Goal: Information Seeking & Learning: Learn about a topic

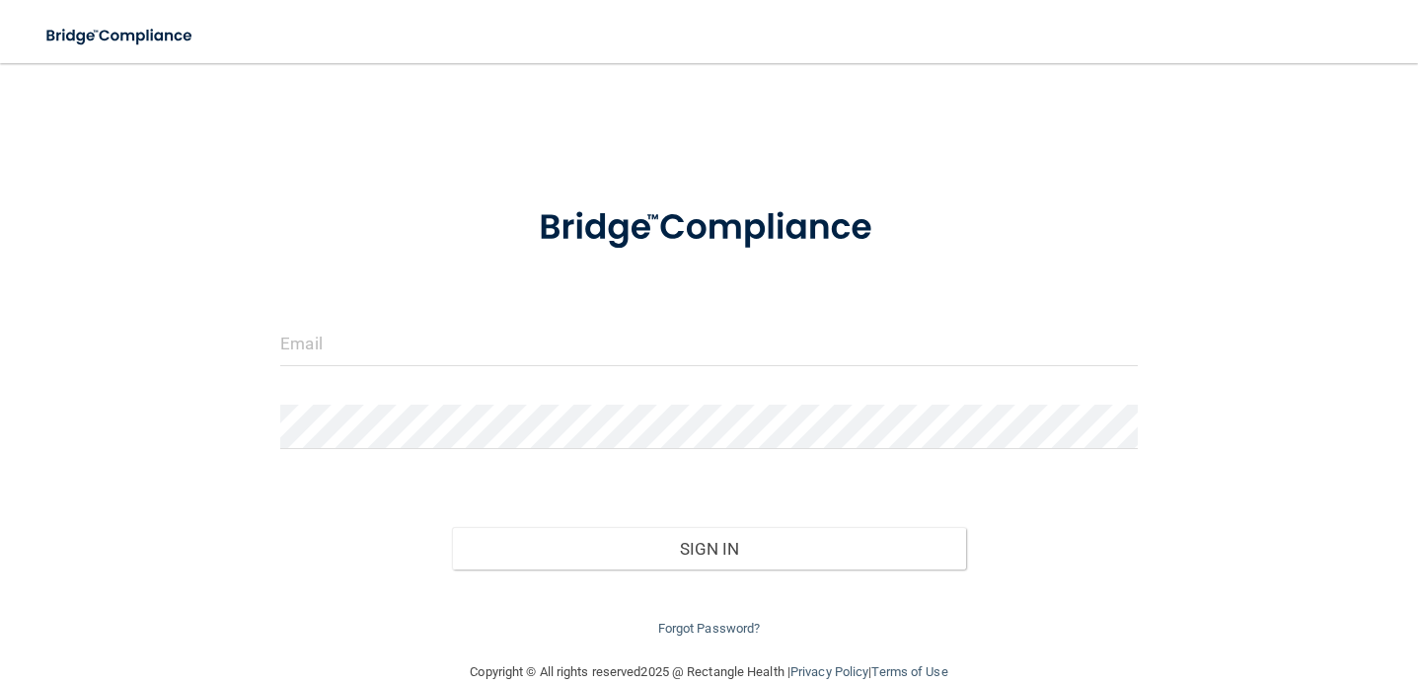
click at [1040, 206] on div at bounding box center [708, 228] width 887 height 93
click at [945, 386] on form "Invalid email/password. You don't have permission to access that page. Sign In …" at bounding box center [709, 411] width 858 height 459
click at [937, 347] on input "email" at bounding box center [709, 344] width 858 height 44
type input "[EMAIL_ADDRESS][DOMAIN_NAME]"
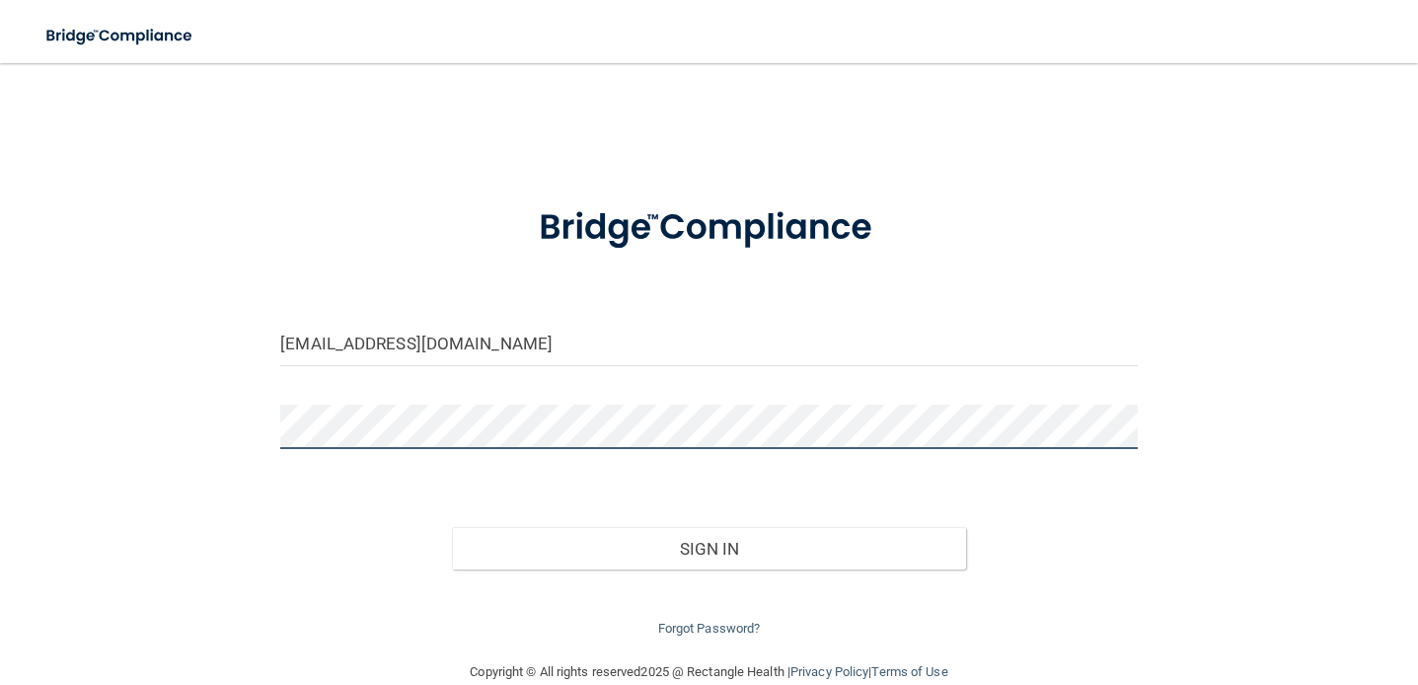
click at [452, 527] on button "Sign In" at bounding box center [709, 548] width 514 height 43
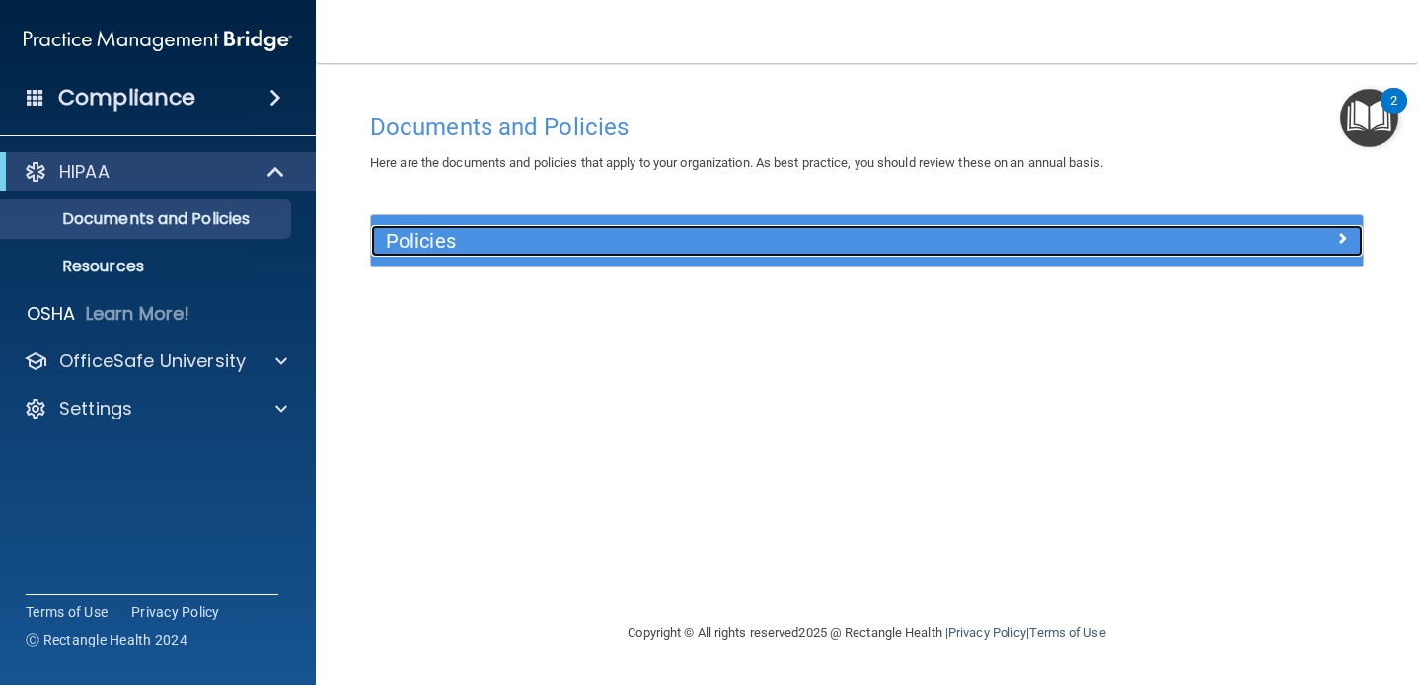
click at [526, 233] on h5 "Policies" at bounding box center [743, 241] width 715 height 22
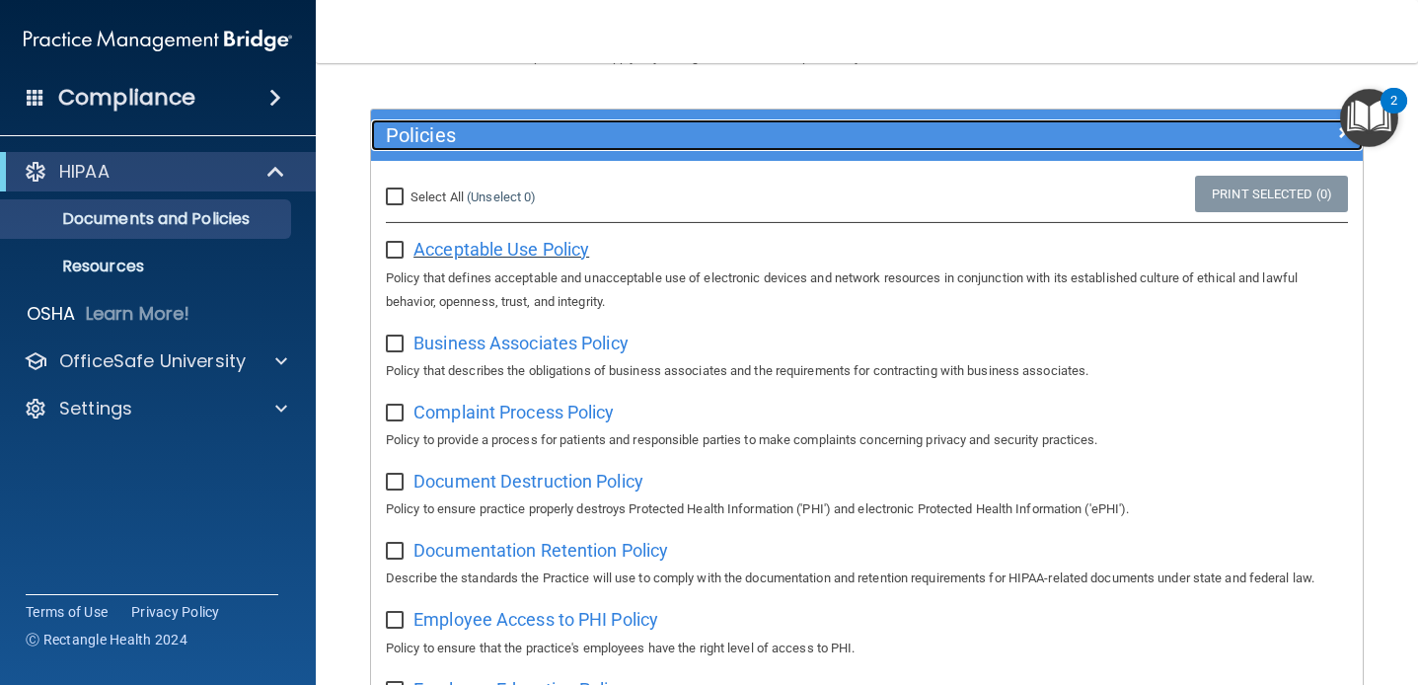
scroll to position [119, 0]
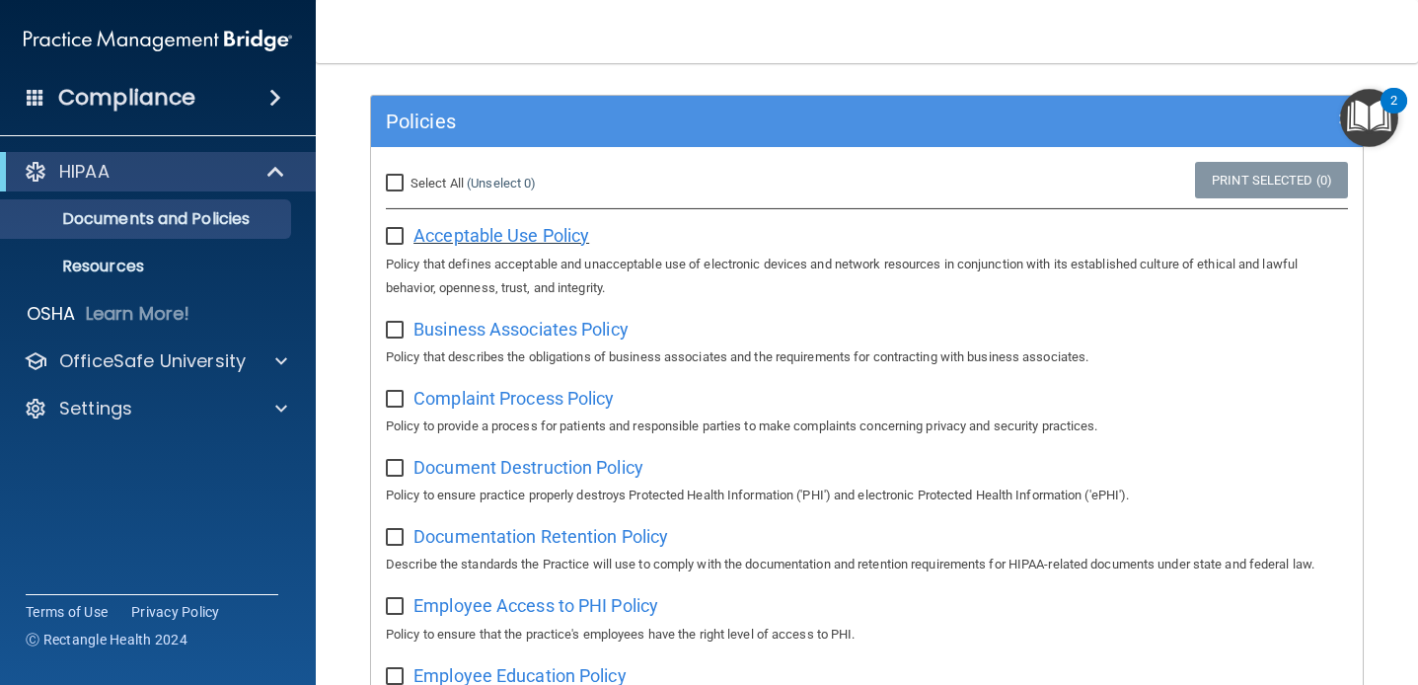
click at [448, 225] on span "Acceptable Use Policy" at bounding box center [502, 235] width 176 height 21
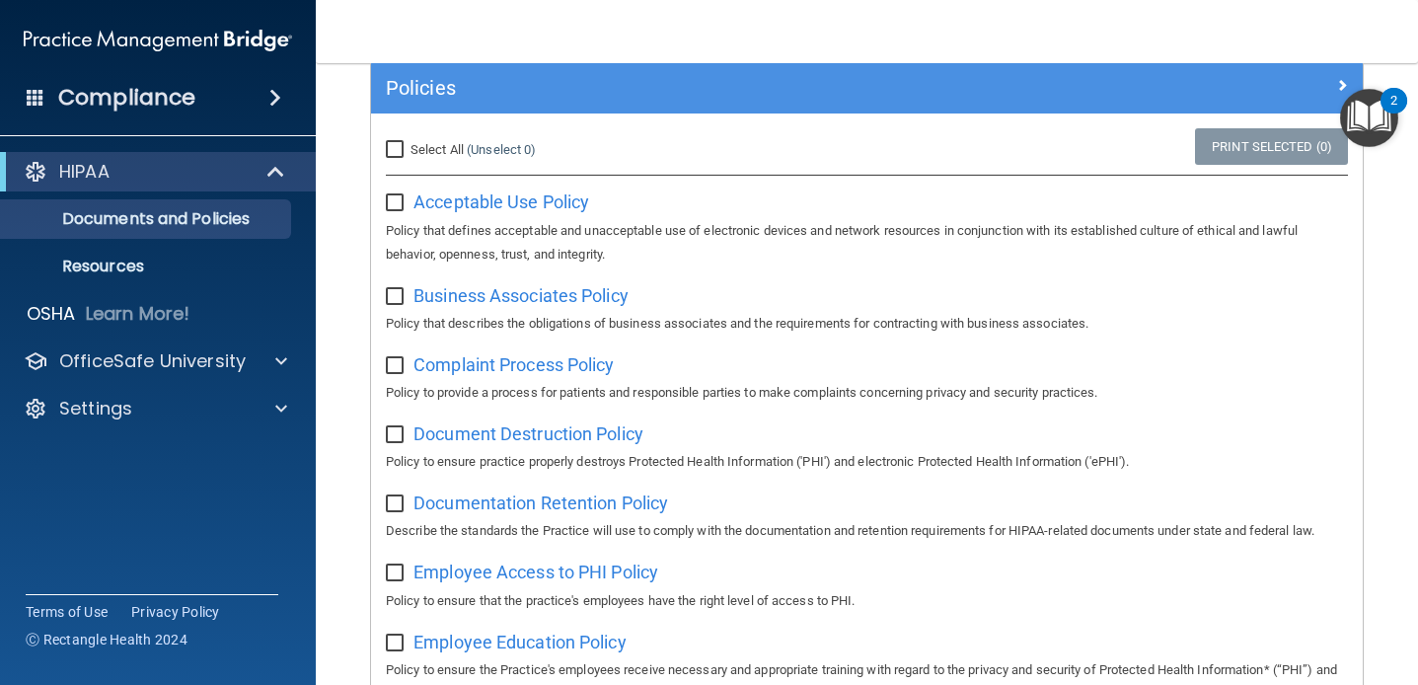
scroll to position [0, 0]
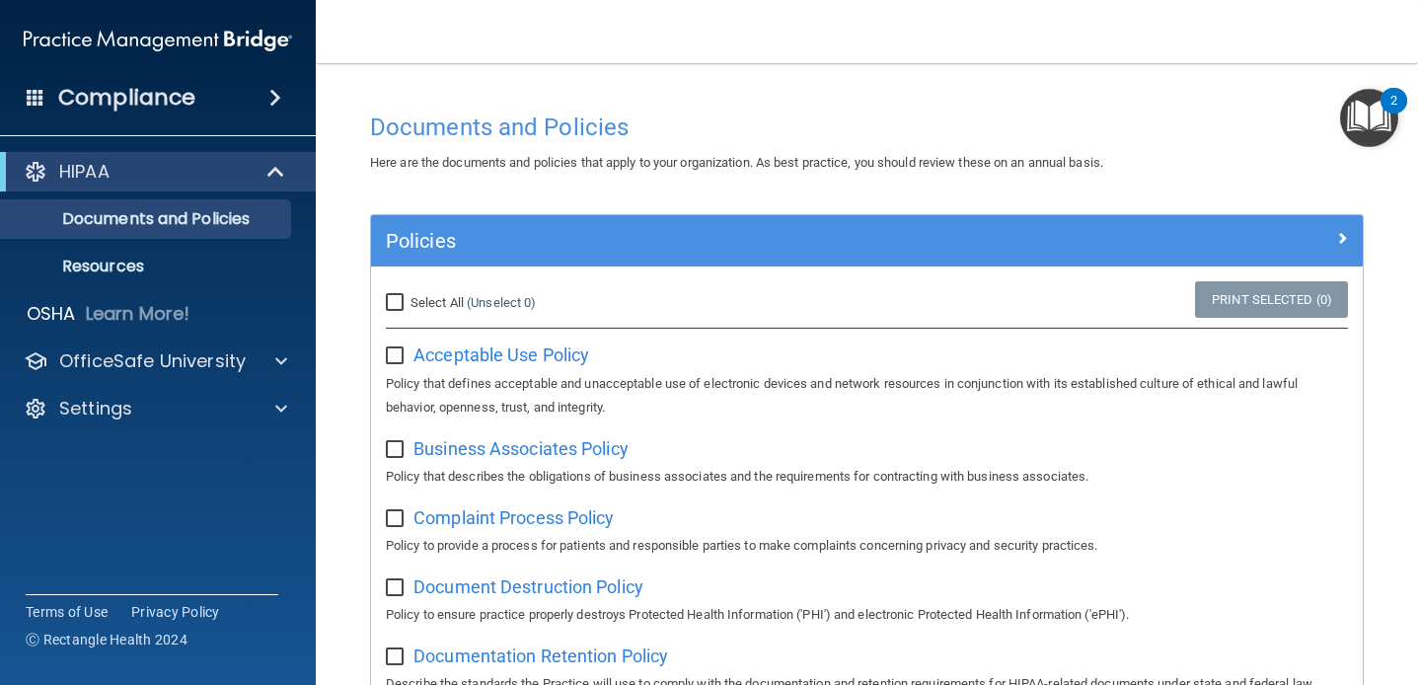
click at [399, 361] on input "checkbox" at bounding box center [397, 356] width 23 height 16
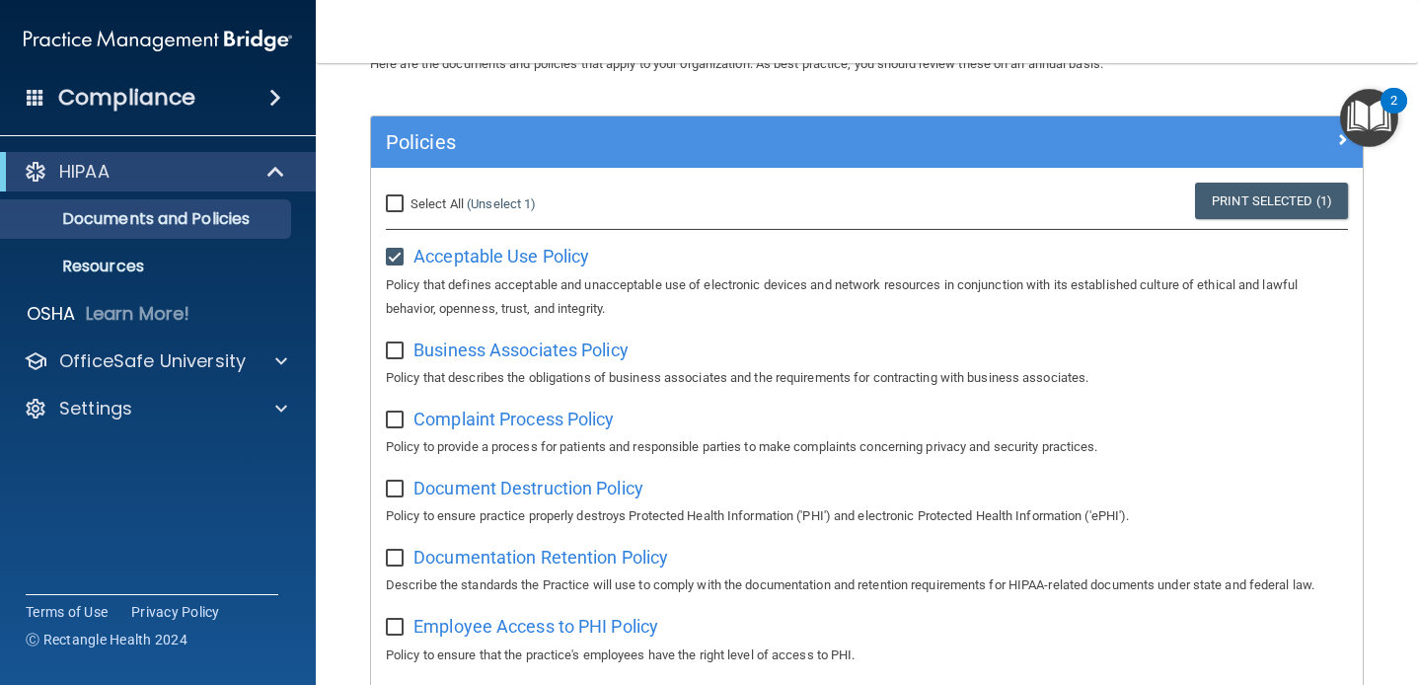
scroll to position [101, 0]
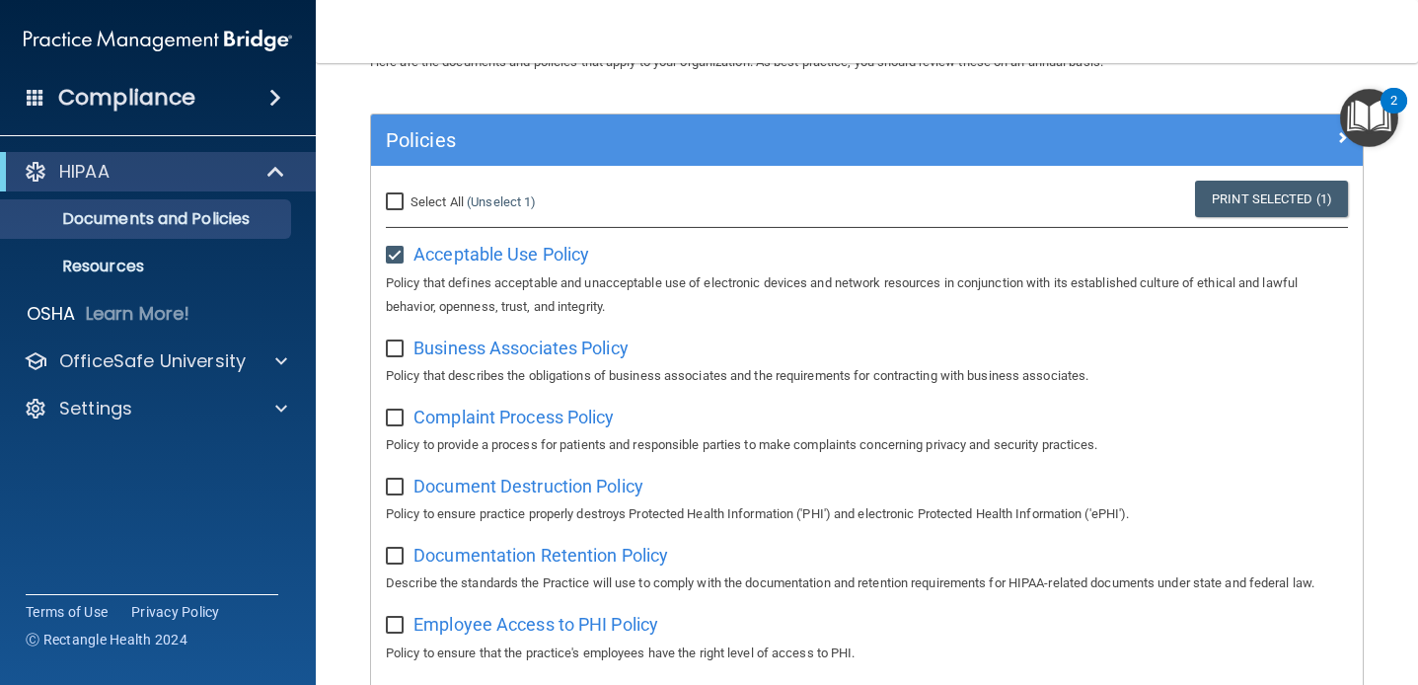
click at [396, 255] on input "checkbox" at bounding box center [397, 256] width 23 height 16
checkbox input "false"
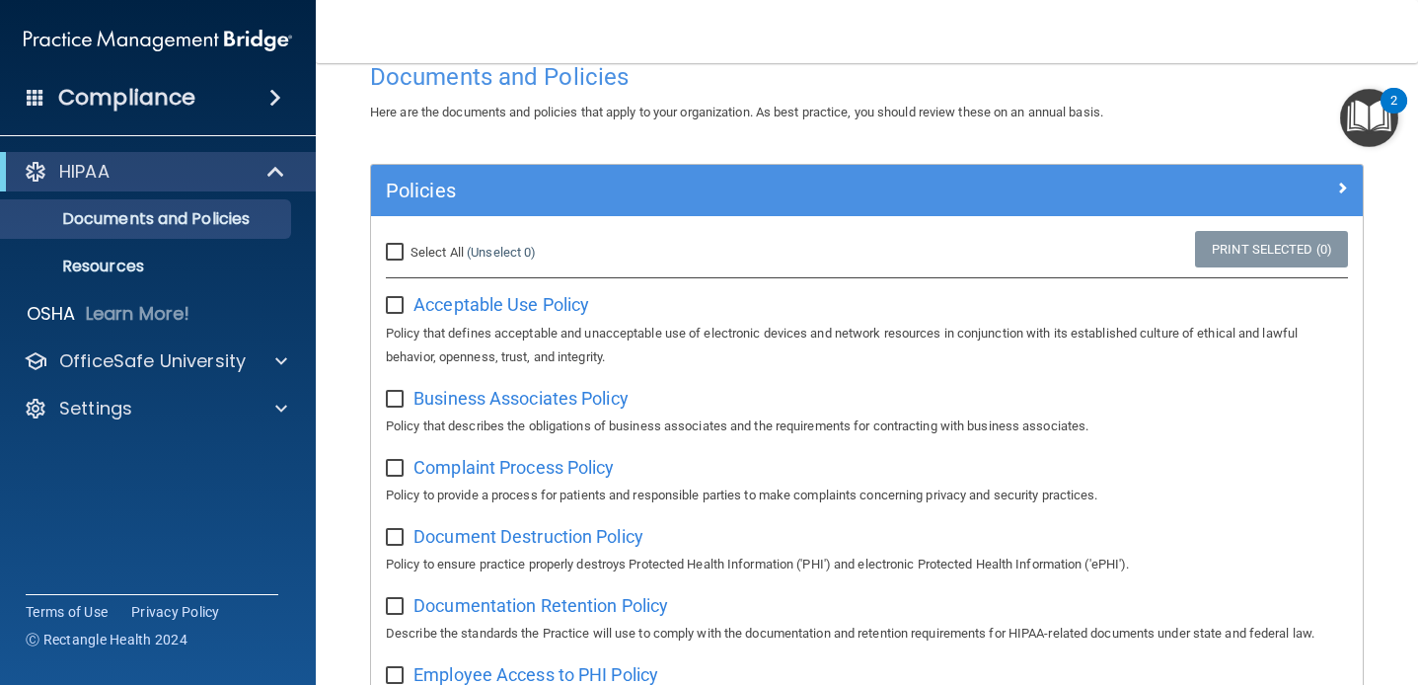
scroll to position [0, 0]
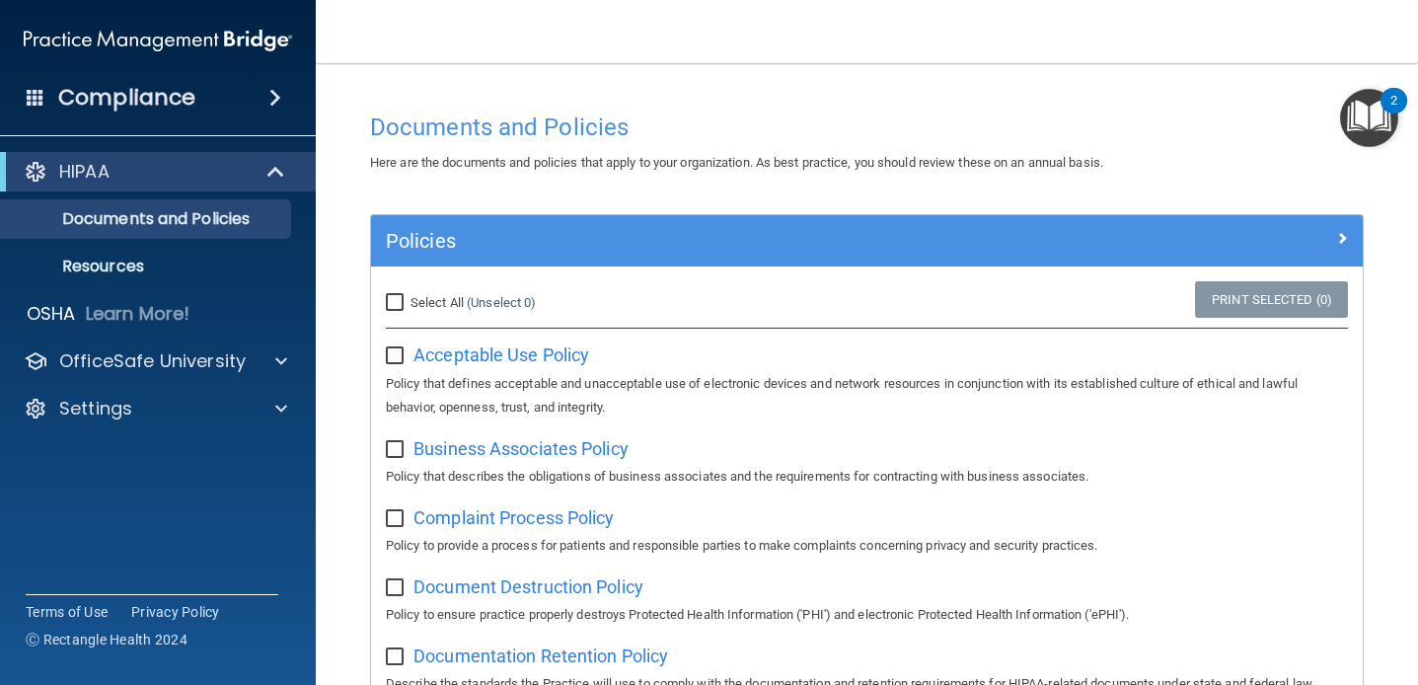
click at [1370, 128] on img "Open Resource Center, 2 new notifications" at bounding box center [1369, 118] width 58 height 58
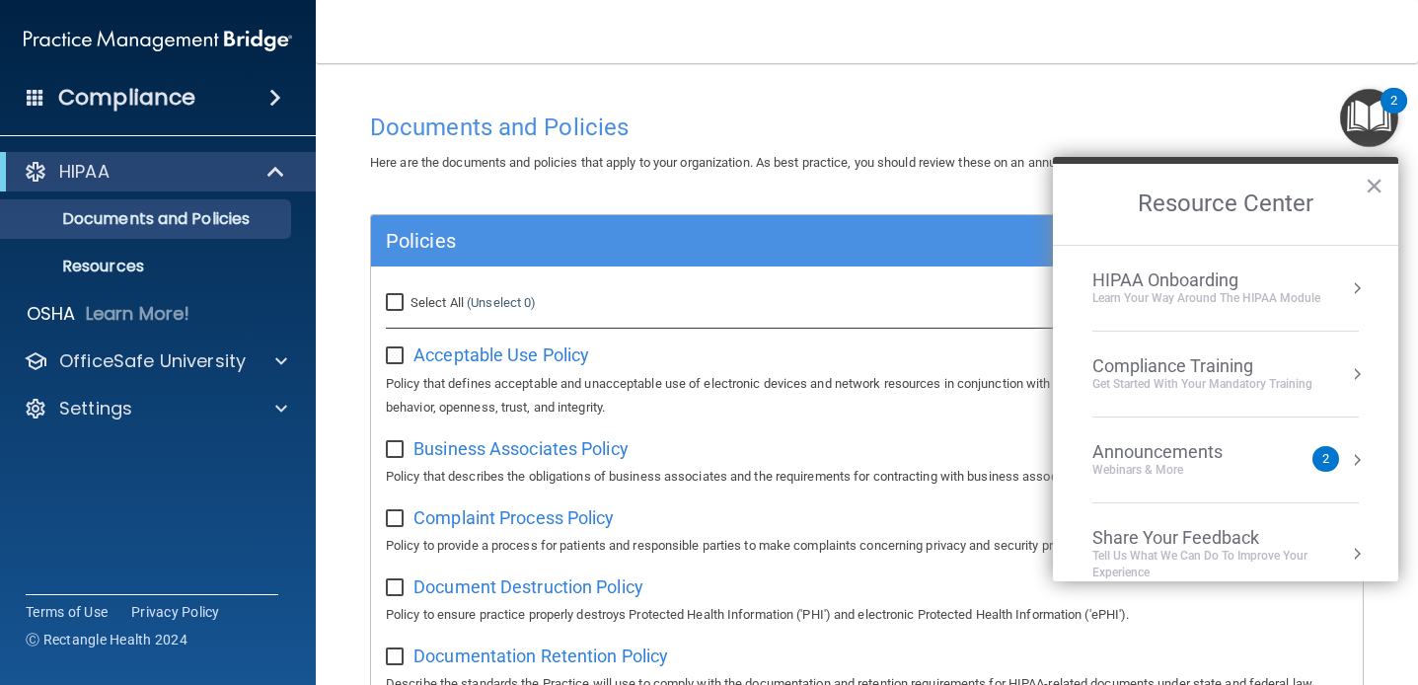
scroll to position [25, 0]
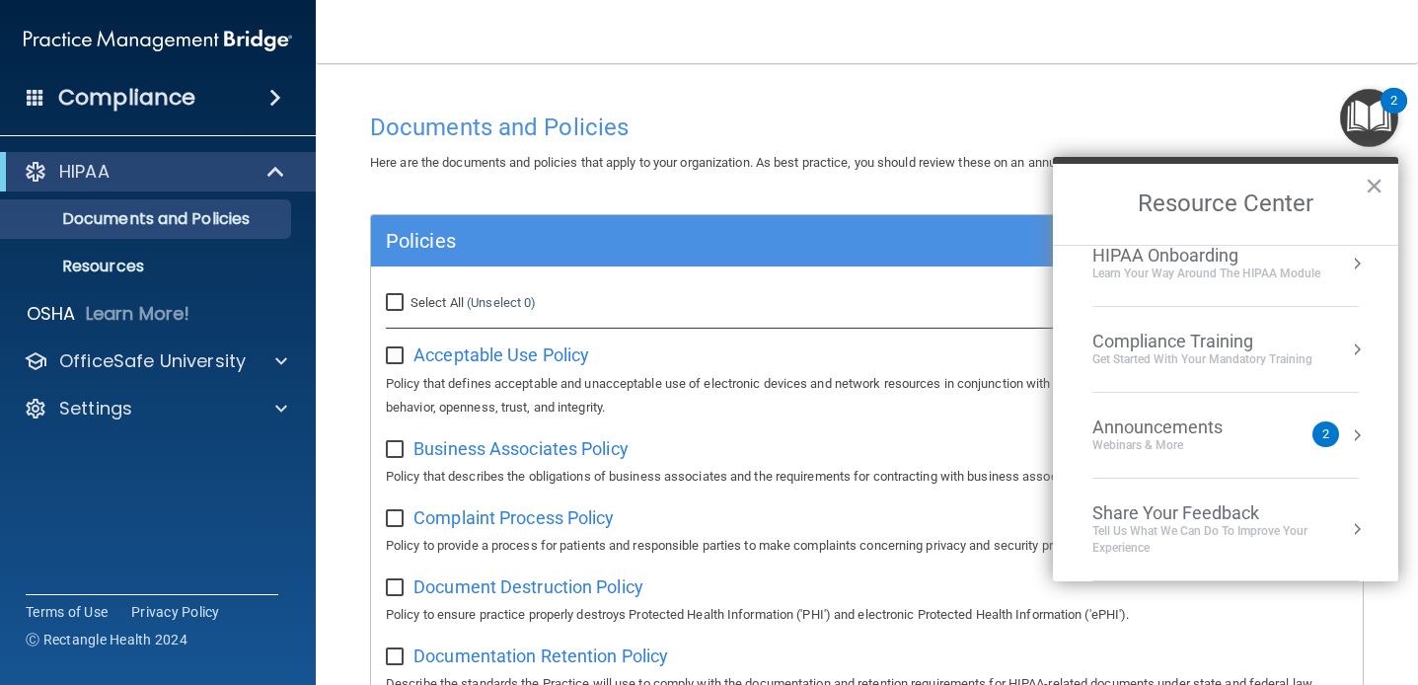
click at [1187, 420] on div "Announcements" at bounding box center [1178, 427] width 170 height 22
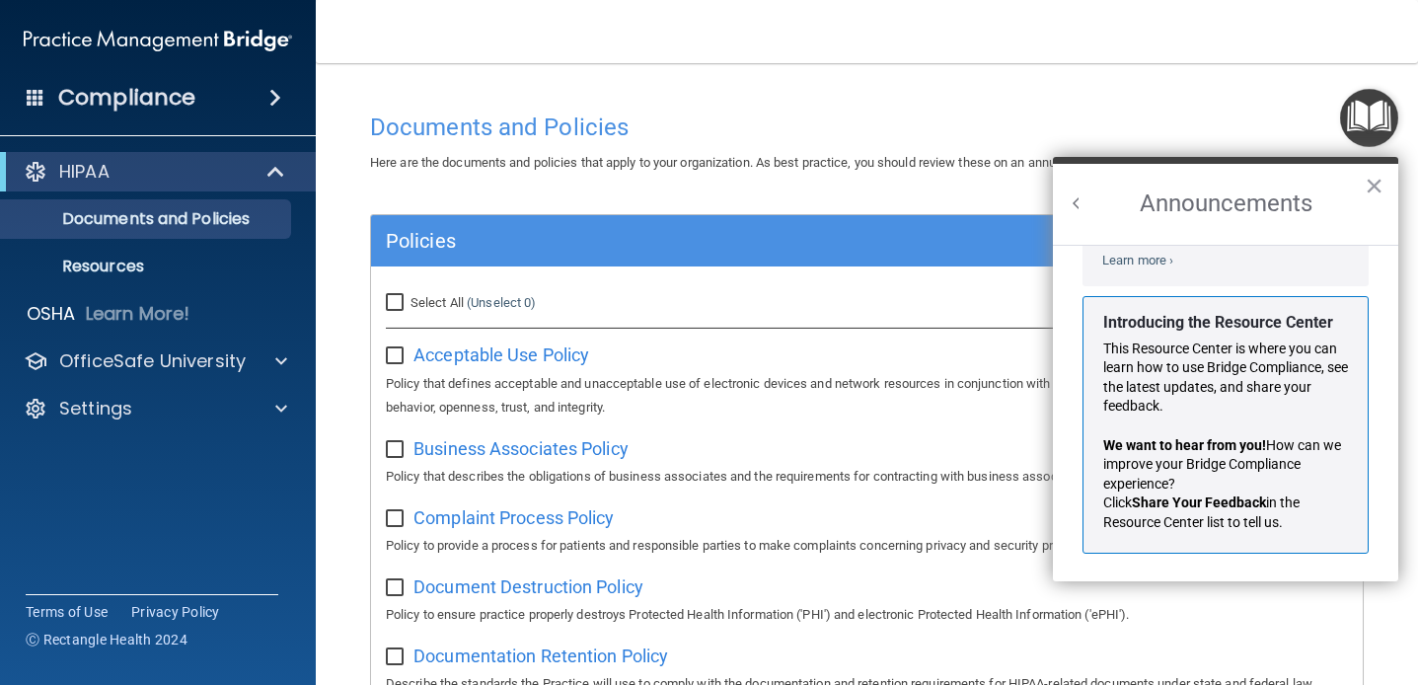
scroll to position [305, 0]
click at [1367, 183] on button "×" at bounding box center [1374, 186] width 19 height 32
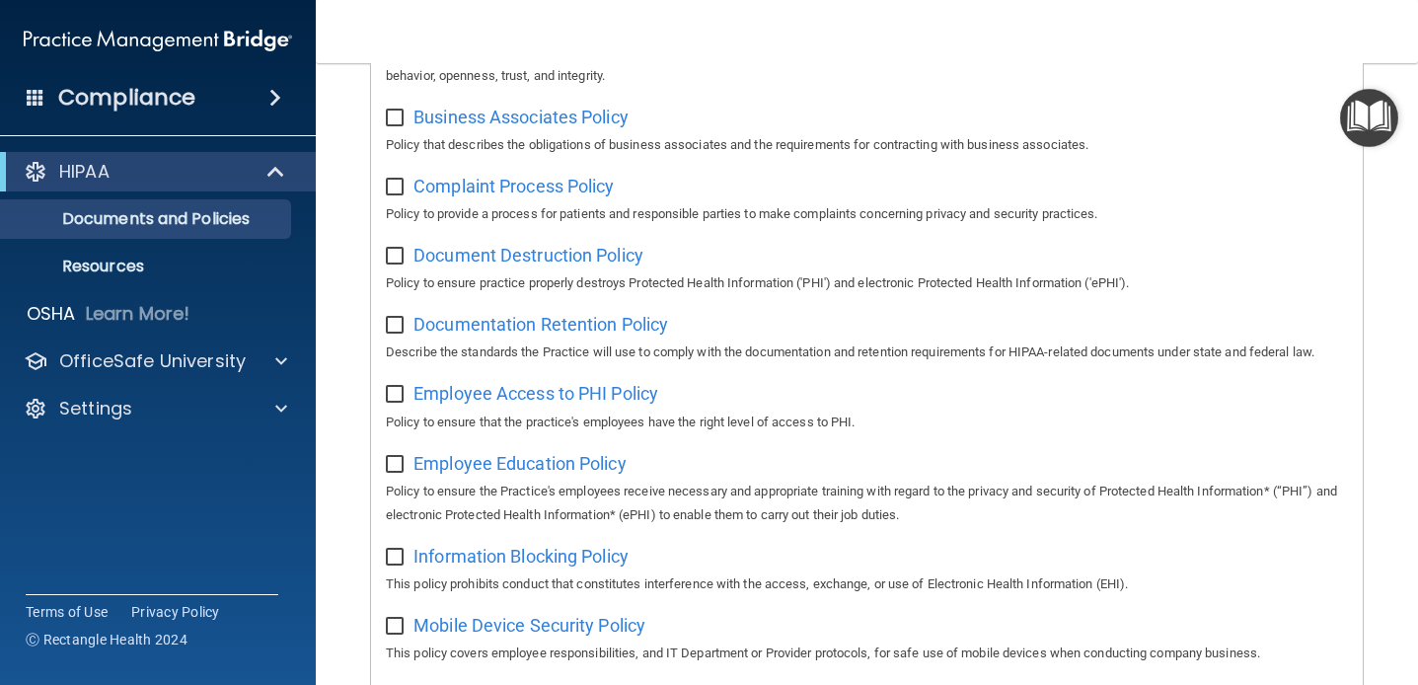
scroll to position [120, 0]
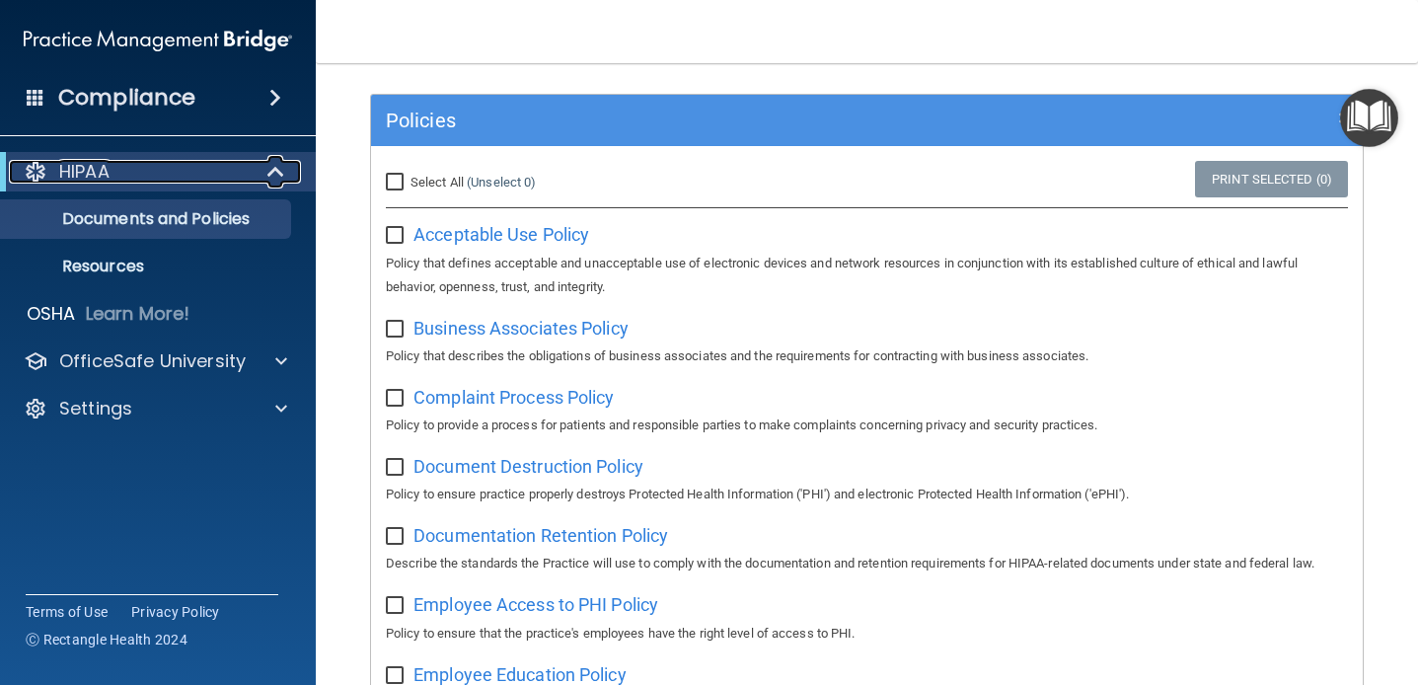
click at [269, 171] on span at bounding box center [277, 172] width 17 height 24
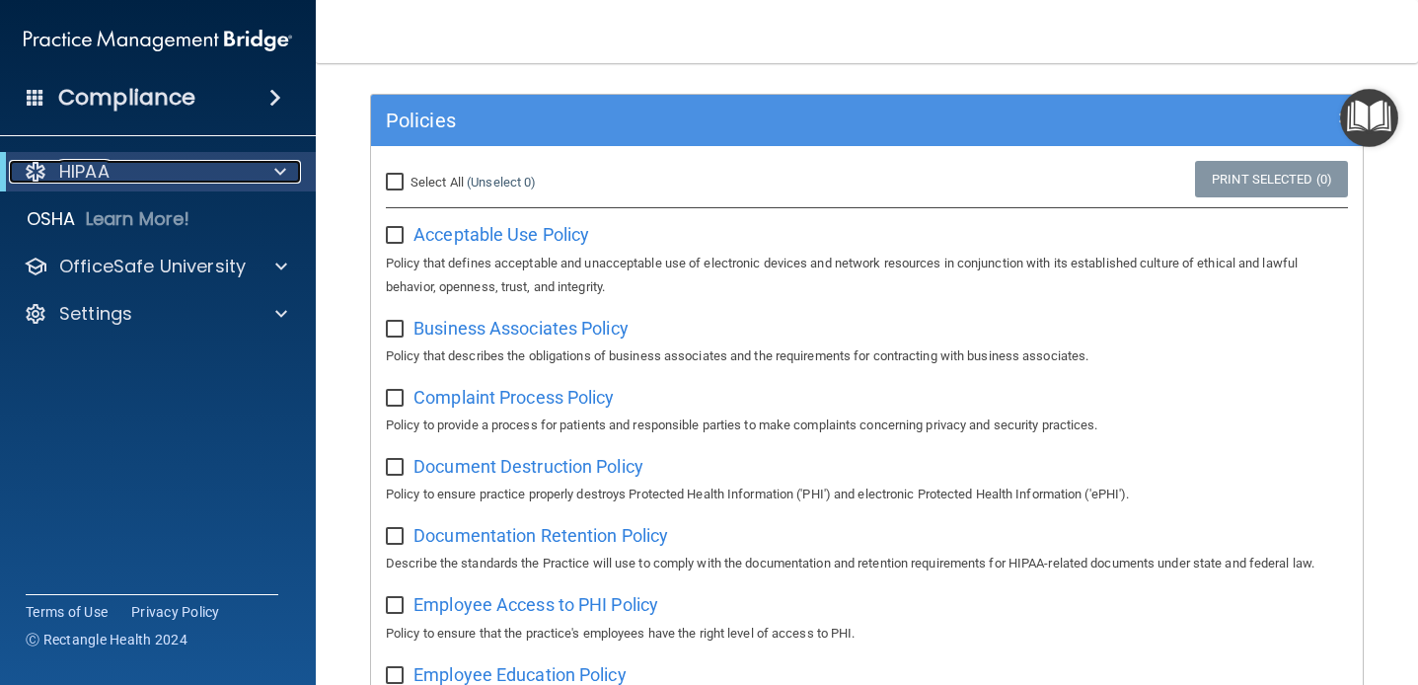
click at [266, 171] on div at bounding box center [277, 172] width 48 height 24
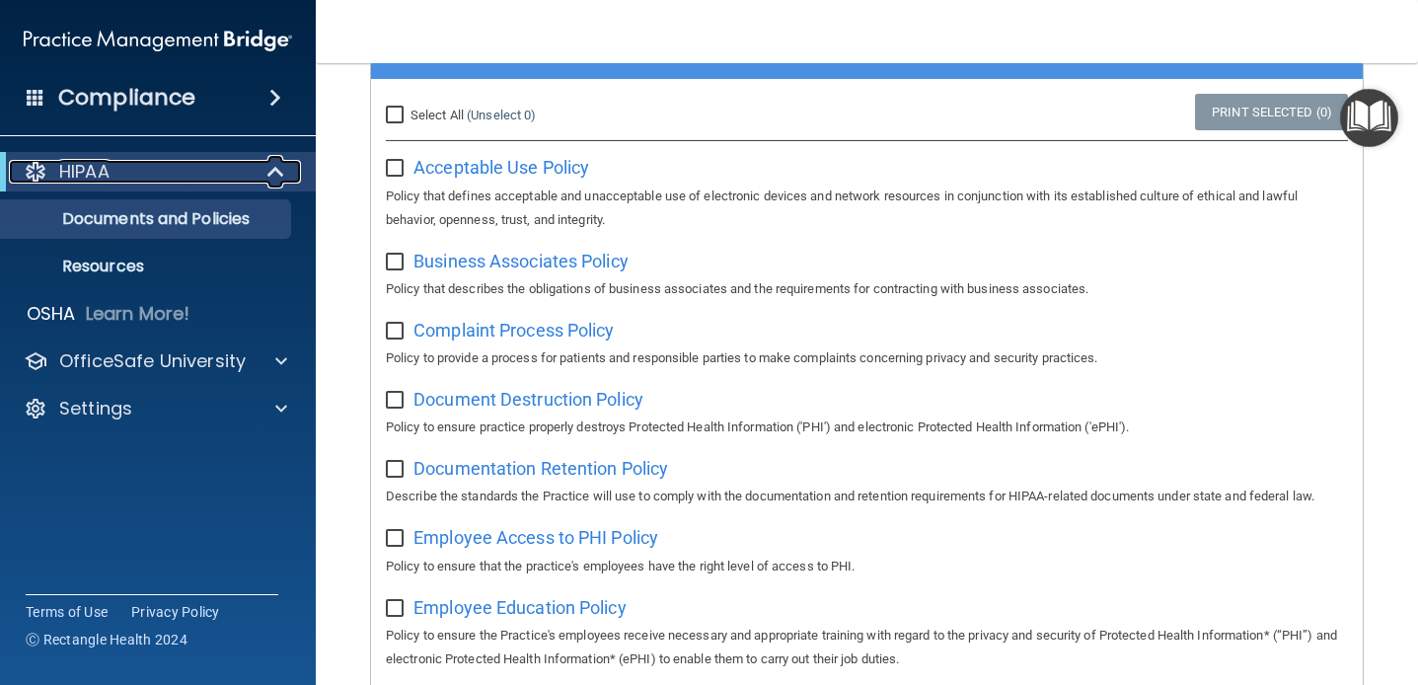
scroll to position [193, 0]
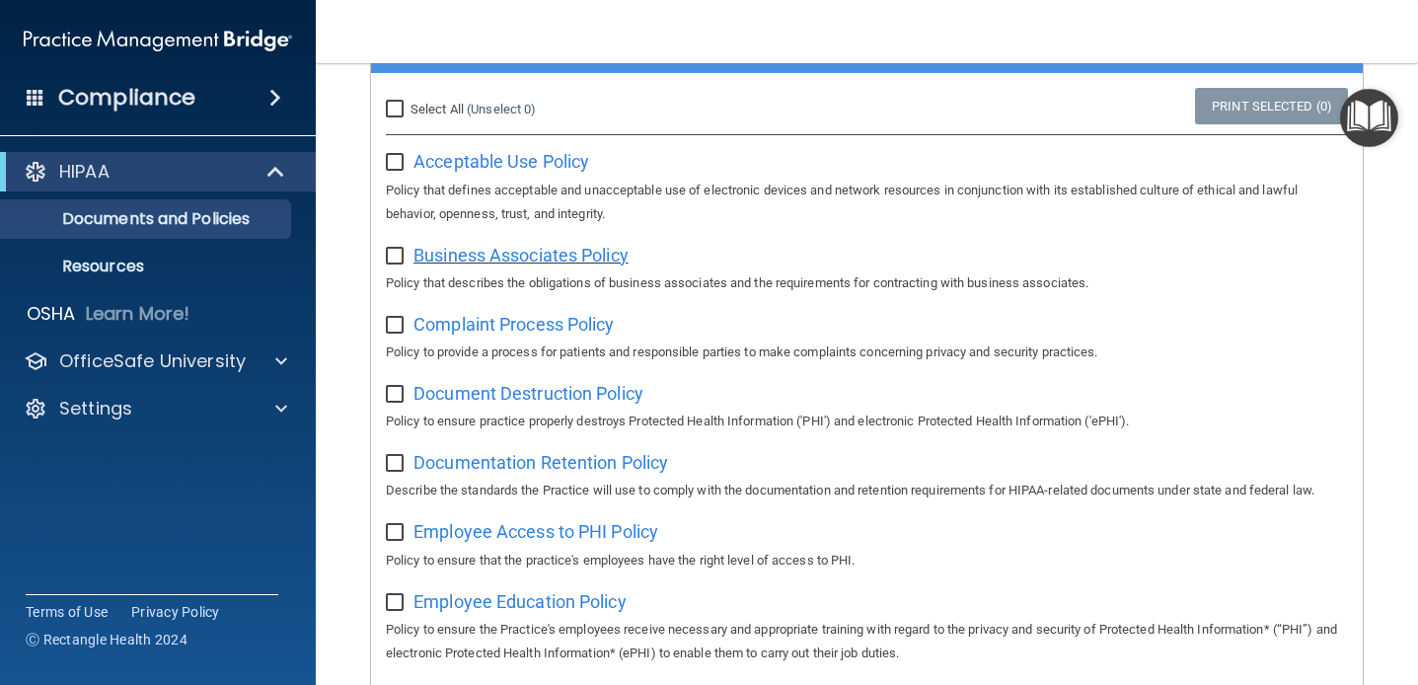
click at [493, 259] on span "Business Associates Policy" at bounding box center [521, 255] width 215 height 21
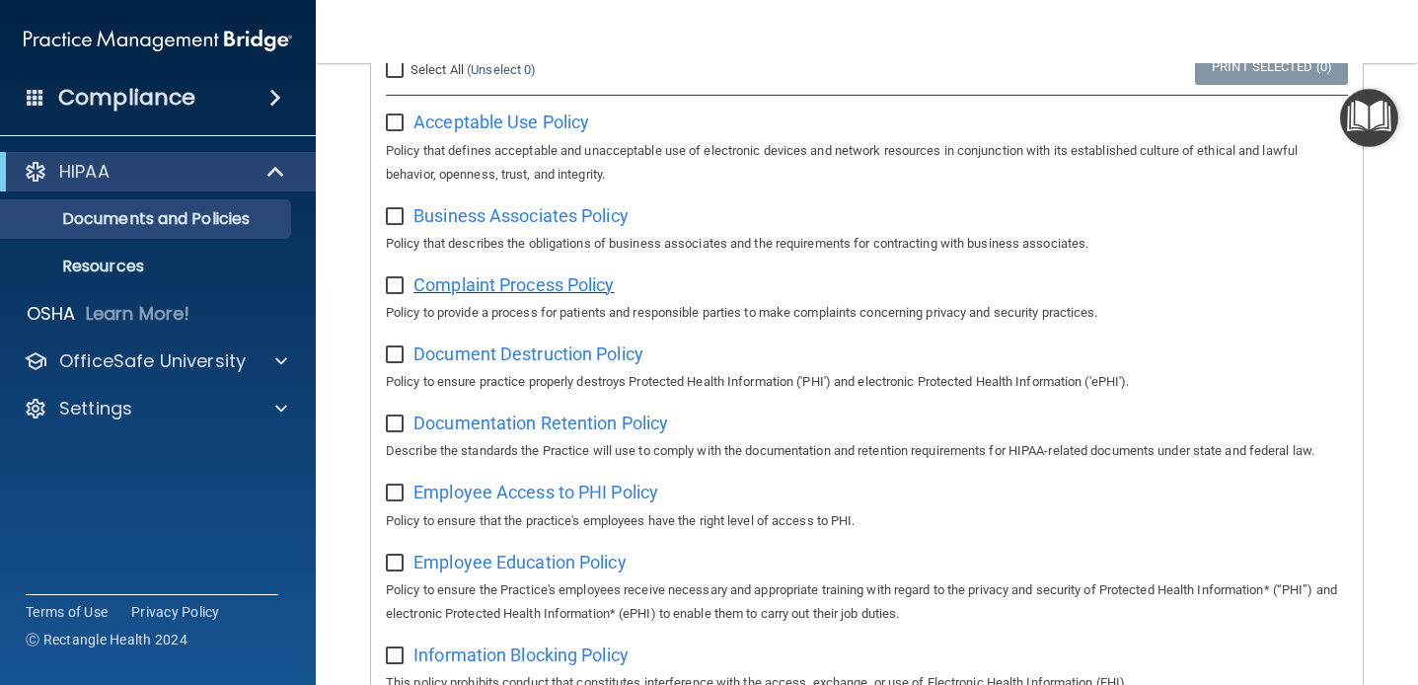
click at [581, 283] on span "Complaint Process Policy" at bounding box center [514, 284] width 200 height 21
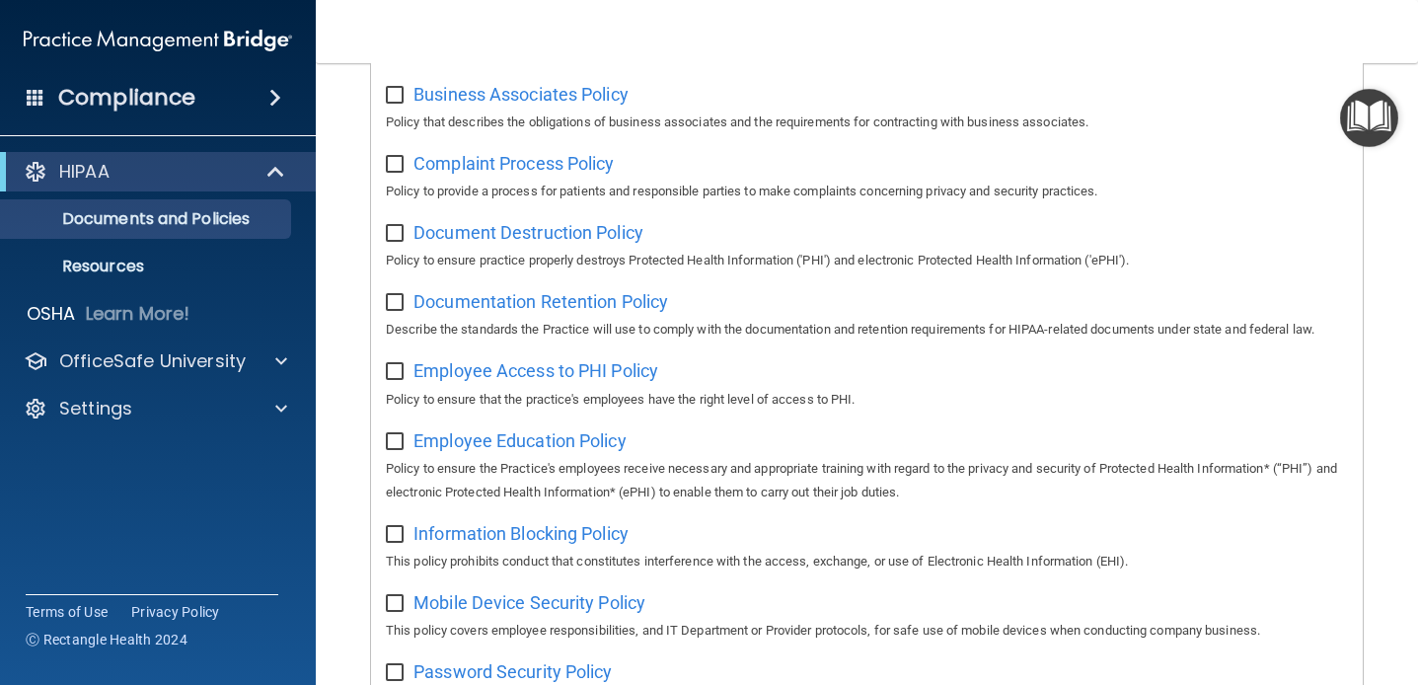
scroll to position [438, 0]
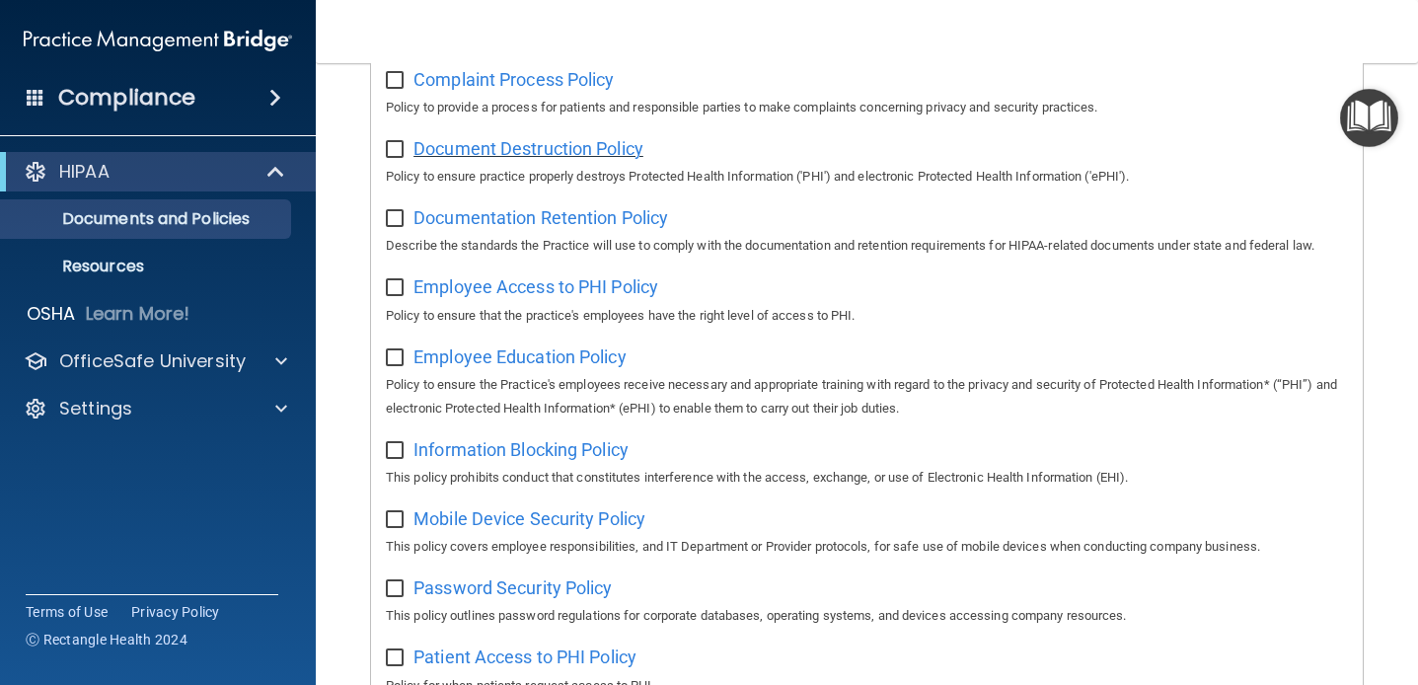
click at [521, 144] on span "Document Destruction Policy" at bounding box center [529, 148] width 230 height 21
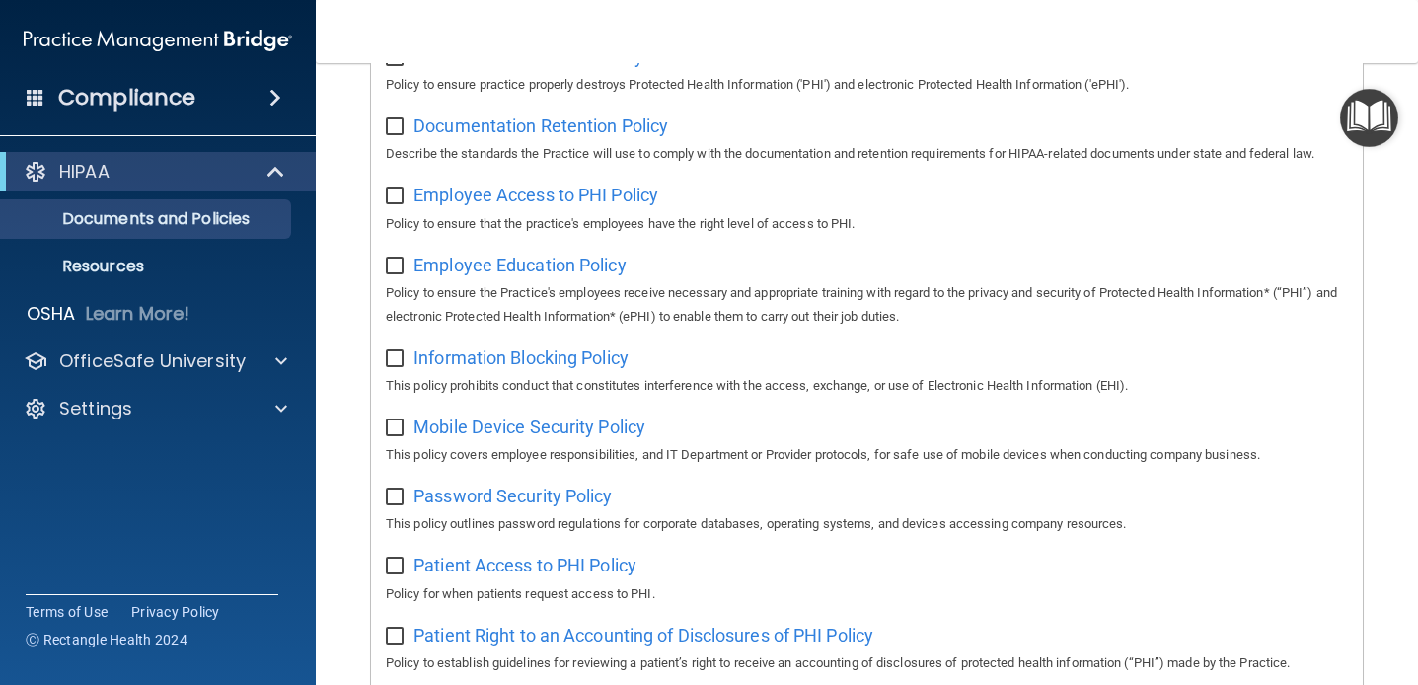
scroll to position [555, 0]
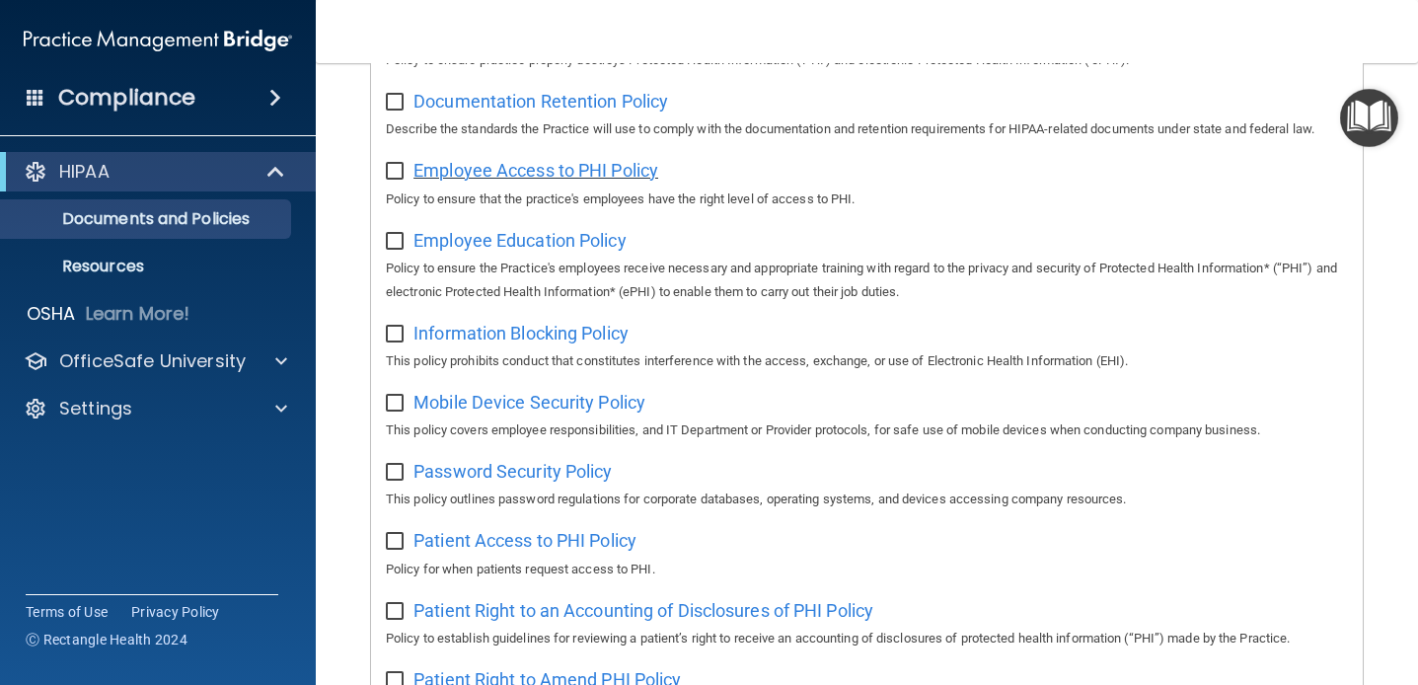
click at [645, 178] on span "Employee Access to PHI Policy" at bounding box center [536, 170] width 245 height 21
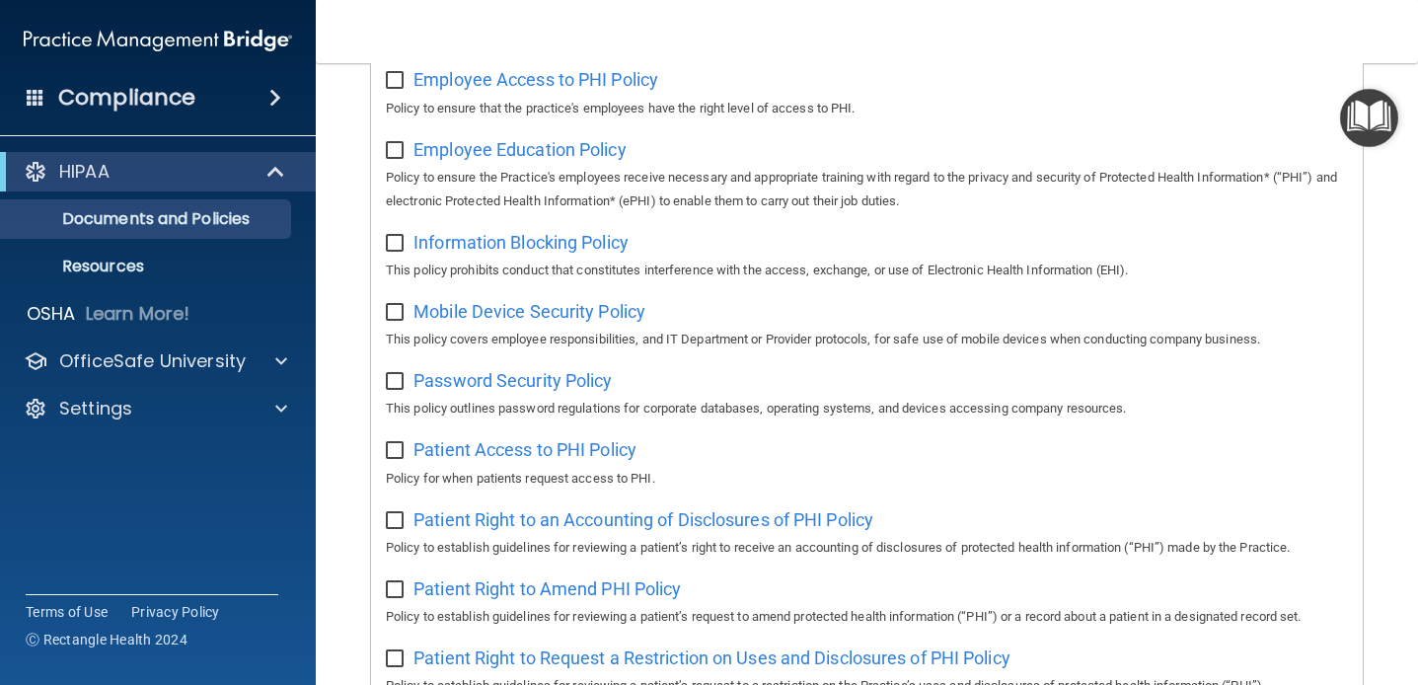
scroll to position [639, 0]
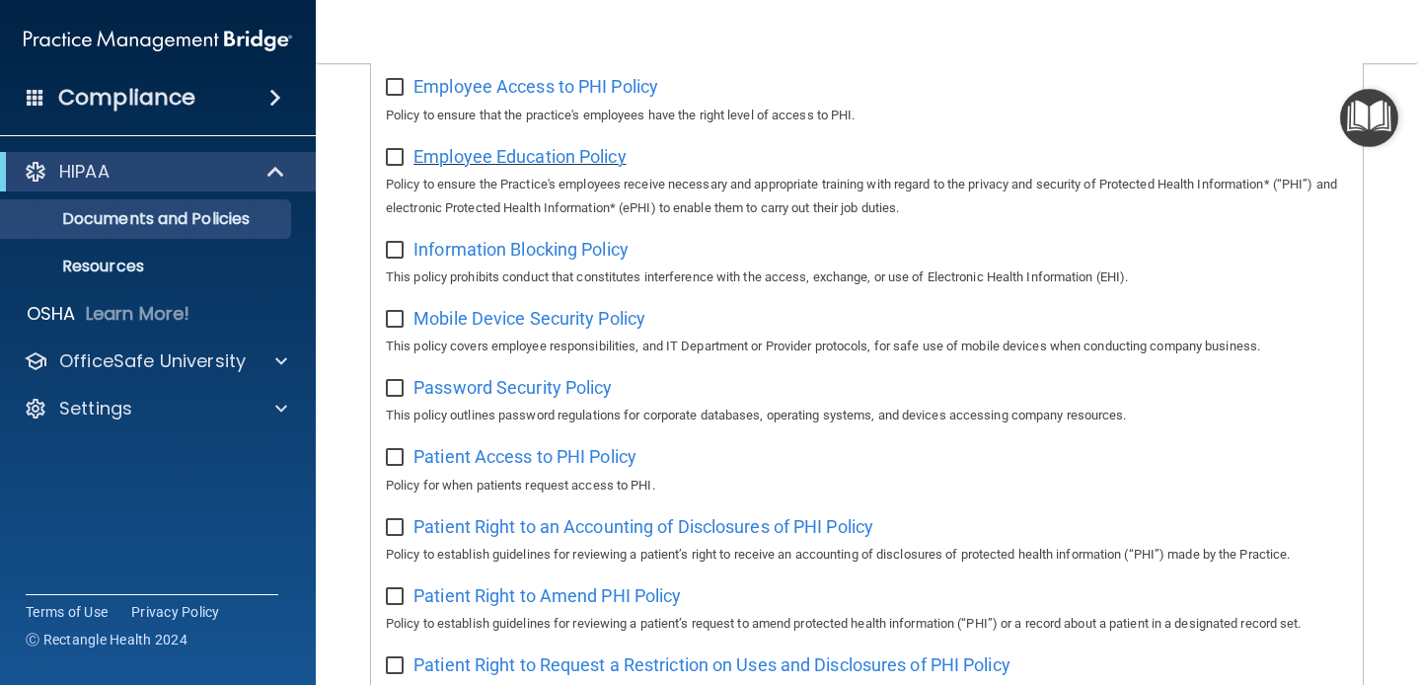
click at [595, 164] on span "Employee Education Policy" at bounding box center [520, 156] width 213 height 21
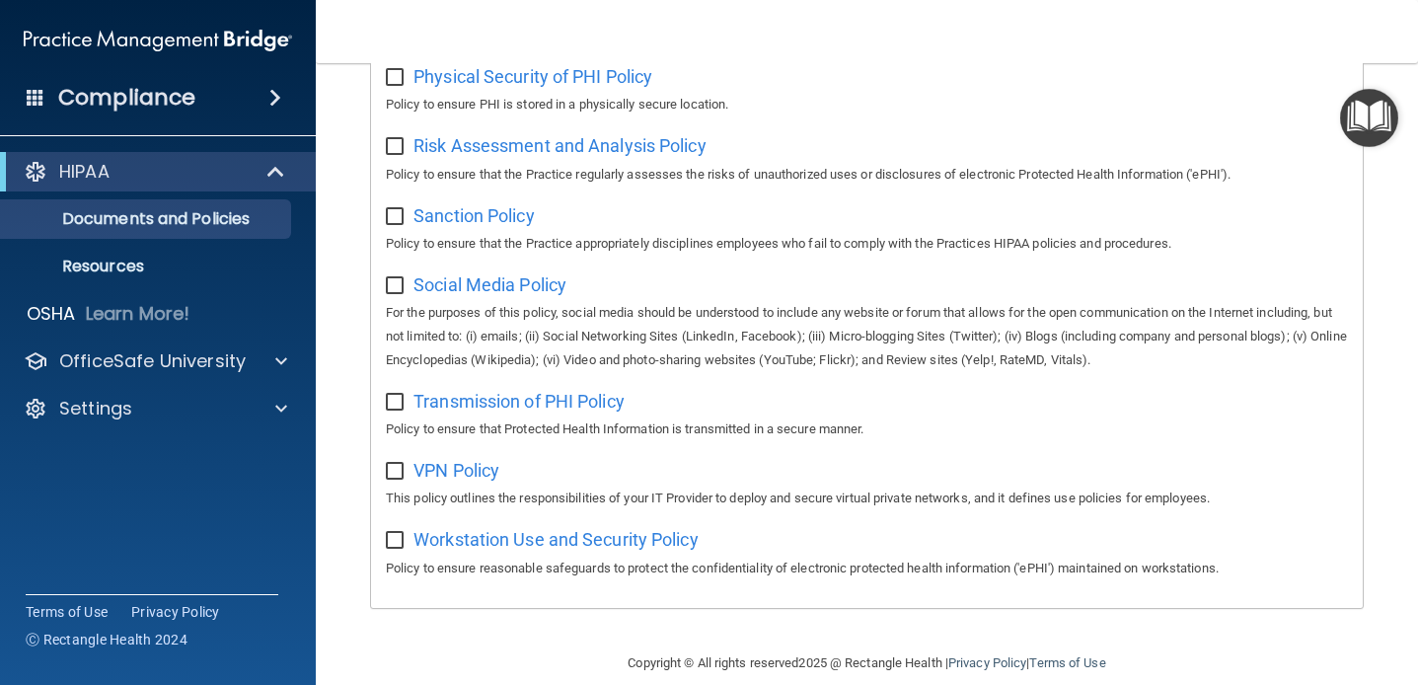
scroll to position [1300, 0]
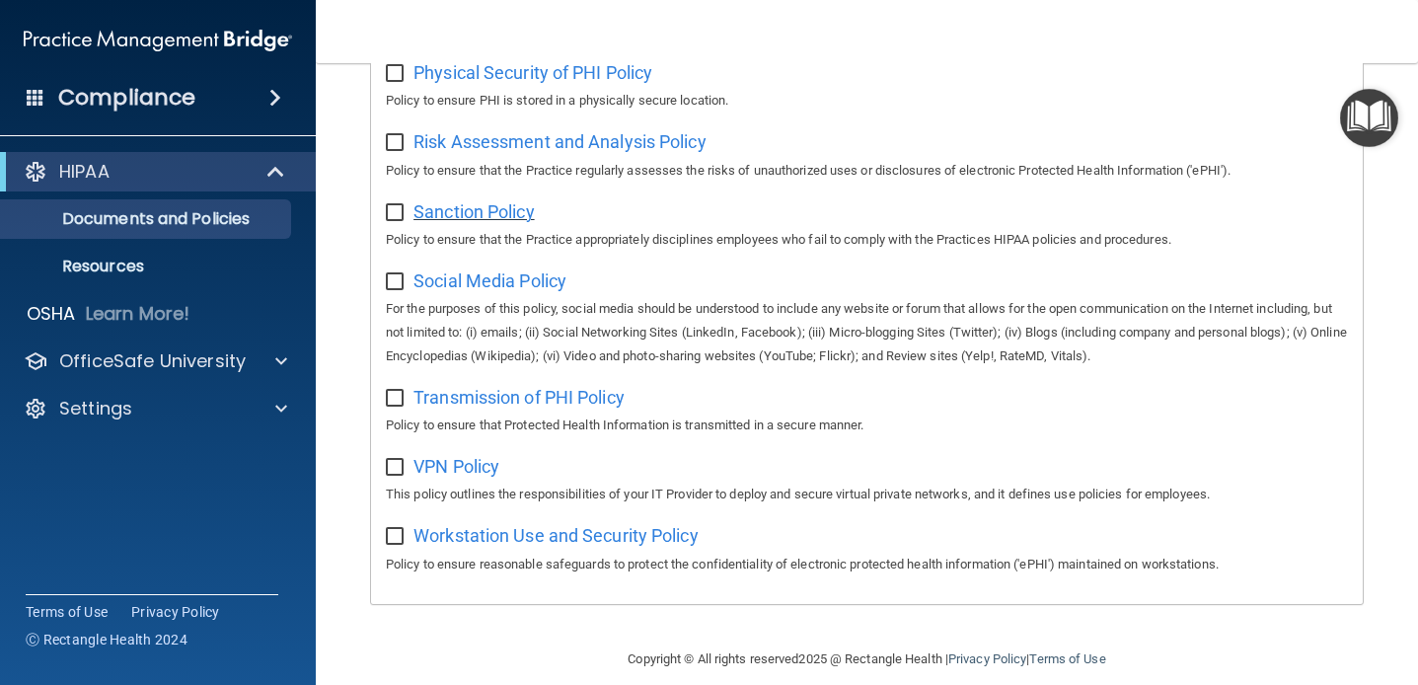
click at [505, 213] on span "Sanction Policy" at bounding box center [474, 211] width 121 height 21
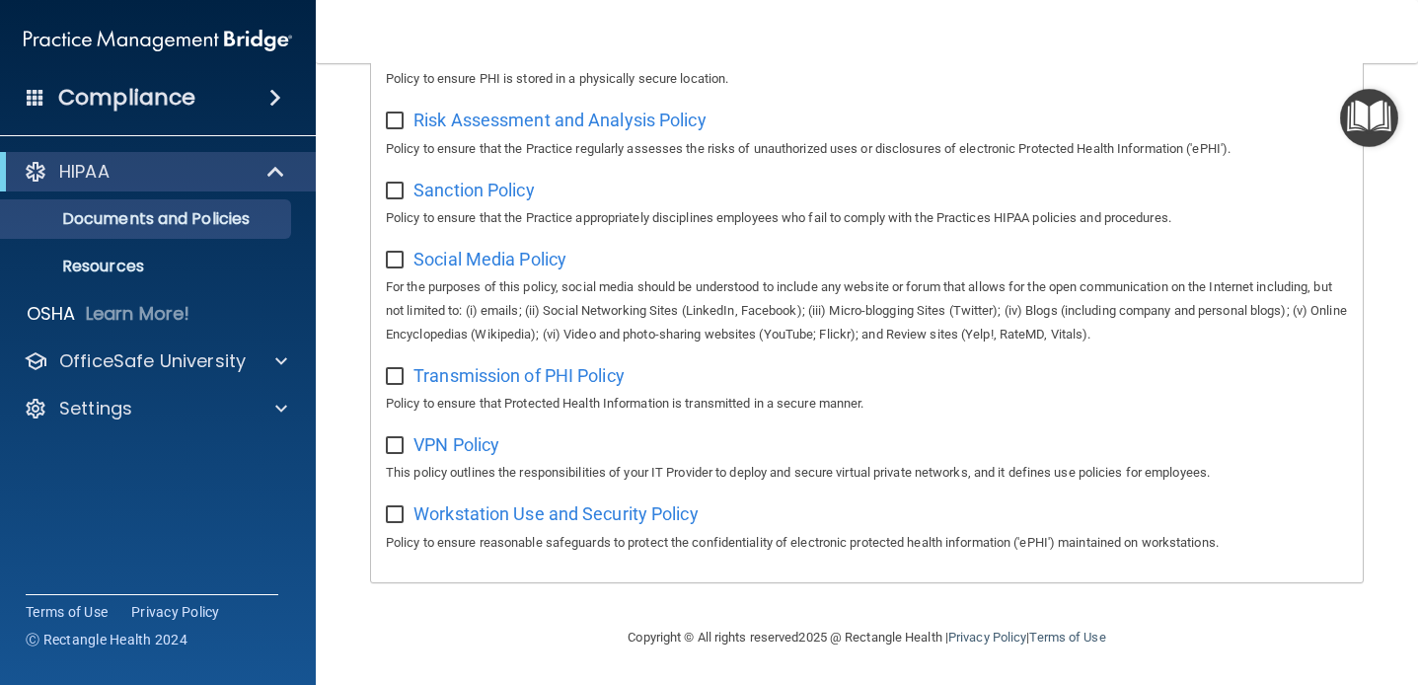
click at [1059, 269] on div "Social Media Policy For the purposes of this policy, social media should be und…" at bounding box center [867, 295] width 962 height 104
click at [478, 262] on span "Social Media Policy" at bounding box center [490, 259] width 153 height 21
click at [605, 377] on span "Transmission of PHI Policy" at bounding box center [519, 375] width 211 height 21
click at [479, 438] on span "VPN Policy" at bounding box center [457, 444] width 86 height 21
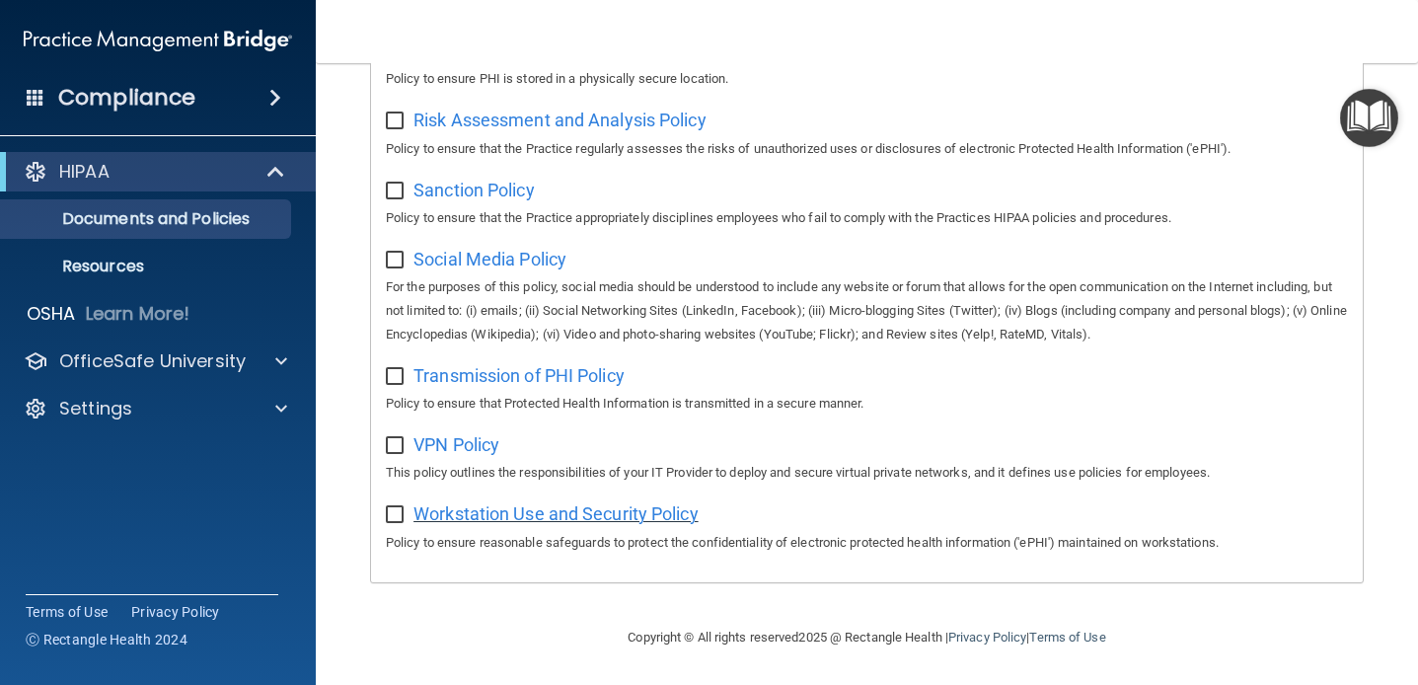
click at [660, 515] on span "Workstation Use and Security Policy" at bounding box center [556, 513] width 285 height 21
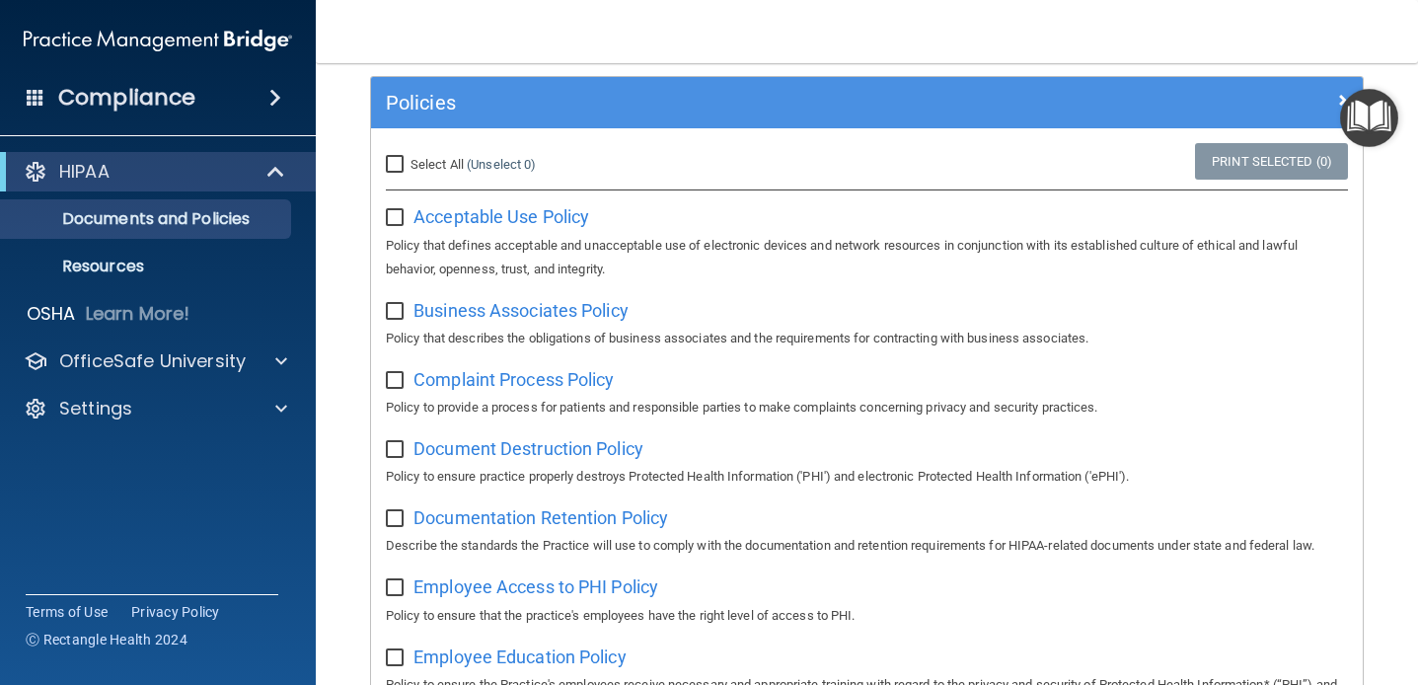
scroll to position [0, 0]
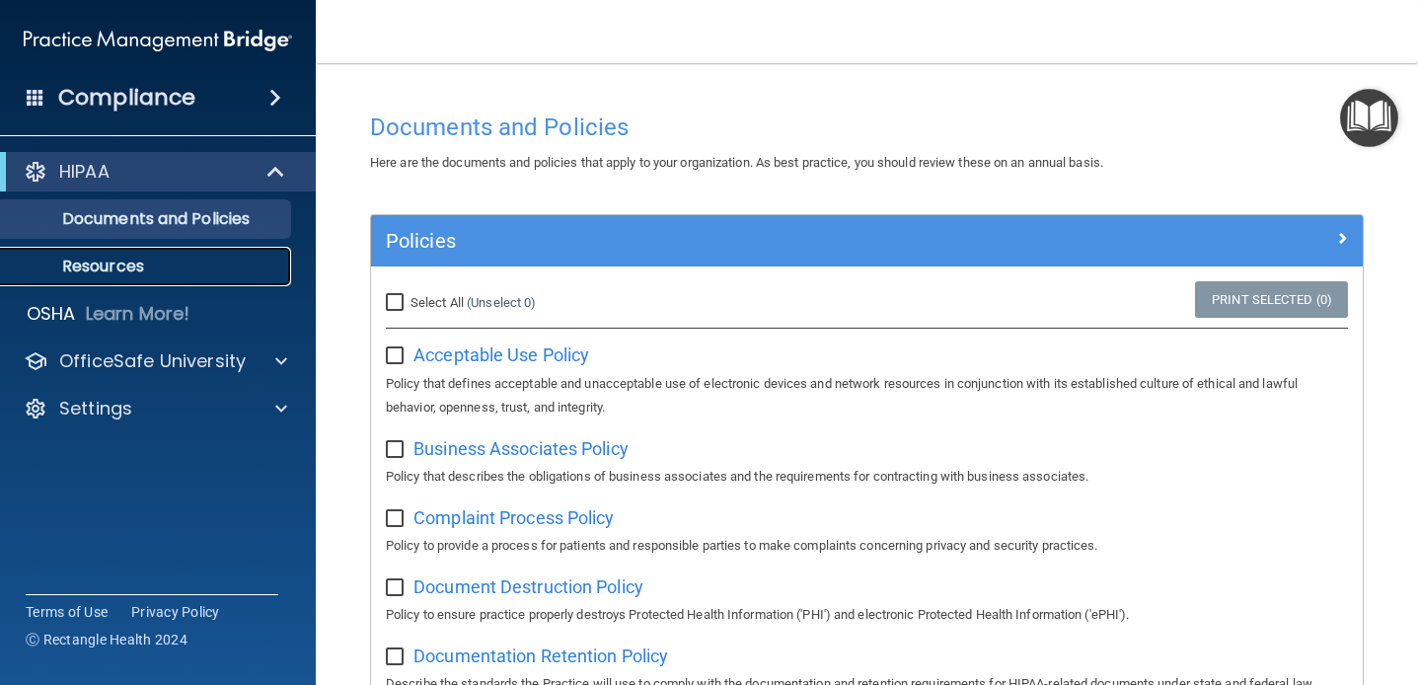
click at [214, 254] on link "Resources" at bounding box center [135, 266] width 311 height 39
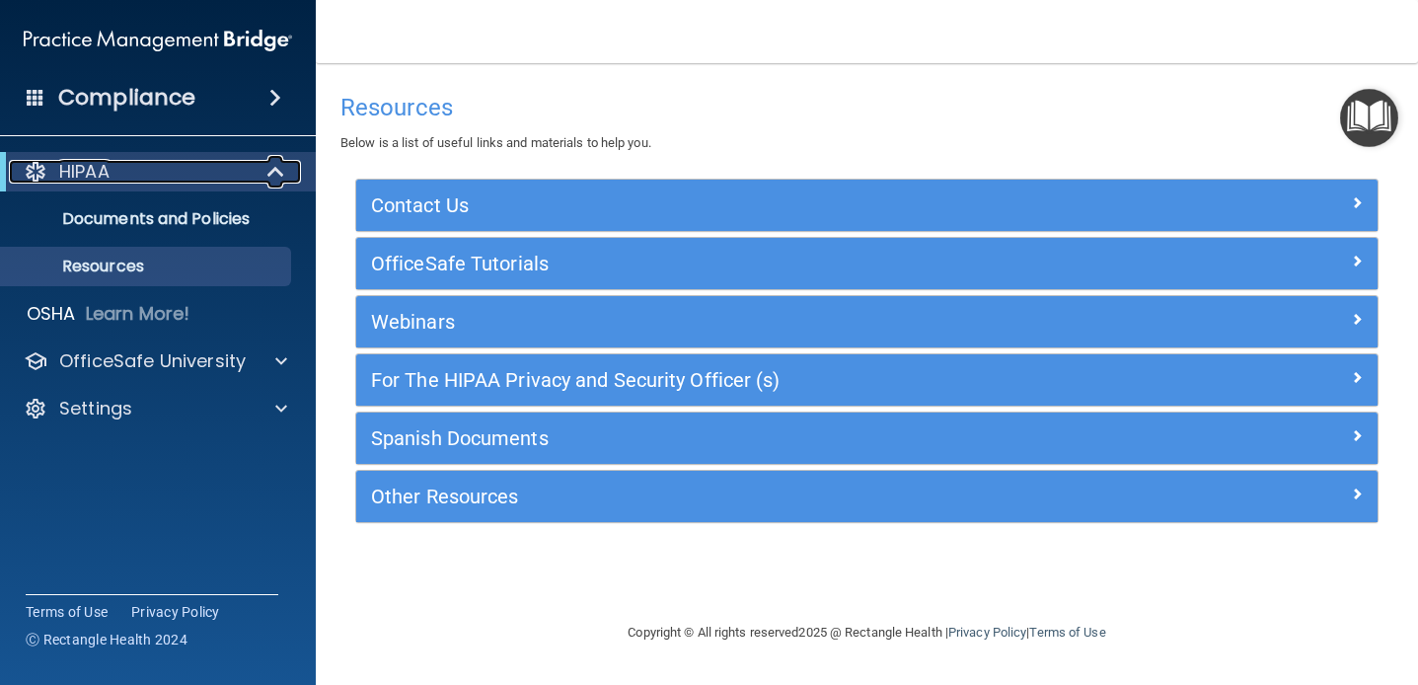
click at [261, 174] on div at bounding box center [277, 172] width 48 height 24
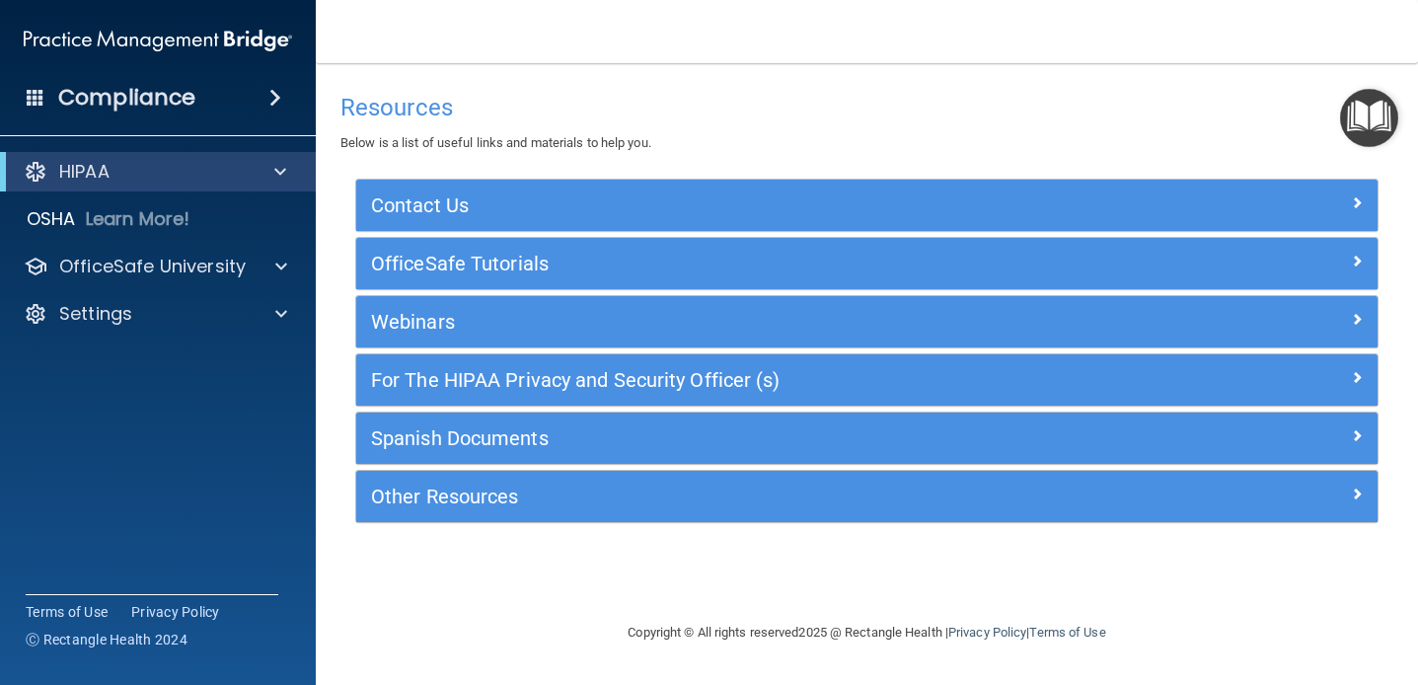
click at [208, 87] on div "Compliance" at bounding box center [158, 97] width 316 height 43
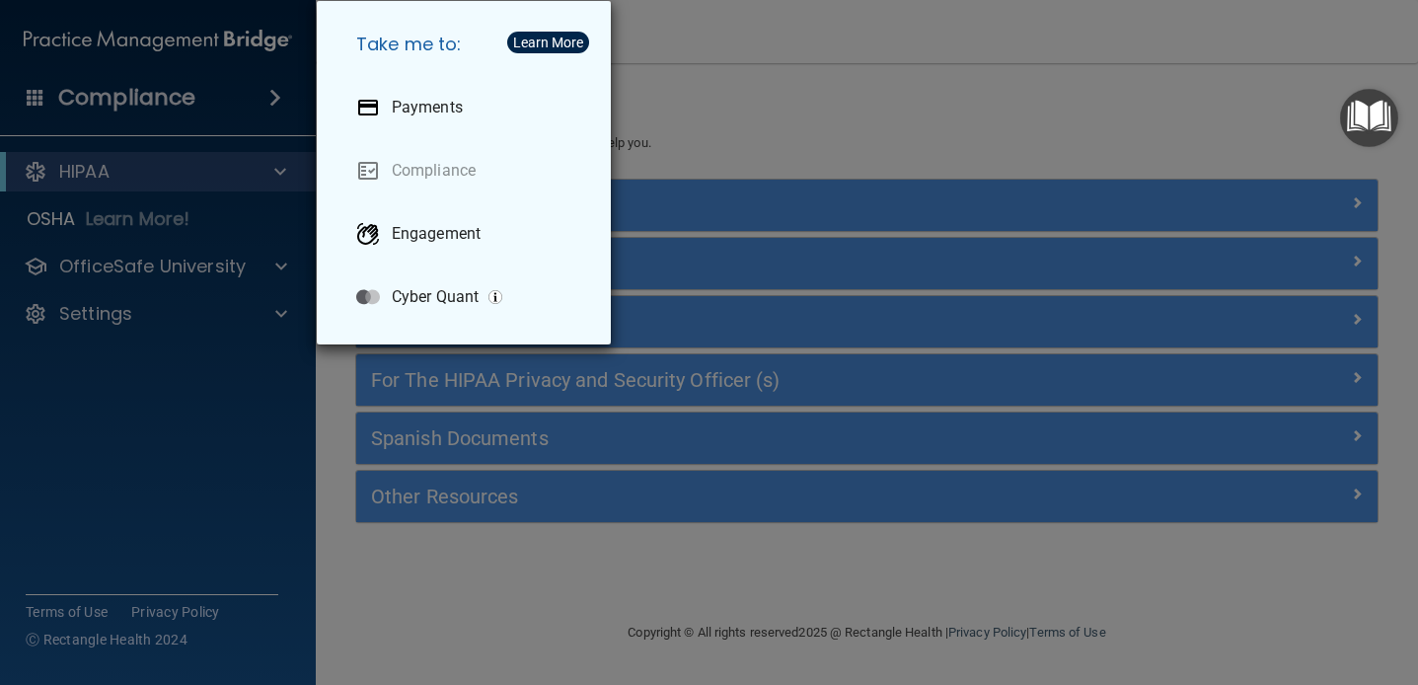
click at [259, 466] on div "Take me to: Payments Compliance Engagement Cyber Quant" at bounding box center [709, 342] width 1418 height 685
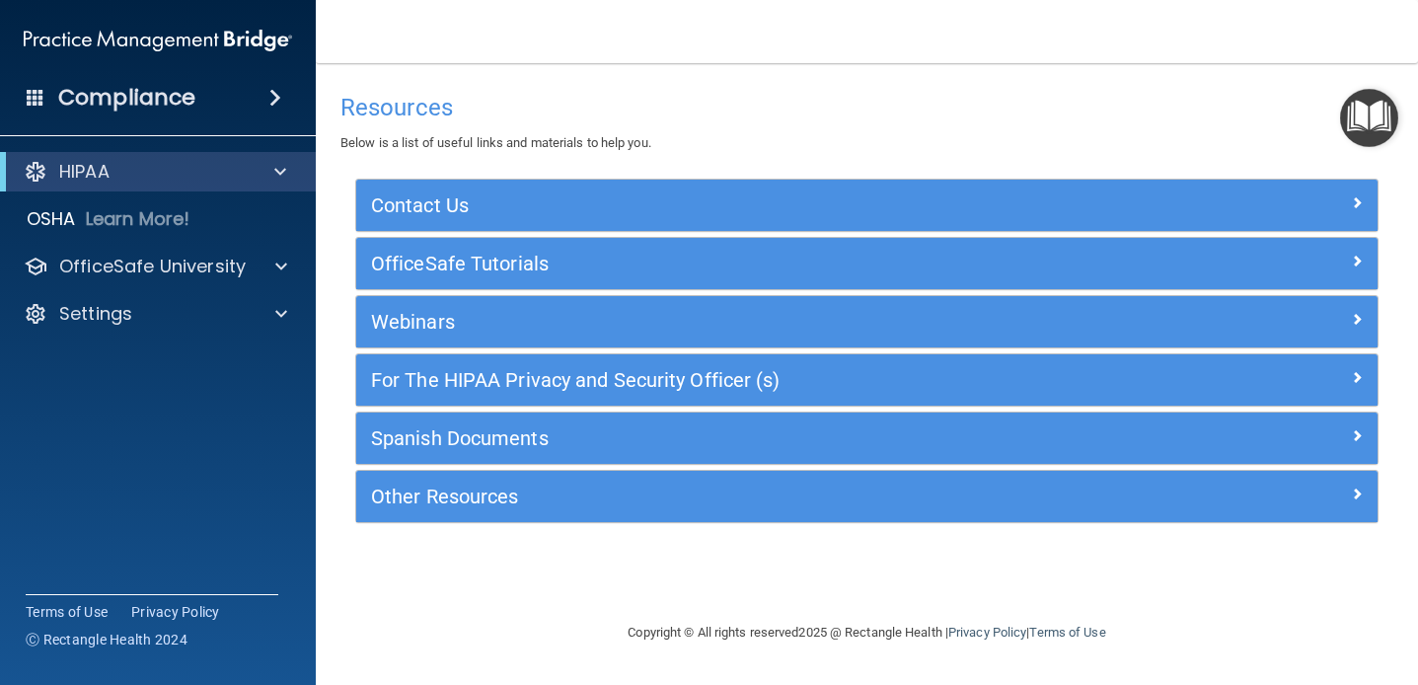
click at [170, 114] on div "Compliance" at bounding box center [158, 97] width 316 height 43
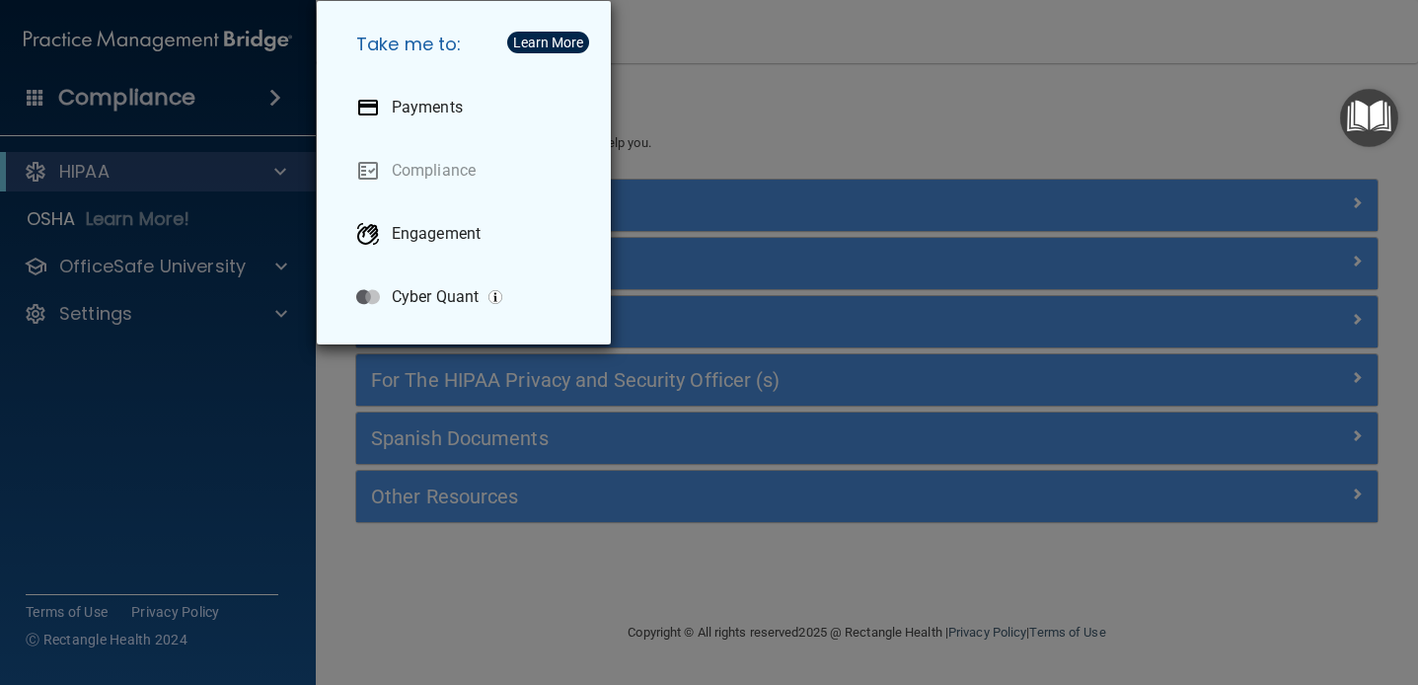
click at [224, 351] on div "Take me to: Payments Compliance Engagement Cyber Quant" at bounding box center [709, 342] width 1418 height 685
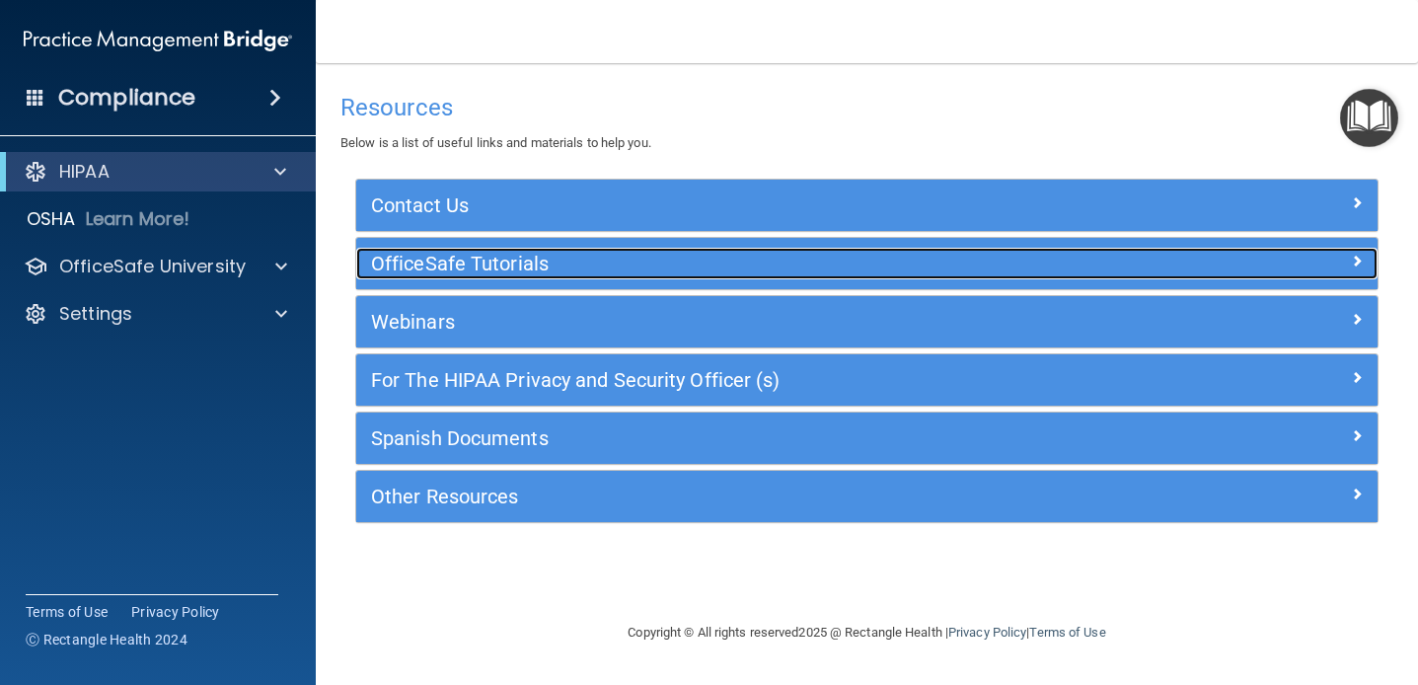
click at [444, 260] on h5 "OfficeSafe Tutorials" at bounding box center [739, 264] width 736 height 22
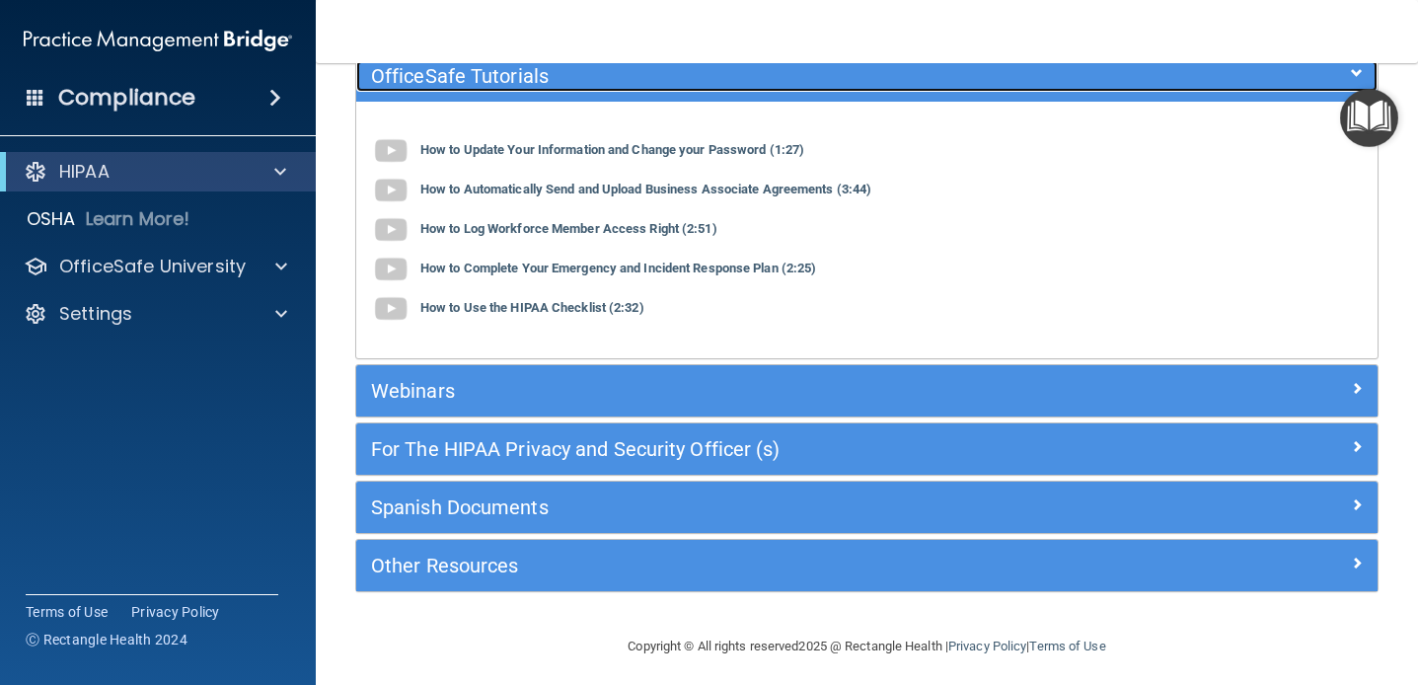
scroll to position [192, 0]
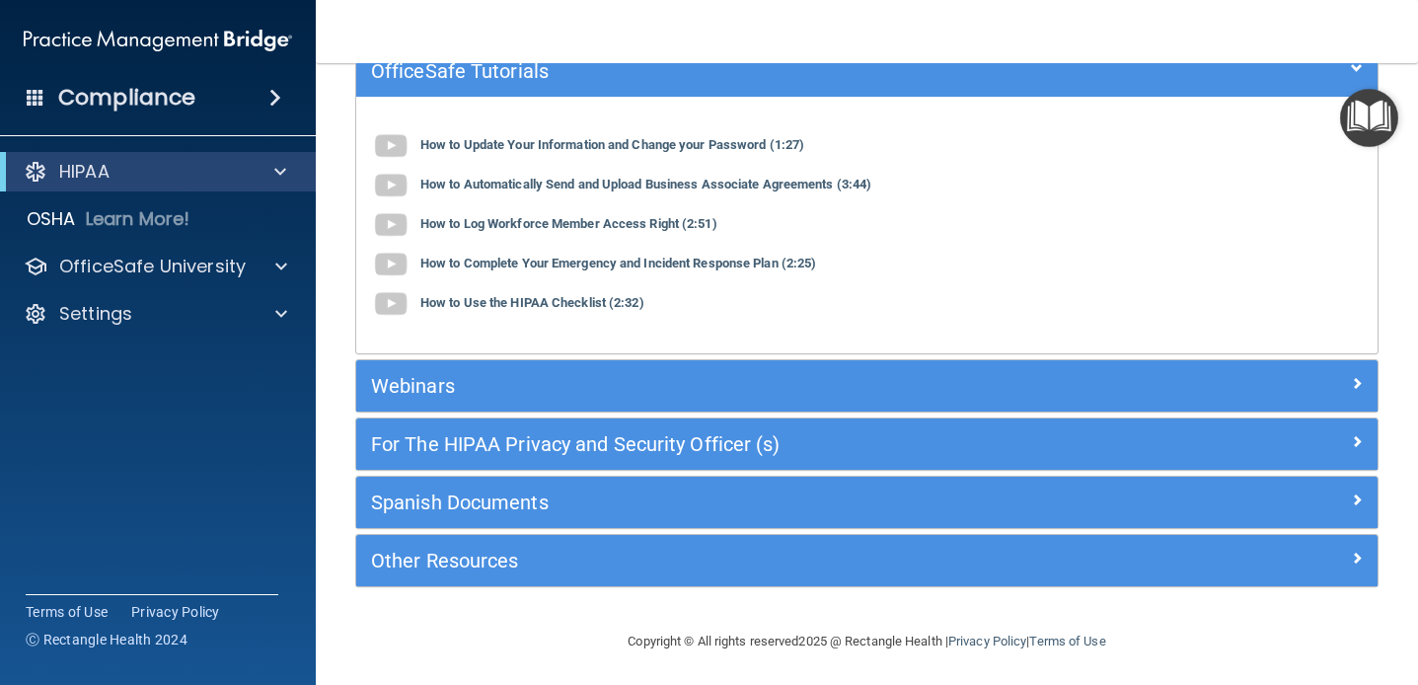
click at [479, 427] on div "For The HIPAA Privacy and Security Officer (s)" at bounding box center [866, 443] width 1021 height 51
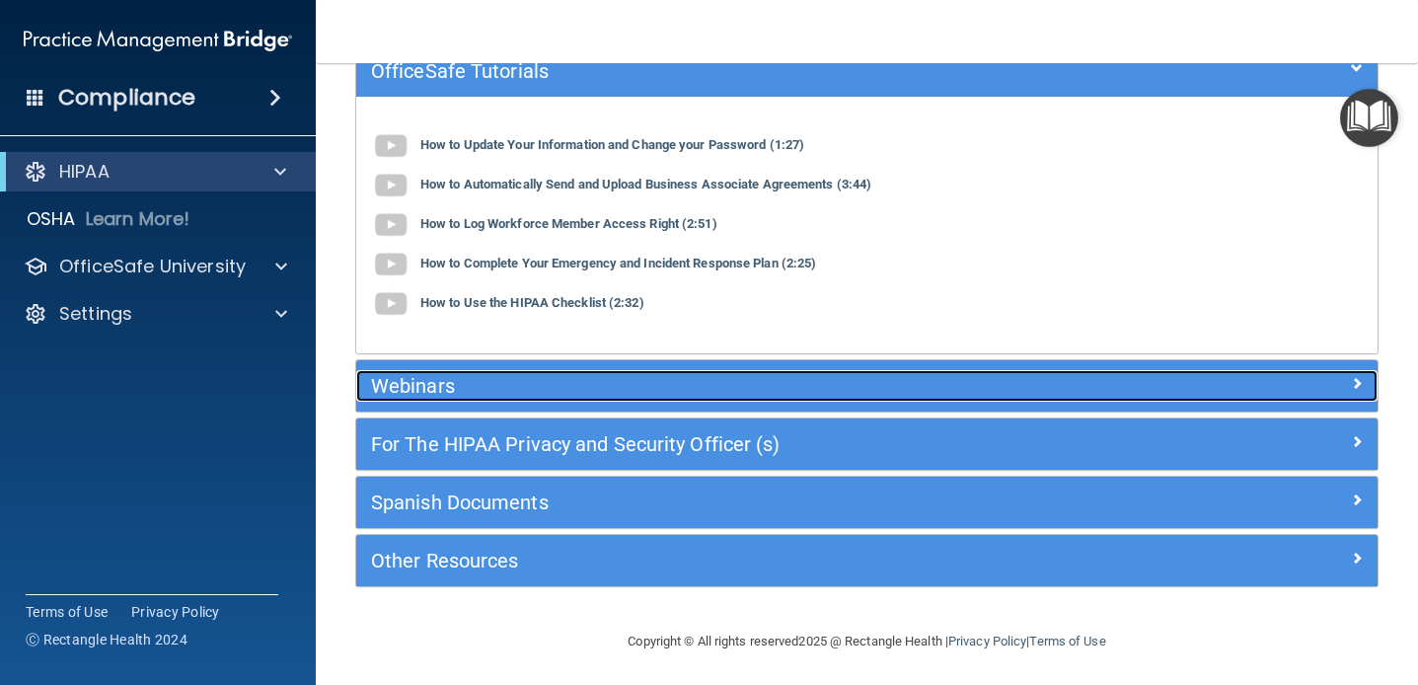
click at [489, 392] on h5 "Webinars" at bounding box center [739, 386] width 736 height 22
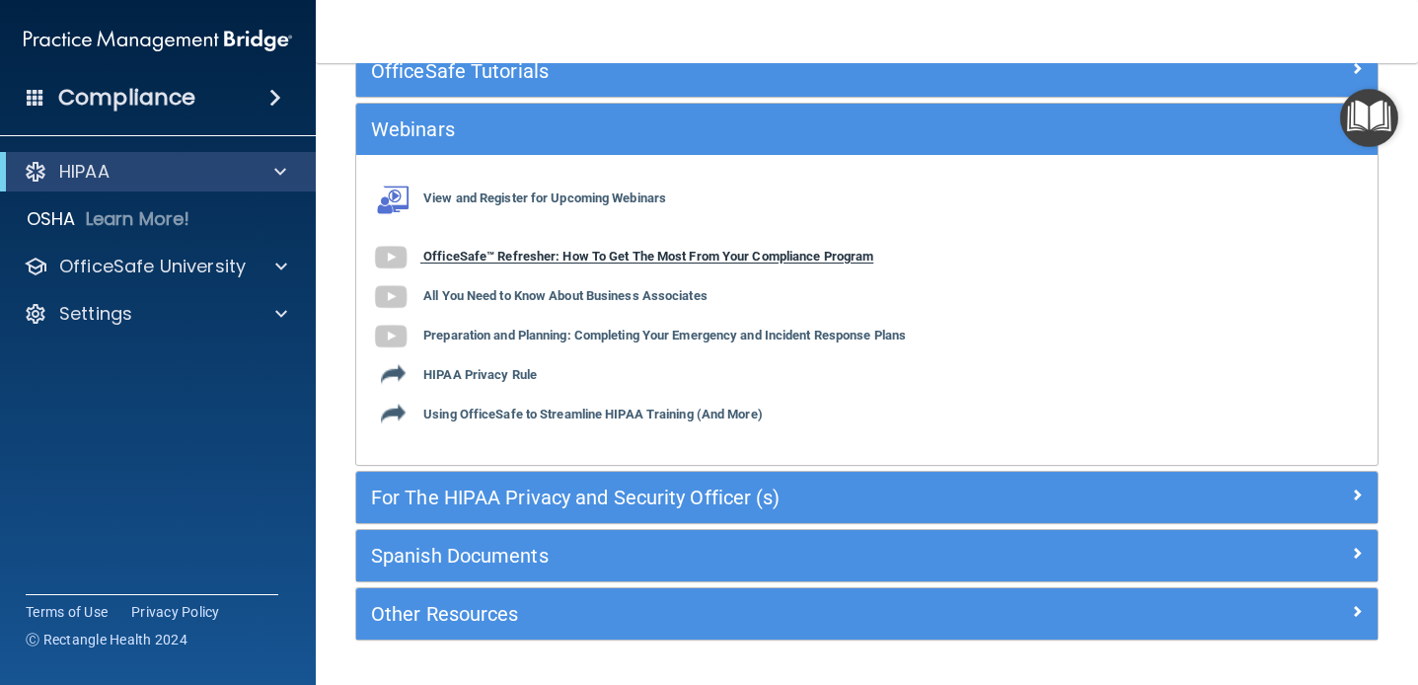
click at [683, 260] on b "OfficeSafe™ Refresher: How To Get The Most From Your Compliance Program" at bounding box center [648, 257] width 450 height 15
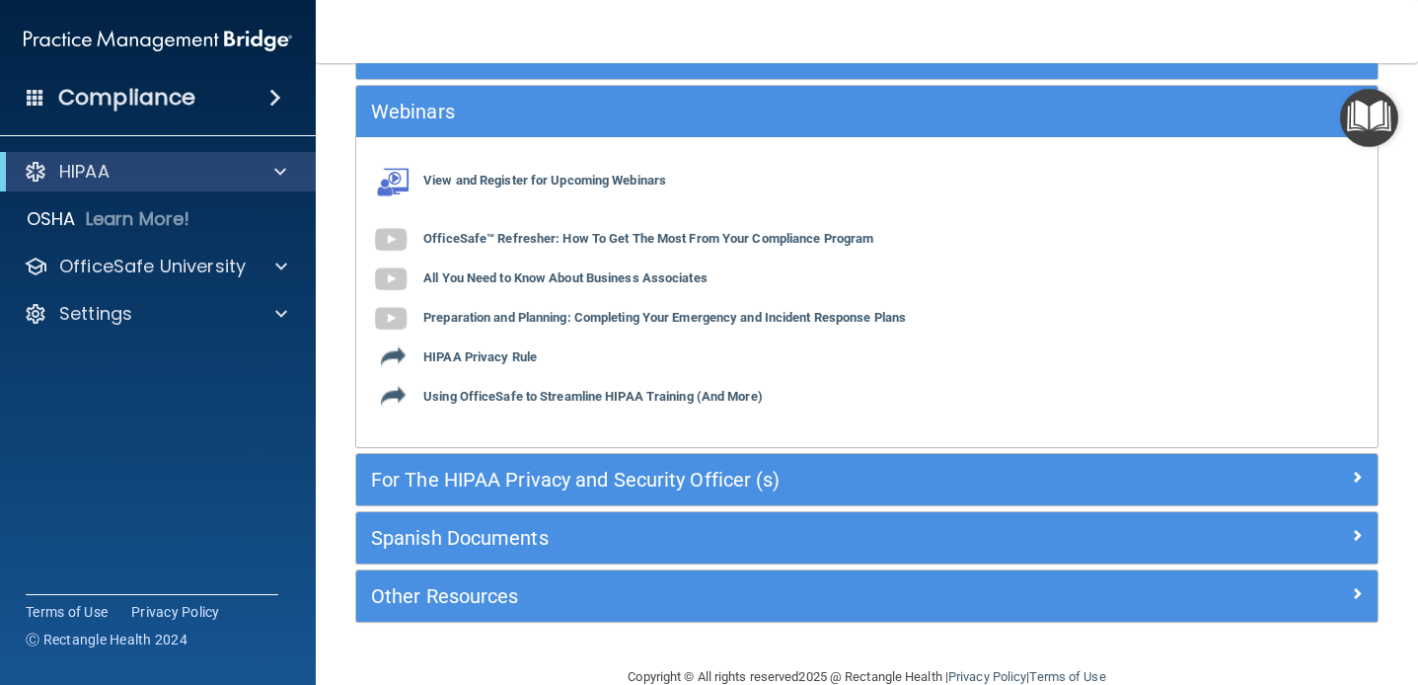
scroll to position [220, 0]
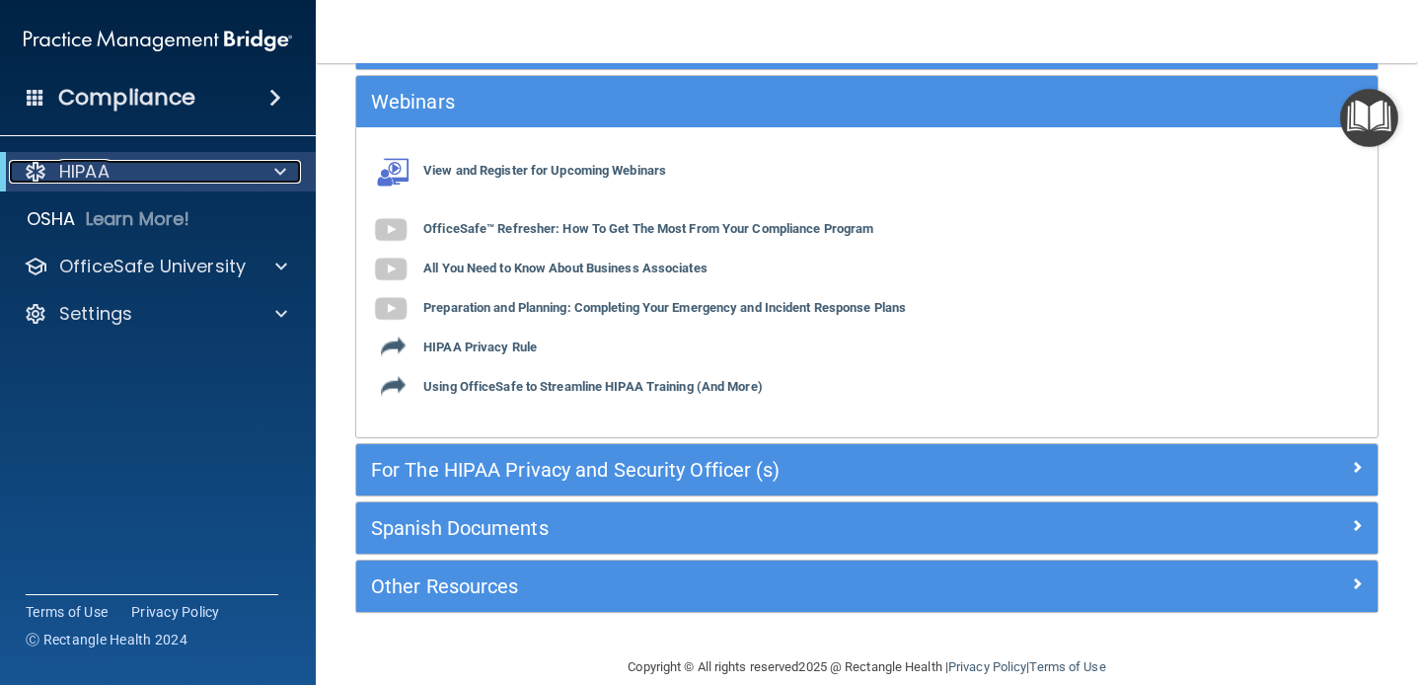
click at [284, 179] on span at bounding box center [280, 172] width 12 height 24
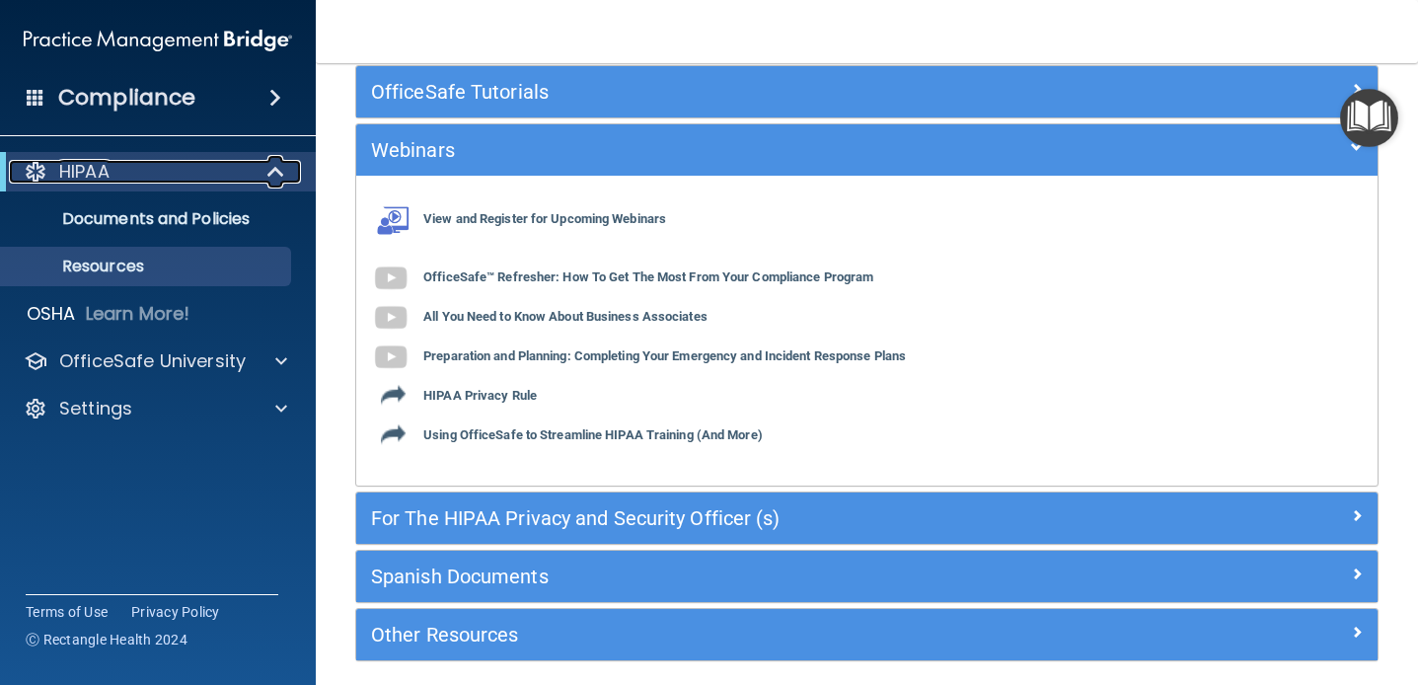
scroll to position [0, 0]
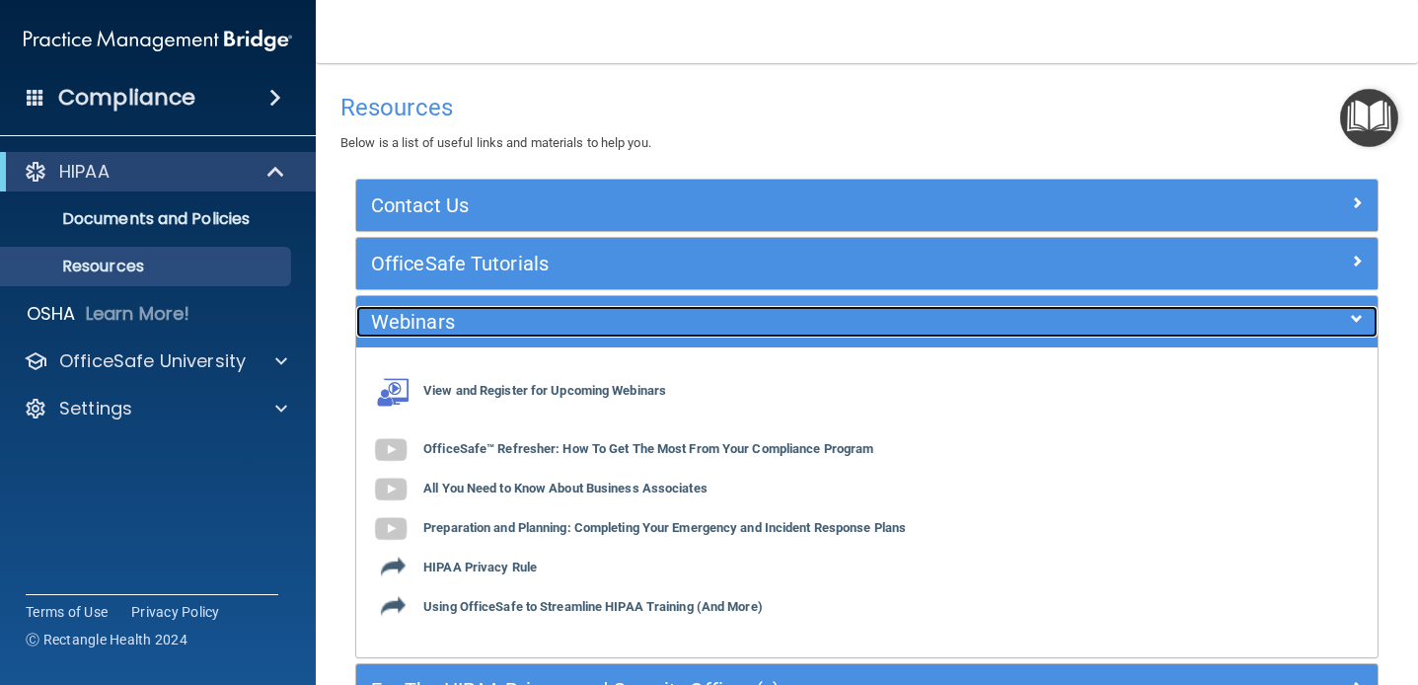
click at [513, 319] on h5 "Webinars" at bounding box center [739, 322] width 736 height 22
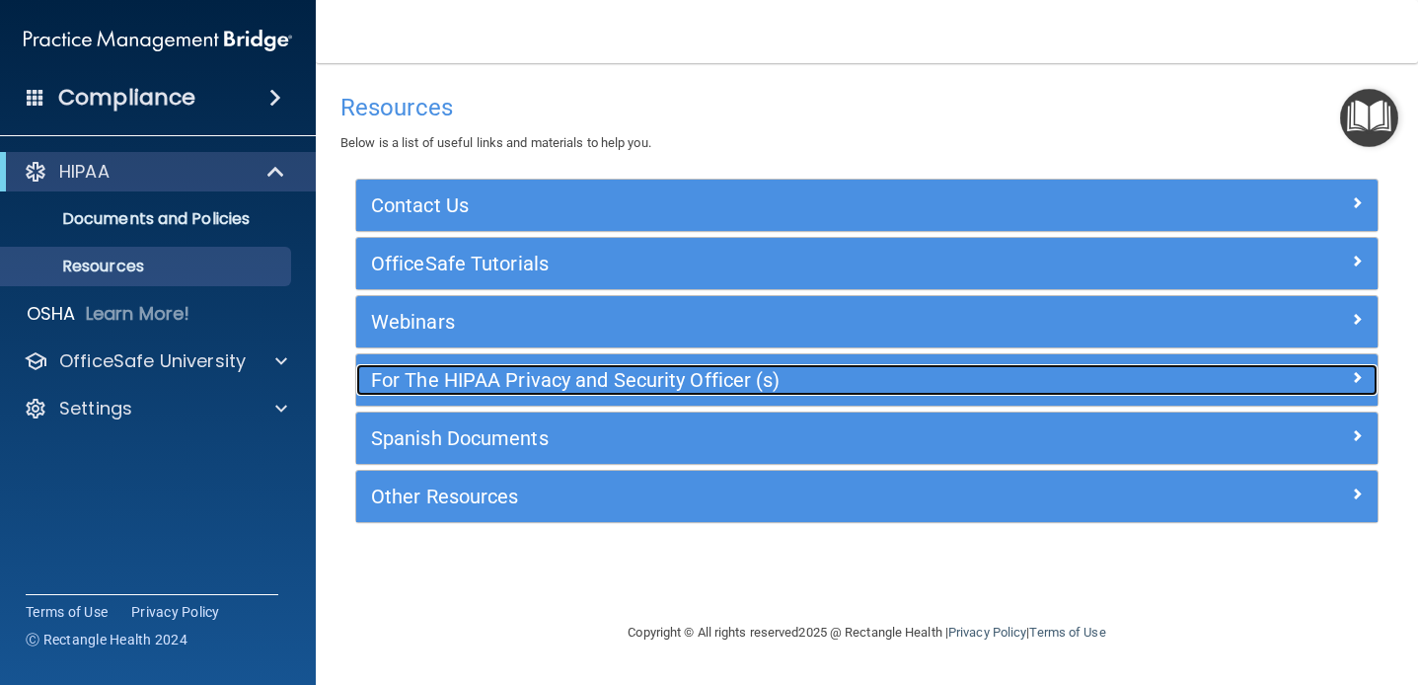
click at [543, 376] on h5 "For The HIPAA Privacy and Security Officer (s)" at bounding box center [739, 380] width 736 height 22
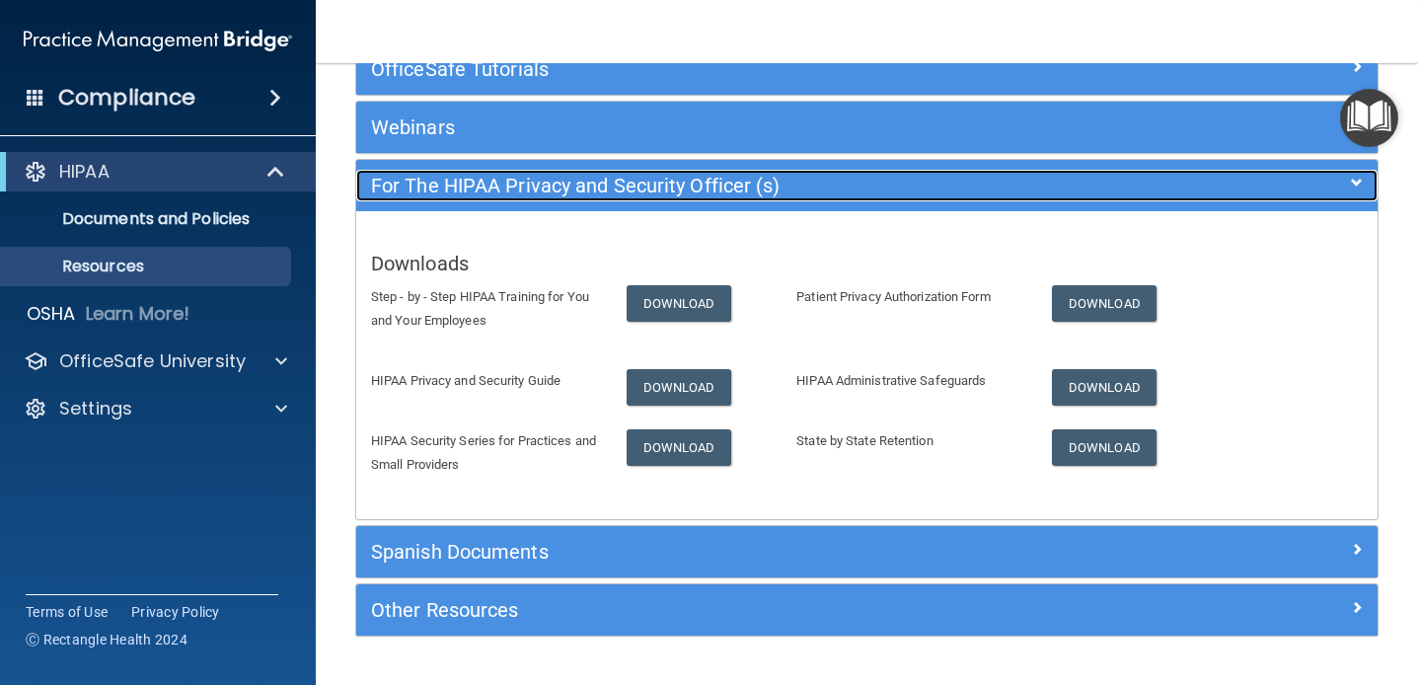
scroll to position [248, 0]
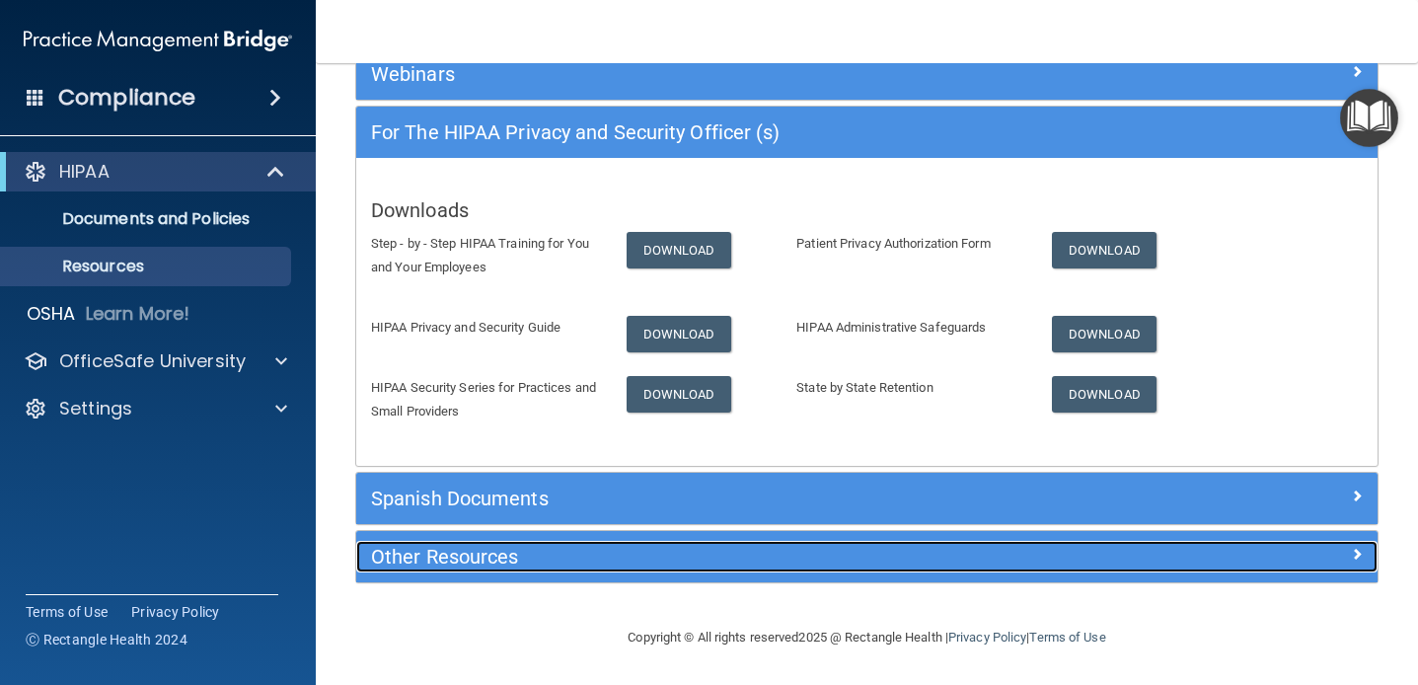
click at [500, 564] on h5 "Other Resources" at bounding box center [739, 557] width 736 height 22
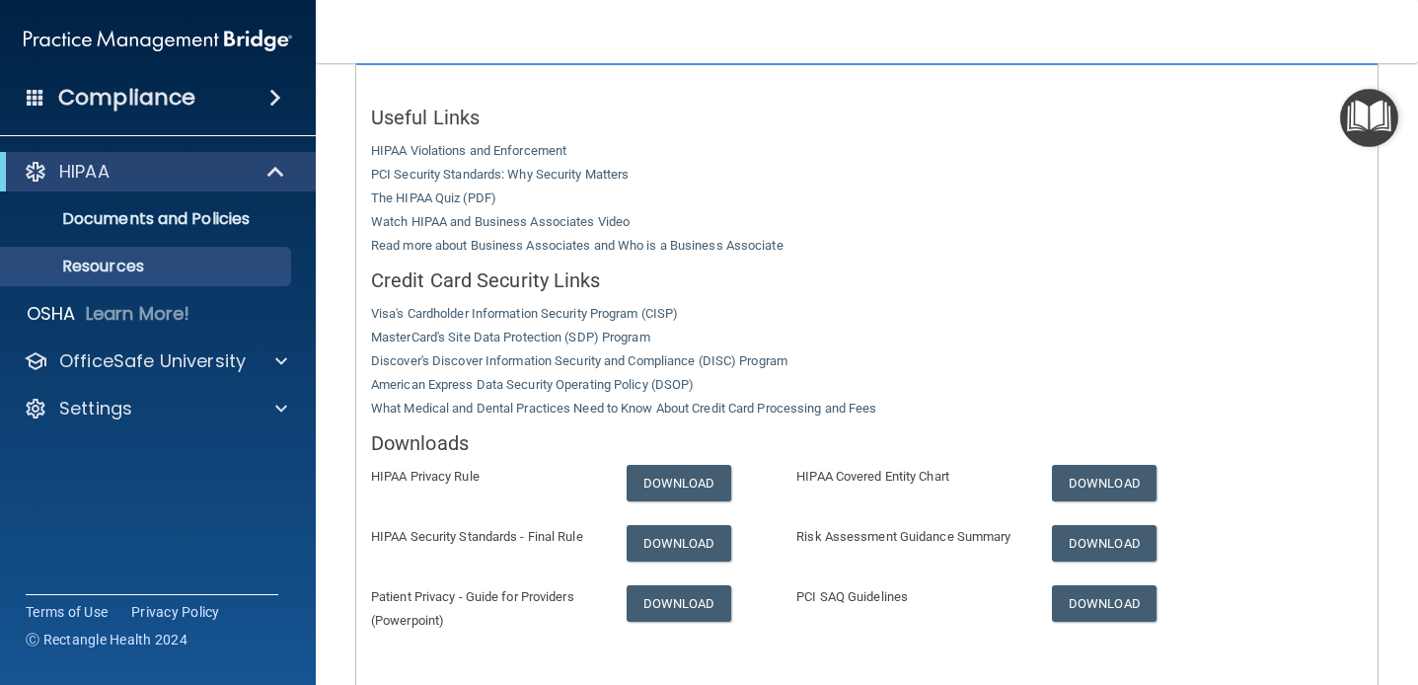
scroll to position [439, 0]
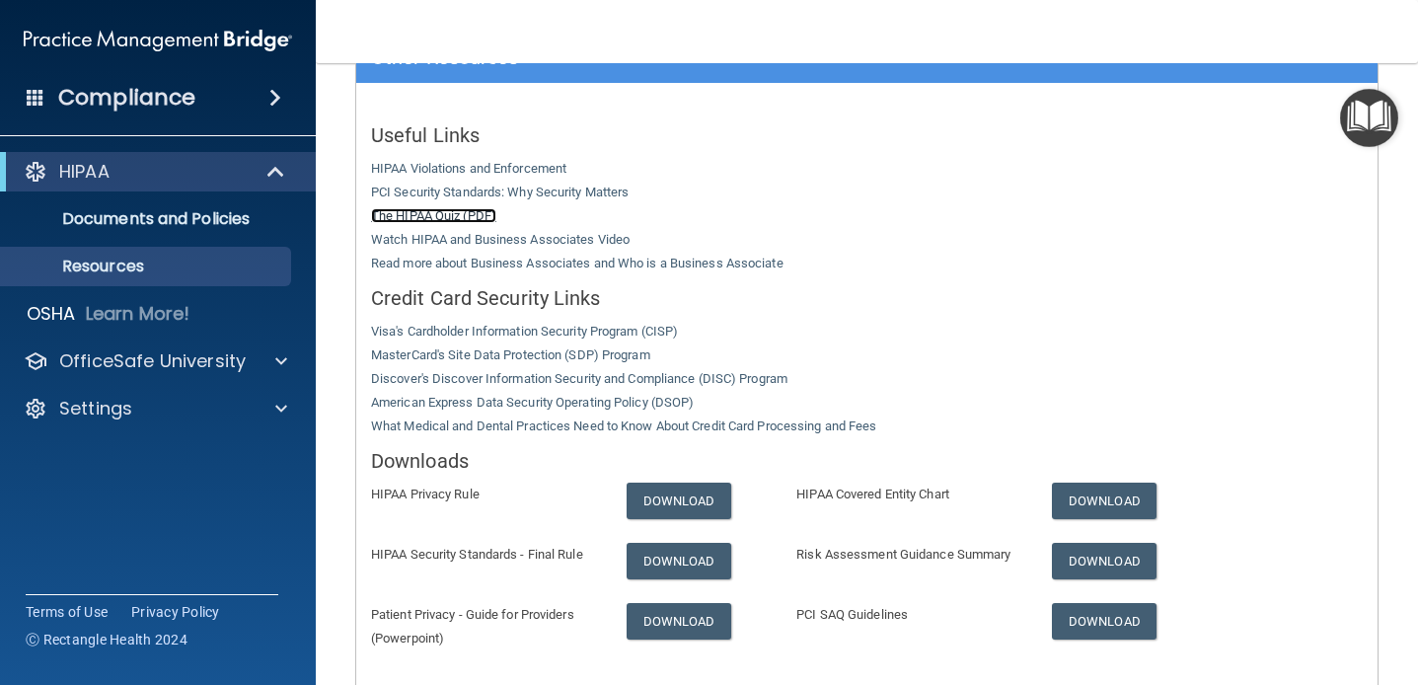
click at [439, 220] on link "The HIPAA Quiz (PDF)" at bounding box center [433, 215] width 125 height 15
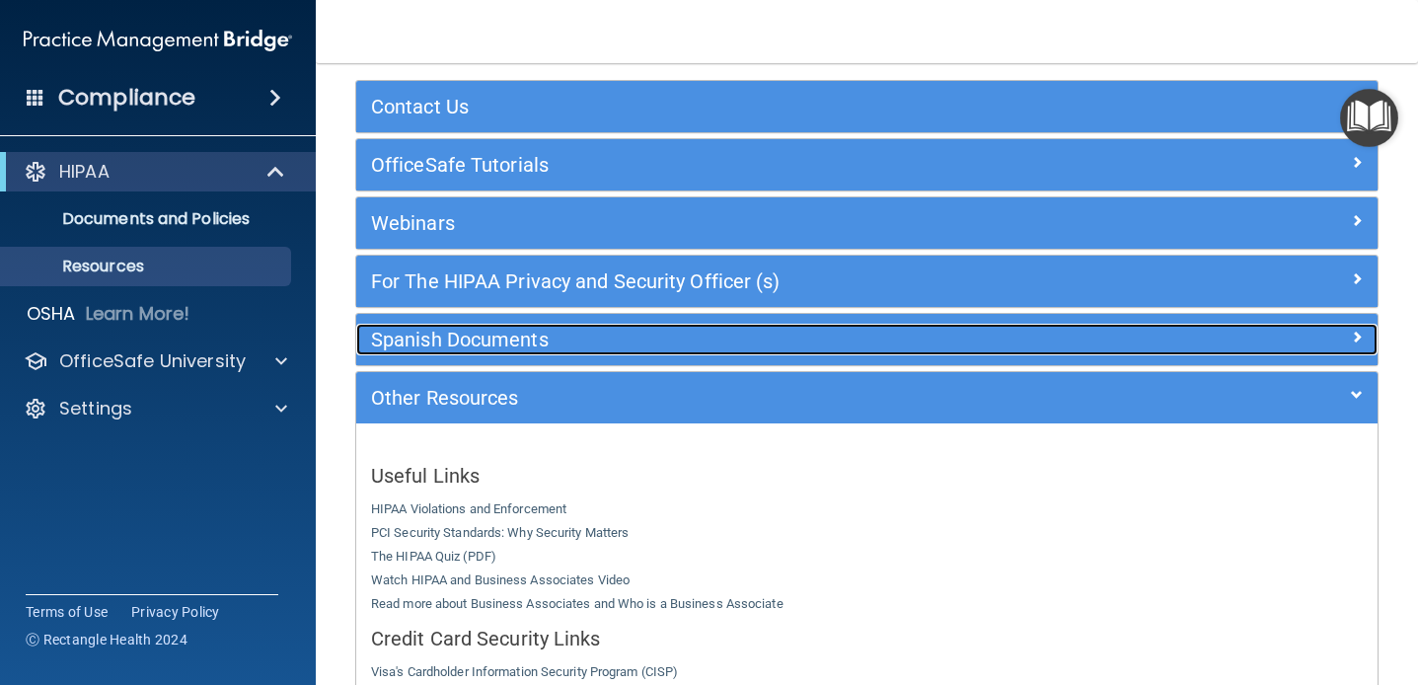
click at [640, 325] on div "Spanish Documents" at bounding box center [739, 340] width 766 height 32
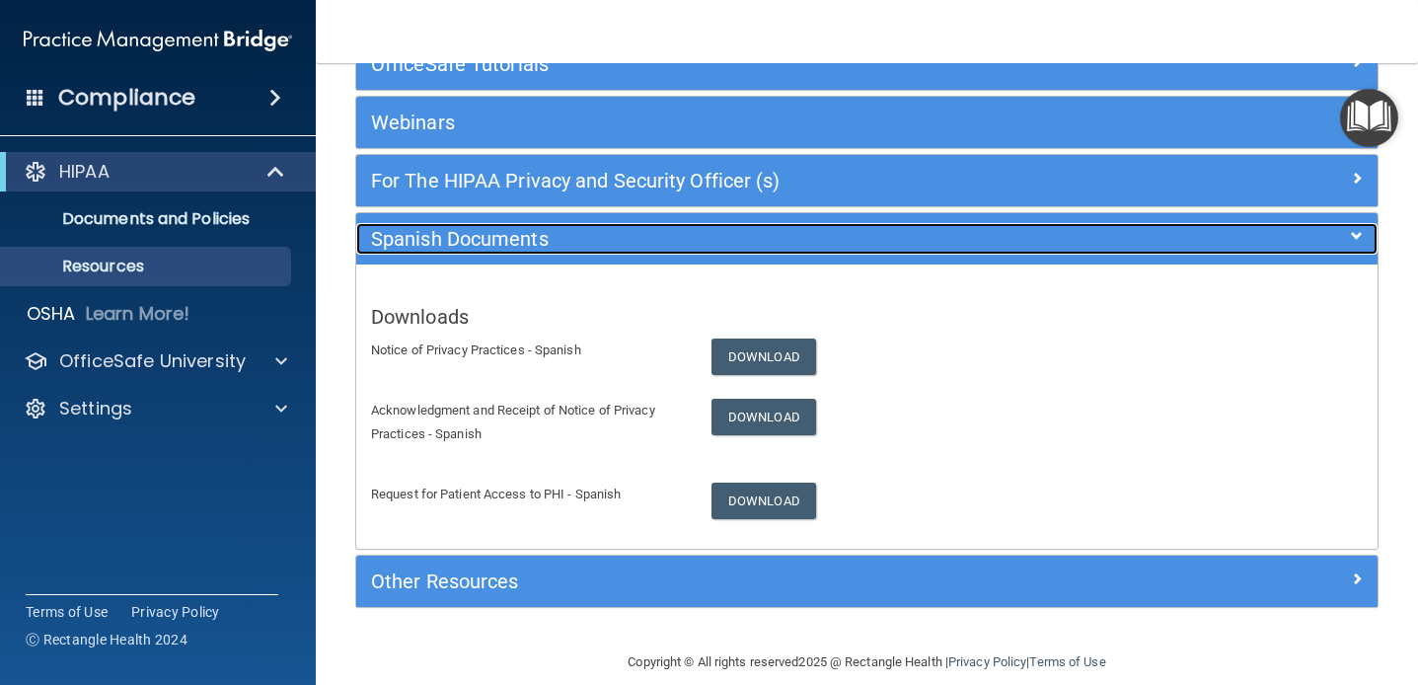
scroll to position [224, 0]
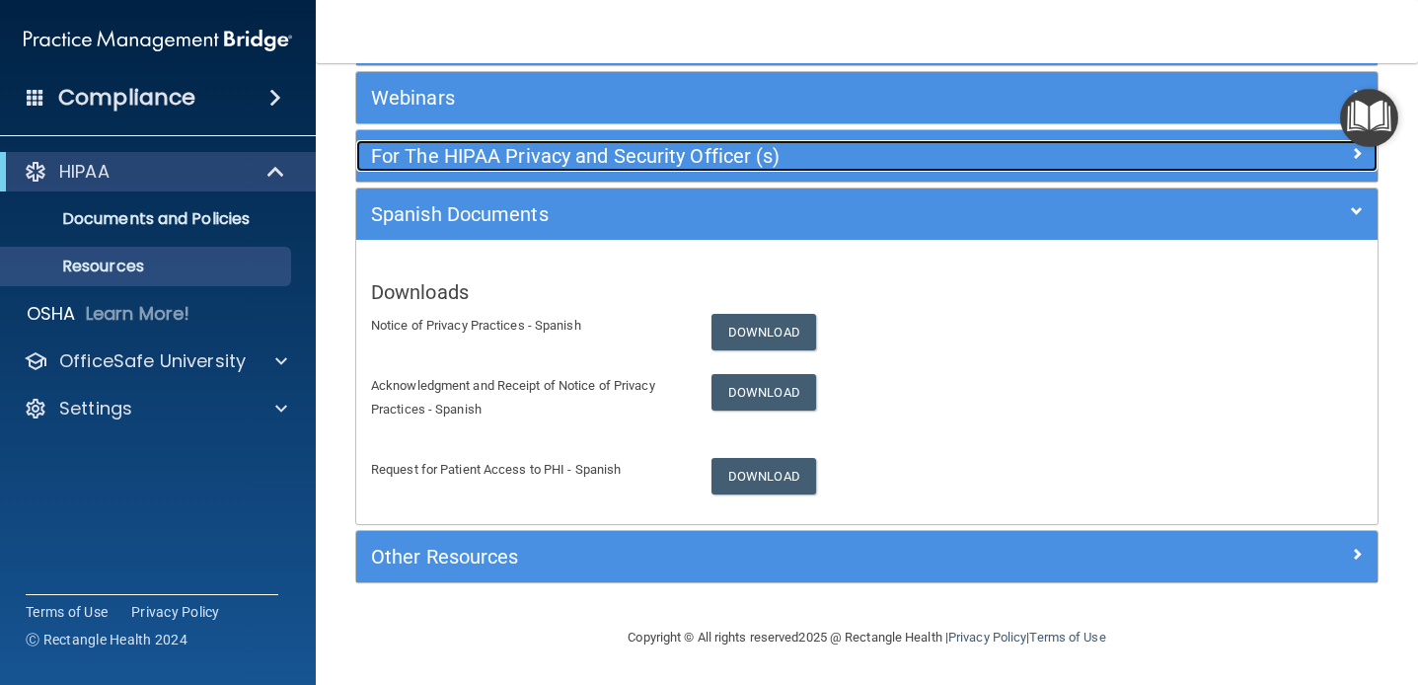
click at [594, 166] on h5 "For The HIPAA Privacy and Security Officer (s)" at bounding box center [739, 156] width 736 height 22
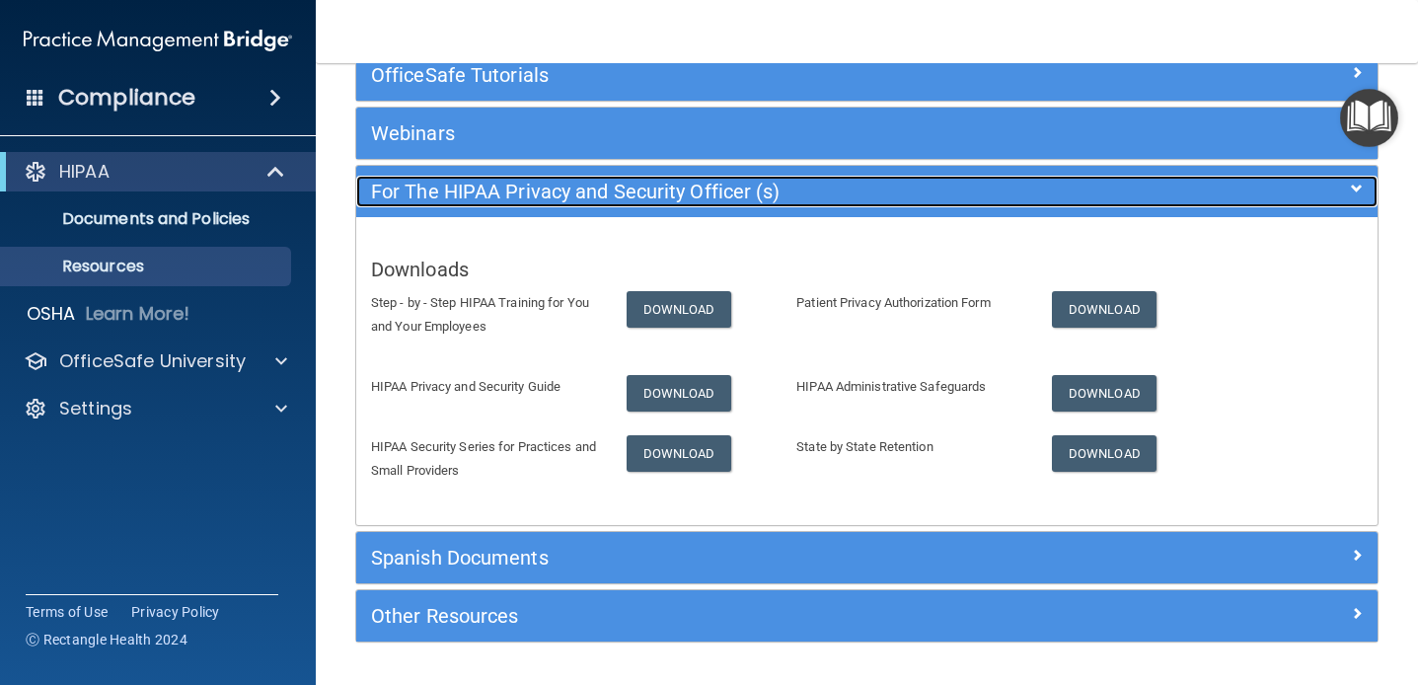
scroll to position [152, 0]
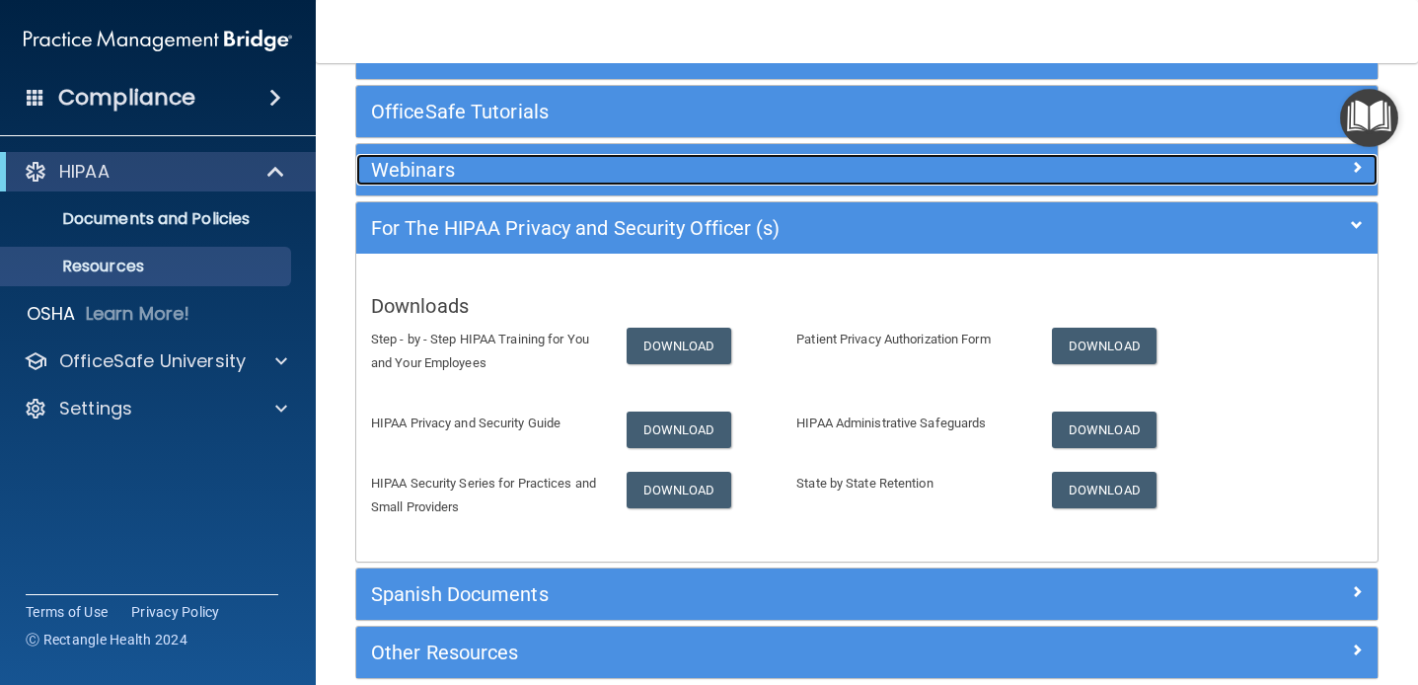
click at [583, 176] on h5 "Webinars" at bounding box center [739, 170] width 736 height 22
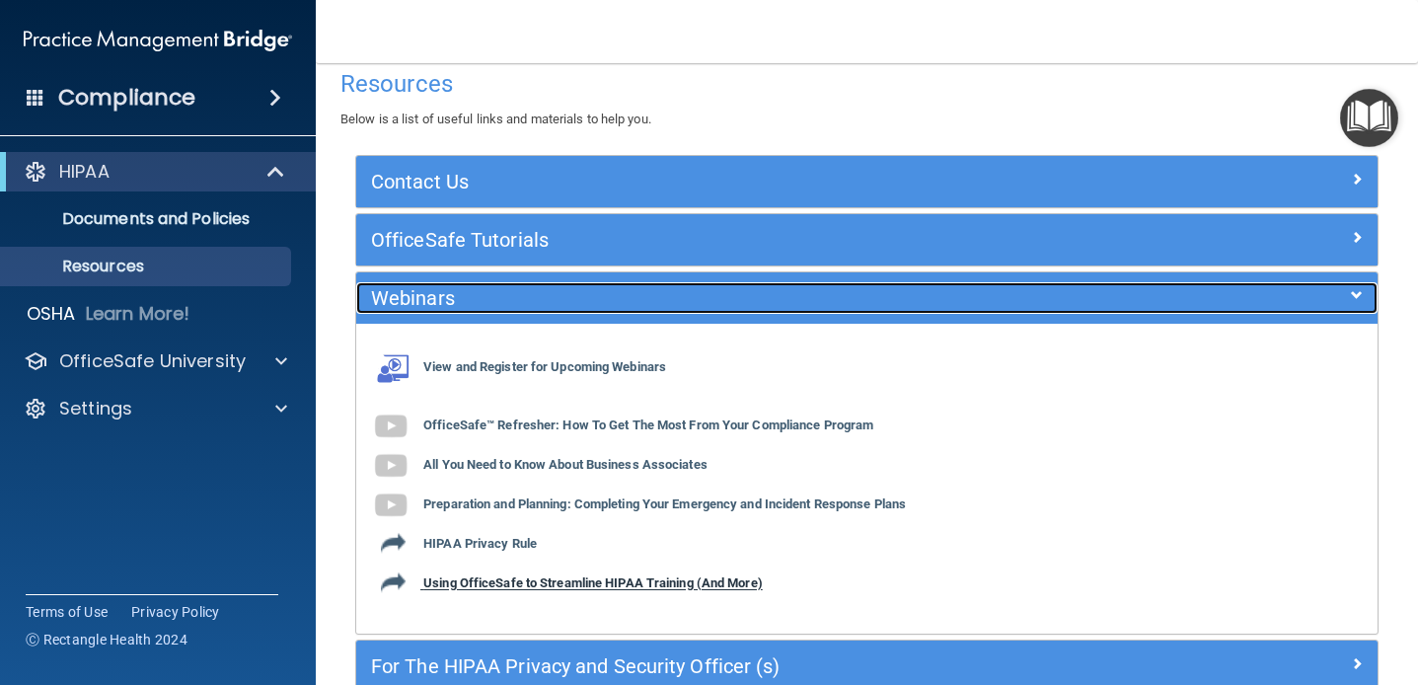
scroll to position [20, 0]
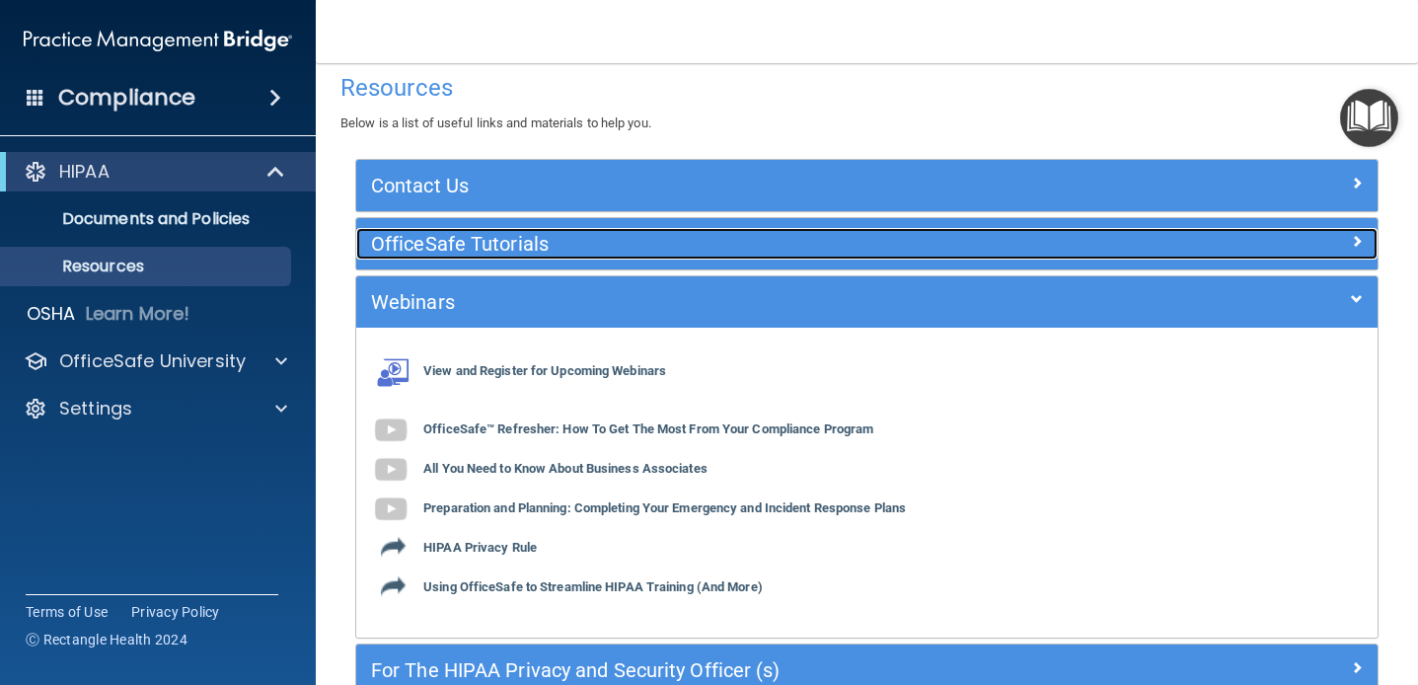
click at [528, 247] on h5 "OfficeSafe Tutorials" at bounding box center [739, 244] width 736 height 22
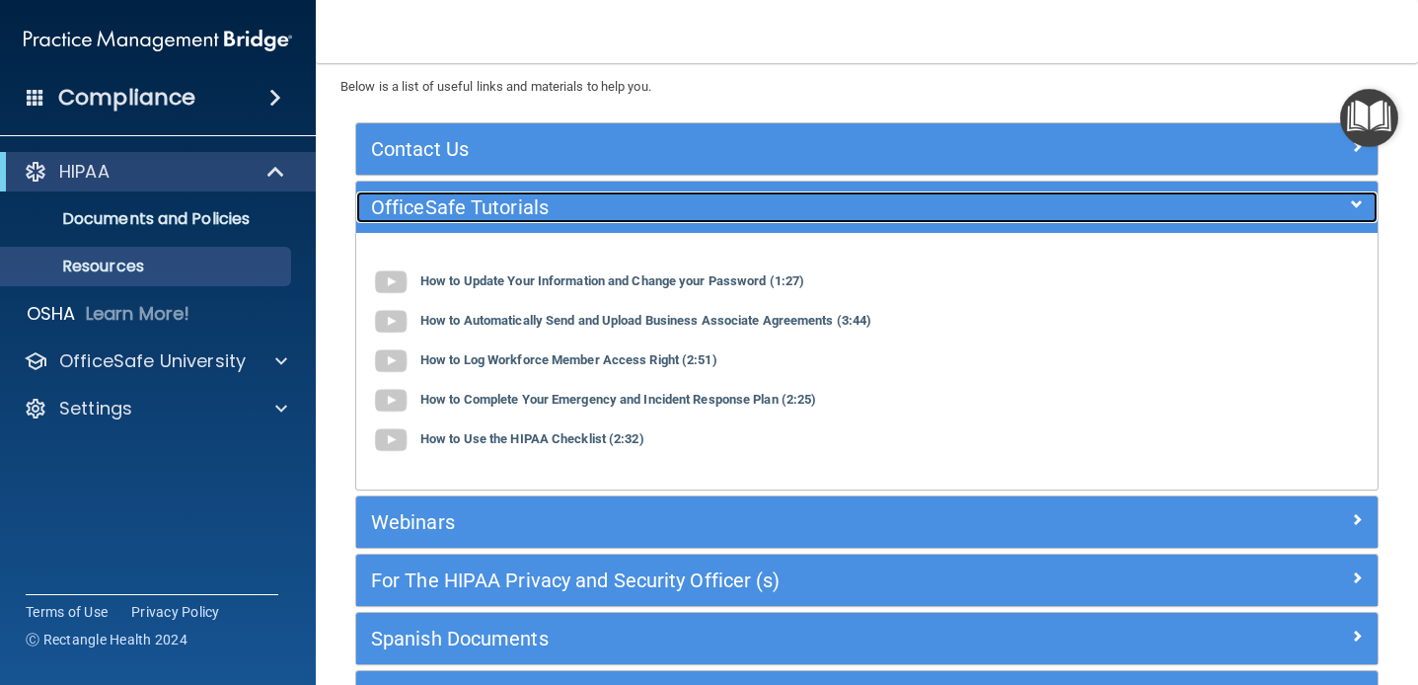
scroll to position [58, 0]
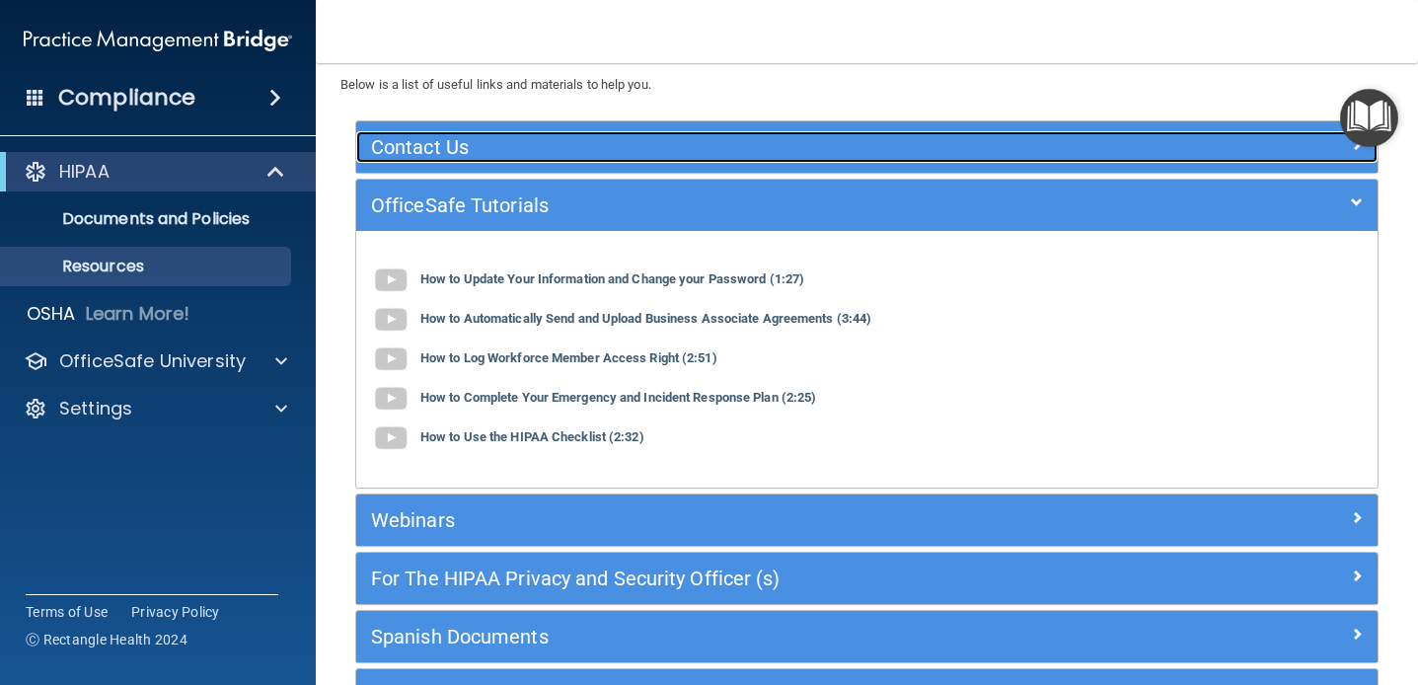
click at [542, 141] on h5 "Contact Us" at bounding box center [739, 147] width 736 height 22
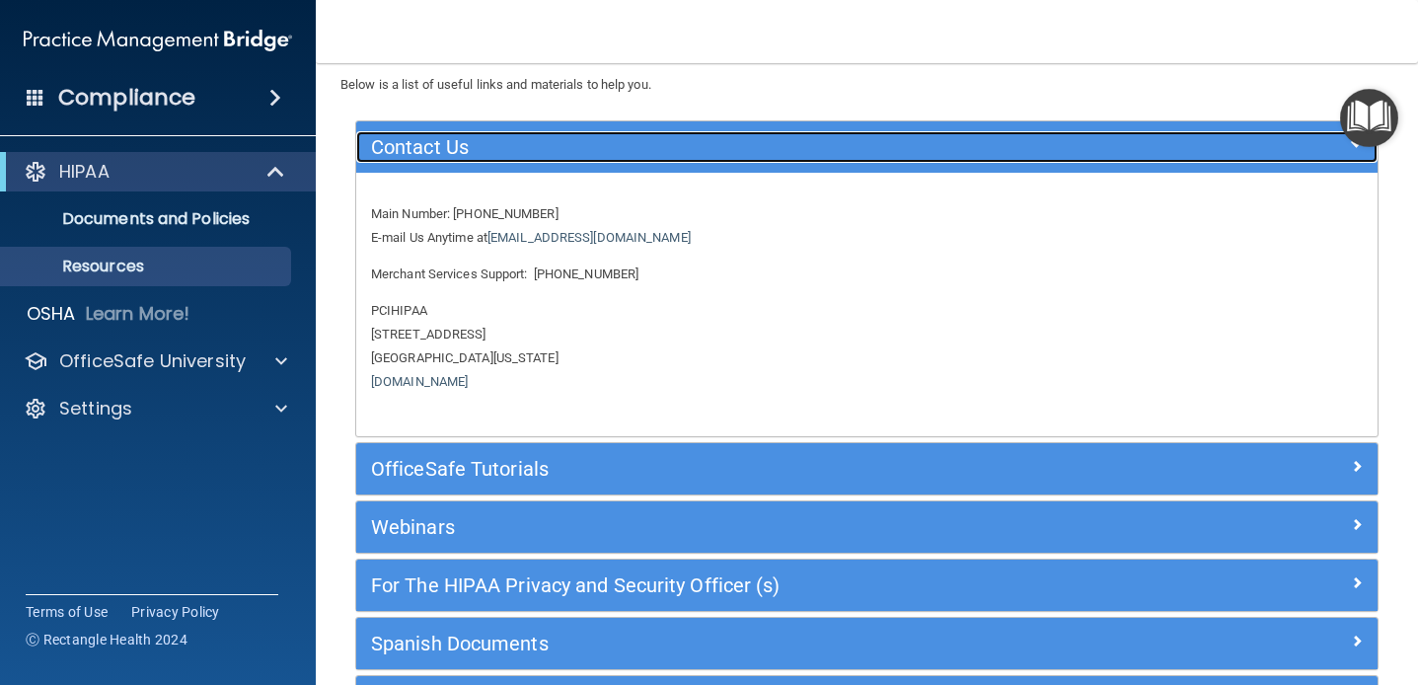
click at [542, 141] on h5 "Contact Us" at bounding box center [739, 147] width 736 height 22
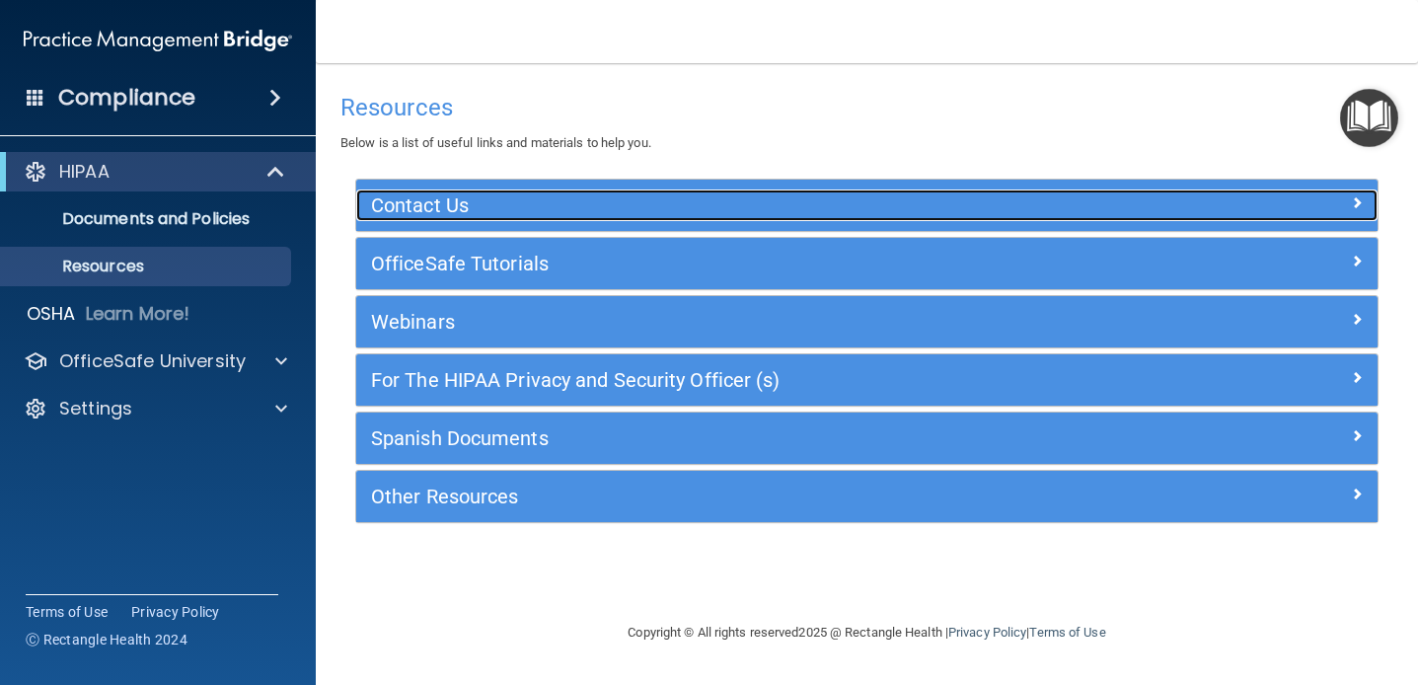
scroll to position [0, 0]
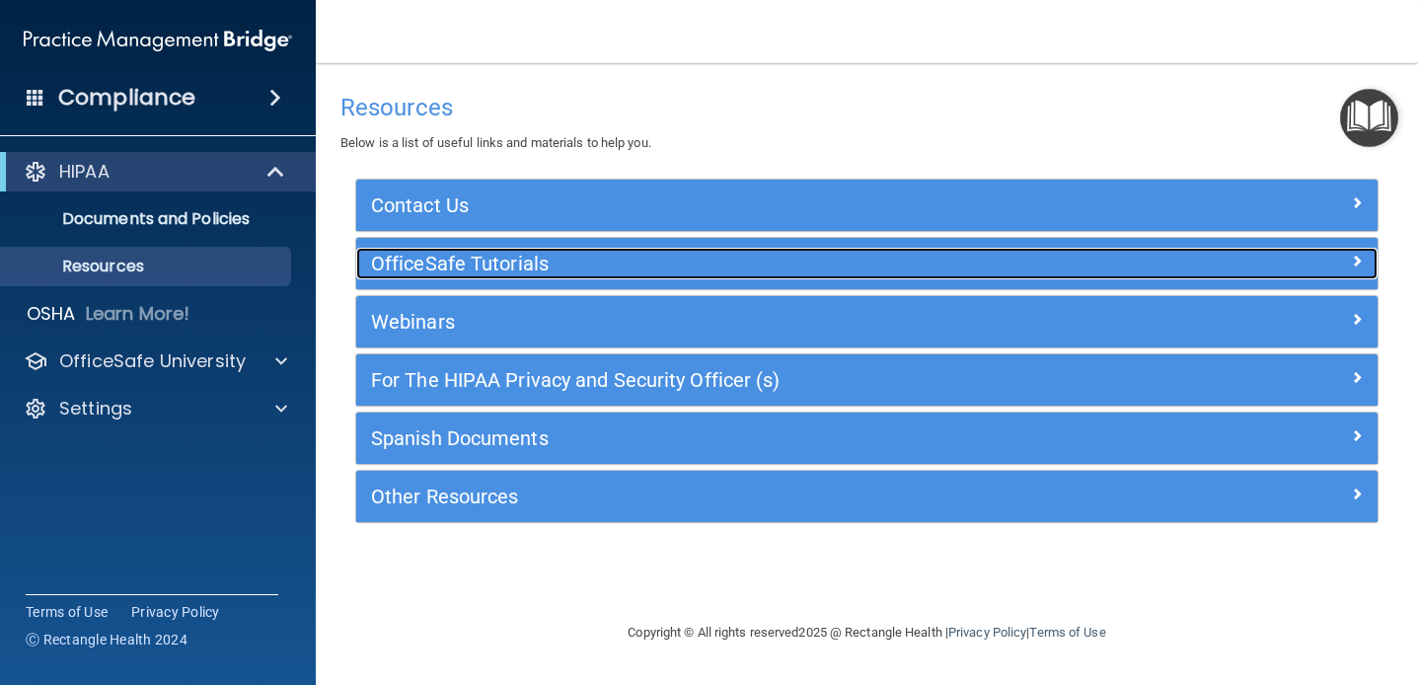
click at [500, 266] on h5 "OfficeSafe Tutorials" at bounding box center [739, 264] width 736 height 22
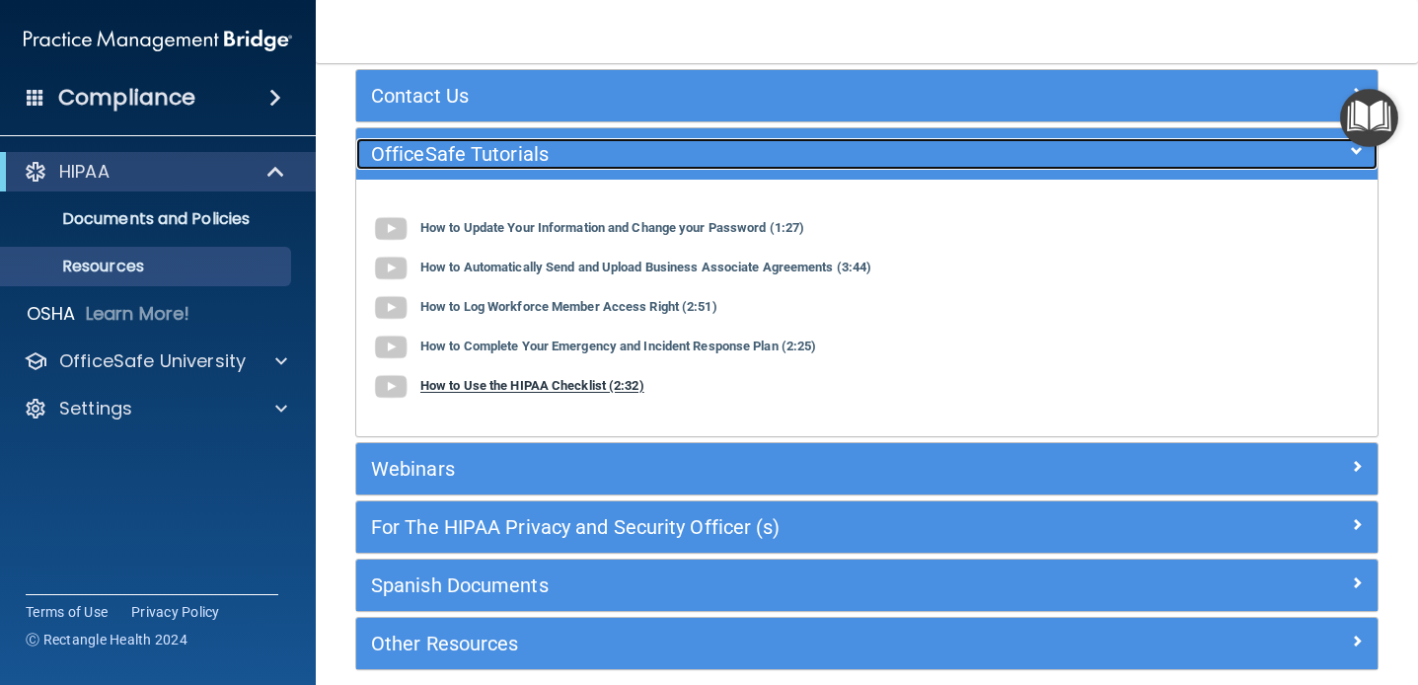
scroll to position [112, 0]
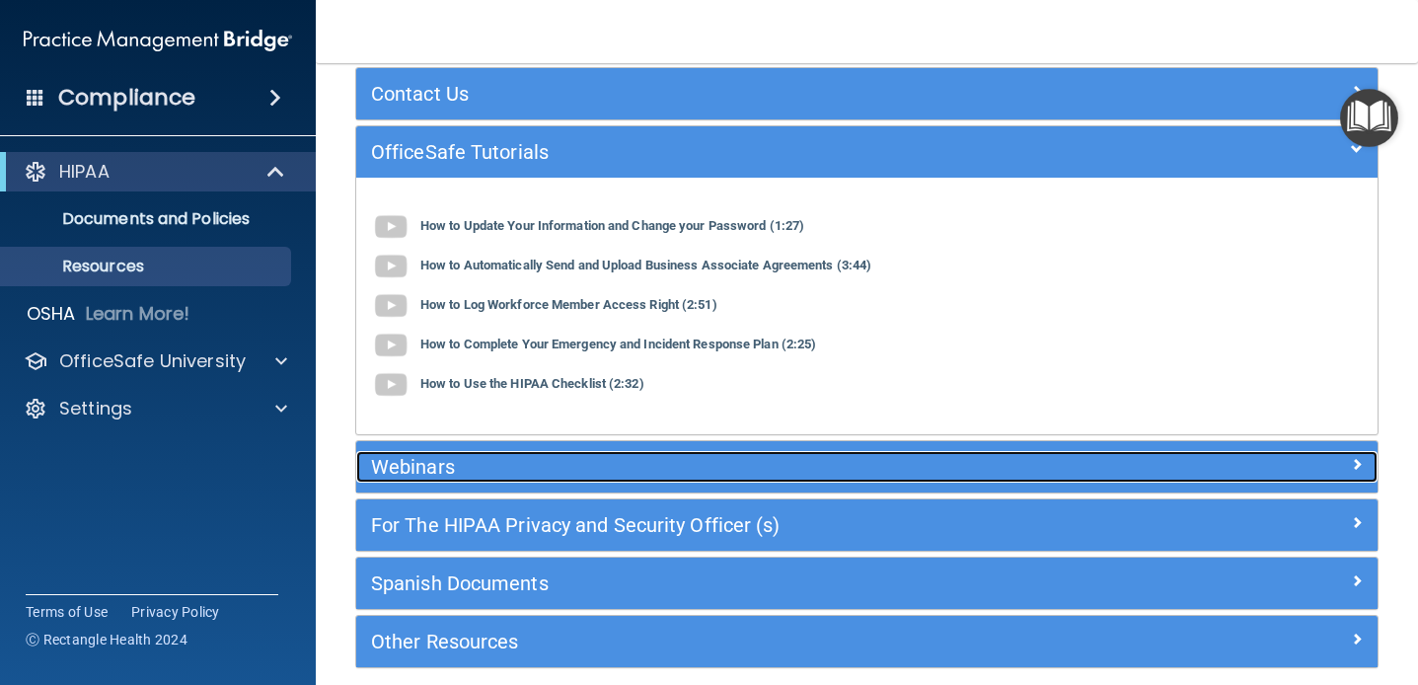
click at [540, 460] on h5 "Webinars" at bounding box center [739, 467] width 736 height 22
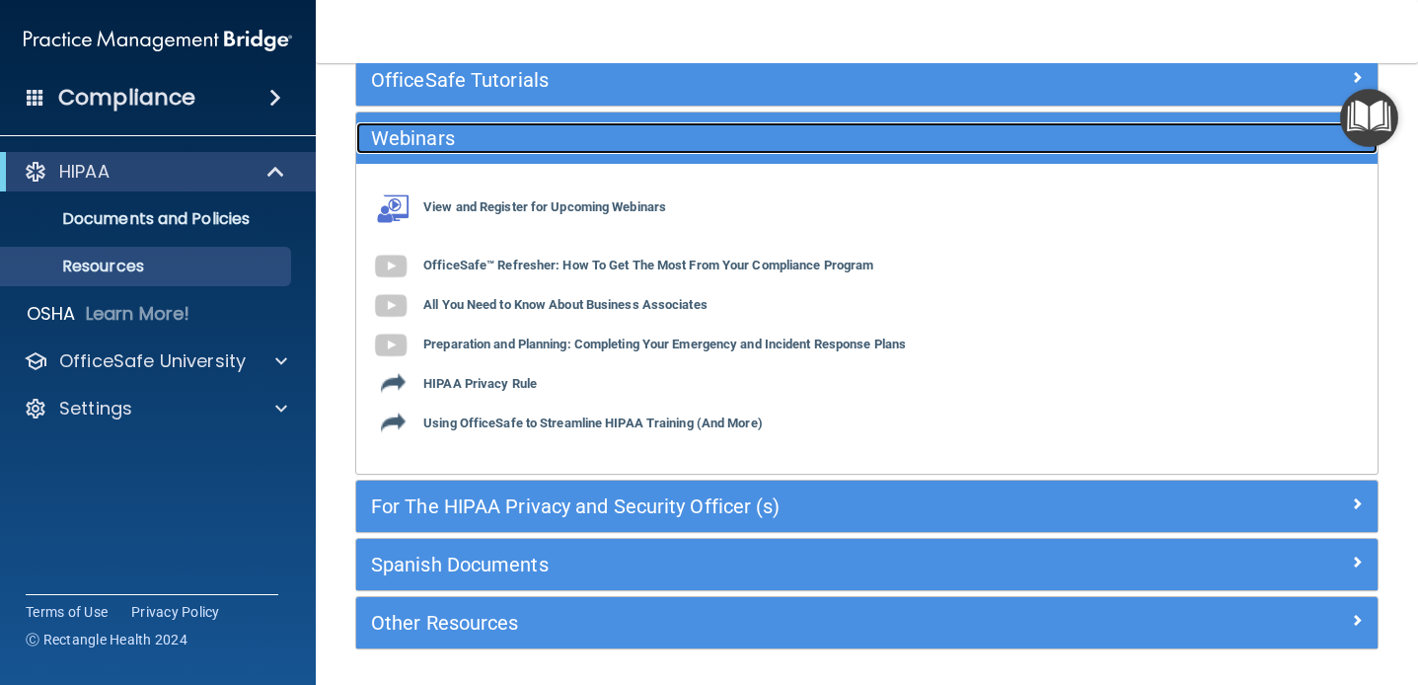
scroll to position [250, 0]
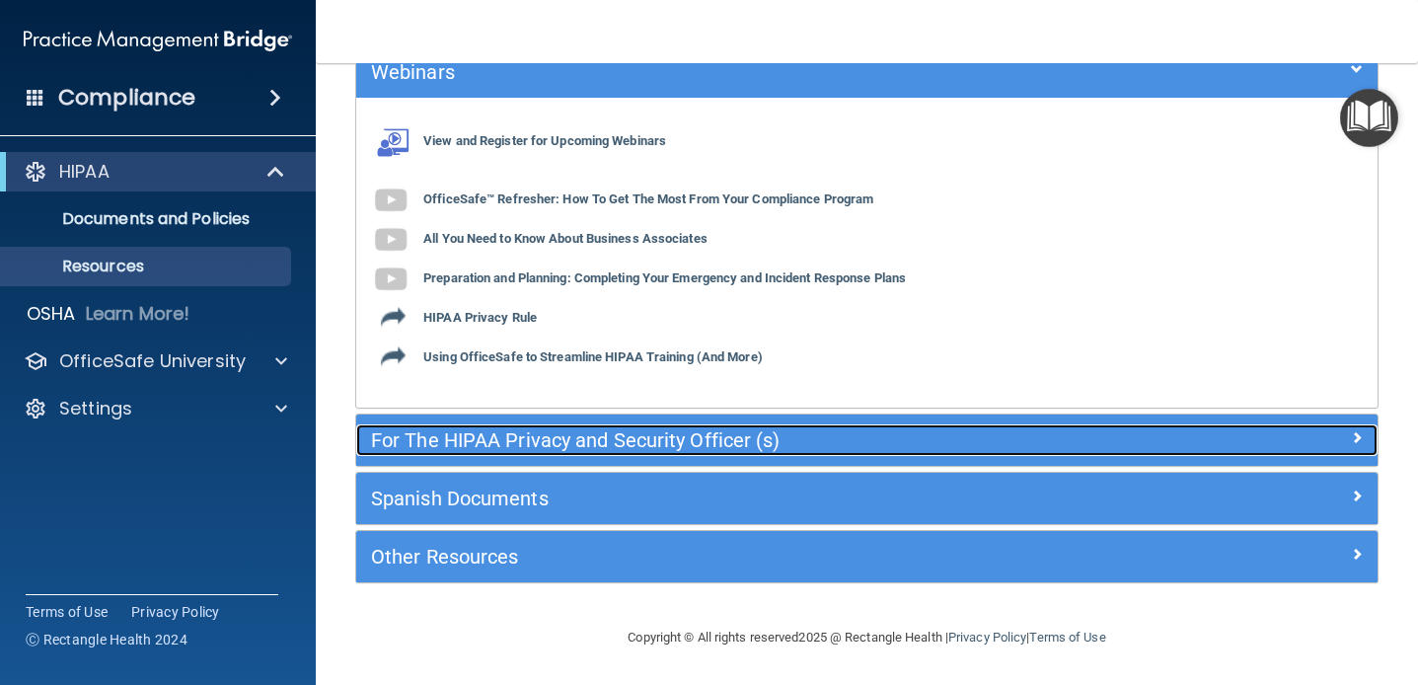
click at [613, 431] on h5 "For The HIPAA Privacy and Security Officer (s)" at bounding box center [739, 440] width 736 height 22
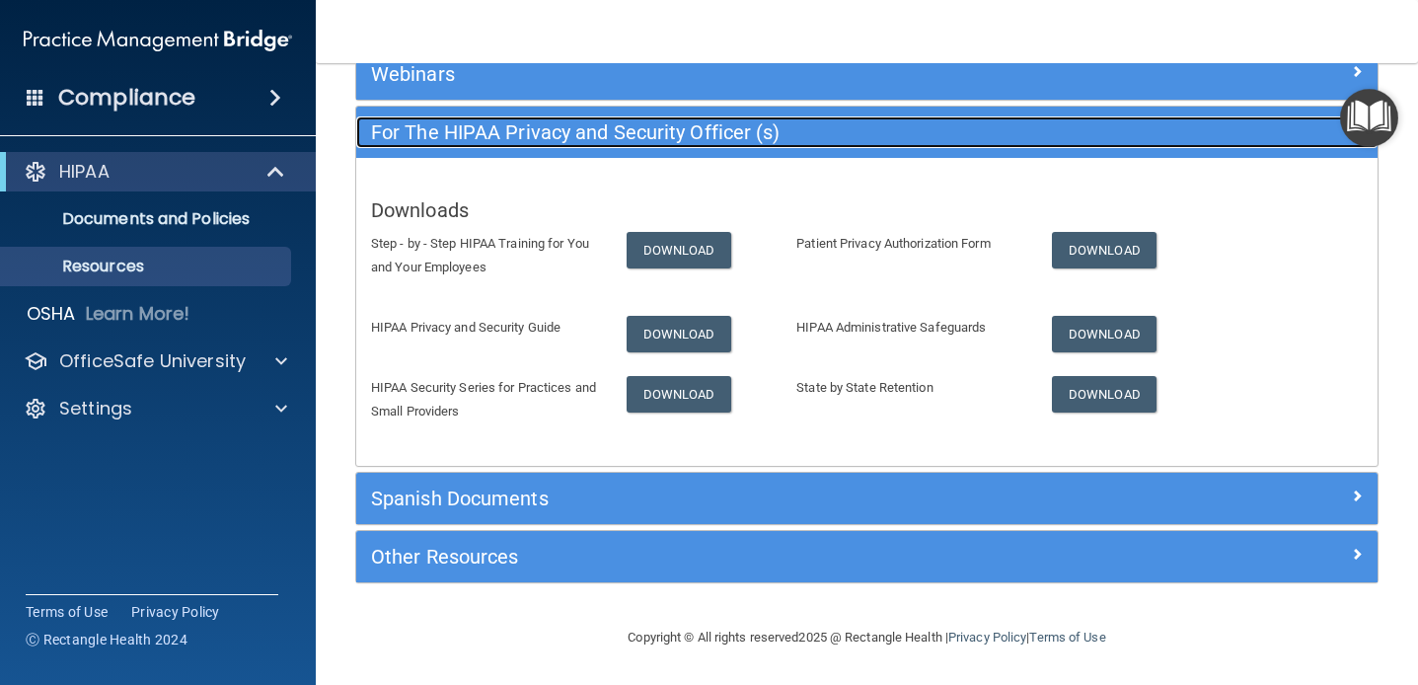
scroll to position [248, 0]
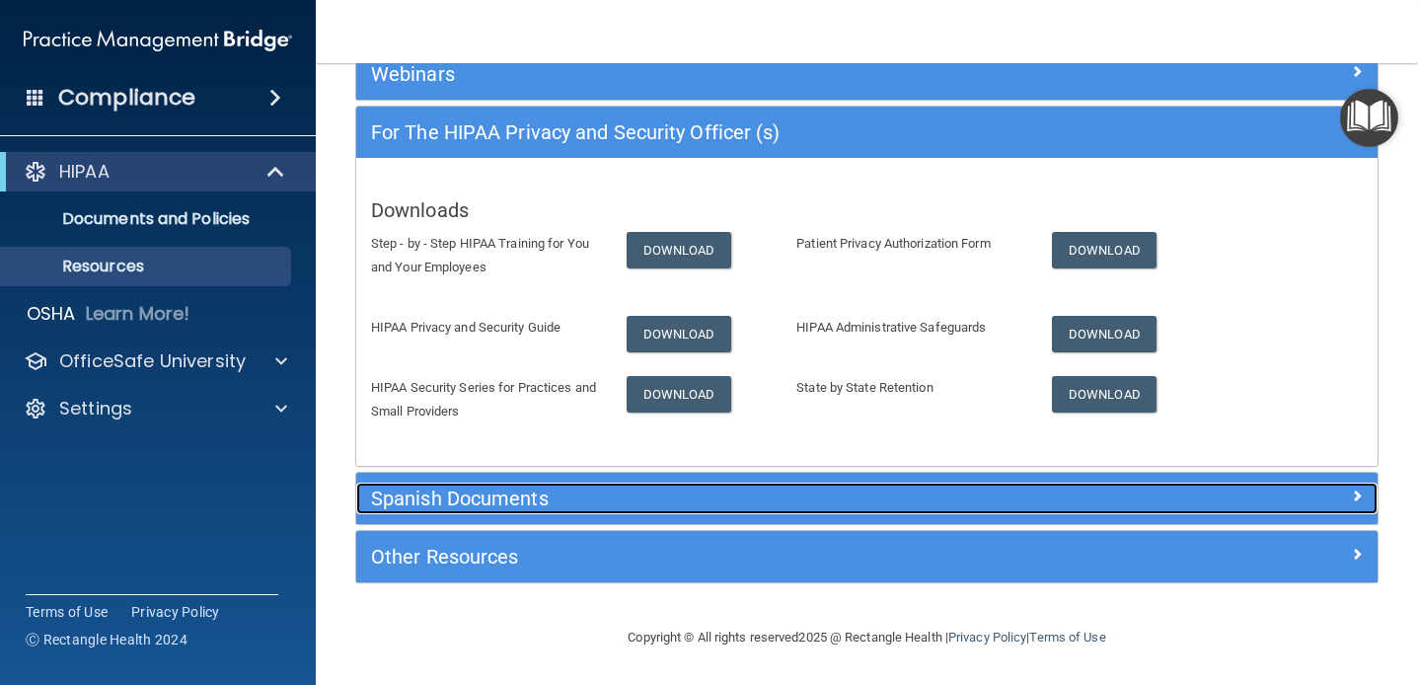
click at [643, 501] on h5 "Spanish Documents" at bounding box center [739, 499] width 736 height 22
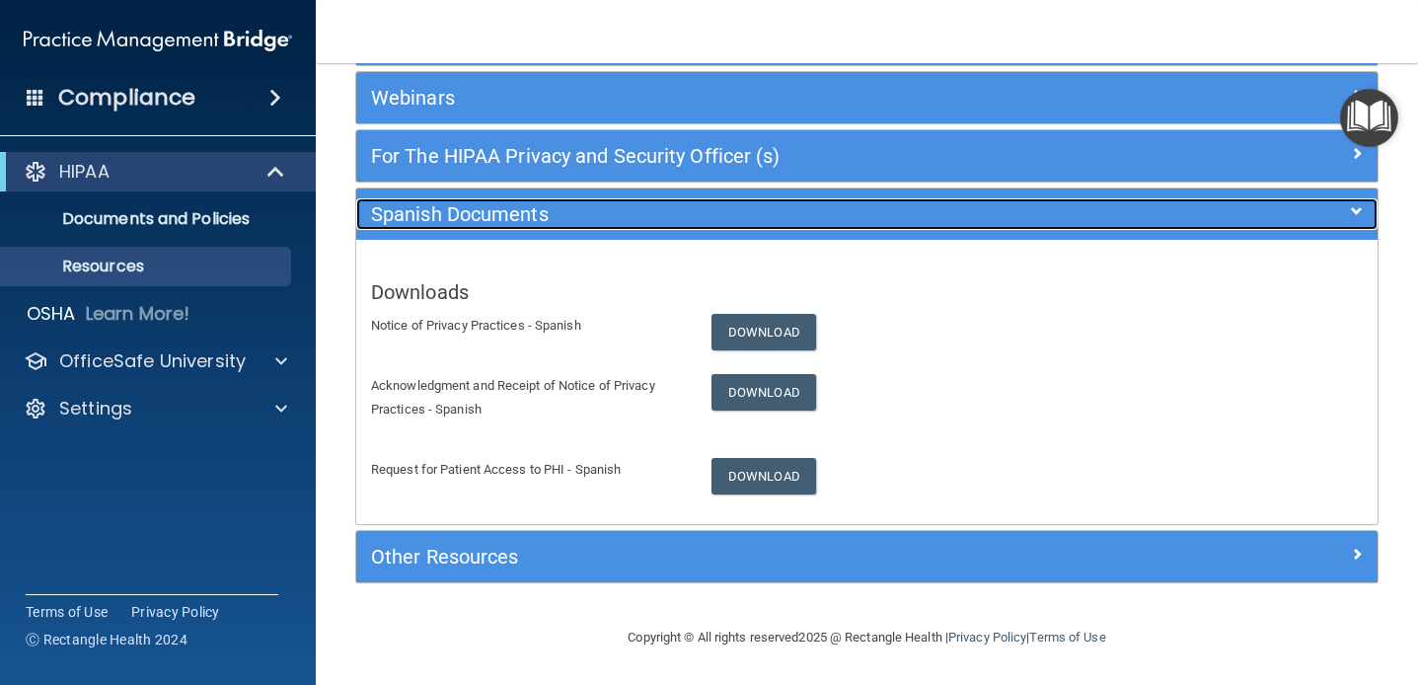
scroll to position [224, 0]
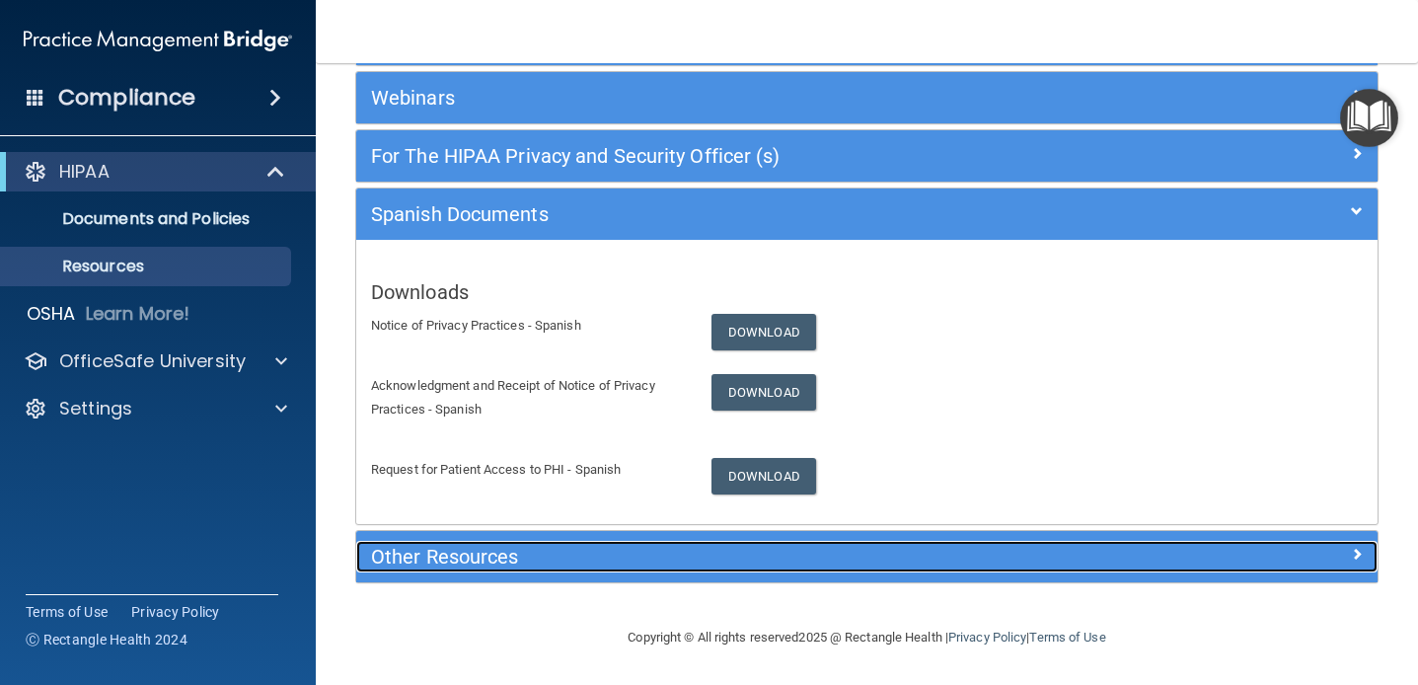
click at [630, 543] on div "Other Resources" at bounding box center [739, 557] width 766 height 32
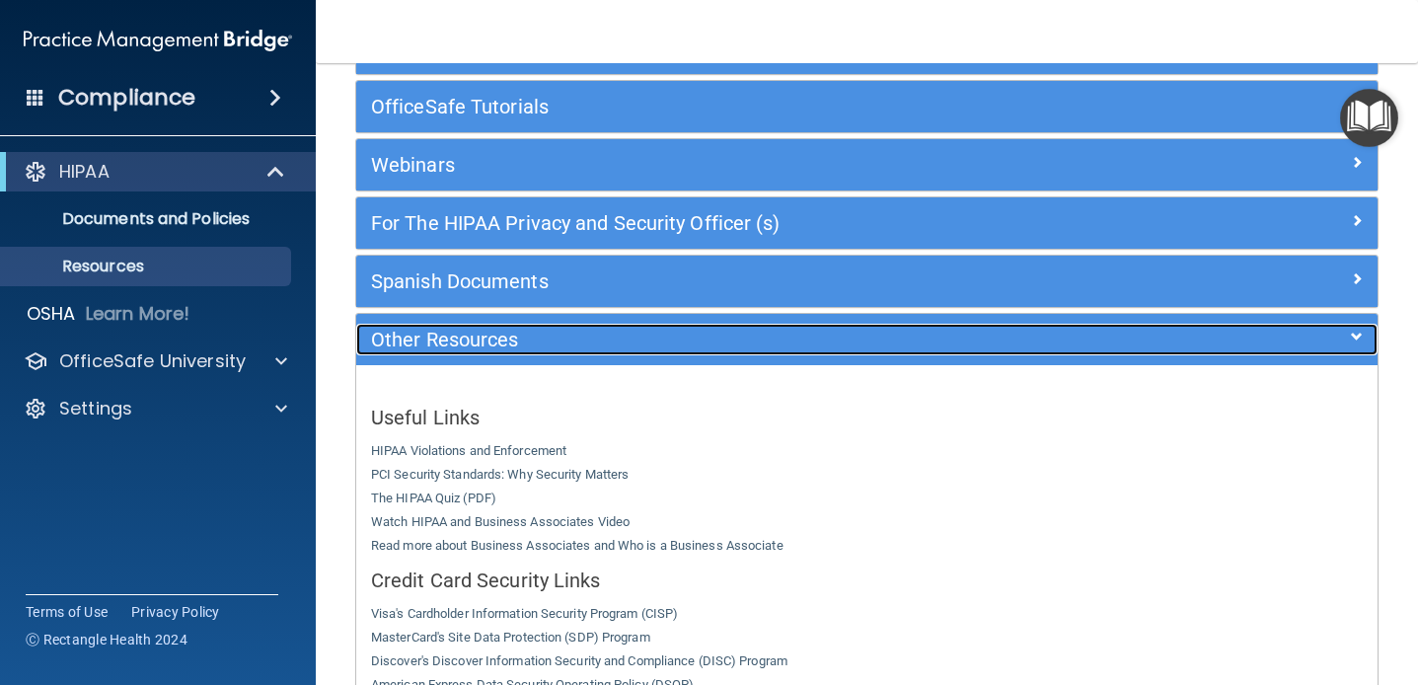
scroll to position [103, 0]
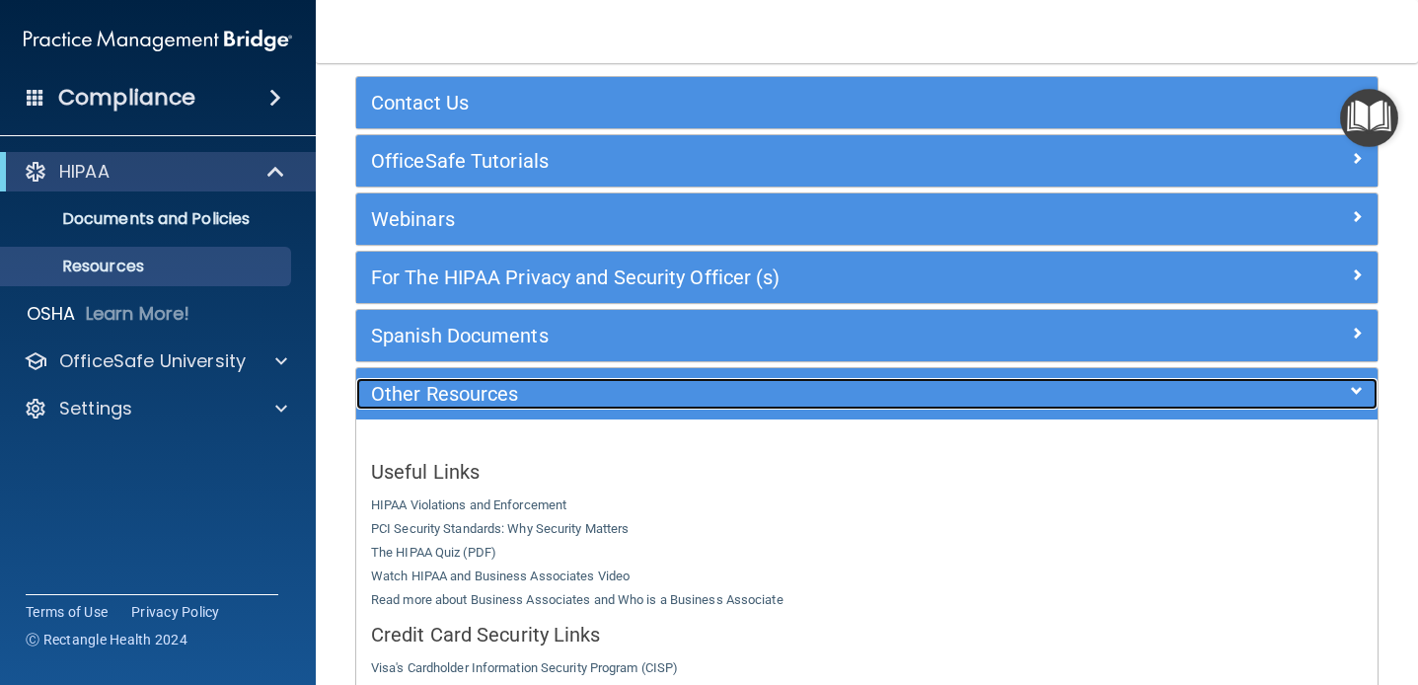
click at [441, 392] on h5 "Other Resources" at bounding box center [739, 394] width 736 height 22
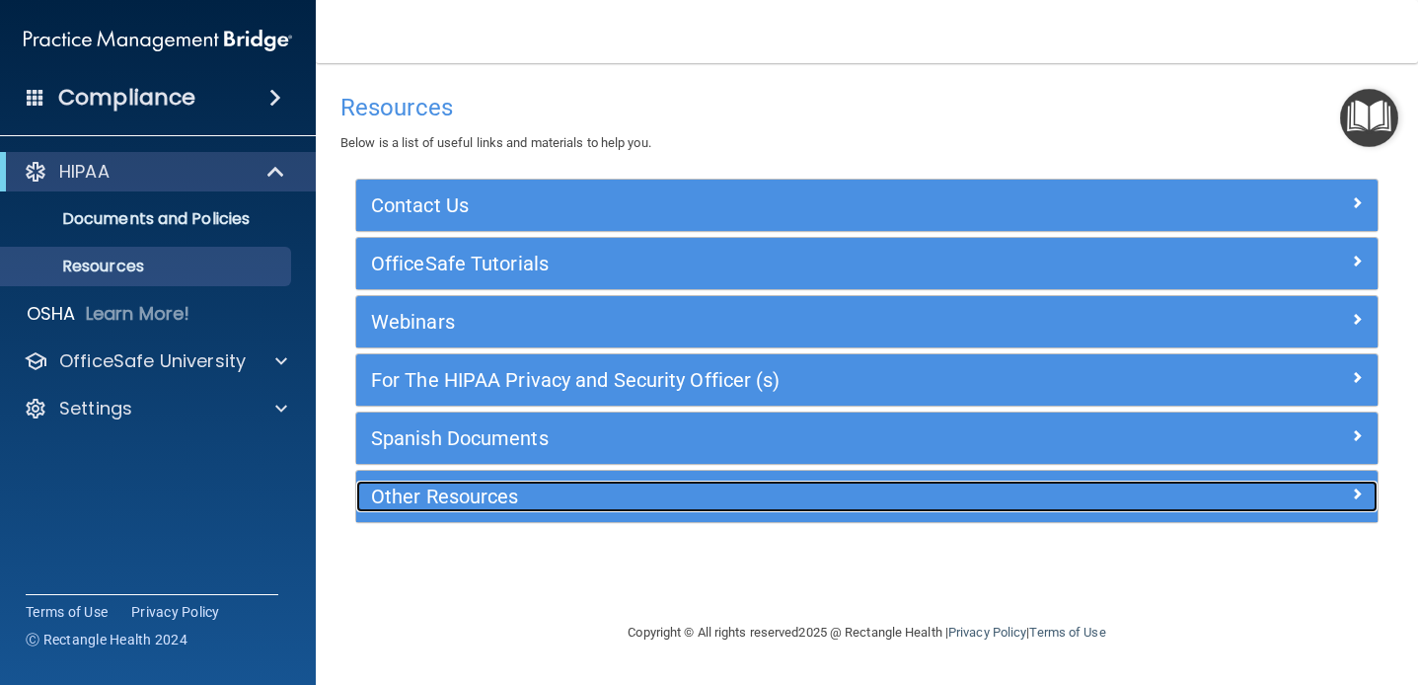
scroll to position [0, 0]
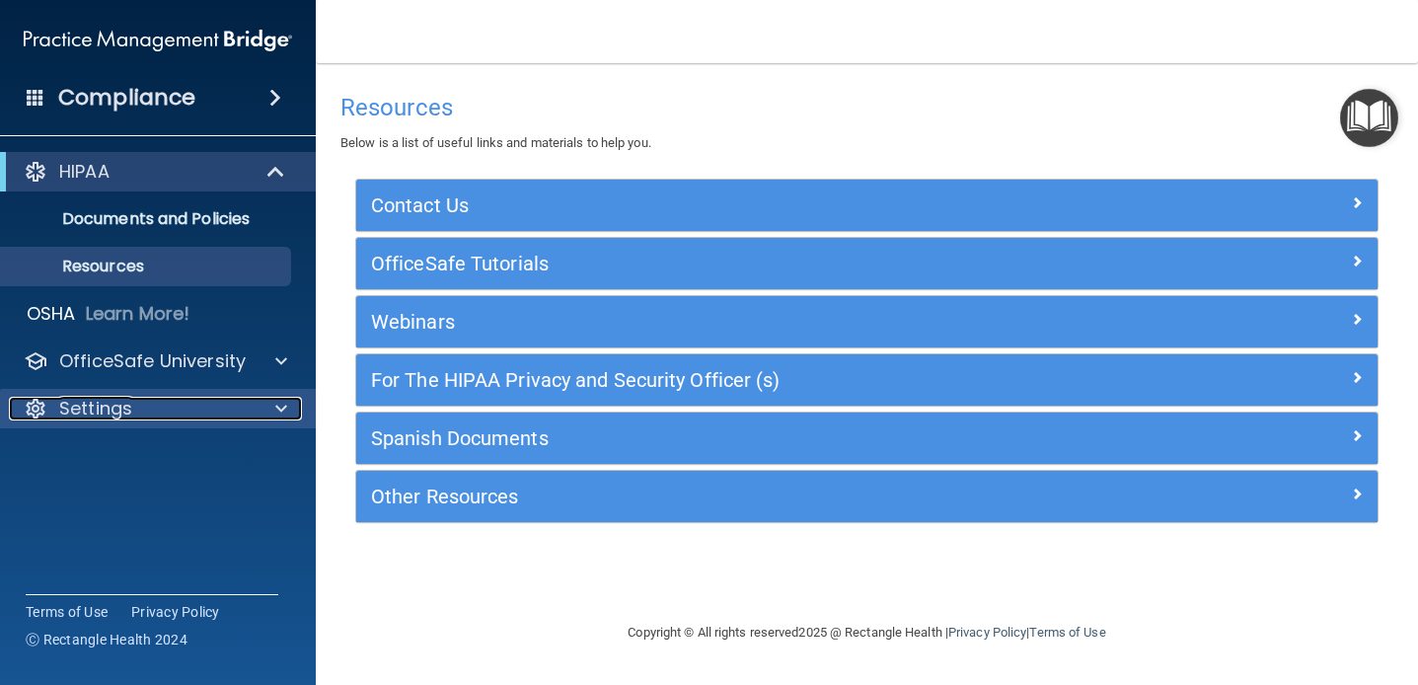
click at [250, 419] on div "Settings" at bounding box center [131, 409] width 245 height 24
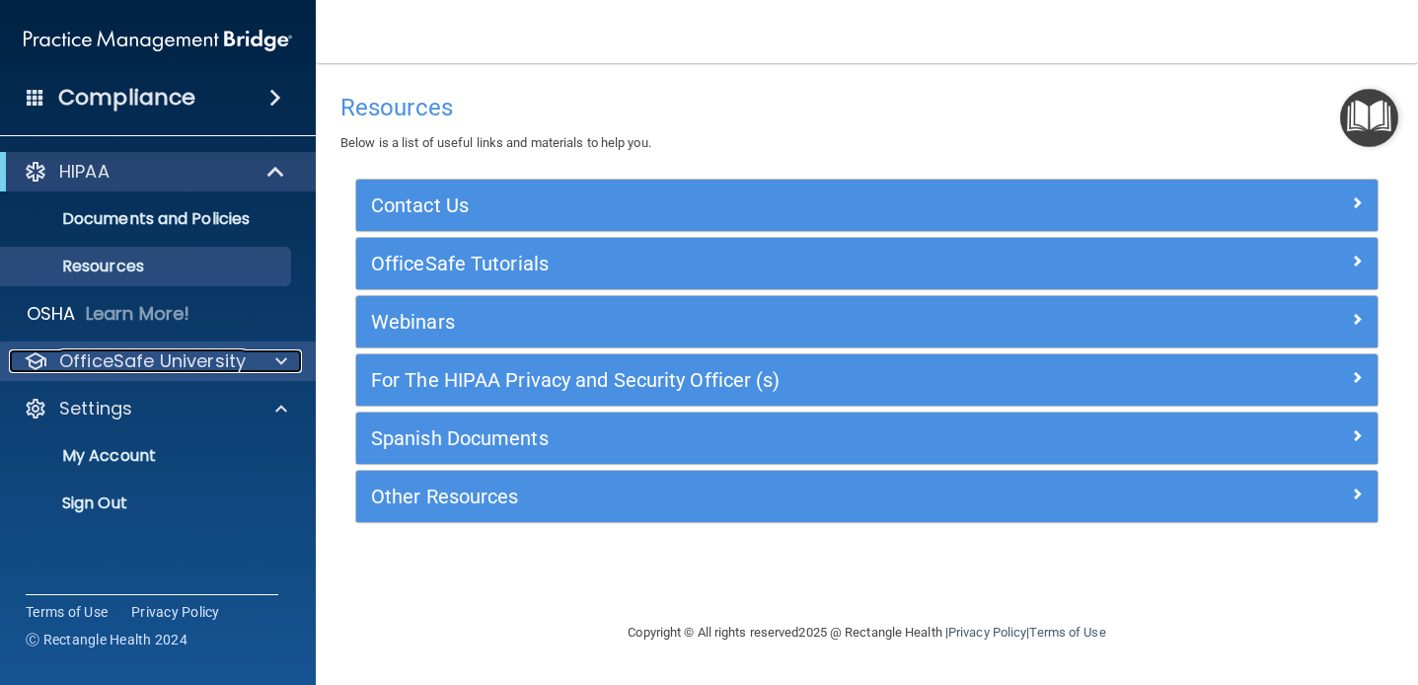
click at [269, 360] on div at bounding box center [278, 361] width 49 height 24
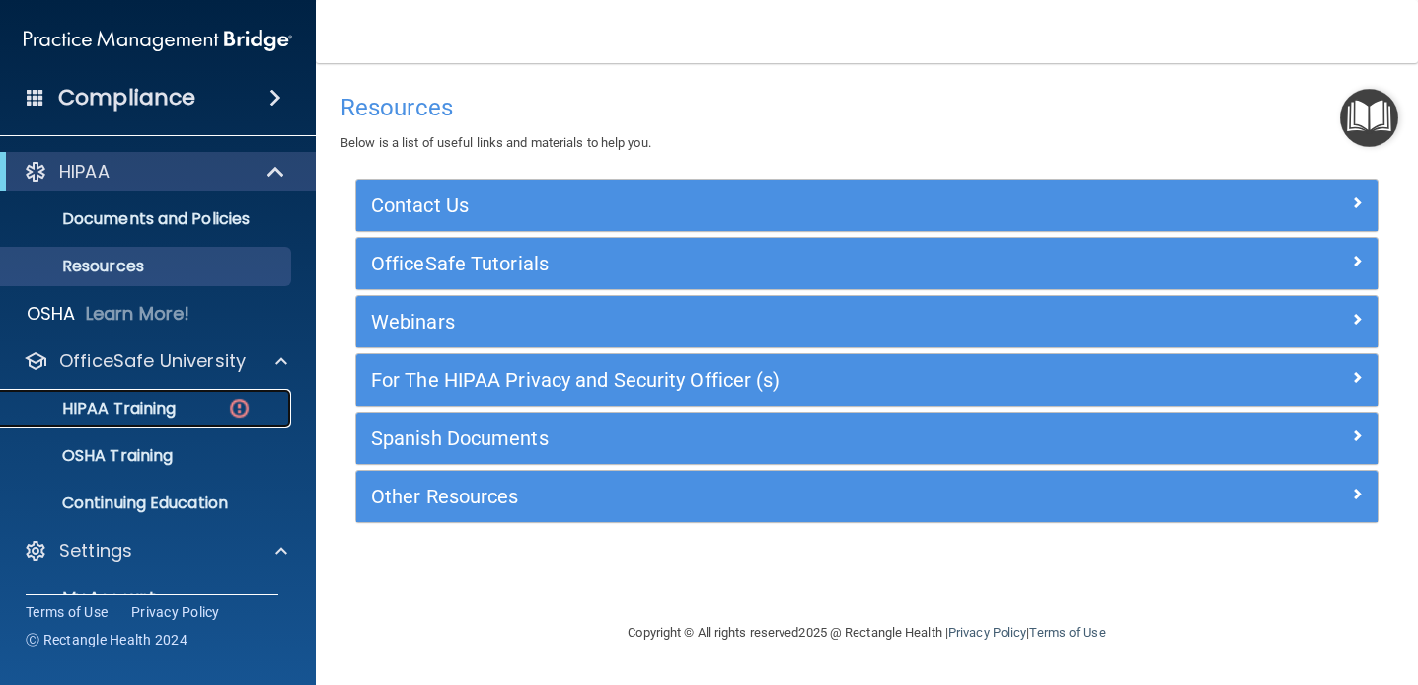
click at [189, 426] on link "HIPAA Training" at bounding box center [135, 408] width 311 height 39
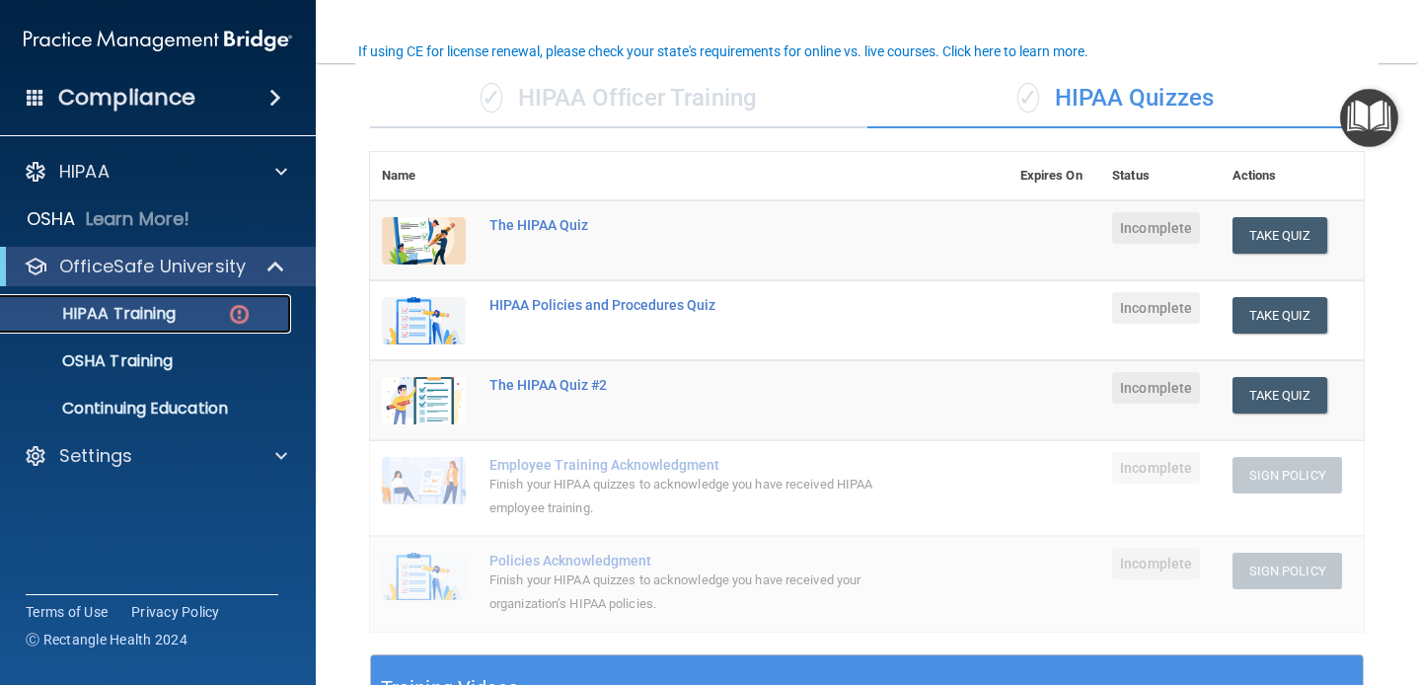
scroll to position [162, 0]
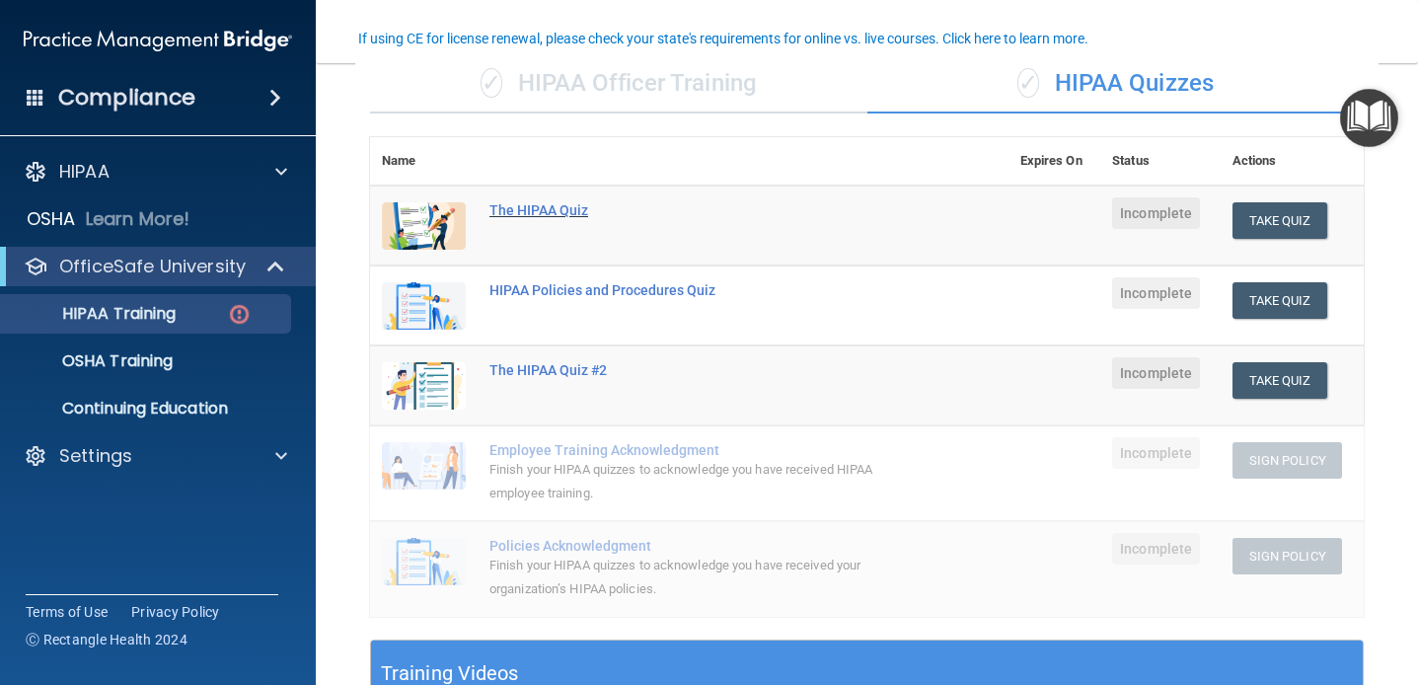
click at [561, 211] on div "The HIPAA Quiz" at bounding box center [700, 210] width 420 height 16
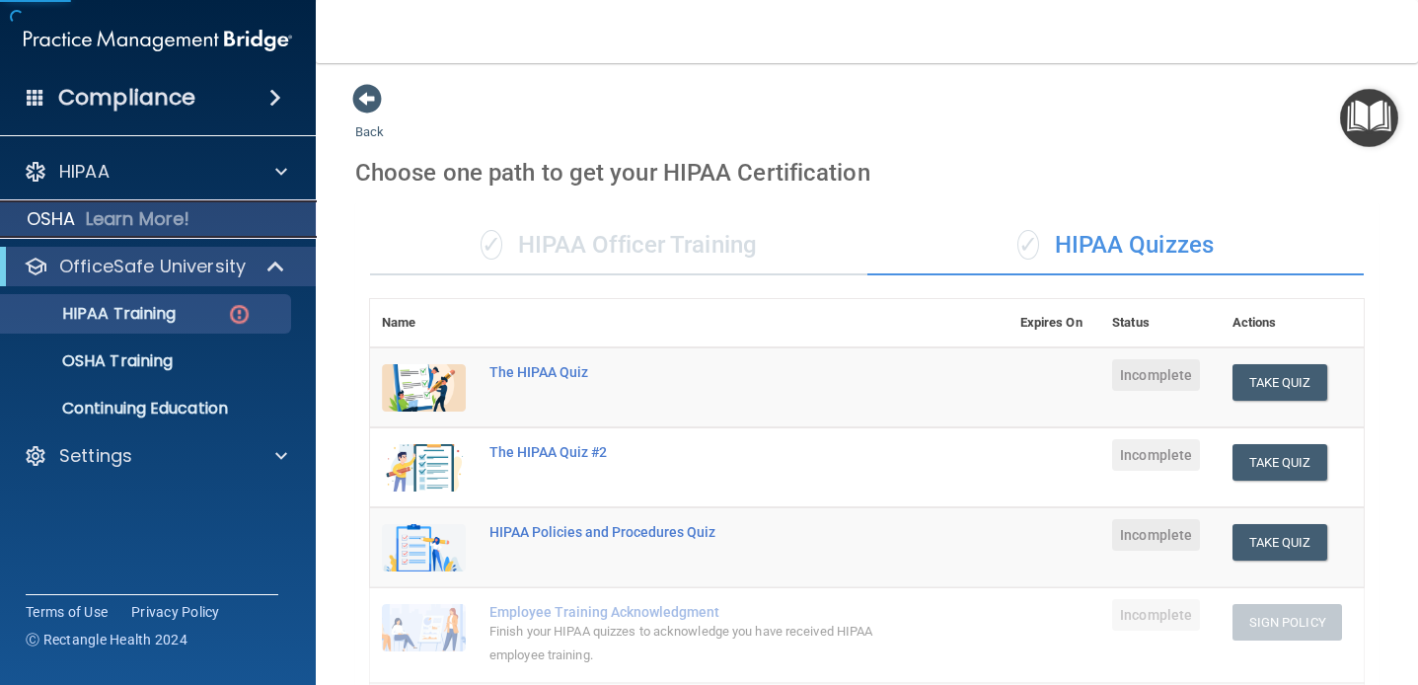
click at [202, 208] on div "OSHA Learn More!" at bounding box center [158, 218] width 346 height 39
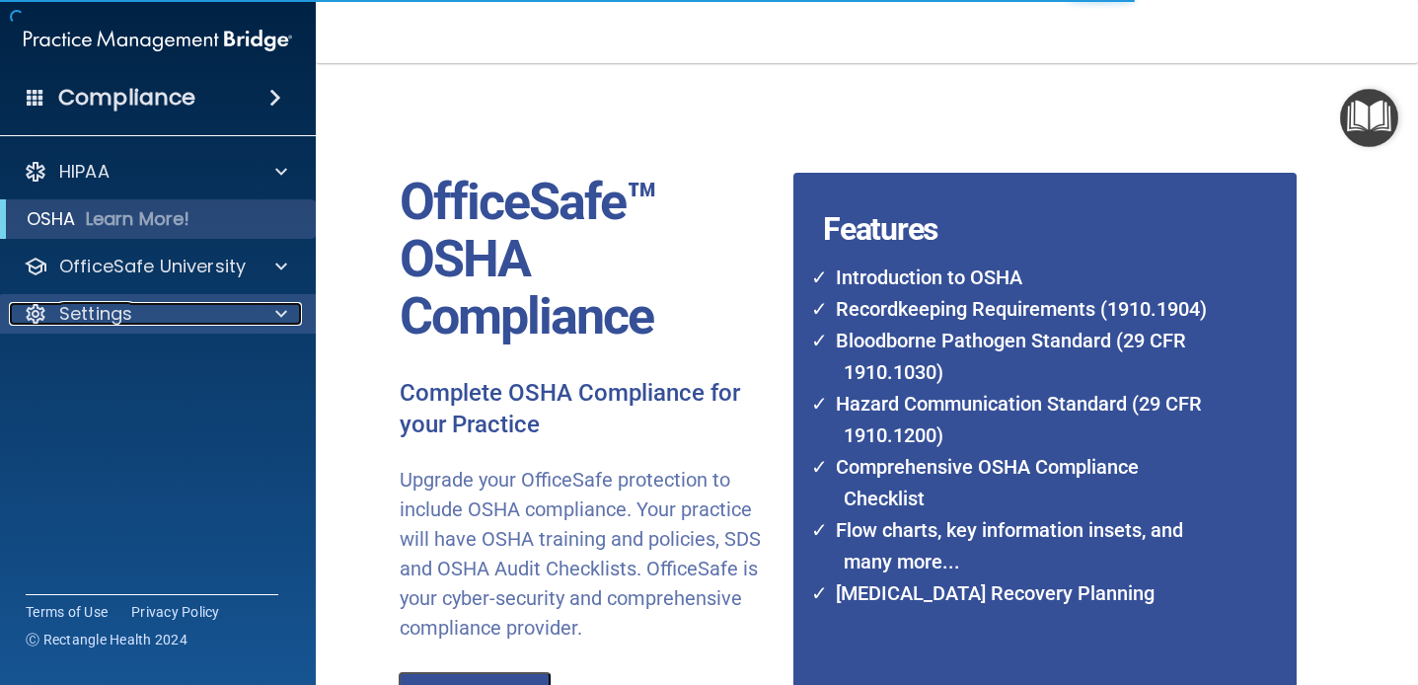
click at [165, 317] on div "Settings" at bounding box center [131, 314] width 245 height 24
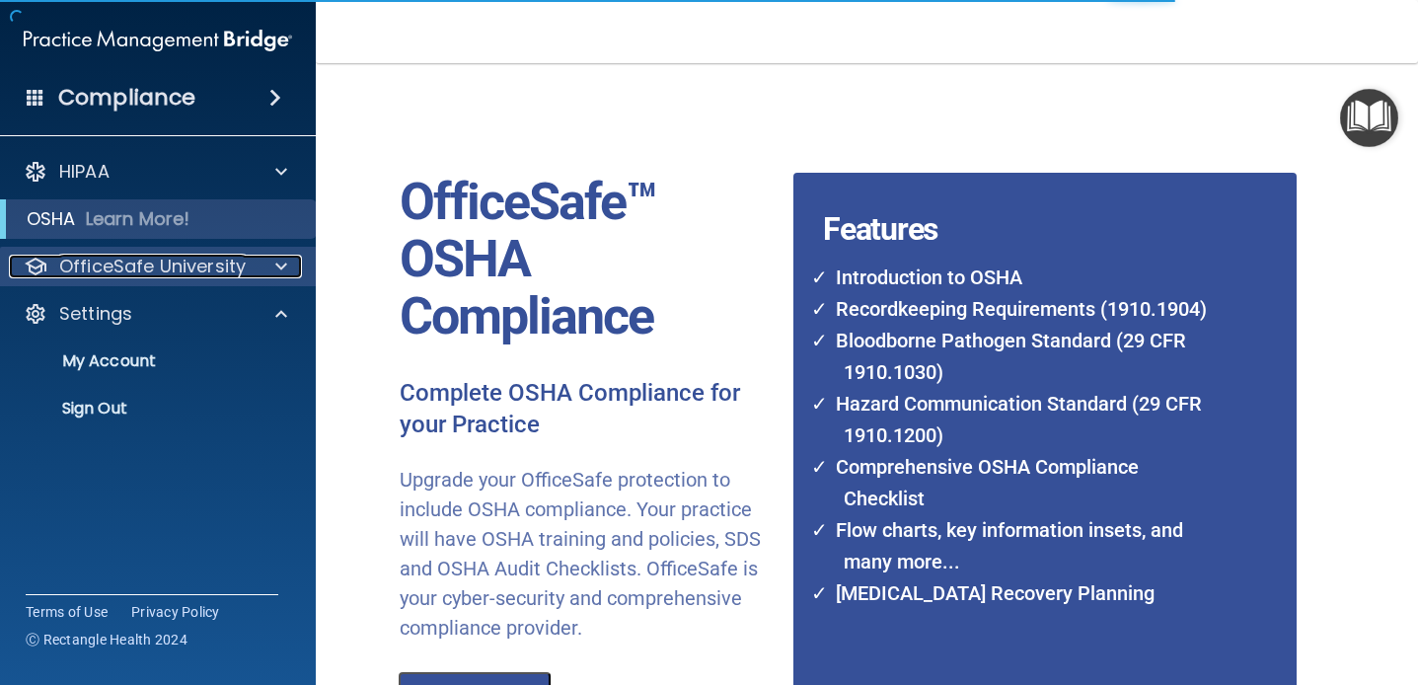
click at [161, 265] on p "OfficeSafe University" at bounding box center [152, 267] width 187 height 24
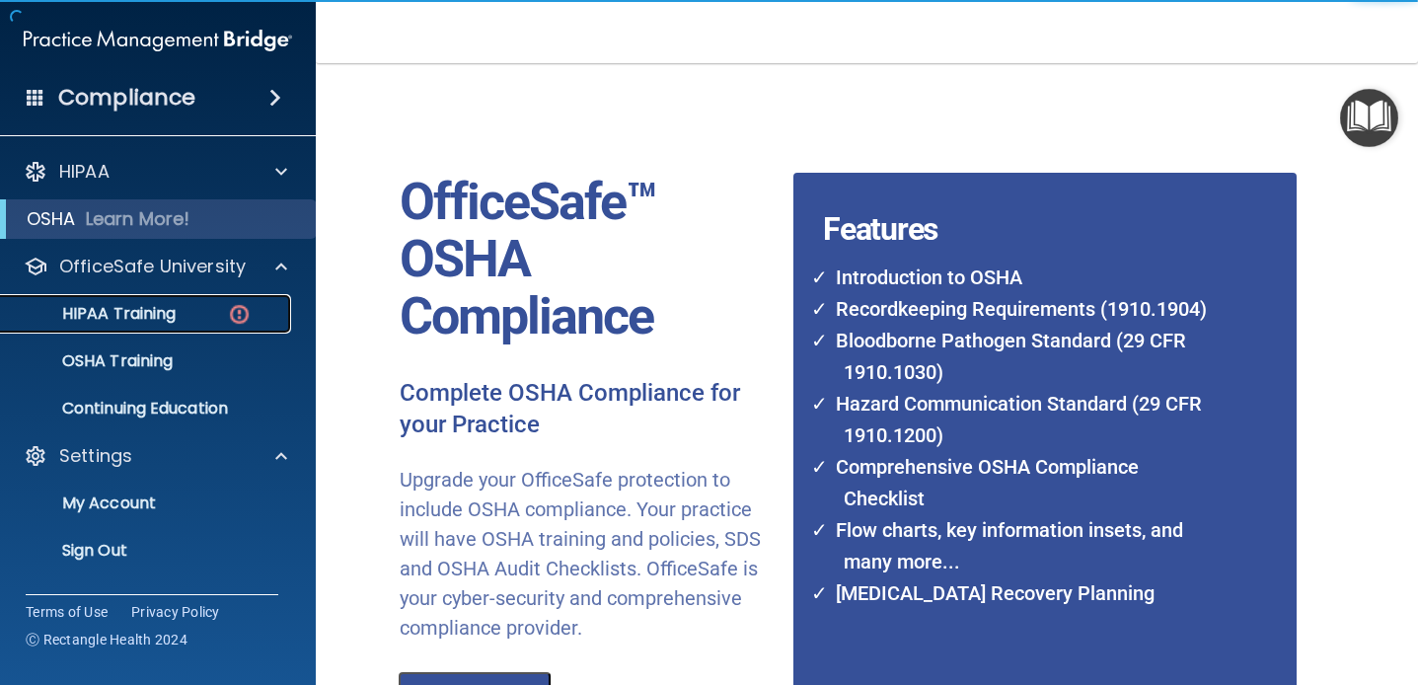
click at [149, 319] on p "HIPAA Training" at bounding box center [94, 314] width 163 height 20
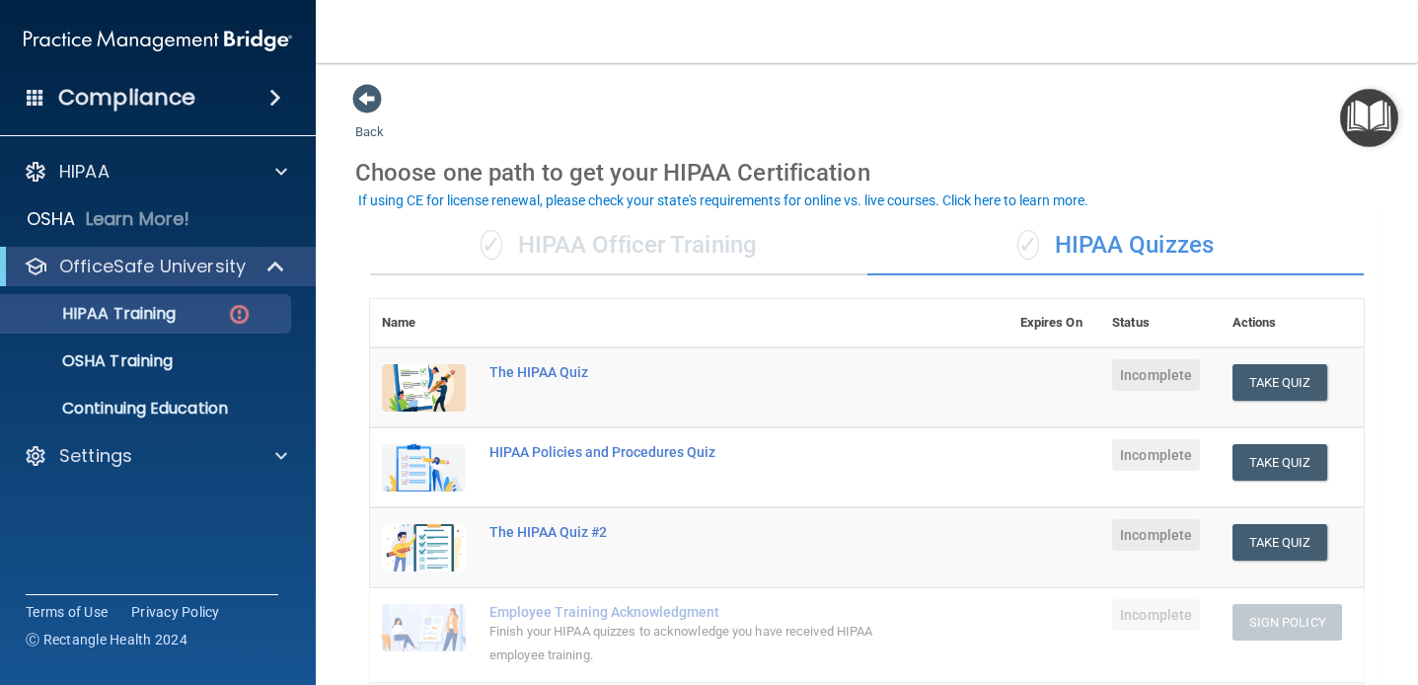
click at [688, 252] on div "✓ HIPAA Officer Training" at bounding box center [618, 245] width 497 height 59
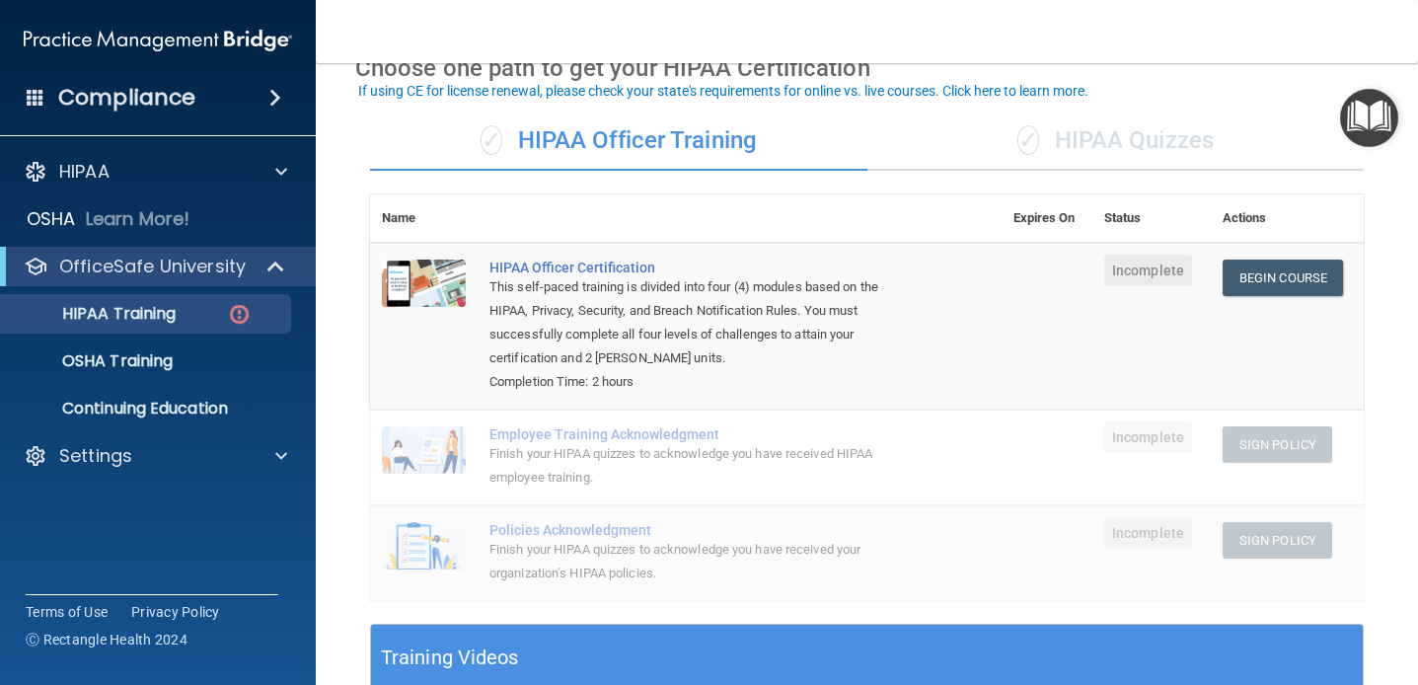
scroll to position [110, 0]
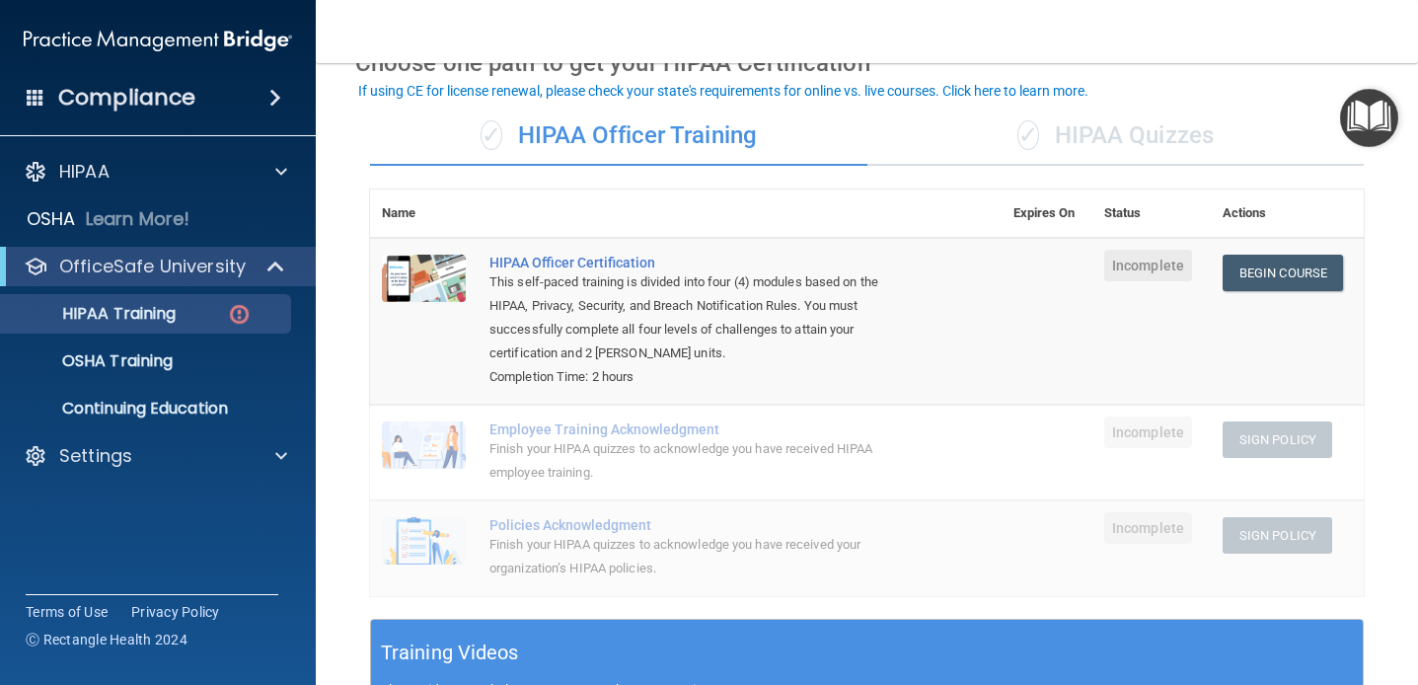
click at [1040, 144] on div "✓ HIPAA Quizzes" at bounding box center [1115, 136] width 497 height 59
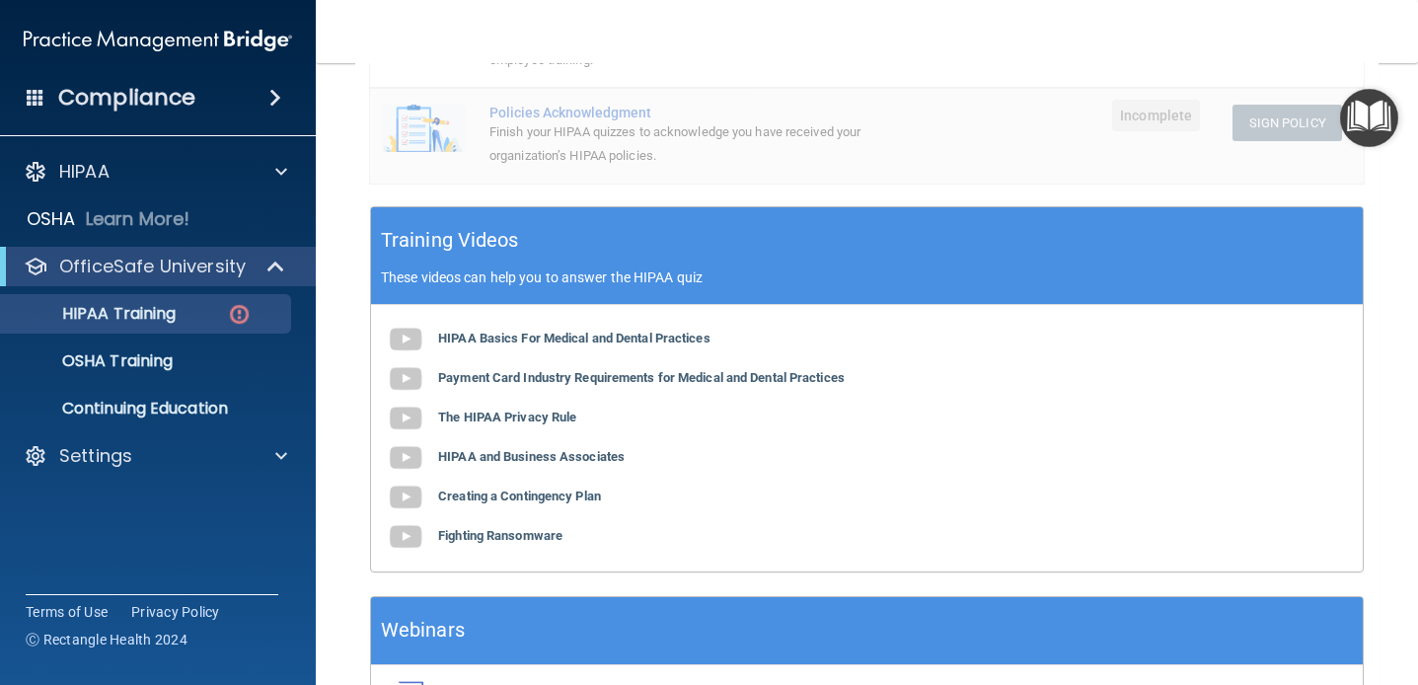
scroll to position [603, 0]
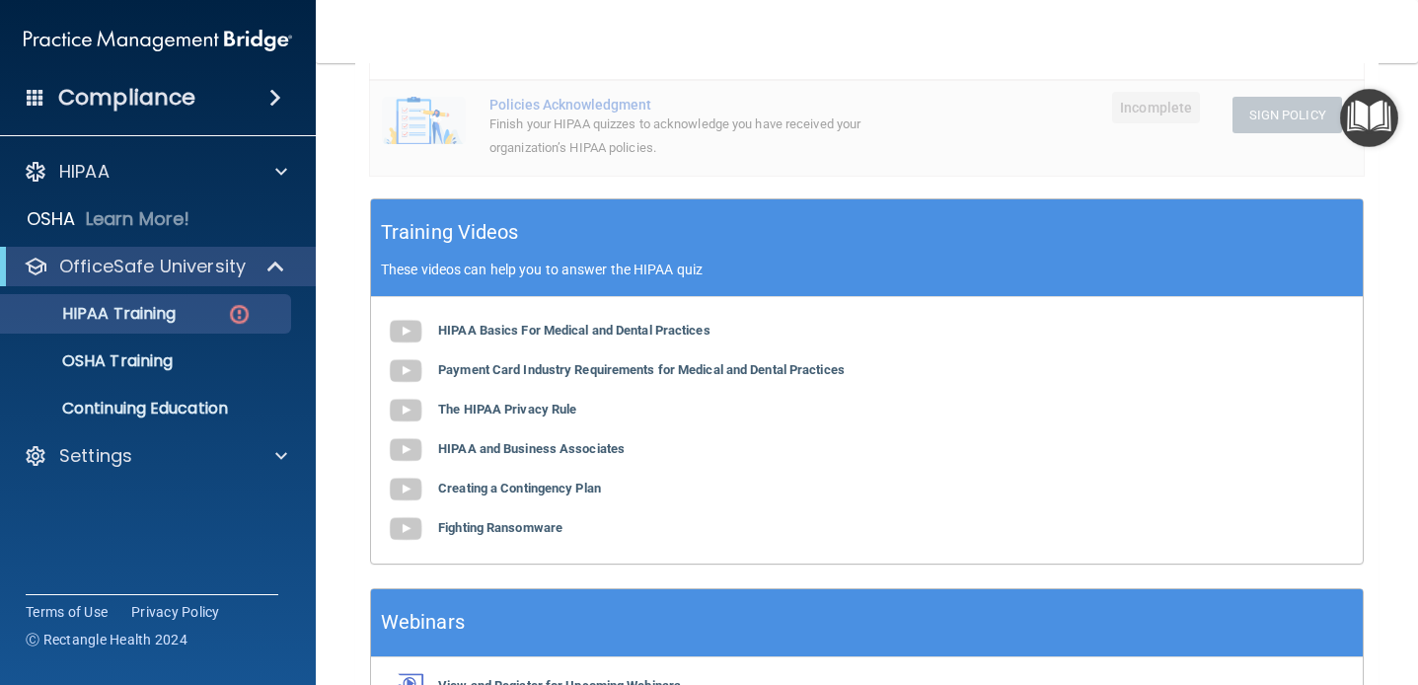
click at [708, 240] on div "Training Videos These videos can help you to answer the HIPAA quiz" at bounding box center [867, 248] width 992 height 98
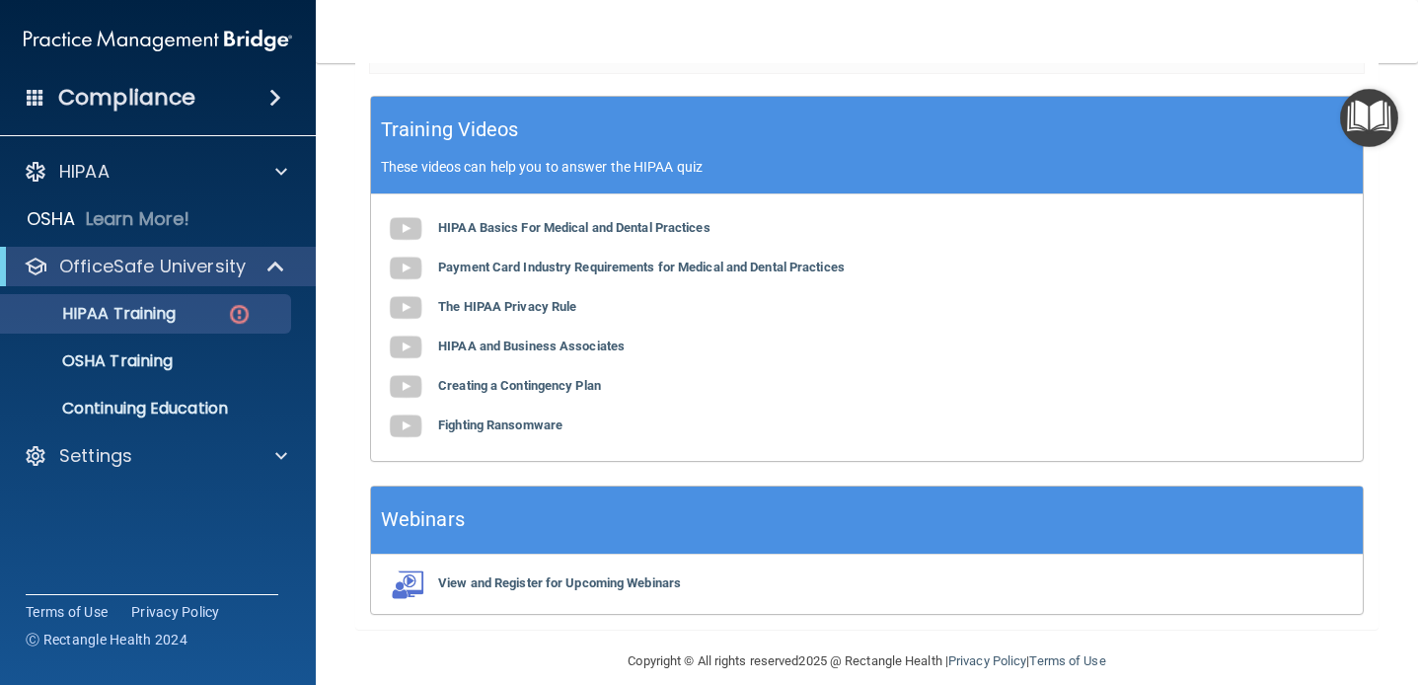
scroll to position [729, 0]
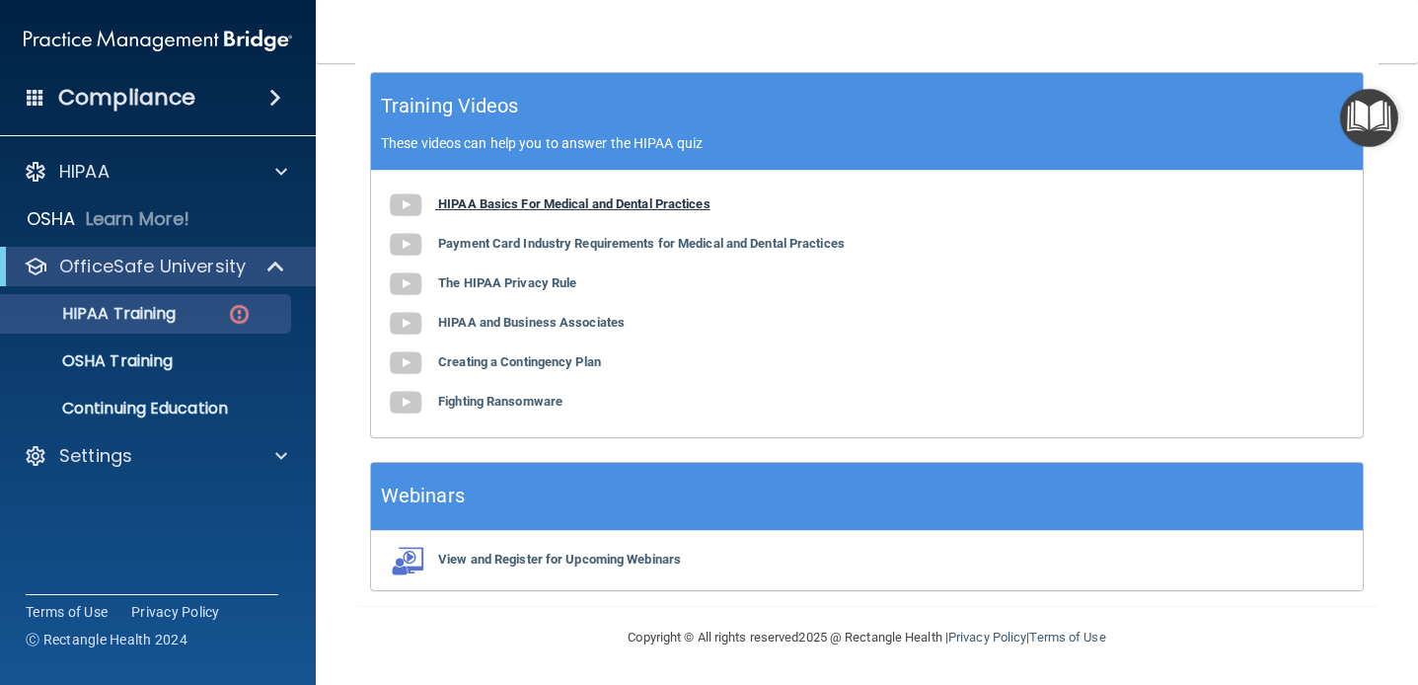
click at [566, 203] on b "HIPAA Basics For Medical and Dental Practices" at bounding box center [574, 203] width 272 height 15
click at [483, 247] on b "Payment Card Industry Requirements for Medical and Dental Practices" at bounding box center [641, 243] width 407 height 15
click at [576, 285] on b "The HIPAA Privacy Rule" at bounding box center [507, 282] width 138 height 15
click at [593, 332] on div "HIPAA Basics For Medical and Dental Practices Payment Card Industry Requirement…" at bounding box center [867, 304] width 992 height 266
click at [593, 328] on b "HIPAA and Business Associates" at bounding box center [531, 322] width 187 height 15
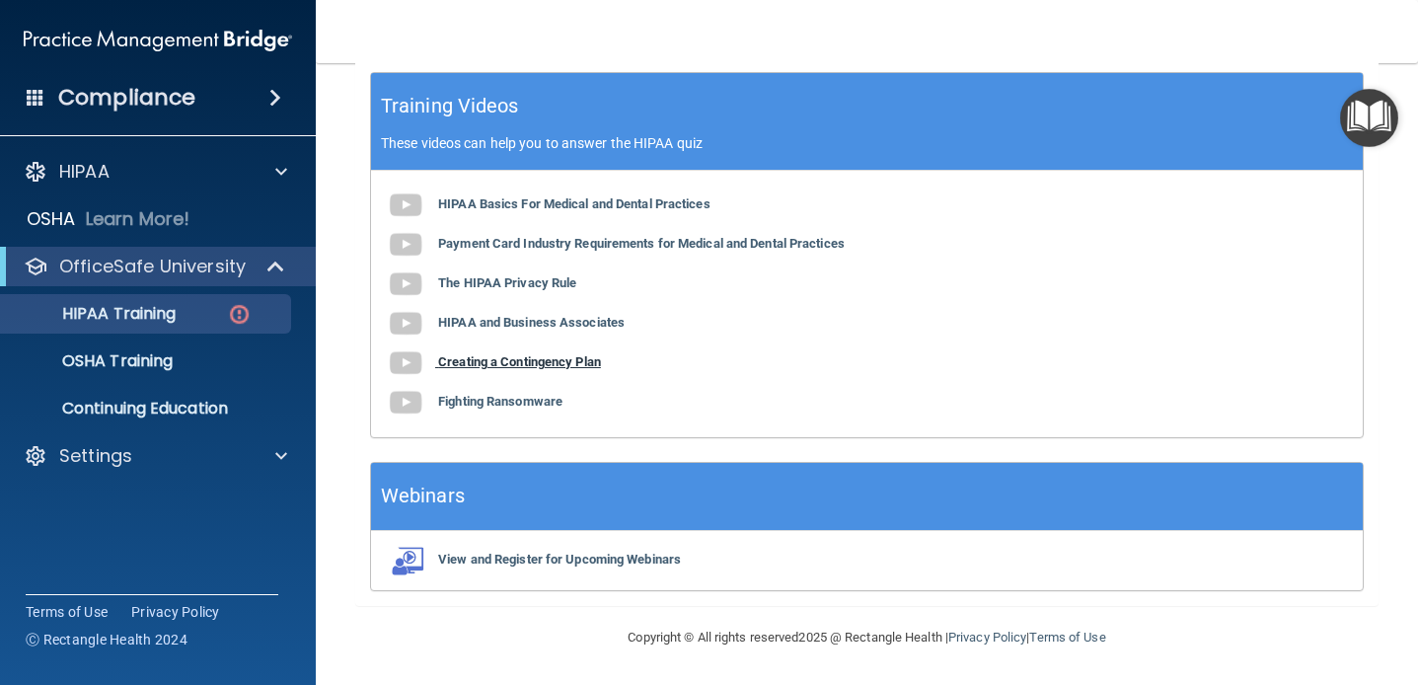
click at [516, 362] on b "Creating a Contingency Plan" at bounding box center [519, 361] width 163 height 15
click at [493, 402] on b "Fighting Ransomware" at bounding box center [500, 401] width 124 height 15
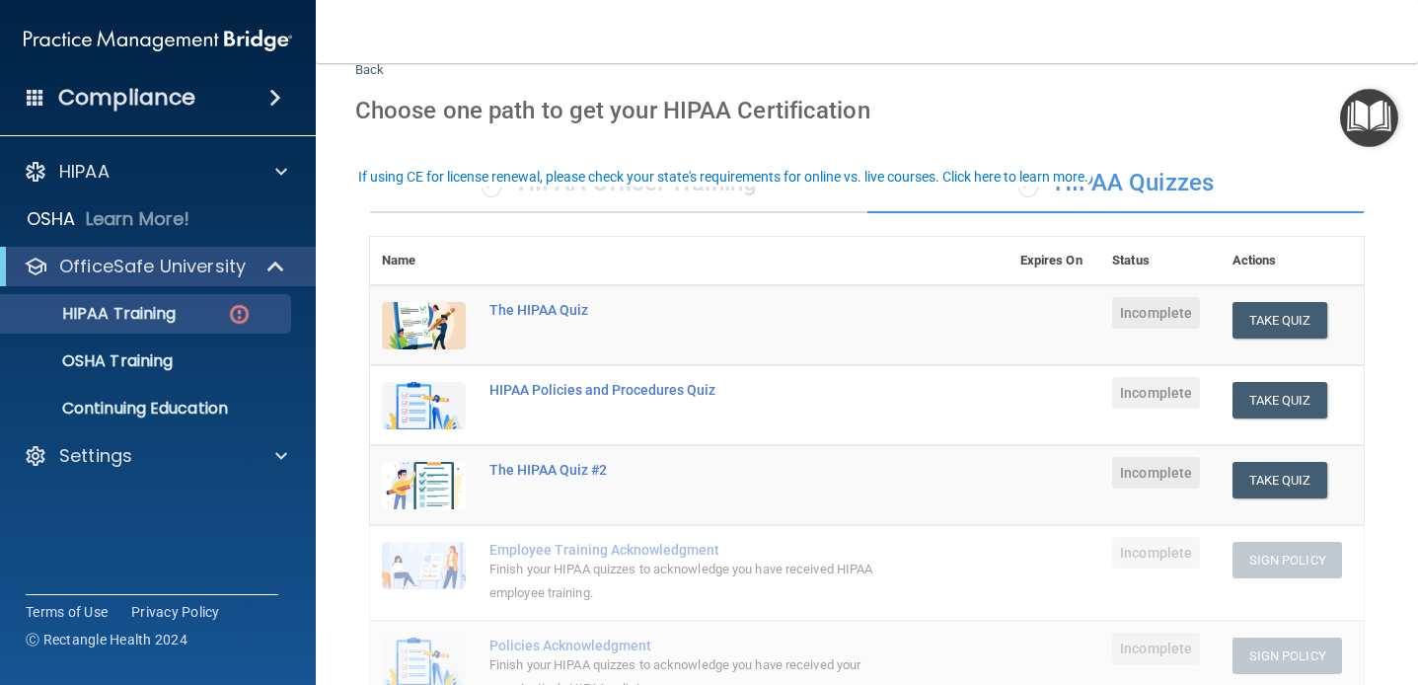
scroll to position [0, 0]
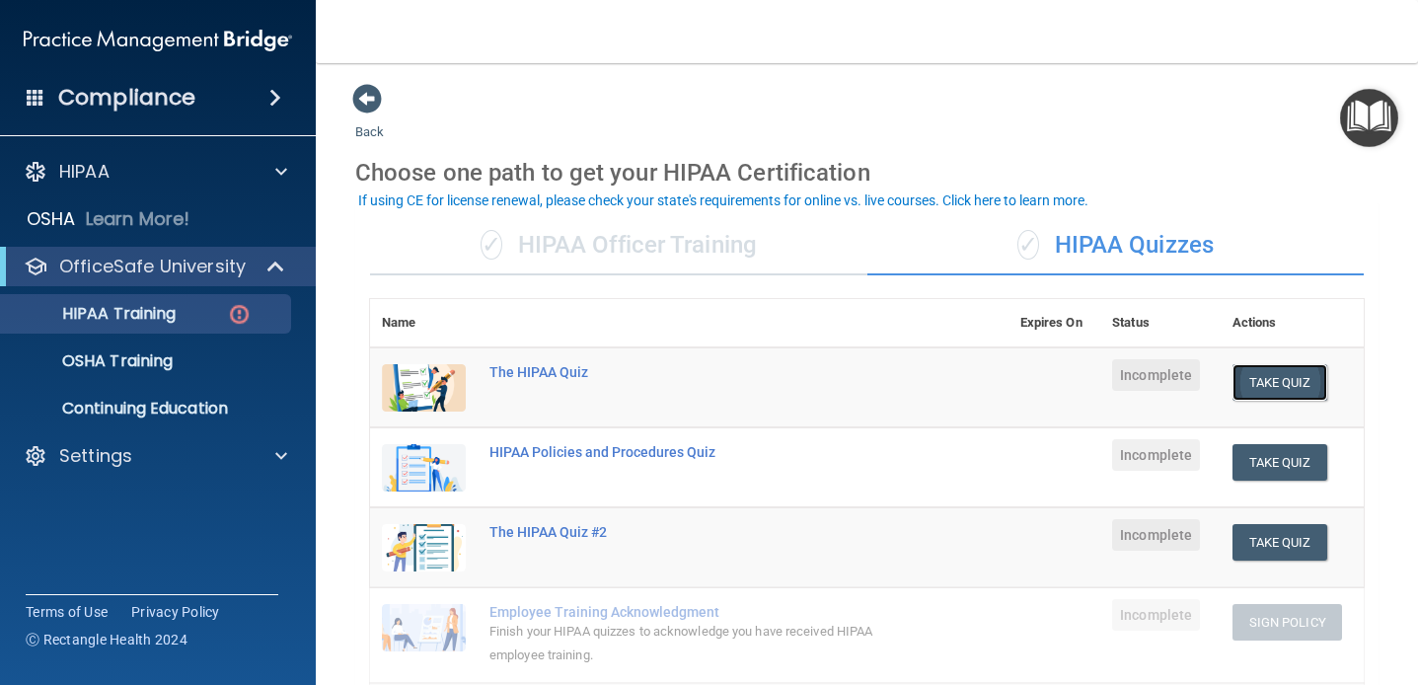
click at [1259, 381] on button "Take Quiz" at bounding box center [1280, 382] width 95 height 37
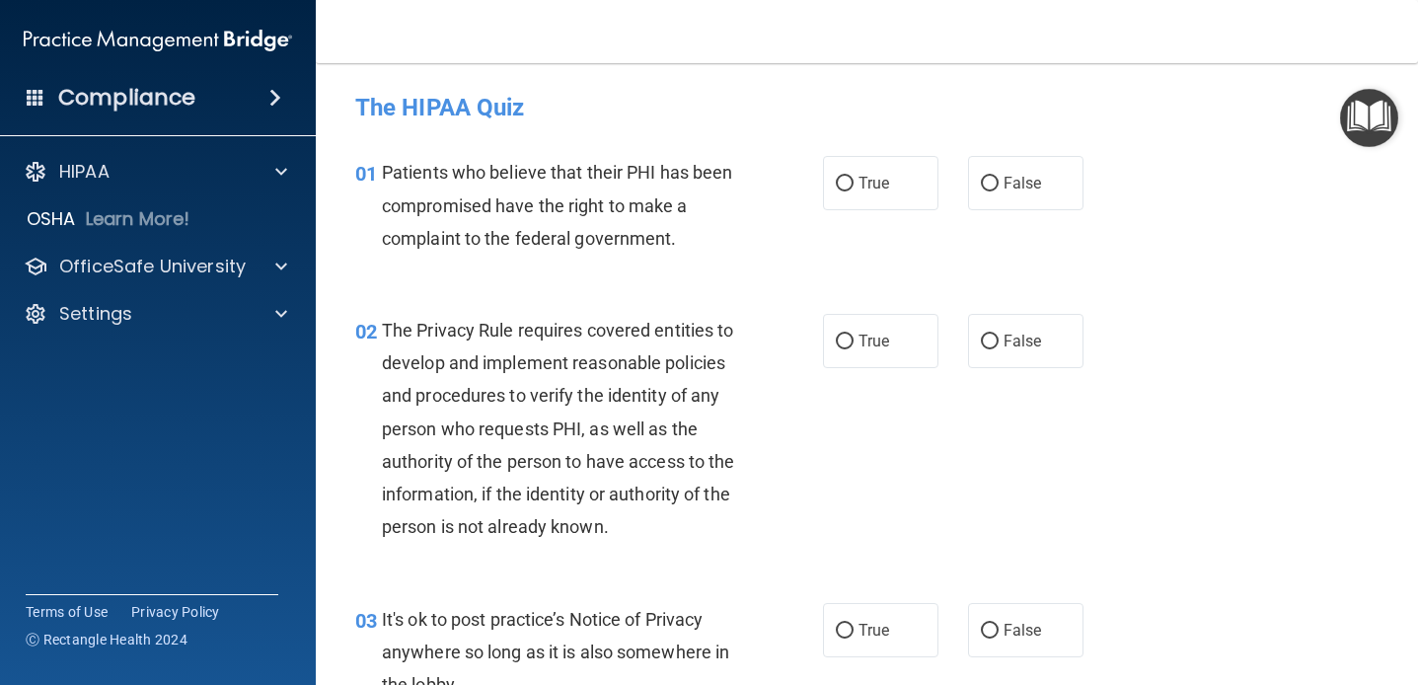
scroll to position [17, 0]
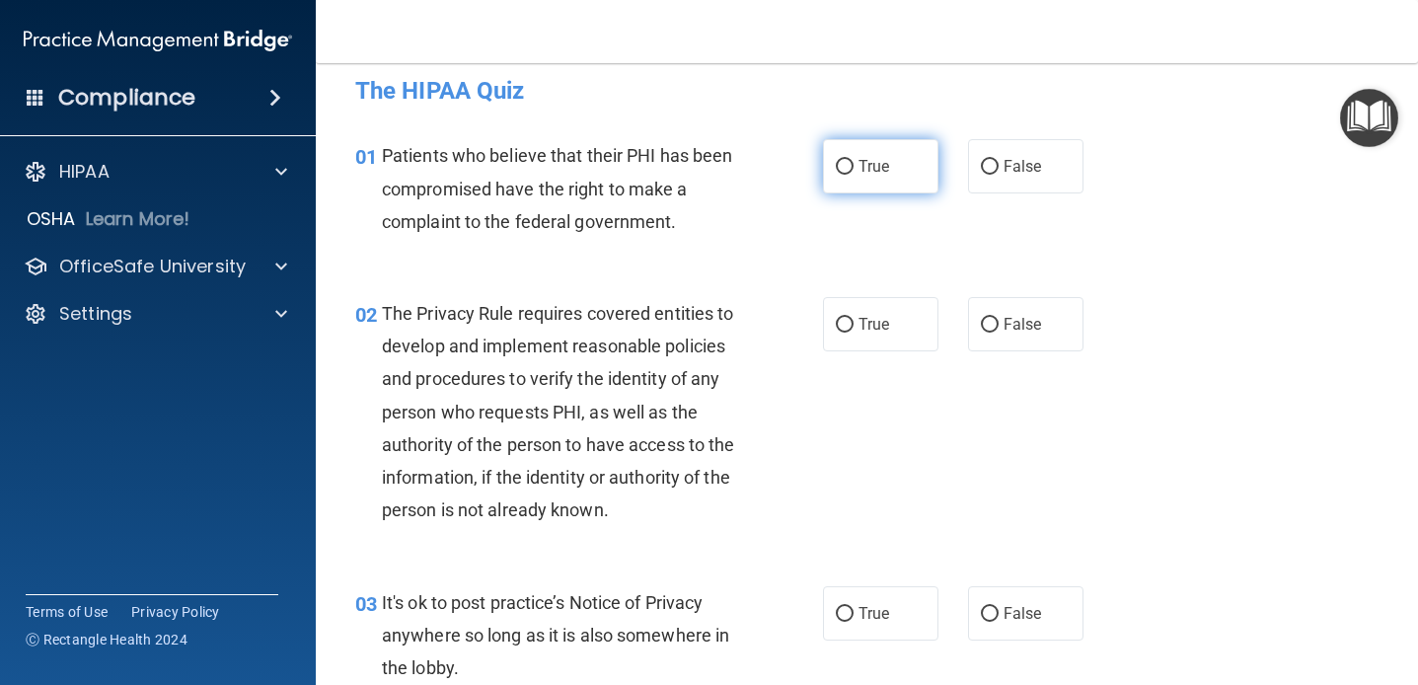
click at [916, 151] on label "True" at bounding box center [880, 166] width 115 height 54
click at [854, 160] on input "True" at bounding box center [845, 167] width 18 height 15
radio input "true"
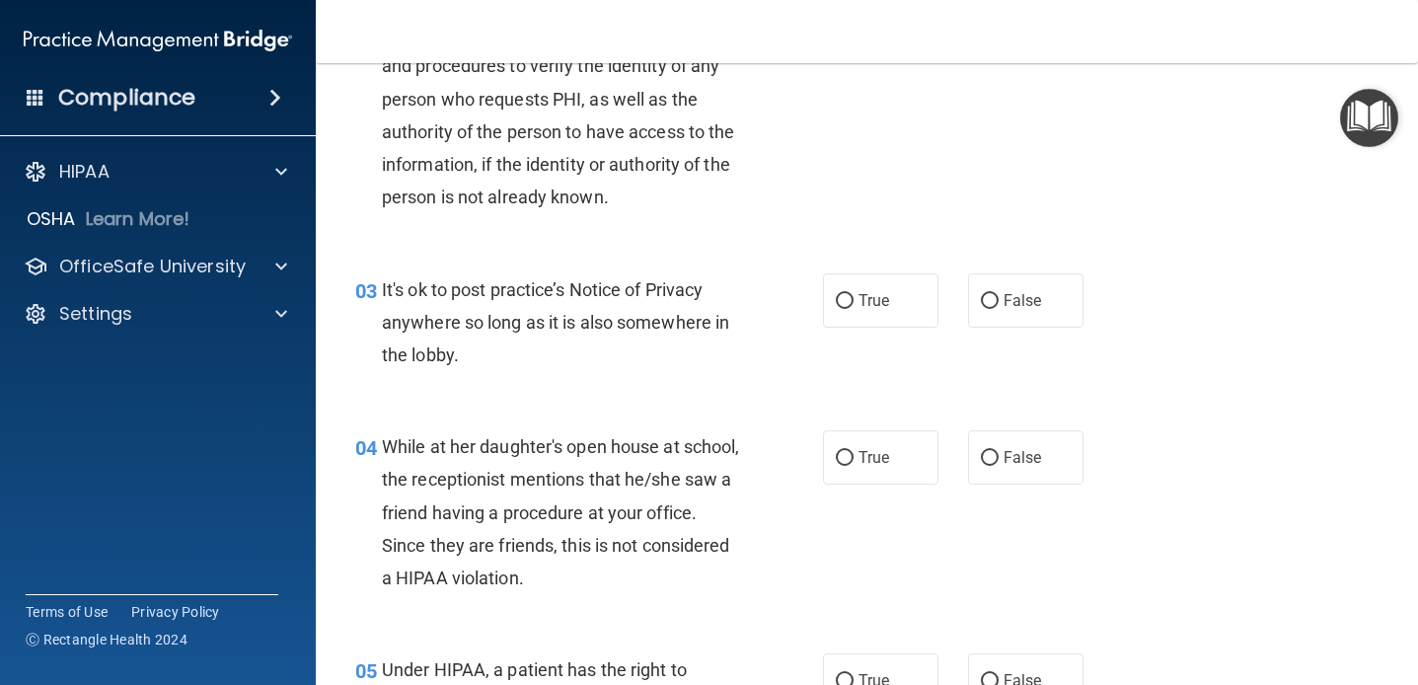
scroll to position [333, 0]
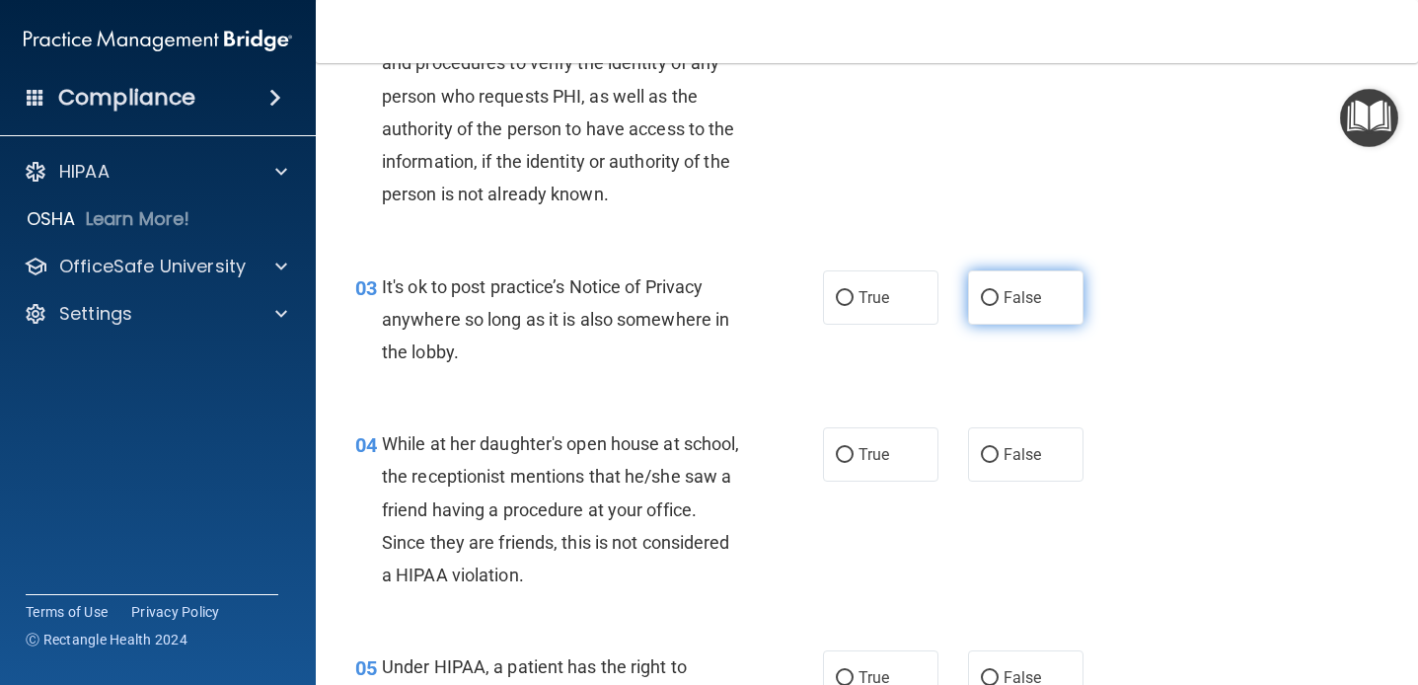
click at [975, 285] on label "False" at bounding box center [1025, 297] width 115 height 54
click at [981, 291] on input "False" at bounding box center [990, 298] width 18 height 15
radio input "true"
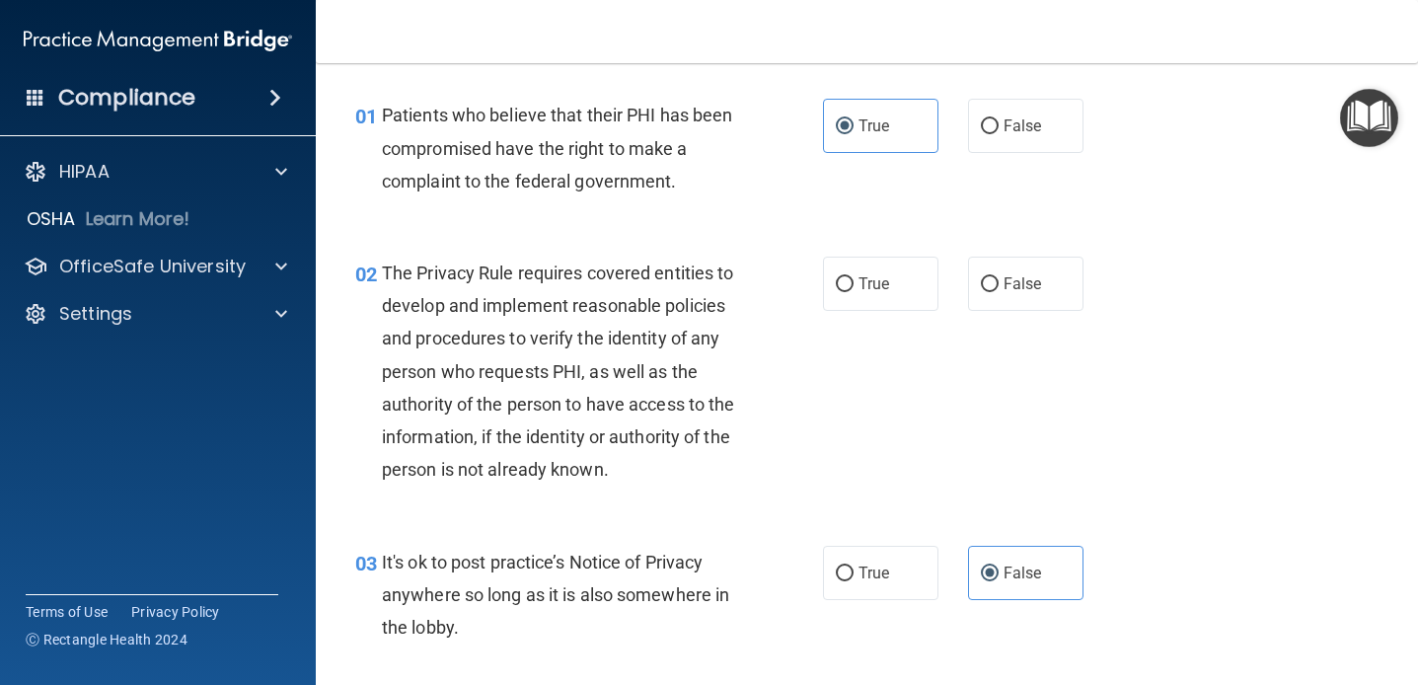
scroll to position [40, 0]
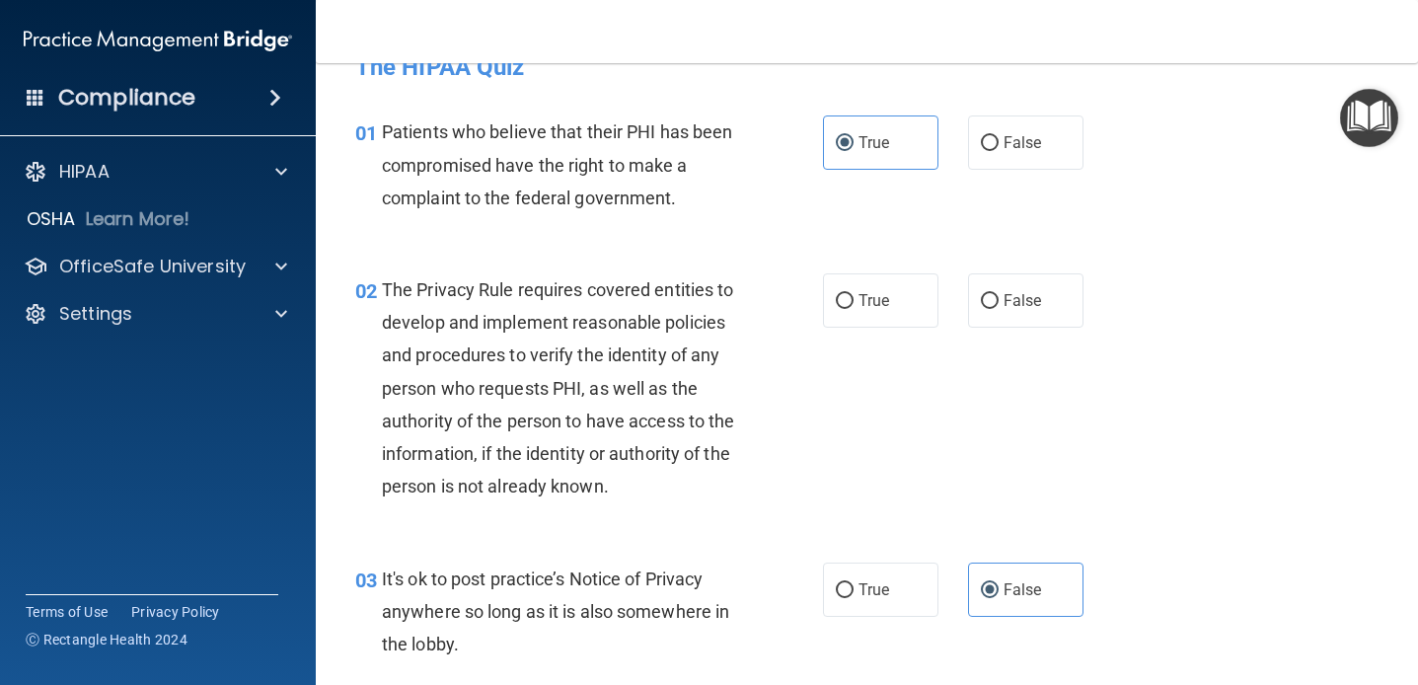
click at [643, 477] on div "The Privacy Rule requires covered entities to develop and implement reasonable …" at bounding box center [568, 388] width 373 height 230
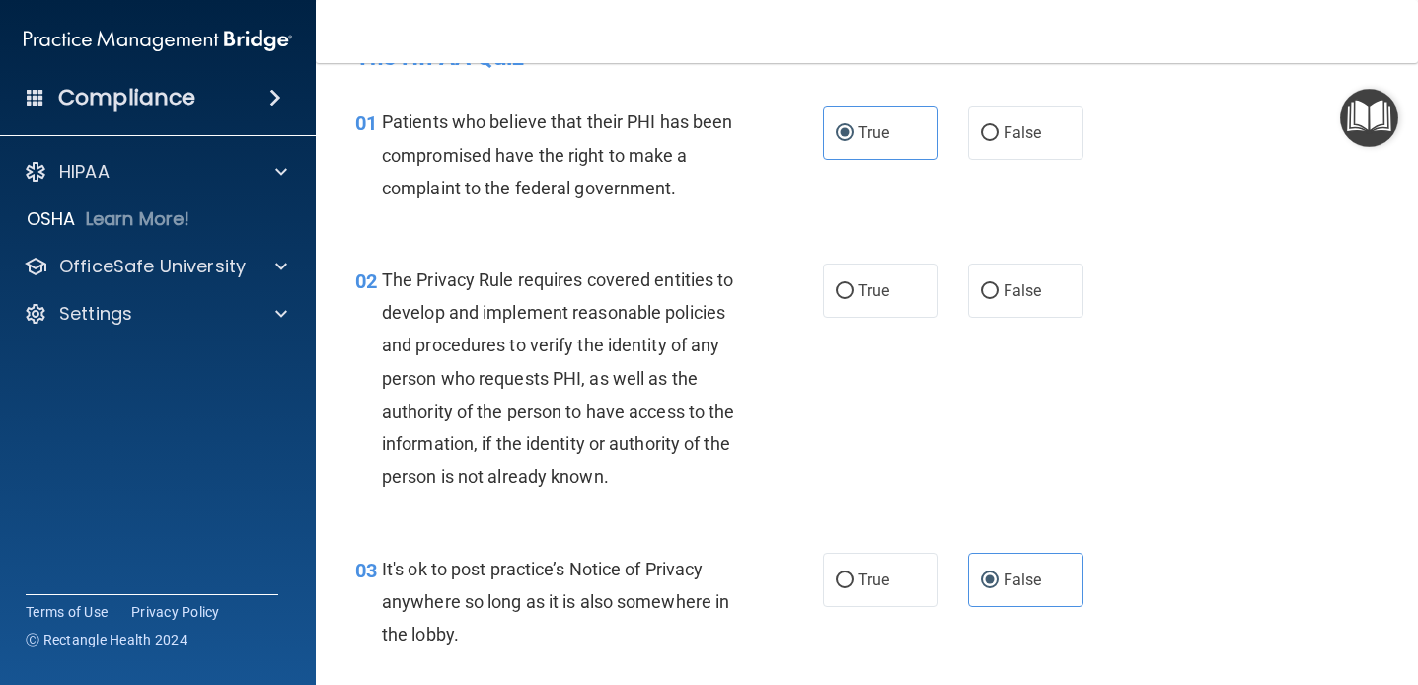
scroll to position [57, 0]
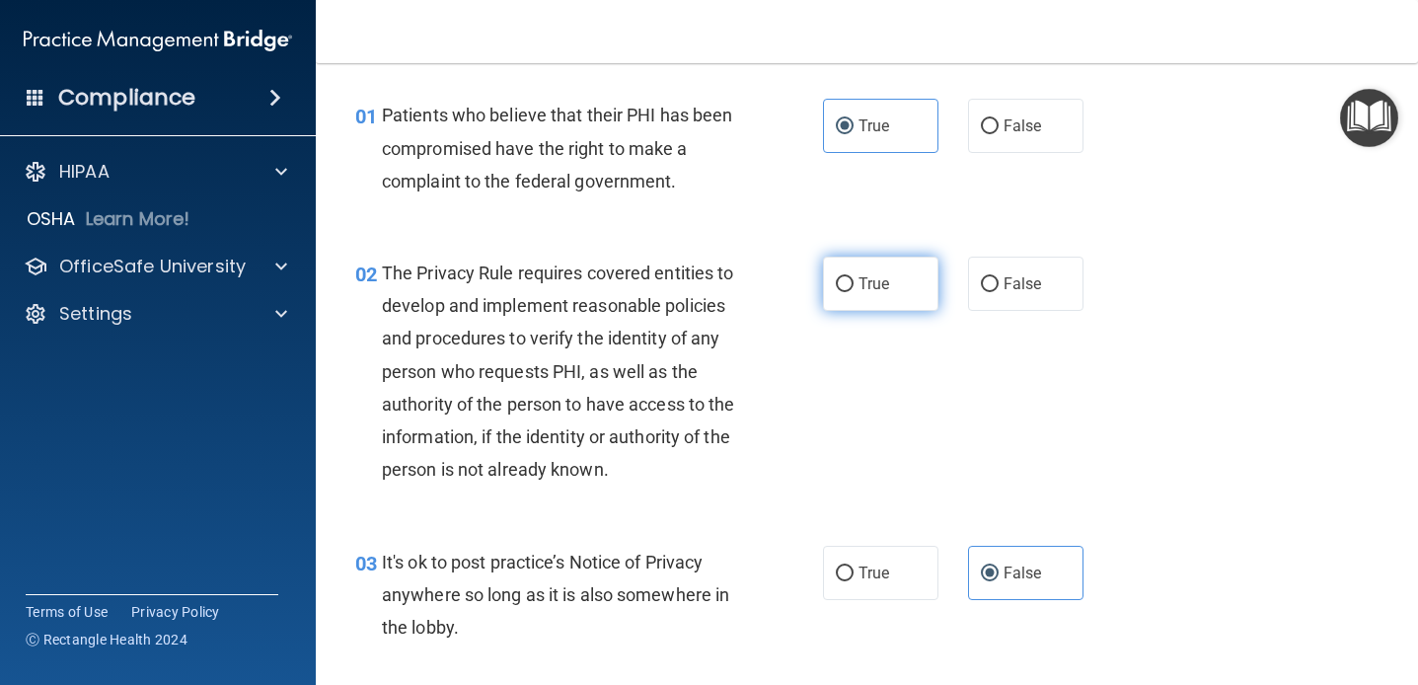
click at [886, 265] on label "True" at bounding box center [880, 284] width 115 height 54
click at [854, 277] on input "True" at bounding box center [845, 284] width 18 height 15
radio input "true"
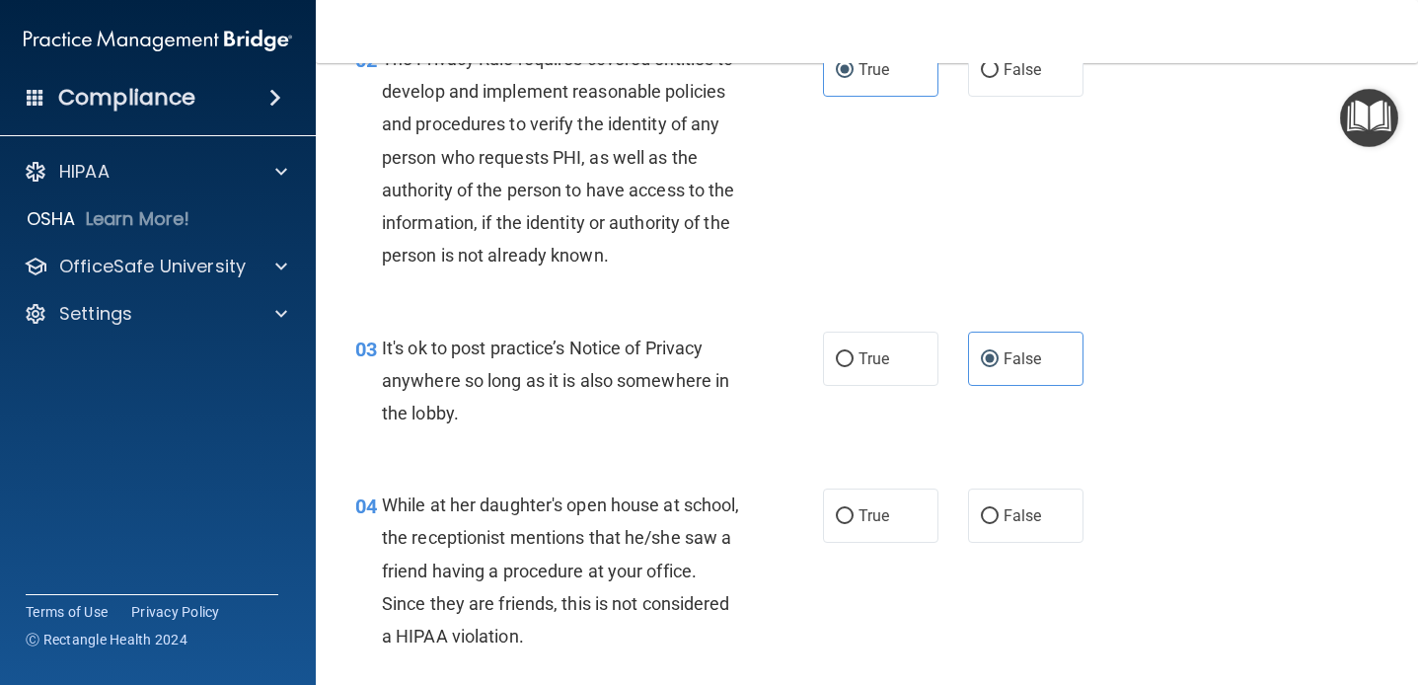
scroll to position [313, 0]
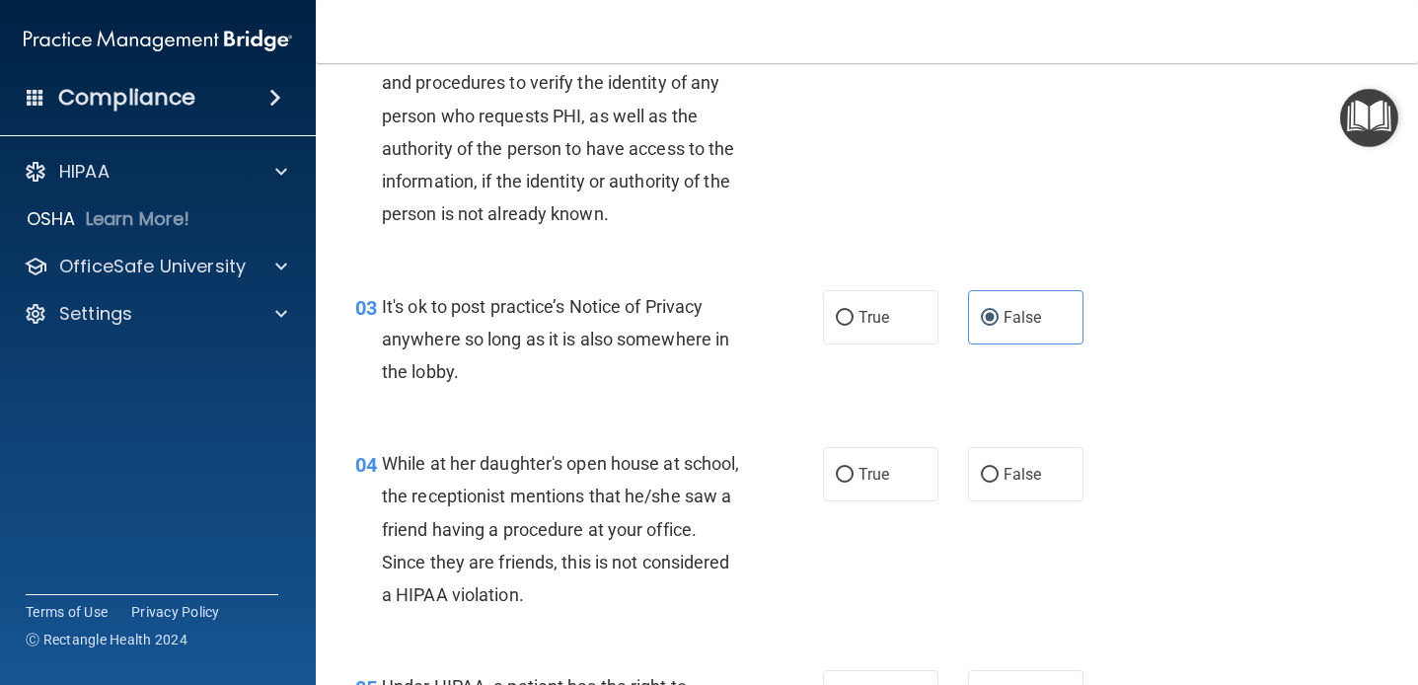
click at [597, 488] on span "While at her daughter's open house at school, the receptionist mentions that he…" at bounding box center [561, 529] width 358 height 152
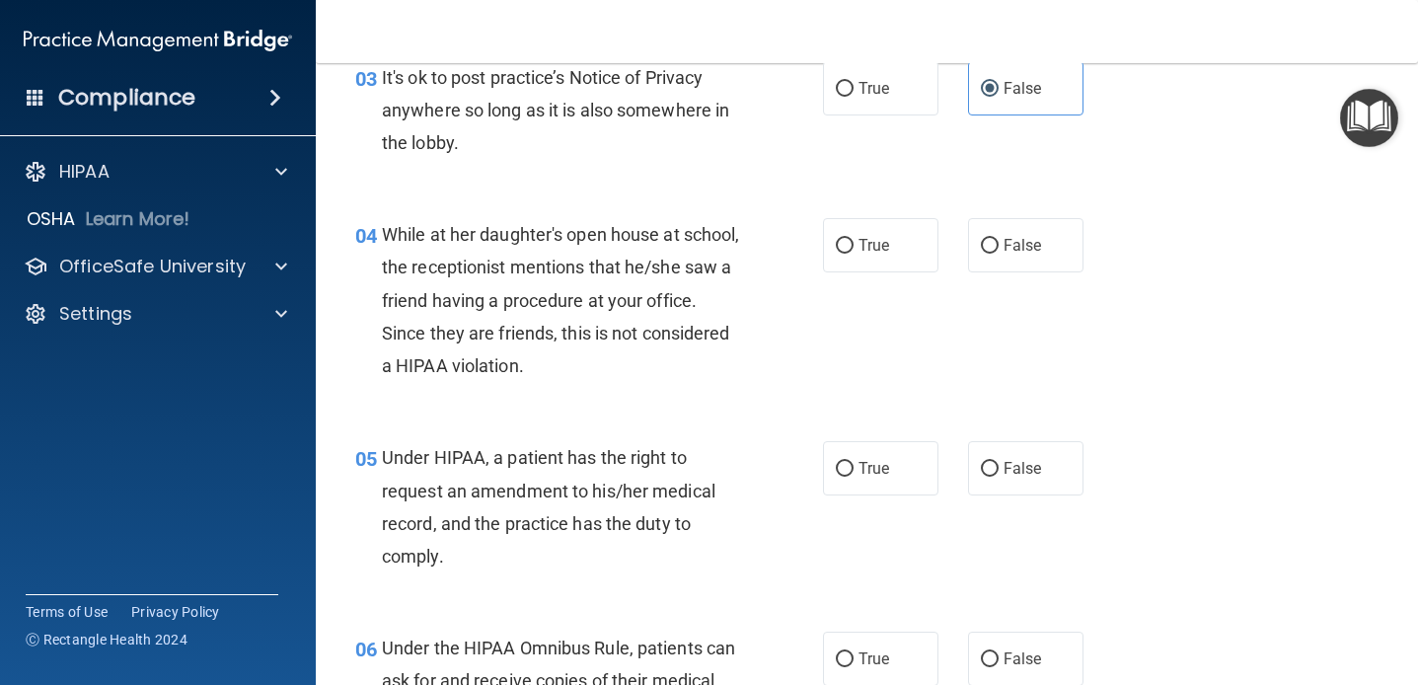
scroll to position [544, 0]
click at [962, 244] on div "True False" at bounding box center [962, 243] width 278 height 54
click at [972, 246] on label "False" at bounding box center [1025, 243] width 115 height 54
click at [981, 246] on input "False" at bounding box center [990, 244] width 18 height 15
radio input "true"
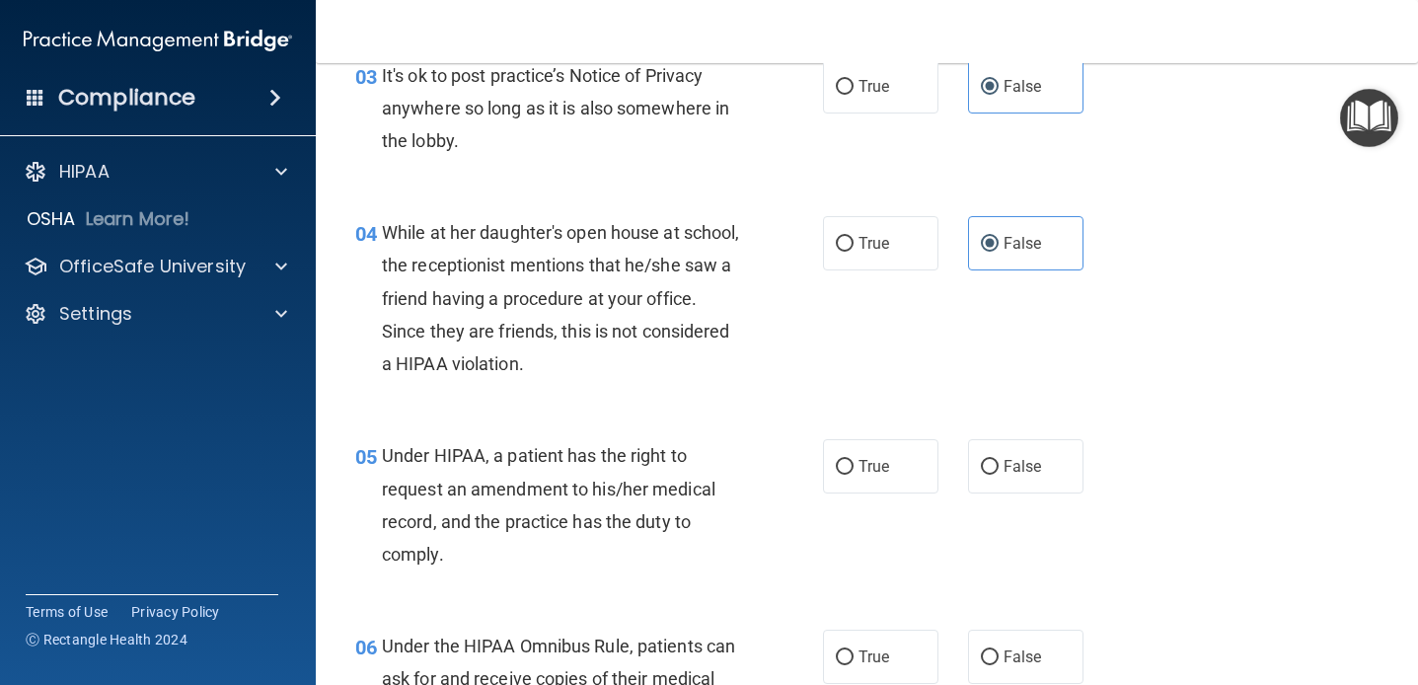
click at [798, 390] on div "04 While at her daughter's open house at school, the receptionist mentions that…" at bounding box center [866, 302] width 1053 height 223
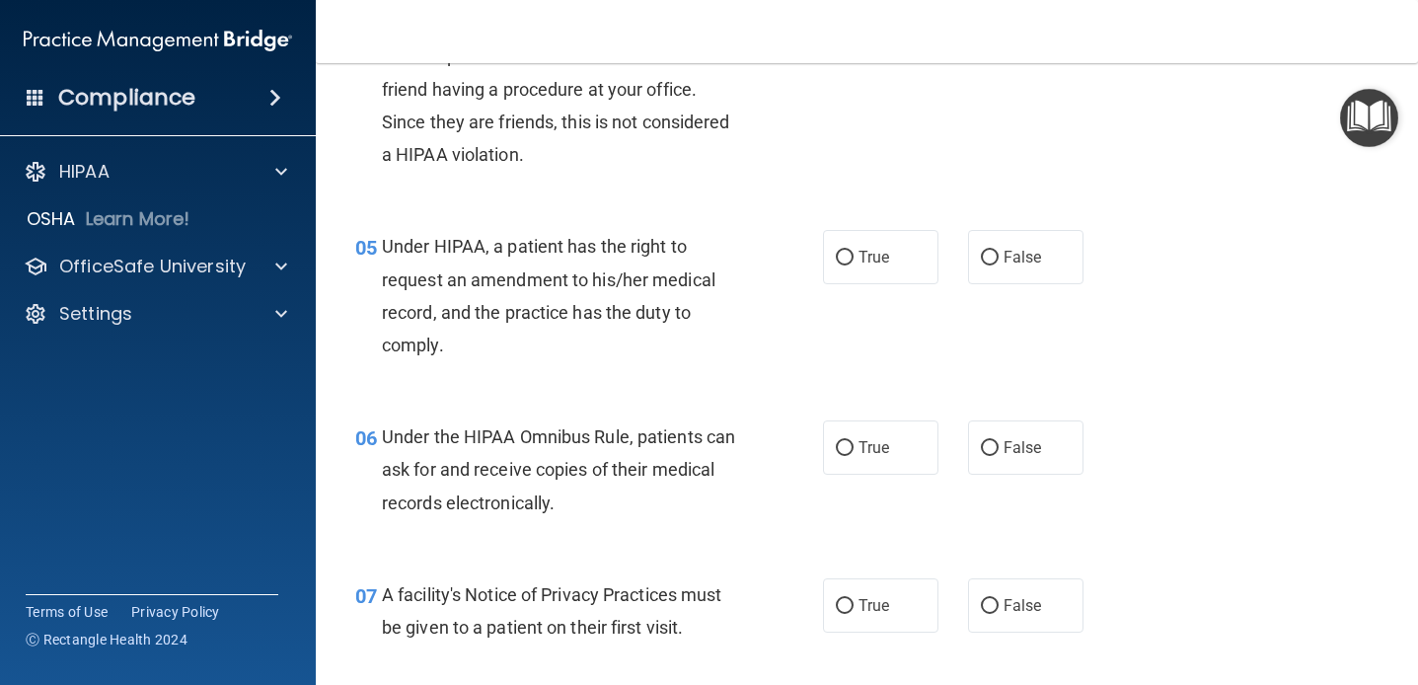
scroll to position [755, 0]
click at [881, 248] on span "True" at bounding box center [874, 255] width 31 height 19
click at [854, 249] on input "True" at bounding box center [845, 256] width 18 height 15
radio input "true"
click at [771, 389] on div "05 Under HIPAA, a patient has the right to request an amendment to his/her medi…" at bounding box center [866, 298] width 1053 height 190
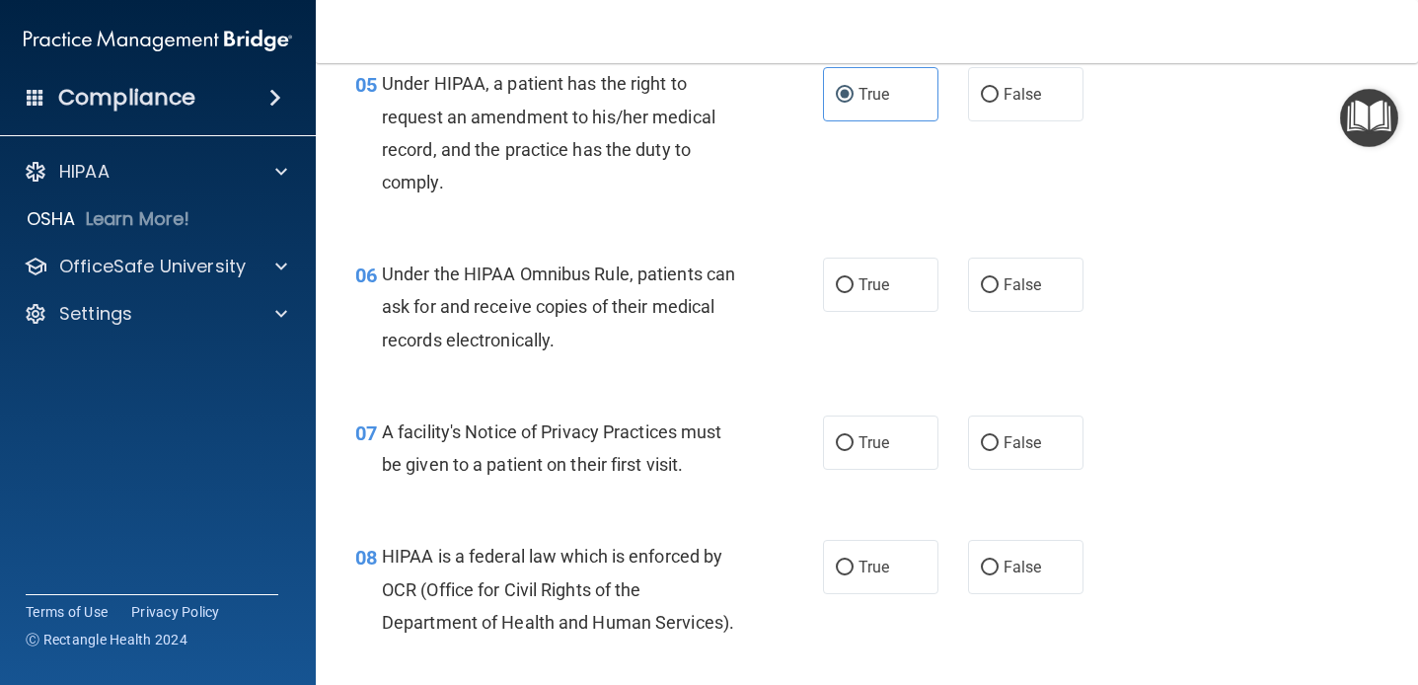
scroll to position [918, 0]
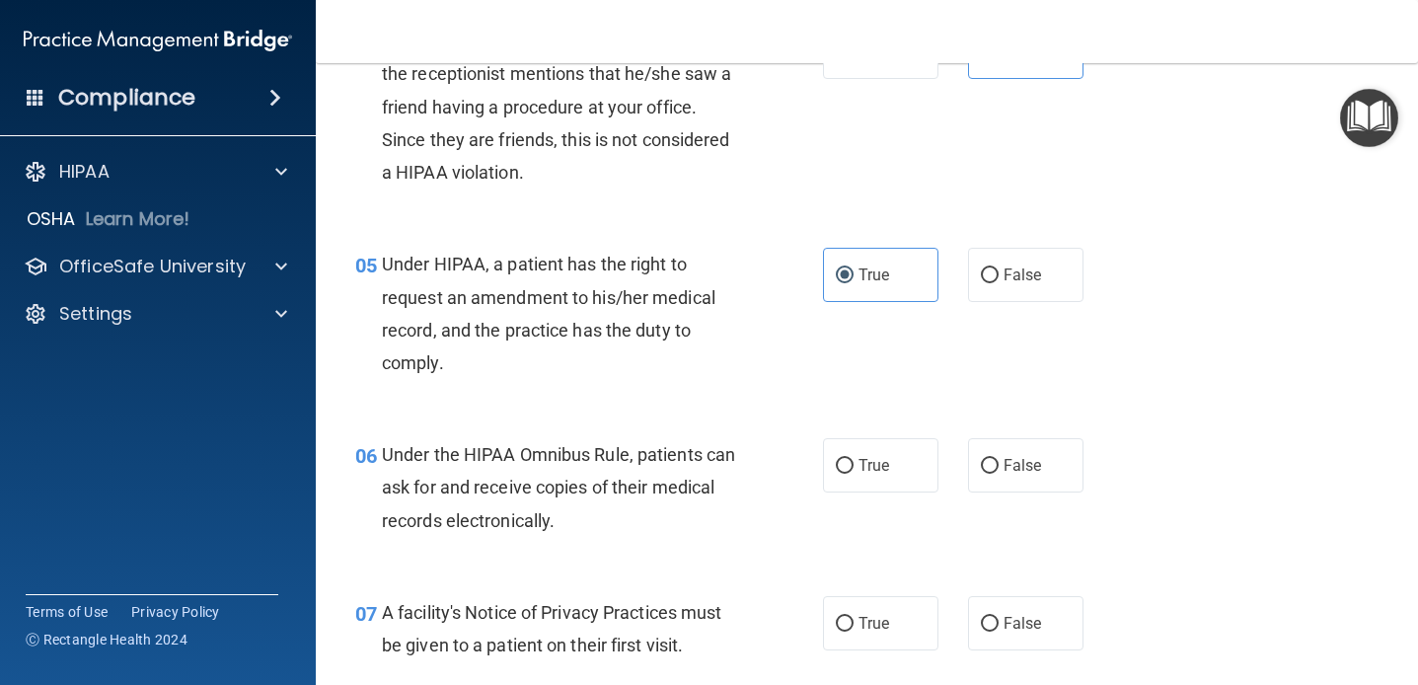
click at [771, 389] on div "05 Under HIPAA, a patient has the right to request an amendment to his/her medi…" at bounding box center [866, 318] width 1053 height 190
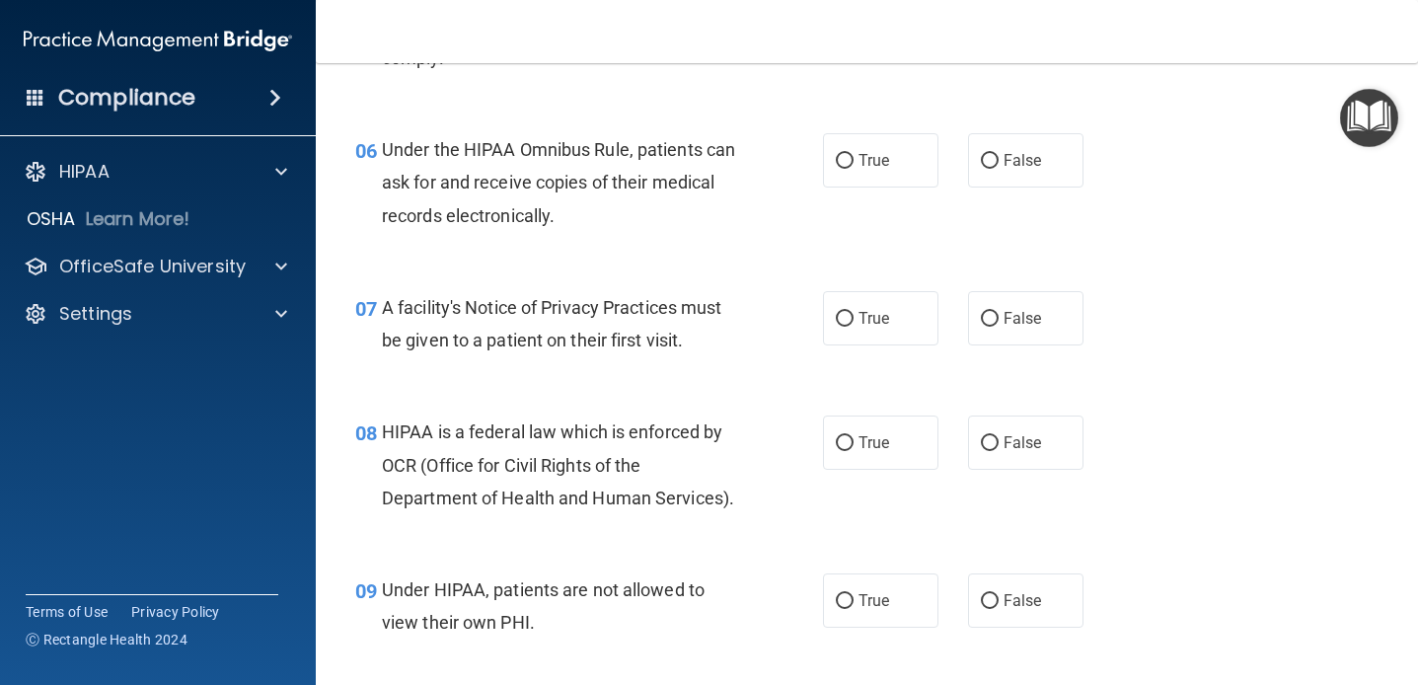
scroll to position [1056, 0]
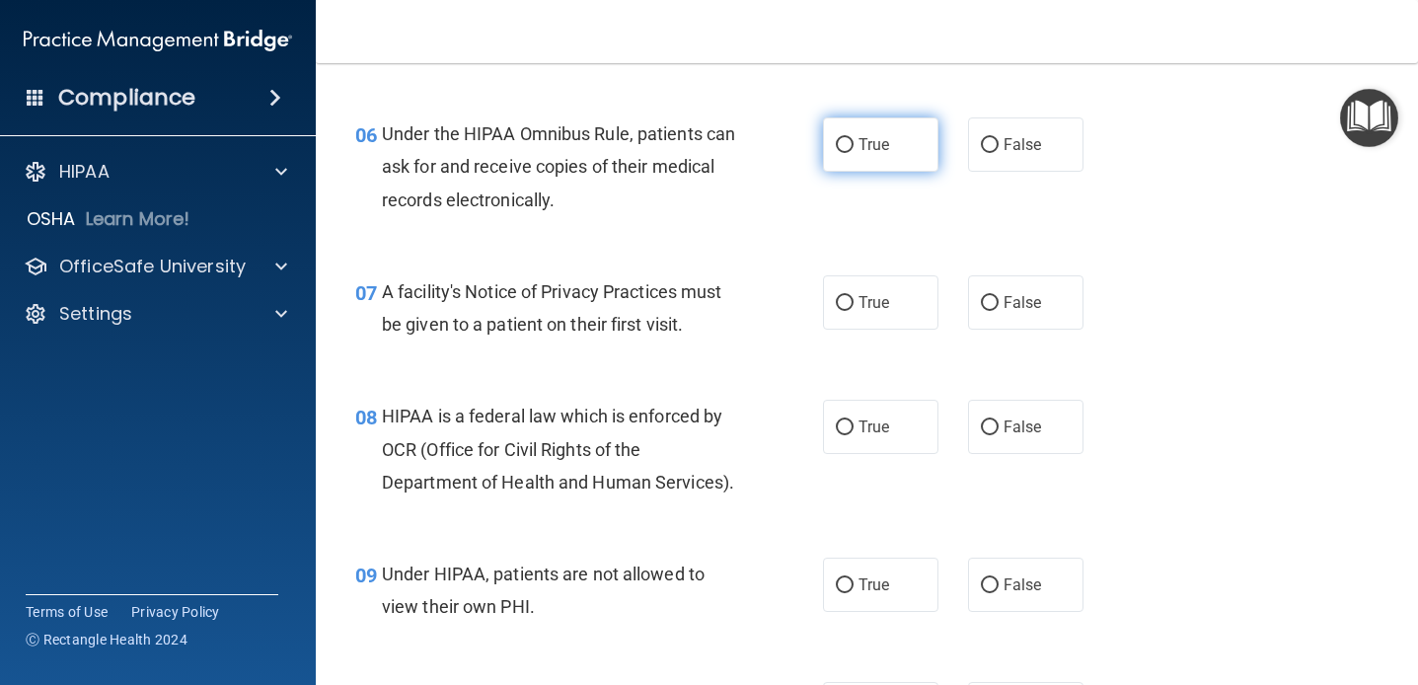
click at [833, 130] on label "True" at bounding box center [880, 144] width 115 height 54
click at [836, 138] on input "True" at bounding box center [845, 145] width 18 height 15
radio input "true"
click at [726, 228] on div "06 Under the HIPAA Omnibus Rule, patients can ask for and receive copies of the…" at bounding box center [866, 172] width 1053 height 158
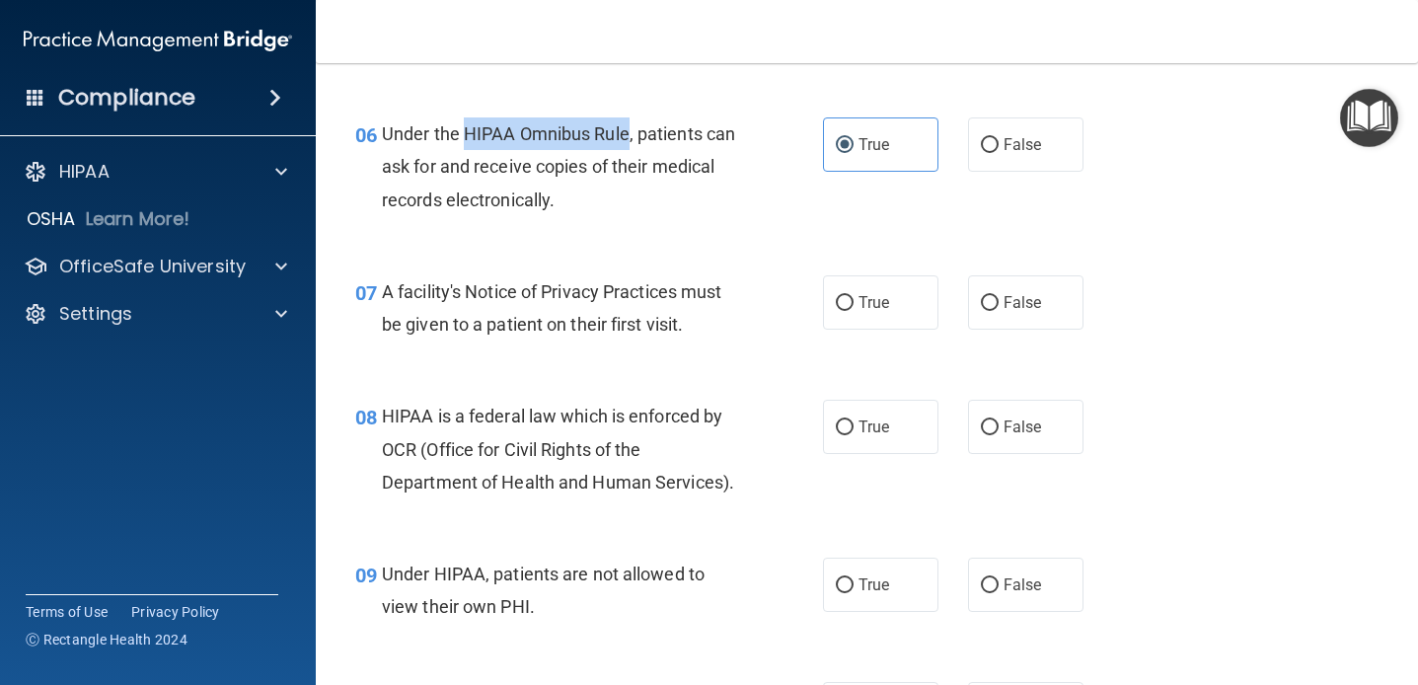
drag, startPoint x: 463, startPoint y: 128, endPoint x: 629, endPoint y: 132, distance: 165.8
click at [629, 132] on span "Under the HIPAA Omnibus Rule, patients can ask for and receive copies of their …" at bounding box center [558, 166] width 353 height 86
copy span "HIPAA Omnibus Rule"
click at [859, 211] on div "06 Under the HIPAA Omnibus Rule, patients can ask for and receive copies of the…" at bounding box center [866, 172] width 1053 height 158
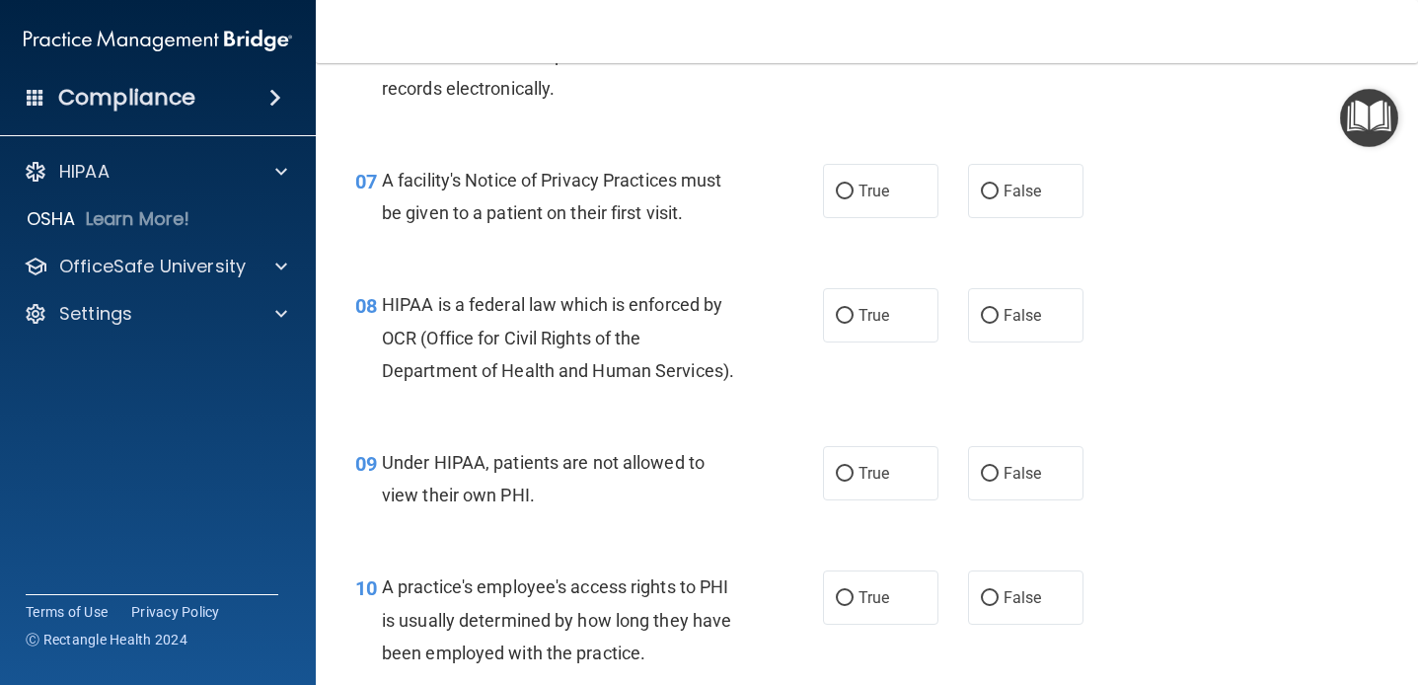
scroll to position [1174, 0]
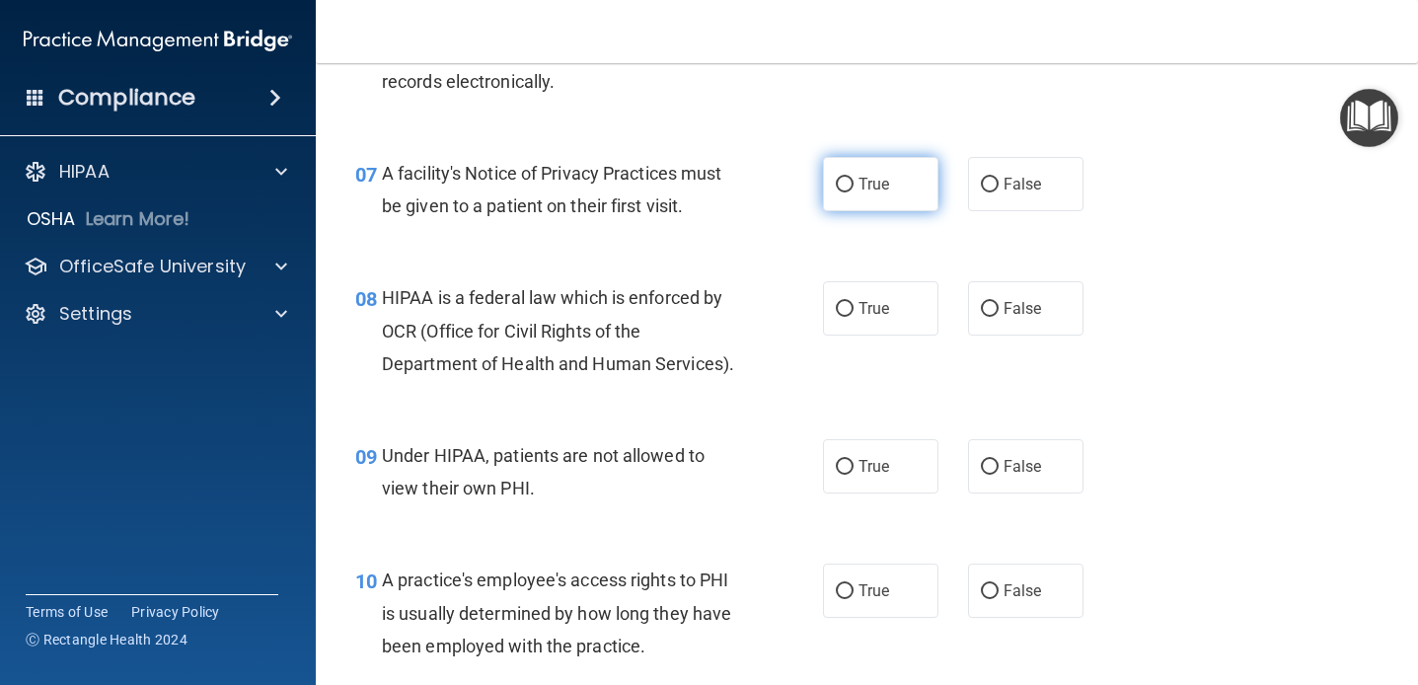
click at [858, 205] on label "True" at bounding box center [880, 184] width 115 height 54
click at [854, 192] on input "True" at bounding box center [845, 185] width 18 height 15
radio input "true"
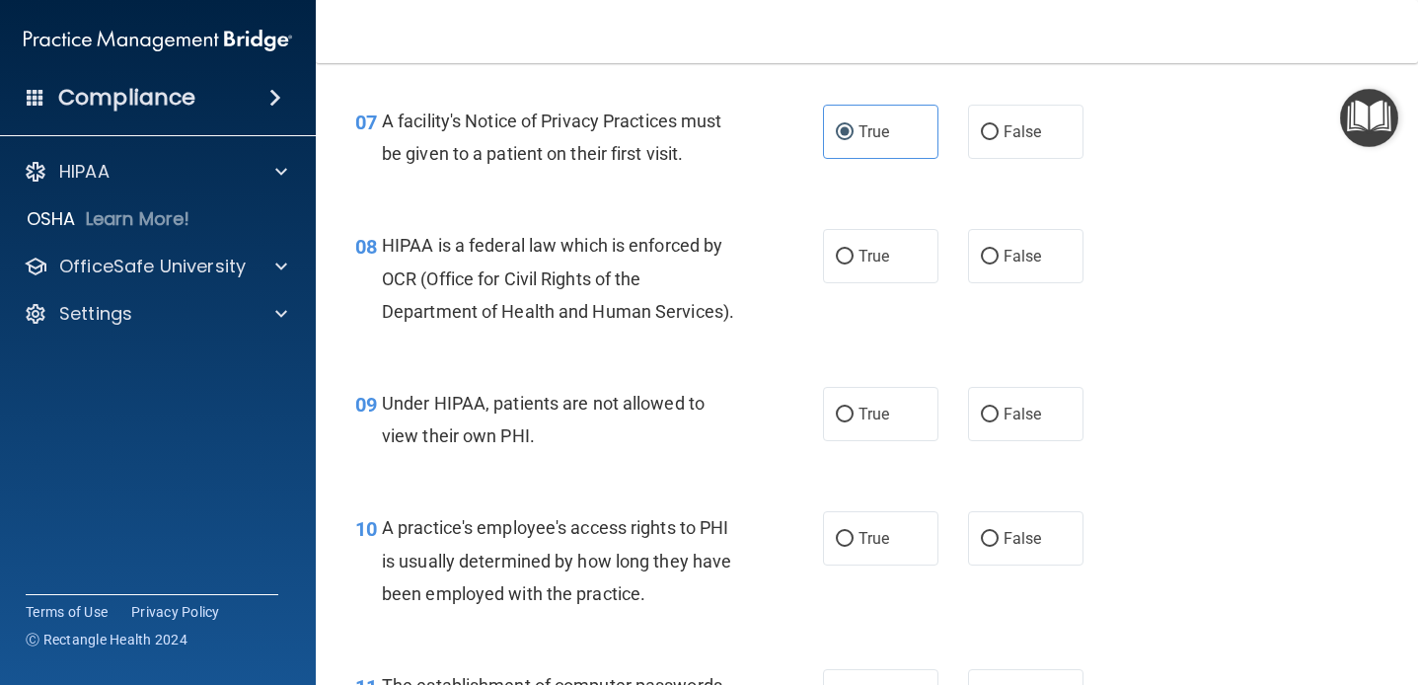
click at [750, 203] on div "07 A facility's Notice of Privacy Practices must be given to a patient on their…" at bounding box center [866, 142] width 1053 height 124
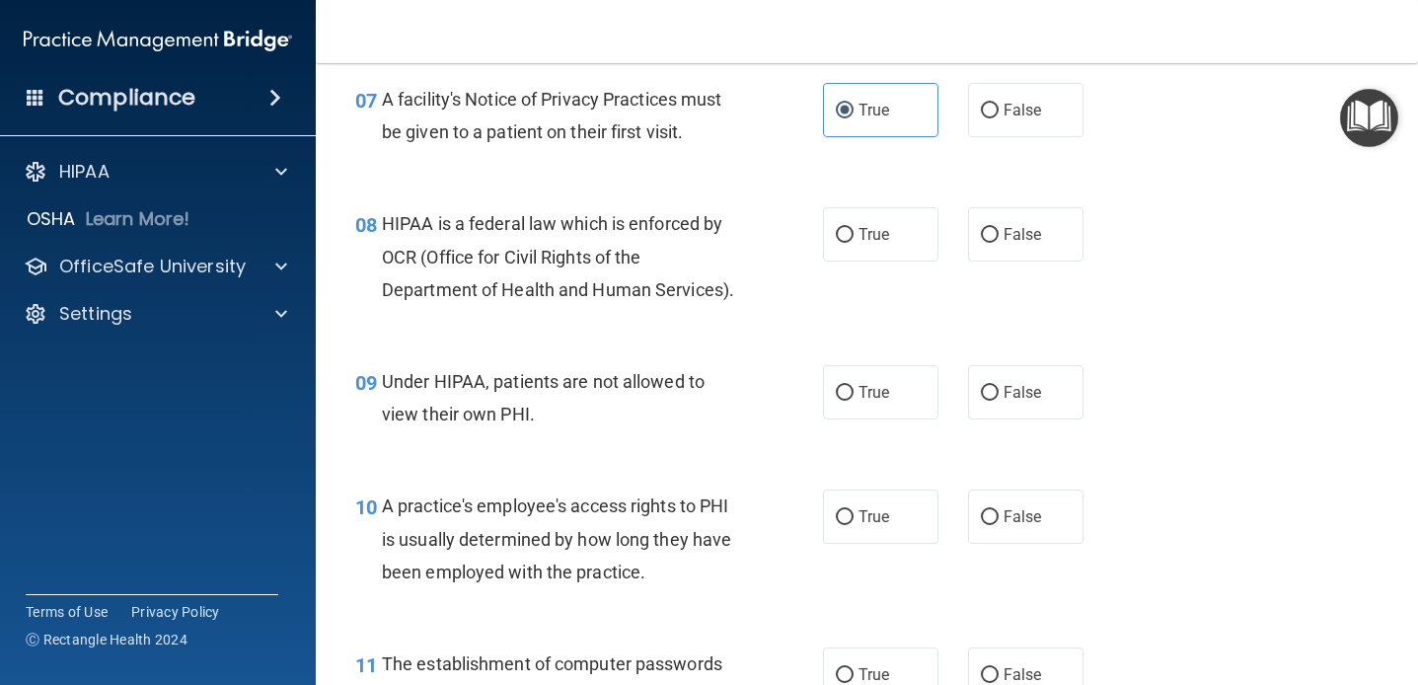
scroll to position [1252, 0]
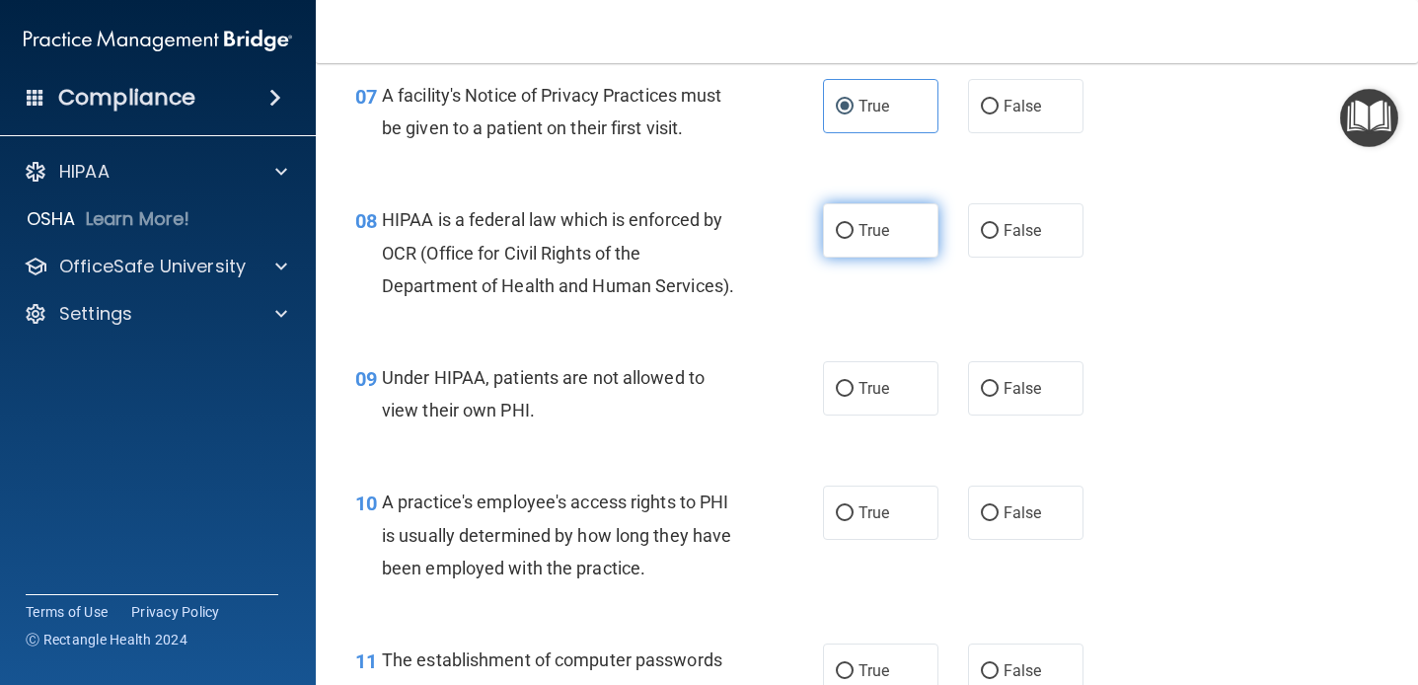
click at [886, 222] on span "True" at bounding box center [874, 230] width 31 height 19
click at [854, 224] on input "True" at bounding box center [845, 231] width 18 height 15
radio input "true"
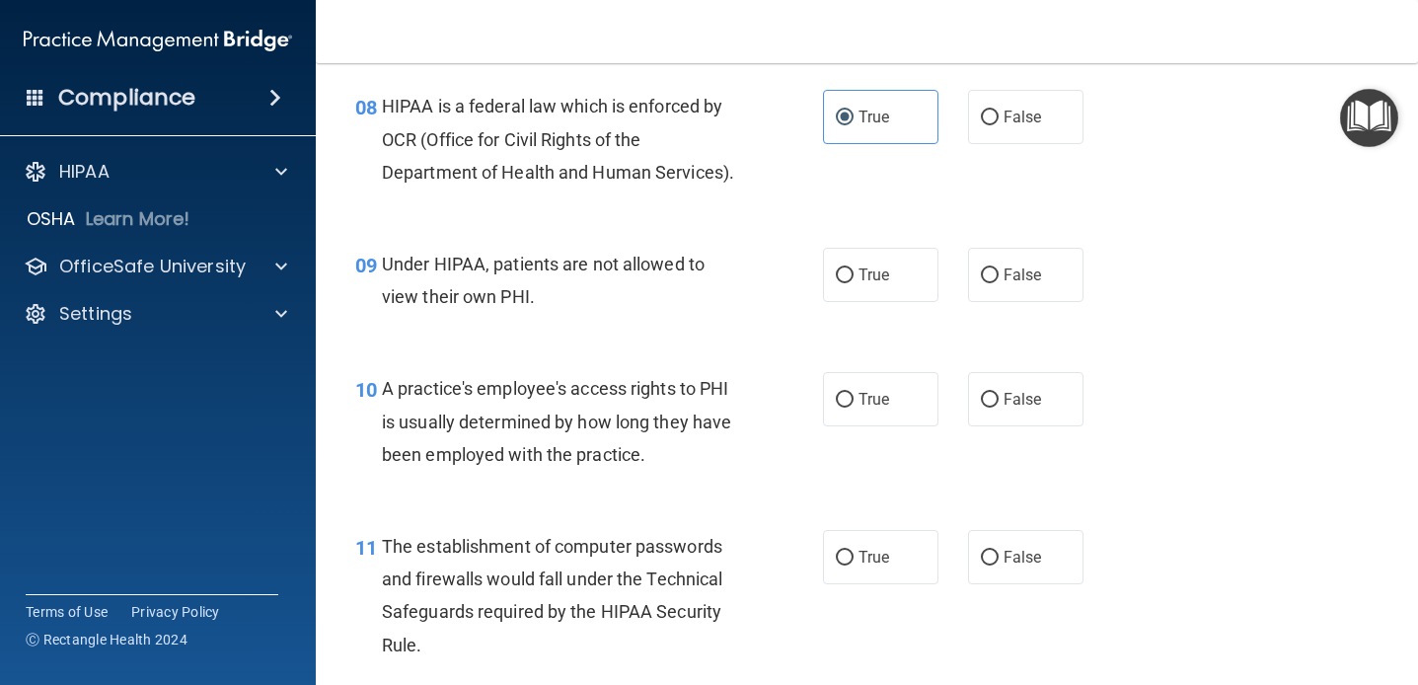
scroll to position [1368, 0]
click at [773, 370] on div "10 A practice's employee's access rights to PHI is usually determined by how lo…" at bounding box center [866, 424] width 1053 height 158
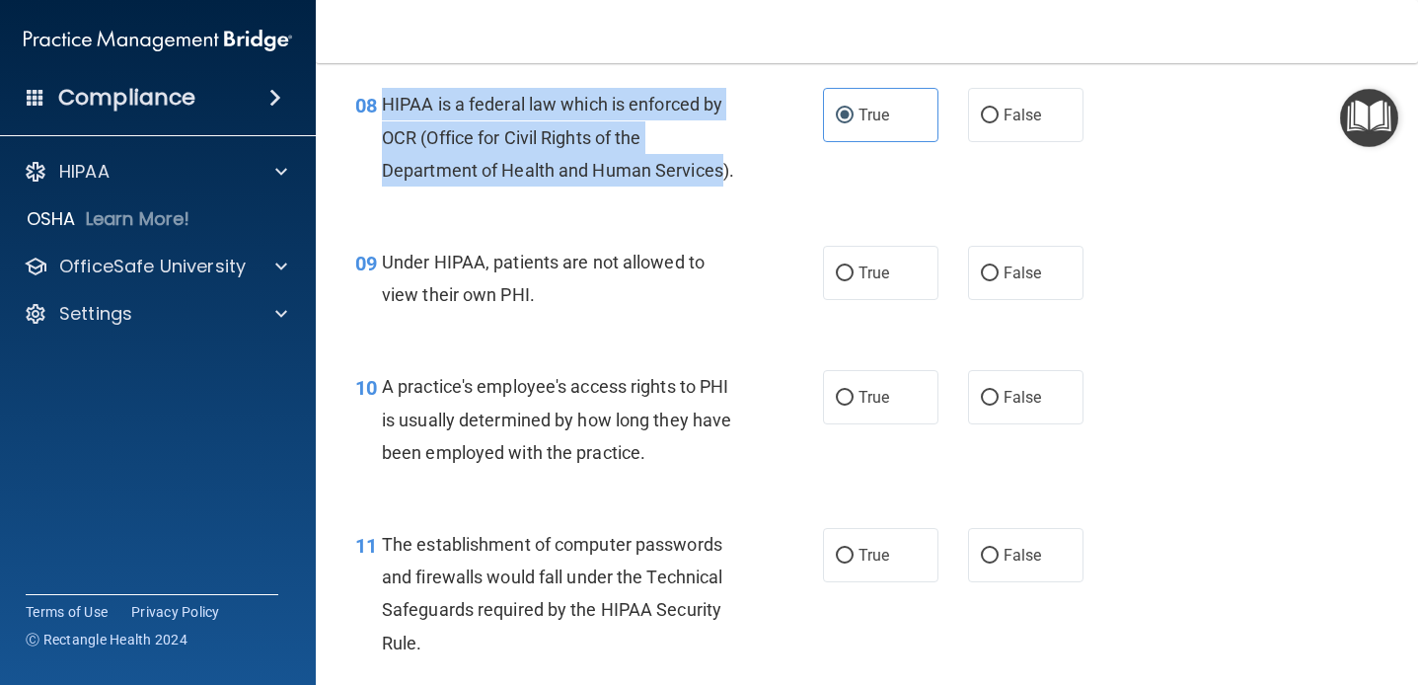
drag, startPoint x: 383, startPoint y: 100, endPoint x: 725, endPoint y: 181, distance: 351.9
click at [725, 181] on div "HIPAA is a federal law which is enforced by OCR (Office for Civil Rights of the…" at bounding box center [568, 137] width 373 height 99
copy span "HIPAA is a federal law which is enforced by OCR (Office for Civil Rights of the…"
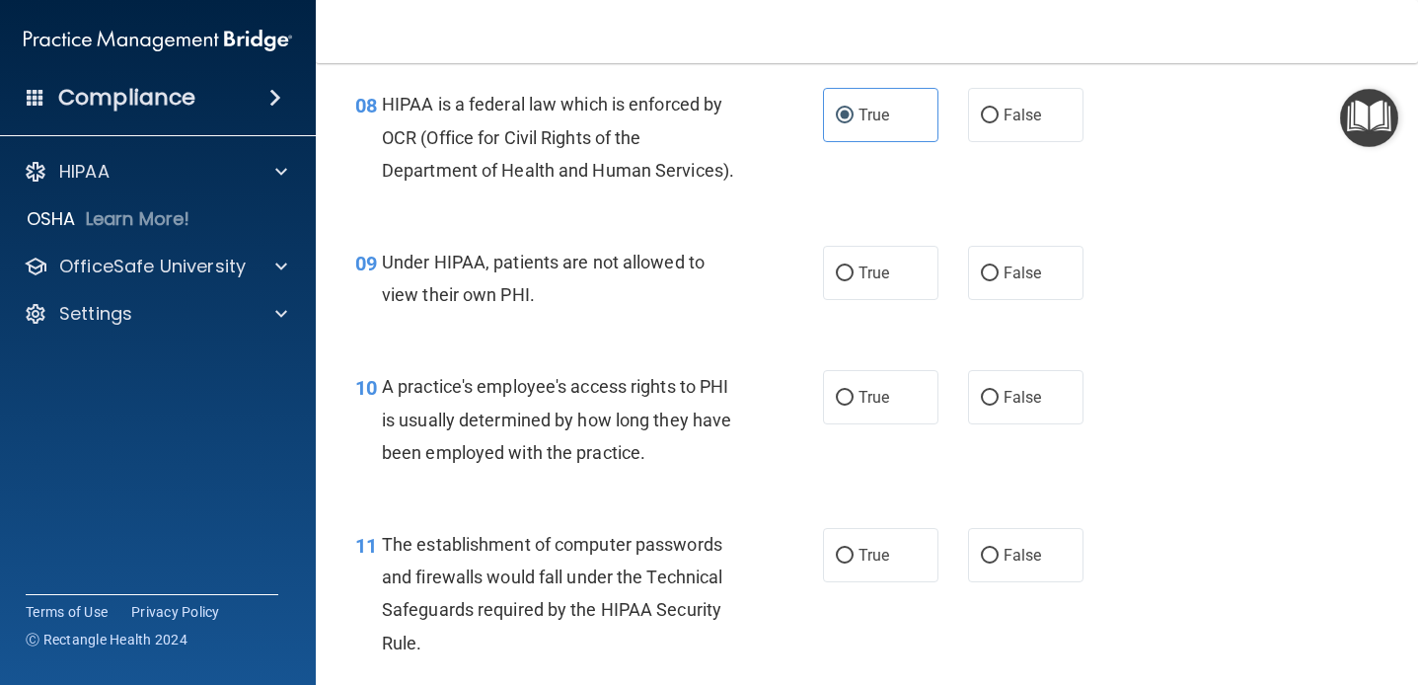
click at [656, 326] on div "09 Under HIPAA, patients are not allowed to view their own PHI. True False" at bounding box center [866, 283] width 1053 height 124
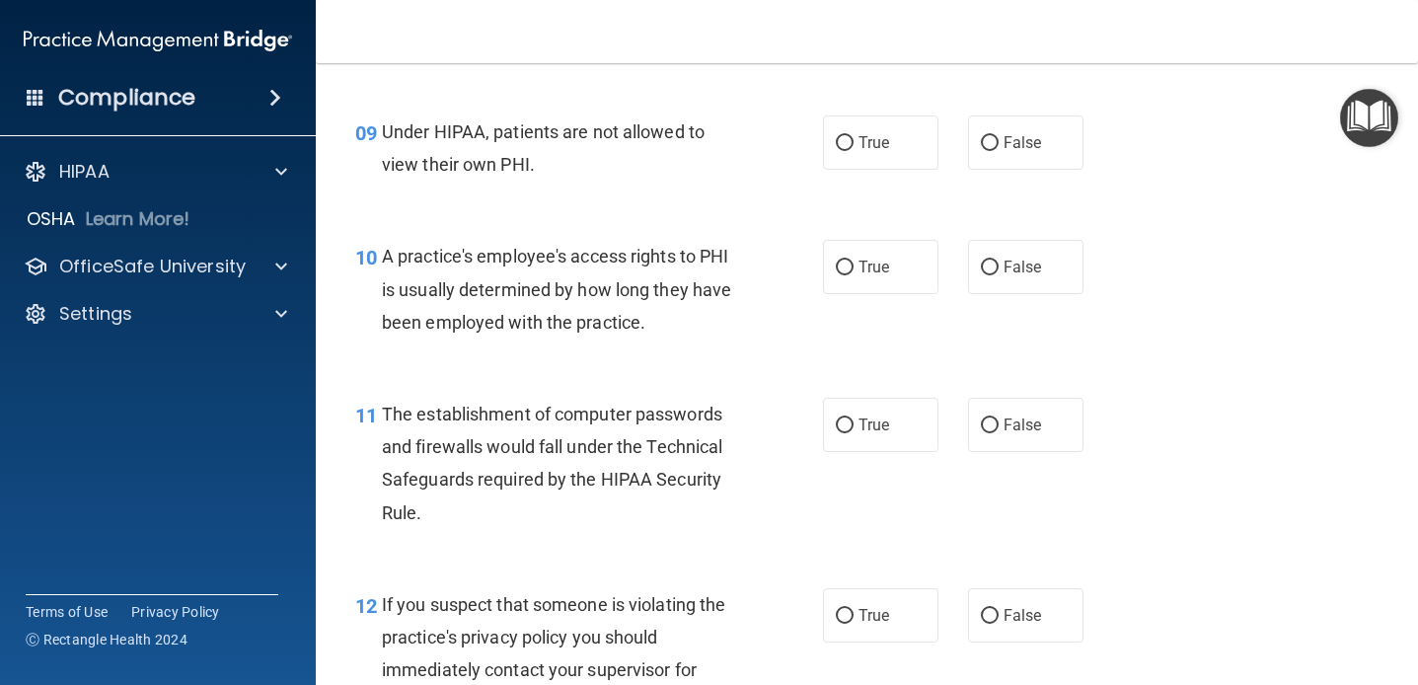
scroll to position [1502, 0]
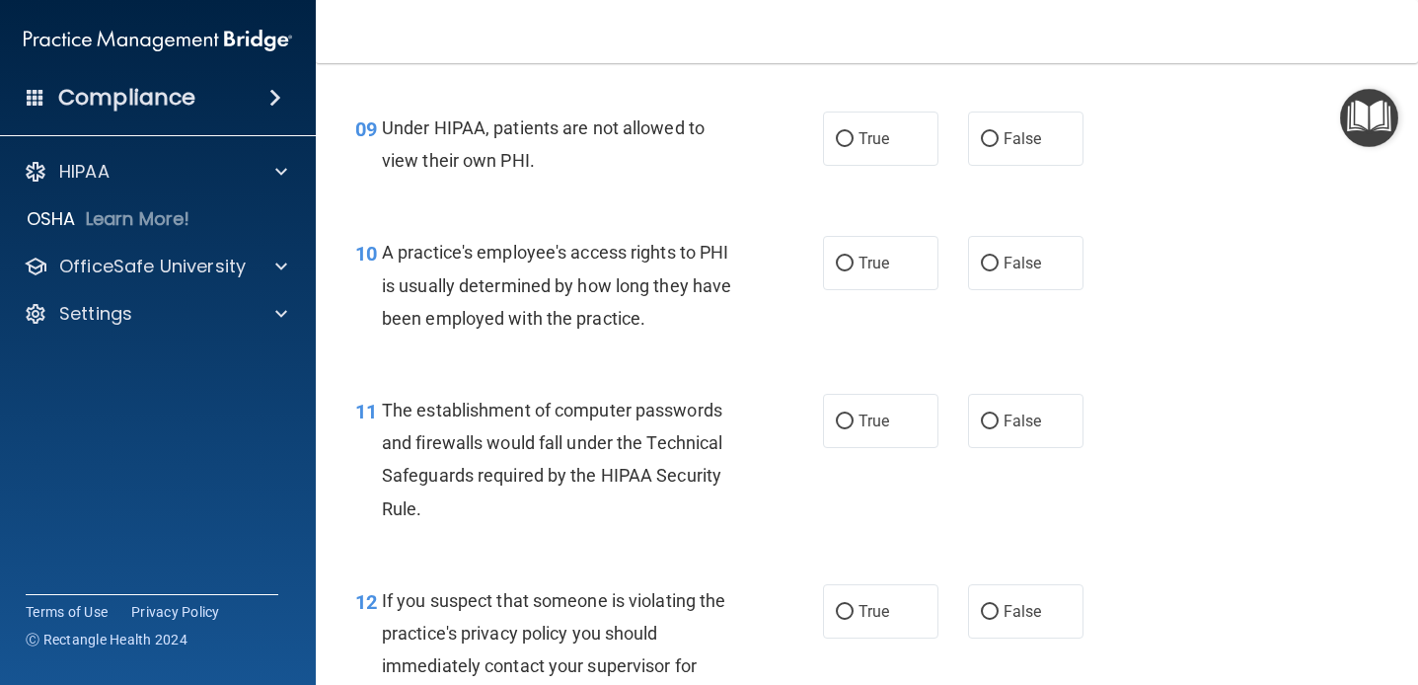
click at [656, 157] on div "Under HIPAA, patients are not allowed to view their own PHI." at bounding box center [568, 144] width 373 height 65
click at [995, 138] on input "False" at bounding box center [990, 139] width 18 height 15
radio input "true"
click at [505, 284] on span "A practice's employee's access rights to PHI is usually determined by how long …" at bounding box center [556, 285] width 349 height 86
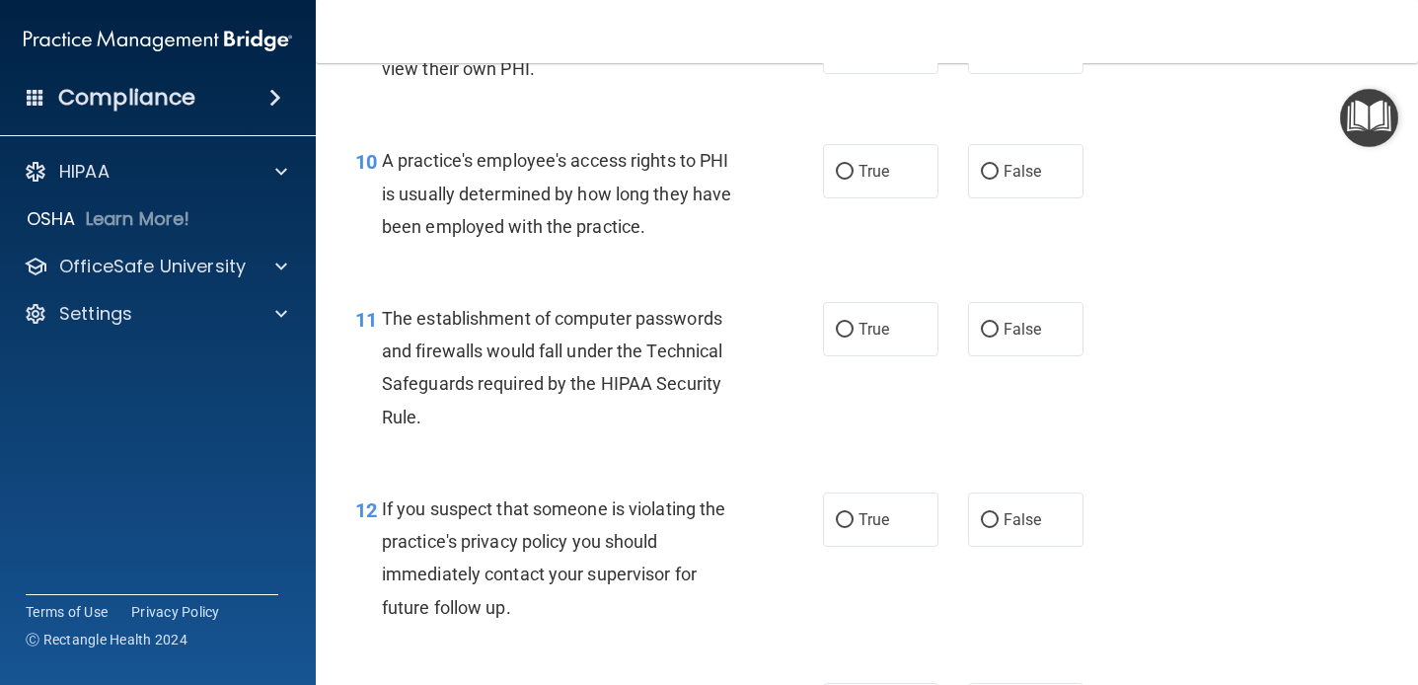
scroll to position [1616, 0]
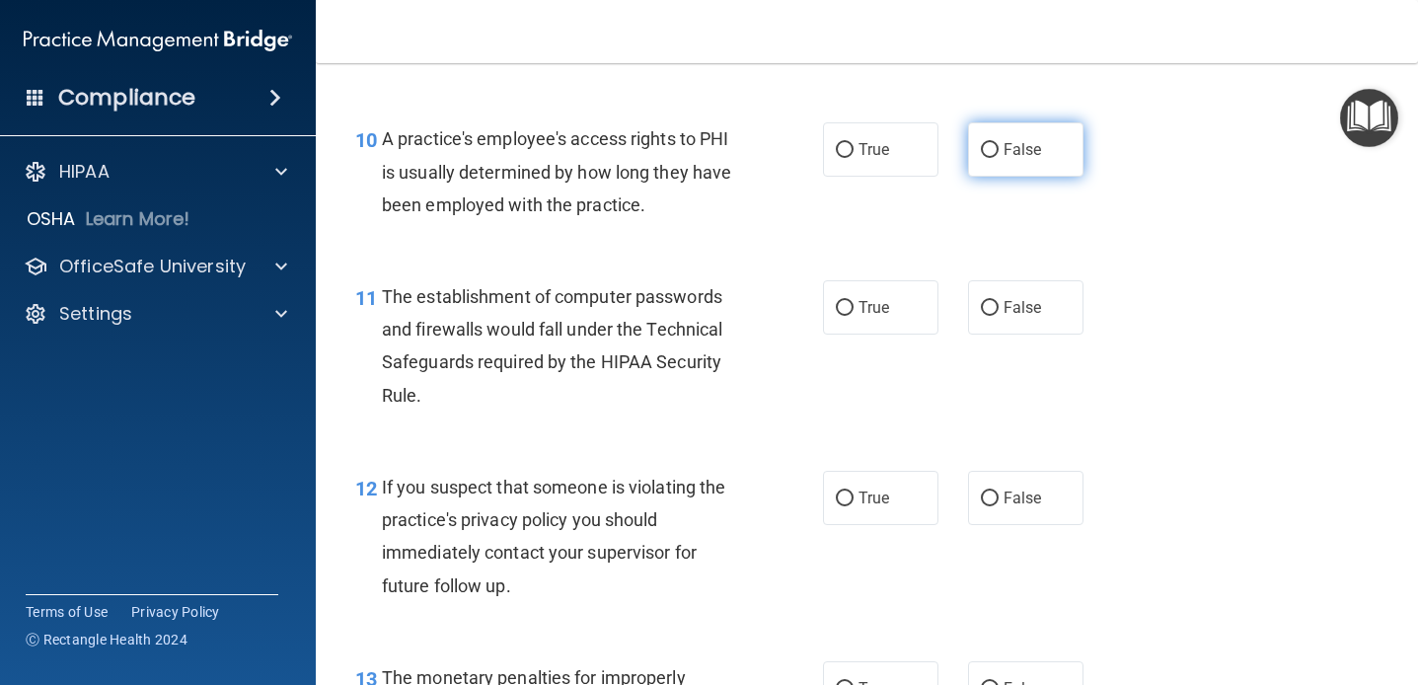
click at [1013, 142] on span "False" at bounding box center [1023, 149] width 38 height 19
click at [999, 143] on input "False" at bounding box center [990, 150] width 18 height 15
radio input "true"
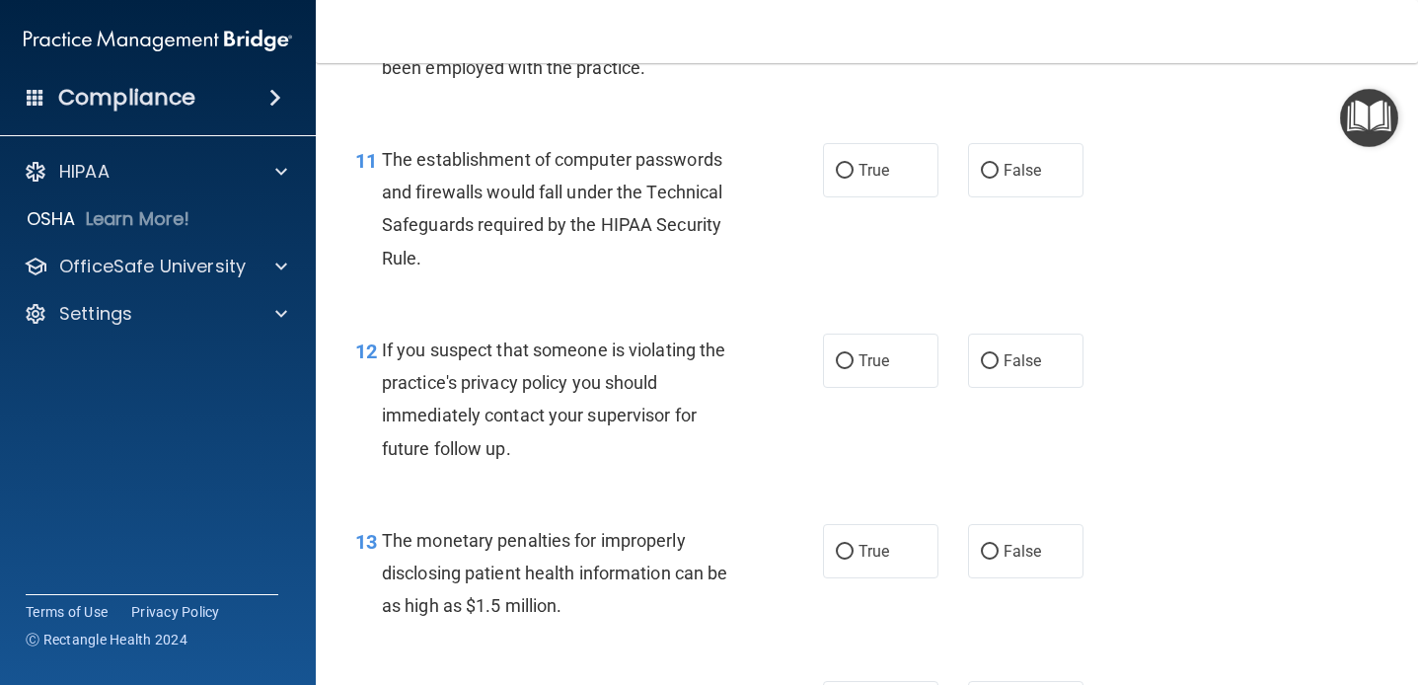
scroll to position [1611, 0]
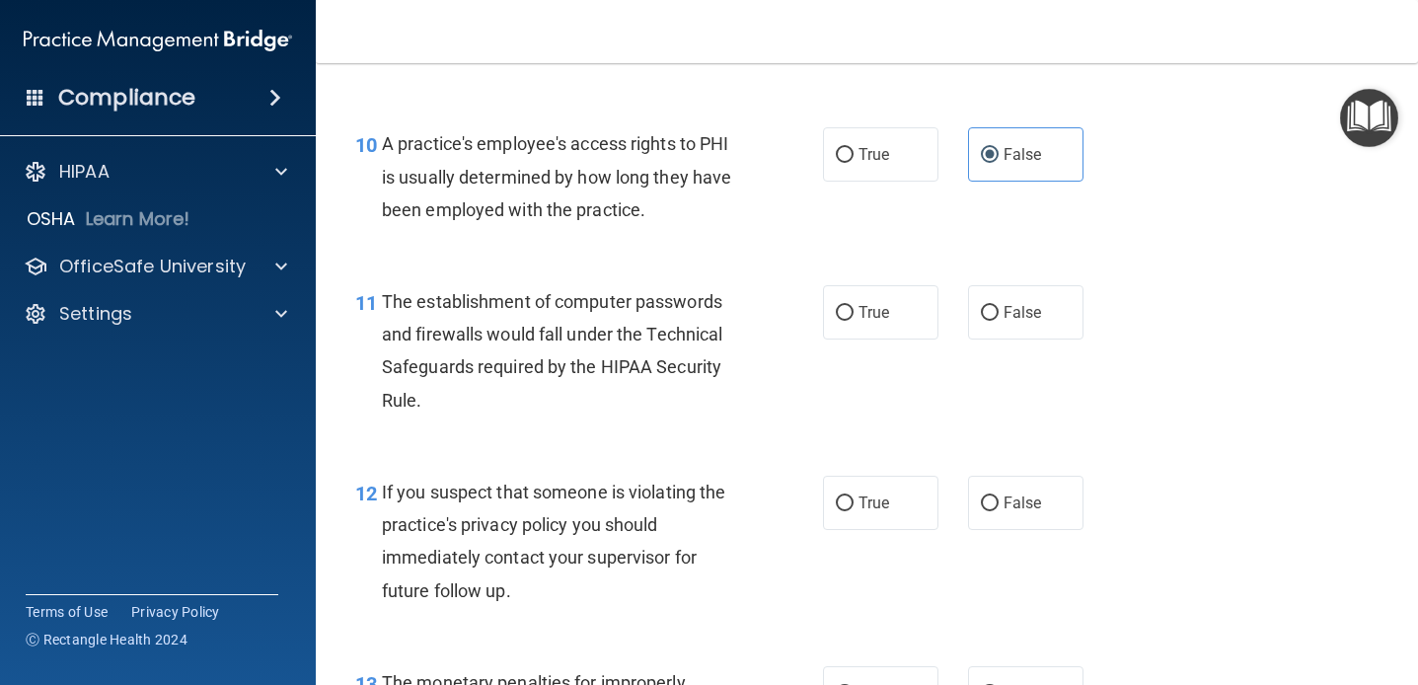
click at [792, 282] on div "11 The establishment of computer passwords and firewalls would fall under the T…" at bounding box center [866, 356] width 1053 height 190
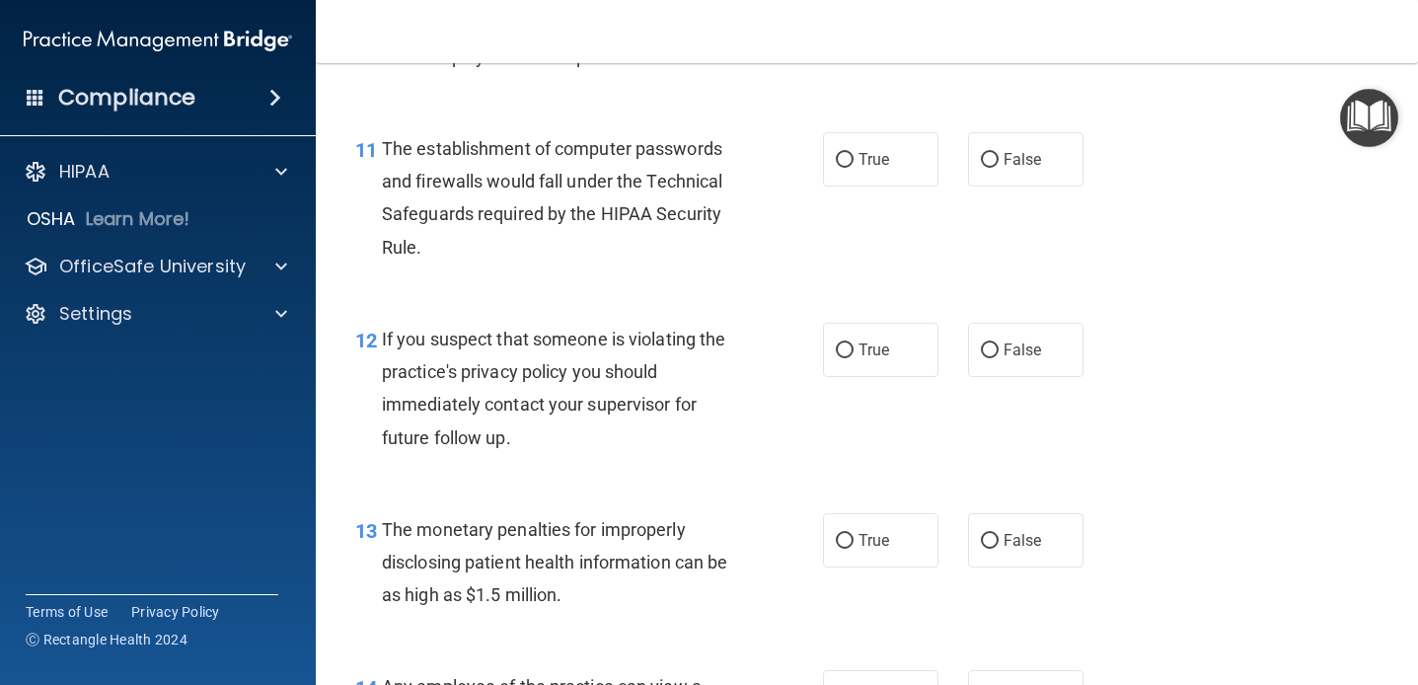
scroll to position [1766, 0]
click at [658, 297] on div "12 If you suspect that someone is violating the practice's privacy policy you s…" at bounding box center [866, 391] width 1053 height 190
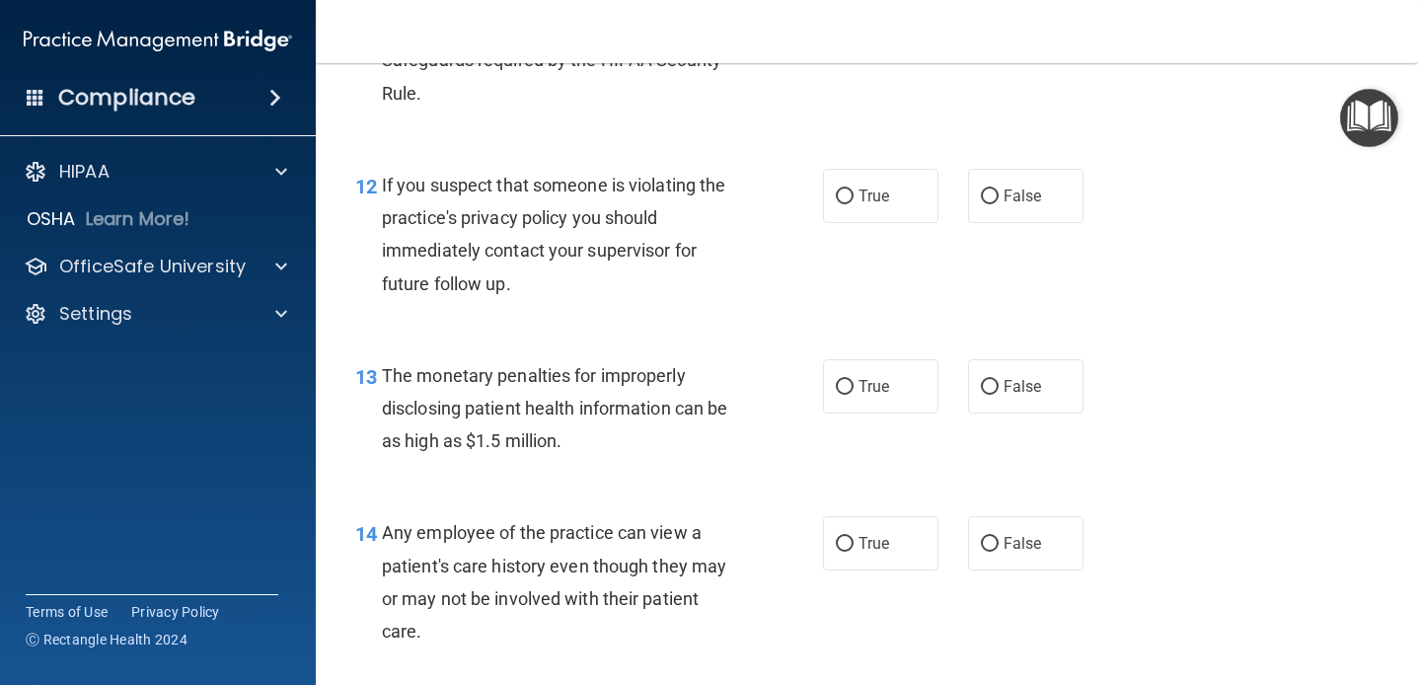
scroll to position [1920, 0]
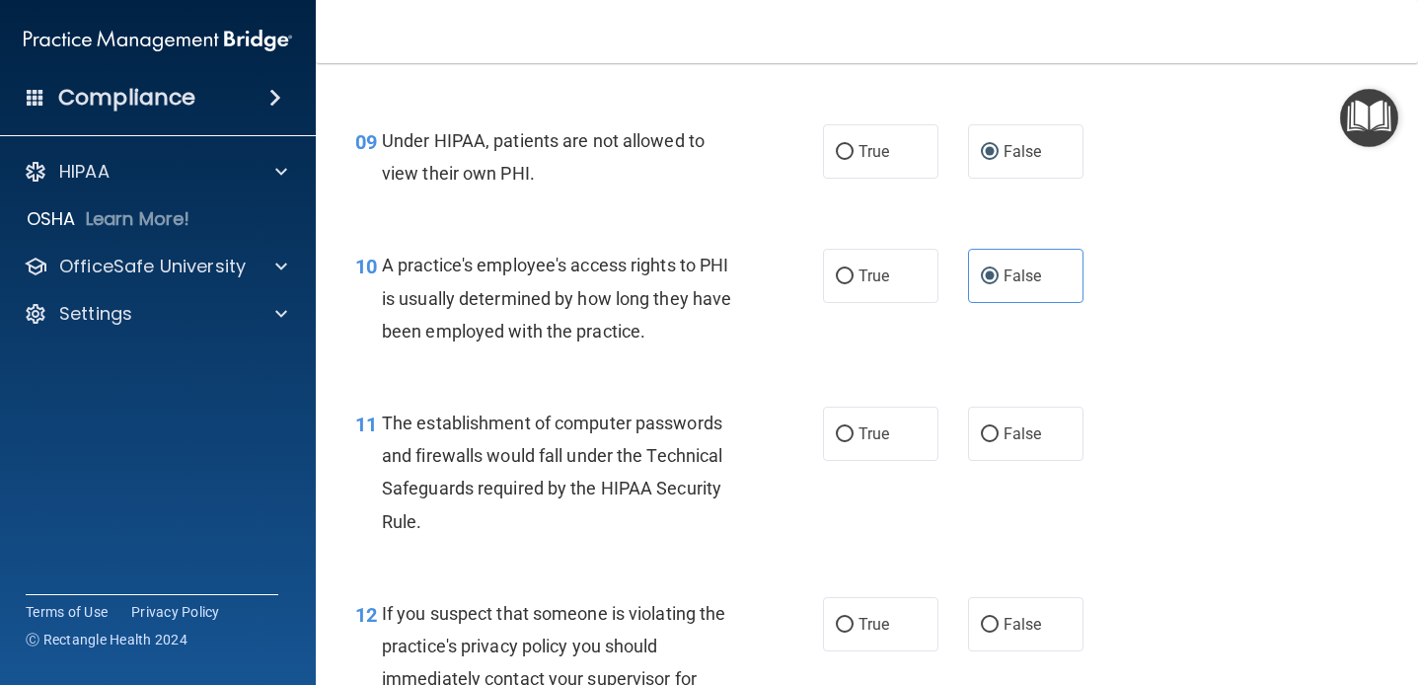
click at [744, 512] on div "The establishment of computer passwords and firewalls would fall under the Tech…" at bounding box center [568, 472] width 373 height 131
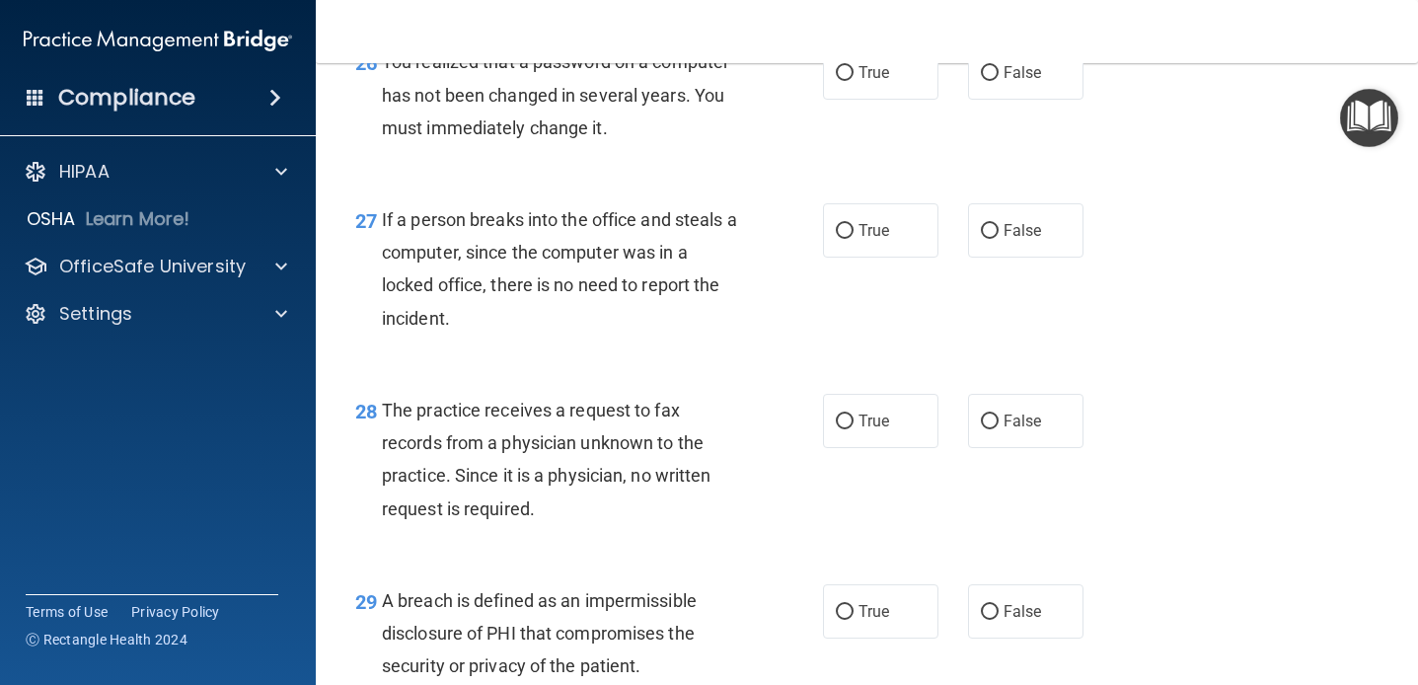
scroll to position [5090, 0]
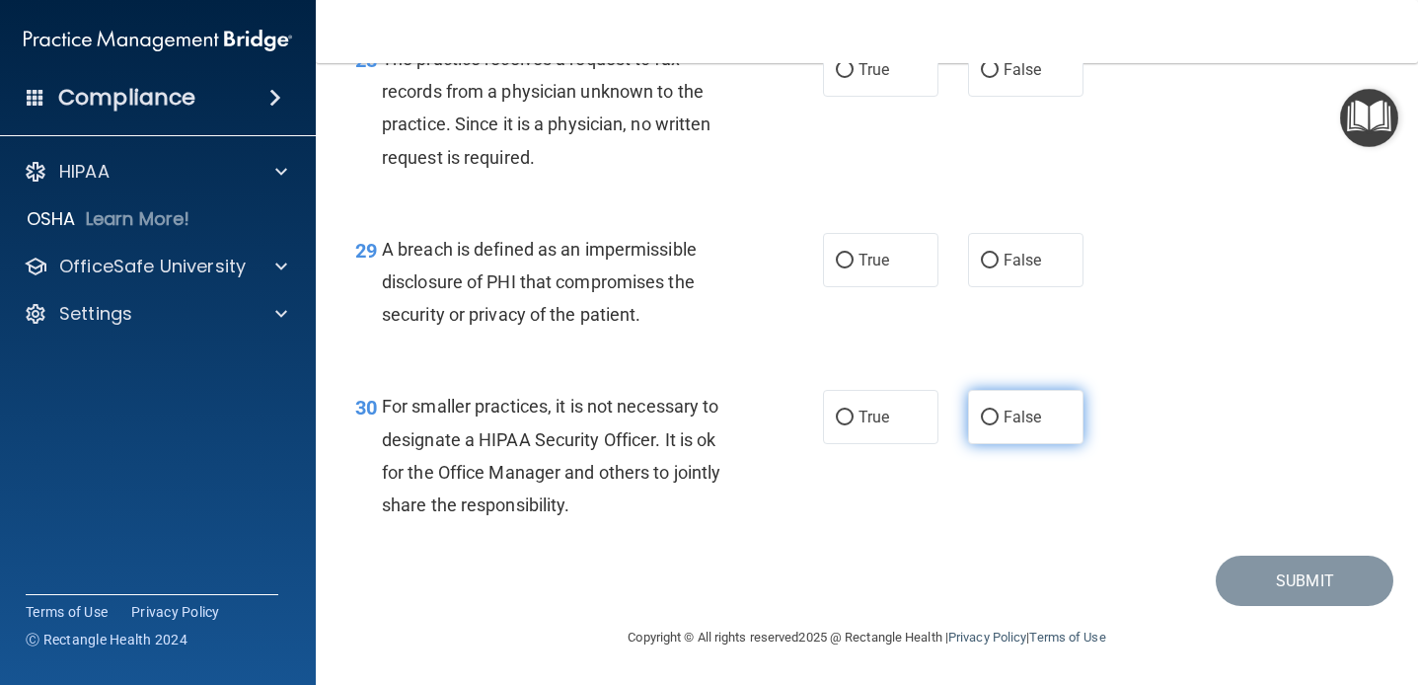
click at [1002, 410] on label "False" at bounding box center [1025, 417] width 115 height 54
click at [999, 411] on input "False" at bounding box center [990, 418] width 18 height 15
radio input "true"
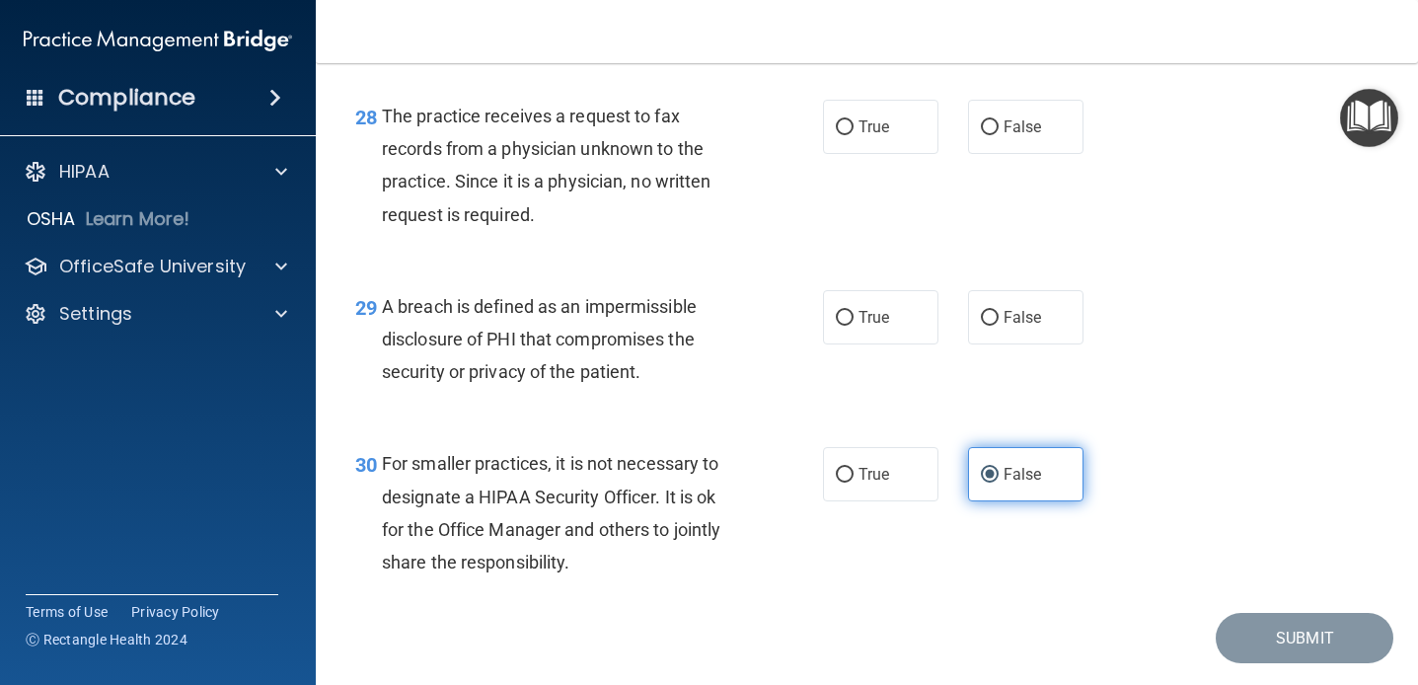
scroll to position [5019, 0]
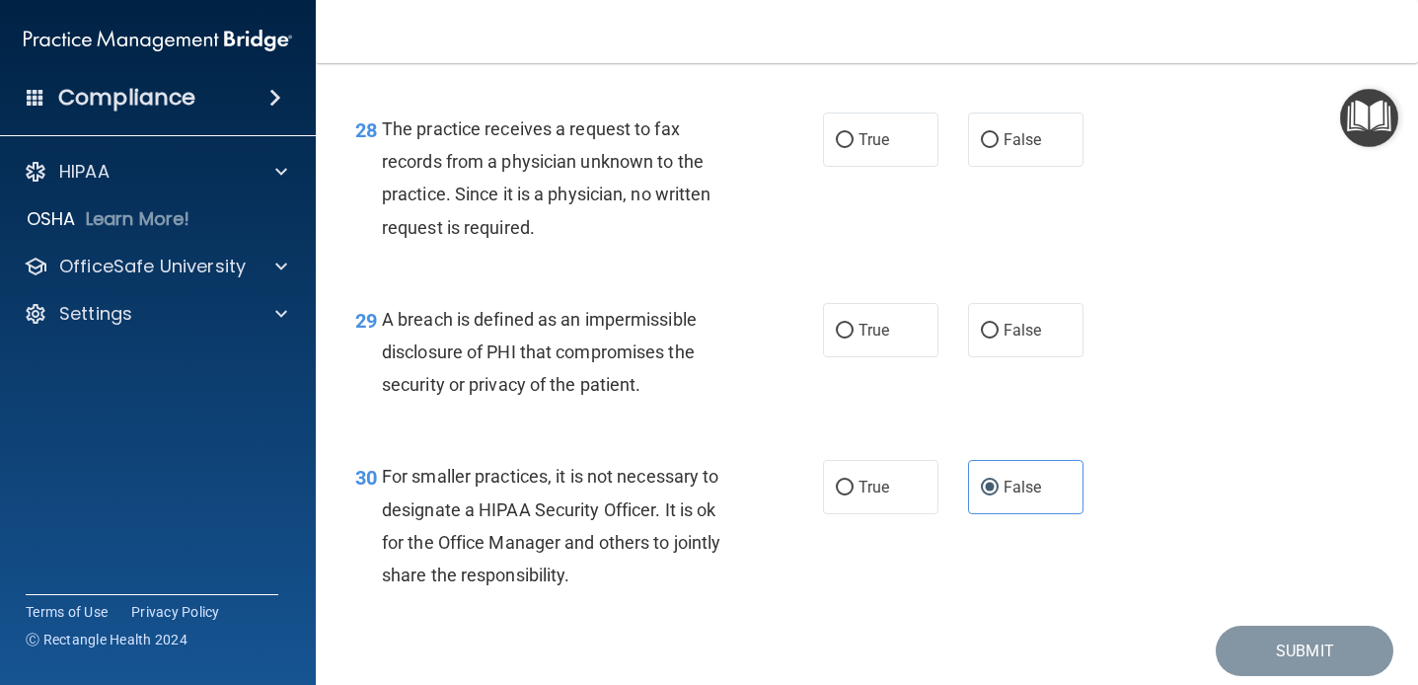
click at [1002, 410] on div "29 A breach is defined as an impermissible disclosure of PHI that compromises t…" at bounding box center [866, 357] width 1053 height 158
click at [870, 339] on span "True" at bounding box center [874, 330] width 31 height 19
click at [854, 339] on input "True" at bounding box center [845, 331] width 18 height 15
radio input "true"
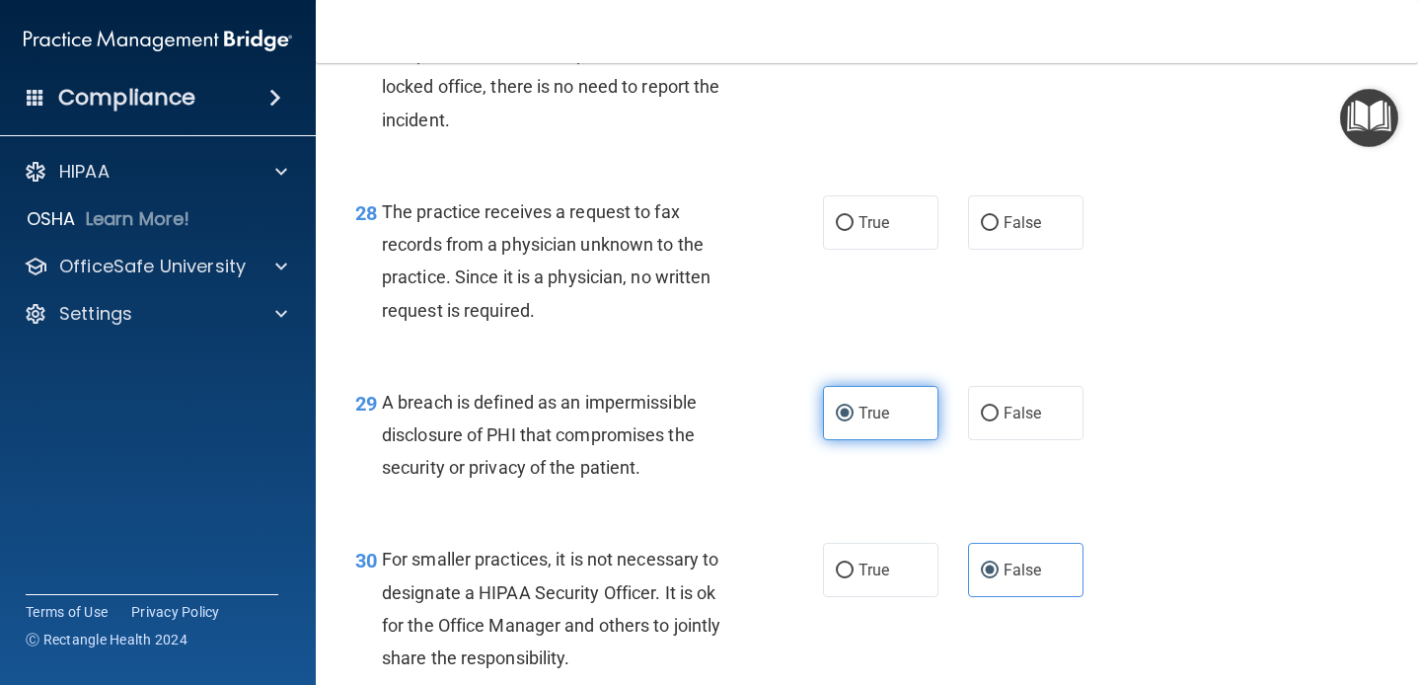
scroll to position [4935, 0]
click at [870, 355] on div "28 The practice receives a request to fax records from a physician unknown to t…" at bounding box center [866, 268] width 1053 height 190
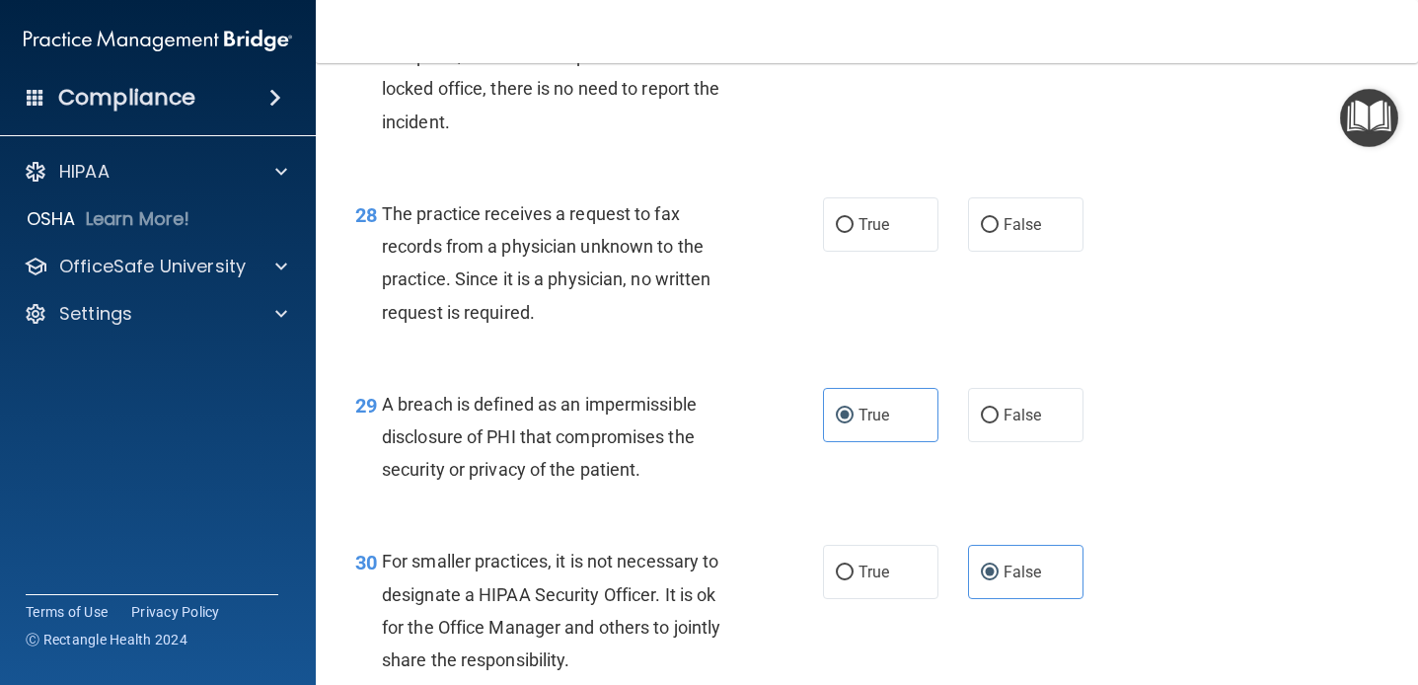
scroll to position [4917, 0]
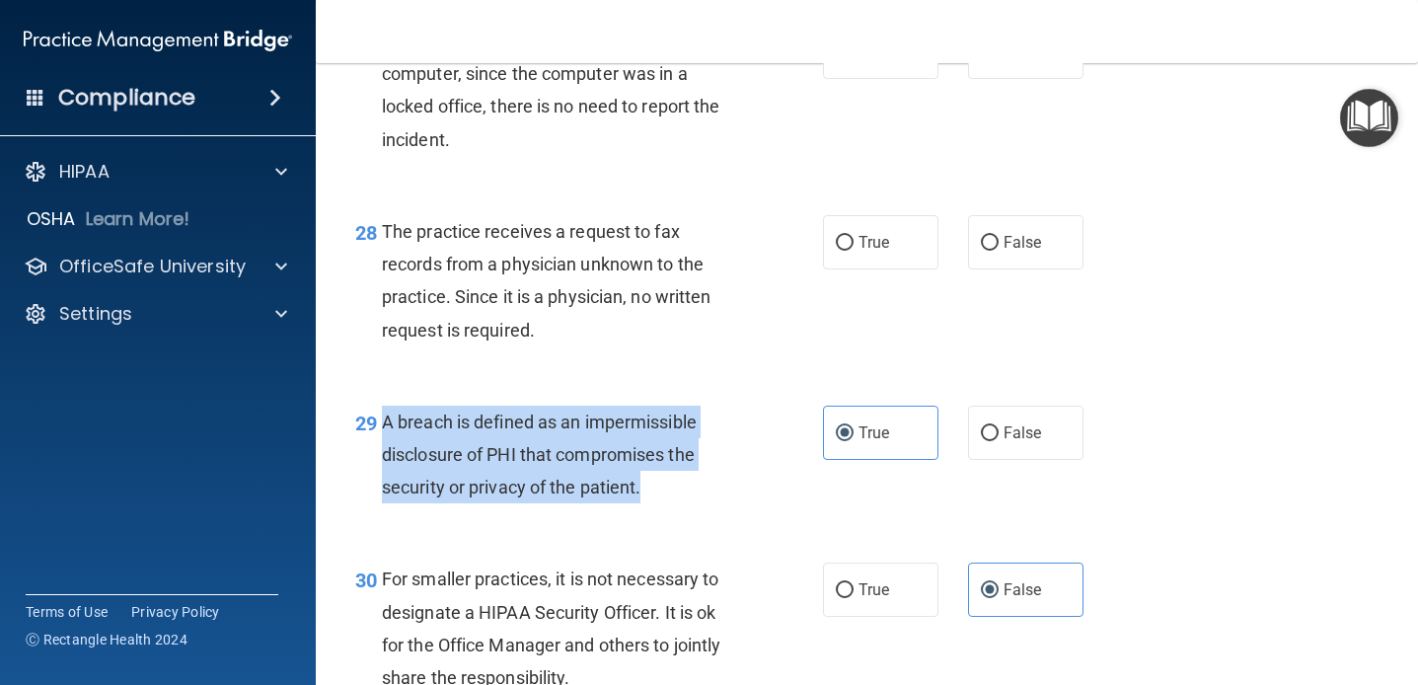
drag, startPoint x: 659, startPoint y: 488, endPoint x: 388, endPoint y: 431, distance: 277.2
click at [388, 431] on div "A breach is defined as an impermissible disclosure of PHI that compromises the …" at bounding box center [568, 455] width 373 height 99
copy span "breach is defined as an impermissible disclosure of PHI that compromises the se…"
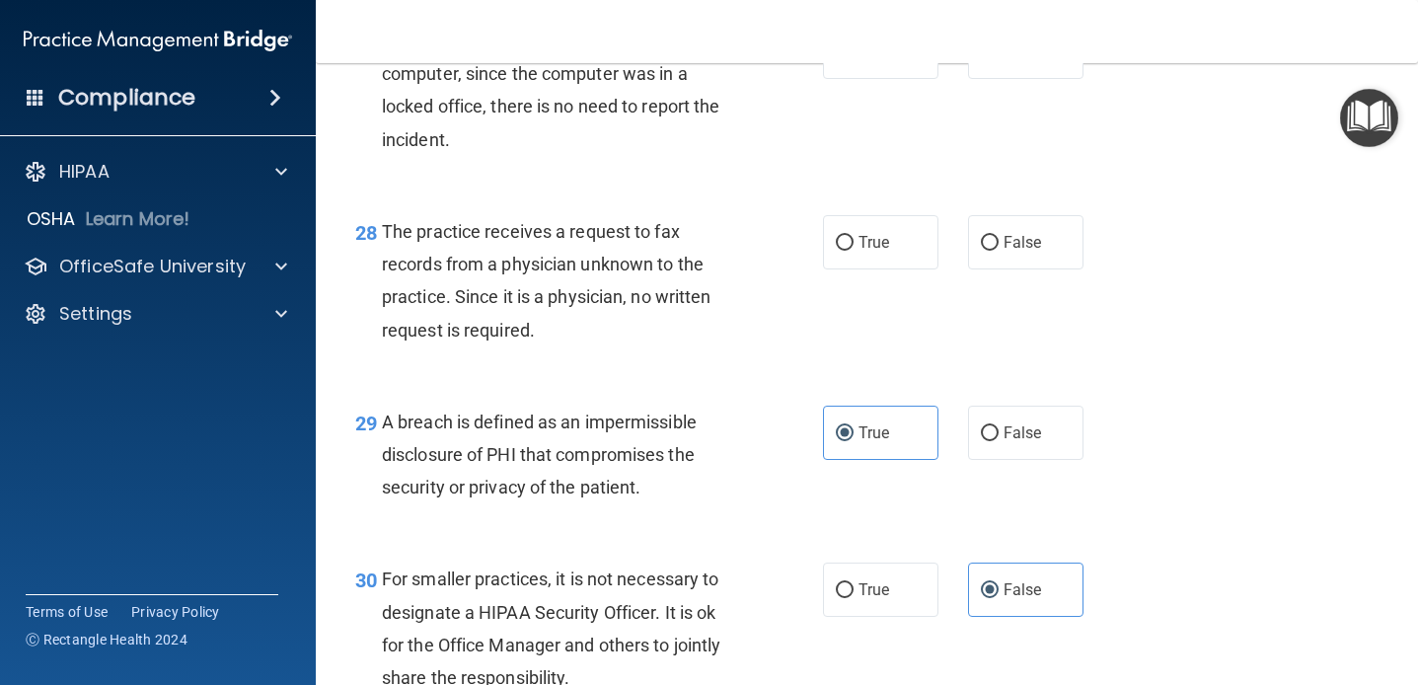
click at [856, 352] on div "28 The practice receives a request to fax records from a physician unknown to t…" at bounding box center [866, 285] width 1053 height 190
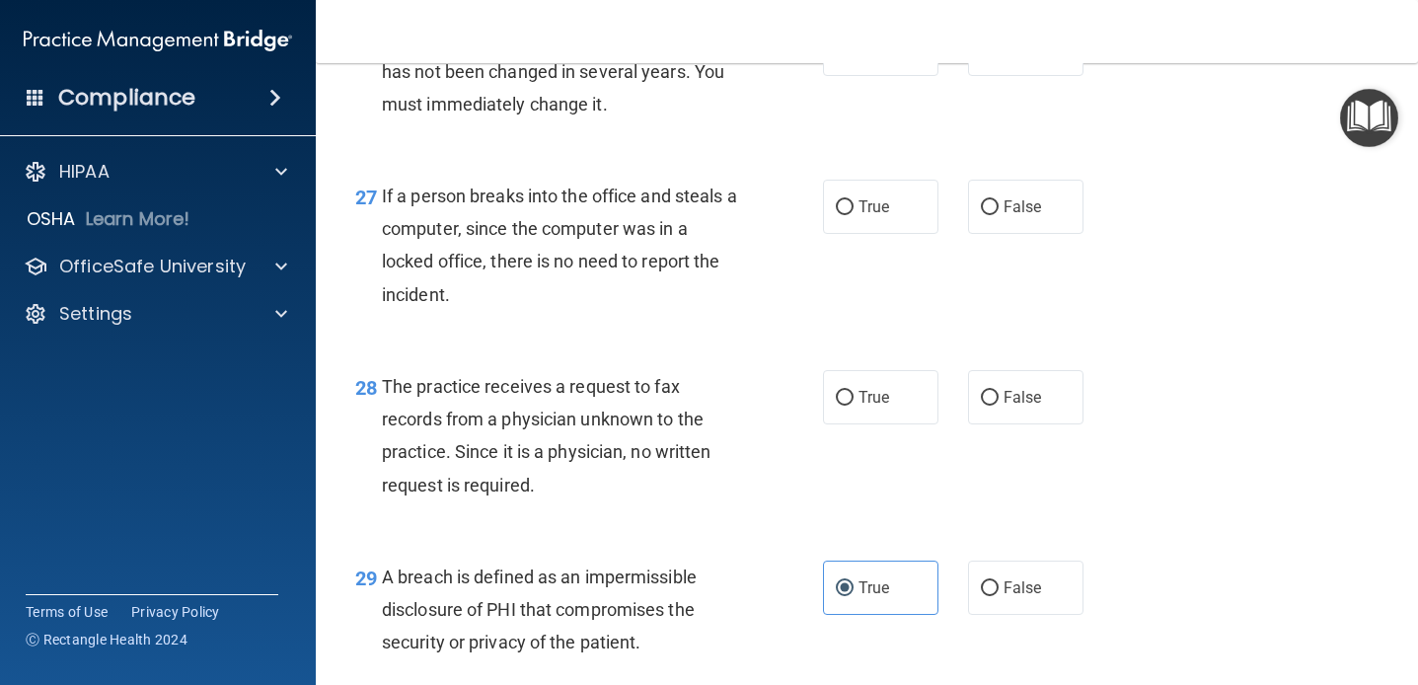
scroll to position [4758, 0]
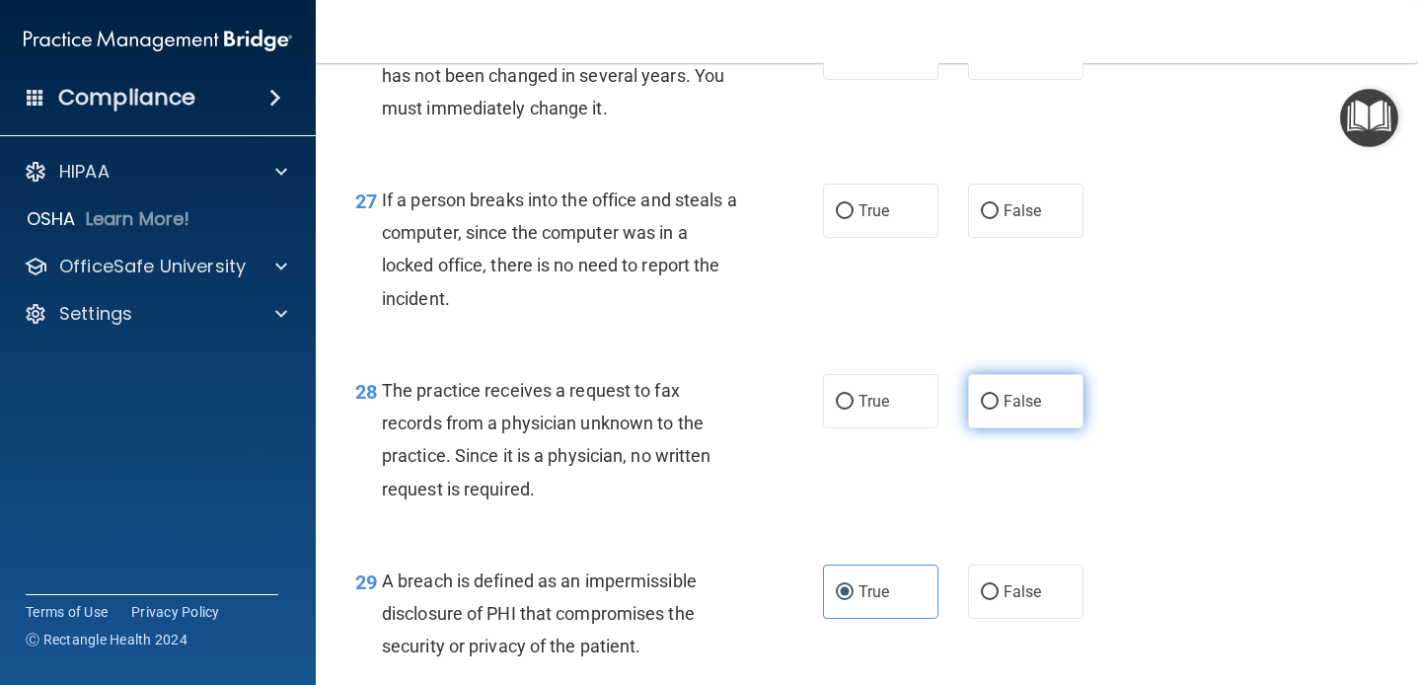
click at [1002, 388] on label "False" at bounding box center [1025, 401] width 115 height 54
click at [999, 395] on input "False" at bounding box center [990, 402] width 18 height 15
radio input "true"
click at [979, 289] on div "27 If a person breaks into the office and steals a computer, since the computer…" at bounding box center [866, 254] width 1053 height 190
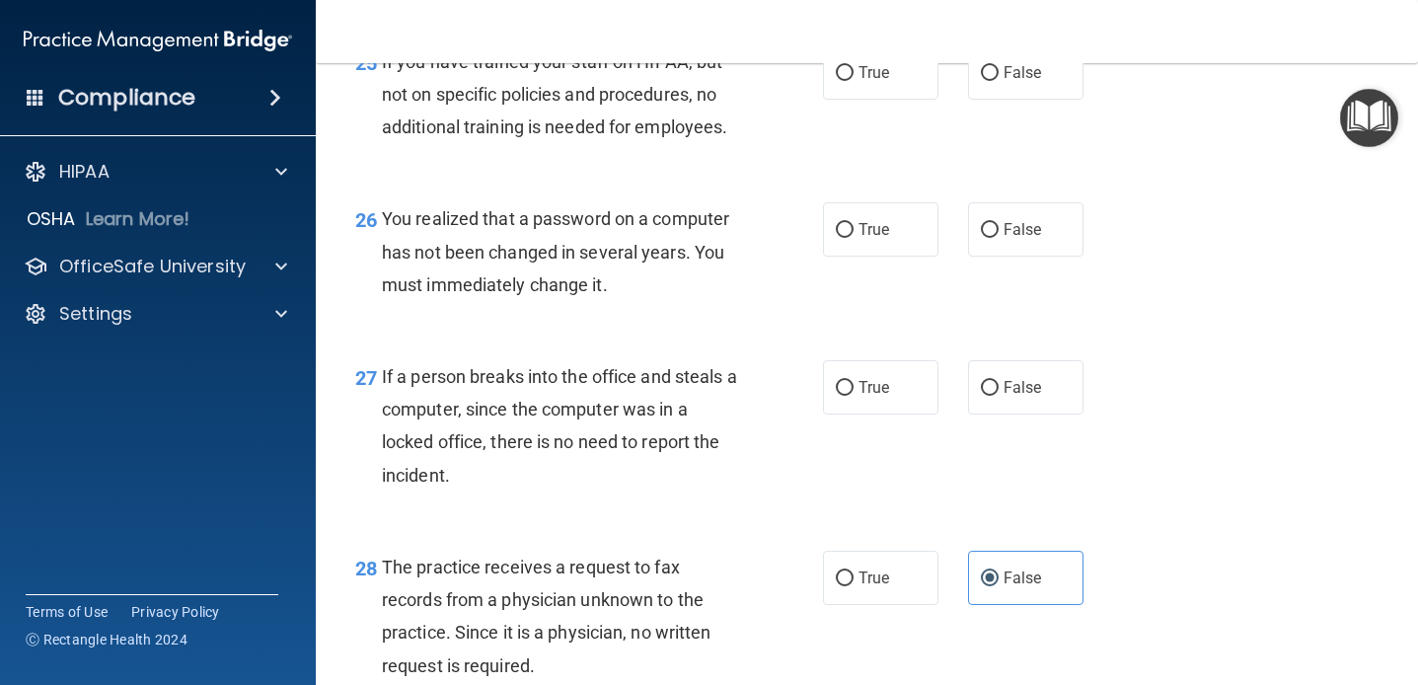
scroll to position [4579, 0]
click at [990, 397] on input "False" at bounding box center [990, 390] width 18 height 15
radio input "true"
click at [892, 321] on div "26 You realized that a password on a computer has not been changed in several y…" at bounding box center [866, 259] width 1053 height 158
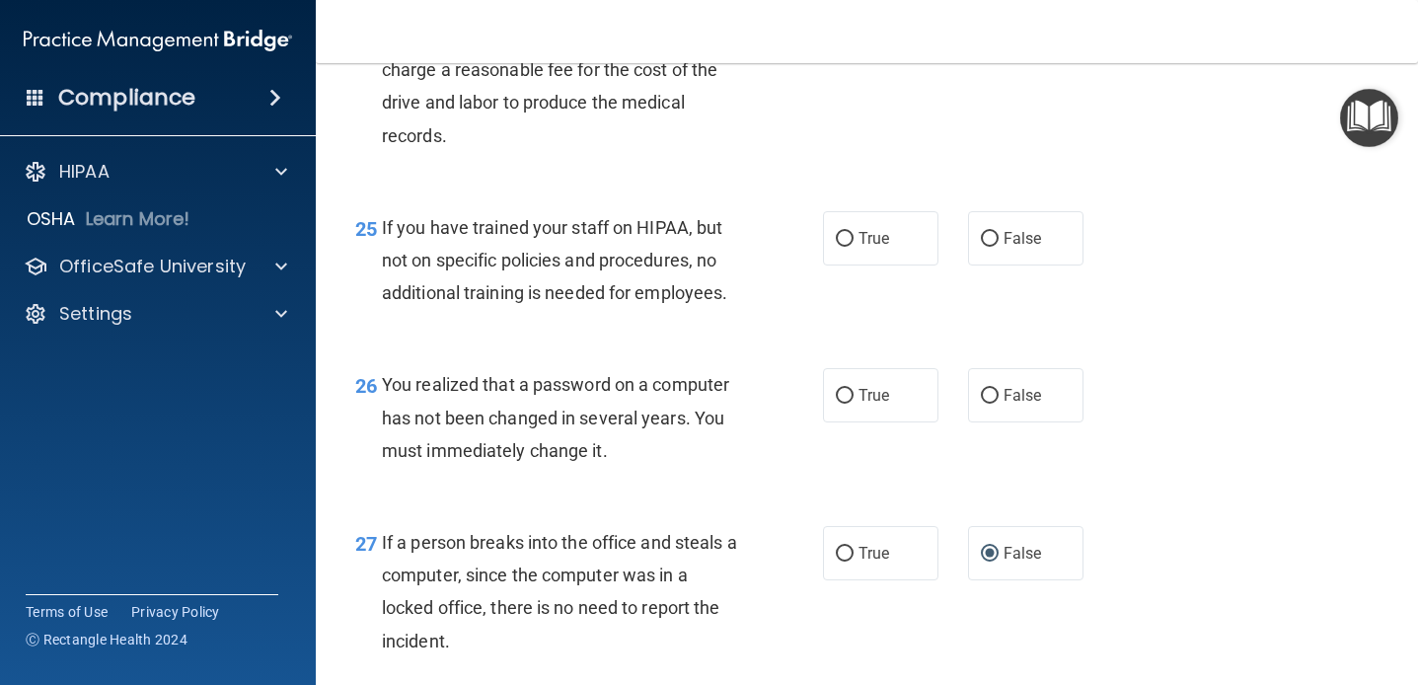
scroll to position [4412, 0]
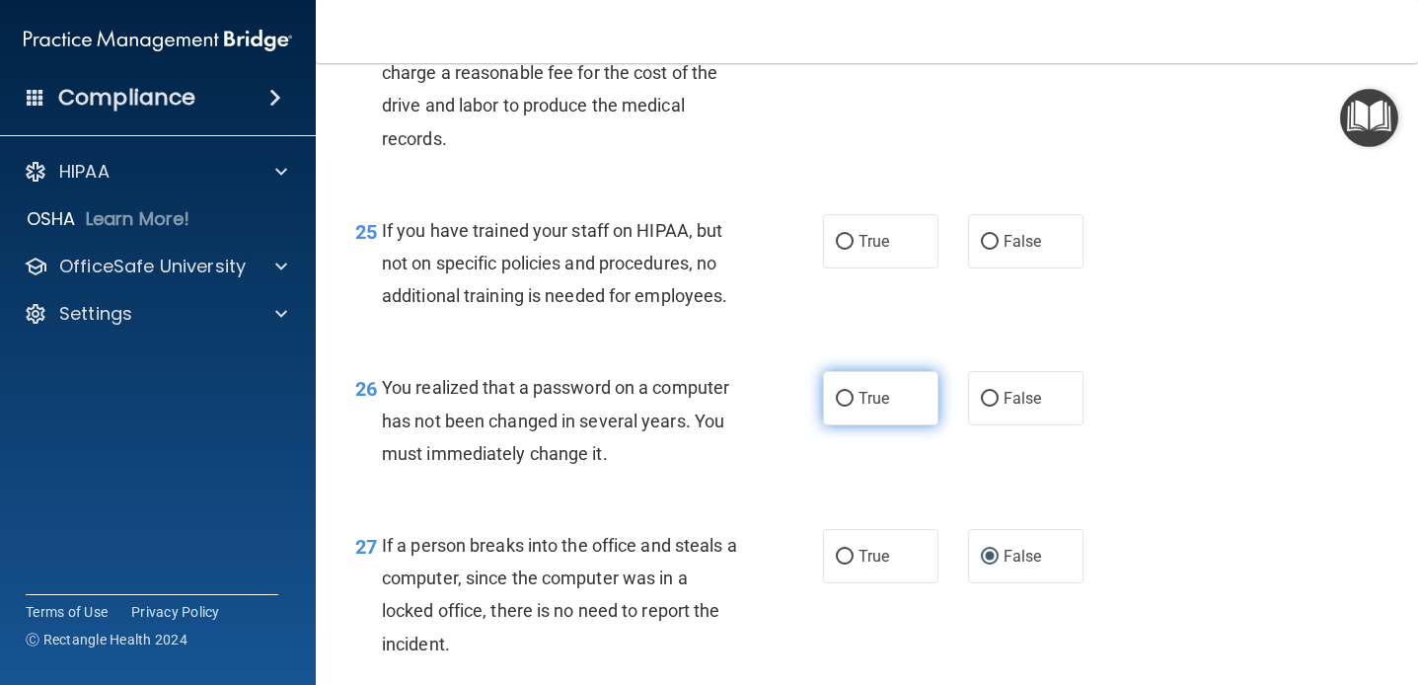
click at [903, 399] on label "True" at bounding box center [880, 398] width 115 height 54
click at [854, 399] on input "True" at bounding box center [845, 399] width 18 height 15
radio input "true"
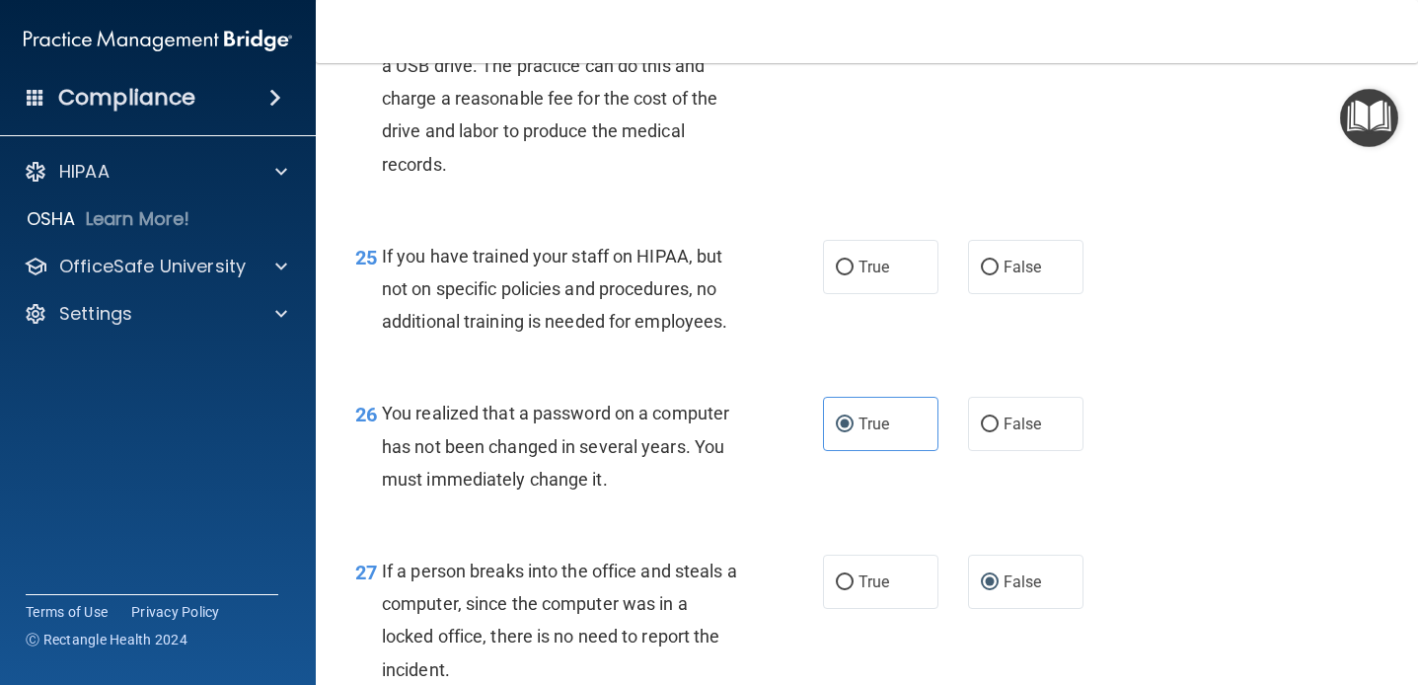
click at [894, 377] on div "26 You realized that a password on a computer has not been changed in several y…" at bounding box center [866, 451] width 1053 height 158
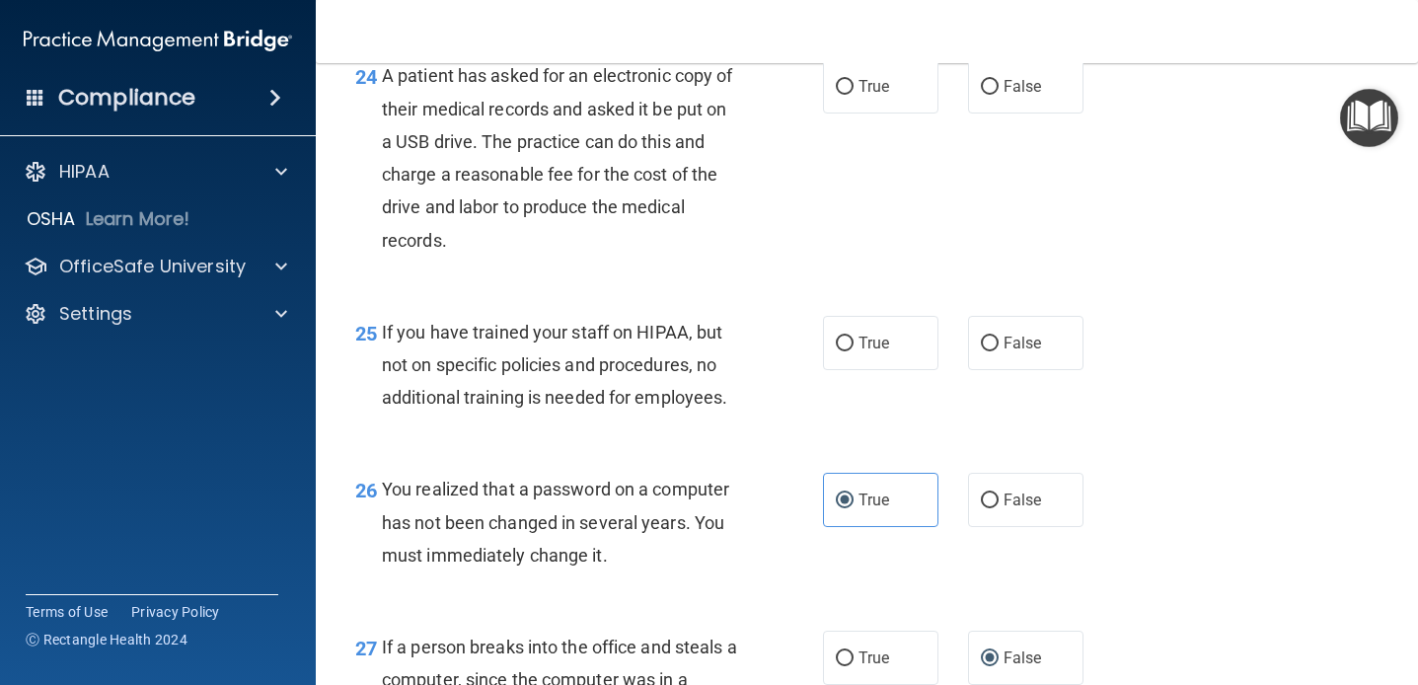
scroll to position [4310, 0]
click at [1020, 338] on span "False" at bounding box center [1023, 344] width 38 height 19
click at [999, 338] on input "False" at bounding box center [990, 345] width 18 height 15
radio input "true"
click at [993, 279] on div "24 A patient has asked for an electronic copy of their medical records and aske…" at bounding box center [866, 164] width 1053 height 256
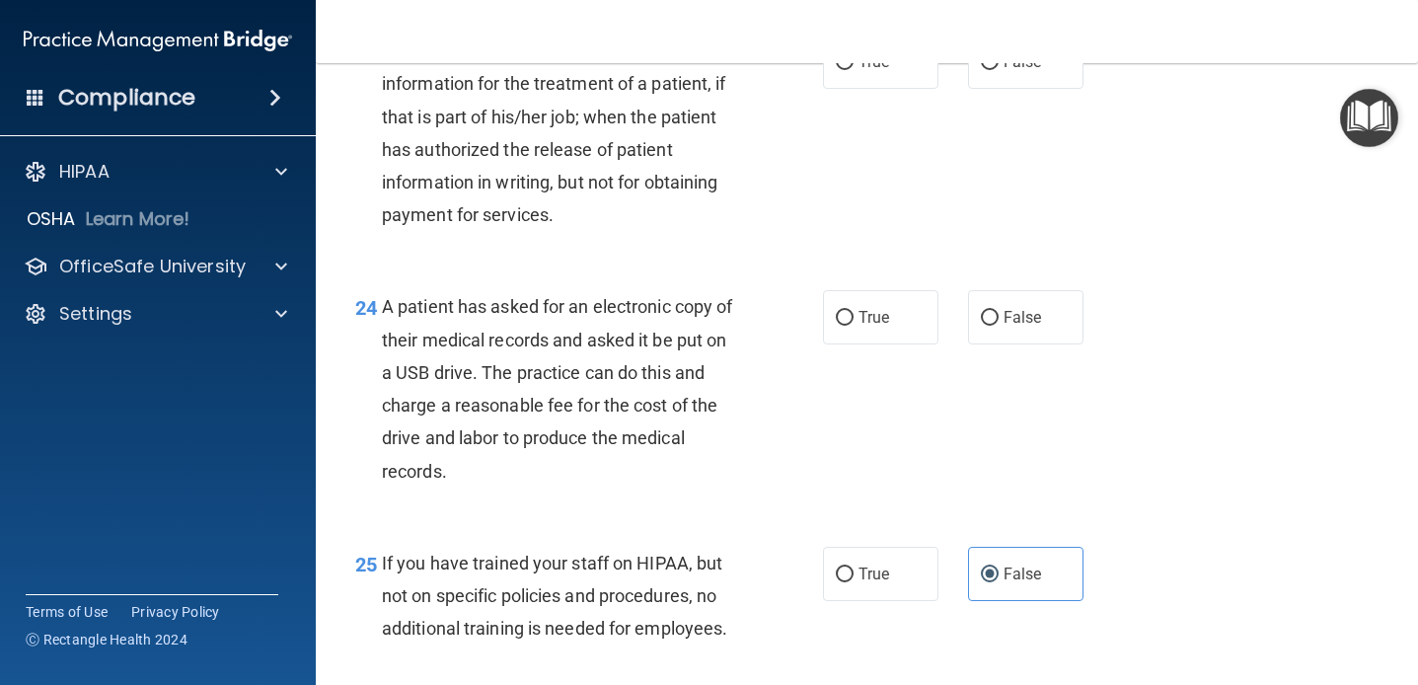
scroll to position [4070, 0]
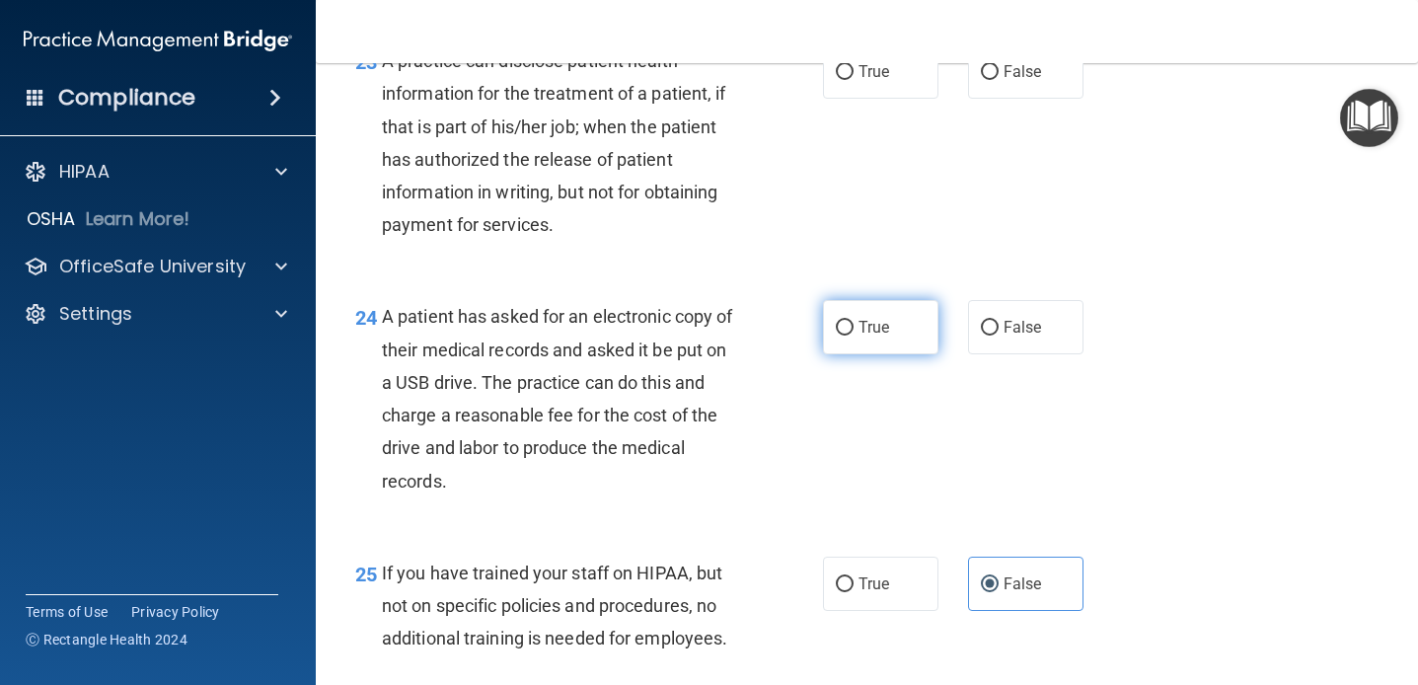
click at [824, 326] on label "True" at bounding box center [880, 327] width 115 height 54
click at [836, 326] on input "True" at bounding box center [845, 328] width 18 height 15
radio input "true"
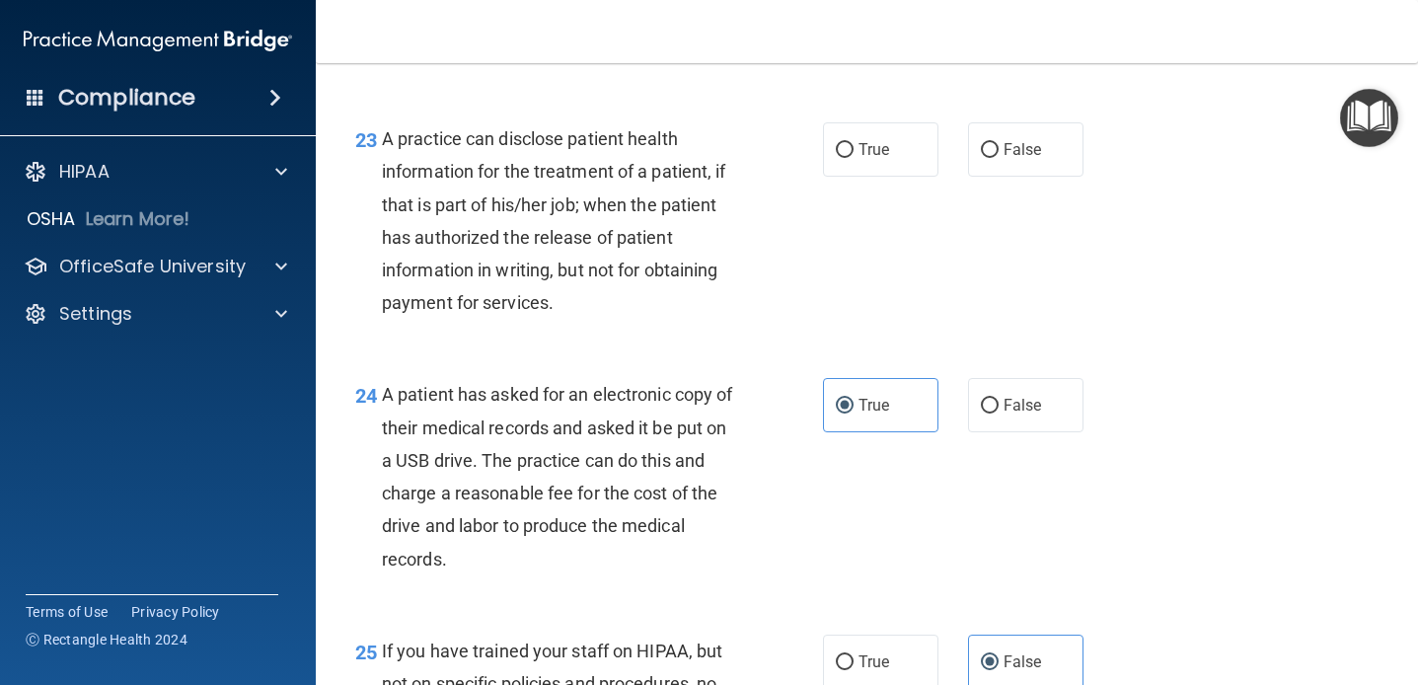
click at [824, 327] on div "23 A practice can disclose patient health information for the treatment of a pa…" at bounding box center [589, 225] width 527 height 206
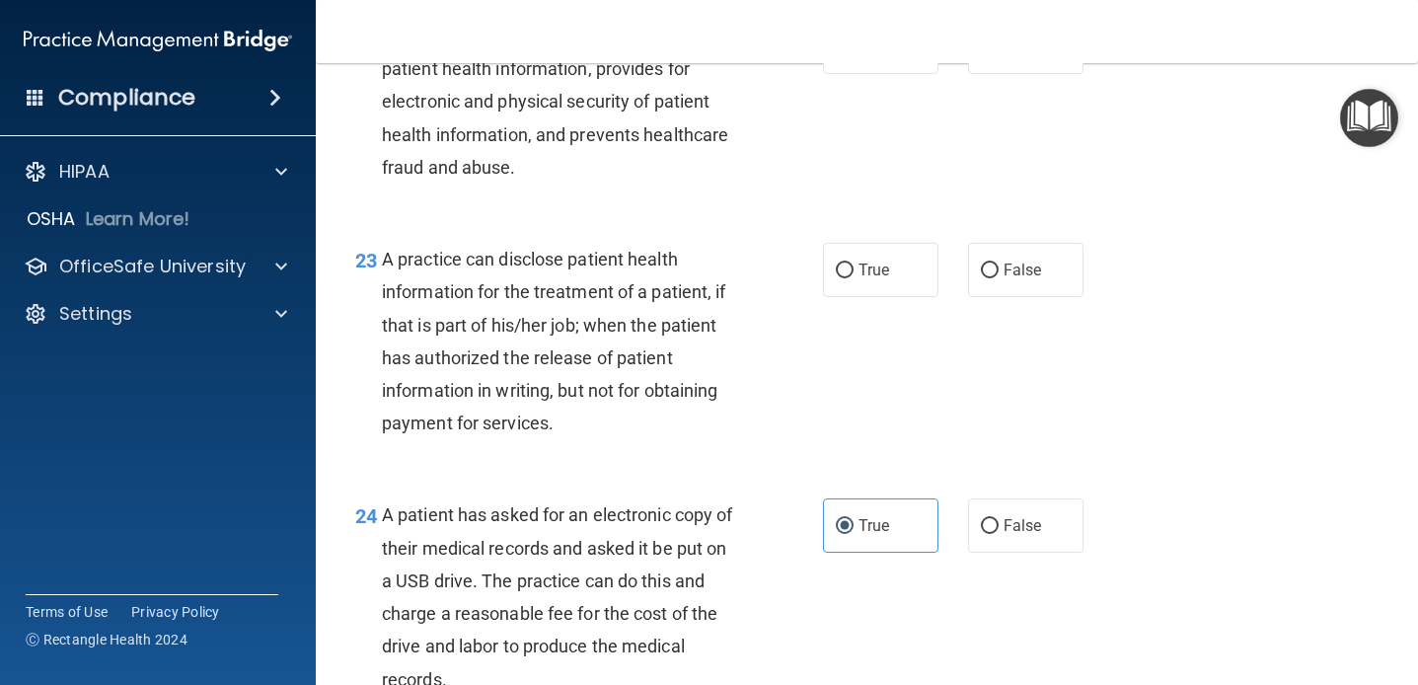
scroll to position [3873, 0]
click at [848, 291] on label "True" at bounding box center [880, 269] width 115 height 54
click at [848, 277] on input "True" at bounding box center [845, 270] width 18 height 15
radio input "true"
click at [827, 377] on div "23 A practice can disclose patient health information for the treatment of a pa…" at bounding box center [589, 345] width 527 height 206
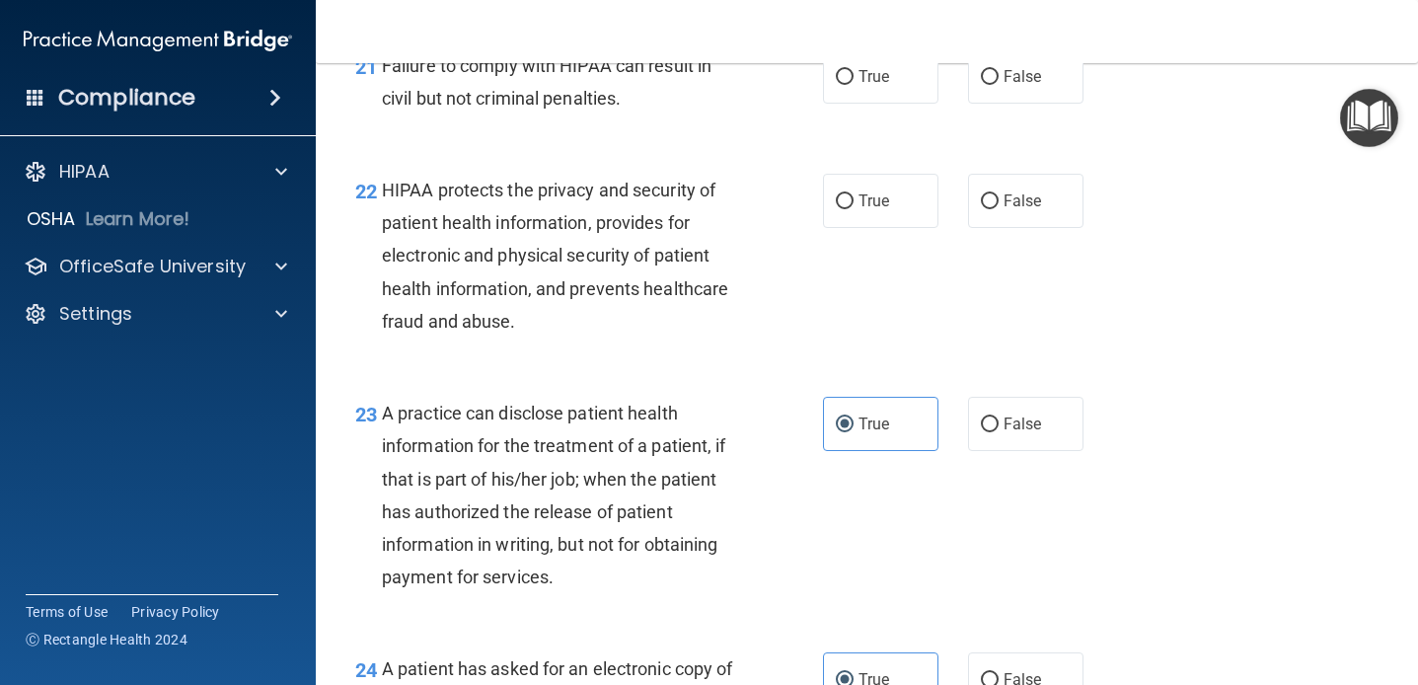
scroll to position [3715, 0]
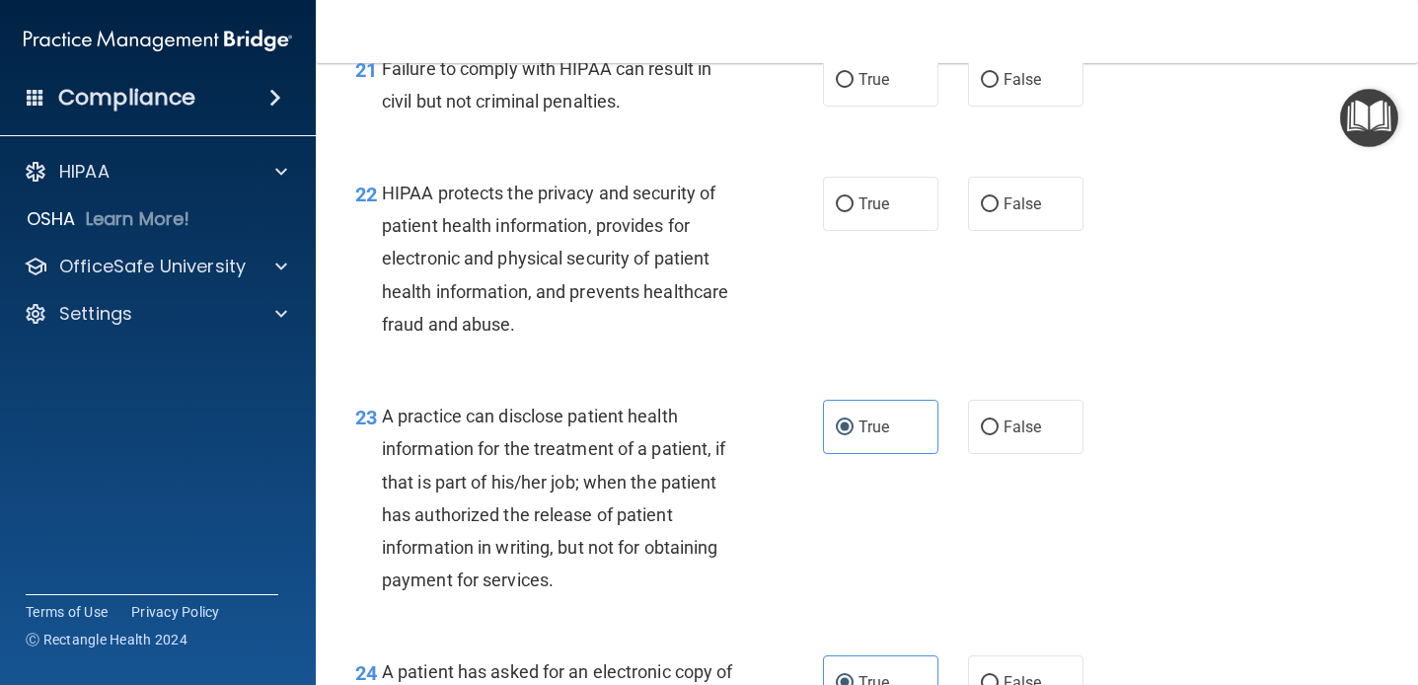
click at [863, 580] on div "23 A practice can disclose patient health information for the treatment of a pa…" at bounding box center [866, 503] width 1053 height 256
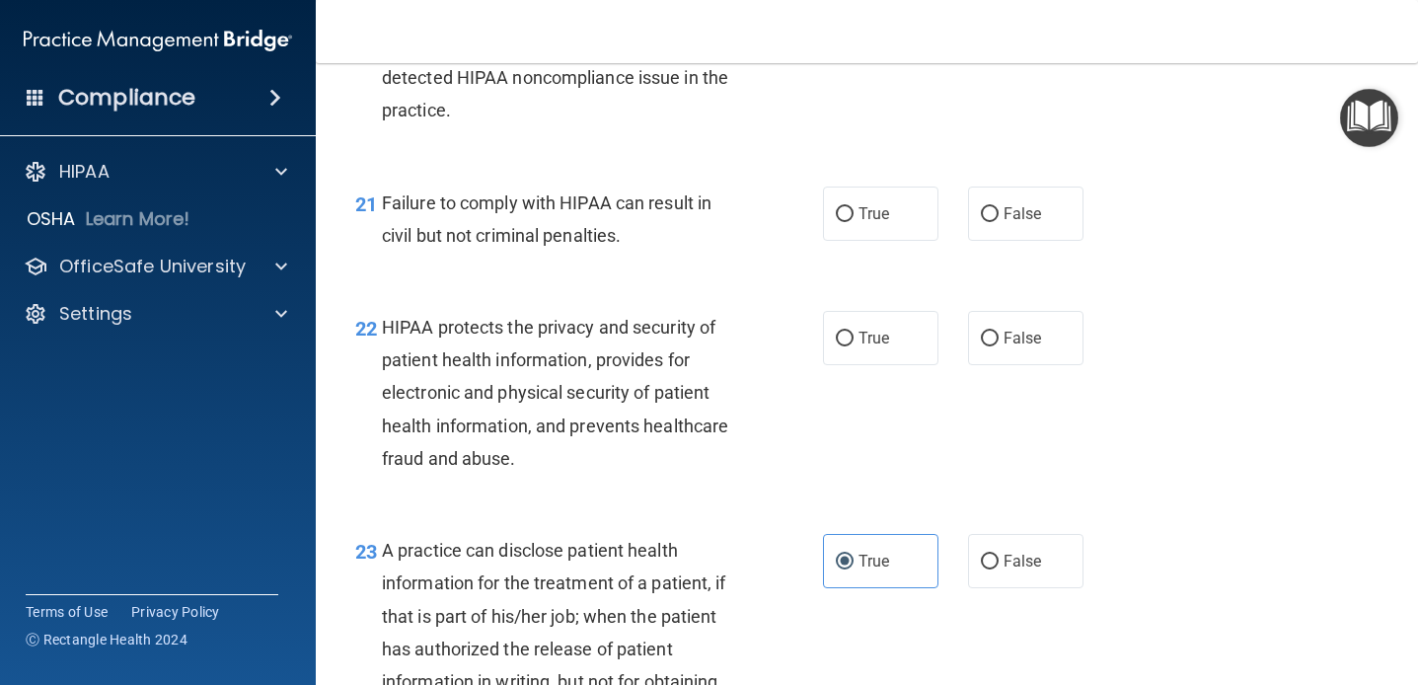
scroll to position [3564, 0]
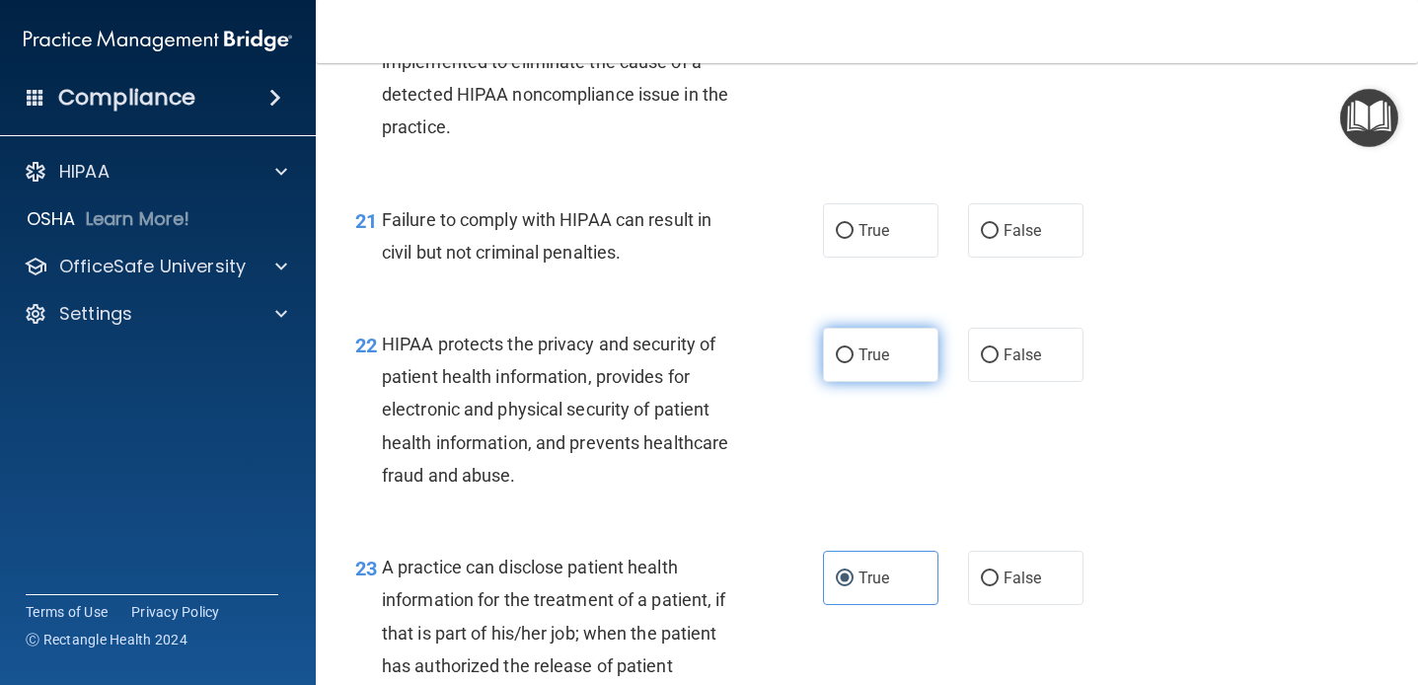
click at [881, 332] on label "True" at bounding box center [880, 355] width 115 height 54
click at [854, 348] on input "True" at bounding box center [845, 355] width 18 height 15
radio input "true"
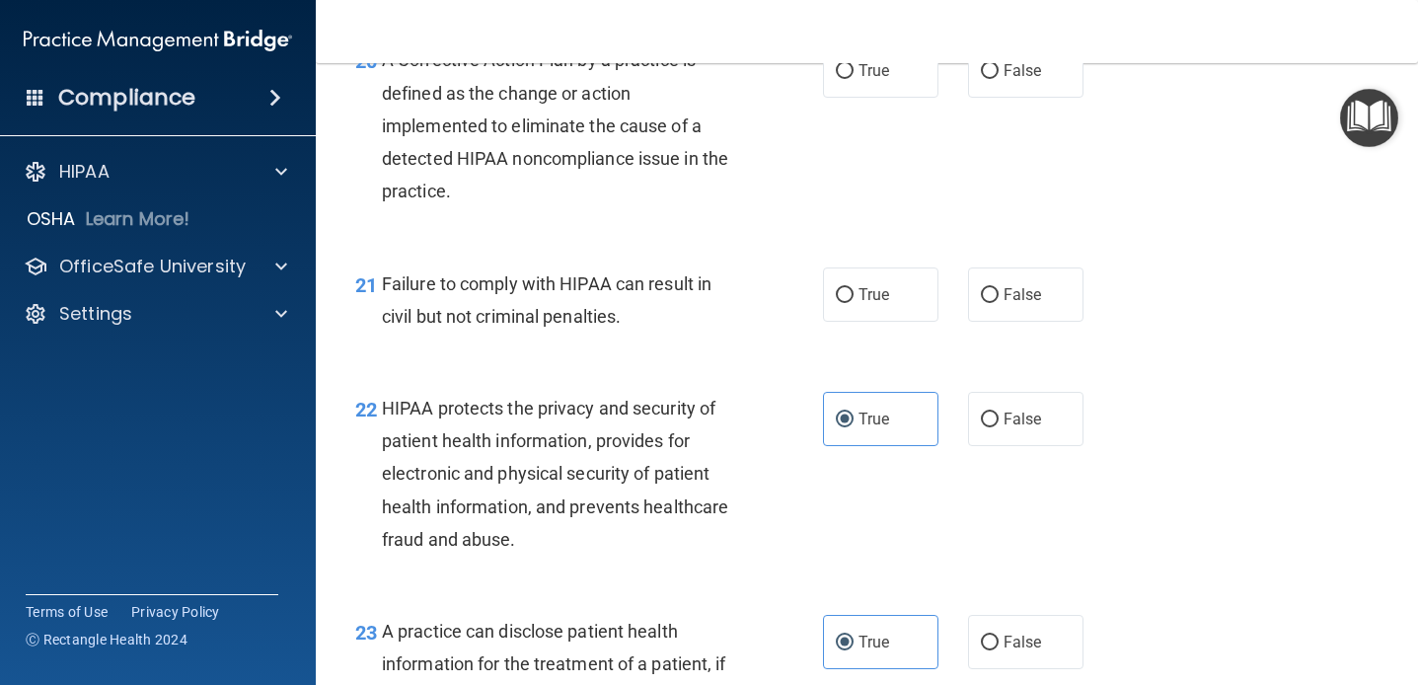
scroll to position [3499, 0]
click at [869, 362] on div "21 Failure to comply with HIPAA can result in civil but not criminal penalties.…" at bounding box center [866, 306] width 1053 height 124
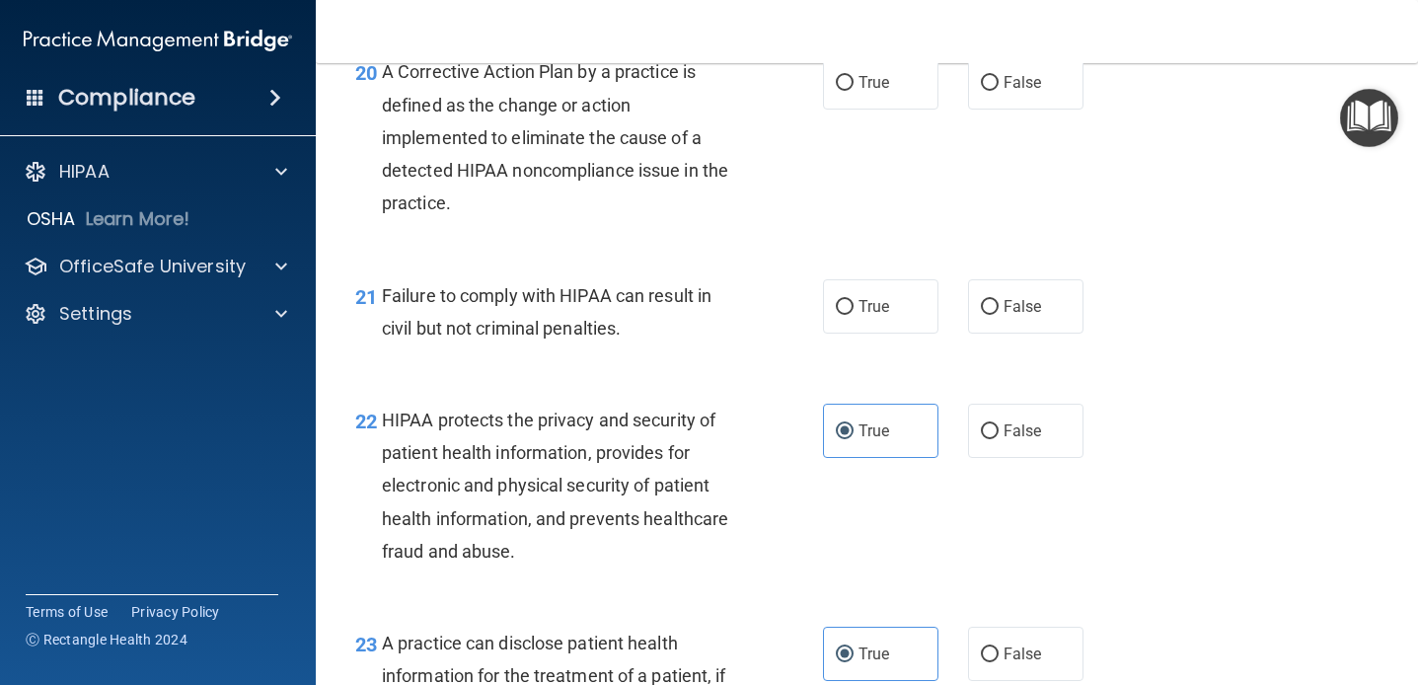
scroll to position [3485, 0]
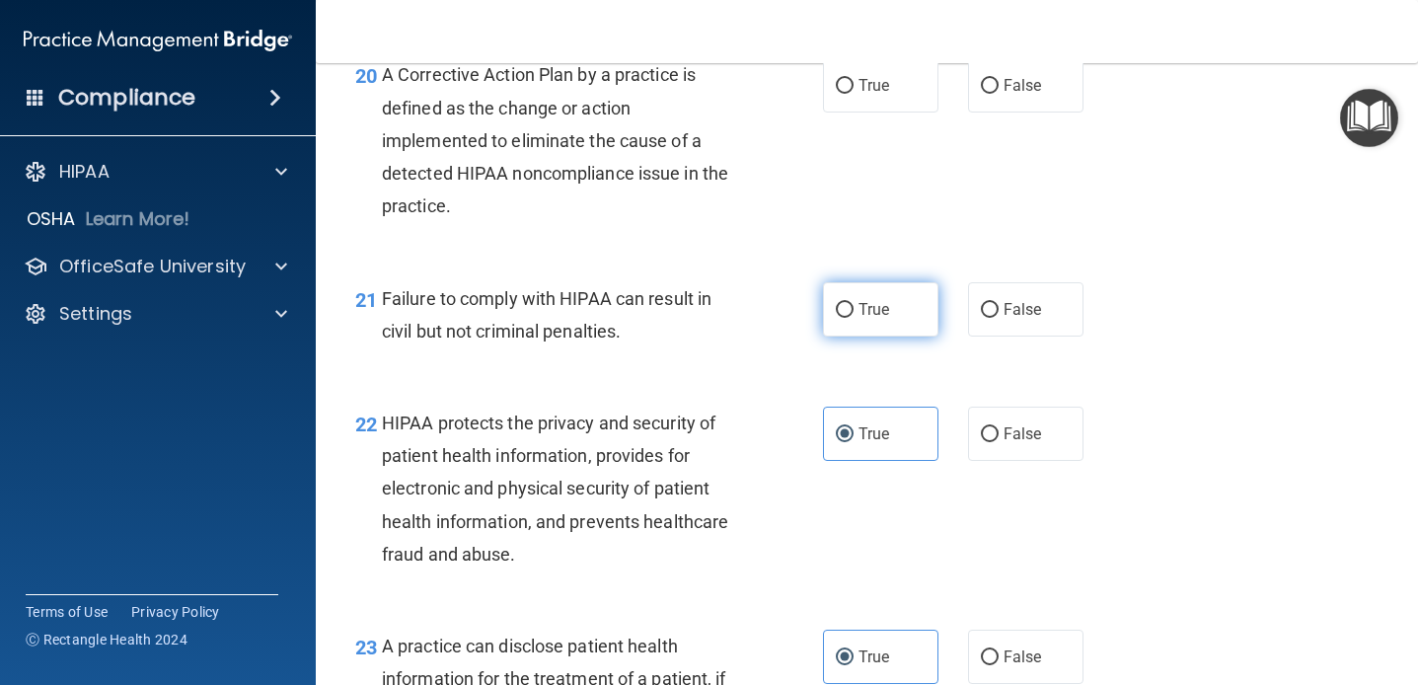
click at [875, 299] on label "True" at bounding box center [880, 309] width 115 height 54
click at [854, 303] on input "True" at bounding box center [845, 310] width 18 height 15
radio input "true"
click at [1028, 316] on span "False" at bounding box center [1023, 309] width 38 height 19
click at [999, 316] on input "False" at bounding box center [990, 310] width 18 height 15
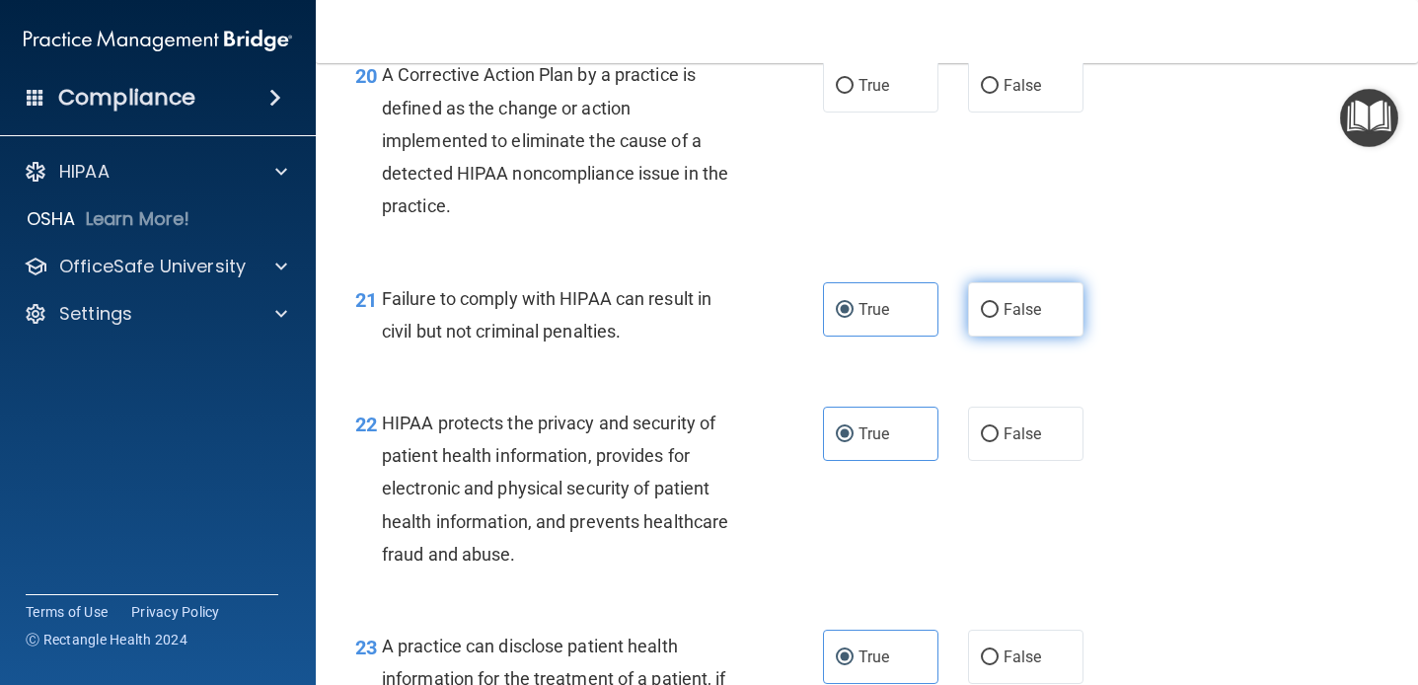
radio input "true"
radio input "false"
click at [988, 208] on div "20 A Corrective Action Plan by a practice is defined as the change or action im…" at bounding box center [866, 145] width 1053 height 223
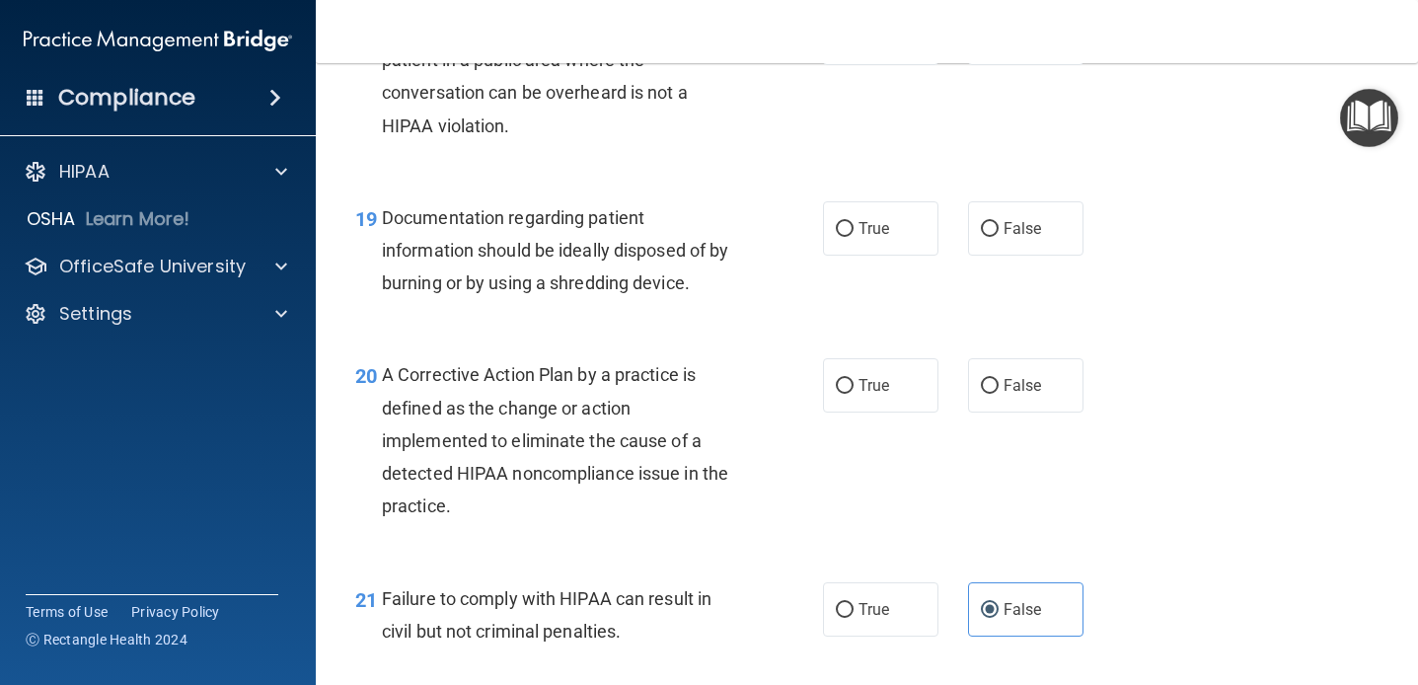
scroll to position [3179, 0]
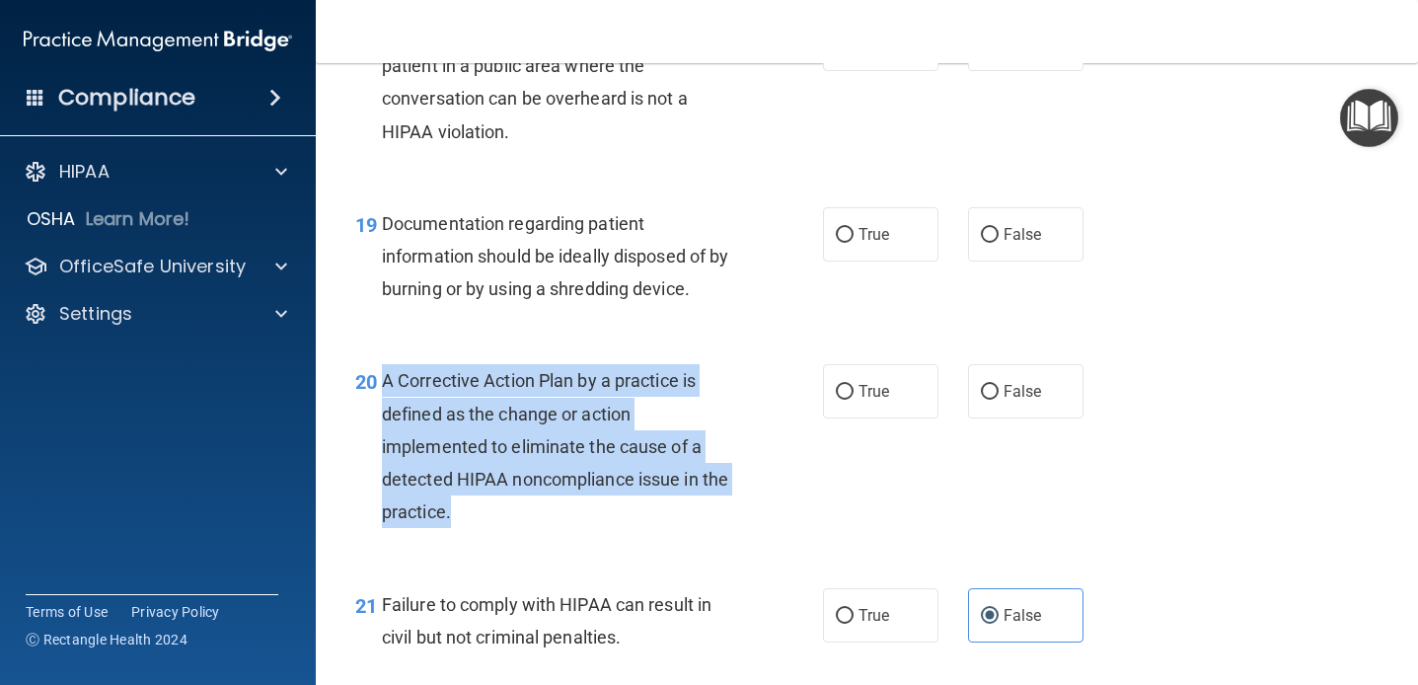
drag, startPoint x: 385, startPoint y: 378, endPoint x: 469, endPoint y: 504, distance: 151.6
click at [469, 504] on div "A Corrective Action Plan by a practice is defined as the change or action imple…" at bounding box center [568, 446] width 373 height 164
copy span "A Corrective Action Plan by a practice is defined as the change or action imple…"
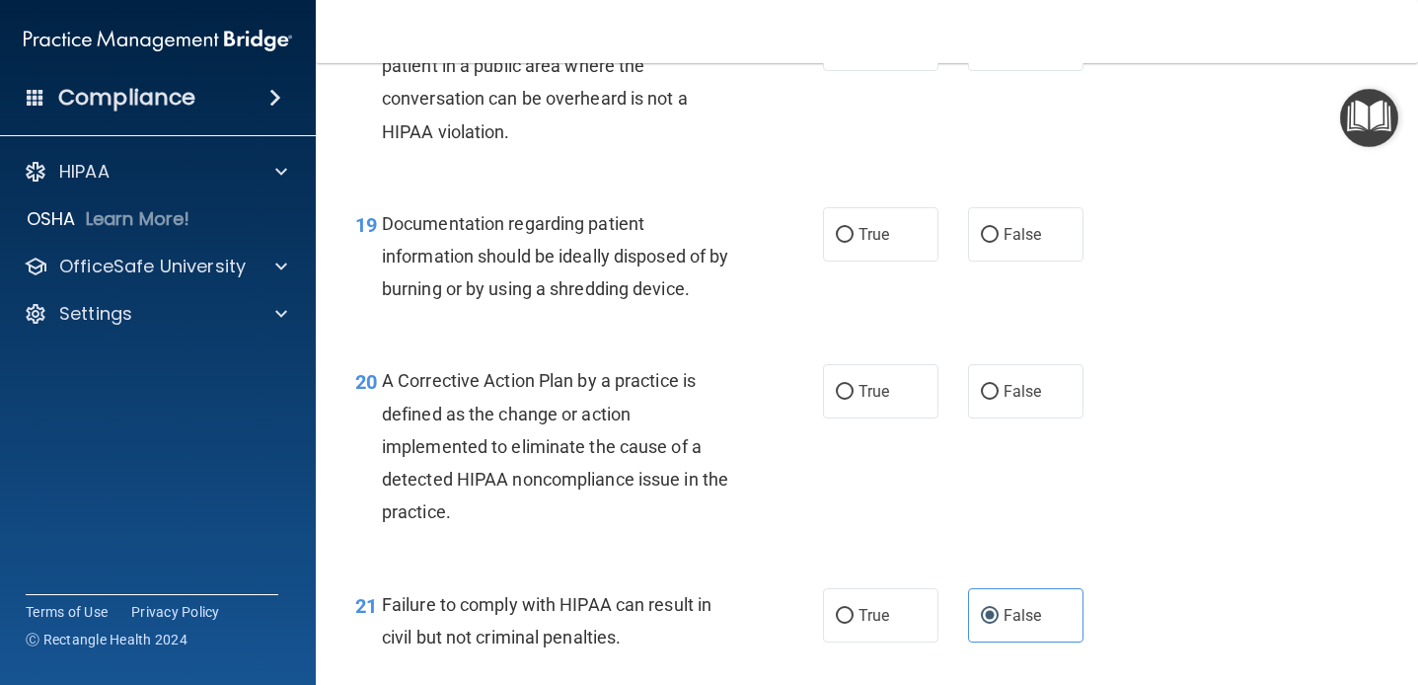
click at [653, 344] on div "20 A Corrective Action Plan by a practice is defined as the change or action im…" at bounding box center [866, 450] width 1053 height 223
click at [851, 393] on input "True" at bounding box center [845, 392] width 18 height 15
radio input "true"
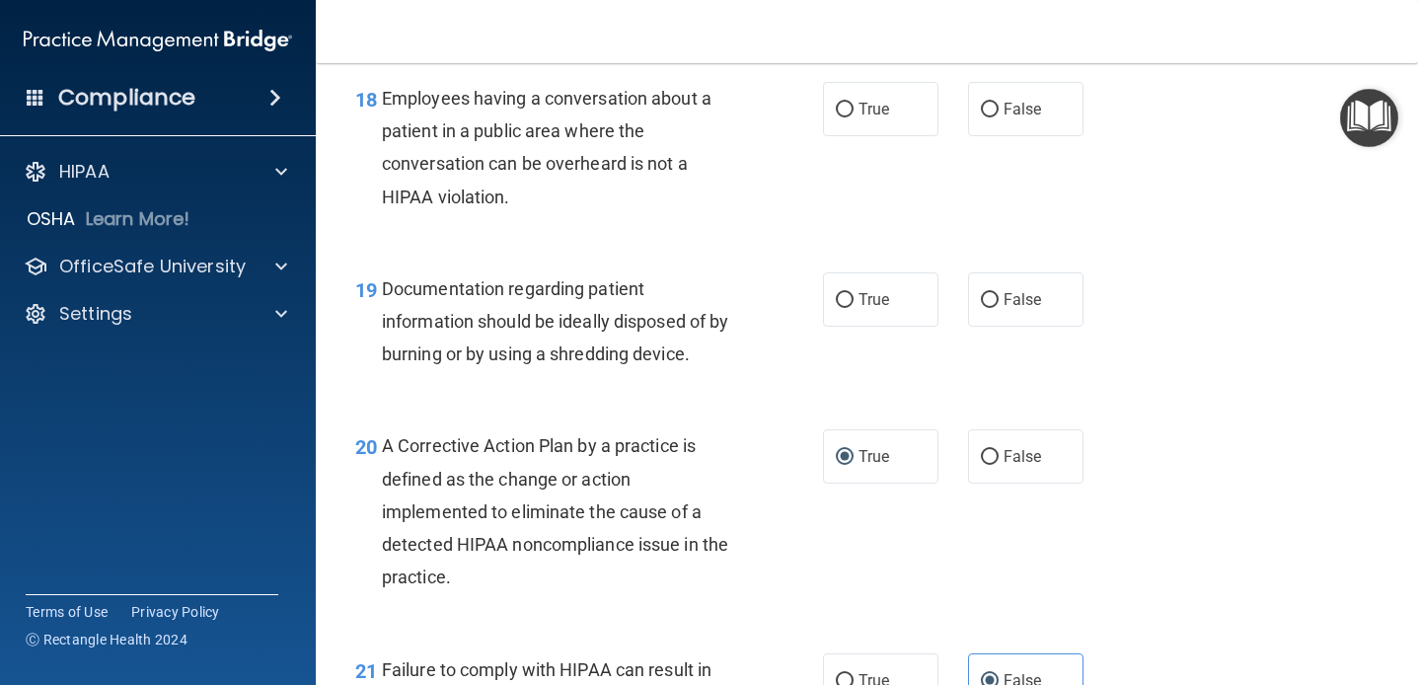
scroll to position [3109, 0]
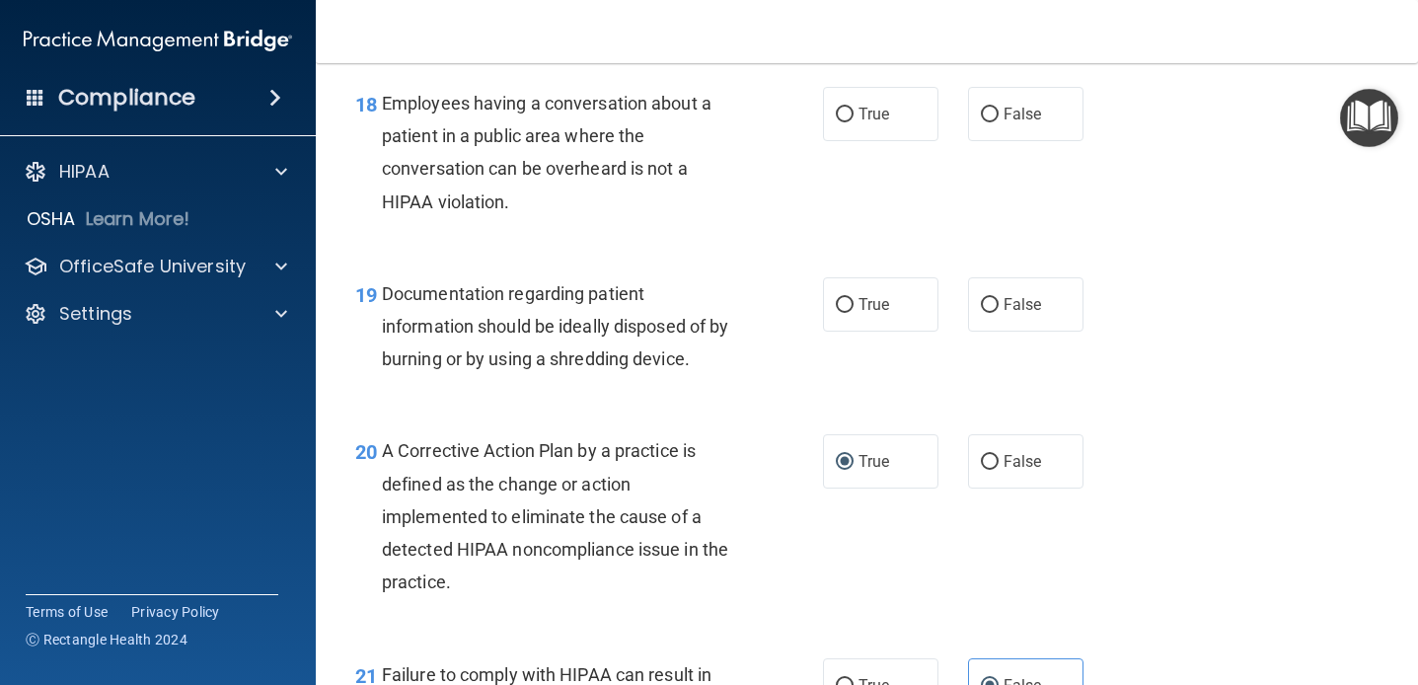
click at [791, 374] on div "19 Documentation regarding patient information should be ideally disposed of by…" at bounding box center [589, 331] width 527 height 109
click at [827, 307] on label "True" at bounding box center [880, 304] width 115 height 54
click at [836, 307] on input "True" at bounding box center [845, 305] width 18 height 15
radio input "true"
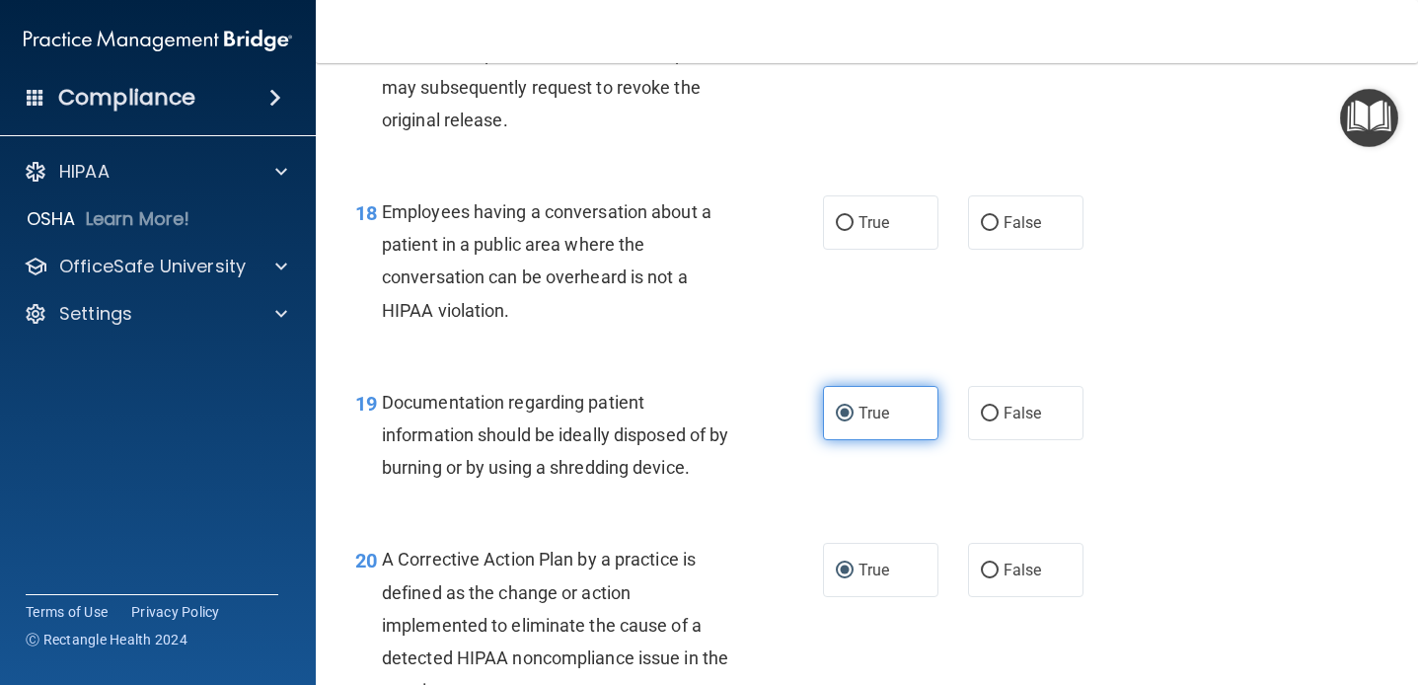
scroll to position [2998, 0]
click at [827, 311] on div "18 Employees having a conversation about a patient in a public area where the c…" at bounding box center [589, 267] width 527 height 141
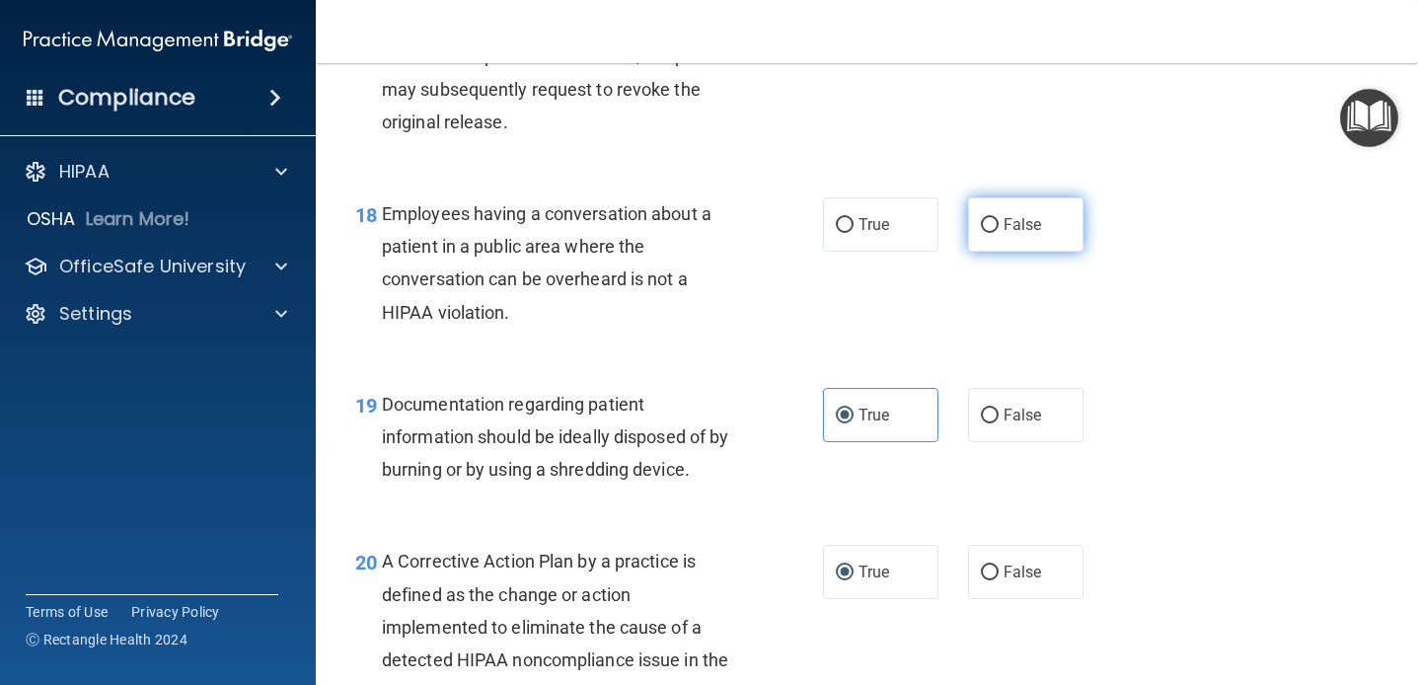
click at [973, 229] on label "False" at bounding box center [1025, 224] width 115 height 54
click at [981, 229] on input "False" at bounding box center [990, 225] width 18 height 15
radio input "true"
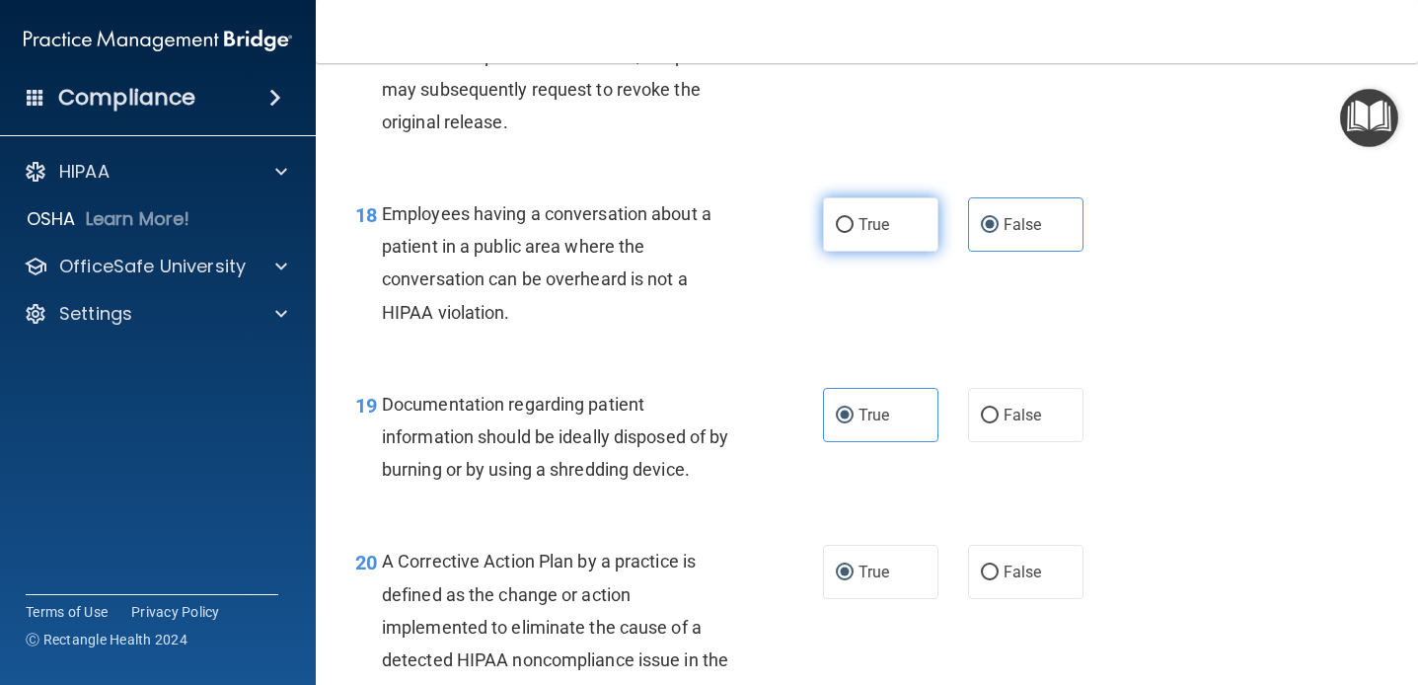
click at [865, 198] on label "True" at bounding box center [880, 224] width 115 height 54
click at [854, 218] on input "True" at bounding box center [845, 225] width 18 height 15
radio input "true"
click at [1000, 224] on label "False" at bounding box center [1025, 224] width 115 height 54
click at [999, 224] on input "False" at bounding box center [990, 225] width 18 height 15
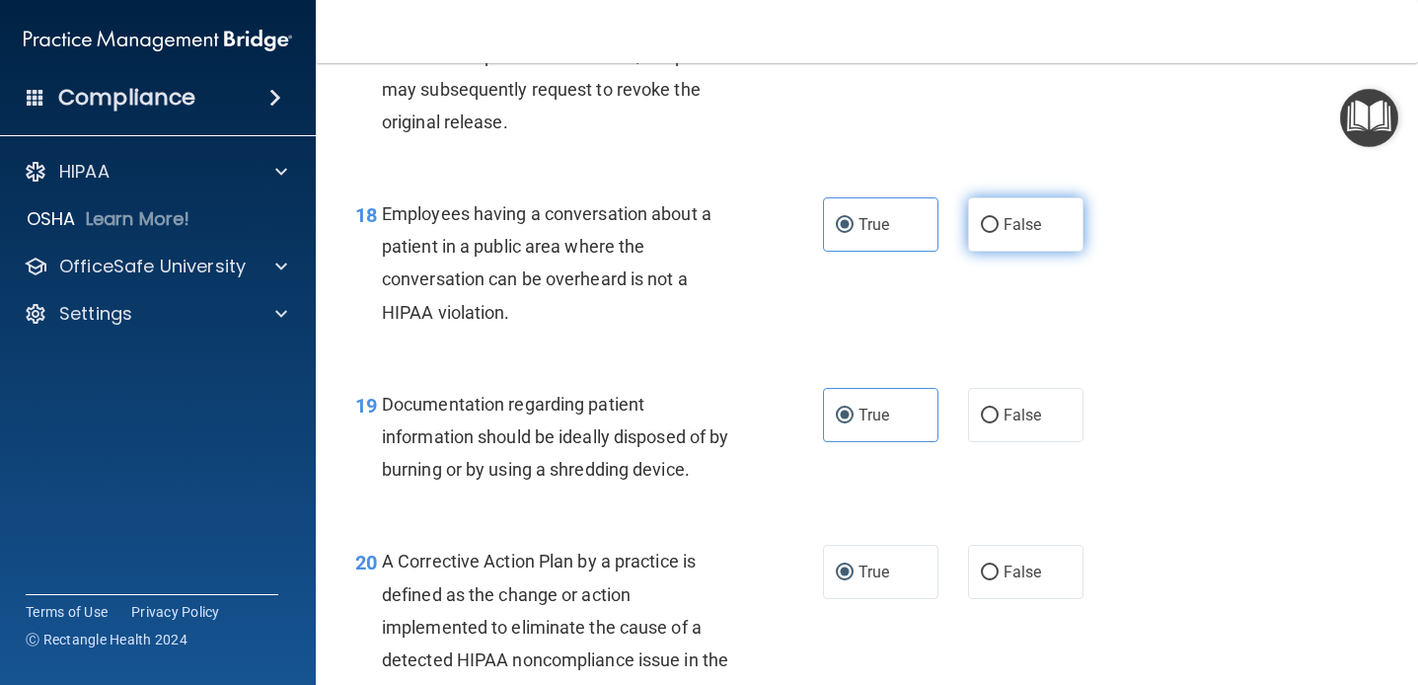
radio input "true"
radio input "false"
click at [879, 291] on div "18 Employees having a conversation about a patient in a public area where the c…" at bounding box center [866, 268] width 1053 height 190
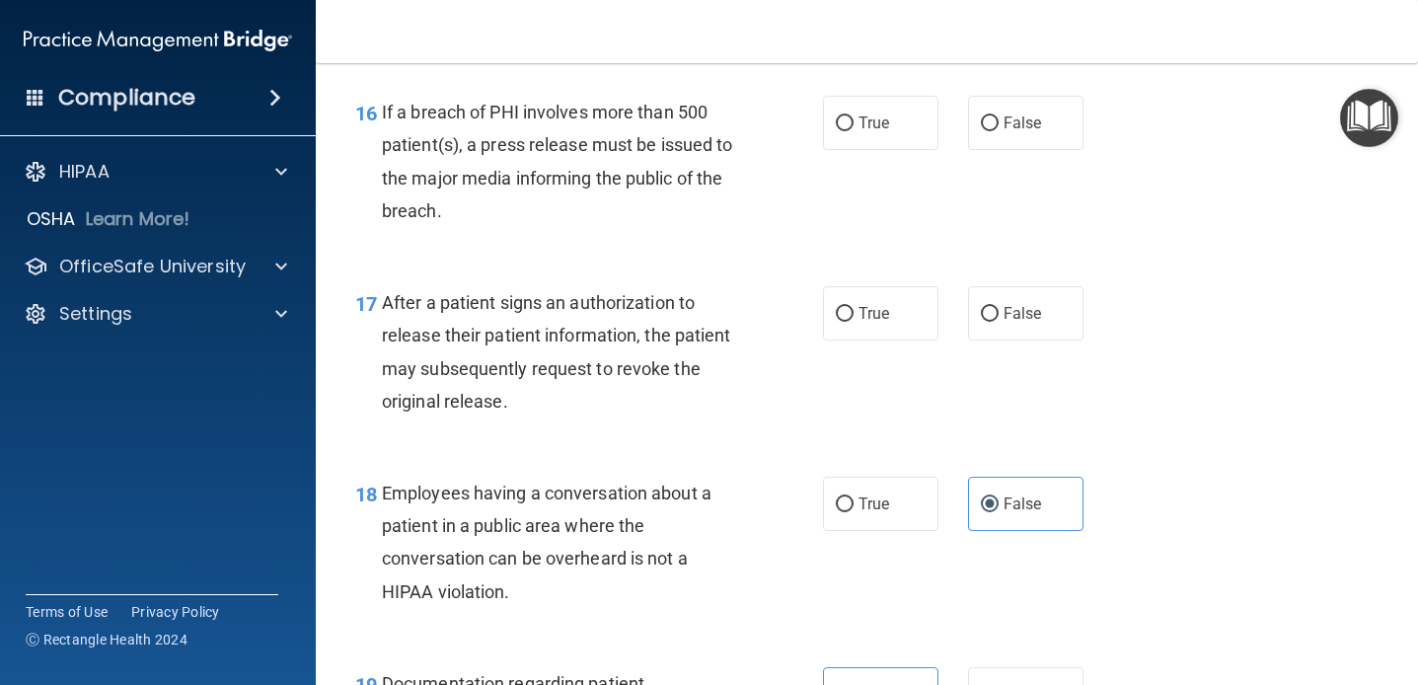
scroll to position [2715, 0]
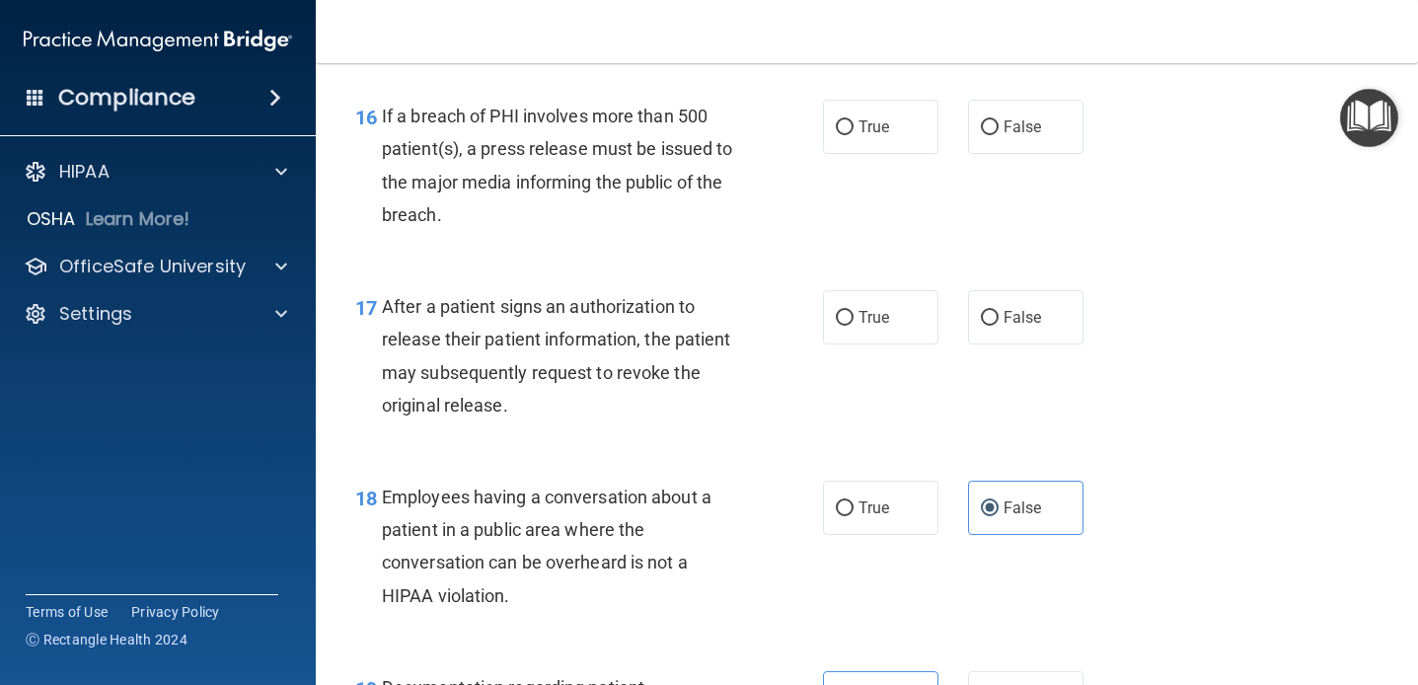
click at [768, 394] on div "17 After a patient signs an authorization to release their patient information,…" at bounding box center [589, 360] width 527 height 141
click at [834, 335] on label "True" at bounding box center [880, 317] width 115 height 54
click at [836, 326] on input "True" at bounding box center [845, 318] width 18 height 15
radio input "true"
click at [728, 278] on div "17 After a patient signs an authorization to release their patient information,…" at bounding box center [866, 360] width 1053 height 190
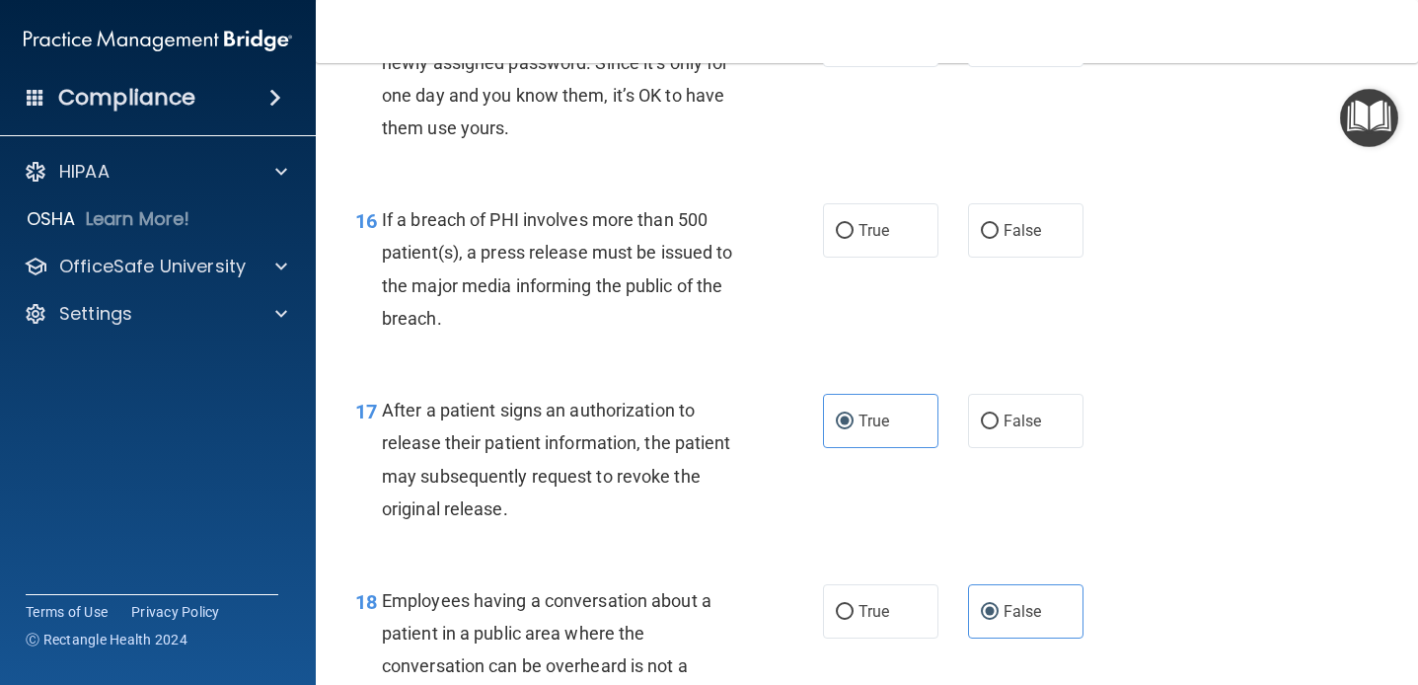
scroll to position [2597, 0]
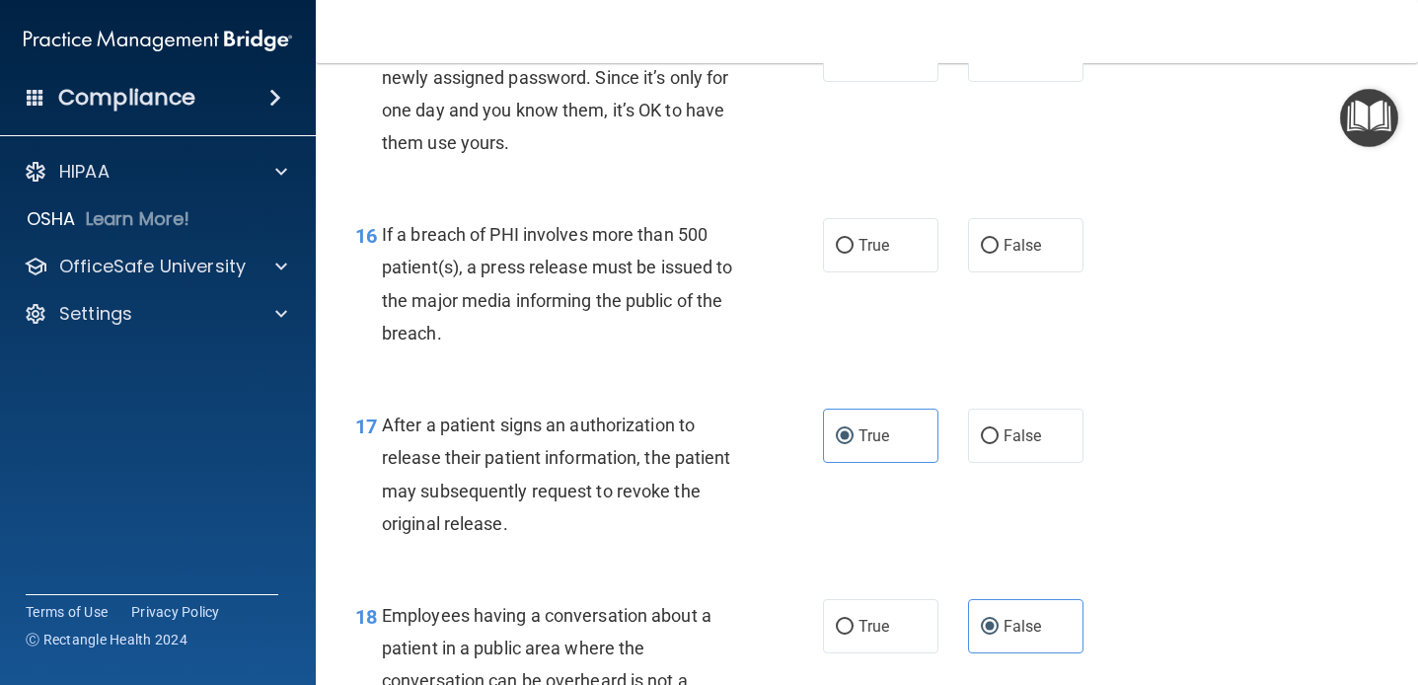
click at [863, 364] on div "16 If a breach of PHI involves more than 500 patient(s), a press release must b…" at bounding box center [866, 288] width 1053 height 190
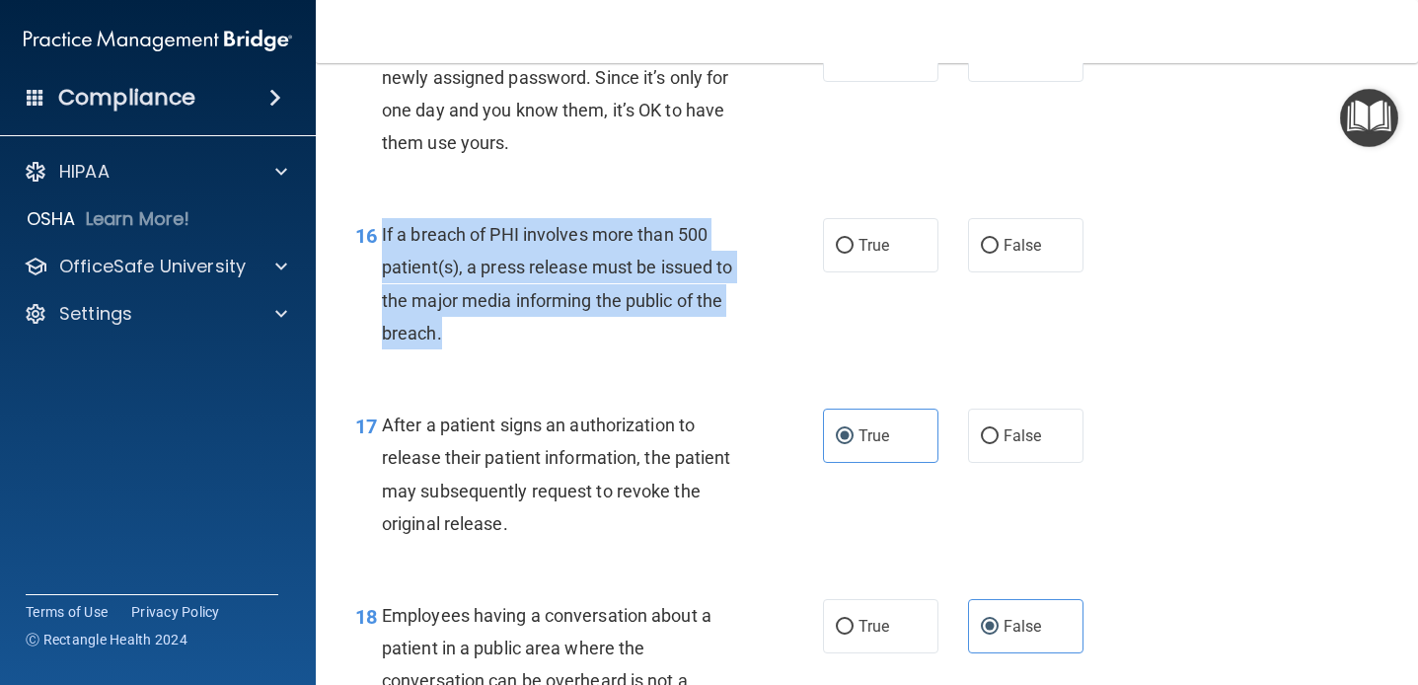
drag, startPoint x: 450, startPoint y: 336, endPoint x: 382, endPoint y: 228, distance: 127.3
click at [382, 228] on div "If a breach of PHI involves more than 500 patient(s), a press release must be i…" at bounding box center [568, 283] width 373 height 131
copy span "If a breach of PHI involves more than 500 patient(s), a press release must be i…"
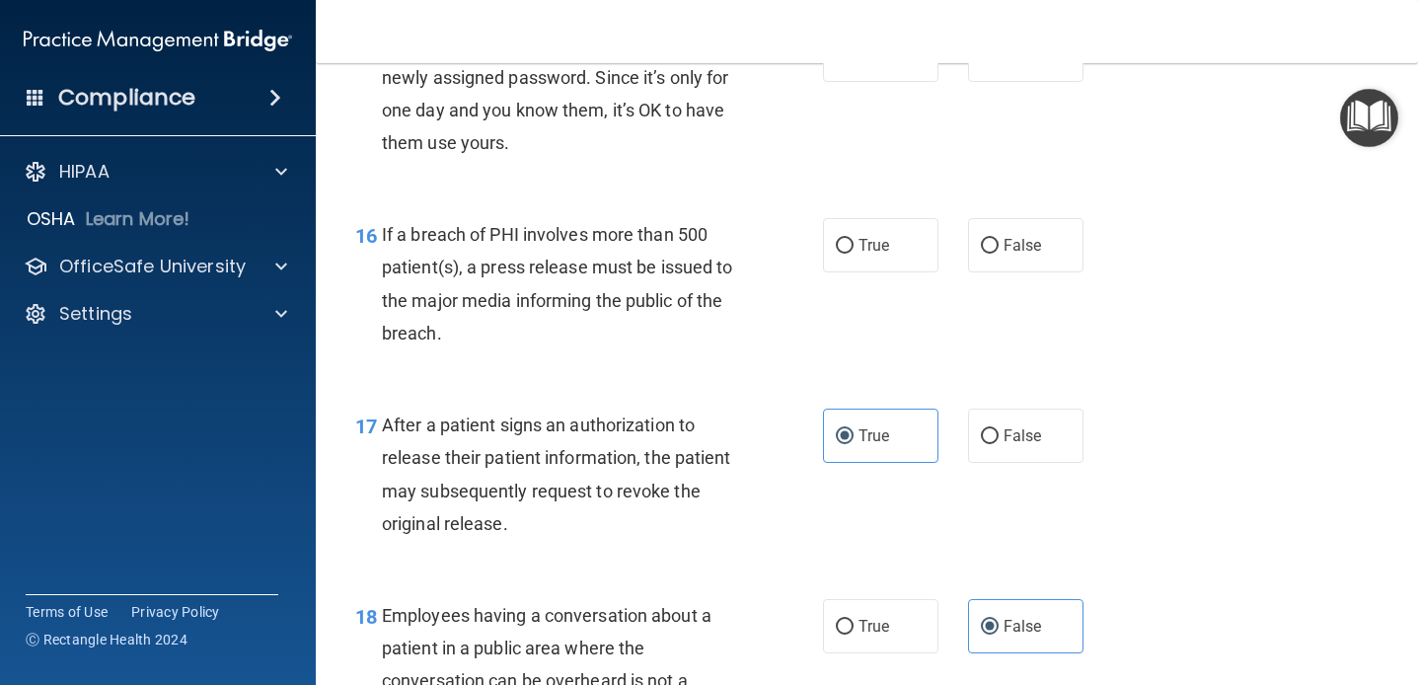
click at [580, 300] on span "If a breach of PHI involves more than 500 patient(s), a press release must be i…" at bounding box center [557, 283] width 351 height 119
click at [860, 243] on span "True" at bounding box center [874, 245] width 31 height 19
click at [854, 243] on input "True" at bounding box center [845, 246] width 18 height 15
radio input "true"
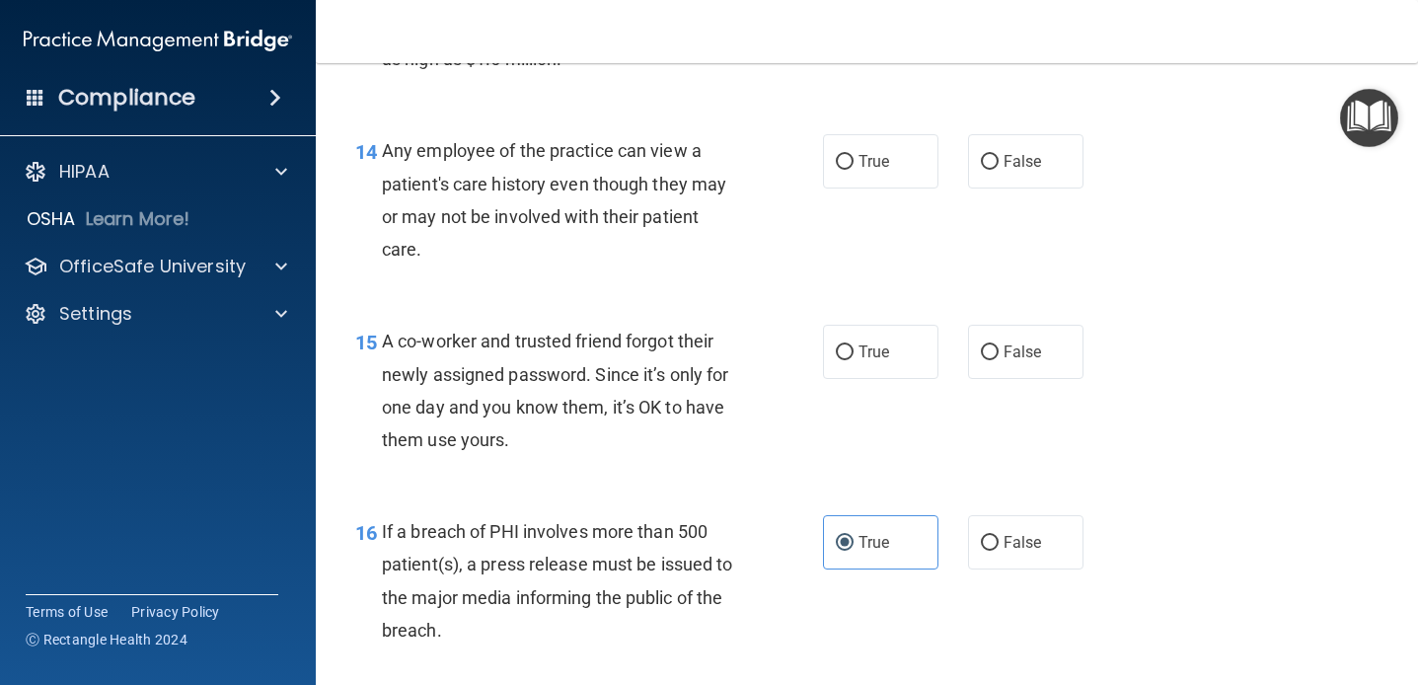
click at [650, 408] on span "A co-worker and trusted friend forgot their newly assigned password. Since it’s…" at bounding box center [555, 390] width 346 height 119
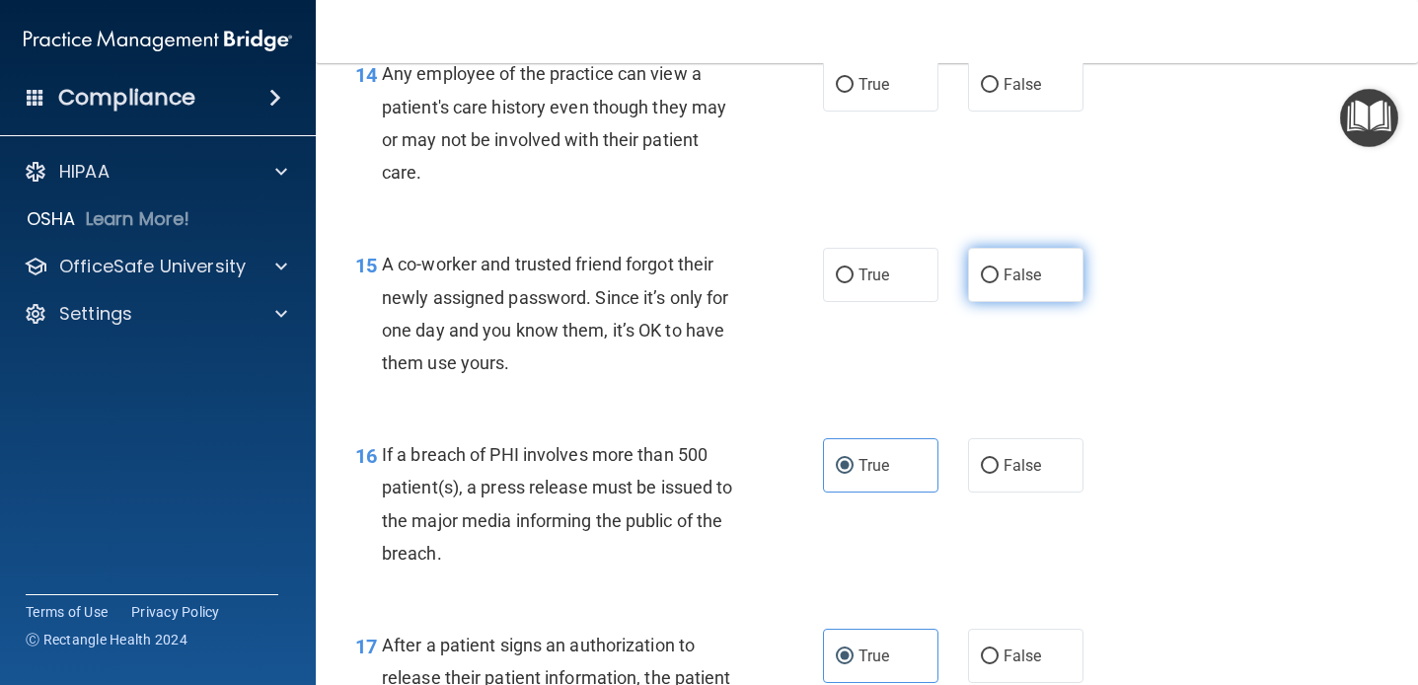
click at [1014, 276] on span "False" at bounding box center [1023, 274] width 38 height 19
click at [999, 276] on input "False" at bounding box center [990, 275] width 18 height 15
radio input "true"
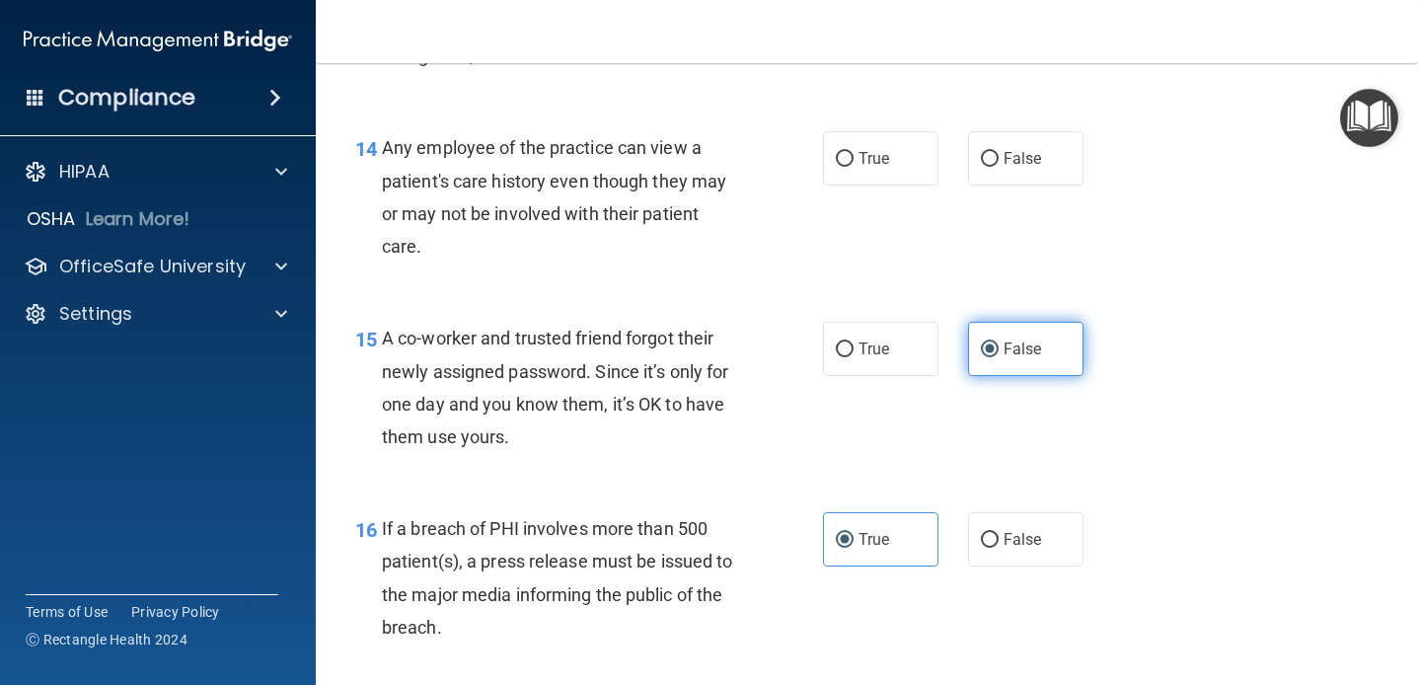
click at [1014, 276] on div "14 Any employee of the practice can view a patient's care history even though t…" at bounding box center [866, 202] width 1053 height 190
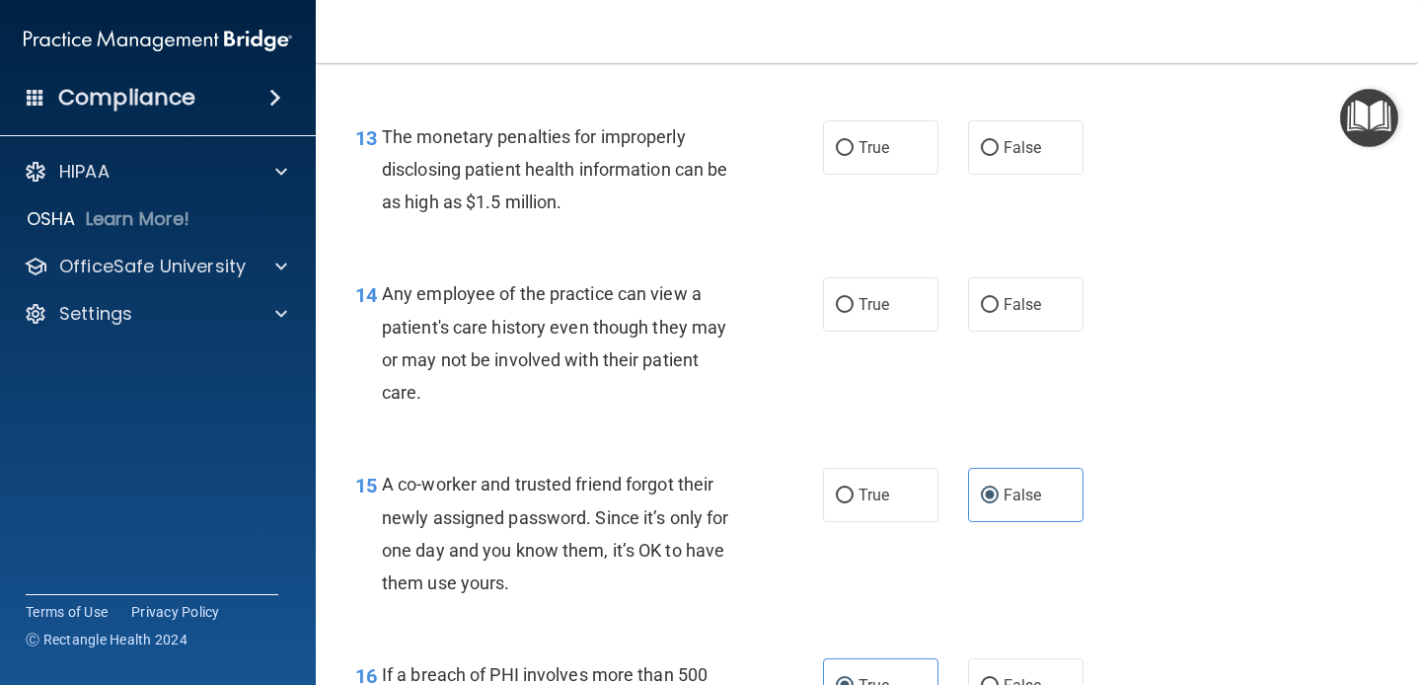
scroll to position [2143, 0]
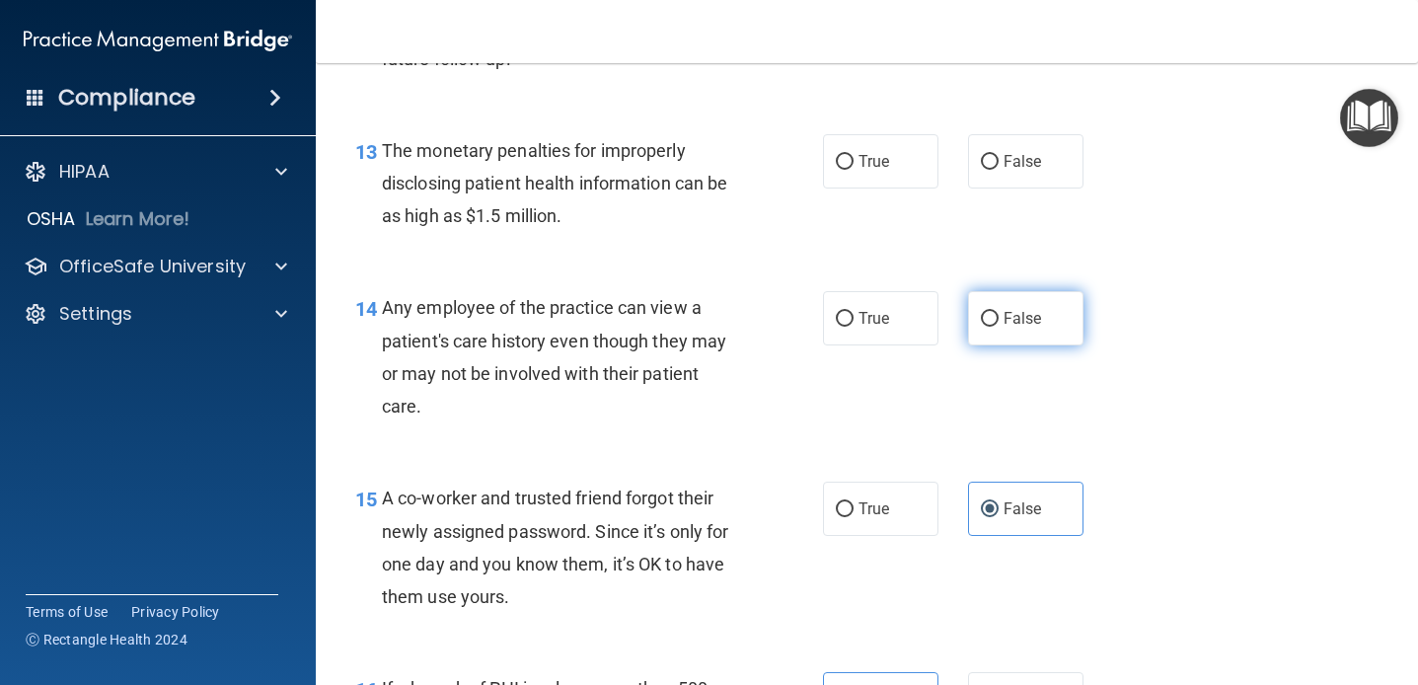
click at [1029, 321] on span "False" at bounding box center [1023, 318] width 38 height 19
click at [999, 321] on input "False" at bounding box center [990, 319] width 18 height 15
radio input "true"
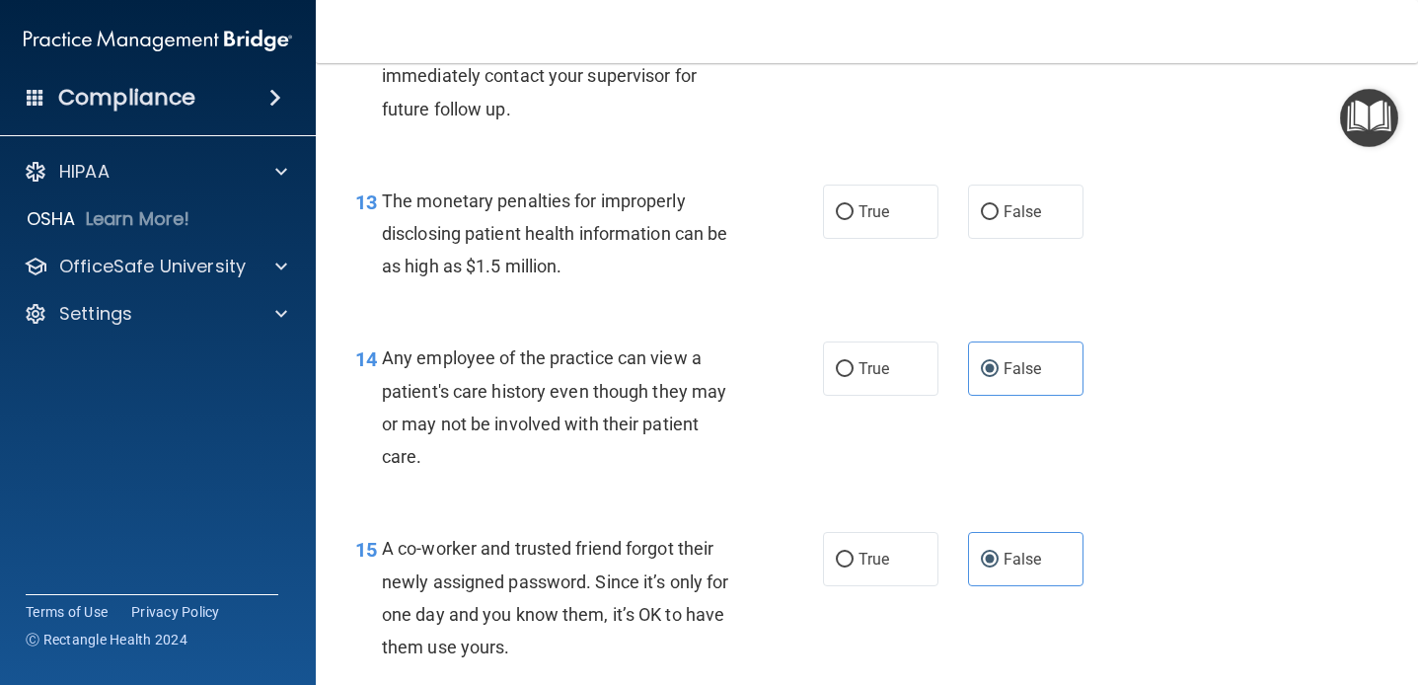
click at [1008, 318] on div "14 Any employee of the practice can view a patient's care history even though t…" at bounding box center [866, 412] width 1053 height 190
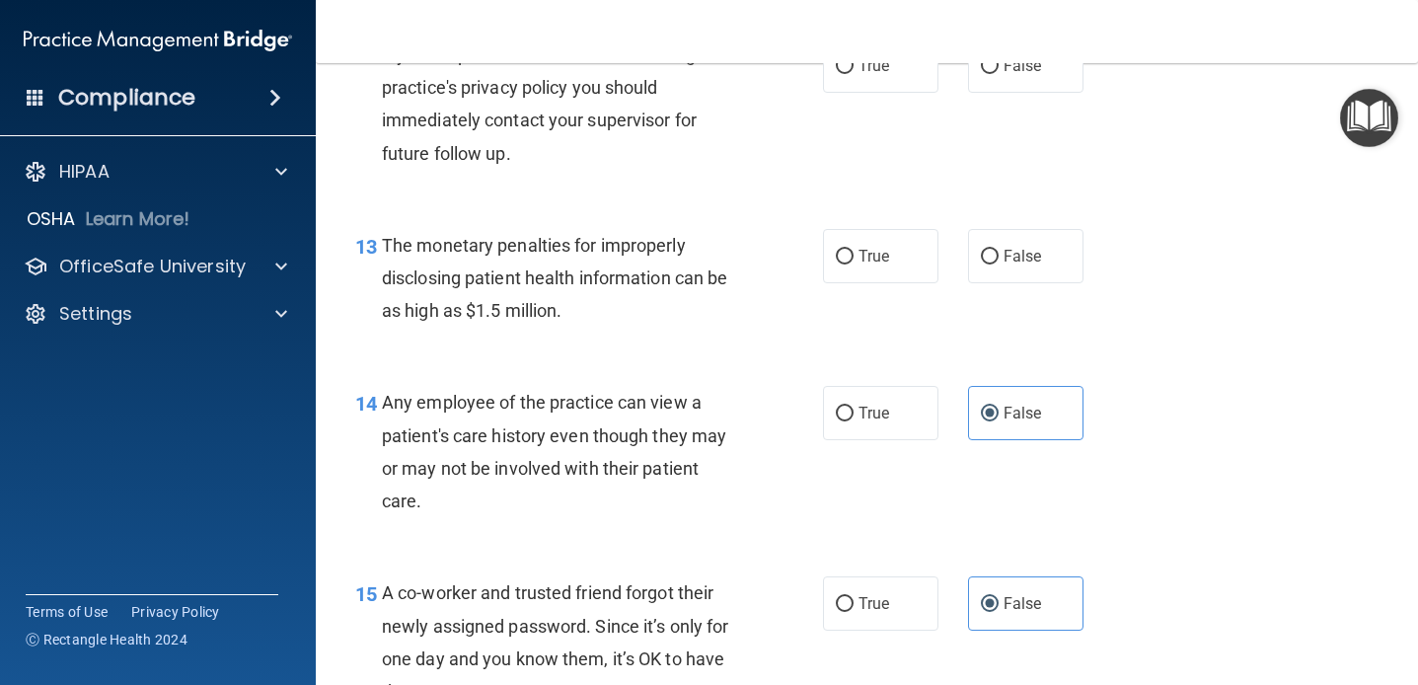
scroll to position [2044, 0]
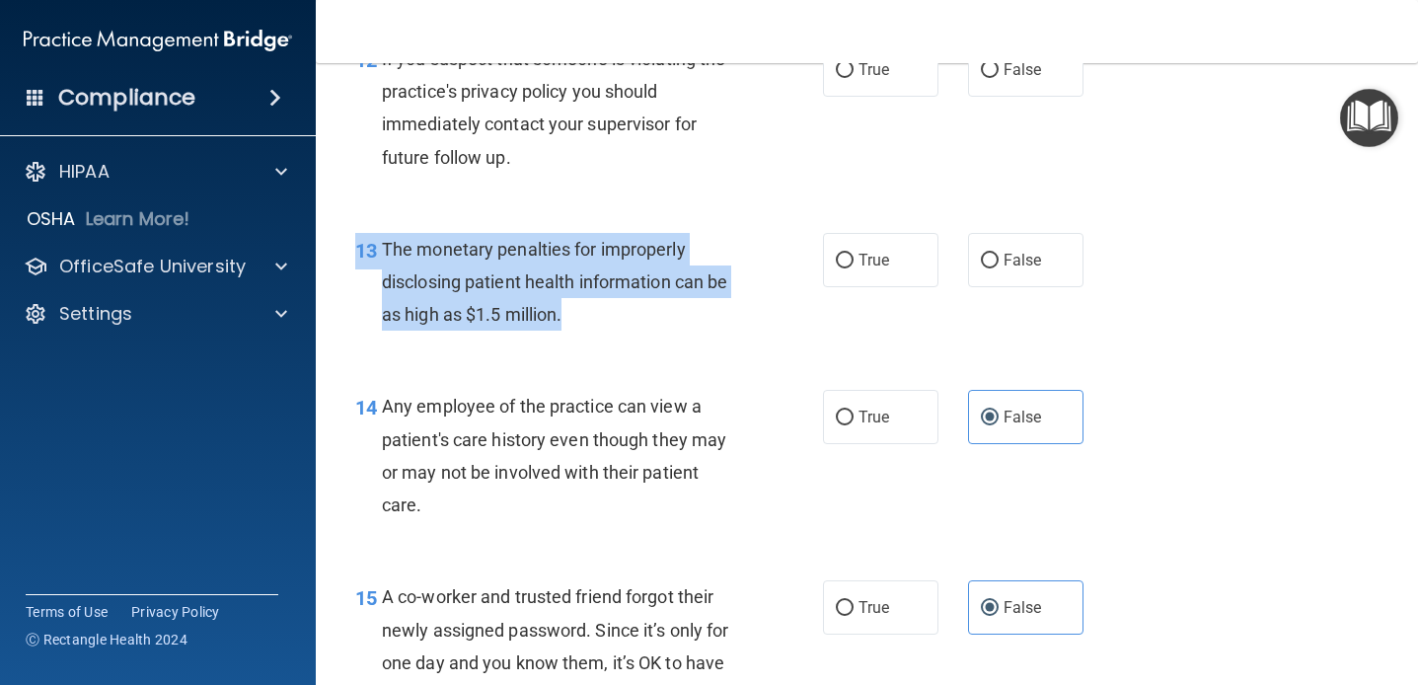
drag, startPoint x: 579, startPoint y: 308, endPoint x: 463, endPoint y: 220, distance: 145.9
click at [463, 220] on div "13 The monetary penalties for improperly disclosing patient health information …" at bounding box center [866, 287] width 1053 height 158
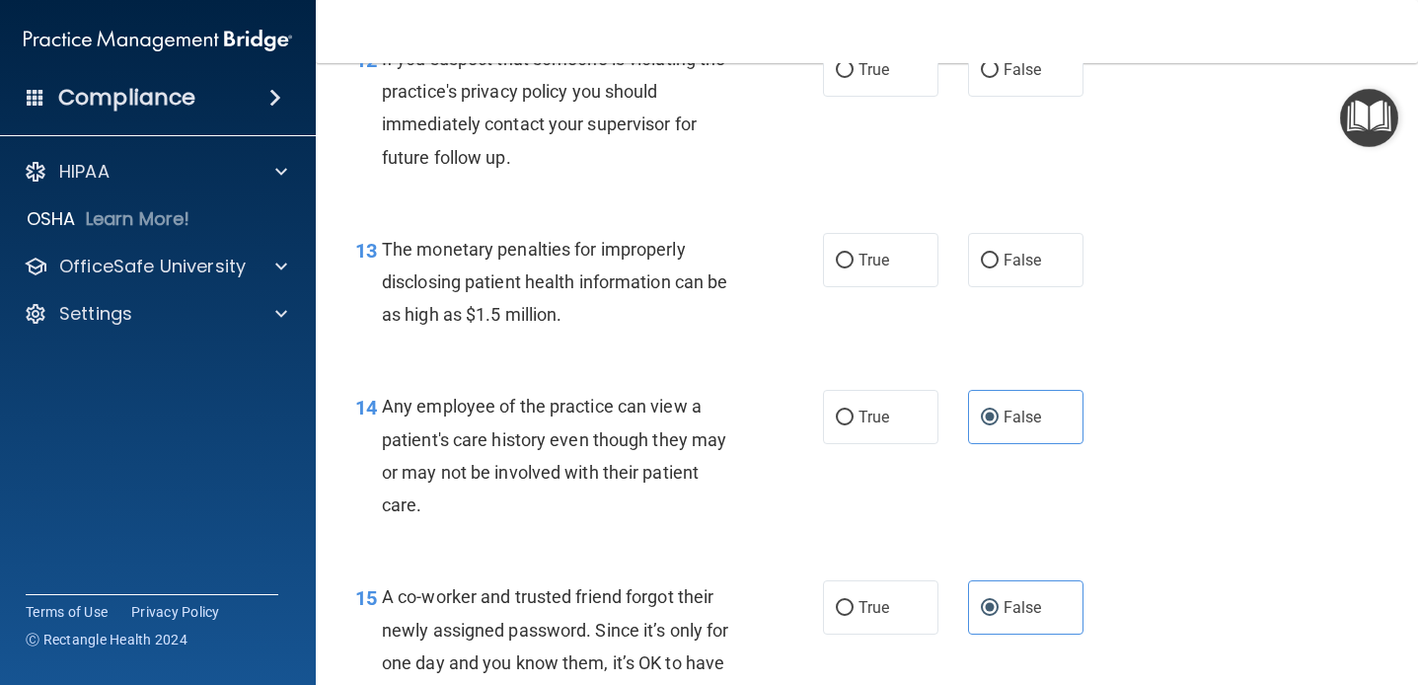
click at [444, 242] on span "The monetary penalties for improperly disclosing patient health information can…" at bounding box center [554, 282] width 345 height 86
drag, startPoint x: 405, startPoint y: 253, endPoint x: 394, endPoint y: 252, distance: 10.9
click at [394, 252] on span "The monetary penalties for improperly disclosing patient health information can…" at bounding box center [554, 282] width 345 height 86
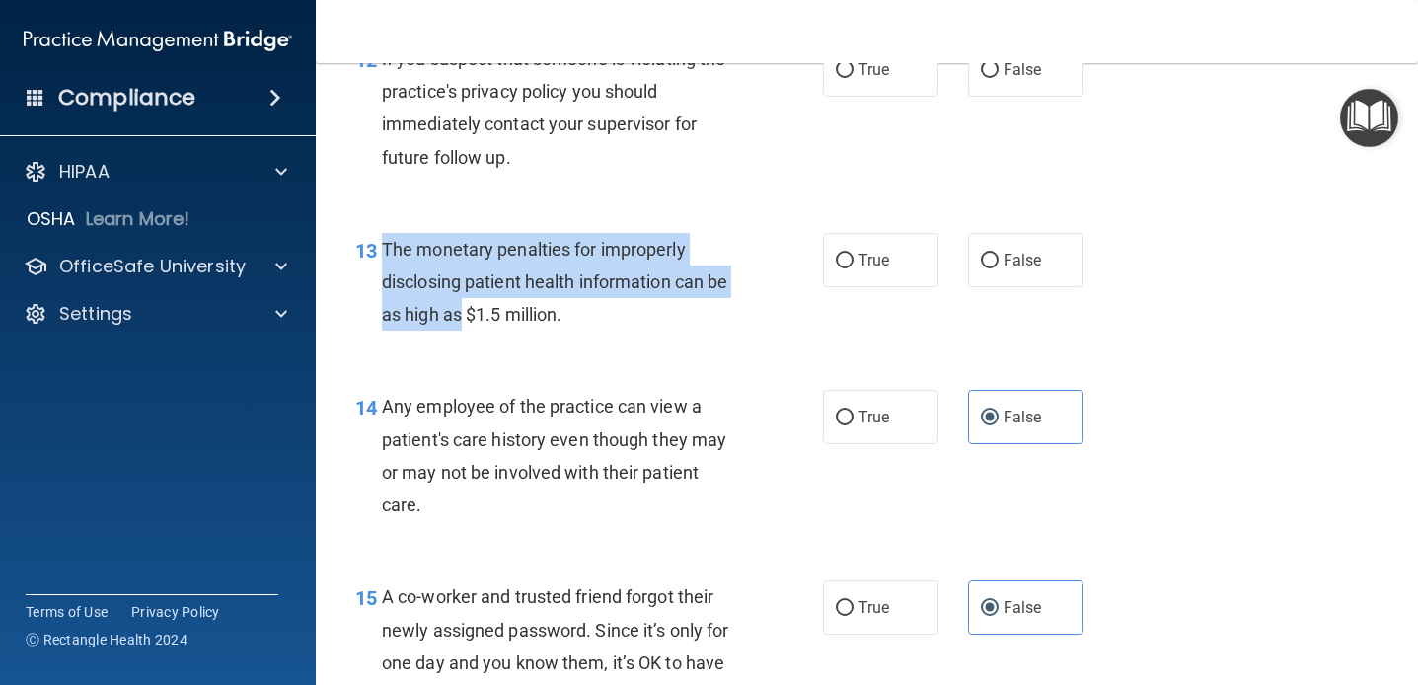
drag, startPoint x: 383, startPoint y: 251, endPoint x: 465, endPoint y: 319, distance: 106.5
click at [465, 319] on span "The monetary penalties for improperly disclosing patient health information can…" at bounding box center [554, 282] width 345 height 86
copy span "The monetary penalties for improperly disclosing patient health information can…"
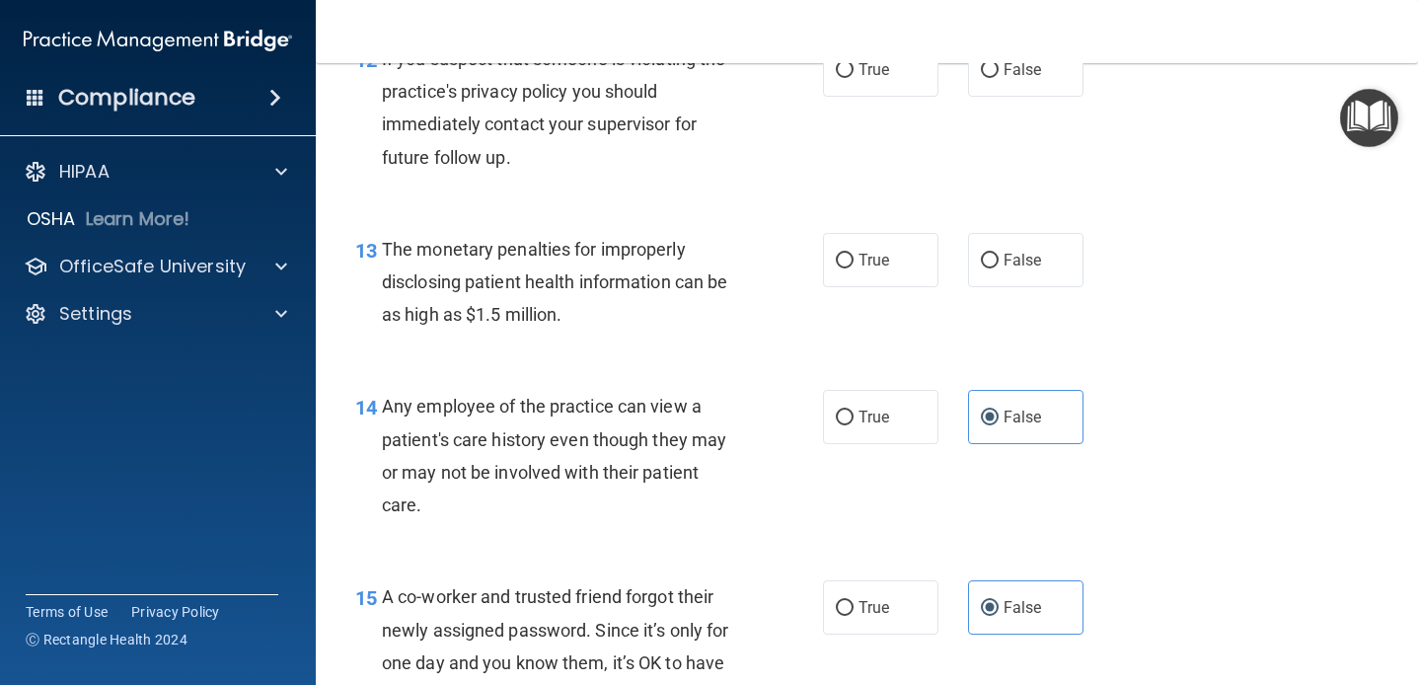
click at [592, 326] on div "The monetary penalties for improperly disclosing patient health information can…" at bounding box center [568, 282] width 373 height 99
click at [900, 264] on label "True" at bounding box center [880, 260] width 115 height 54
click at [854, 264] on input "True" at bounding box center [845, 261] width 18 height 15
radio input "true"
click at [673, 299] on div "The monetary penalties for improperly disclosing patient health information can…" at bounding box center [568, 282] width 373 height 99
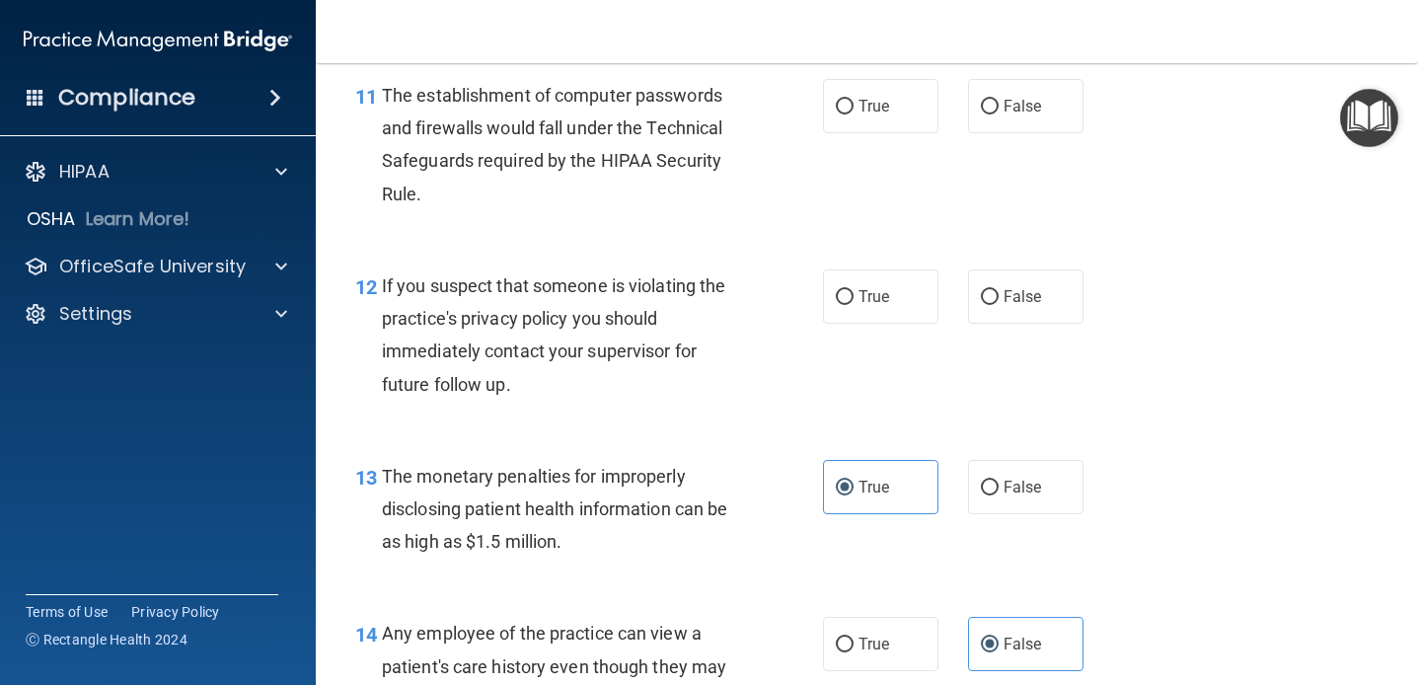
scroll to position [1815, 0]
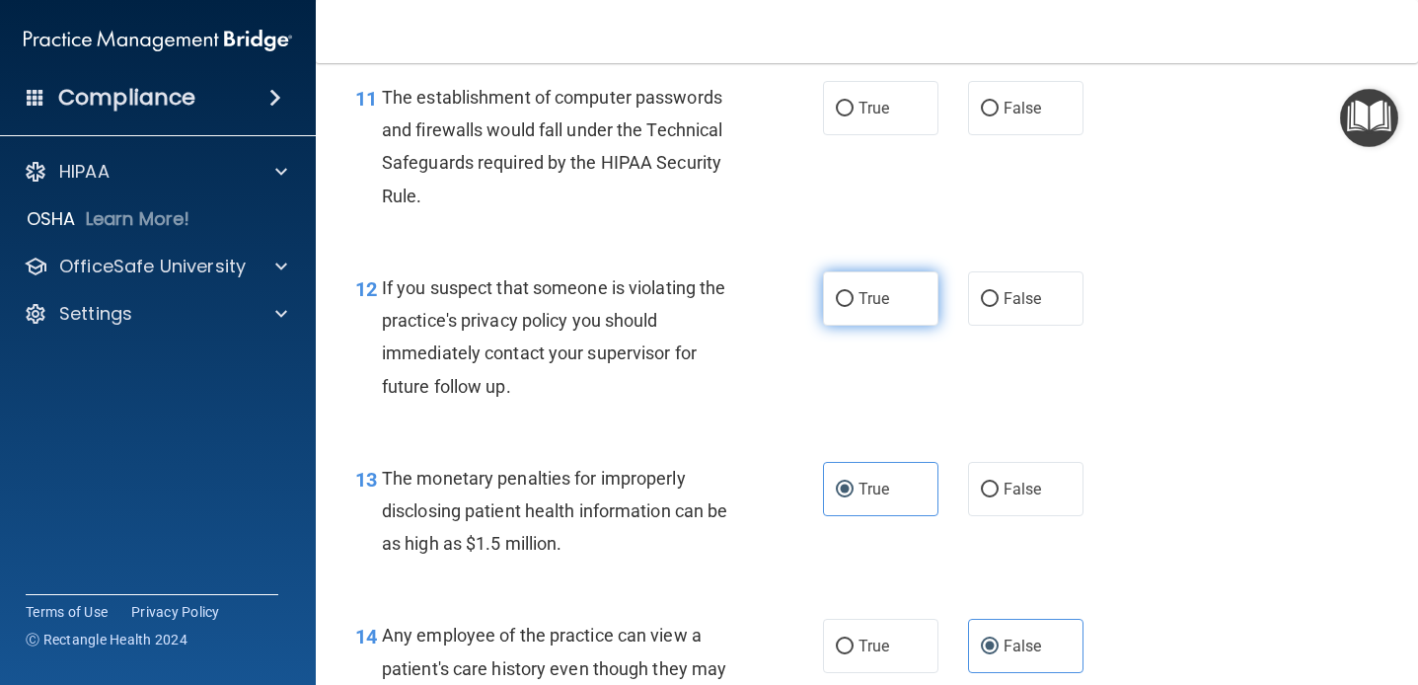
click at [846, 300] on input "True" at bounding box center [845, 299] width 18 height 15
radio input "true"
click at [718, 372] on div "If you suspect that someone is violating the practice's privacy policy you shou…" at bounding box center [568, 336] width 373 height 131
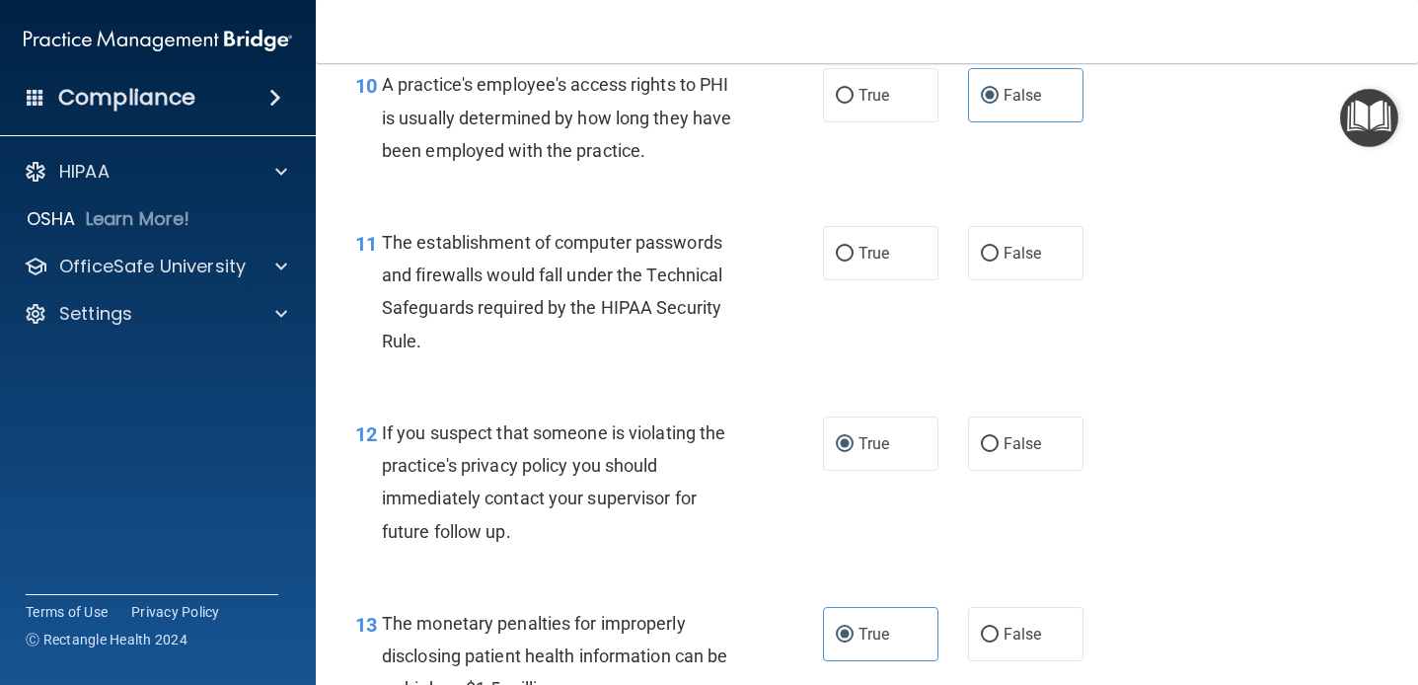
scroll to position [1664, 0]
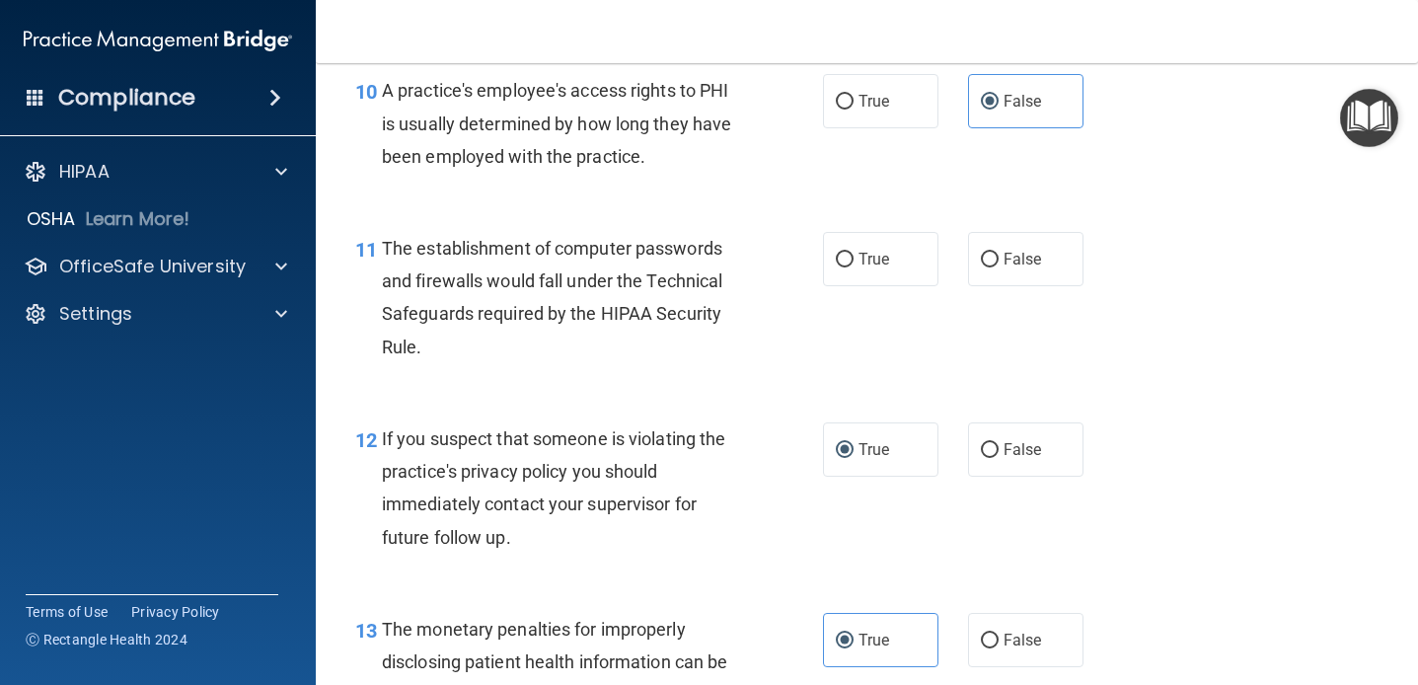
click at [714, 372] on div "11 The establishment of computer passwords and firewalls would fall under the T…" at bounding box center [589, 302] width 527 height 141
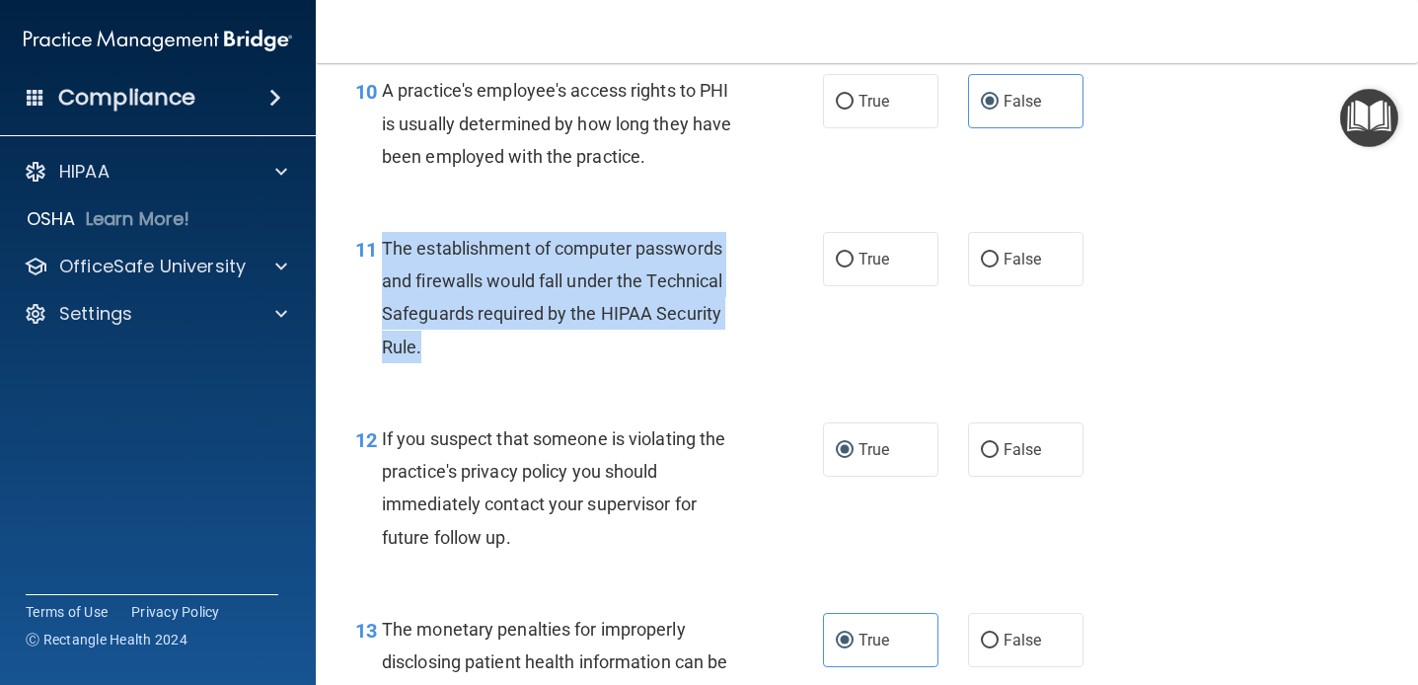
drag, startPoint x: 517, startPoint y: 350, endPoint x: 385, endPoint y: 238, distance: 173.6
click at [385, 238] on div "The establishment of computer passwords and firewalls would fall under the Tech…" at bounding box center [568, 297] width 373 height 131
copy span "The establishment of computer passwords and firewalls would fall under the Tech…"
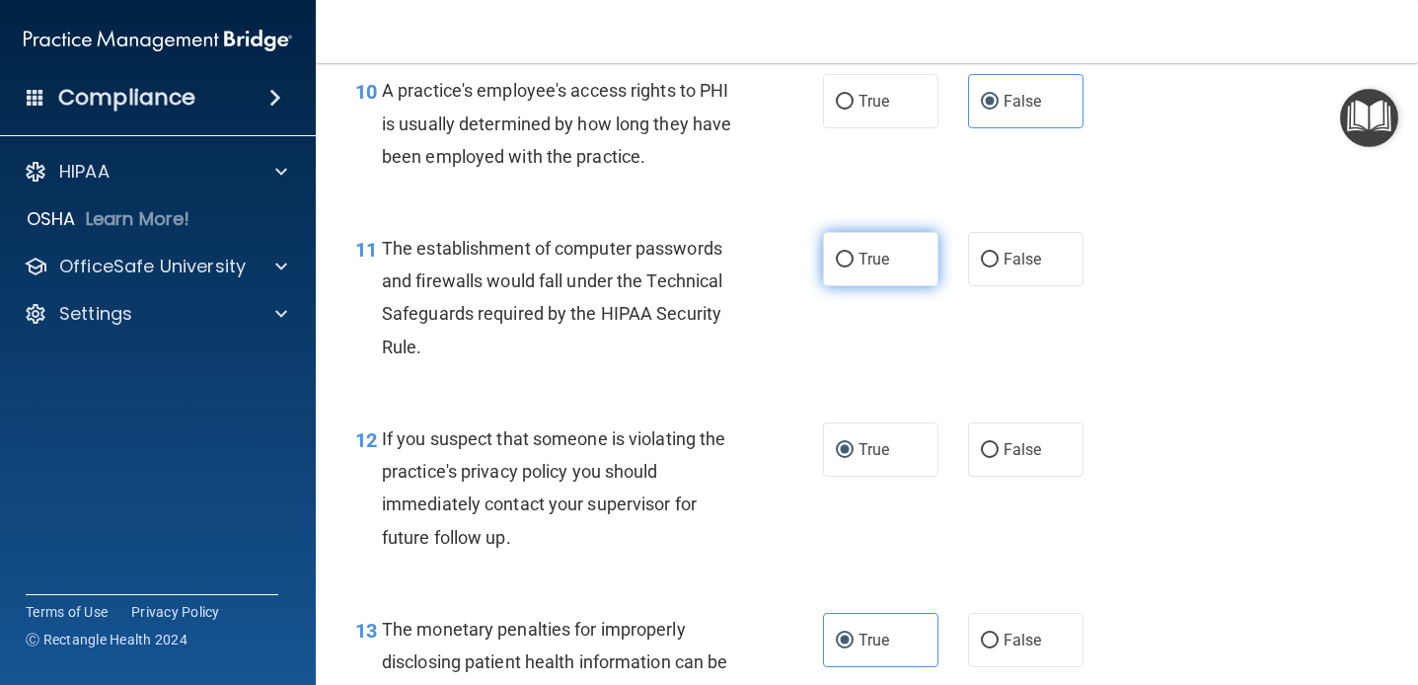
click at [877, 240] on label "True" at bounding box center [880, 259] width 115 height 54
click at [854, 253] on input "True" at bounding box center [845, 260] width 18 height 15
radio input "true"
click at [864, 177] on div "10 A practice's employee's access rights to PHI is usually determined by how lo…" at bounding box center [866, 128] width 1053 height 158
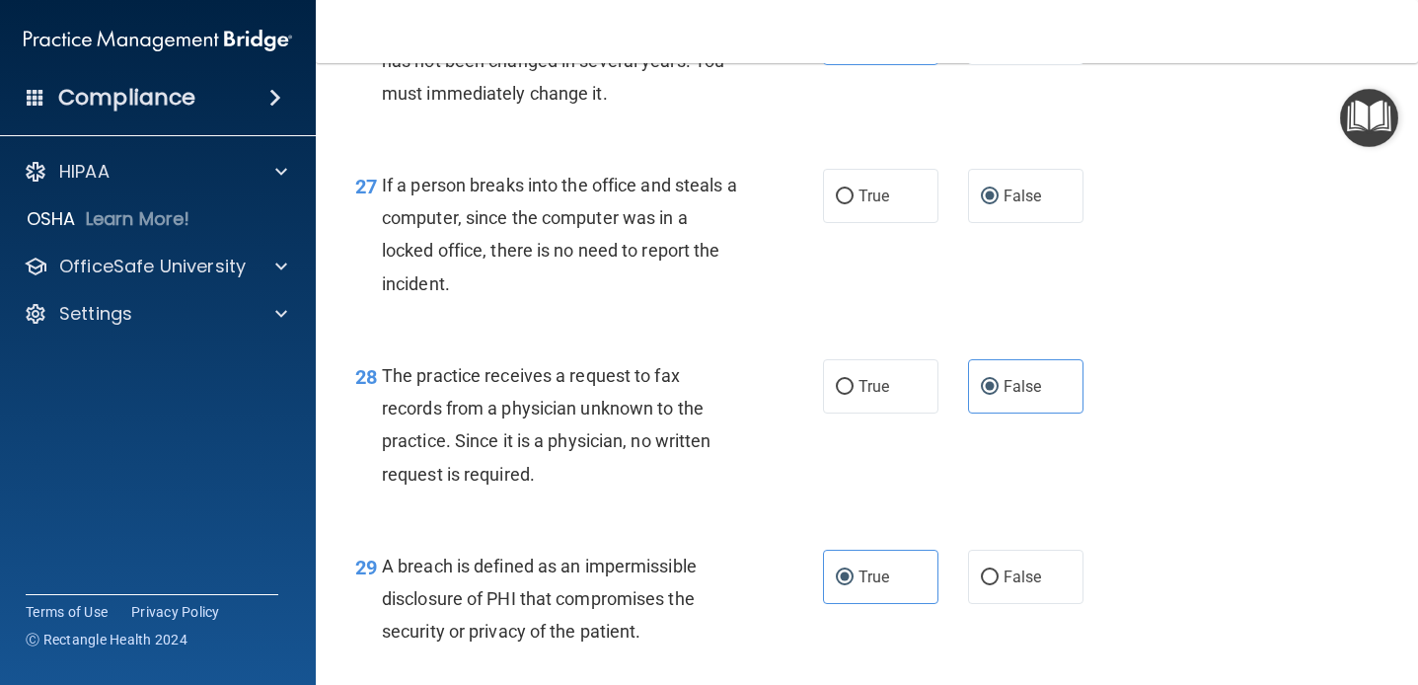
scroll to position [5090, 0]
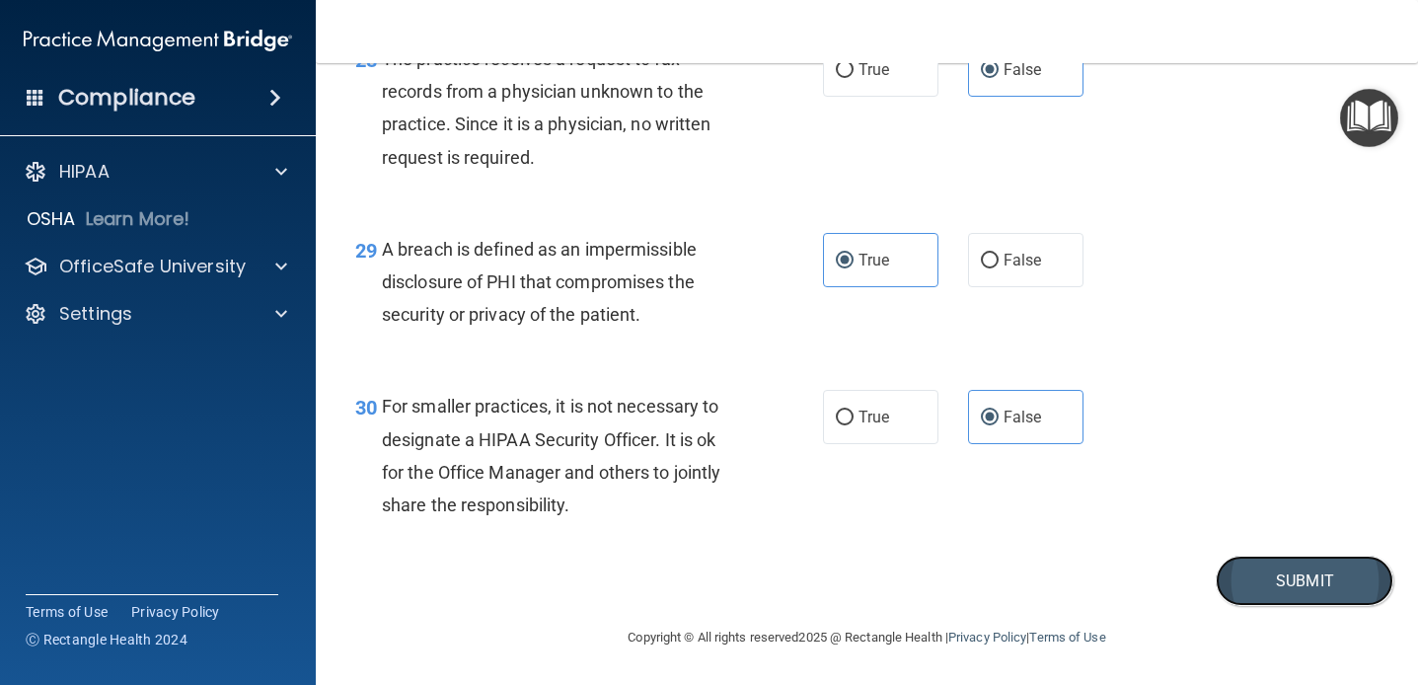
click at [1240, 586] on button "Submit" at bounding box center [1305, 581] width 178 height 50
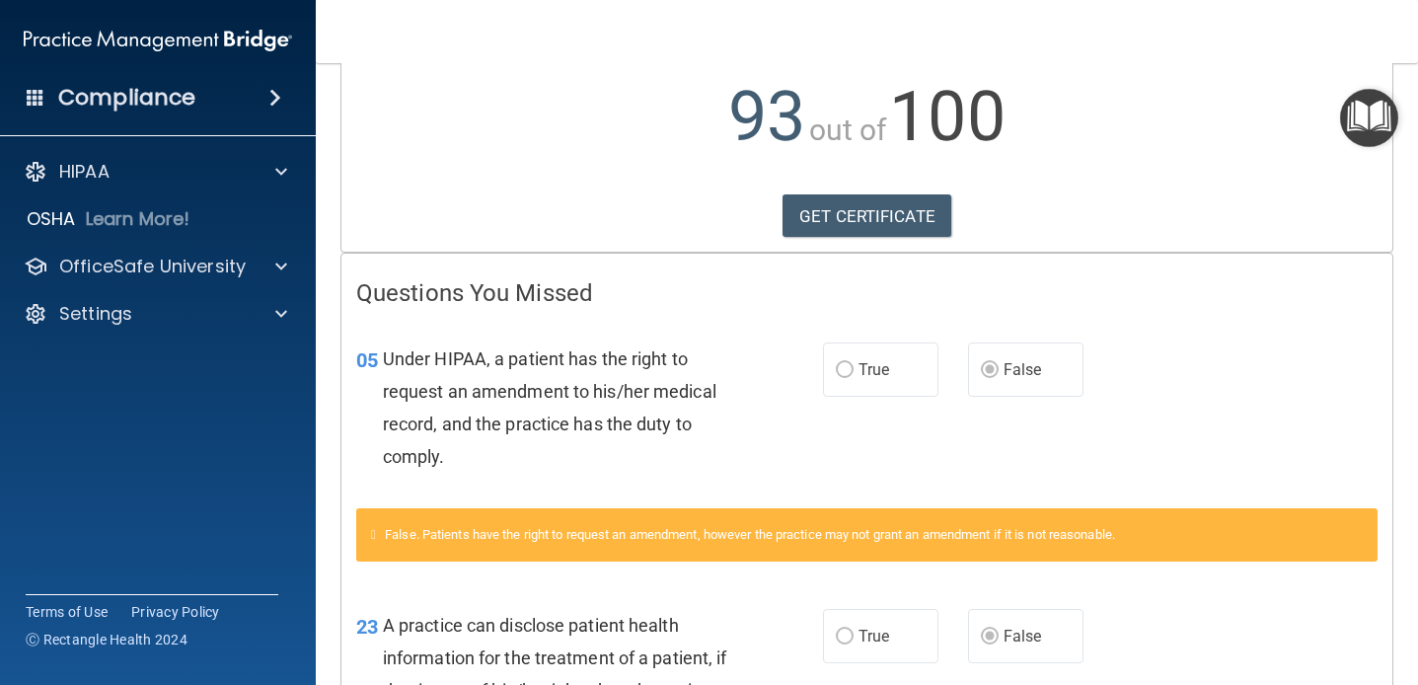
scroll to position [538, 0]
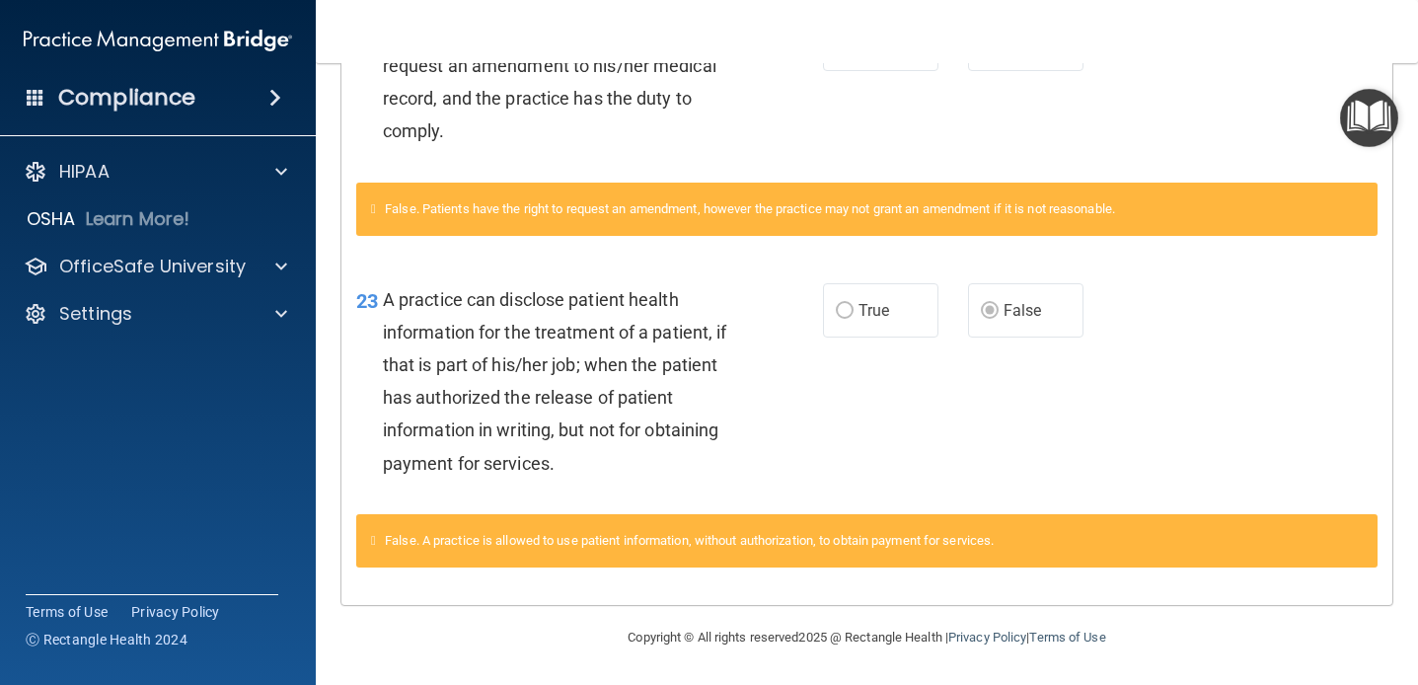
click at [746, 448] on div "A practice can disclose patient health information for the treatment of a patie…" at bounding box center [569, 381] width 372 height 196
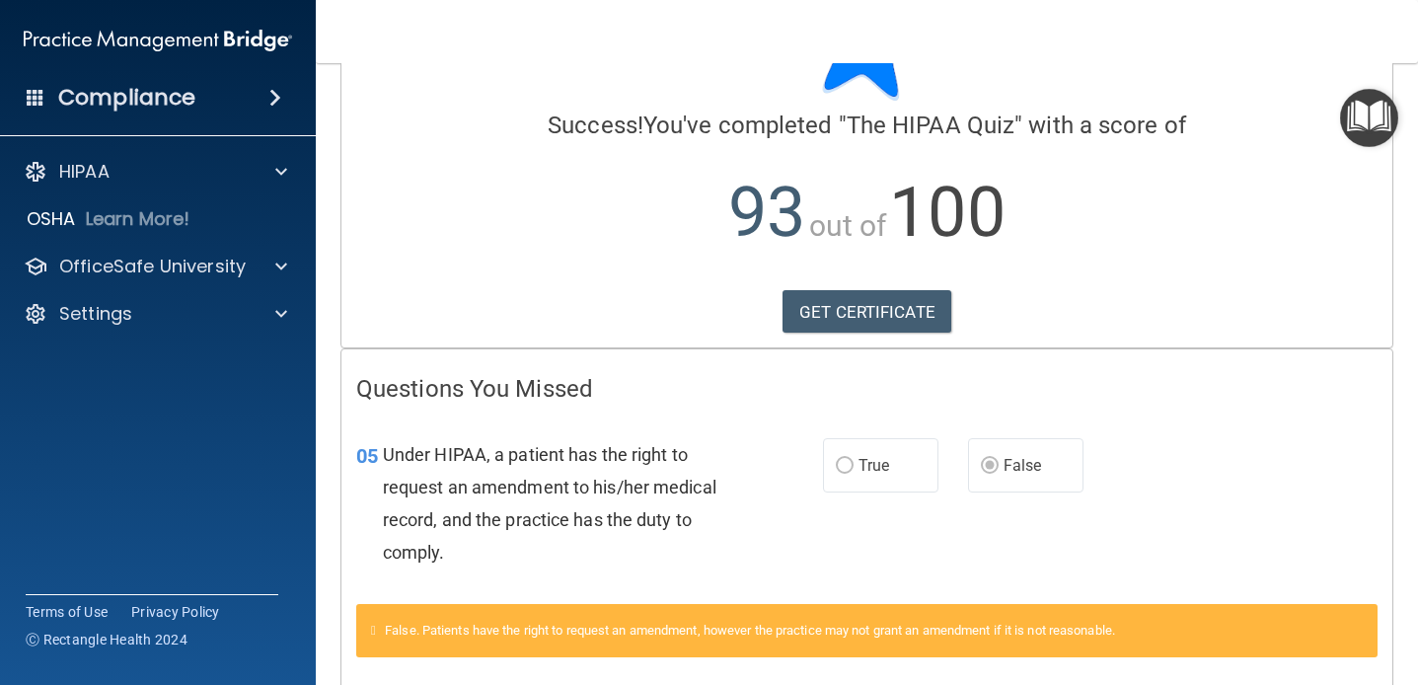
scroll to position [0, 0]
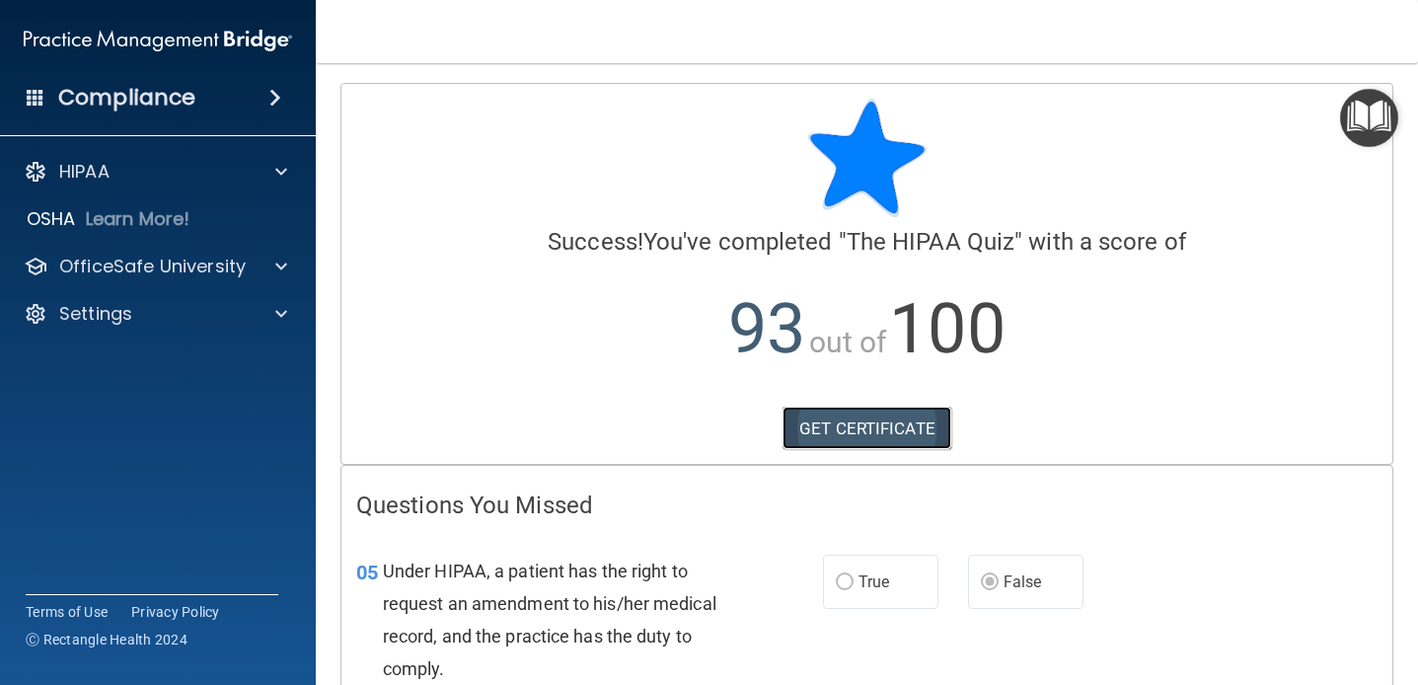
click at [824, 438] on link "GET CERTIFICATE" at bounding box center [867, 428] width 169 height 43
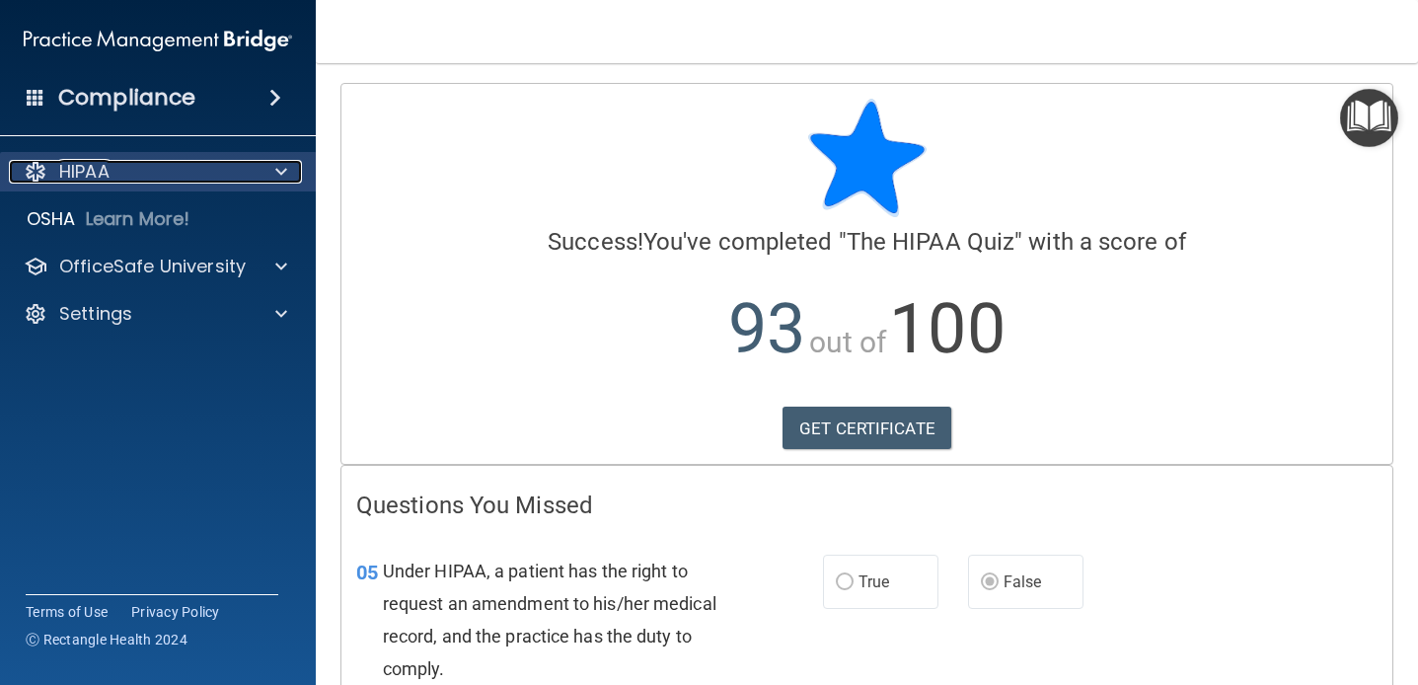
click at [186, 166] on div "HIPAA" at bounding box center [131, 172] width 245 height 24
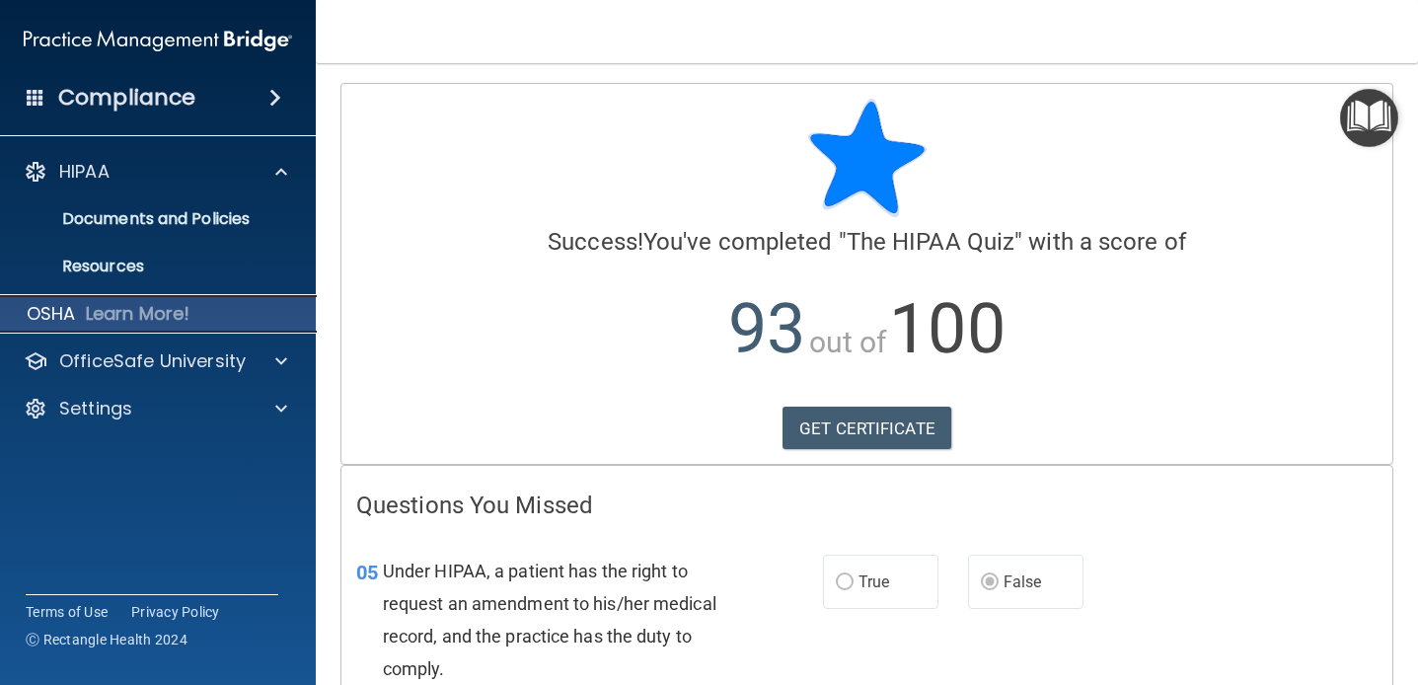
click at [148, 304] on p "Learn More!" at bounding box center [138, 314] width 105 height 24
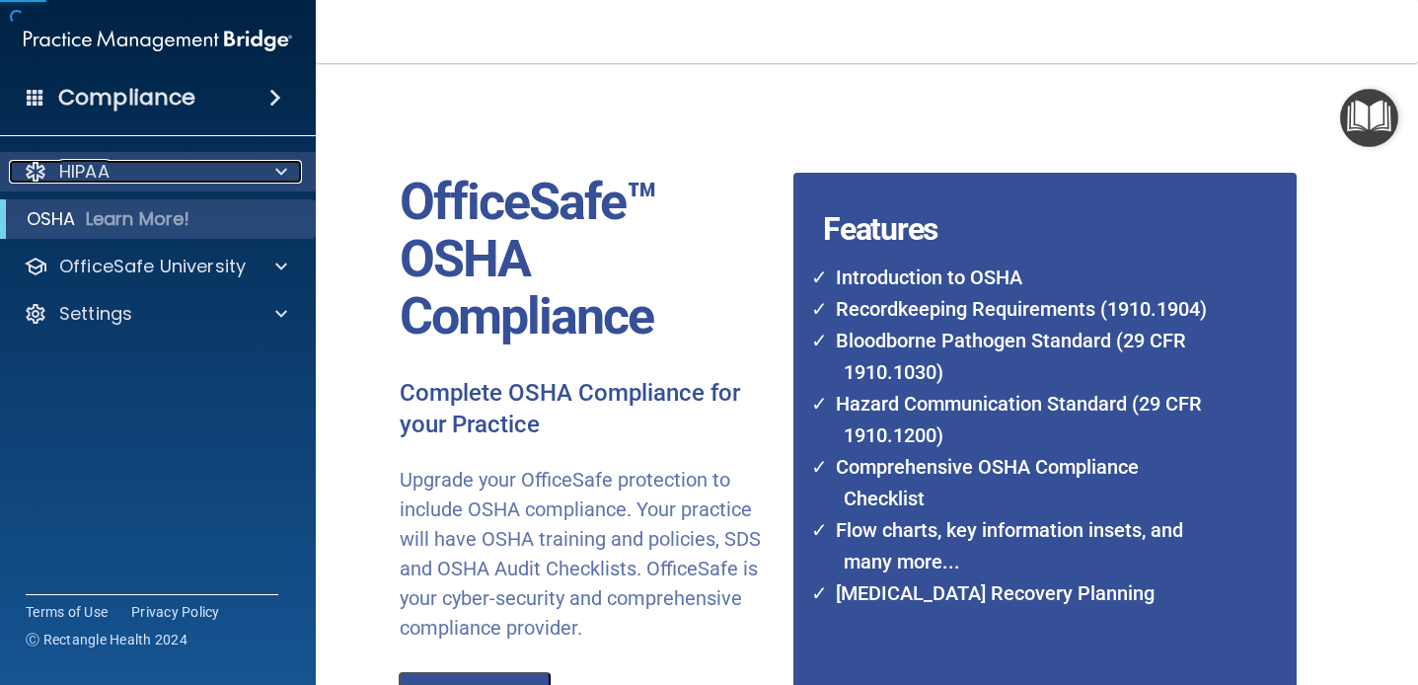
click at [194, 160] on div "HIPAA" at bounding box center [131, 172] width 245 height 24
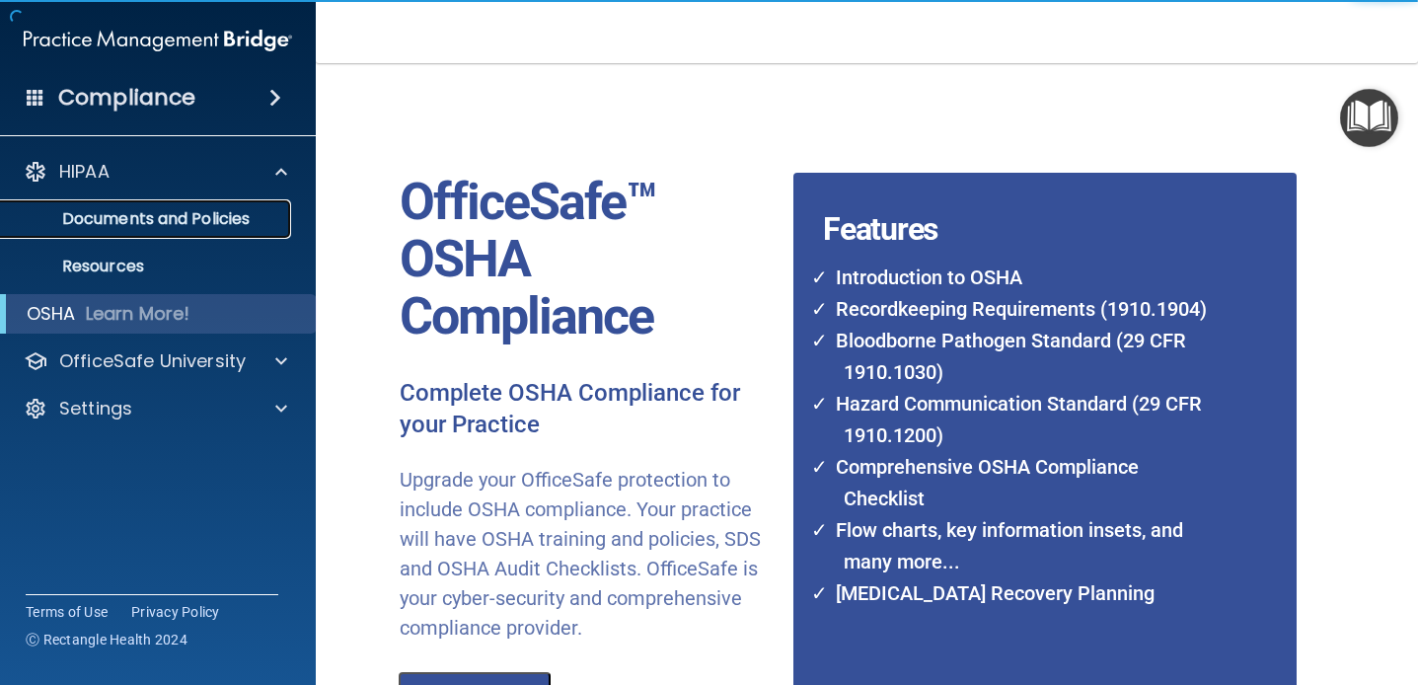
click at [115, 200] on link "Documents and Policies" at bounding box center [135, 218] width 311 height 39
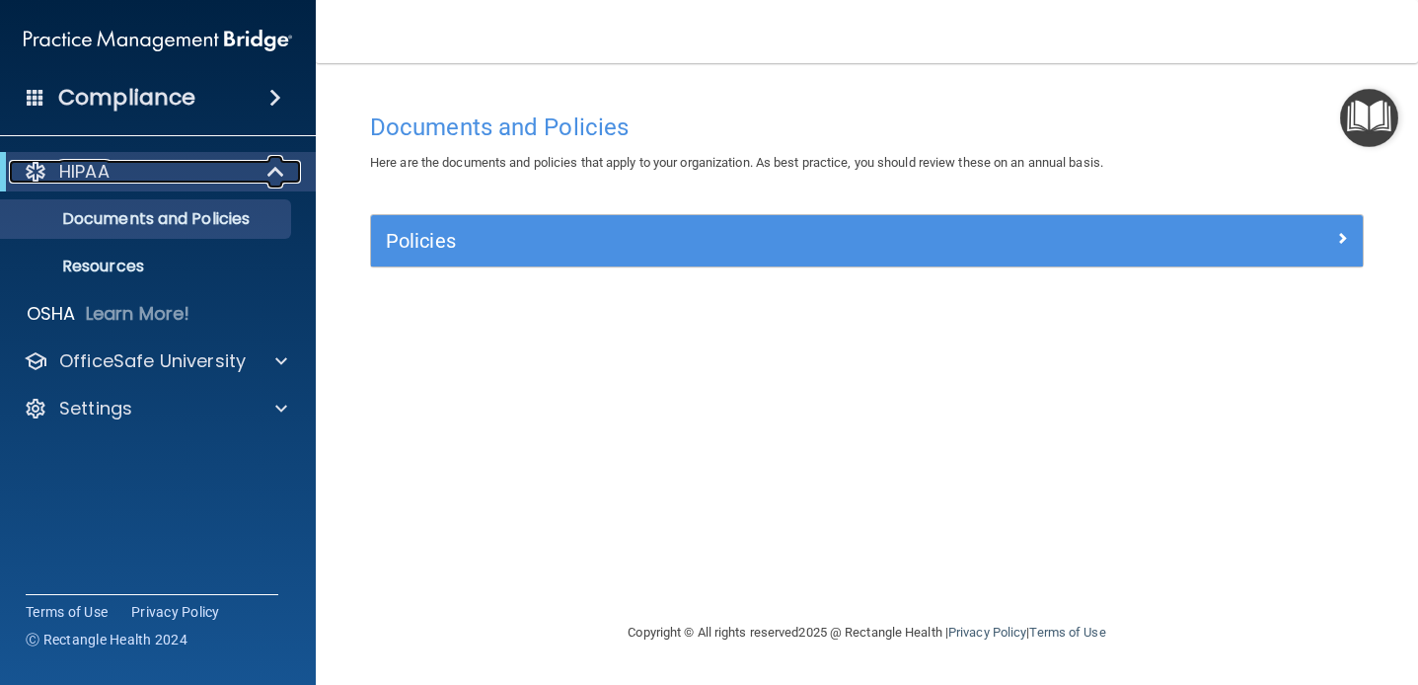
click at [59, 184] on p "HIPAA" at bounding box center [84, 172] width 50 height 24
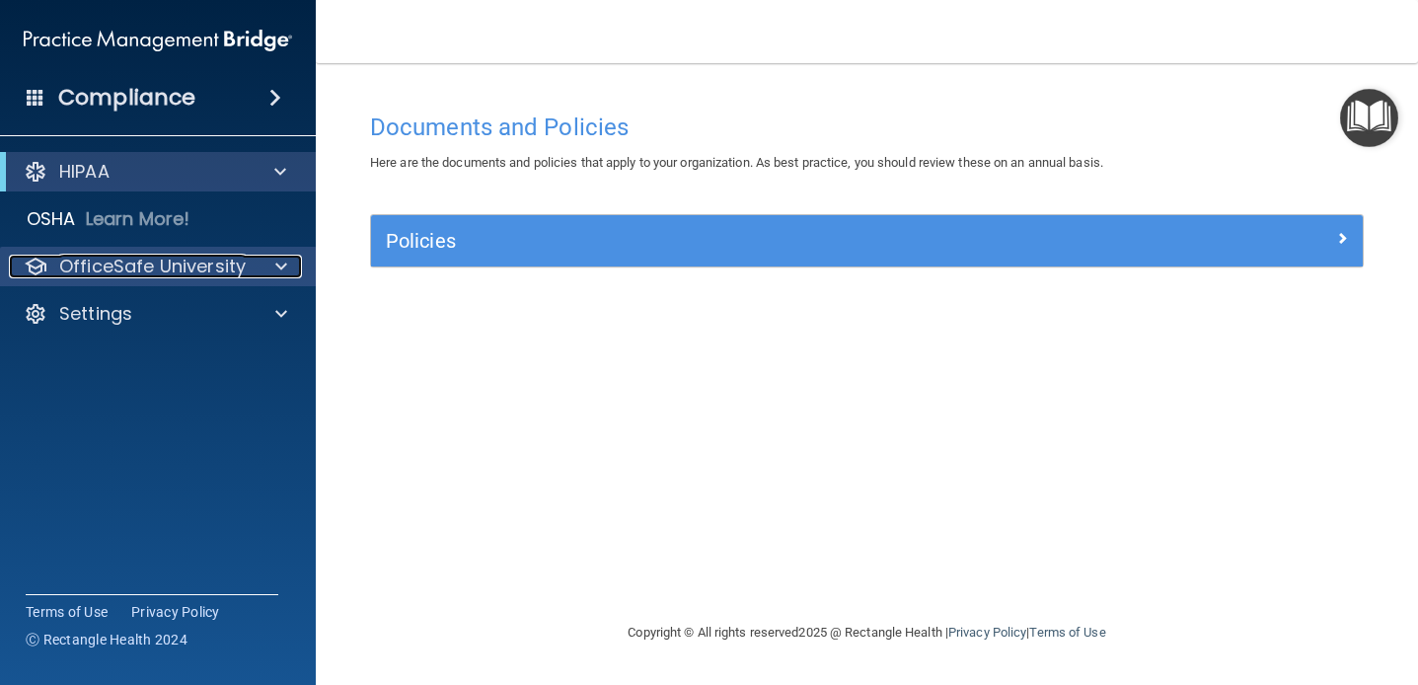
click at [76, 263] on p "OfficeSafe University" at bounding box center [152, 267] width 187 height 24
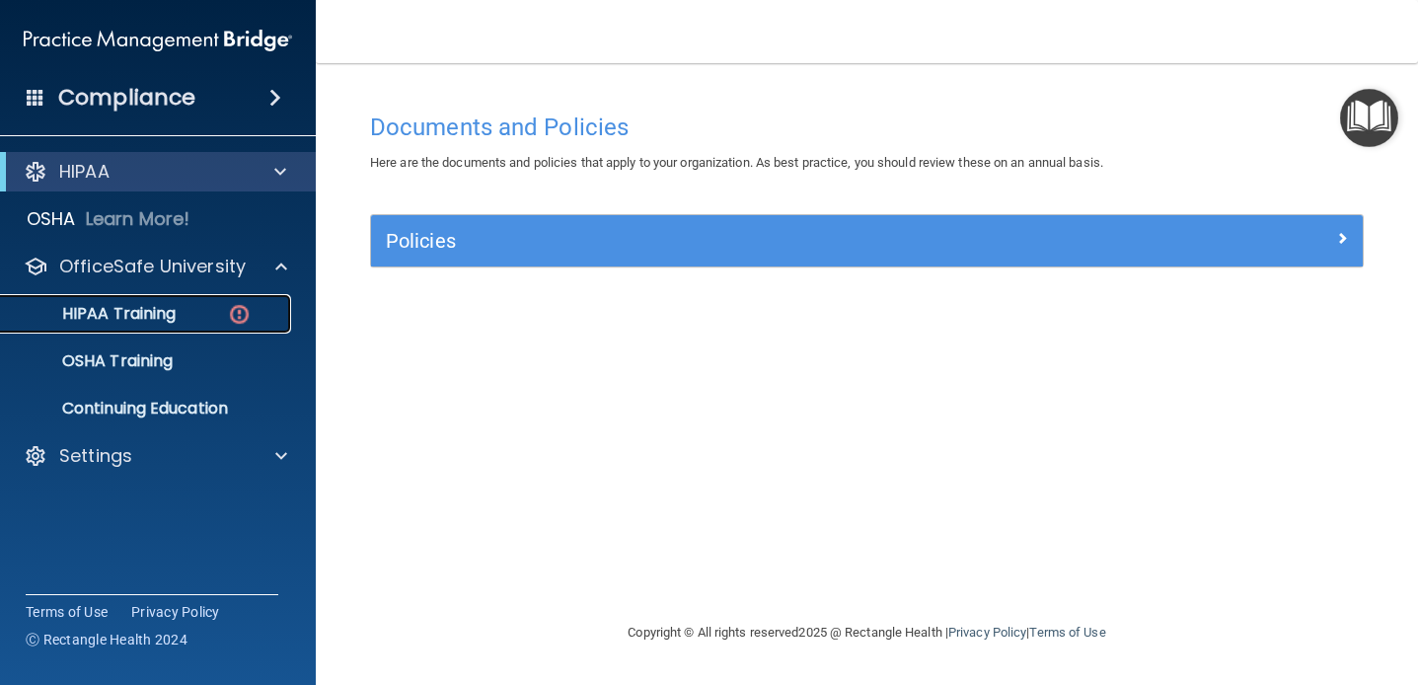
click at [109, 312] on p "HIPAA Training" at bounding box center [94, 314] width 163 height 20
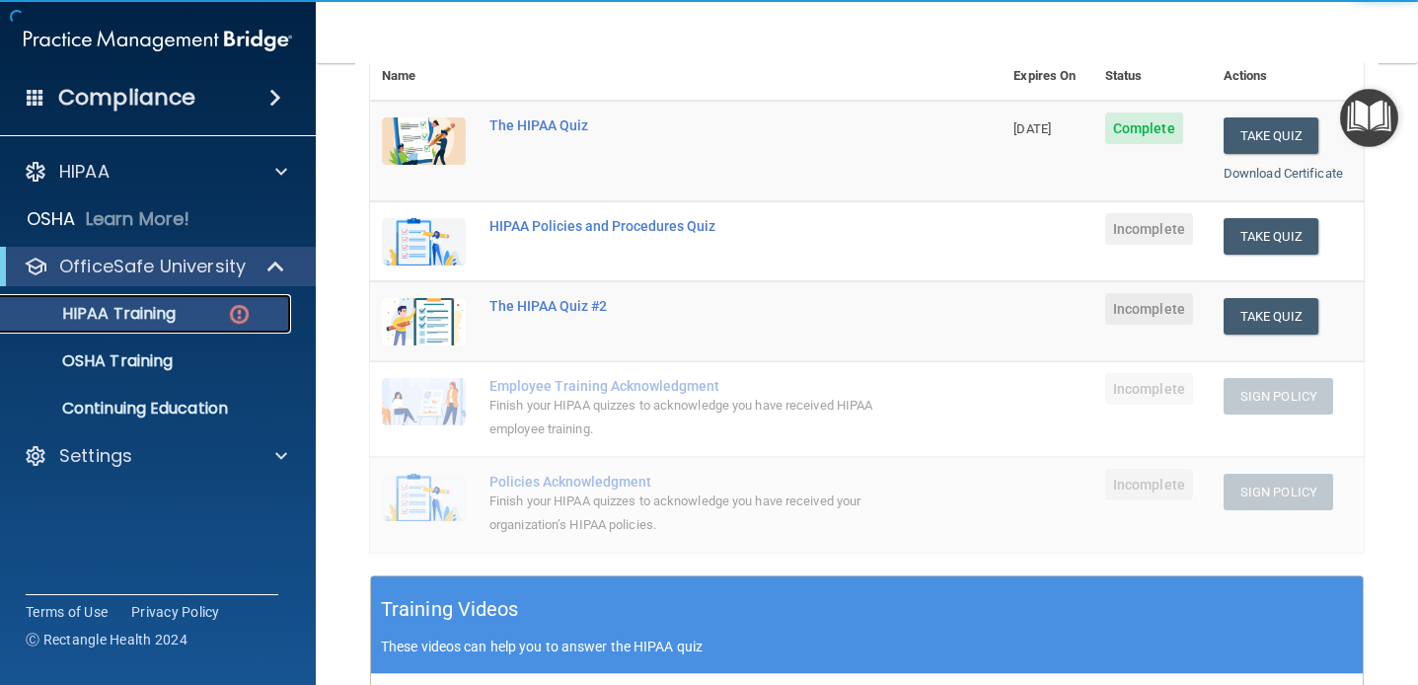
scroll to position [252, 0]
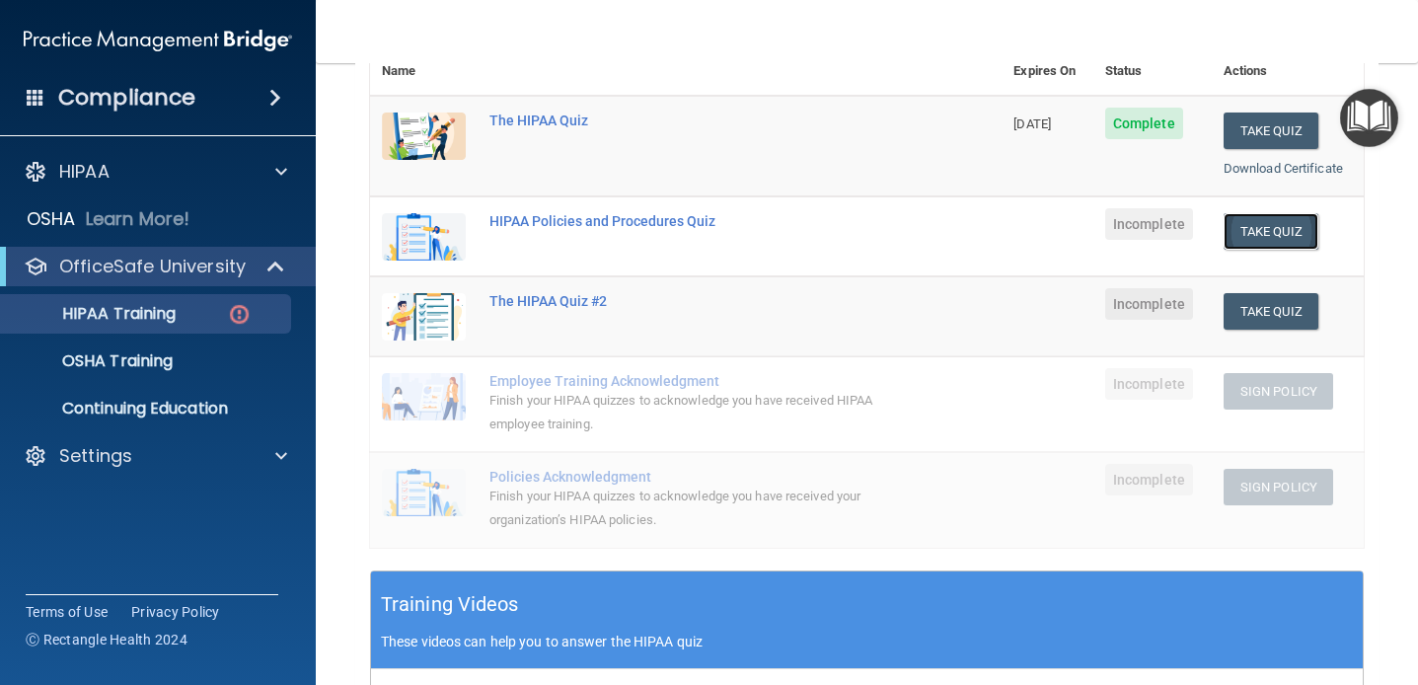
click at [1272, 236] on button "Take Quiz" at bounding box center [1271, 231] width 95 height 37
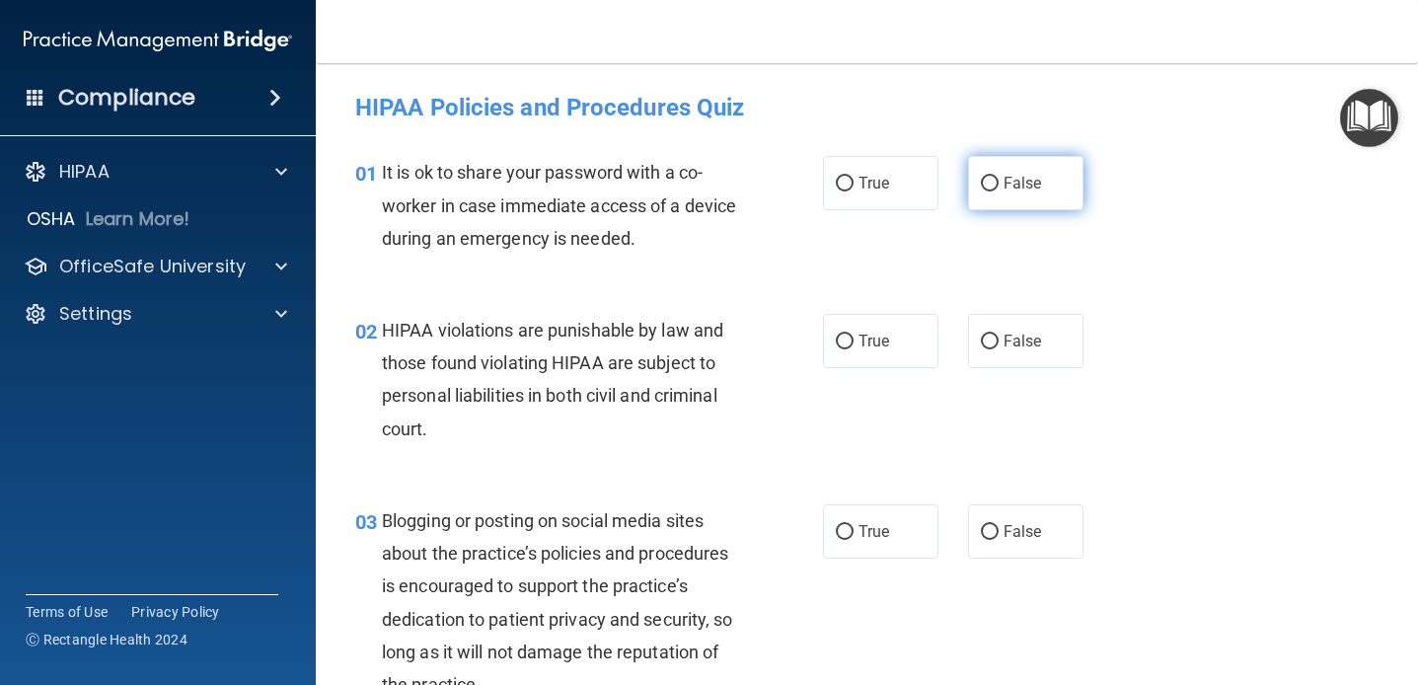
click at [1003, 158] on label "False" at bounding box center [1025, 183] width 115 height 54
click at [999, 177] on input "False" at bounding box center [990, 184] width 18 height 15
radio input "true"
click at [744, 276] on div "01 It is ok to share your password with a co-worker in case immediate access of…" at bounding box center [866, 210] width 1053 height 158
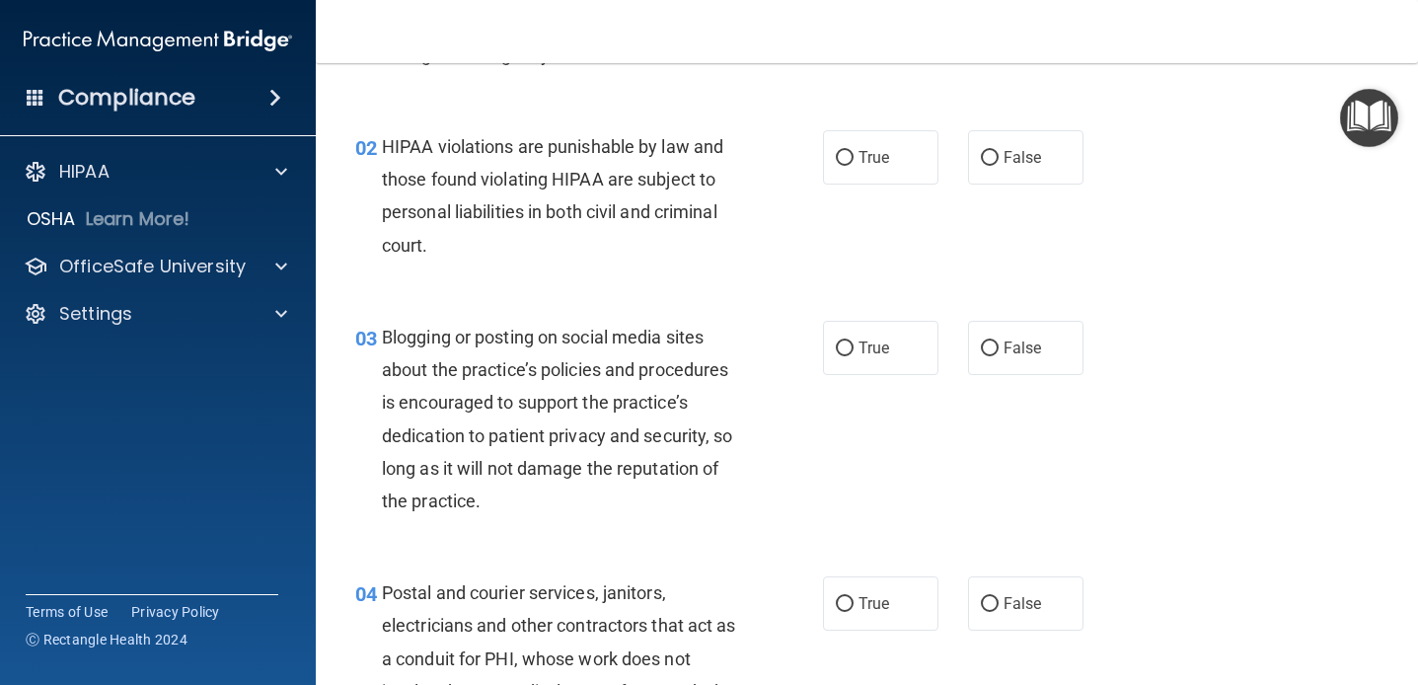
scroll to position [187, 0]
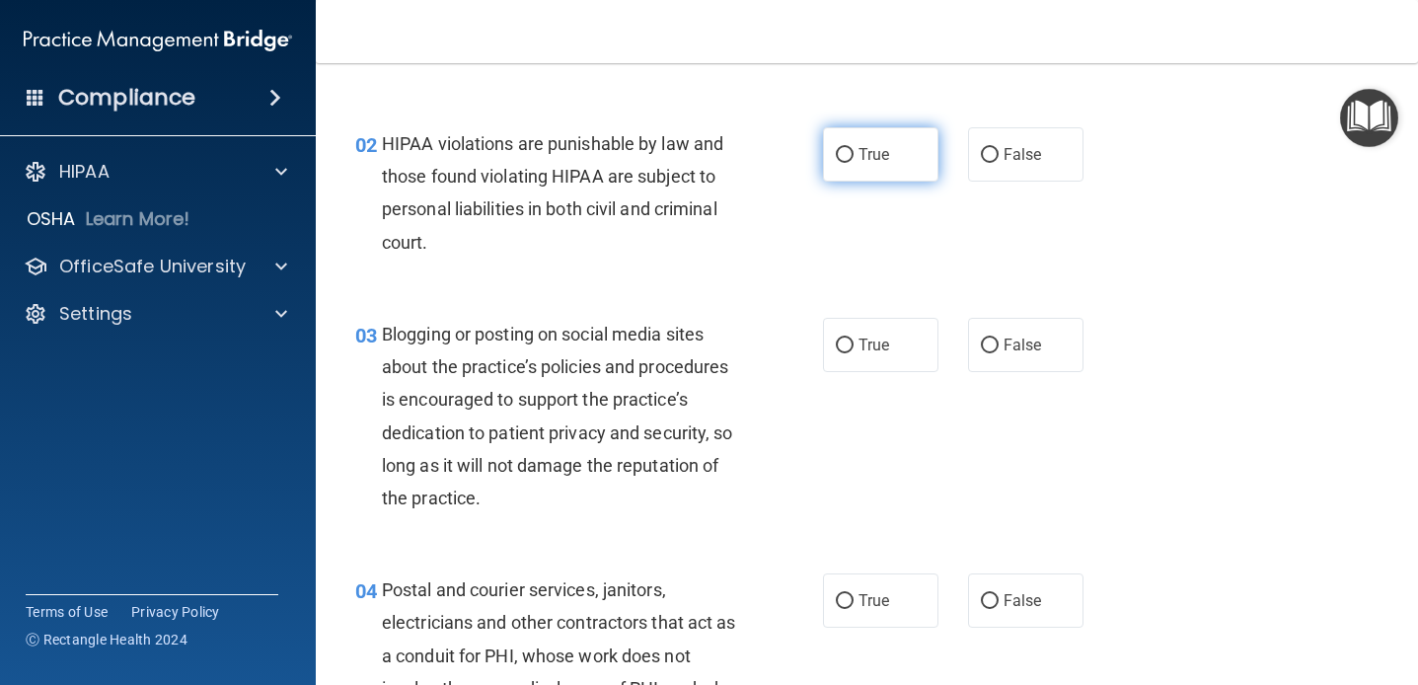
click at [883, 162] on span "True" at bounding box center [874, 154] width 31 height 19
click at [854, 162] on input "True" at bounding box center [845, 155] width 18 height 15
radio input "true"
click at [701, 328] on span "Blogging or posting on social media sites about the practice’s policies and pro…" at bounding box center [557, 416] width 351 height 185
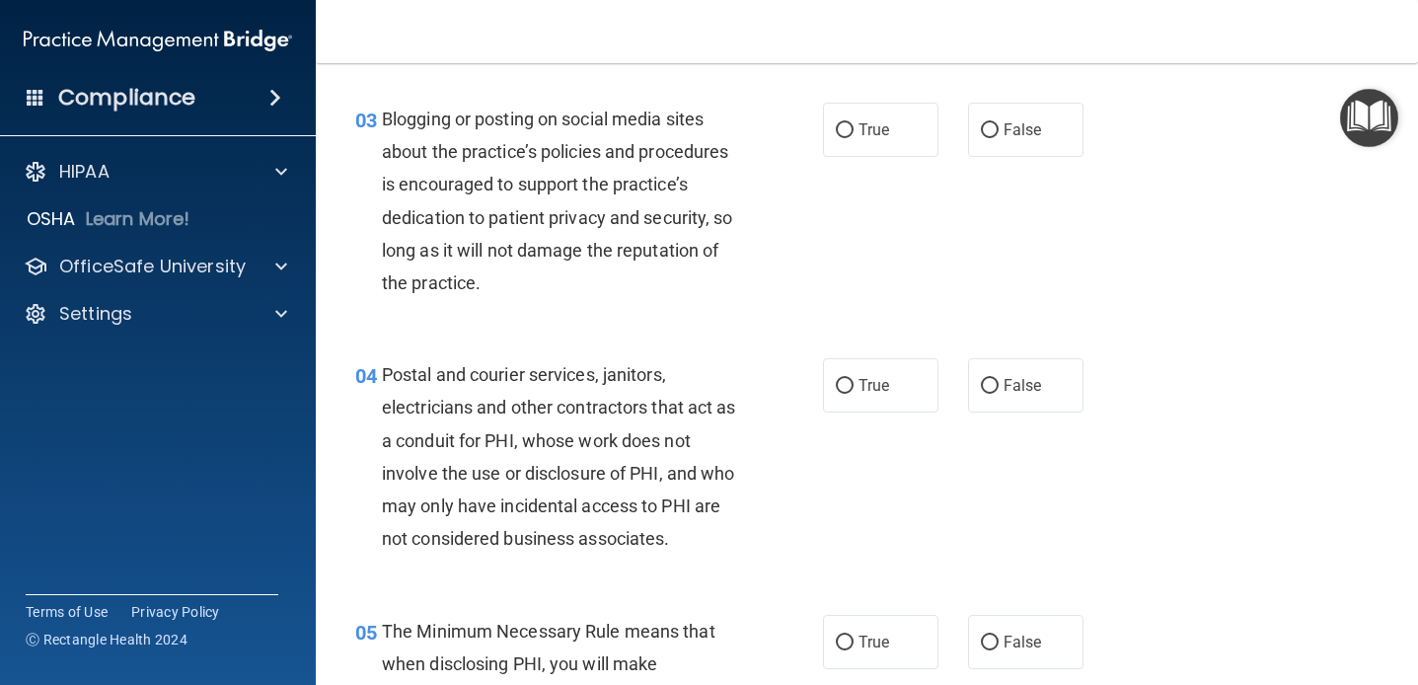
scroll to position [401, 0]
click at [982, 132] on input "False" at bounding box center [990, 131] width 18 height 15
radio input "true"
click at [747, 290] on div "Blogging or posting on social media sites about the practice’s policies and pro…" at bounding box center [568, 202] width 373 height 196
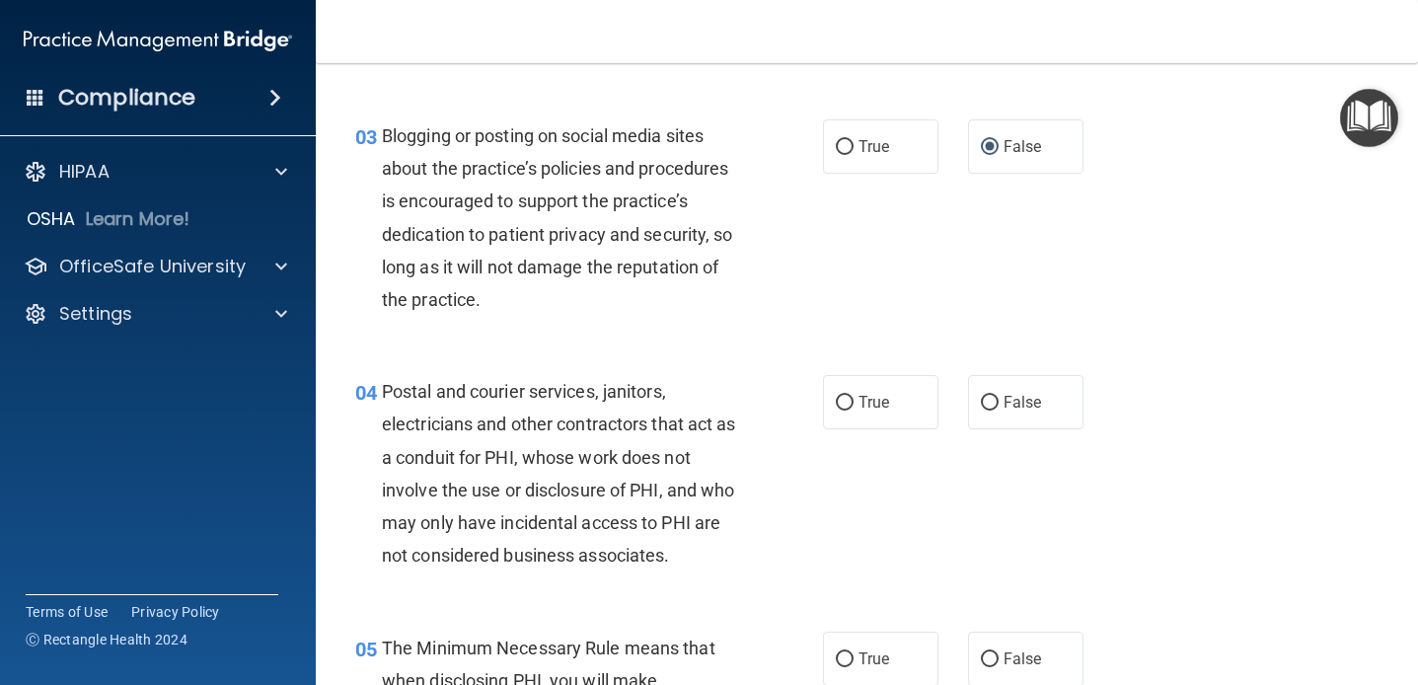
scroll to position [383, 0]
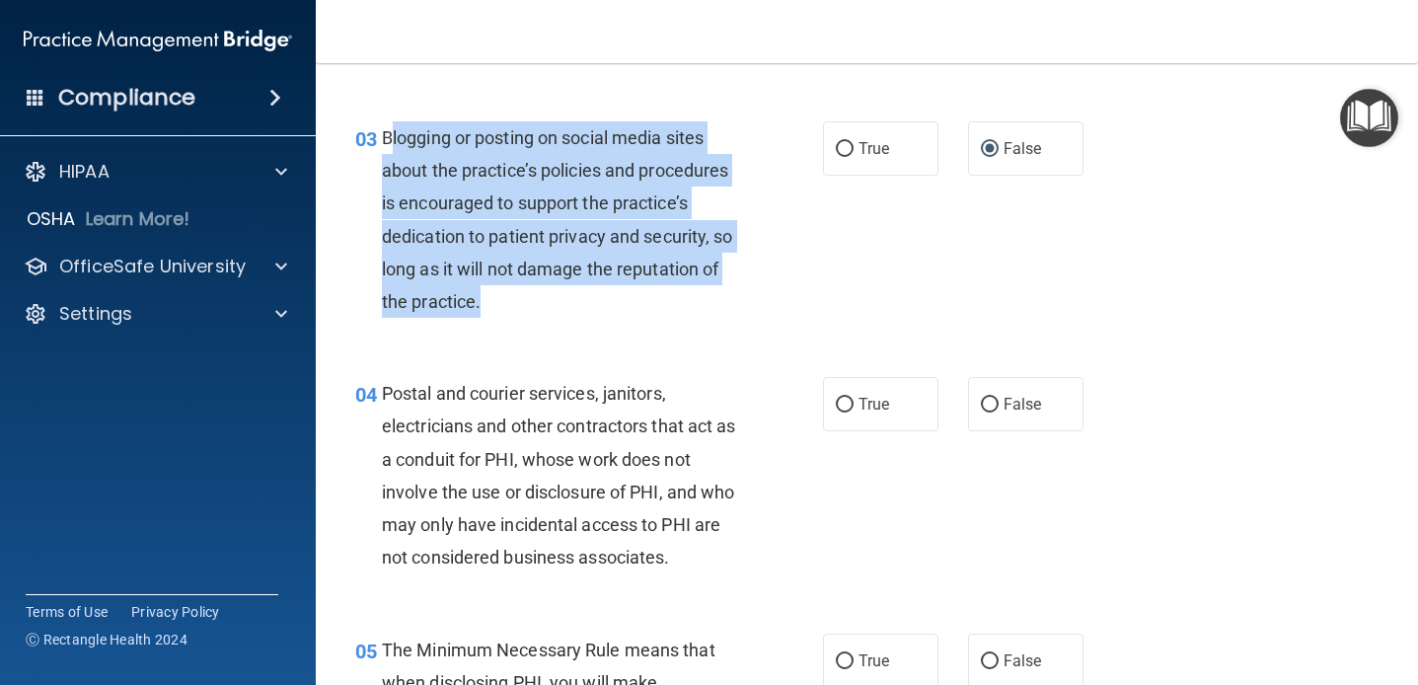
drag, startPoint x: 500, startPoint y: 314, endPoint x: 391, endPoint y: 139, distance: 206.2
click at [391, 139] on div "Blogging or posting on social media sites about the practice’s policies and pro…" at bounding box center [568, 219] width 373 height 196
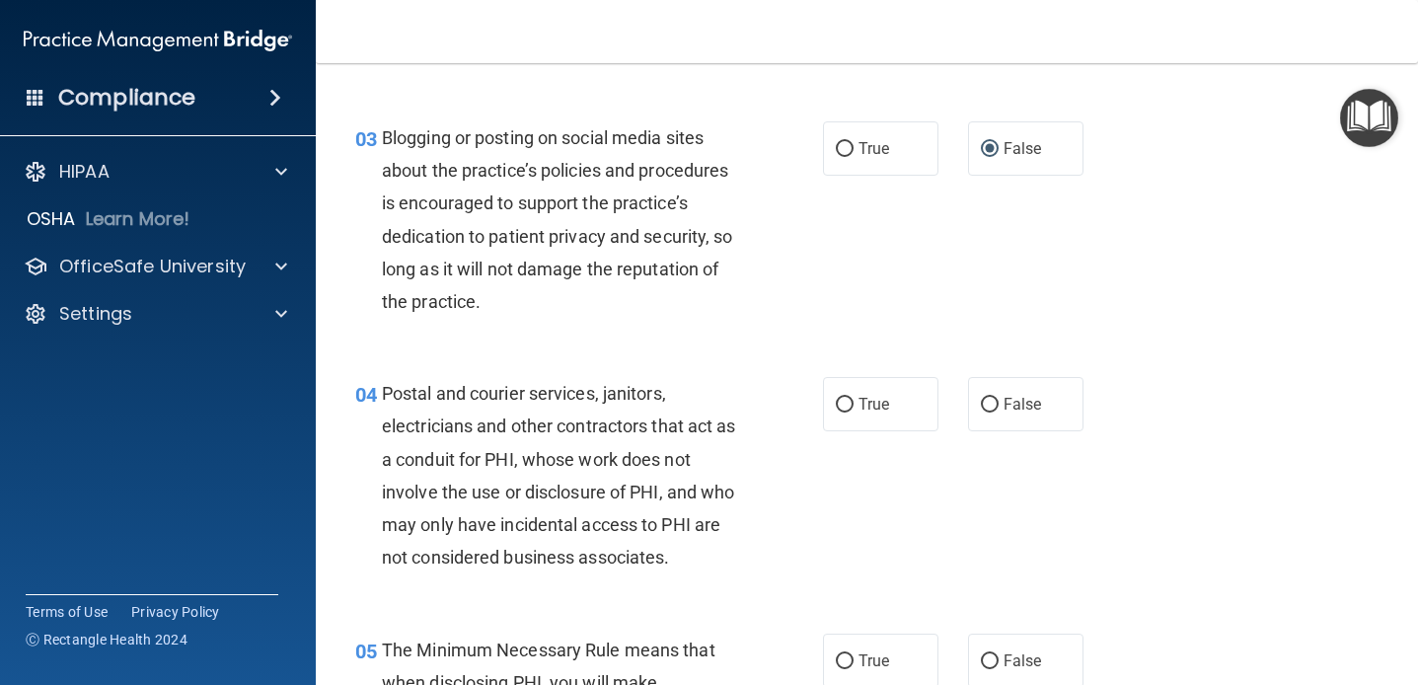
click at [476, 322] on div "03 Blogging or posting on social media sites about the practice’s policies and …" at bounding box center [589, 224] width 527 height 206
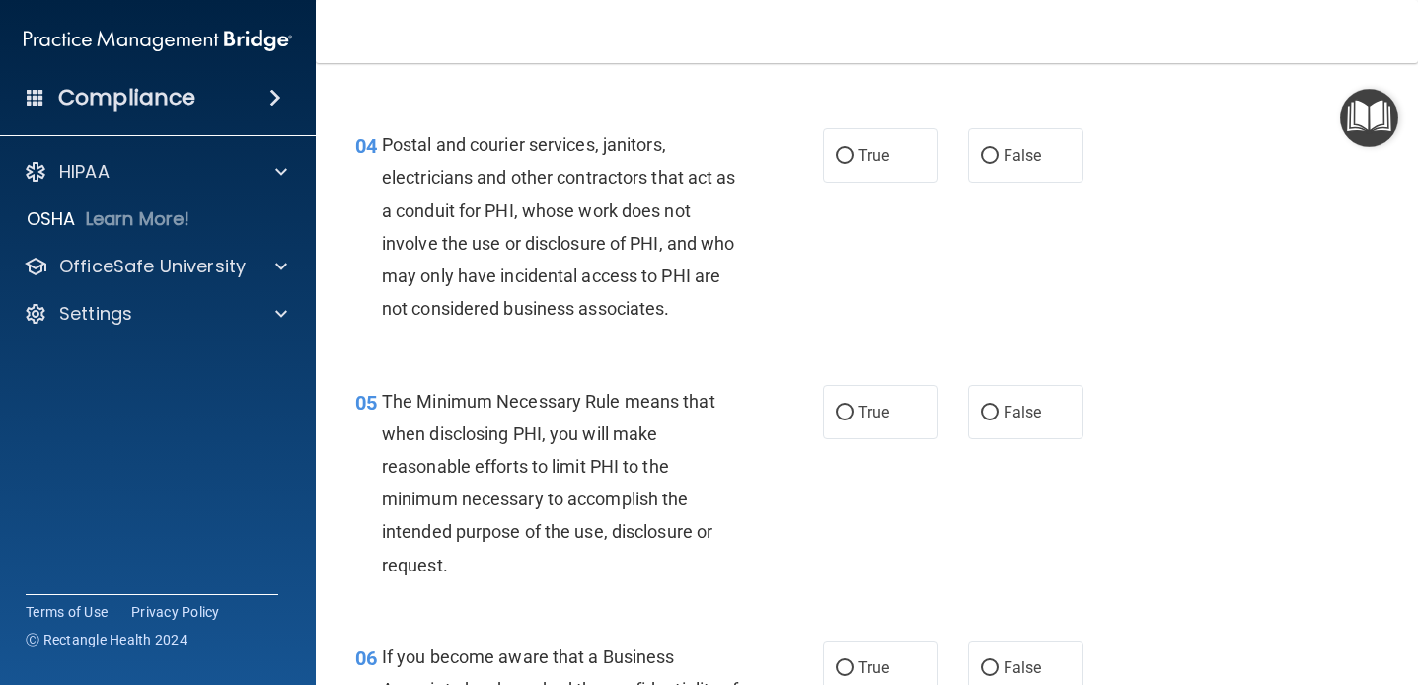
scroll to position [637, 0]
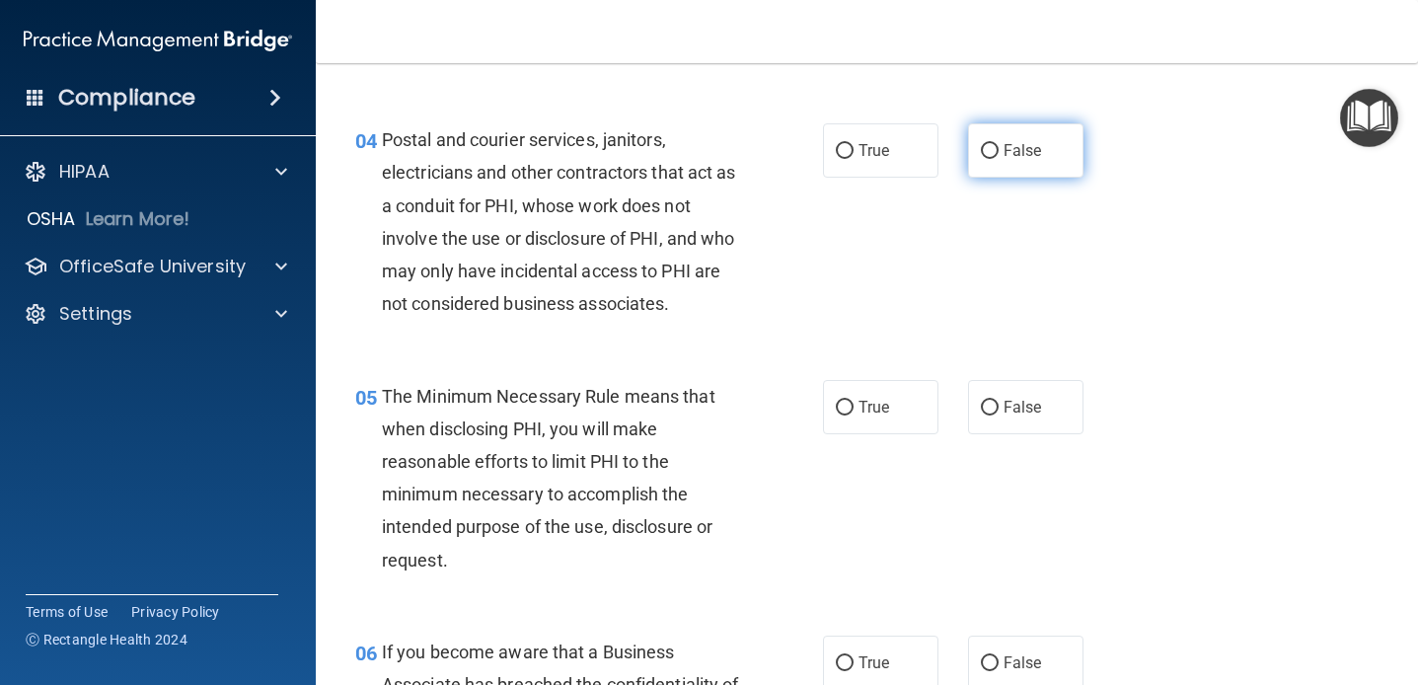
click at [1014, 139] on label "False" at bounding box center [1025, 150] width 115 height 54
click at [999, 144] on input "False" at bounding box center [990, 151] width 18 height 15
radio input "true"
click at [943, 224] on div "04 Postal and courier services, janitors, electricians and other contractors th…" at bounding box center [866, 227] width 1053 height 256
click at [840, 233] on div "04 Postal and courier services, janitors, electricians and other contractors th…" at bounding box center [589, 226] width 527 height 206
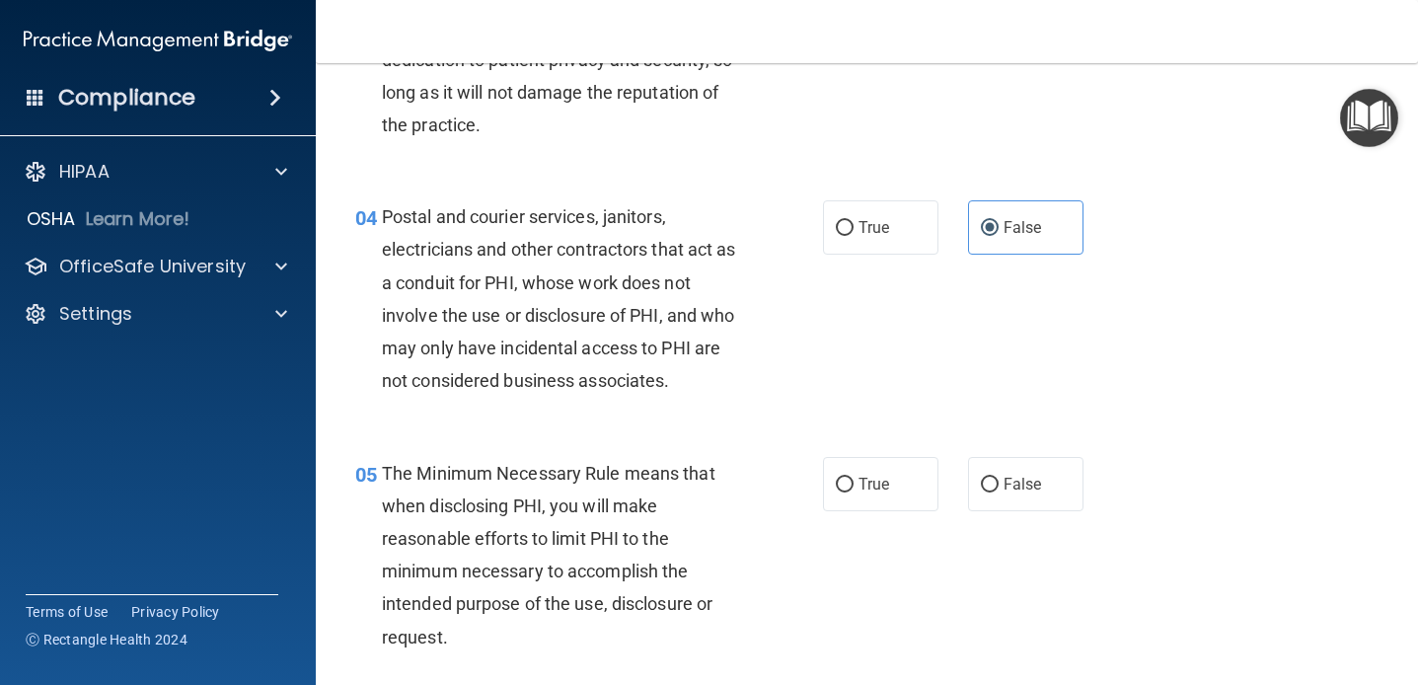
scroll to position [555, 0]
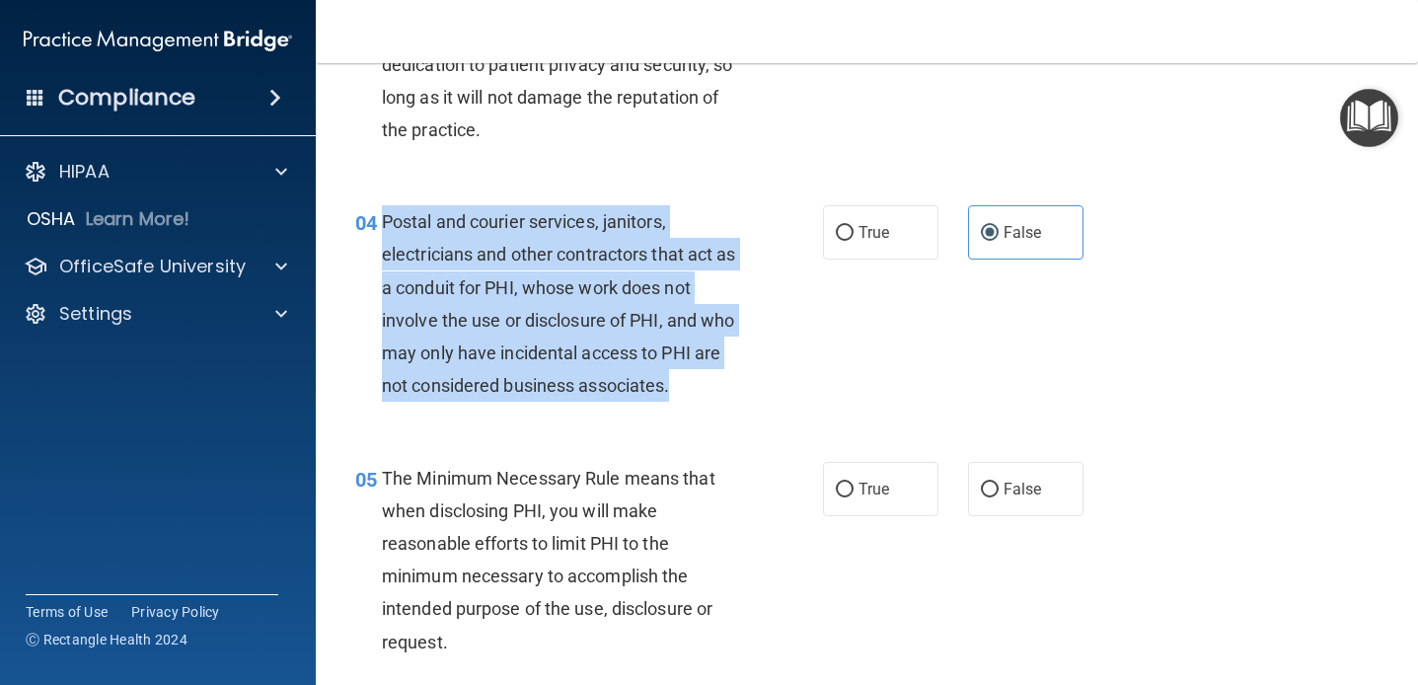
drag, startPoint x: 678, startPoint y: 390, endPoint x: 389, endPoint y: 214, distance: 338.3
click at [389, 214] on div "Postal and courier services, janitors, electricians and other contractors that …" at bounding box center [568, 303] width 373 height 196
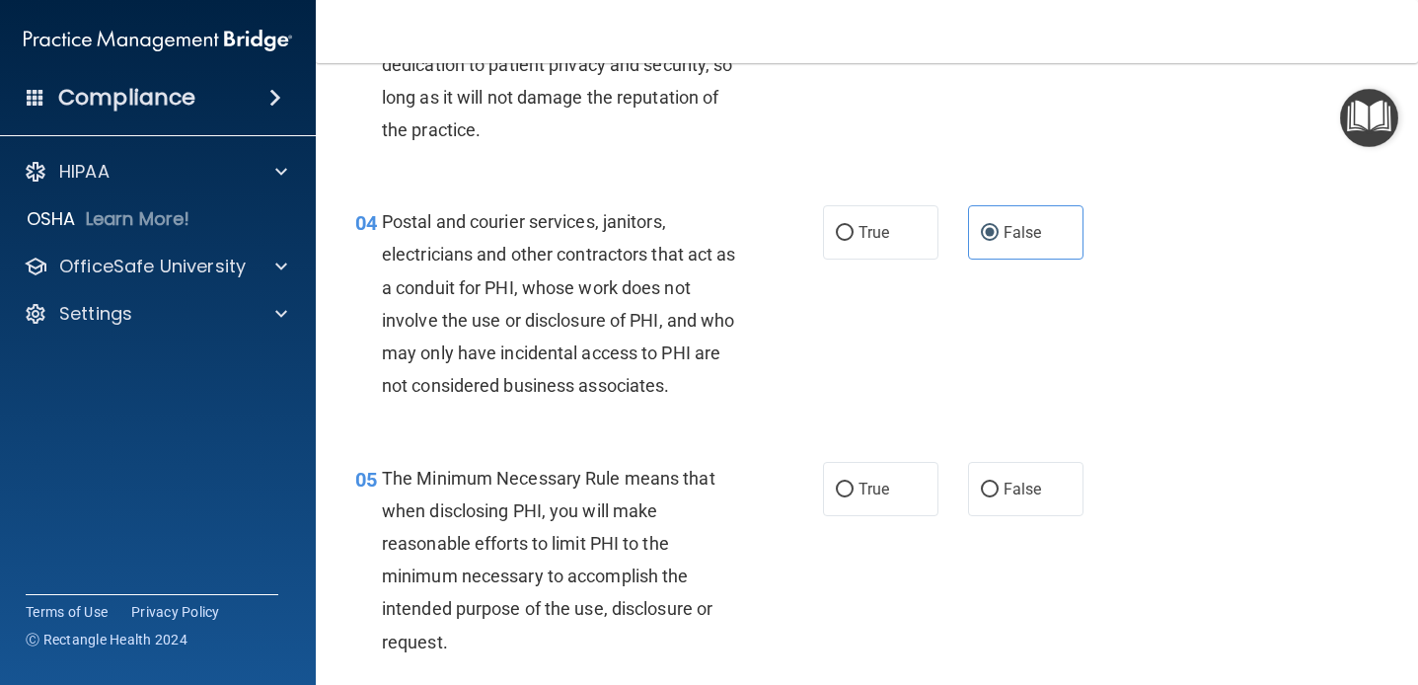
click at [379, 222] on div "04" at bounding box center [360, 223] width 41 height 37
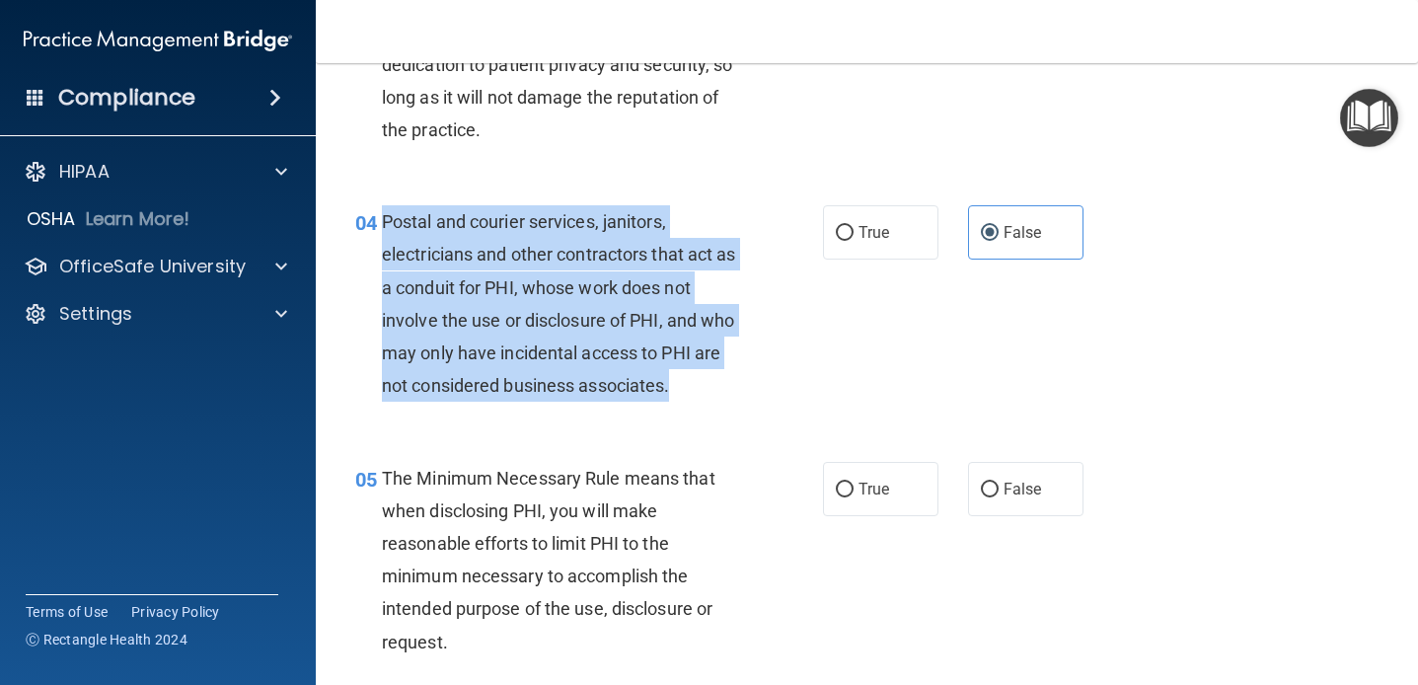
drag, startPoint x: 384, startPoint y: 216, endPoint x: 703, endPoint y: 387, distance: 361.6
click at [703, 387] on div "Postal and courier services, janitors, electricians and other contractors that …" at bounding box center [568, 303] width 373 height 196
copy span "Postal and courier services, janitors, electricians and other contractors that …"
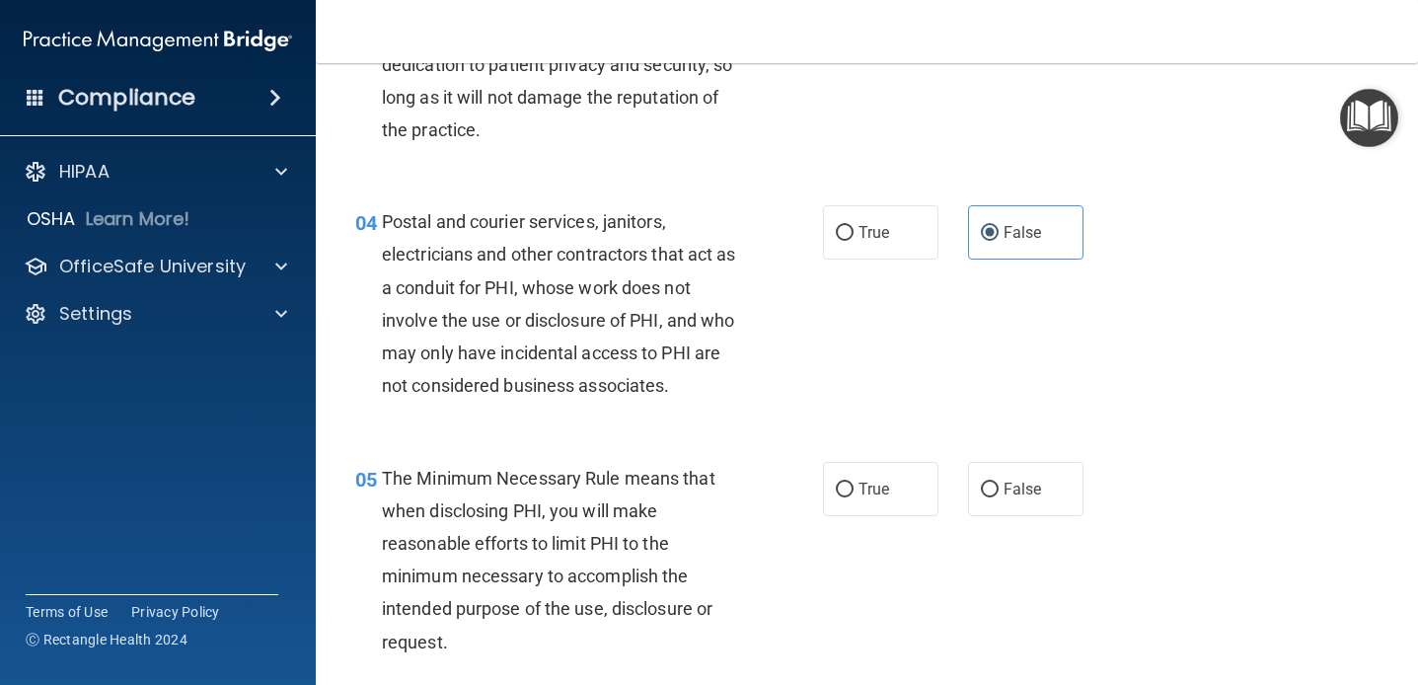
click at [545, 346] on span "Postal and courier services, janitors, electricians and other contractors that …" at bounding box center [559, 303] width 354 height 185
click at [903, 217] on label "True" at bounding box center [880, 232] width 115 height 54
click at [854, 226] on input "True" at bounding box center [845, 233] width 18 height 15
radio input "true"
radio input "false"
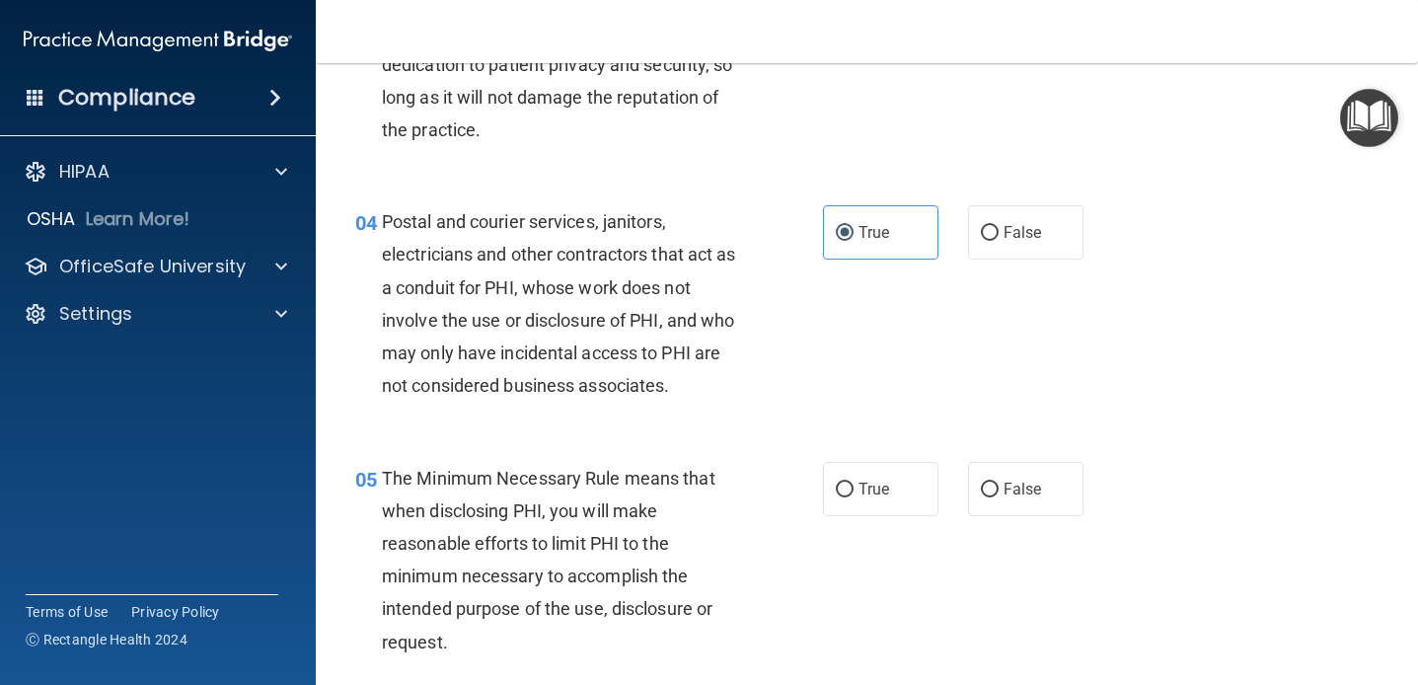
click at [767, 406] on div "04 Postal and courier services, janitors, electricians and other contractors th…" at bounding box center [589, 308] width 527 height 206
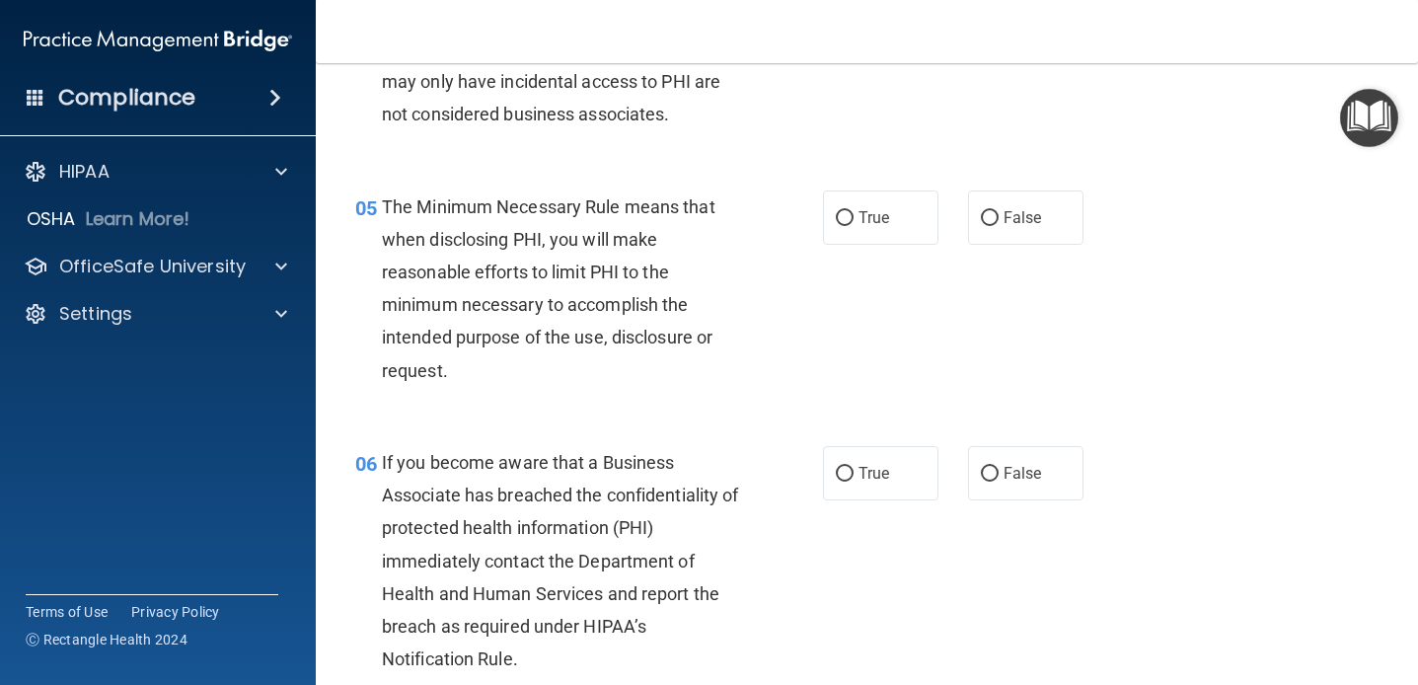
scroll to position [817, 0]
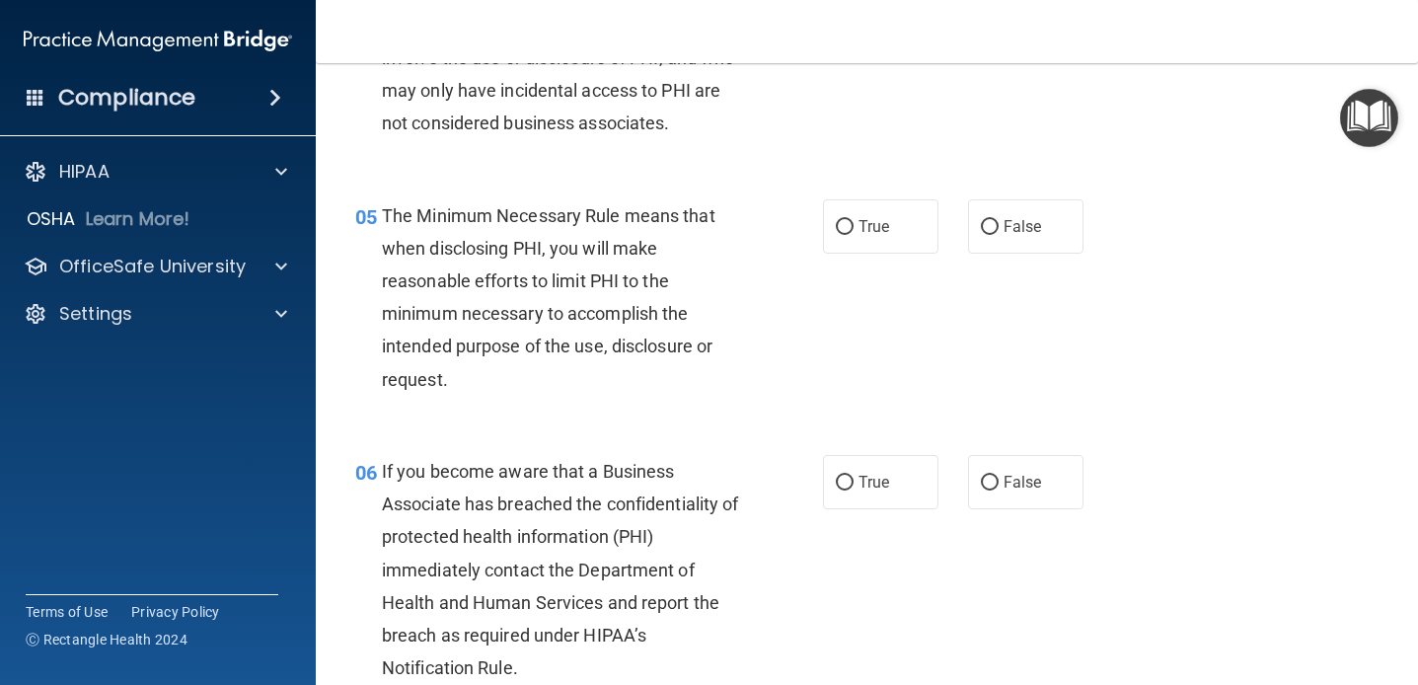
click at [575, 237] on span "The Minimum Necessary Rule means that when disclosing PHI, you will make reason…" at bounding box center [549, 297] width 334 height 185
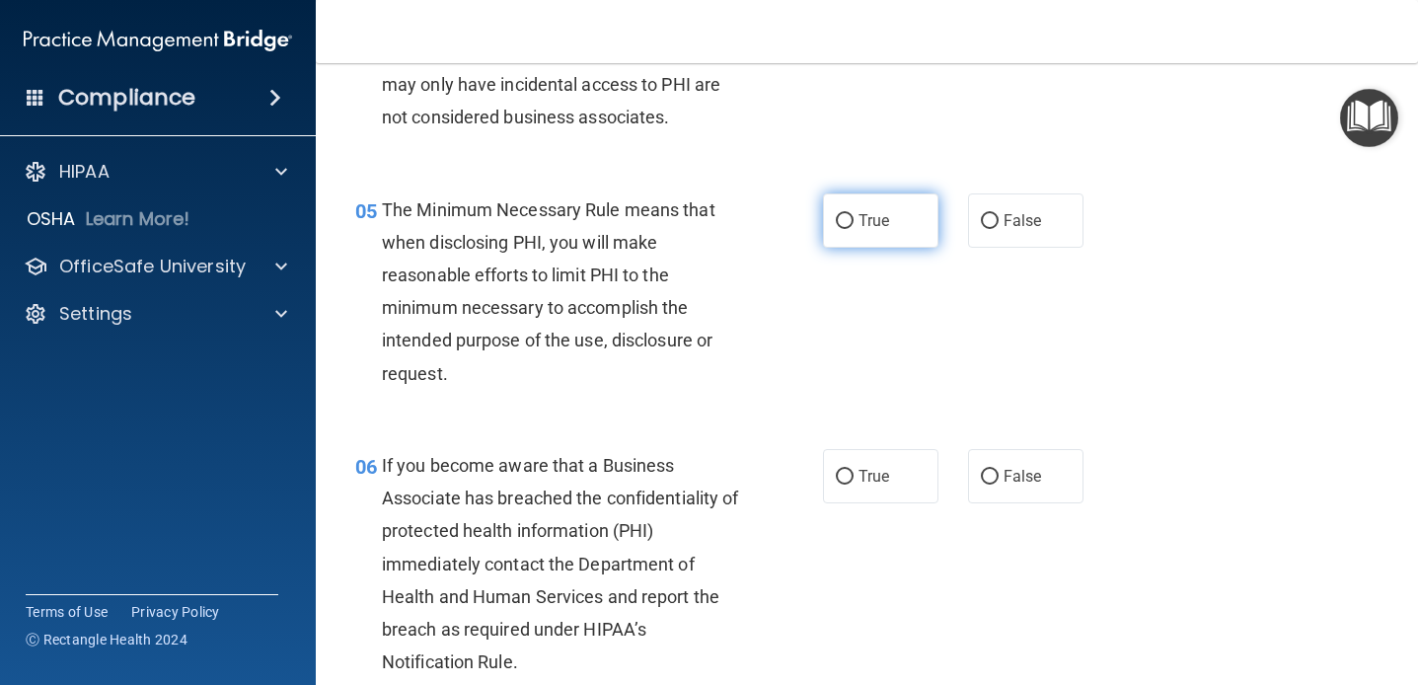
click at [855, 213] on label "True" at bounding box center [880, 220] width 115 height 54
click at [854, 214] on input "True" at bounding box center [845, 221] width 18 height 15
radio input "true"
click at [724, 355] on div "The Minimum Necessary Rule means that when disclosing PHI, you will make reason…" at bounding box center [568, 291] width 373 height 196
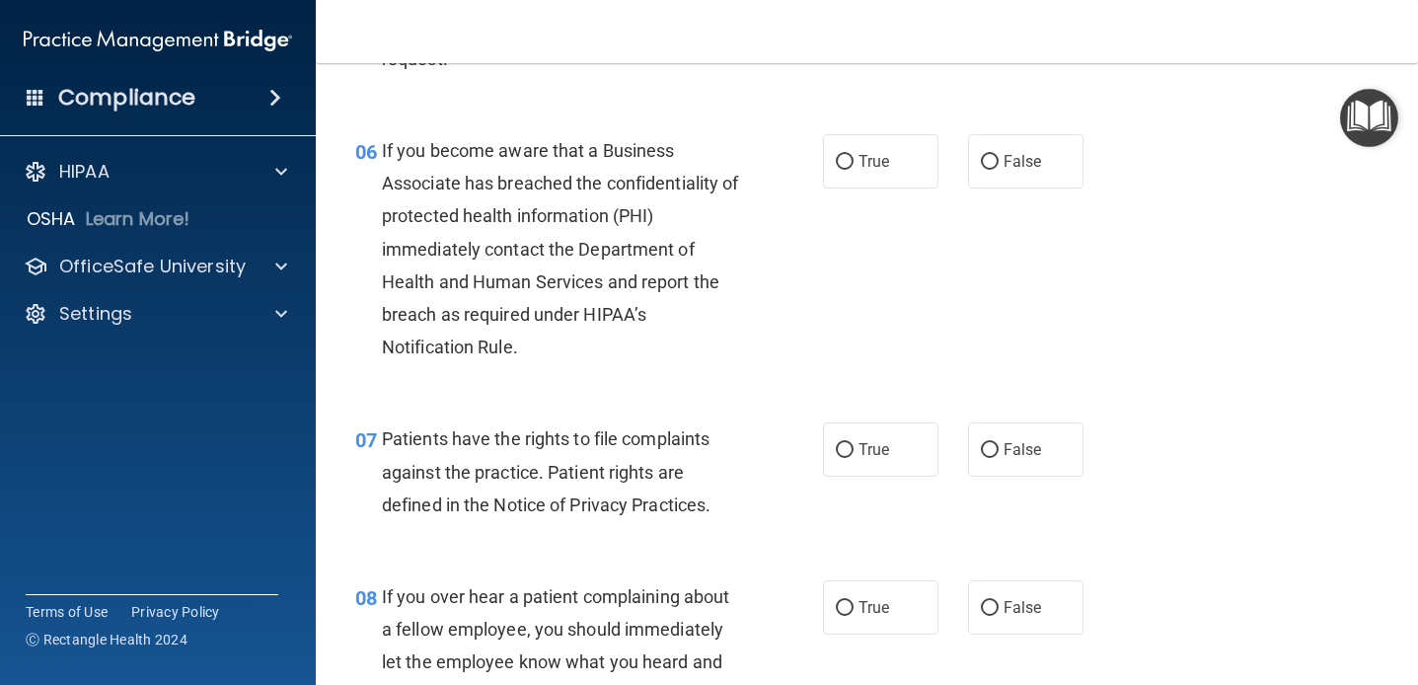
scroll to position [1142, 0]
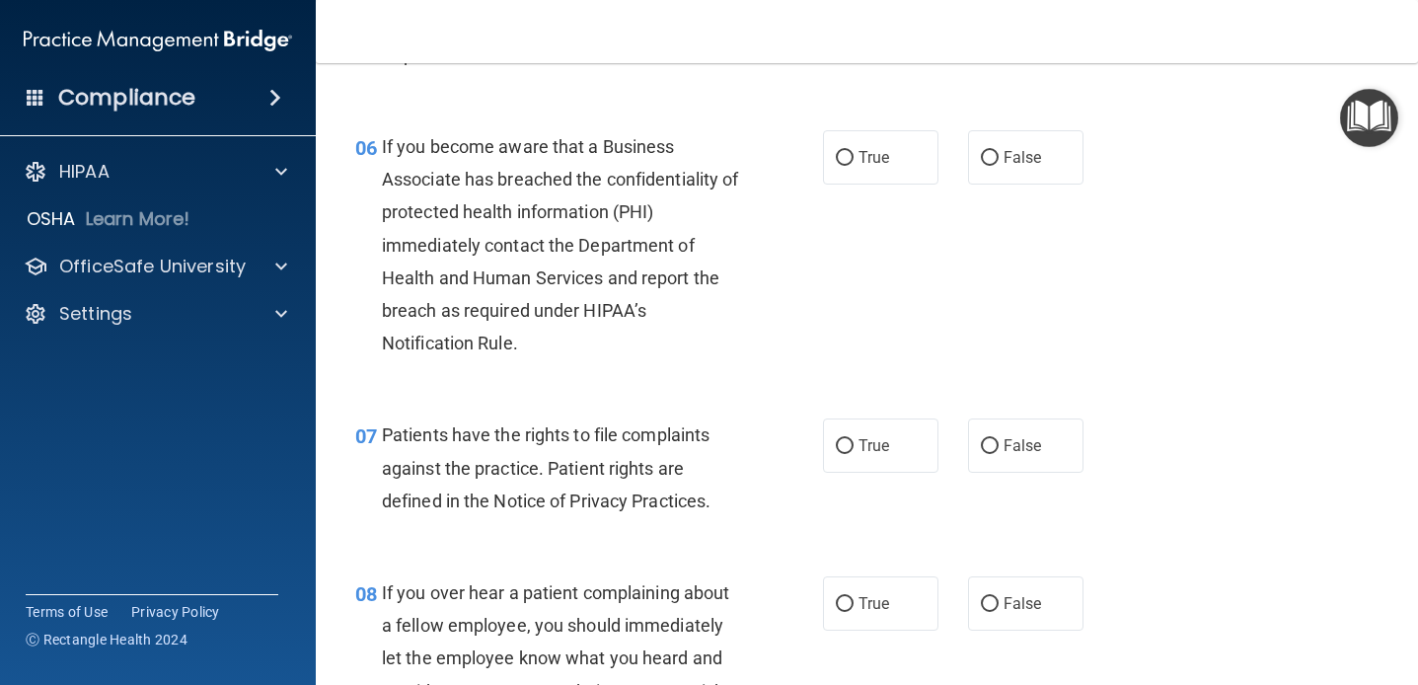
click at [697, 316] on div "If you become aware that a Business Associate has breached the confidentiality …" at bounding box center [568, 245] width 373 height 230
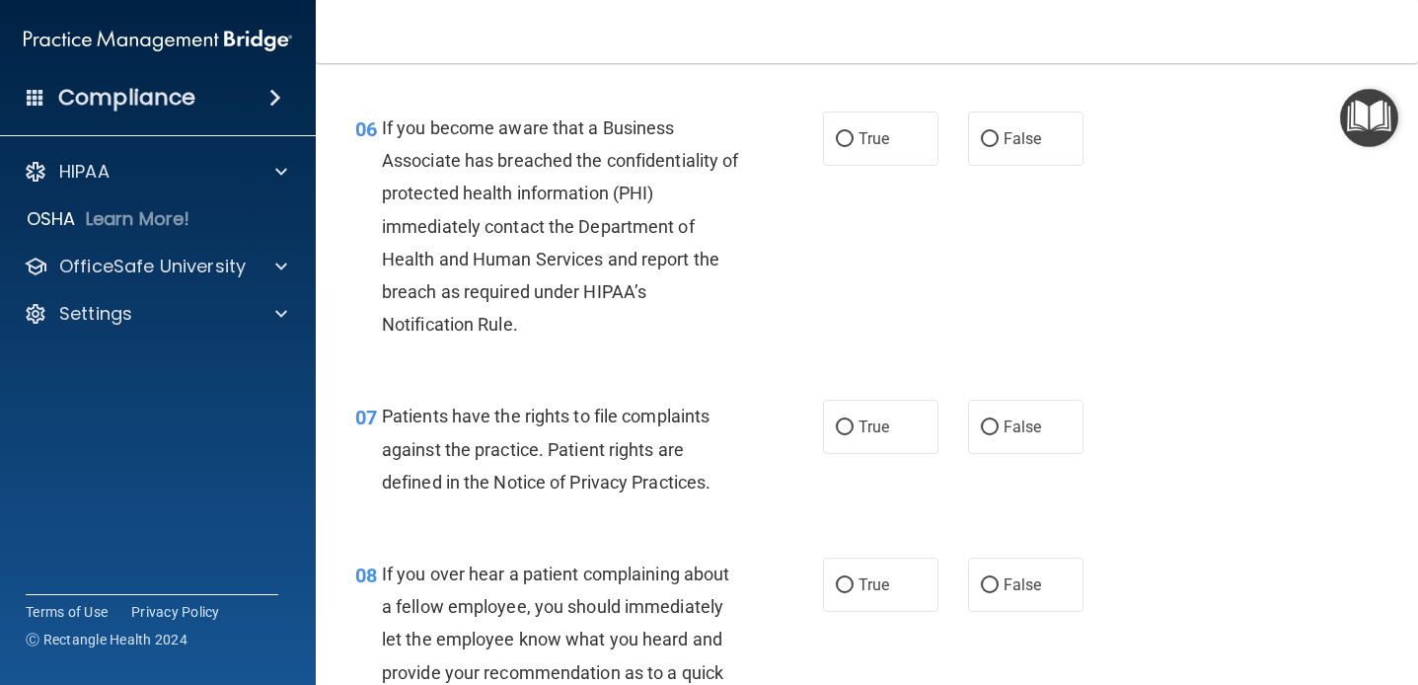
scroll to position [1163, 0]
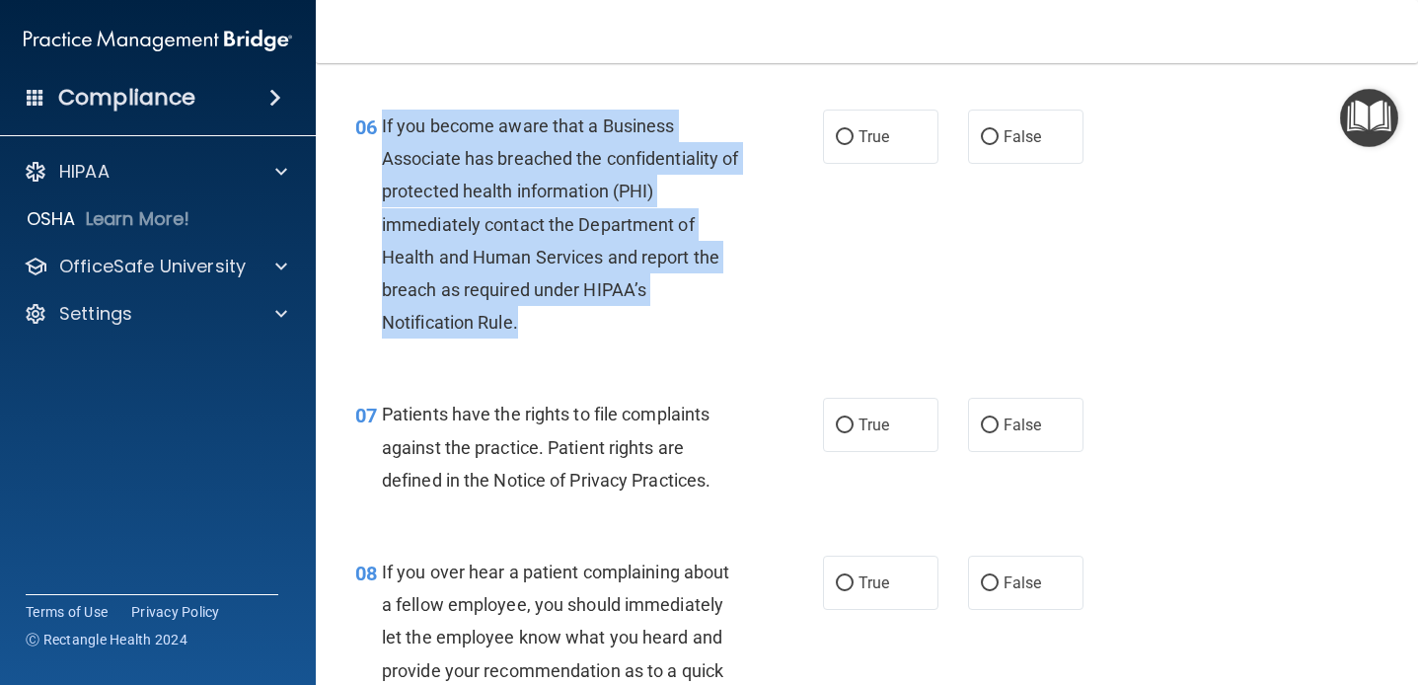
drag, startPoint x: 545, startPoint y: 327, endPoint x: 382, endPoint y: 117, distance: 265.1
click at [382, 117] on div "If you become aware that a Business Associate has breached the confidentiality …" at bounding box center [568, 225] width 373 height 230
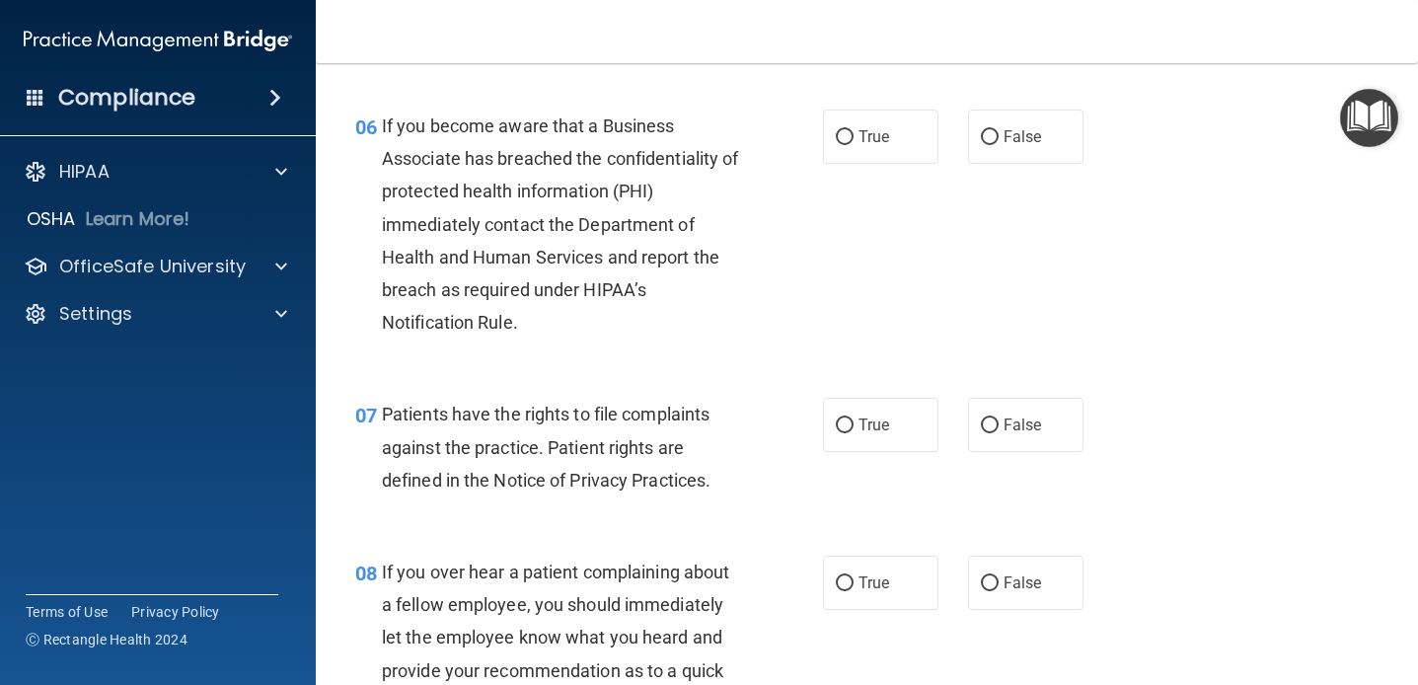
click at [719, 87] on div "06 If you become aware that a Business Associate has breached the confidentiali…" at bounding box center [866, 229] width 1053 height 289
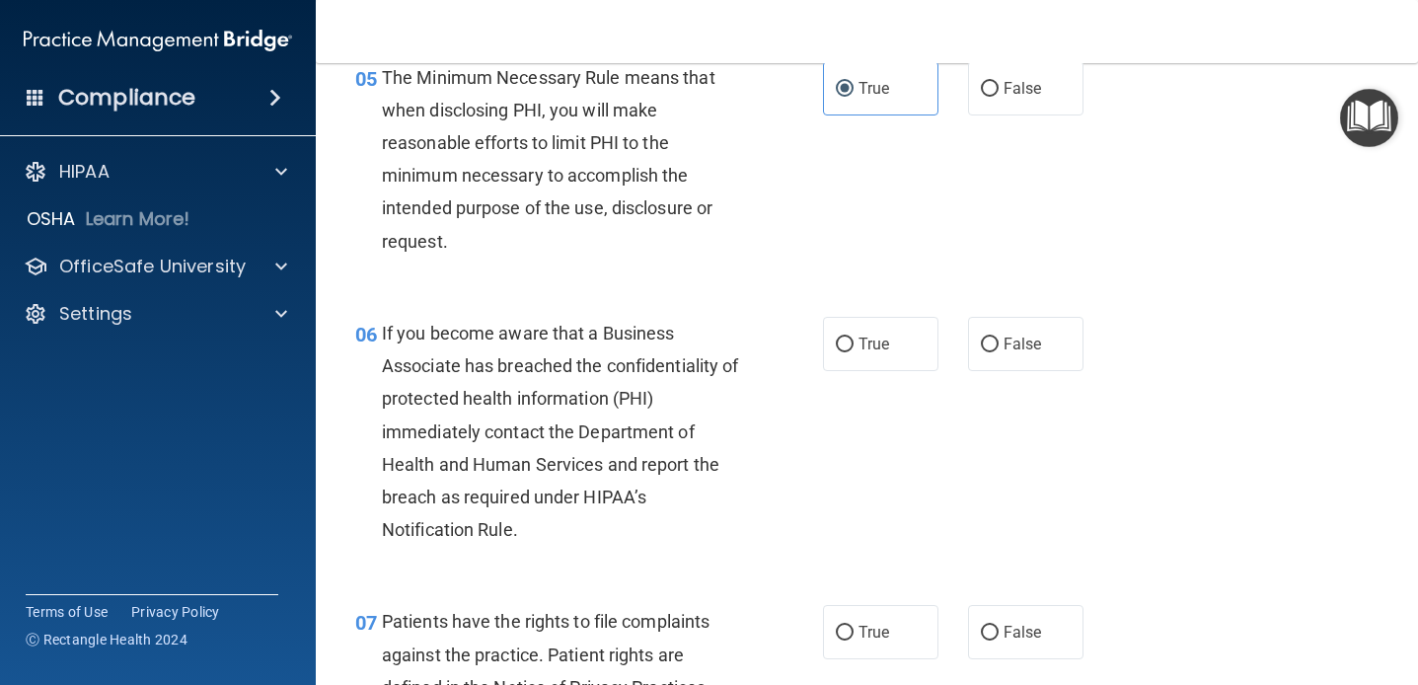
scroll to position [949, 0]
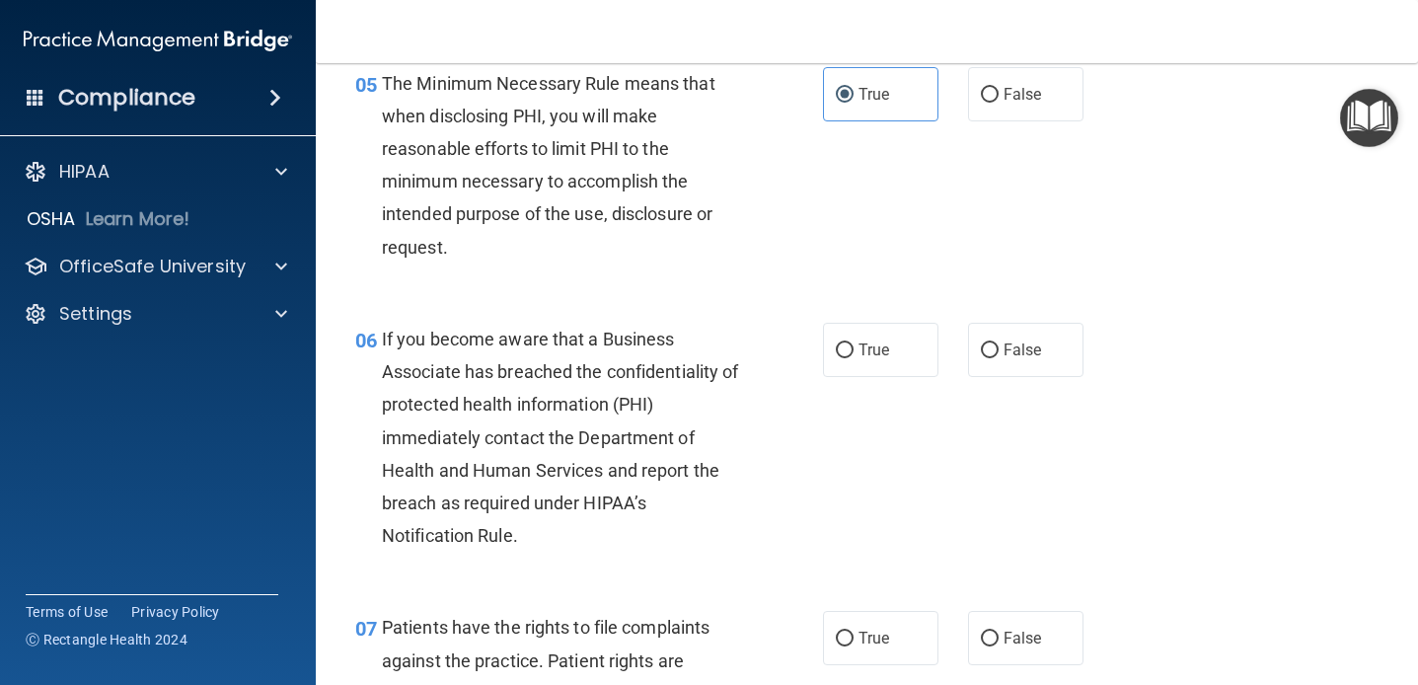
click at [604, 299] on div "06 If you become aware that a Business Associate has breached the confidentiali…" at bounding box center [866, 442] width 1053 height 289
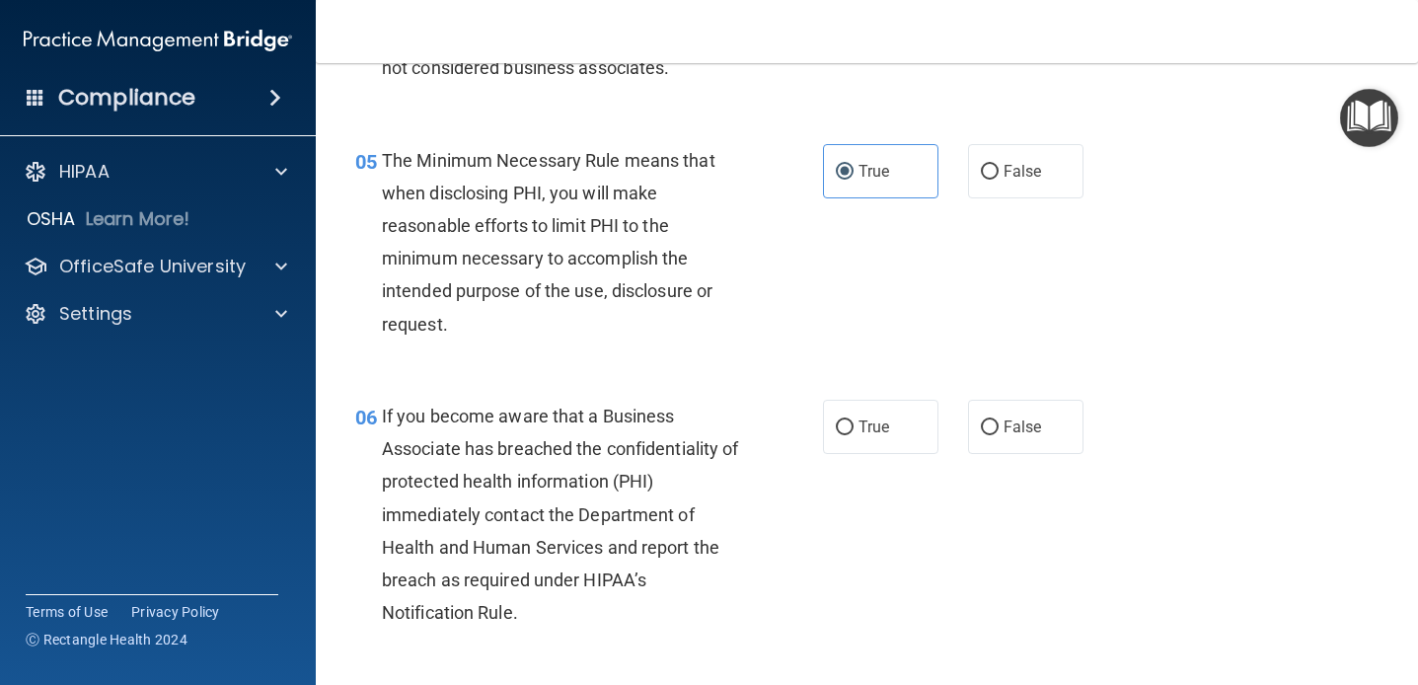
scroll to position [862, 0]
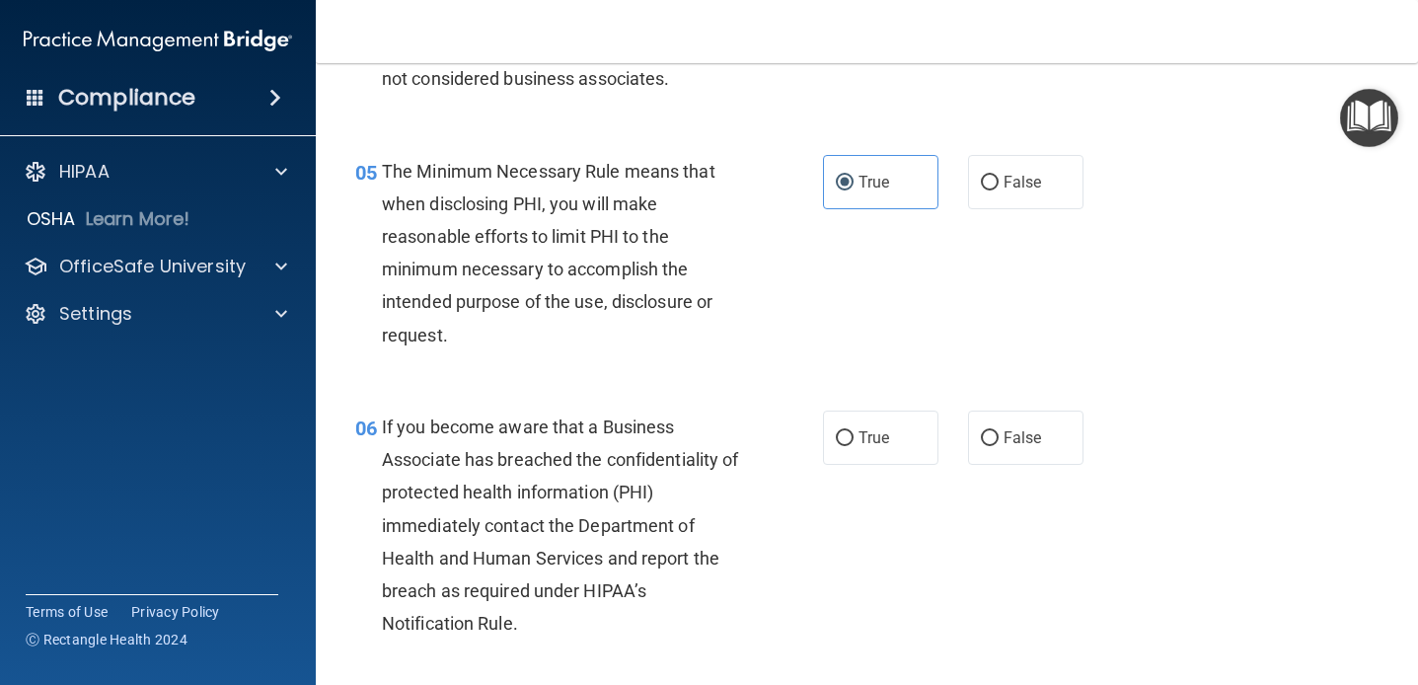
click at [575, 282] on div "The Minimum Necessary Rule means that when disclosing PHI, you will make reason…" at bounding box center [568, 253] width 373 height 196
click at [441, 353] on div "05 The Minimum Necessary Rule means that when disclosing PHI, you will make rea…" at bounding box center [589, 258] width 527 height 206
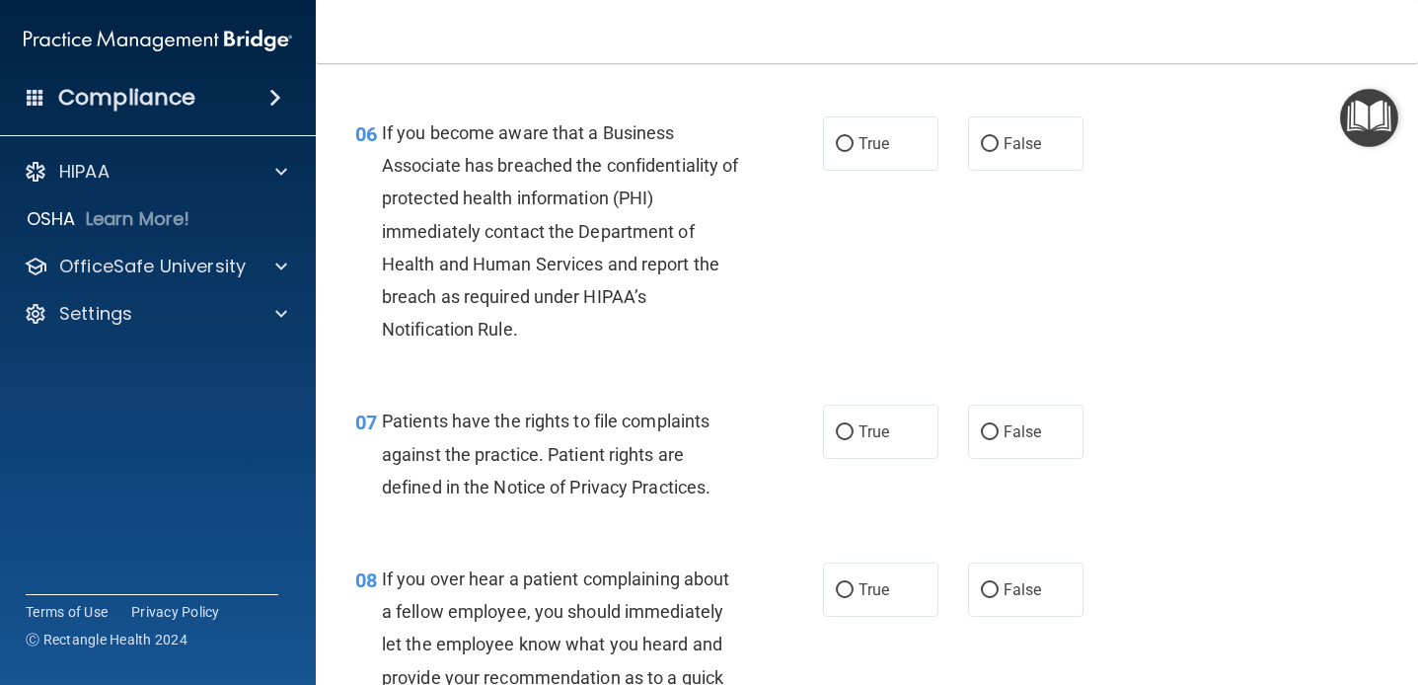
scroll to position [1148, 0]
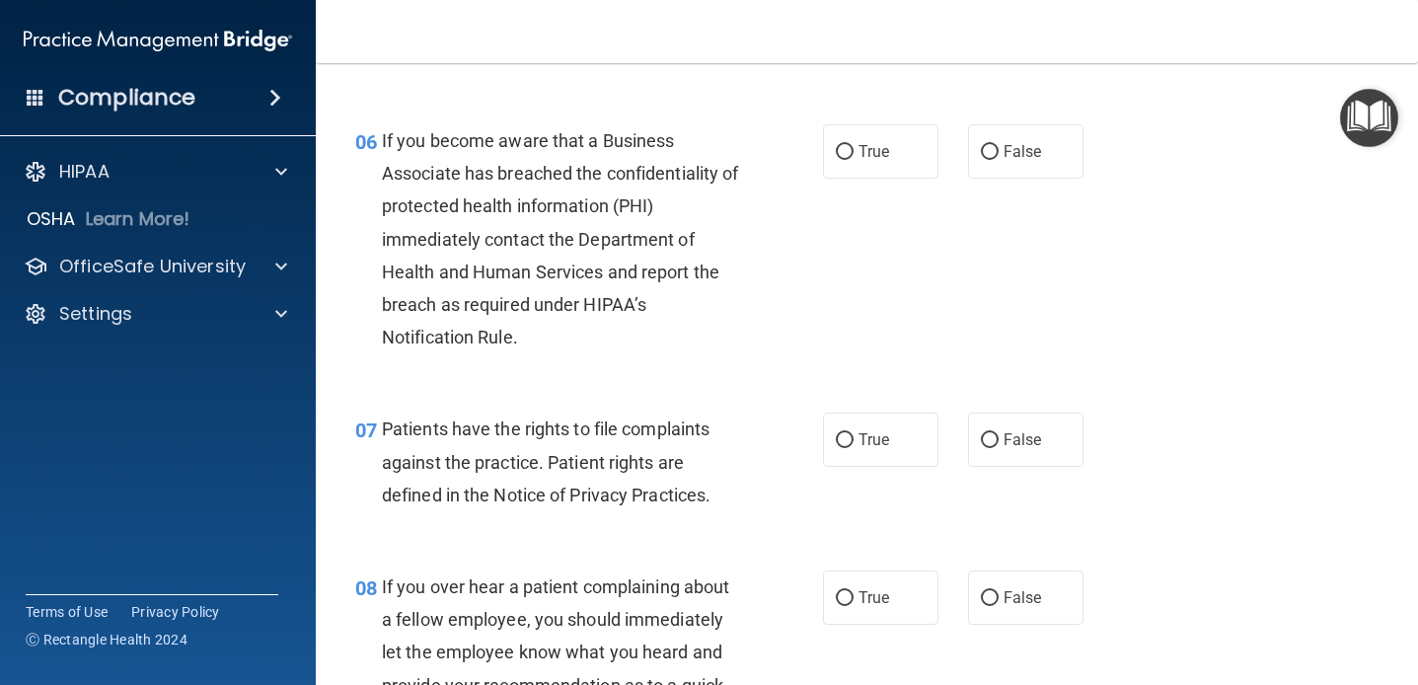
click at [566, 336] on div "If you become aware that a Business Associate has breached the confidentiality …" at bounding box center [568, 239] width 373 height 230
click at [856, 137] on label "True" at bounding box center [880, 151] width 115 height 54
click at [854, 145] on input "True" at bounding box center [845, 152] width 18 height 15
radio input "true"
click at [721, 326] on div "If you become aware that a Business Associate has breached the confidentiality …" at bounding box center [568, 239] width 373 height 230
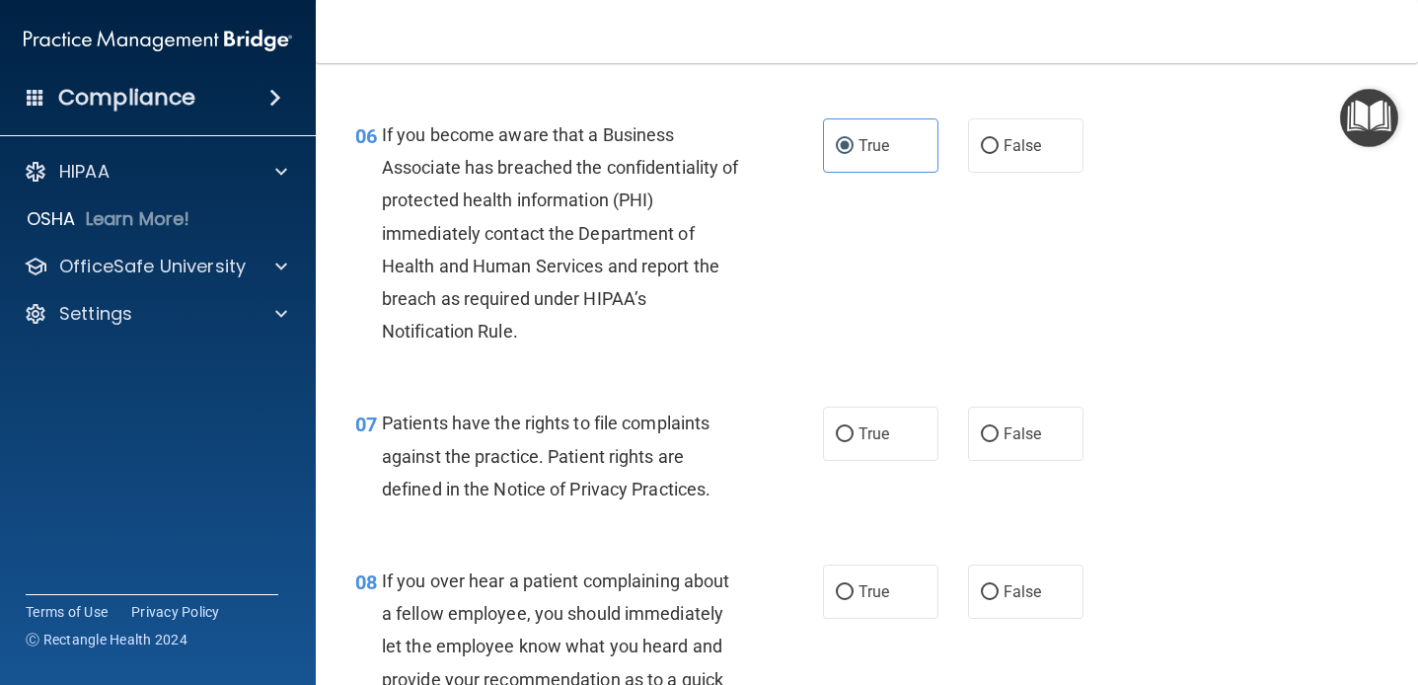
scroll to position [1151, 0]
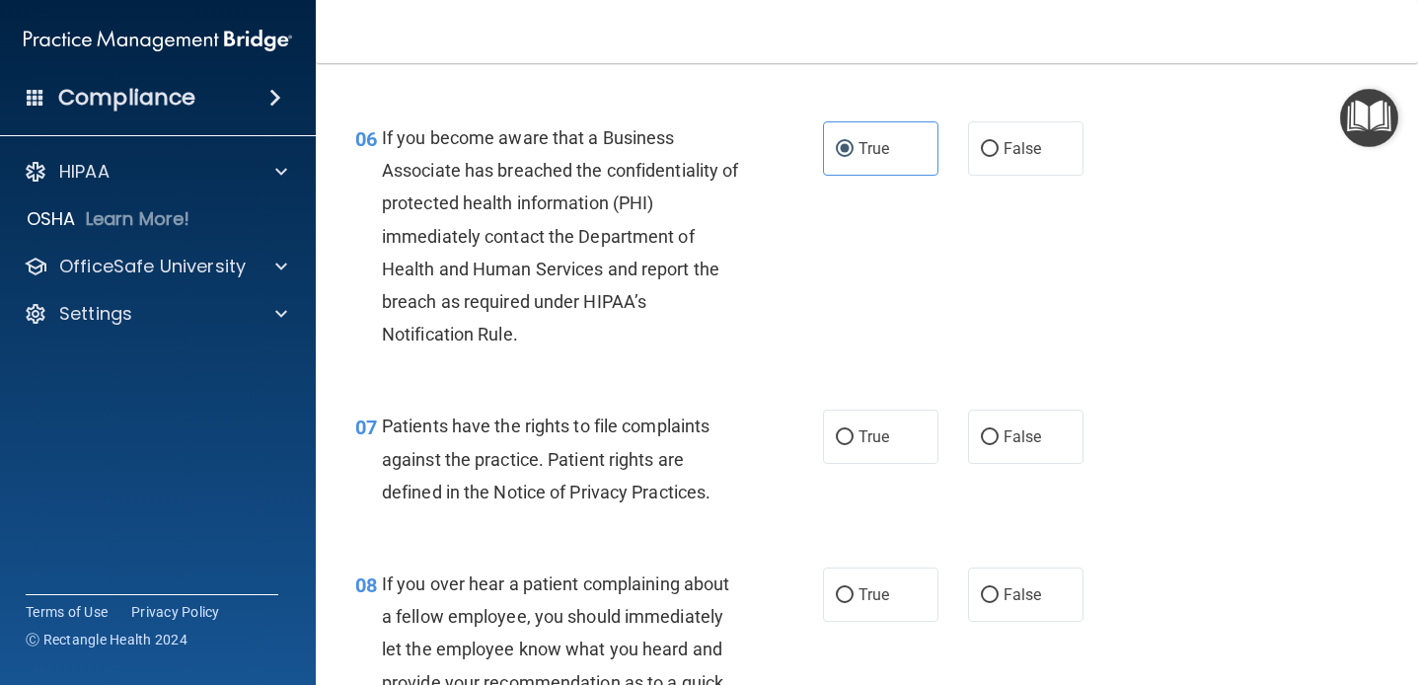
click at [587, 347] on div "If you become aware that a Business Associate has breached the confidentiality …" at bounding box center [568, 236] width 373 height 230
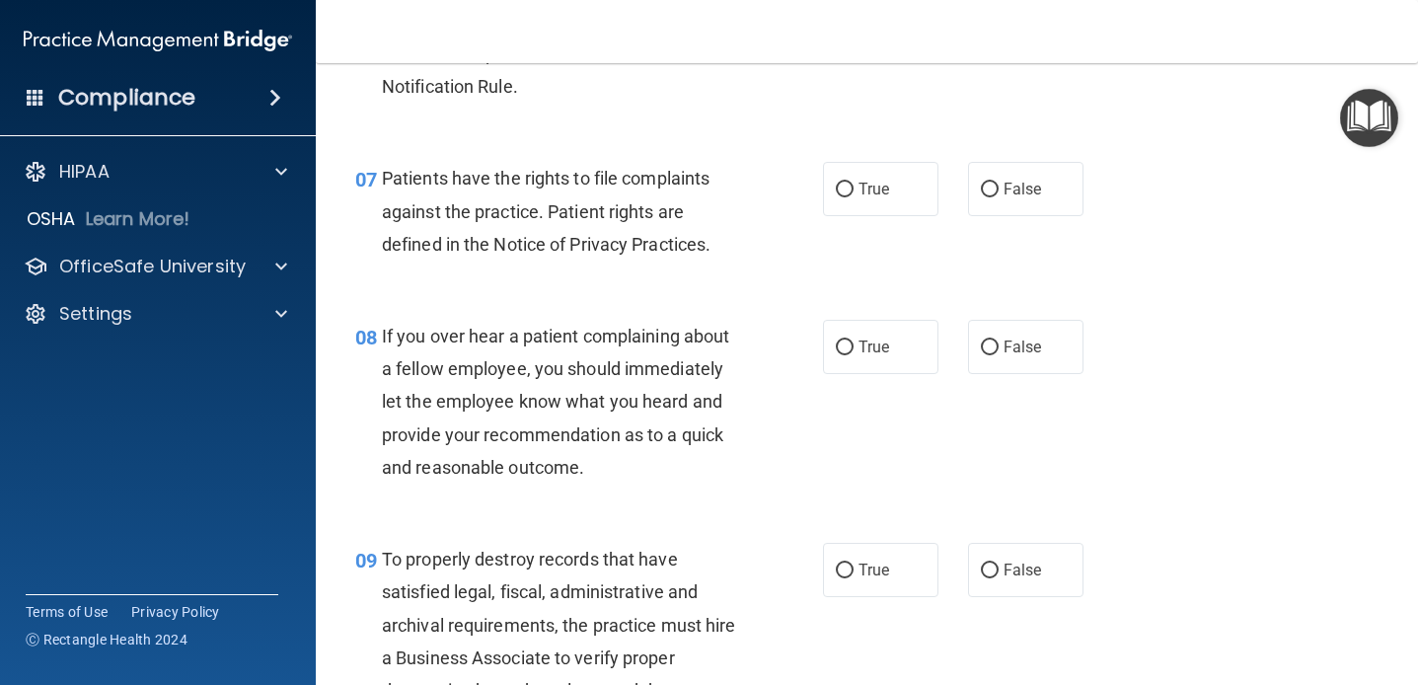
scroll to position [1406, 0]
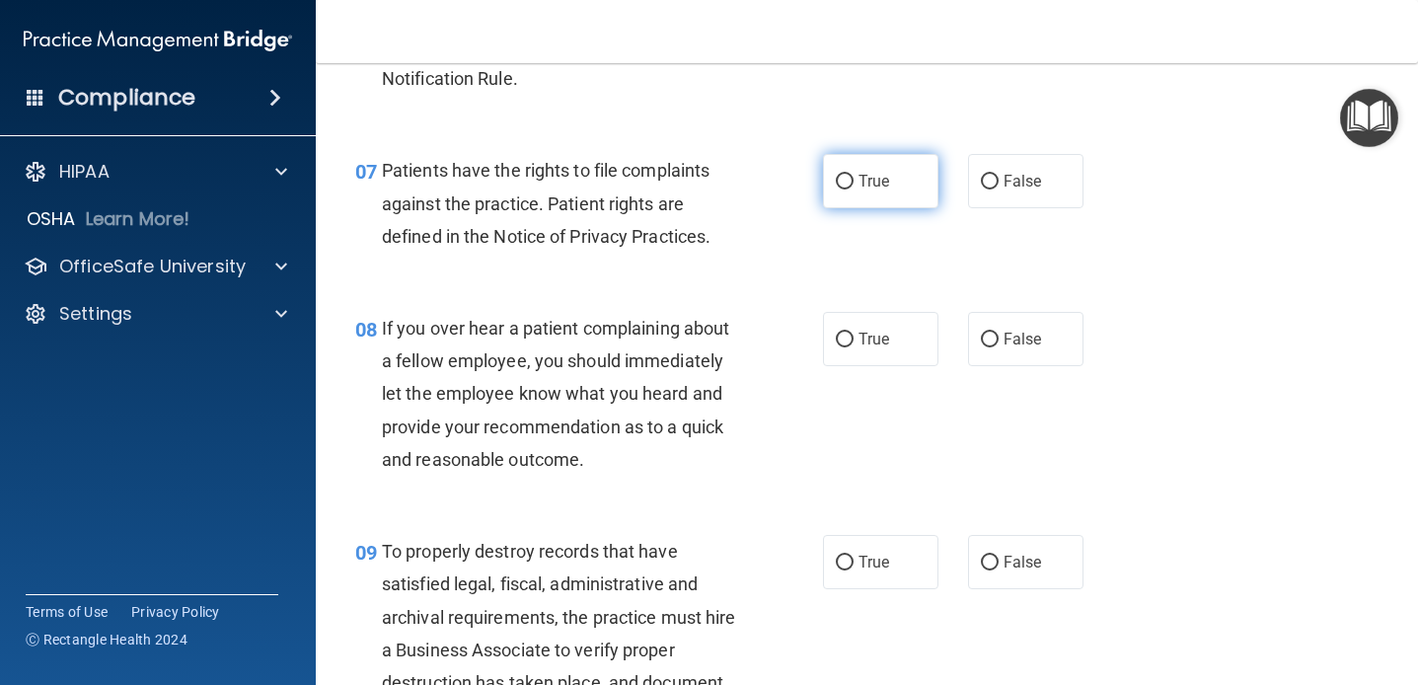
click at [857, 186] on label "True" at bounding box center [880, 181] width 115 height 54
click at [854, 186] on input "True" at bounding box center [845, 182] width 18 height 15
radio input "true"
click at [811, 273] on div "07 Patients have the rights to file complaints against the practice. Patient ri…" at bounding box center [866, 208] width 1053 height 158
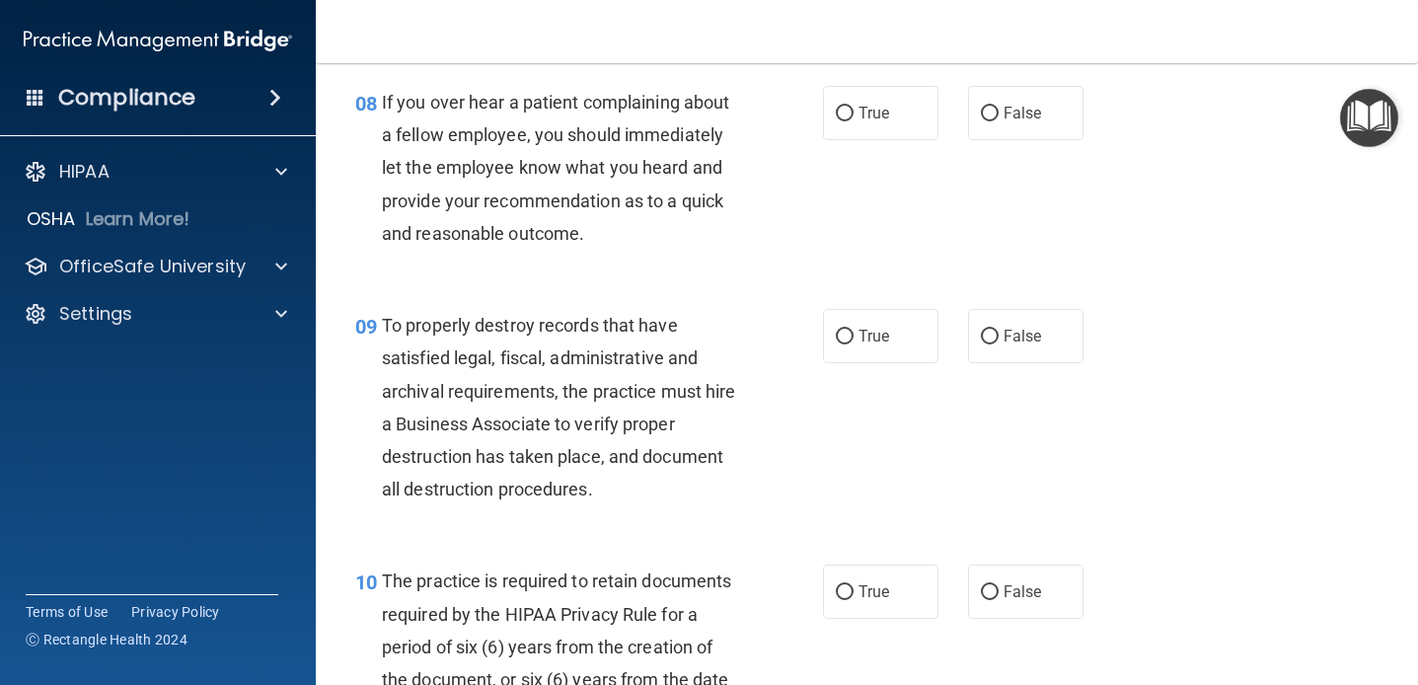
scroll to position [1624, 0]
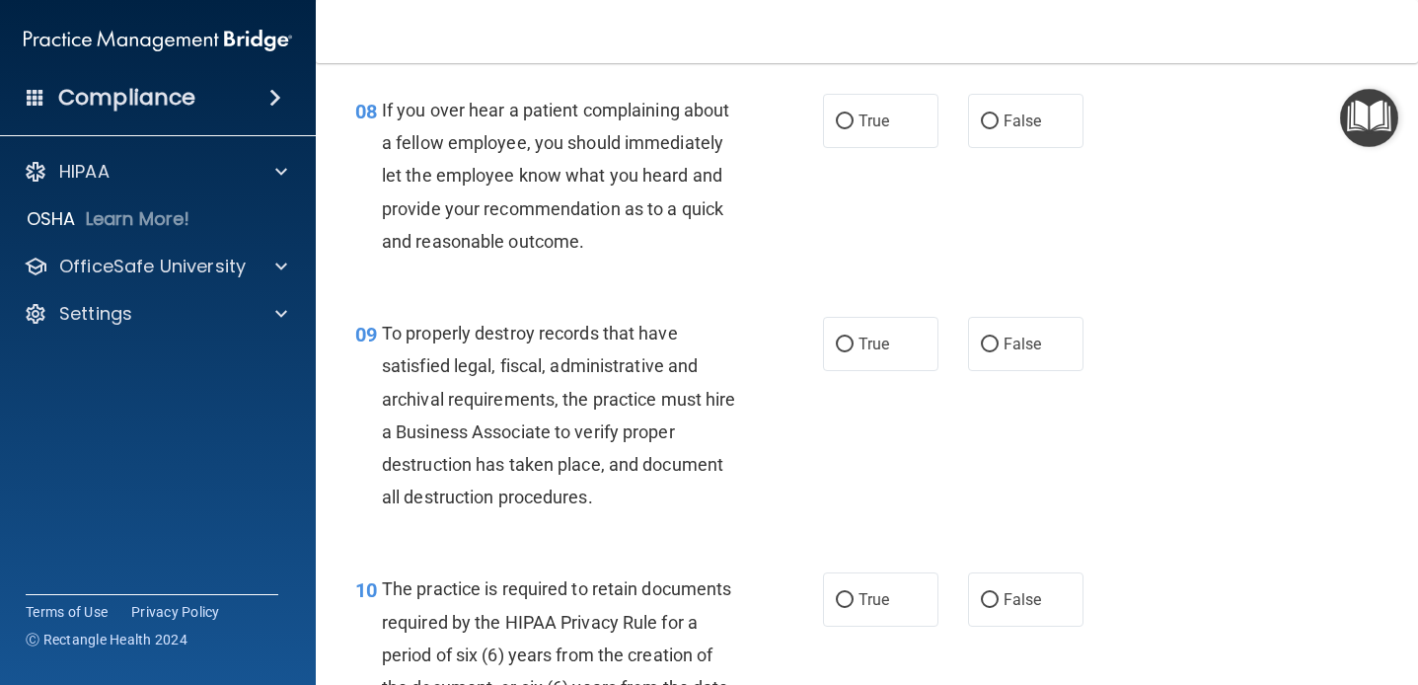
click at [702, 217] on span "If you over hear a patient complaining about a fellow employee, you should imme…" at bounding box center [555, 176] width 347 height 152
click at [844, 114] on input "True" at bounding box center [845, 121] width 18 height 15
radio input "true"
click at [742, 249] on div "If you over hear a patient complaining about a fellow employee, you should imme…" at bounding box center [568, 176] width 373 height 164
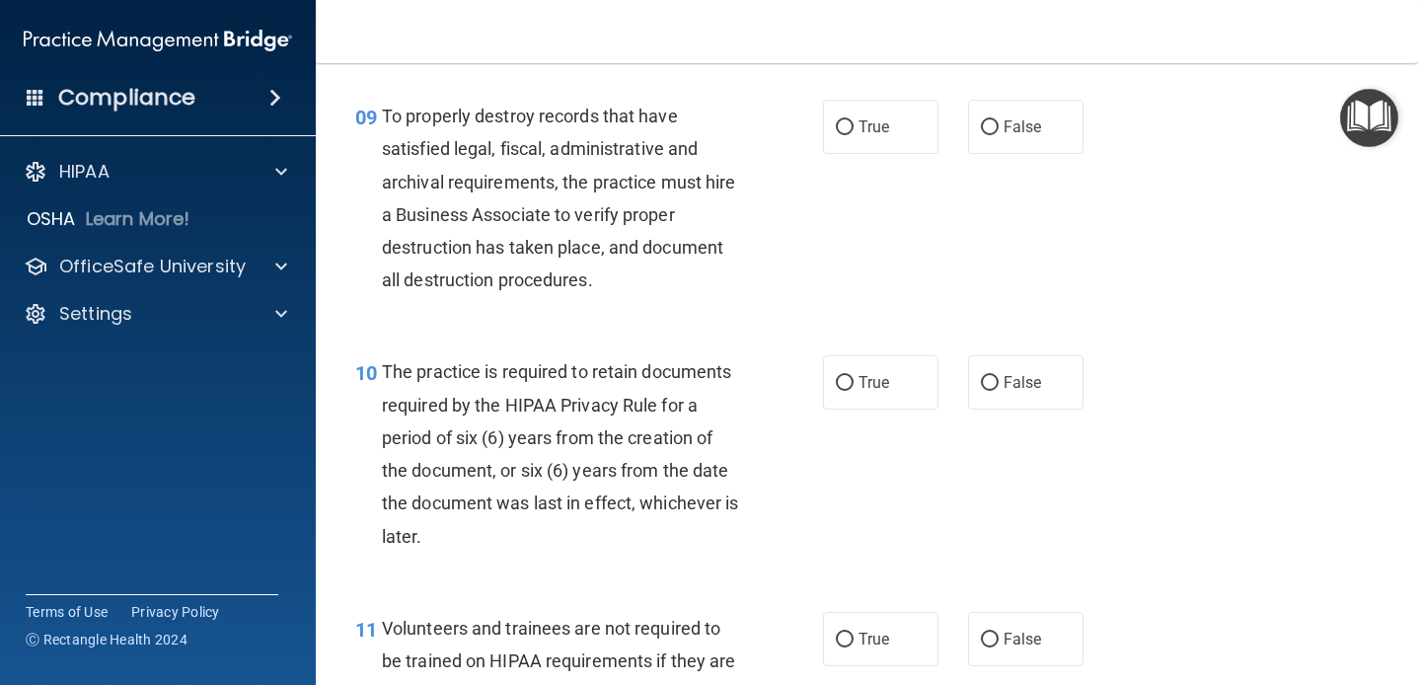
scroll to position [1846, 0]
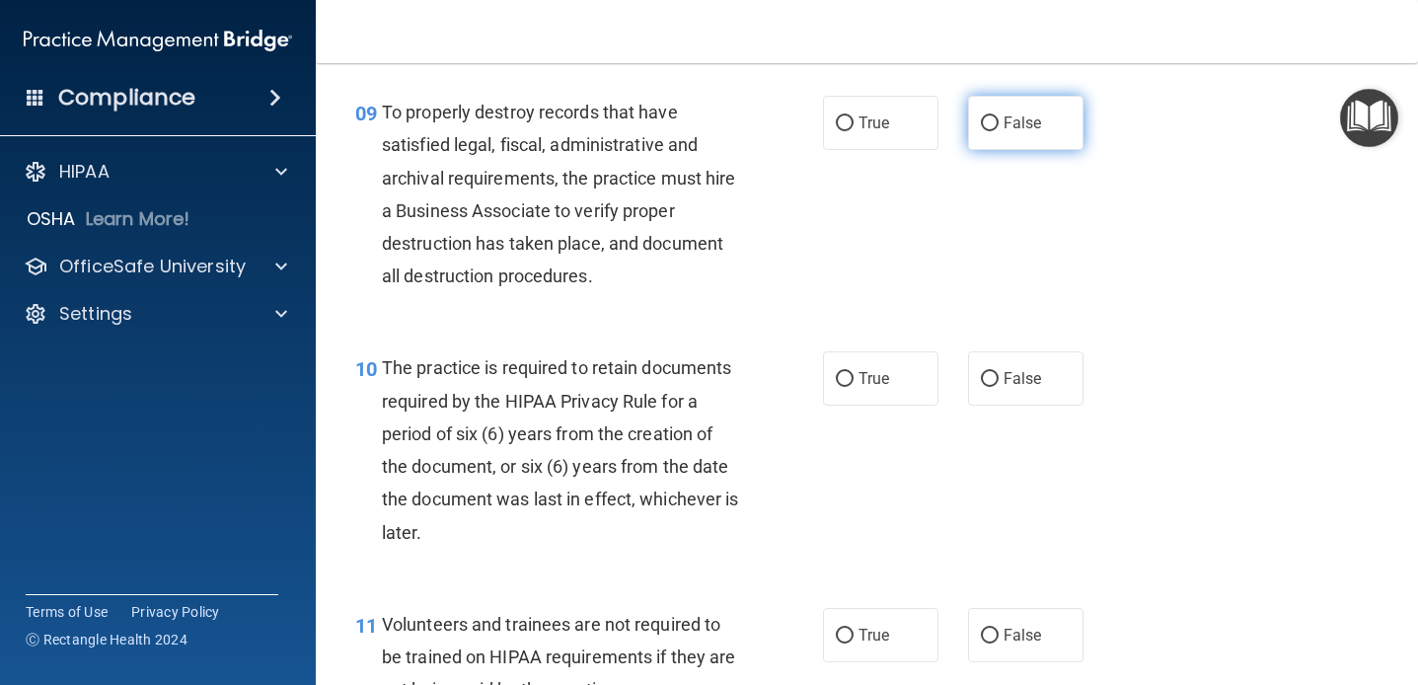
click at [970, 135] on label "False" at bounding box center [1025, 123] width 115 height 54
click at [981, 131] on input "False" at bounding box center [990, 123] width 18 height 15
radio input "true"
click at [782, 306] on div "09 To properly destroy records that have satisfied legal, fiscal, administrativ…" at bounding box center [866, 199] width 1053 height 256
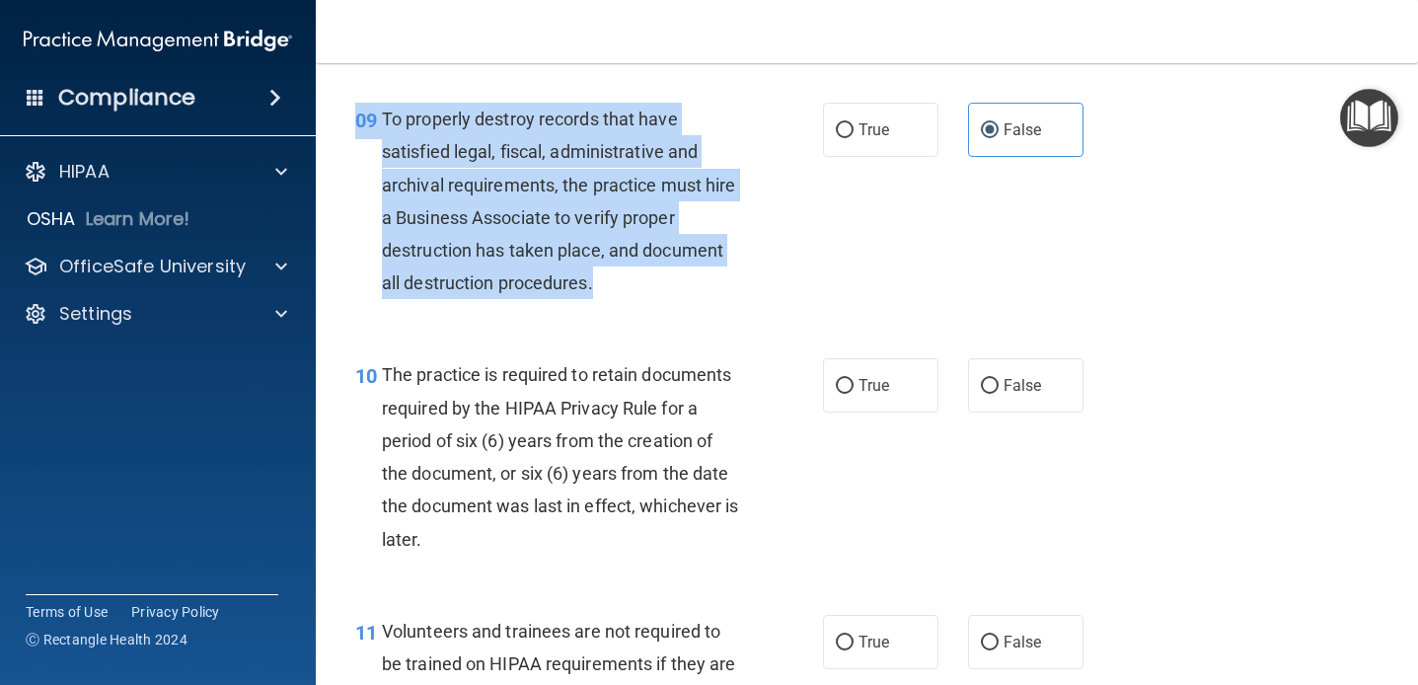
scroll to position [1836, 0]
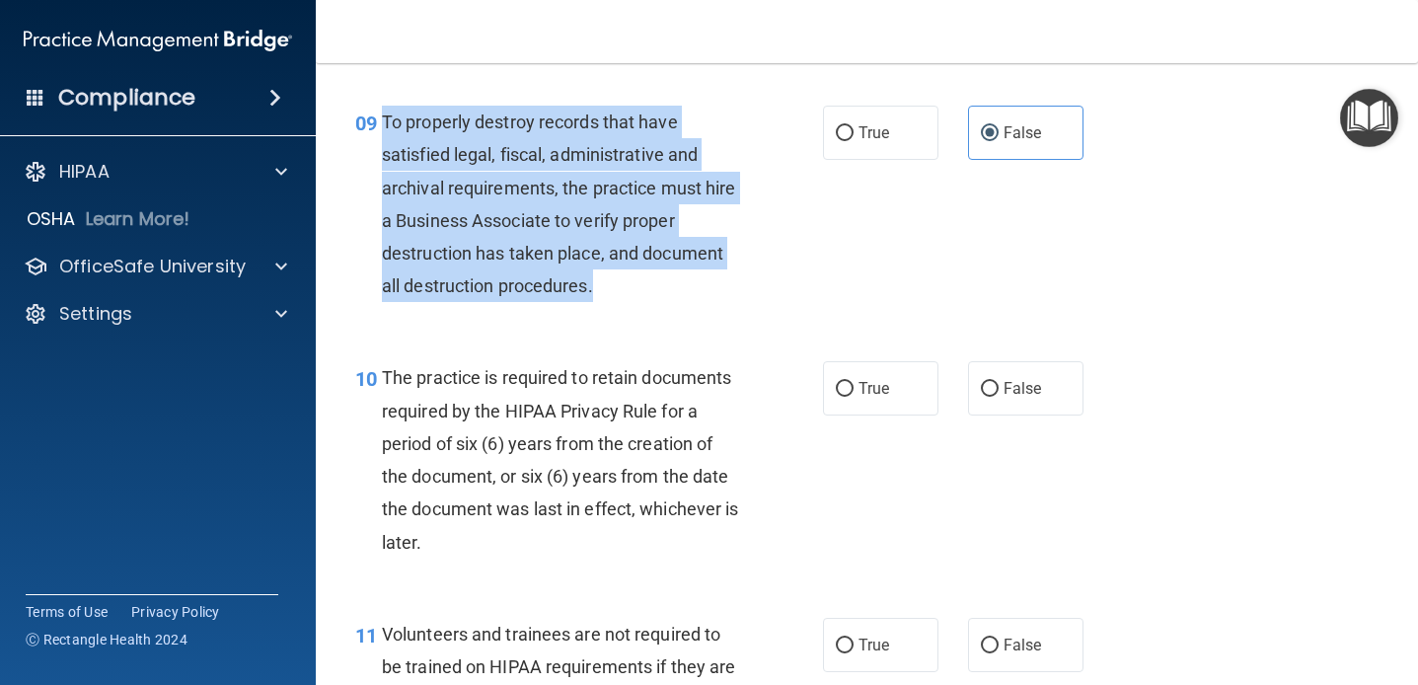
drag, startPoint x: 634, startPoint y: 267, endPoint x: 383, endPoint y: 117, distance: 292.1
click at [383, 117] on div "To properly destroy records that have satisfied legal, fiscal, administrative a…" at bounding box center [568, 204] width 373 height 196
copy span "To properly destroy records that have satisfied legal, fiscal, administrative a…"
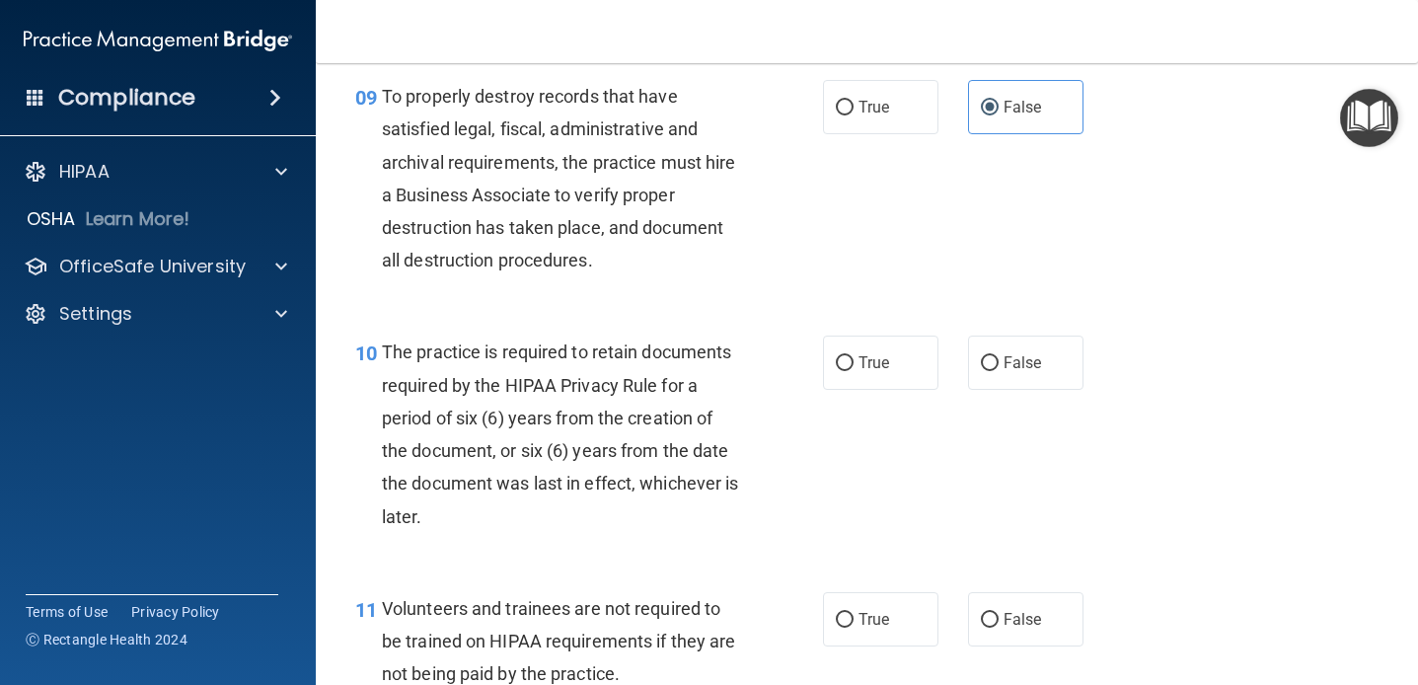
click at [525, 425] on span "The practice is required to retain documents required by the HIPAA Privacy Rule…" at bounding box center [560, 433] width 357 height 185
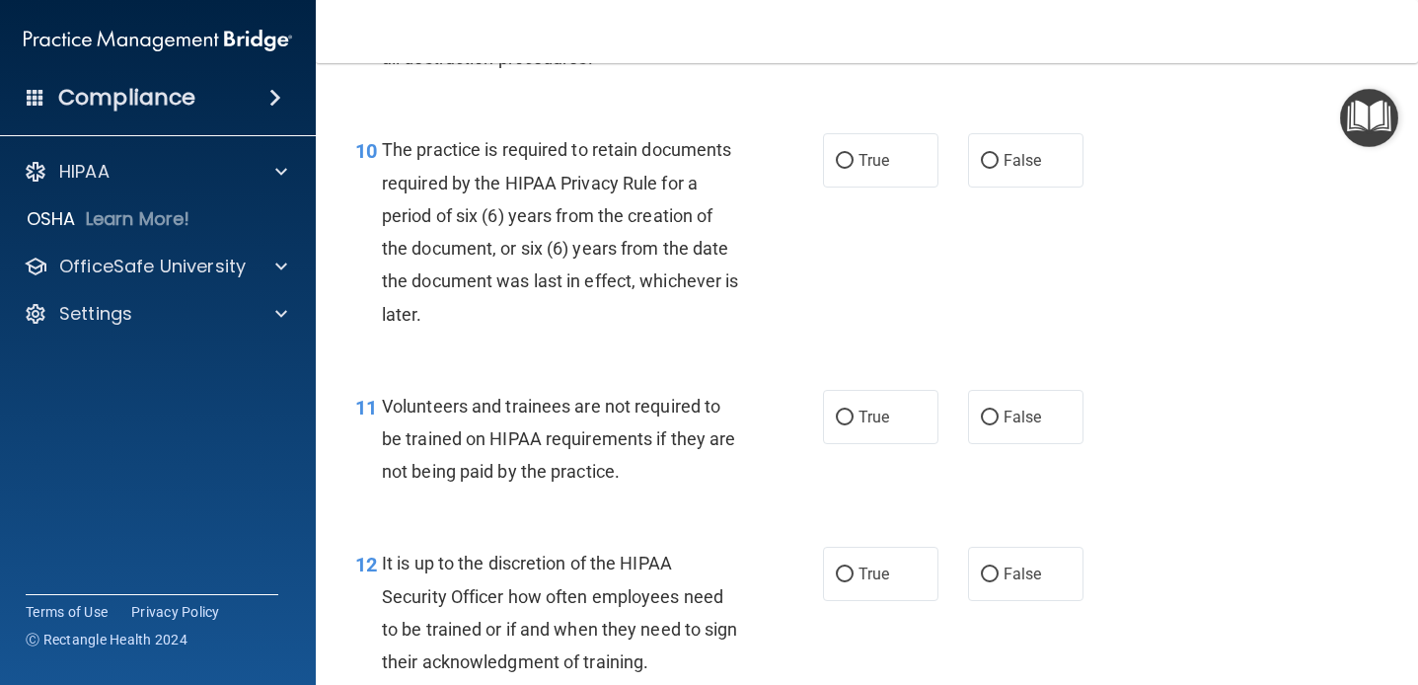
scroll to position [2070, 0]
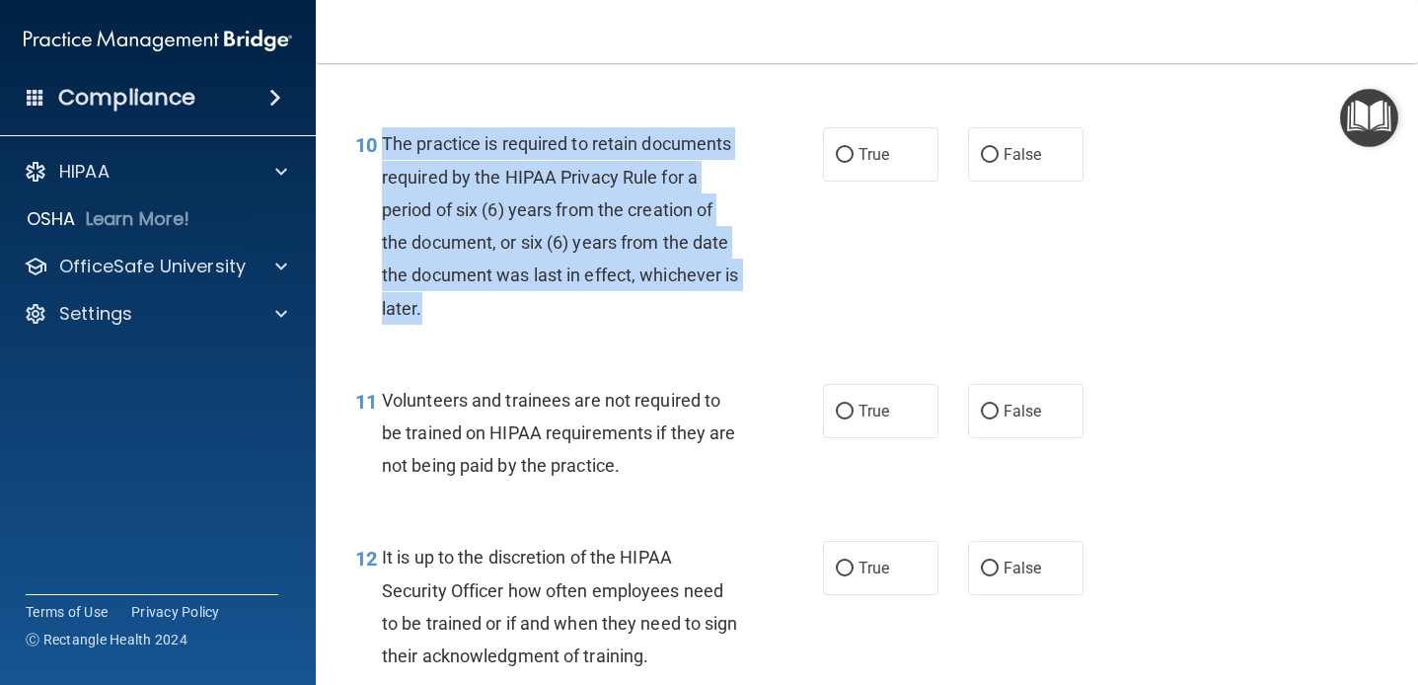
drag, startPoint x: 455, startPoint y: 312, endPoint x: 384, endPoint y: 137, distance: 188.6
click at [384, 137] on div "The practice is required to retain documents required by the HIPAA Privacy Rule…" at bounding box center [568, 225] width 373 height 196
copy span "The practice is required to retain documents required by the HIPAA Privacy Rule…"
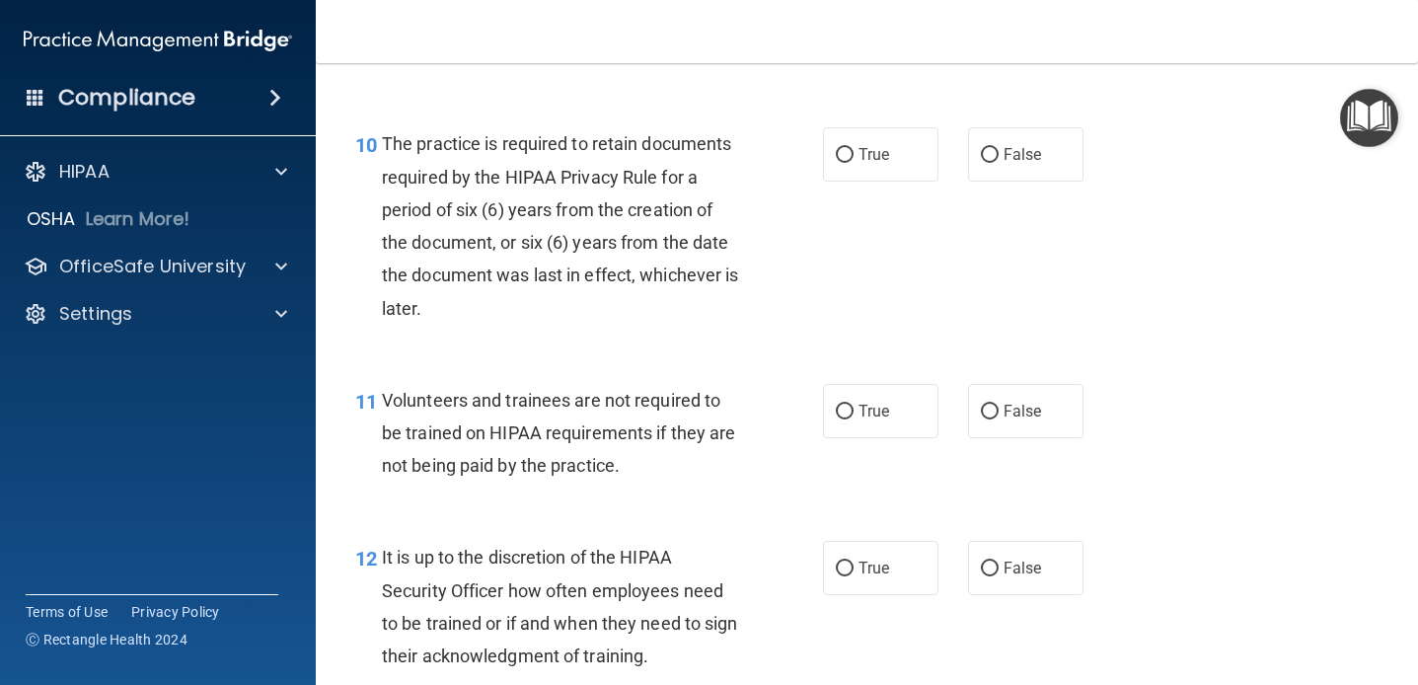
click at [551, 331] on div "10 The practice is required to retain documents required by the HIPAA Privacy R…" at bounding box center [589, 230] width 527 height 206
click at [853, 163] on label "True" at bounding box center [880, 154] width 115 height 54
click at [853, 163] on input "True" at bounding box center [845, 155] width 18 height 15
radio input "true"
click at [721, 283] on span "The practice is required to retain documents required by the HIPAA Privacy Rule…" at bounding box center [560, 225] width 357 height 185
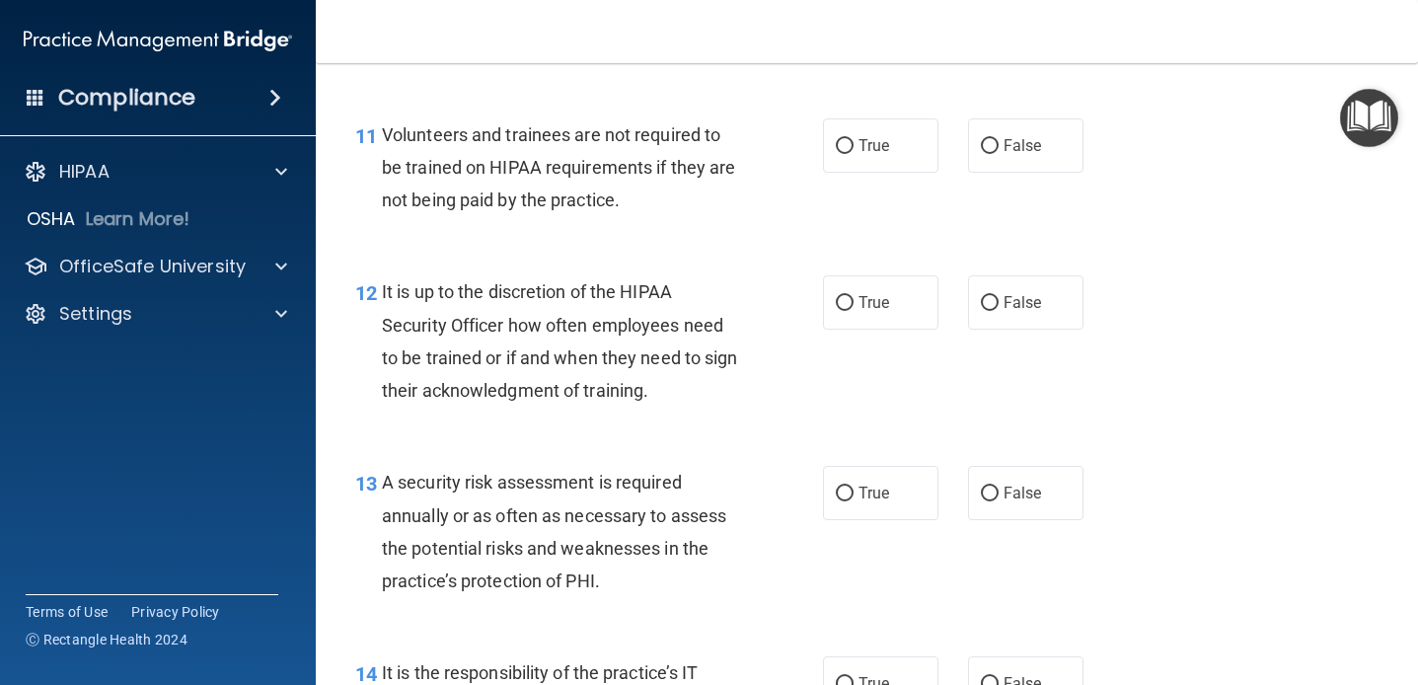
scroll to position [2346, 0]
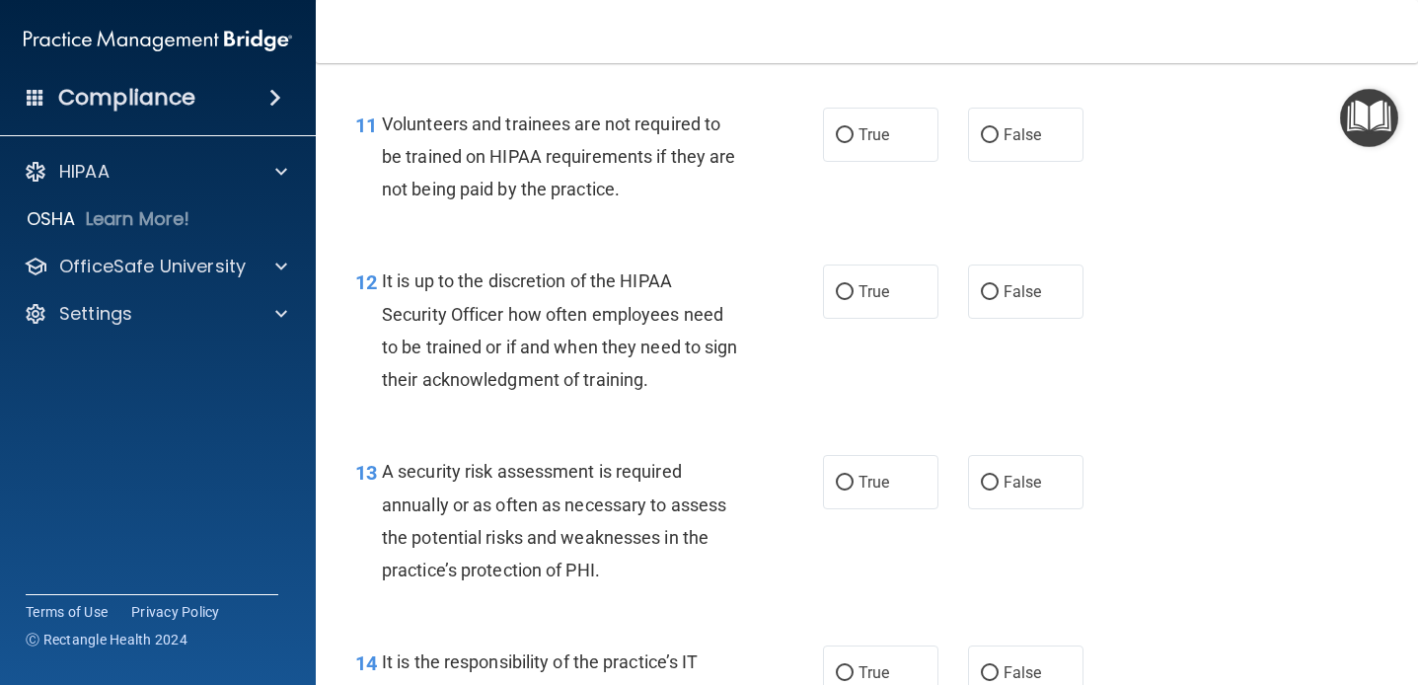
click at [674, 193] on div "Volunteers and trainees are not required to be trained on HIPAA requirements if…" at bounding box center [568, 157] width 373 height 99
click at [1002, 141] on label "False" at bounding box center [1025, 135] width 115 height 54
click at [999, 141] on input "False" at bounding box center [990, 135] width 18 height 15
radio input "true"
click at [830, 197] on div "11 Volunteers and trainees are not required to be trained on HIPAA requirements…" at bounding box center [589, 162] width 527 height 109
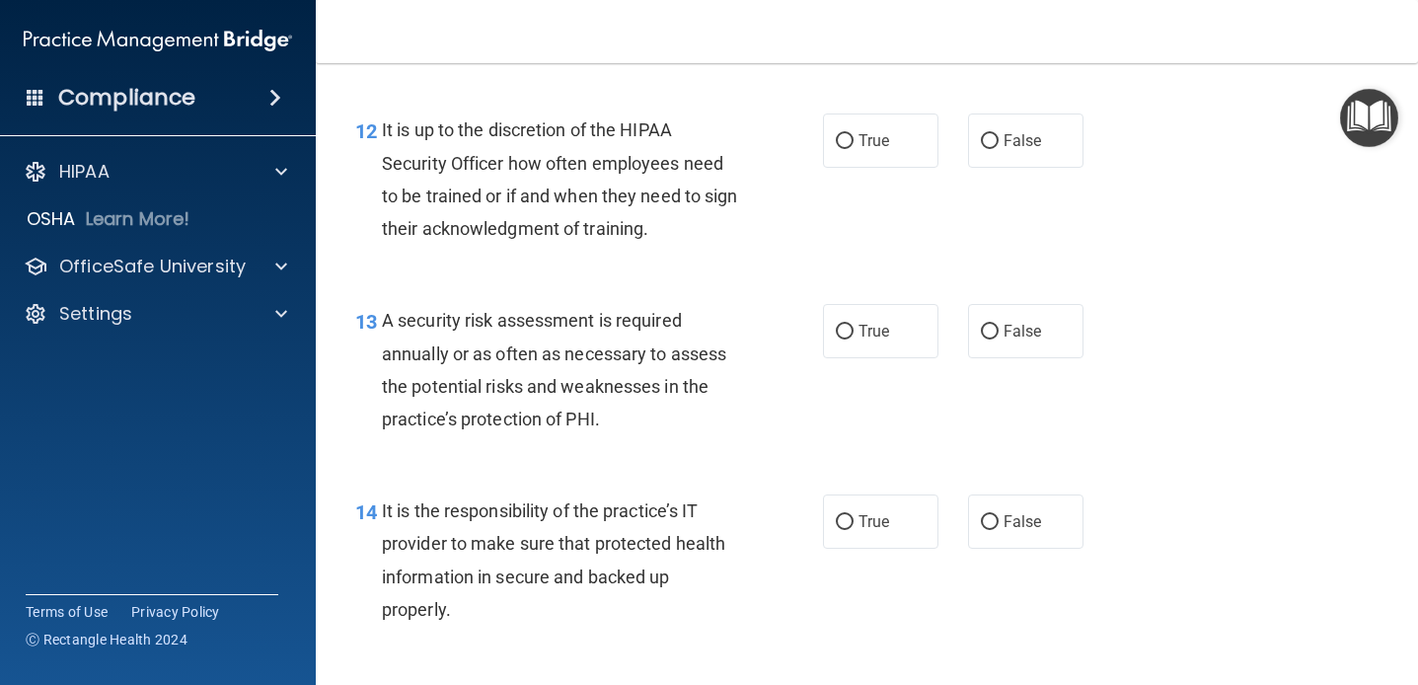
scroll to position [2502, 0]
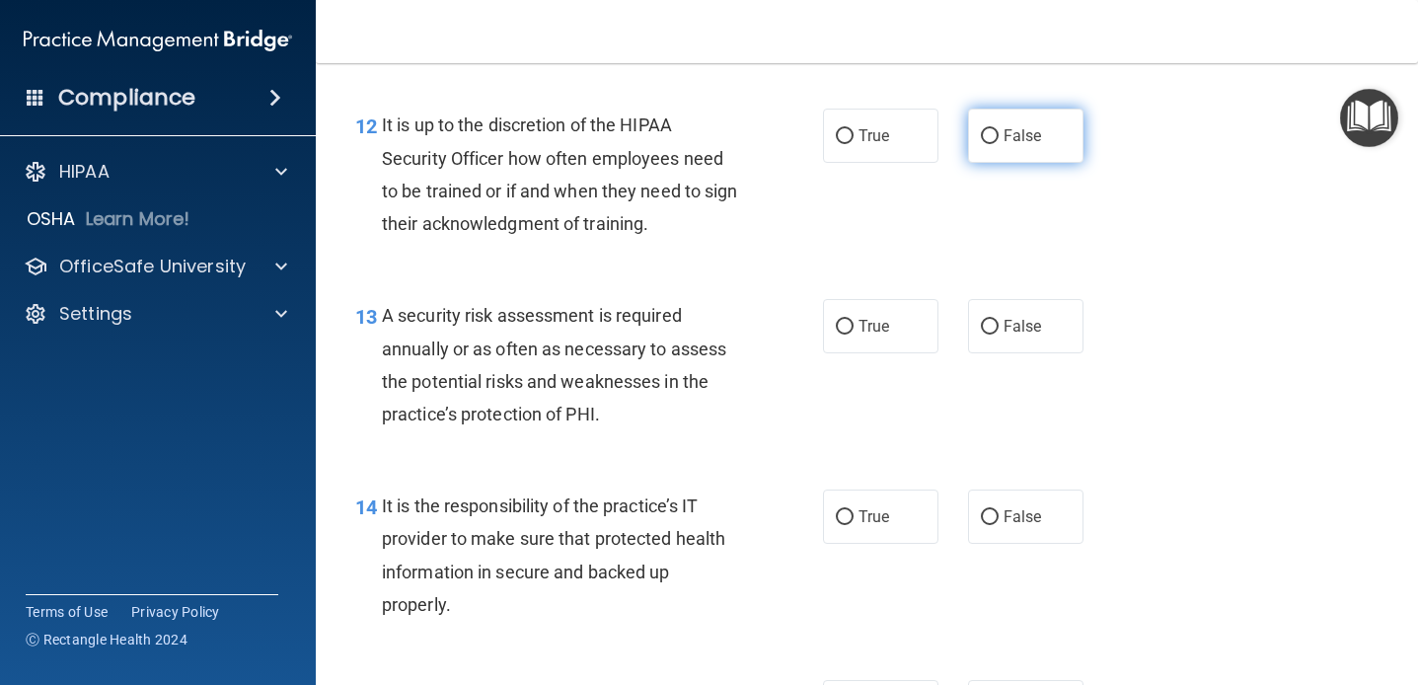
click at [1027, 135] on span "False" at bounding box center [1023, 135] width 38 height 19
click at [999, 135] on input "False" at bounding box center [990, 136] width 18 height 15
radio input "true"
click at [824, 247] on div "12 It is up to the discretion of the HIPAA Security Officer how often employees…" at bounding box center [589, 179] width 527 height 141
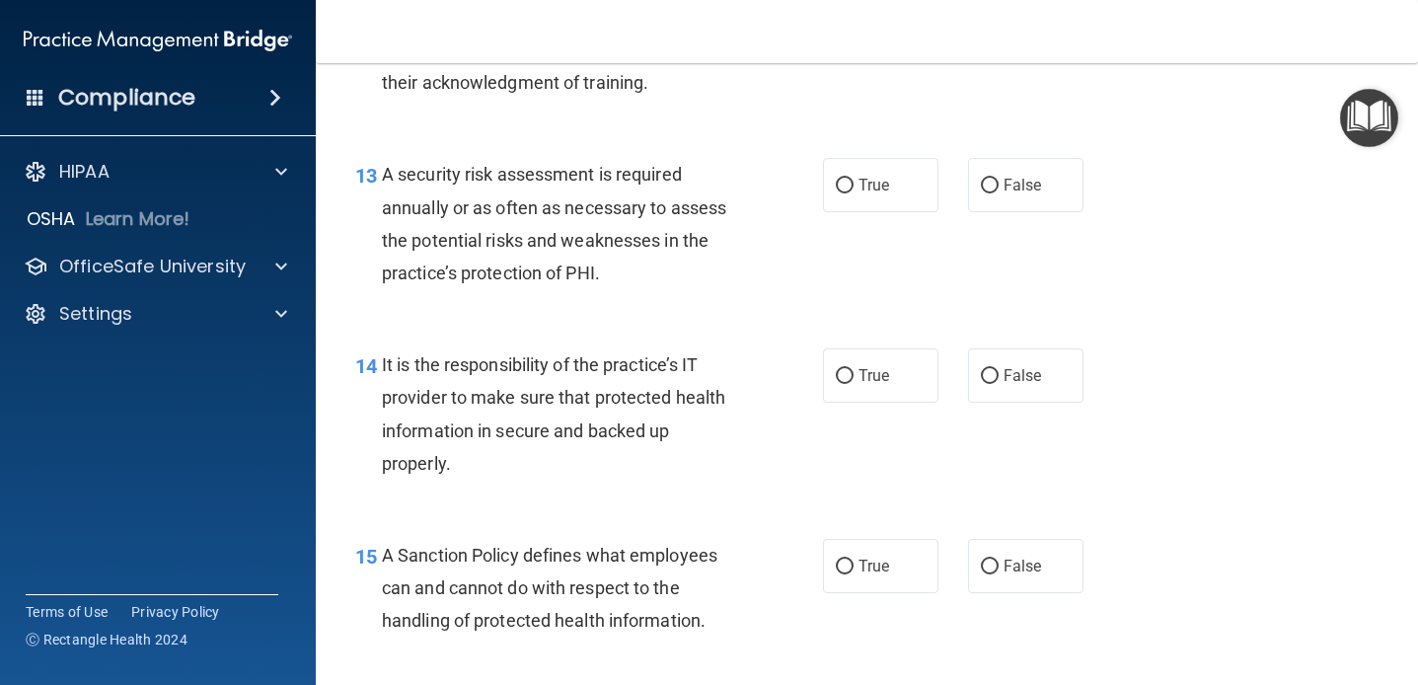
scroll to position [2655, 0]
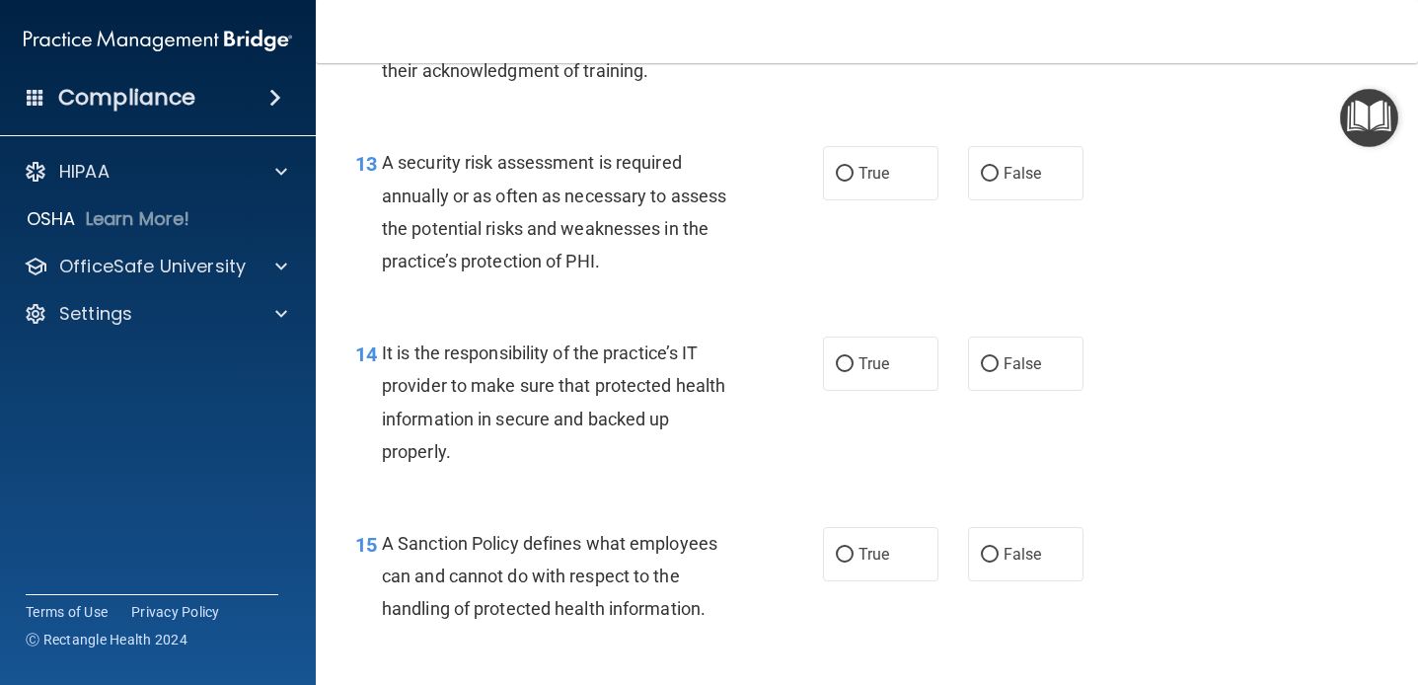
click at [823, 245] on div "13 A security risk assessment is required annually or as often as necessary to …" at bounding box center [589, 216] width 527 height 141
click at [858, 199] on label "True" at bounding box center [880, 173] width 115 height 54
click at [854, 182] on input "True" at bounding box center [845, 174] width 18 height 15
radio input "true"
click at [750, 242] on div "A security risk assessment is required annually or as often as necessary to ass…" at bounding box center [568, 211] width 373 height 131
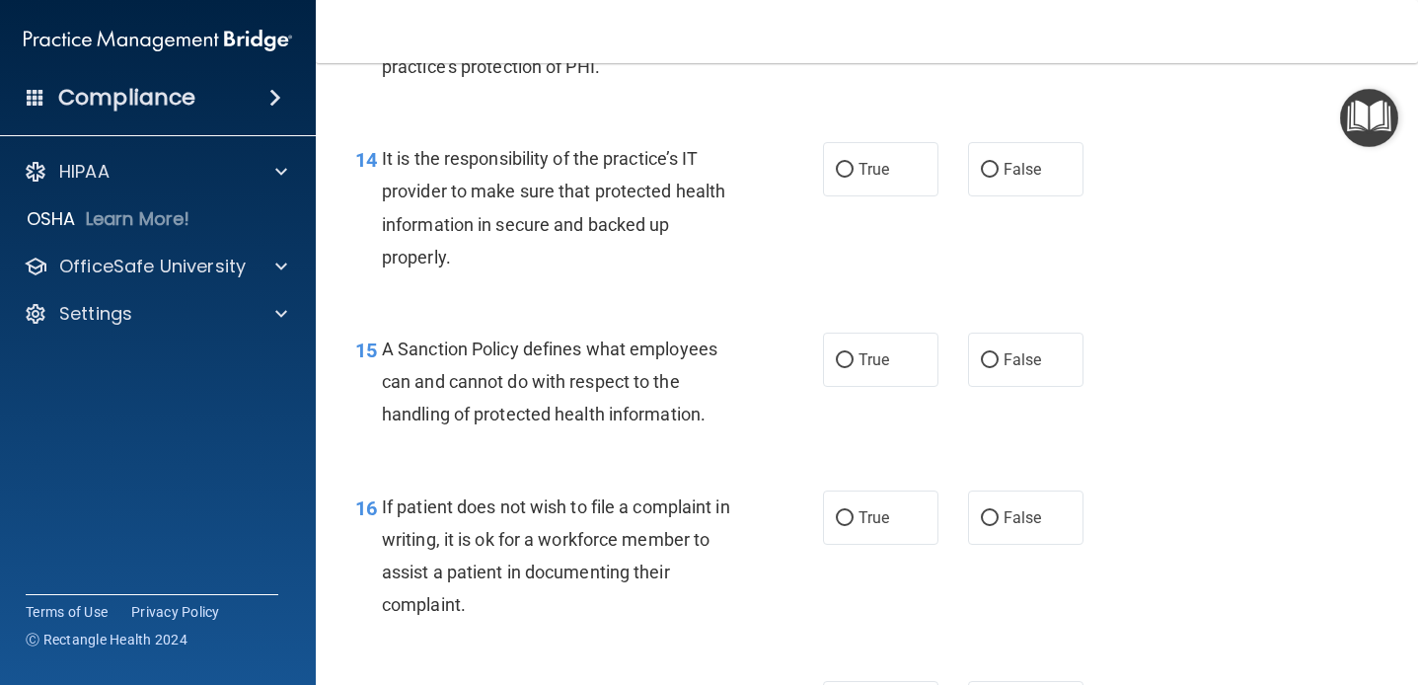
scroll to position [2856, 0]
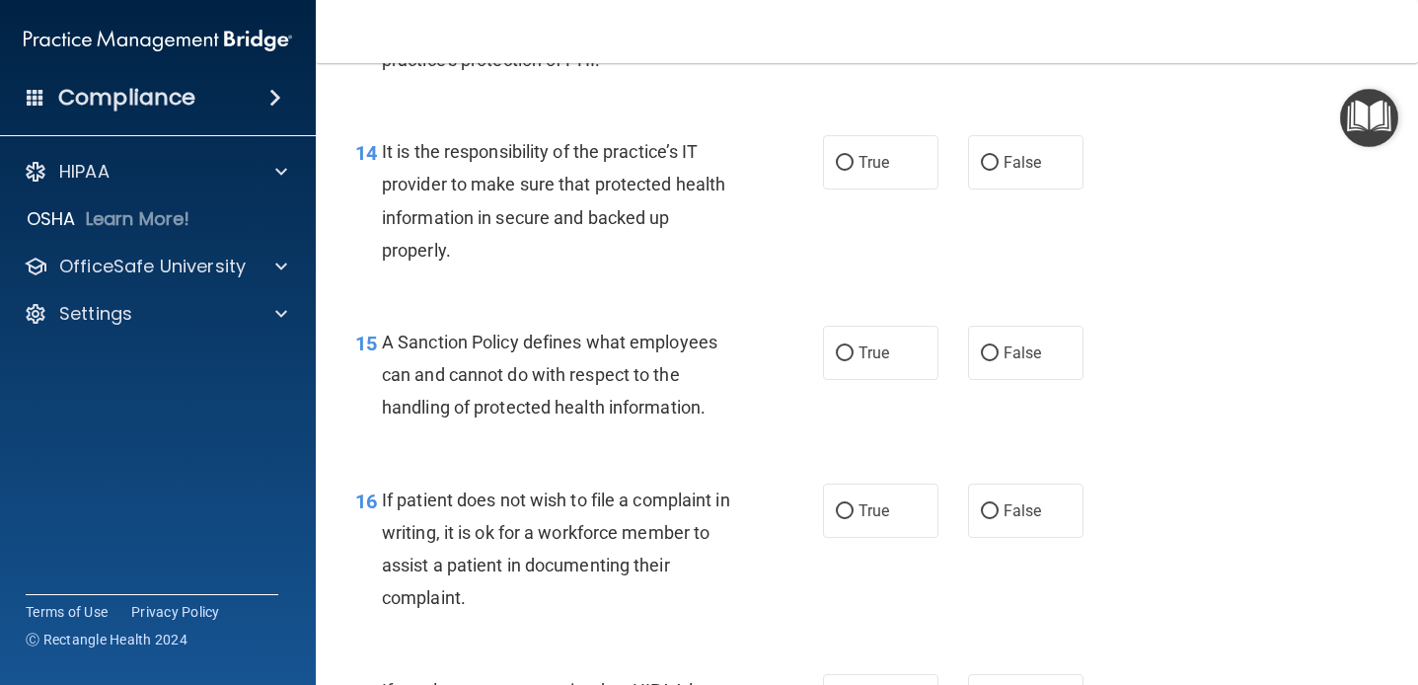
click at [750, 248] on div "It is the responsibility of the practice’s IT provider to make sure that protec…" at bounding box center [568, 200] width 373 height 131
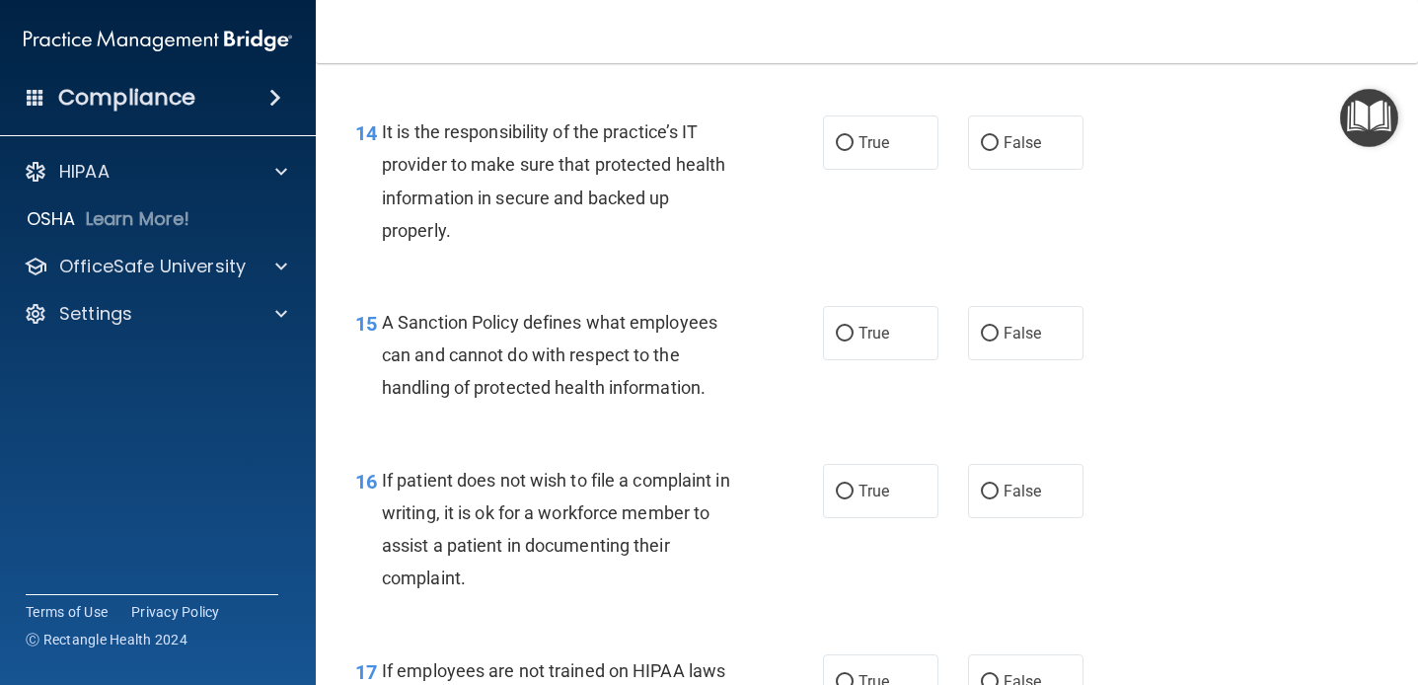
scroll to position [2878, 0]
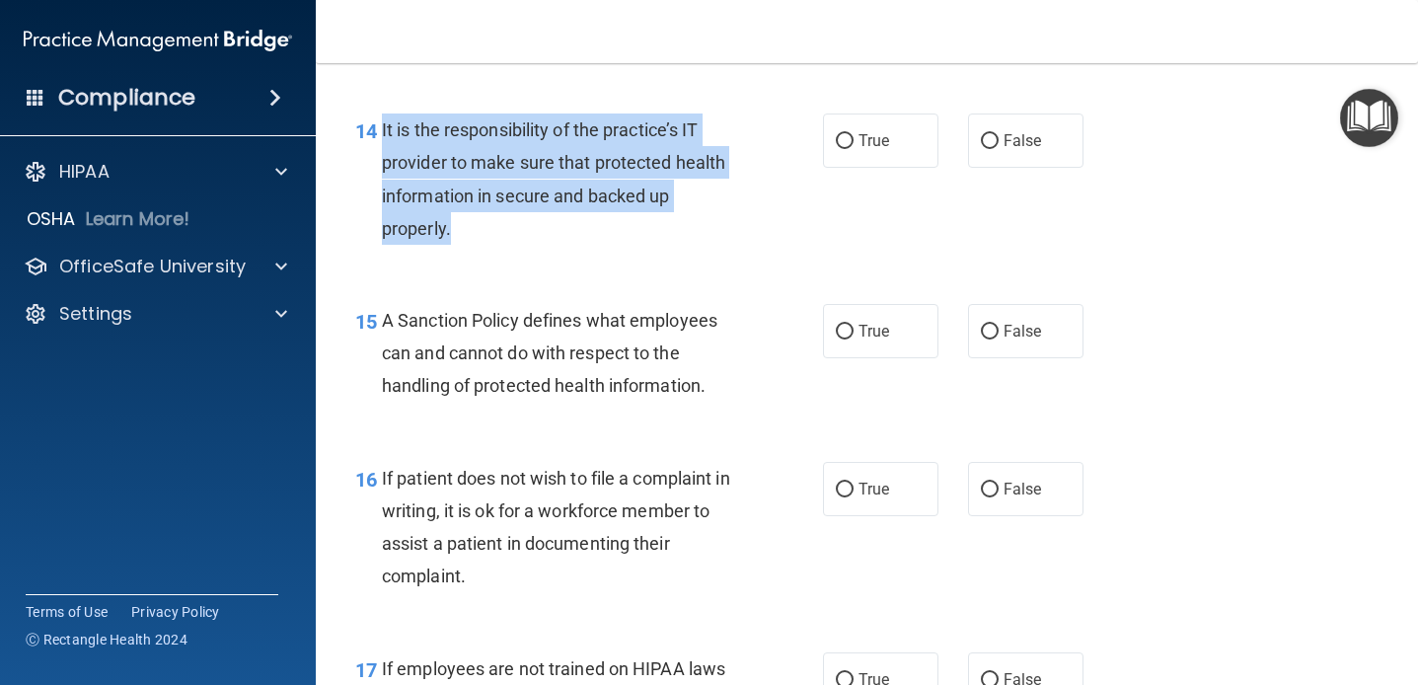
drag, startPoint x: 481, startPoint y: 246, endPoint x: 382, endPoint y: 133, distance: 149.7
click at [382, 133] on div "14 It is the responsibility of the practice’s IT provider to make sure that pro…" at bounding box center [589, 183] width 527 height 141
click at [453, 185] on div "It is the responsibility of the practice’s IT provider to make sure that protec…" at bounding box center [568, 178] width 373 height 131
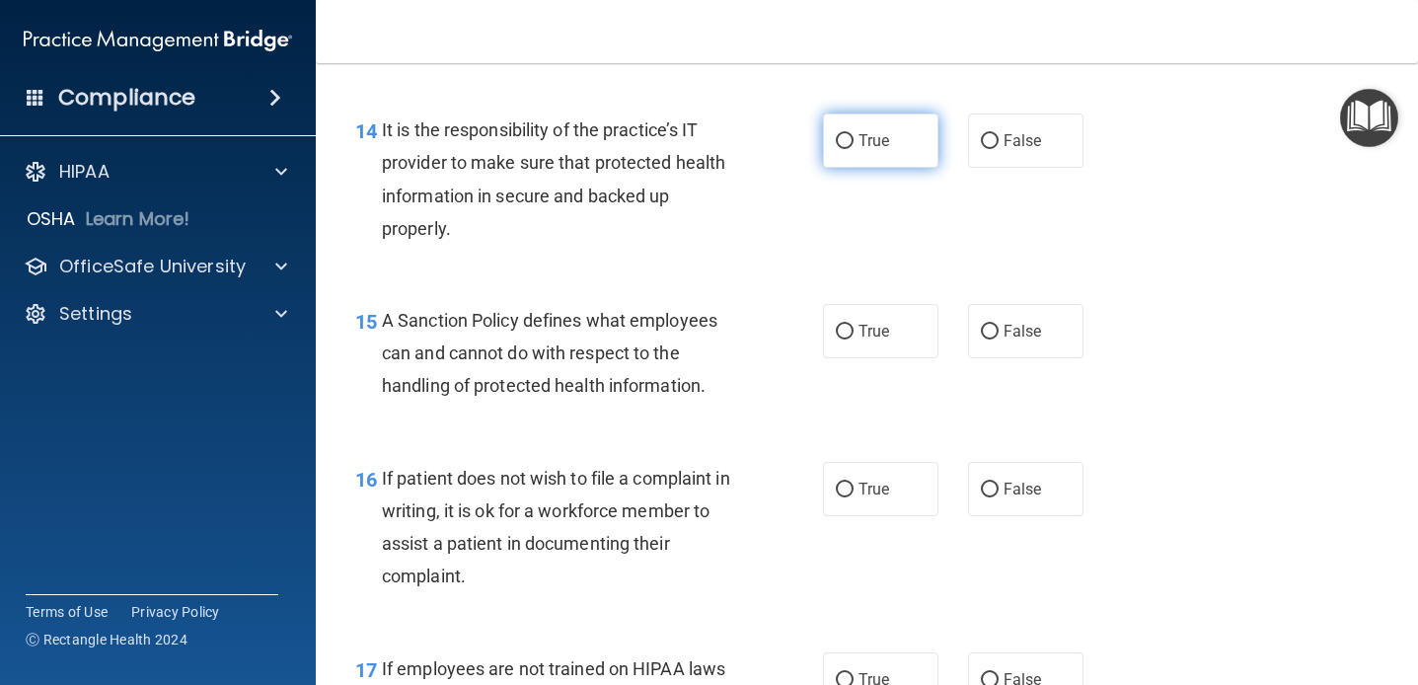
click at [890, 166] on label "True" at bounding box center [880, 140] width 115 height 54
click at [854, 149] on input "True" at bounding box center [845, 141] width 18 height 15
radio input "true"
click at [765, 327] on div "15 A Sanction Policy defines what employees can and cannot do with respect to t…" at bounding box center [589, 358] width 527 height 109
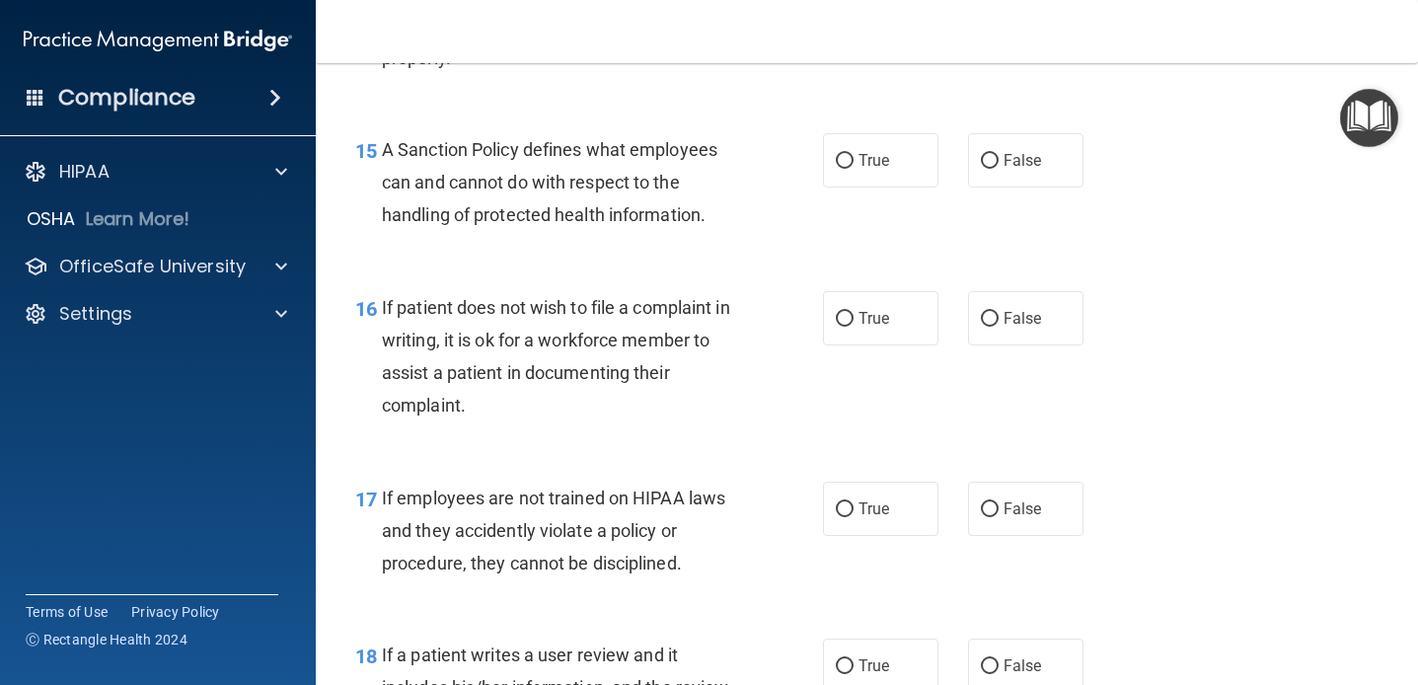
scroll to position [3054, 0]
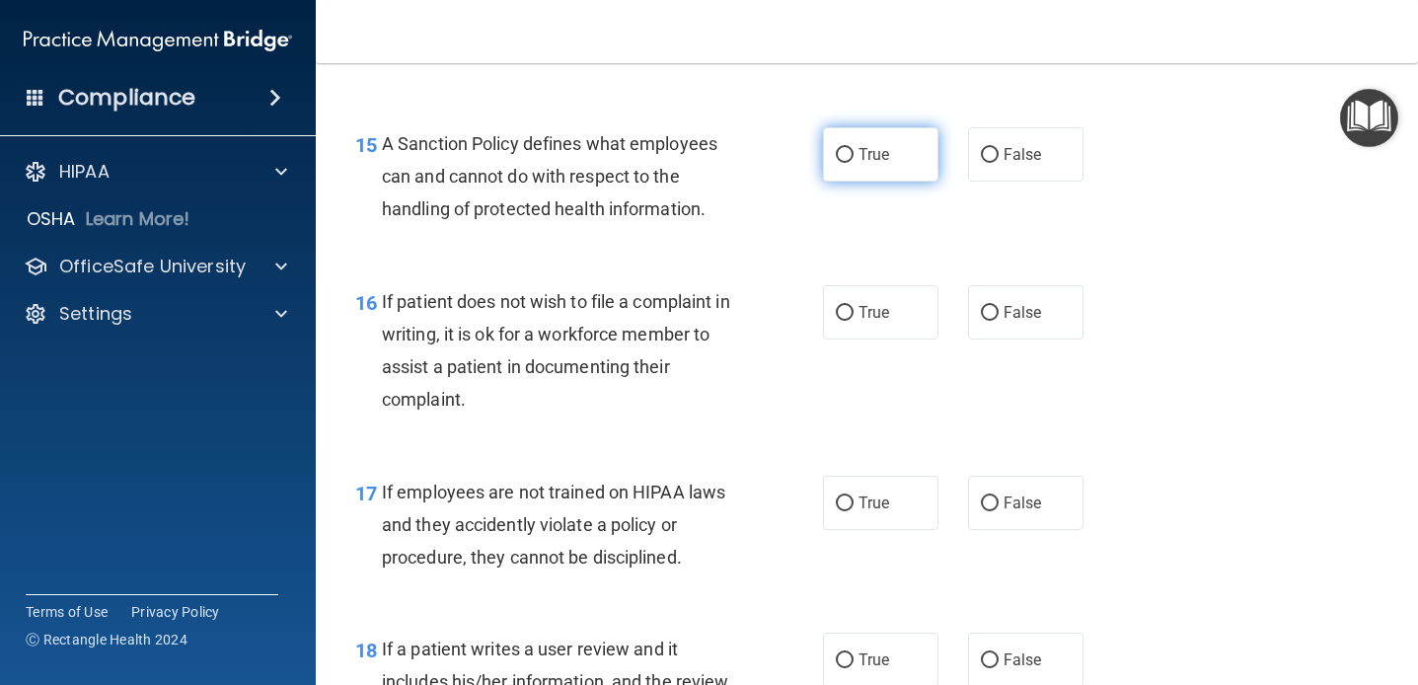
click at [838, 142] on label "True" at bounding box center [880, 154] width 115 height 54
click at [838, 148] on input "True" at bounding box center [845, 155] width 18 height 15
radio input "true"
click at [667, 189] on div "A Sanction Policy defines what employees can and cannot do with respect to the …" at bounding box center [568, 176] width 373 height 99
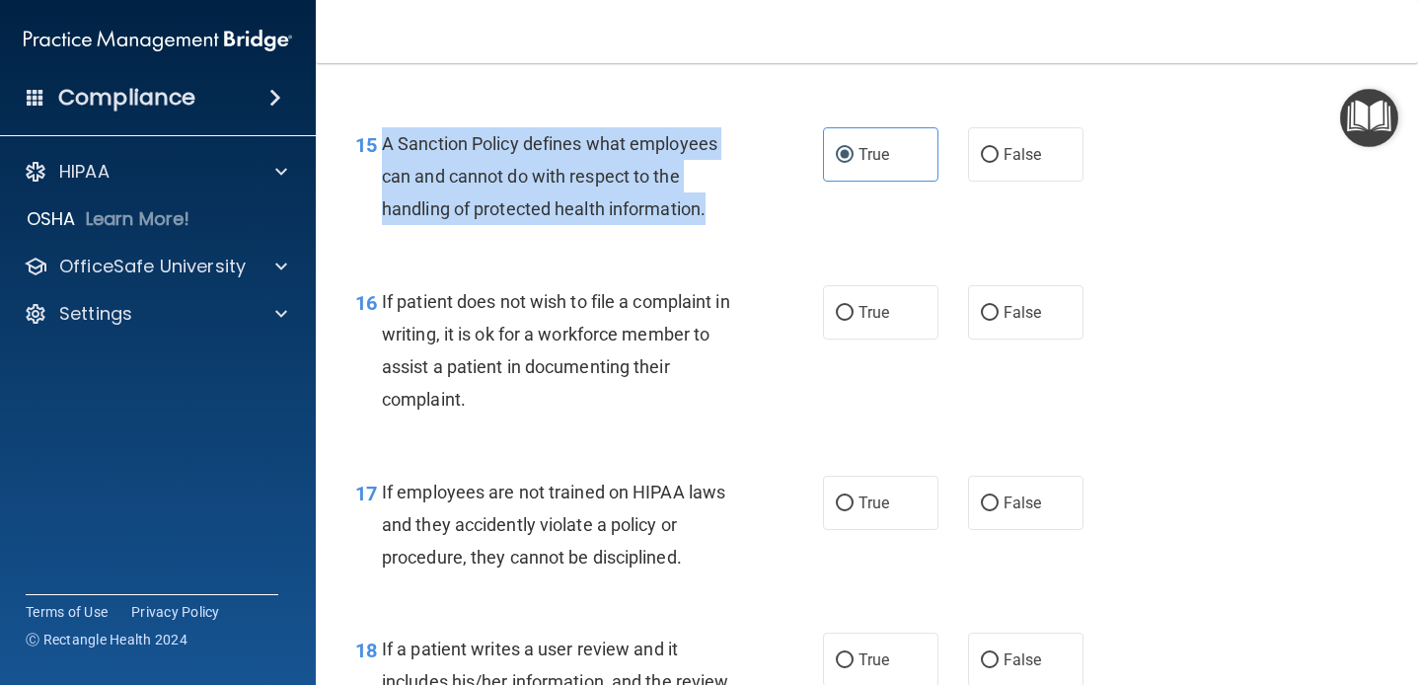
drag, startPoint x: 709, startPoint y: 199, endPoint x: 378, endPoint y: 139, distance: 336.1
click at [378, 139] on div "15 A Sanction Policy defines what employees can and cannot do with respect to t…" at bounding box center [589, 181] width 527 height 109
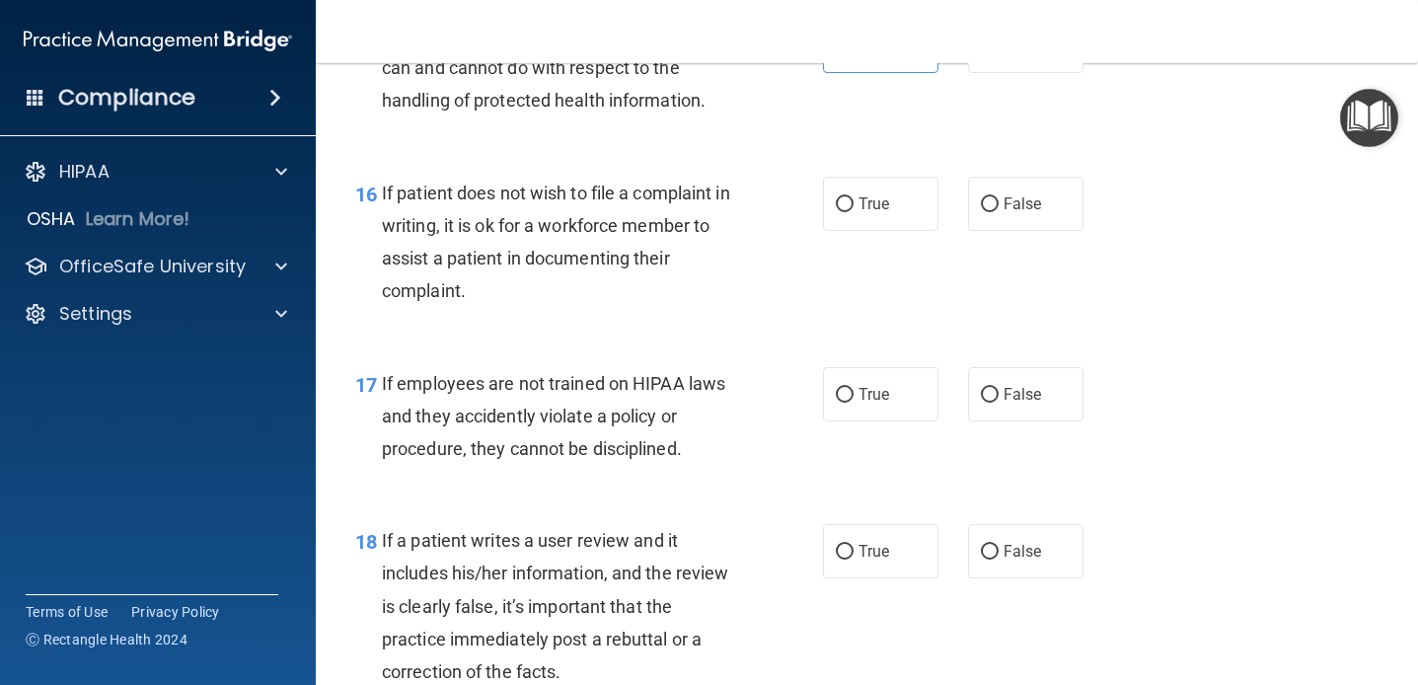
click at [470, 290] on div "If patient does not wish to file a complaint in writing, it is ok for a workfor…" at bounding box center [568, 242] width 373 height 131
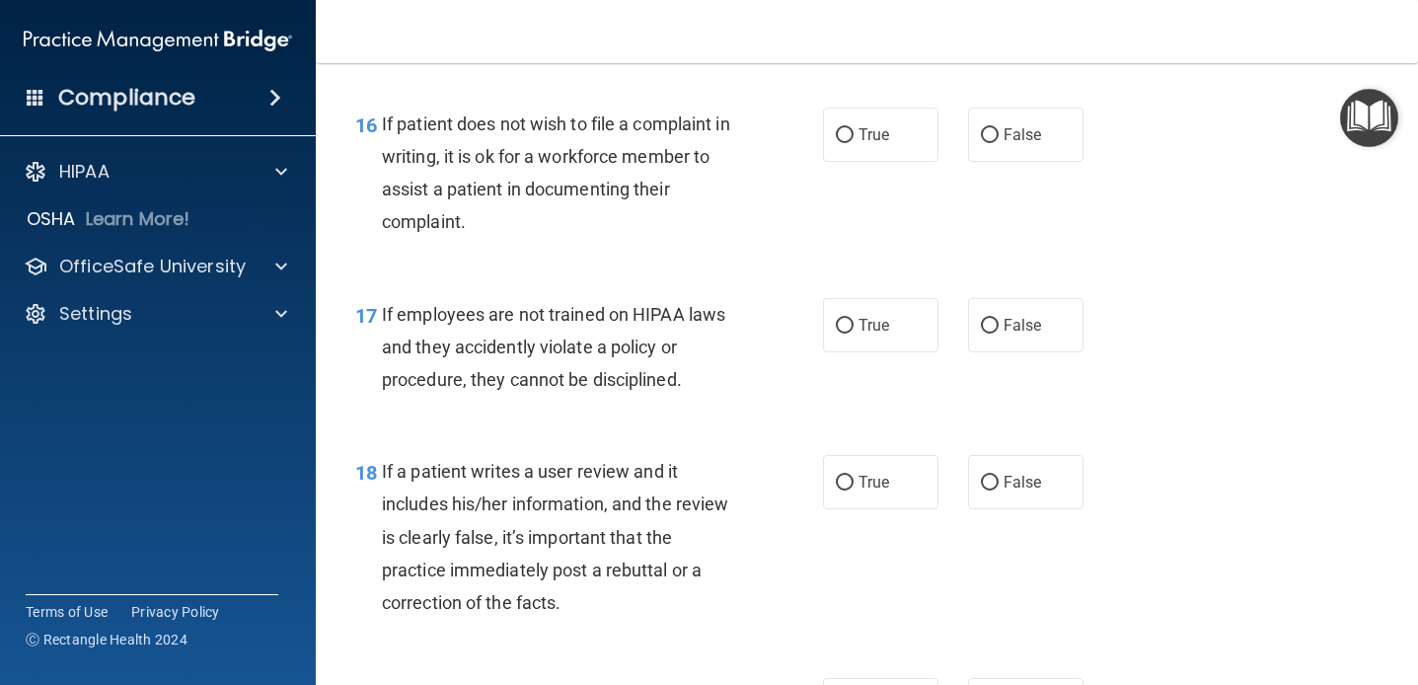
scroll to position [3237, 0]
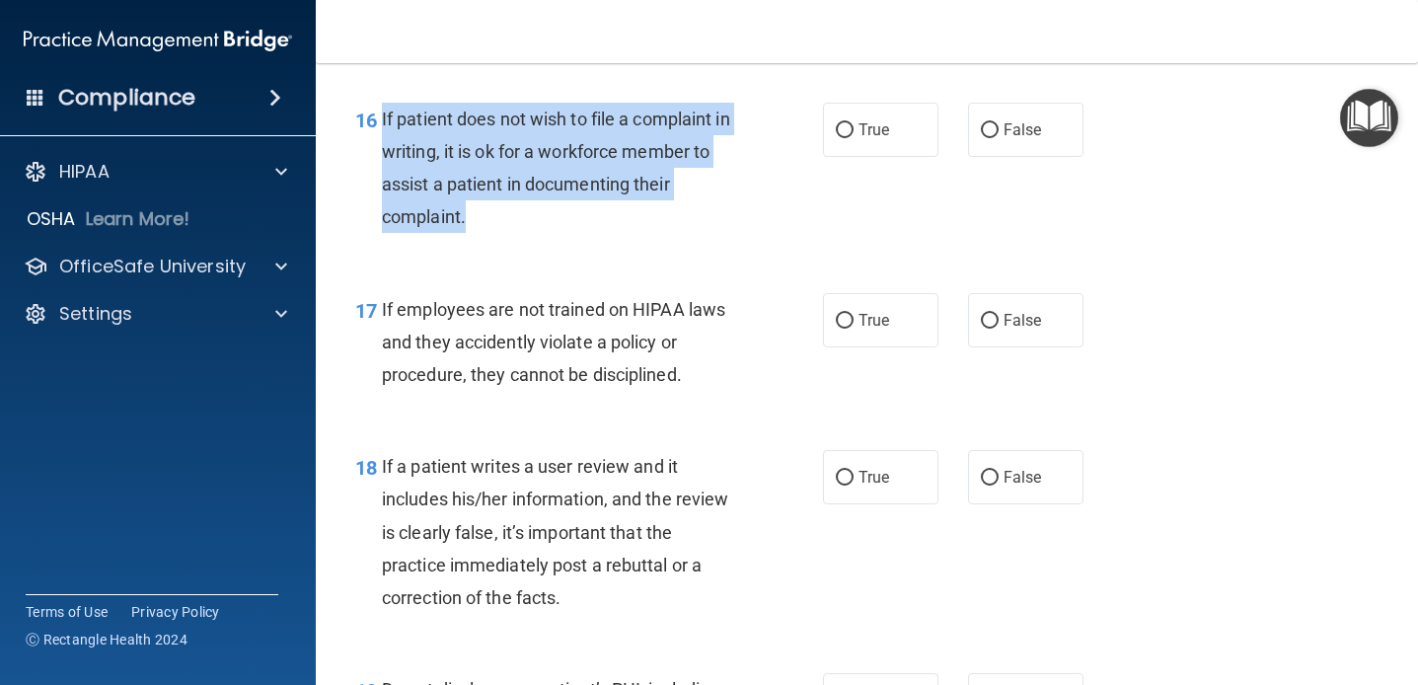
drag, startPoint x: 474, startPoint y: 206, endPoint x: 379, endPoint y: 118, distance: 129.2
click at [379, 118] on div "16 If patient does not wish to file a complaint in writing, it is ok for a work…" at bounding box center [589, 173] width 527 height 141
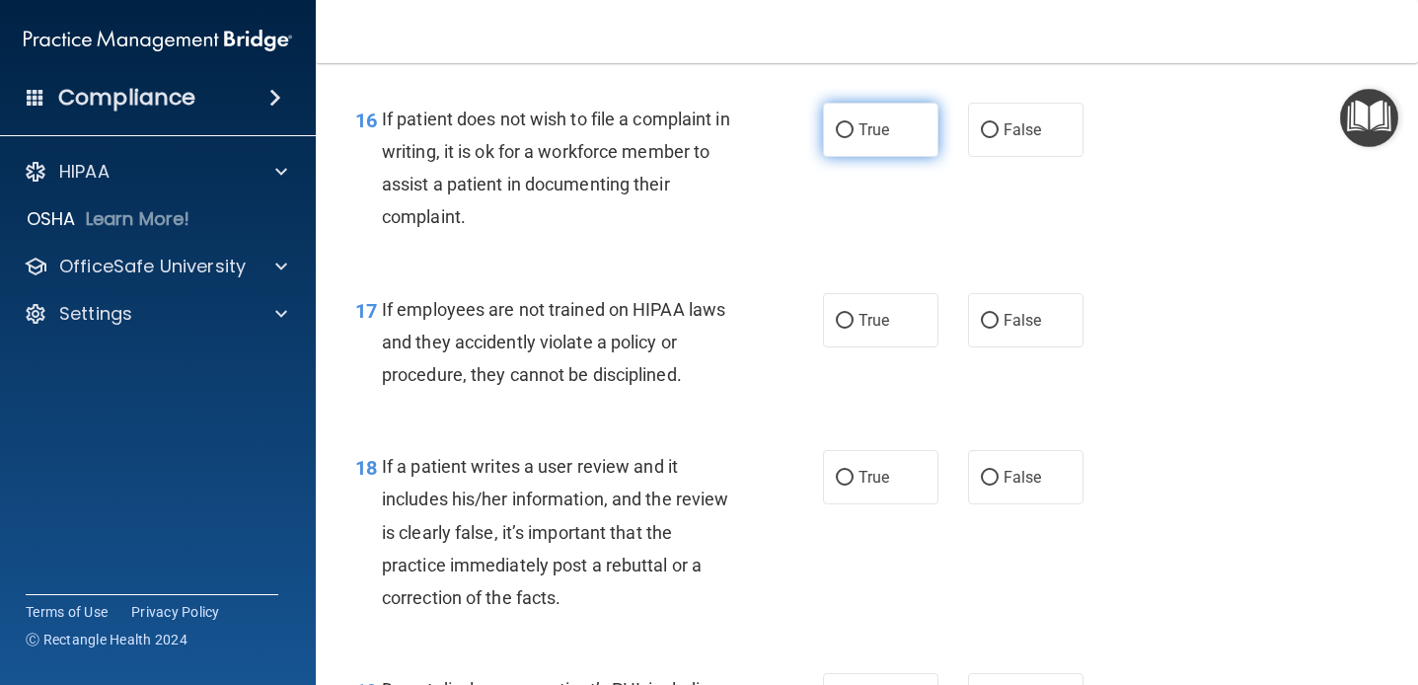
click at [893, 137] on label "True" at bounding box center [880, 130] width 115 height 54
click at [854, 137] on input "True" at bounding box center [845, 130] width 18 height 15
radio input "true"
click at [702, 307] on span "If employees are not trained on HIPAA laws and they accidently violate a policy…" at bounding box center [553, 342] width 343 height 86
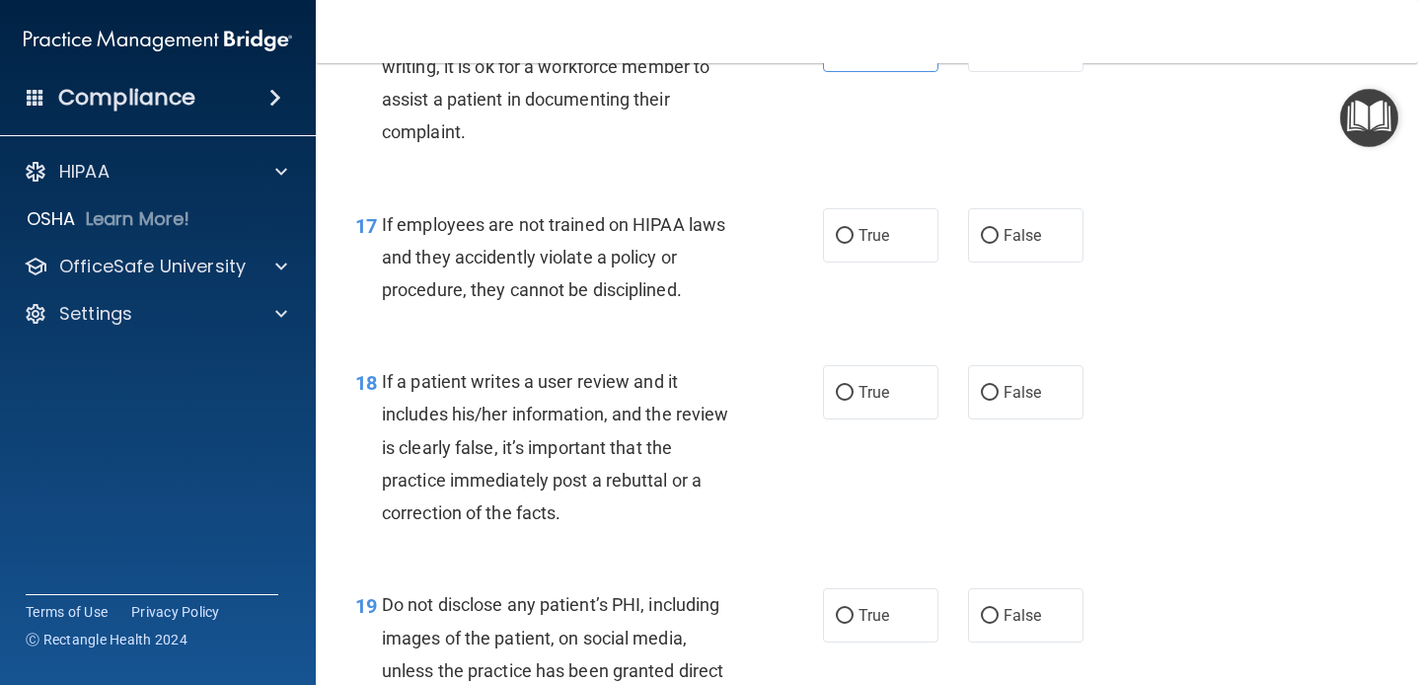
scroll to position [3344, 0]
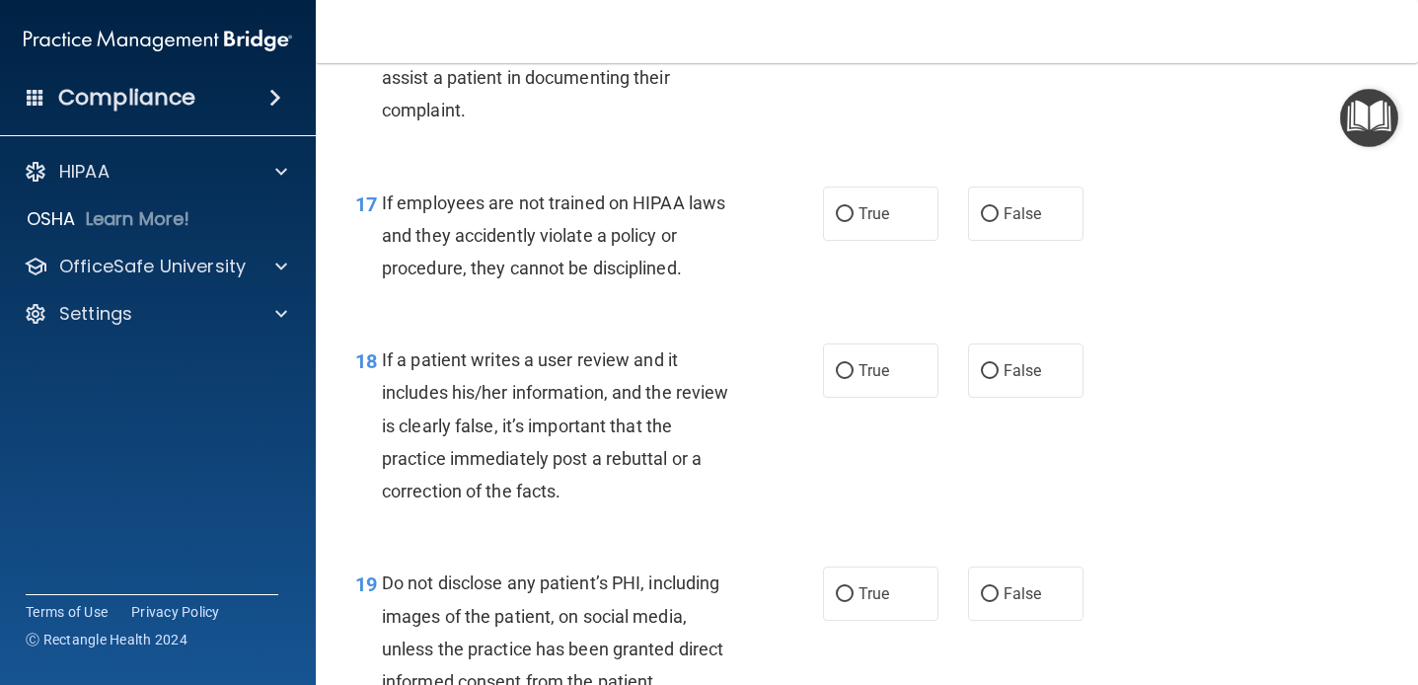
click at [702, 311] on div "17 If employees are not trained on HIPAA laws and they accidently violate a pol…" at bounding box center [866, 241] width 1053 height 158
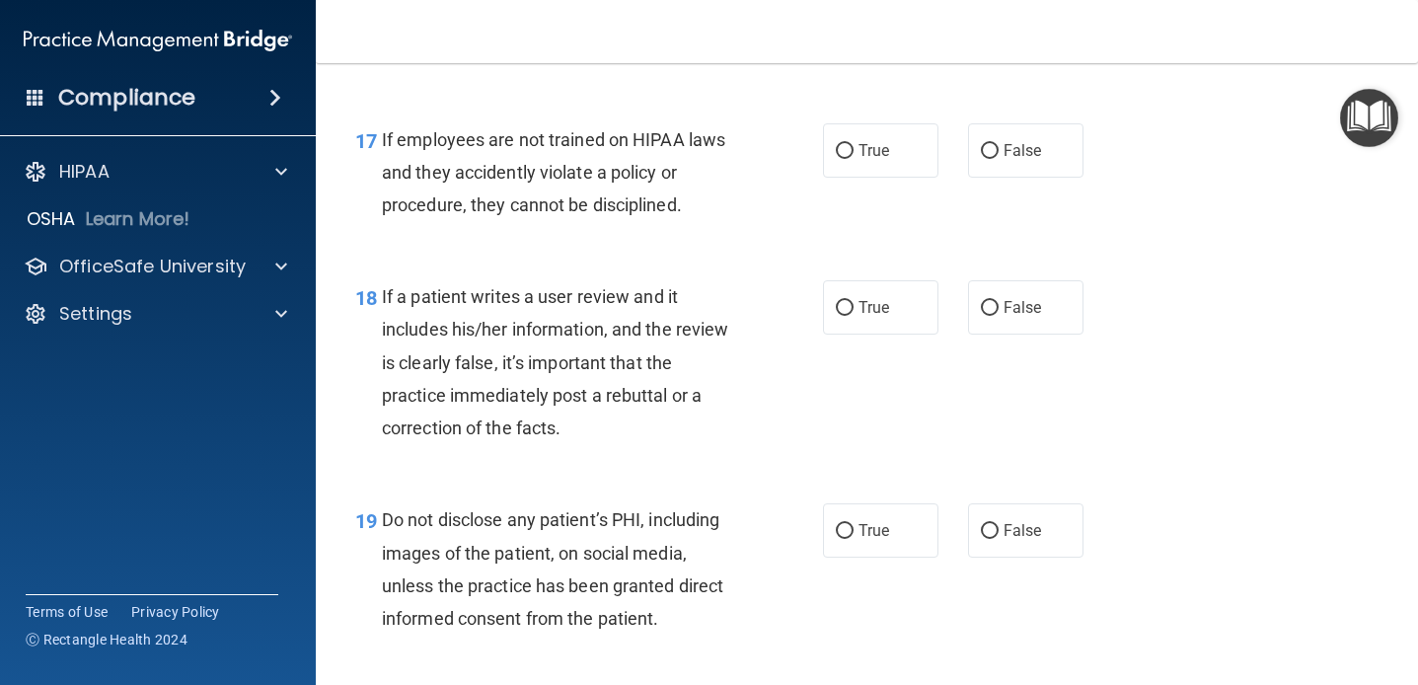
scroll to position [3427, 0]
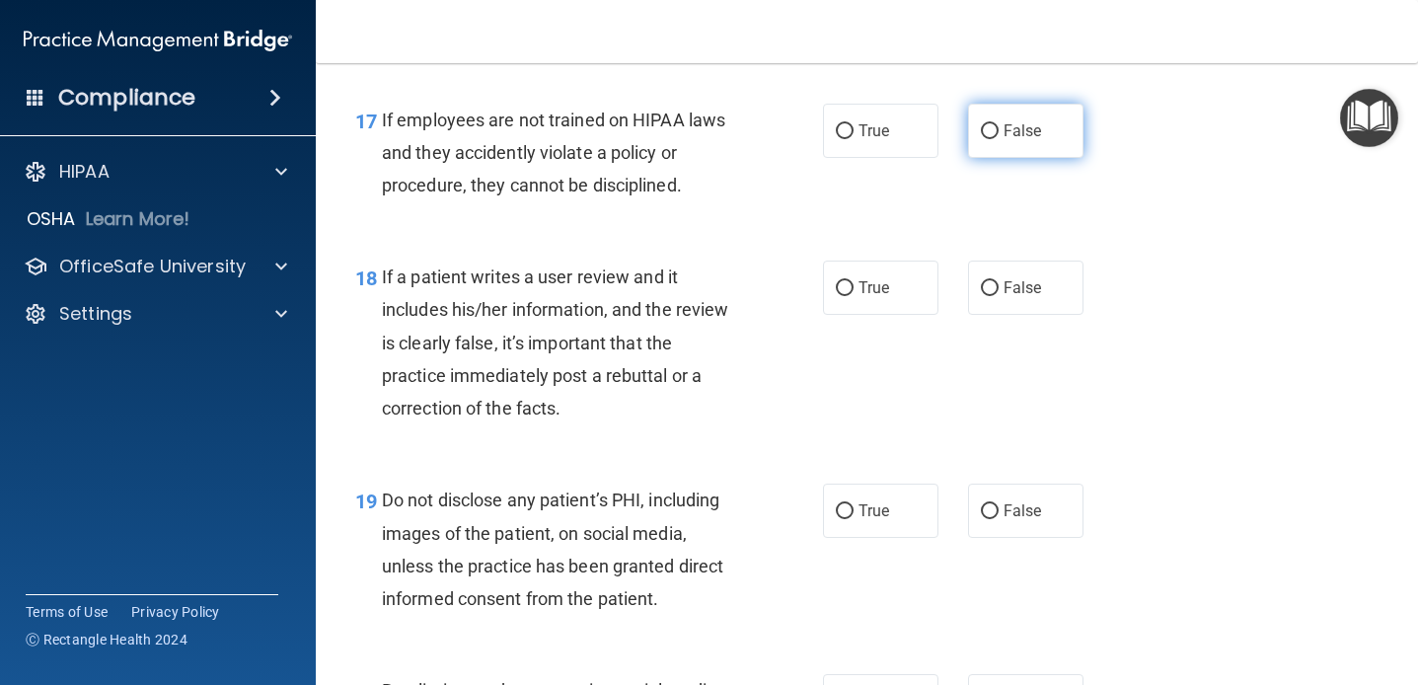
click at [1004, 121] on span "False" at bounding box center [1023, 130] width 38 height 19
click at [999, 124] on input "False" at bounding box center [990, 131] width 18 height 15
radio input "true"
click at [607, 298] on div "If a patient writes a user review and it includes his/her information, and the …" at bounding box center [568, 343] width 373 height 164
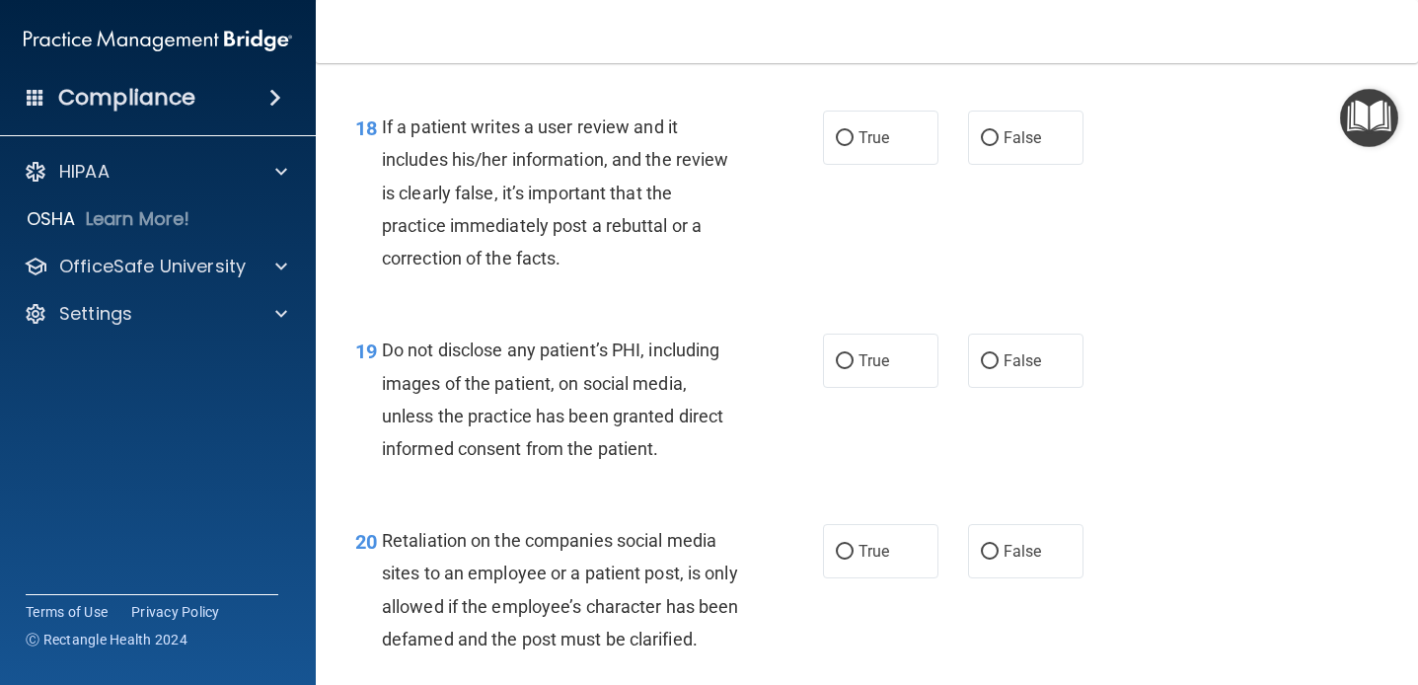
scroll to position [3578, 0]
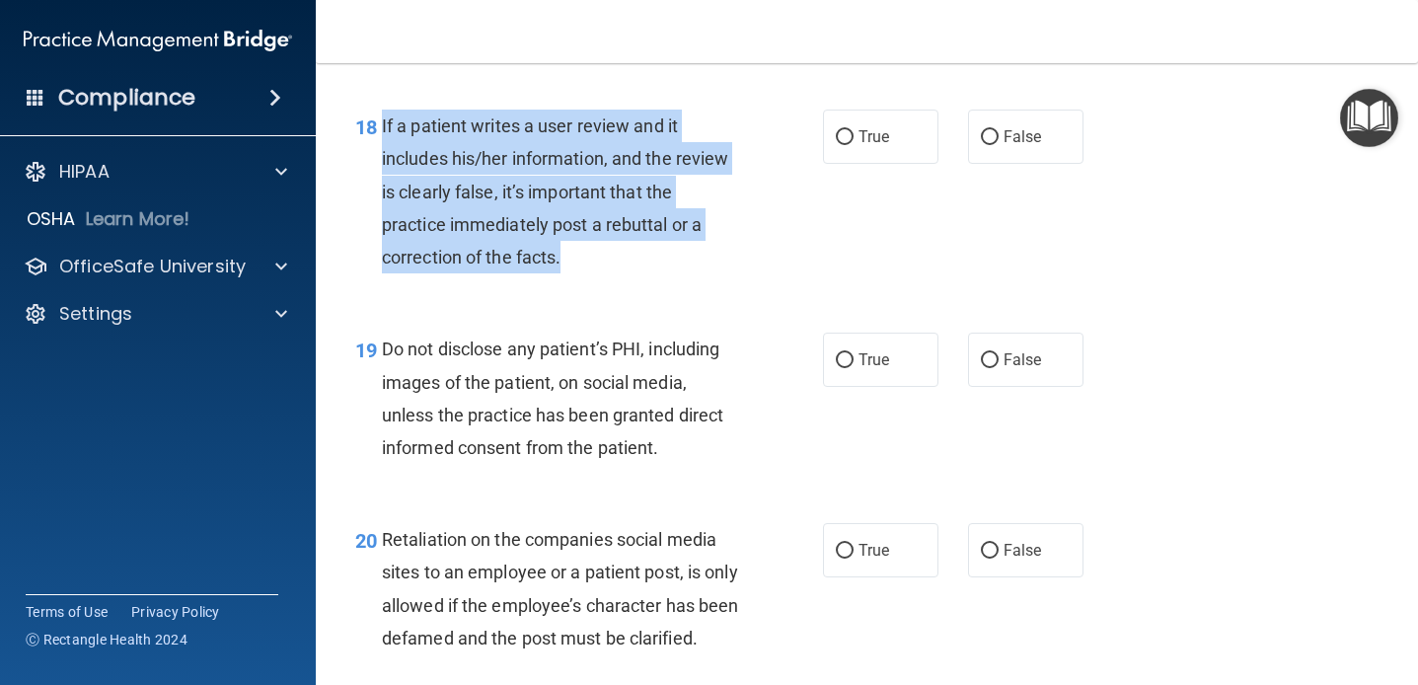
drag, startPoint x: 567, startPoint y: 254, endPoint x: 377, endPoint y: 149, distance: 217.3
click at [377, 149] on div "18 If a patient writes a user review and it includes his/her information, and t…" at bounding box center [589, 197] width 527 height 174
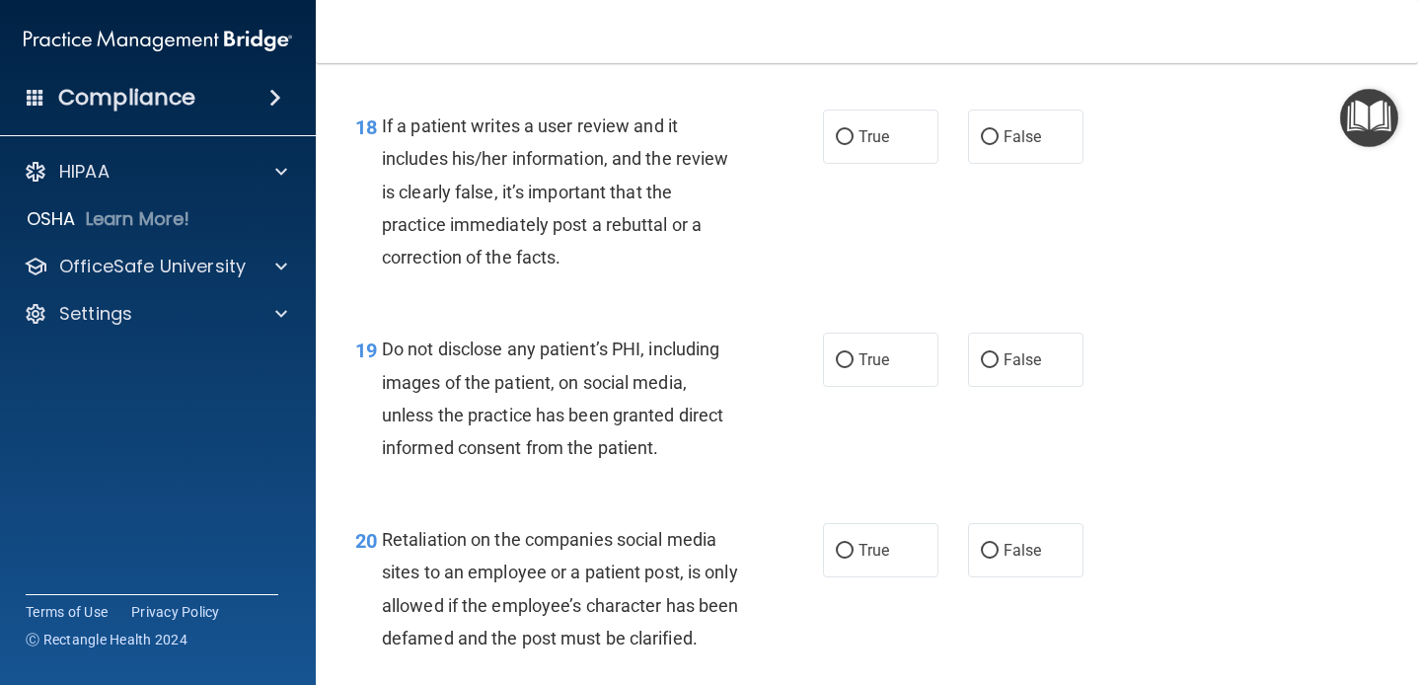
click at [634, 323] on div "19 Do not disclose any patient’s PHI, including images of the patient, on socia…" at bounding box center [866, 403] width 1053 height 190
click at [1021, 148] on label "False" at bounding box center [1025, 137] width 115 height 54
click at [999, 145] on input "False" at bounding box center [990, 137] width 18 height 15
radio input "true"
click at [799, 282] on div "18 If a patient writes a user review and it includes his/her information, and t…" at bounding box center [589, 197] width 527 height 174
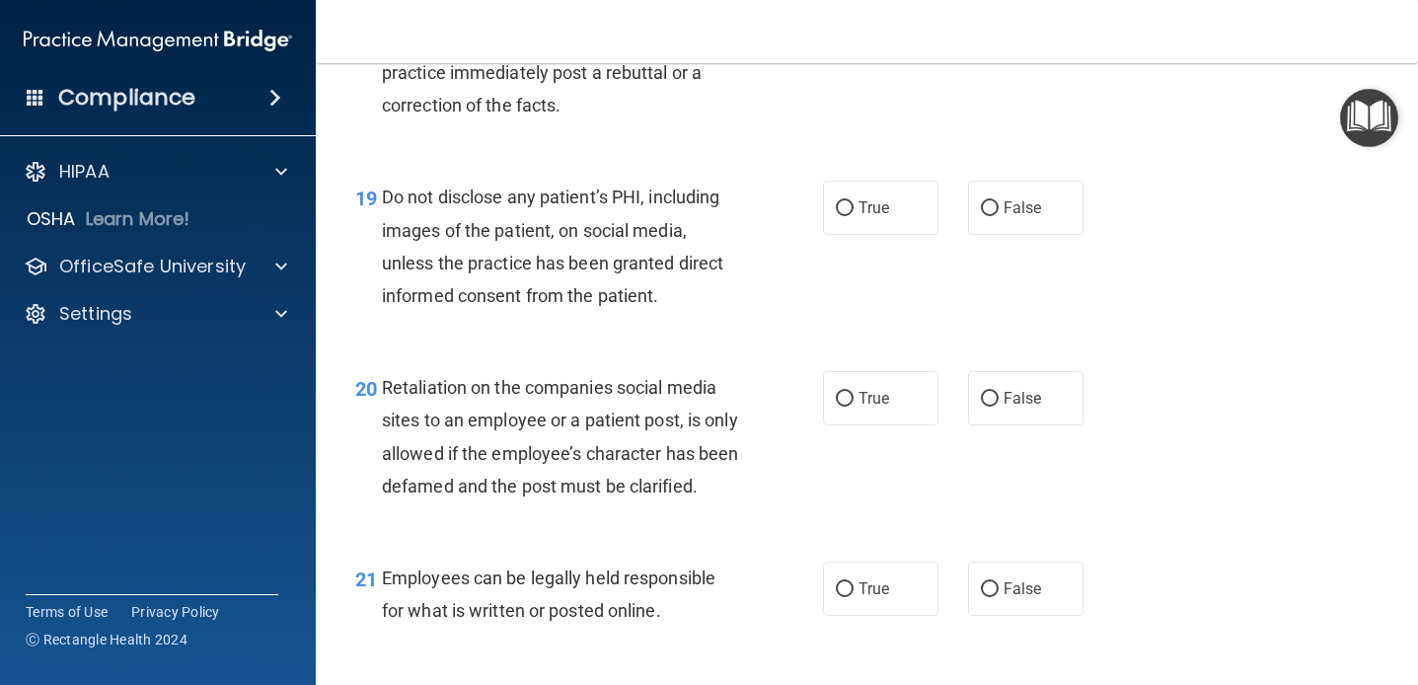
scroll to position [3741, 0]
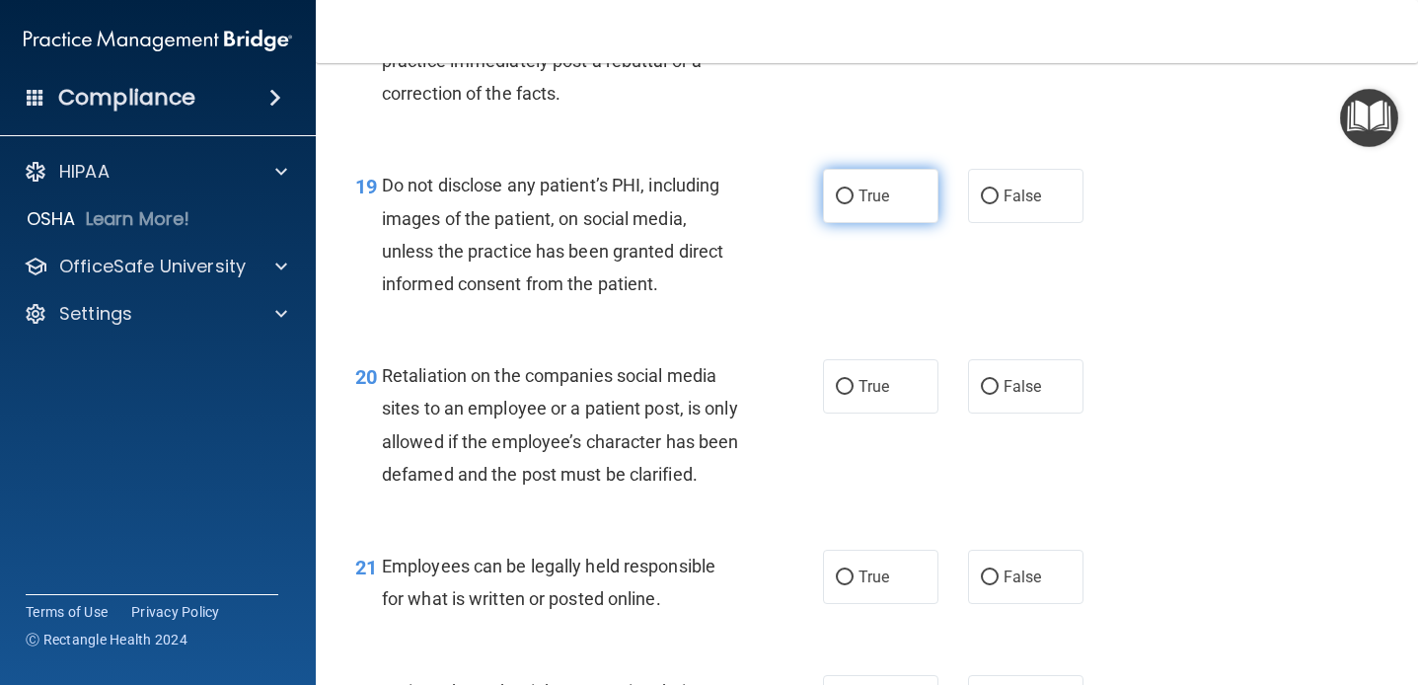
click at [836, 188] on label "True" at bounding box center [880, 196] width 115 height 54
click at [836, 189] on input "True" at bounding box center [845, 196] width 18 height 15
radio input "true"
click at [749, 304] on div "19 Do not disclose any patient’s PHI, including images of the patient, on socia…" at bounding box center [589, 239] width 527 height 141
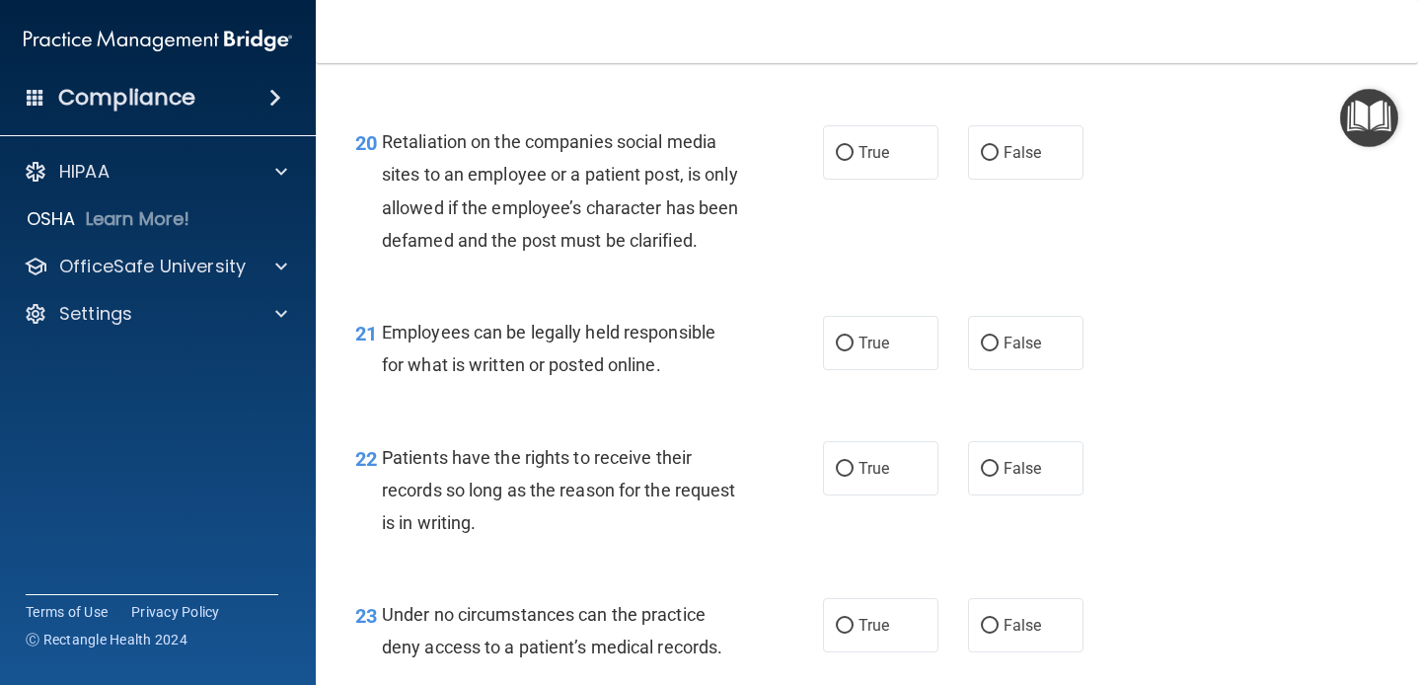
scroll to position [3980, 0]
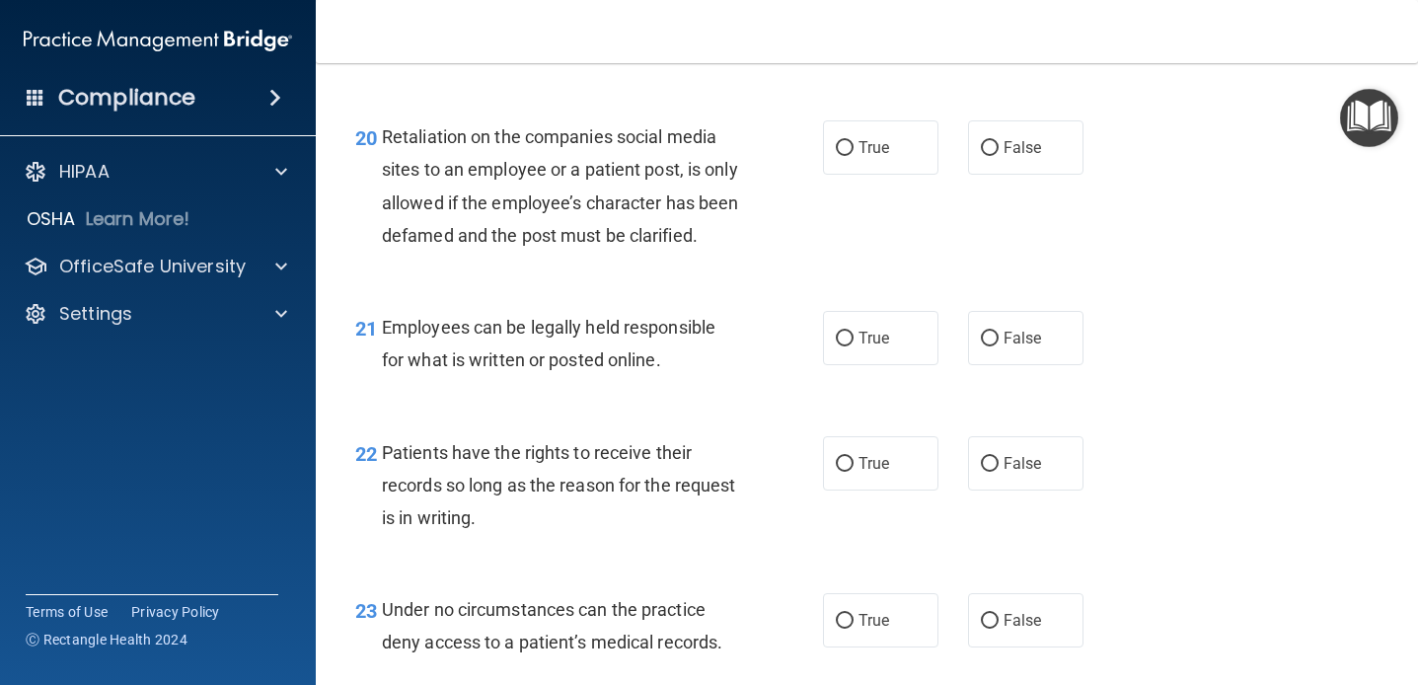
click at [681, 244] on div "Retaliation on the companies social media sites to an employee or a patient pos…" at bounding box center [568, 185] width 373 height 131
click at [979, 139] on label "False" at bounding box center [1025, 147] width 115 height 54
click at [981, 141] on input "False" at bounding box center [990, 148] width 18 height 15
radio input "true"
click at [516, 252] on div "Retaliation on the companies social media sites to an employee or a patient pos…" at bounding box center [568, 185] width 373 height 131
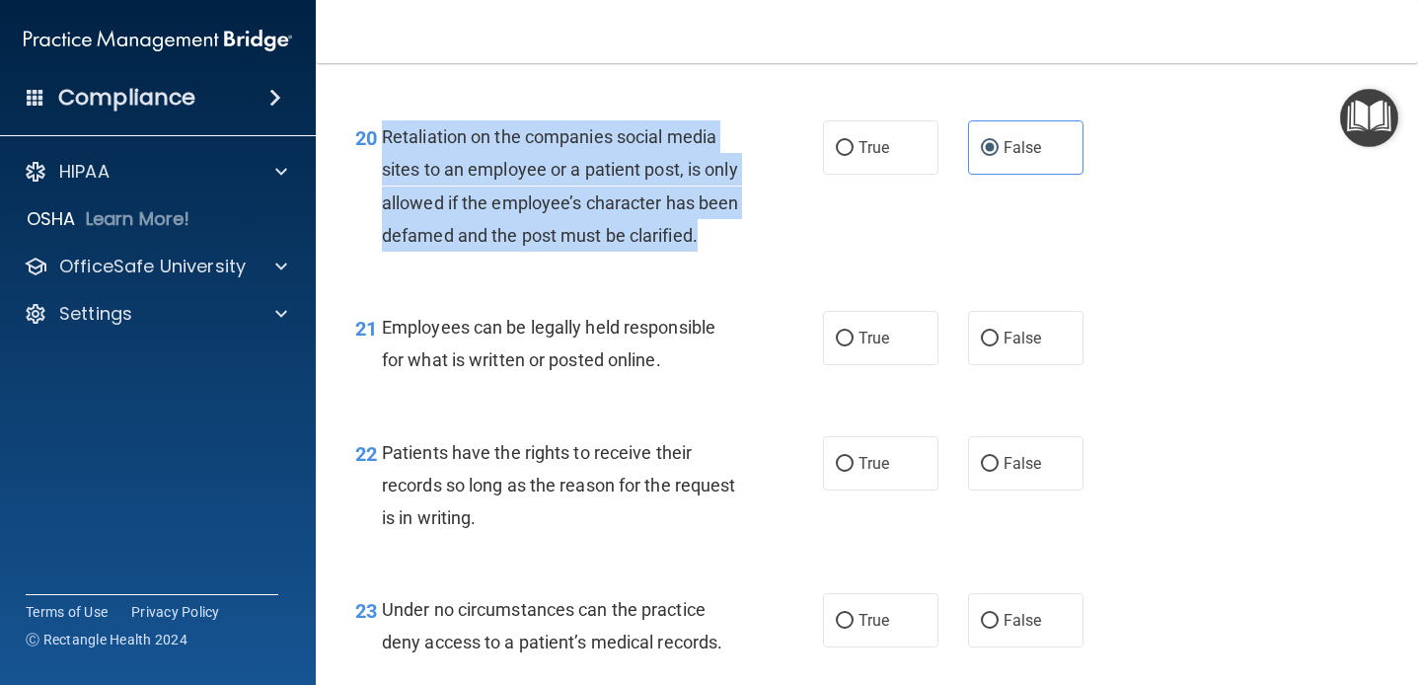
drag, startPoint x: 493, startPoint y: 262, endPoint x: 378, endPoint y: 132, distance: 173.3
click at [378, 132] on div "20 Retaliation on the companies social media sites to an employee or a patient …" at bounding box center [589, 190] width 527 height 141
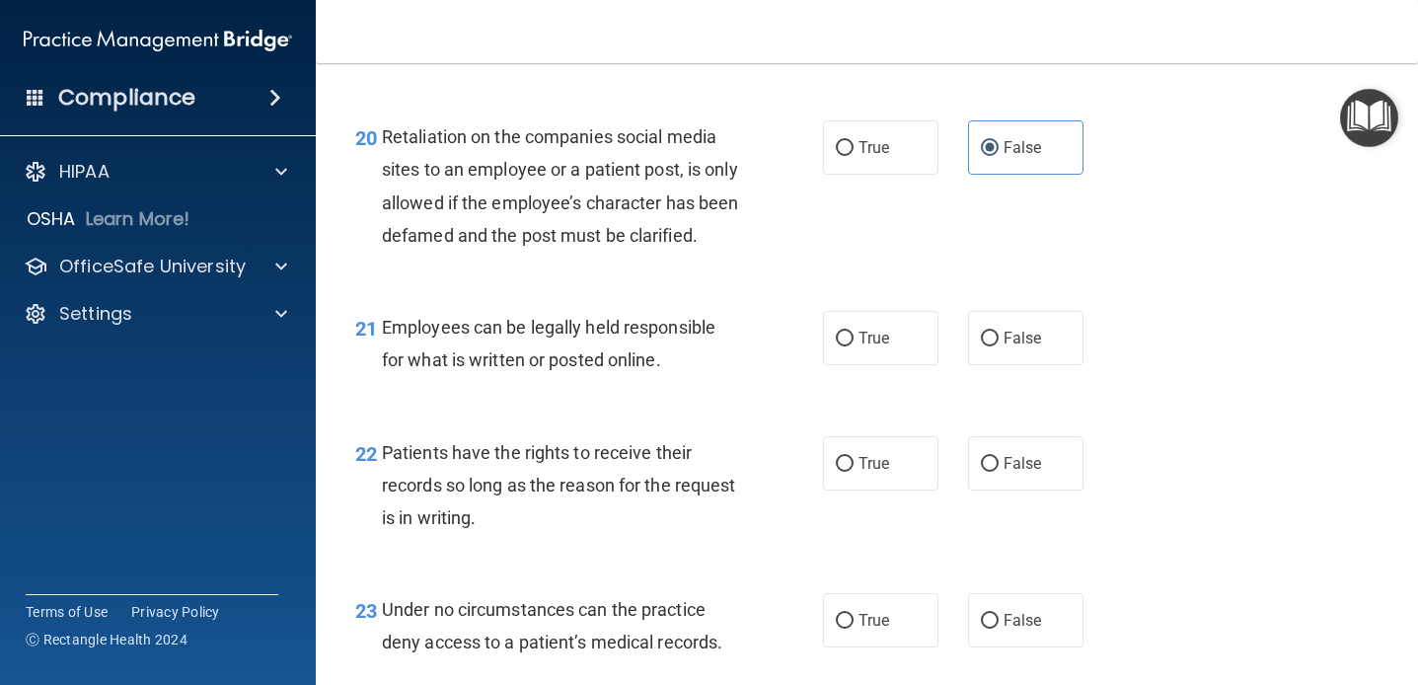
click at [589, 252] on div "Retaliation on the companies social media sites to an employee or a patient pos…" at bounding box center [568, 185] width 373 height 131
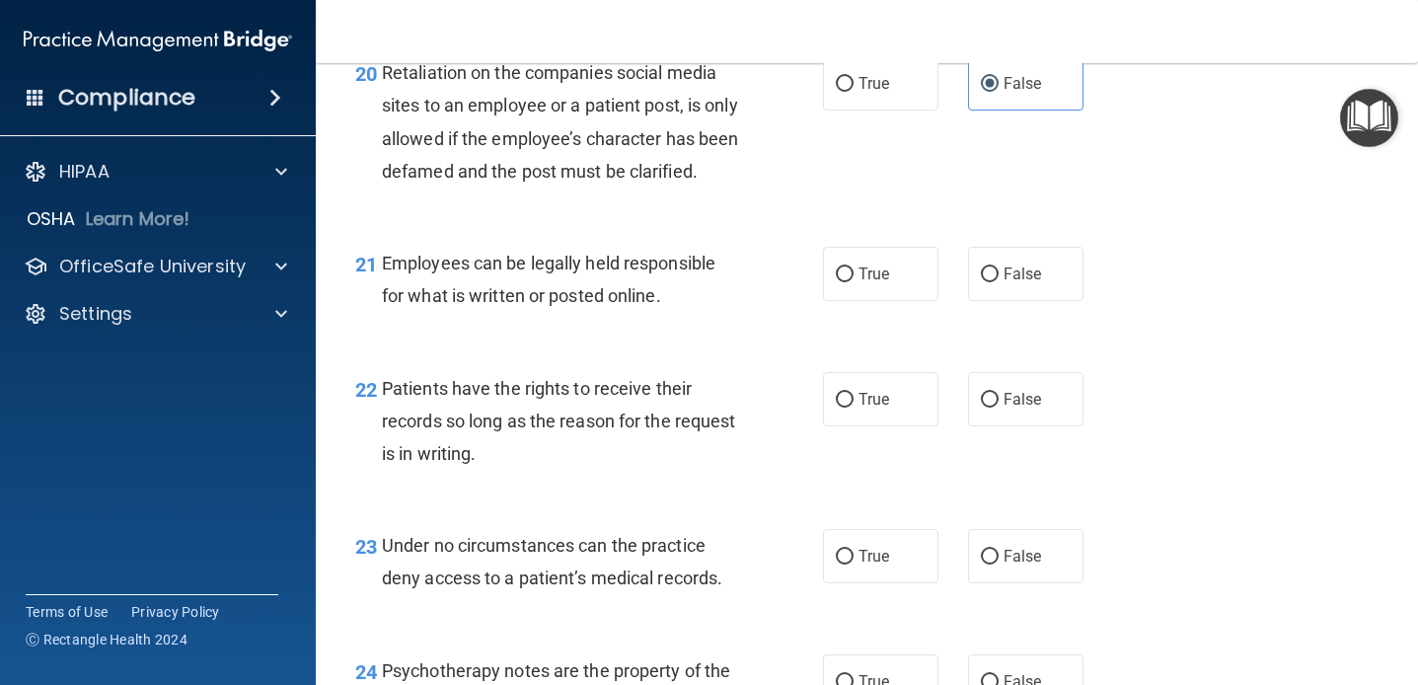
click at [514, 293] on span "Employees can be legally held responsible for what is written or posted online." at bounding box center [549, 279] width 334 height 53
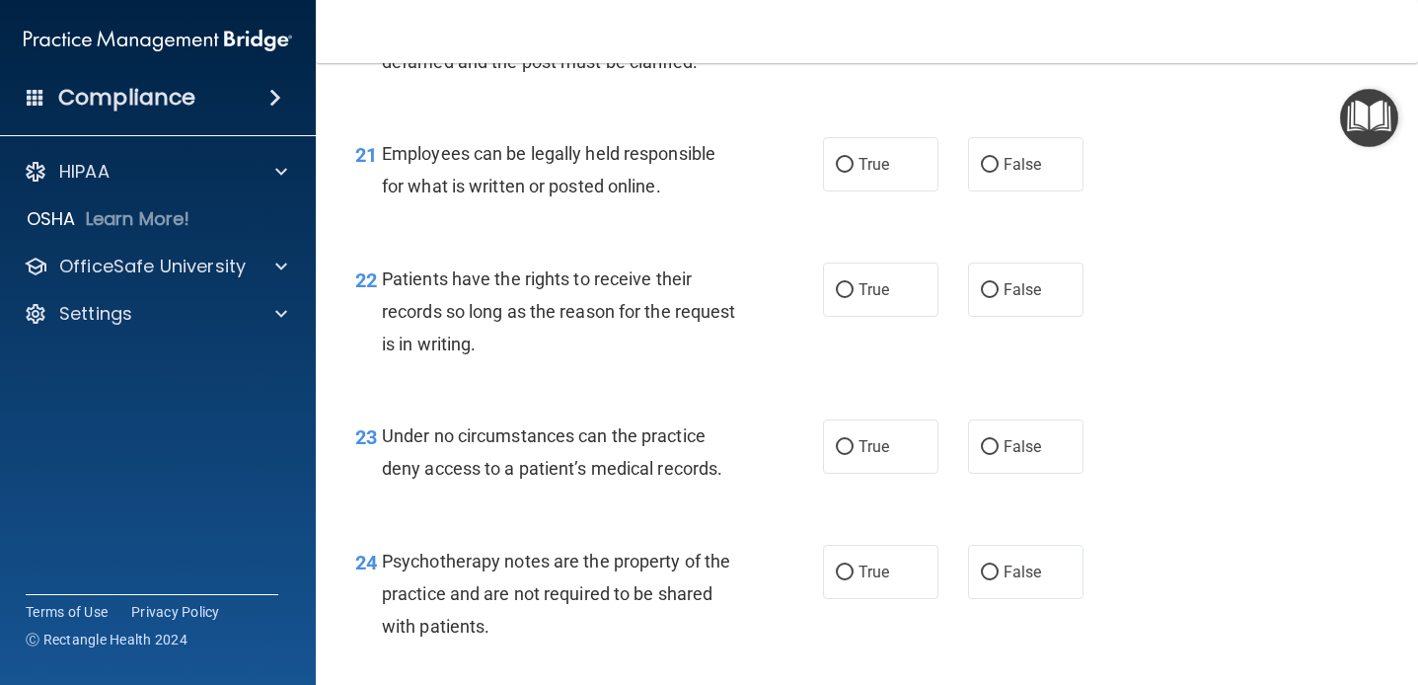
scroll to position [4159, 0]
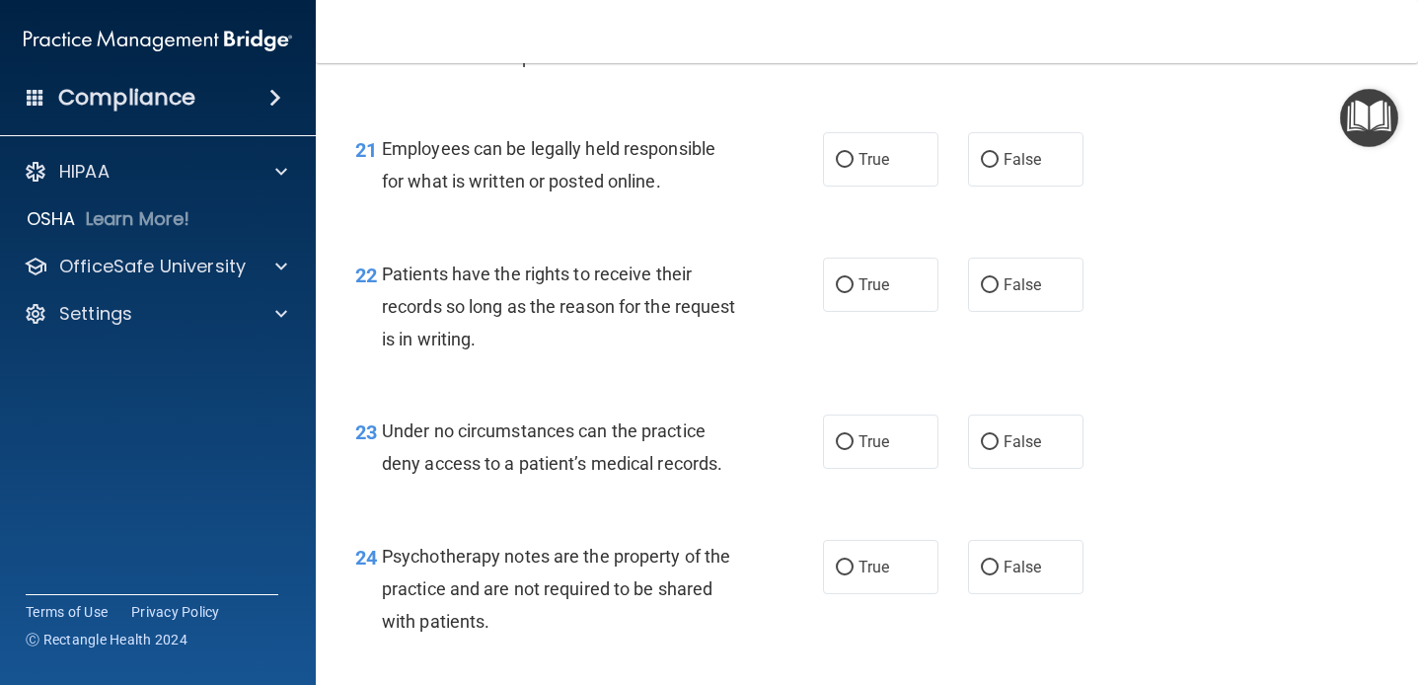
click at [521, 232] on div "21 Employees can be legally held responsible for what is written or posted onli…" at bounding box center [866, 170] width 1053 height 124
click at [1018, 187] on label "False" at bounding box center [1025, 159] width 115 height 54
click at [999, 168] on input "False" at bounding box center [990, 160] width 18 height 15
radio input "true"
click at [980, 232] on div "21 Employees can be legally held responsible for what is written or posted onli…" at bounding box center [866, 170] width 1053 height 124
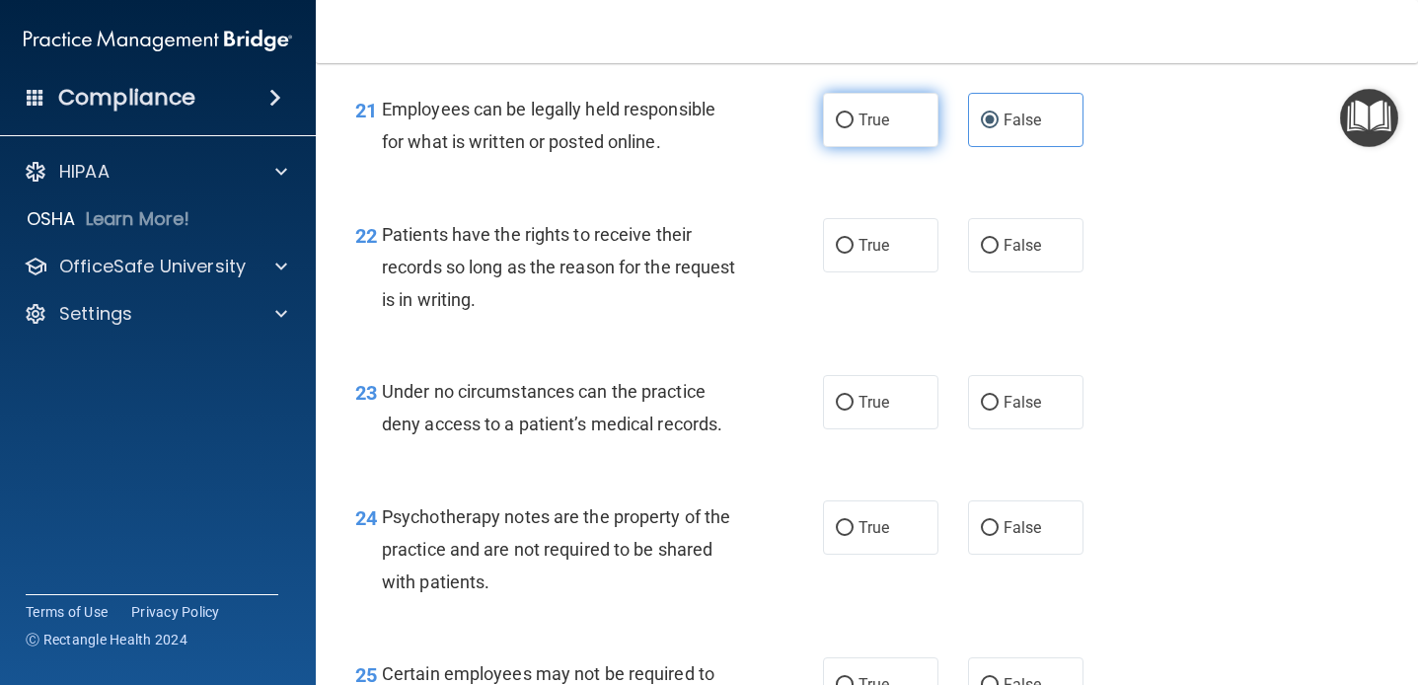
click at [894, 147] on label "True" at bounding box center [880, 120] width 115 height 54
click at [854, 128] on input "True" at bounding box center [845, 120] width 18 height 15
radio input "true"
radio input "false"
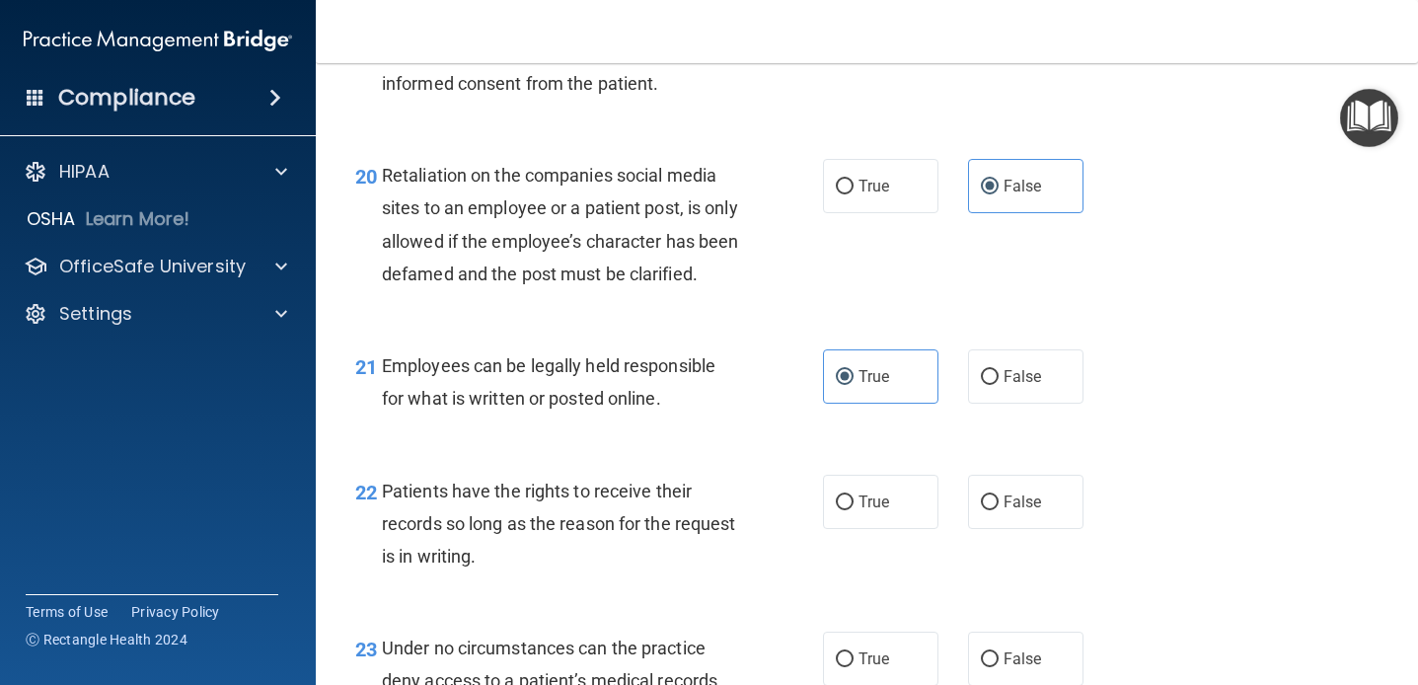
scroll to position [3940, 0]
click at [829, 251] on div "20 Retaliation on the companies social media sites to an employee or a patient …" at bounding box center [589, 231] width 527 height 141
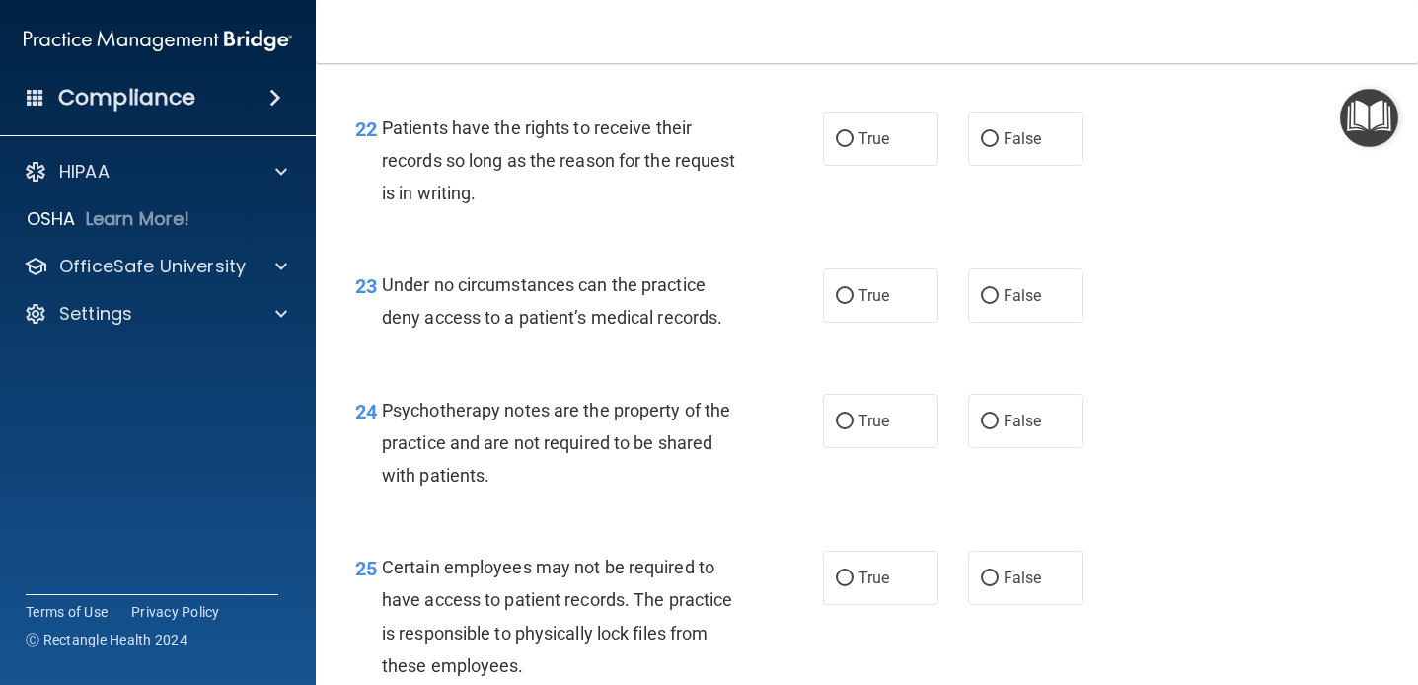
scroll to position [4306, 0]
click at [730, 289] on div "23 Under no circumstances can the practice deny access to a patient’s medical r…" at bounding box center [866, 305] width 1053 height 124
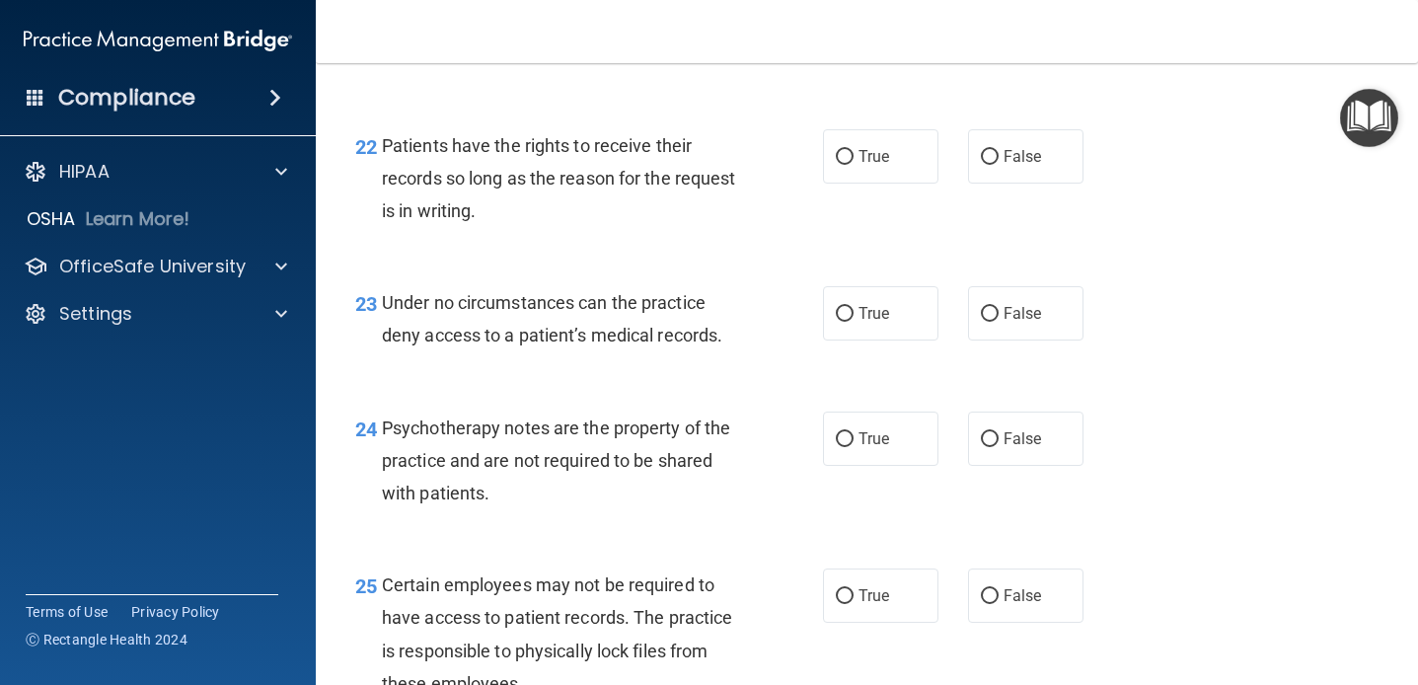
scroll to position [4285, 0]
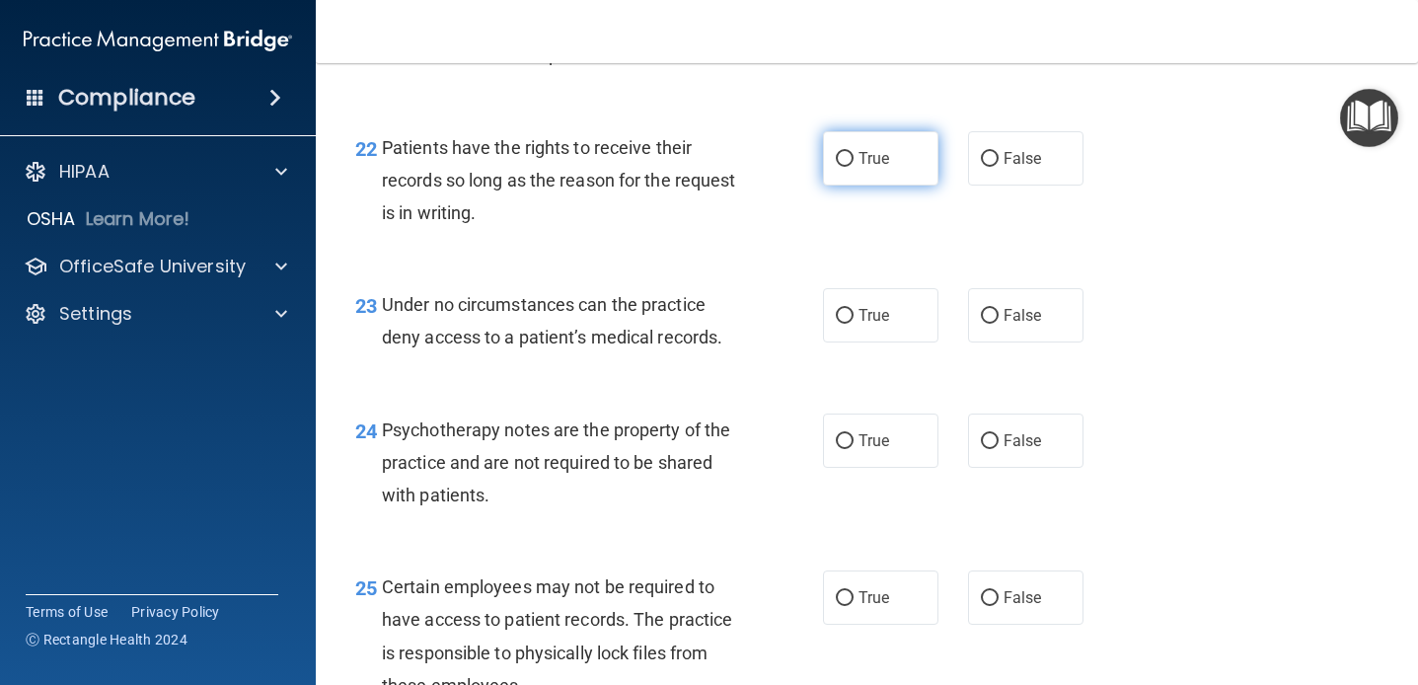
click at [831, 186] on label "True" at bounding box center [880, 158] width 115 height 54
click at [836, 167] on input "True" at bounding box center [845, 159] width 18 height 15
radio input "true"
click at [726, 264] on div "22 Patients have the rights to receive their records so long as the reason for …" at bounding box center [866, 186] width 1053 height 158
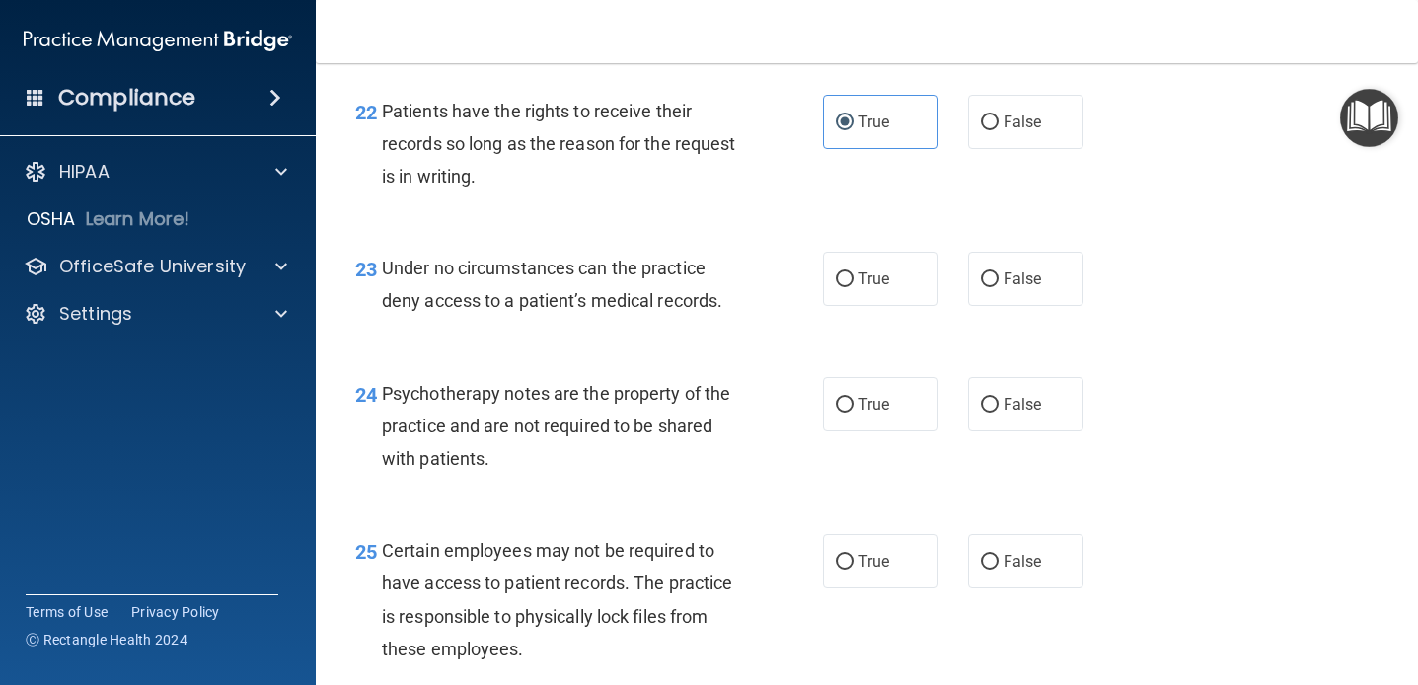
scroll to position [4326, 0]
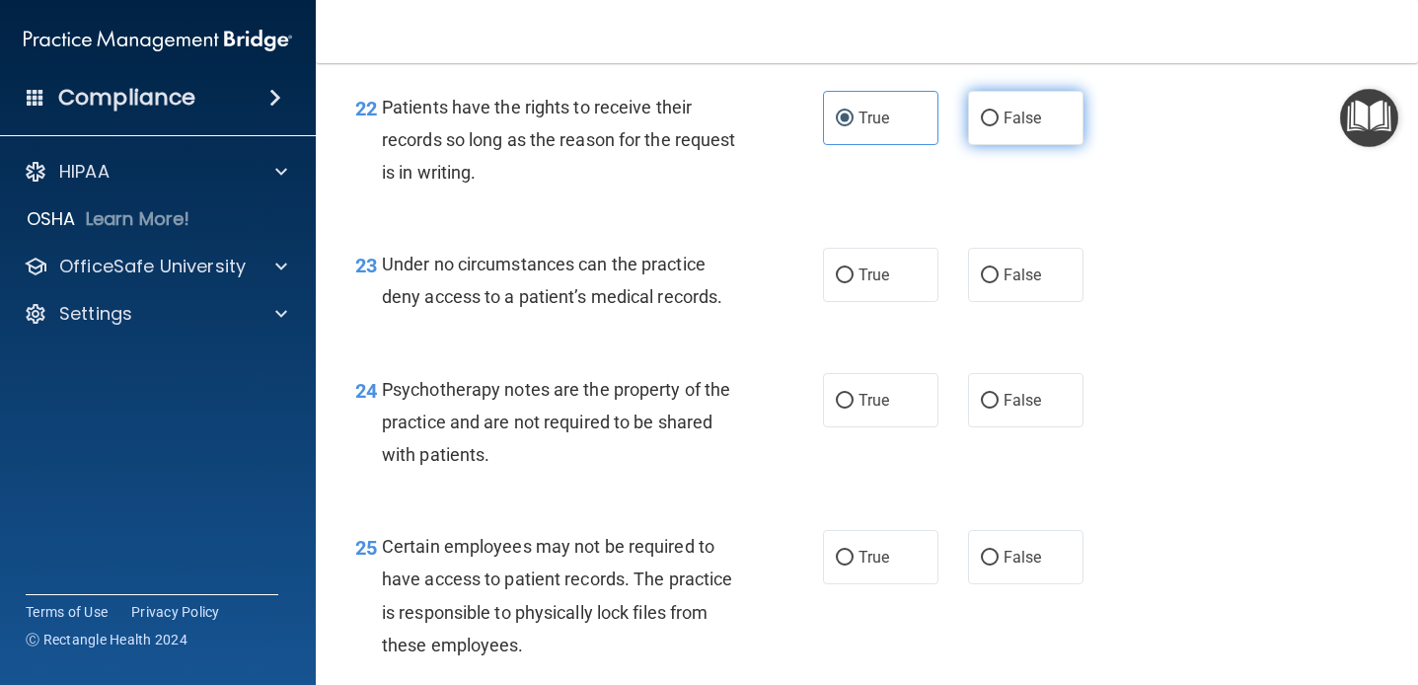
click at [1032, 145] on label "False" at bounding box center [1025, 118] width 115 height 54
click at [999, 126] on input "False" at bounding box center [990, 119] width 18 height 15
radio input "true"
click at [860, 197] on div "22 Patients have the rights to receive their records so long as the reason for …" at bounding box center [866, 145] width 1053 height 158
click at [868, 145] on label "True" at bounding box center [880, 118] width 115 height 54
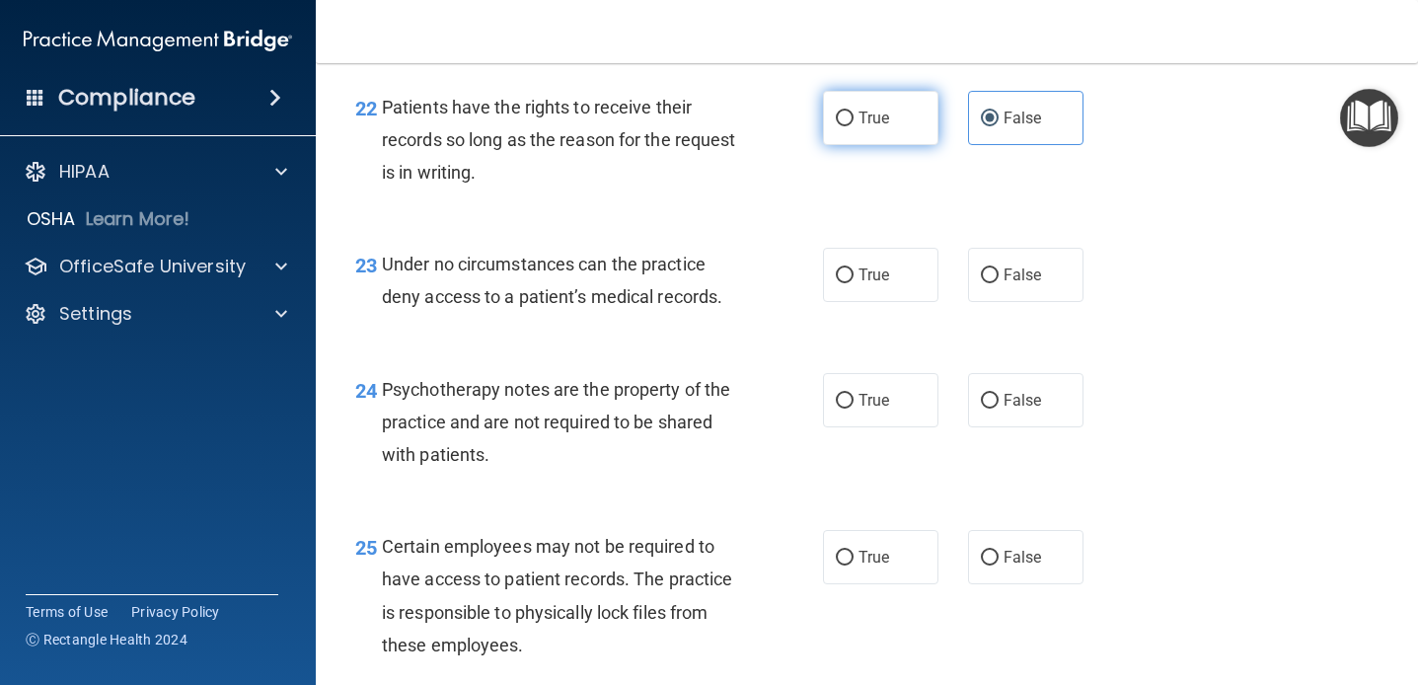
click at [854, 126] on input "True" at bounding box center [845, 119] width 18 height 15
radio input "true"
click at [796, 199] on div "22 Patients have the rights to receive their records so long as the reason for …" at bounding box center [589, 145] width 527 height 109
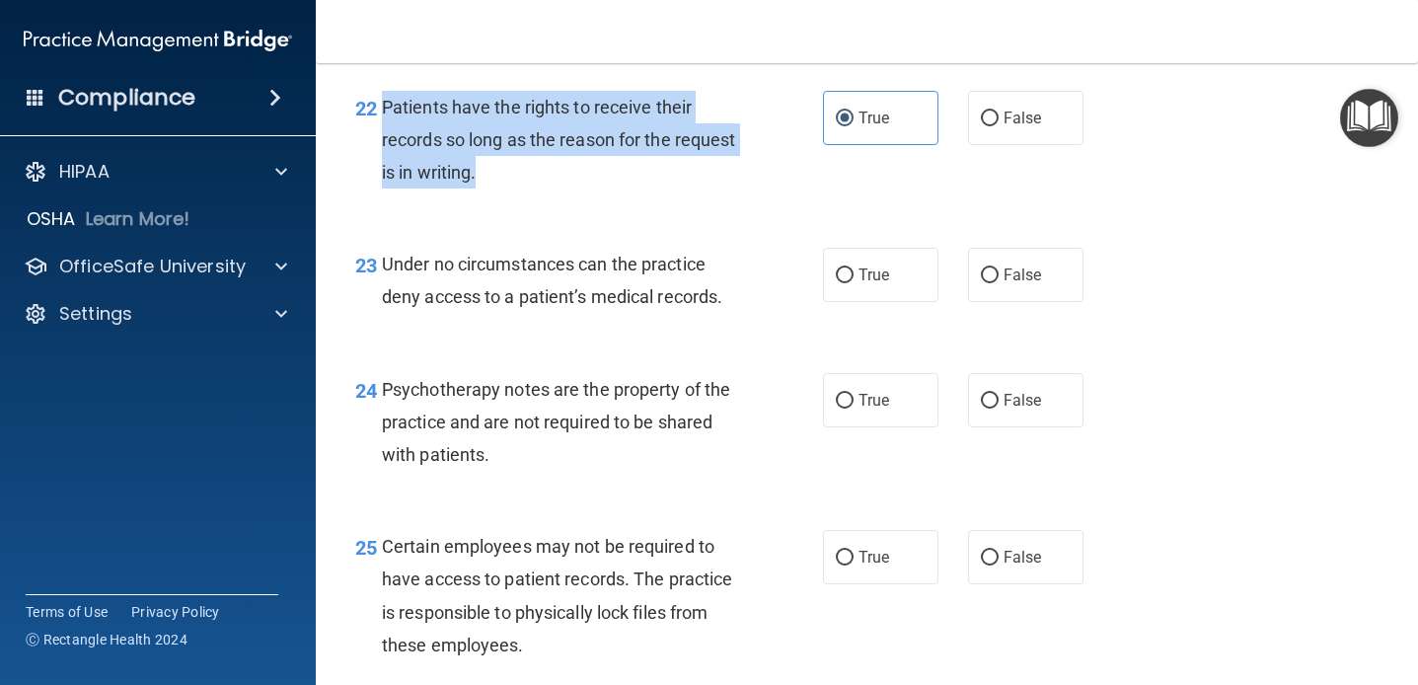
drag, startPoint x: 476, startPoint y: 202, endPoint x: 385, endPoint y: 146, distance: 106.8
click at [385, 146] on span "Patients have the rights to receive their records so long as the reason for the…" at bounding box center [559, 140] width 354 height 86
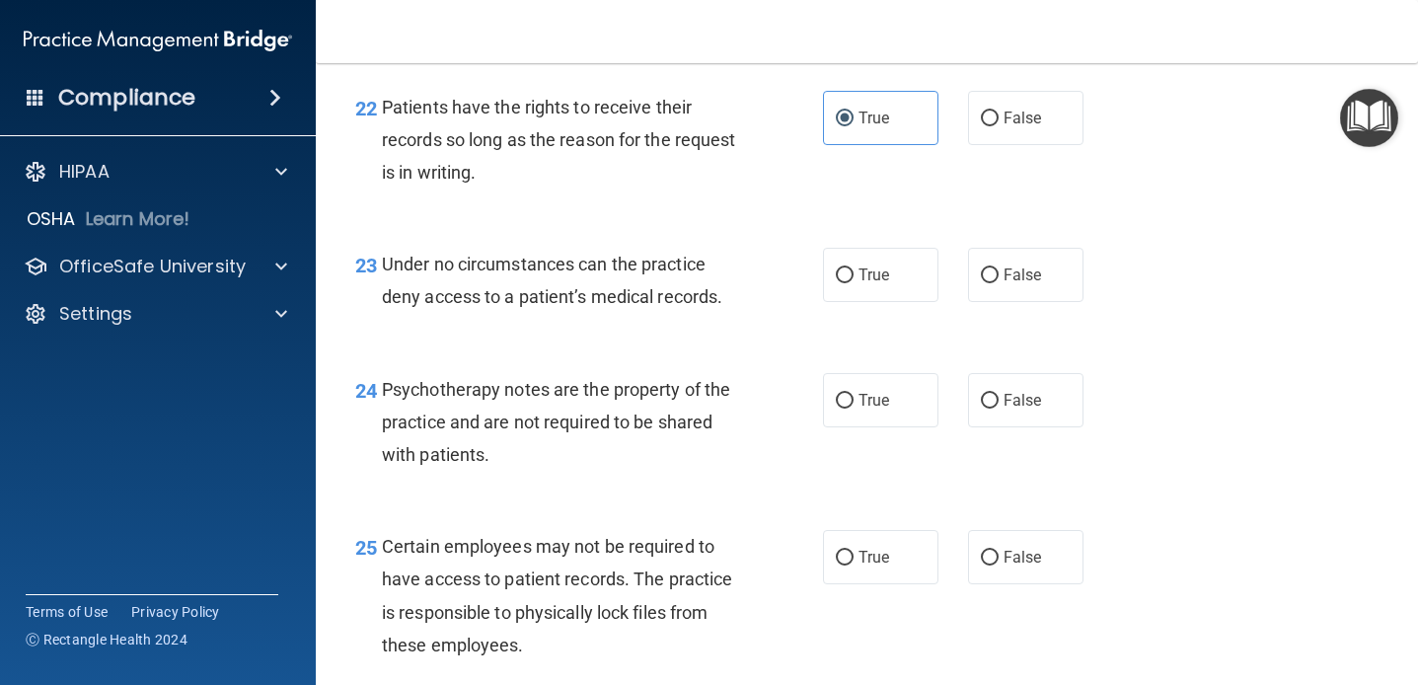
click at [959, 145] on div "True False" at bounding box center [962, 118] width 278 height 54
click at [979, 145] on label "False" at bounding box center [1025, 118] width 115 height 54
click at [981, 126] on input "False" at bounding box center [990, 119] width 18 height 15
radio input "true"
radio input "false"
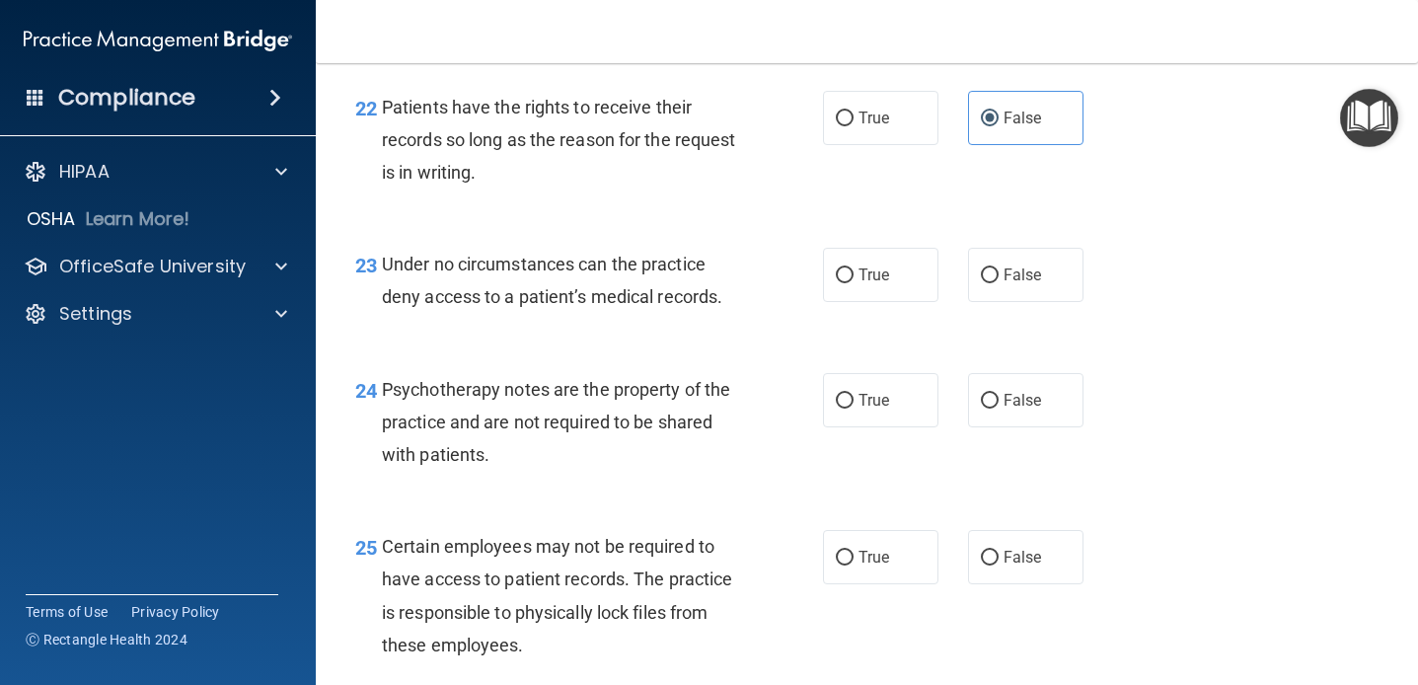
click at [823, 264] on div "23 Under no circumstances can the practice deny access to a patient’s medical r…" at bounding box center [866, 285] width 1053 height 124
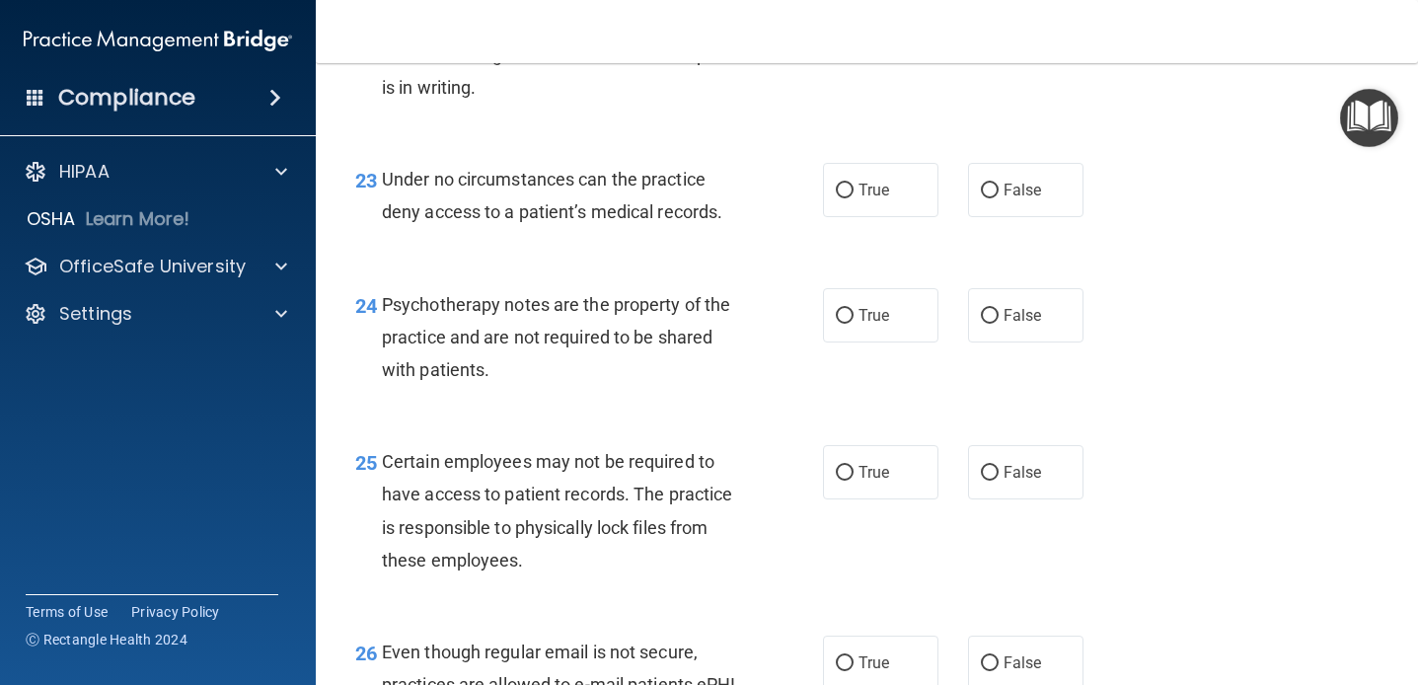
scroll to position [4412, 0]
click at [930, 216] on label "True" at bounding box center [880, 189] width 115 height 54
click at [854, 197] on input "True" at bounding box center [845, 190] width 18 height 15
radio input "true"
click at [702, 221] on span "Under no circumstances can the practice deny access to a patient’s medical reco…" at bounding box center [552, 194] width 340 height 53
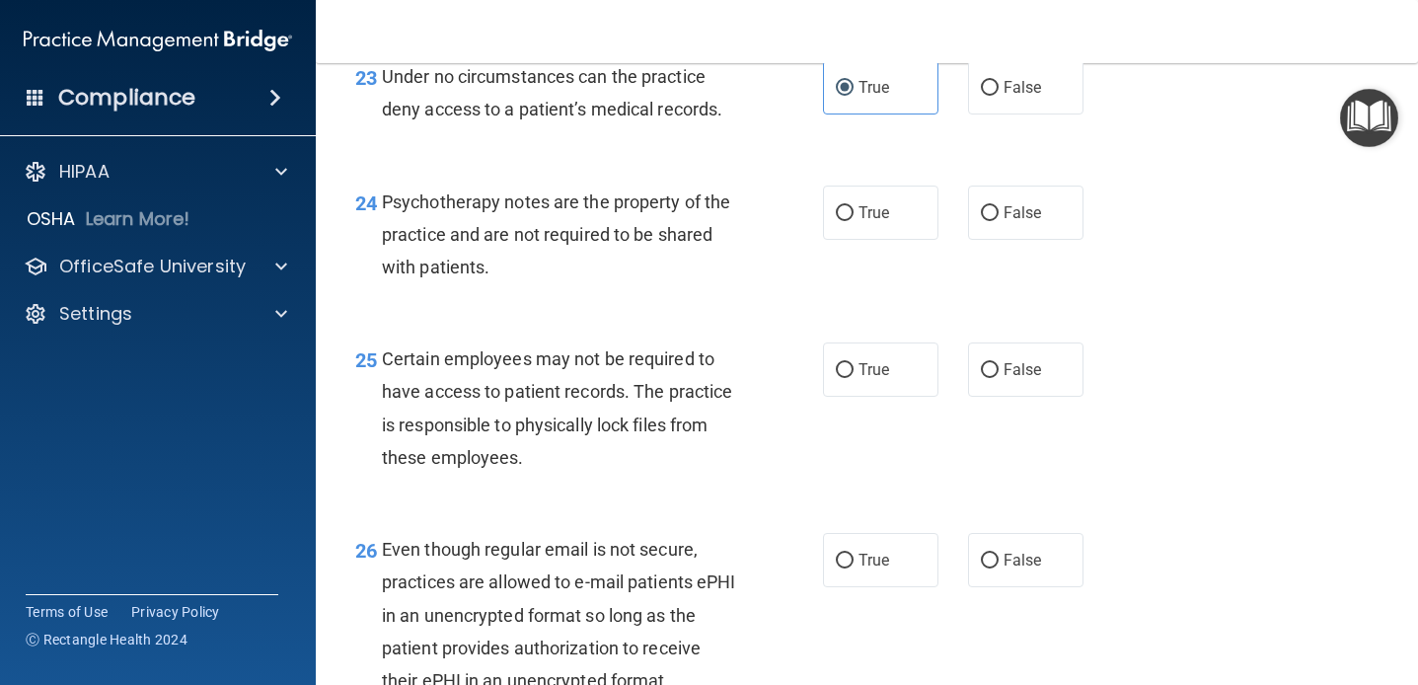
scroll to position [4514, 0]
click at [690, 318] on div "24 Psychotherapy notes are the property of the practice and are not required to…" at bounding box center [866, 239] width 1053 height 158
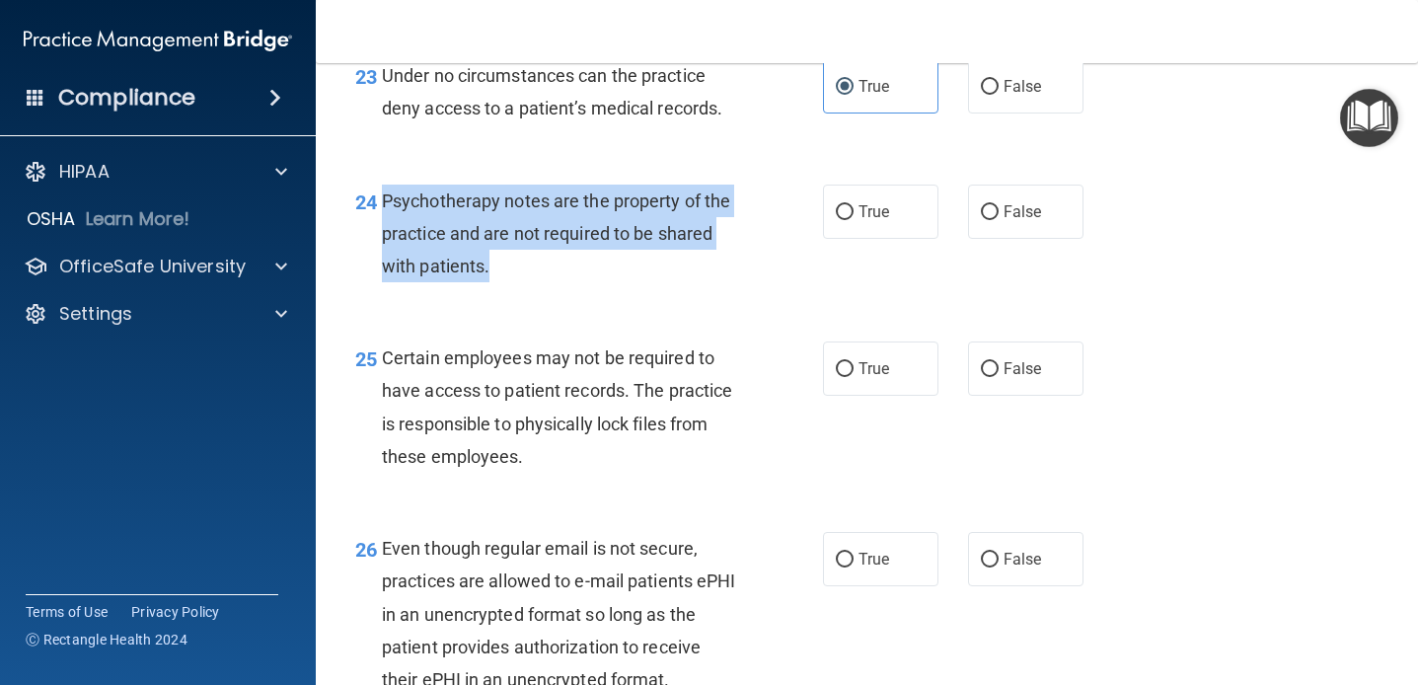
drag, startPoint x: 505, startPoint y: 301, endPoint x: 385, endPoint y: 238, distance: 136.0
click at [385, 238] on div "Psychotherapy notes are the property of the practice and are not required to be…" at bounding box center [568, 234] width 373 height 99
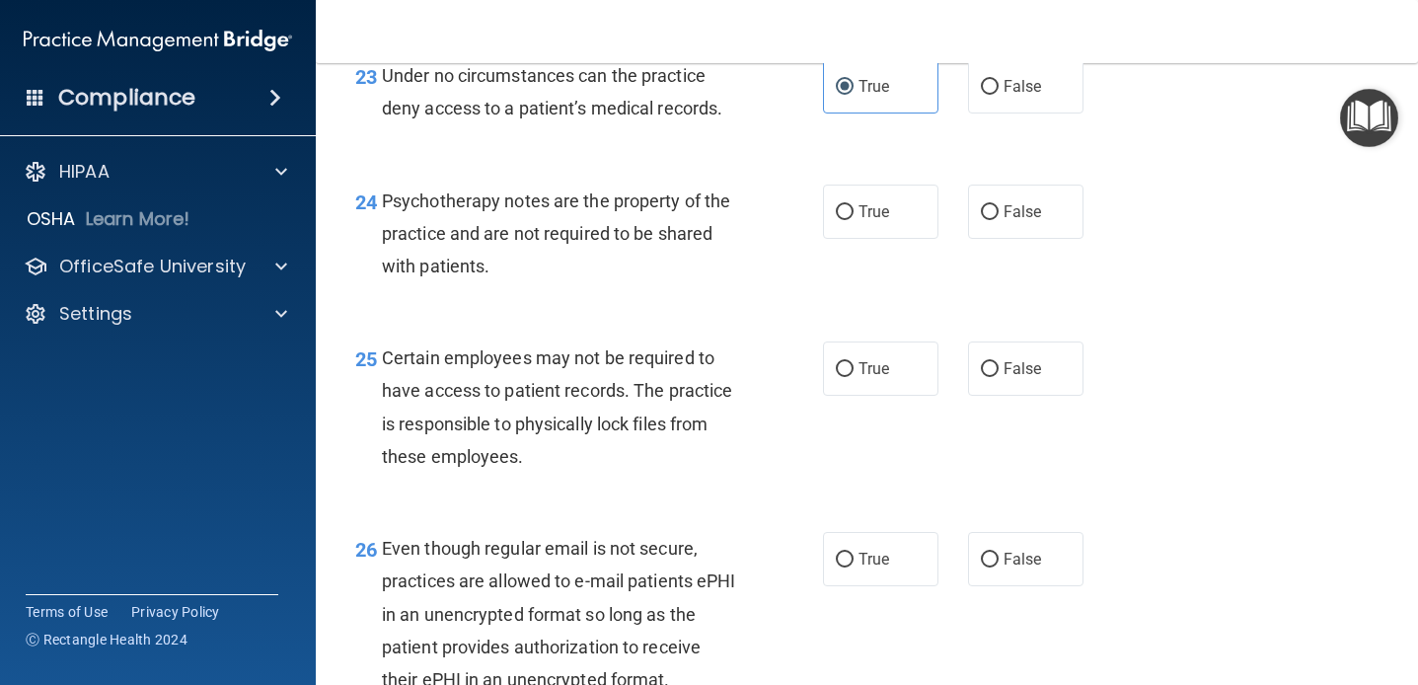
click at [566, 318] on div "24 Psychotherapy notes are the property of the practice and are not required to…" at bounding box center [866, 239] width 1053 height 158
click at [903, 239] on label "True" at bounding box center [880, 212] width 115 height 54
click at [854, 220] on input "True" at bounding box center [845, 212] width 18 height 15
radio input "true"
click at [820, 293] on div "24 Psychotherapy notes are the property of the practice and are not required to…" at bounding box center [589, 239] width 527 height 109
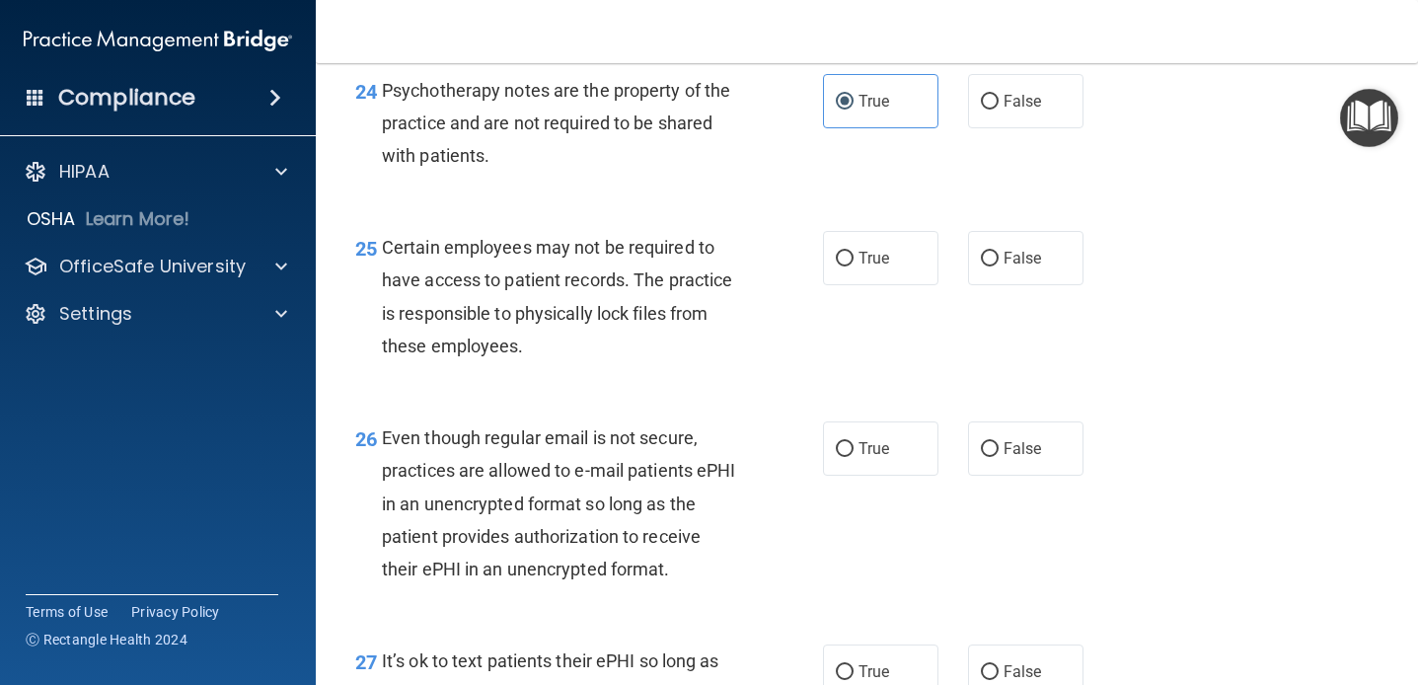
scroll to position [4635, 0]
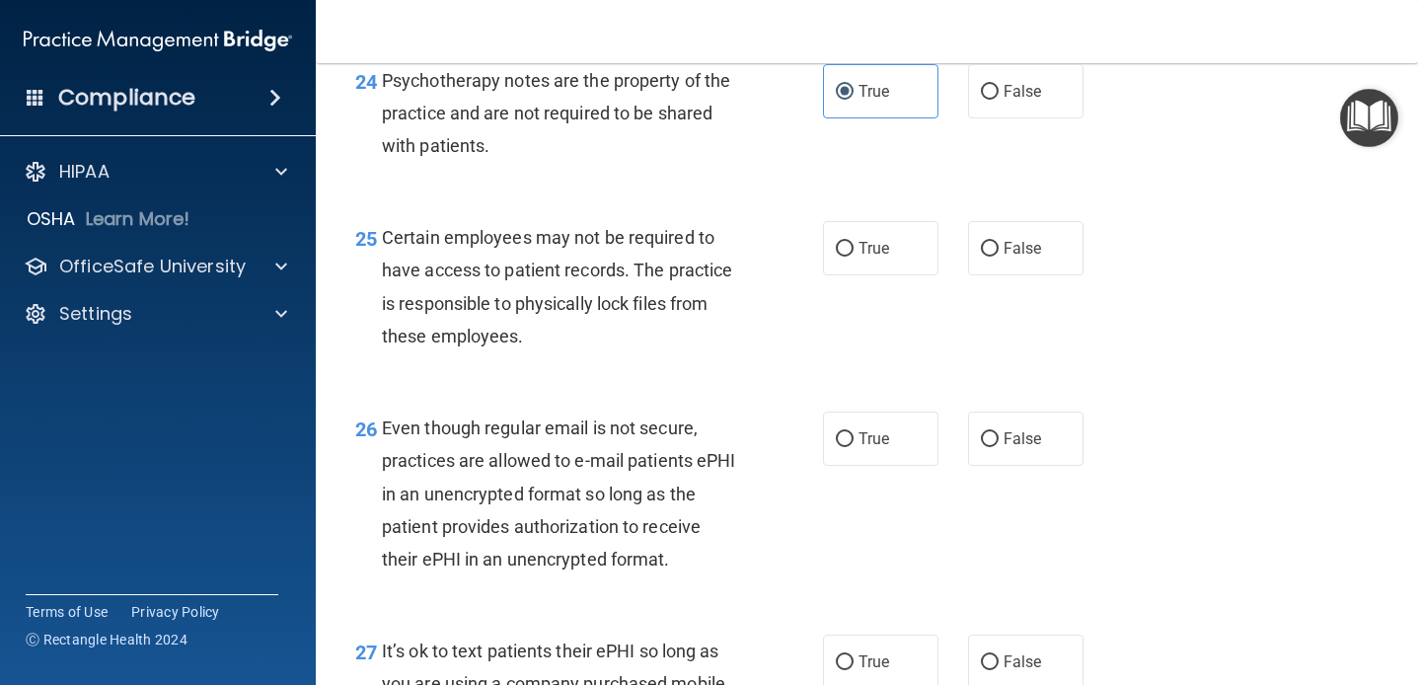
click at [682, 362] on div "25 Certain employees may not be required to have access to patient records. The…" at bounding box center [589, 291] width 527 height 141
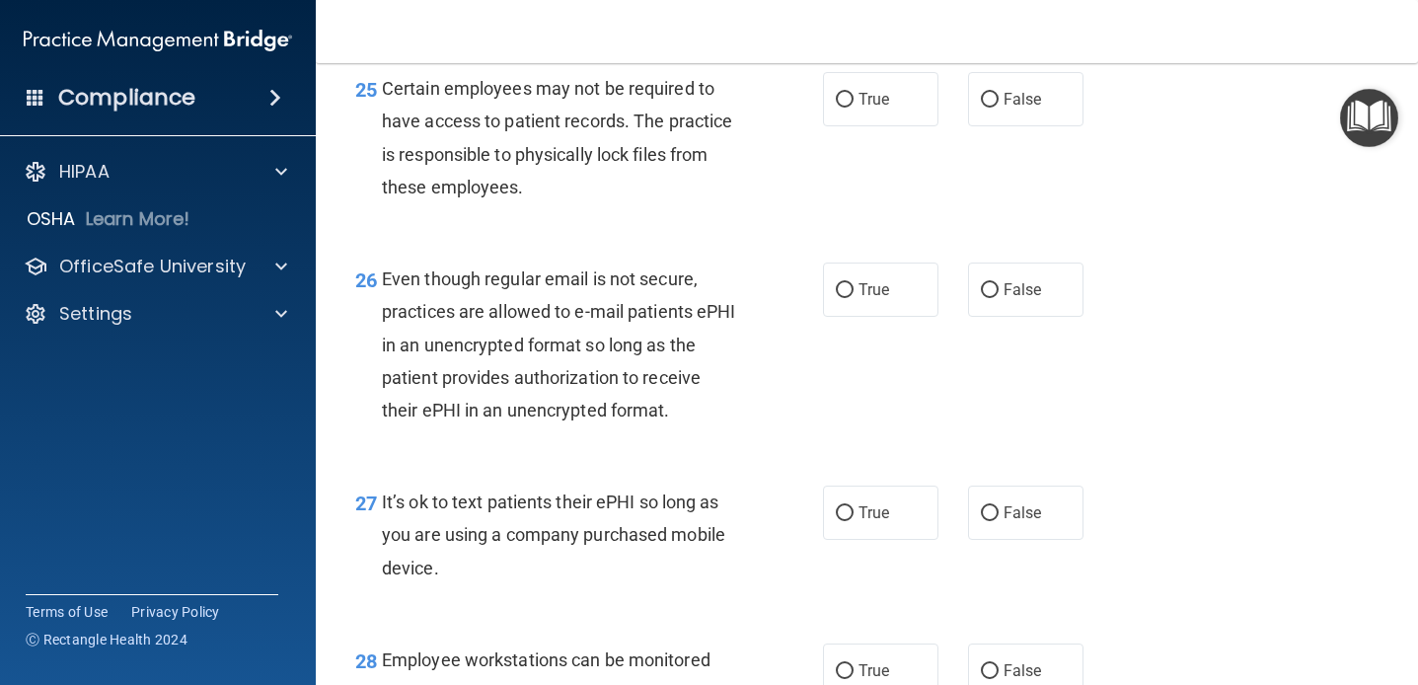
scroll to position [4785, 0]
click at [922, 125] on label "True" at bounding box center [880, 98] width 115 height 54
click at [854, 107] on input "True" at bounding box center [845, 99] width 18 height 15
radio input "true"
click at [770, 212] on div "25 Certain employees may not be required to have access to patient records. The…" at bounding box center [589, 141] width 527 height 141
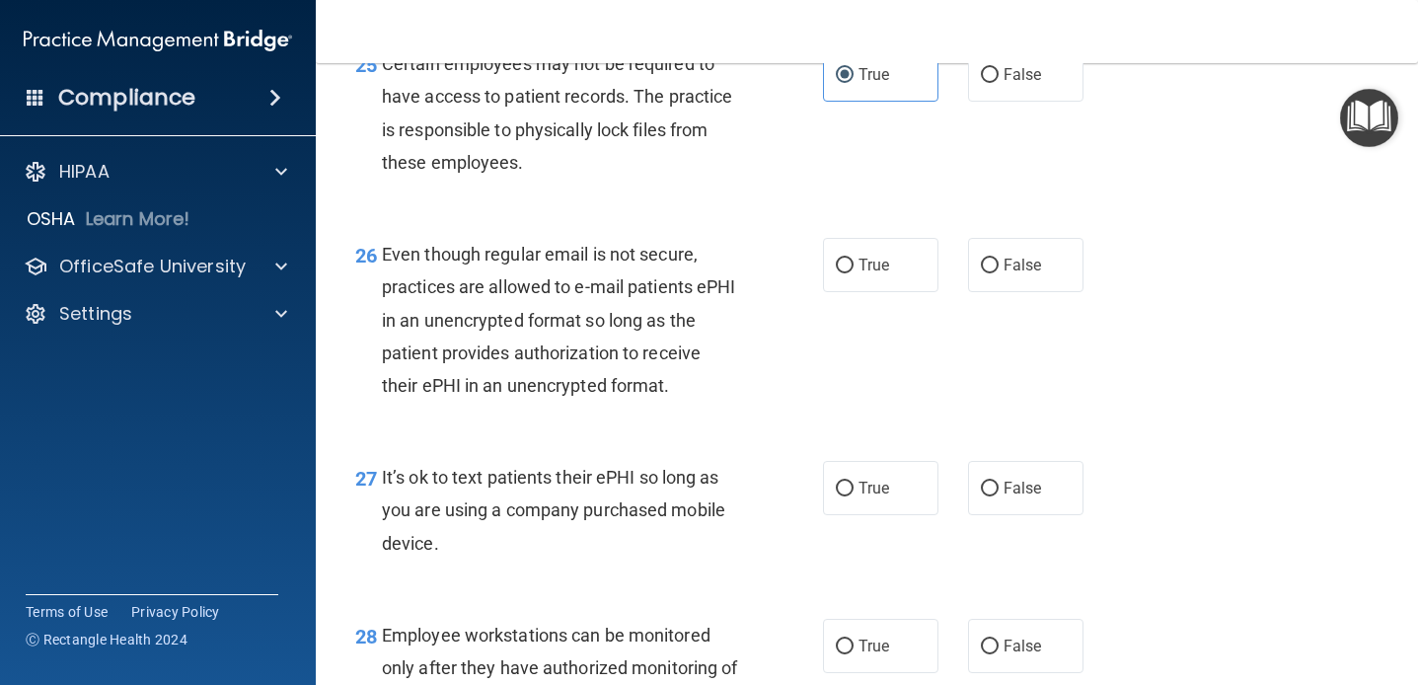
scroll to position [4758, 0]
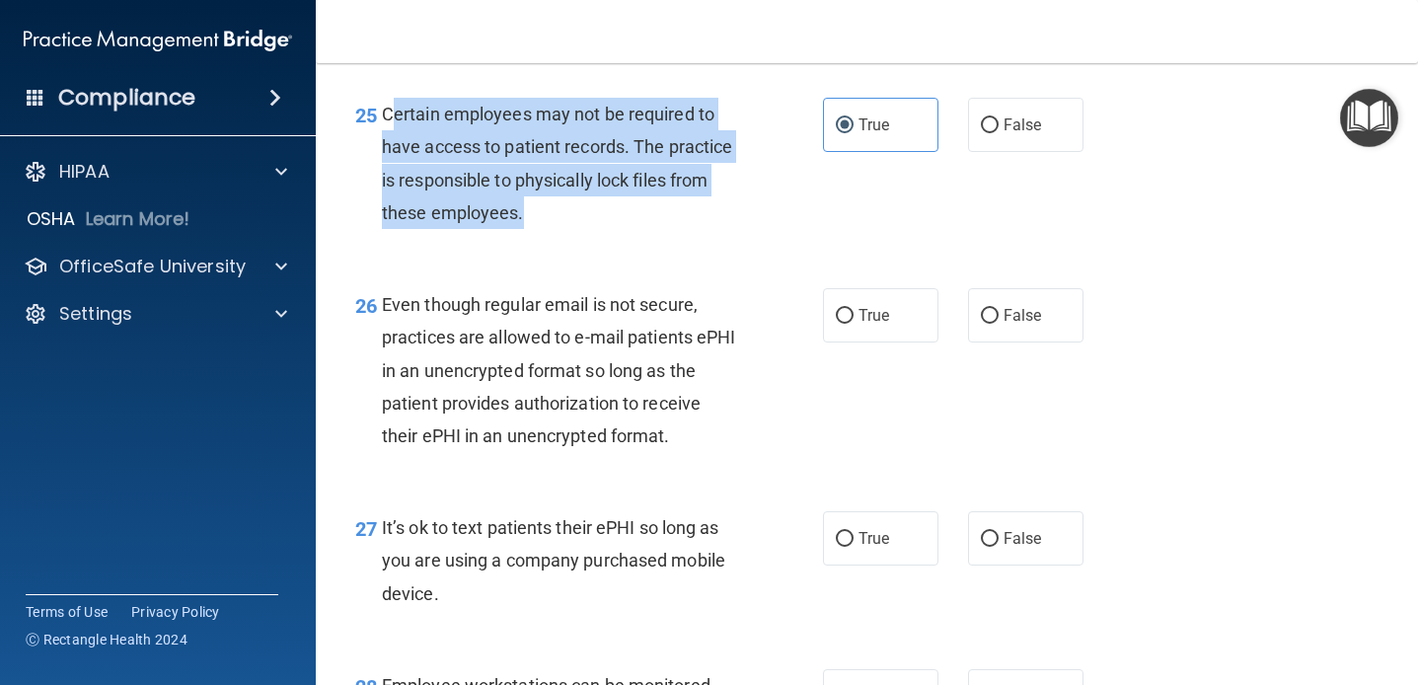
drag, startPoint x: 532, startPoint y: 246, endPoint x: 389, endPoint y: 150, distance: 172.2
click at [389, 150] on div "Certain employees may not be required to have access to patient records. The pr…" at bounding box center [568, 163] width 373 height 131
drag, startPoint x: 381, startPoint y: 146, endPoint x: 528, endPoint y: 244, distance: 176.5
click at [528, 229] on div "Certain employees may not be required to have access to patient records. The pr…" at bounding box center [568, 163] width 373 height 131
click at [614, 239] on div "25 Certain employees may not be required to have access to patient records. The…" at bounding box center [589, 168] width 527 height 141
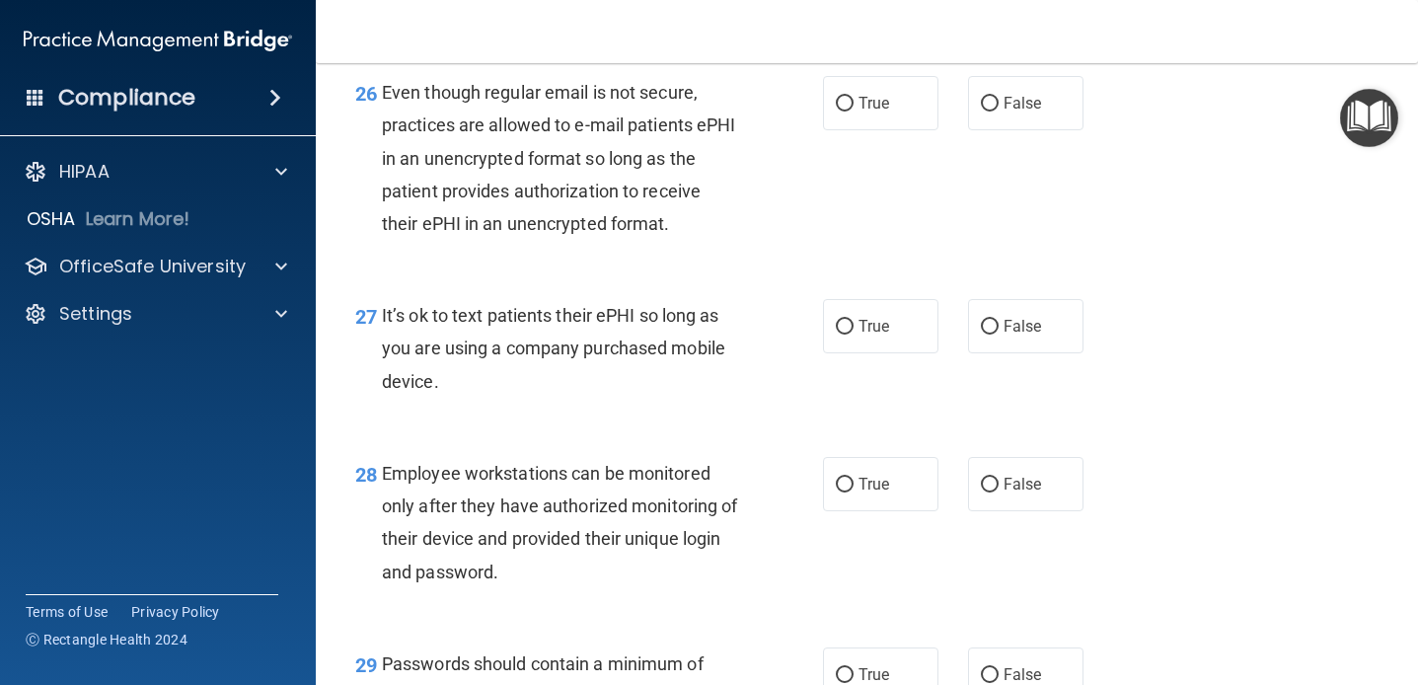
scroll to position [4972, 0]
click at [1043, 128] on label "False" at bounding box center [1025, 101] width 115 height 54
click at [999, 110] on input "False" at bounding box center [990, 102] width 18 height 15
radio input "true"
click at [777, 248] on div "26 Even though regular email is not secure, practices are allowed to e-mail pat…" at bounding box center [589, 161] width 527 height 174
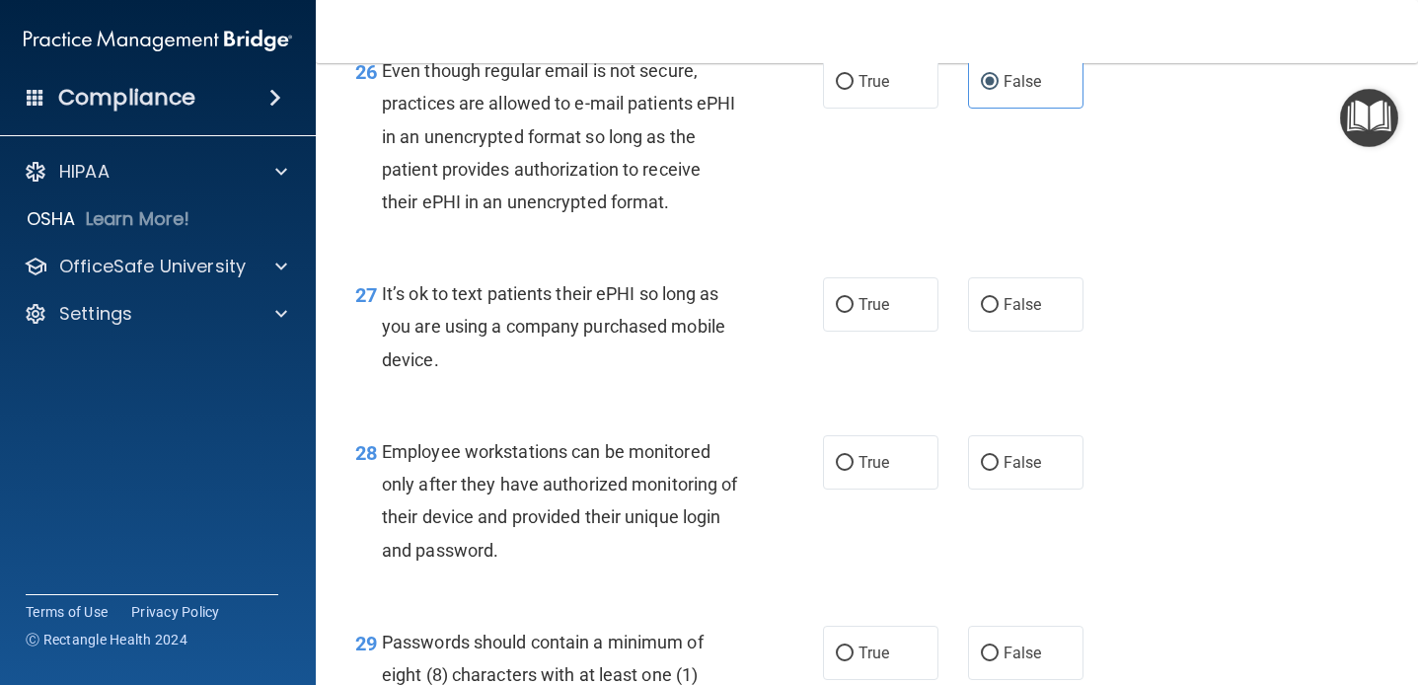
scroll to position [4997, 0]
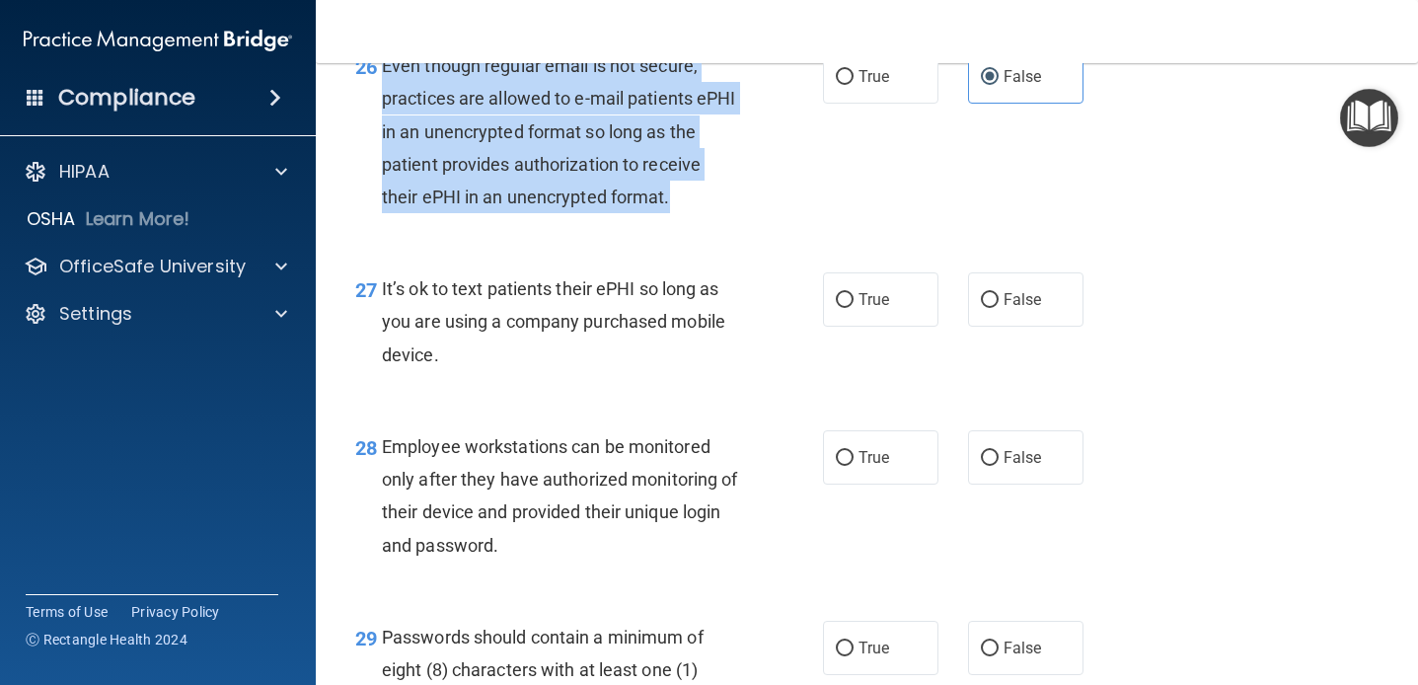
drag, startPoint x: 681, startPoint y: 240, endPoint x: 384, endPoint y: 100, distance: 328.5
click at [384, 100] on div "Even though regular email is not secure, practices are allowed to e-mail patien…" at bounding box center [568, 131] width 373 height 164
click at [422, 120] on div "Even though regular email is not secure, practices are allowed to e-mail patien…" at bounding box center [568, 131] width 373 height 164
drag, startPoint x: 381, startPoint y: 103, endPoint x: 673, endPoint y: 240, distance: 322.7
click at [673, 223] on div "26 Even though regular email is not secure, practices are allowed to e-mail pat…" at bounding box center [589, 136] width 527 height 174
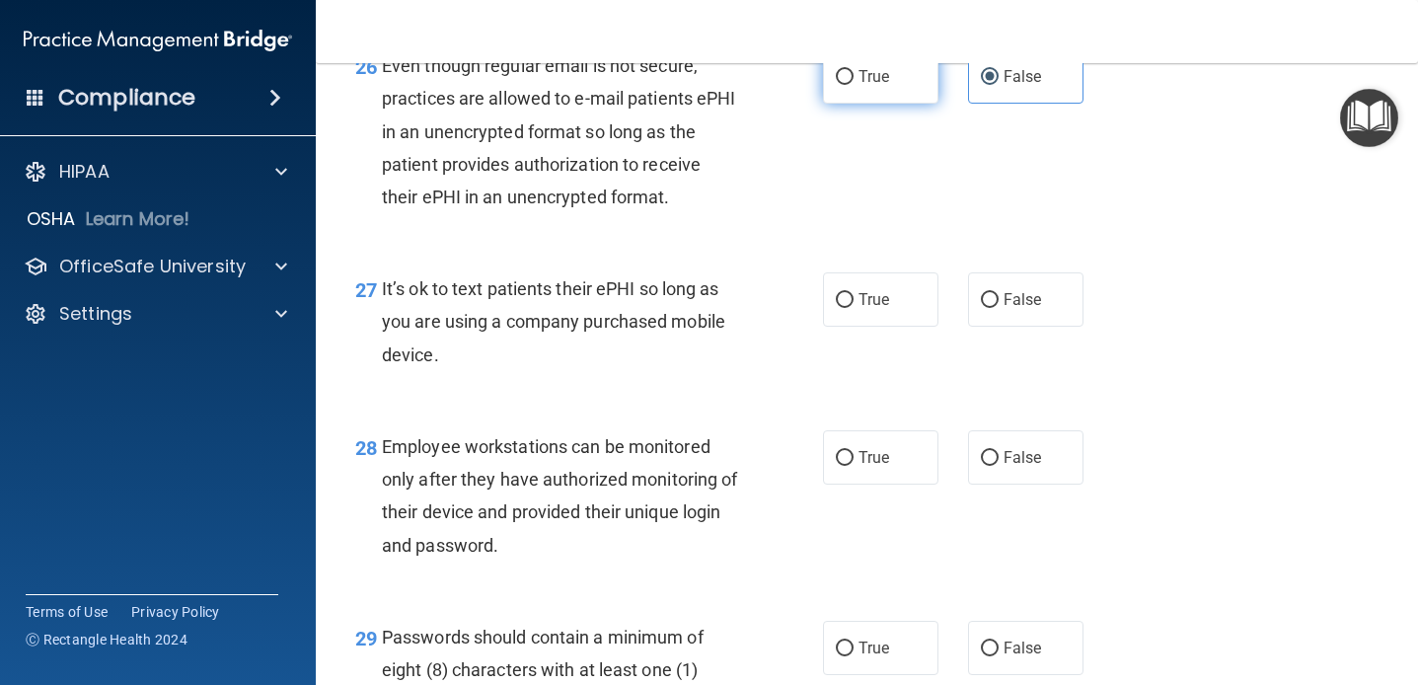
click at [935, 104] on label "True" at bounding box center [880, 76] width 115 height 54
click at [854, 85] on input "True" at bounding box center [845, 77] width 18 height 15
radio input "true"
radio input "false"
click at [813, 222] on div "26 Even though regular email is not secure, practices are allowed to e-mail pat…" at bounding box center [589, 136] width 527 height 174
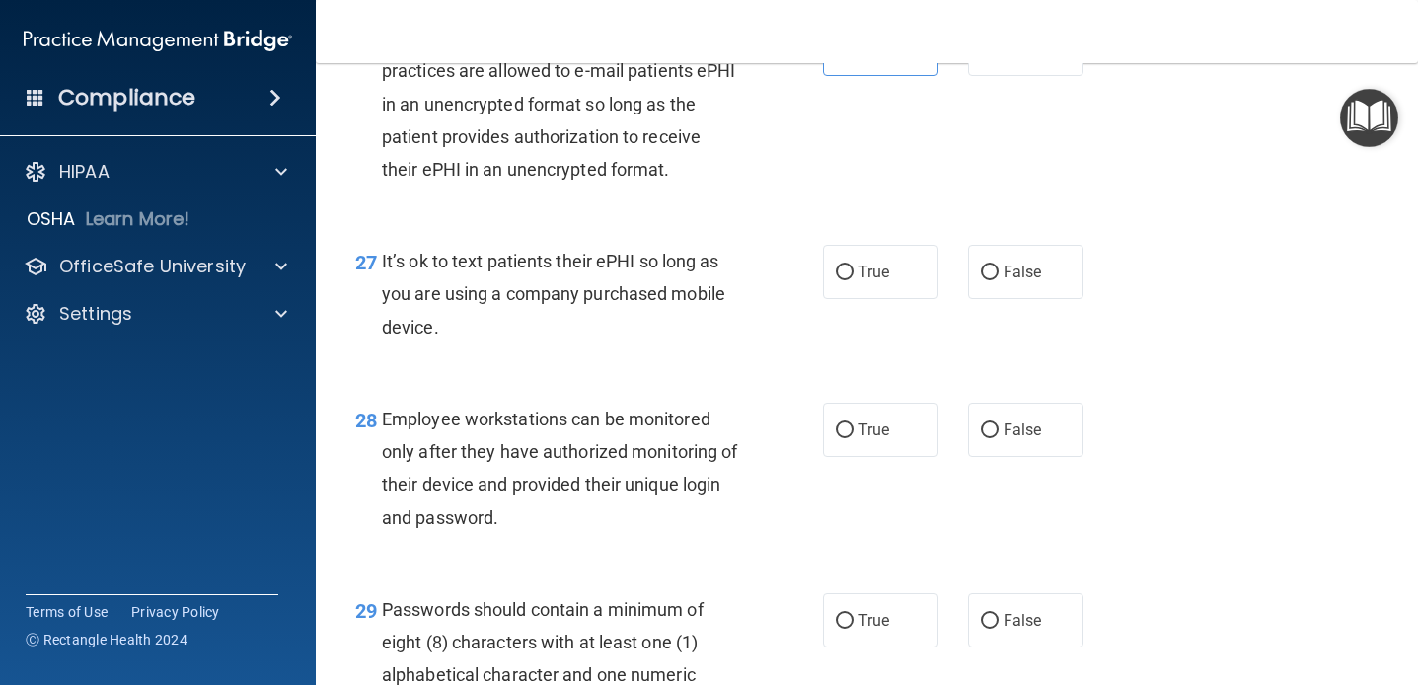
scroll to position [5057, 0]
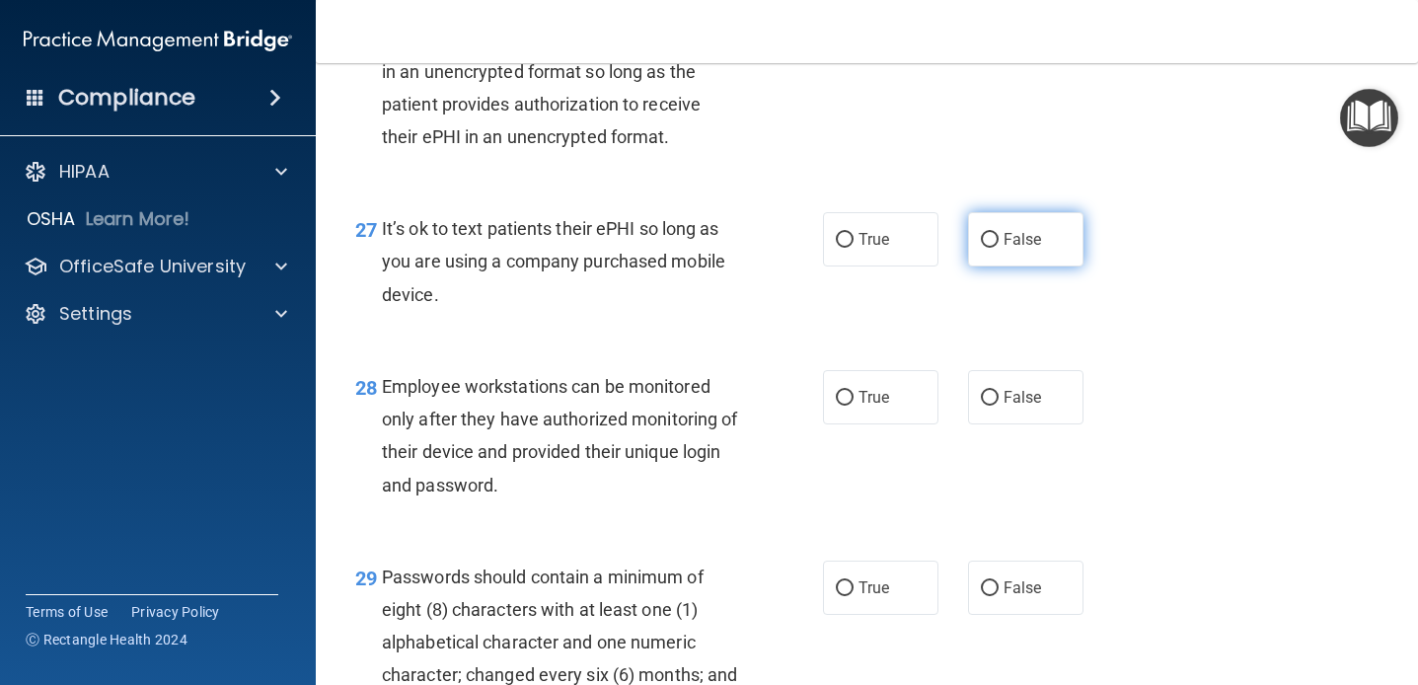
click at [1002, 266] on label "False" at bounding box center [1025, 239] width 115 height 54
click at [999, 248] on input "False" at bounding box center [990, 240] width 18 height 15
radio input "true"
click at [812, 290] on div "27 It’s ok to text patients their ePHI so long as you are using a company purch…" at bounding box center [589, 266] width 527 height 109
drag, startPoint x: 446, startPoint y: 333, endPoint x: 413, endPoint y: 261, distance: 79.5
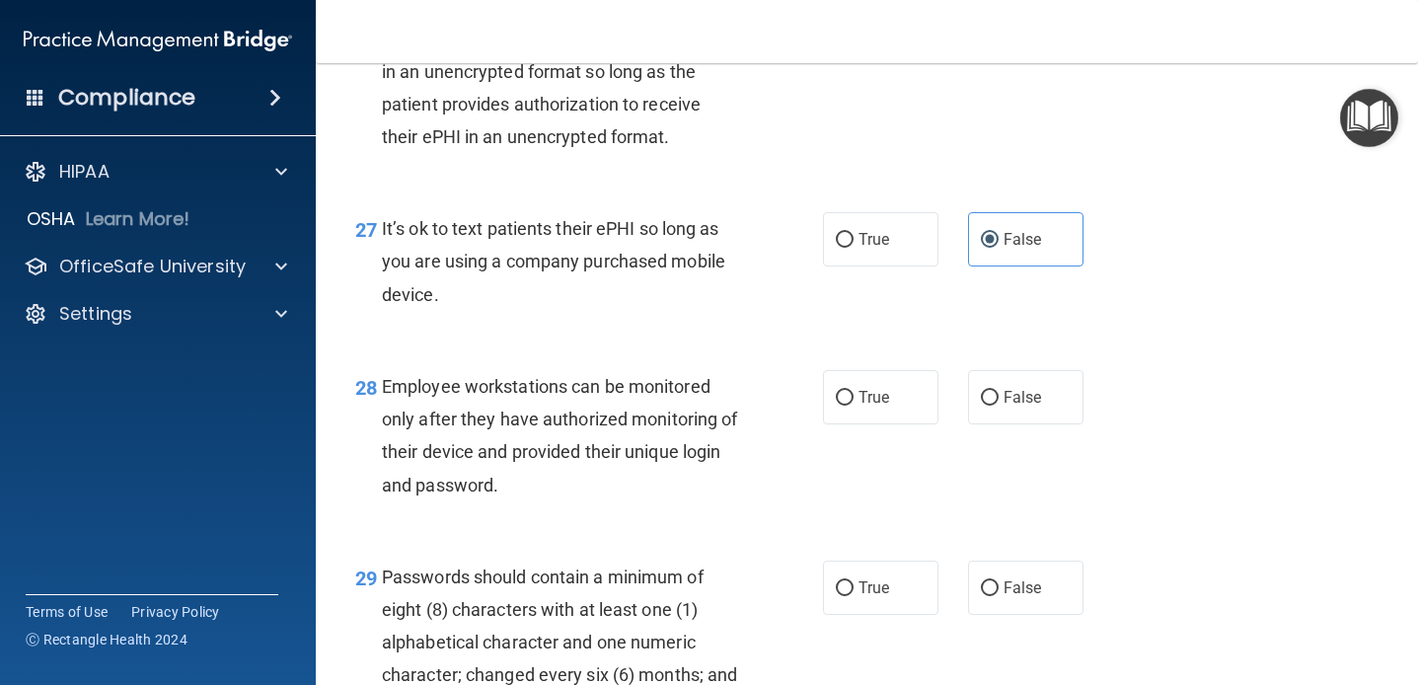
click at [413, 261] on div "It’s ok to text patients their ePHI so long as you are using a company purchase…" at bounding box center [568, 261] width 373 height 99
click at [431, 311] on div "It’s ok to text patients their ePHI so long as you are using a company purchase…" at bounding box center [568, 261] width 373 height 99
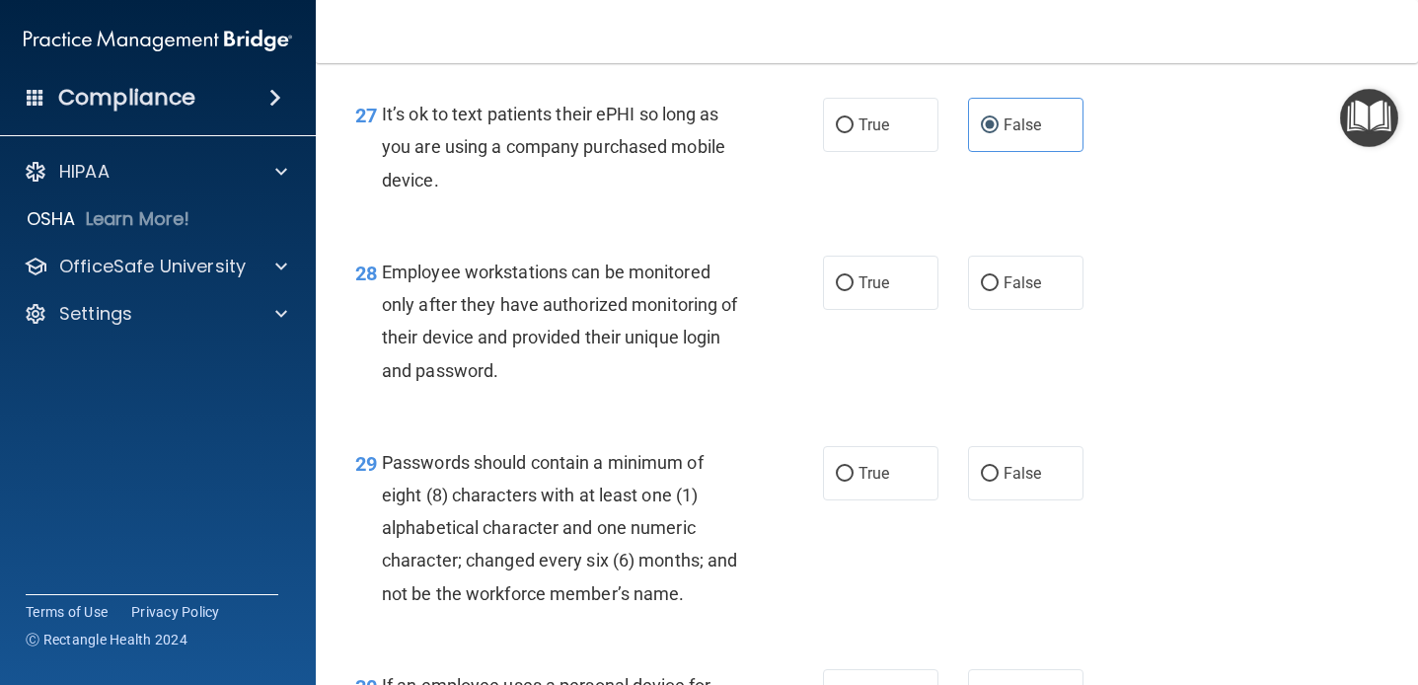
scroll to position [5203, 0]
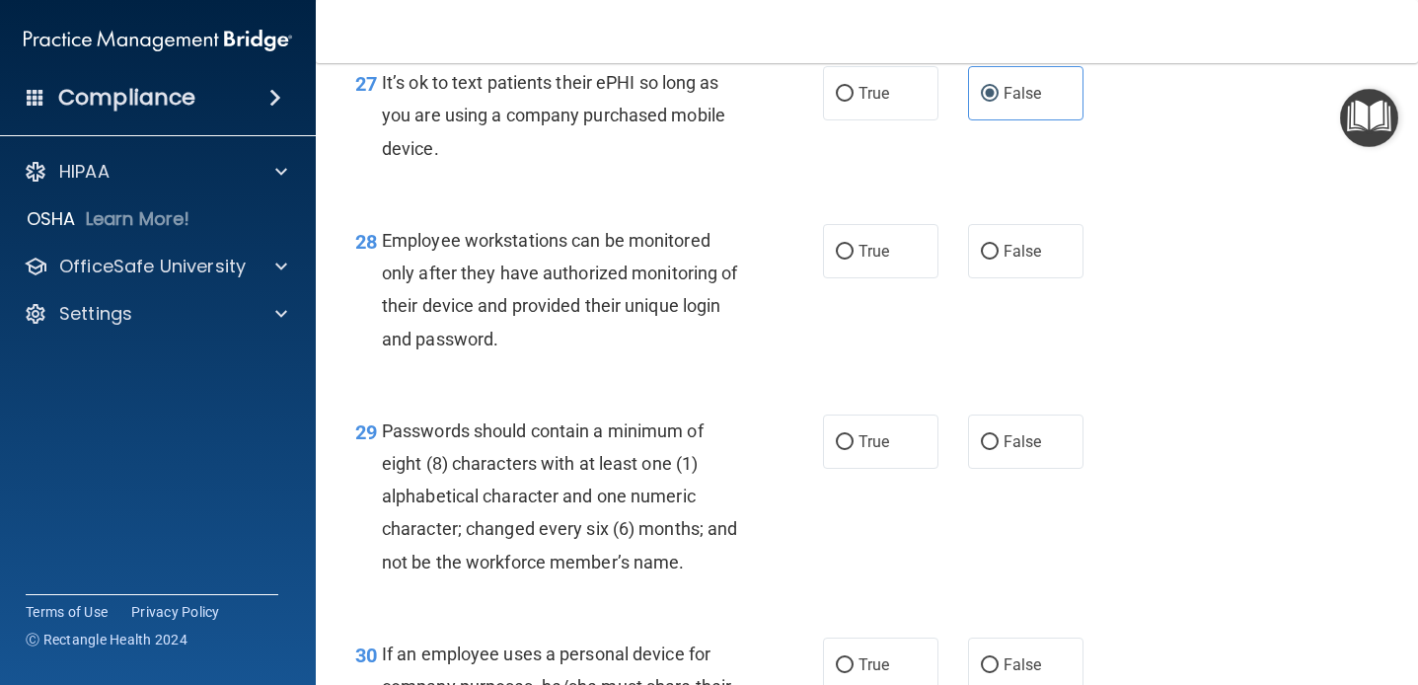
drag, startPoint x: 449, startPoint y: 187, endPoint x: 378, endPoint y: 126, distance: 93.1
click at [378, 126] on div "27 It’s ok to text patients their ePHI so long as you are using a company purch…" at bounding box center [589, 120] width 527 height 109
click at [617, 165] on div "It’s ok to text patients their ePHI so long as you are using a company purchase…" at bounding box center [568, 115] width 373 height 99
click at [884, 103] on span "True" at bounding box center [874, 93] width 31 height 19
click at [854, 102] on input "True" at bounding box center [845, 94] width 18 height 15
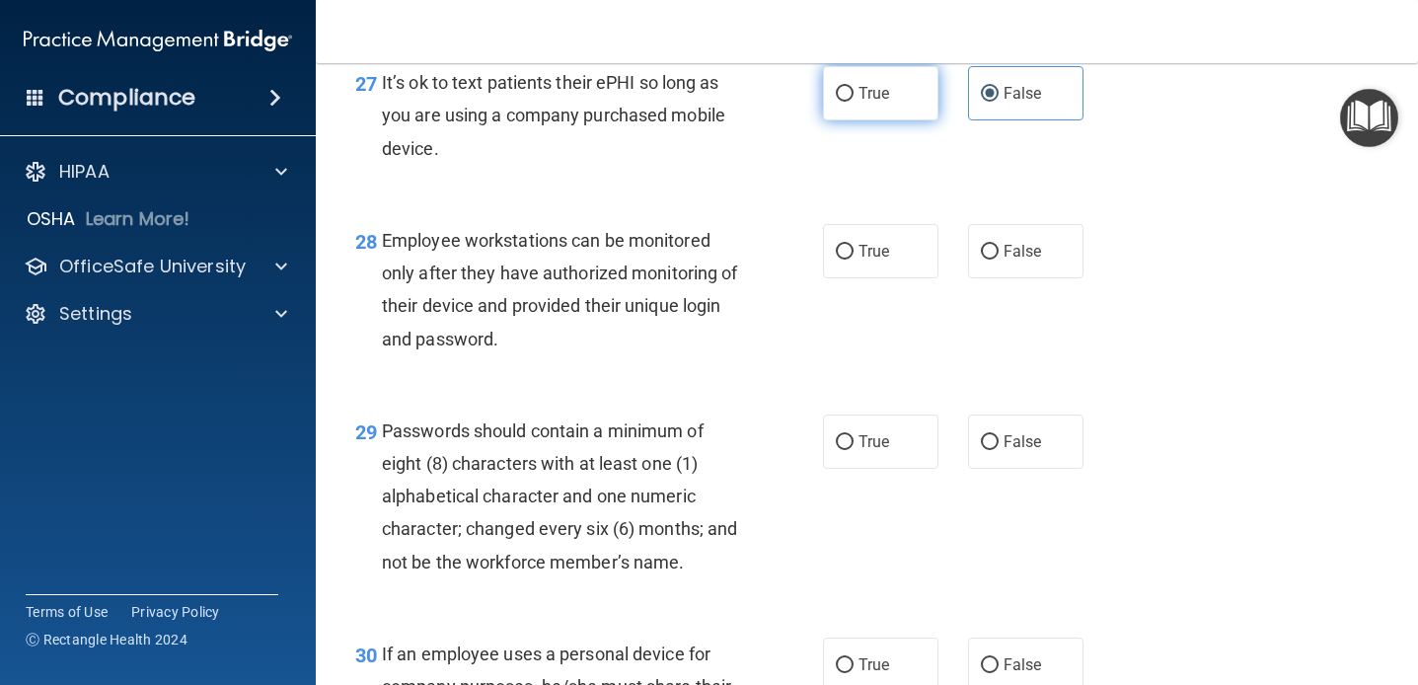
radio input "true"
click at [819, 151] on div "27 It’s ok to text patients their ePHI so long as you are using a company purch…" at bounding box center [589, 120] width 527 height 109
click at [1022, 103] on span "False" at bounding box center [1023, 93] width 38 height 19
click at [999, 102] on input "False" at bounding box center [990, 94] width 18 height 15
radio input "true"
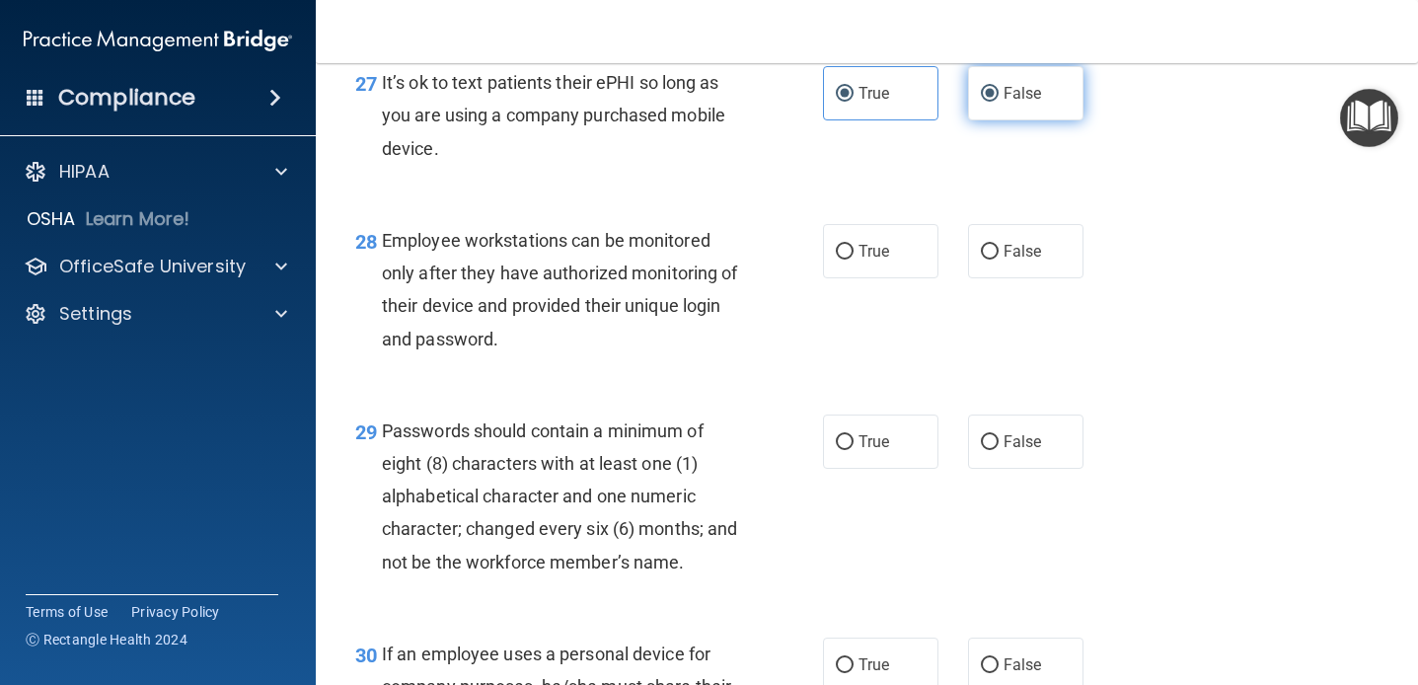
radio input "false"
click at [727, 246] on div "28 Employee workstations can be monitored only after they have authorized monit…" at bounding box center [866, 294] width 1053 height 190
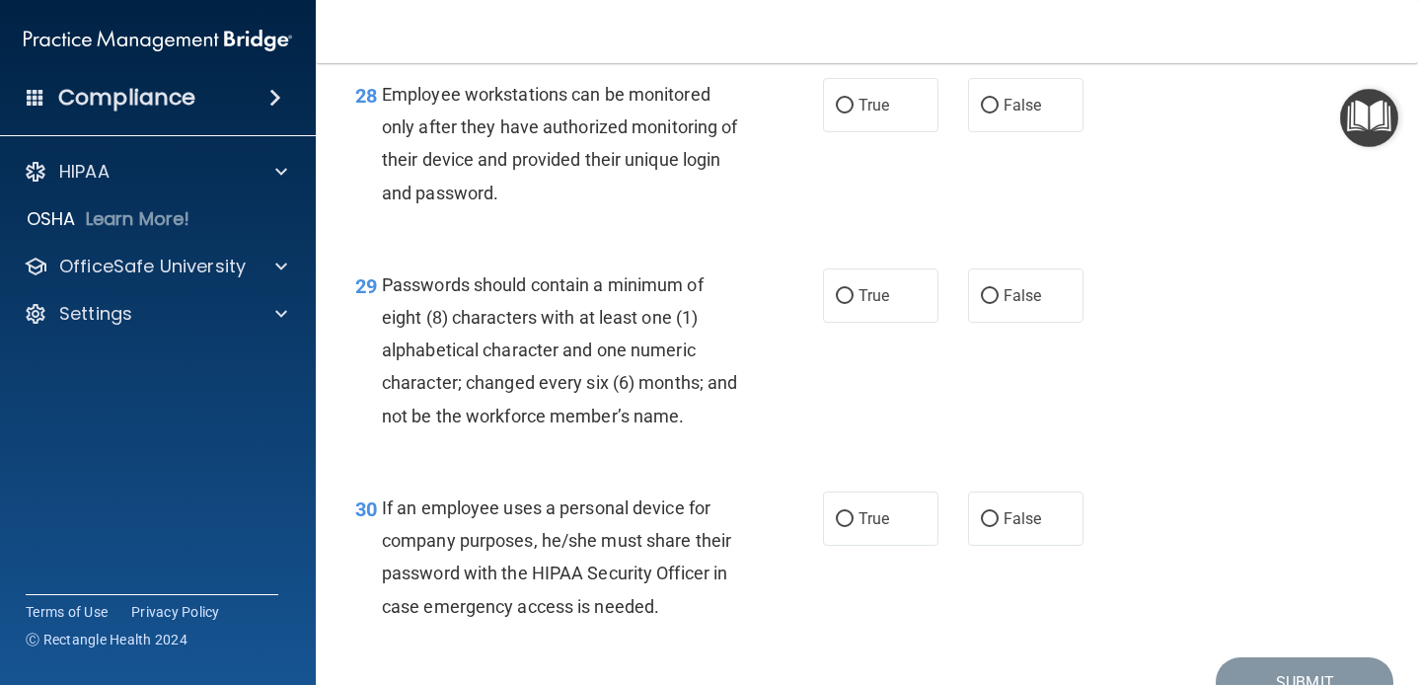
scroll to position [5351, 0]
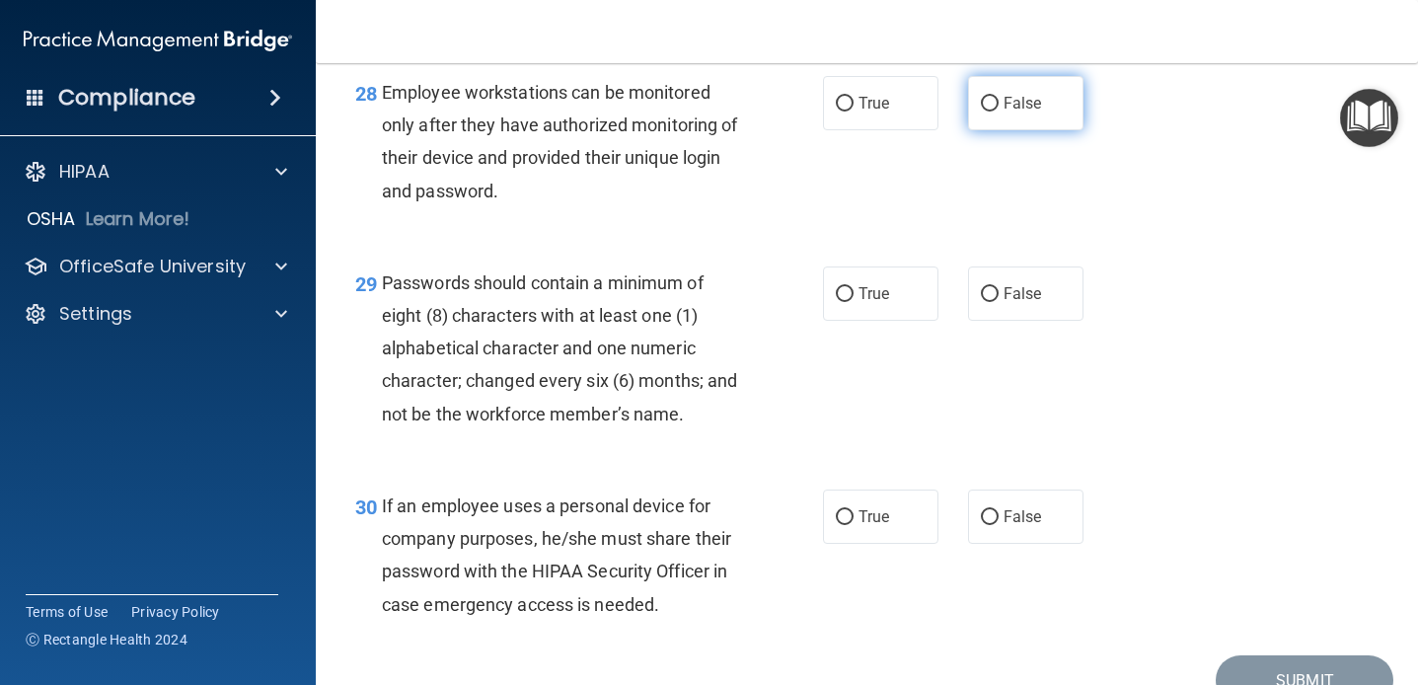
click at [989, 130] on label "False" at bounding box center [1025, 103] width 115 height 54
click at [989, 112] on input "False" at bounding box center [990, 104] width 18 height 15
radio input "true"
click at [737, 207] on div "Employee workstations can be monitored only after they have authorized monitori…" at bounding box center [568, 141] width 373 height 131
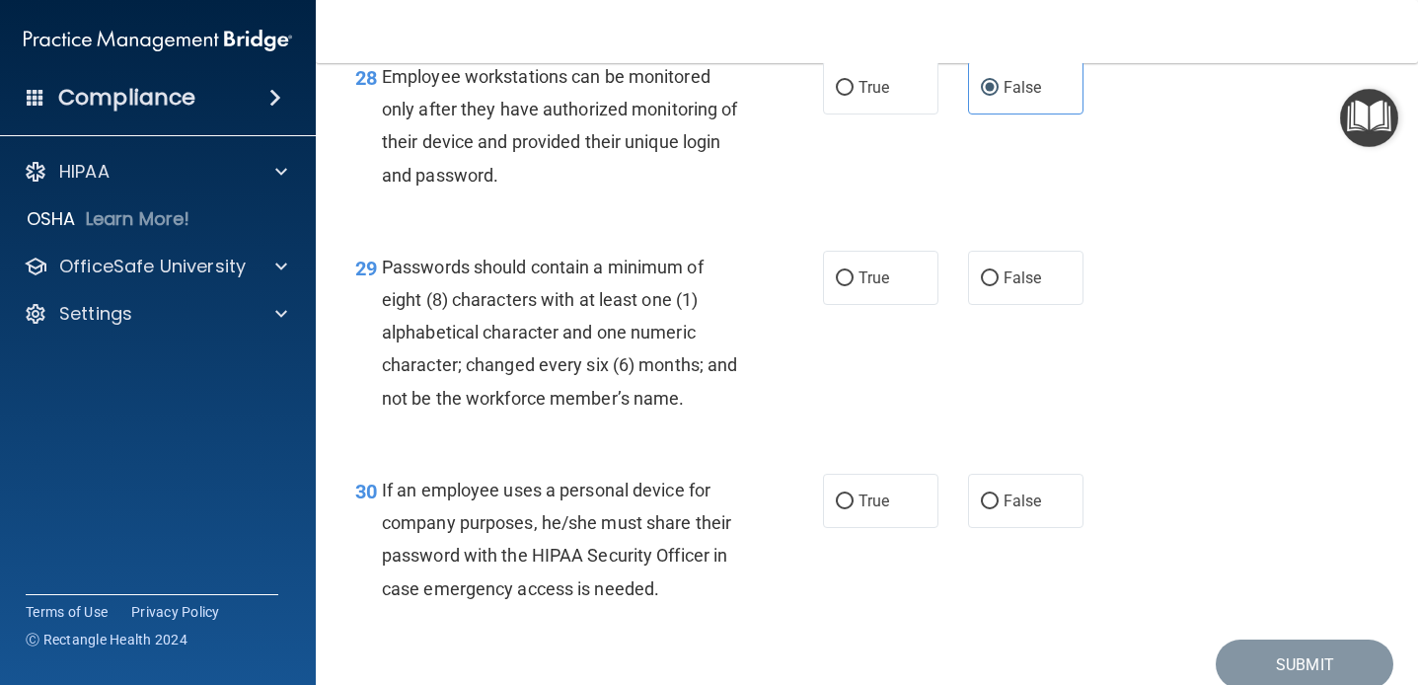
scroll to position [5377, 0]
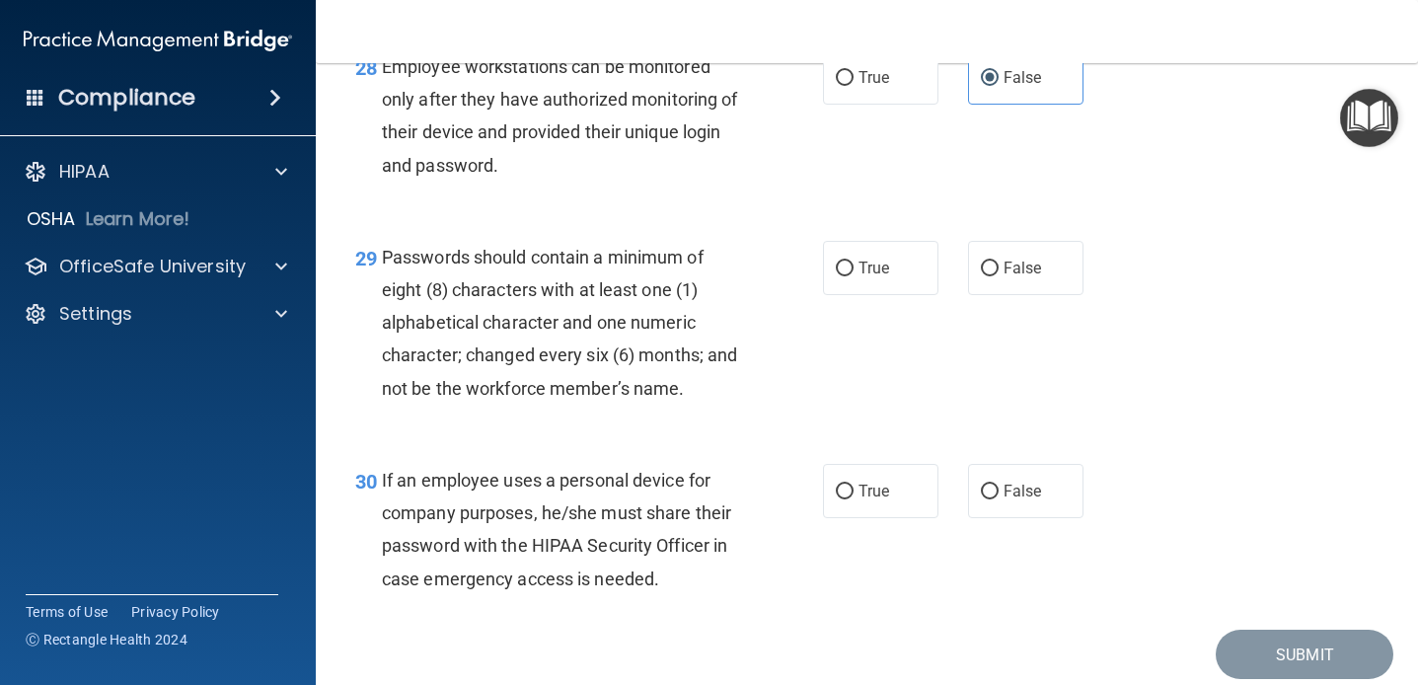
click at [720, 182] on div "Employee workstations can be monitored only after they have authorized monitori…" at bounding box center [568, 115] width 373 height 131
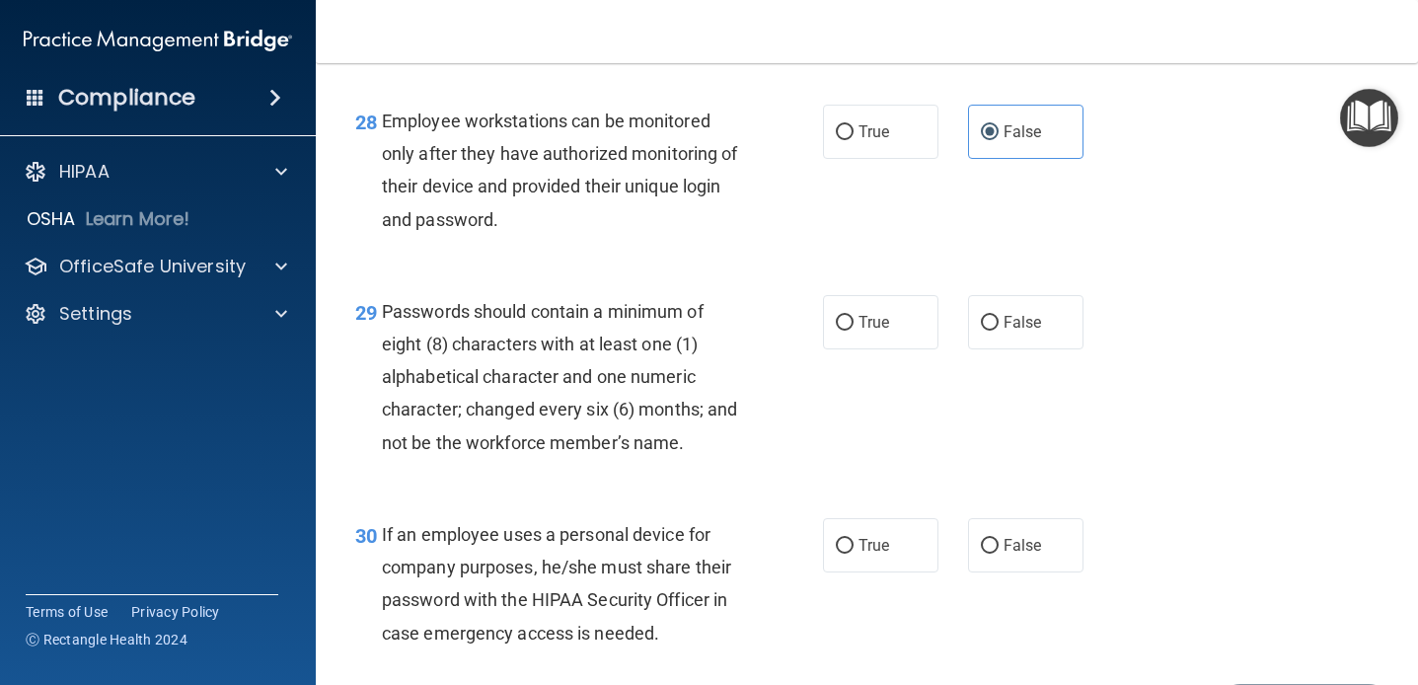
scroll to position [5319, 0]
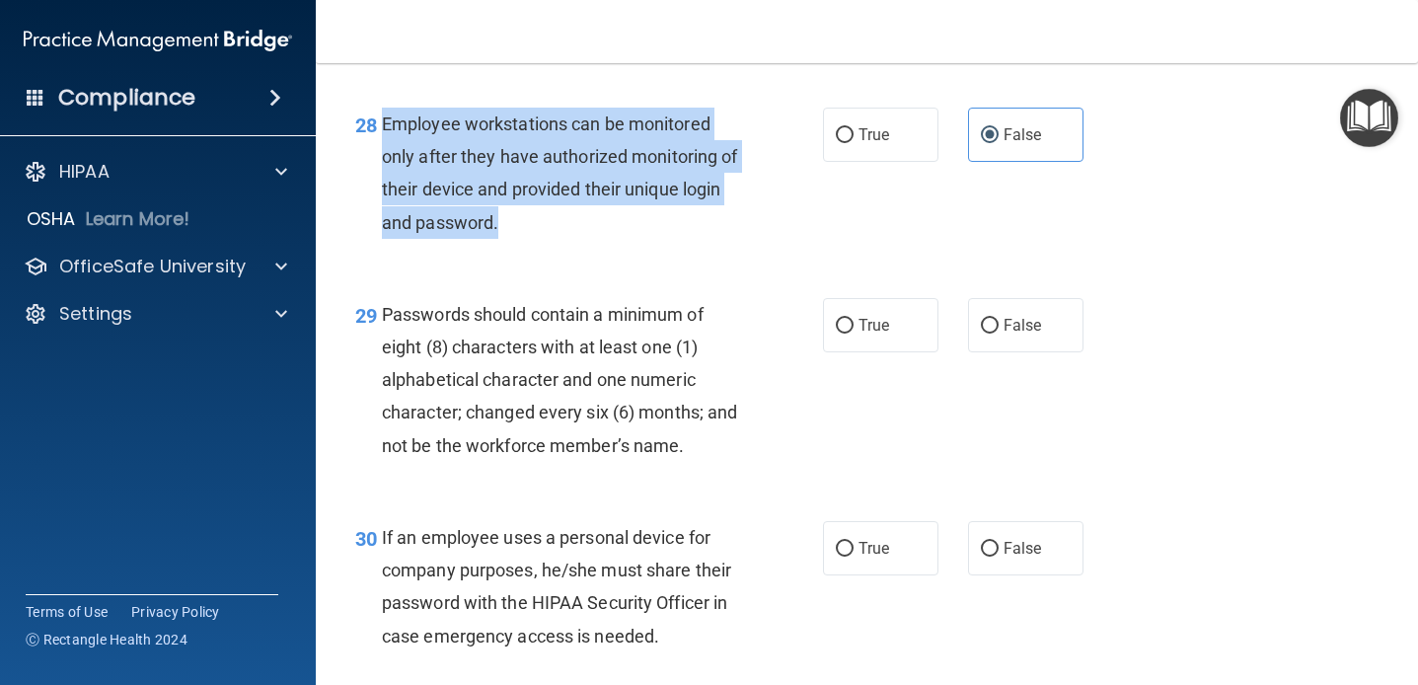
drag, startPoint x: 543, startPoint y: 250, endPoint x: 384, endPoint y: 155, distance: 185.0
click at [384, 155] on div "Employee workstations can be monitored only after they have authorized monitori…" at bounding box center [568, 173] width 373 height 131
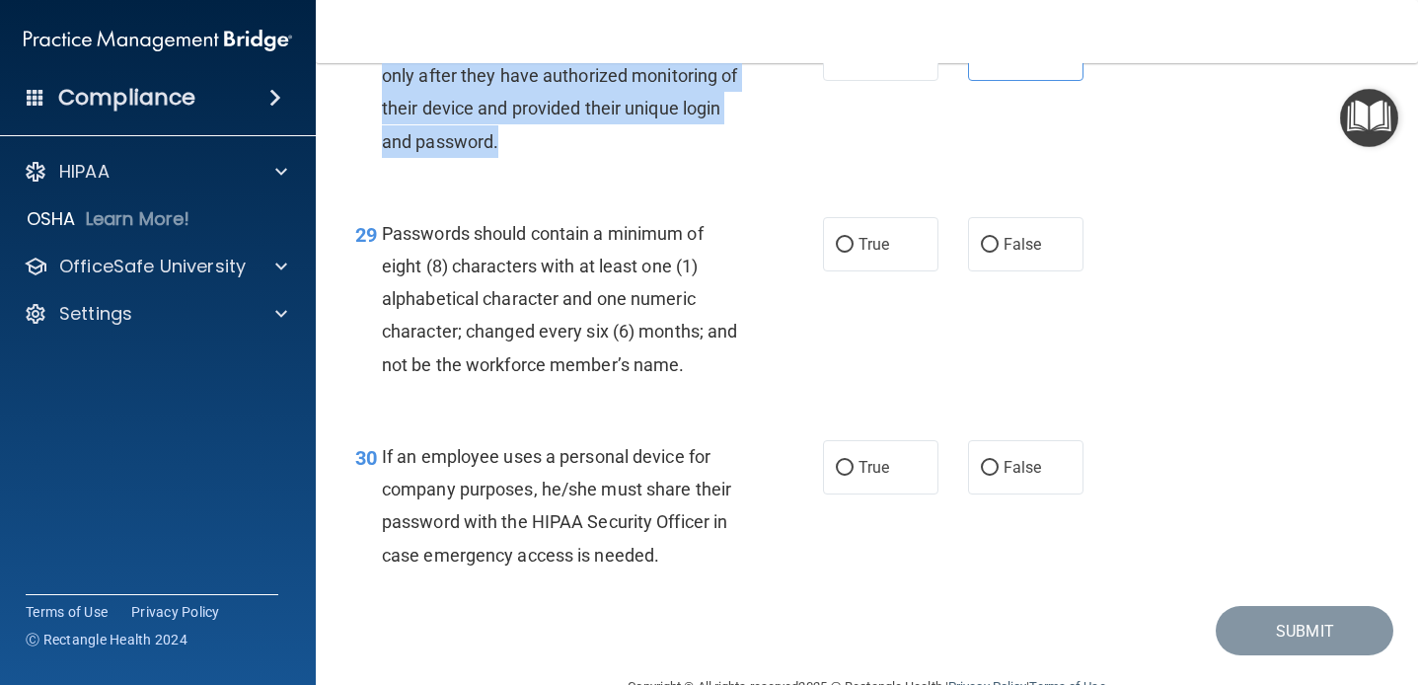
scroll to position [5429, 0]
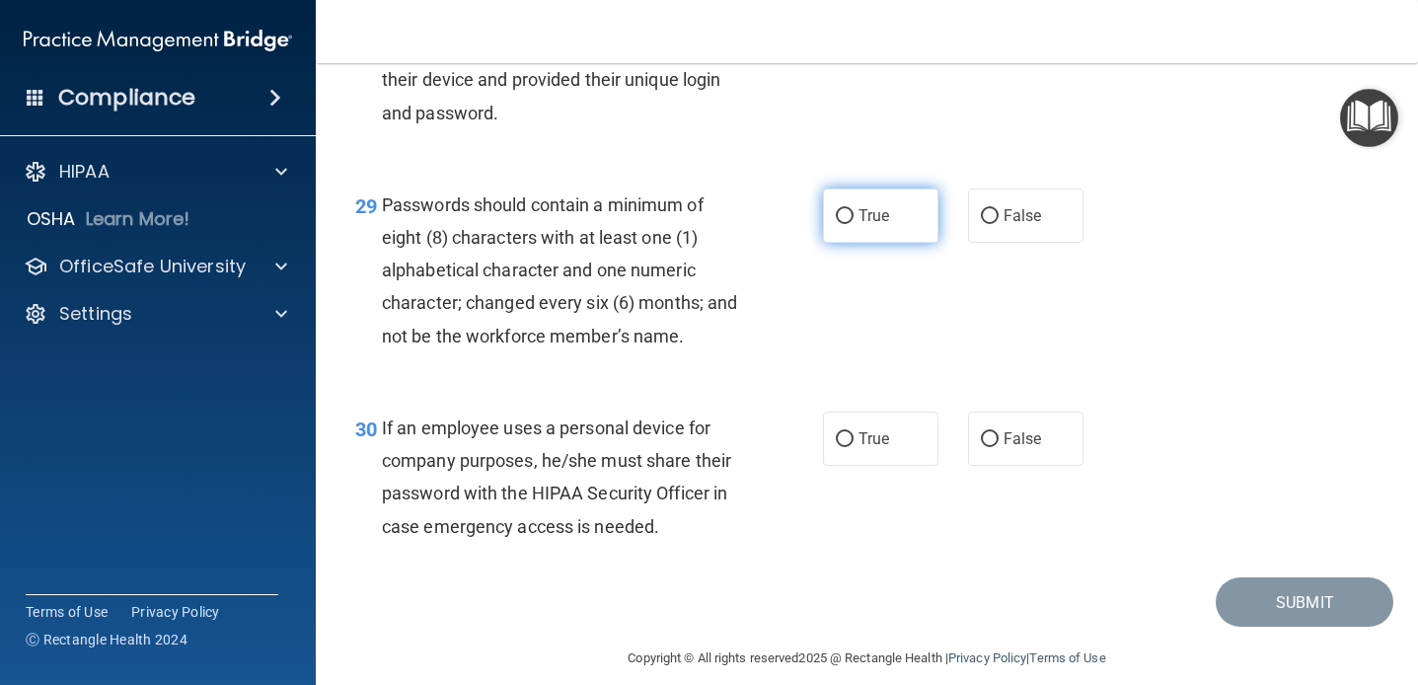
click at [875, 243] on label "True" at bounding box center [880, 216] width 115 height 54
click at [854, 224] on input "True" at bounding box center [845, 216] width 18 height 15
radio input "true"
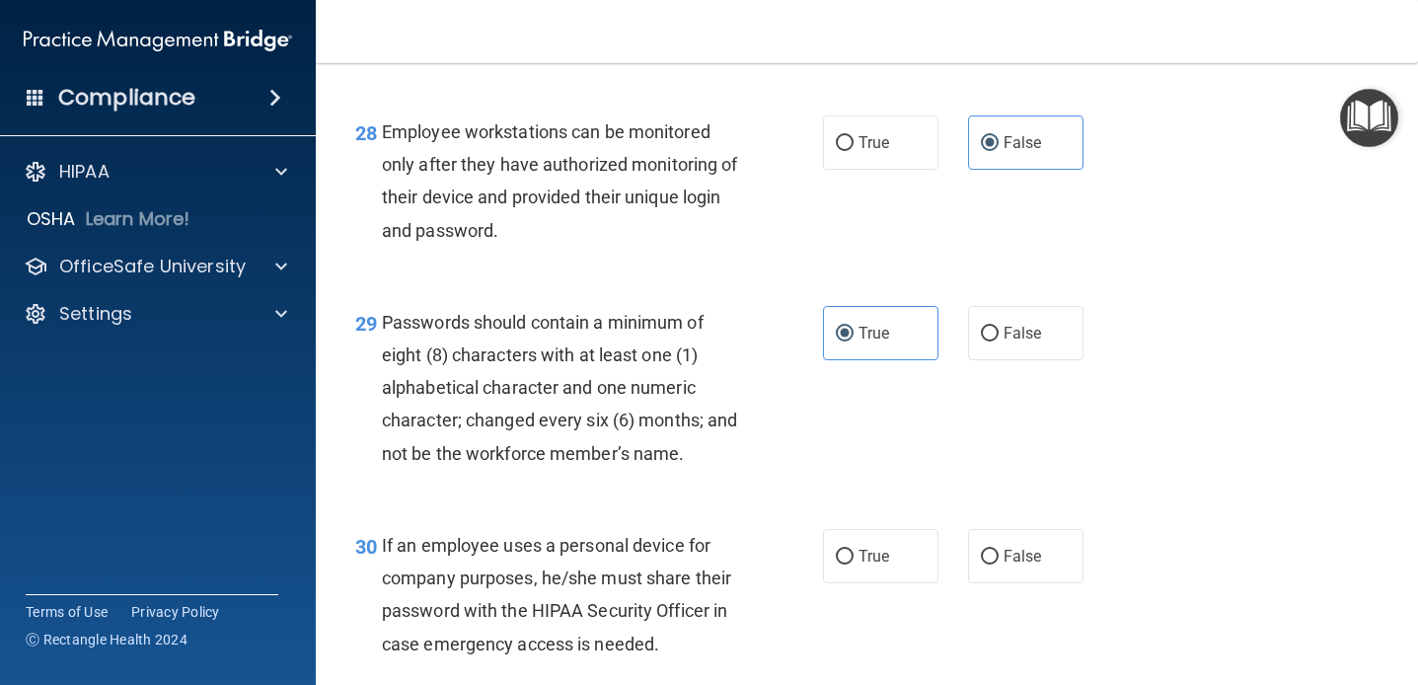
click at [703, 320] on div "29 Passwords should contain a minimum of eight (8) characters with at least one…" at bounding box center [866, 392] width 1053 height 223
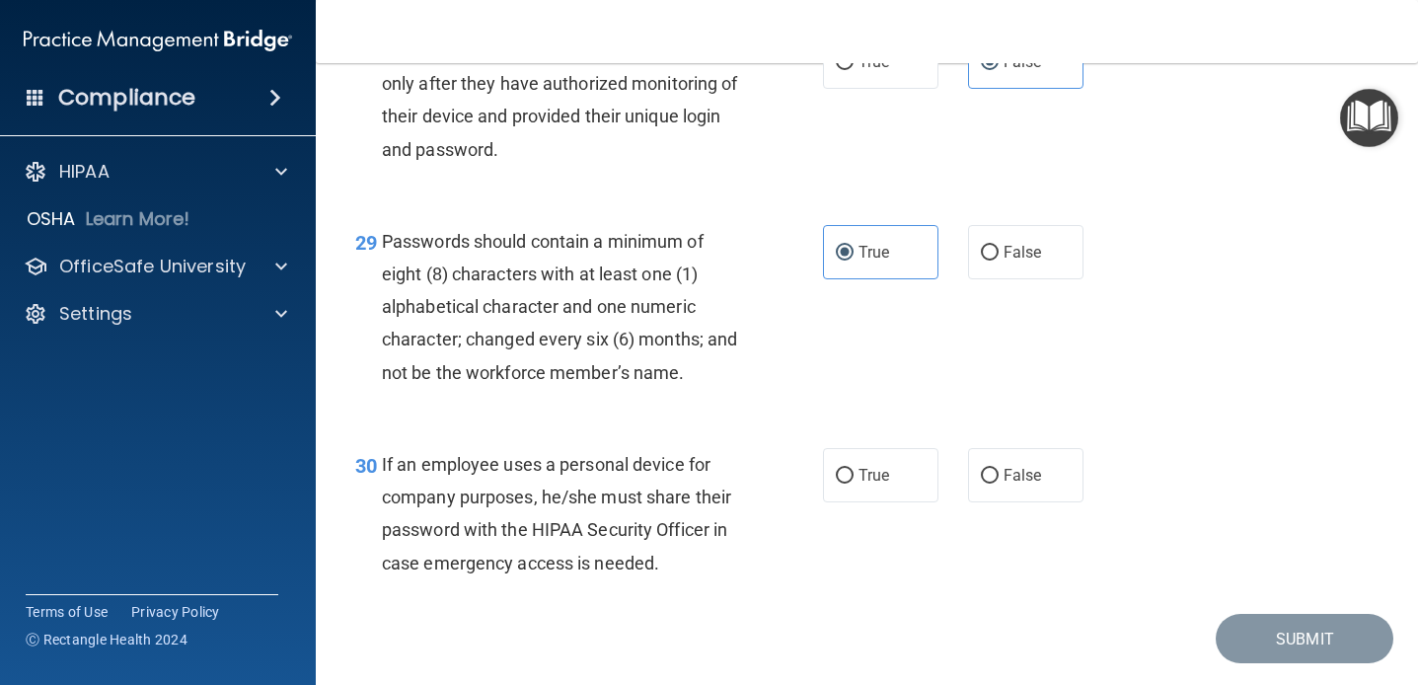
scroll to position [5483, 0]
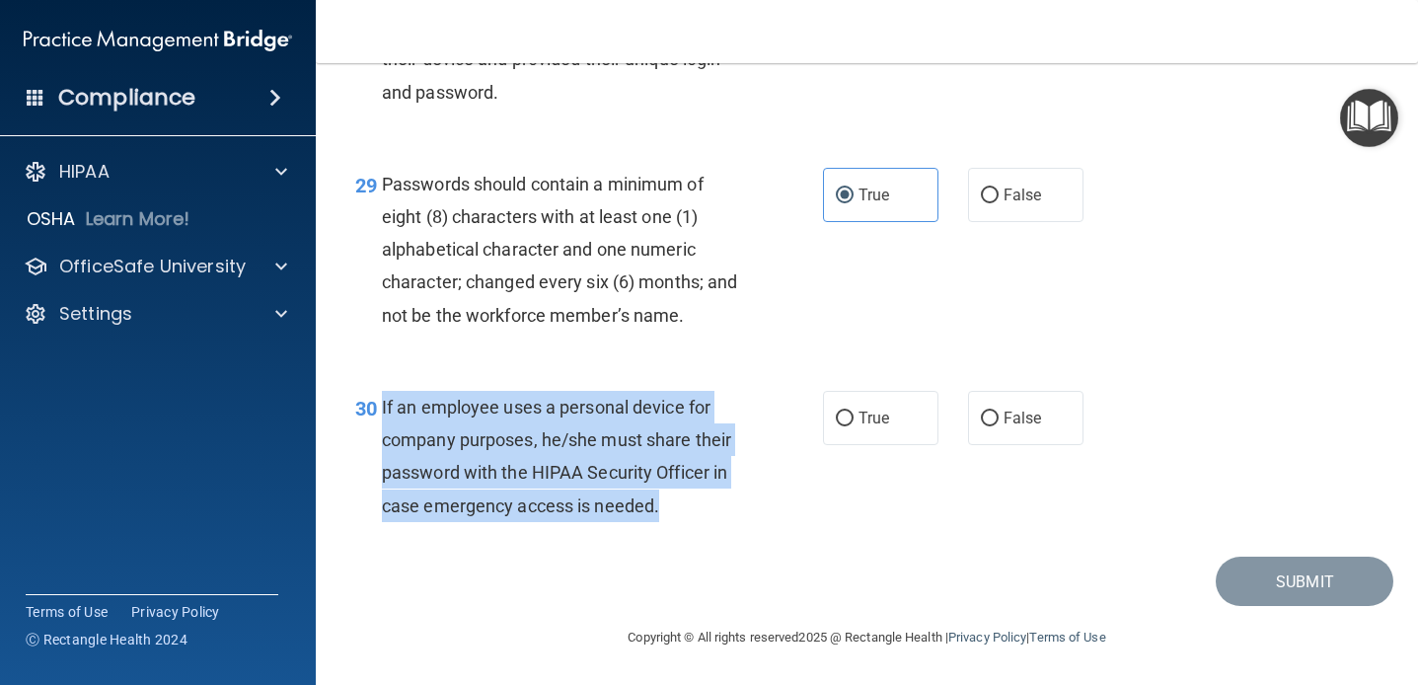
drag, startPoint x: 674, startPoint y: 496, endPoint x: 379, endPoint y: 405, distance: 309.0
click at [379, 405] on div "30 If an employee uses a personal device for company purposes, he/she must shar…" at bounding box center [589, 461] width 527 height 141
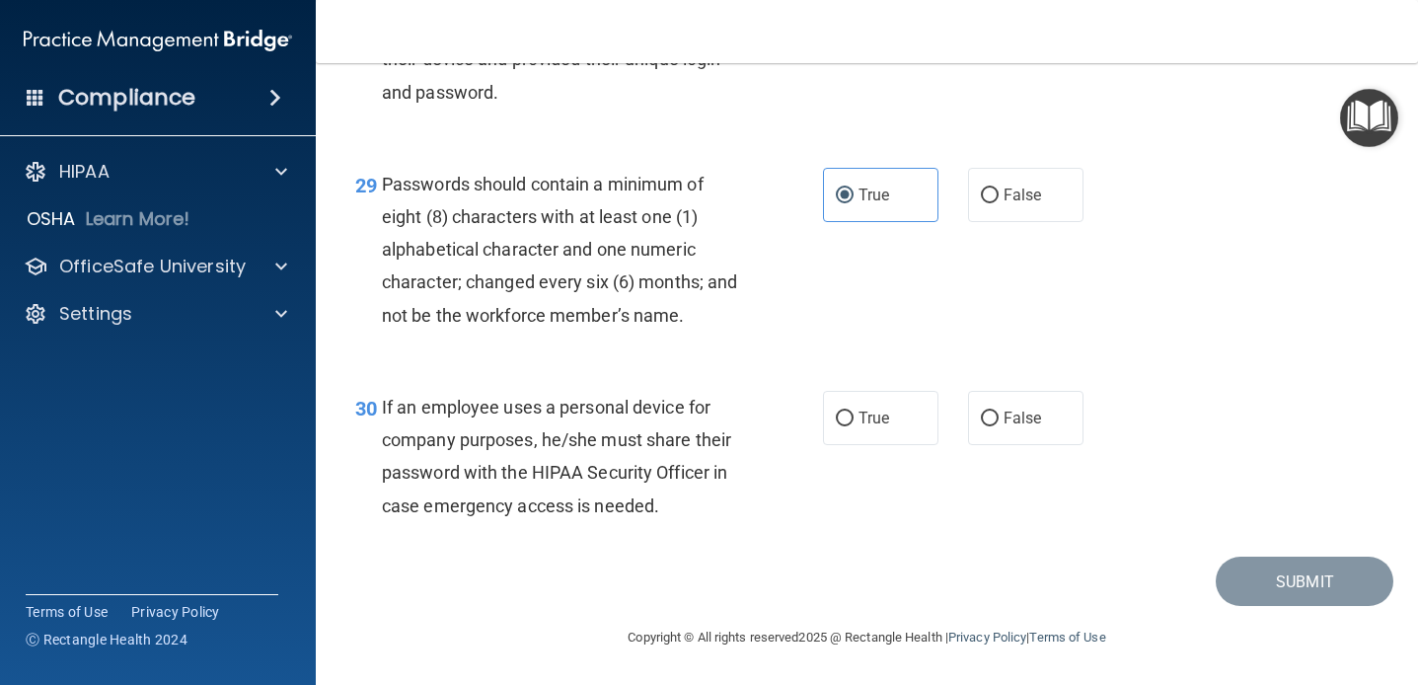
click at [742, 449] on div "If an employee uses a personal device for company purposes, he/she must share t…" at bounding box center [568, 456] width 373 height 131
click at [1020, 419] on span "False" at bounding box center [1023, 418] width 38 height 19
click at [999, 419] on input "False" at bounding box center [990, 419] width 18 height 15
radio input "true"
click at [774, 518] on div "30 If an employee uses a personal device for company purposes, he/she must shar…" at bounding box center [589, 461] width 527 height 141
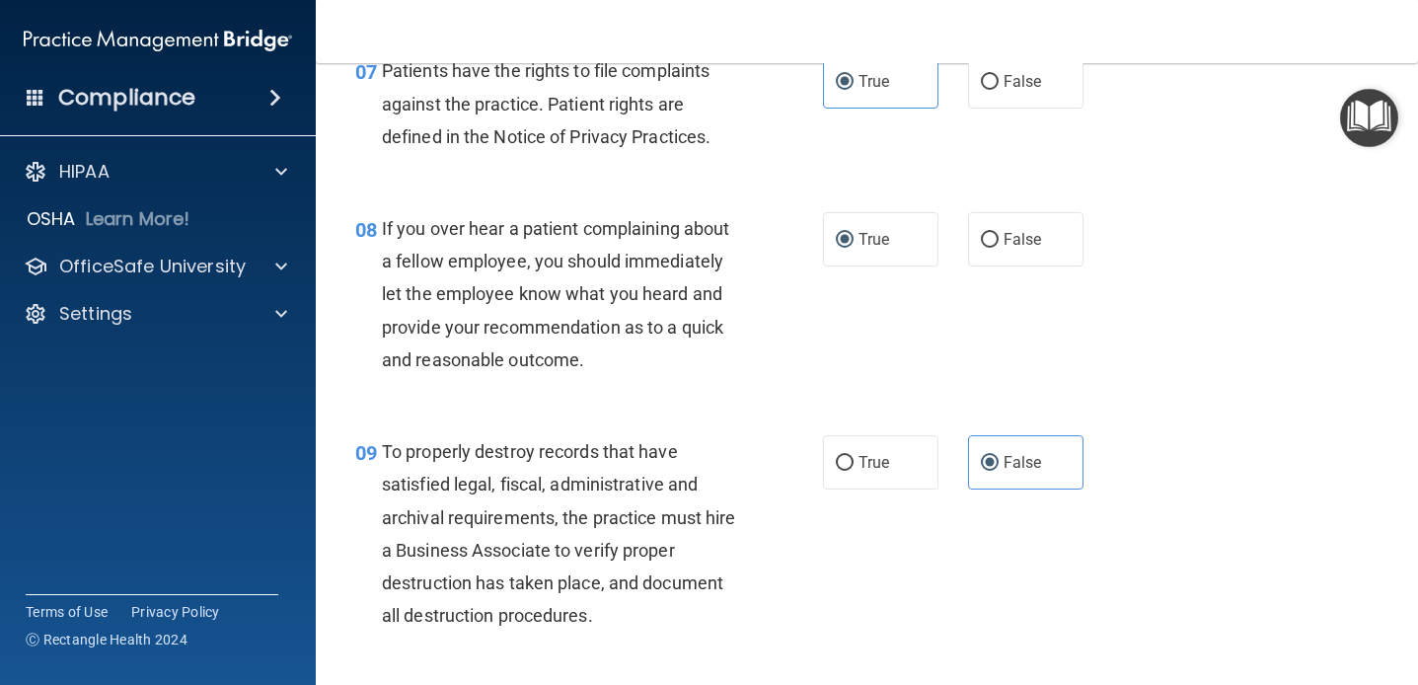
scroll to position [1487, 0]
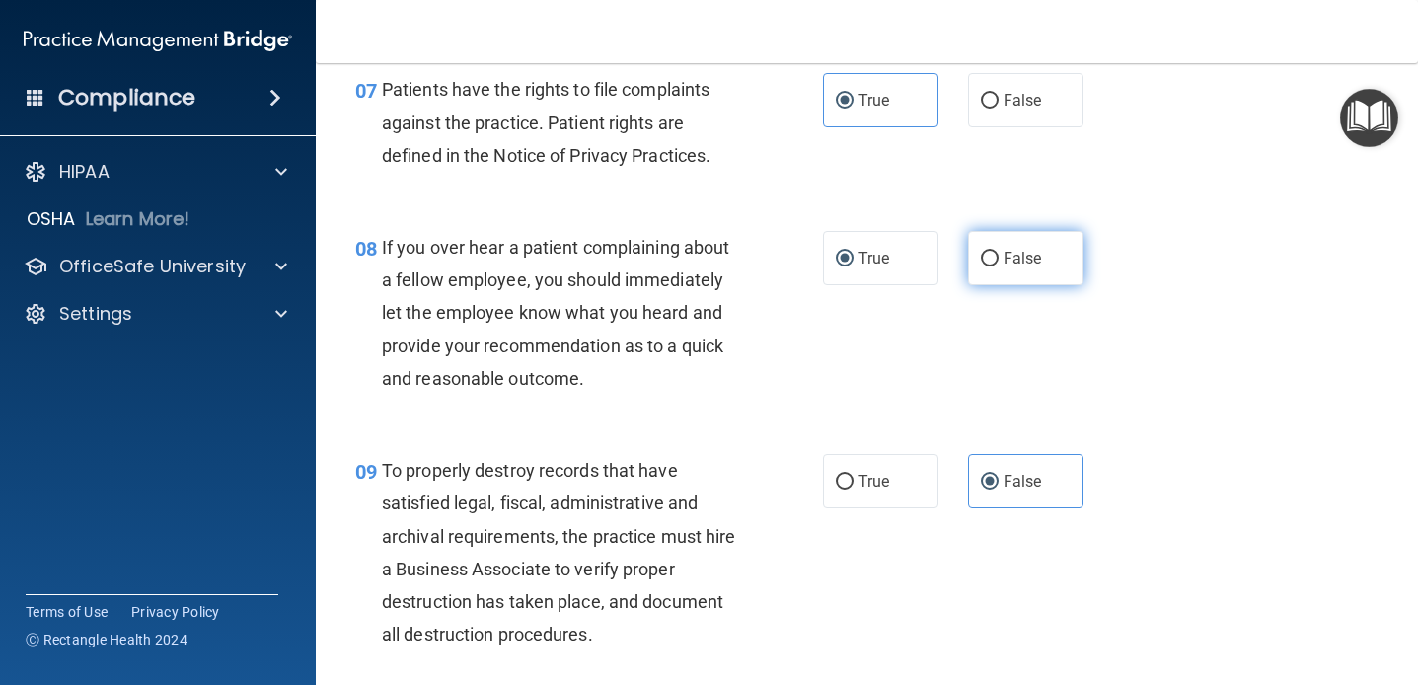
click at [1056, 239] on label "False" at bounding box center [1025, 258] width 115 height 54
click at [999, 252] on input "False" at bounding box center [990, 259] width 18 height 15
radio input "true"
radio input "false"
click at [781, 306] on div "08 If you over hear a patient complaining about a fellow employee, you should i…" at bounding box center [589, 318] width 527 height 174
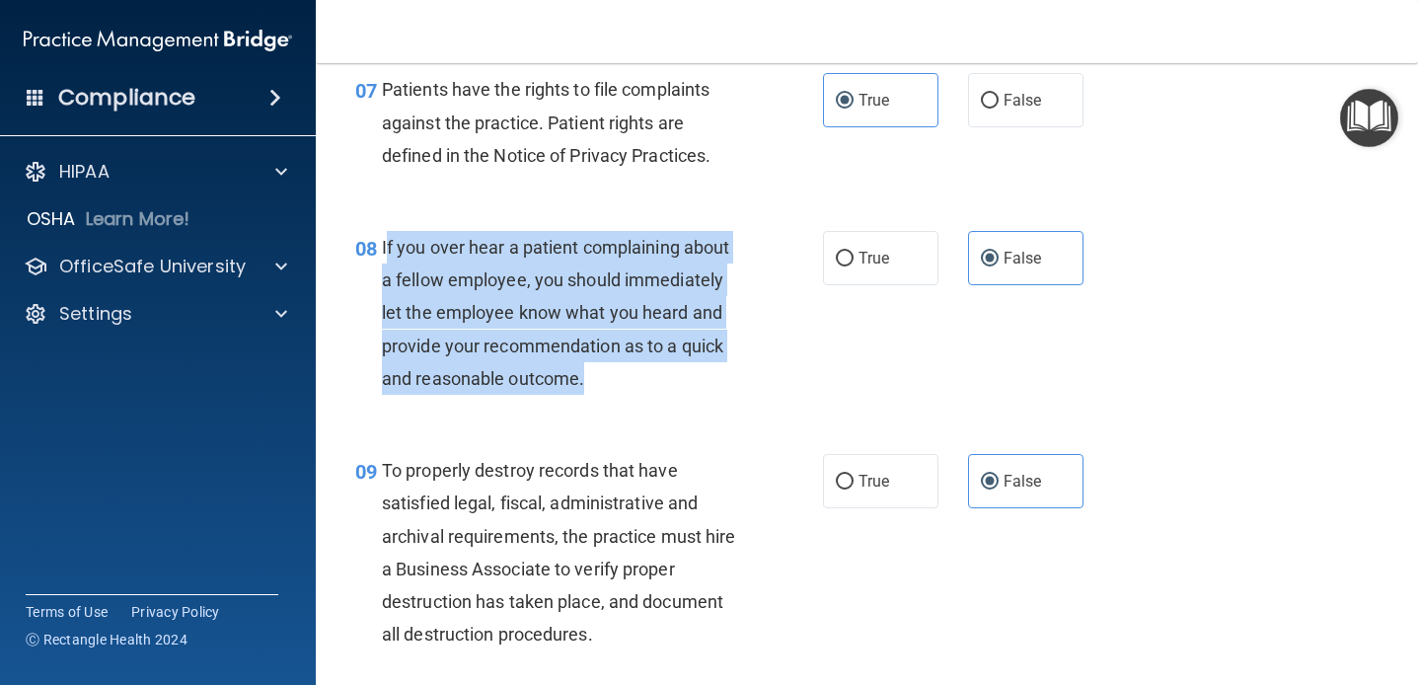
drag, startPoint x: 621, startPoint y: 380, endPoint x: 386, endPoint y: 242, distance: 272.5
click at [386, 242] on div "If you over hear a patient complaining about a fellow employee, you should imme…" at bounding box center [568, 313] width 373 height 164
click at [756, 369] on div "08 If you over hear a patient complaining about a fellow employee, you should i…" at bounding box center [589, 318] width 527 height 174
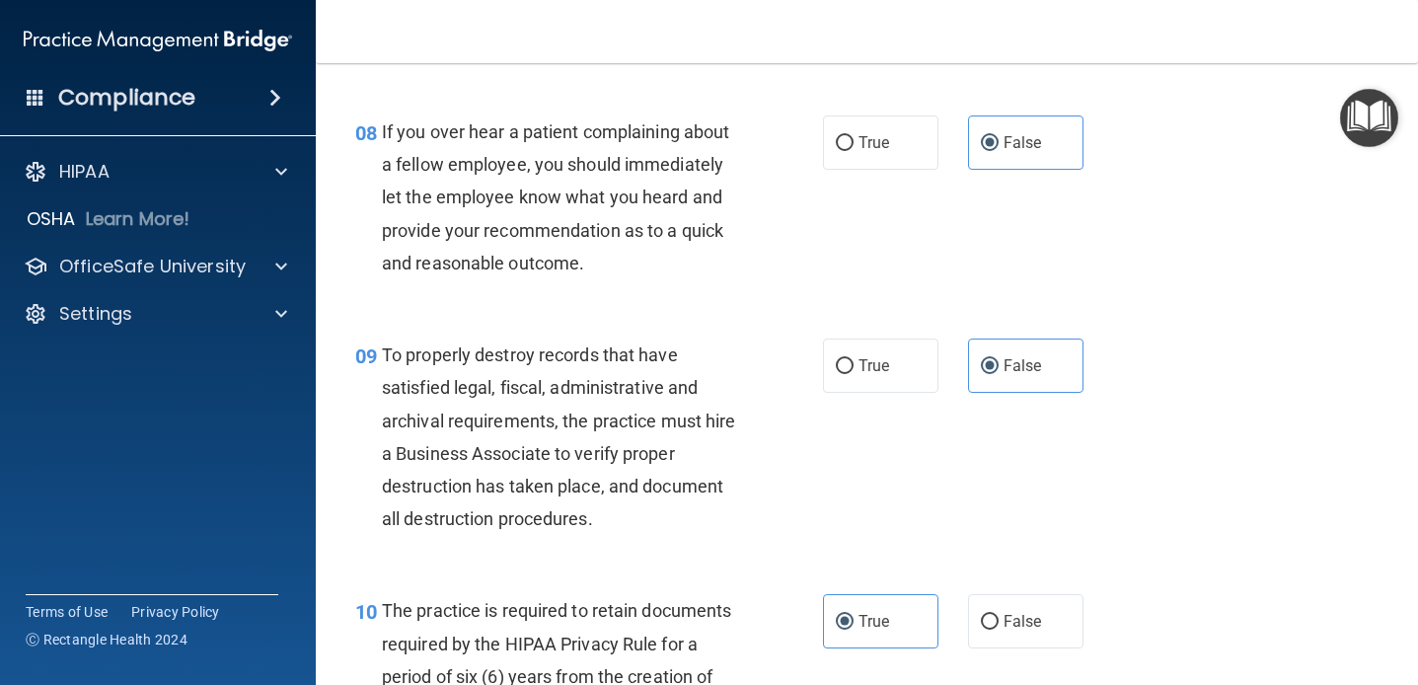
scroll to position [1606, 0]
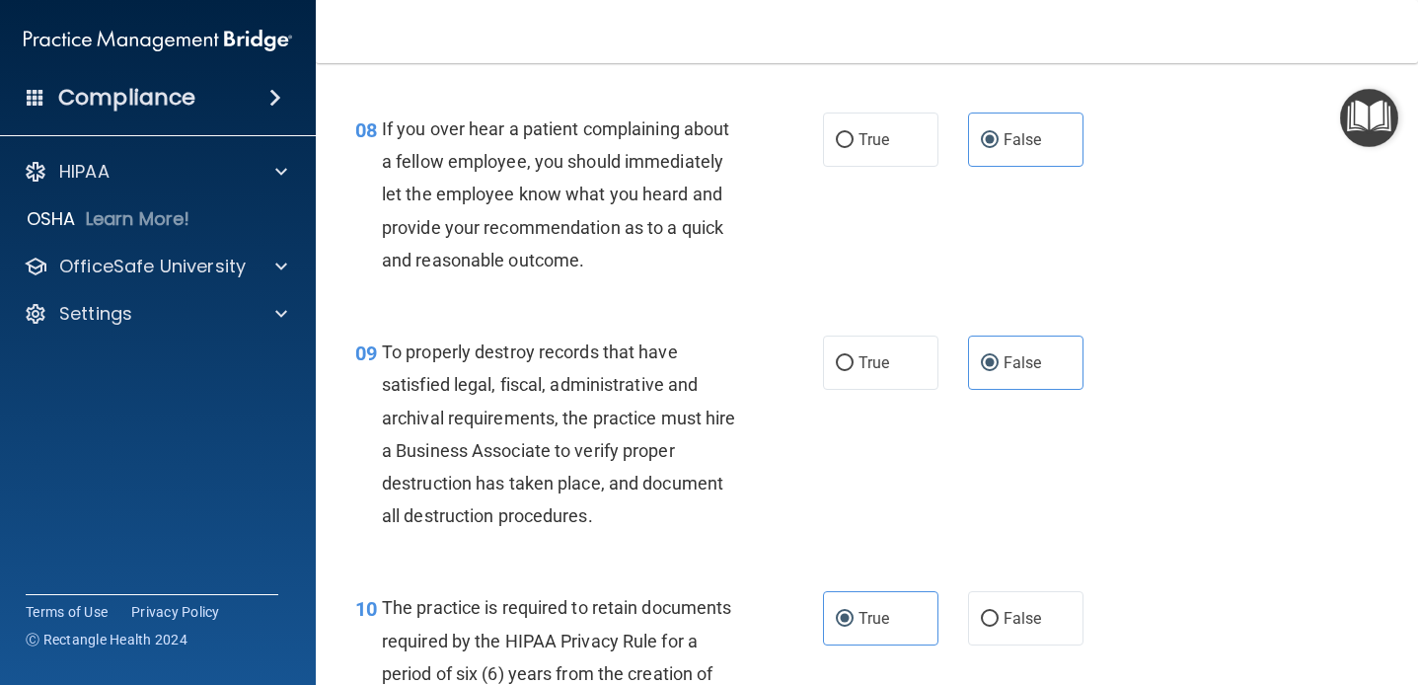
click at [691, 328] on div "09 To properly destroy records that have satisfied legal, fiscal, administrativ…" at bounding box center [866, 439] width 1053 height 256
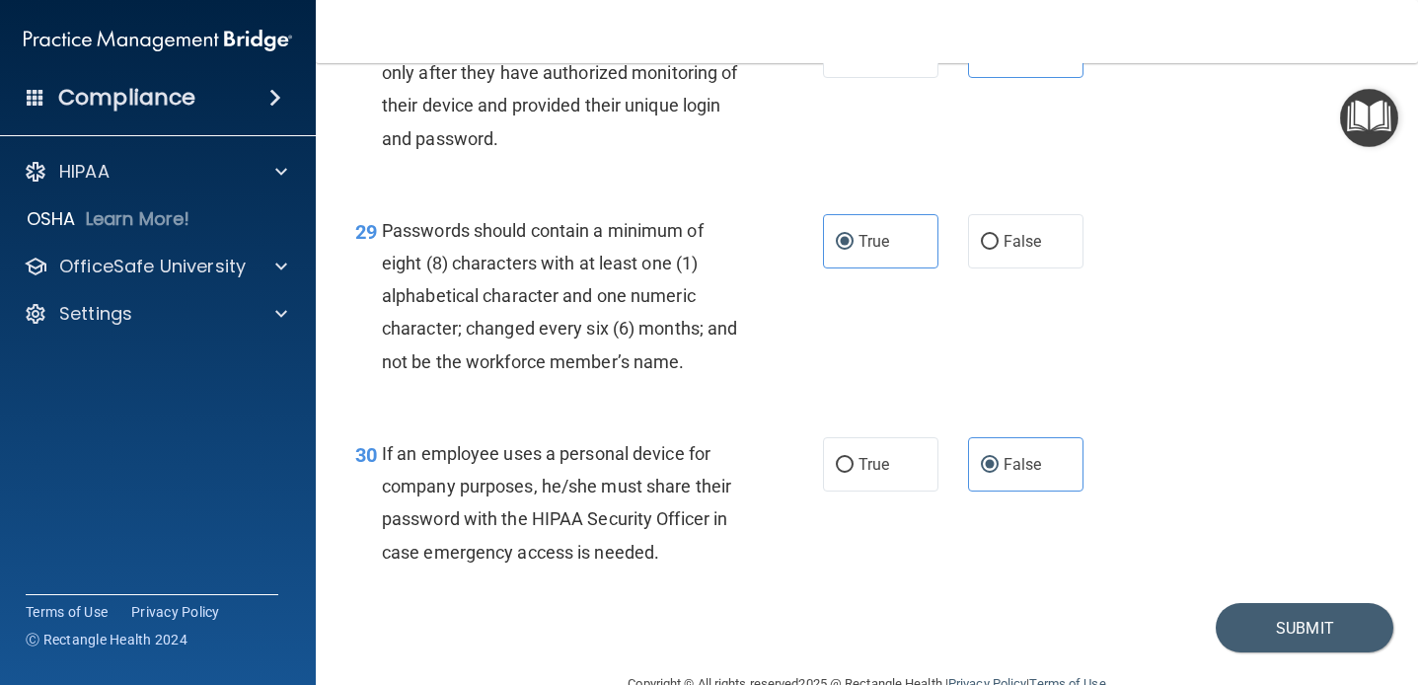
scroll to position [5483, 0]
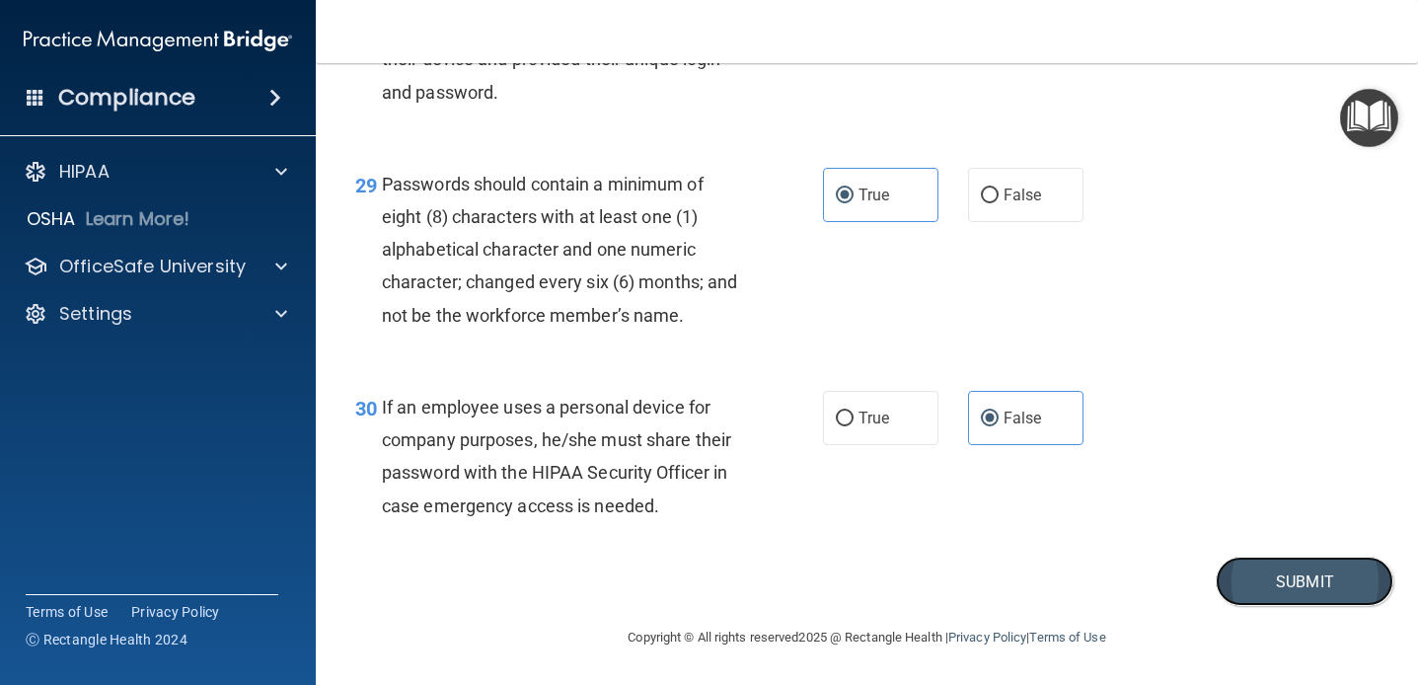
click at [1271, 592] on button "Submit" at bounding box center [1305, 582] width 178 height 50
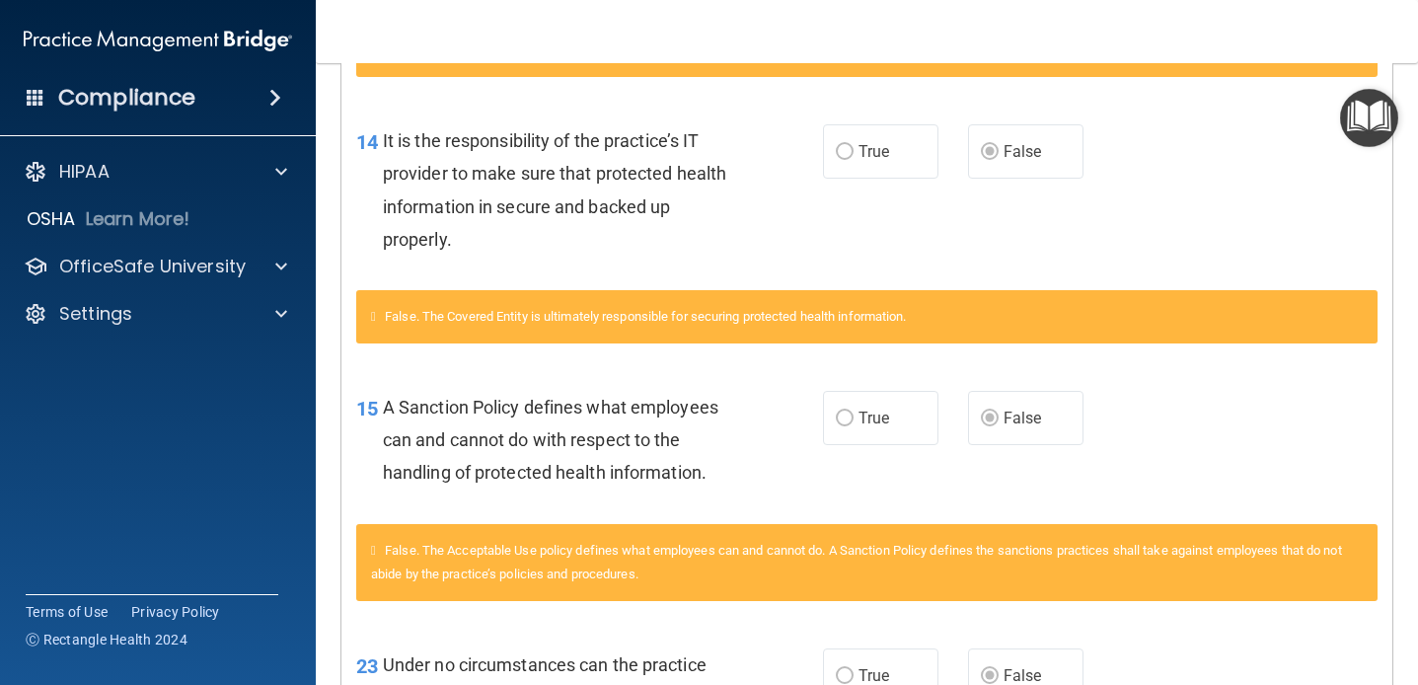
scroll to position [1028, 0]
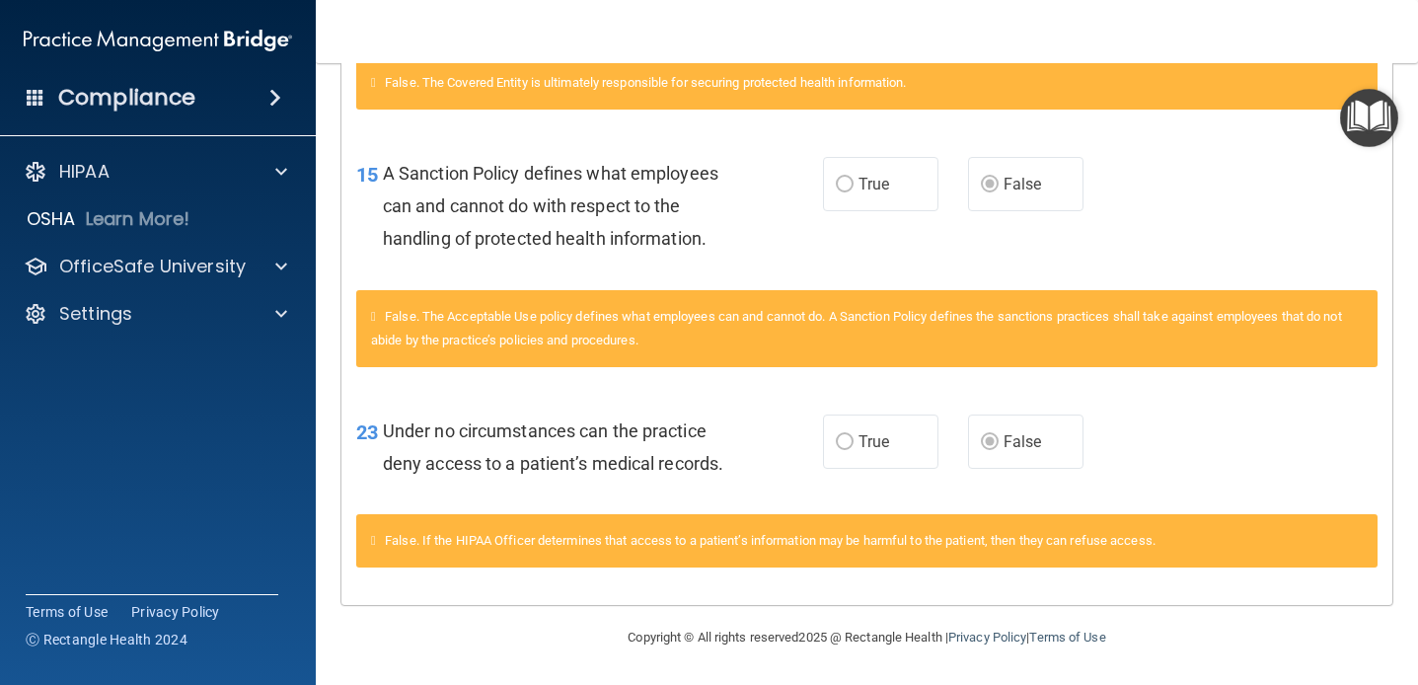
click at [867, 437] on span "True" at bounding box center [874, 441] width 31 height 19
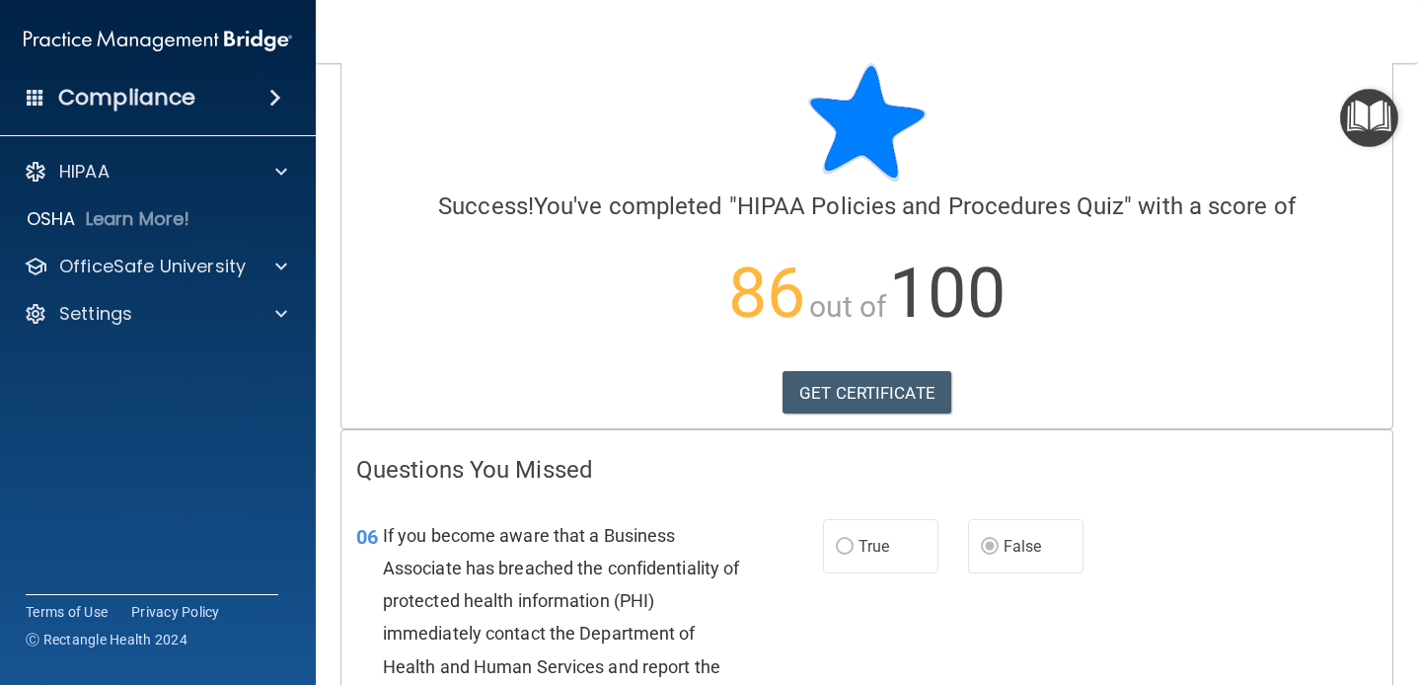
scroll to position [0, 0]
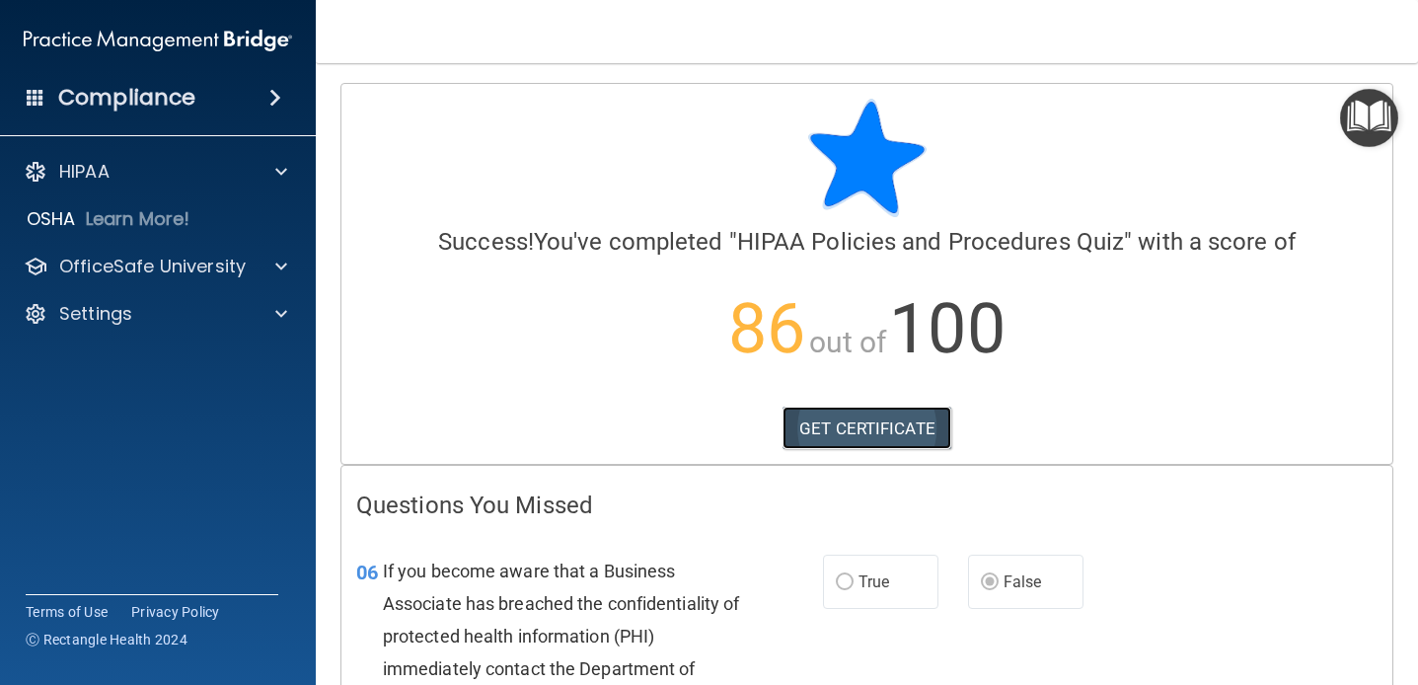
click at [853, 444] on link "GET CERTIFICATE" at bounding box center [867, 428] width 169 height 43
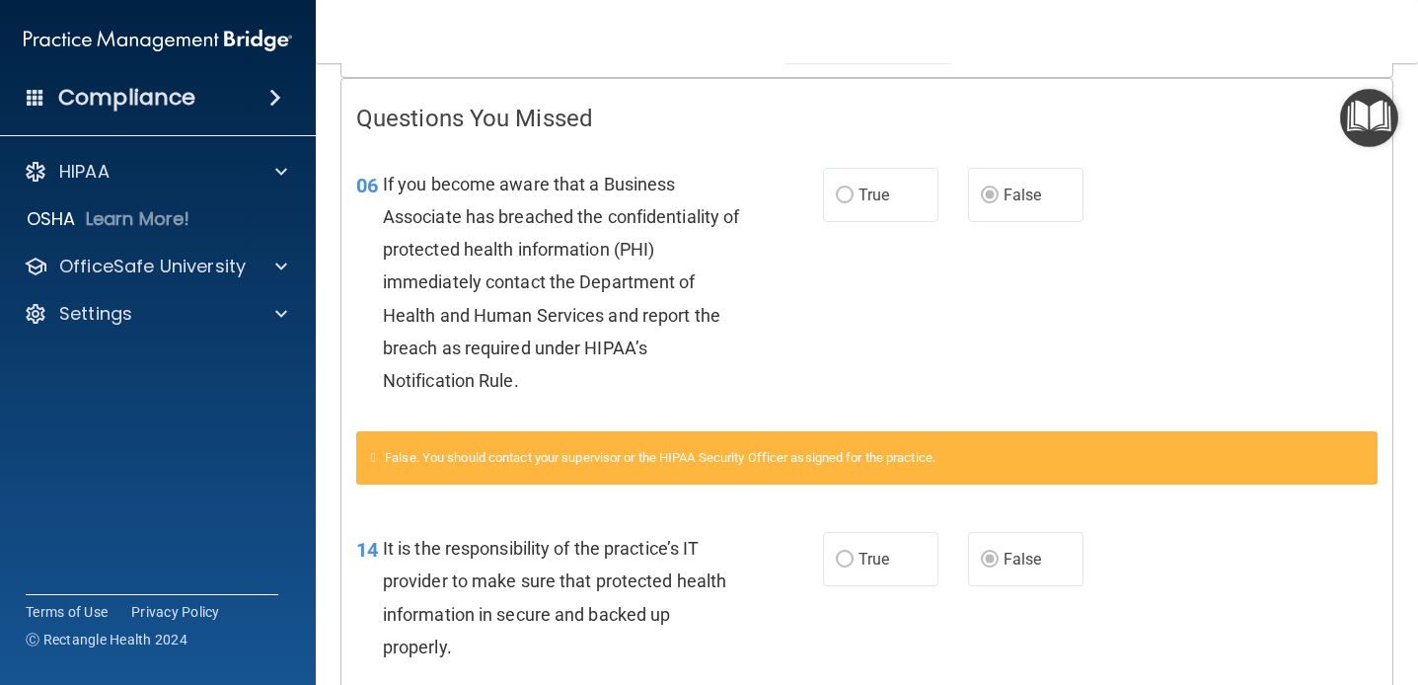
click at [694, 371] on div "If you become aware that a Business Associate has breached the confidentiality …" at bounding box center [569, 283] width 372 height 230
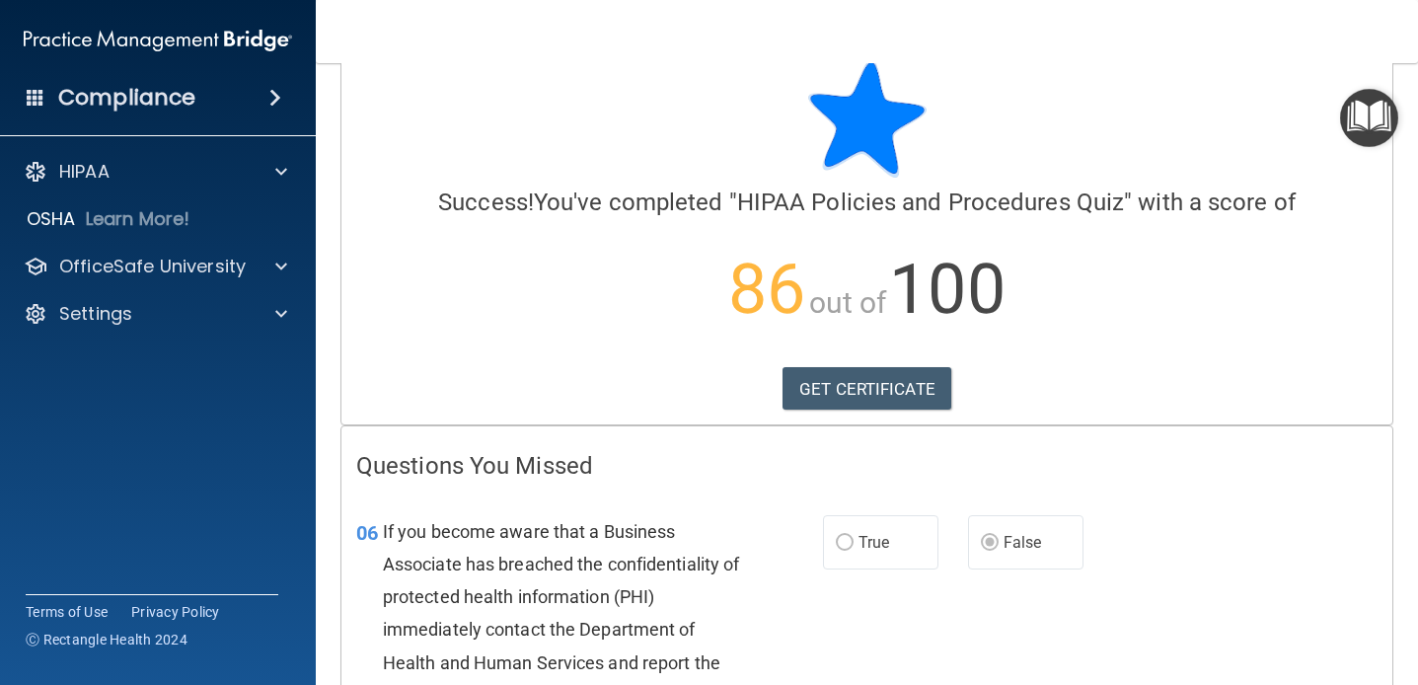
scroll to position [20, 0]
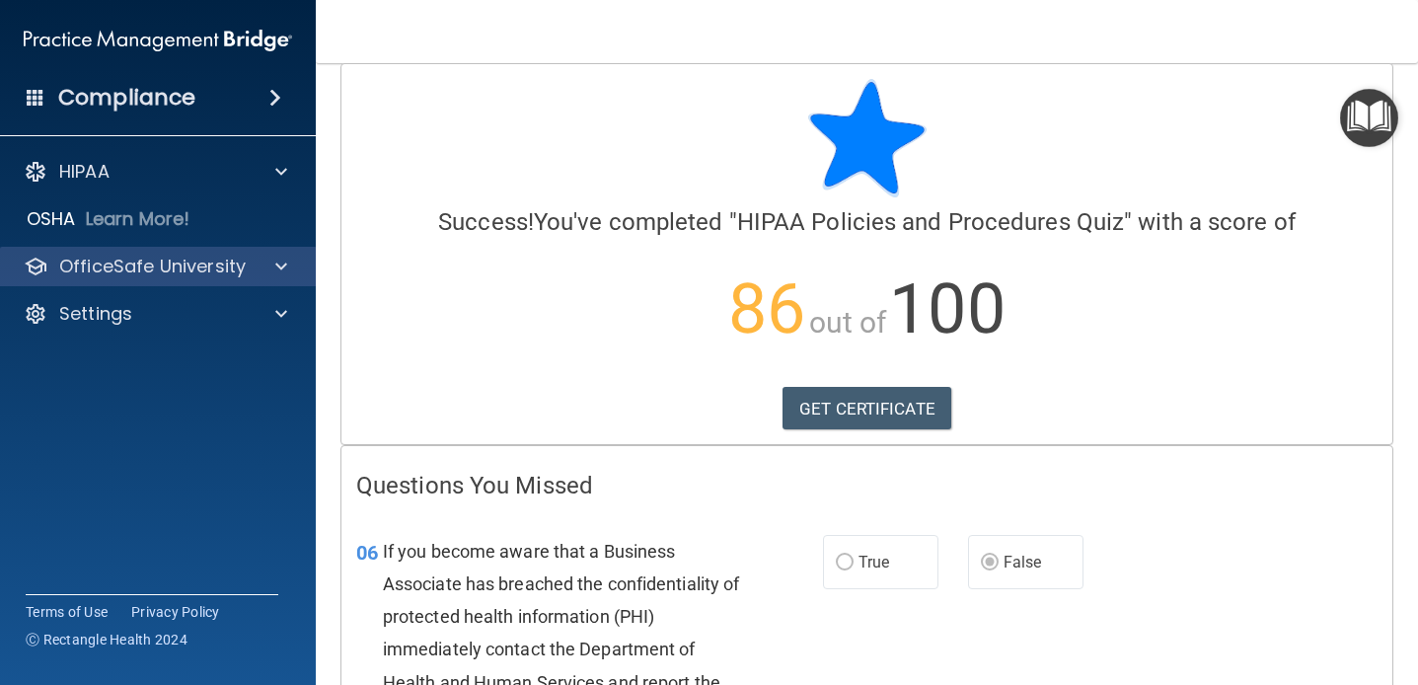
click at [149, 282] on div "OfficeSafe University" at bounding box center [158, 266] width 317 height 39
click at [142, 266] on p "OfficeSafe University" at bounding box center [152, 267] width 187 height 24
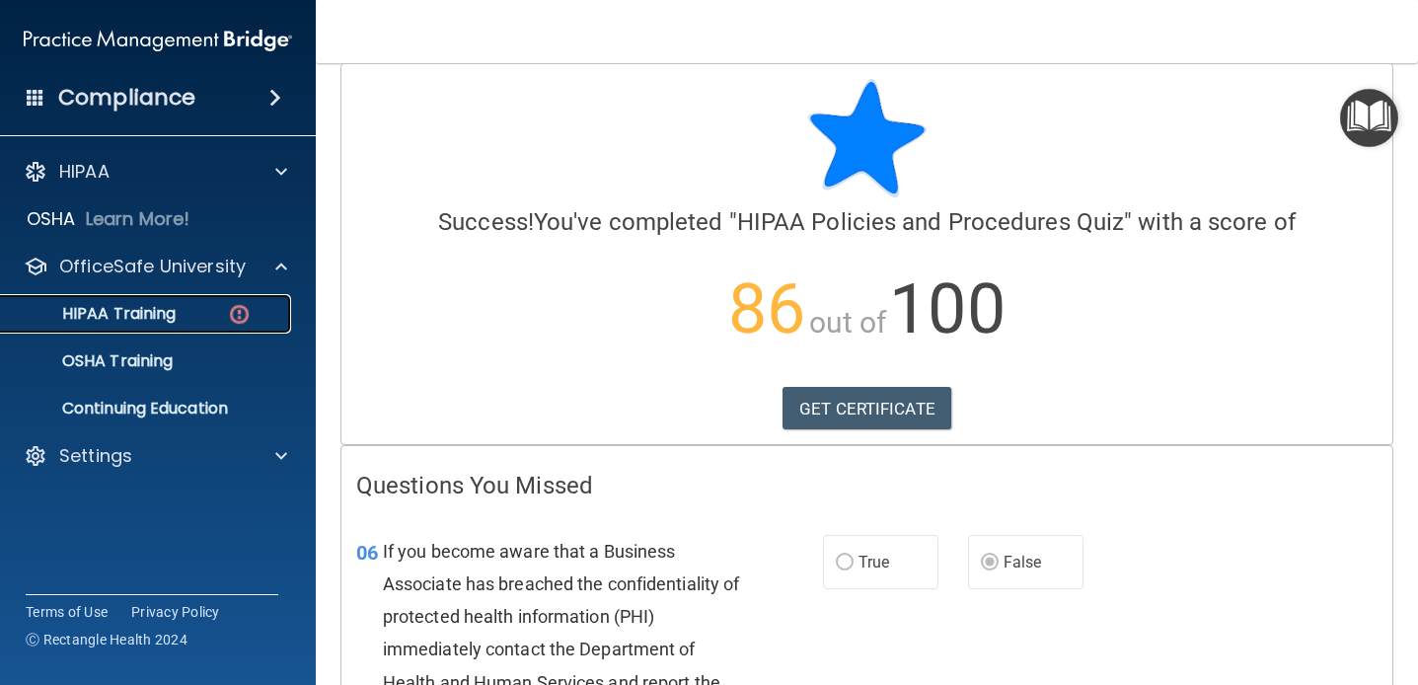
click at [116, 311] on p "HIPAA Training" at bounding box center [94, 314] width 163 height 20
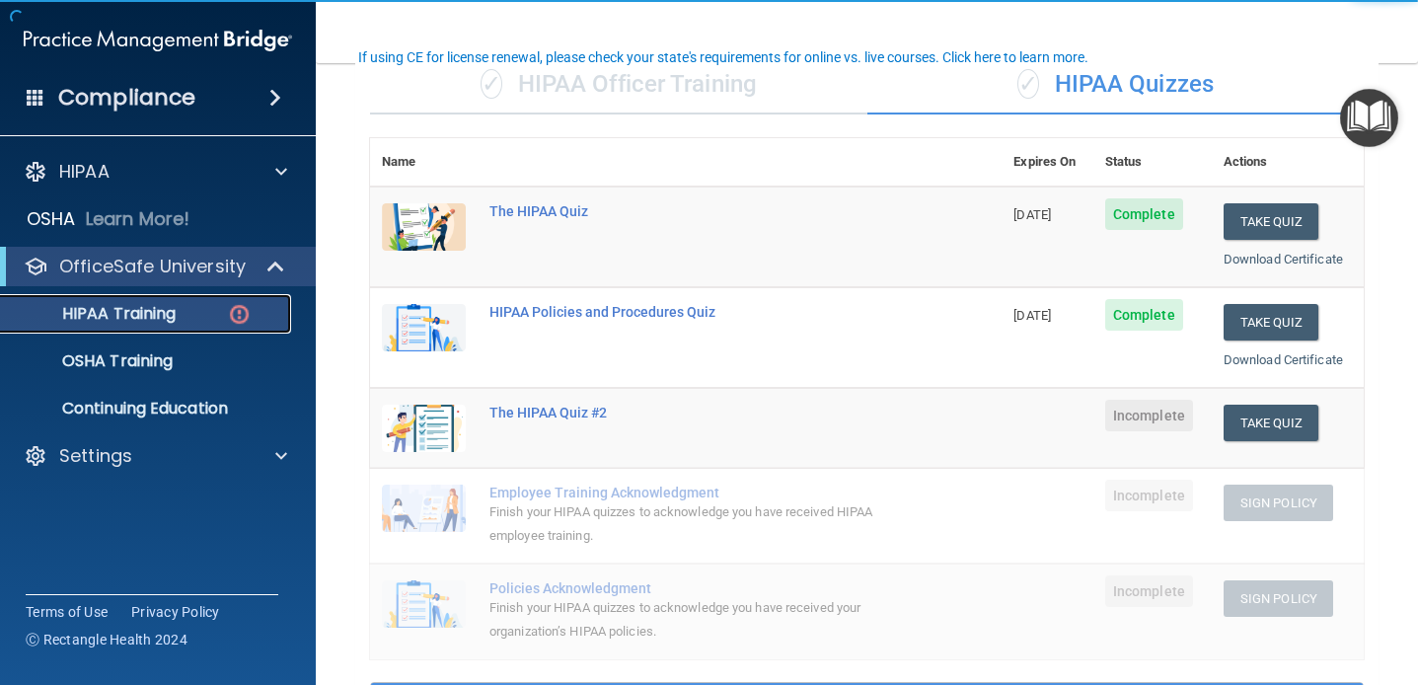
scroll to position [171, 0]
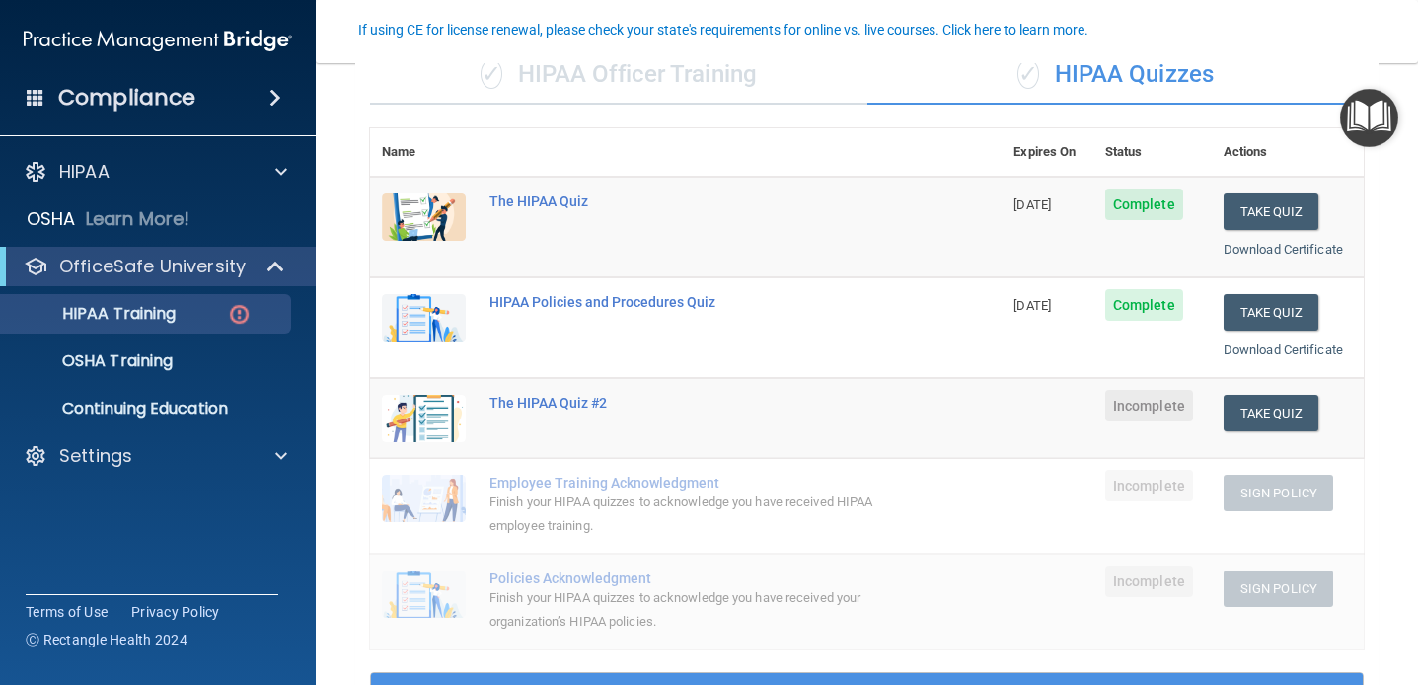
click at [1192, 306] on td "Complete" at bounding box center [1152, 327] width 118 height 101
click at [1126, 299] on span "Complete" at bounding box center [1144, 305] width 78 height 32
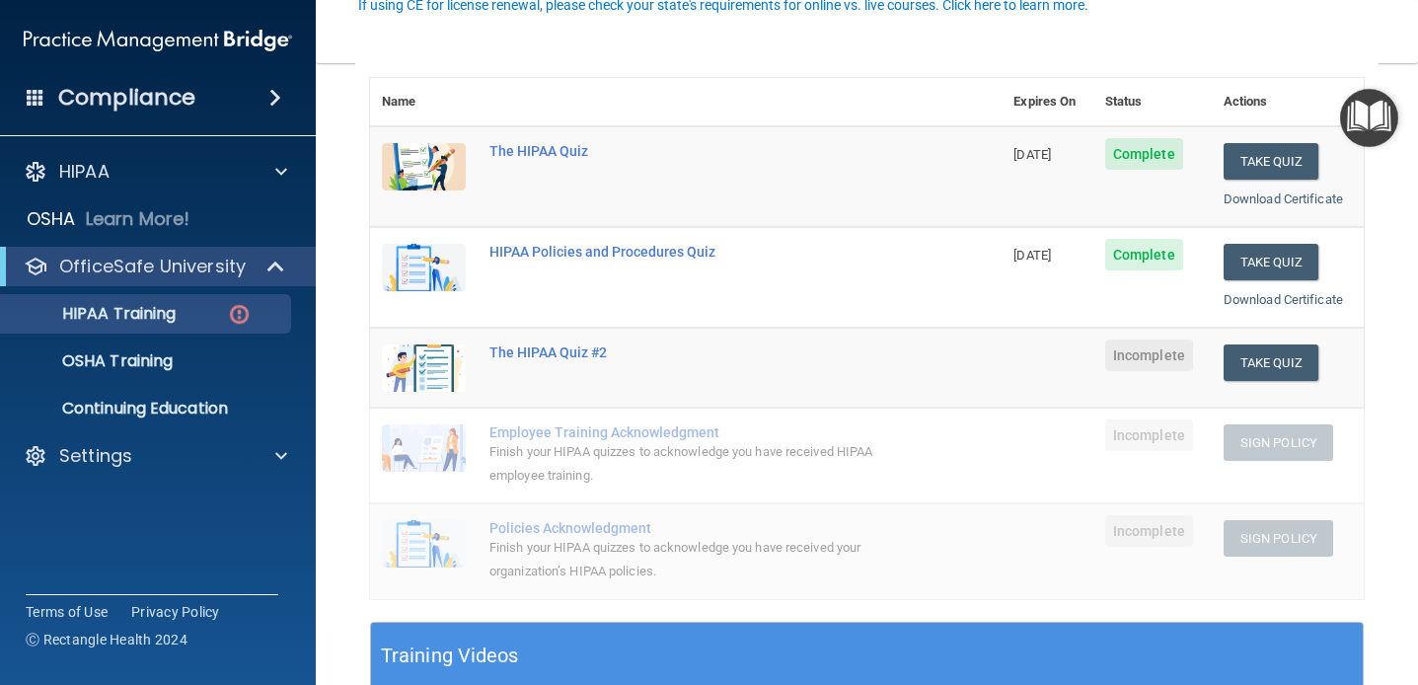
scroll to position [228, 0]
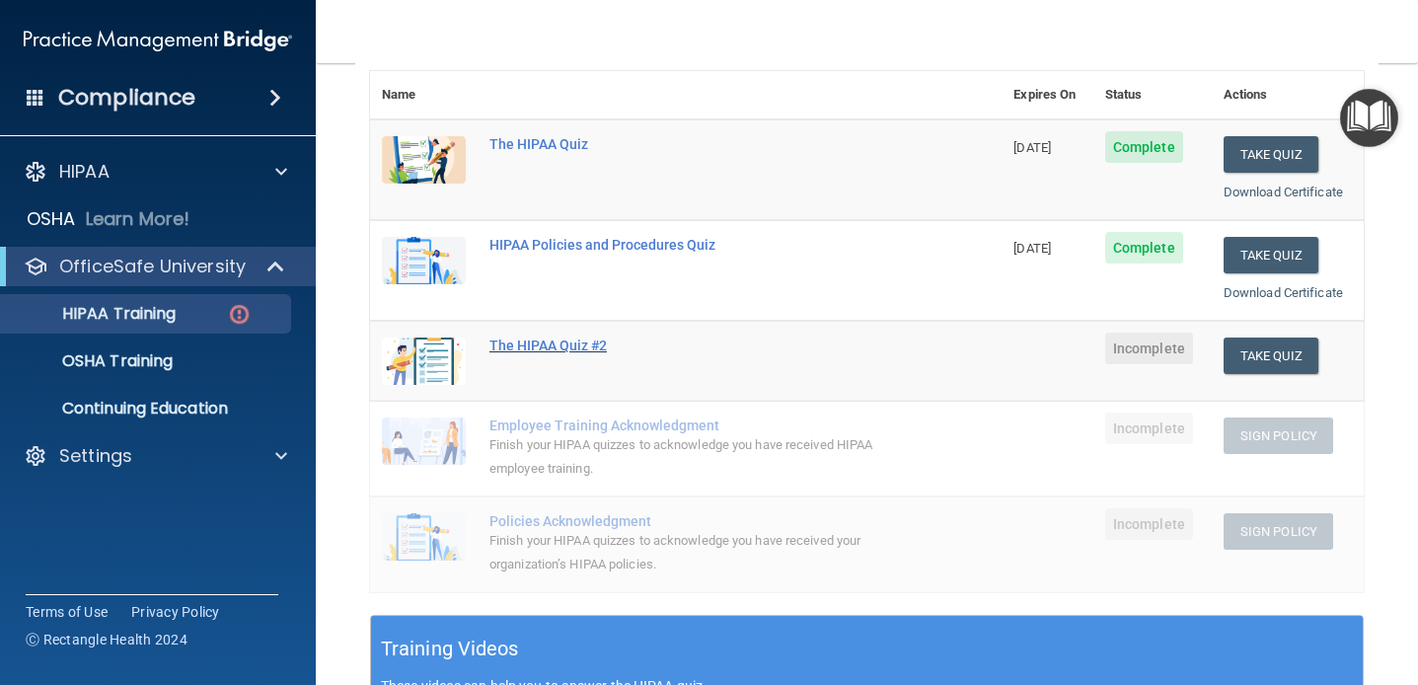
click at [585, 343] on div "The HIPAA Quiz #2" at bounding box center [697, 346] width 414 height 16
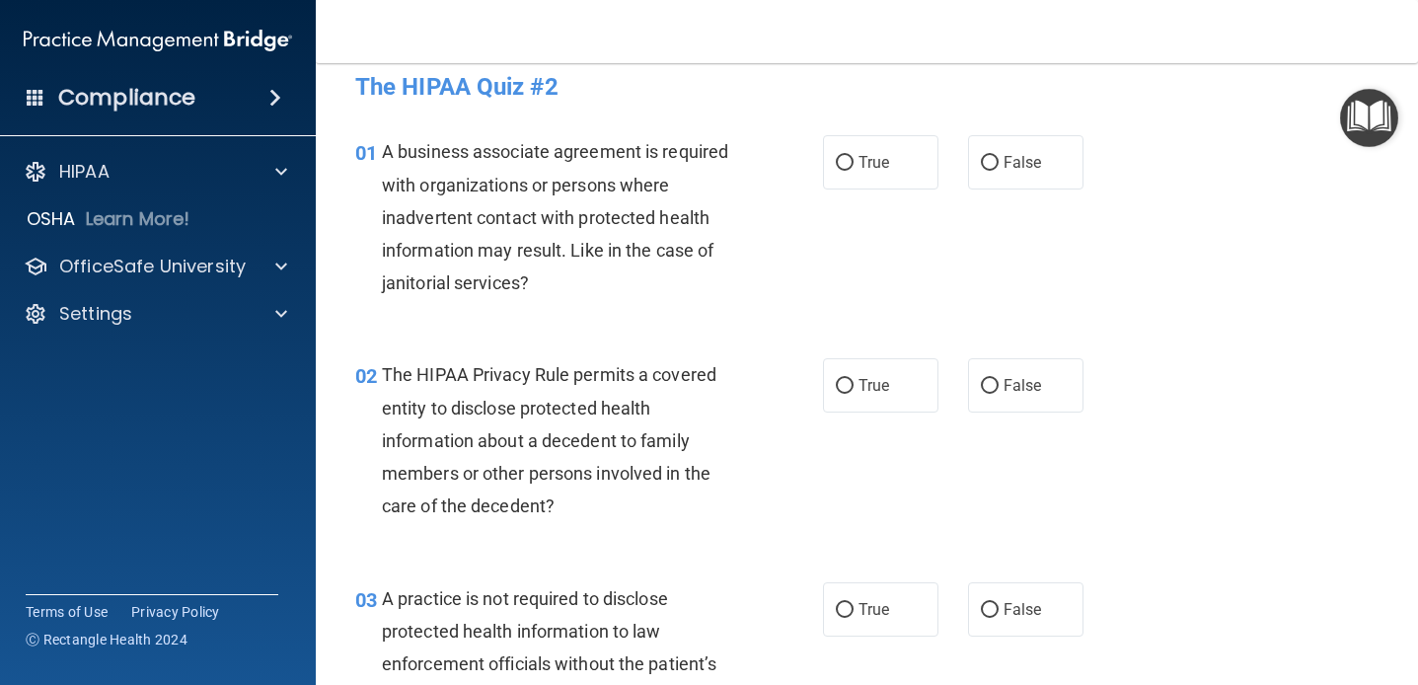
scroll to position [24, 0]
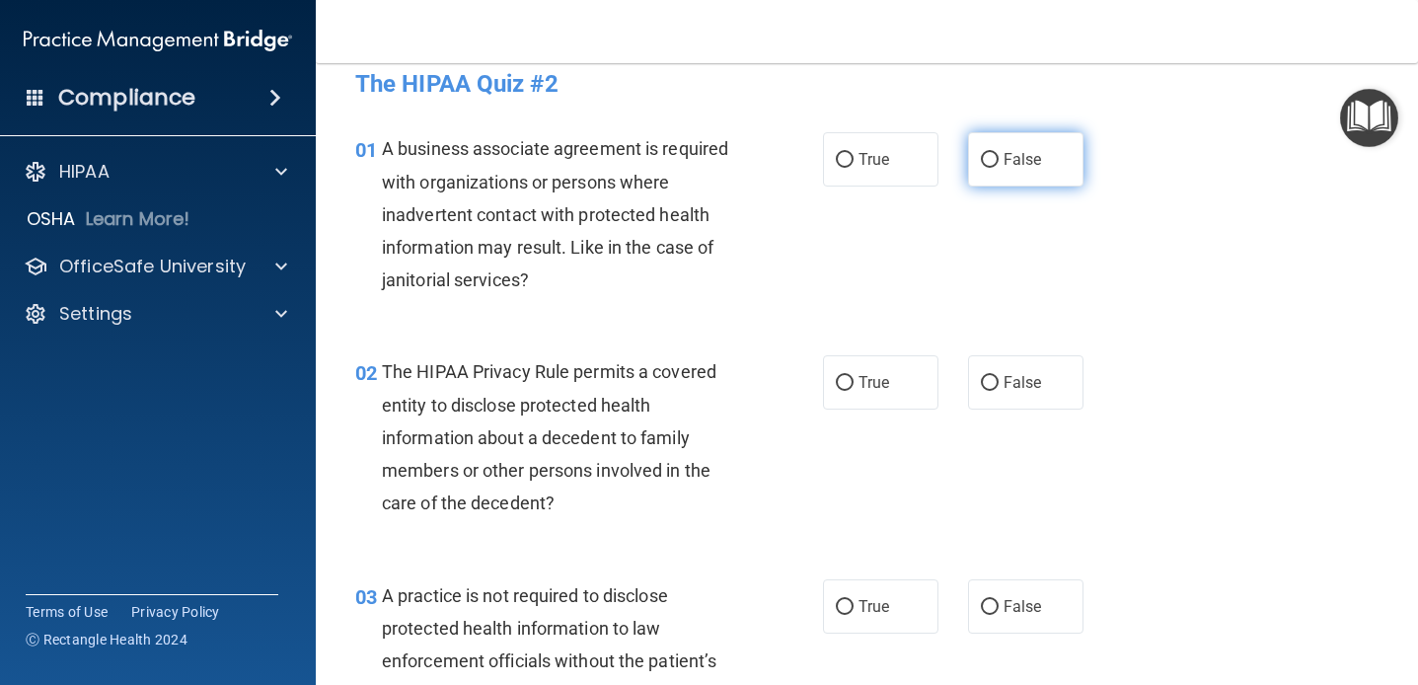
click at [1027, 158] on span "False" at bounding box center [1023, 159] width 38 height 19
click at [999, 158] on input "False" at bounding box center [990, 160] width 18 height 15
radio input "true"
click at [839, 242] on div "01 A business associate agreement is required with organizations or persons whe…" at bounding box center [589, 219] width 527 height 174
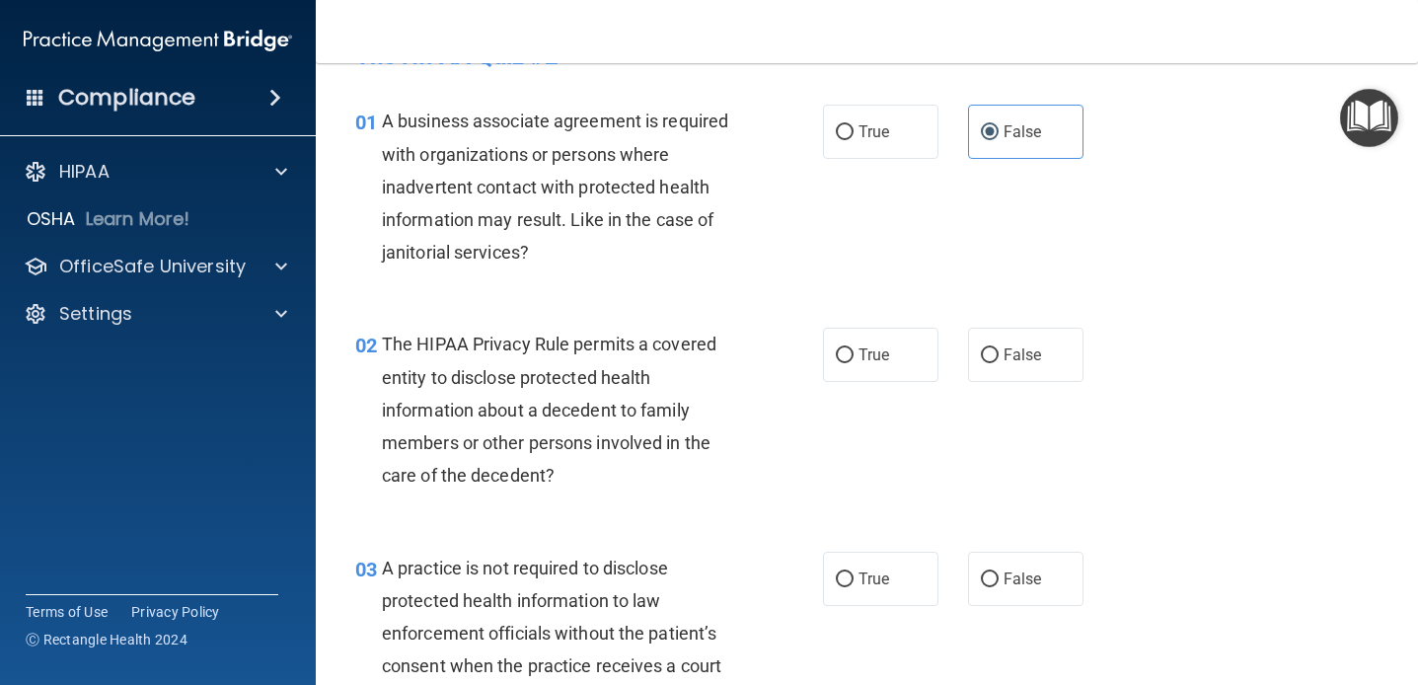
scroll to position [55, 0]
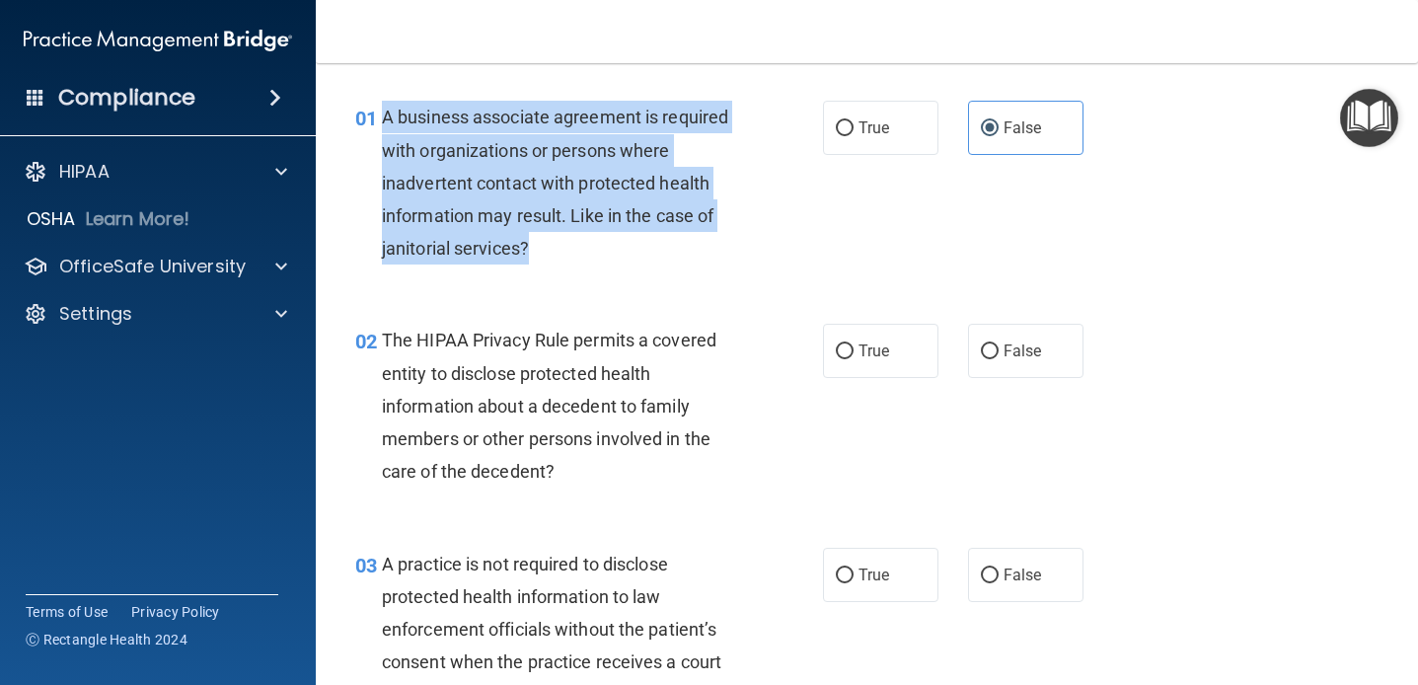
drag, startPoint x: 554, startPoint y: 257, endPoint x: 378, endPoint y: 127, distance: 218.1
click at [378, 127] on div "01 A business associate agreement is required with organizations or persons whe…" at bounding box center [589, 188] width 527 height 174
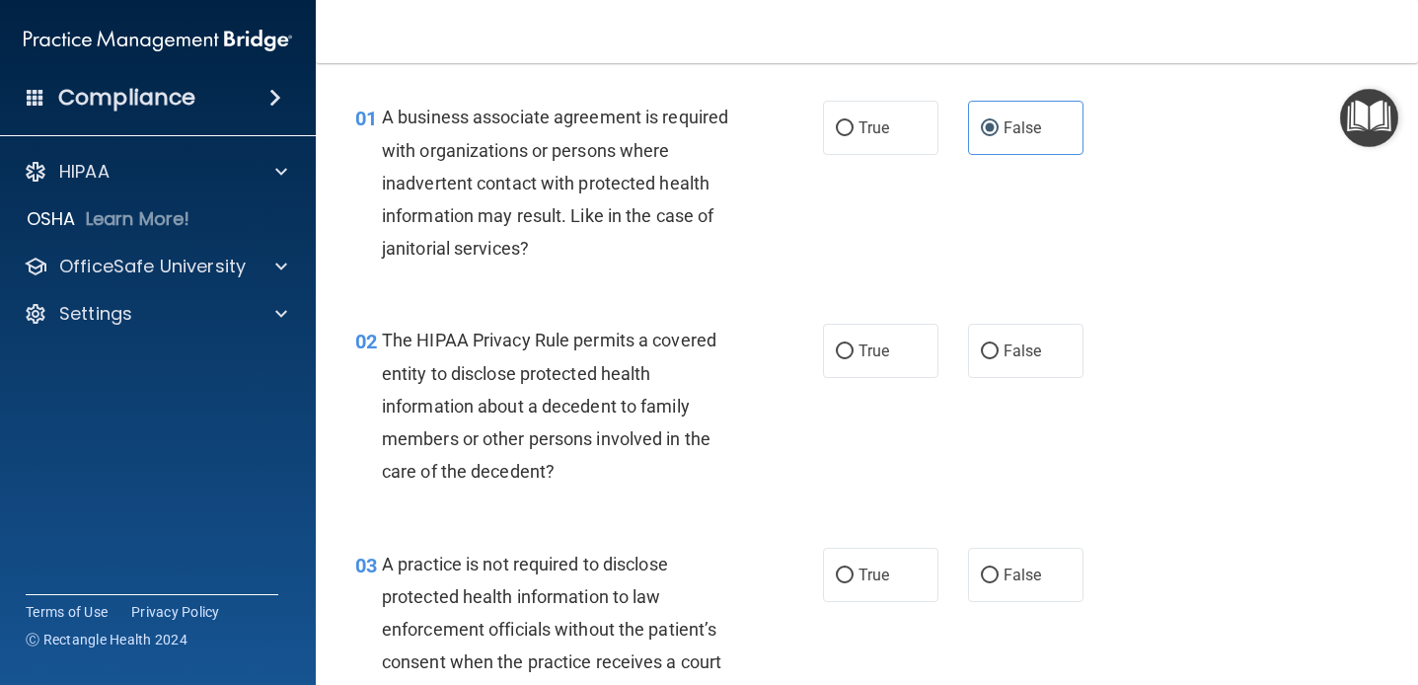
click at [700, 279] on div "01 A business associate agreement is required with organizations or persons whe…" at bounding box center [866, 187] width 1053 height 223
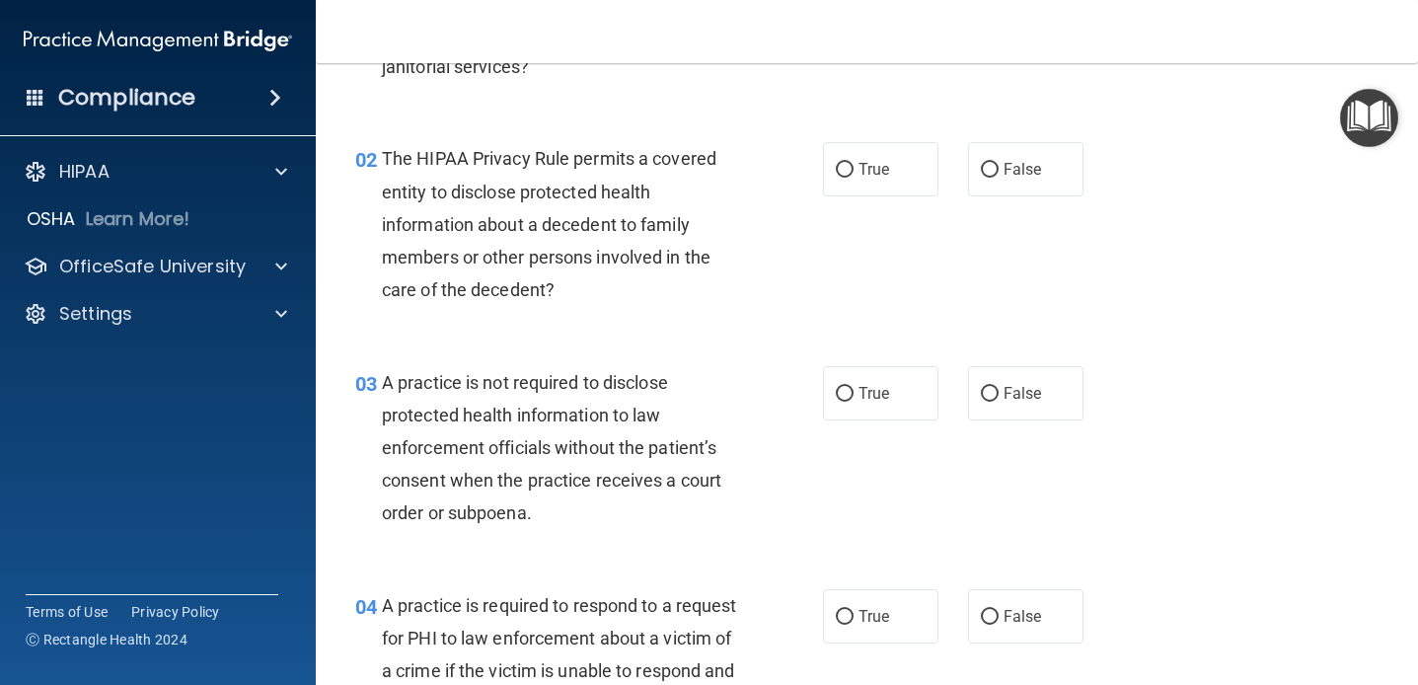
scroll to position [242, 0]
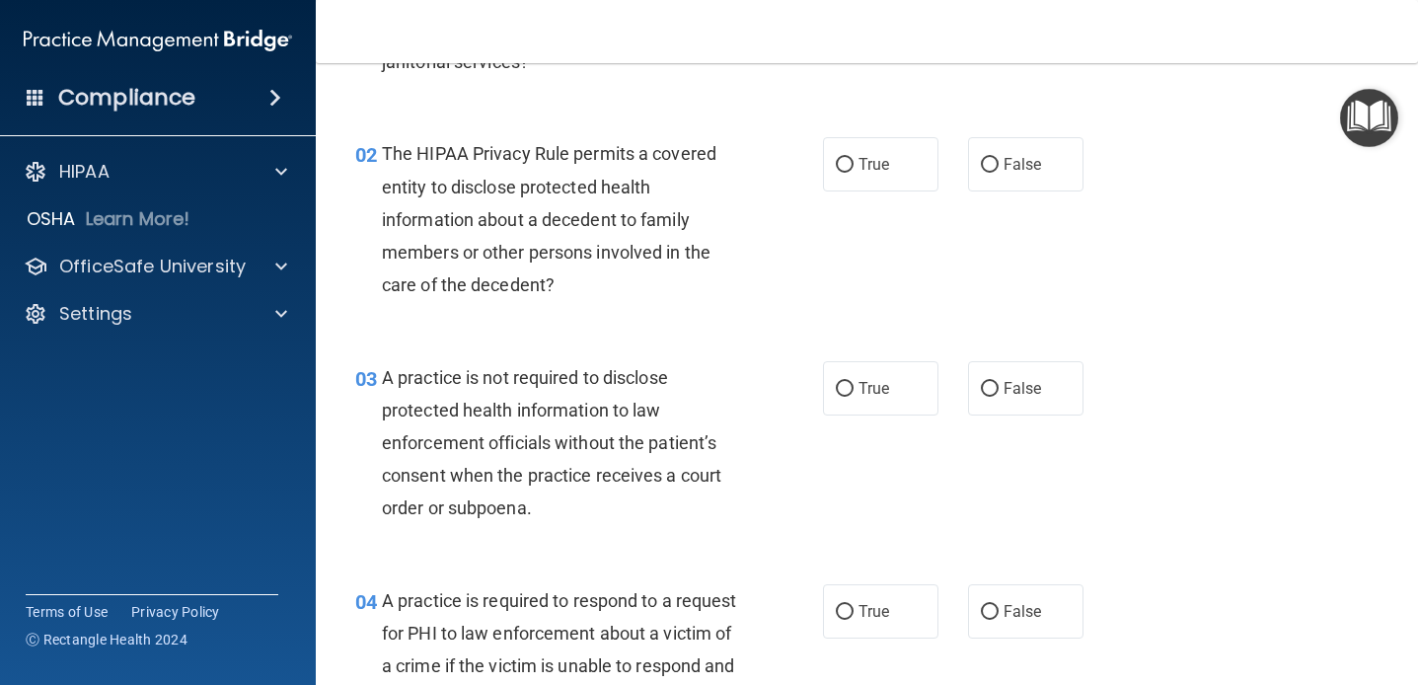
click at [566, 197] on div "The HIPAA Privacy Rule permits a covered entity to disclose protected health in…" at bounding box center [568, 219] width 373 height 164
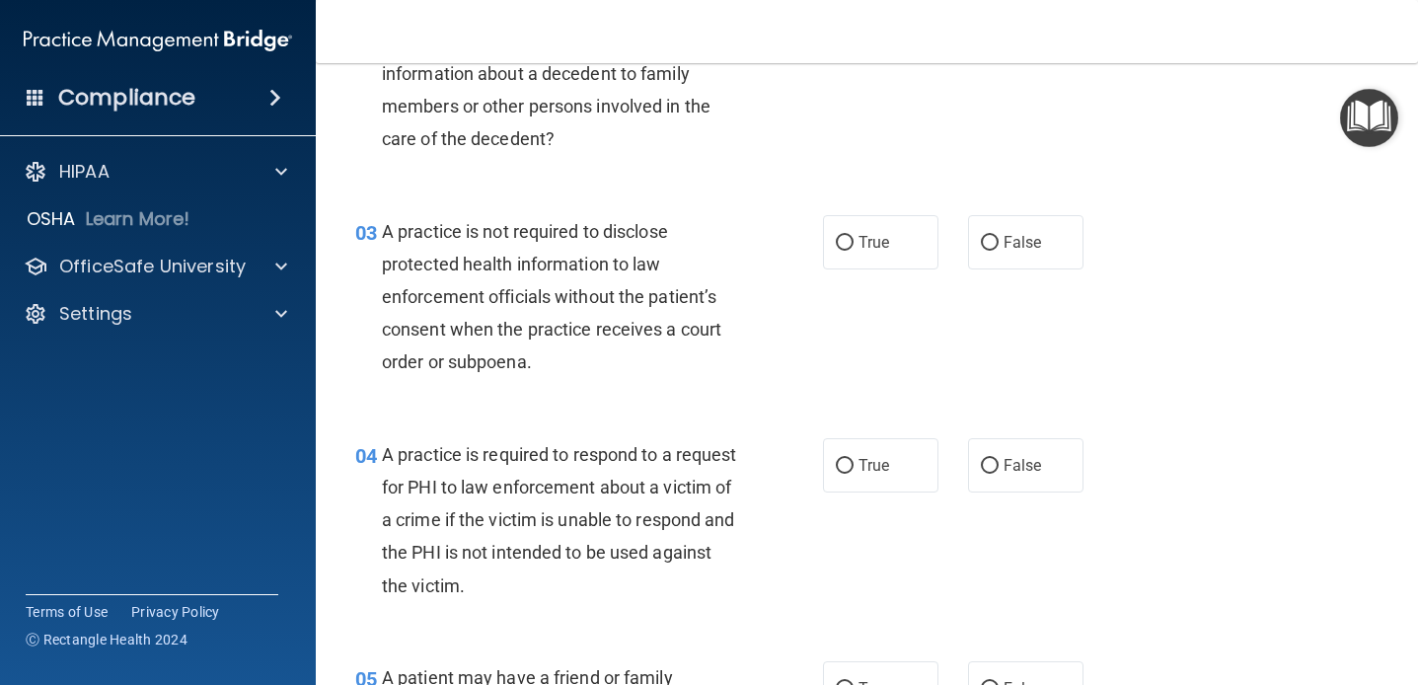
scroll to position [472, 0]
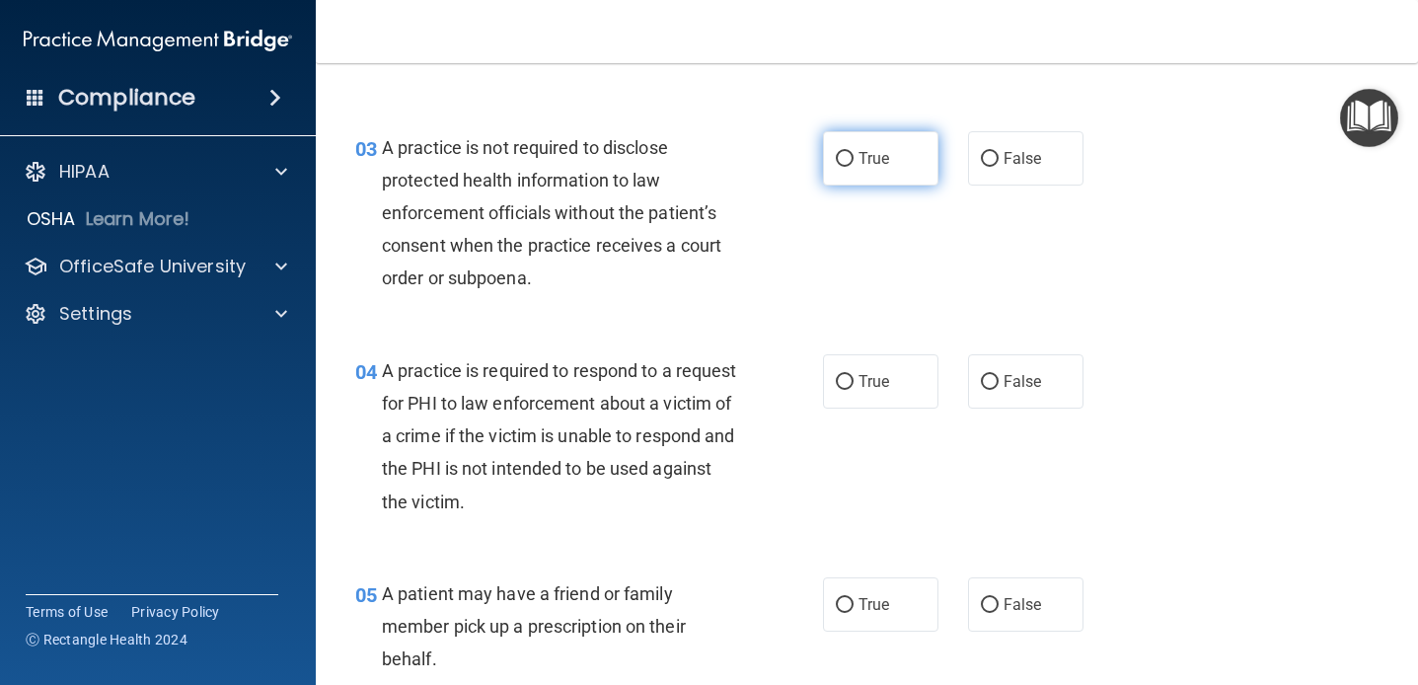
click at [938, 170] on label "True" at bounding box center [880, 158] width 115 height 54
click at [854, 167] on input "True" at bounding box center [845, 159] width 18 height 15
radio input "true"
click at [1011, 163] on span "False" at bounding box center [1023, 158] width 38 height 19
click at [999, 163] on input "False" at bounding box center [990, 159] width 18 height 15
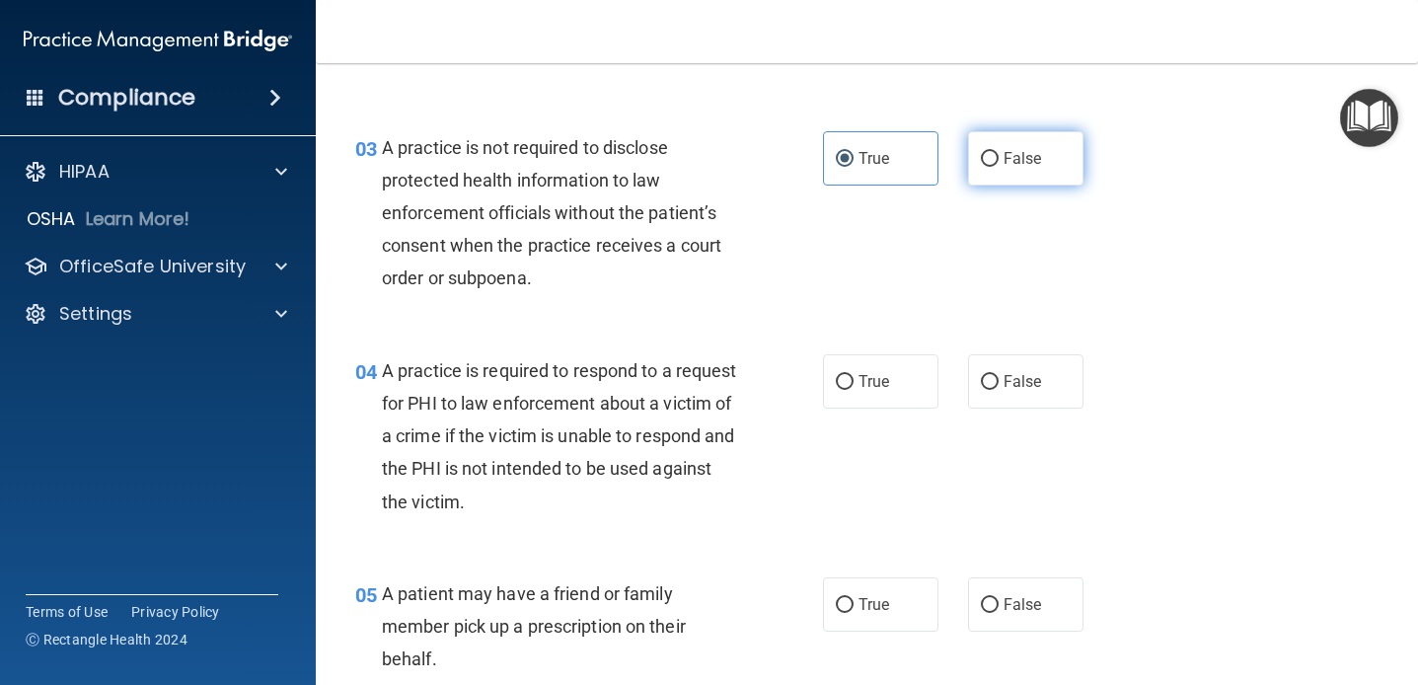
radio input "true"
radio input "false"
click at [1011, 163] on span "False" at bounding box center [1023, 158] width 38 height 19
click at [999, 163] on input "False" at bounding box center [990, 159] width 18 height 15
click at [715, 266] on div "A practice is not required to disclose protected health information to law enfo…" at bounding box center [568, 213] width 373 height 164
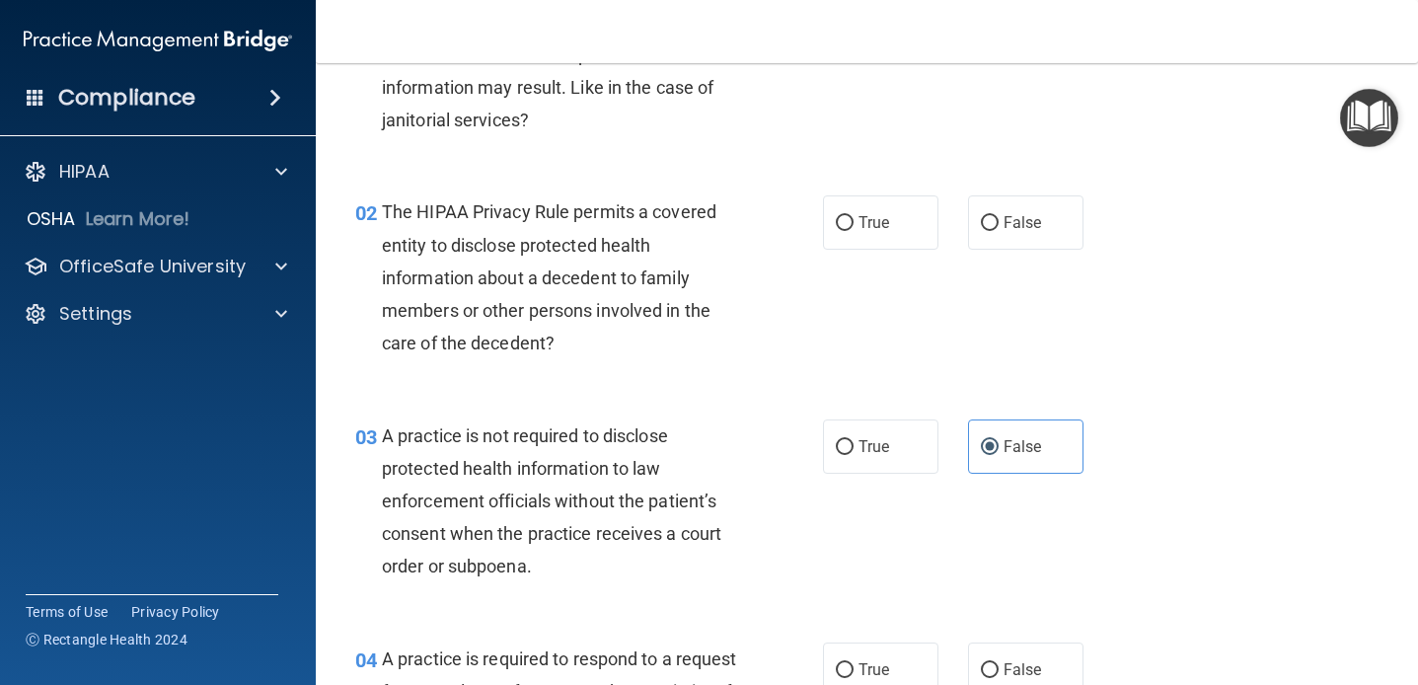
scroll to position [170, 0]
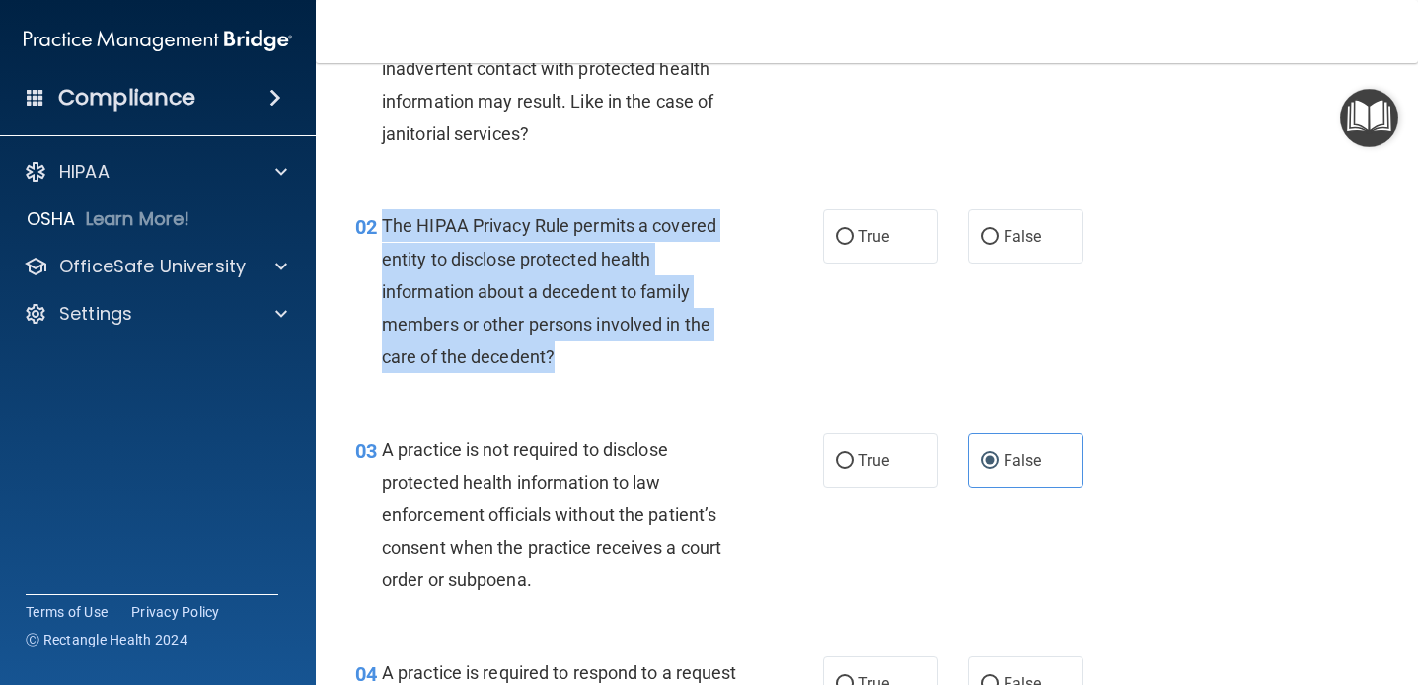
drag, startPoint x: 571, startPoint y: 362, endPoint x: 384, endPoint y: 221, distance: 234.7
click at [384, 221] on div "The HIPAA Privacy Rule permits a covered entity to disclose protected health in…" at bounding box center [568, 291] width 373 height 164
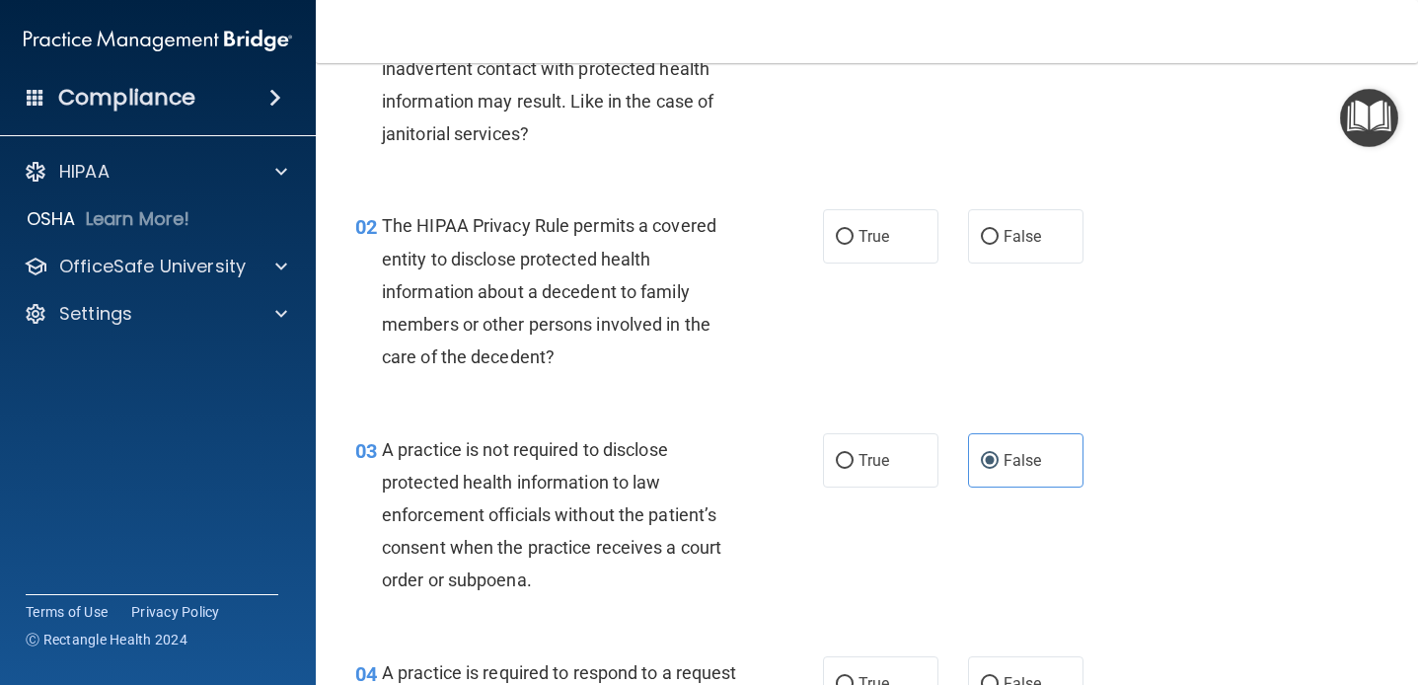
click at [649, 217] on span "The HIPAA Privacy Rule permits a covered entity to disclose protected health in…" at bounding box center [549, 291] width 335 height 152
click at [911, 251] on label "True" at bounding box center [880, 236] width 115 height 54
click at [854, 245] on input "True" at bounding box center [845, 237] width 18 height 15
radio input "true"
click at [759, 334] on div "02 The HIPAA Privacy Rule permits a covered entity to disclose protected health…" at bounding box center [589, 296] width 527 height 174
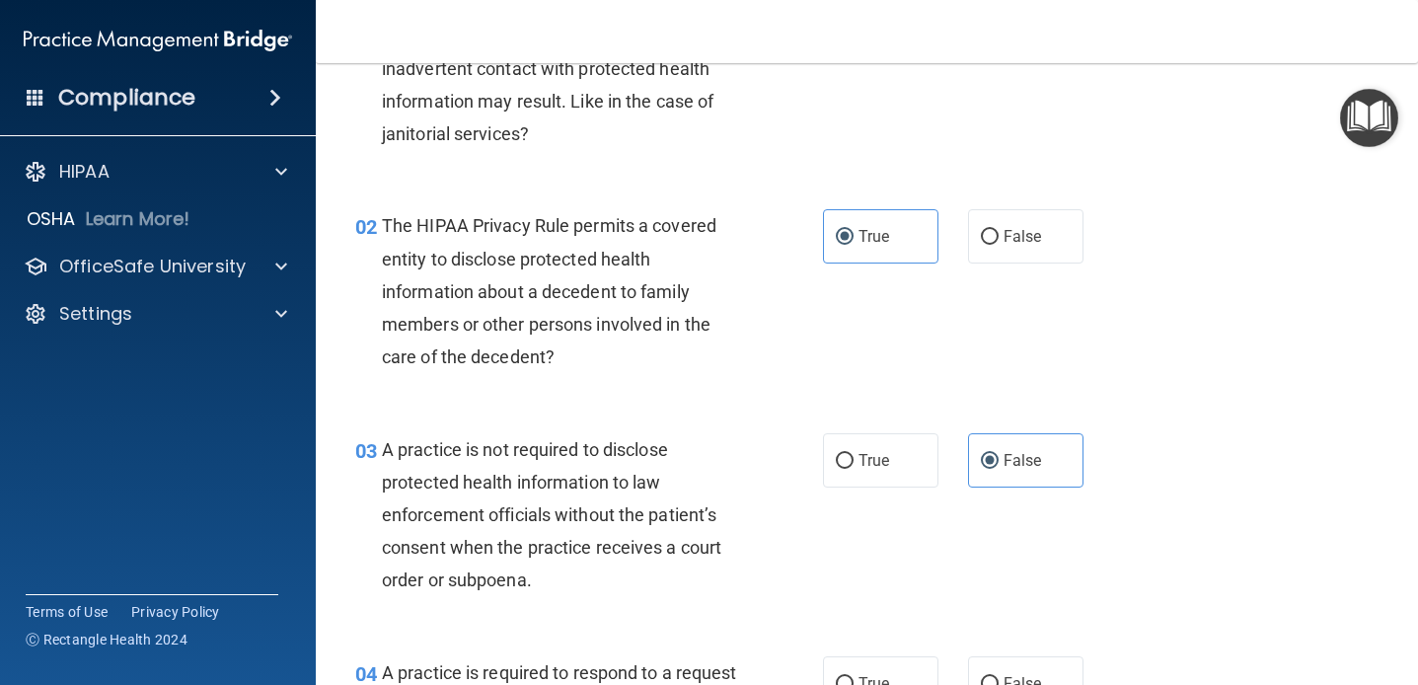
click at [711, 320] on span "The HIPAA Privacy Rule permits a covered entity to disclose protected health in…" at bounding box center [549, 291] width 335 height 152
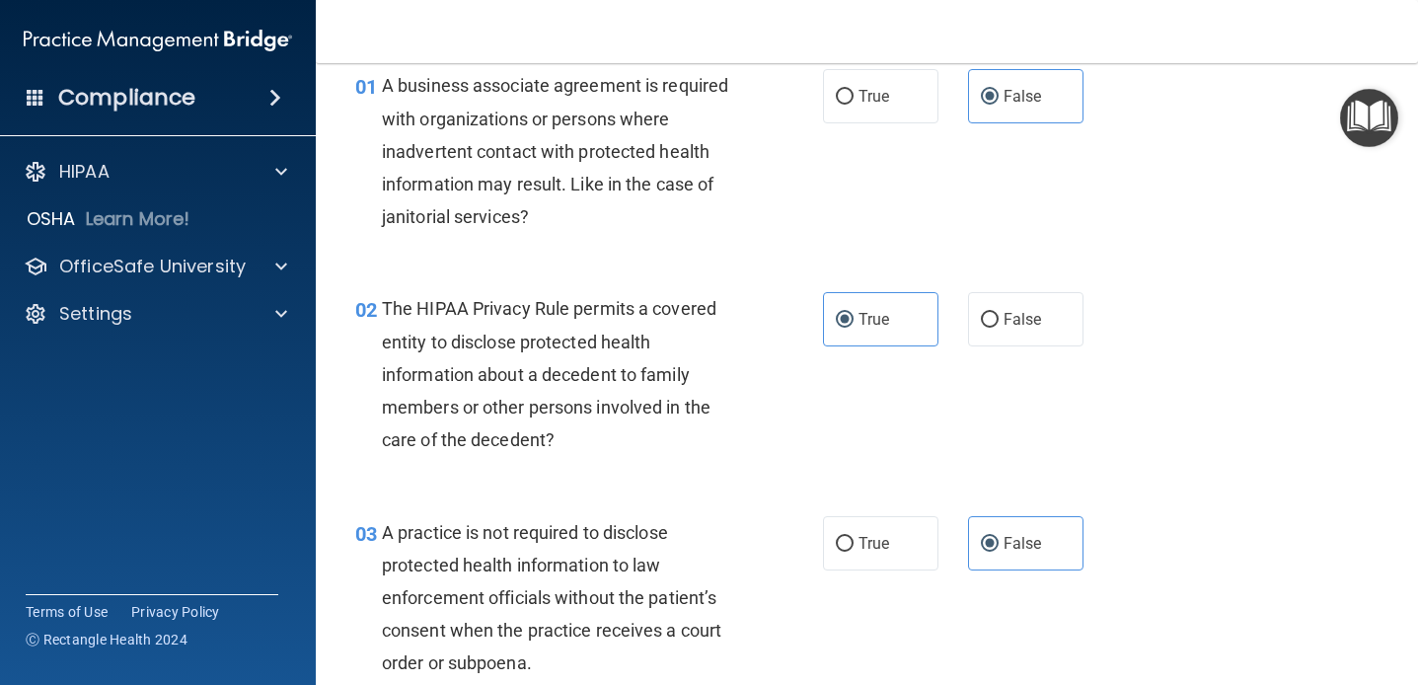
scroll to position [71, 0]
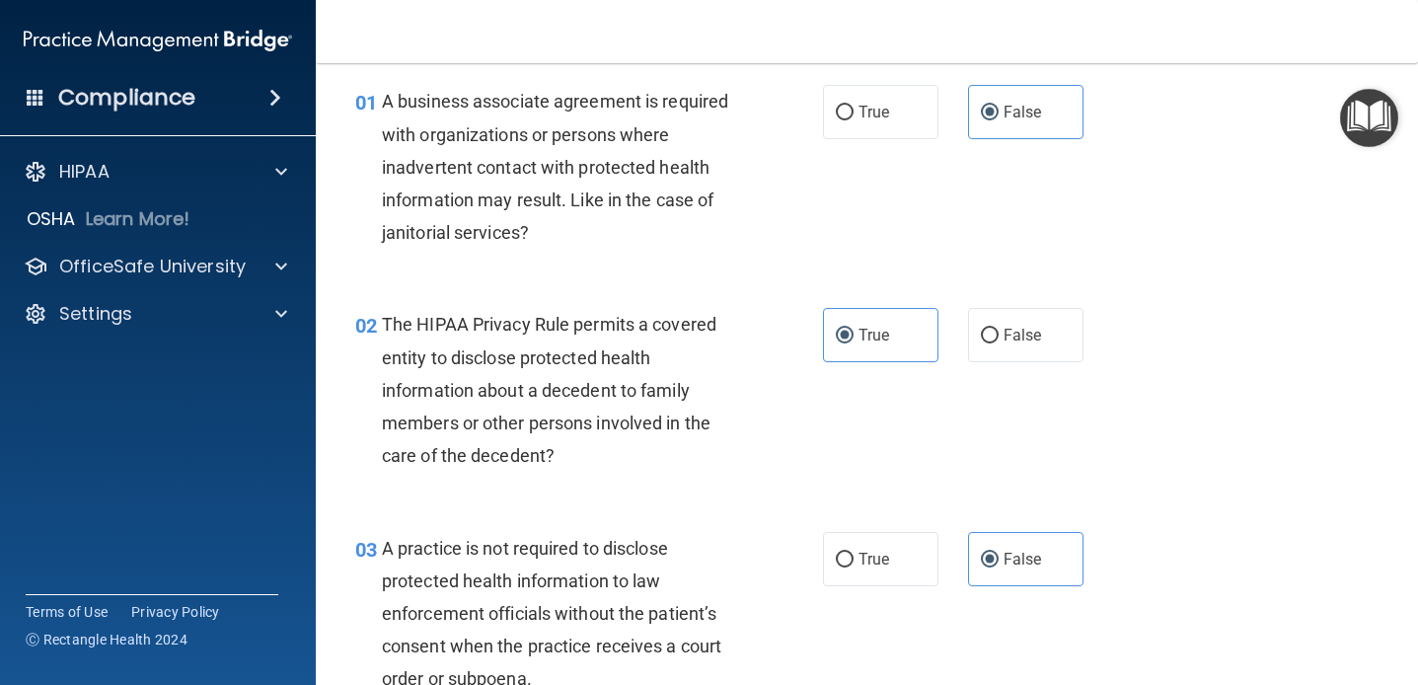
click at [696, 229] on div "A business associate agreement is required with organizations or persons where …" at bounding box center [568, 167] width 373 height 164
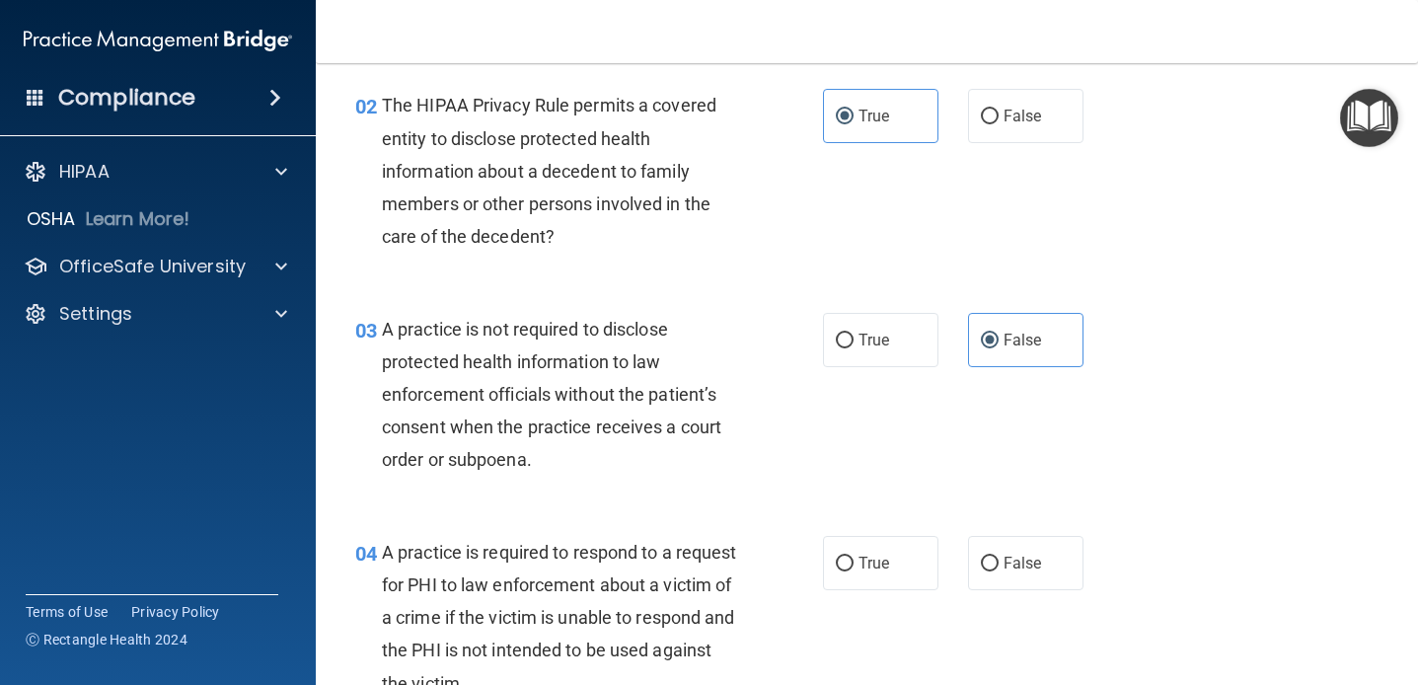
scroll to position [297, 0]
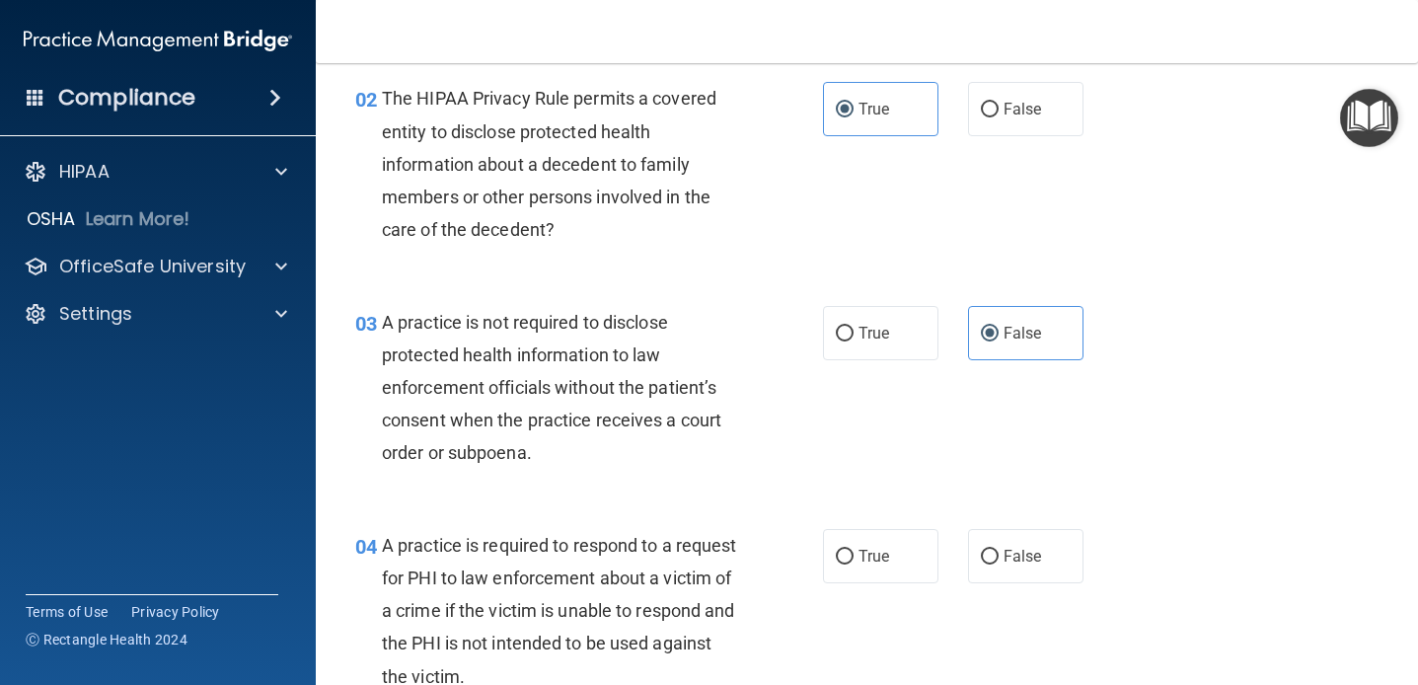
click at [703, 223] on div "The HIPAA Privacy Rule permits a covered entity to disclose protected health in…" at bounding box center [568, 164] width 373 height 164
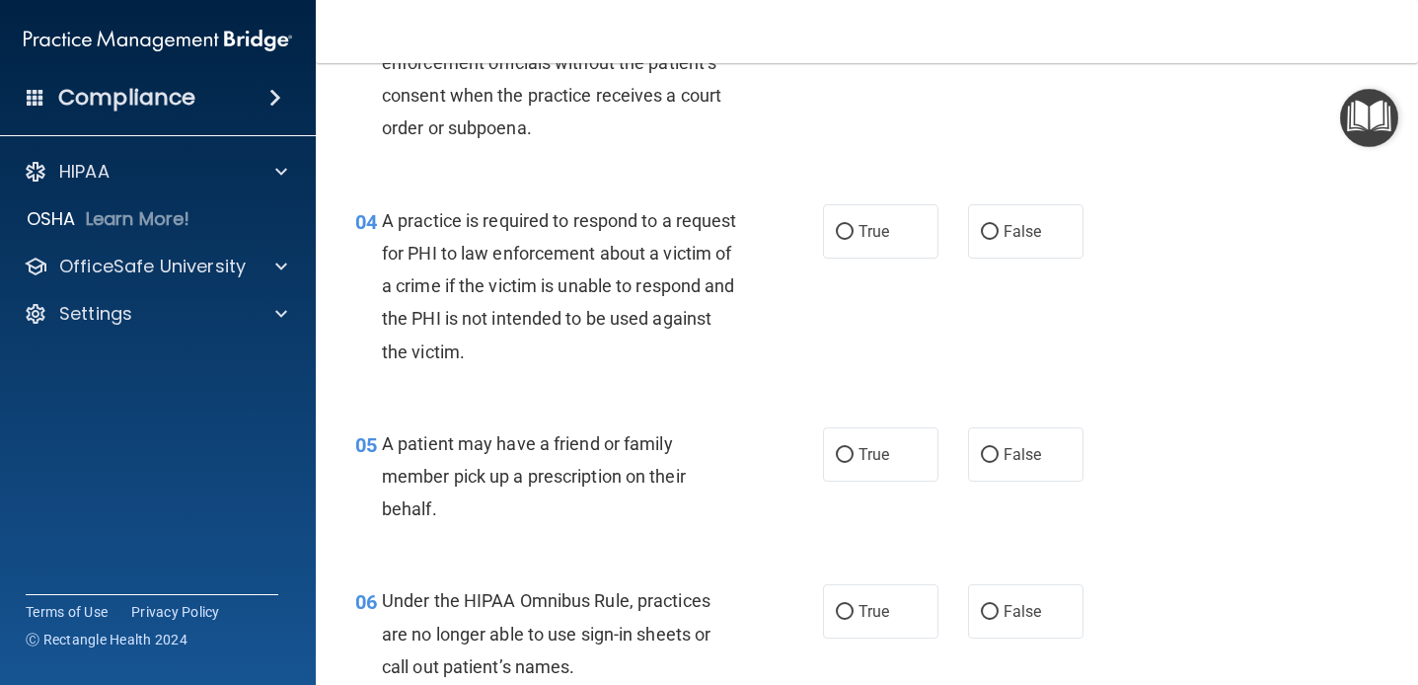
scroll to position [627, 0]
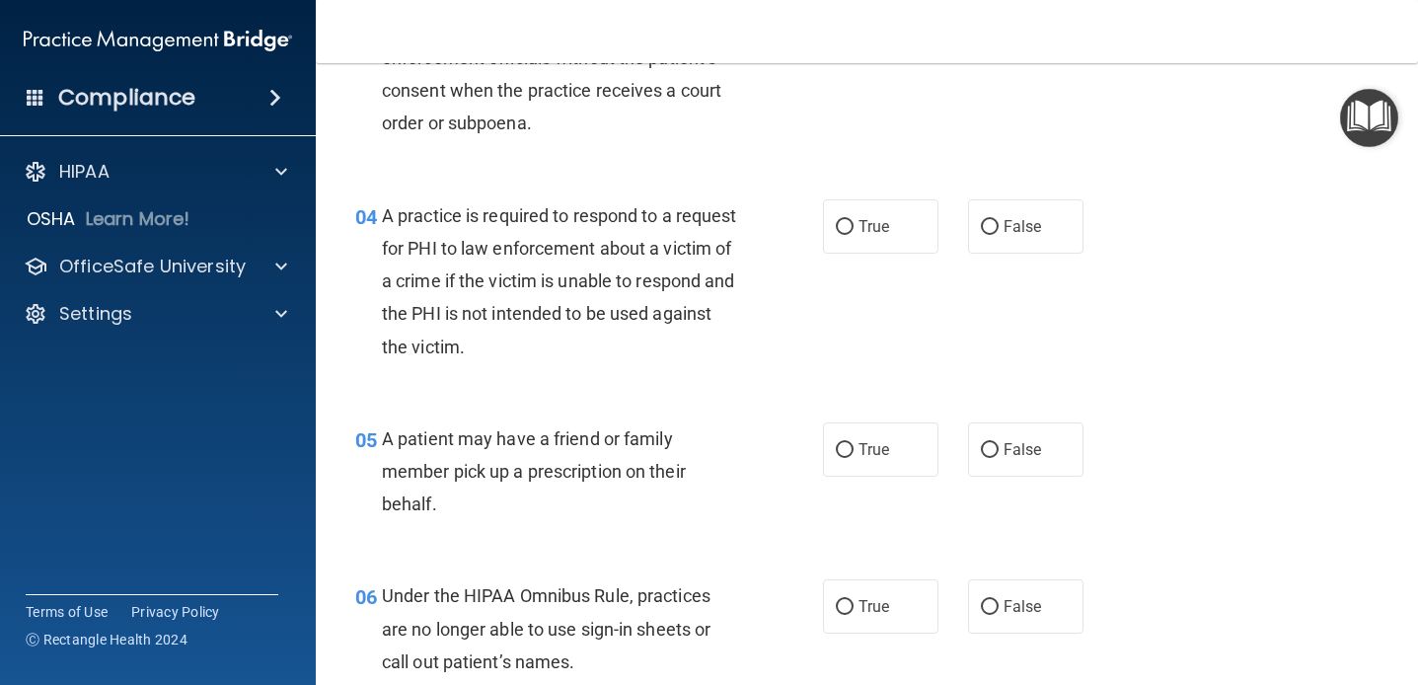
click at [626, 317] on span "A practice is required to respond to a request for PHI to law enforcement about…" at bounding box center [559, 281] width 355 height 152
click at [1023, 233] on span "False" at bounding box center [1023, 226] width 38 height 19
click at [999, 233] on input "False" at bounding box center [990, 227] width 18 height 15
radio input "true"
click at [718, 241] on span "A practice is required to respond to a request for PHI to law enforcement about…" at bounding box center [559, 281] width 355 height 152
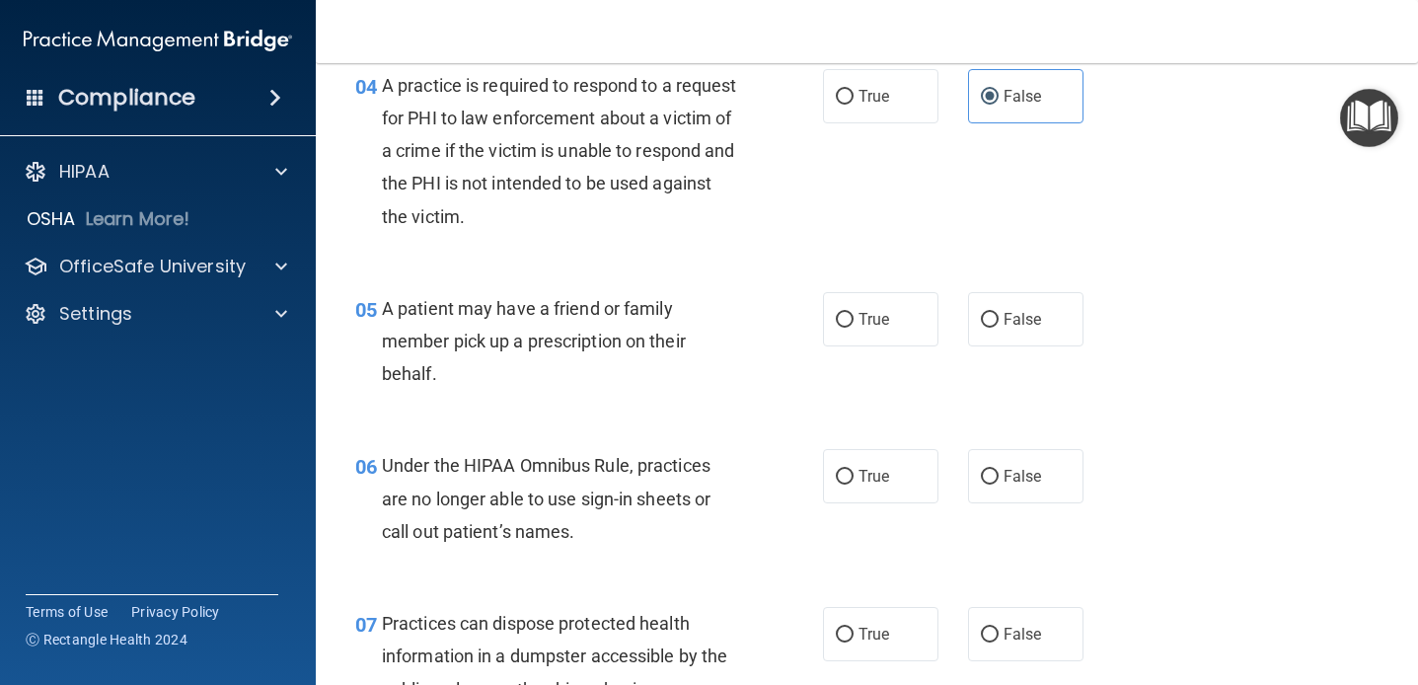
scroll to position [755, 0]
click at [689, 321] on div "A patient may have a friend or family member pick up a prescription on their be…" at bounding box center [568, 343] width 373 height 99
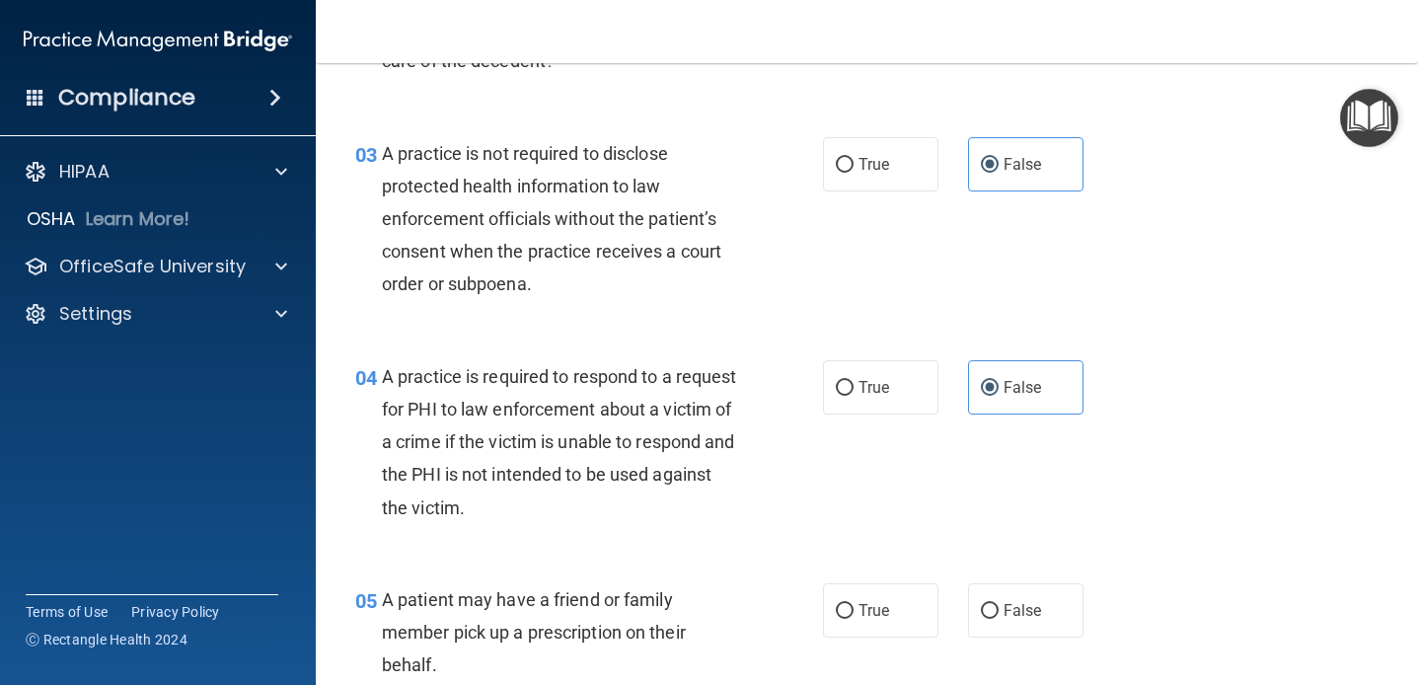
scroll to position [483, 0]
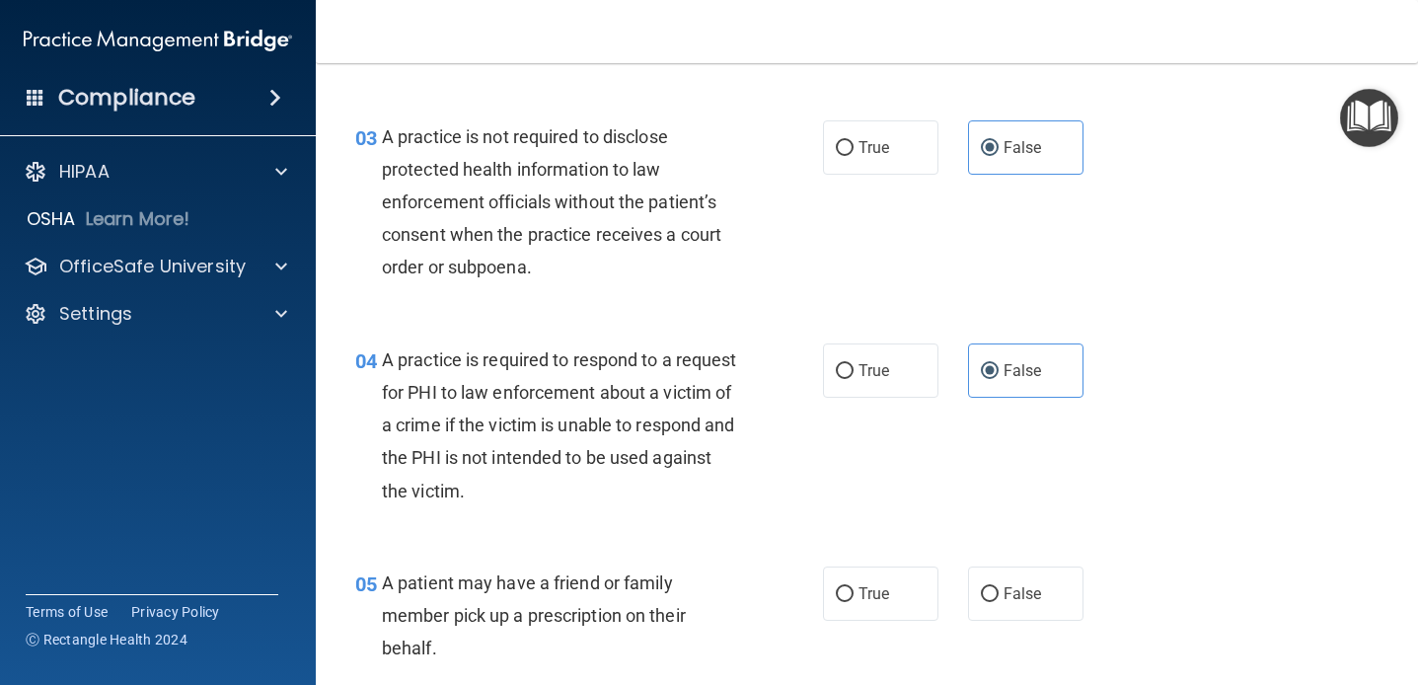
click at [619, 409] on div "A practice is required to respond to a request for PHI to law enforcement about…" at bounding box center [568, 425] width 373 height 164
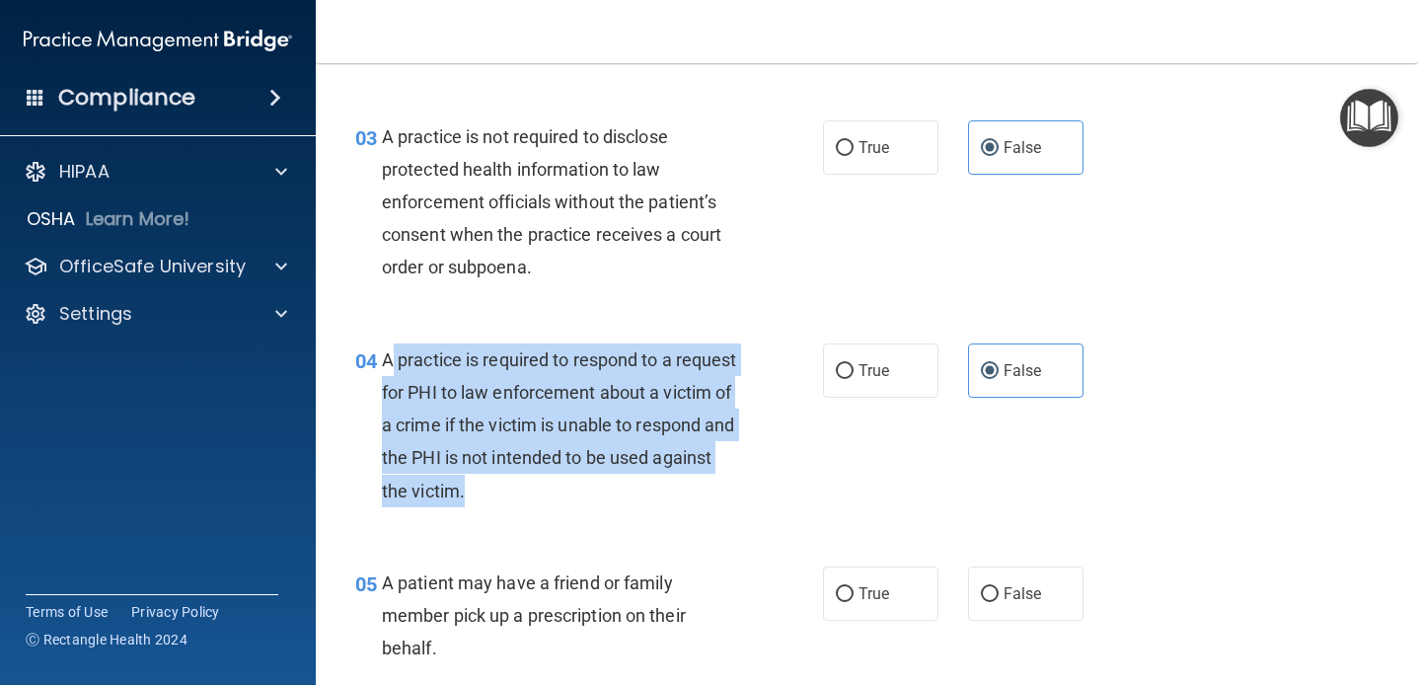
drag, startPoint x: 604, startPoint y: 498, endPoint x: 389, endPoint y: 359, distance: 256.2
click at [389, 359] on div "A practice is required to respond to a request for PHI to law enforcement about…" at bounding box center [568, 425] width 373 height 164
click at [511, 502] on div "A practice is required to respond to a request for PHI to law enforcement about…" at bounding box center [568, 425] width 373 height 164
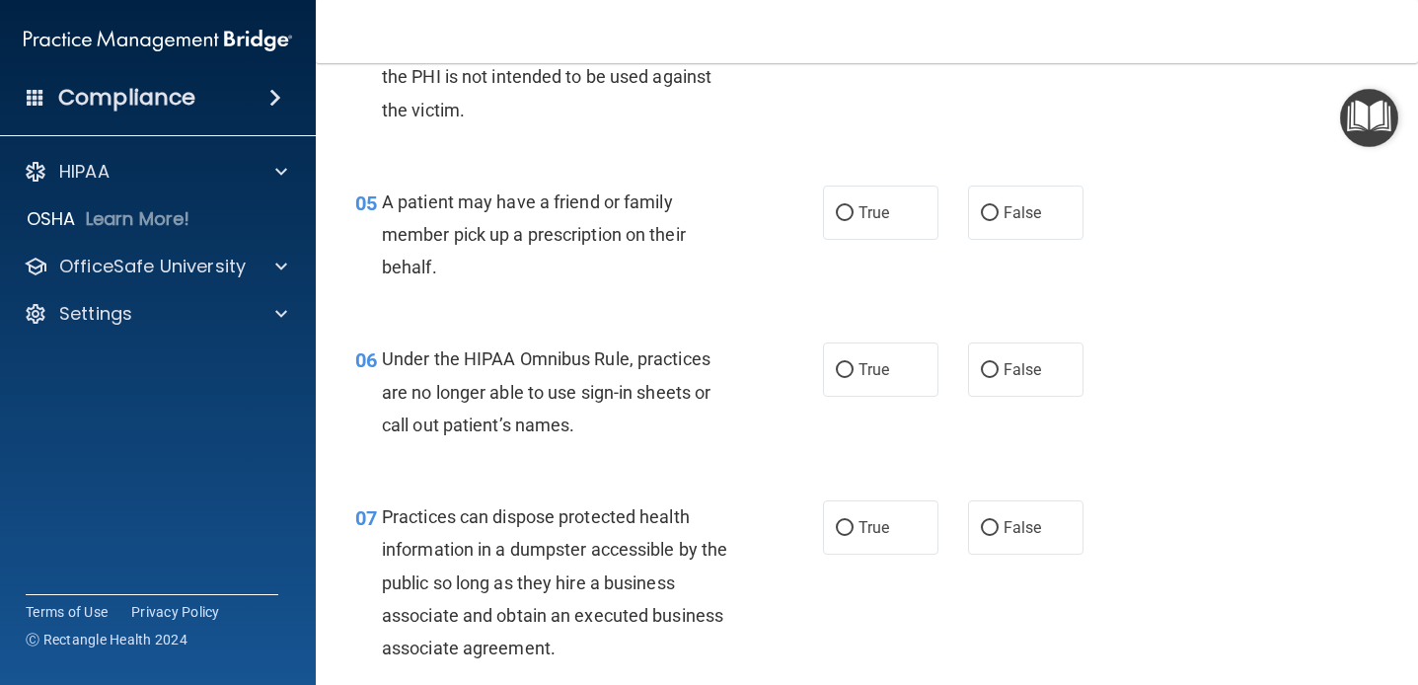
scroll to position [842, 0]
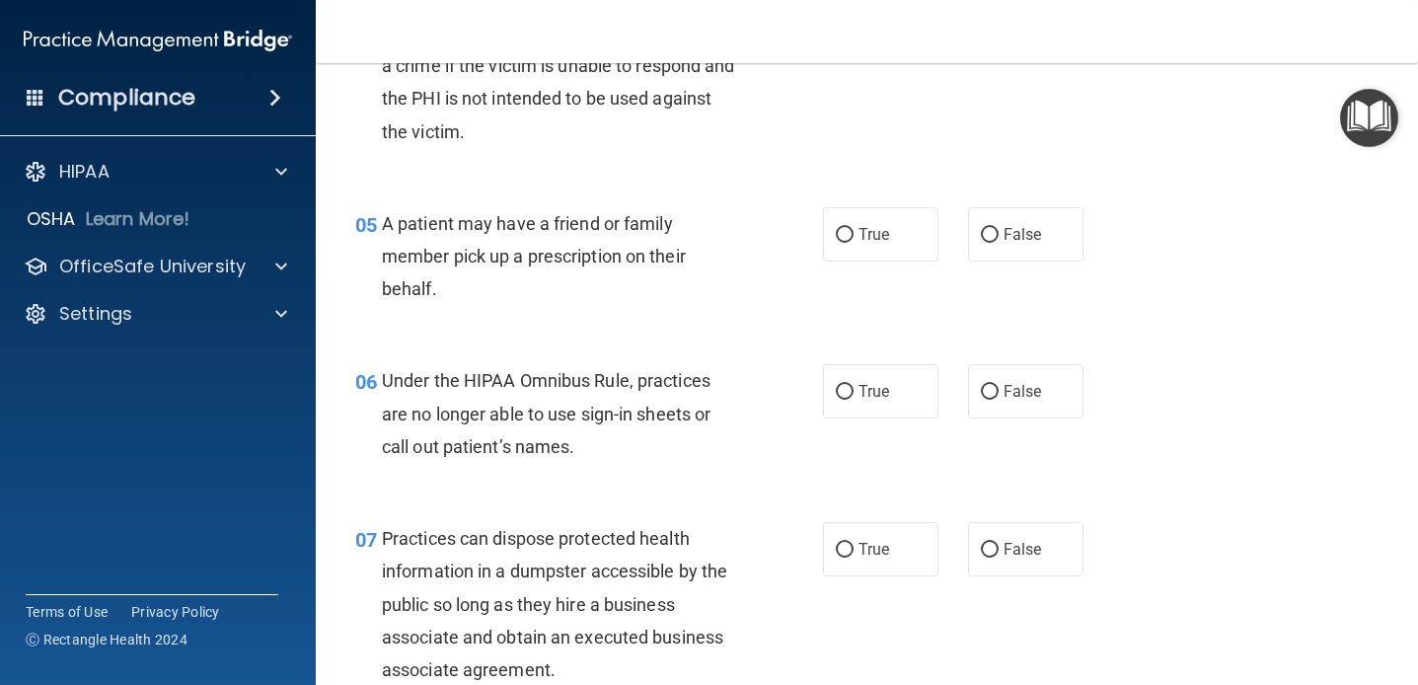
click at [583, 246] on span "A patient may have a friend or family member pick up a prescription on their be…" at bounding box center [534, 256] width 304 height 86
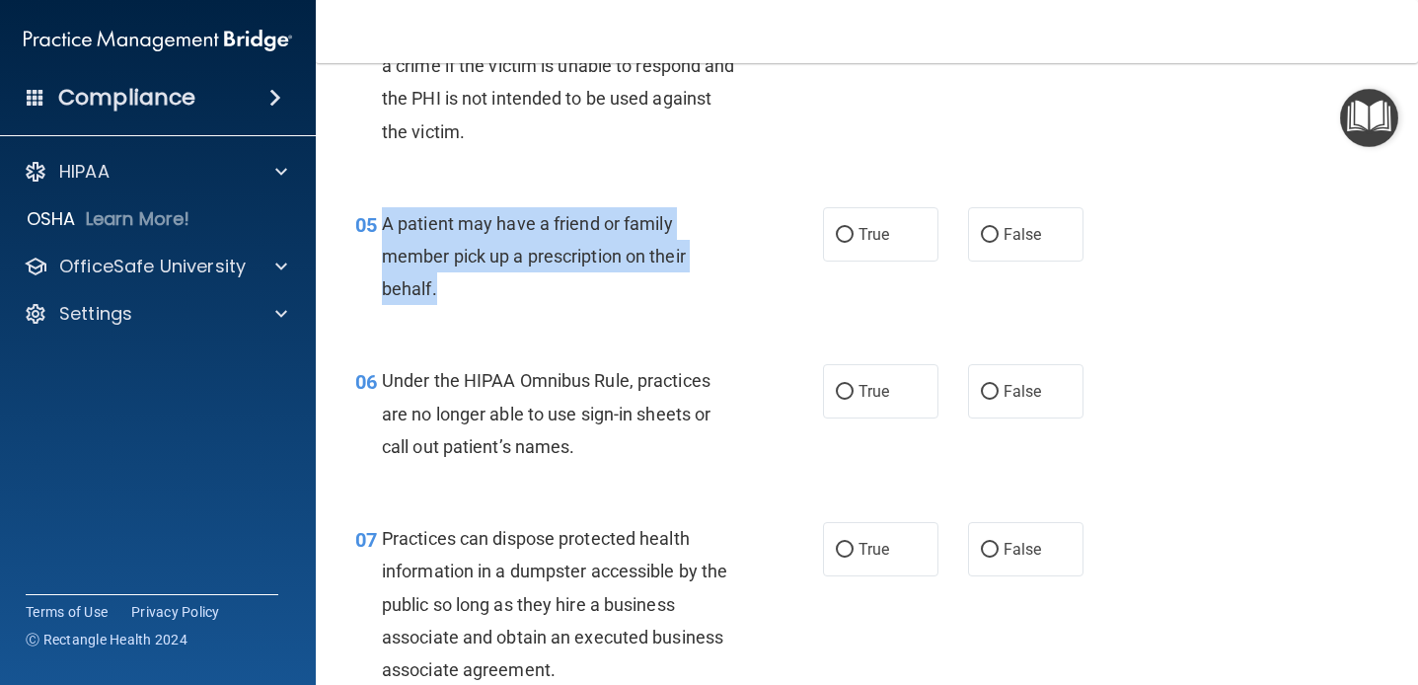
drag, startPoint x: 466, startPoint y: 282, endPoint x: 380, endPoint y: 222, distance: 104.9
click at [380, 222] on div "05 A patient may have a friend or family member pick up a prescription on their…" at bounding box center [589, 261] width 527 height 109
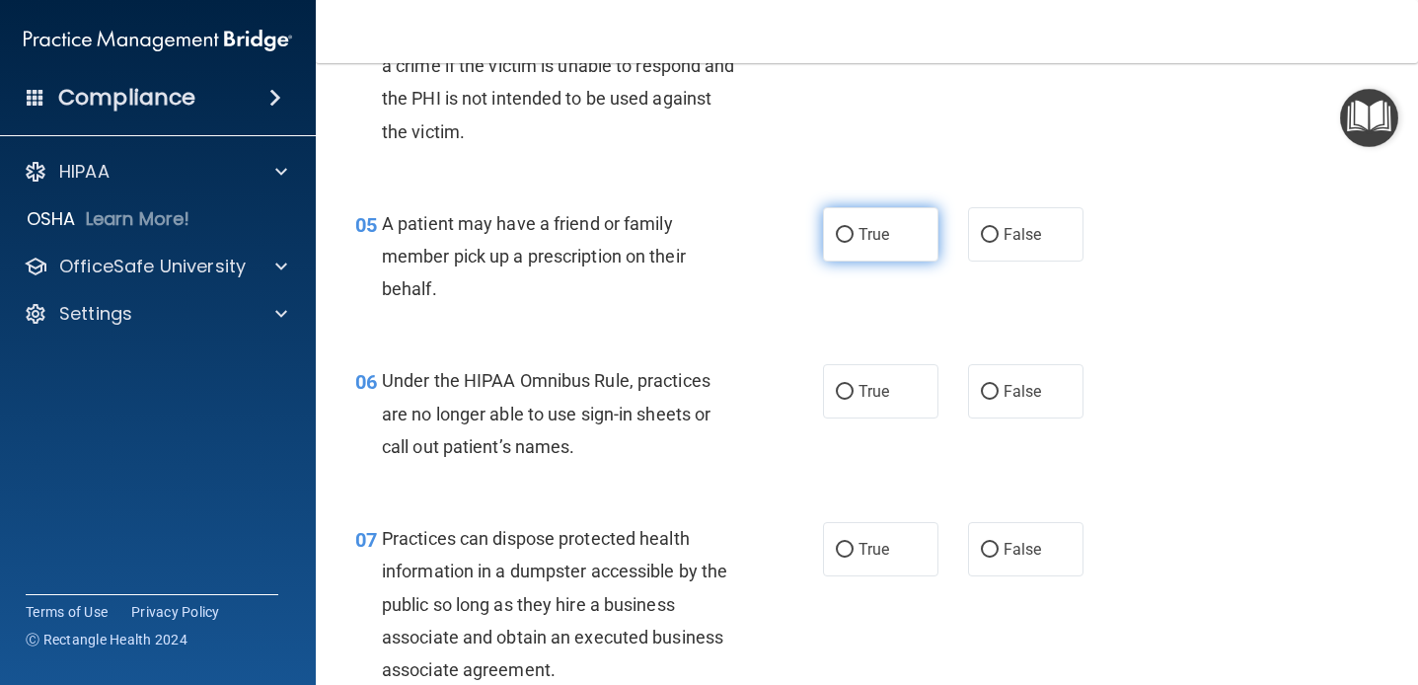
click at [928, 243] on label "True" at bounding box center [880, 234] width 115 height 54
click at [854, 243] on input "True" at bounding box center [845, 235] width 18 height 15
radio input "true"
click at [748, 320] on div "05 A patient may have a friend or family member pick up a prescription on their…" at bounding box center [866, 262] width 1053 height 158
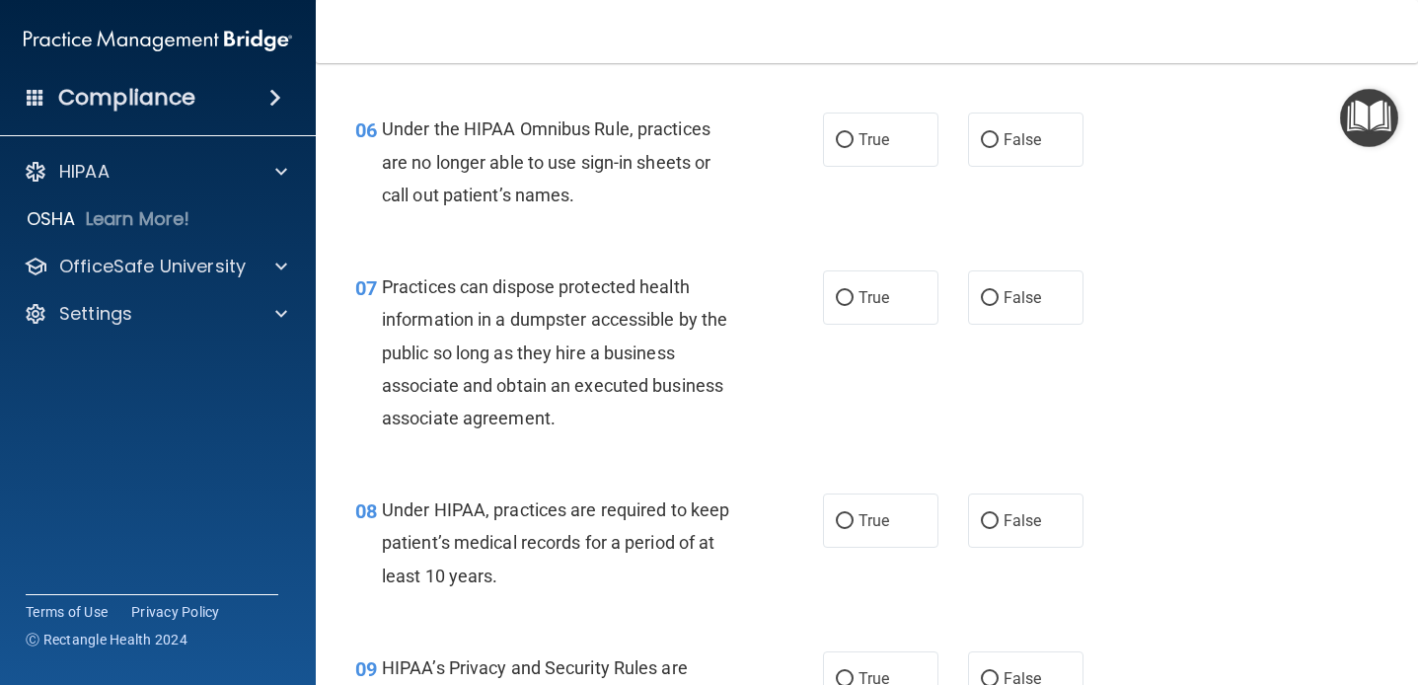
scroll to position [1098, 0]
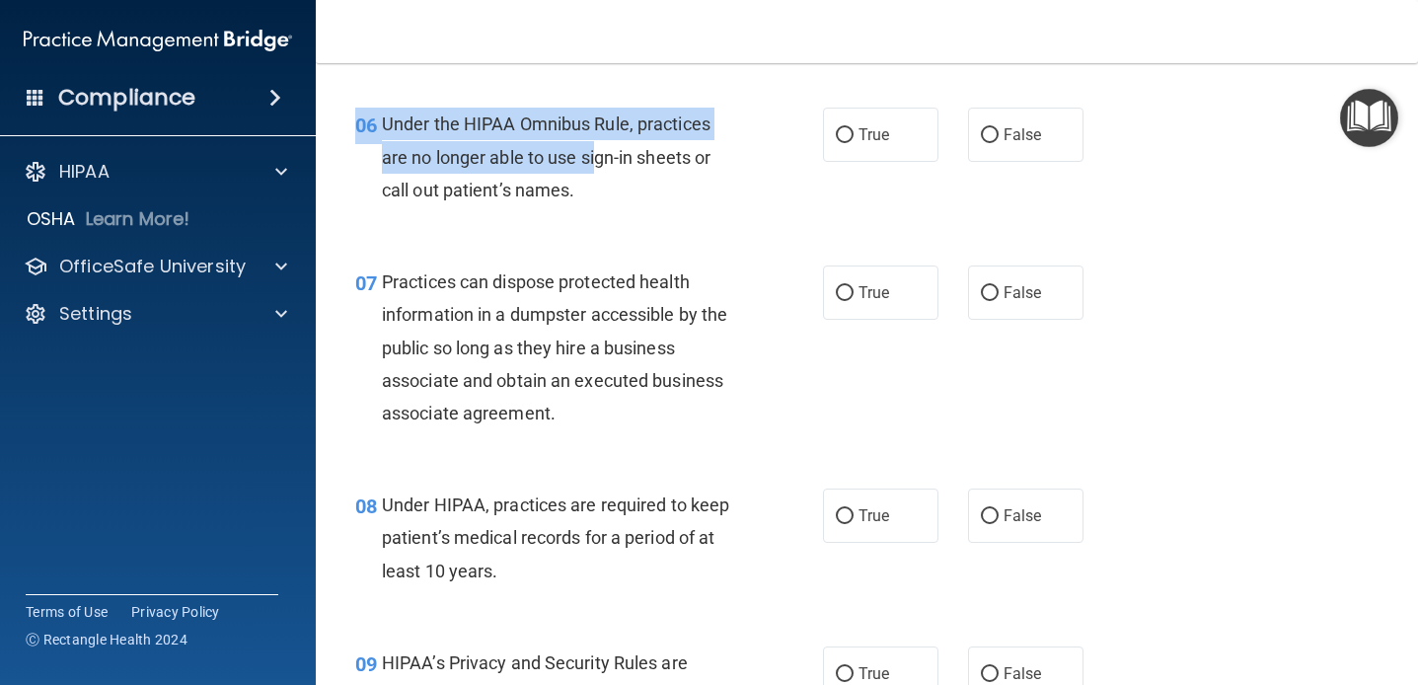
drag, startPoint x: 599, startPoint y: 172, endPoint x: 387, endPoint y: 107, distance: 222.0
click at [387, 107] on div "06 Under the HIPAA Omnibus Rule, practices are no longer able to use sign-in sh…" at bounding box center [866, 162] width 1053 height 158
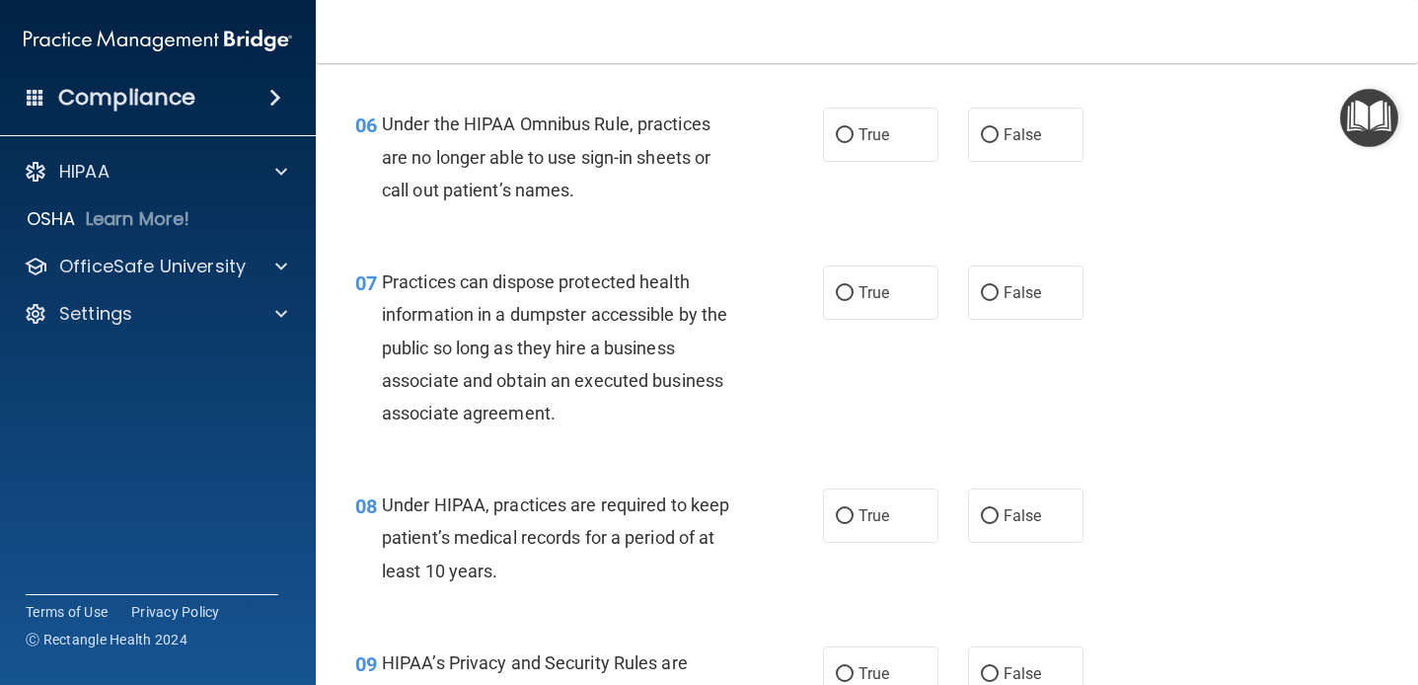
click at [387, 107] on div "06 Under the HIPAA Omnibus Rule, practices are no longer able to use sign-in sh…" at bounding box center [866, 162] width 1053 height 158
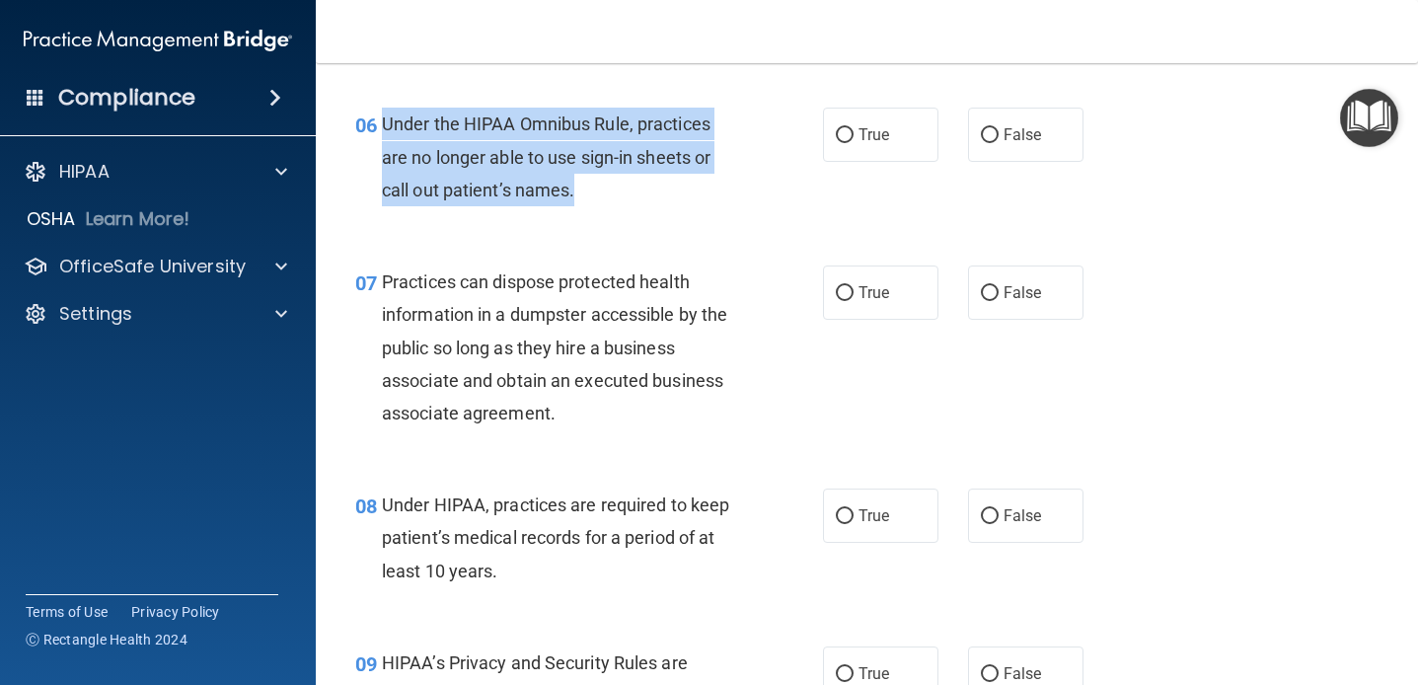
drag, startPoint x: 380, startPoint y: 121, endPoint x: 574, endPoint y: 201, distance: 210.2
click at [574, 201] on div "06 Under the HIPAA Omnibus Rule, practices are no longer able to use sign-in sh…" at bounding box center [589, 162] width 527 height 109
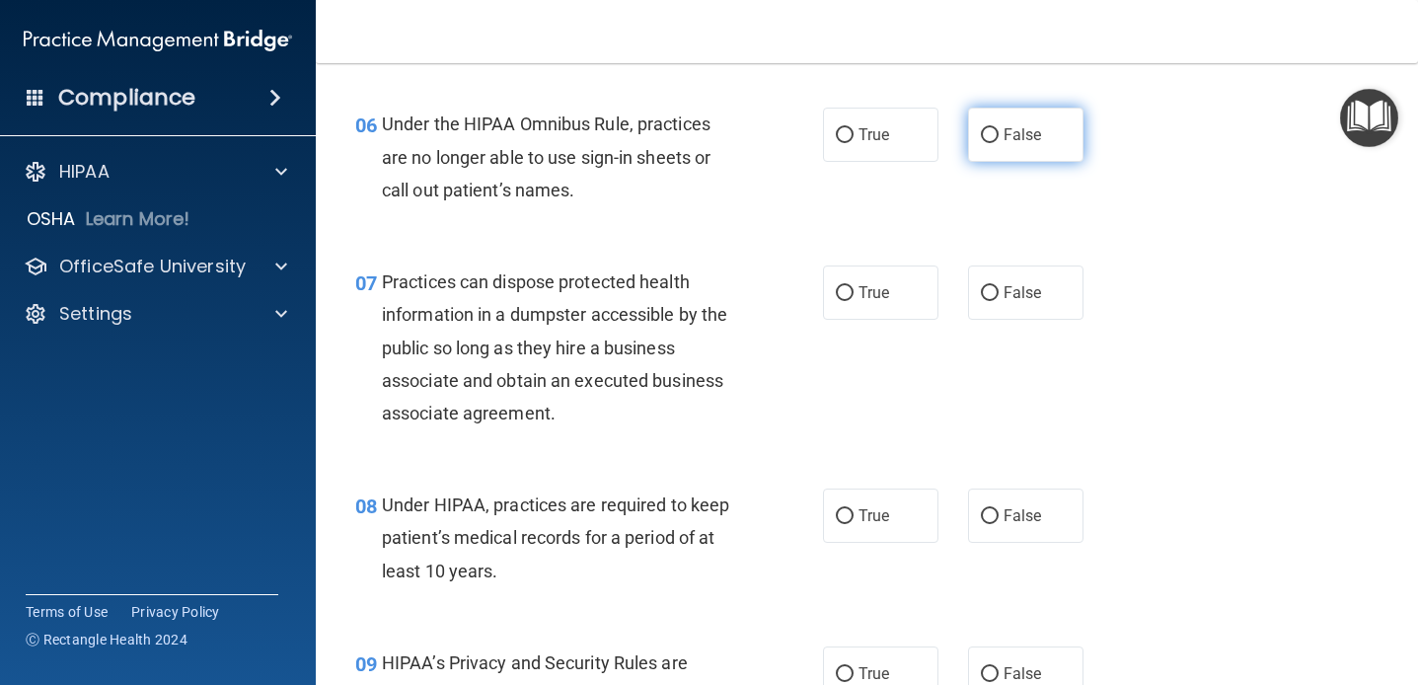
click at [1018, 132] on span "False" at bounding box center [1023, 134] width 38 height 19
click at [999, 132] on input "False" at bounding box center [990, 135] width 18 height 15
radio input "true"
click at [891, 202] on div "06 Under the HIPAA Omnibus Rule, practices are no longer able to use sign-in sh…" at bounding box center [866, 162] width 1053 height 158
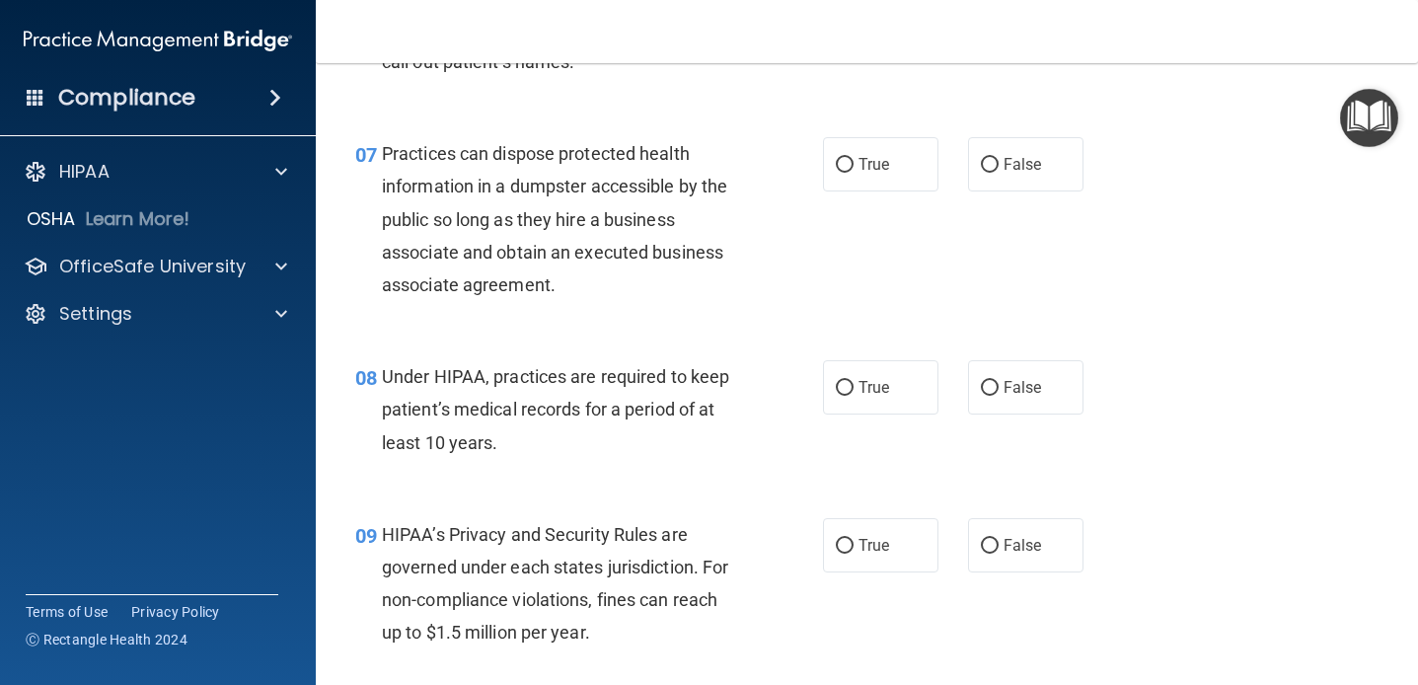
scroll to position [1230, 0]
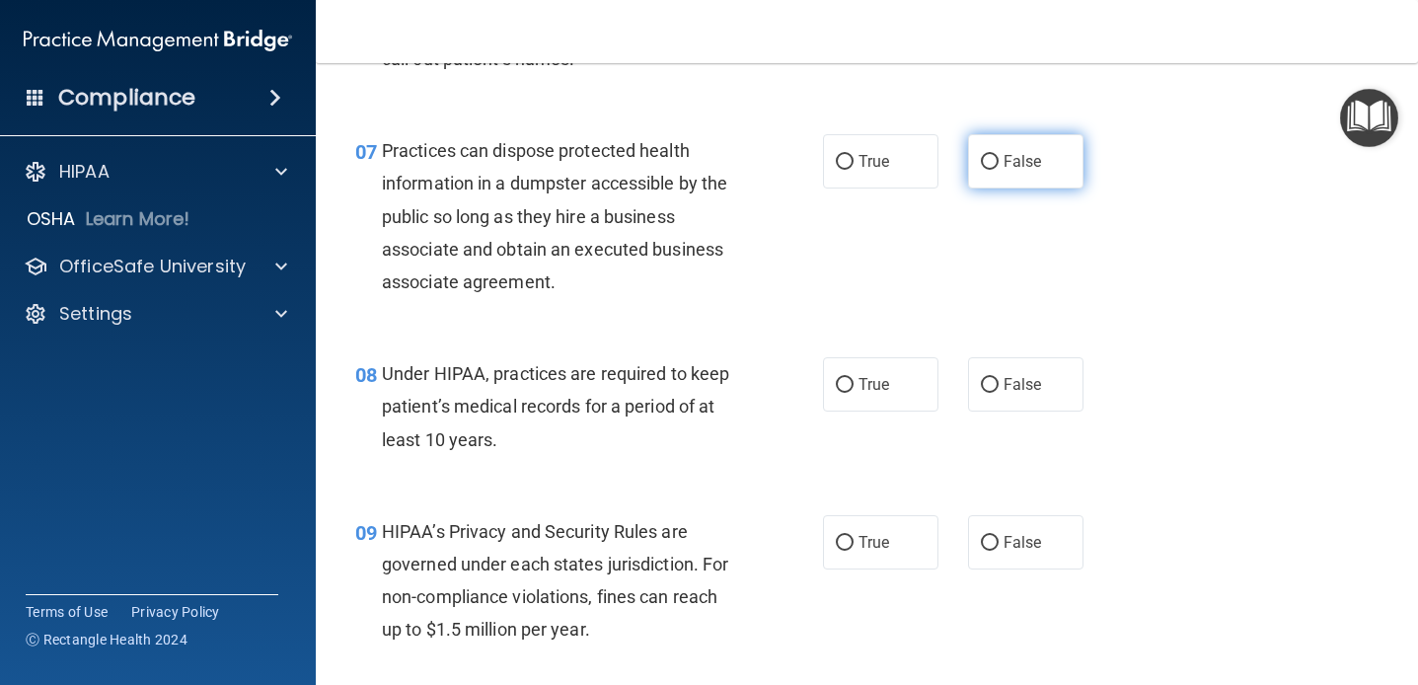
click at [1017, 141] on label "False" at bounding box center [1025, 161] width 115 height 54
click at [999, 155] on input "False" at bounding box center [990, 162] width 18 height 15
radio input "true"
click at [798, 276] on div "07 Practices can dispose protected health information in a dumpster accessible …" at bounding box center [589, 221] width 527 height 174
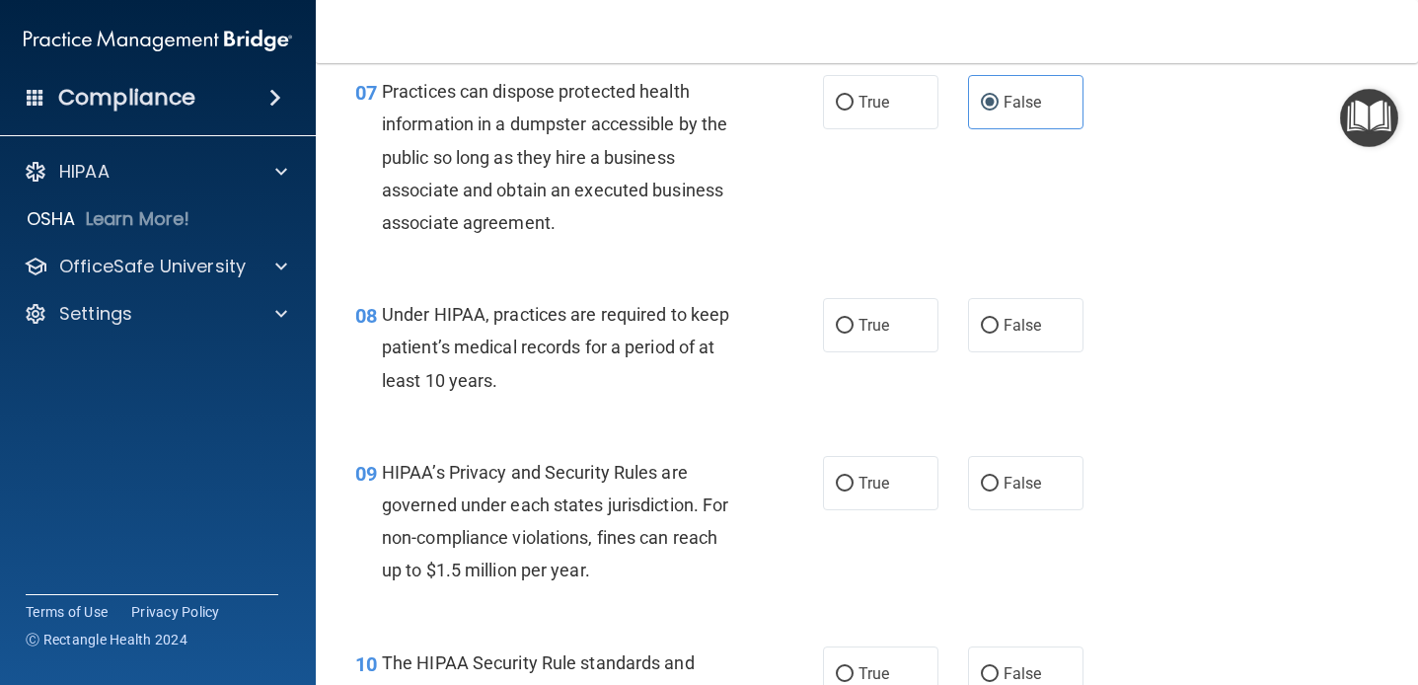
scroll to position [1271, 0]
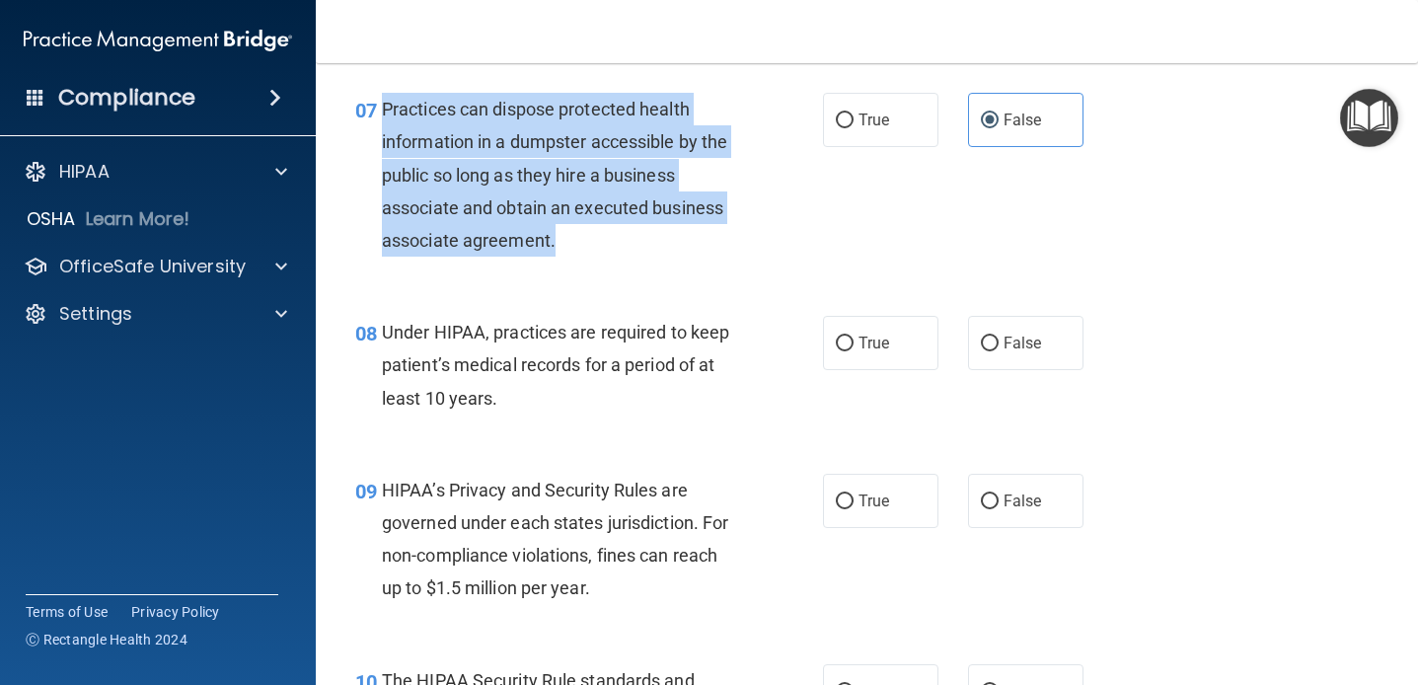
drag, startPoint x: 575, startPoint y: 259, endPoint x: 385, endPoint y: 113, distance: 240.0
click at [385, 113] on div "07 Practices can dispose protected health information in a dumpster accessible …" at bounding box center [589, 180] width 527 height 174
click at [385, 113] on span "Practices can dispose protected health information in a dumpster accessible by …" at bounding box center [554, 175] width 345 height 152
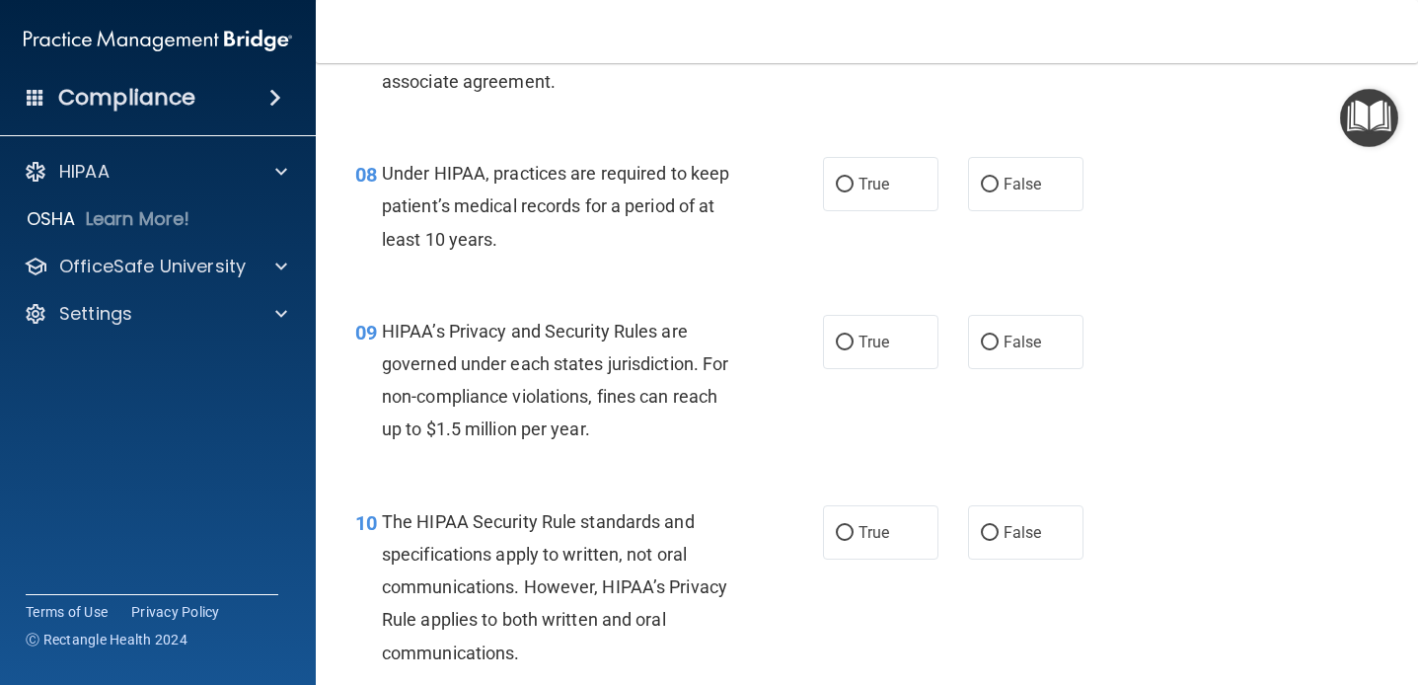
scroll to position [1431, 0]
click at [468, 287] on div "08 Under HIPAA, practices are required to keep patient’s medical records for a …" at bounding box center [866, 210] width 1053 height 158
click at [492, 245] on span "Under HIPAA, practices are required to keep patient’s medical records for a per…" at bounding box center [555, 205] width 347 height 86
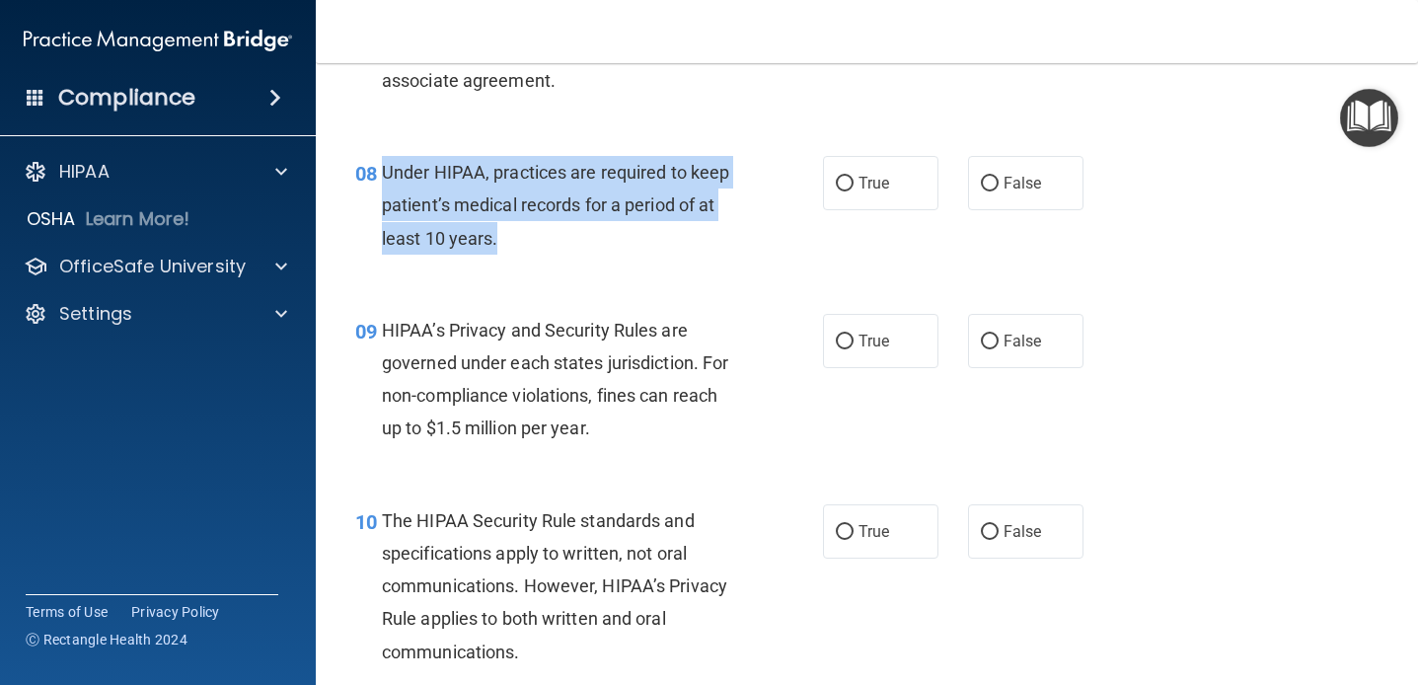
drag, startPoint x: 511, startPoint y: 245, endPoint x: 385, endPoint y: 168, distance: 147.9
click at [385, 168] on div "Under HIPAA, practices are required to keep patient’s medical records for a per…" at bounding box center [568, 205] width 373 height 99
click at [647, 258] on div "08 Under HIPAA, practices are required to keep patient’s medical records for a …" at bounding box center [589, 210] width 527 height 109
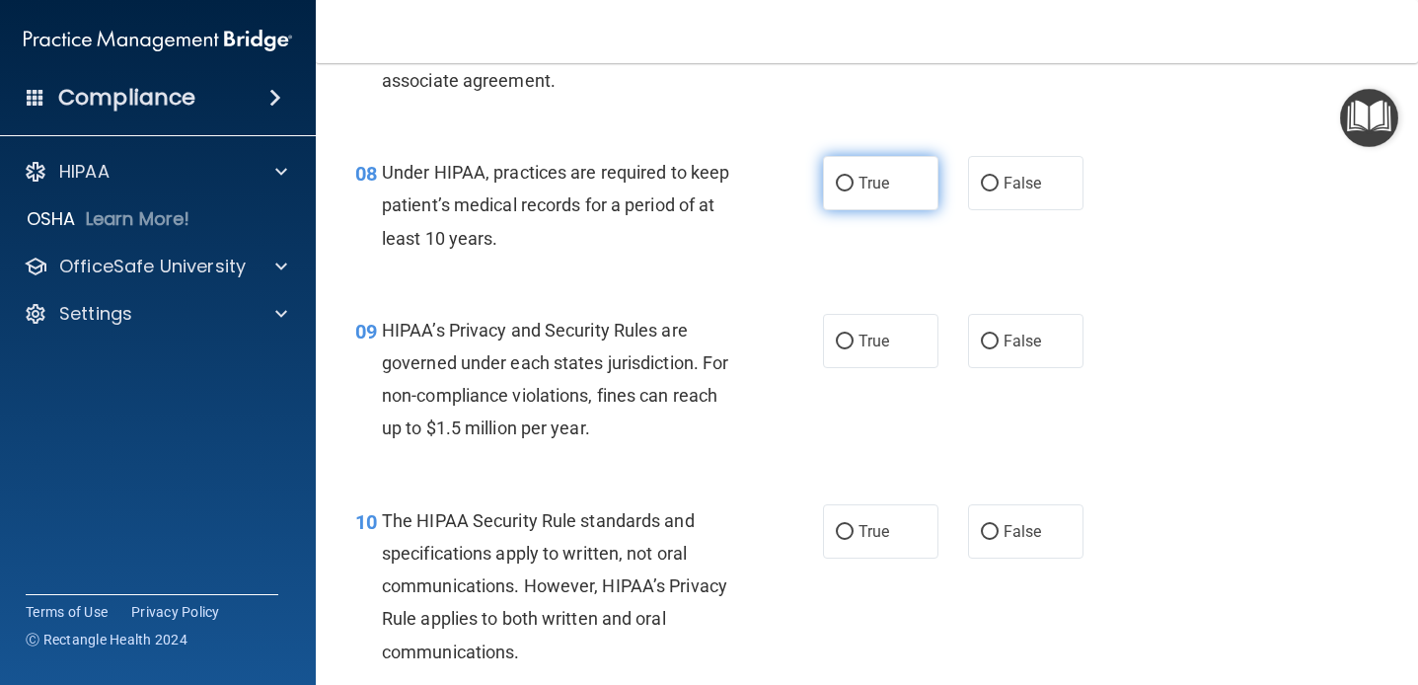
click at [931, 198] on label "True" at bounding box center [880, 183] width 115 height 54
click at [854, 191] on input "True" at bounding box center [845, 184] width 18 height 15
radio input "true"
click at [971, 198] on label "False" at bounding box center [1025, 183] width 115 height 54
click at [981, 191] on input "False" at bounding box center [990, 184] width 18 height 15
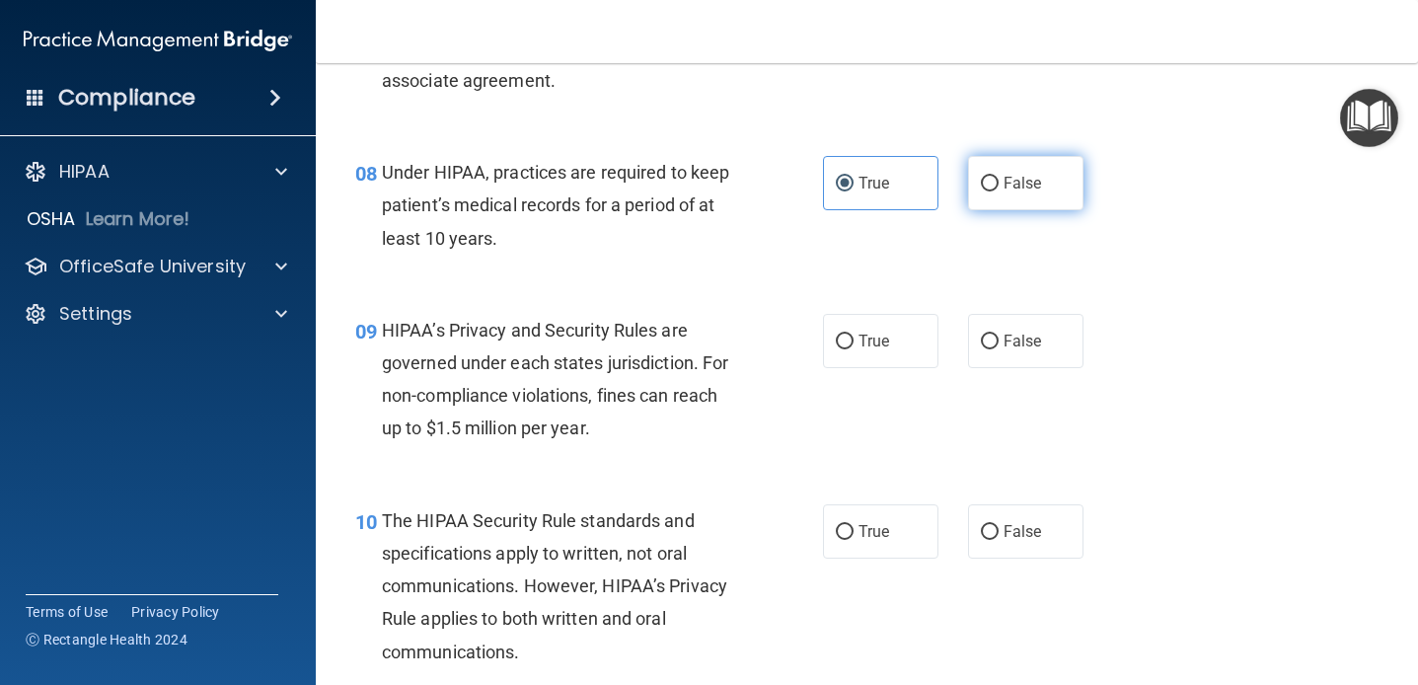
radio input "true"
radio input "false"
click at [687, 239] on div "Under HIPAA, practices are required to keep patient’s medical records for a per…" at bounding box center [568, 205] width 373 height 99
click at [872, 246] on div "08 Under HIPAA, practices are required to keep patient’s medical records for a …" at bounding box center [866, 210] width 1053 height 158
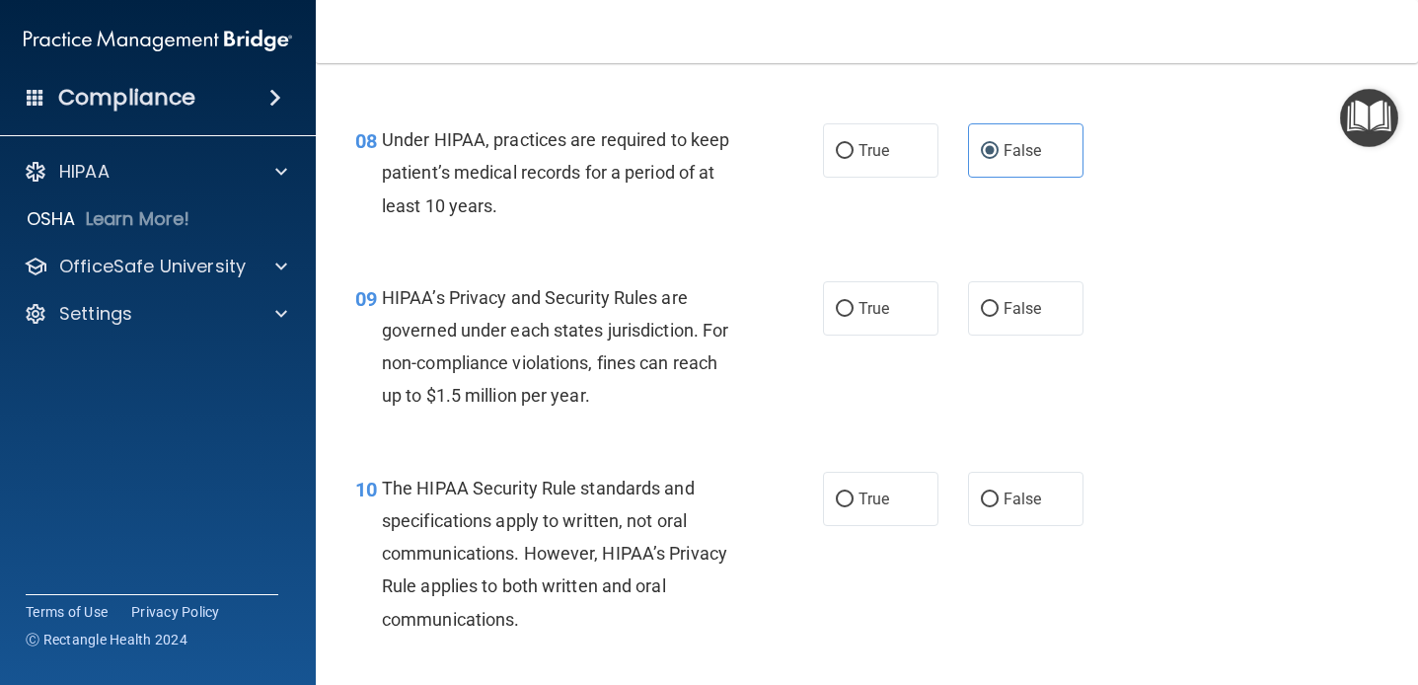
scroll to position [1463, 0]
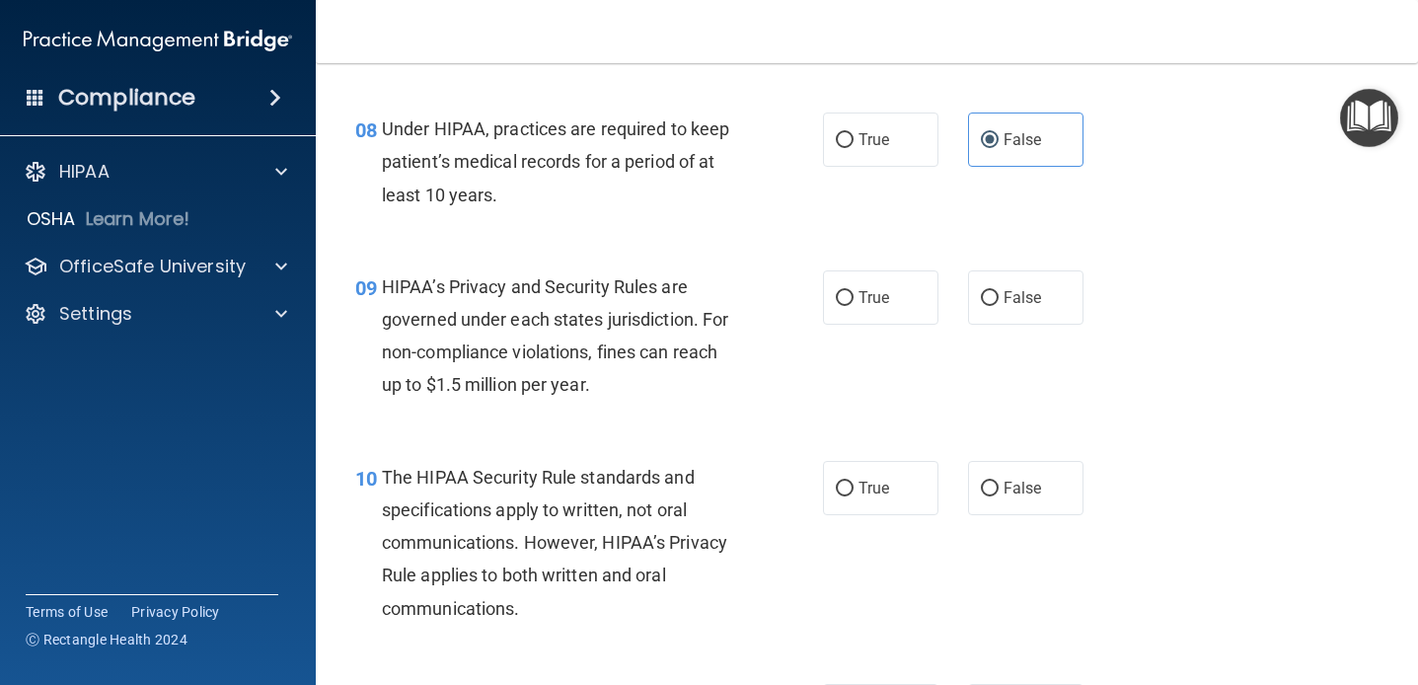
click at [653, 353] on span "HIPAA’s Privacy and Security Rules are governed under each states jurisdiction.…" at bounding box center [555, 335] width 346 height 119
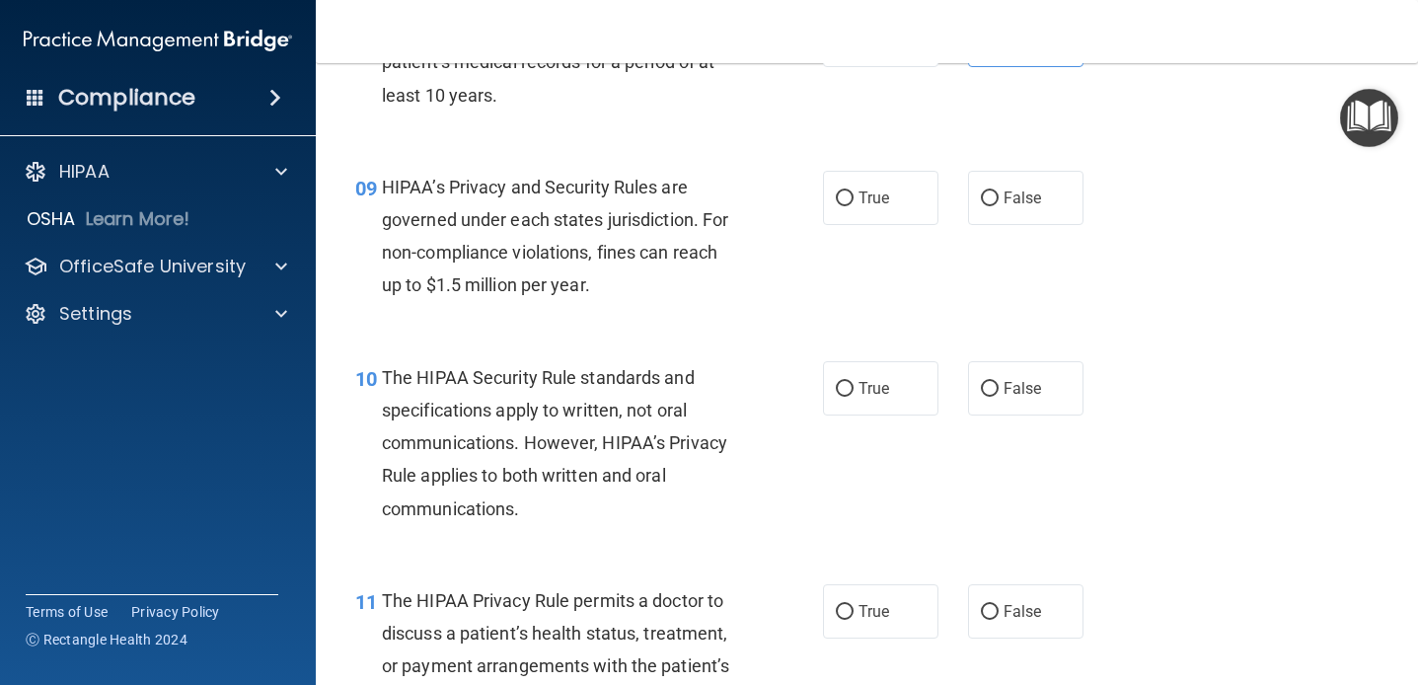
scroll to position [1581, 0]
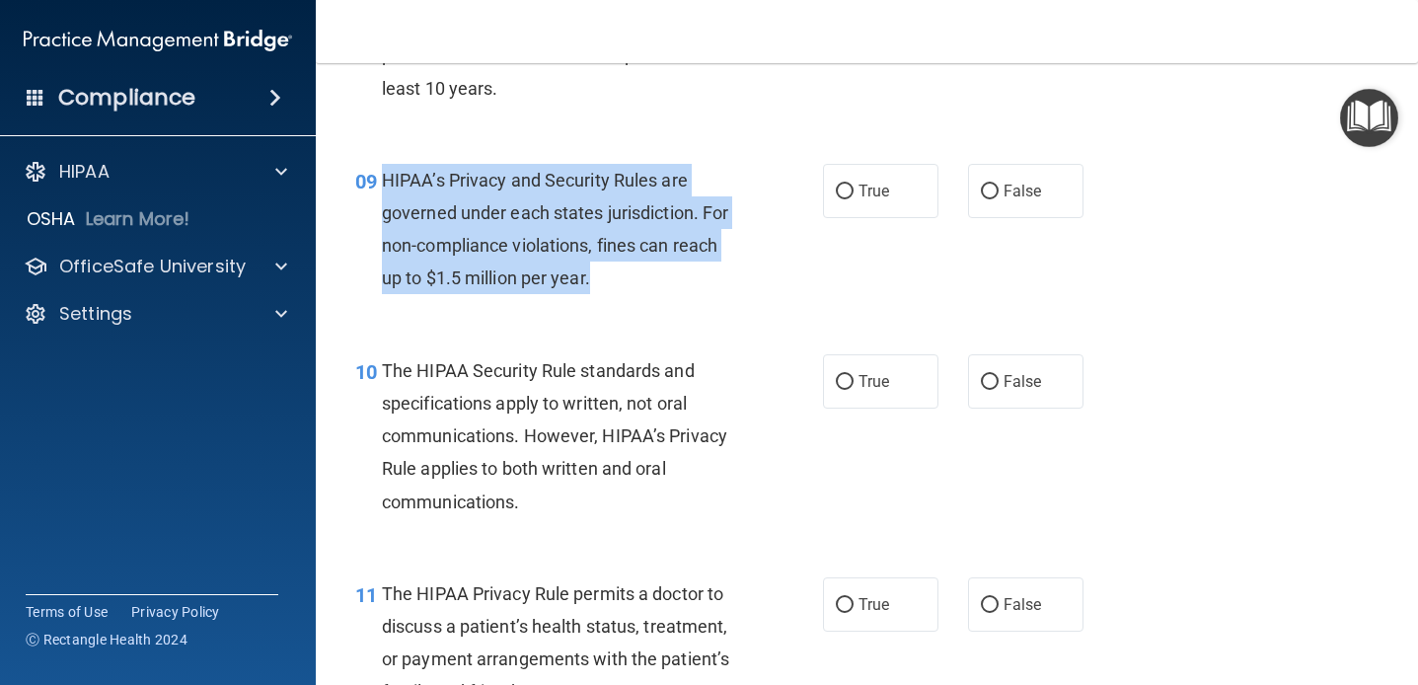
drag, startPoint x: 627, startPoint y: 285, endPoint x: 384, endPoint y: 186, distance: 262.4
click at [384, 186] on div "HIPAA’s Privacy and Security Rules are governed under each states jurisdiction.…" at bounding box center [568, 229] width 373 height 131
click at [520, 228] on div "HIPAA’s Privacy and Security Rules are governed under each states jurisdiction.…" at bounding box center [568, 229] width 373 height 131
drag, startPoint x: 607, startPoint y: 277, endPoint x: 380, endPoint y: 190, distance: 243.0
click at [380, 190] on div "09 HIPAA’s Privacy and Security Rules are governed under each states jurisdicti…" at bounding box center [589, 234] width 527 height 141
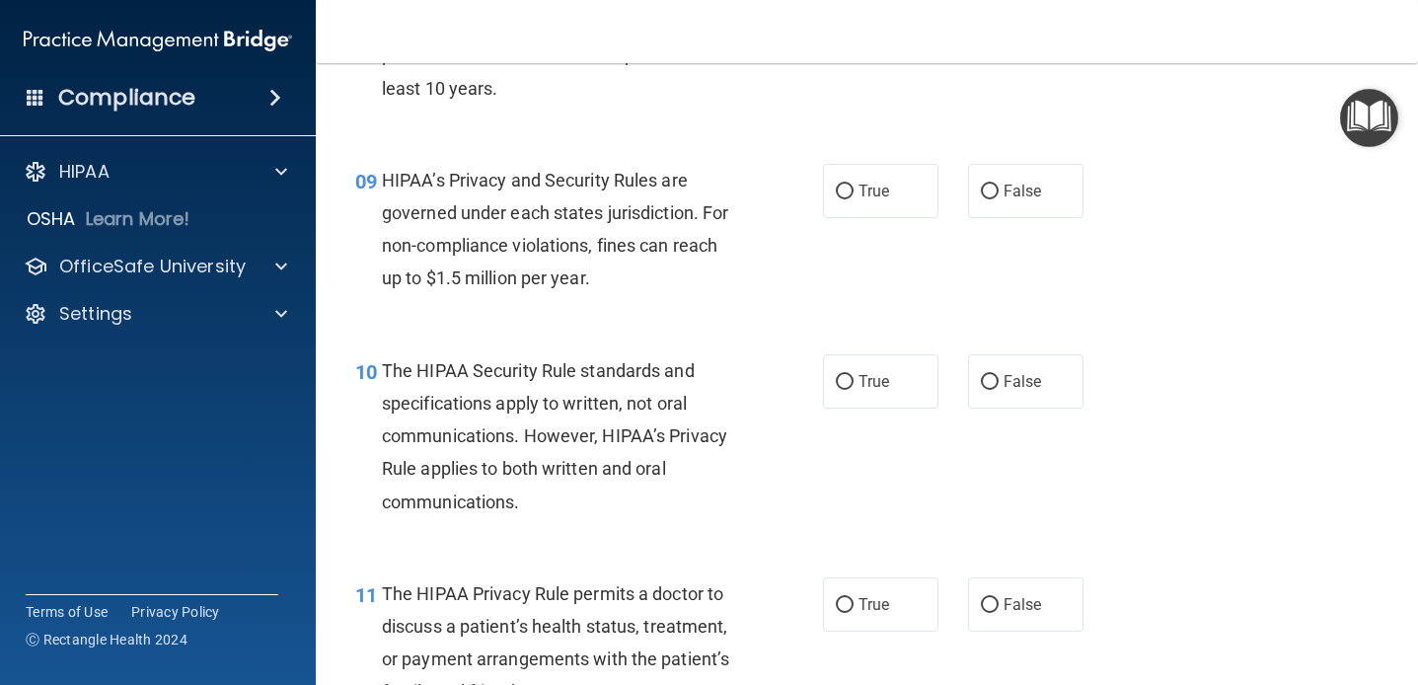
click at [715, 297] on div "09 HIPAA’s Privacy and Security Rules are governed under each states jurisdicti…" at bounding box center [589, 234] width 527 height 141
click at [994, 194] on input "False" at bounding box center [990, 192] width 18 height 15
radio input "true"
click at [693, 315] on div "09 HIPAA’s Privacy and Security Rules are governed under each states jurisdicti…" at bounding box center [866, 234] width 1053 height 190
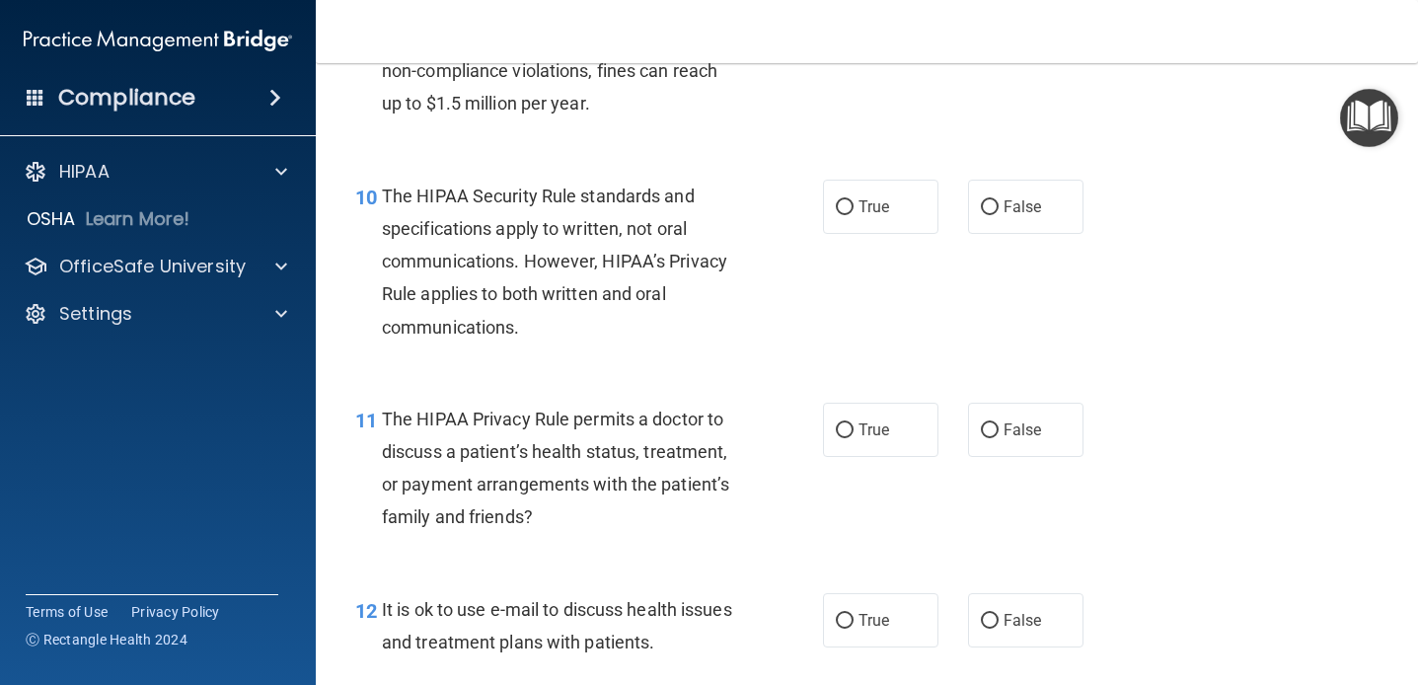
scroll to position [1762, 0]
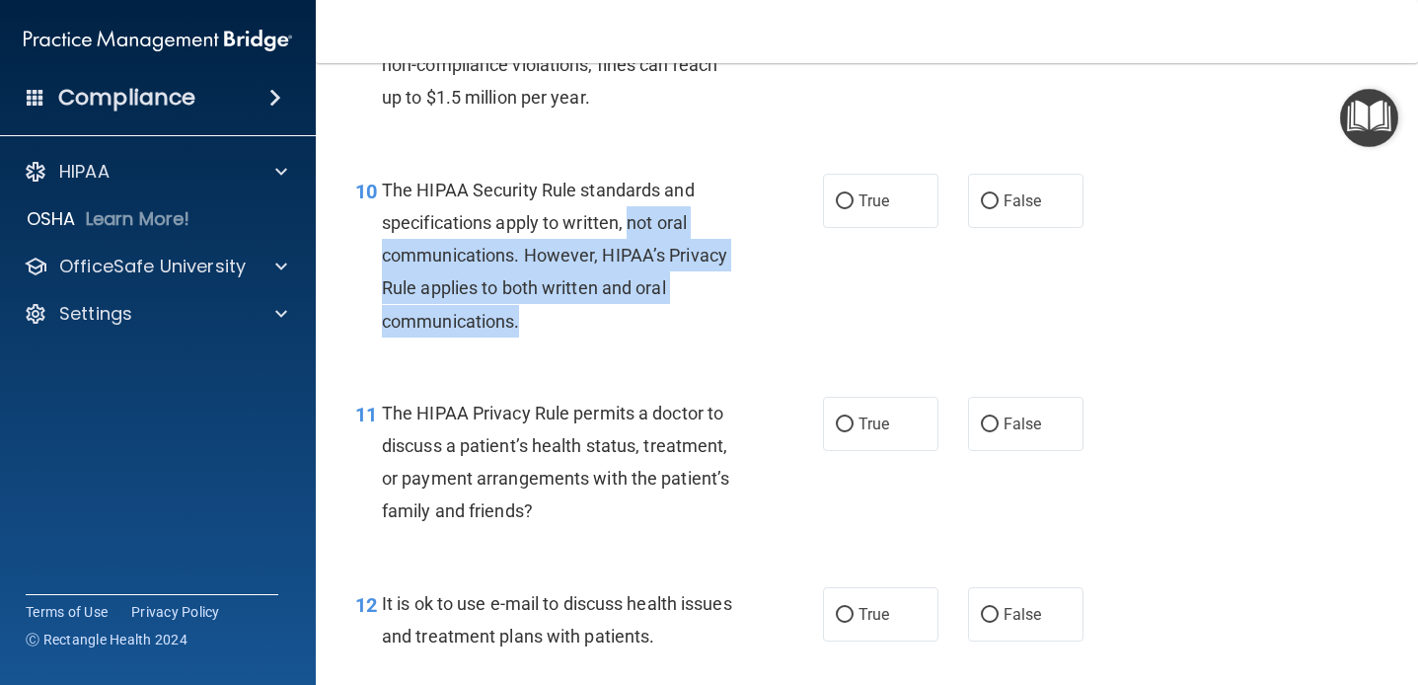
drag, startPoint x: 633, startPoint y: 221, endPoint x: 659, endPoint y: 317, distance: 99.4
click at [659, 317] on div "The HIPAA Security Rule standards and specifications apply to written, not oral…" at bounding box center [568, 256] width 373 height 164
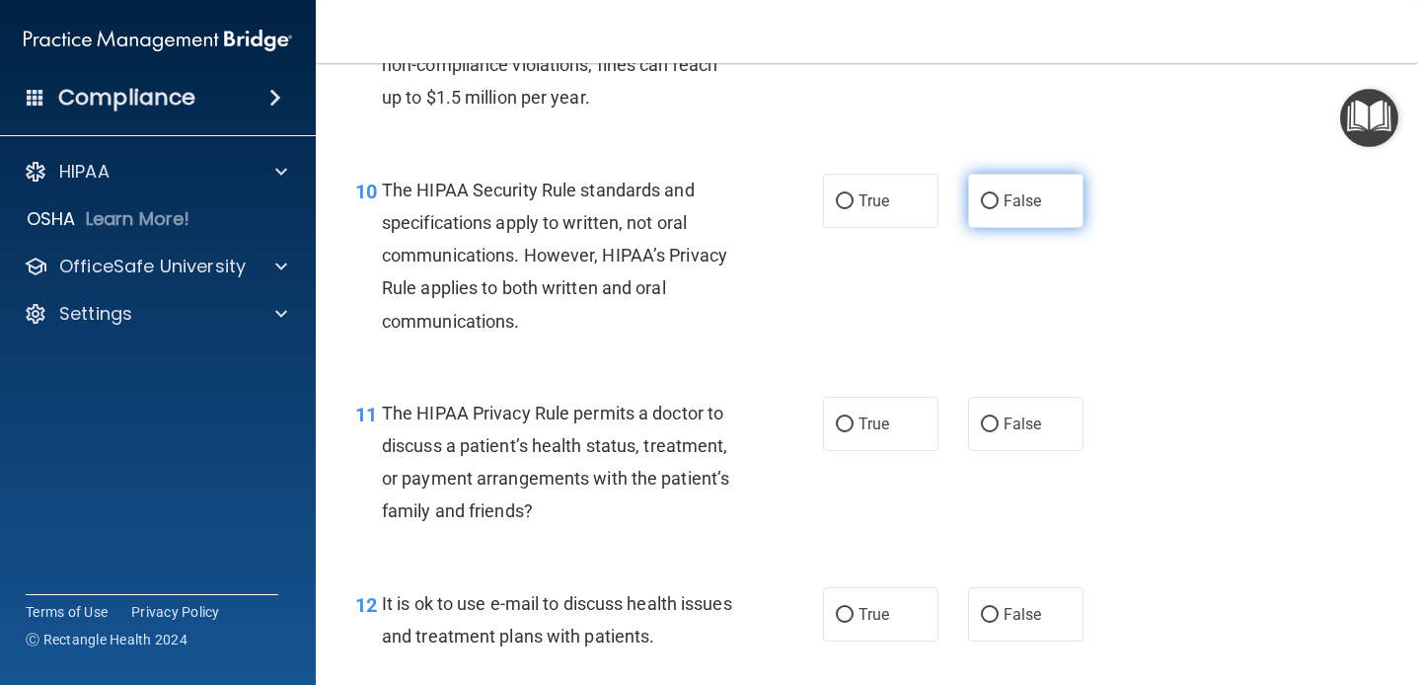
click at [1005, 215] on label "False" at bounding box center [1025, 201] width 115 height 54
click at [999, 209] on input "False" at bounding box center [990, 201] width 18 height 15
radio input "true"
click at [811, 308] on div "10 The HIPAA Security Rule standards and specifications apply to written, not o…" at bounding box center [589, 261] width 527 height 174
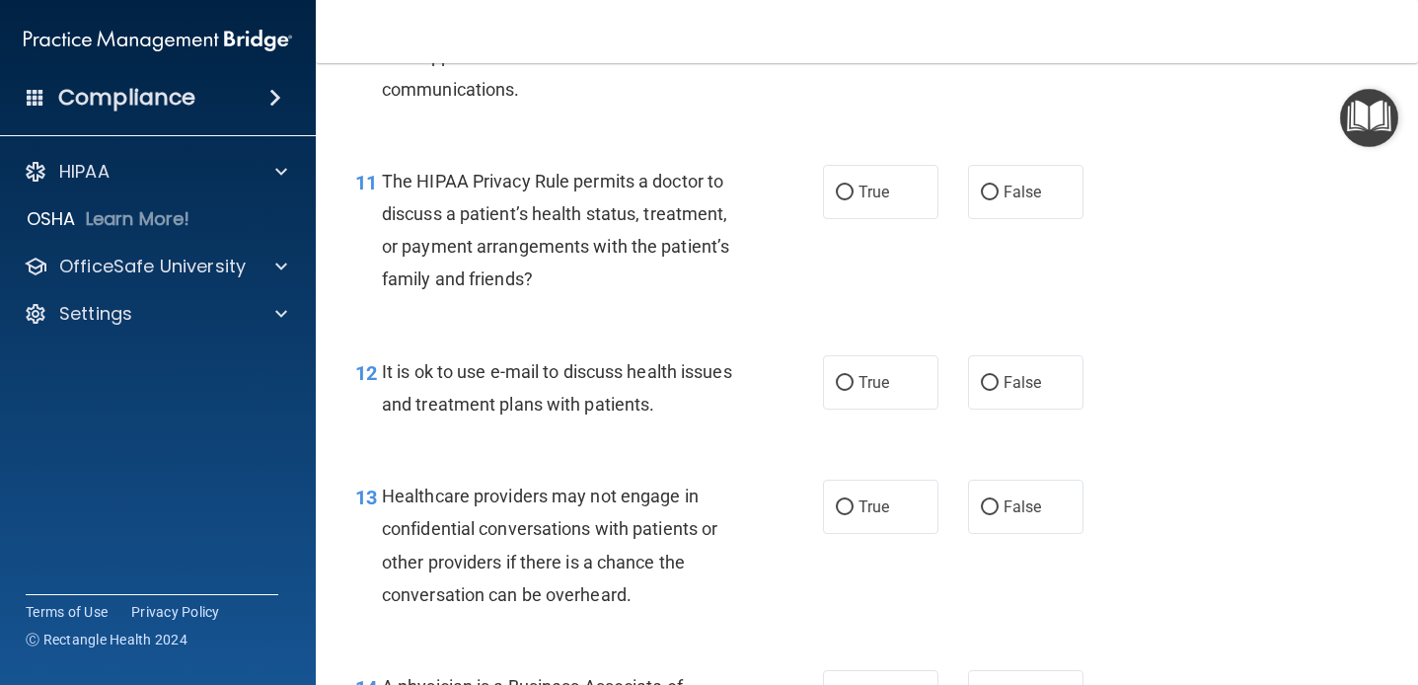
scroll to position [1962, 0]
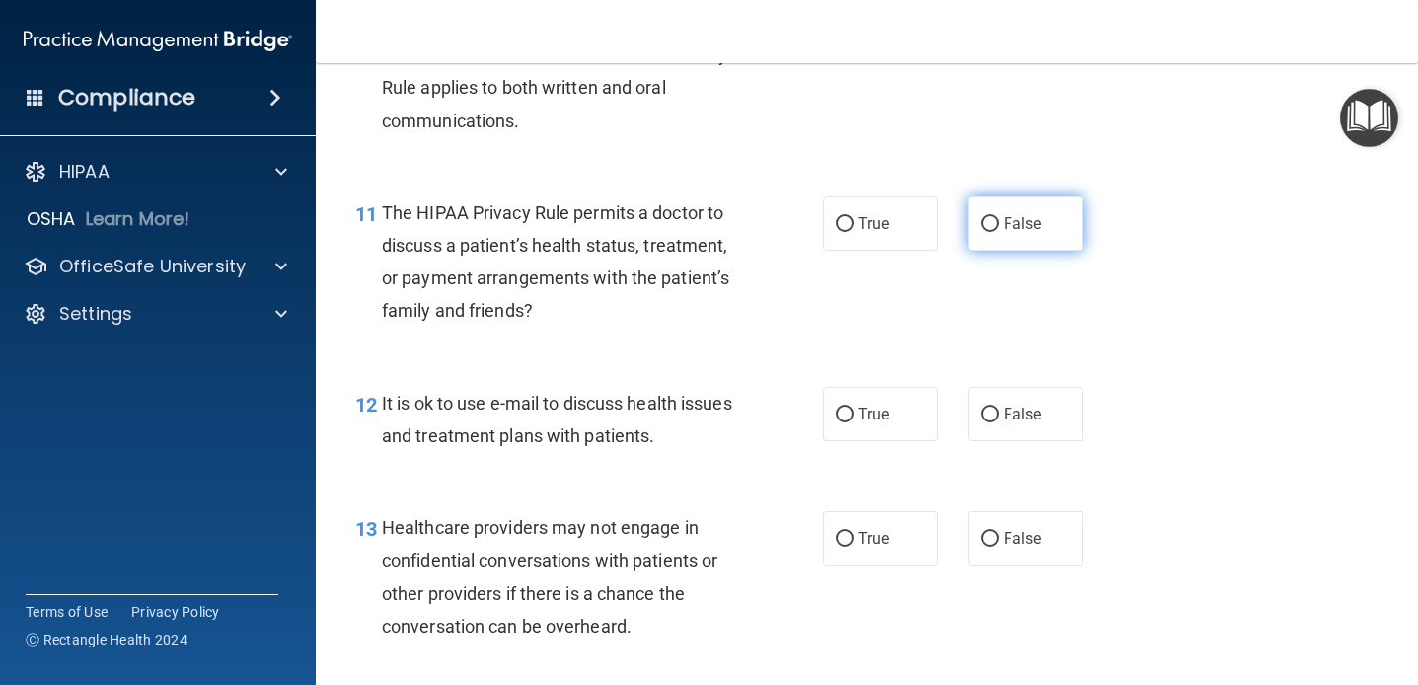
click at [971, 237] on label "False" at bounding box center [1025, 223] width 115 height 54
click at [981, 232] on input "False" at bounding box center [990, 224] width 18 height 15
radio input "true"
click at [730, 302] on div "The HIPAA Privacy Rule permits a doctor to discuss a patient’s health status, t…" at bounding box center [568, 261] width 373 height 131
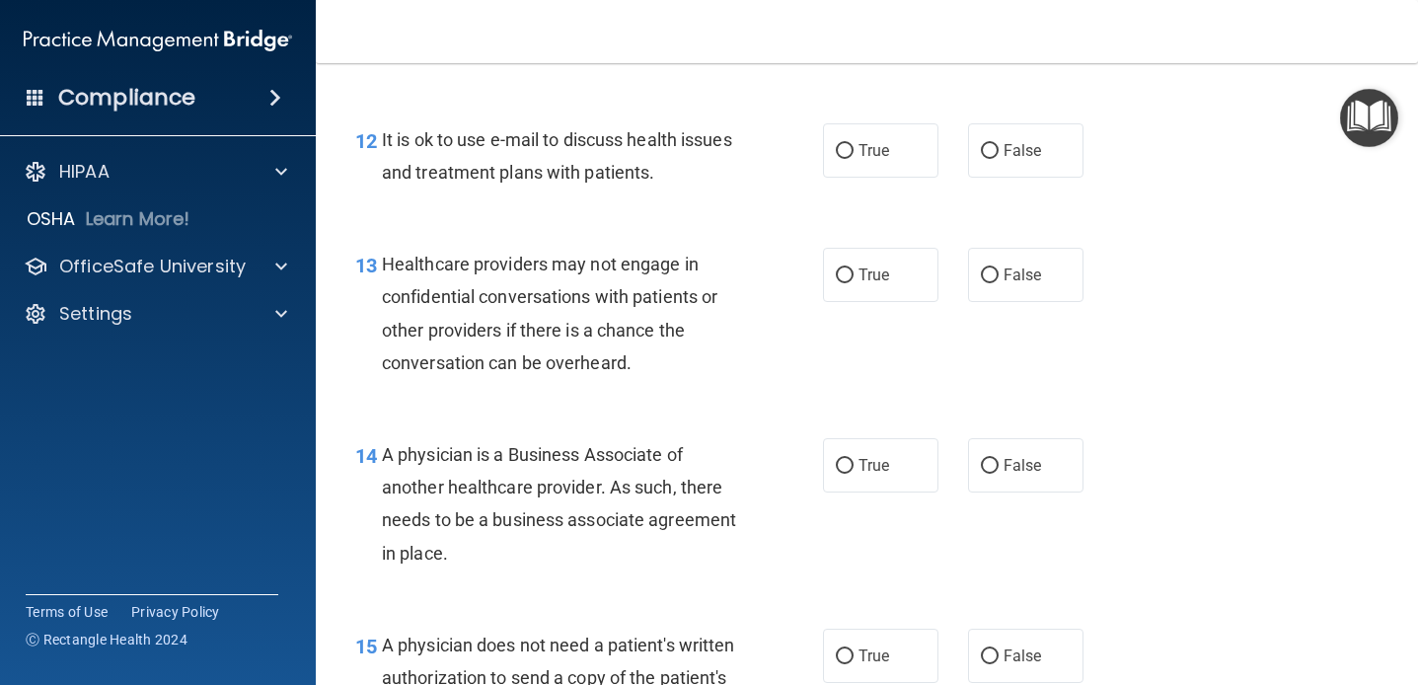
scroll to position [2228, 0]
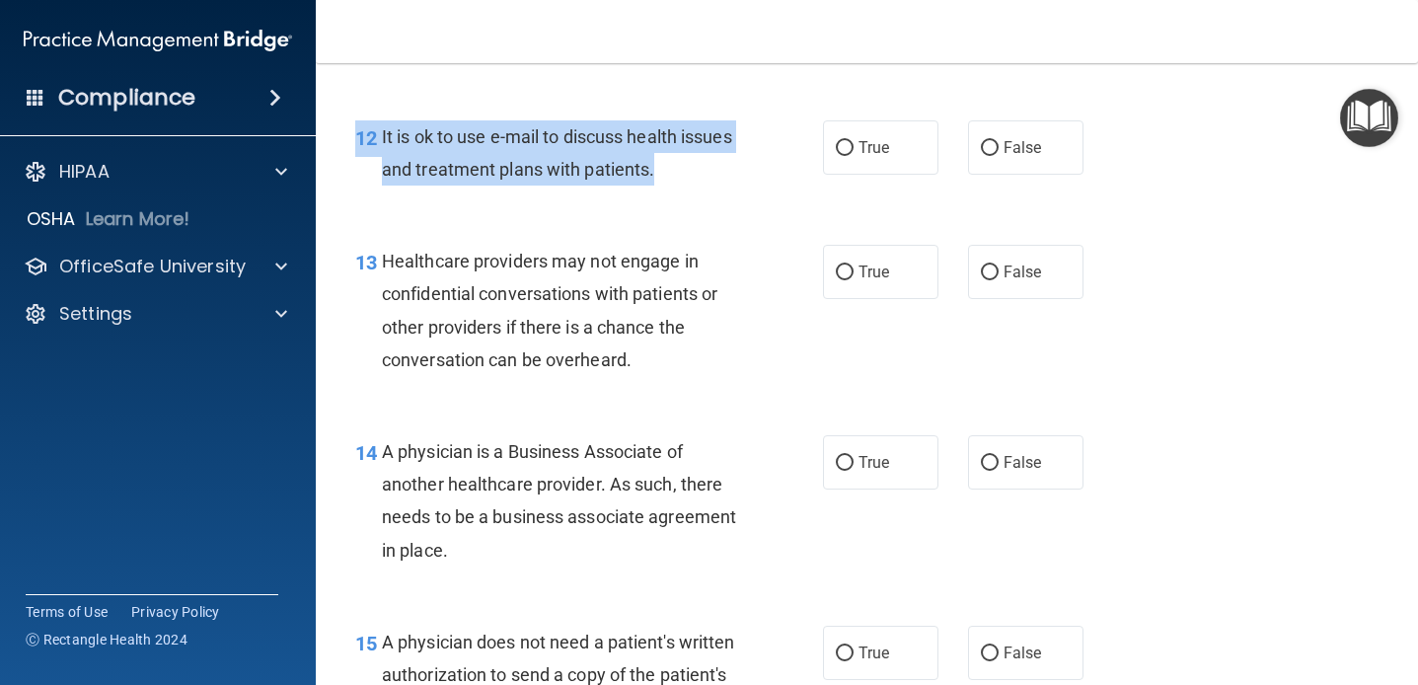
drag, startPoint x: 690, startPoint y: 115, endPoint x: 671, endPoint y: 201, distance: 87.9
click at [671, 181] on div "12 It is ok to use e-mail to discuss health issues and treatment plans with pat…" at bounding box center [866, 158] width 1053 height 124
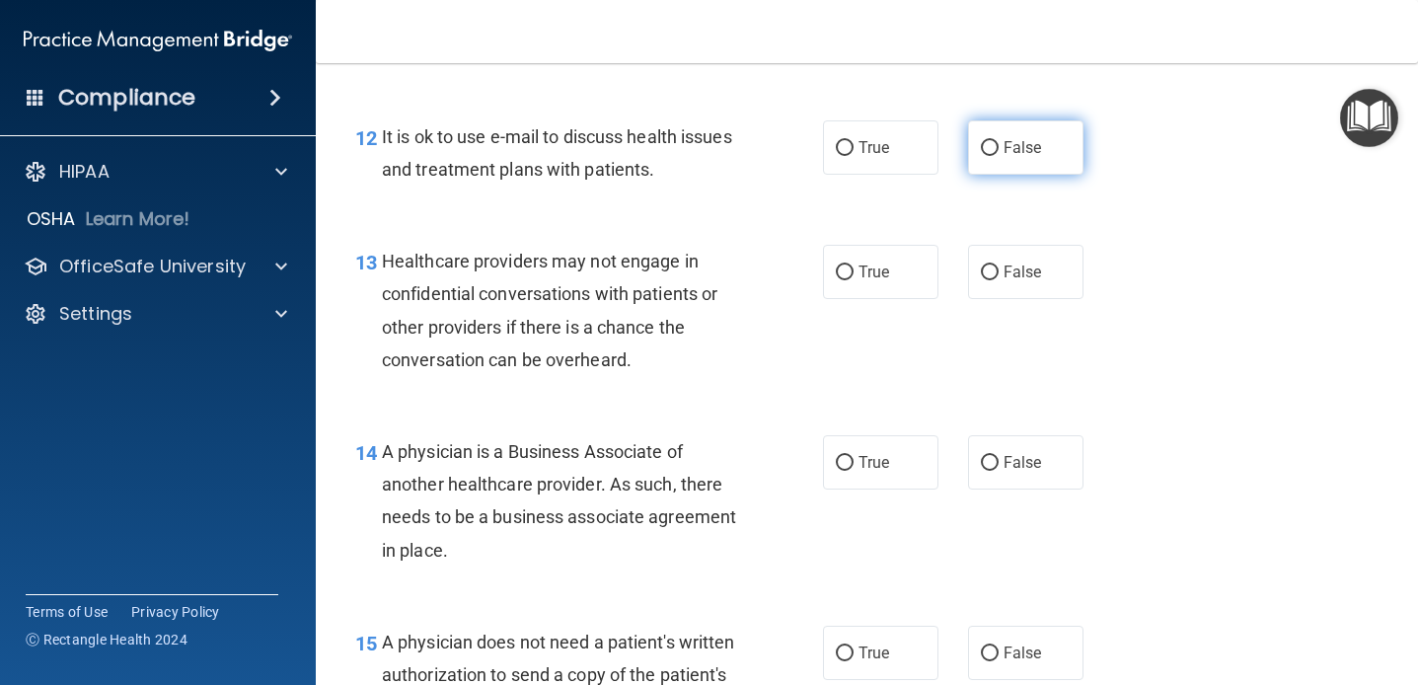
click at [983, 172] on label "False" at bounding box center [1025, 147] width 115 height 54
click at [983, 156] on input "False" at bounding box center [990, 148] width 18 height 15
radio input "true"
click at [769, 378] on div "13 Healthcare providers may not engage in confidential conversations with patie…" at bounding box center [589, 315] width 527 height 141
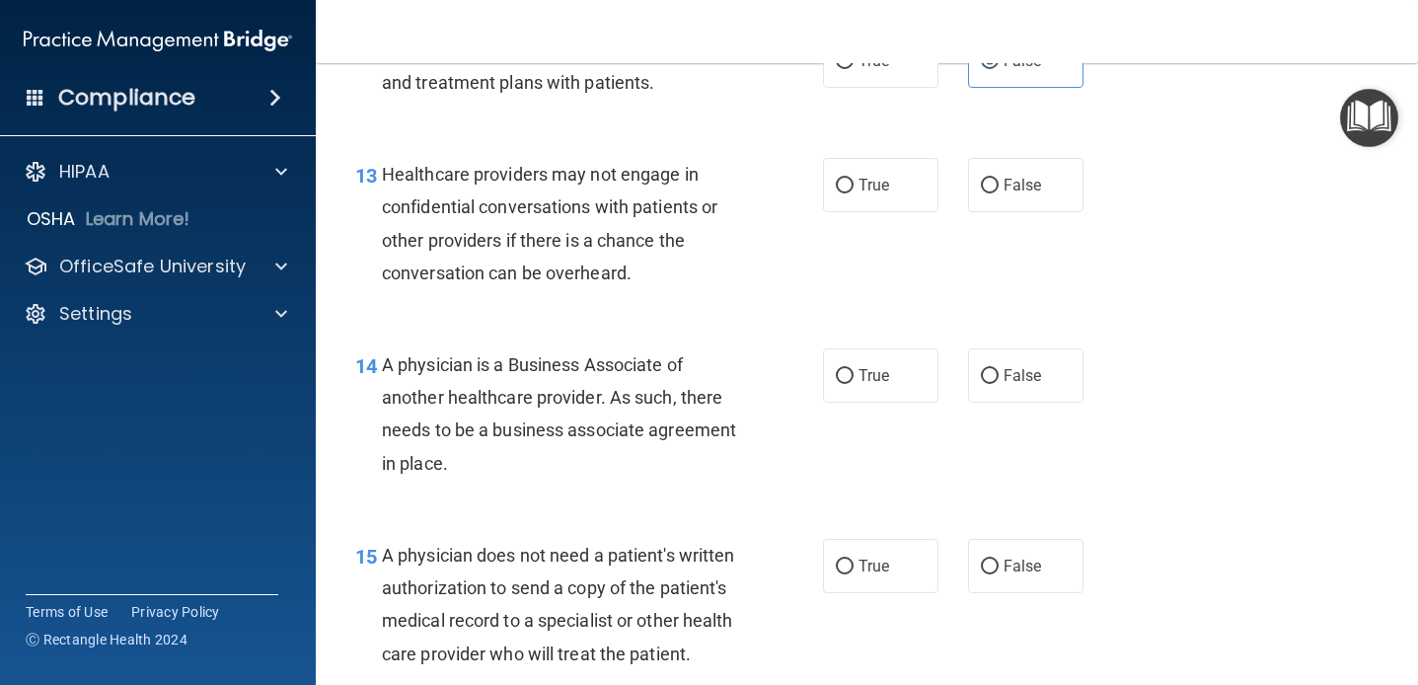
scroll to position [2322, 0]
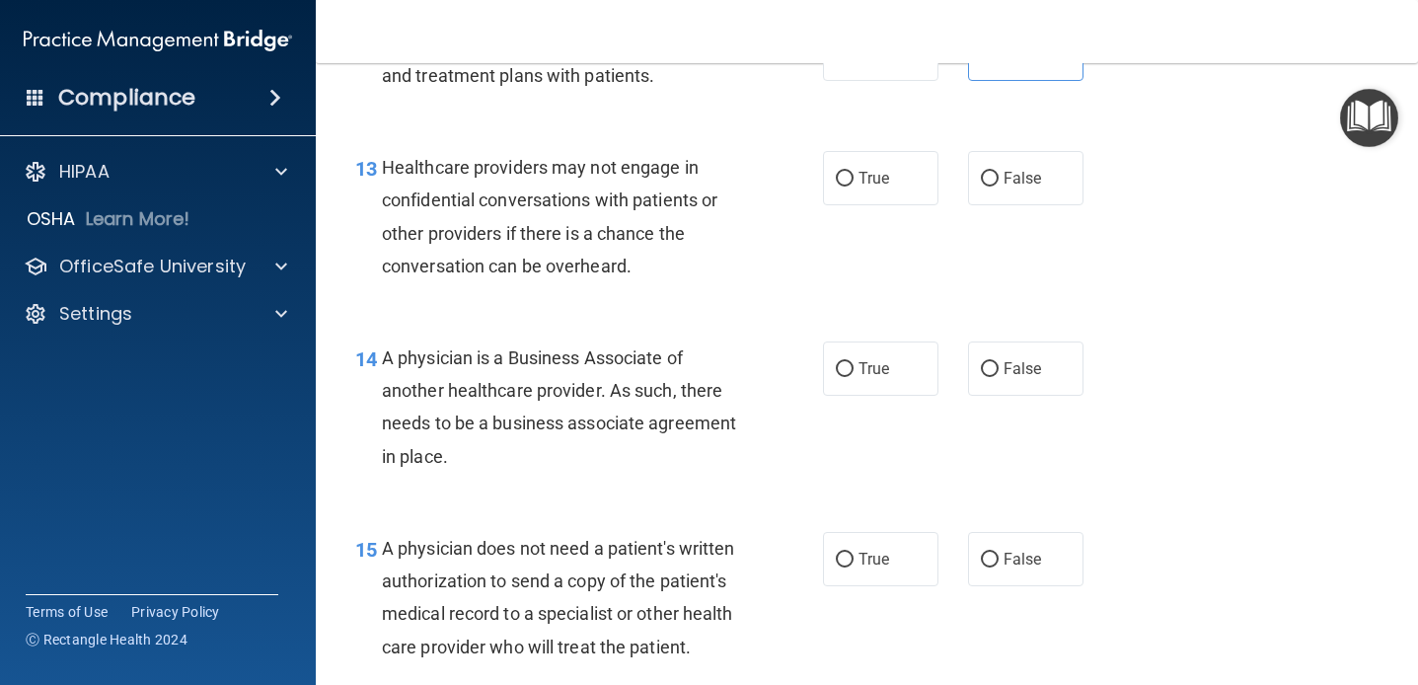
click at [878, 212] on div "13 Healthcare providers may not engage in confidential conversations with patie…" at bounding box center [866, 221] width 1053 height 190
click at [878, 190] on label "True" at bounding box center [880, 178] width 115 height 54
click at [854, 187] on input "True" at bounding box center [845, 179] width 18 height 15
radio input "true"
click at [822, 320] on div "14 A physician is a Business Associate of another healthcare provider. As such,…" at bounding box center [866, 412] width 1053 height 190
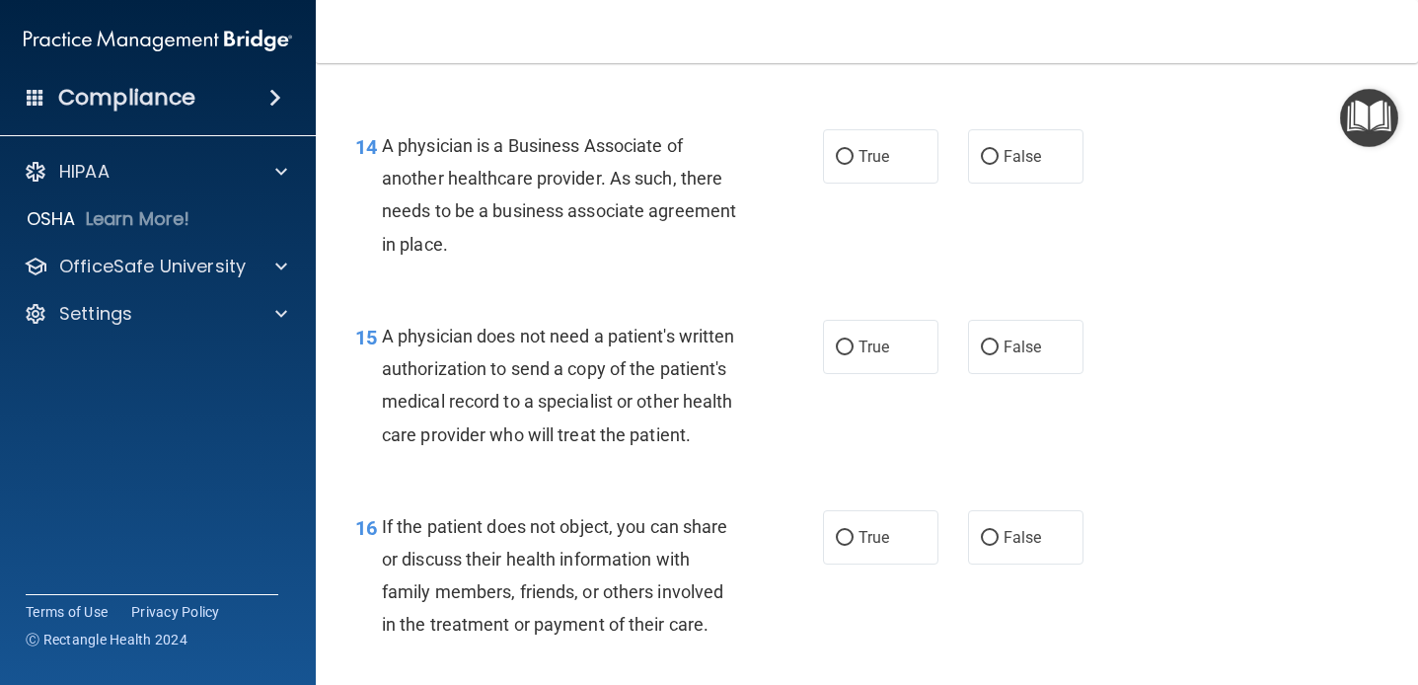
scroll to position [2539, 0]
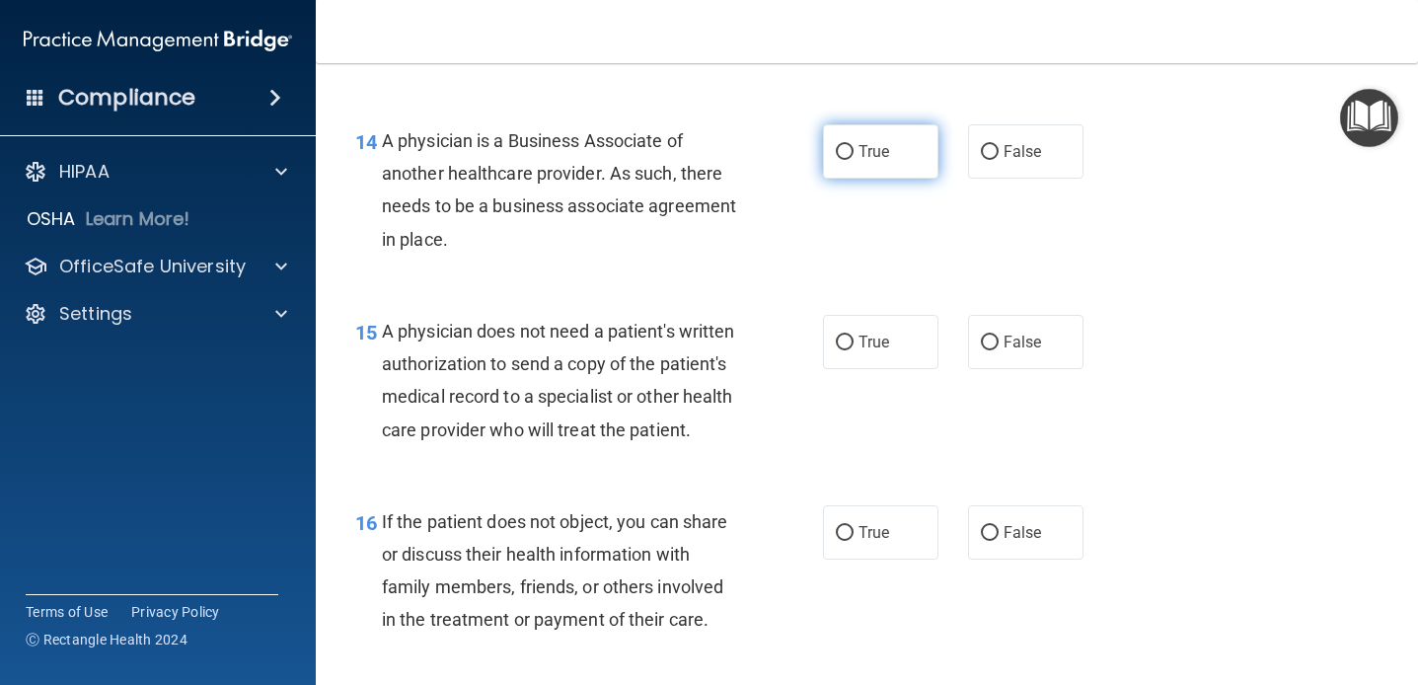
click at [843, 161] on label "True" at bounding box center [880, 151] width 115 height 54
click at [843, 160] on input "True" at bounding box center [845, 152] width 18 height 15
radio input "true"
click at [801, 244] on div "14 A physician is a Business Associate of another healthcare provider. As such,…" at bounding box center [589, 194] width 527 height 141
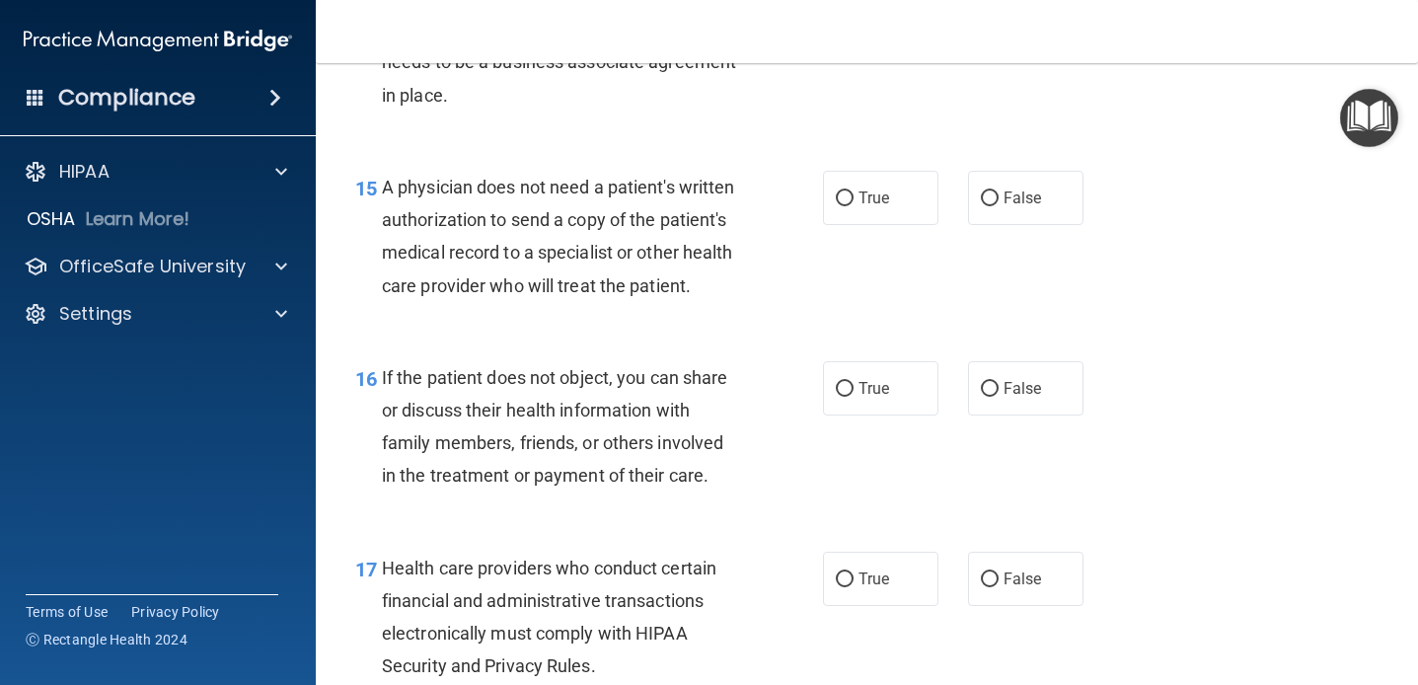
scroll to position [2686, 0]
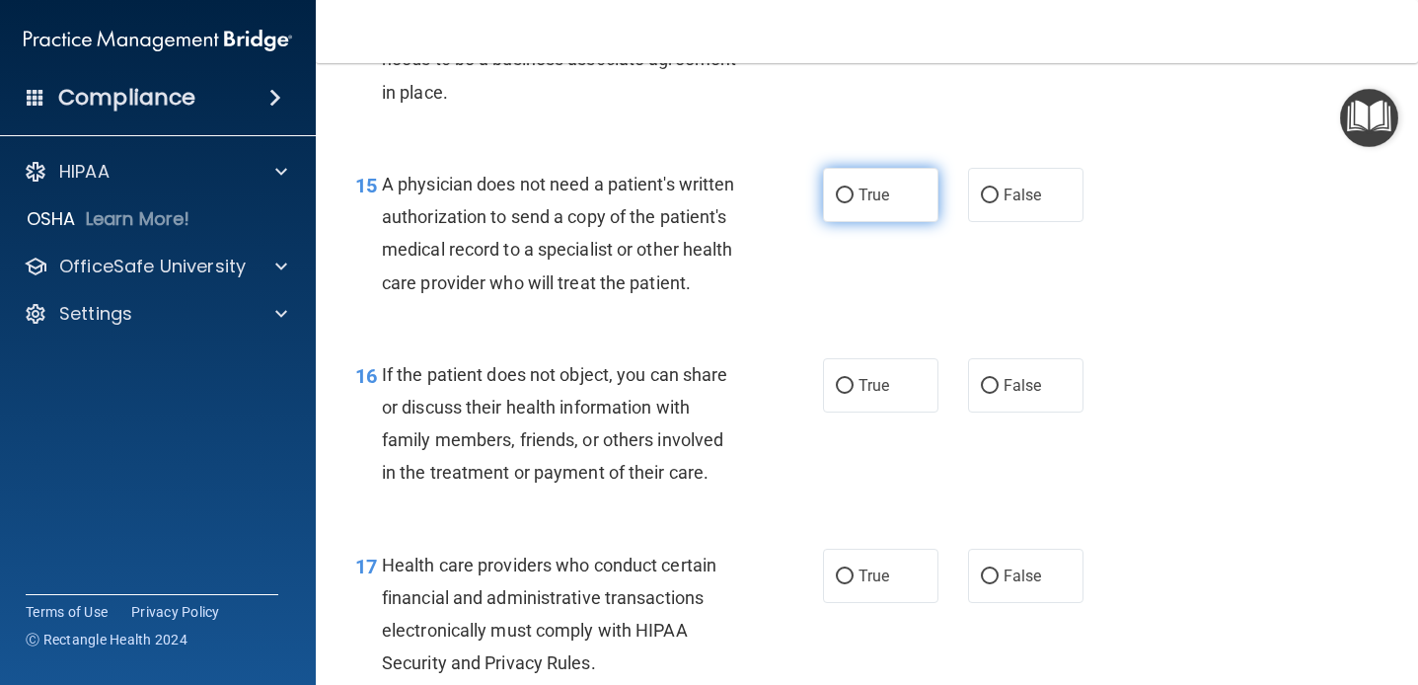
click at [860, 220] on label "True" at bounding box center [880, 195] width 115 height 54
click at [854, 203] on input "True" at bounding box center [845, 196] width 18 height 15
radio input "true"
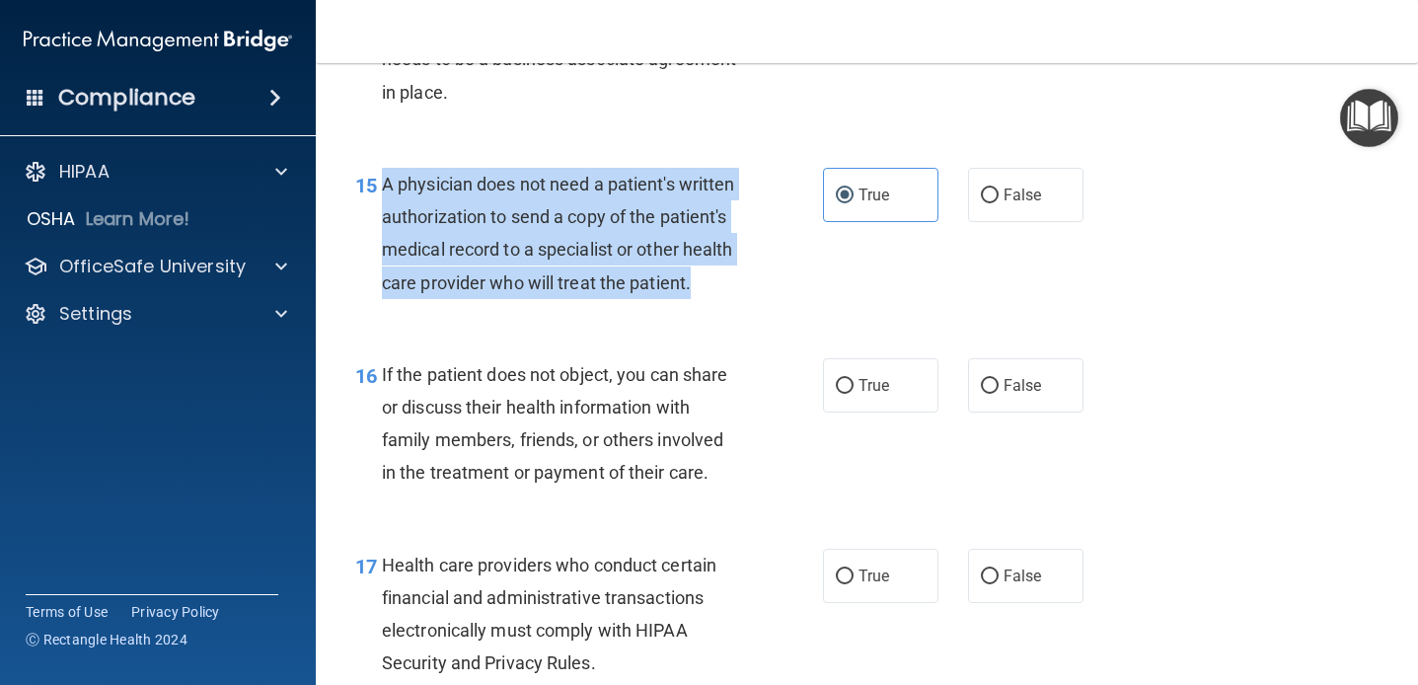
drag, startPoint x: 708, startPoint y: 294, endPoint x: 380, endPoint y: 188, distance: 344.6
click at [380, 188] on div "15 A physician does not need a patient's written authorization to send a copy o…" at bounding box center [589, 238] width 527 height 141
click at [550, 217] on span "A physician does not need a patient's written authorization to send a copy of t…" at bounding box center [558, 233] width 353 height 119
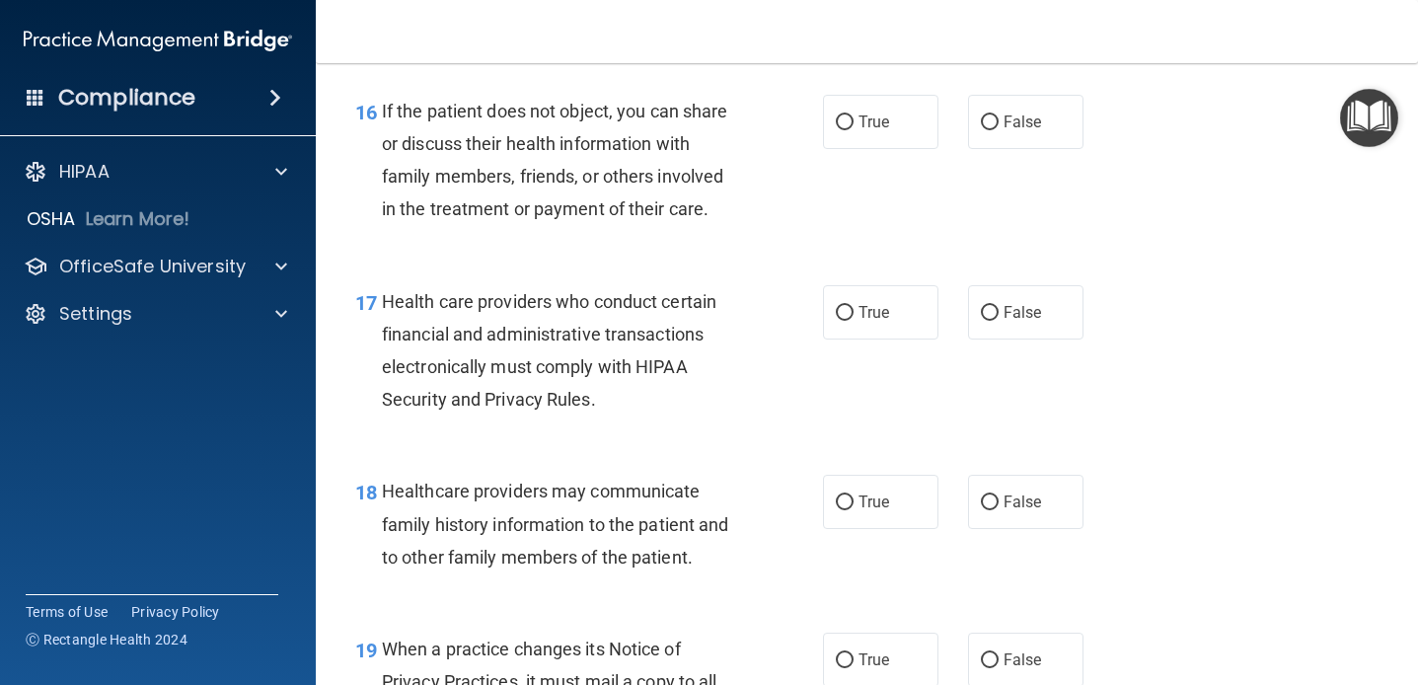
scroll to position [2956, 0]
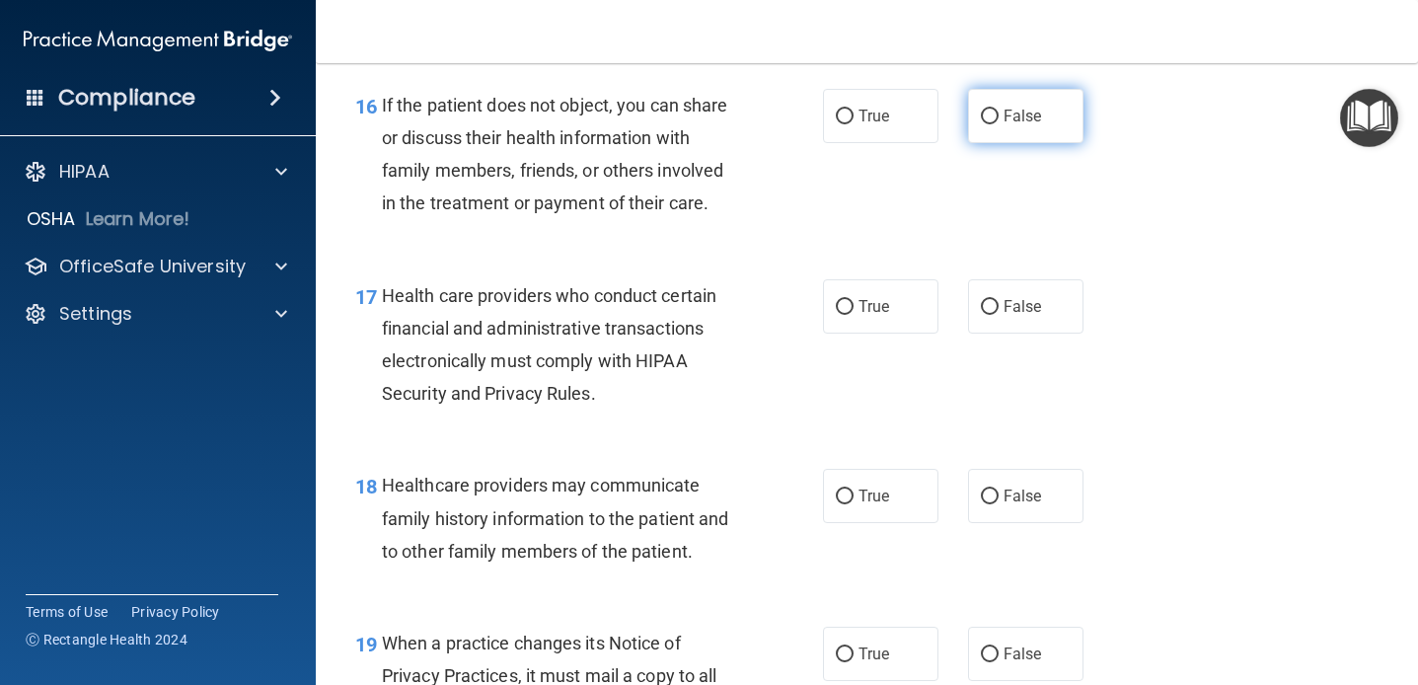
click at [975, 100] on label "False" at bounding box center [1025, 116] width 115 height 54
click at [981, 110] on input "False" at bounding box center [990, 117] width 18 height 15
radio input "true"
click at [839, 224] on div "16 If the patient does not object, you can share or discuss their health inform…" at bounding box center [589, 159] width 527 height 141
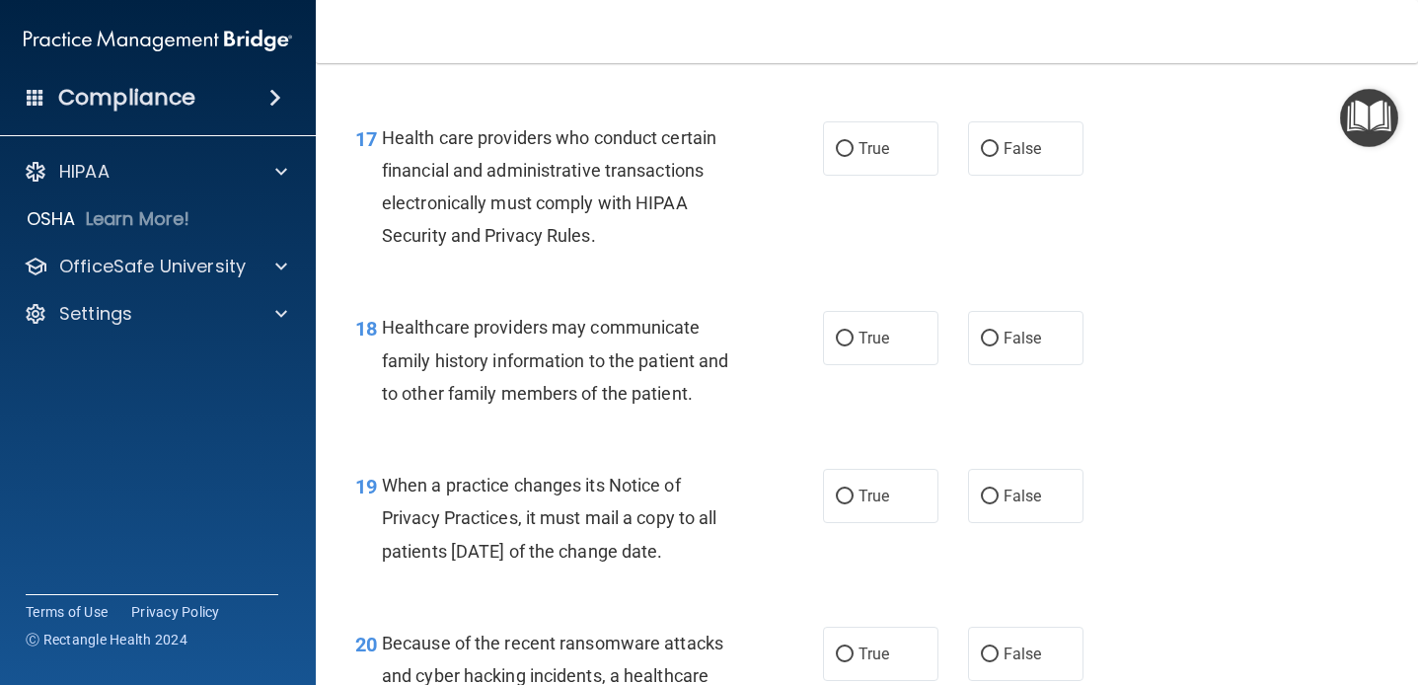
scroll to position [3116, 0]
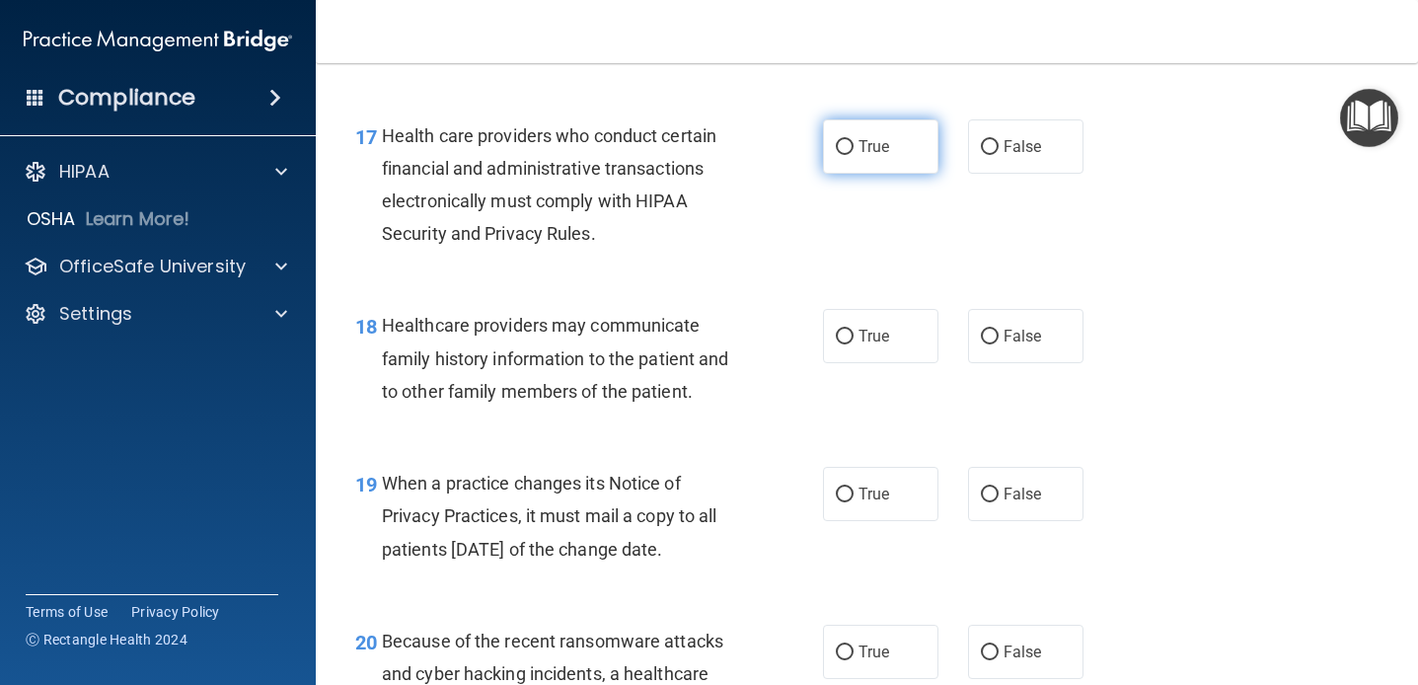
click at [857, 155] on label "True" at bounding box center [880, 146] width 115 height 54
click at [854, 155] on input "True" at bounding box center [845, 147] width 18 height 15
radio input "true"
click at [751, 254] on div "17 Health care providers who conduct certain financial and administrative trans…" at bounding box center [589, 189] width 527 height 141
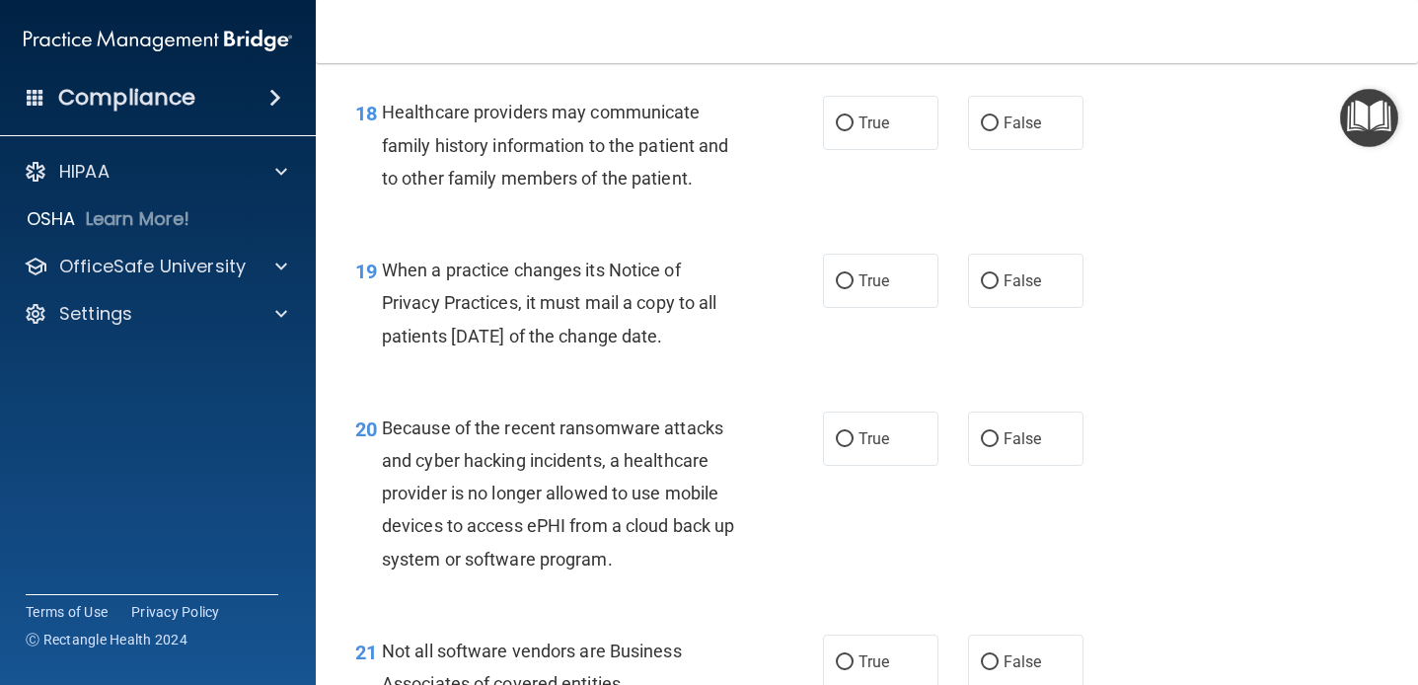
scroll to position [3332, 0]
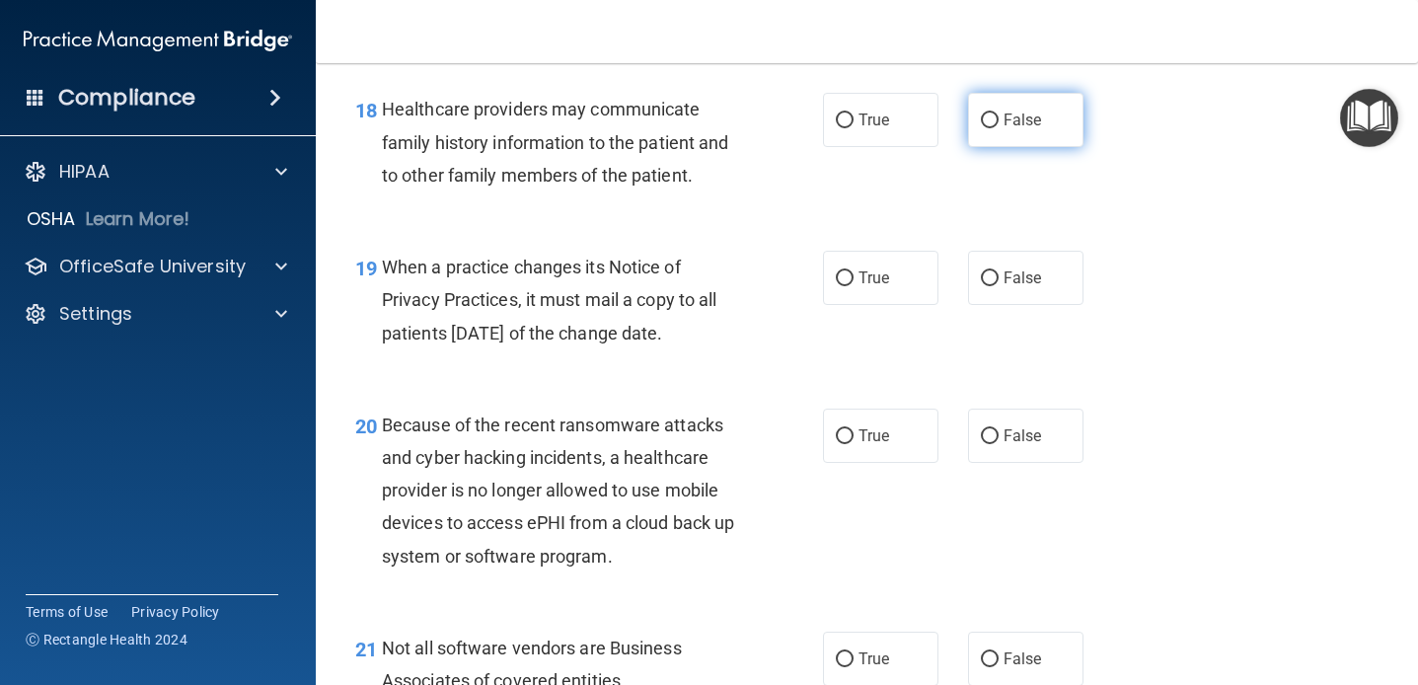
click at [1024, 130] on label "False" at bounding box center [1025, 120] width 115 height 54
click at [999, 128] on input "False" at bounding box center [990, 120] width 18 height 15
radio input "true"
click at [815, 173] on div "18 Healthcare providers may communicate family history information to the patie…" at bounding box center [589, 147] width 527 height 109
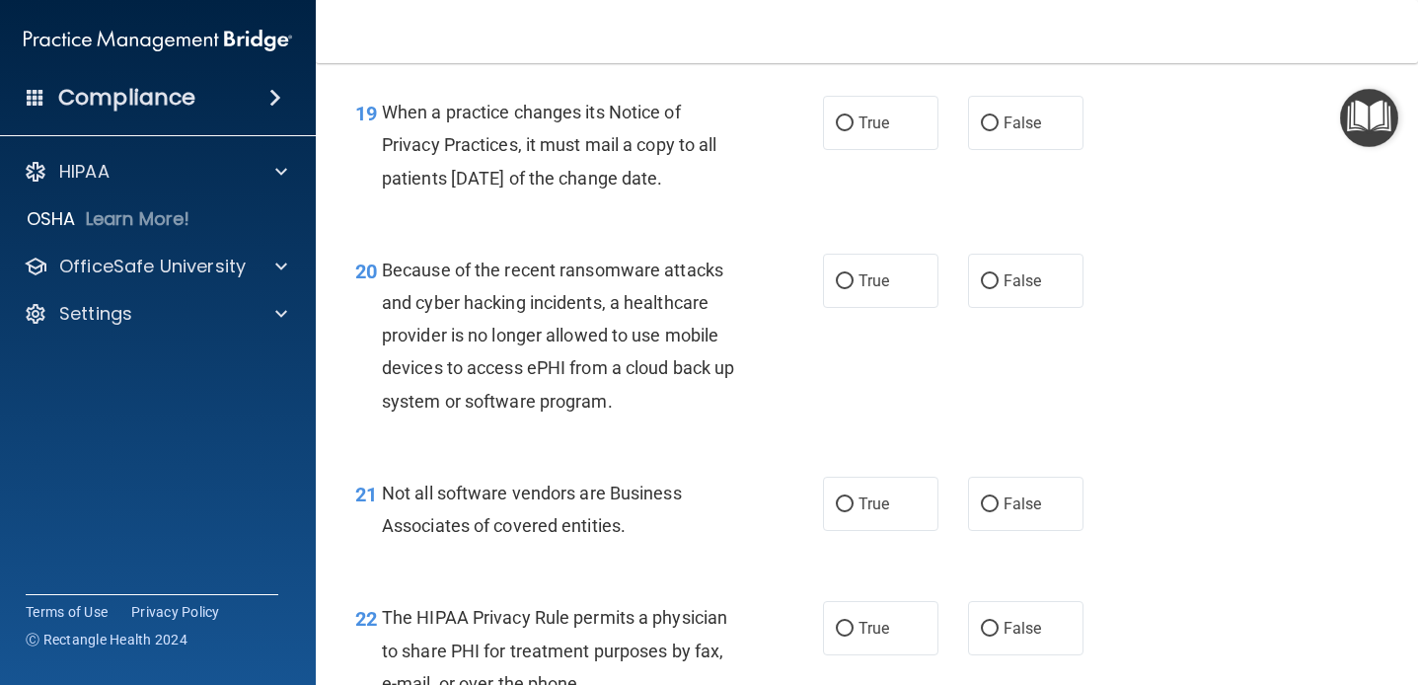
scroll to position [3490, 0]
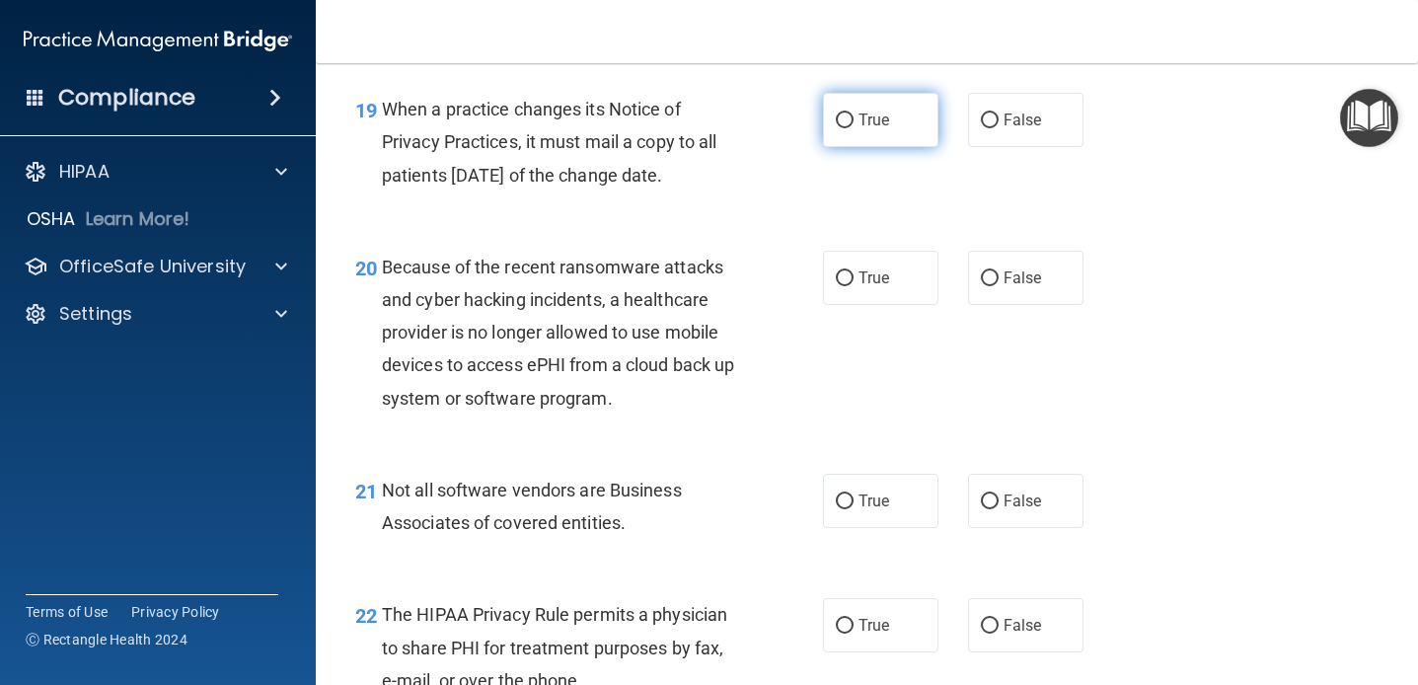
click at [844, 125] on input "True" at bounding box center [845, 120] width 18 height 15
radio input "true"
click at [773, 173] on div "19 When a practice changes its Notice of Privacy Practices, it must mail a copy…" at bounding box center [589, 147] width 527 height 109
drag, startPoint x: 740, startPoint y: 178, endPoint x: 386, endPoint y: 99, distance: 363.0
click at [386, 99] on div "When a practice changes its Notice of Privacy Practices, it must mail a copy to…" at bounding box center [568, 142] width 373 height 99
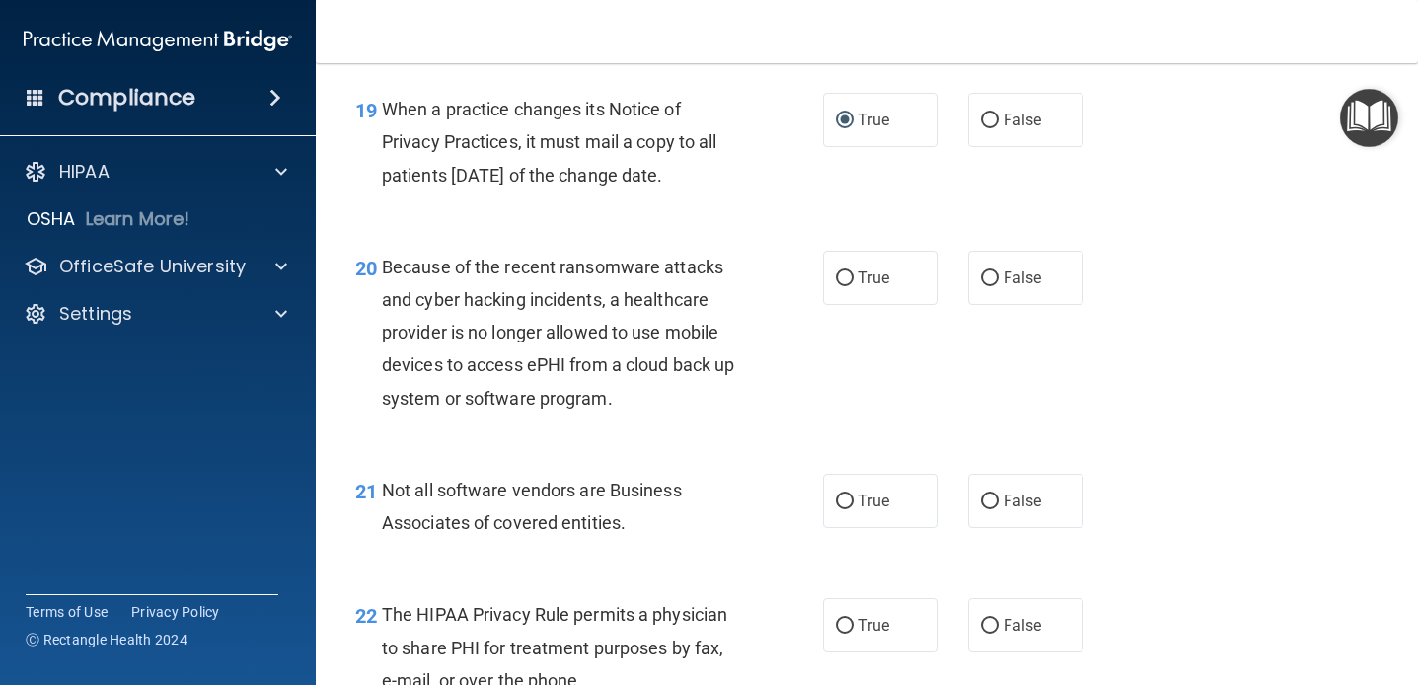
click at [500, 291] on span "Because of the recent ransomware attacks and cyber hacking incidents, a healthc…" at bounding box center [558, 333] width 352 height 152
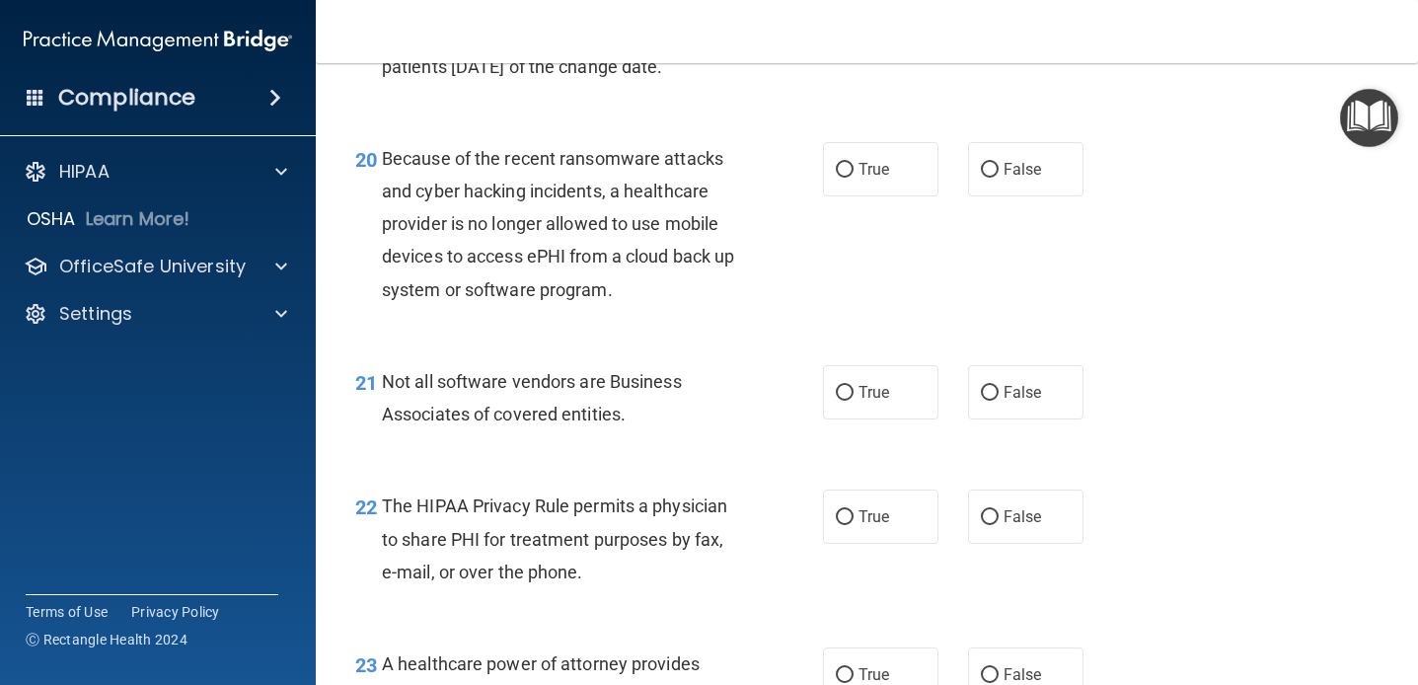
scroll to position [3600, 0]
click at [749, 309] on div "20 Because of the recent ransomware attacks and cyber hacking incidents, a heal…" at bounding box center [589, 227] width 527 height 174
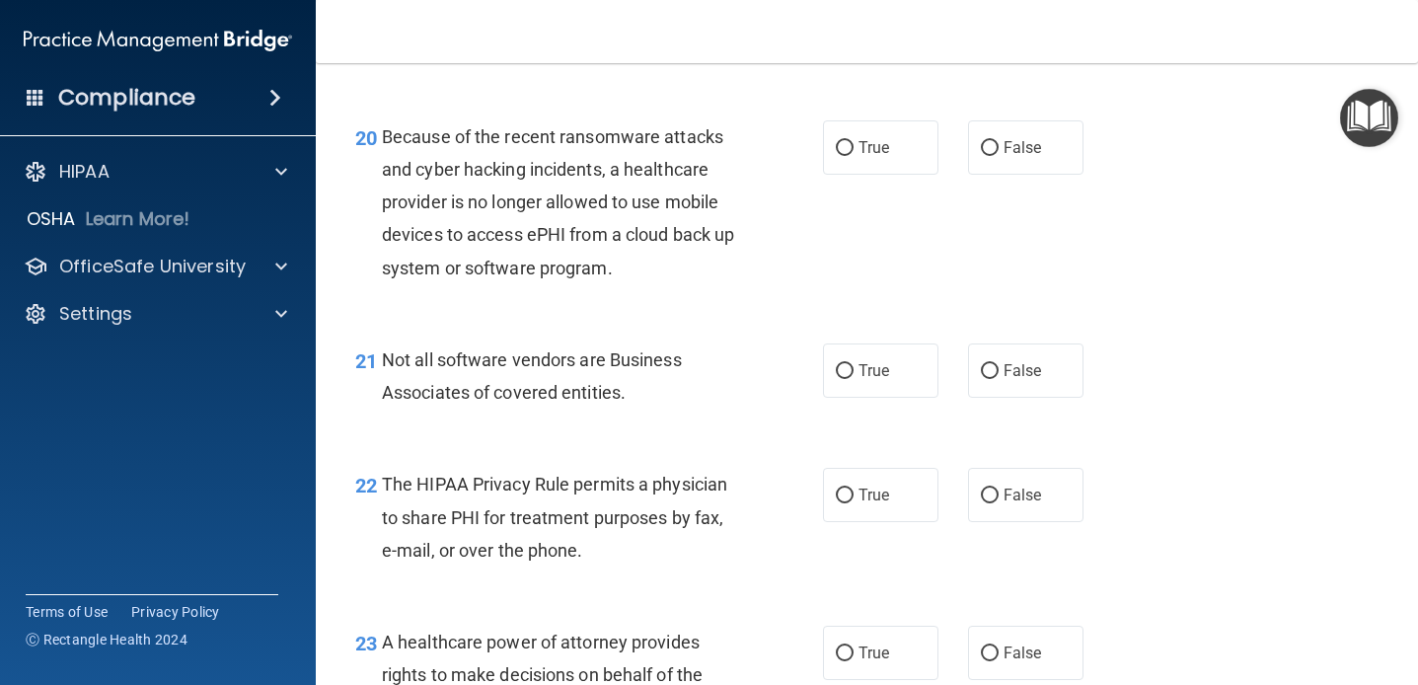
scroll to position [3624, 0]
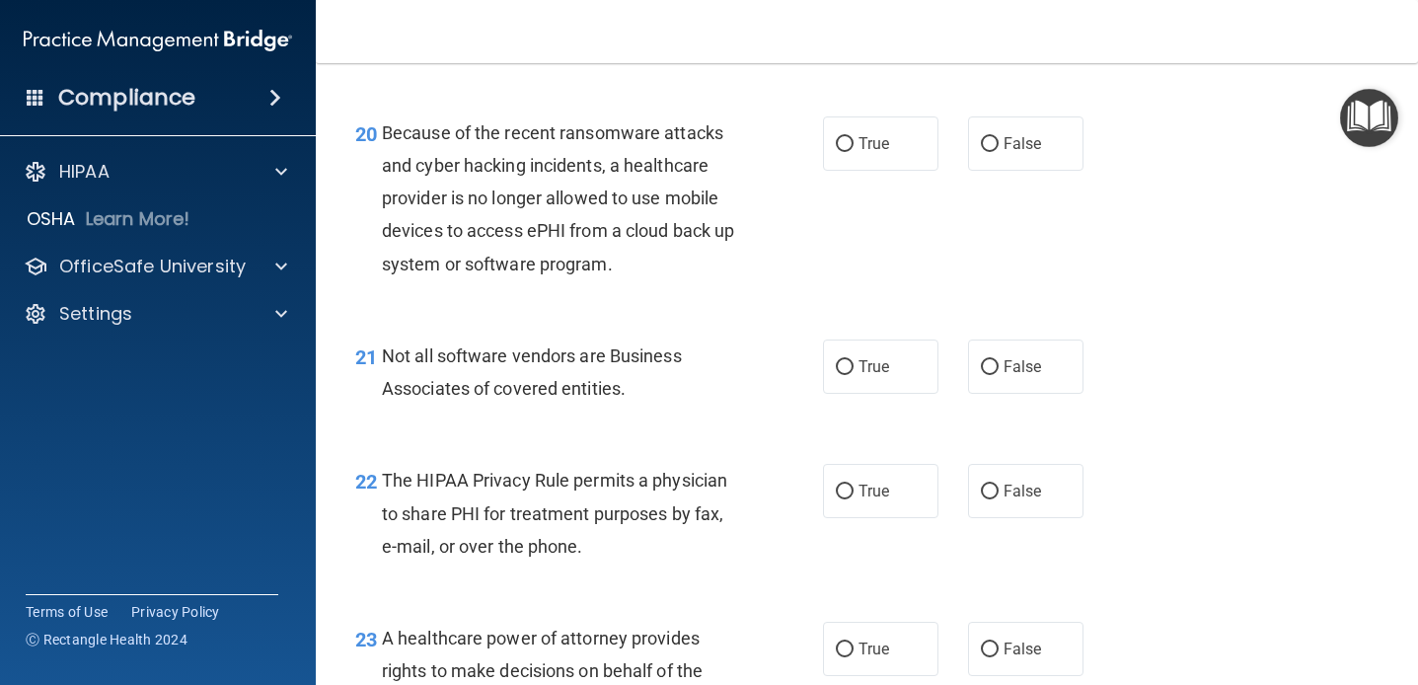
click at [656, 141] on span "Because of the recent ransomware attacks and cyber hacking incidents, a healthc…" at bounding box center [558, 198] width 352 height 152
click at [869, 120] on label "True" at bounding box center [880, 143] width 115 height 54
click at [854, 137] on input "True" at bounding box center [845, 144] width 18 height 15
radio input "true"
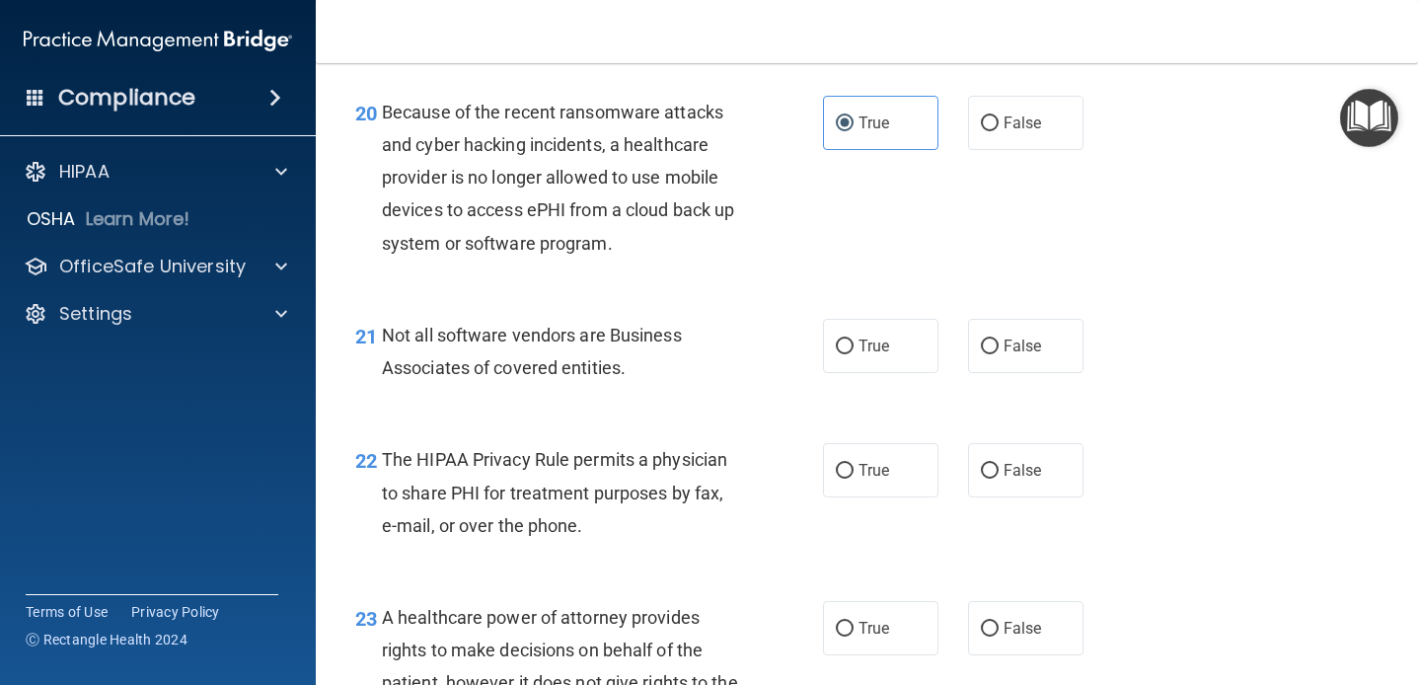
scroll to position [3648, 0]
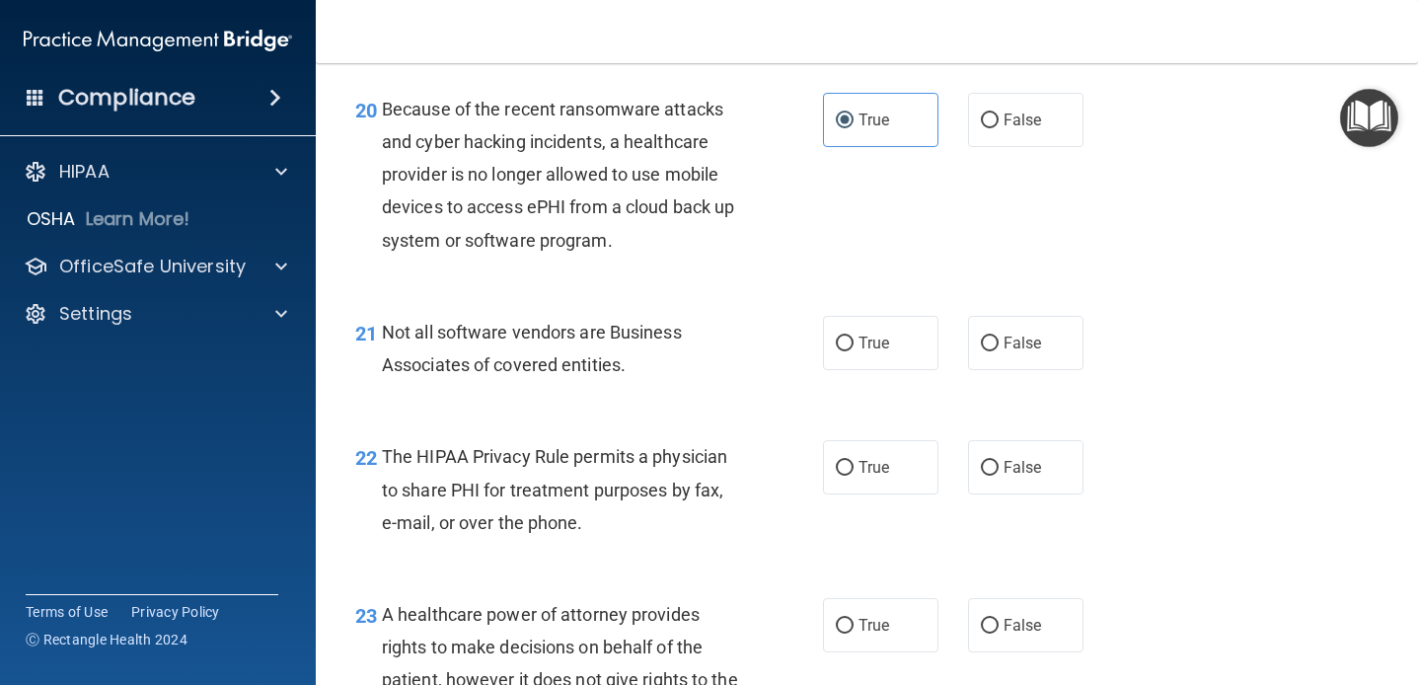
click at [753, 229] on div "Because of the recent ransomware attacks and cyber hacking incidents, a healthc…" at bounding box center [568, 175] width 373 height 164
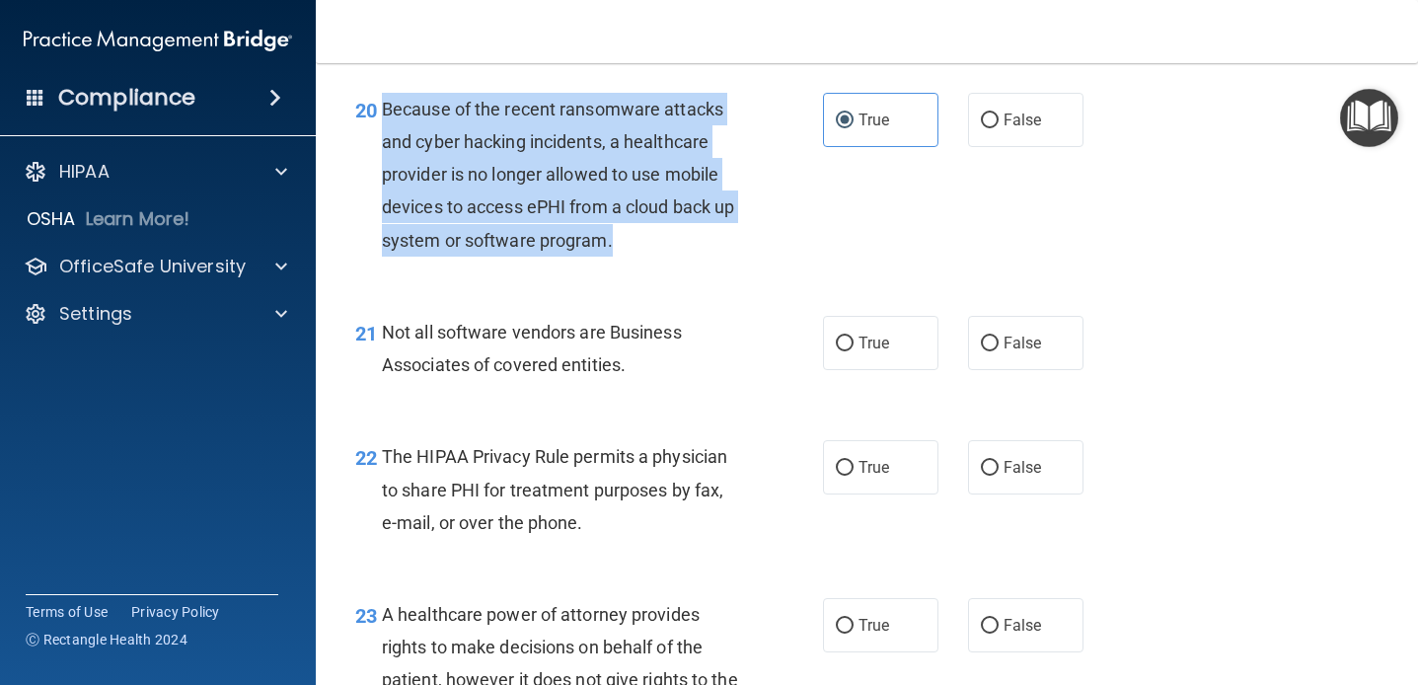
drag, startPoint x: 645, startPoint y: 245, endPoint x: 386, endPoint y: 110, distance: 292.7
click at [386, 110] on div "Because of the recent ransomware attacks and cyber hacking incidents, a healthc…" at bounding box center [568, 175] width 373 height 164
click at [701, 175] on span "Because of the recent ransomware attacks and cyber hacking incidents, a healthc…" at bounding box center [558, 175] width 352 height 152
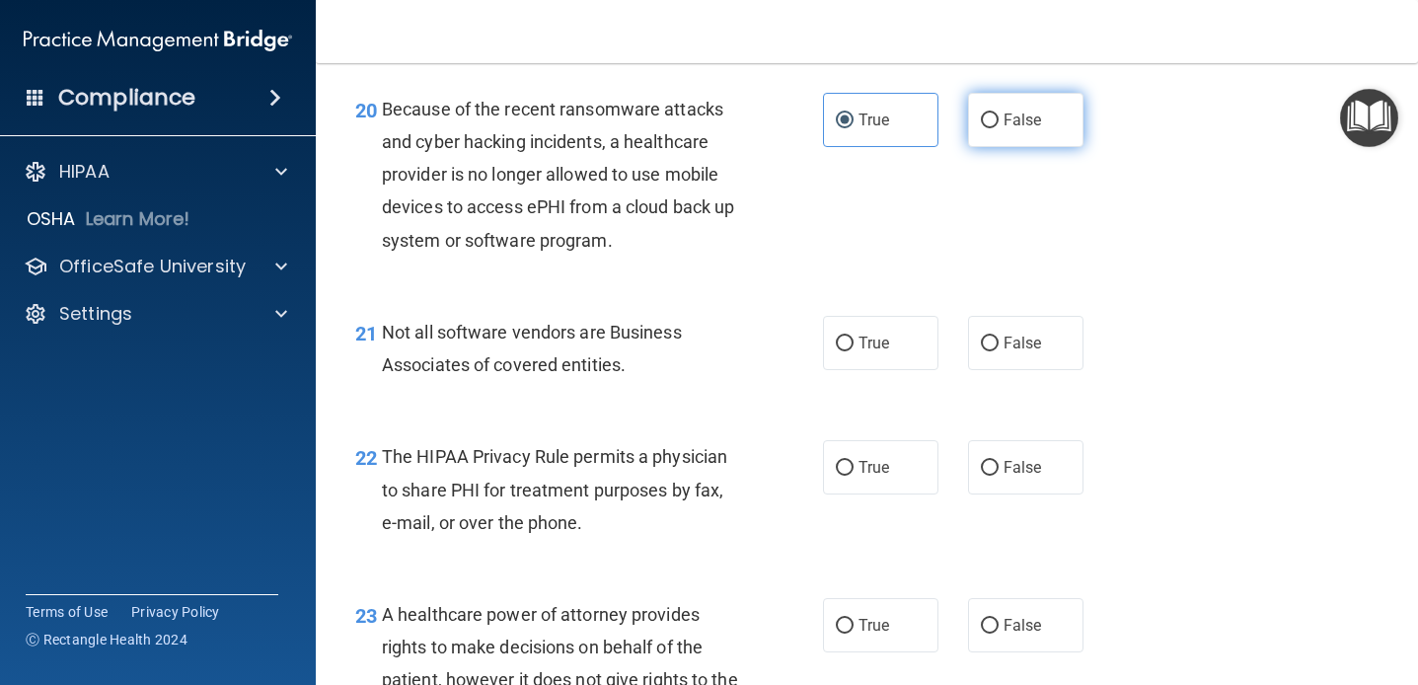
click at [1022, 122] on span "False" at bounding box center [1023, 120] width 38 height 19
click at [999, 122] on input "False" at bounding box center [990, 120] width 18 height 15
radio input "true"
radio input "false"
click at [799, 224] on div "20 Because of the recent ransomware attacks and cyber hacking incidents, a heal…" at bounding box center [589, 180] width 527 height 174
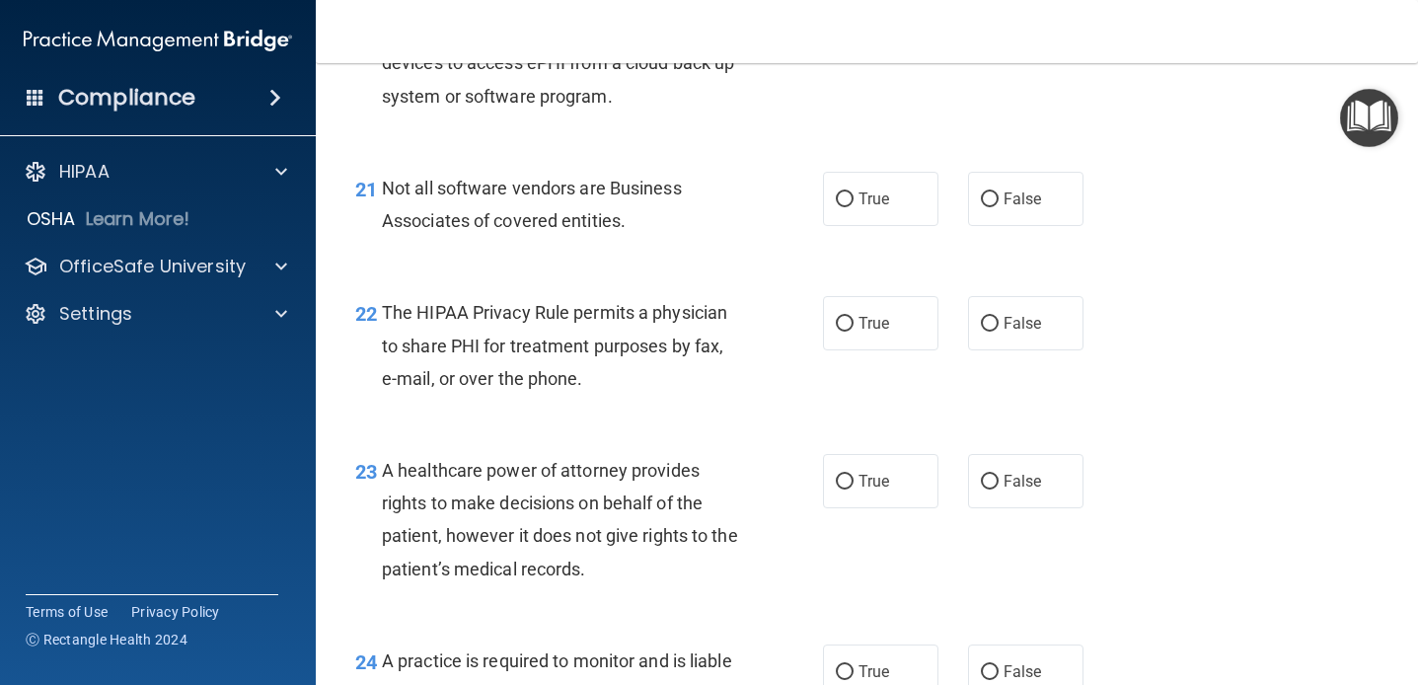
scroll to position [3800, 0]
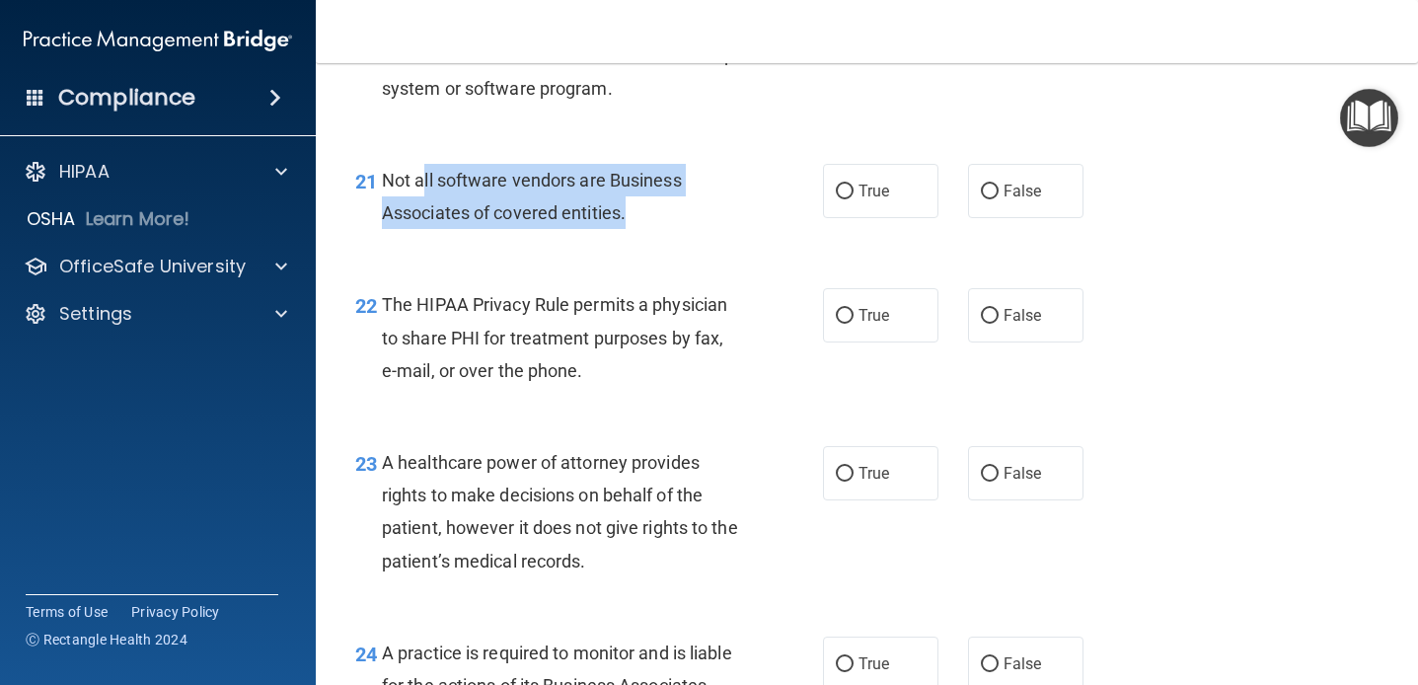
drag, startPoint x: 646, startPoint y: 219, endPoint x: 494, endPoint y: 208, distance: 152.4
click at [492, 208] on div "Not all software vendors are Business Associates of covered entities." at bounding box center [568, 196] width 373 height 65
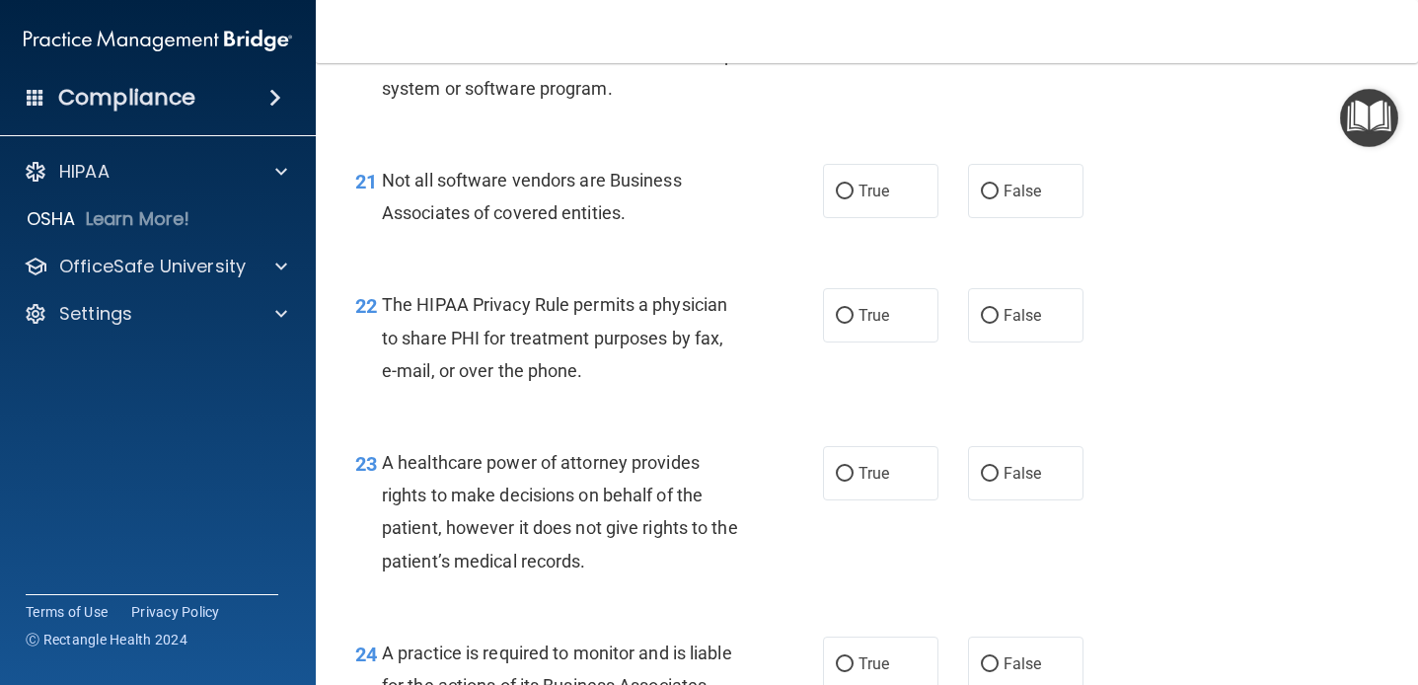
click at [612, 224] on div "Not all software vendors are Business Associates of covered entities." at bounding box center [568, 196] width 373 height 65
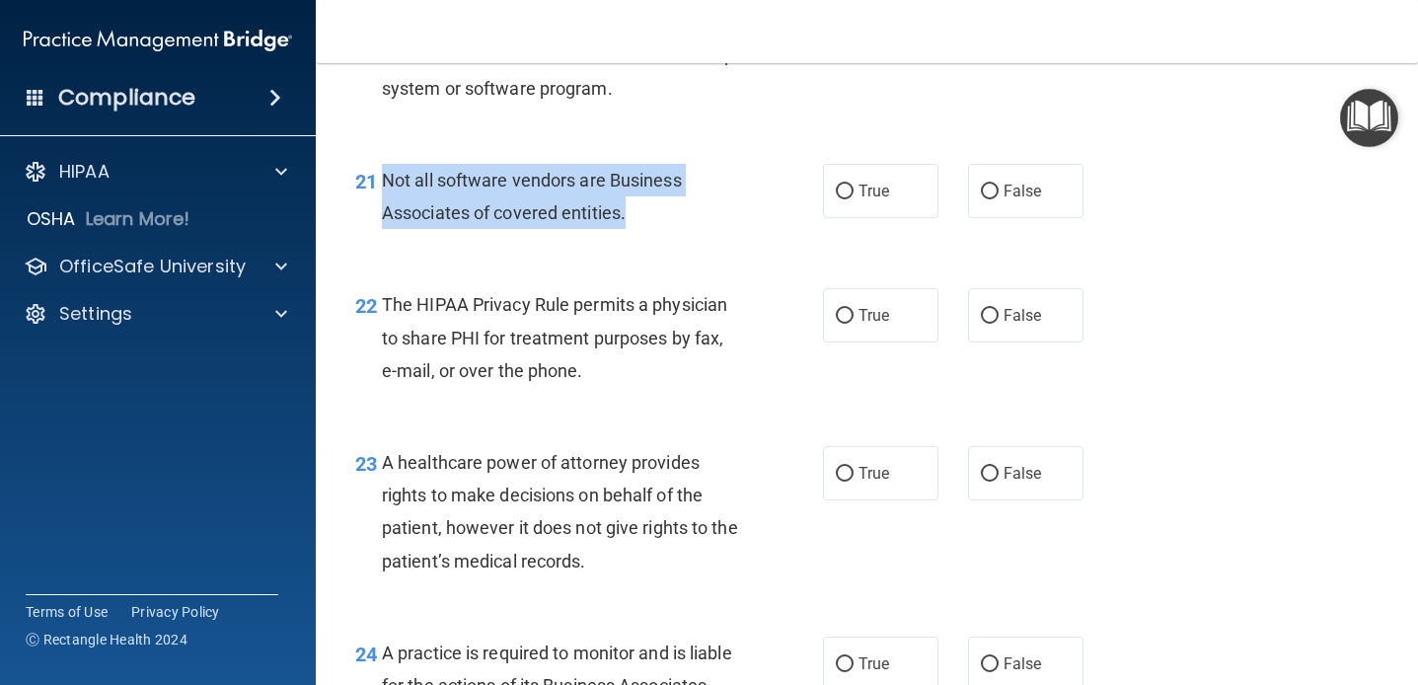
drag, startPoint x: 635, startPoint y: 201, endPoint x: 382, endPoint y: 174, distance: 254.2
click at [382, 174] on div "Not all software vendors are Business Associates of covered entities." at bounding box center [568, 196] width 373 height 65
click at [659, 163] on div "21 Not all software vendors are Business Associates of covered entities. True F…" at bounding box center [866, 201] width 1053 height 124
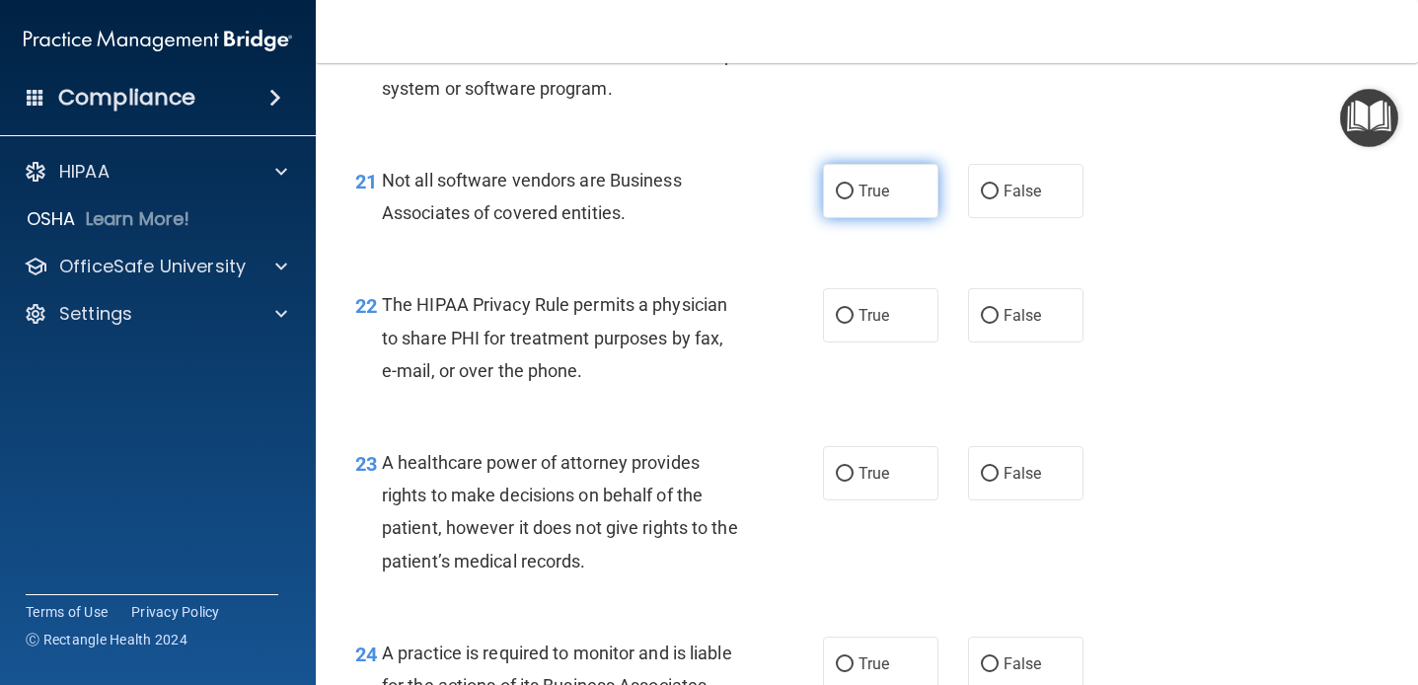
click at [885, 201] on label "True" at bounding box center [880, 191] width 115 height 54
click at [854, 199] on input "True" at bounding box center [845, 192] width 18 height 15
radio input "true"
click at [667, 259] on div "21 Not all software vendors are Business Associates of covered entities. True F…" at bounding box center [866, 201] width 1053 height 124
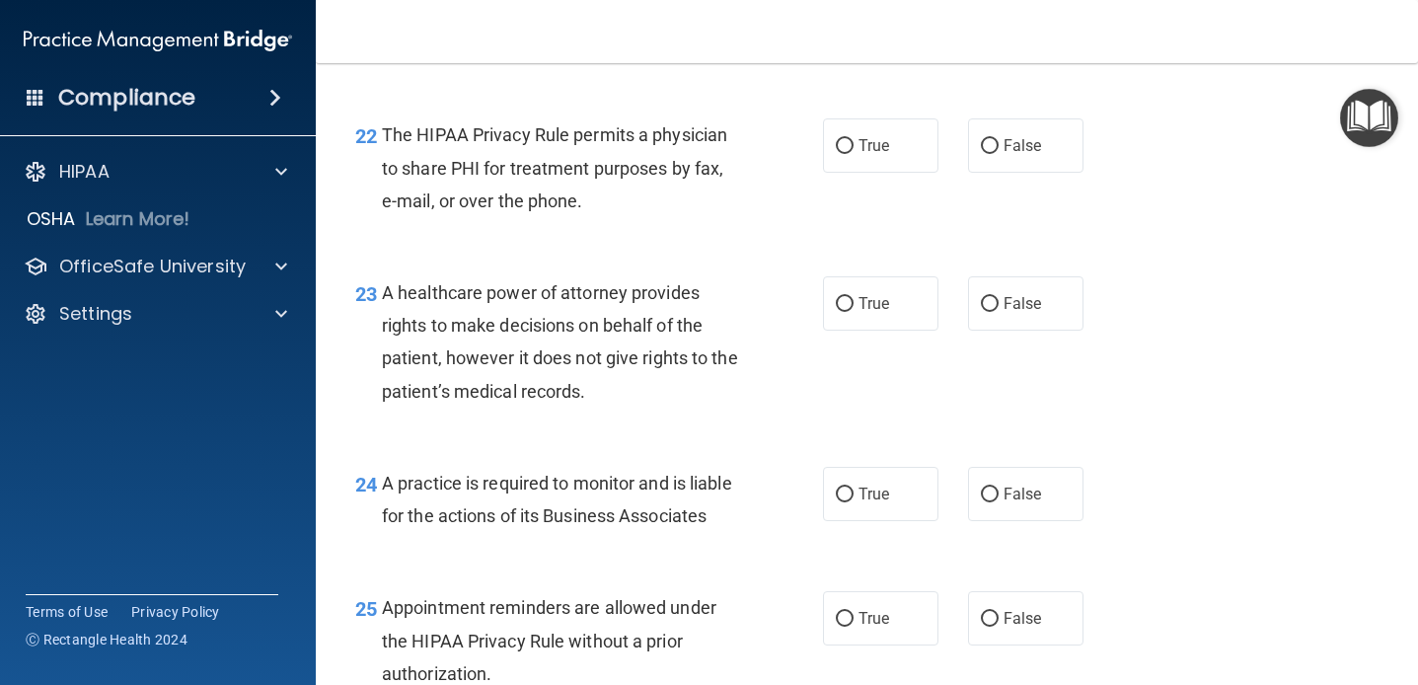
scroll to position [3970, 0]
click at [722, 174] on span "The HIPAA Privacy Rule permits a physician to share PHI for treatment purposes …" at bounding box center [554, 166] width 345 height 86
click at [927, 156] on label "True" at bounding box center [880, 144] width 115 height 54
click at [854, 153] on input "True" at bounding box center [845, 145] width 18 height 15
radio input "true"
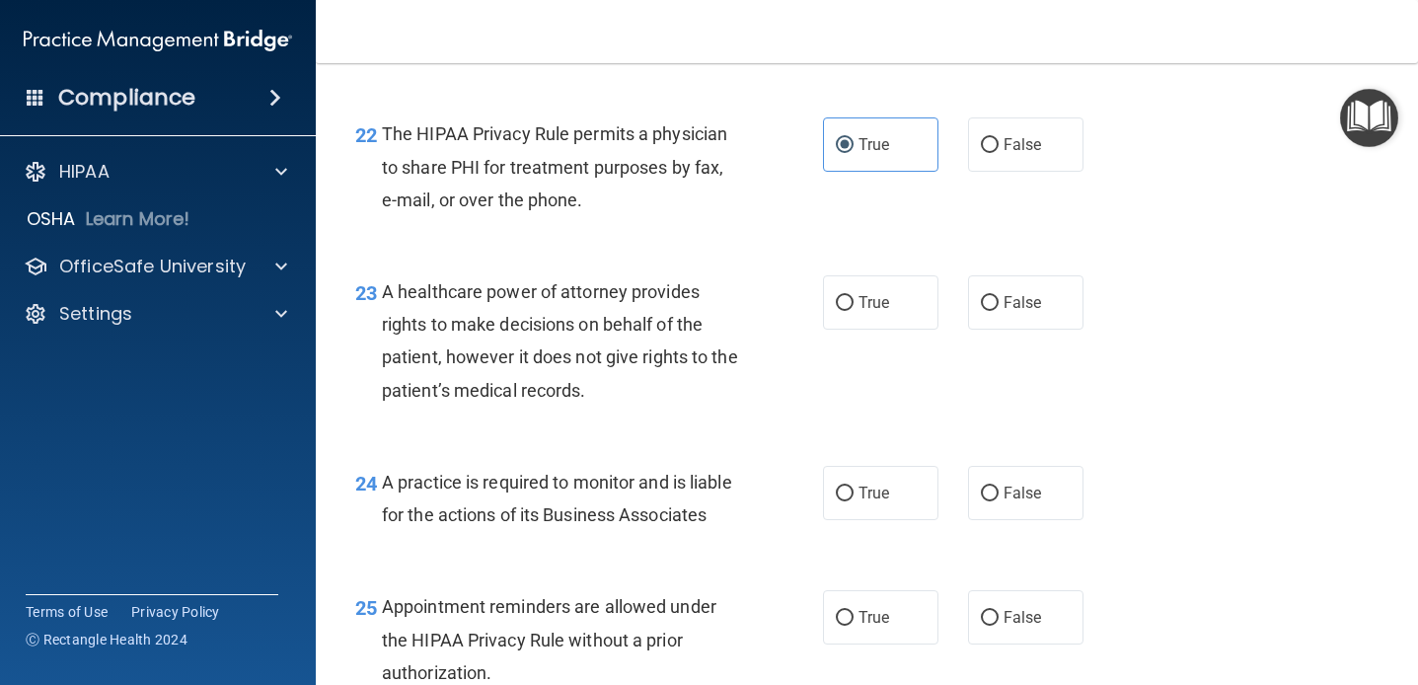
click at [778, 215] on div "22 The HIPAA Privacy Rule permits a physician to share PHI for treatment purpos…" at bounding box center [589, 171] width 527 height 109
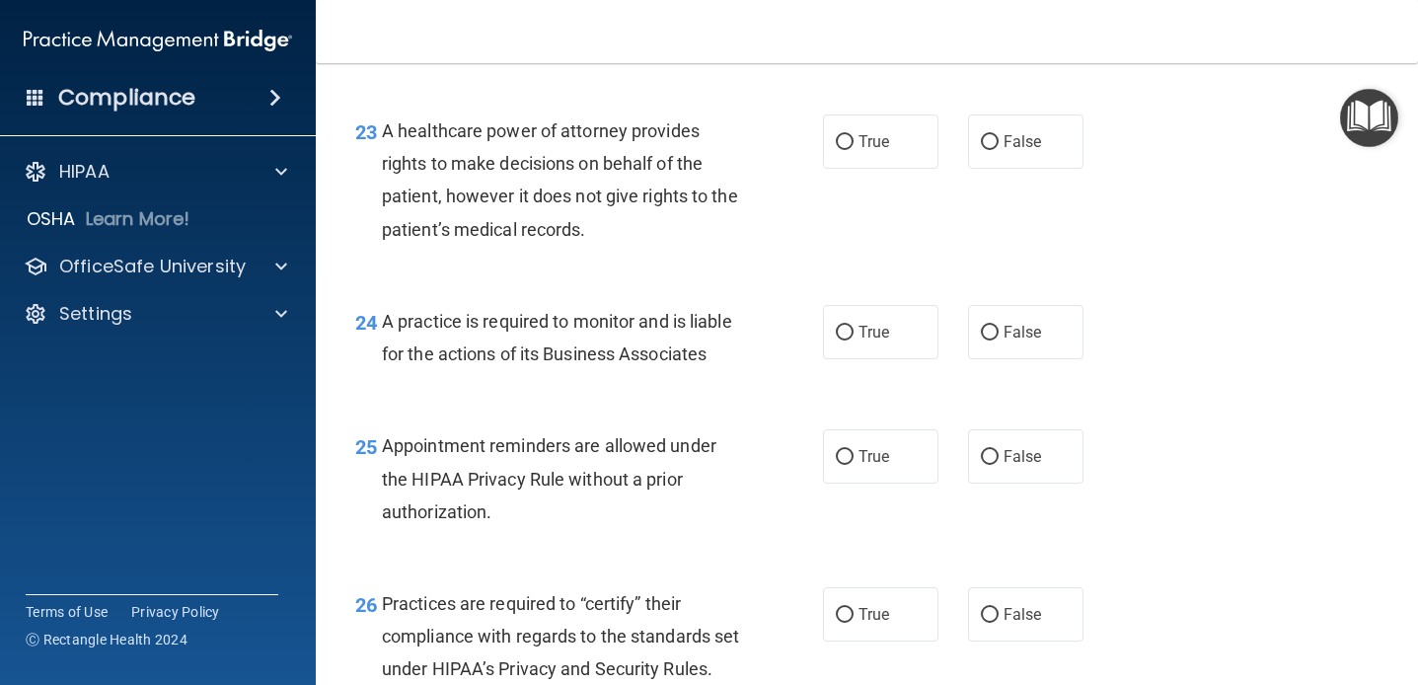
scroll to position [4144, 0]
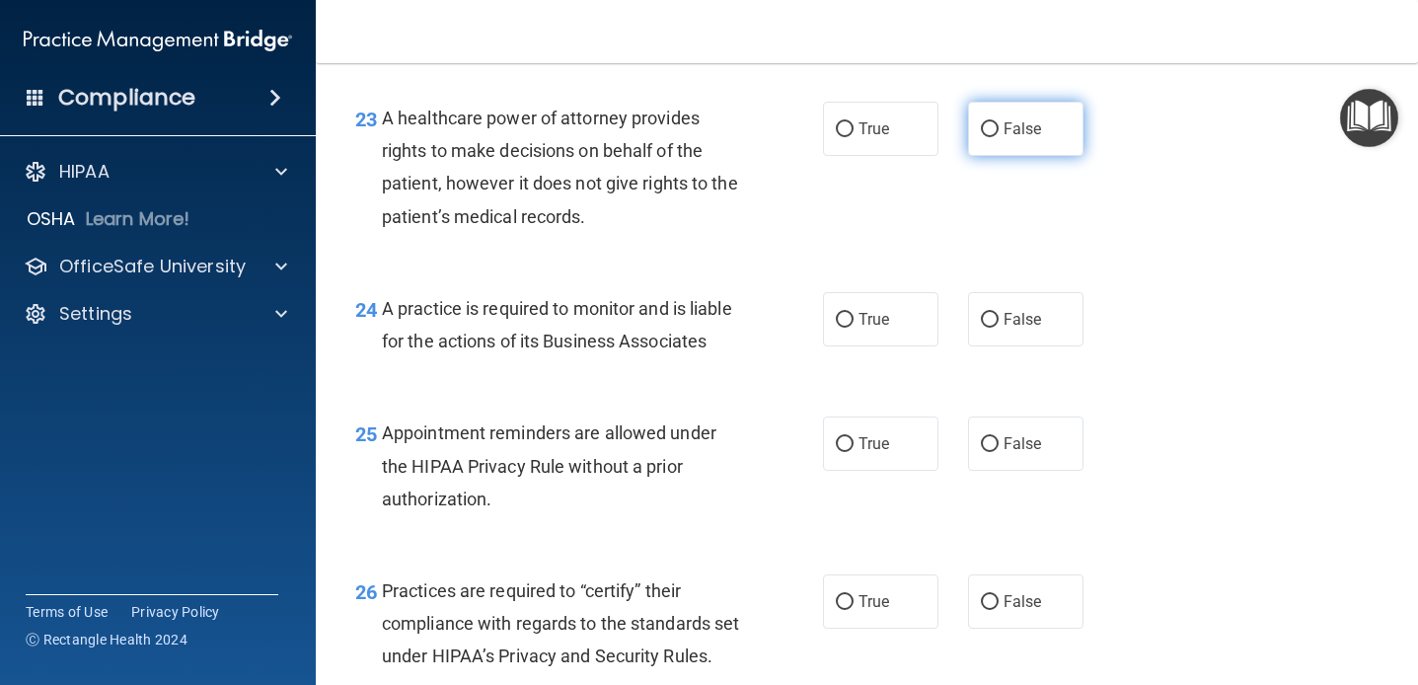
click at [1009, 133] on span "False" at bounding box center [1023, 128] width 38 height 19
click at [999, 133] on input "False" at bounding box center [990, 129] width 18 height 15
radio input "true"
click at [777, 193] on div "23 A healthcare power of attorney provides rights to make decisions on behalf o…" at bounding box center [589, 172] width 527 height 141
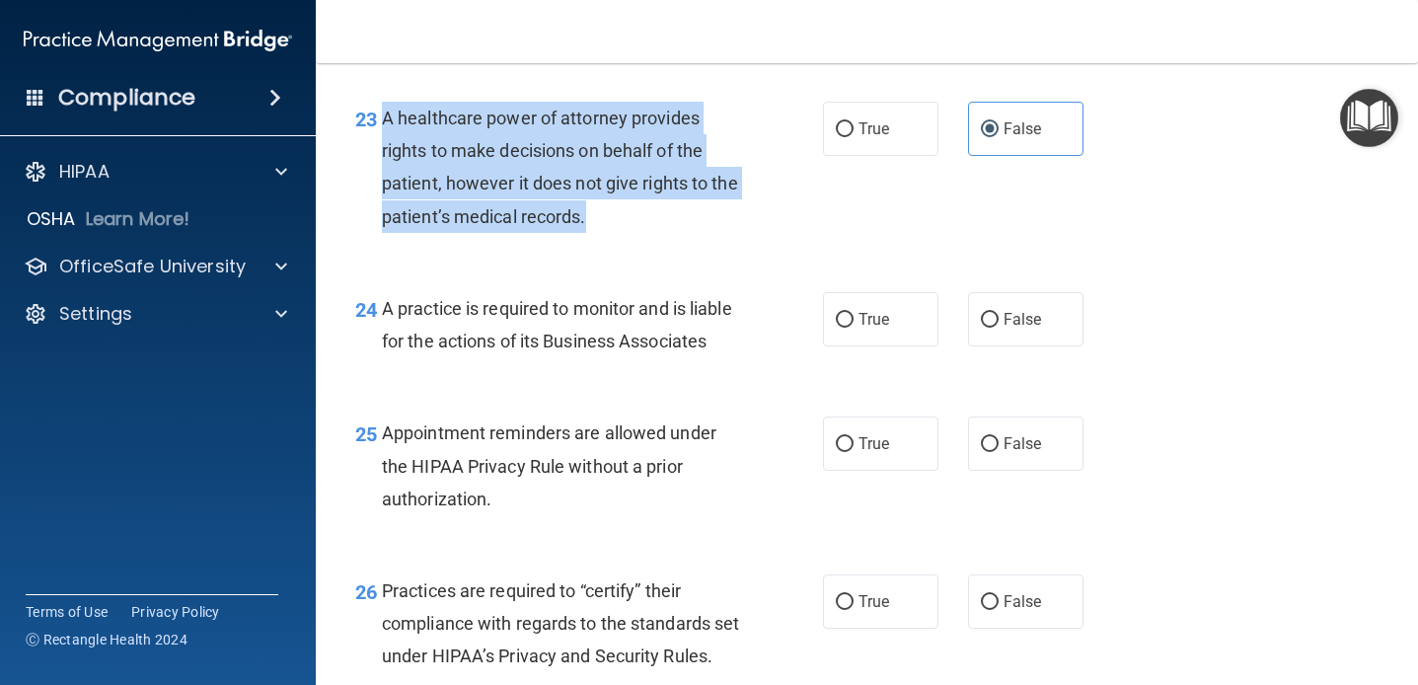
drag, startPoint x: 601, startPoint y: 217, endPoint x: 386, endPoint y: 120, distance: 235.9
click at [386, 120] on div "A healthcare power of attorney provides rights to make decisions on behalf of t…" at bounding box center [568, 167] width 373 height 131
click at [987, 113] on label "False" at bounding box center [1025, 129] width 115 height 54
click at [987, 122] on input "False" at bounding box center [990, 129] width 18 height 15
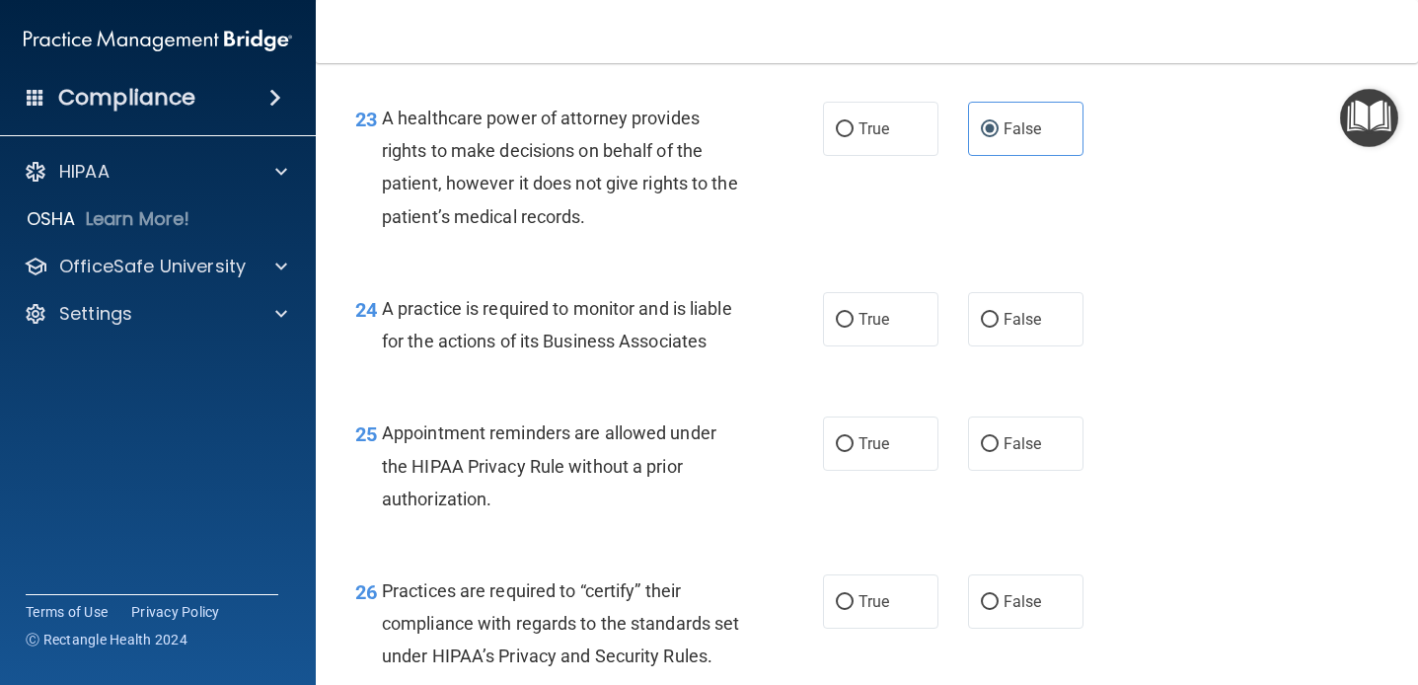
click at [900, 218] on div "23 A healthcare power of attorney provides rights to make decisions on behalf o…" at bounding box center [866, 172] width 1053 height 190
click at [736, 323] on div "A practice is required to monitor and is liable for the actions of its Business…" at bounding box center [568, 324] width 373 height 65
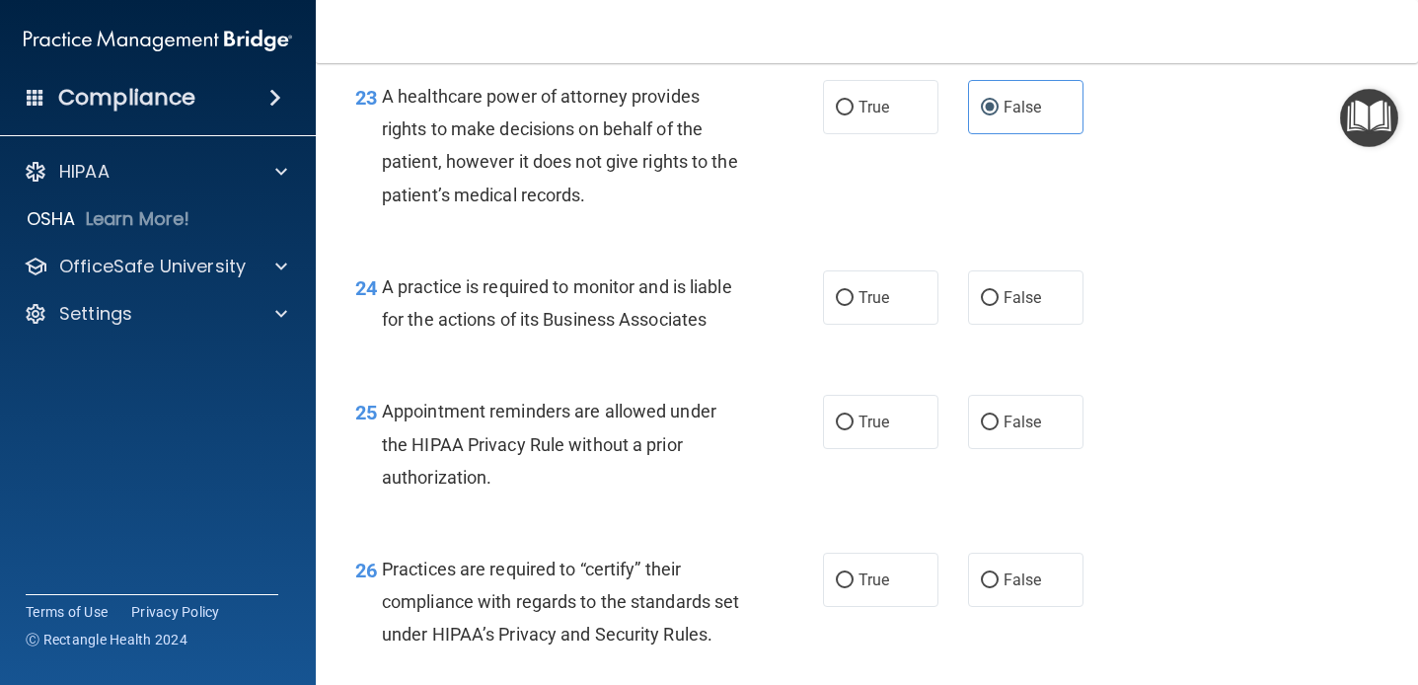
scroll to position [4179, 0]
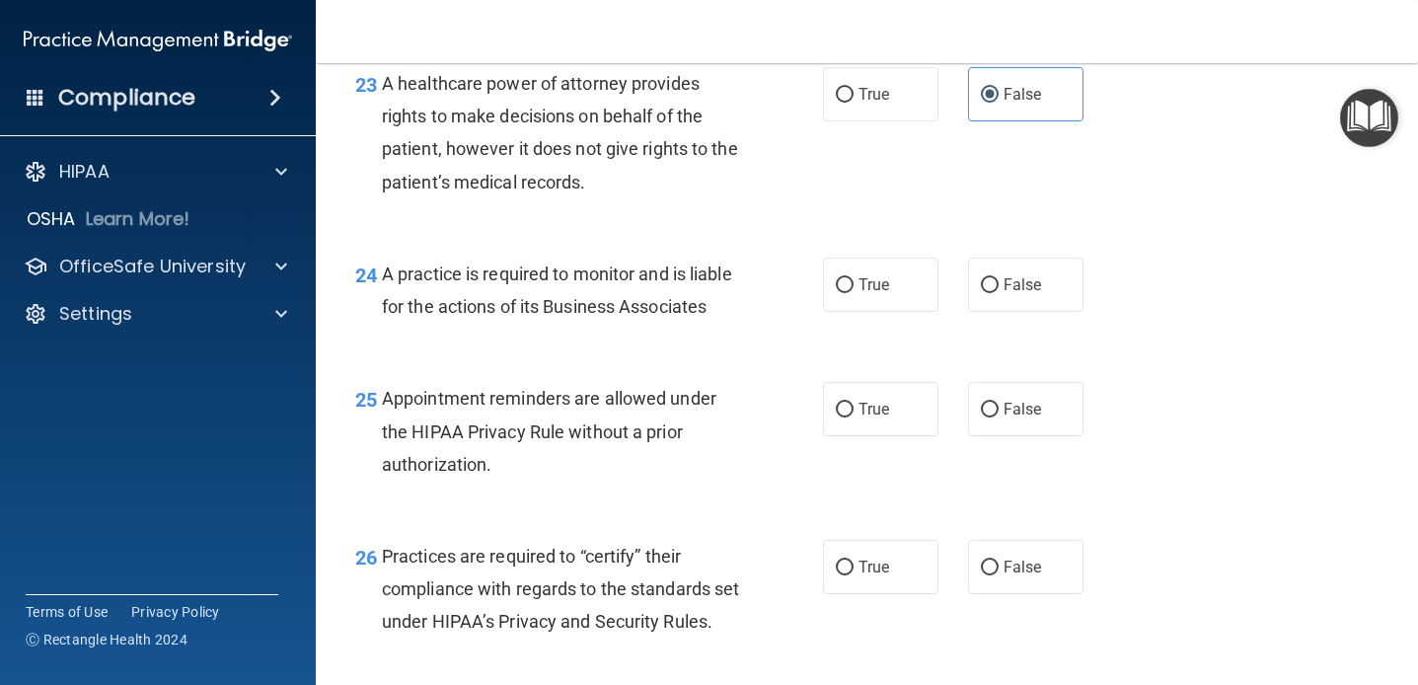
click at [712, 237] on div "24 A practice is required to monitor and is liable for the actions of its Busin…" at bounding box center [866, 295] width 1053 height 124
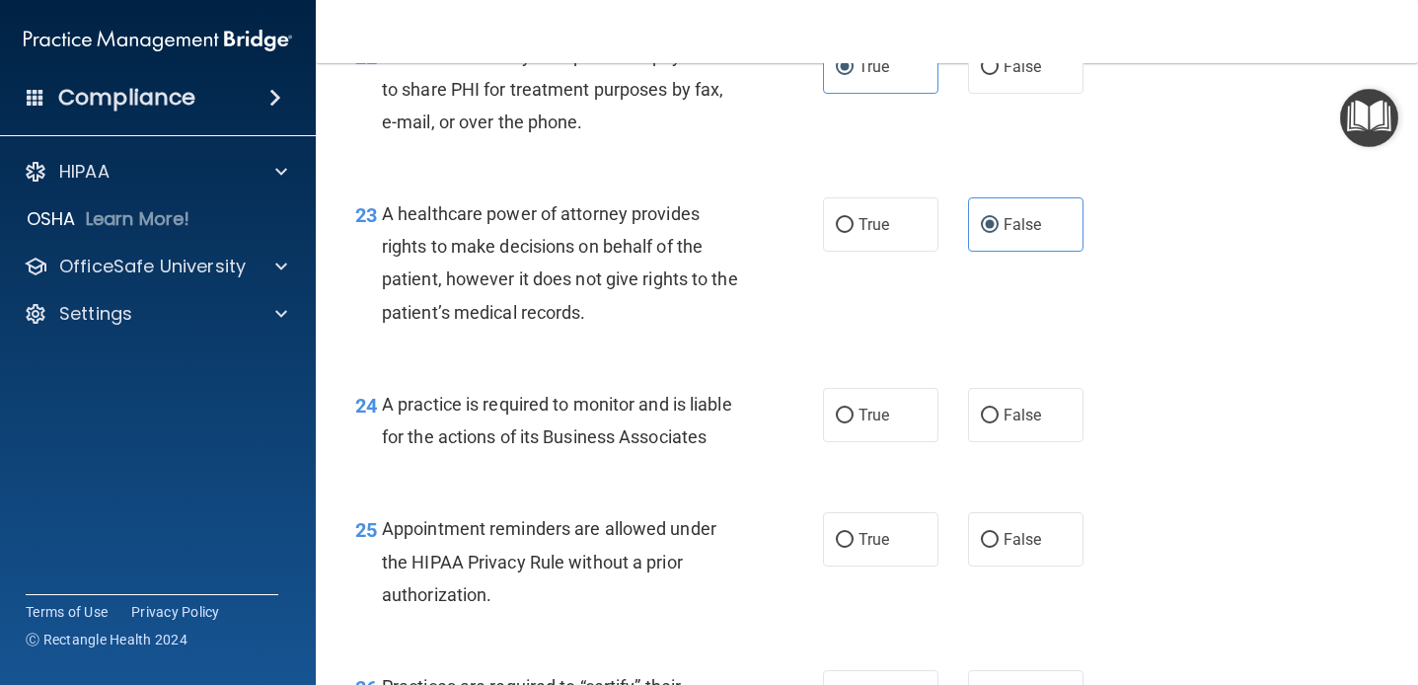
scroll to position [4051, 0]
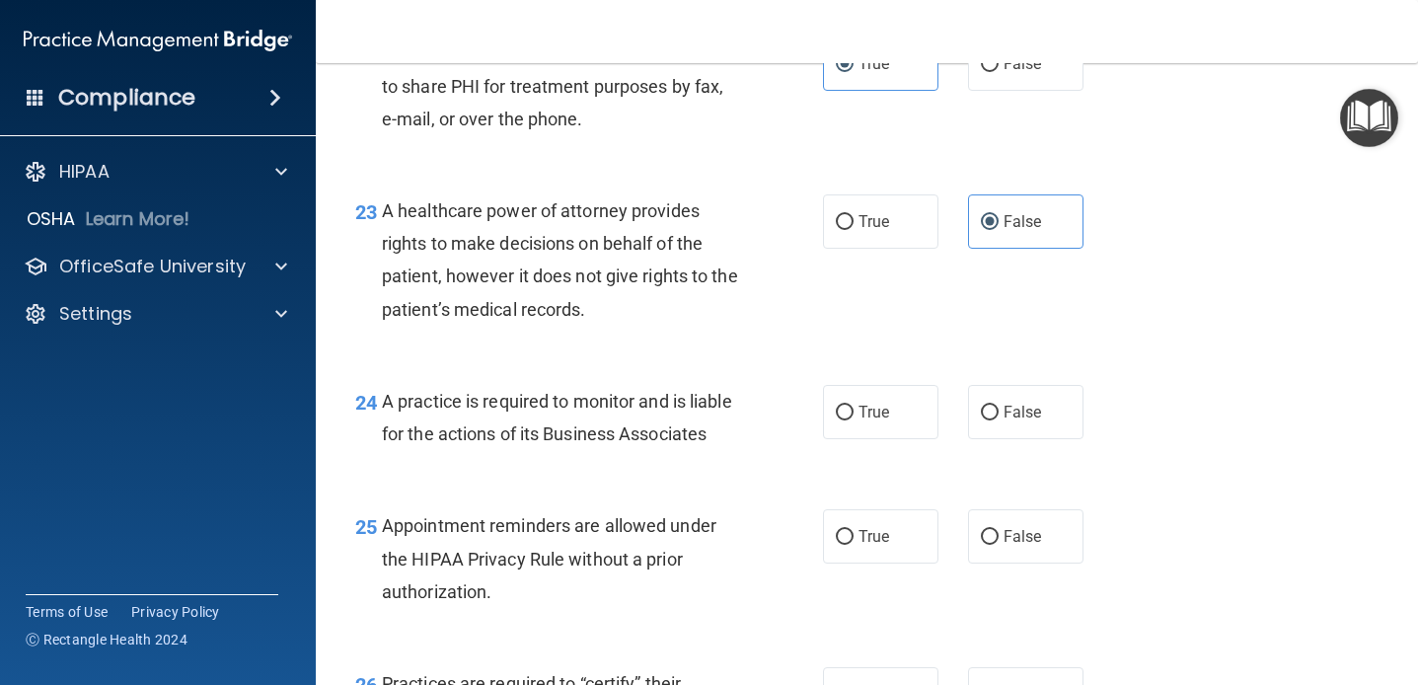
click at [780, 306] on div "23 A healthcare power of attorney provides rights to make decisions on behalf o…" at bounding box center [589, 264] width 527 height 141
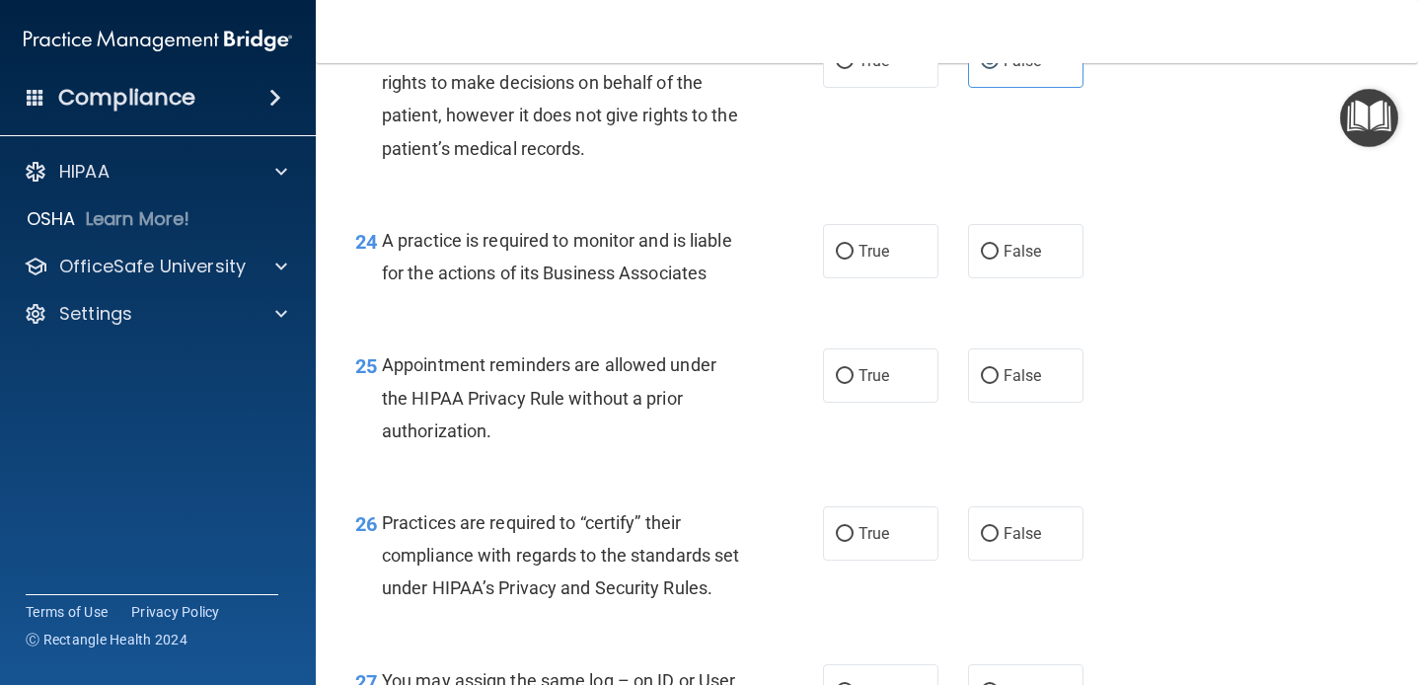
scroll to position [4213, 0]
click at [922, 236] on label "True" at bounding box center [880, 250] width 115 height 54
click at [854, 244] on input "True" at bounding box center [845, 251] width 18 height 15
radio input "true"
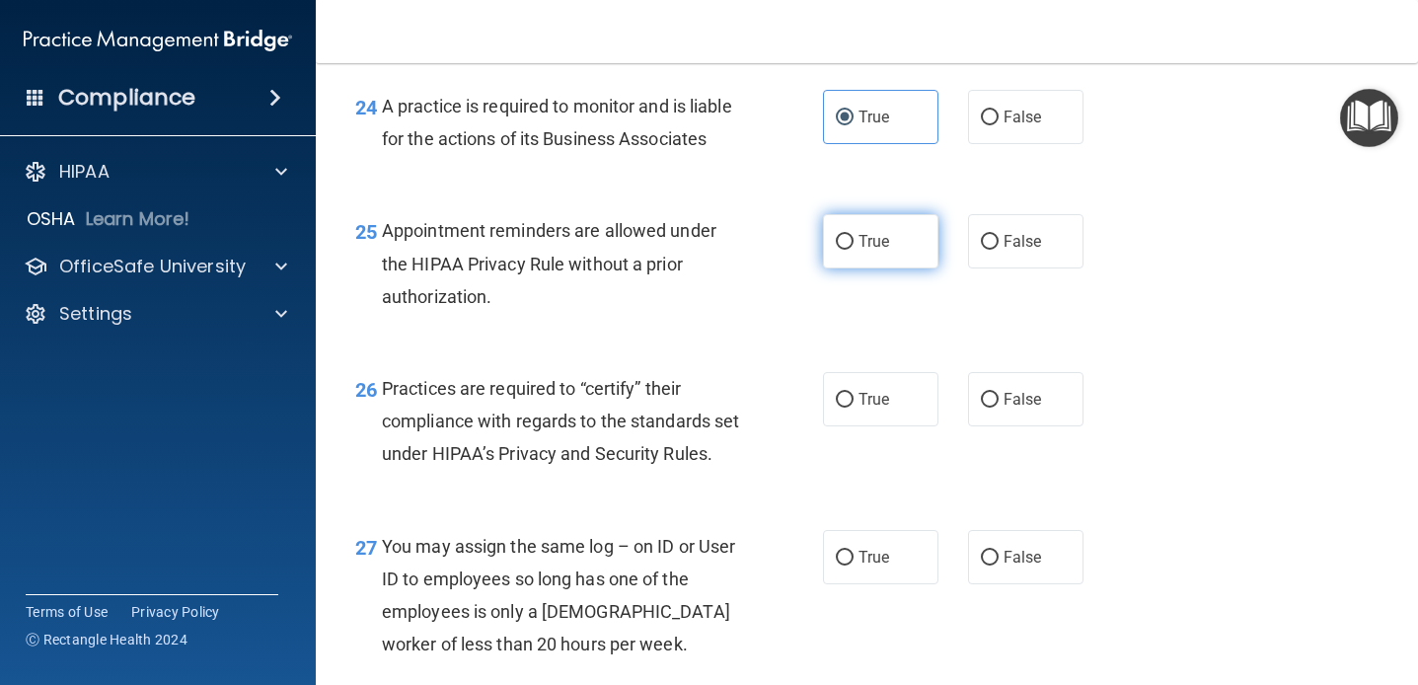
scroll to position [4356, 0]
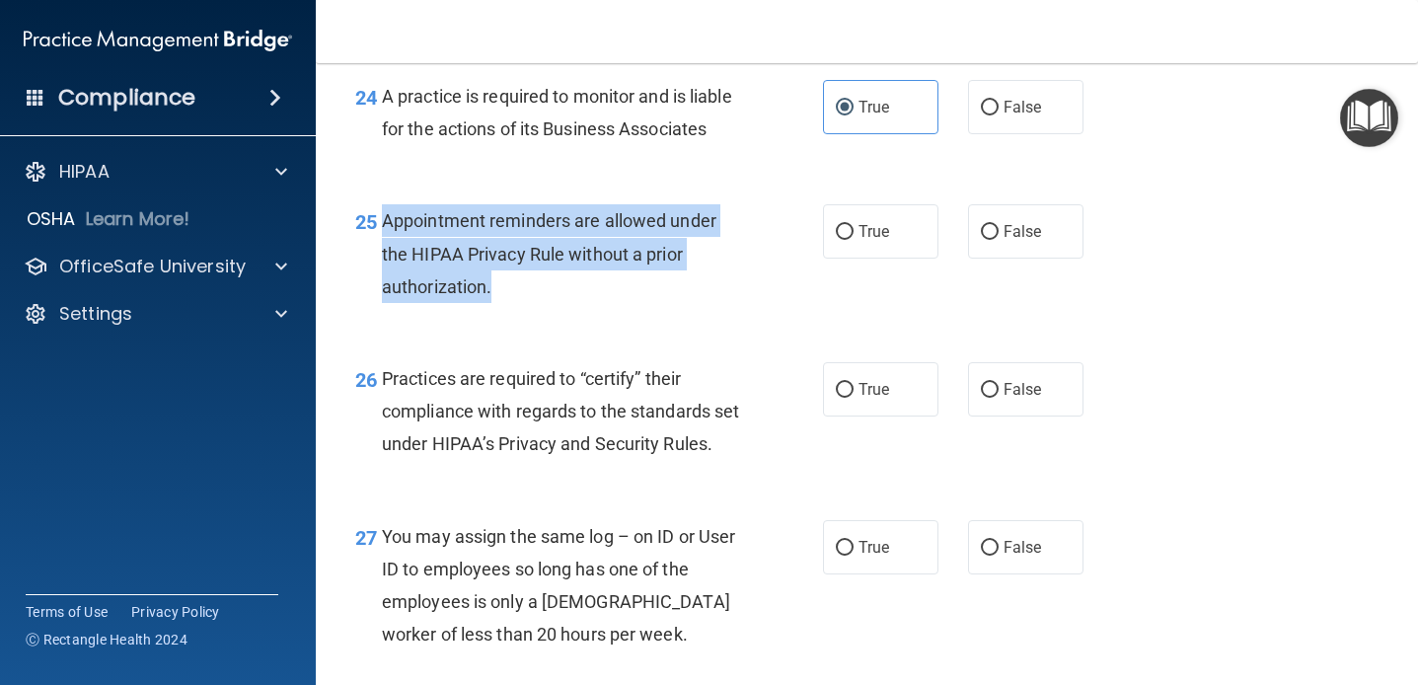
drag, startPoint x: 508, startPoint y: 279, endPoint x: 372, endPoint y: 215, distance: 150.5
click at [372, 215] on div "25 Appointment reminders are allowed under the HIPAA Privacy Rule without a pri…" at bounding box center [589, 258] width 527 height 109
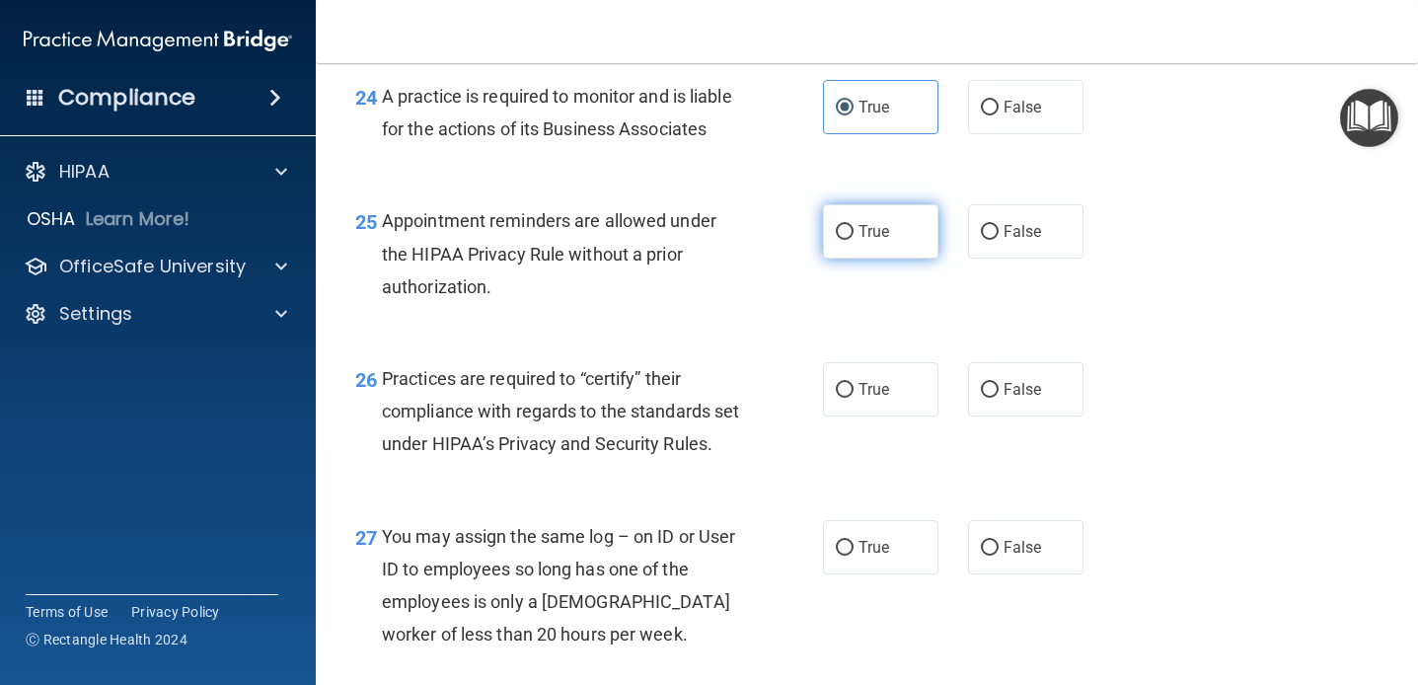
click at [870, 252] on label "True" at bounding box center [880, 231] width 115 height 54
click at [854, 240] on input "True" at bounding box center [845, 232] width 18 height 15
radio input "true"
click at [772, 292] on div "25 Appointment reminders are allowed under the HIPAA Privacy Rule without a pri…" at bounding box center [589, 258] width 527 height 109
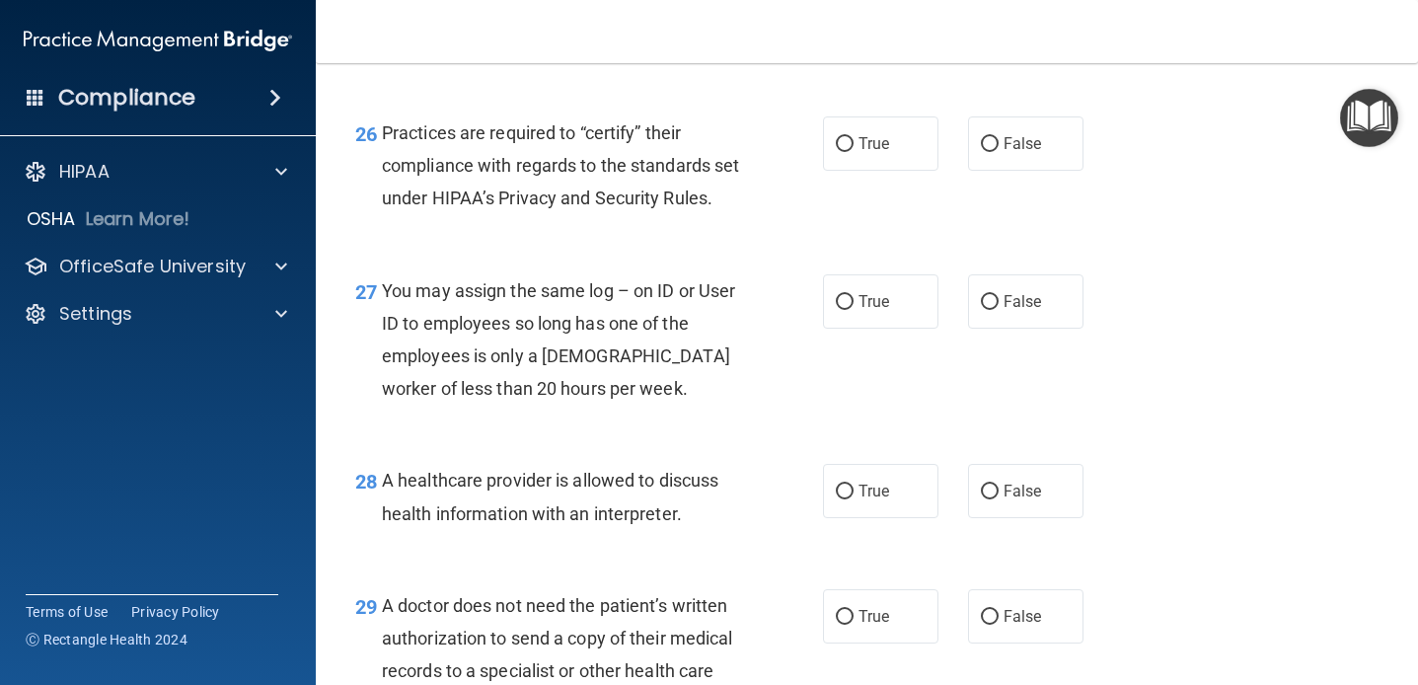
scroll to position [4606, 0]
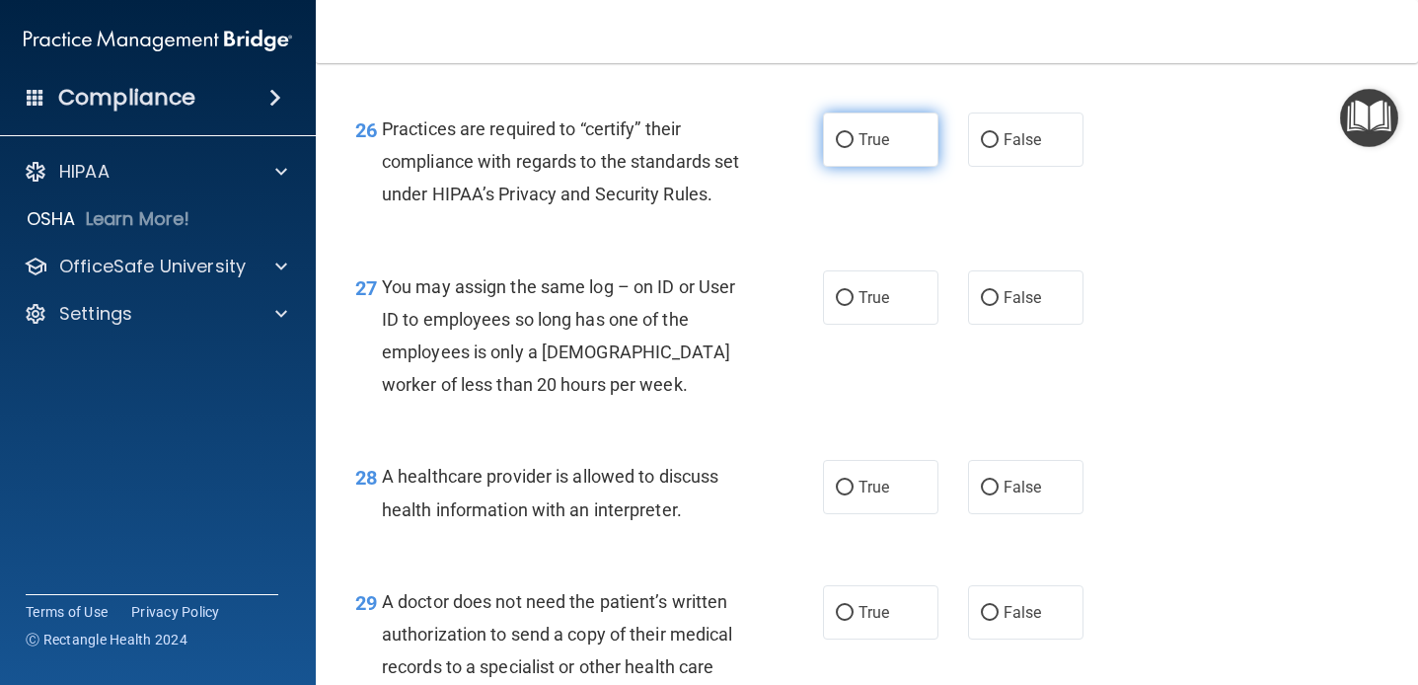
click at [898, 145] on label "True" at bounding box center [880, 140] width 115 height 54
click at [854, 145] on input "True" at bounding box center [845, 140] width 18 height 15
radio input "true"
click at [848, 221] on div "26 Practices are required to “certify” their compliance with regards to the sta…" at bounding box center [589, 167] width 527 height 109
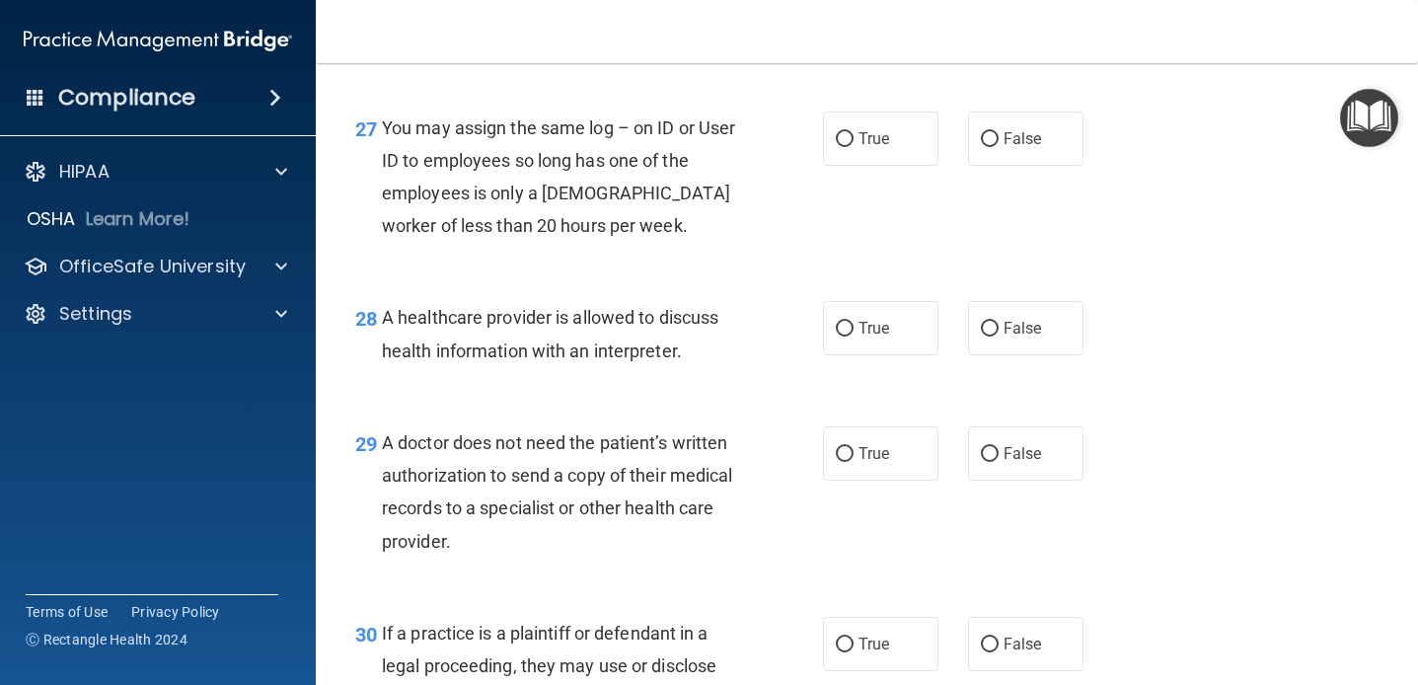
scroll to position [4779, 0]
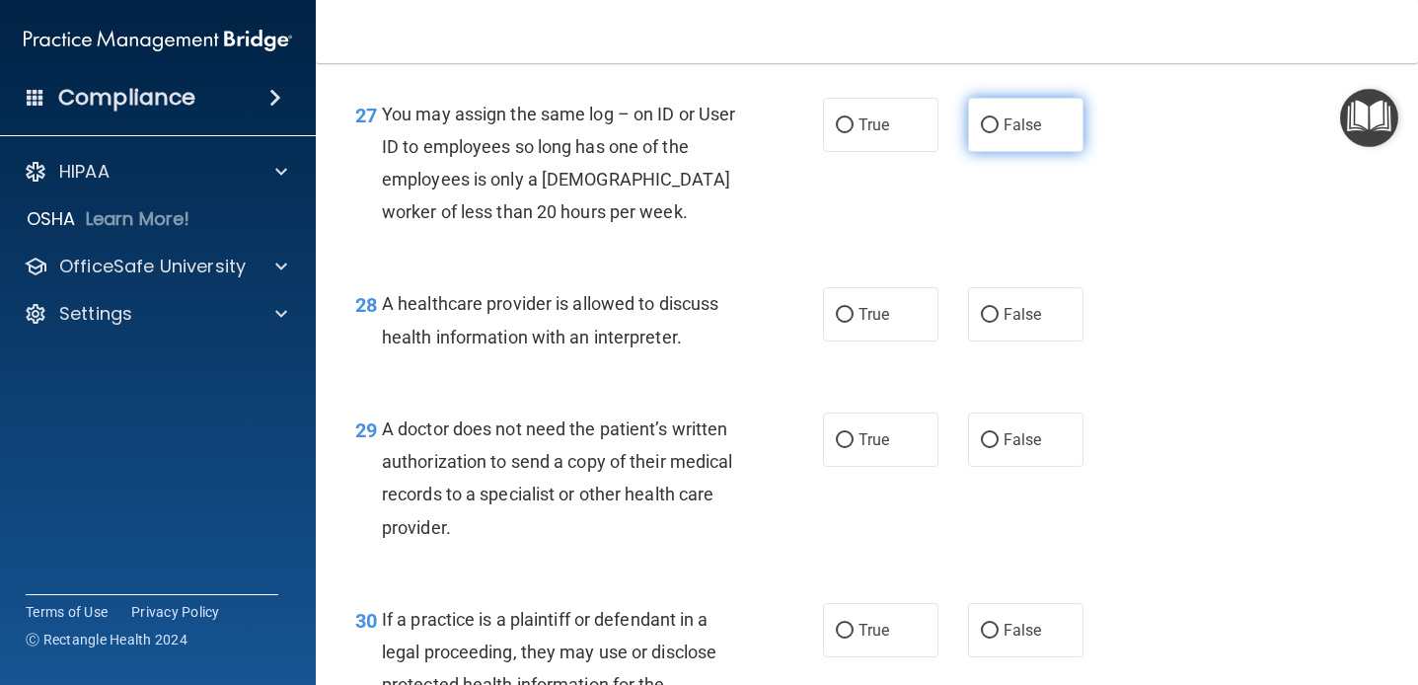
click at [999, 152] on label "False" at bounding box center [1025, 125] width 115 height 54
click at [999, 133] on input "False" at bounding box center [990, 125] width 18 height 15
radio input "true"
click at [829, 239] on div "27 You may assign the same log – on ID or User ID to employees so long has one …" at bounding box center [589, 168] width 527 height 141
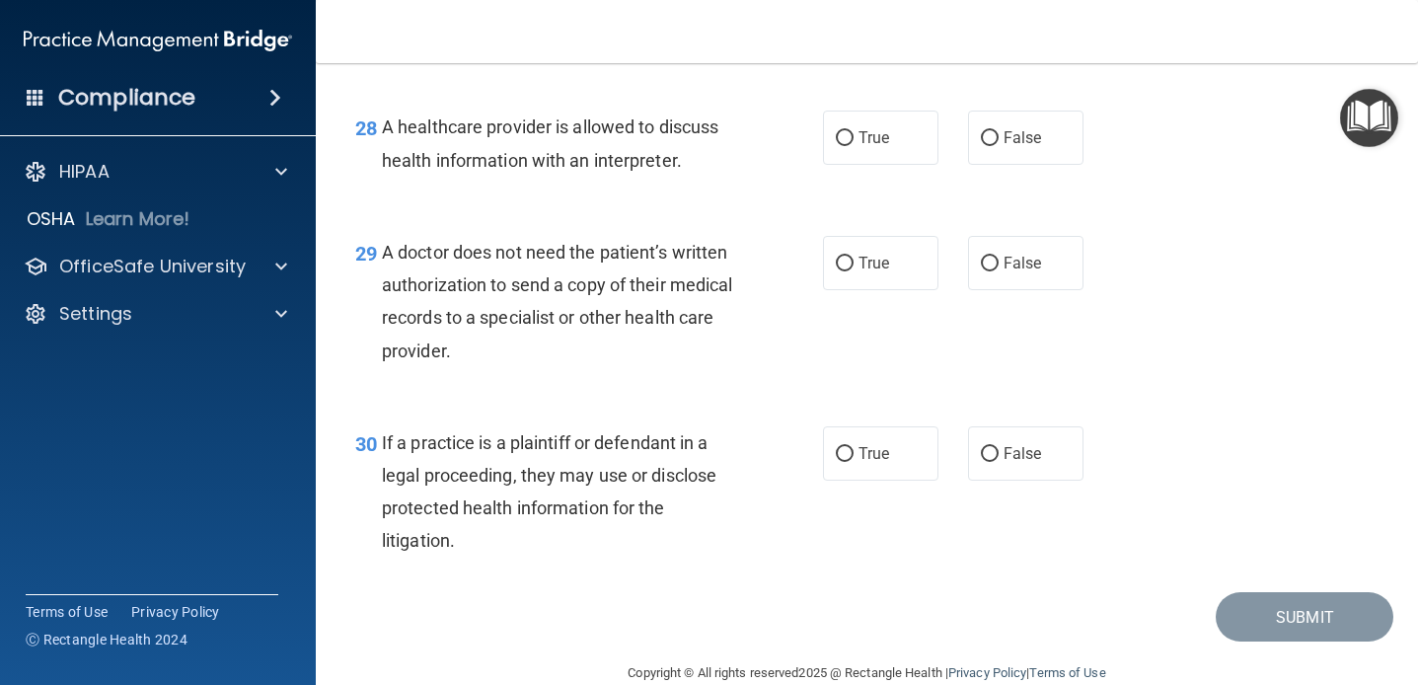
scroll to position [4960, 0]
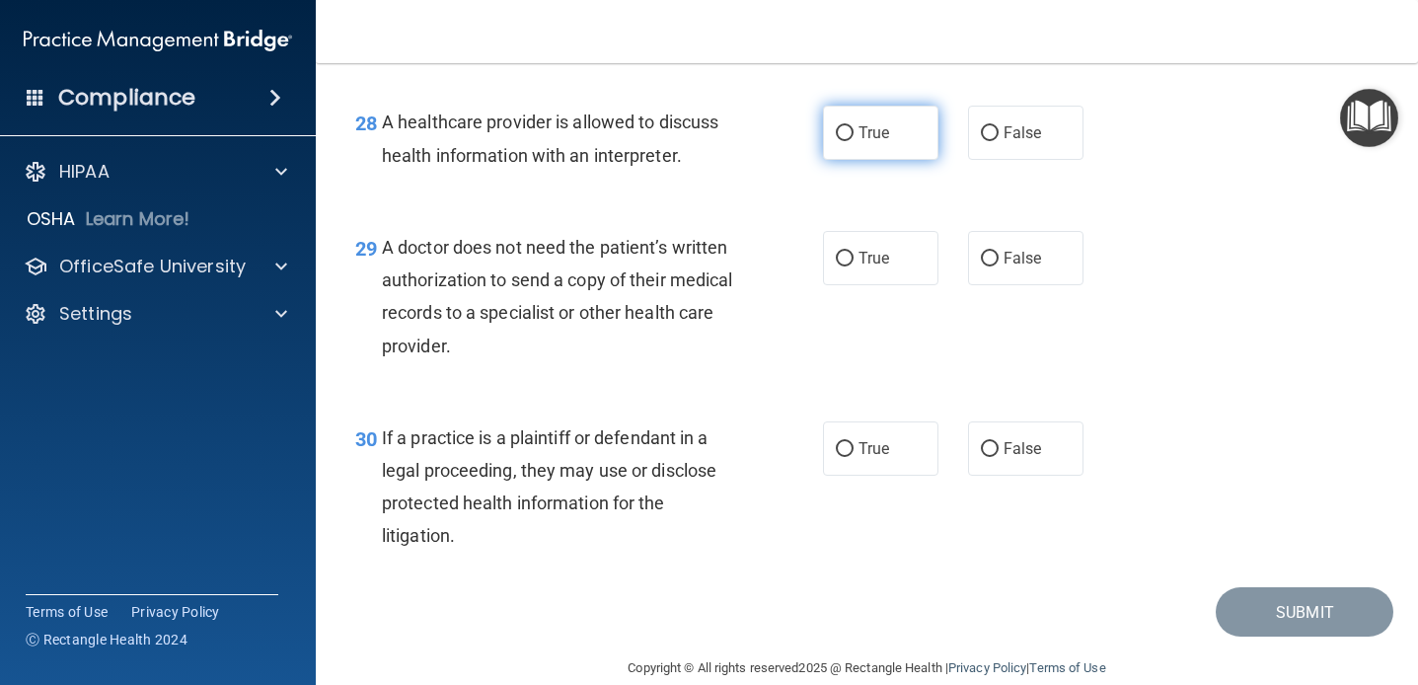
click at [847, 160] on label "True" at bounding box center [880, 133] width 115 height 54
click at [847, 141] on input "True" at bounding box center [845, 133] width 18 height 15
radio input "true"
click at [747, 181] on div "28 A healthcare provider is allowed to discuss health information with an inter…" at bounding box center [589, 143] width 527 height 75
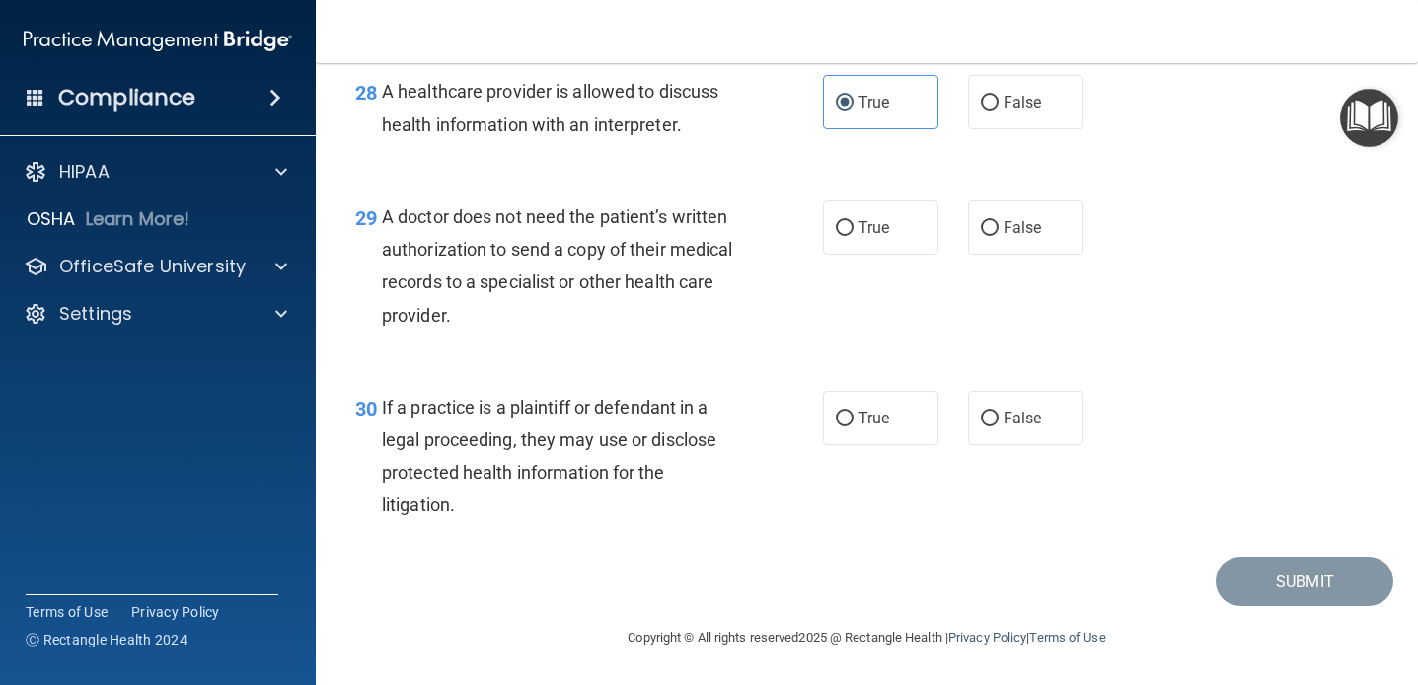
scroll to position [5019, 0]
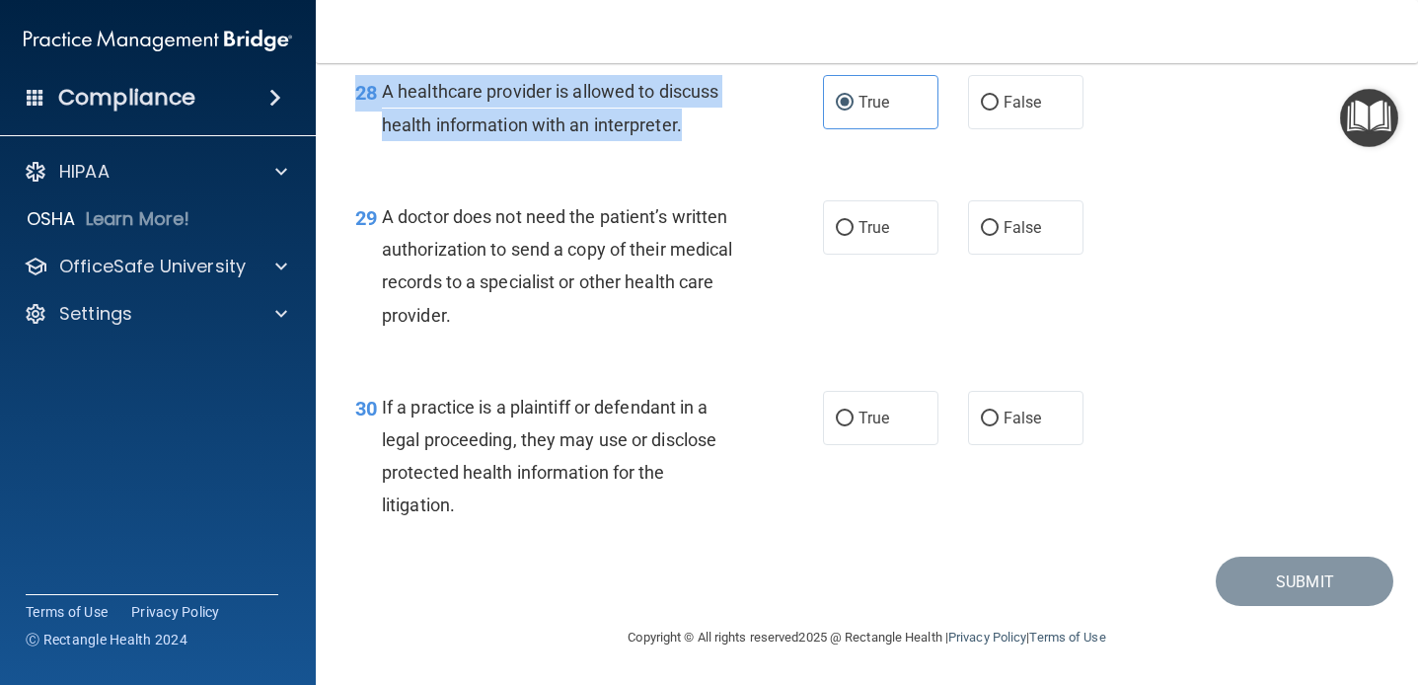
drag, startPoint x: 690, startPoint y: 132, endPoint x: 347, endPoint y: 111, distance: 343.1
click at [347, 111] on div "28 A healthcare provider is allowed to discuss health information with an inter…" at bounding box center [589, 112] width 527 height 75
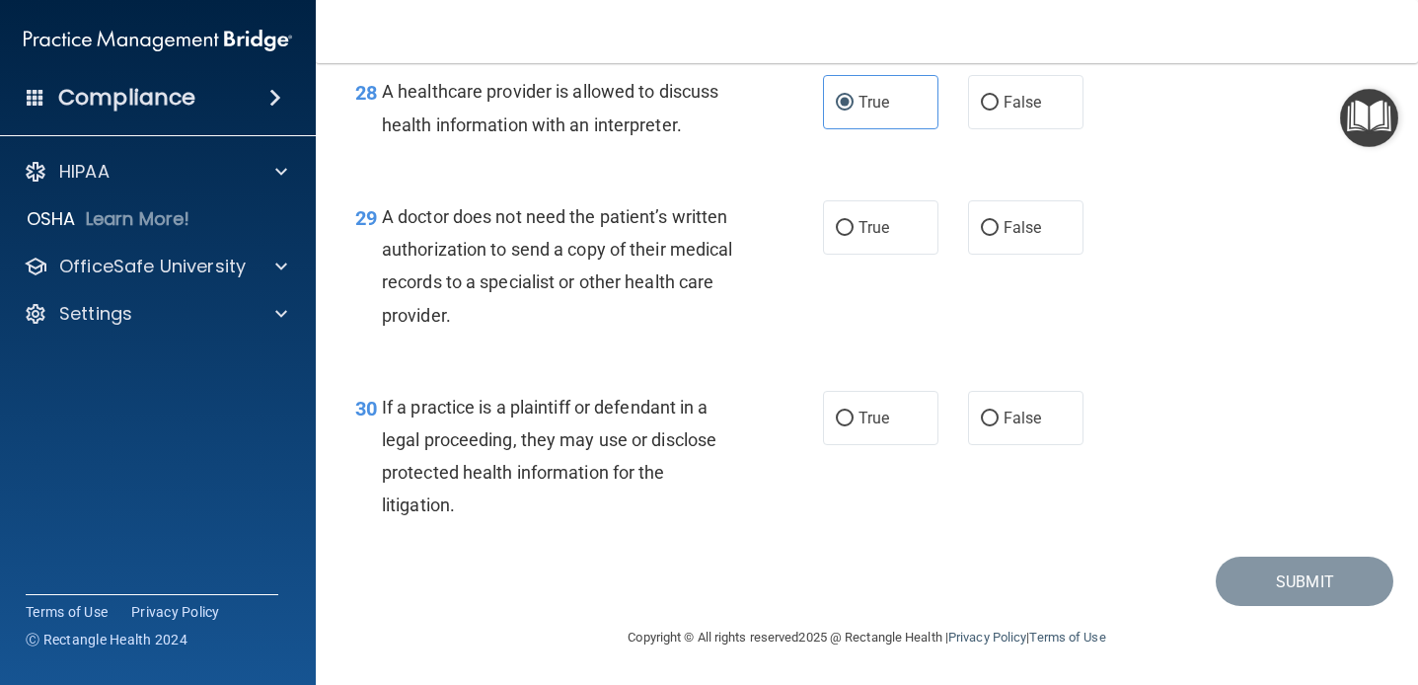
click at [386, 107] on span "A healthcare provider is allowed to discuss health information with an interpre…" at bounding box center [550, 107] width 337 height 53
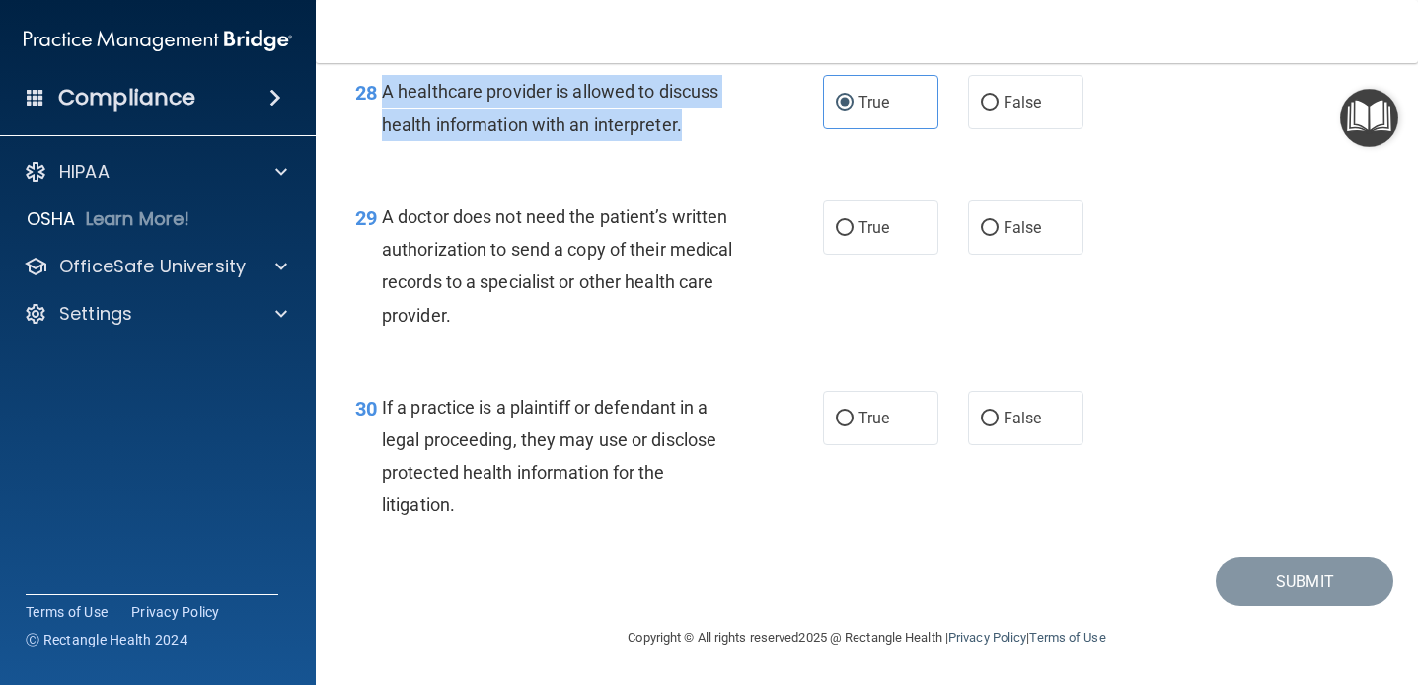
drag, startPoint x: 385, startPoint y: 100, endPoint x: 721, endPoint y: 143, distance: 339.3
click at [721, 140] on div "A healthcare provider is allowed to discuss health information with an interpre…" at bounding box center [568, 107] width 373 height 65
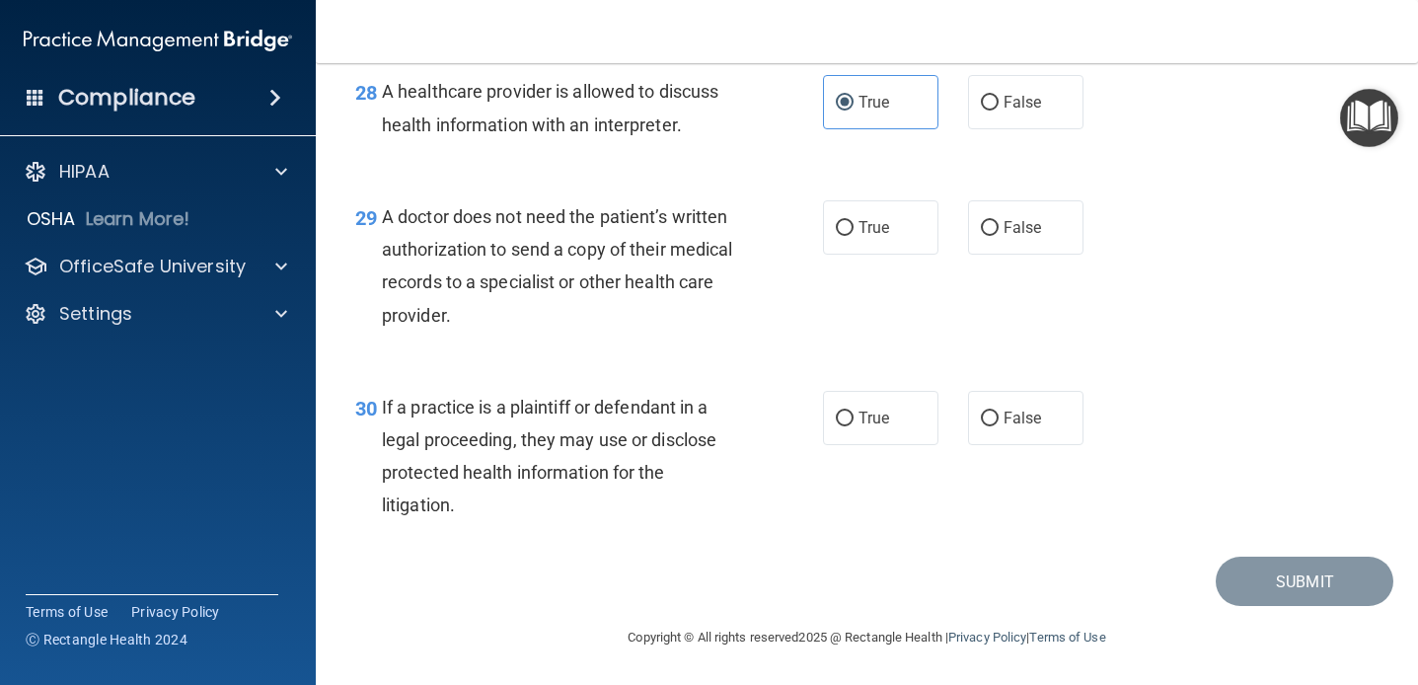
click at [578, 264] on div "A doctor does not need the patient’s written authorization to send a copy of th…" at bounding box center [568, 265] width 373 height 131
click at [653, 280] on span "A doctor does not need the patient’s written authorization to send a copy of th…" at bounding box center [557, 265] width 351 height 119
drag, startPoint x: 527, startPoint y: 310, endPoint x: 384, endPoint y: 219, distance: 169.5
click at [384, 219] on div "A doctor does not need the patient’s written authorization to send a copy of th…" at bounding box center [568, 265] width 373 height 131
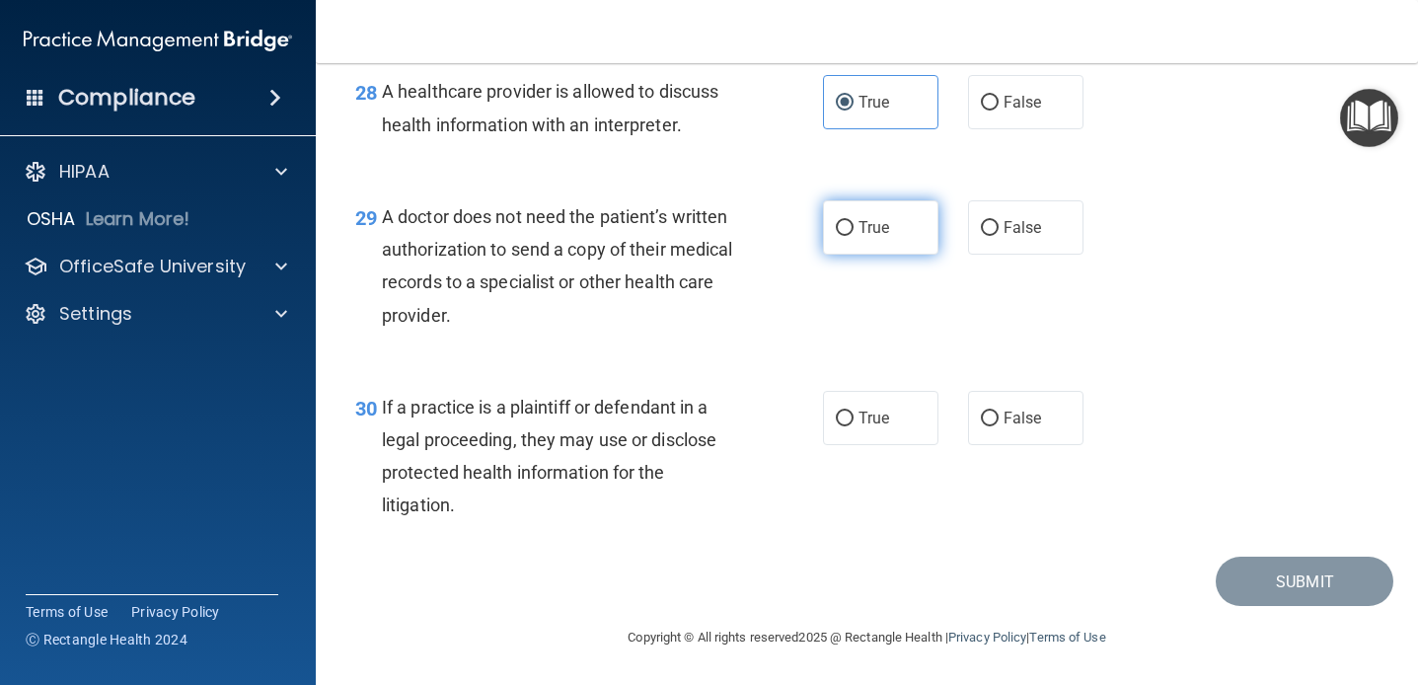
click at [875, 241] on label "True" at bounding box center [880, 227] width 115 height 54
click at [854, 236] on input "True" at bounding box center [845, 228] width 18 height 15
radio input "true"
click at [700, 493] on div "If a practice is a plaintiff or defendant in a legal proceeding, they may use o…" at bounding box center [568, 456] width 373 height 131
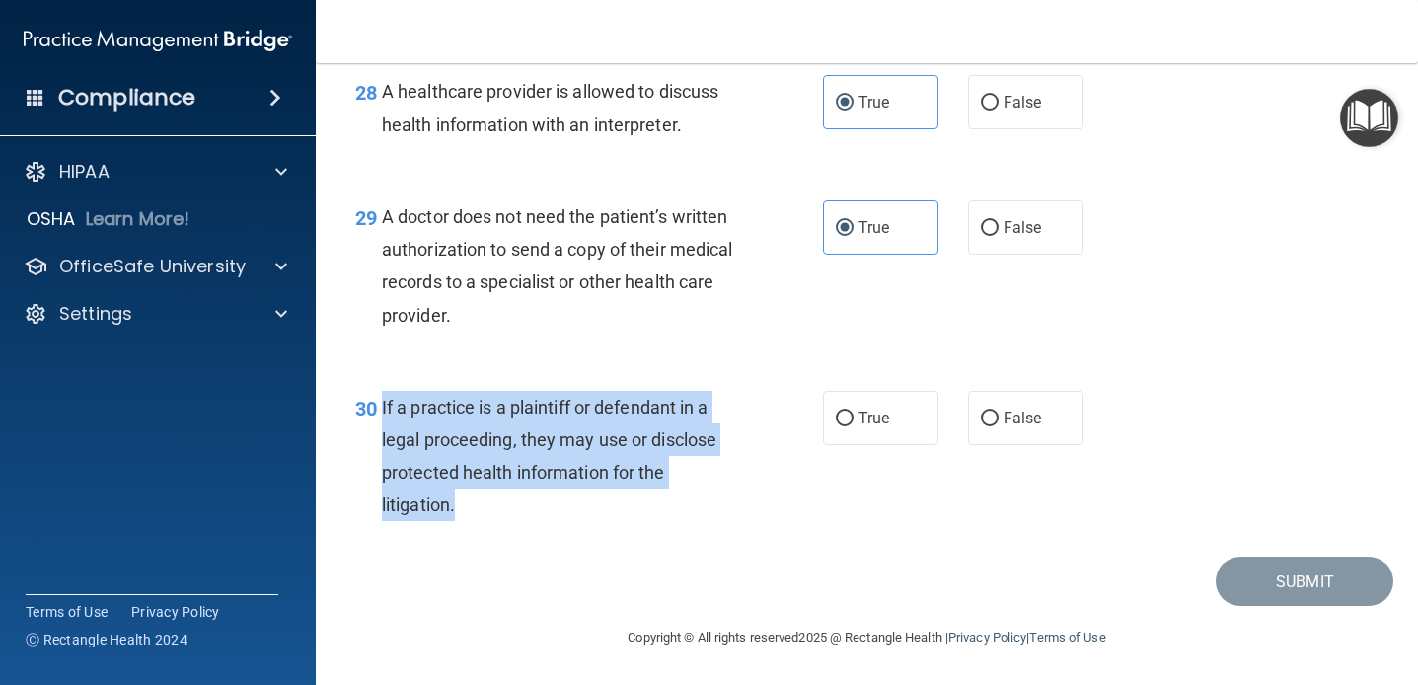
drag, startPoint x: 494, startPoint y: 491, endPoint x: 382, endPoint y: 409, distance: 139.8
click at [382, 409] on div "If a practice is a plaintiff or defendant in a legal proceeding, they may use o…" at bounding box center [568, 456] width 373 height 131
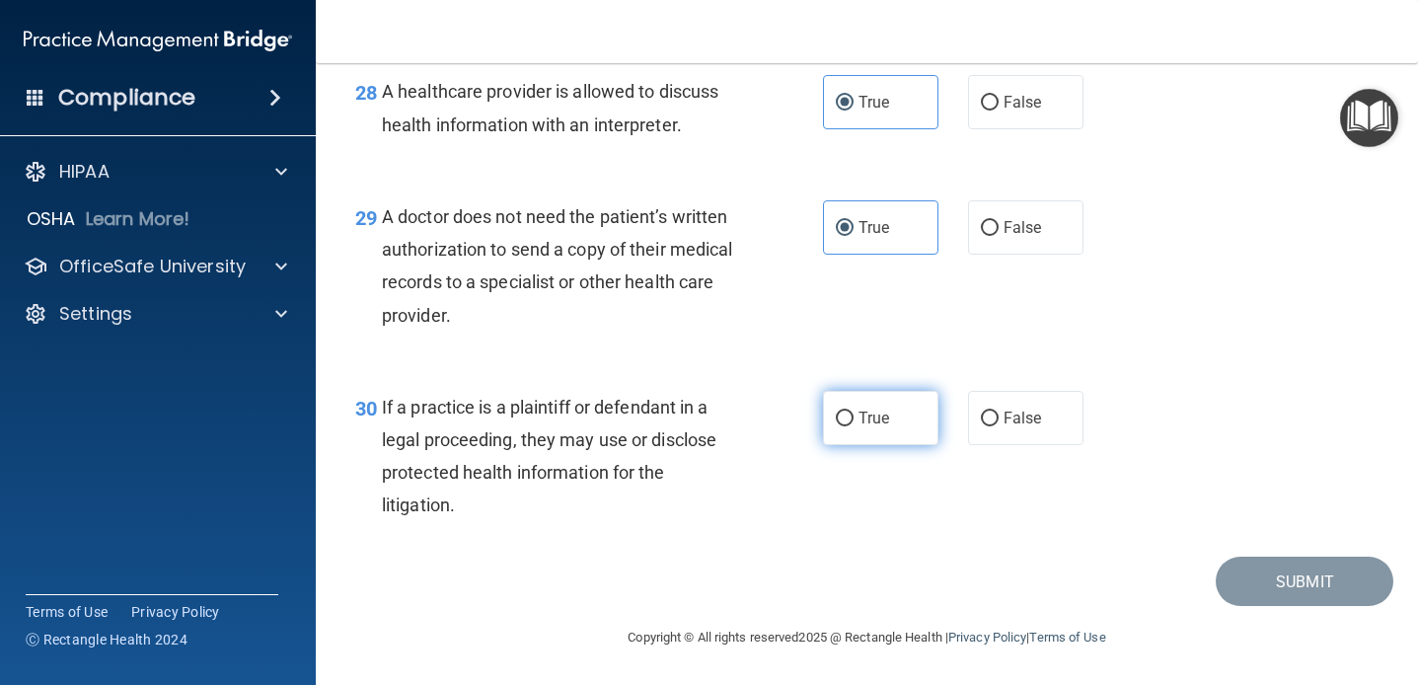
click at [909, 422] on label "True" at bounding box center [880, 418] width 115 height 54
click at [854, 422] on input "True" at bounding box center [845, 419] width 18 height 15
radio input "true"
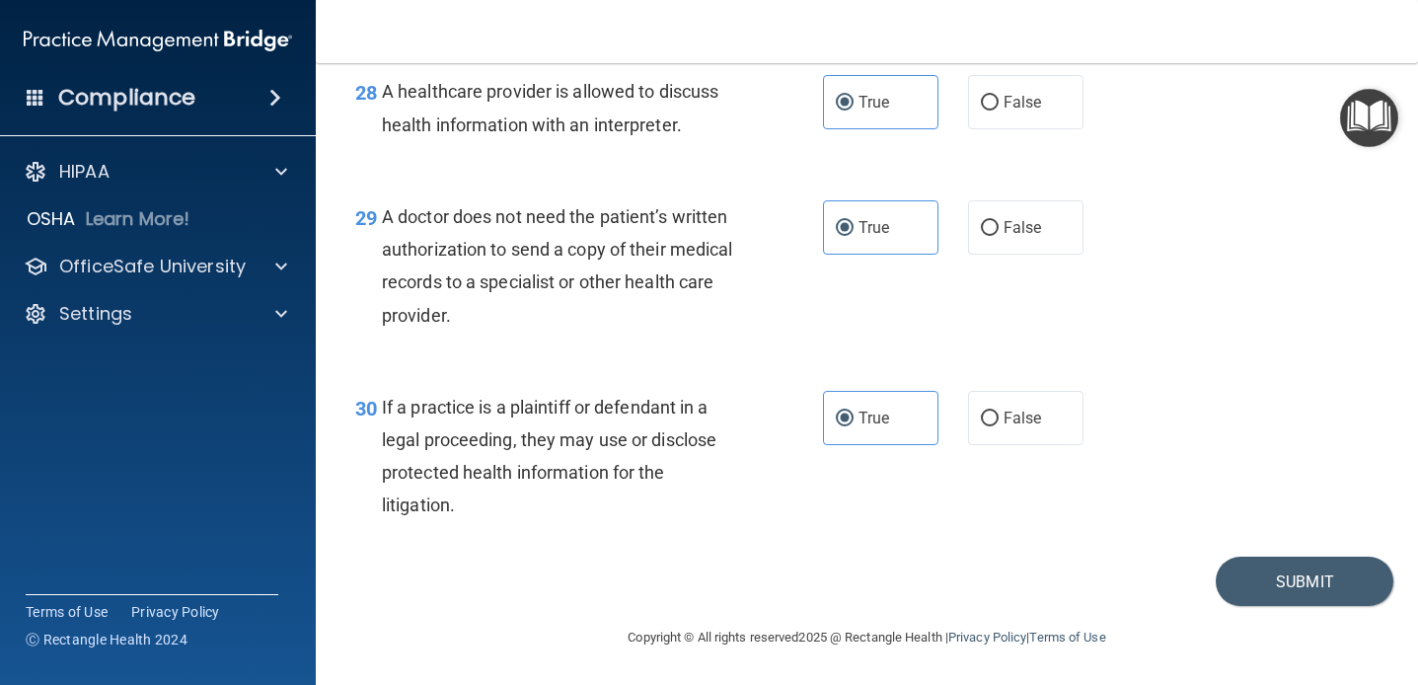
click at [709, 384] on div "30 If a practice is a plaintiff or defendant in a legal proceeding, they may us…" at bounding box center [866, 461] width 1053 height 190
click at [1232, 574] on button "Submit" at bounding box center [1305, 582] width 178 height 50
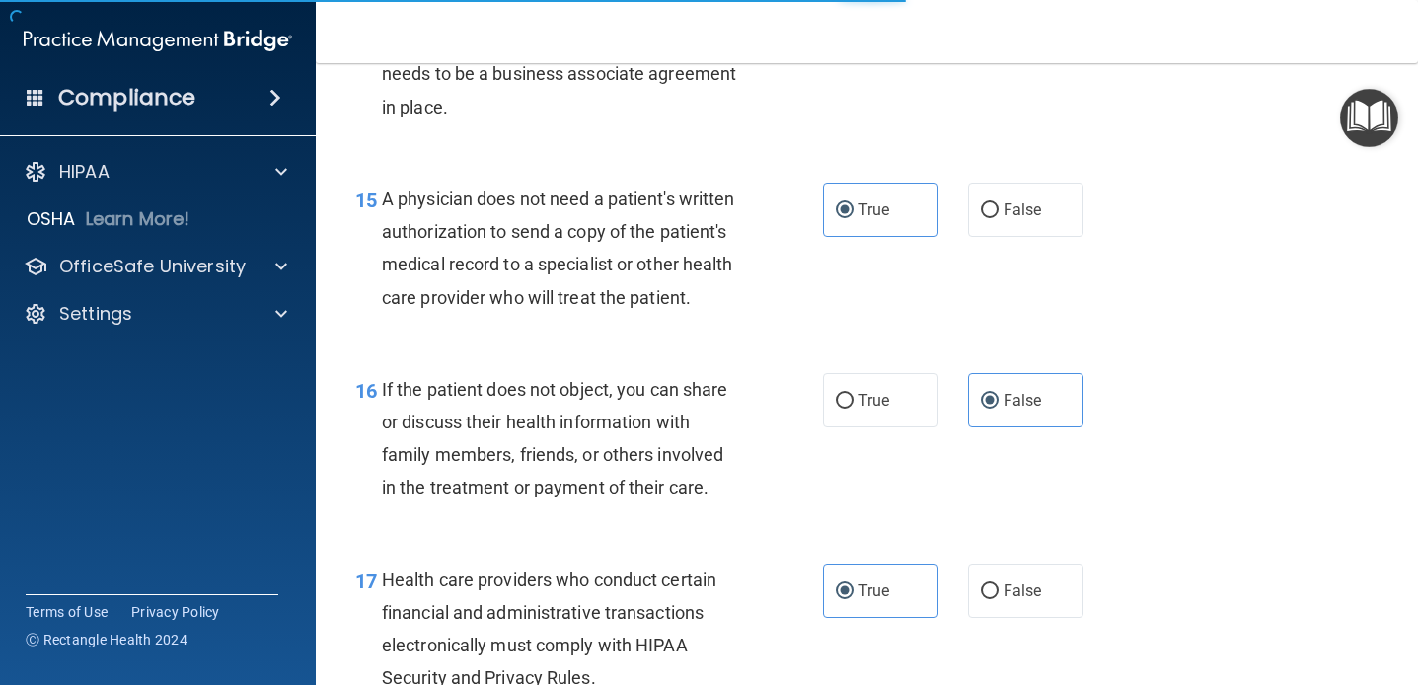
scroll to position [2666, 0]
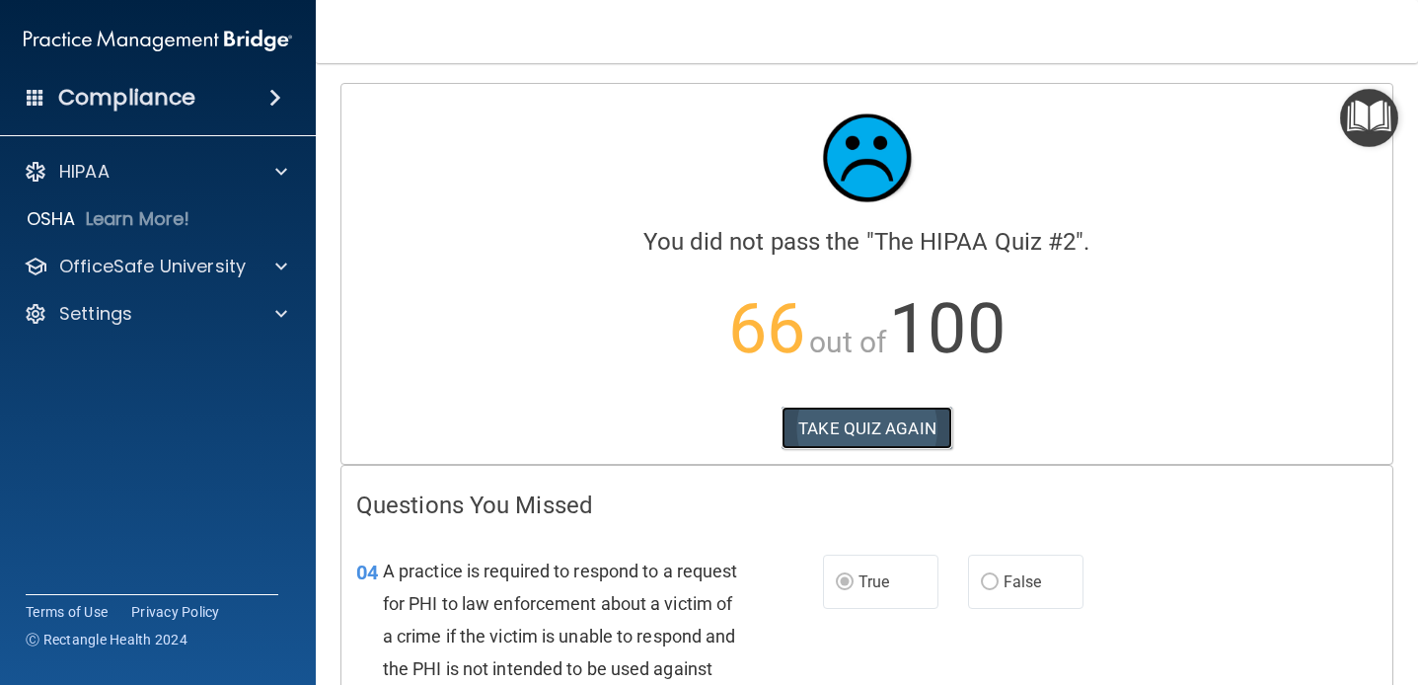
click at [839, 416] on button "TAKE QUIZ AGAIN" at bounding box center [867, 428] width 171 height 43
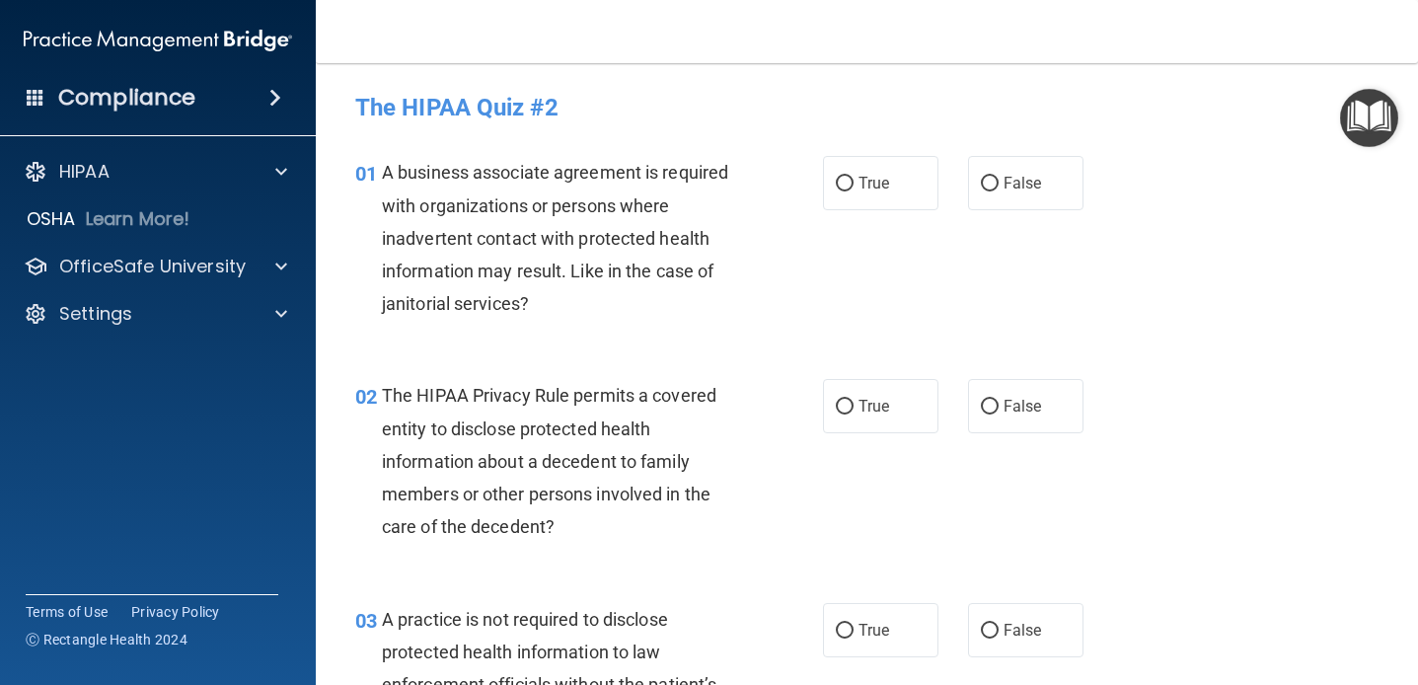
click at [735, 268] on div "A business associate agreement is required with organizations or persons where …" at bounding box center [568, 238] width 373 height 164
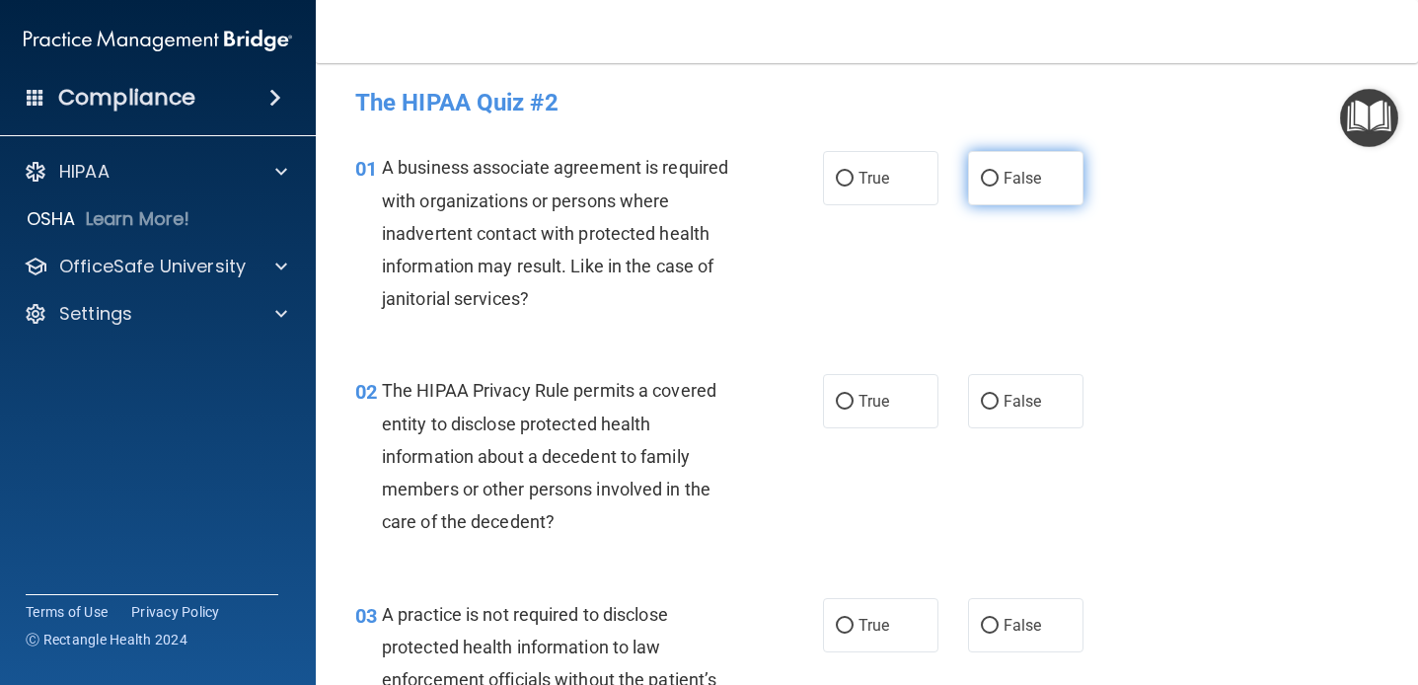
click at [1021, 204] on label "False" at bounding box center [1025, 178] width 115 height 54
click at [999, 187] on input "False" at bounding box center [990, 179] width 18 height 15
radio input "true"
click at [1010, 189] on label "False" at bounding box center [1025, 178] width 115 height 54
click at [999, 187] on input "False" at bounding box center [990, 179] width 18 height 15
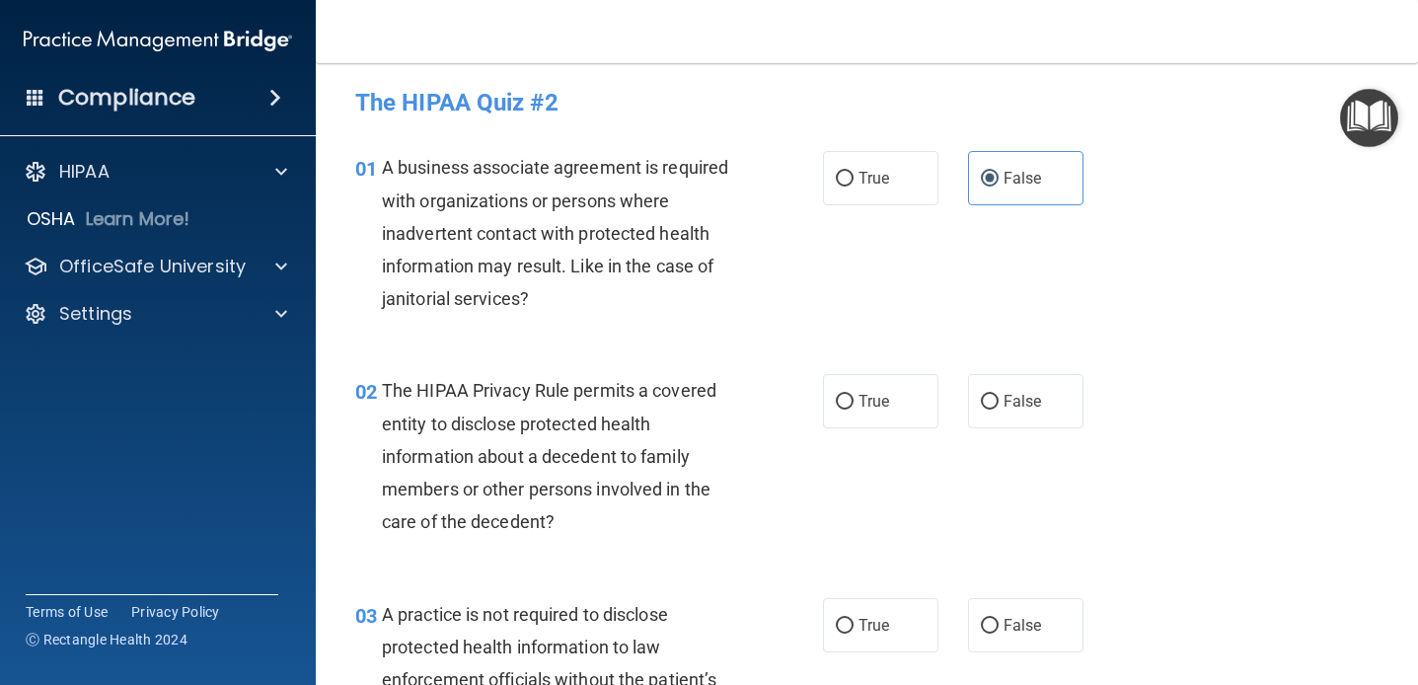
click at [949, 312] on div "01 A business associate agreement is required with organizations or persons whe…" at bounding box center [866, 237] width 1053 height 223
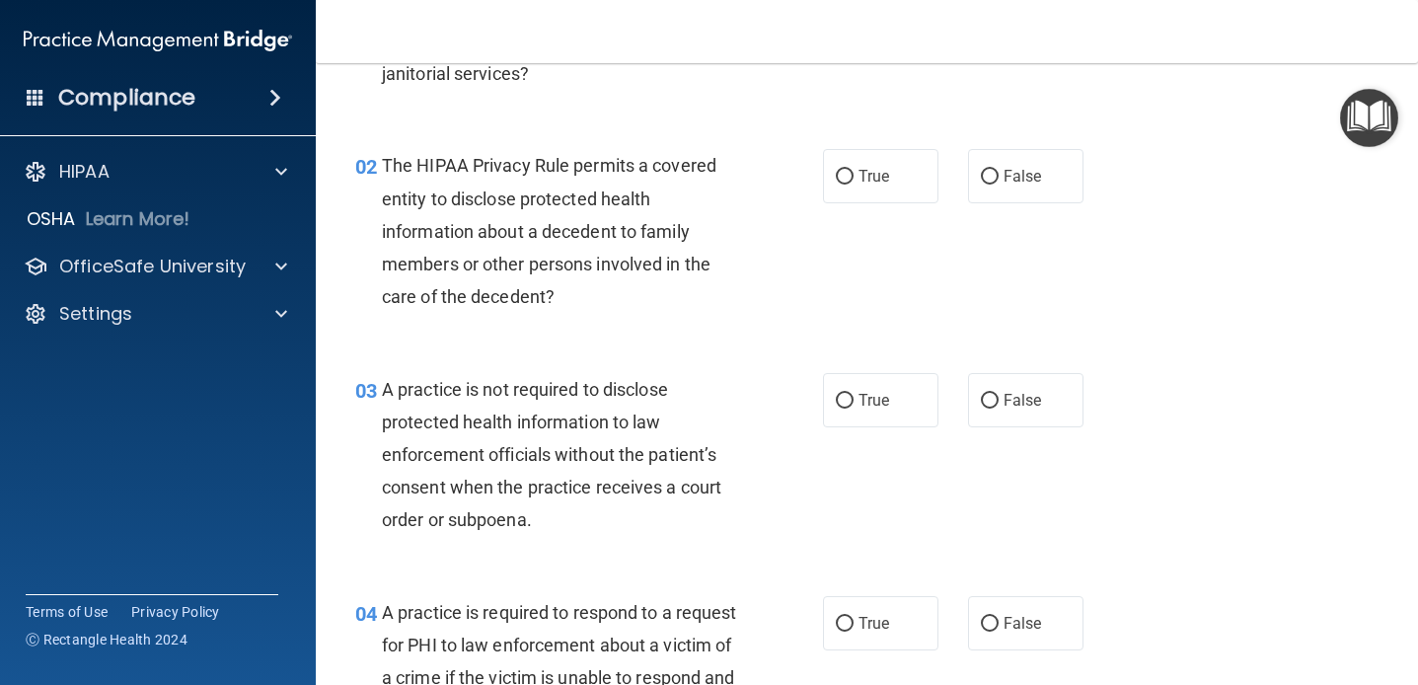
scroll to position [233, 0]
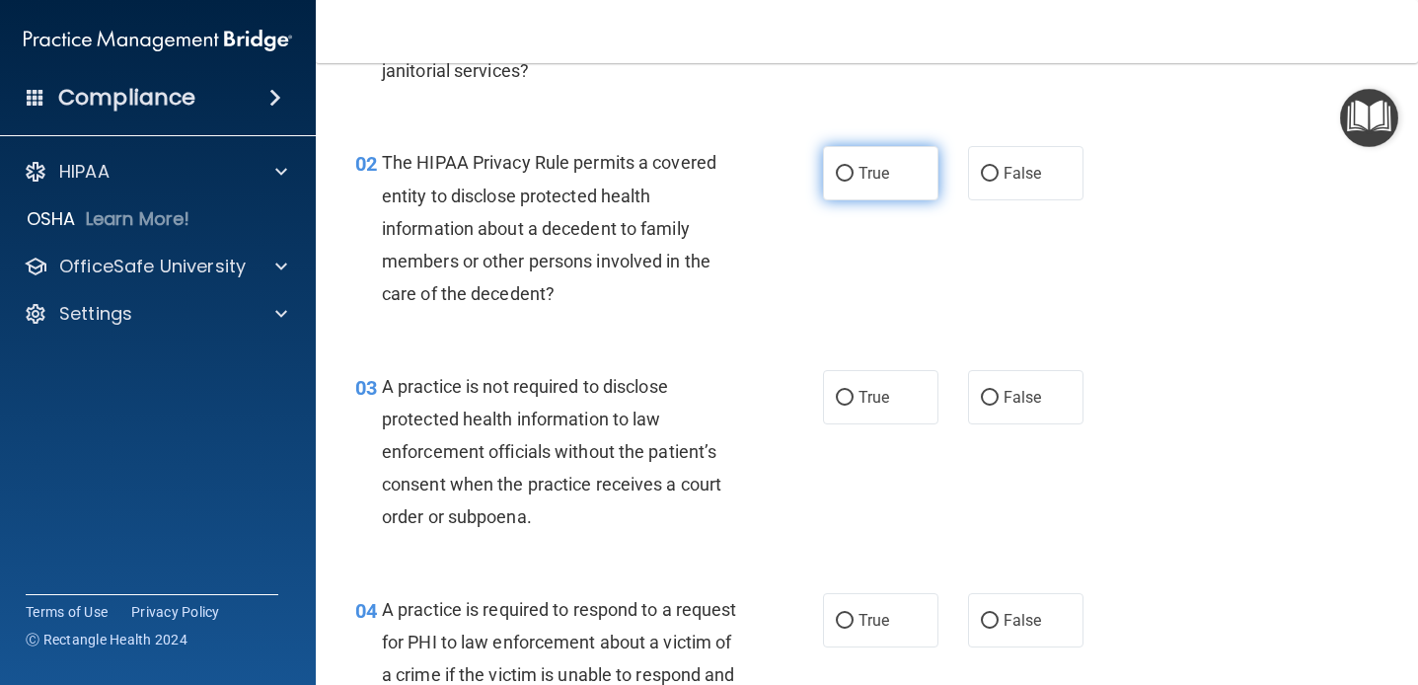
click at [855, 186] on label "True" at bounding box center [880, 173] width 115 height 54
click at [854, 182] on input "True" at bounding box center [845, 174] width 18 height 15
radio input "true"
click at [692, 212] on div "The HIPAA Privacy Rule permits a covered entity to disclose protected health in…" at bounding box center [568, 228] width 373 height 164
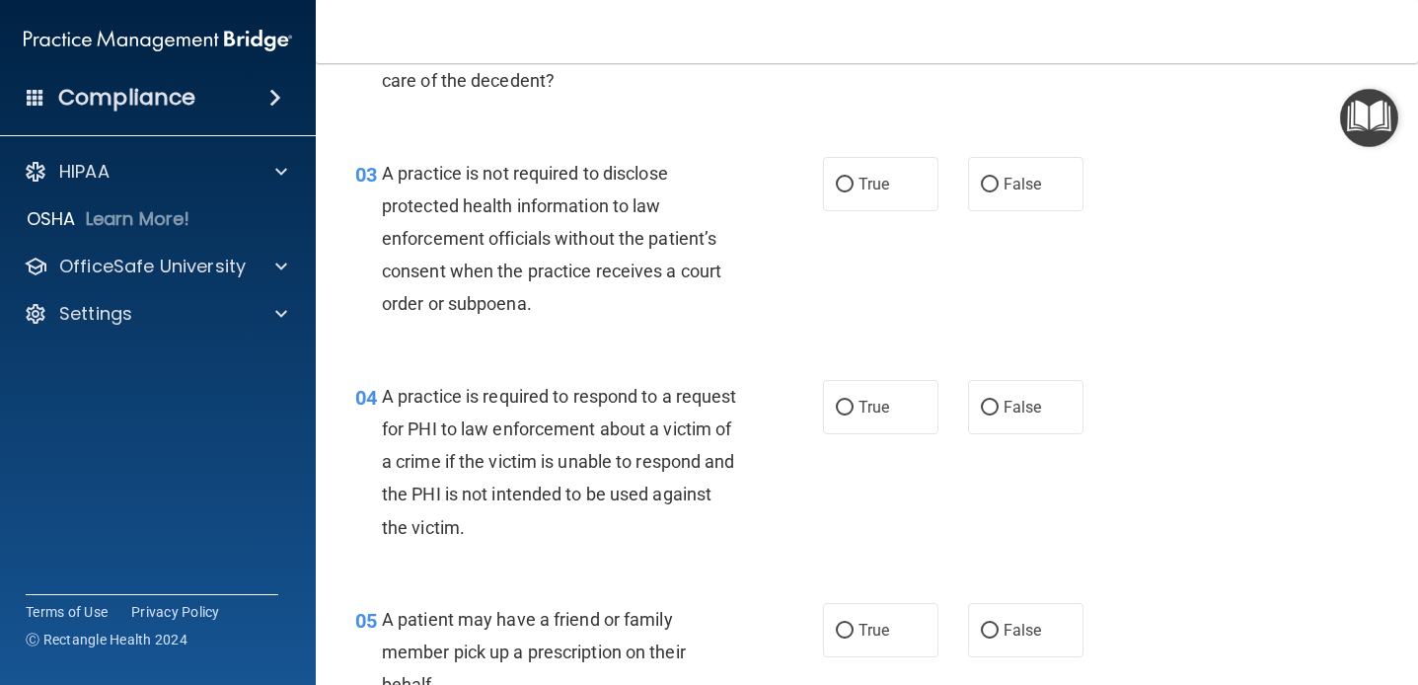
scroll to position [447, 0]
click at [859, 191] on span "True" at bounding box center [874, 183] width 31 height 19
click at [854, 191] on input "True" at bounding box center [845, 184] width 18 height 15
radio input "true"
click at [722, 221] on div "A practice is not required to disclose protected health information to law enfo…" at bounding box center [568, 238] width 373 height 164
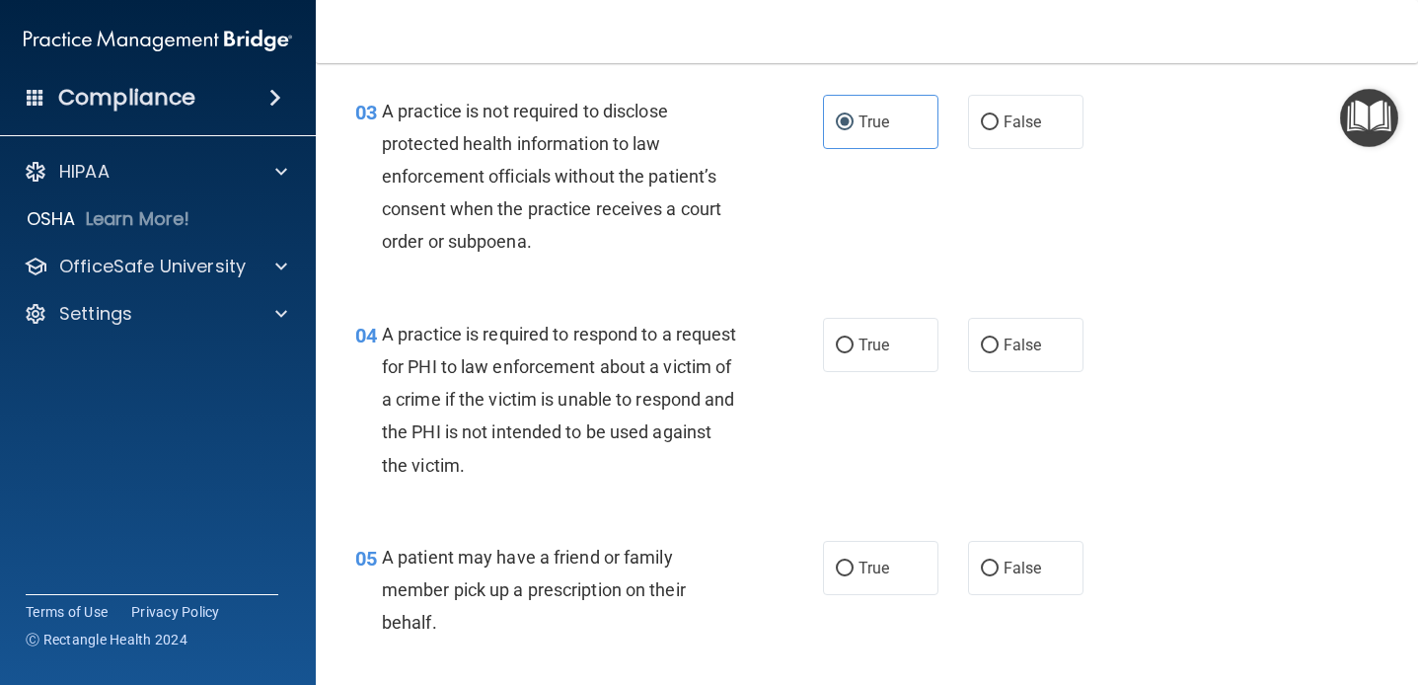
scroll to position [511, 0]
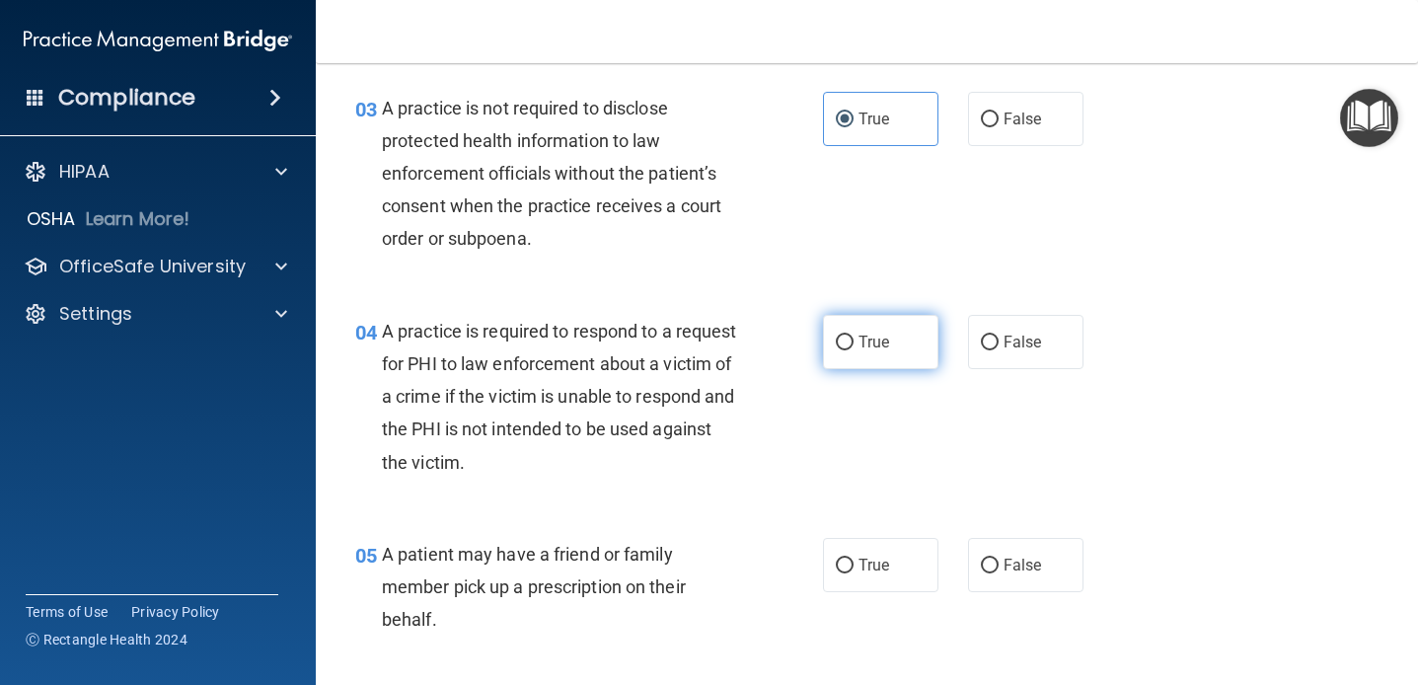
click at [857, 353] on label "True" at bounding box center [880, 342] width 115 height 54
click at [854, 350] on input "True" at bounding box center [845, 343] width 18 height 15
radio input "true"
click at [770, 363] on div "04 A practice is required to respond to a request for PHI to law enforcement ab…" at bounding box center [589, 402] width 527 height 174
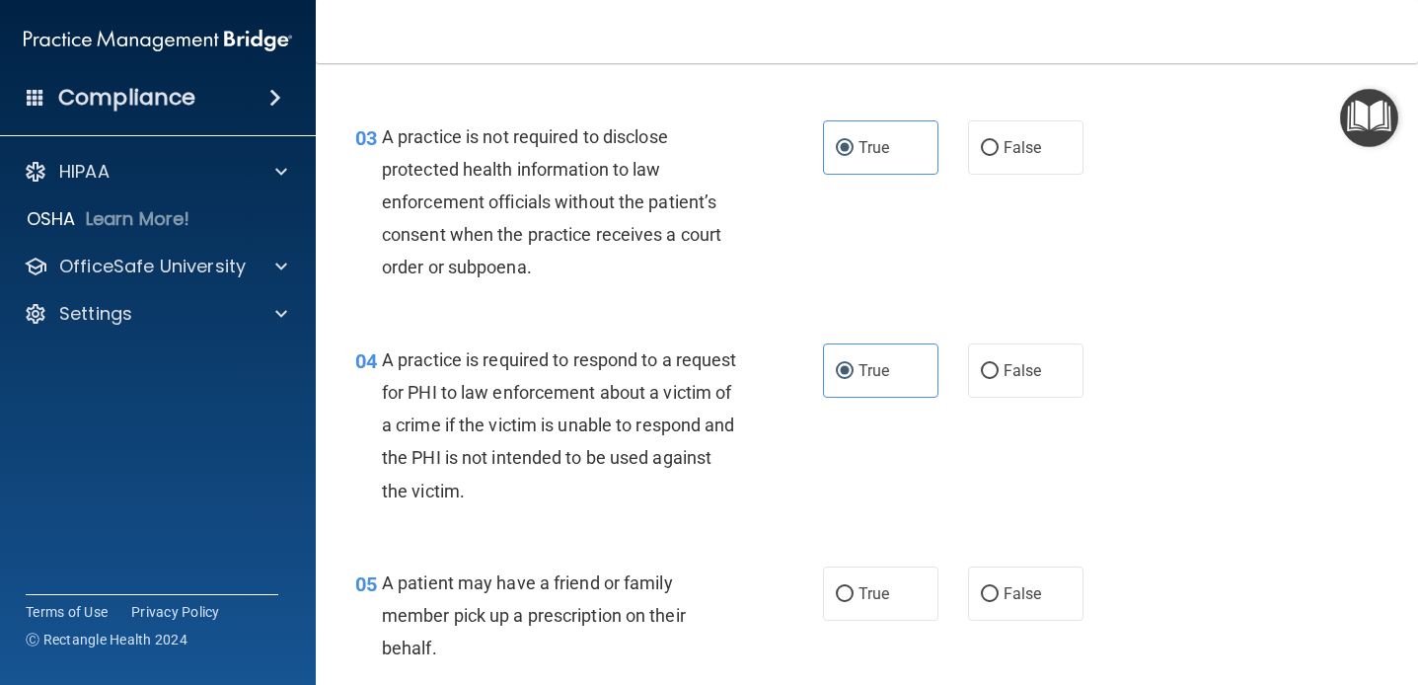
scroll to position [484, 0]
click at [724, 183] on div "A practice is not required to disclose protected health information to law enfo…" at bounding box center [568, 201] width 373 height 164
click at [987, 148] on input "False" at bounding box center [990, 147] width 18 height 15
radio input "true"
radio input "false"
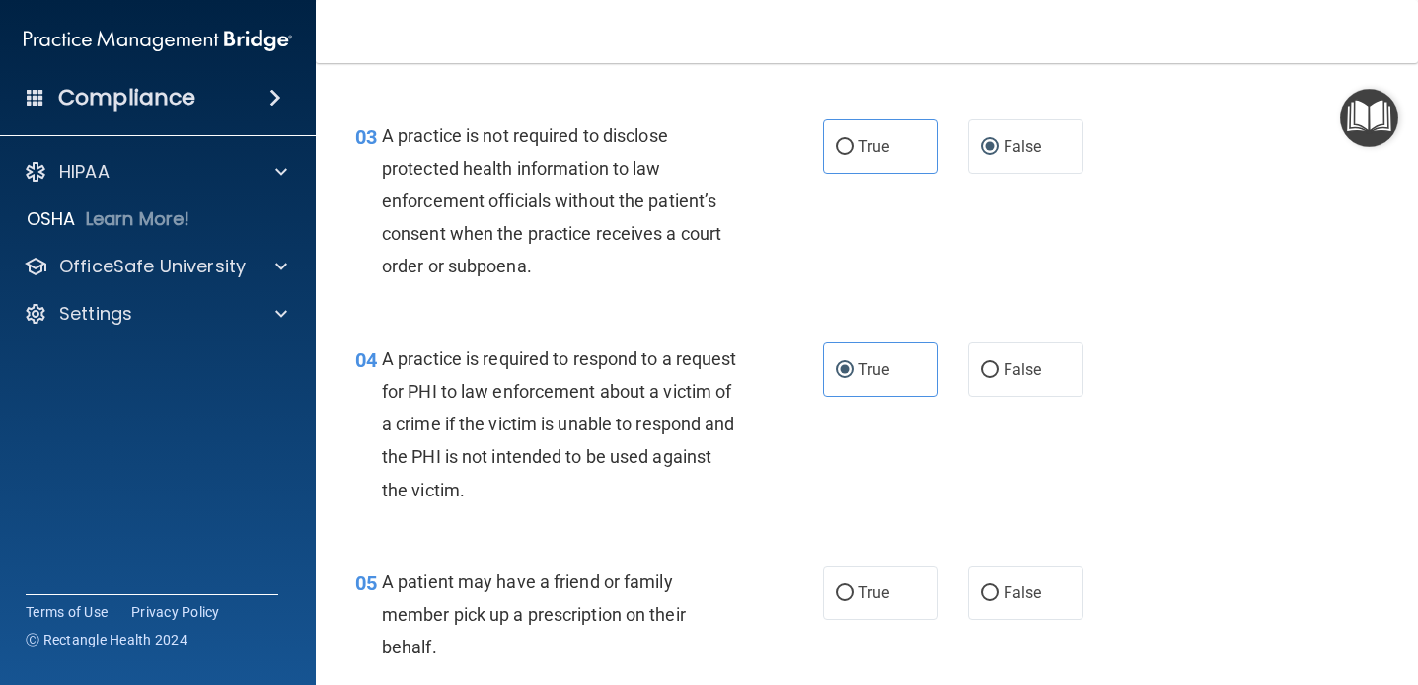
click at [706, 193] on span "A practice is not required to disclose protected health information to law enfo…" at bounding box center [551, 201] width 339 height 152
click at [628, 270] on div "A practice is not required to disclose protected health information to law enfo…" at bounding box center [568, 201] width 373 height 164
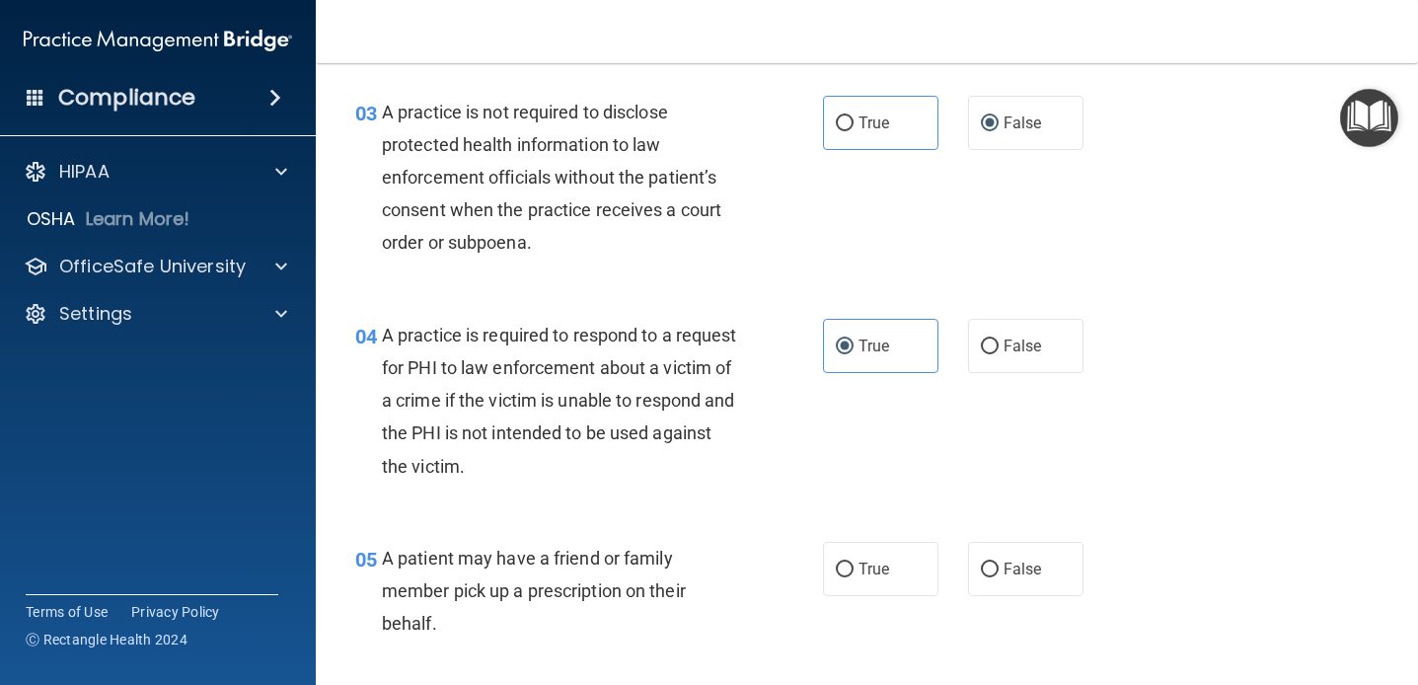
scroll to position [505, 0]
click at [508, 410] on span "A practice is required to respond to a request for PHI to law enforcement about…" at bounding box center [559, 403] width 355 height 152
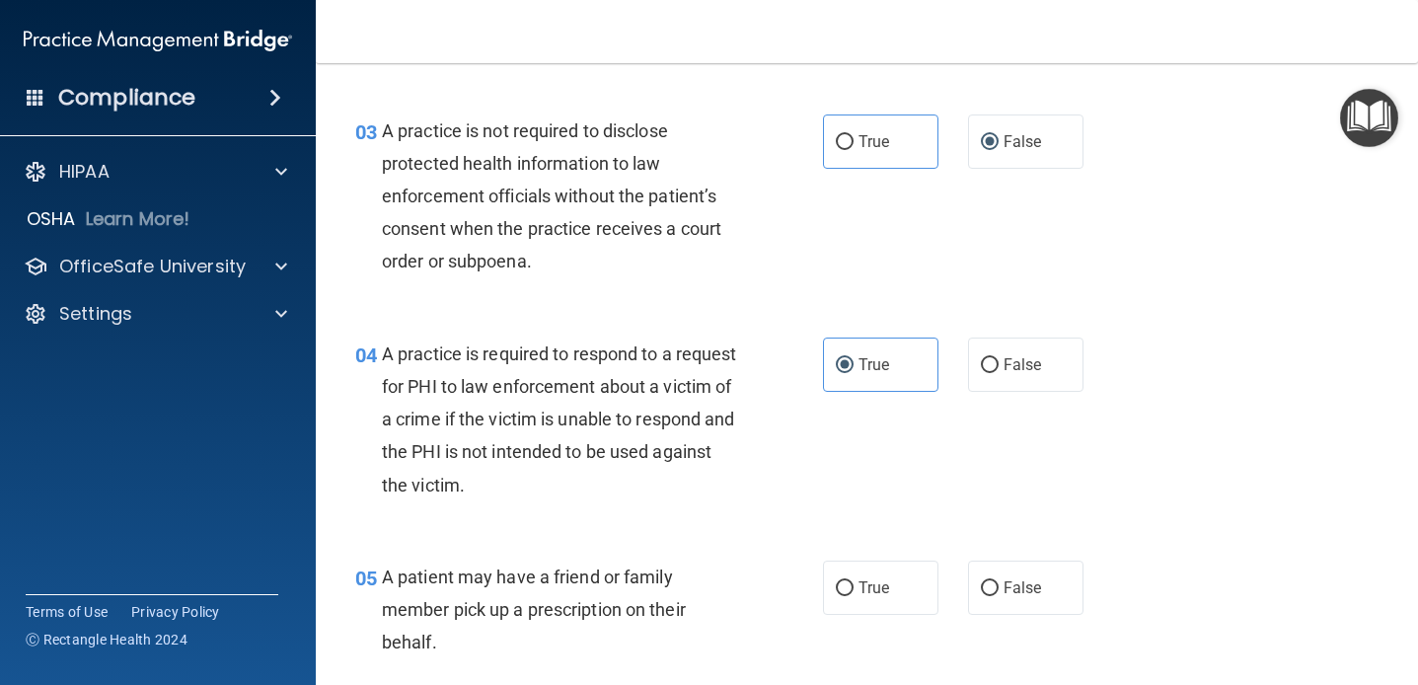
scroll to position [478, 0]
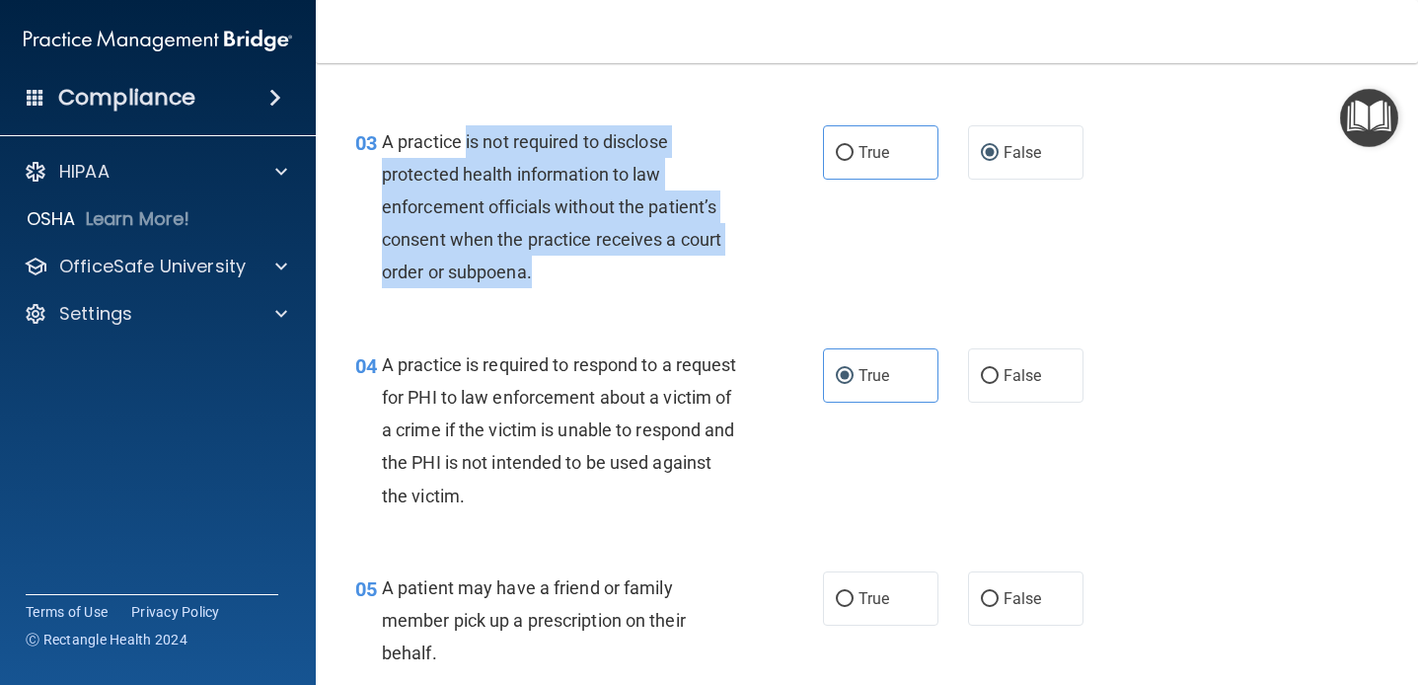
drag, startPoint x: 465, startPoint y: 143, endPoint x: 532, endPoint y: 265, distance: 139.6
click at [532, 265] on div "A practice is not required to disclose protected health information to law enfo…" at bounding box center [568, 207] width 373 height 164
click at [518, 273] on span "A practice is not required to disclose protected health information to law enfo…" at bounding box center [551, 207] width 339 height 152
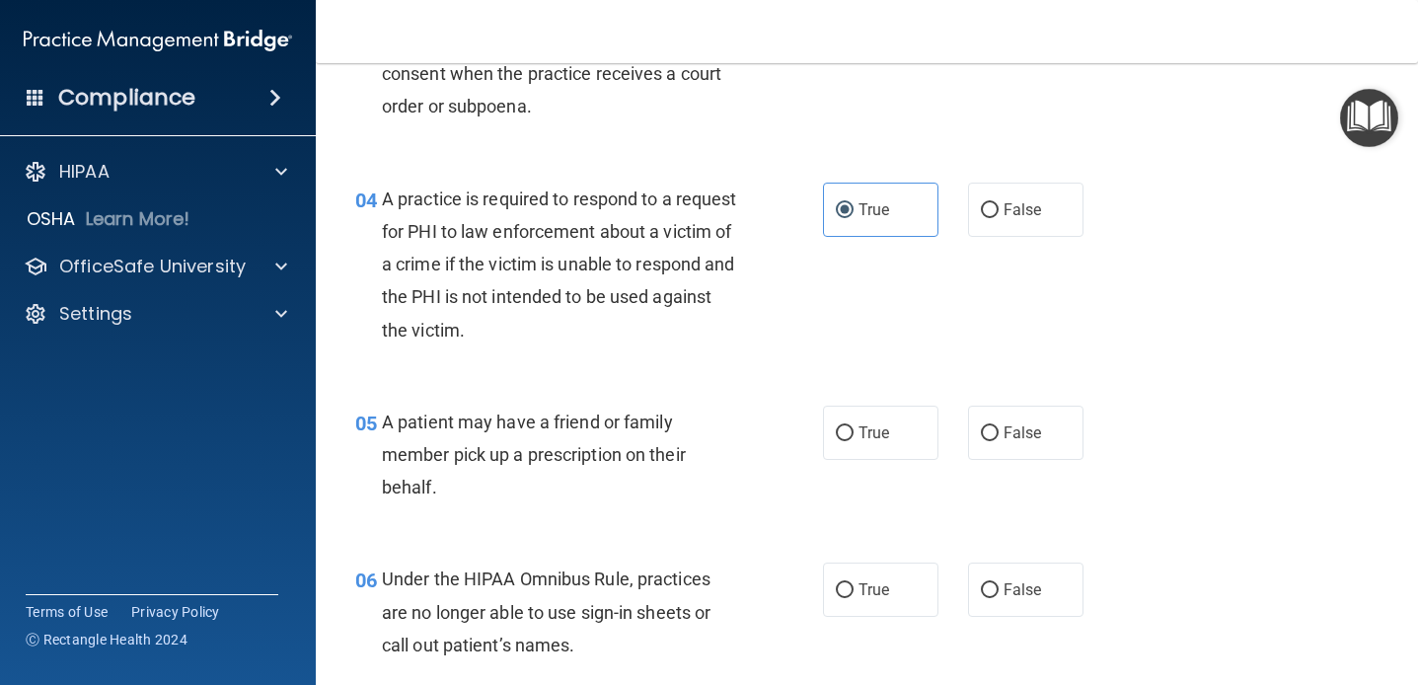
click at [559, 382] on div "05 A patient may have a friend or family member pick up a prescription on their…" at bounding box center [866, 460] width 1053 height 158
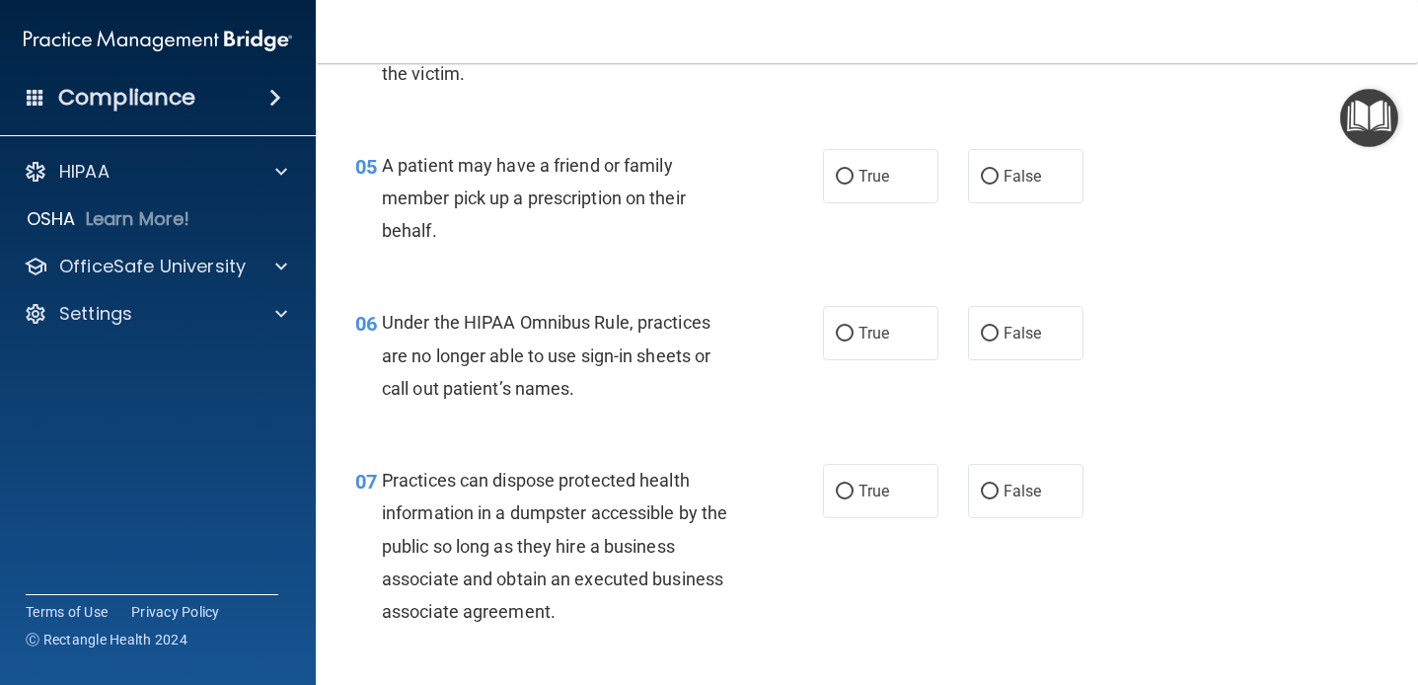
scroll to position [911, 0]
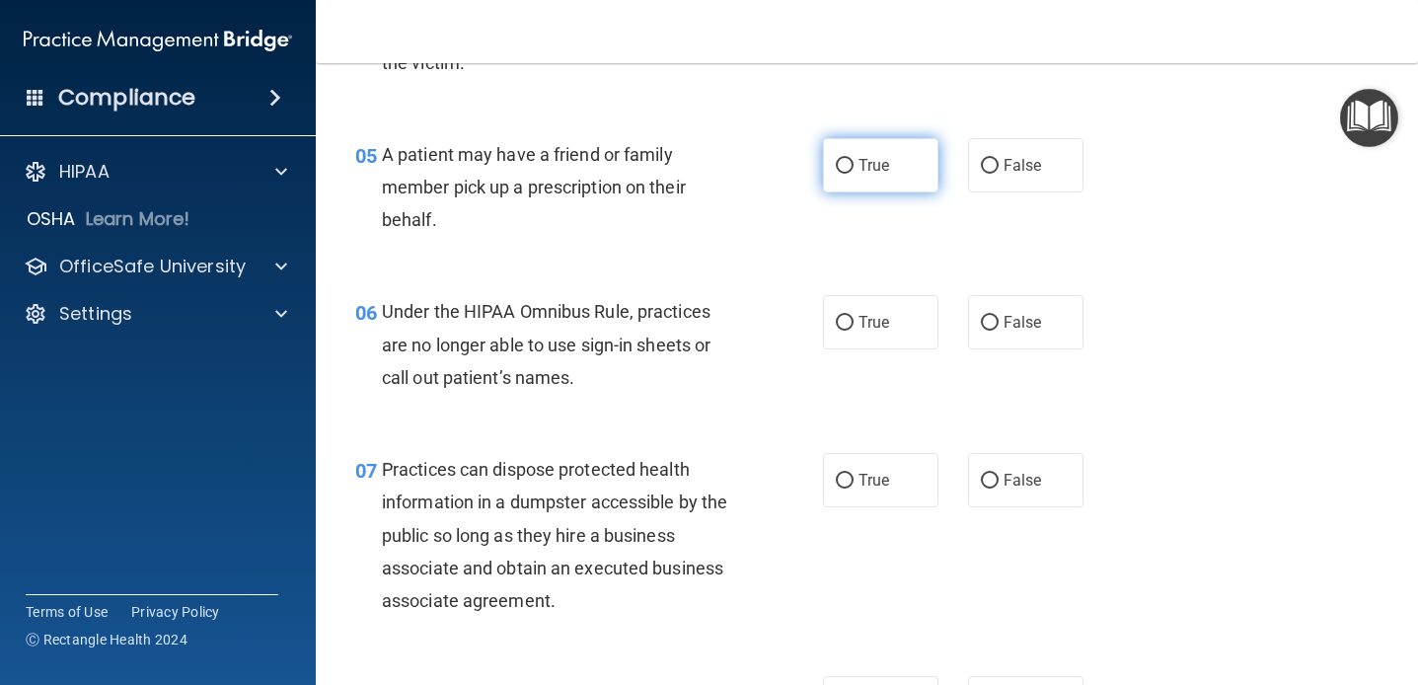
click at [864, 160] on span "True" at bounding box center [874, 165] width 31 height 19
click at [854, 160] on input "True" at bounding box center [845, 166] width 18 height 15
radio input "true"
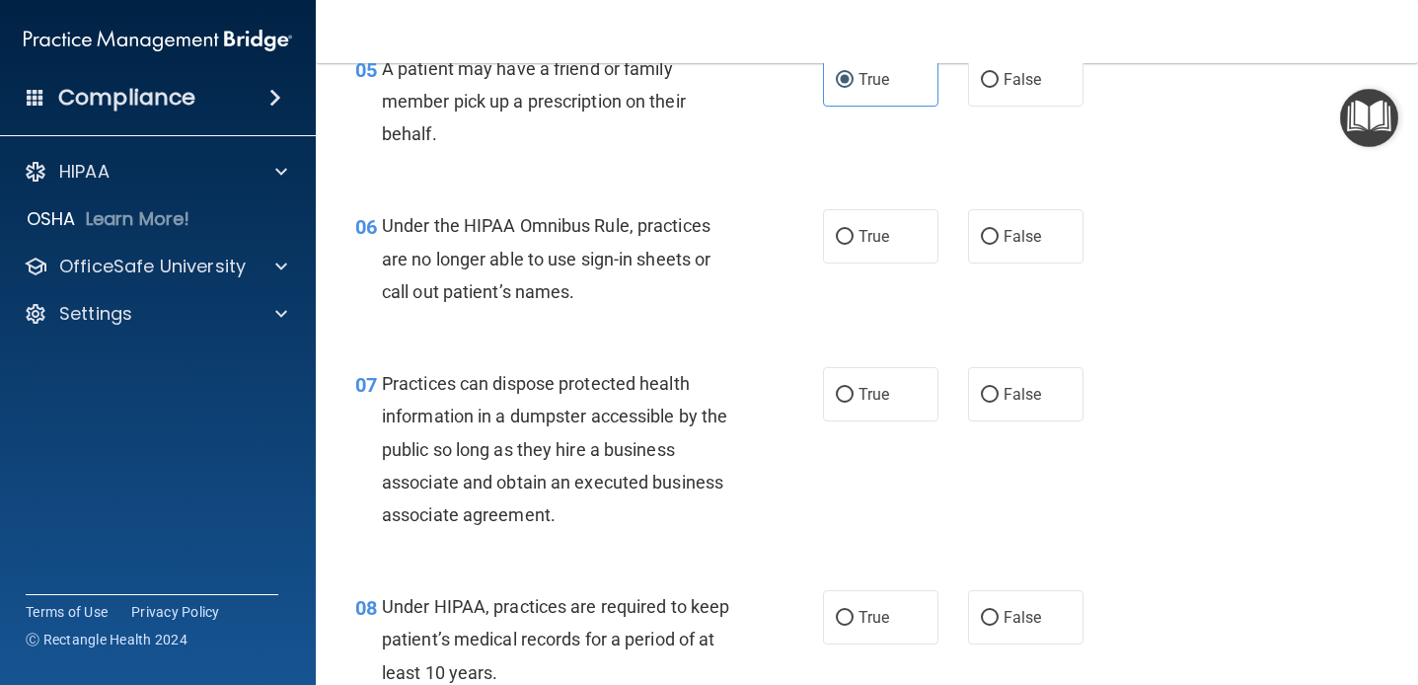
scroll to position [1000, 0]
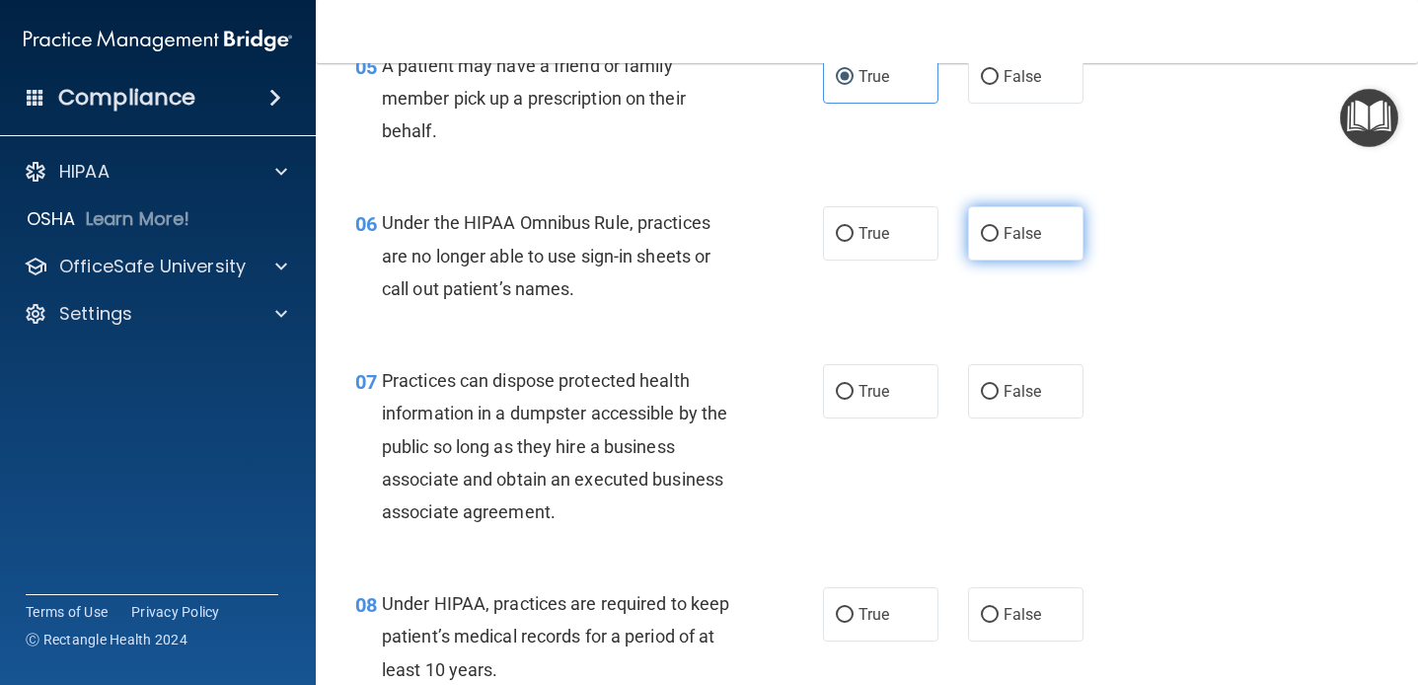
click at [1043, 241] on label "False" at bounding box center [1025, 233] width 115 height 54
click at [999, 241] on input "False" at bounding box center [990, 234] width 18 height 15
radio input "true"
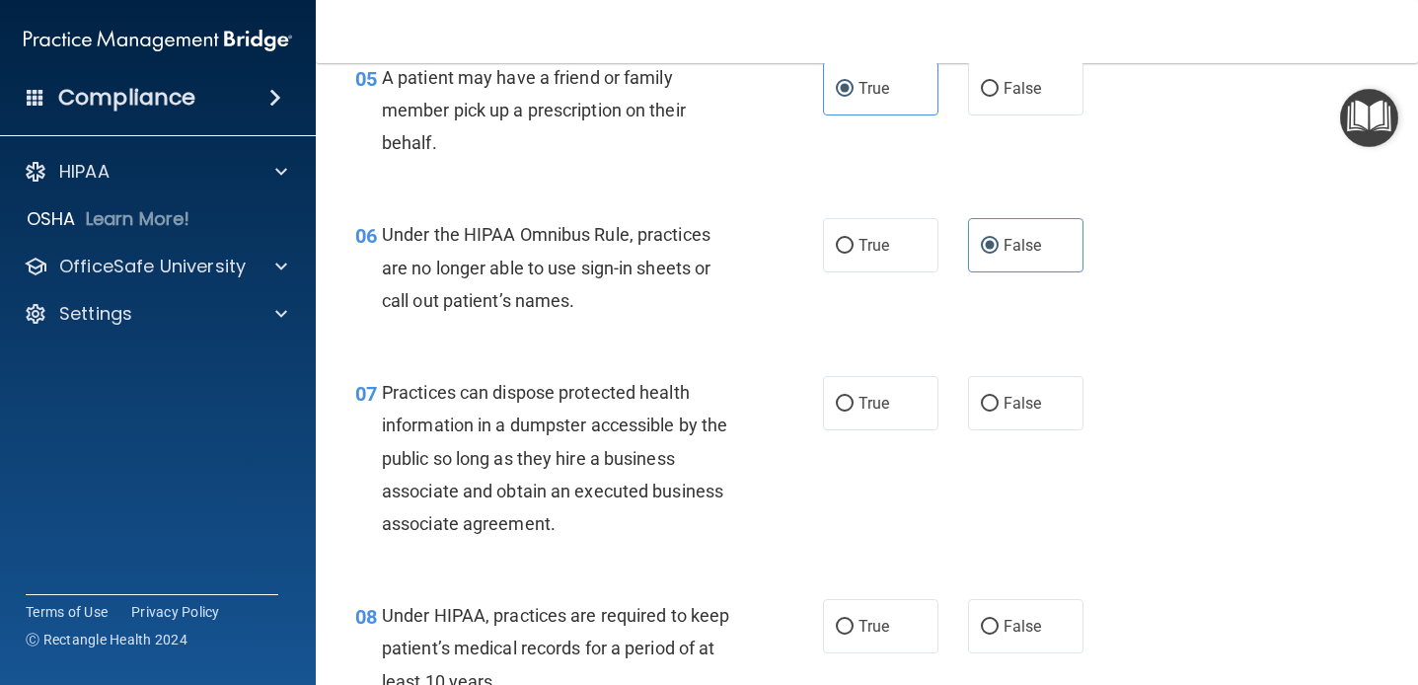
click at [712, 335] on div "06 Under the HIPAA Omnibus Rule, practices are no longer able to use sign-in sh…" at bounding box center [866, 272] width 1053 height 158
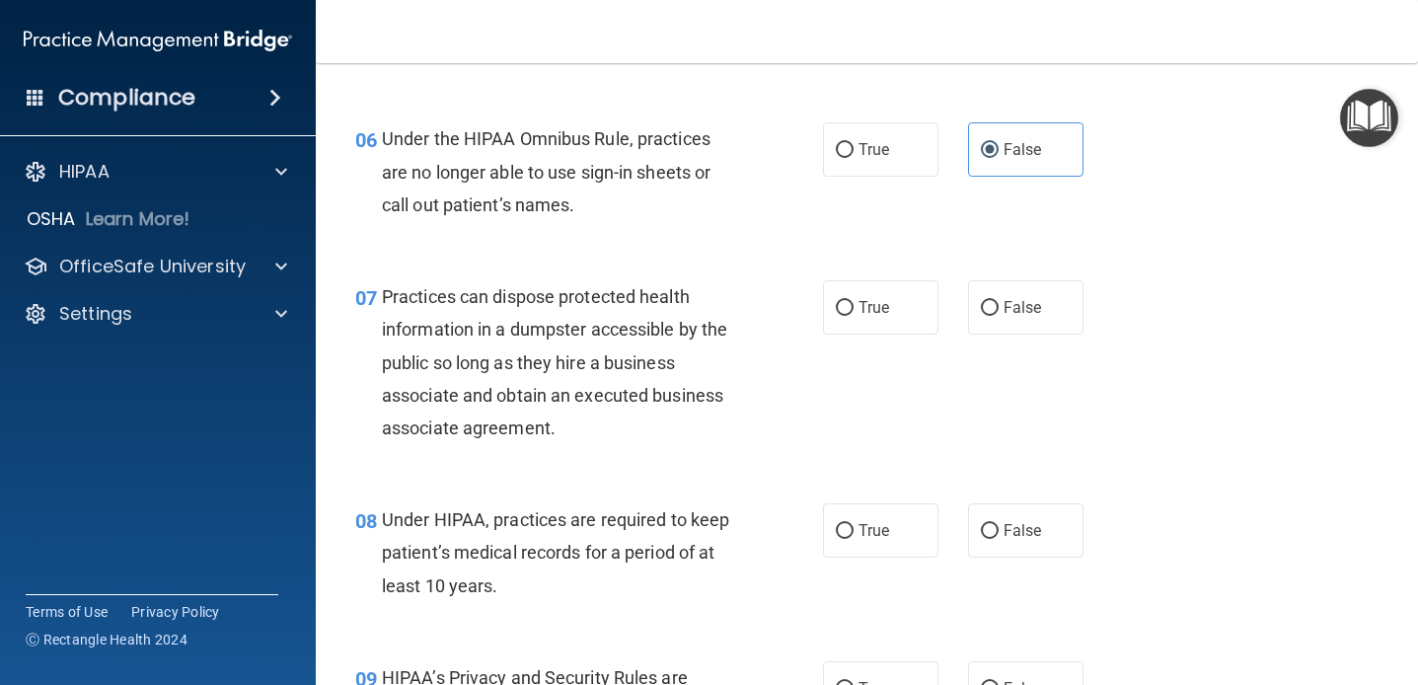
scroll to position [1091, 0]
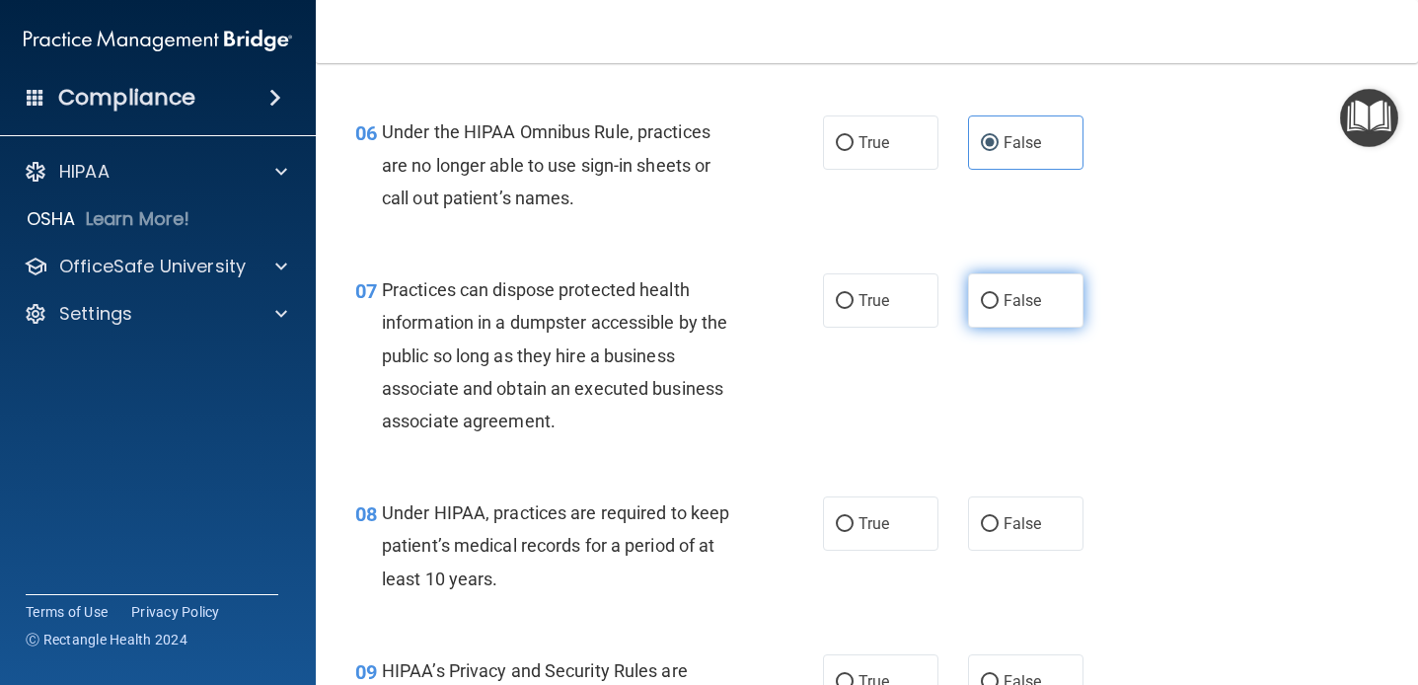
click at [988, 298] on input "False" at bounding box center [990, 301] width 18 height 15
radio input "true"
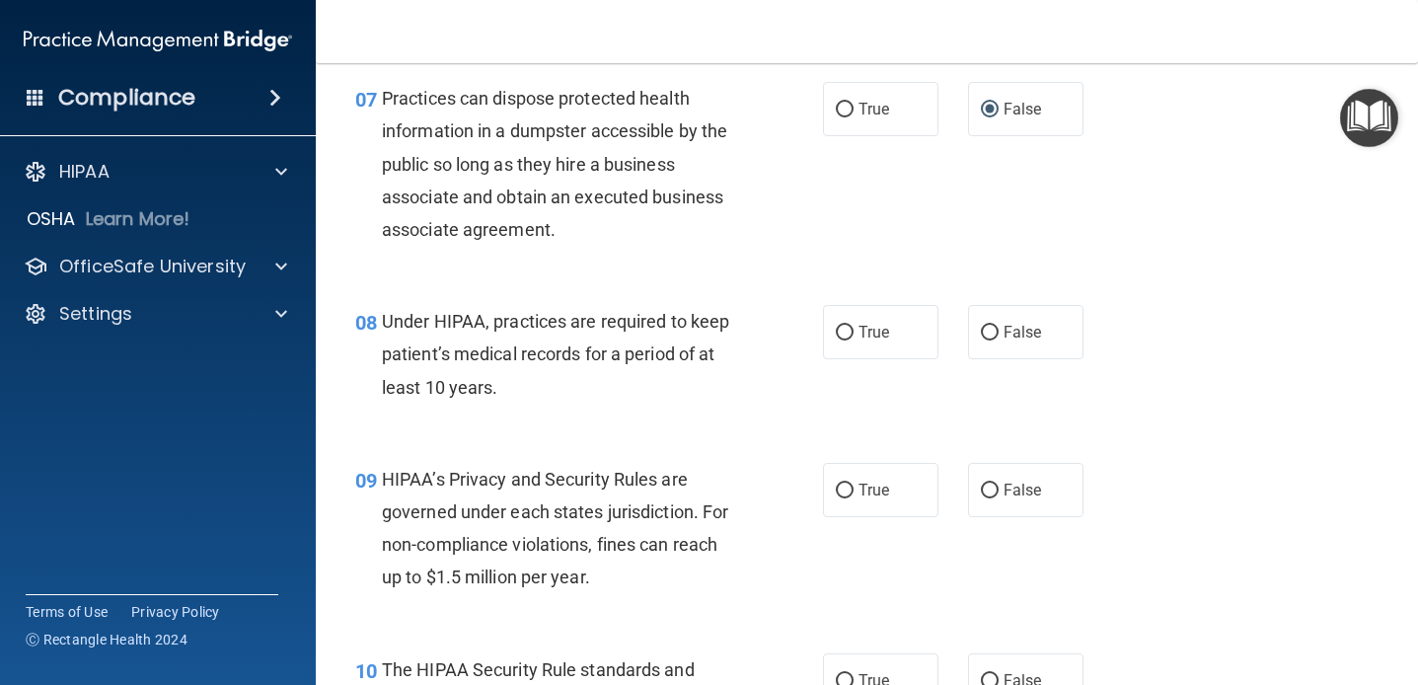
scroll to position [1288, 0]
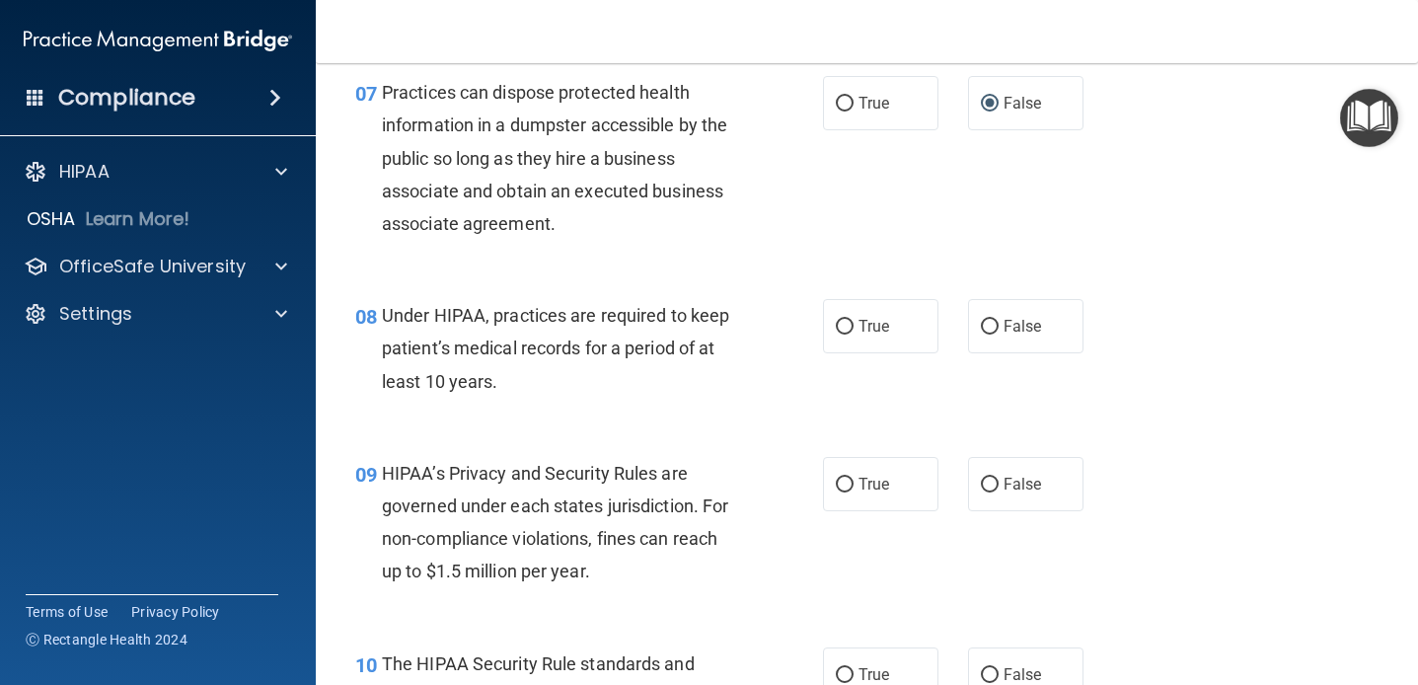
click at [804, 426] on div "08 Under HIPAA, practices are required to keep patient’s medical records for a …" at bounding box center [866, 353] width 1053 height 158
click at [1031, 334] on span "False" at bounding box center [1023, 326] width 38 height 19
click at [999, 334] on input "False" at bounding box center [990, 327] width 18 height 15
radio input "true"
click at [763, 406] on div "08 Under HIPAA, practices are required to keep patient’s medical records for a …" at bounding box center [589, 353] width 527 height 109
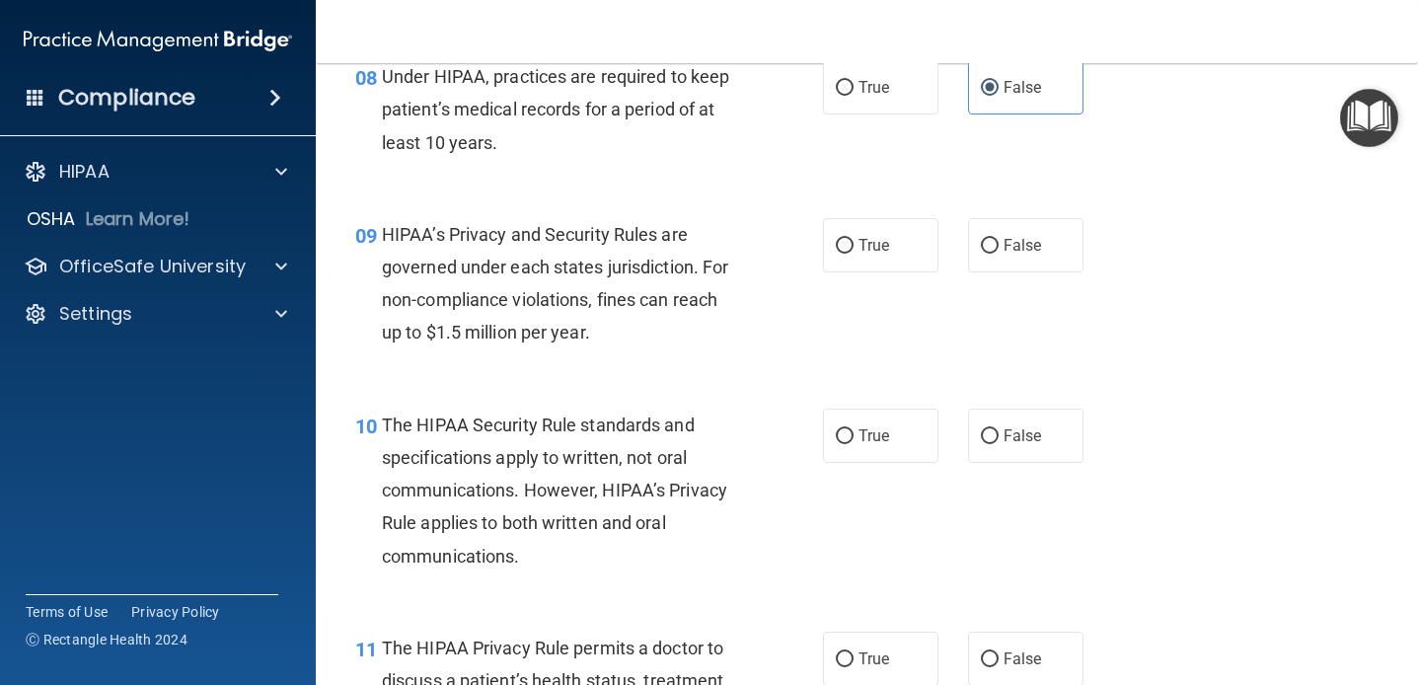
scroll to position [1528, 0]
click at [1041, 243] on span "False" at bounding box center [1023, 244] width 38 height 19
click at [999, 243] on input "False" at bounding box center [990, 245] width 18 height 15
radio input "true"
click at [905, 317] on div "09 HIPAA’s Privacy and Security Rules are governed under each states jurisdicti…" at bounding box center [866, 287] width 1053 height 190
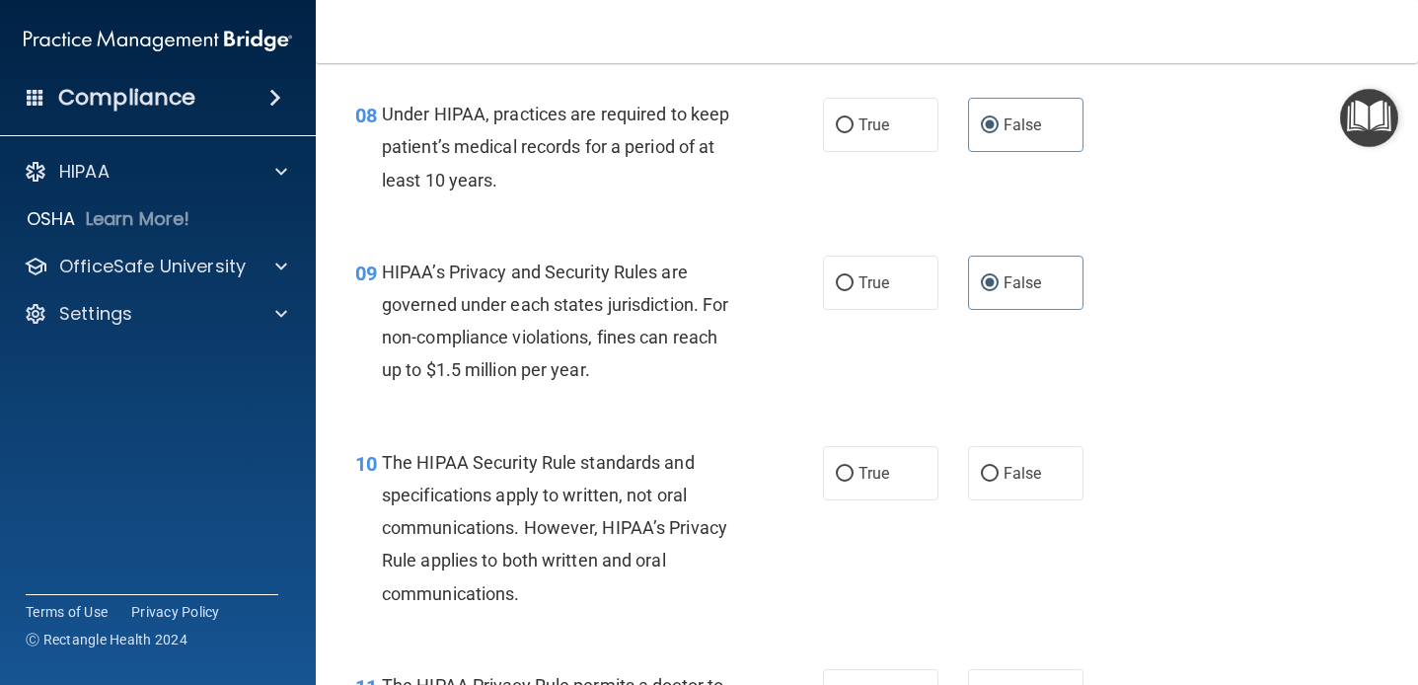
scroll to position [1481, 0]
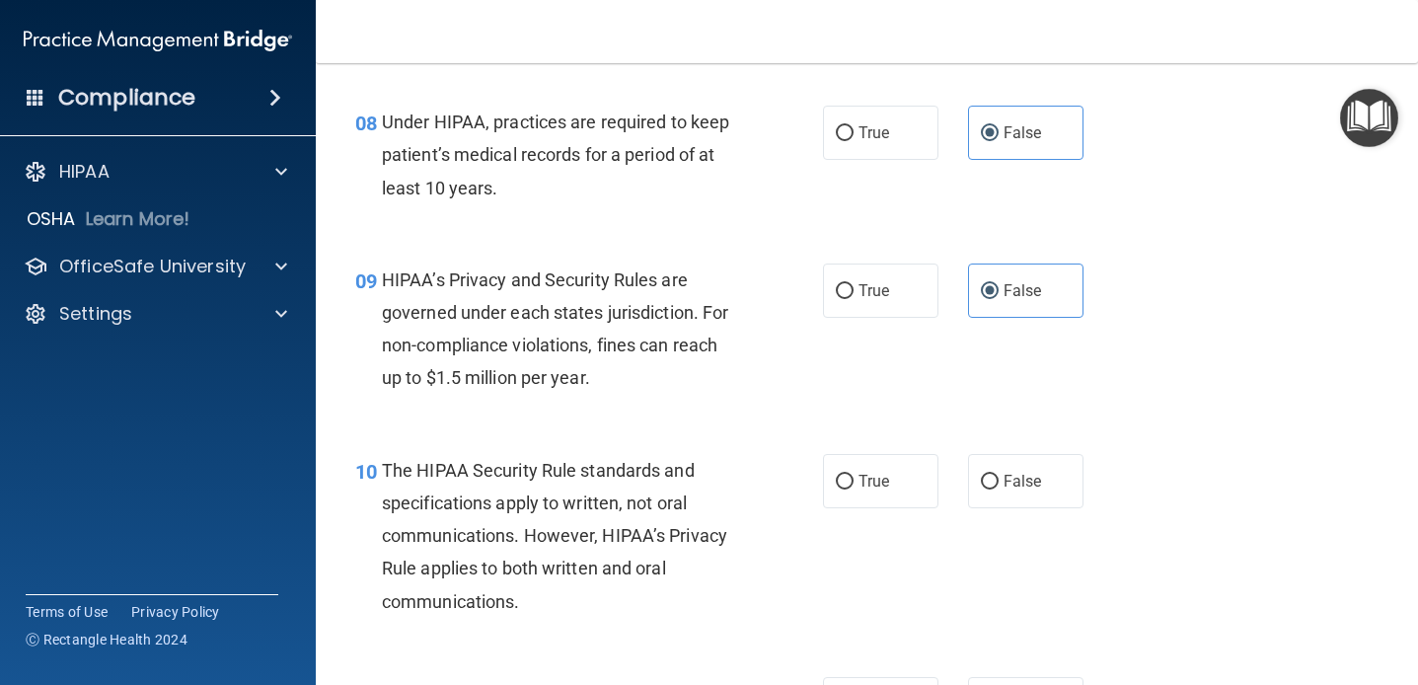
click at [899, 375] on div "09 HIPAA’s Privacy and Security Rules are governed under each states jurisdicti…" at bounding box center [866, 334] width 1053 height 190
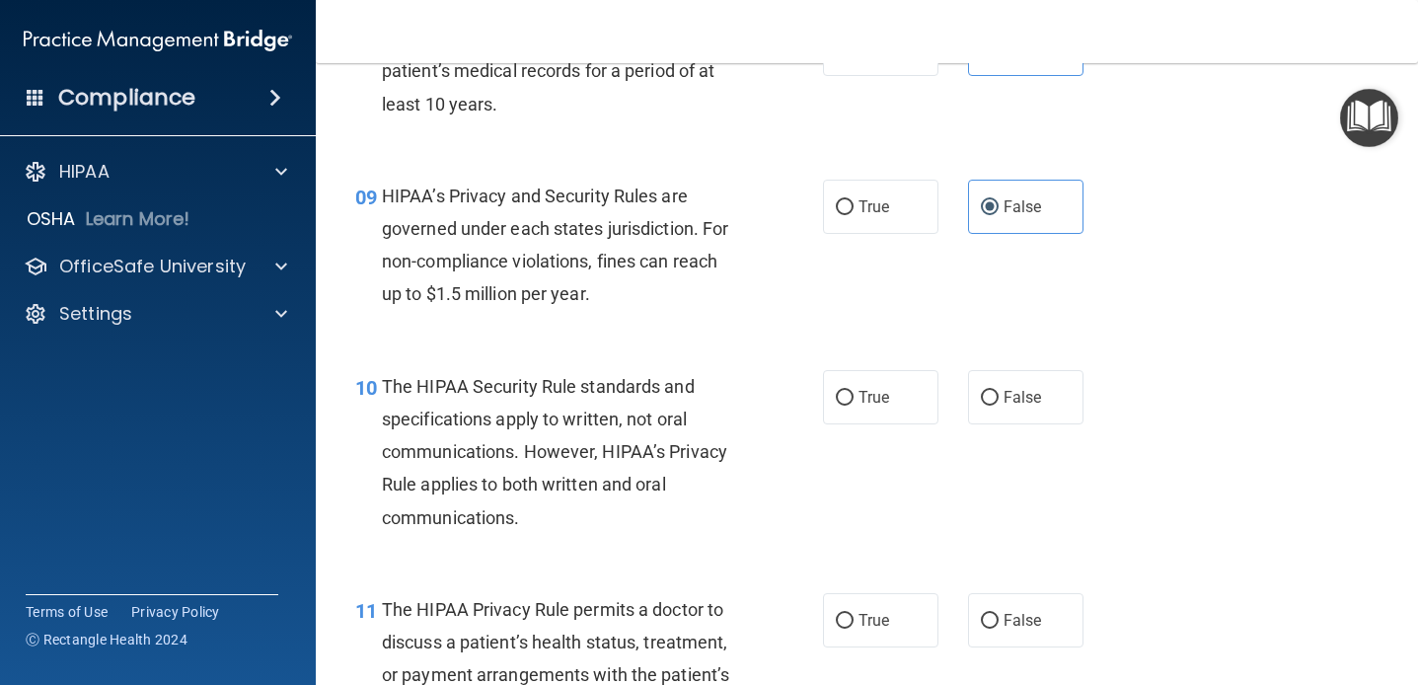
scroll to position [1607, 0]
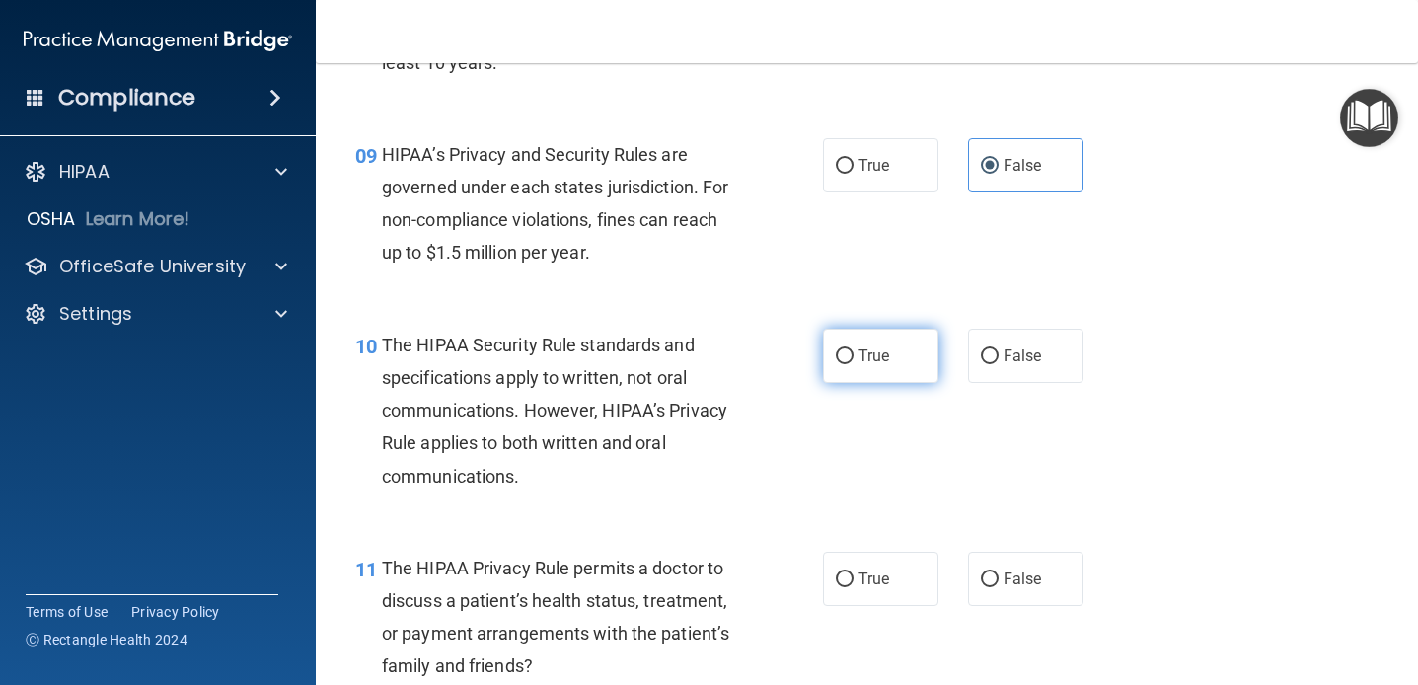
click at [897, 382] on label "True" at bounding box center [880, 356] width 115 height 54
click at [854, 364] on input "True" at bounding box center [845, 356] width 18 height 15
radio input "true"
click at [866, 467] on div "10 The HIPAA Security Rule standards and specifications apply to written, not o…" at bounding box center [866, 415] width 1053 height 223
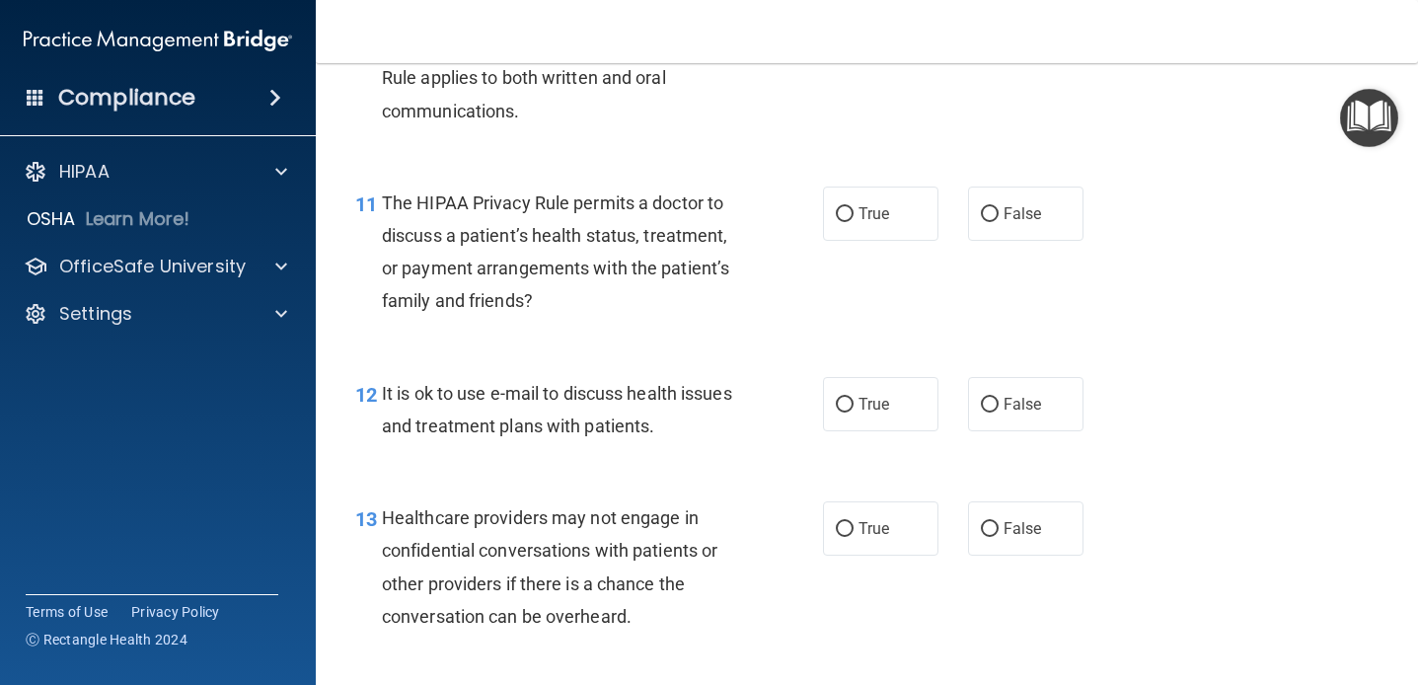
scroll to position [1985, 0]
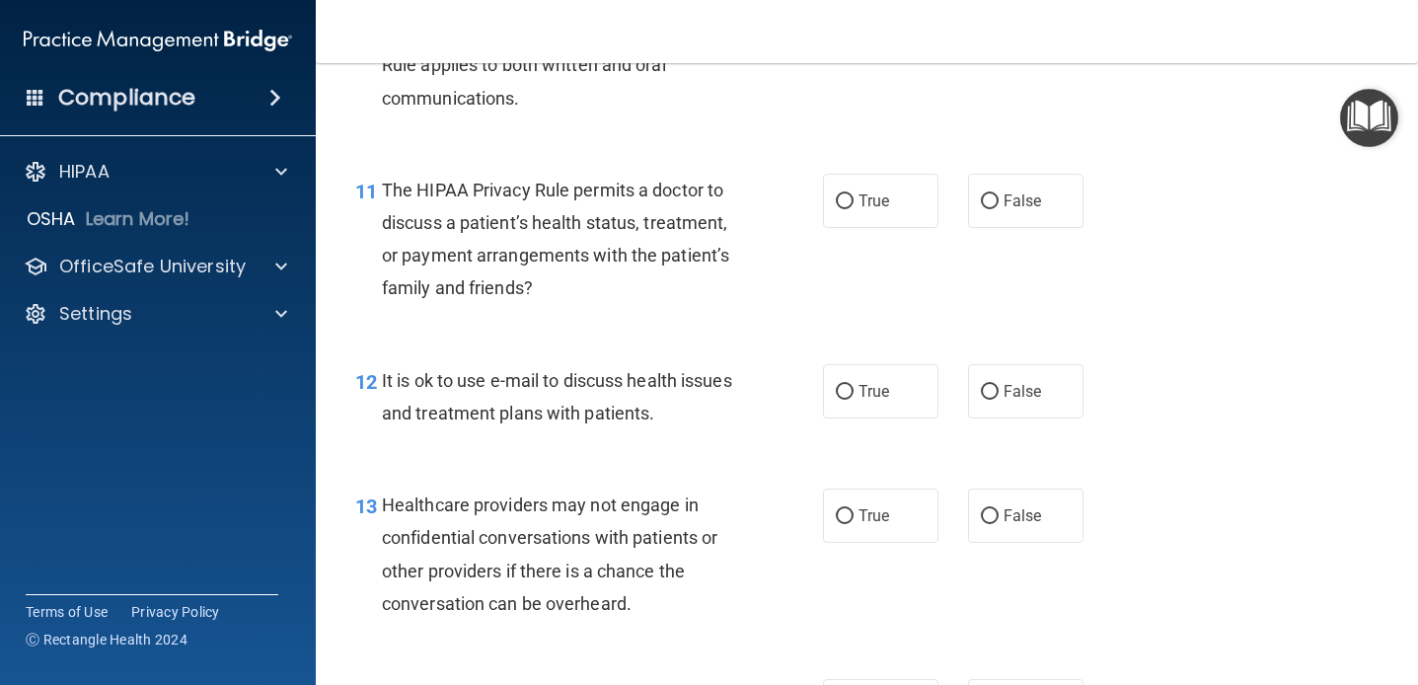
click at [845, 251] on div "11 The HIPAA Privacy Rule permits a doctor to discuss a patient’s health status…" at bounding box center [589, 244] width 527 height 141
click at [853, 208] on input "True" at bounding box center [845, 201] width 18 height 15
radio input "true"
click at [677, 257] on span "The HIPAA Privacy Rule permits a doctor to discuss a patient’s health status, t…" at bounding box center [555, 239] width 347 height 119
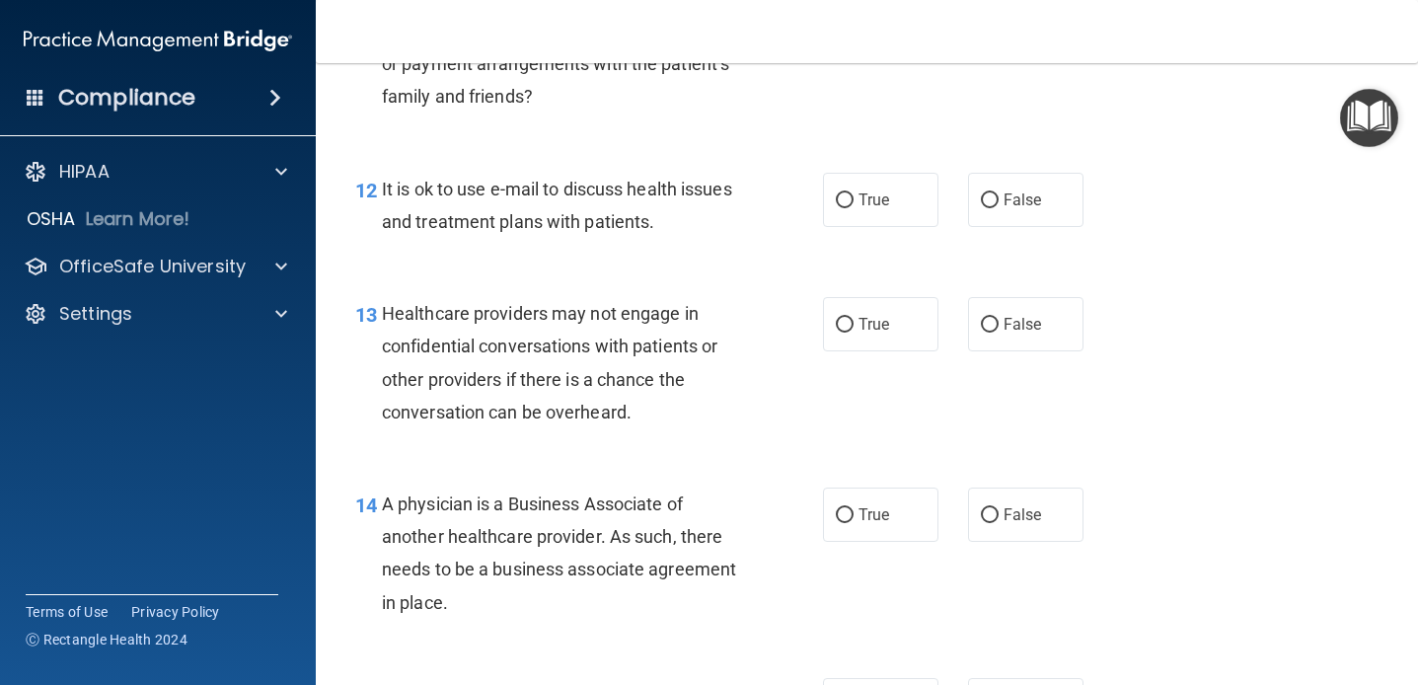
scroll to position [2192, 0]
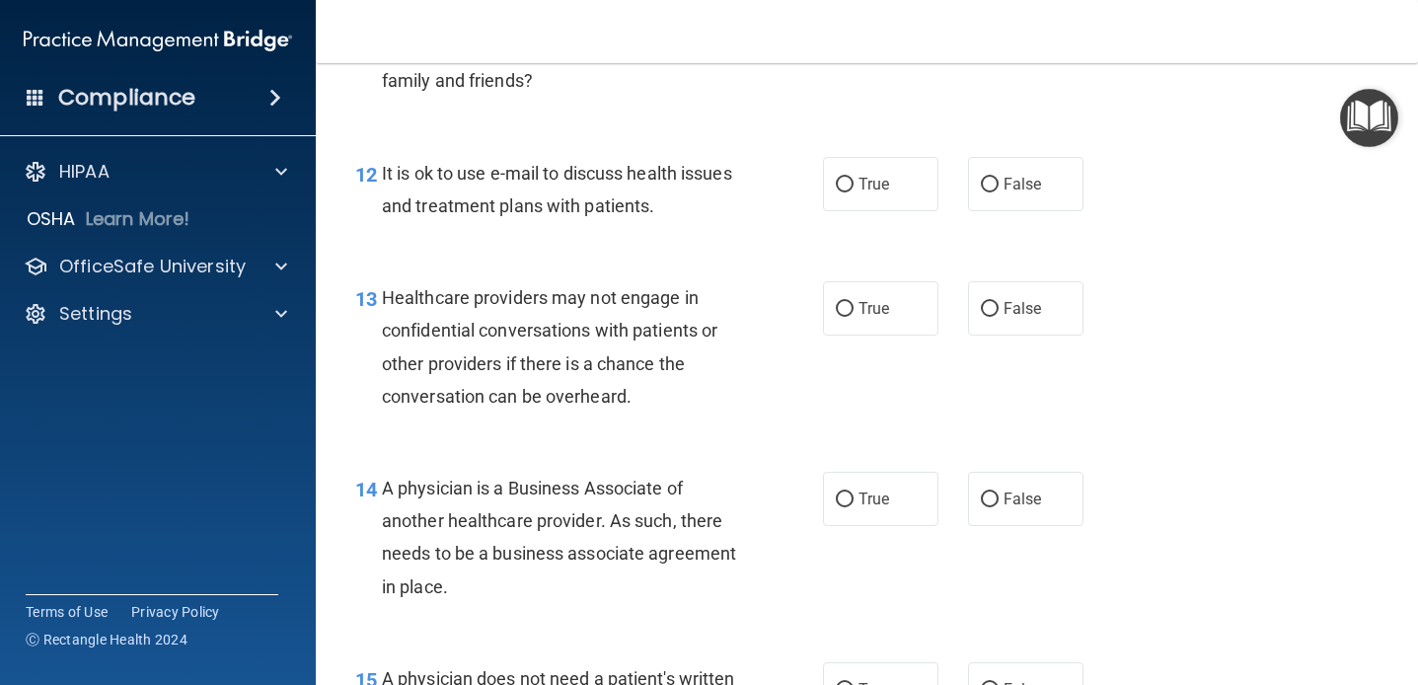
click at [820, 188] on div "12 It is ok to use e-mail to discuss health issues and treatment plans with pat…" at bounding box center [589, 194] width 527 height 75
click at [859, 187] on span "True" at bounding box center [874, 184] width 31 height 19
click at [854, 187] on input "True" at bounding box center [845, 185] width 18 height 15
radio input "true"
click at [1011, 317] on span "False" at bounding box center [1023, 308] width 38 height 19
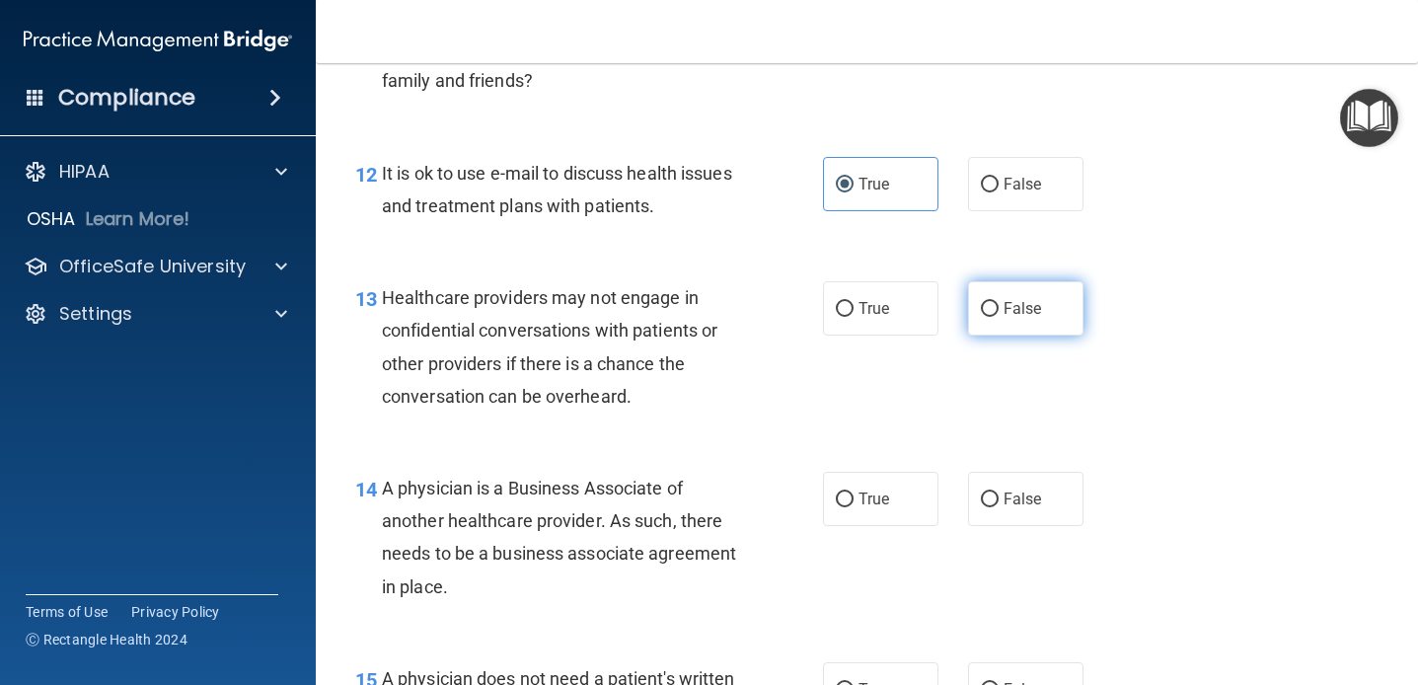
click at [999, 317] on input "False" at bounding box center [990, 309] width 18 height 15
radio input "true"
click at [642, 317] on div "Healthcare providers may not engage in confidential conversations with patients…" at bounding box center [568, 346] width 373 height 131
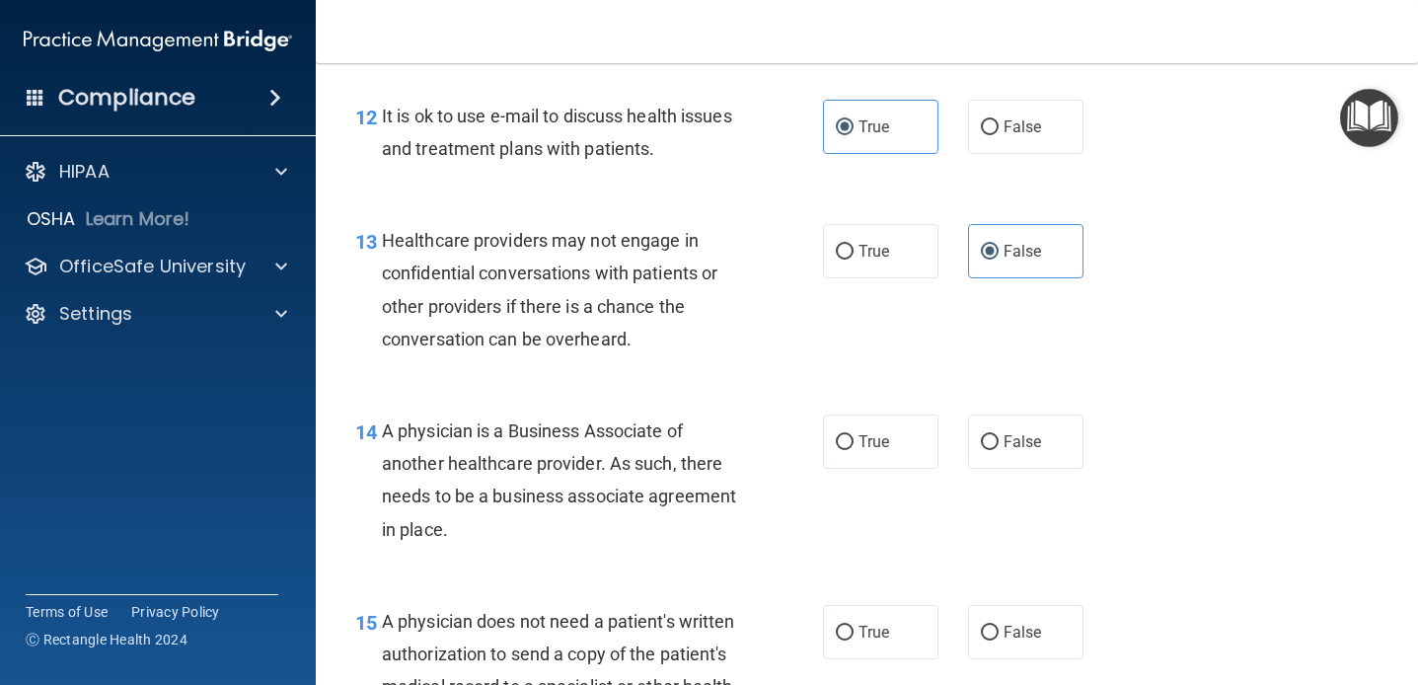
scroll to position [2252, 0]
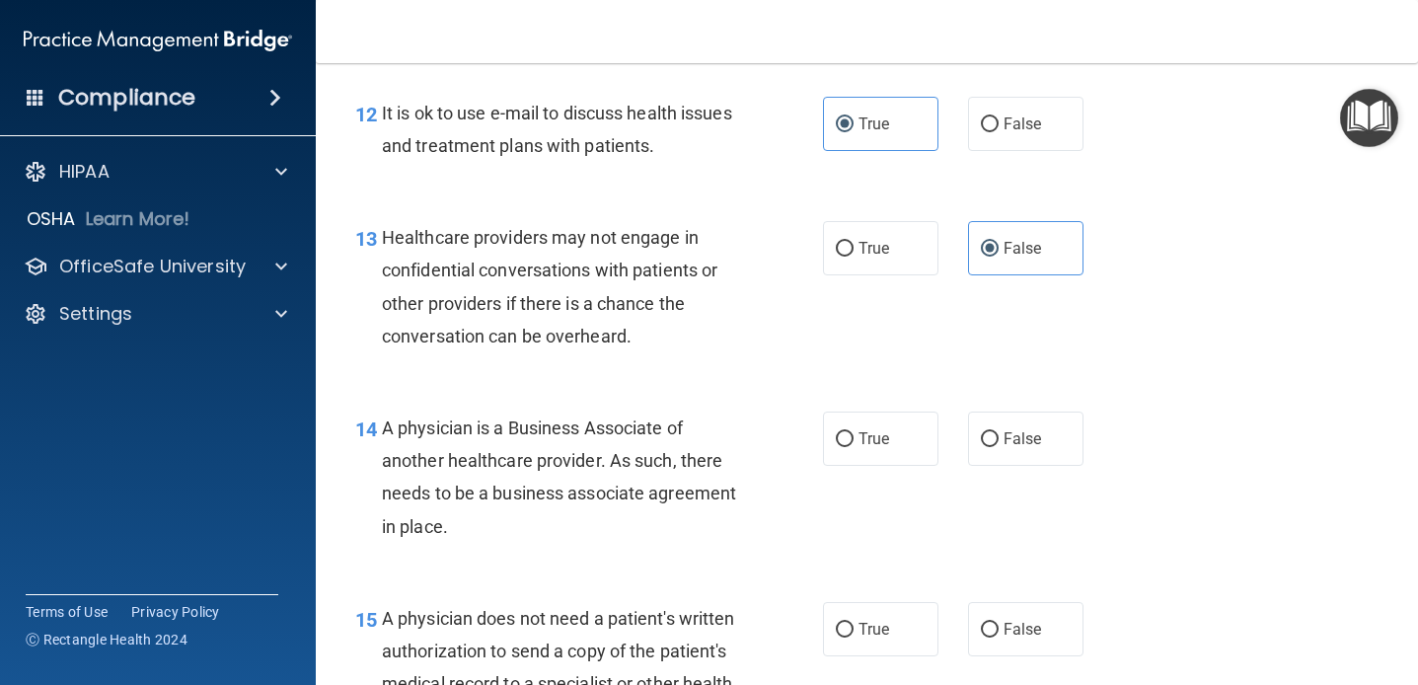
click at [642, 317] on div "Healthcare providers may not engage in confidential conversations with patients…" at bounding box center [568, 286] width 373 height 131
click at [1007, 460] on label "False" at bounding box center [1025, 439] width 115 height 54
click at [999, 447] on input "False" at bounding box center [990, 439] width 18 height 15
radio input "true"
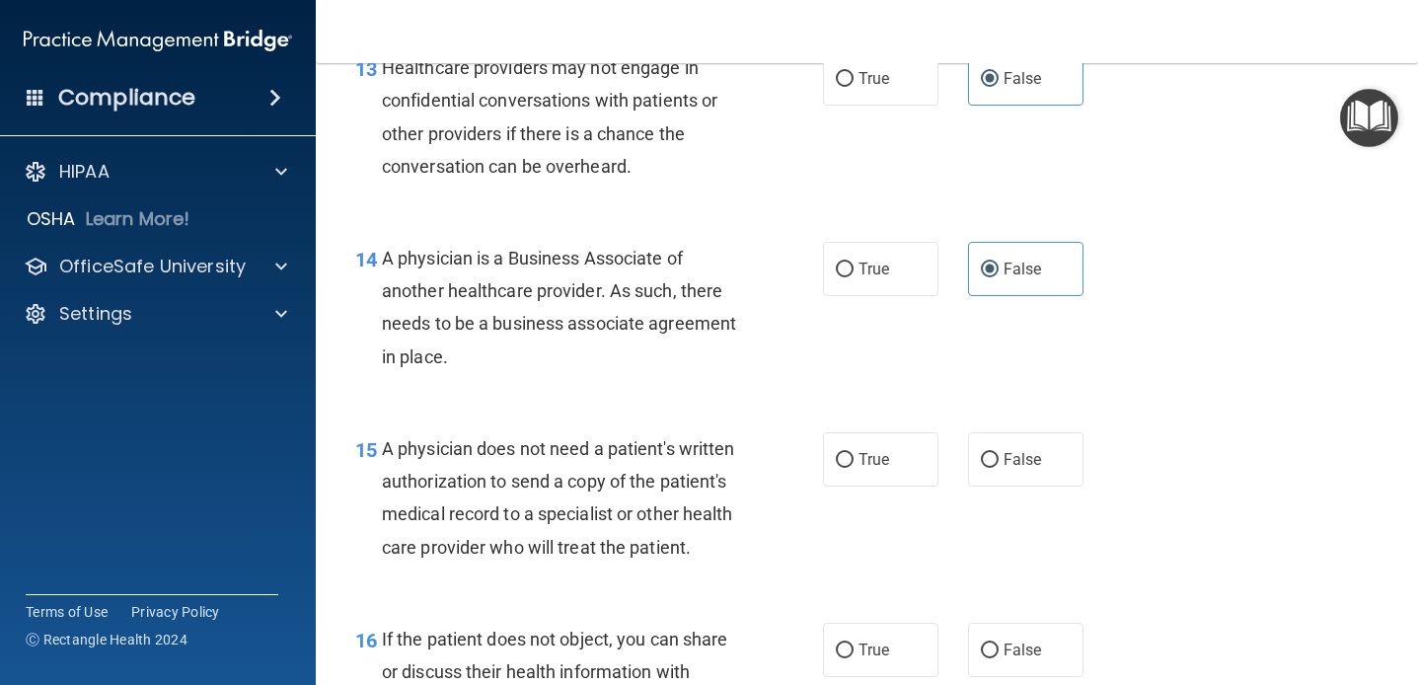
scroll to position [2429, 0]
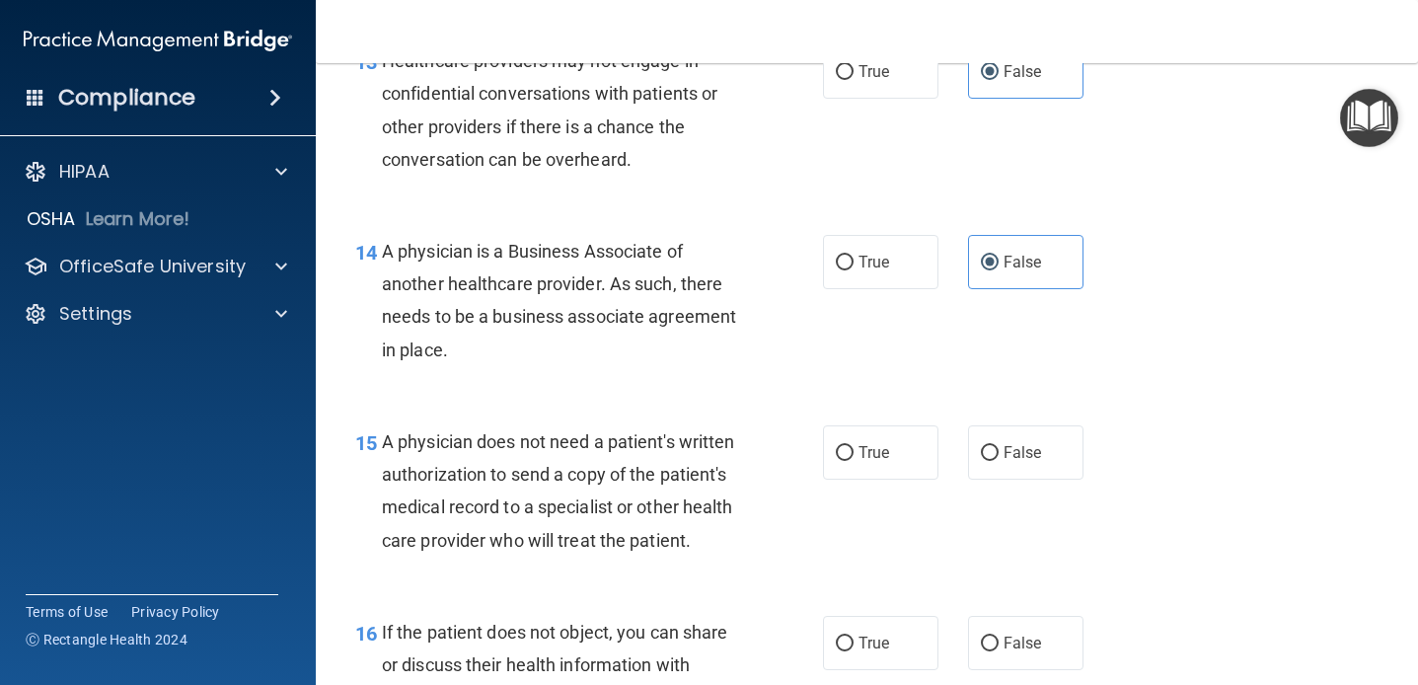
click at [686, 500] on span "A physician does not need a patient's written authorization to send a copy of t…" at bounding box center [558, 490] width 353 height 119
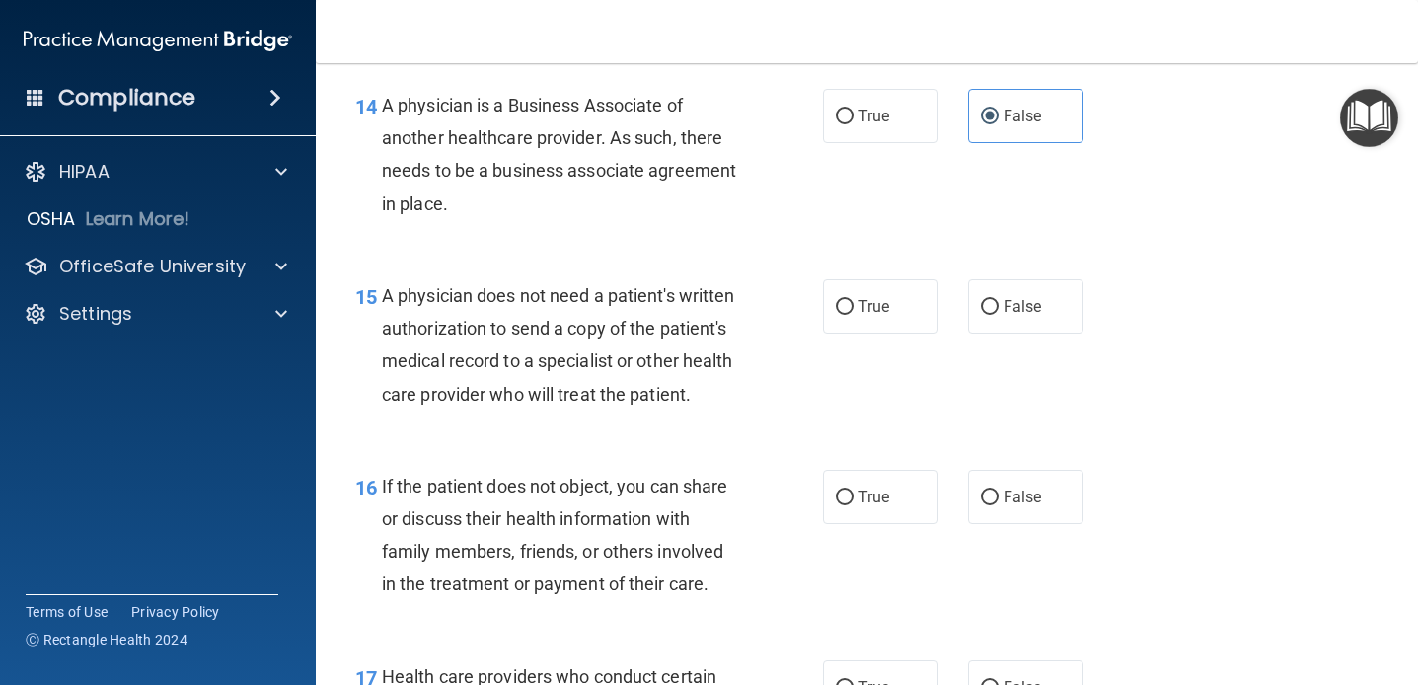
scroll to position [2579, 0]
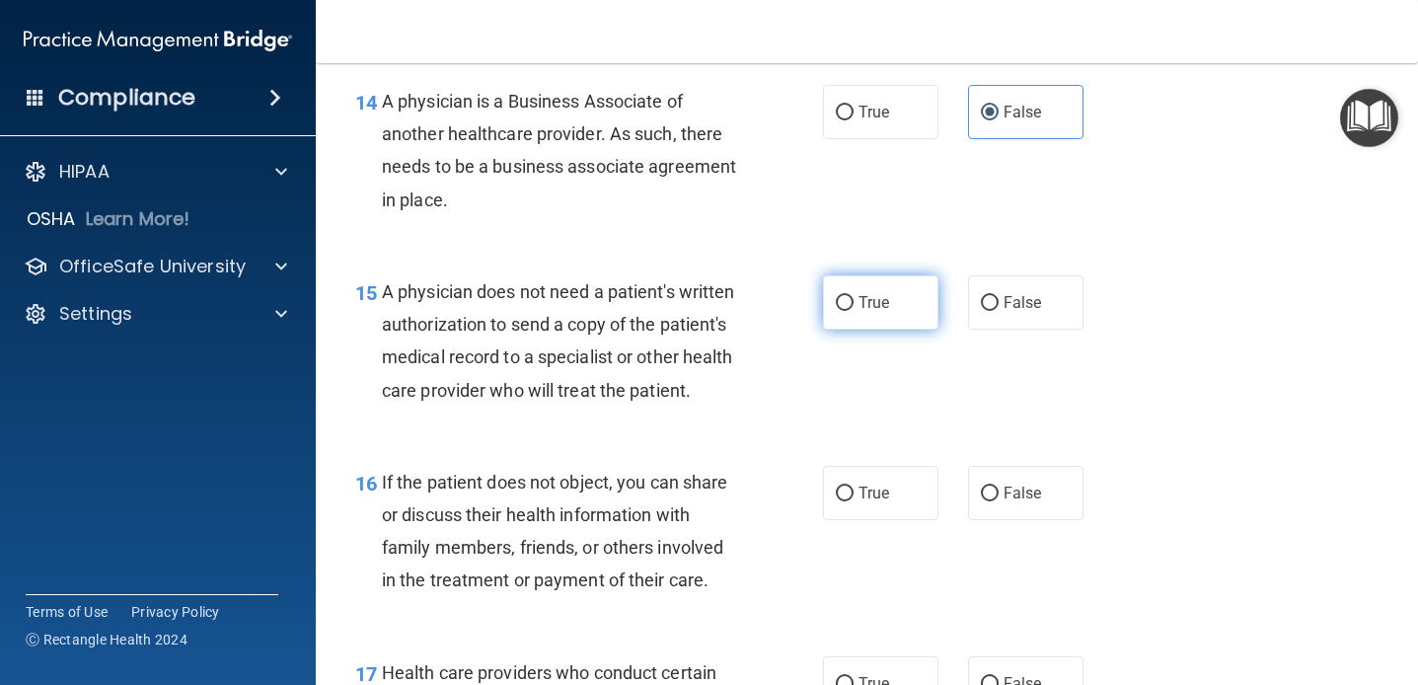
click at [829, 299] on label "True" at bounding box center [880, 302] width 115 height 54
click at [836, 299] on input "True" at bounding box center [845, 303] width 18 height 15
radio input "true"
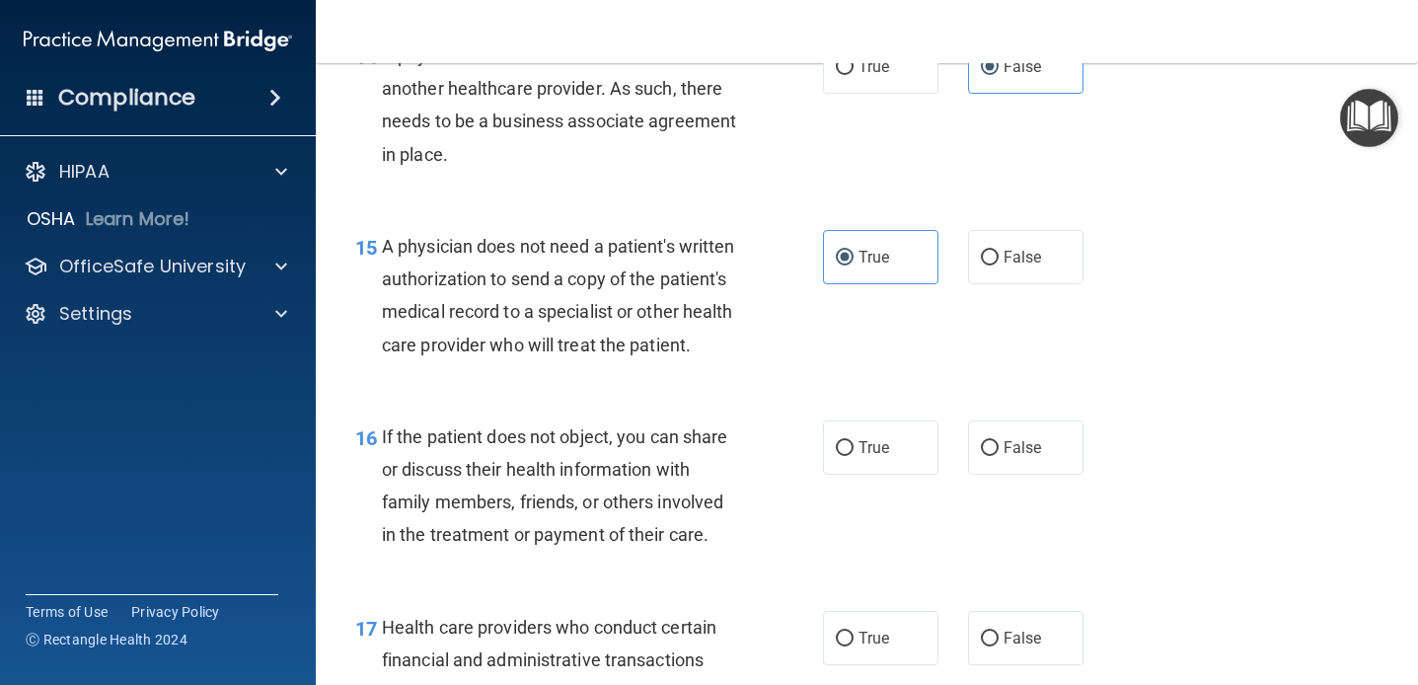
click at [741, 469] on div "If the patient does not object, you can share or discuss their health informati…" at bounding box center [568, 485] width 373 height 131
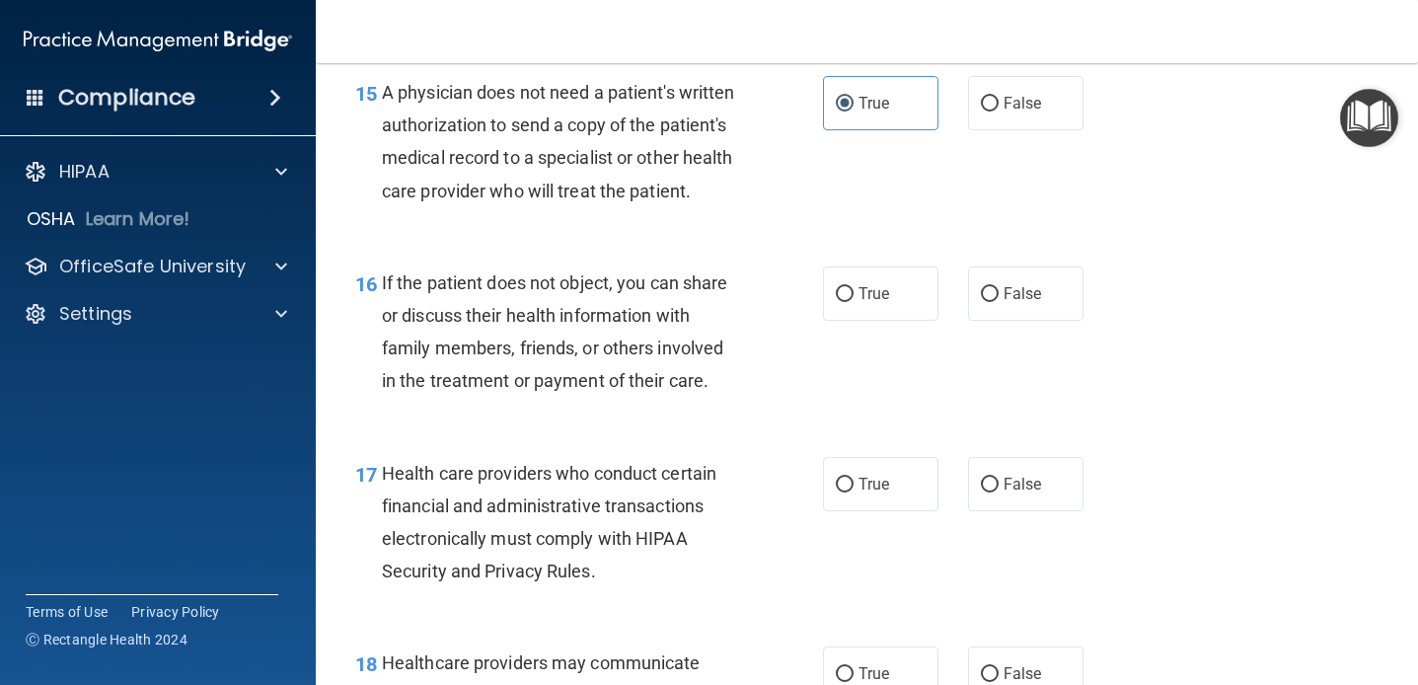
scroll to position [2787, 0]
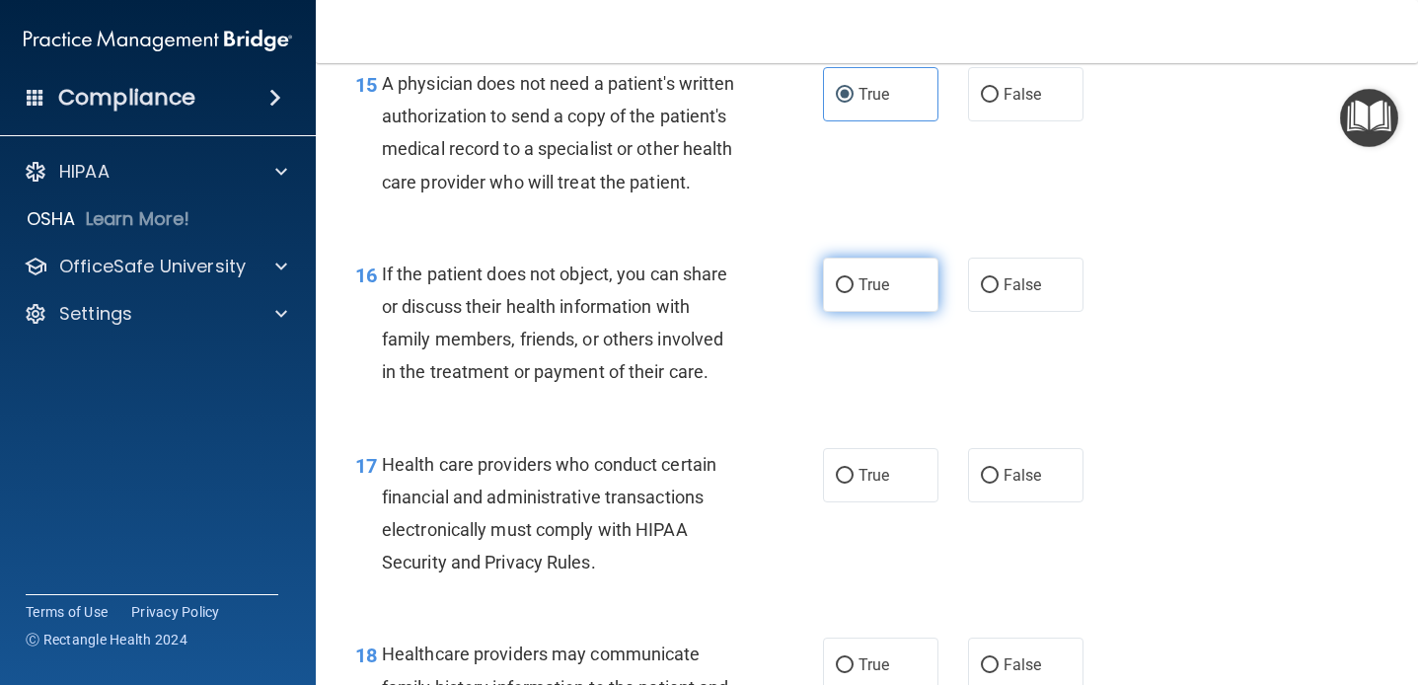
click at [867, 301] on label "True" at bounding box center [880, 285] width 115 height 54
click at [854, 293] on input "True" at bounding box center [845, 285] width 18 height 15
radio input "true"
click at [727, 348] on div "If the patient does not object, you can share or discuss their health informati…" at bounding box center [568, 323] width 373 height 131
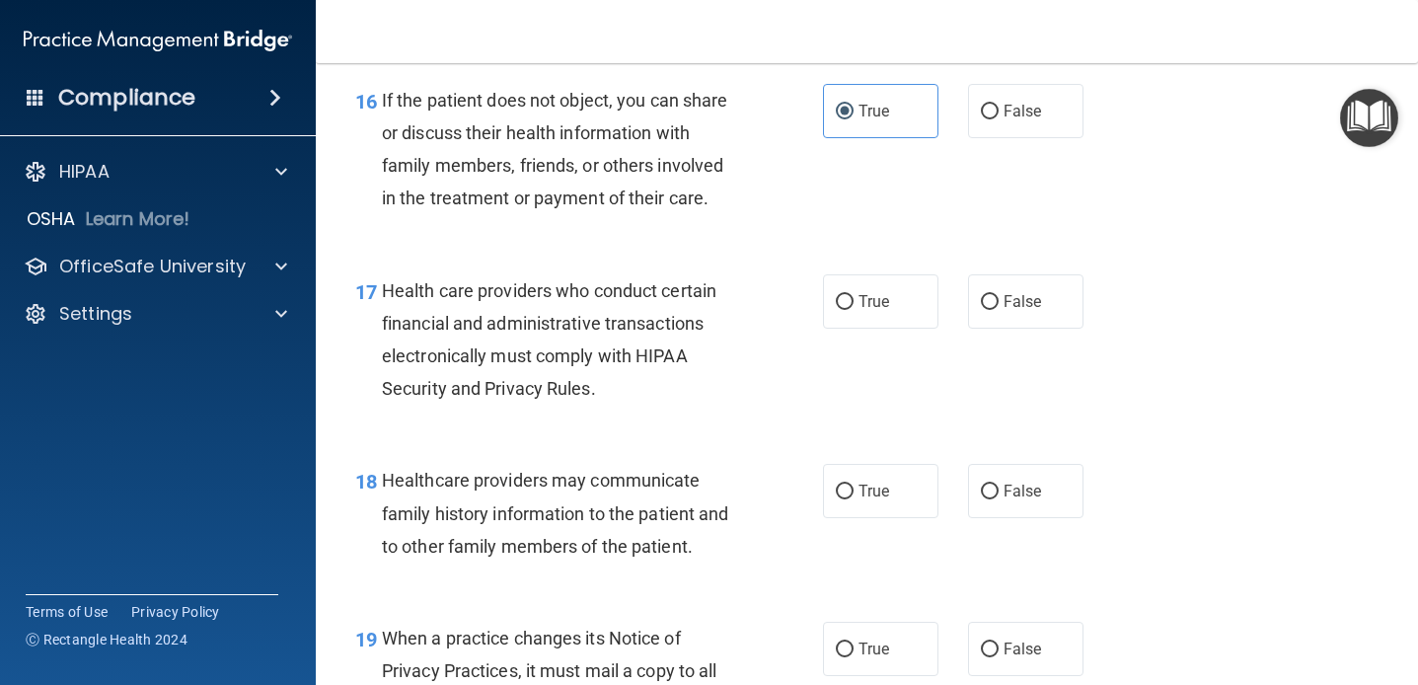
scroll to position [2971, 0]
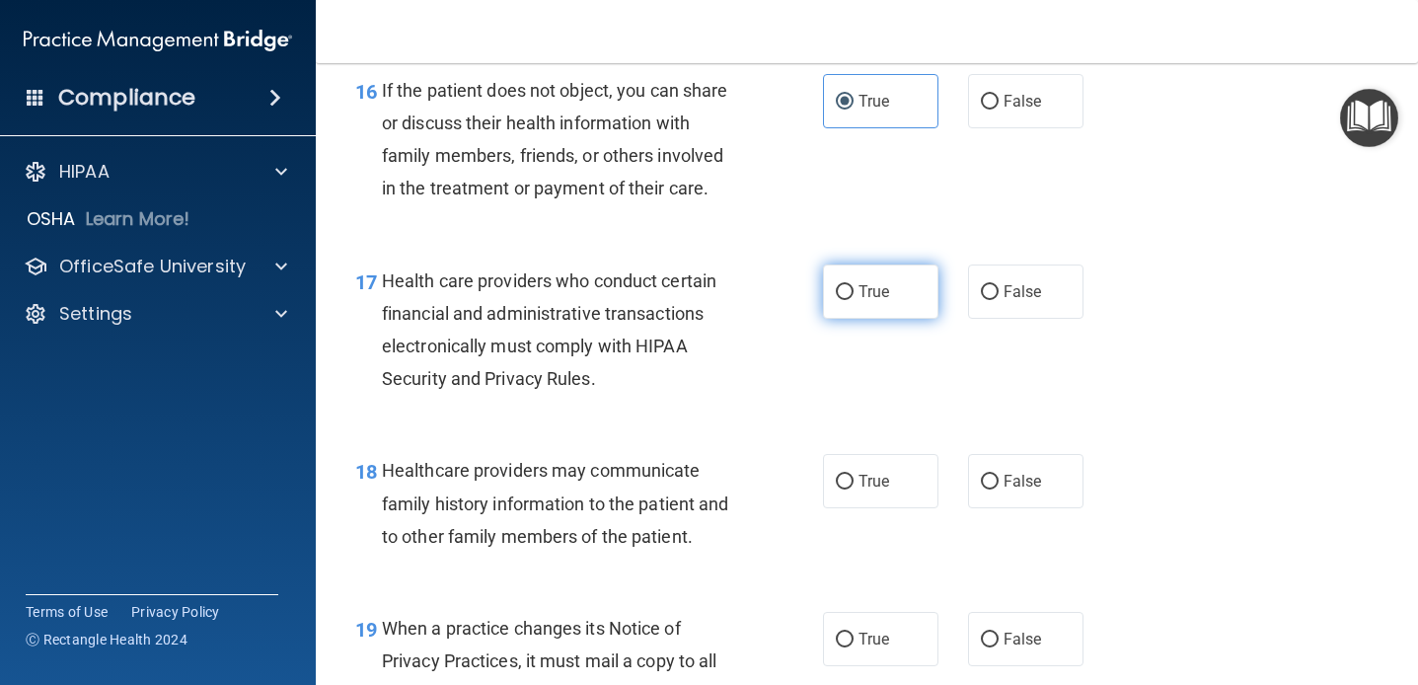
click at [854, 271] on label "True" at bounding box center [880, 291] width 115 height 54
click at [854, 285] on input "True" at bounding box center [845, 292] width 18 height 15
radio input "true"
click at [724, 354] on div "Health care providers who conduct certain financial and administrative transact…" at bounding box center [568, 329] width 373 height 131
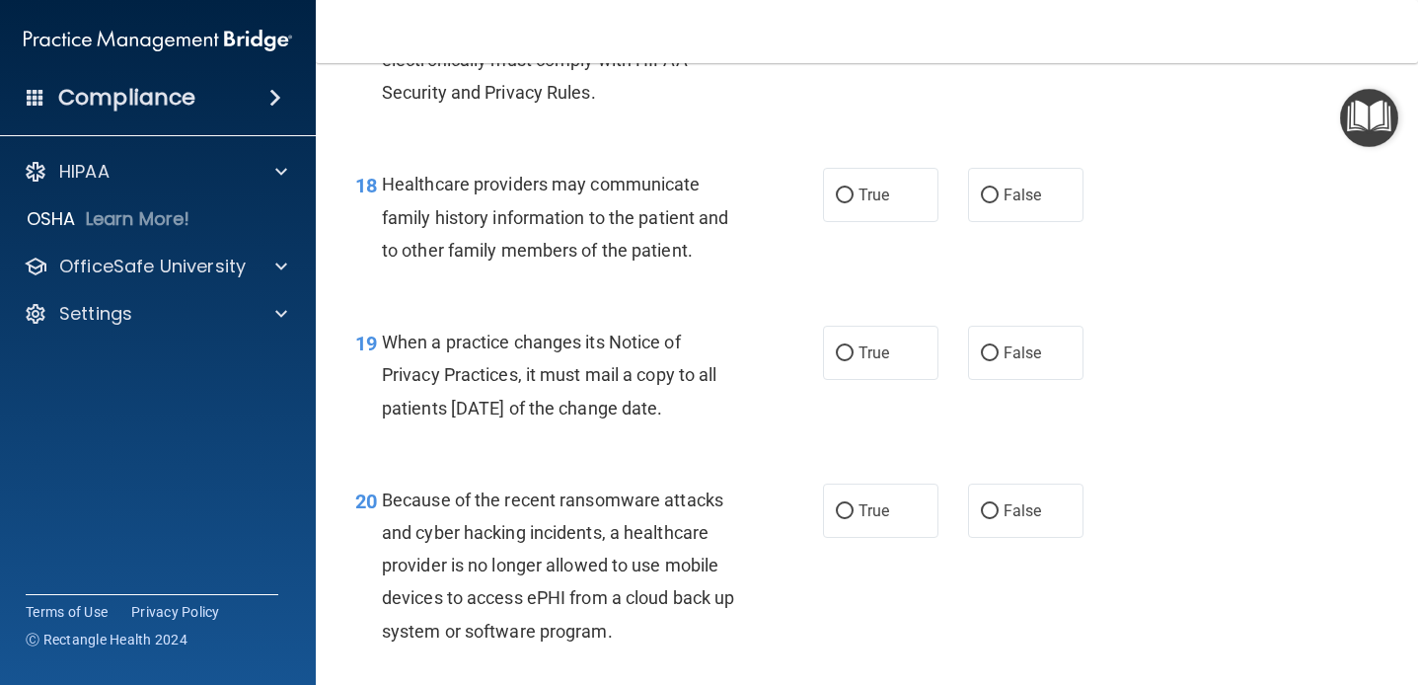
scroll to position [3259, 0]
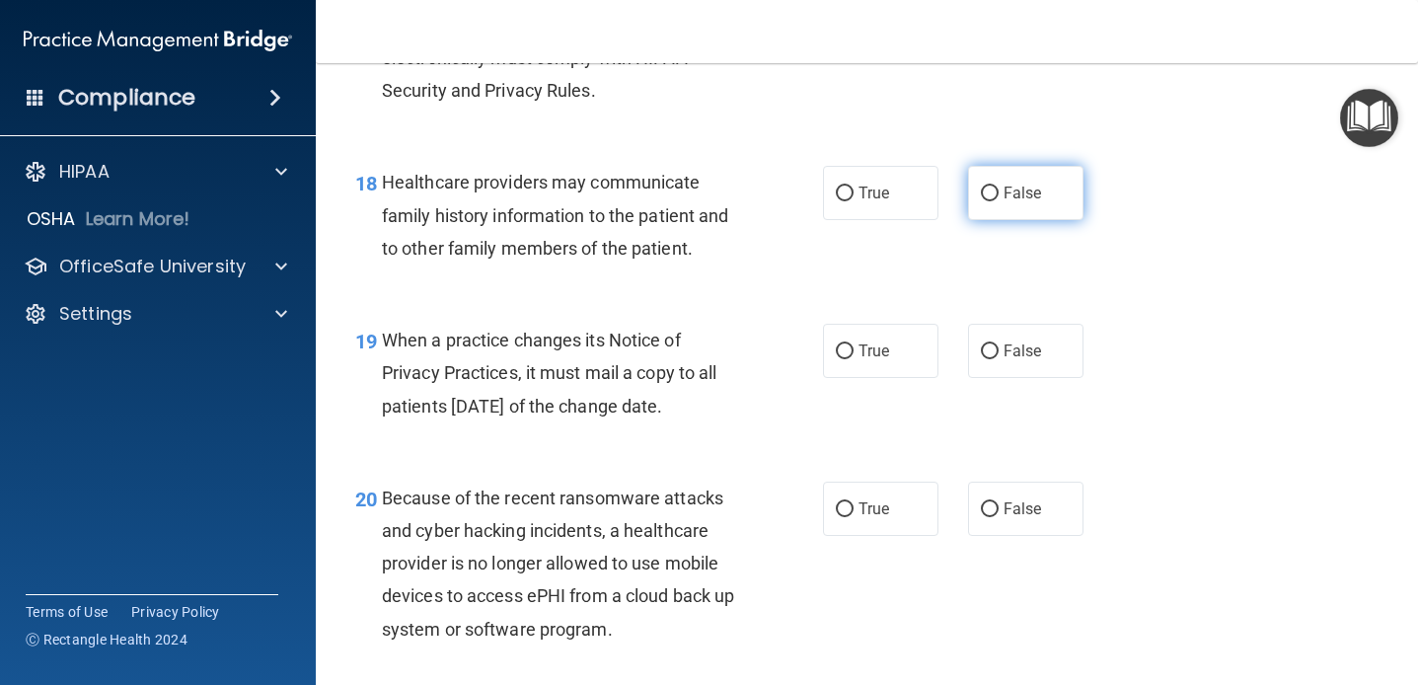
click at [1018, 195] on span "False" at bounding box center [1023, 193] width 38 height 19
click at [999, 195] on input "False" at bounding box center [990, 194] width 18 height 15
radio input "true"
click at [645, 226] on div "Healthcare providers may communicate family history information to the patient …" at bounding box center [568, 215] width 373 height 99
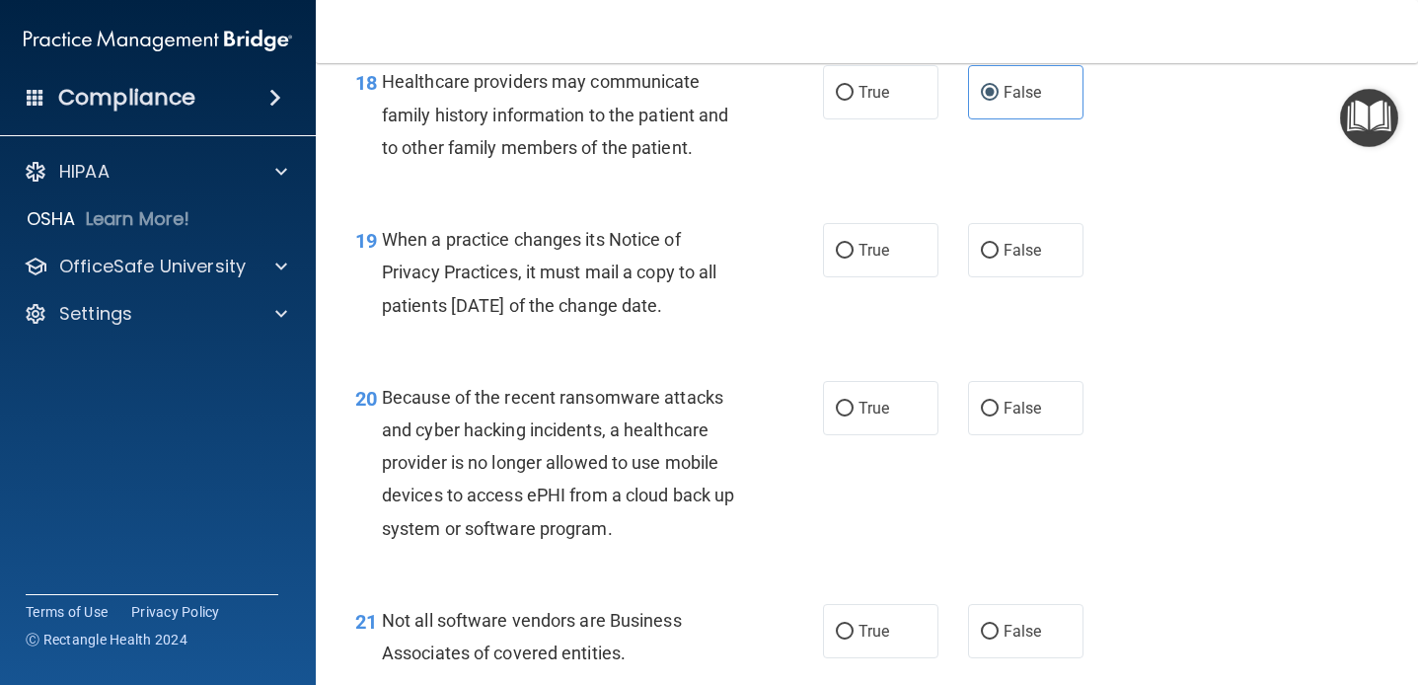
scroll to position [3361, 0]
click at [726, 339] on div "19 When a practice changes its Notice of Privacy Practices, it must mail a copy…" at bounding box center [866, 275] width 1053 height 158
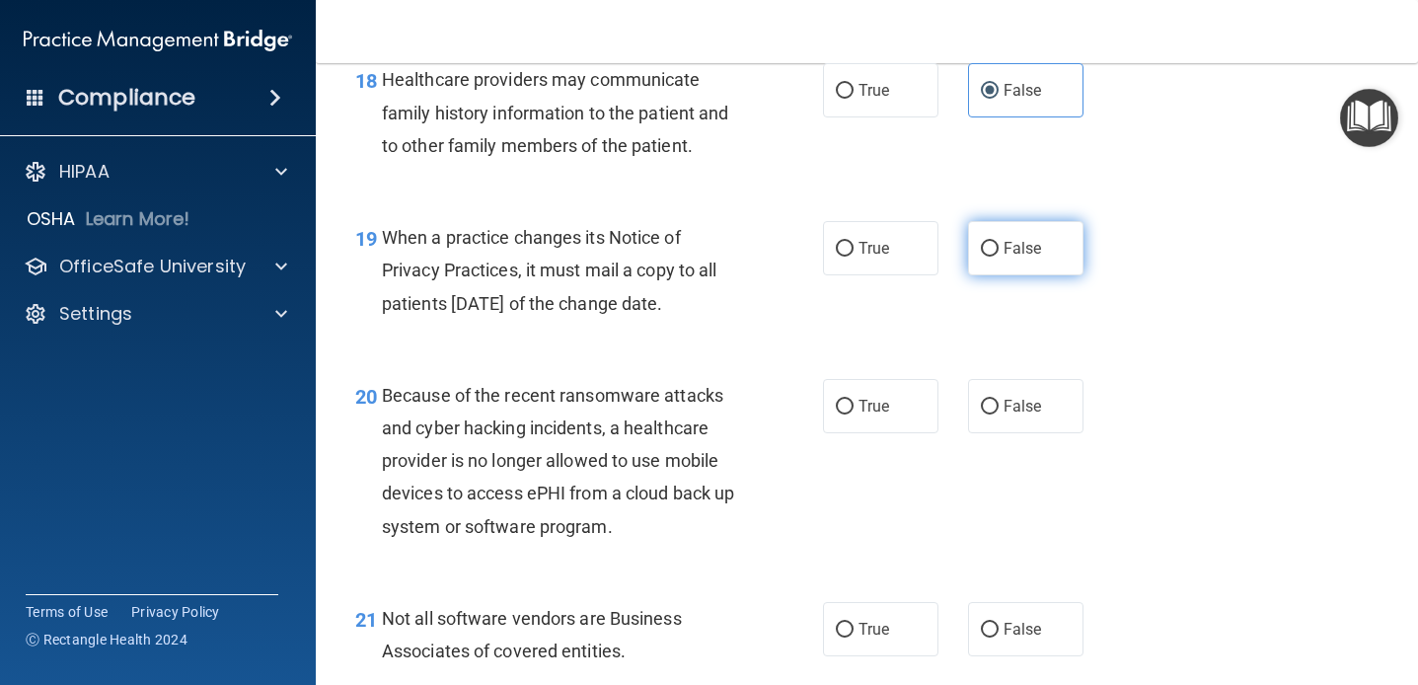
click at [1015, 270] on label "False" at bounding box center [1025, 248] width 115 height 54
click at [999, 257] on input "False" at bounding box center [990, 249] width 18 height 15
radio input "true"
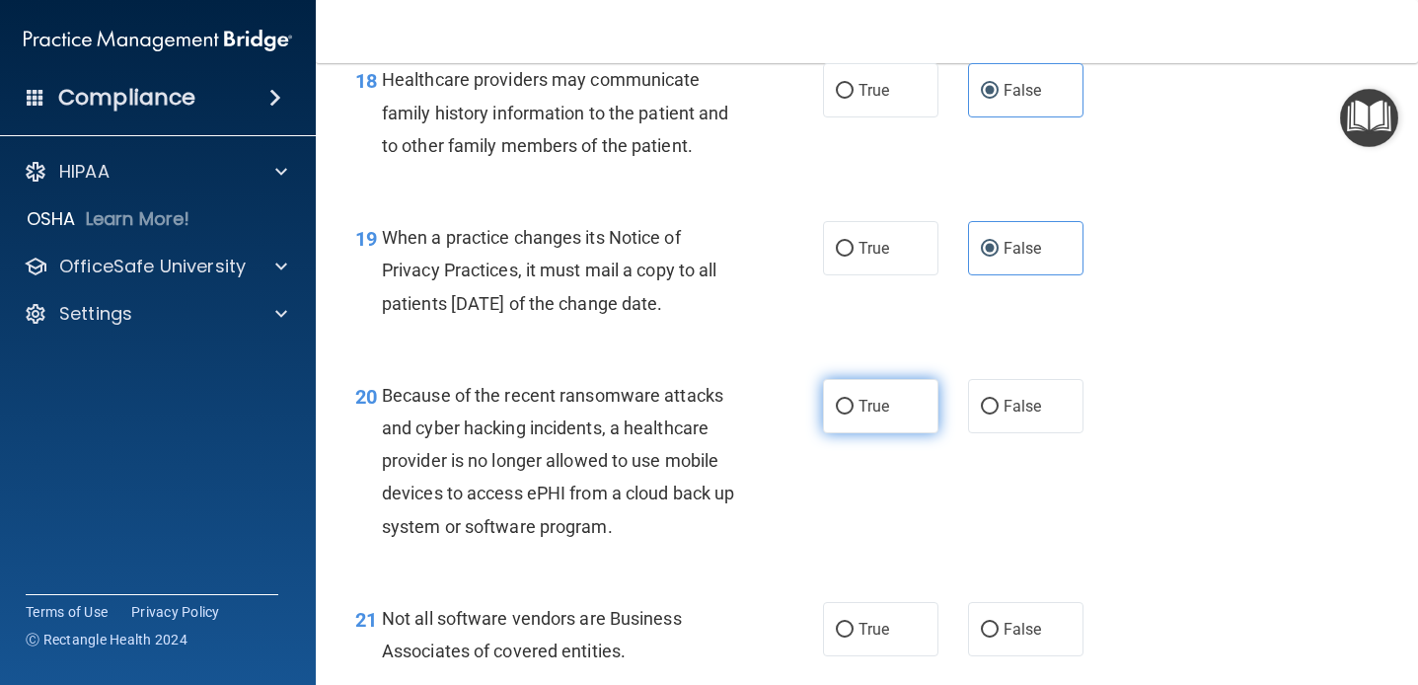
click at [830, 385] on label "True" at bounding box center [880, 406] width 115 height 54
click at [836, 400] on input "True" at bounding box center [845, 407] width 18 height 15
radio input "true"
click at [854, 407] on label "True" at bounding box center [880, 406] width 115 height 54
click at [854, 407] on input "True" at bounding box center [845, 407] width 18 height 15
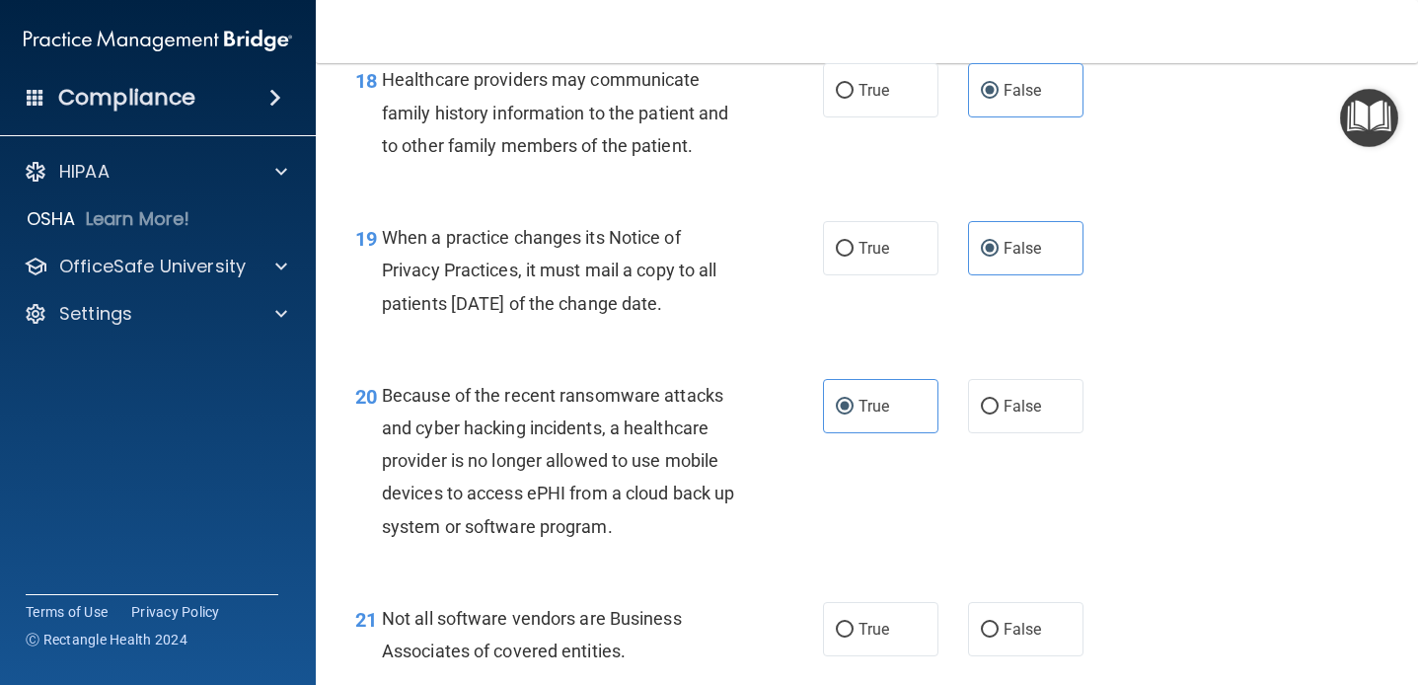
click at [754, 395] on div "20 Because of the recent ransomware attacks and cyber hacking incidents, a heal…" at bounding box center [589, 466] width 527 height 174
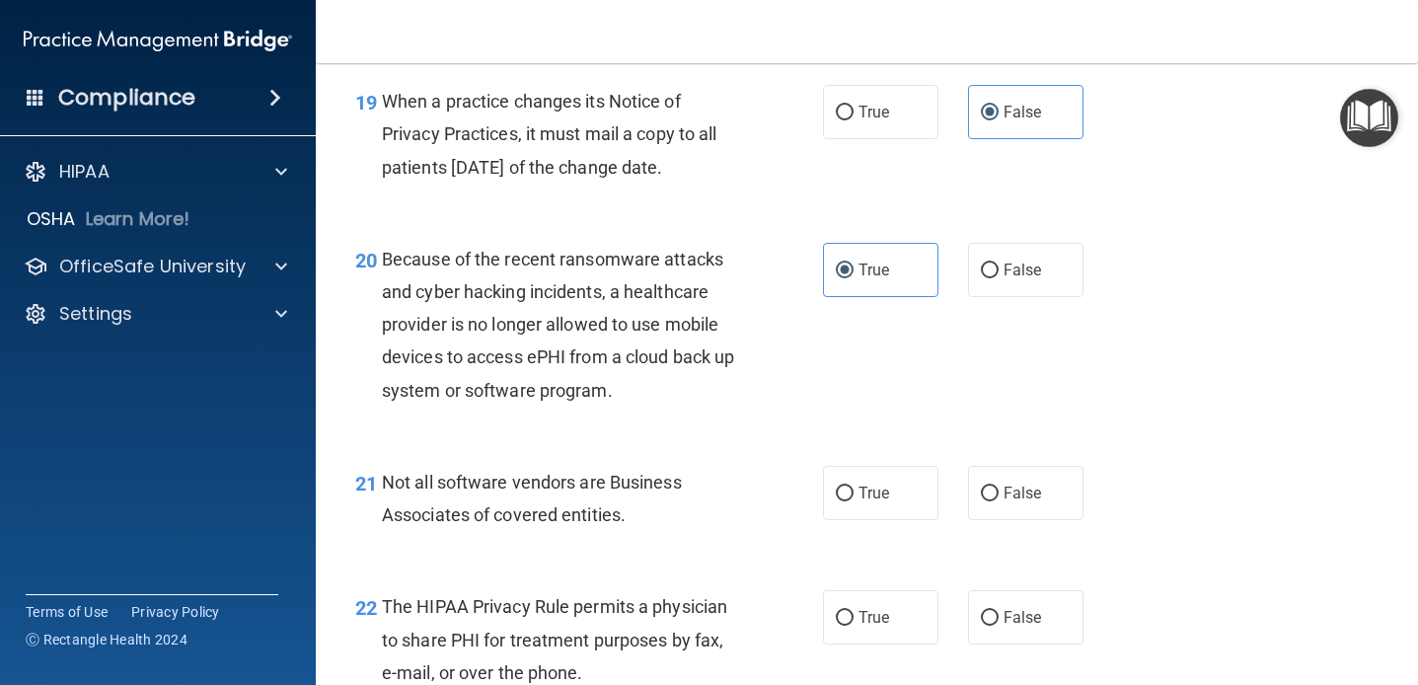
scroll to position [3499, 0]
click at [989, 283] on label "False" at bounding box center [1025, 269] width 115 height 54
click at [989, 277] on input "False" at bounding box center [990, 270] width 18 height 15
radio input "true"
radio input "false"
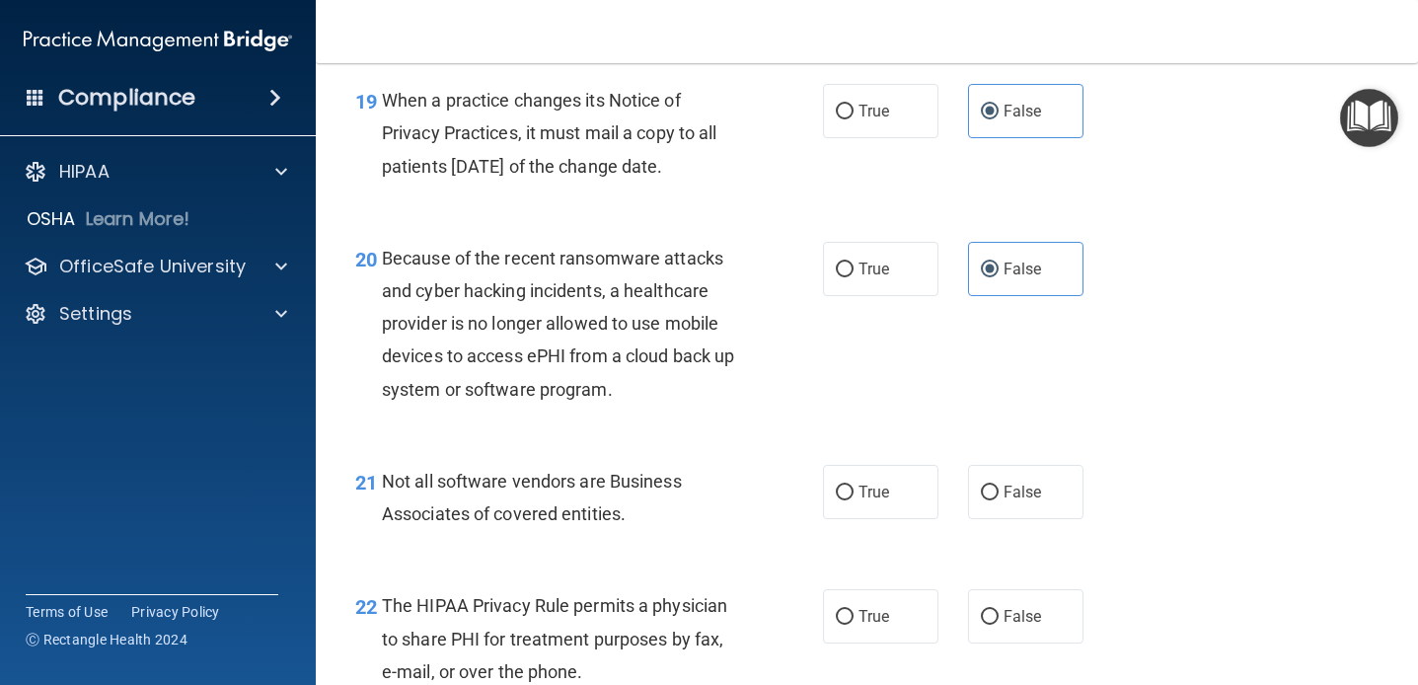
click at [848, 332] on div "20 Because of the recent ransomware attacks and cyber hacking incidents, a heal…" at bounding box center [589, 329] width 527 height 174
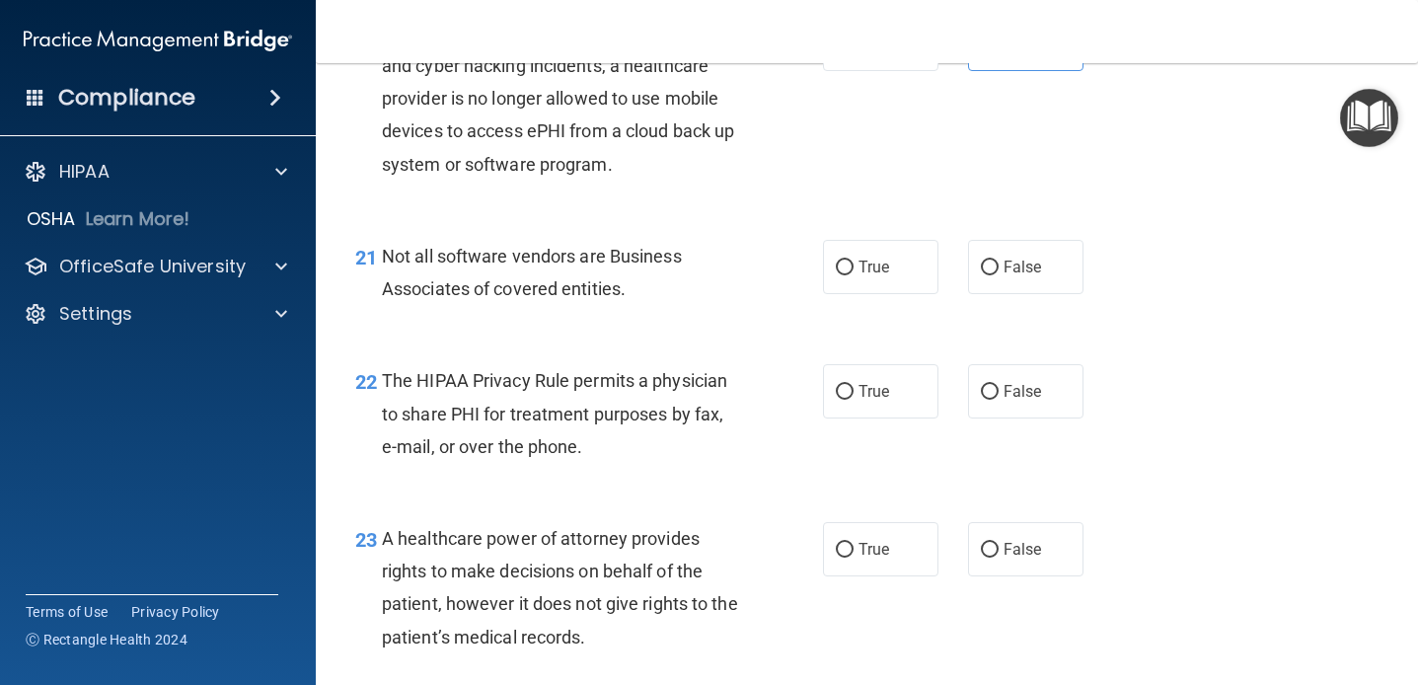
scroll to position [3725, 0]
click at [826, 283] on label "True" at bounding box center [880, 266] width 115 height 54
click at [836, 274] on input "True" at bounding box center [845, 267] width 18 height 15
radio input "true"
click at [754, 336] on div "21 Not all software vendors are Business Associates of covered entities. True F…" at bounding box center [866, 276] width 1053 height 124
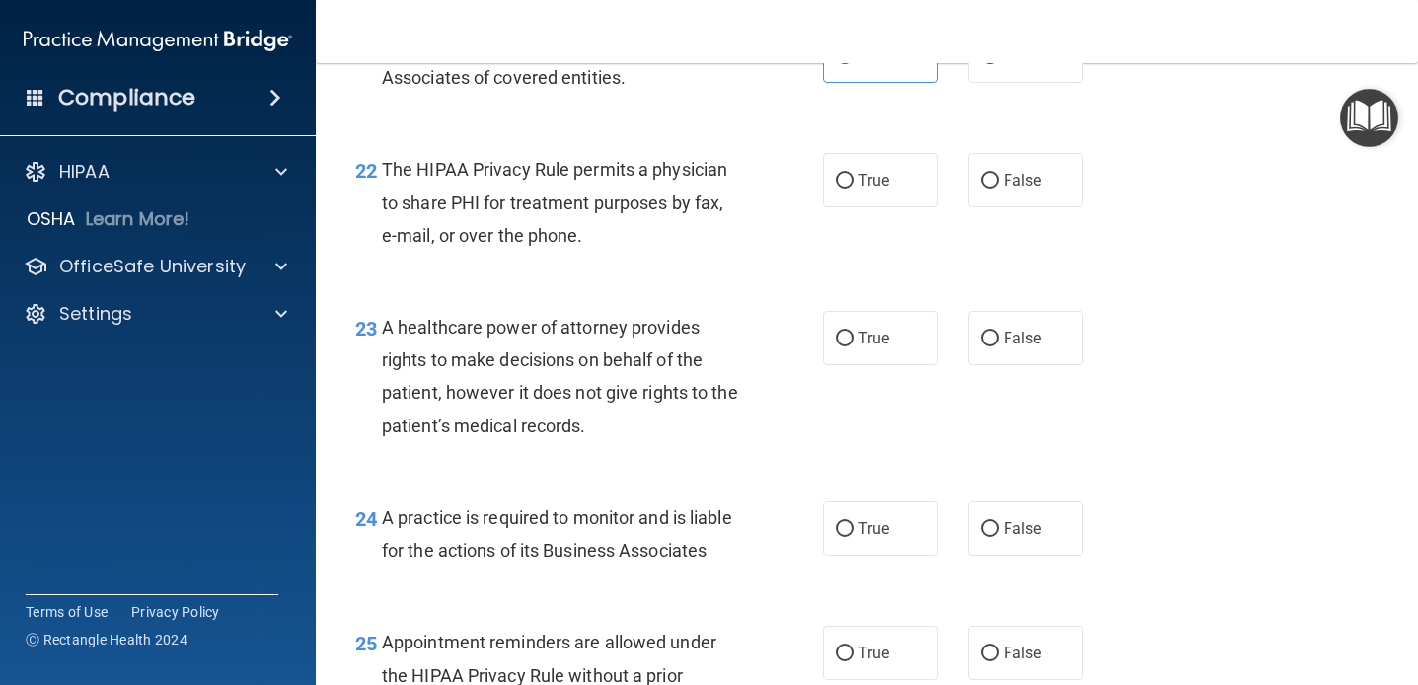
scroll to position [3947, 0]
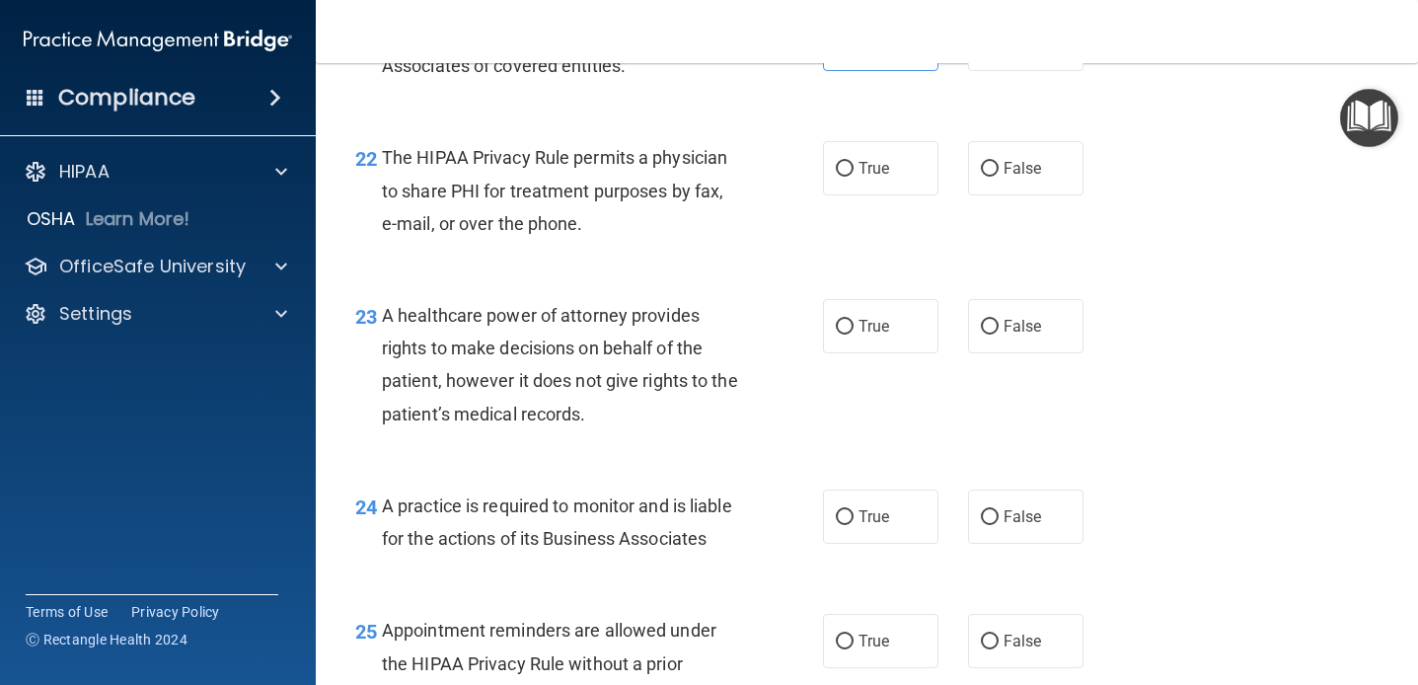
click at [819, 178] on div "22 The HIPAA Privacy Rule permits a physician to share PHI for treatment purpos…" at bounding box center [589, 195] width 527 height 109
click at [841, 177] on input "True" at bounding box center [845, 169] width 18 height 15
radio input "true"
click at [765, 196] on div "22 The HIPAA Privacy Rule permits a physician to share PHI for treatment purpos…" at bounding box center [589, 195] width 527 height 109
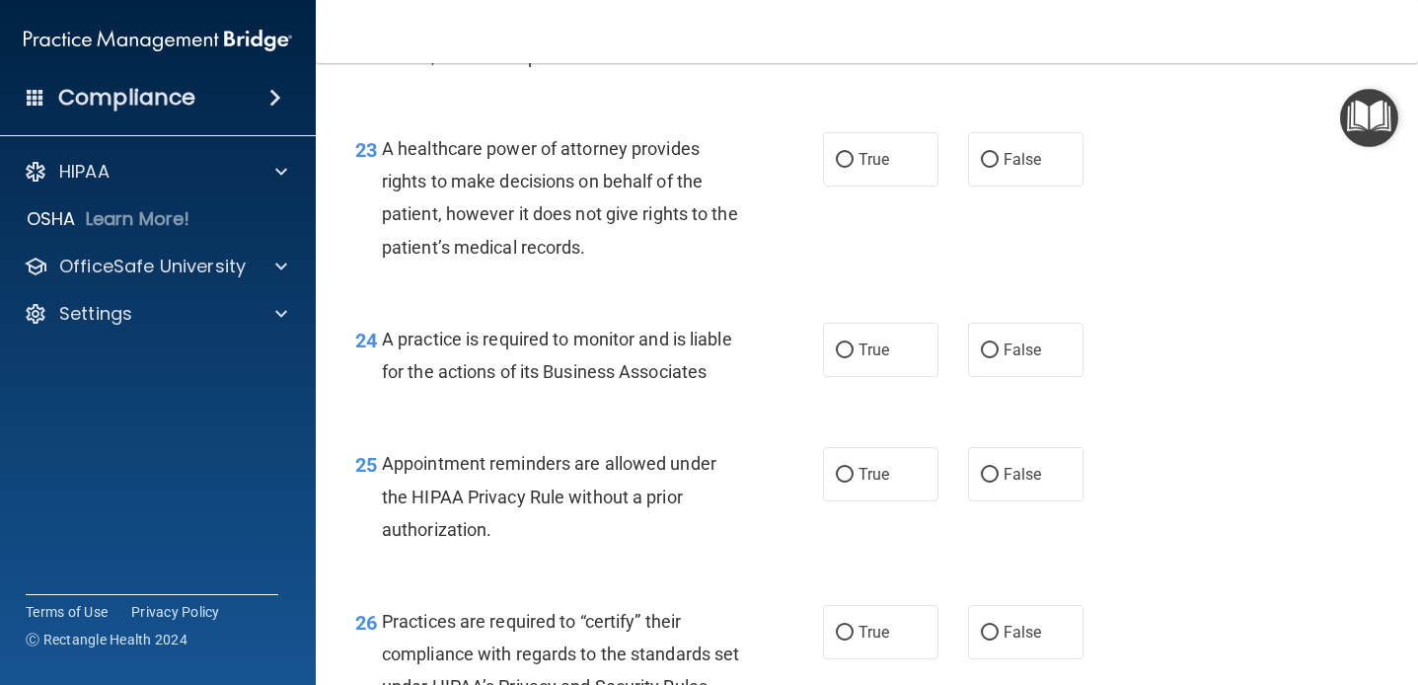
scroll to position [4114, 0]
click at [823, 168] on label "True" at bounding box center [880, 158] width 115 height 54
click at [836, 167] on input "True" at bounding box center [845, 159] width 18 height 15
radio input "true"
click at [706, 244] on div "A healthcare power of attorney provides rights to make decisions on behalf of t…" at bounding box center [568, 196] width 373 height 131
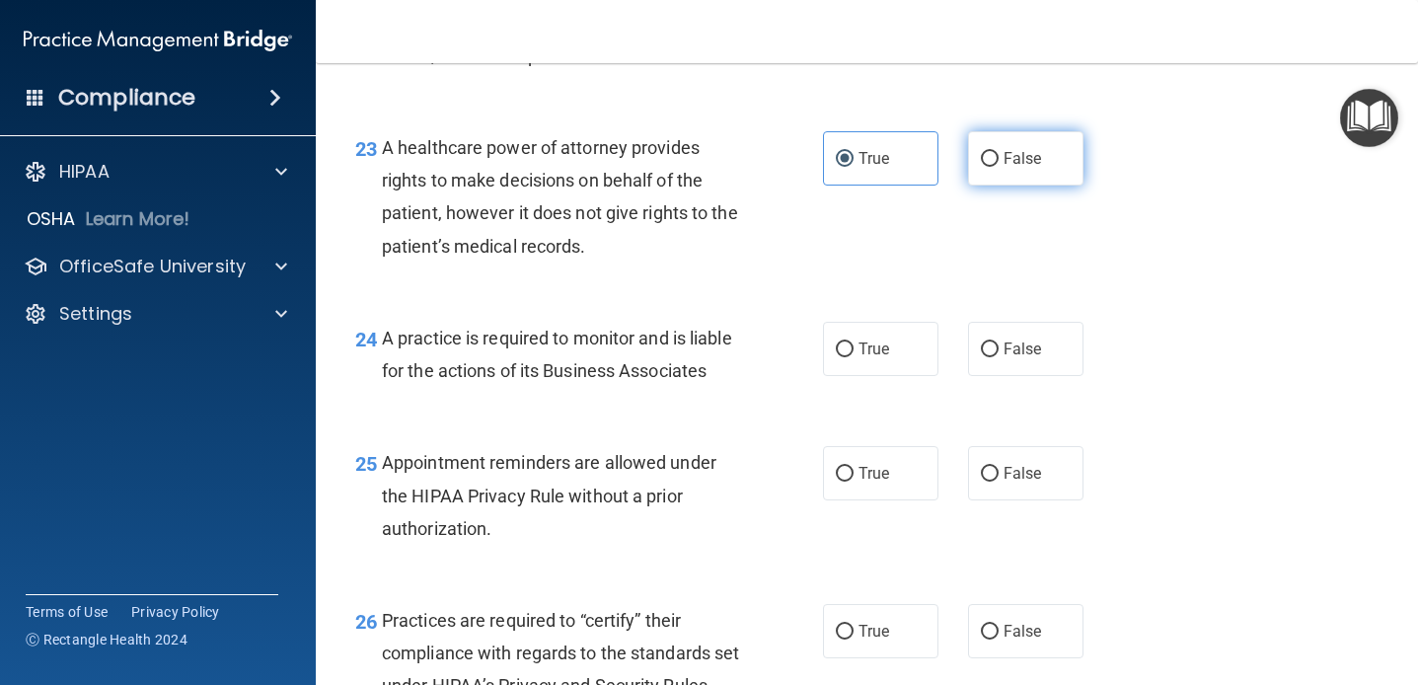
click at [1003, 164] on label "False" at bounding box center [1025, 158] width 115 height 54
click at [999, 164] on input "False" at bounding box center [990, 159] width 18 height 15
radio input "true"
radio input "false"
click at [839, 206] on div "23 A healthcare power of attorney provides rights to make decisions on behalf o…" at bounding box center [589, 201] width 527 height 141
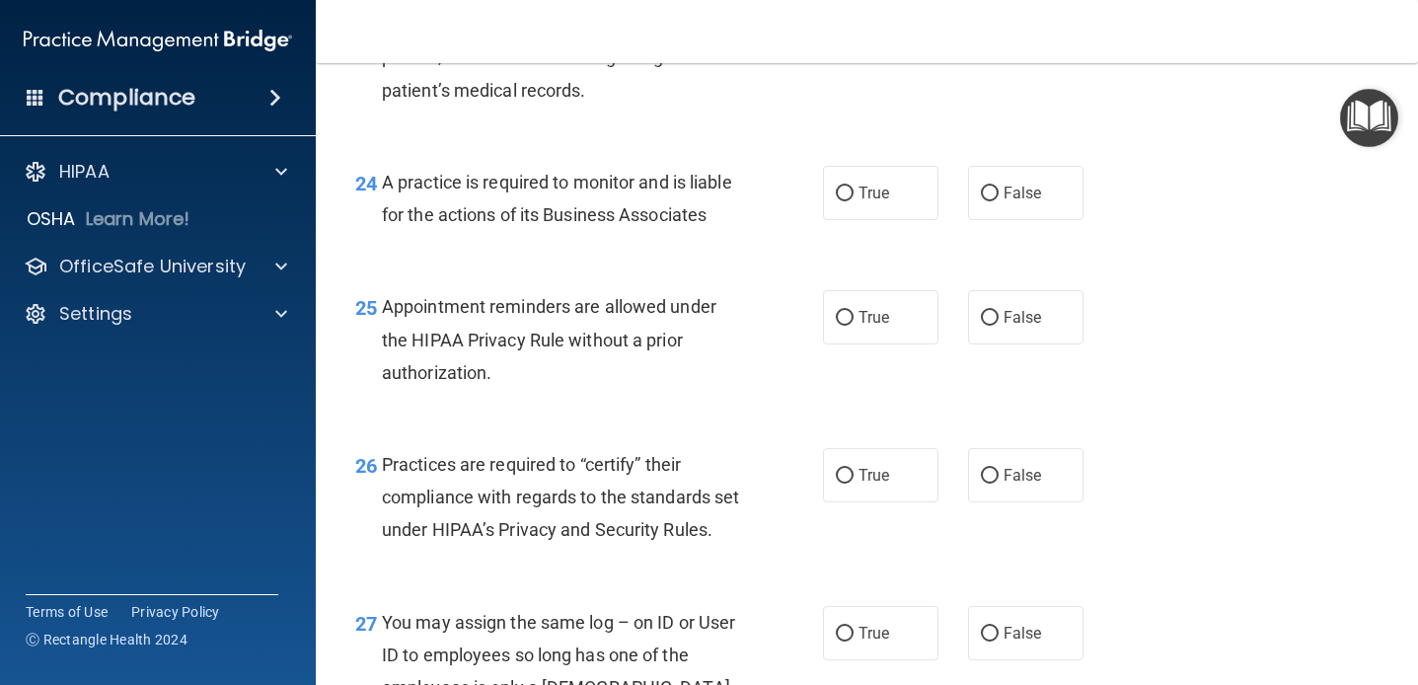
scroll to position [4283, 0]
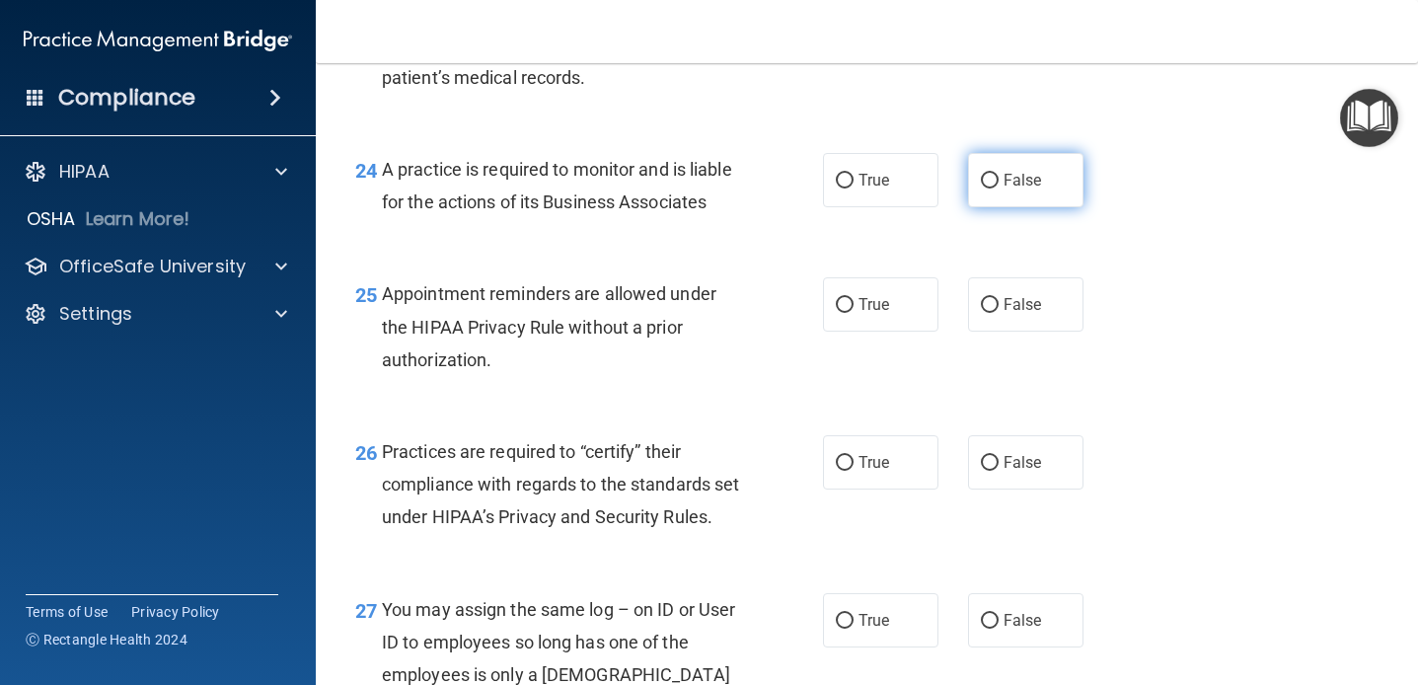
click at [995, 193] on label "False" at bounding box center [1025, 180] width 115 height 54
click at [995, 189] on input "False" at bounding box center [990, 181] width 18 height 15
radio input "true"
click at [690, 247] on div "24 A practice is required to monitor and is liable for the actions of its Busin…" at bounding box center [866, 190] width 1053 height 124
click at [866, 311] on span "True" at bounding box center [874, 304] width 31 height 19
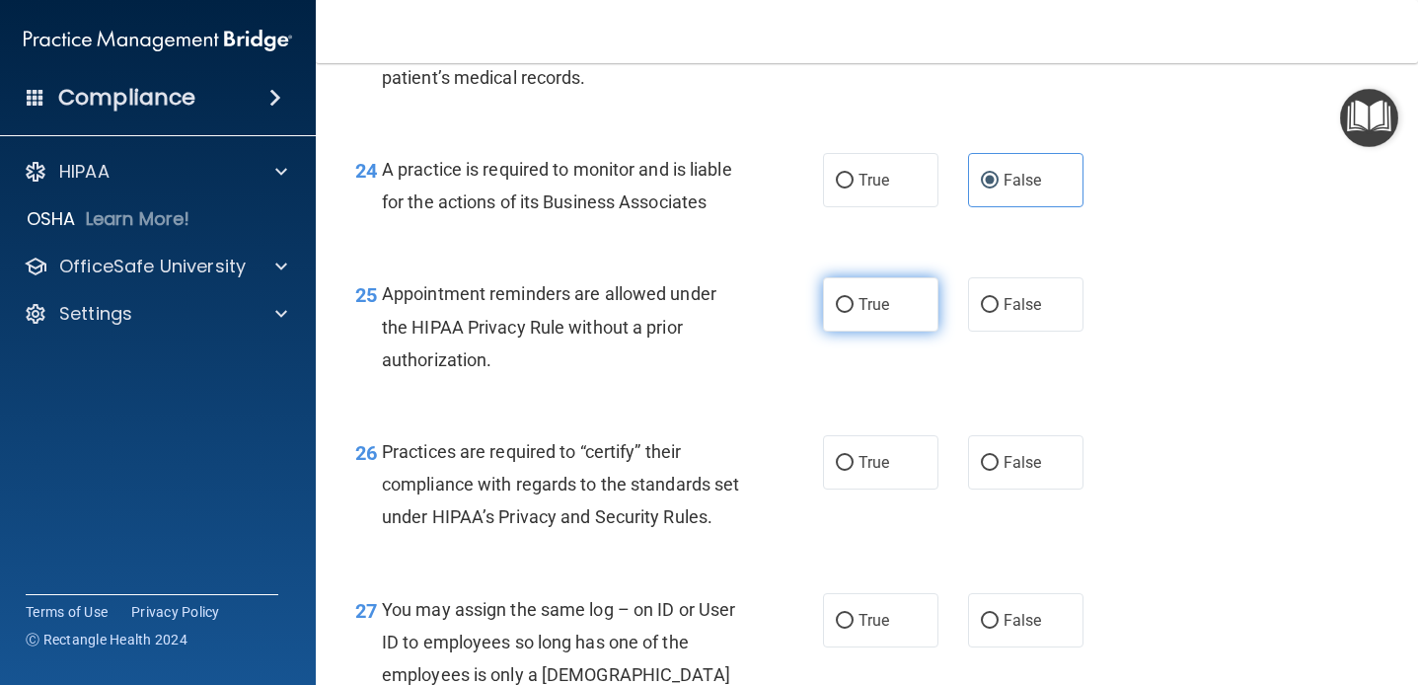
click at [854, 311] on input "True" at bounding box center [845, 305] width 18 height 15
radio input "true"
click at [755, 397] on div "25 Appointment reminders are allowed under the HIPAA Privacy Rule without a pri…" at bounding box center [866, 332] width 1053 height 158
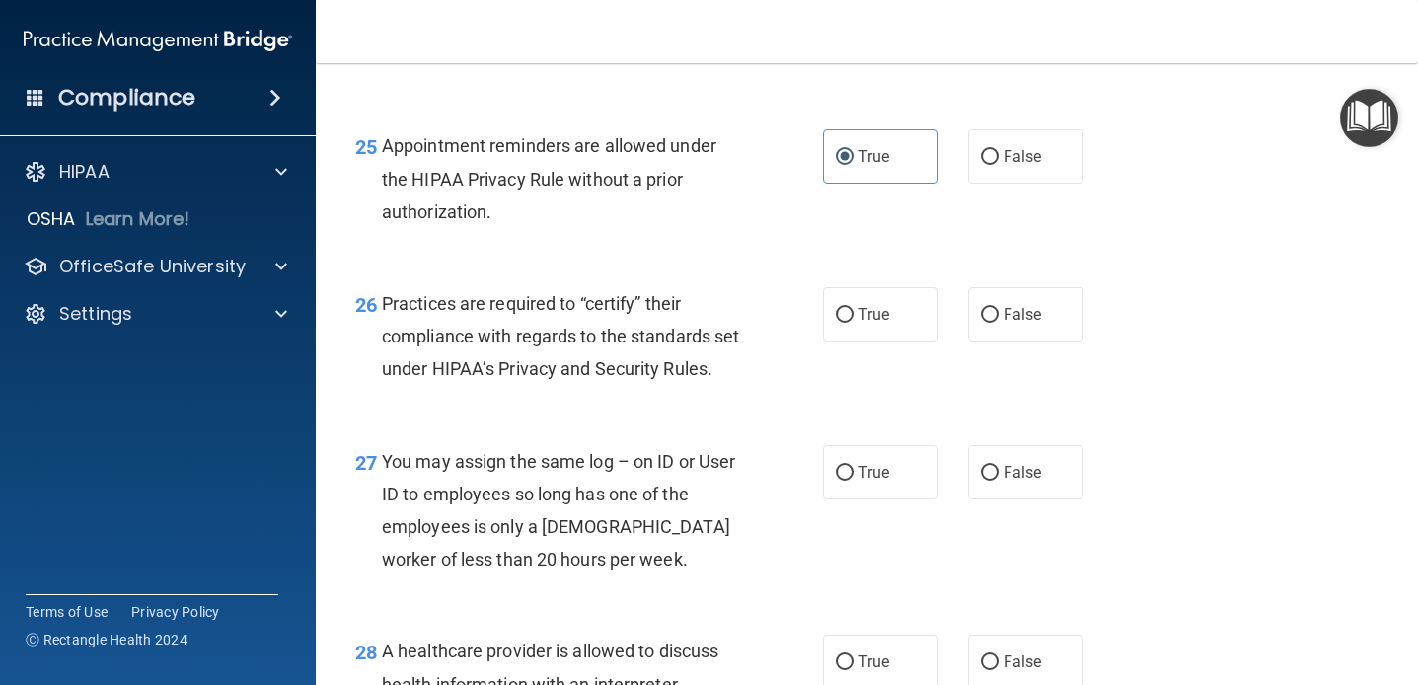
scroll to position [4447, 0]
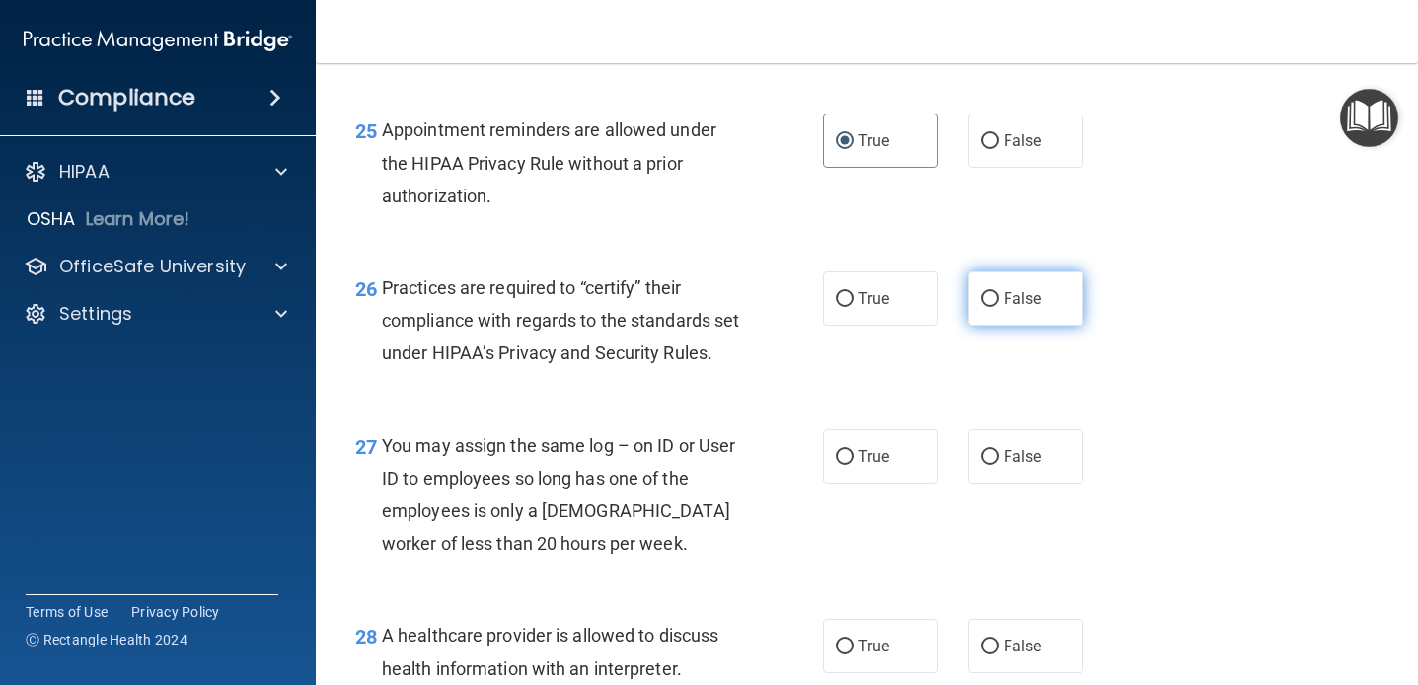
click at [1005, 307] on span "False" at bounding box center [1023, 298] width 38 height 19
click at [999, 307] on input "False" at bounding box center [990, 299] width 18 height 15
radio input "true"
click at [663, 368] on div "Practices are required to “certify” their compliance with regards to the standa…" at bounding box center [568, 320] width 373 height 99
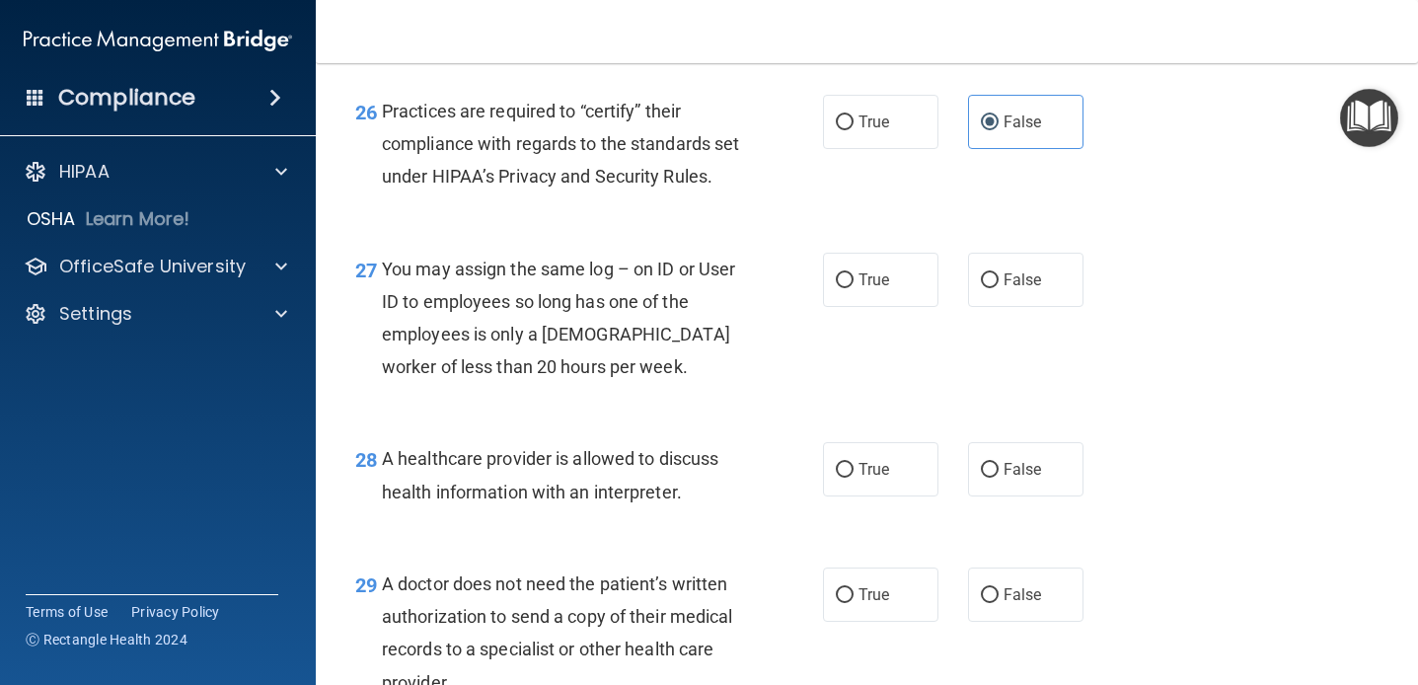
scroll to position [4629, 0]
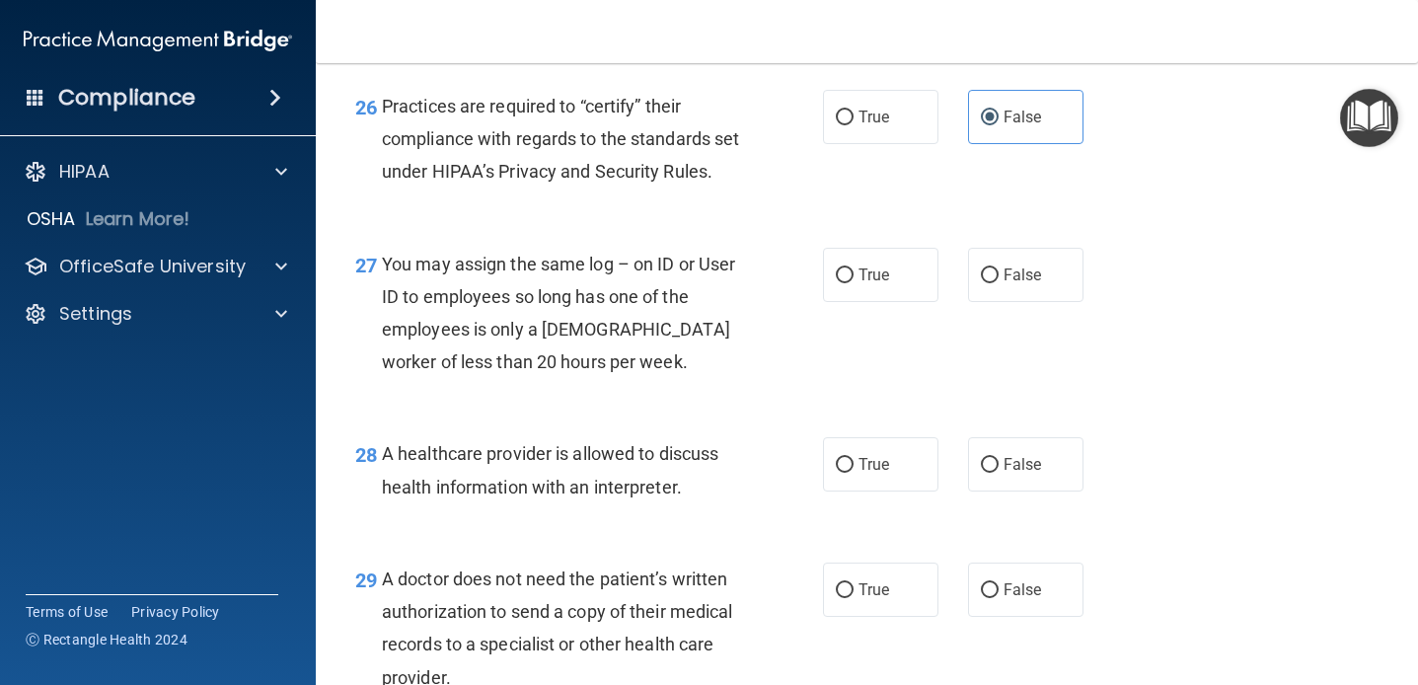
click at [1037, 336] on div "27 You may assign the same log – on ID or User ID to employees so long has one …" at bounding box center [866, 318] width 1053 height 190
click at [1034, 284] on span "False" at bounding box center [1023, 274] width 38 height 19
click at [999, 283] on input "False" at bounding box center [990, 275] width 18 height 15
radio input "true"
click at [761, 457] on div "28 A healthcare provider is allowed to discuss health information with an inter…" at bounding box center [866, 475] width 1053 height 124
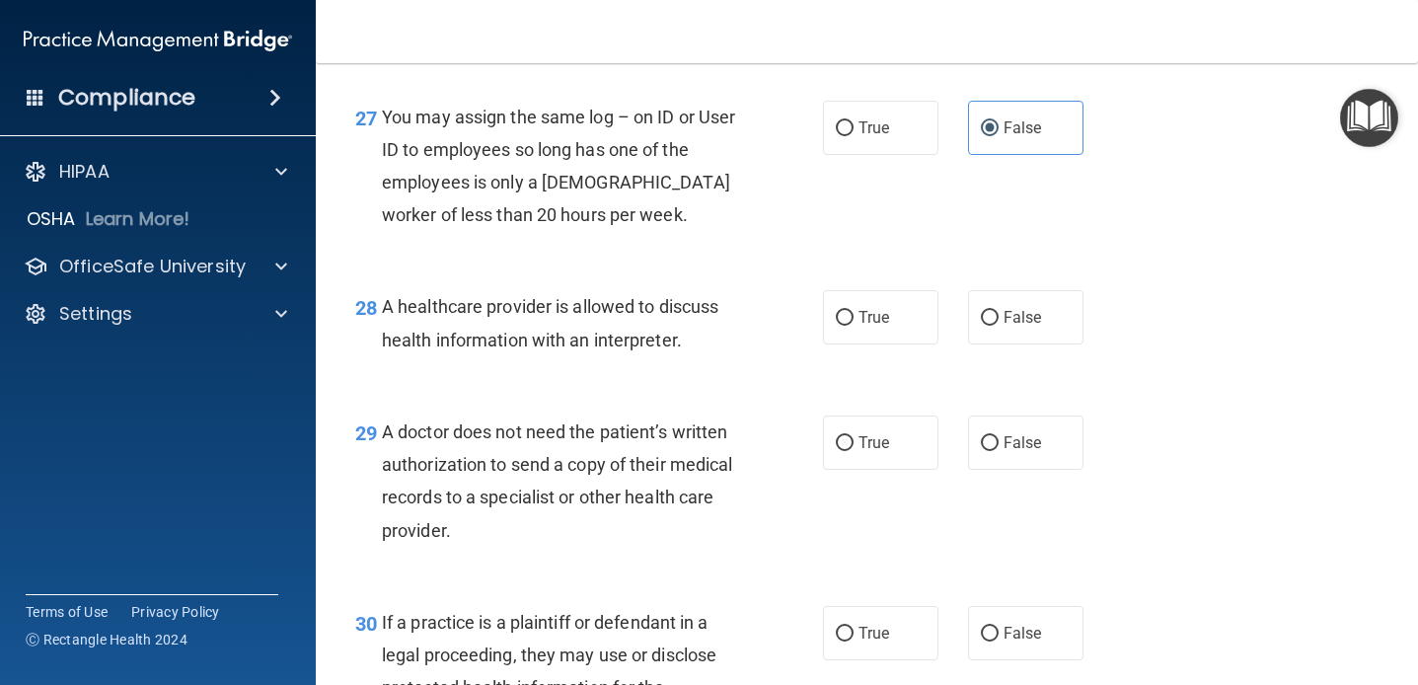
scroll to position [4797, 0]
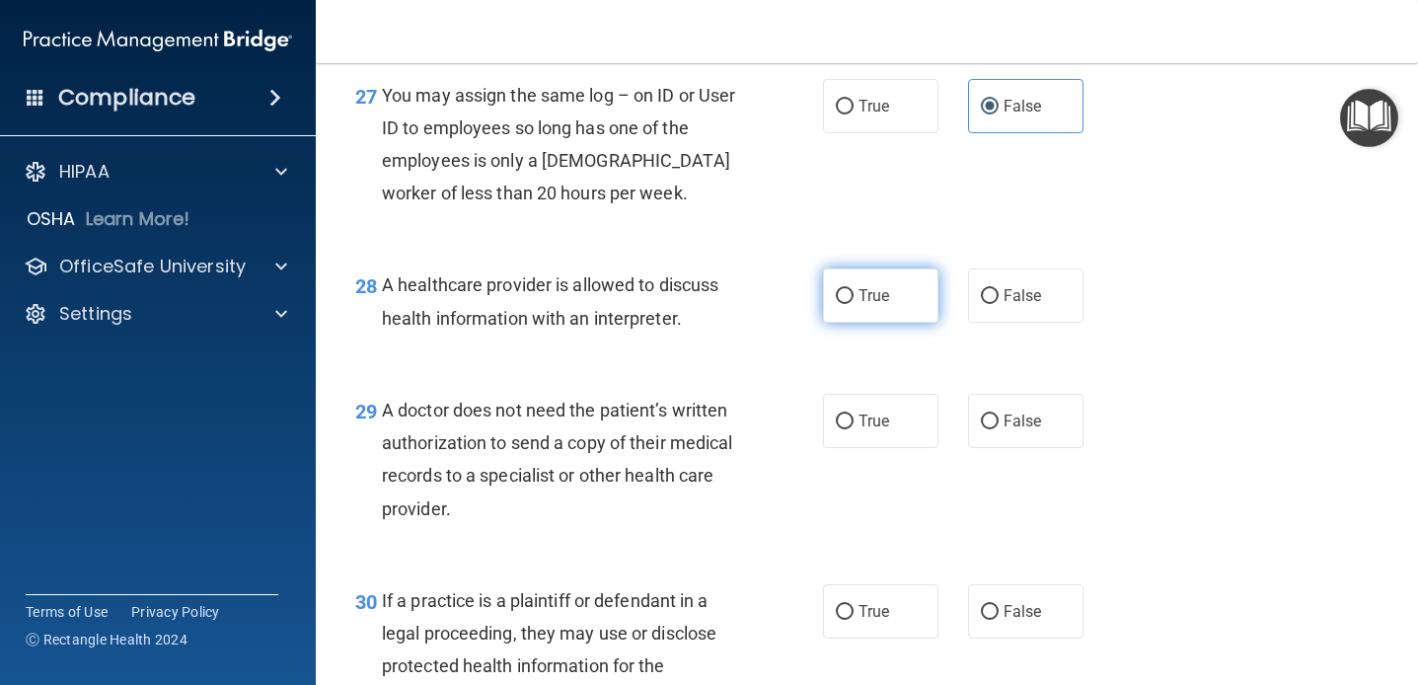
click at [879, 305] on span "True" at bounding box center [874, 295] width 31 height 19
click at [854, 304] on input "True" at bounding box center [845, 296] width 18 height 15
radio input "true"
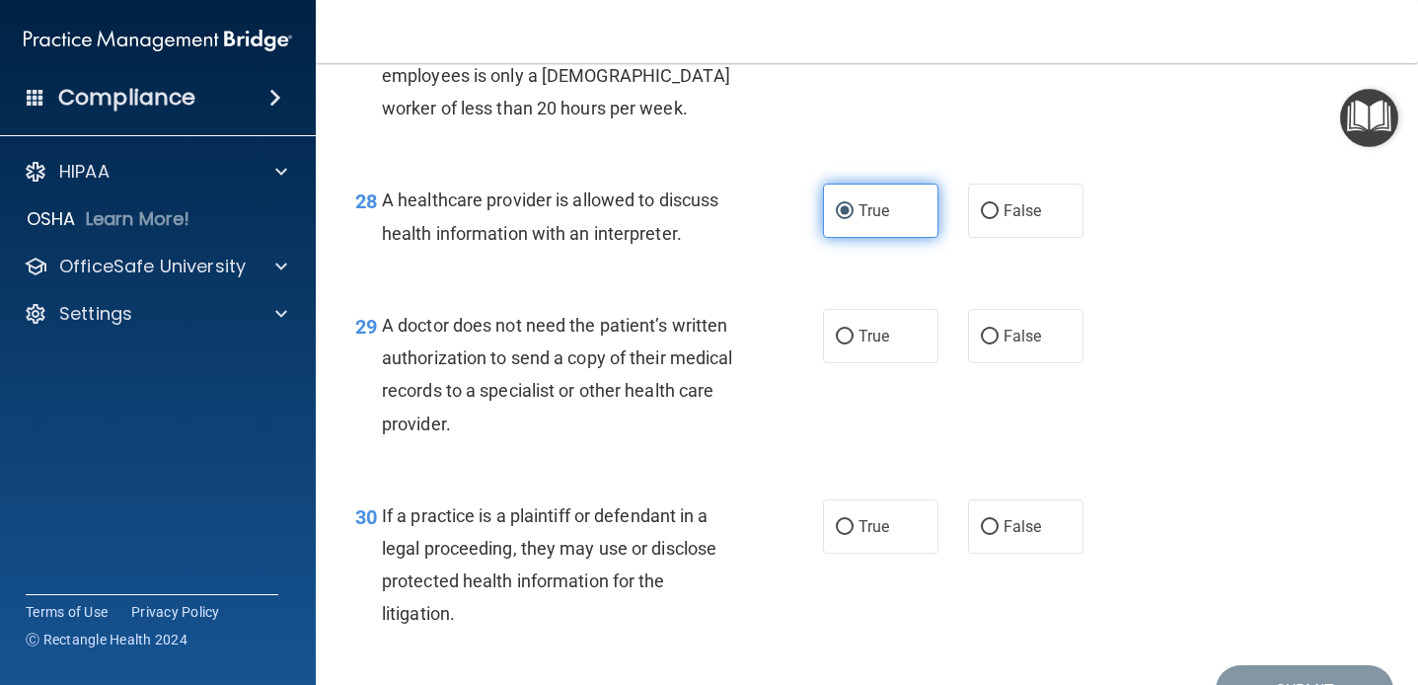
scroll to position [4923, 0]
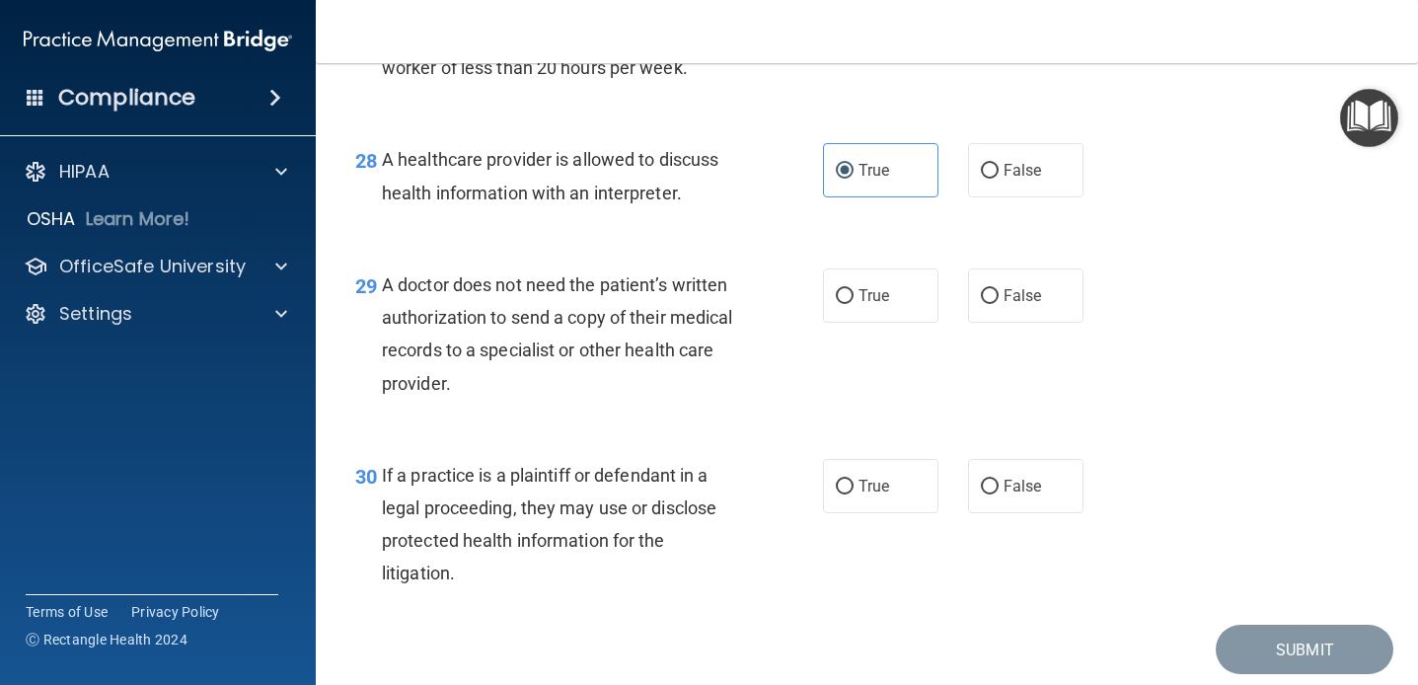
click at [765, 395] on div "29 A doctor does not need the patient’s written authorization to send a copy of…" at bounding box center [589, 338] width 527 height 141
click at [833, 310] on label "True" at bounding box center [880, 295] width 115 height 54
click at [836, 304] on input "True" at bounding box center [845, 296] width 18 height 15
radio input "true"
click at [737, 384] on div "A doctor does not need the patient’s written authorization to send a copy of th…" at bounding box center [568, 333] width 373 height 131
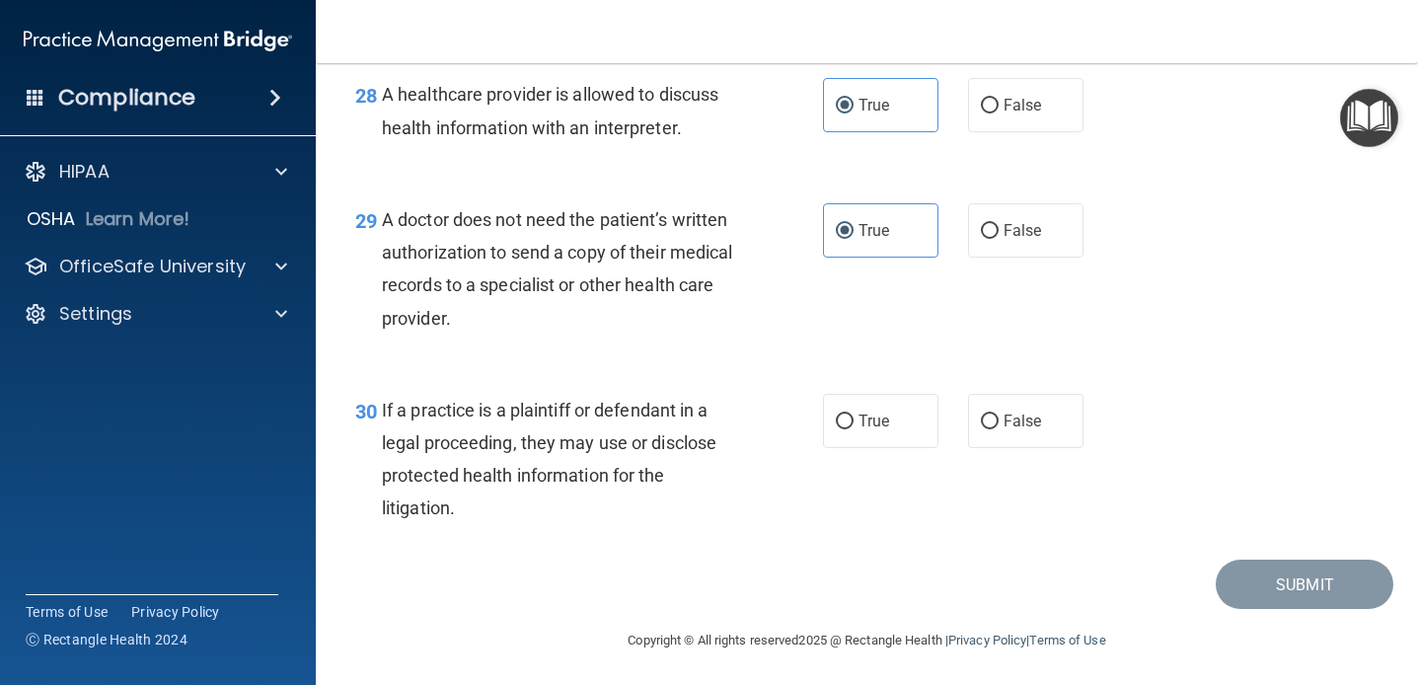
scroll to position [5003, 0]
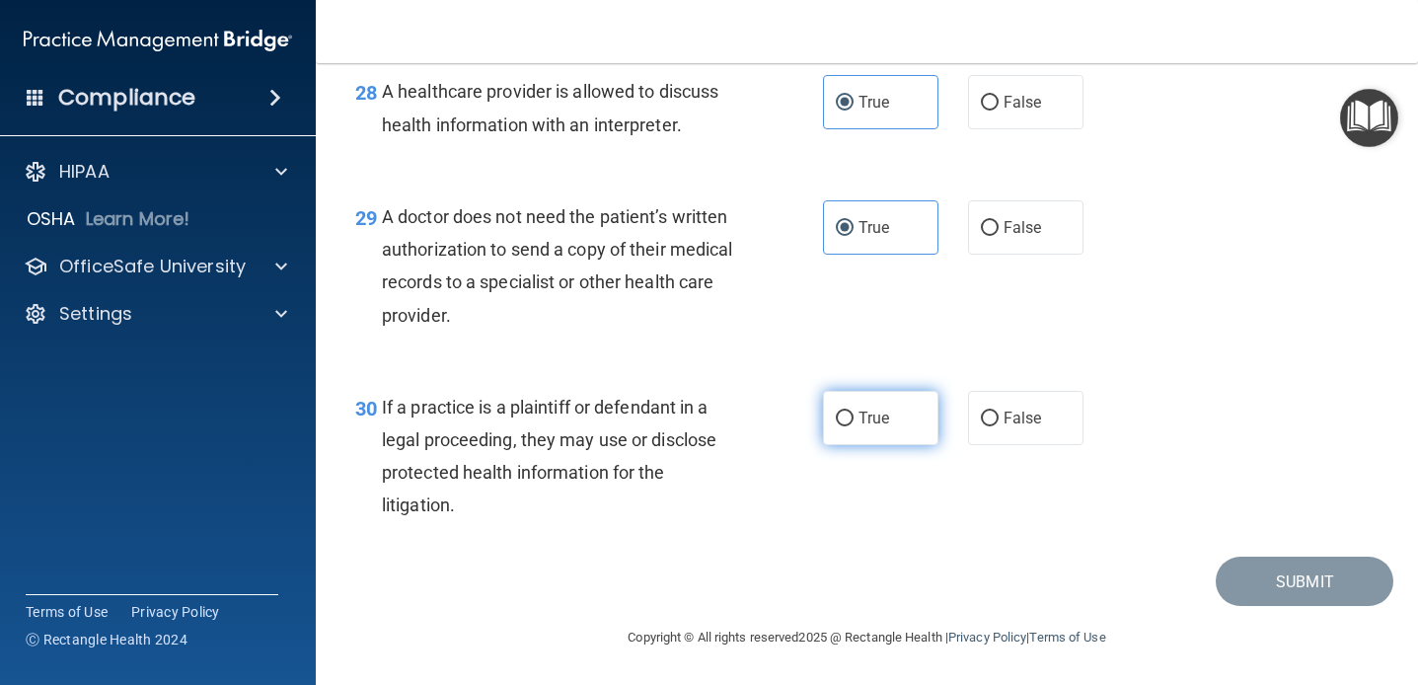
click at [833, 416] on label "True" at bounding box center [880, 418] width 115 height 54
click at [836, 416] on input "True" at bounding box center [845, 419] width 18 height 15
radio input "true"
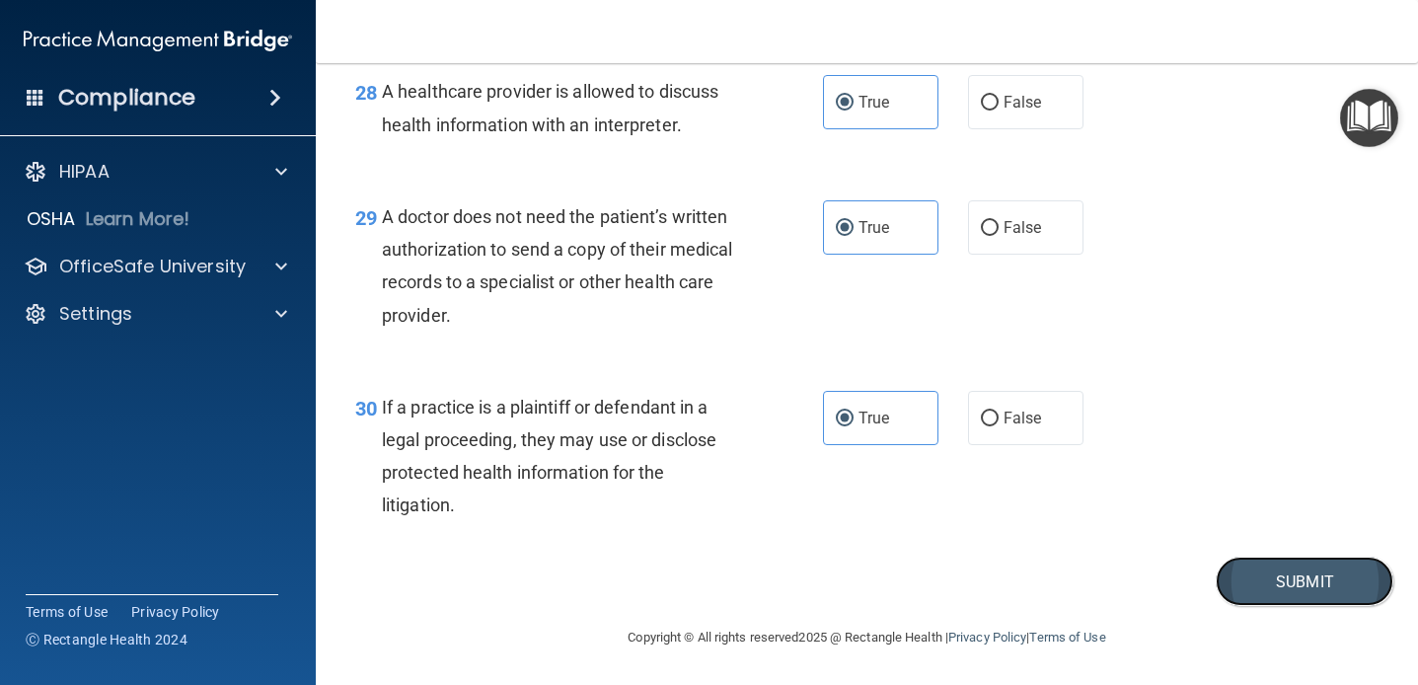
click at [1239, 598] on button "Submit" at bounding box center [1305, 582] width 178 height 50
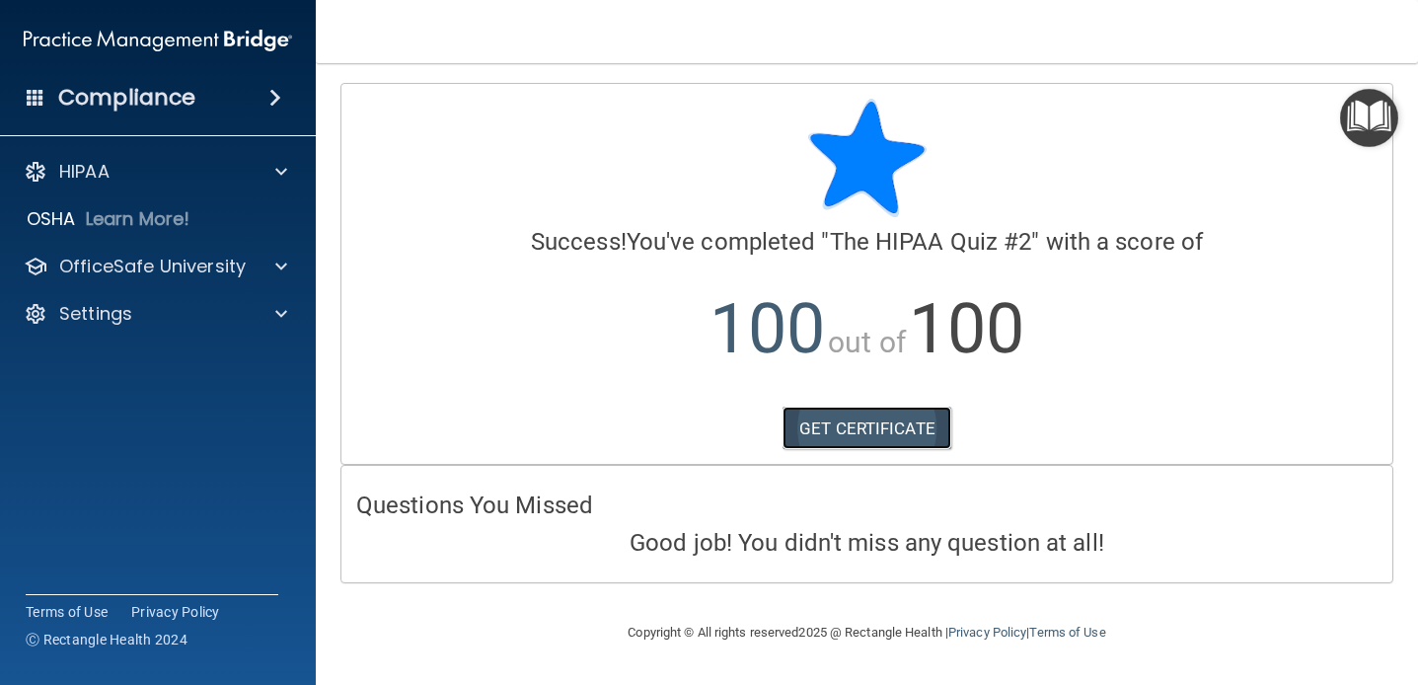
click at [919, 419] on link "GET CERTIFICATE" at bounding box center [867, 428] width 169 height 43
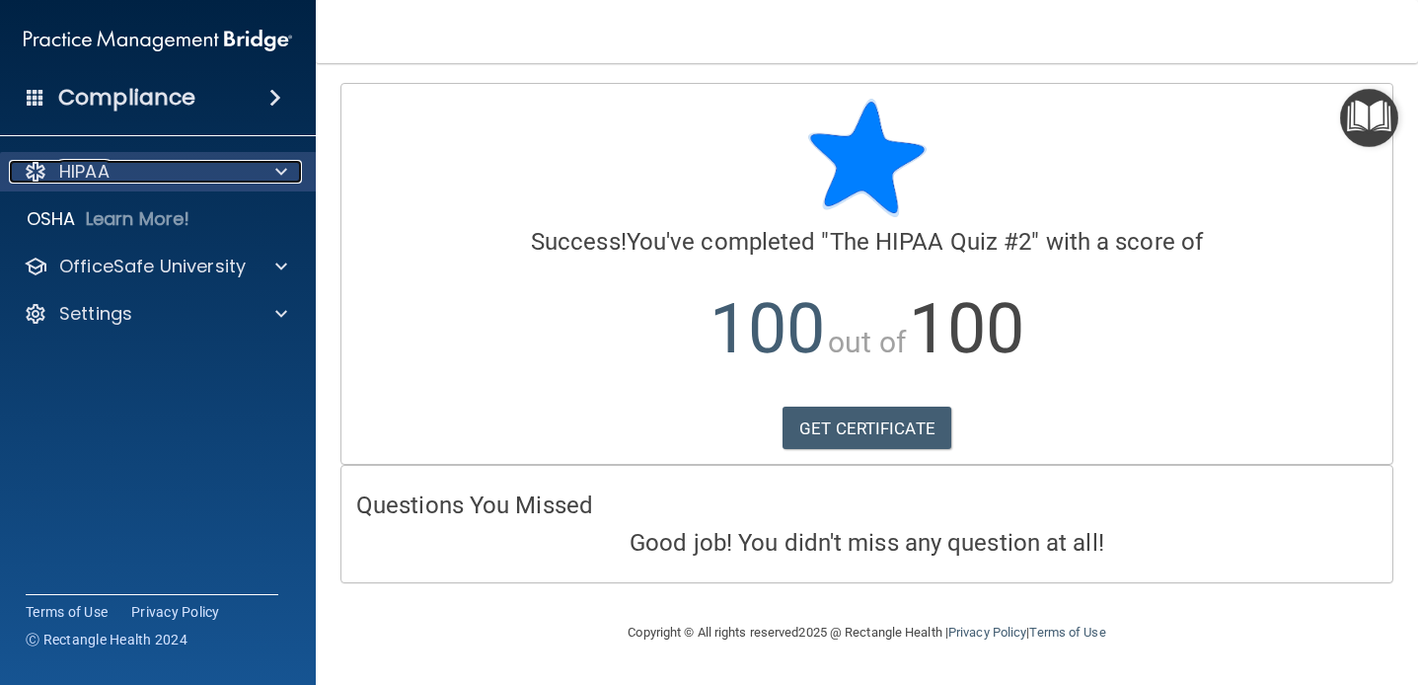
click at [150, 163] on div "HIPAA" at bounding box center [131, 172] width 245 height 24
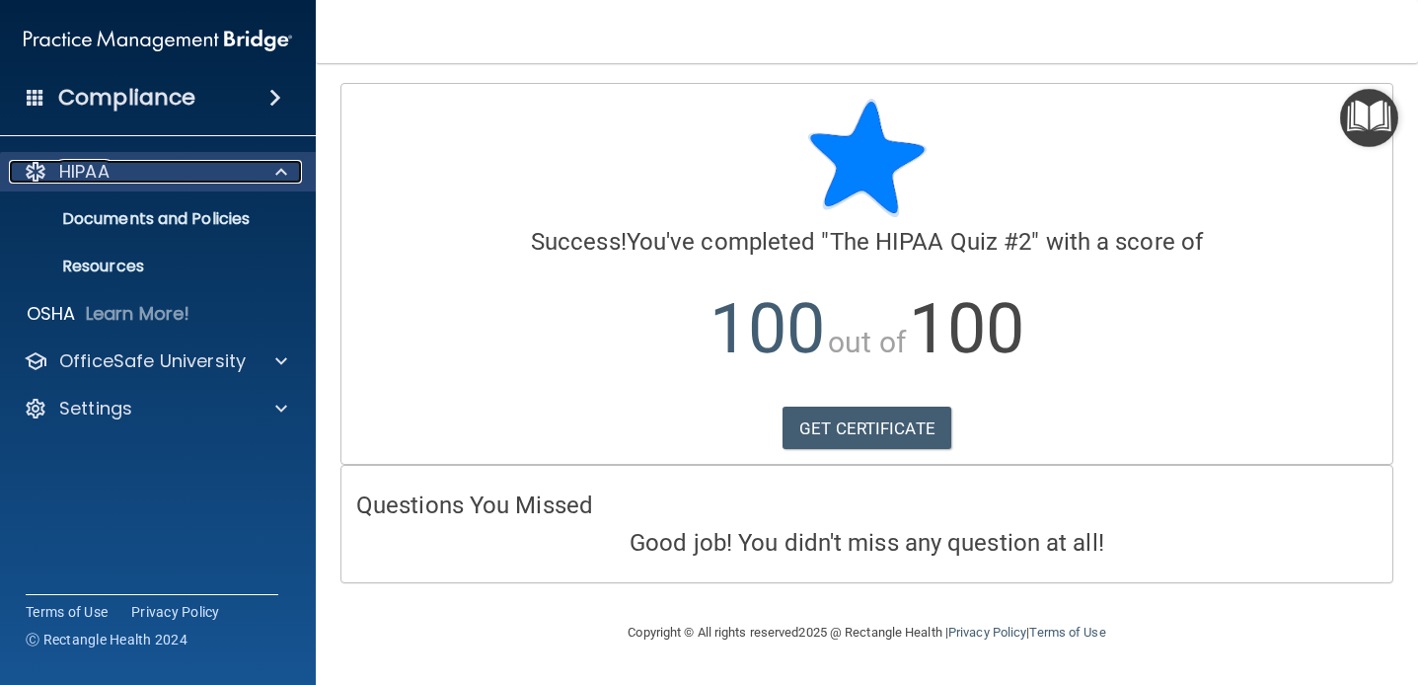
click at [149, 164] on div "HIPAA" at bounding box center [131, 172] width 245 height 24
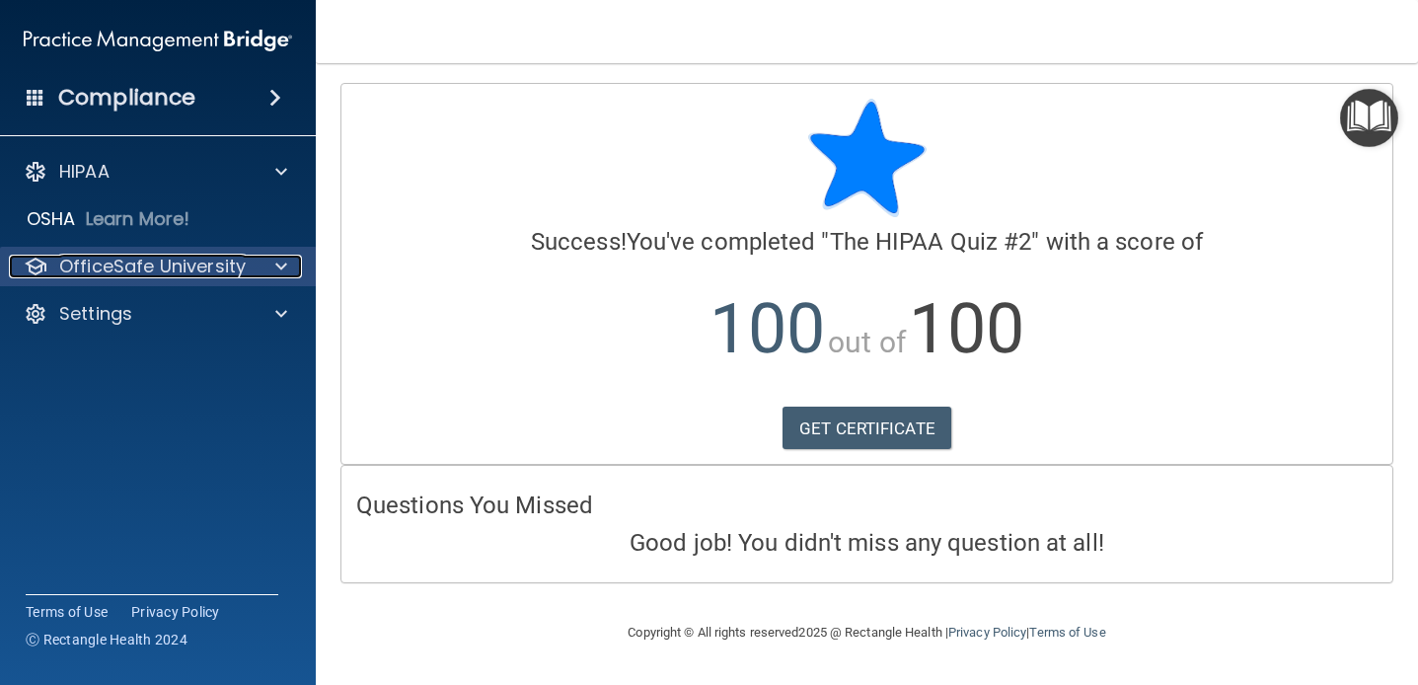
click at [145, 267] on p "OfficeSafe University" at bounding box center [152, 267] width 187 height 24
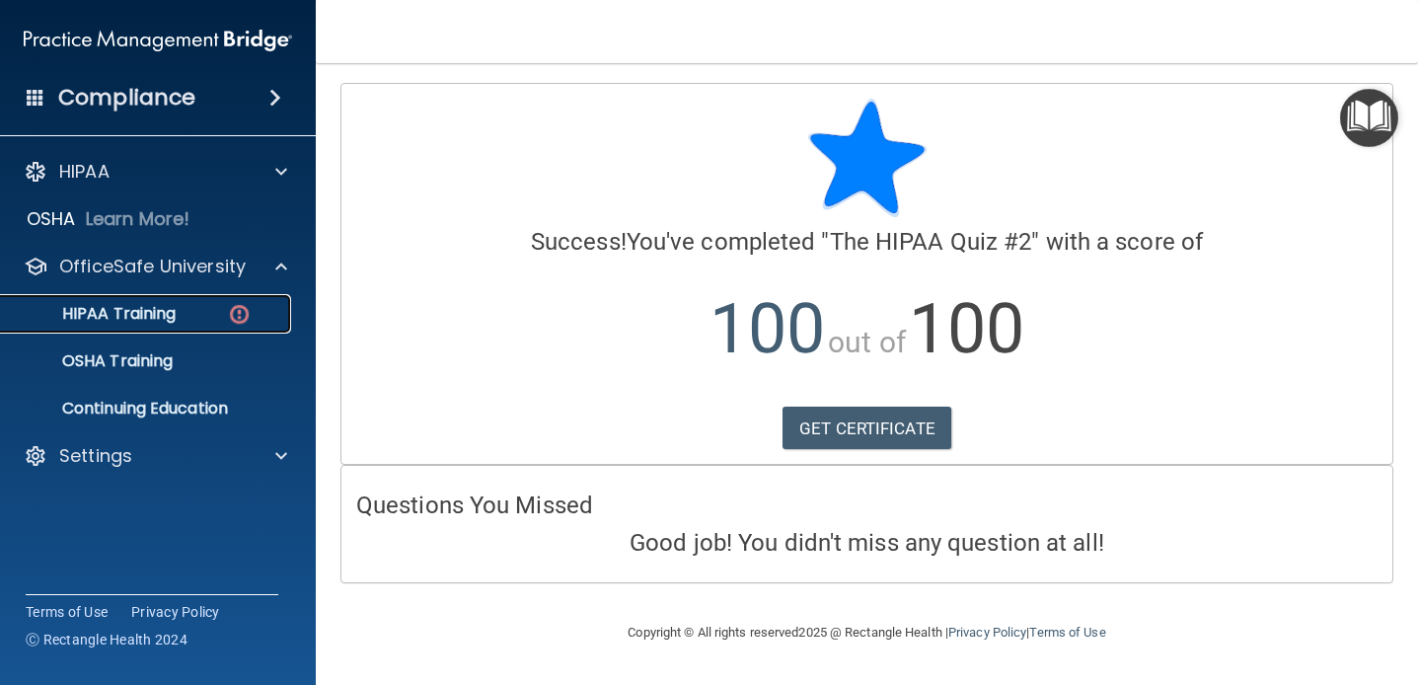
click at [145, 313] on p "HIPAA Training" at bounding box center [94, 314] width 163 height 20
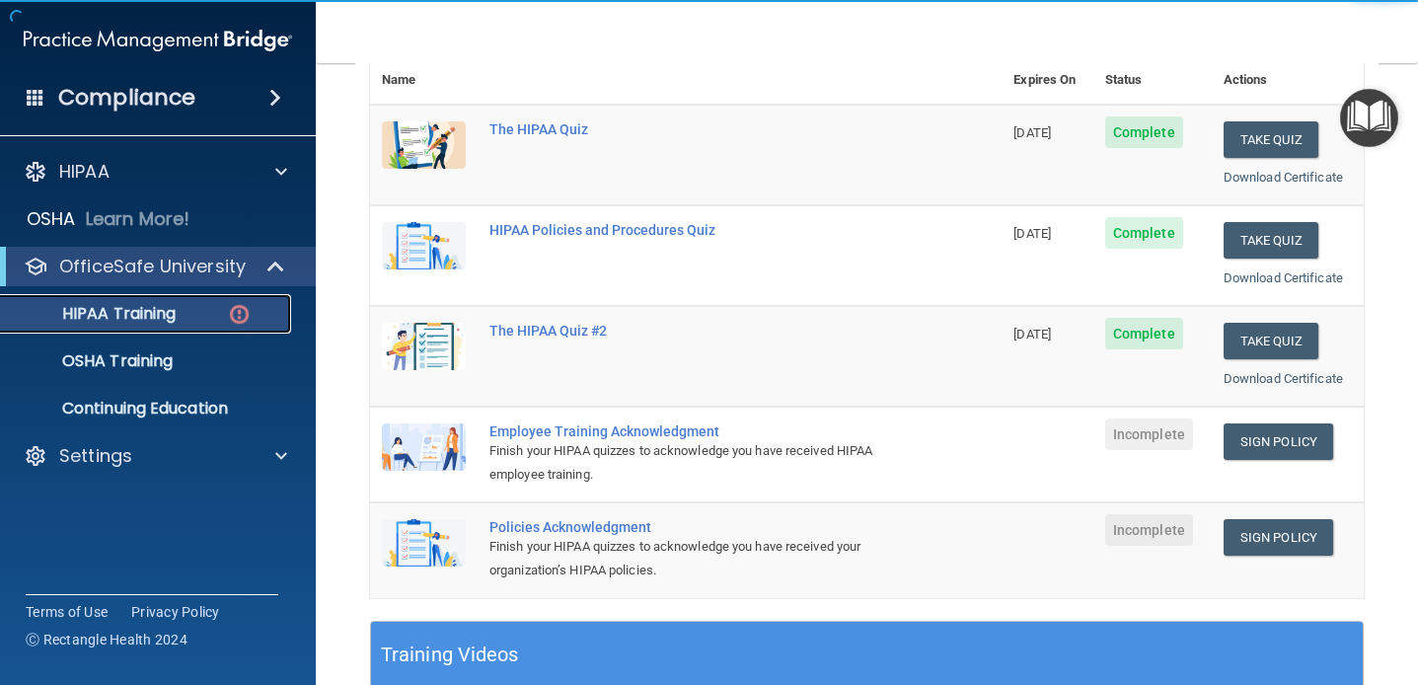
scroll to position [282, 0]
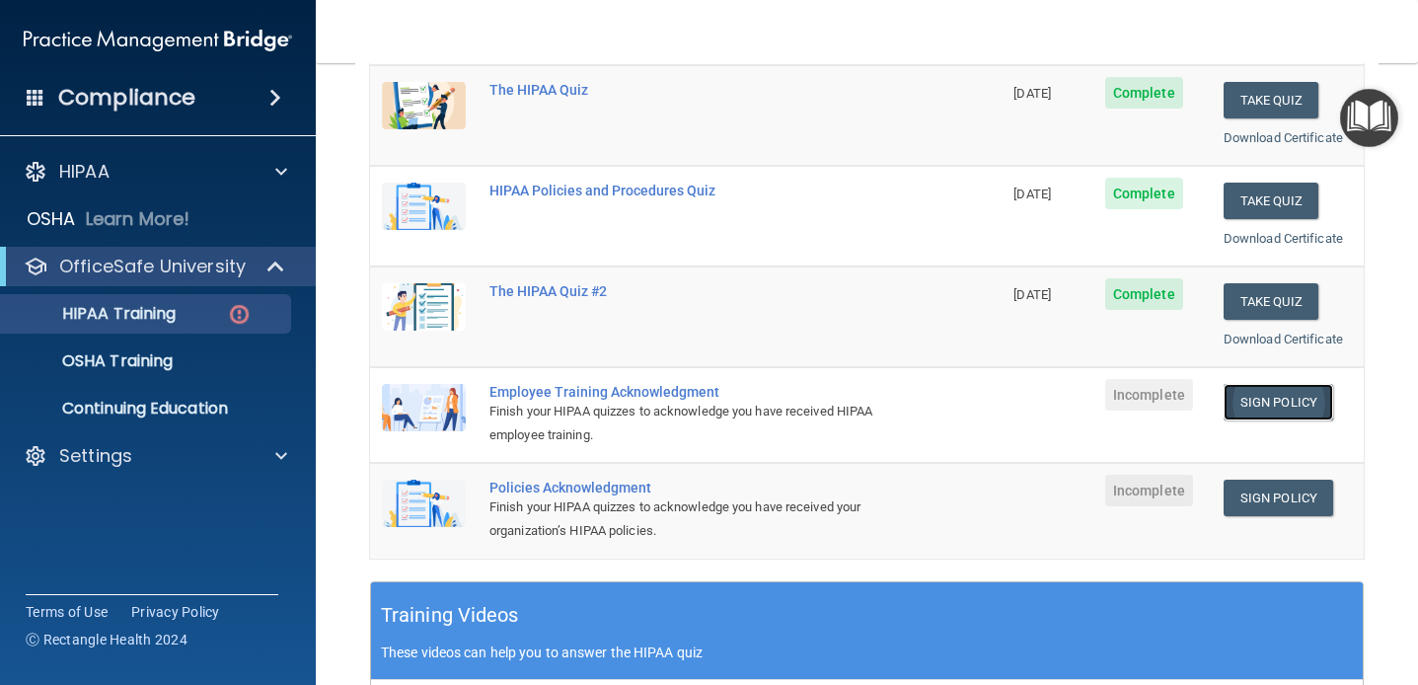
click at [1251, 404] on link "Sign Policy" at bounding box center [1279, 402] width 110 height 37
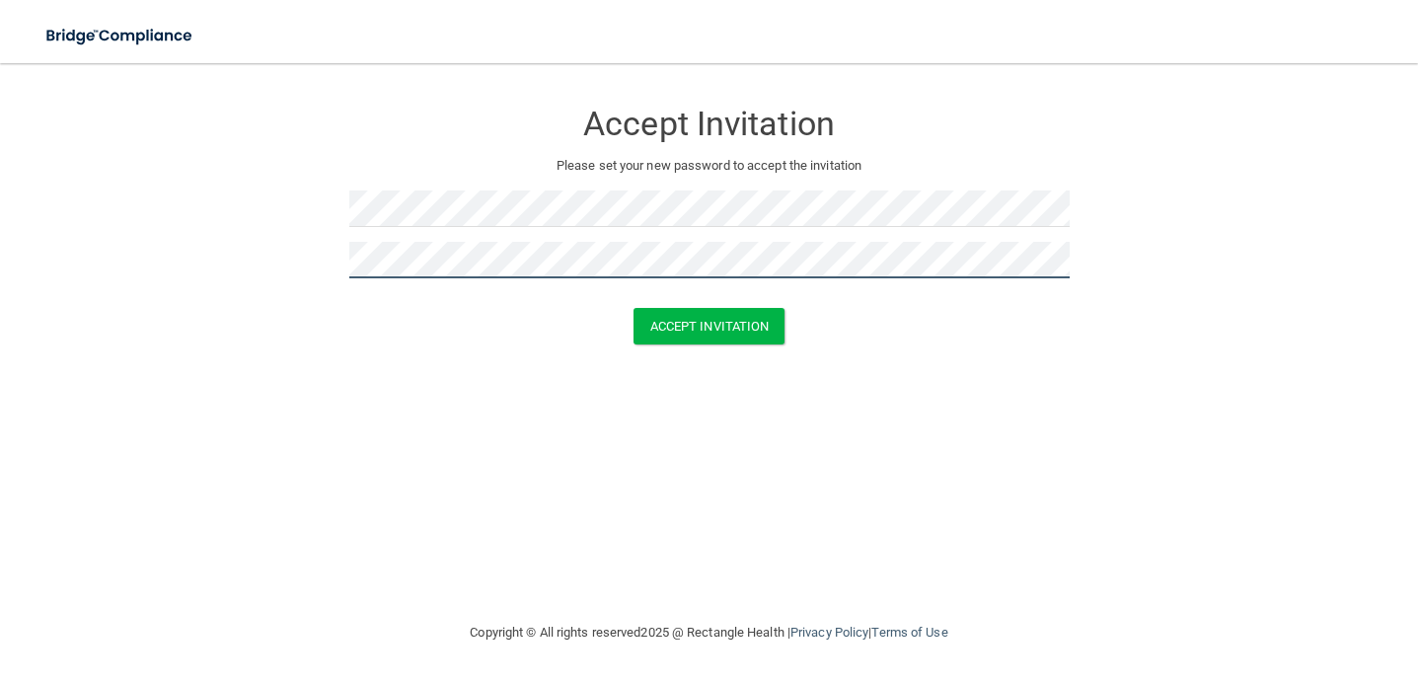
click at [634, 308] on button "Accept Invitation" at bounding box center [710, 326] width 152 height 37
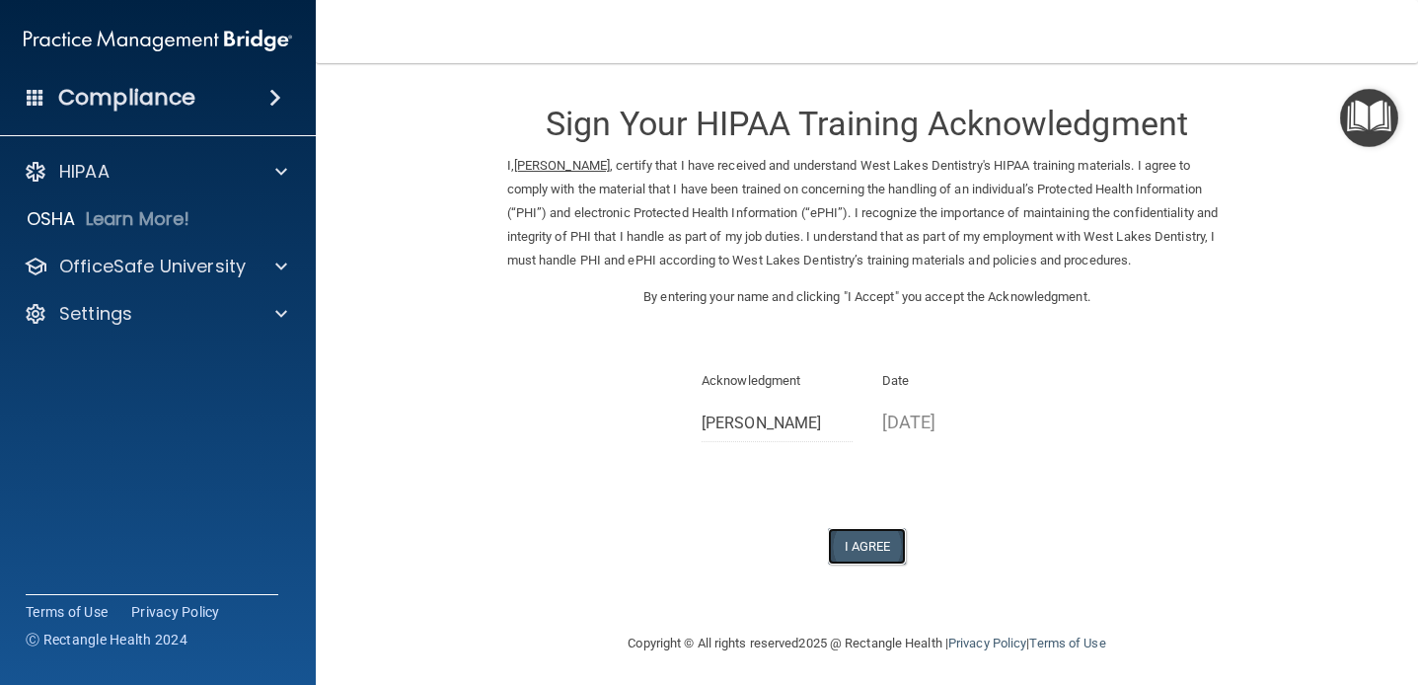
click at [859, 535] on button "I Agree" at bounding box center [867, 546] width 79 height 37
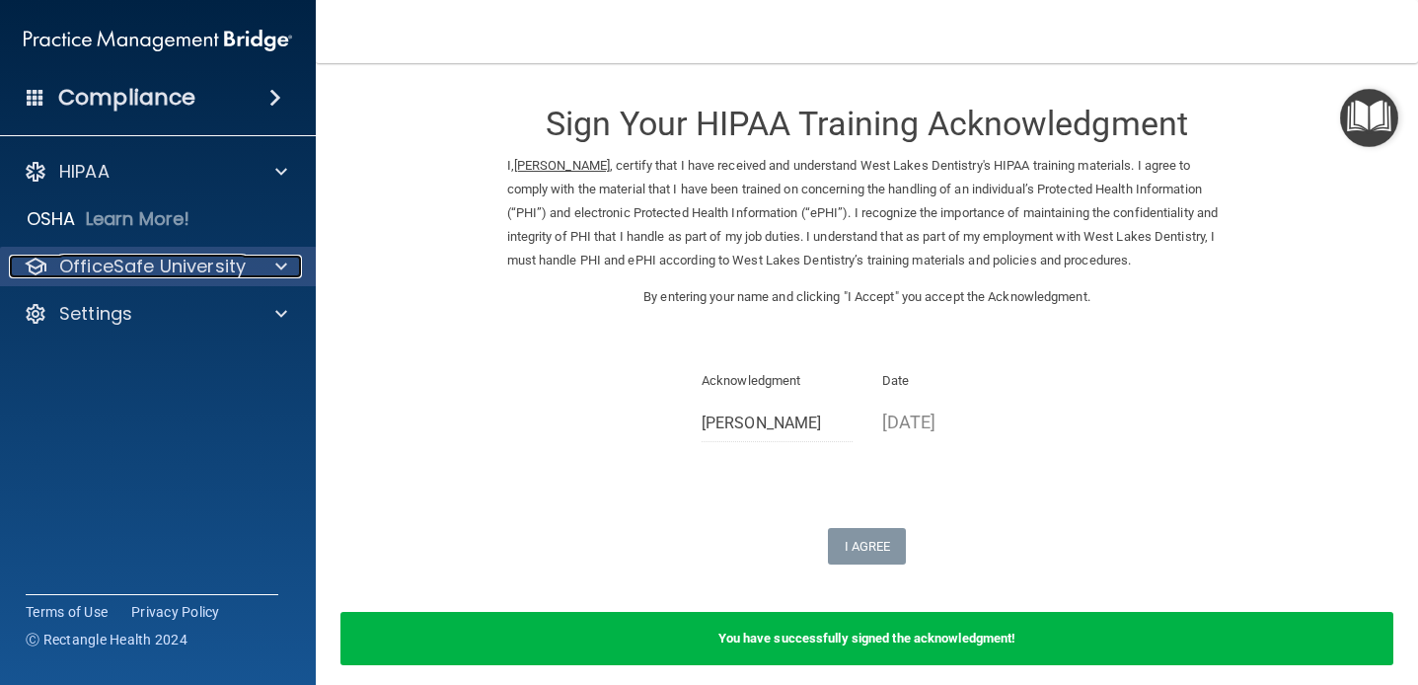
click at [158, 268] on p "OfficeSafe University" at bounding box center [152, 267] width 187 height 24
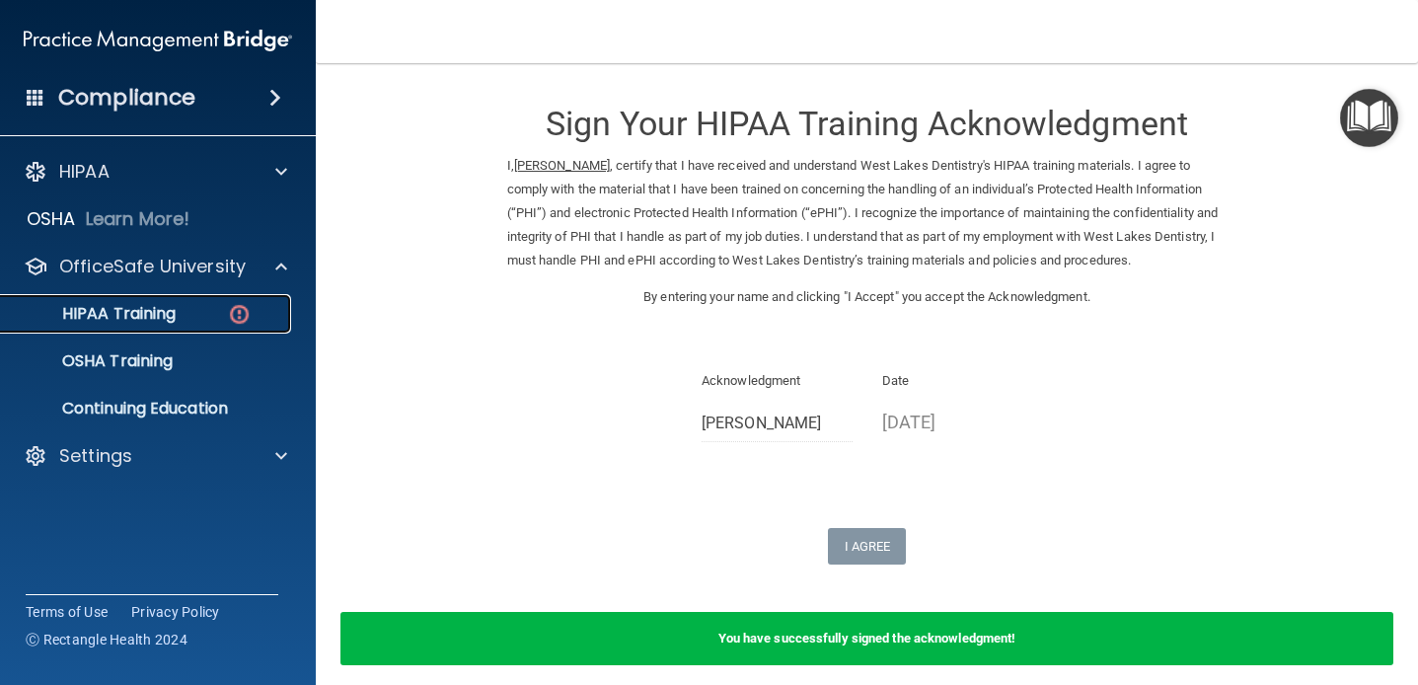
click at [159, 313] on p "HIPAA Training" at bounding box center [94, 314] width 163 height 20
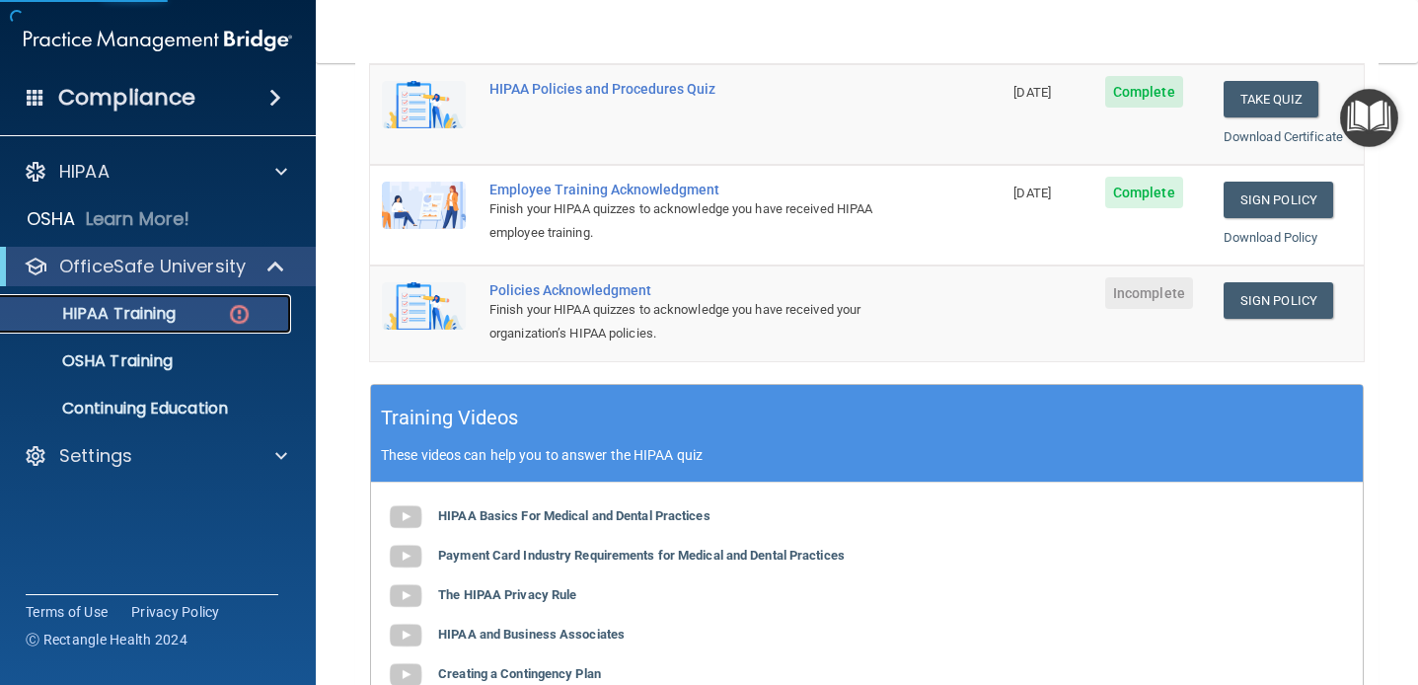
scroll to position [471, 0]
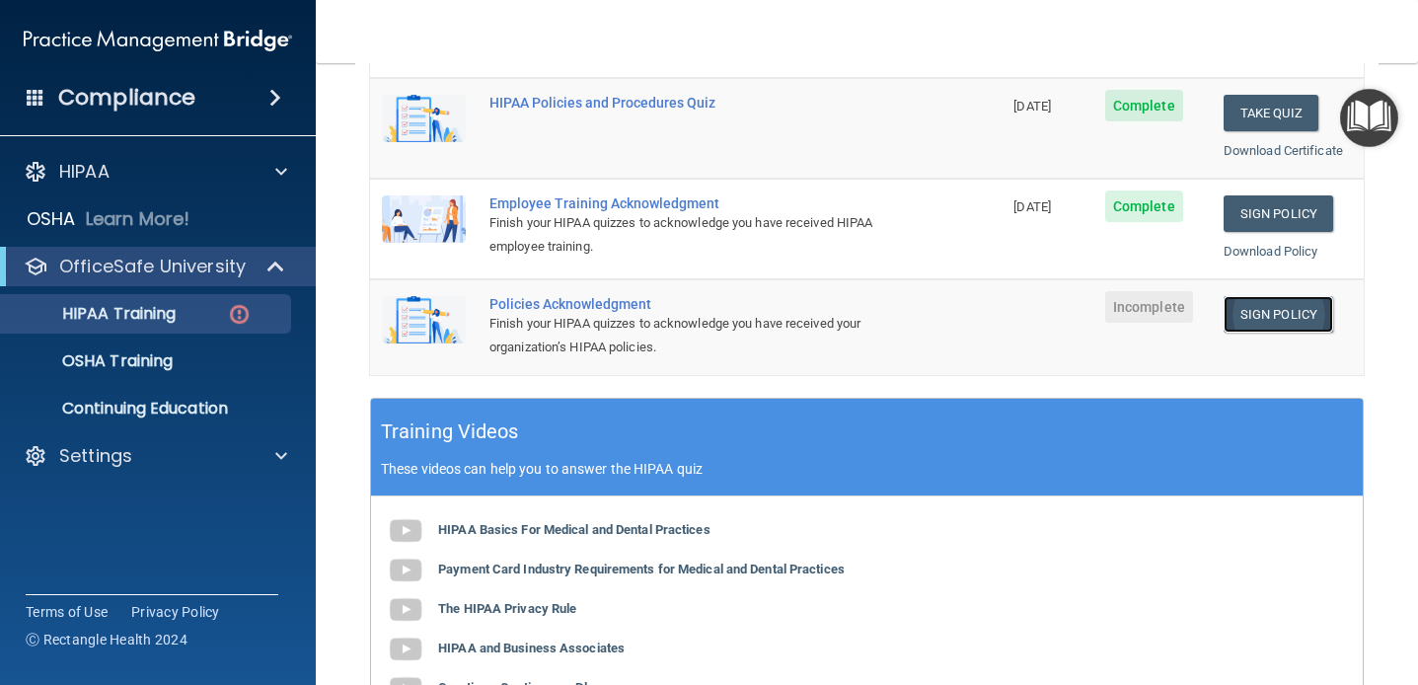
click at [1268, 325] on link "Sign Policy" at bounding box center [1279, 314] width 110 height 37
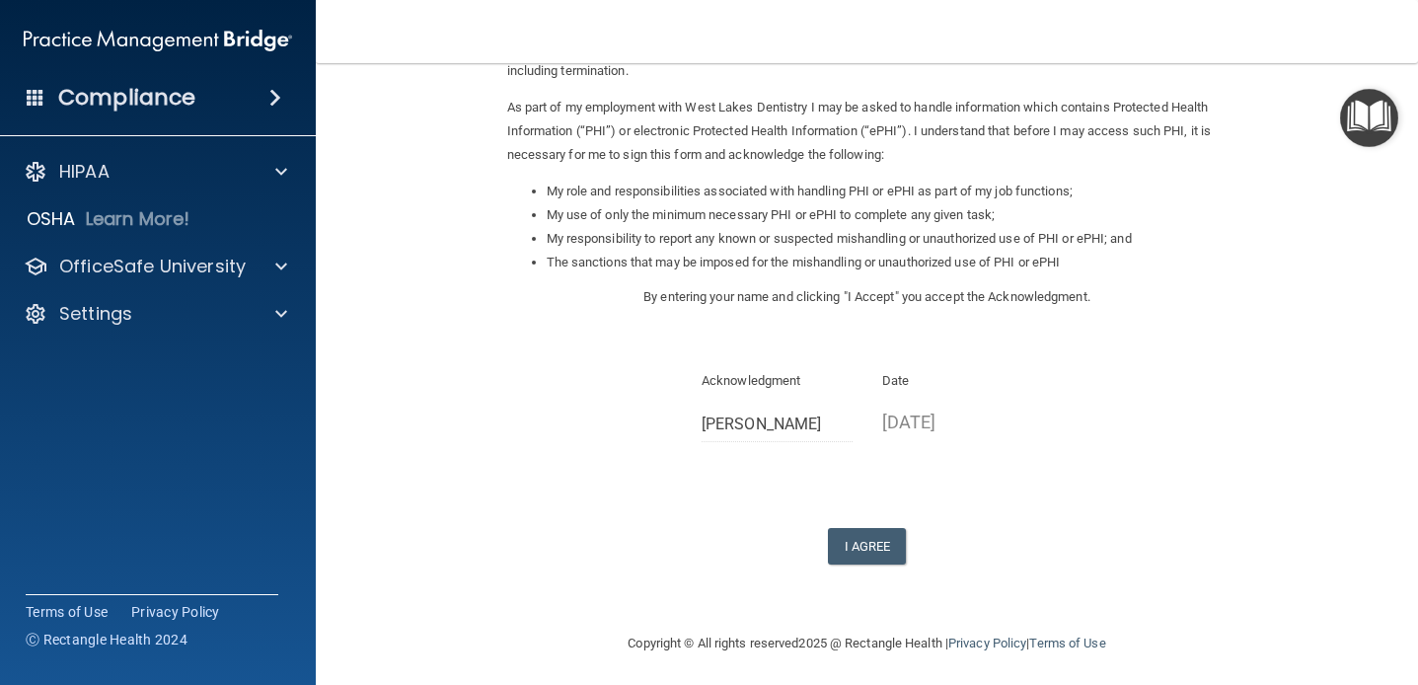
scroll to position [219, 0]
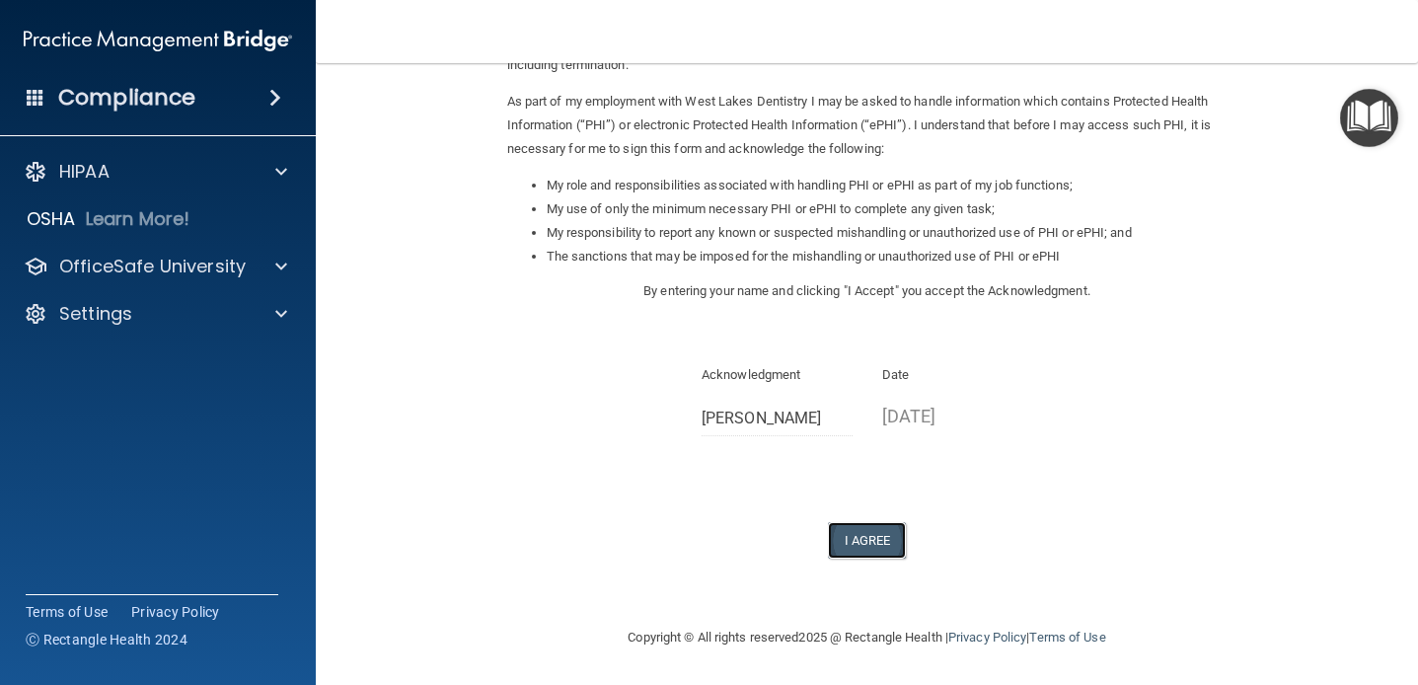
click at [851, 538] on button "I Agree" at bounding box center [867, 540] width 79 height 37
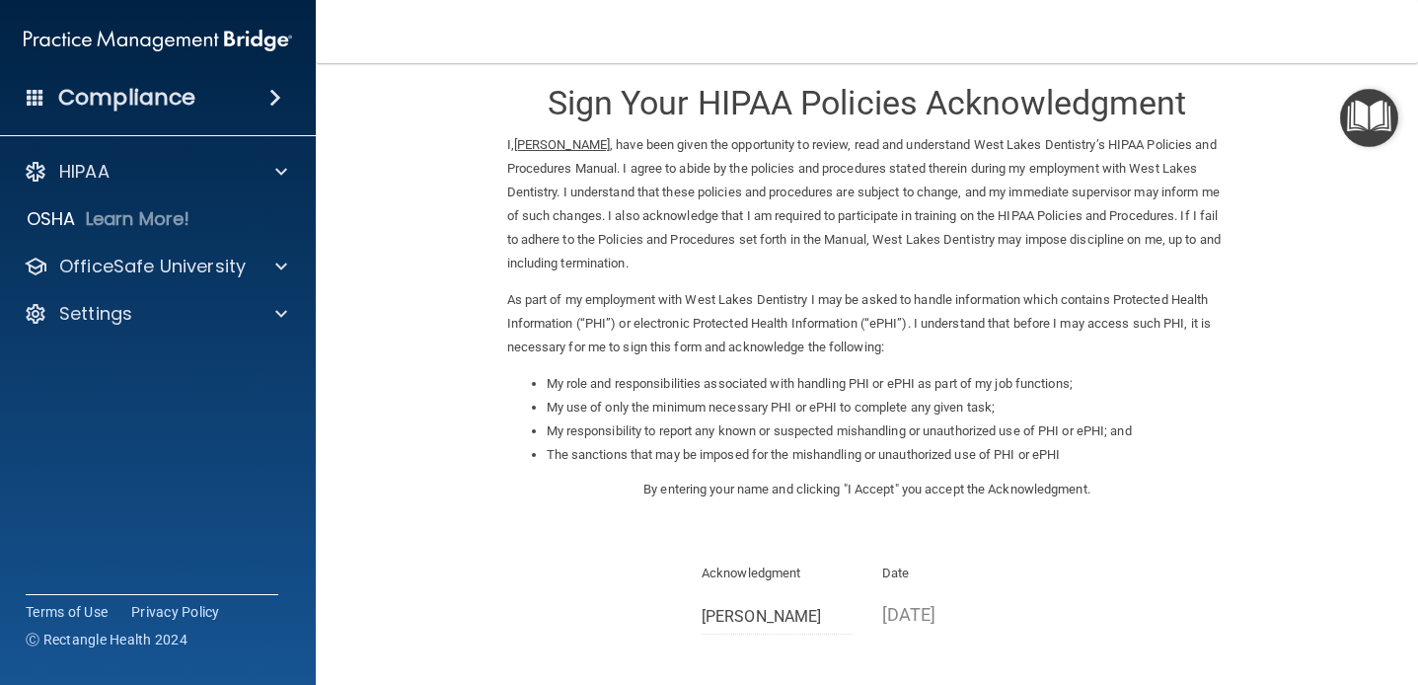
scroll to position [12, 0]
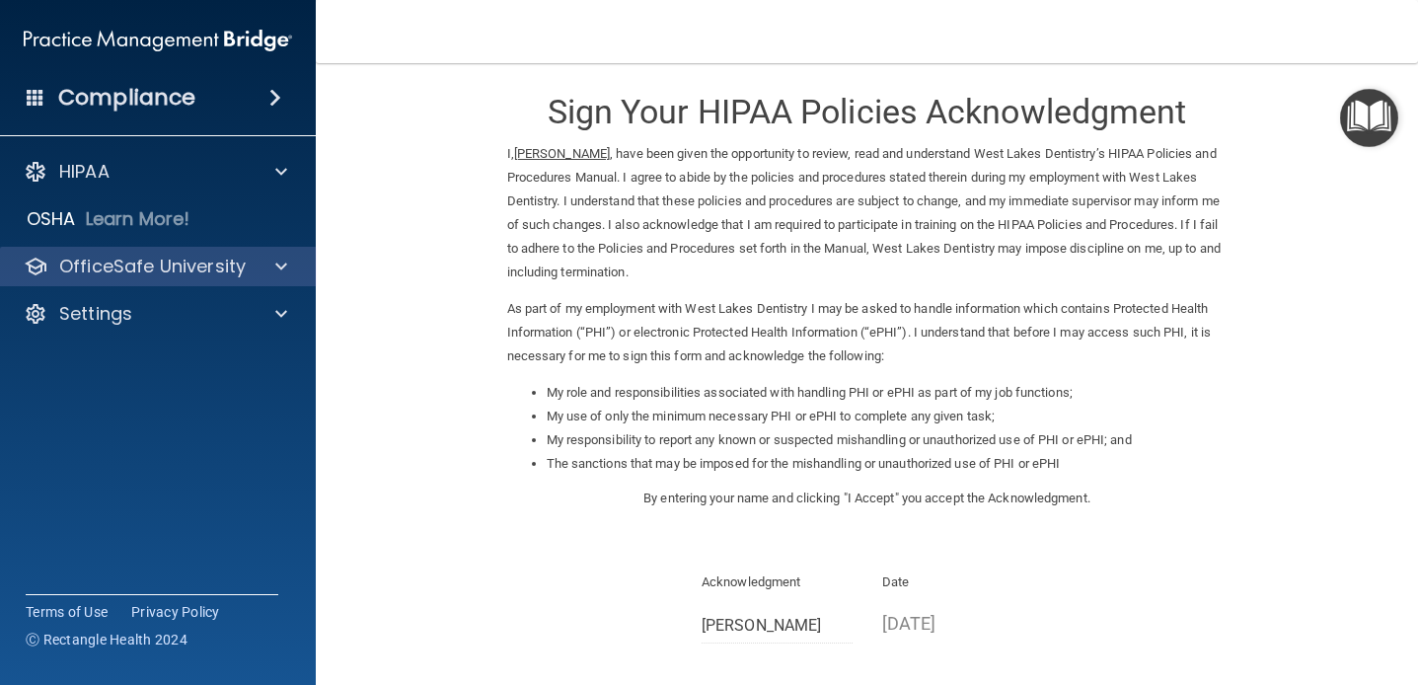
click at [203, 280] on div "OfficeSafe University" at bounding box center [158, 266] width 317 height 39
click at [196, 278] on p "OfficeSafe University" at bounding box center [152, 267] width 187 height 24
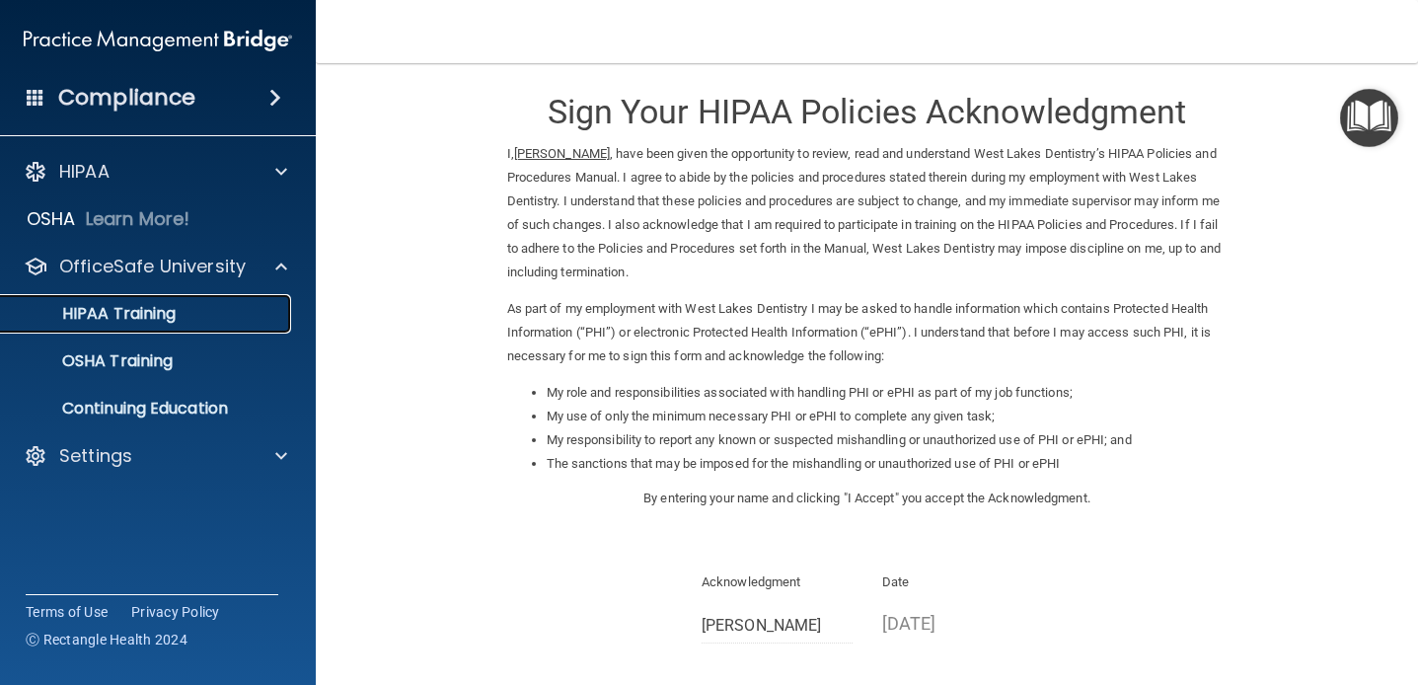
click at [171, 304] on p "HIPAA Training" at bounding box center [94, 314] width 163 height 20
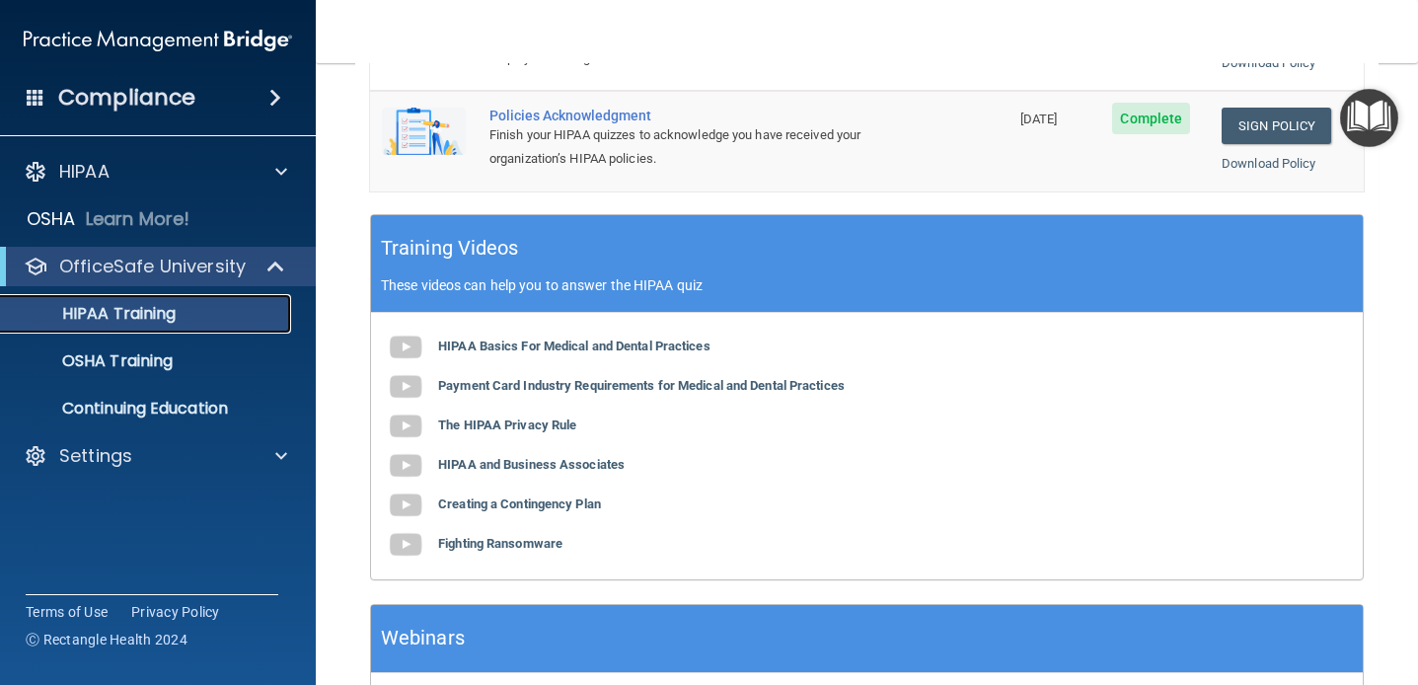
scroll to position [800, 0]
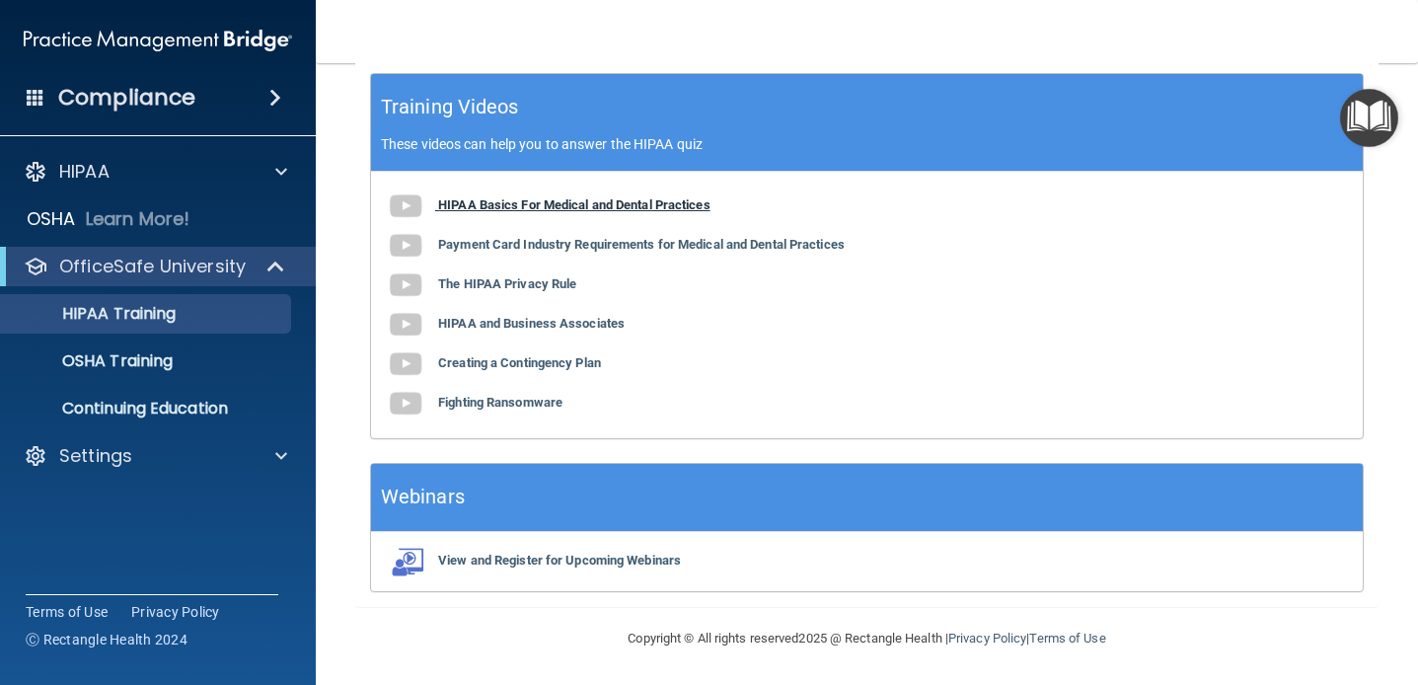
click at [619, 198] on b "HIPAA Basics For Medical and Dental Practices" at bounding box center [574, 204] width 272 height 15
click at [718, 244] on b "Payment Card Industry Requirements for Medical and Dental Practices" at bounding box center [641, 244] width 407 height 15
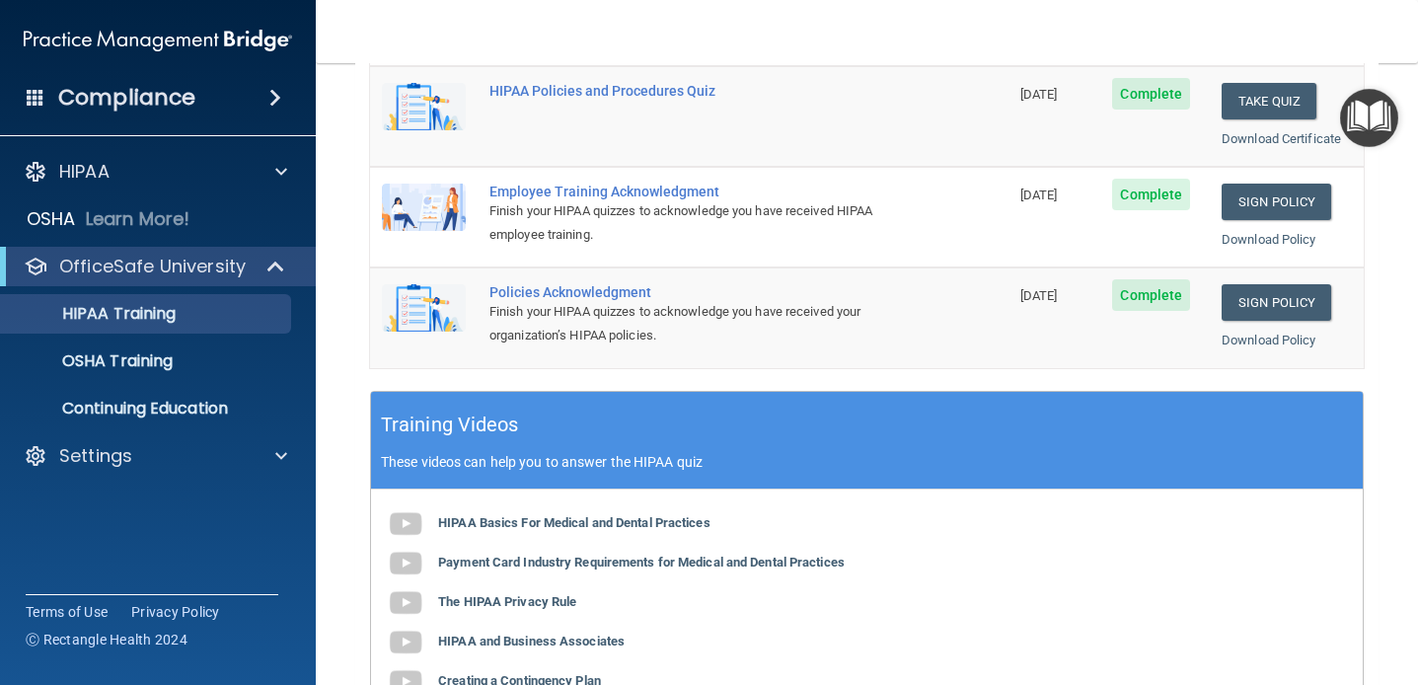
scroll to position [0, 0]
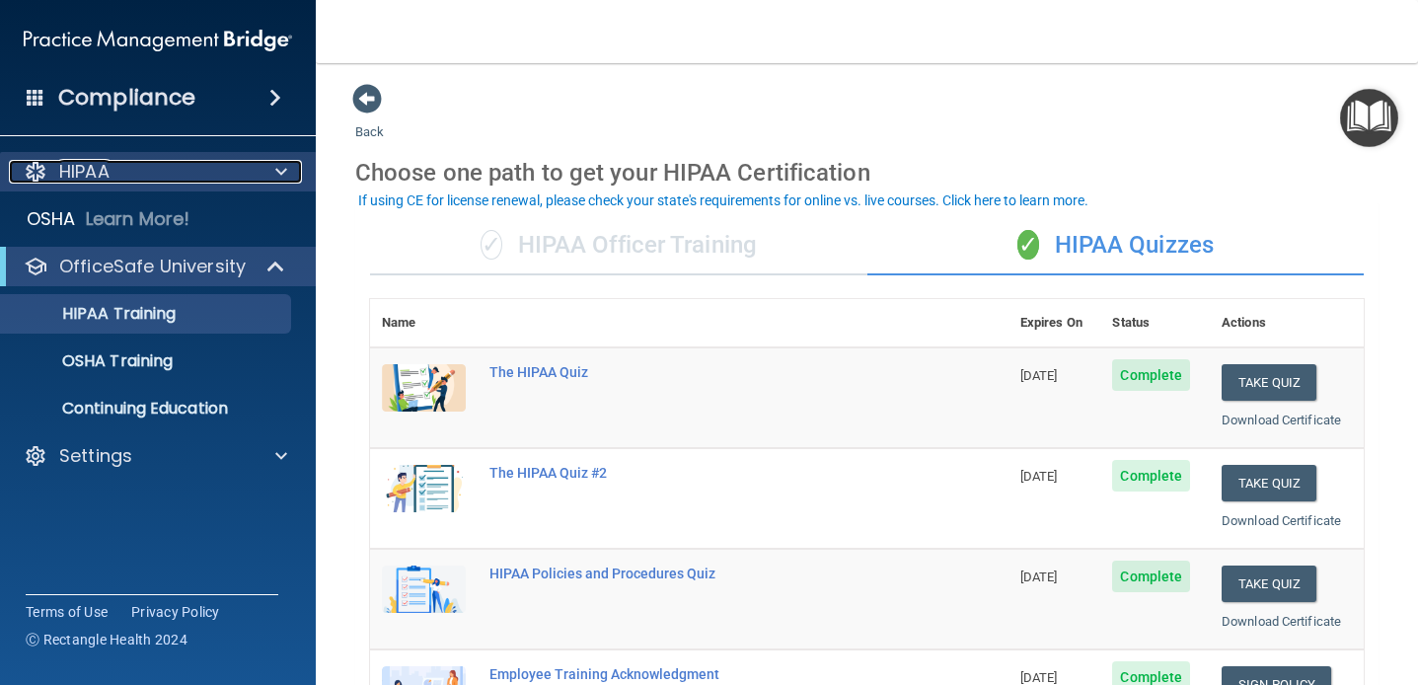
click at [96, 175] on p "HIPAA" at bounding box center [84, 172] width 50 height 24
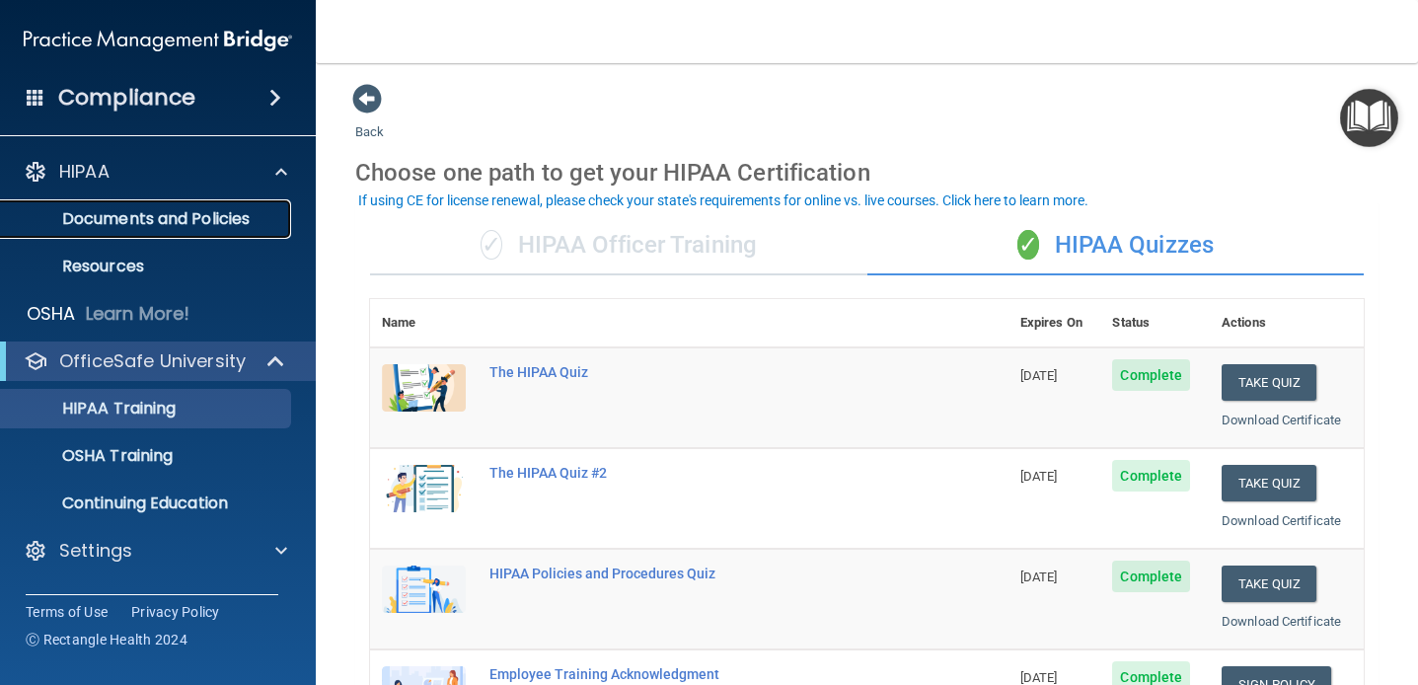
click at [101, 221] on p "Documents and Policies" at bounding box center [147, 219] width 269 height 20
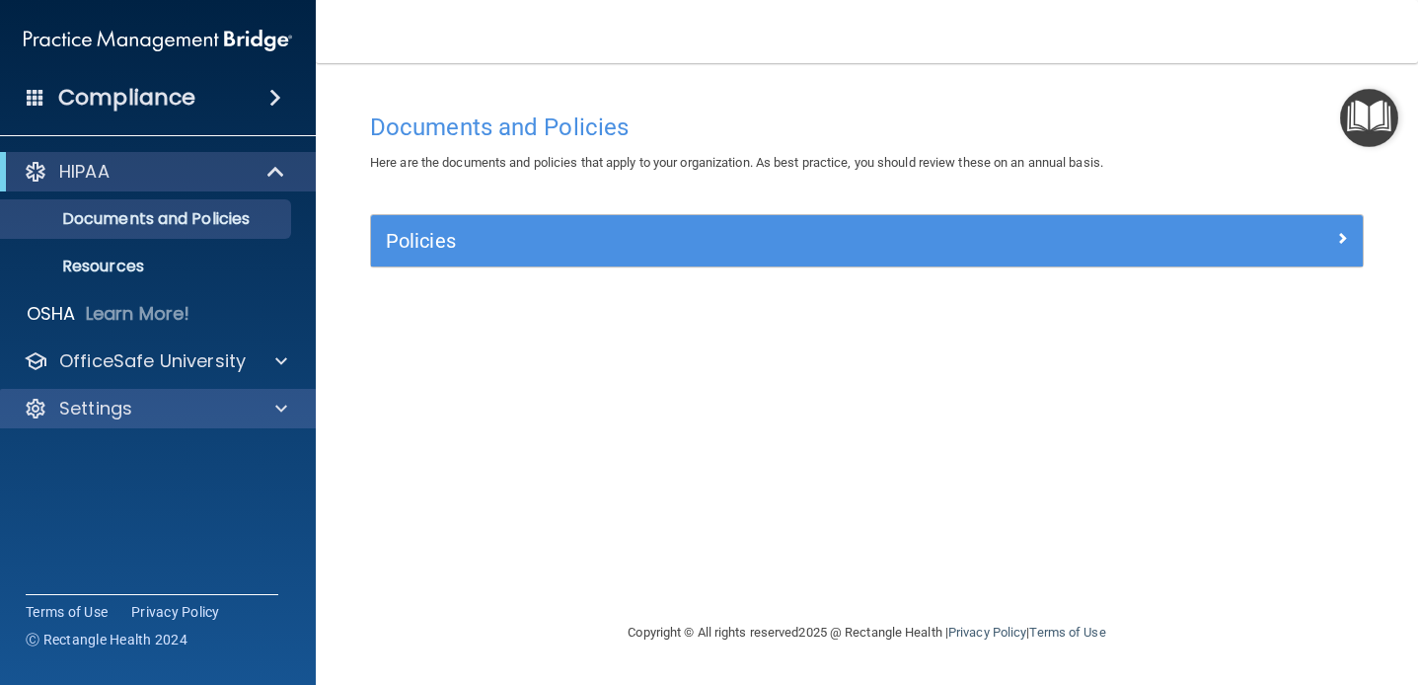
click at [139, 422] on div "Settings" at bounding box center [158, 408] width 317 height 39
click at [137, 413] on div "Settings" at bounding box center [131, 409] width 245 height 24
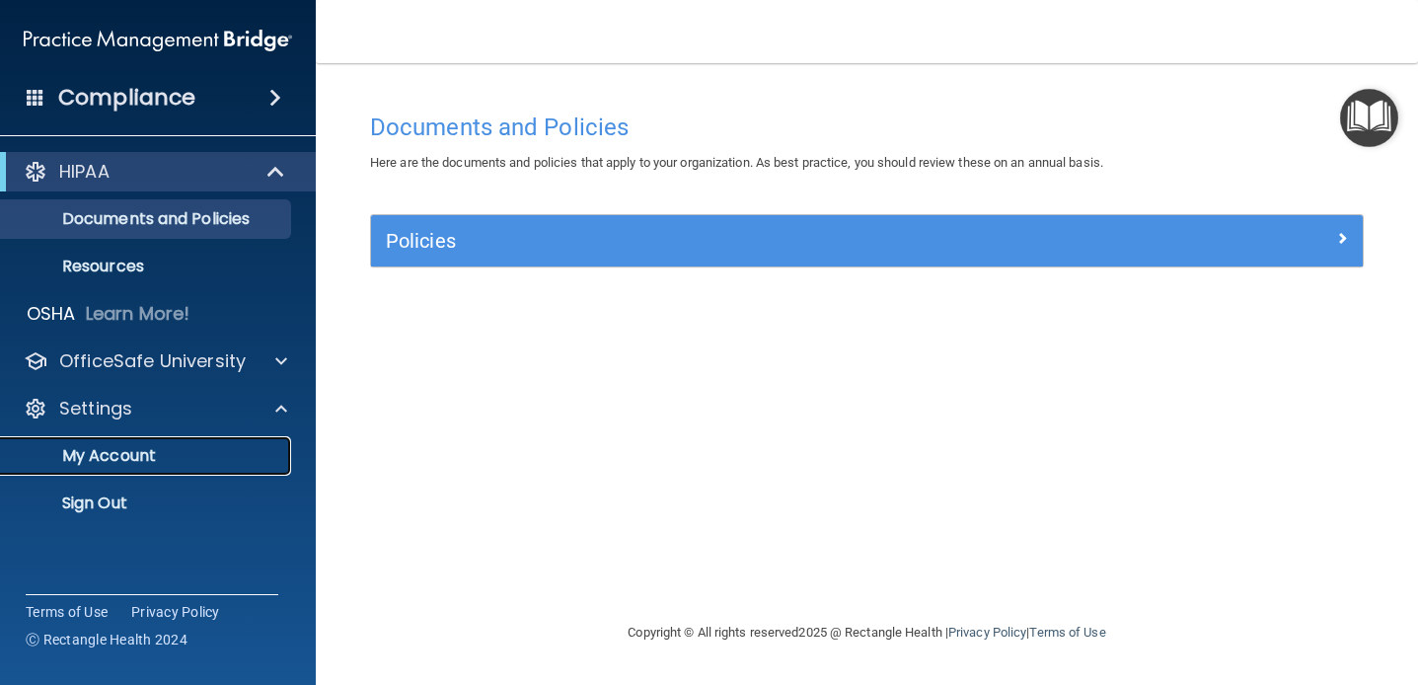
click at [123, 467] on link "My Account" at bounding box center [135, 455] width 311 height 39
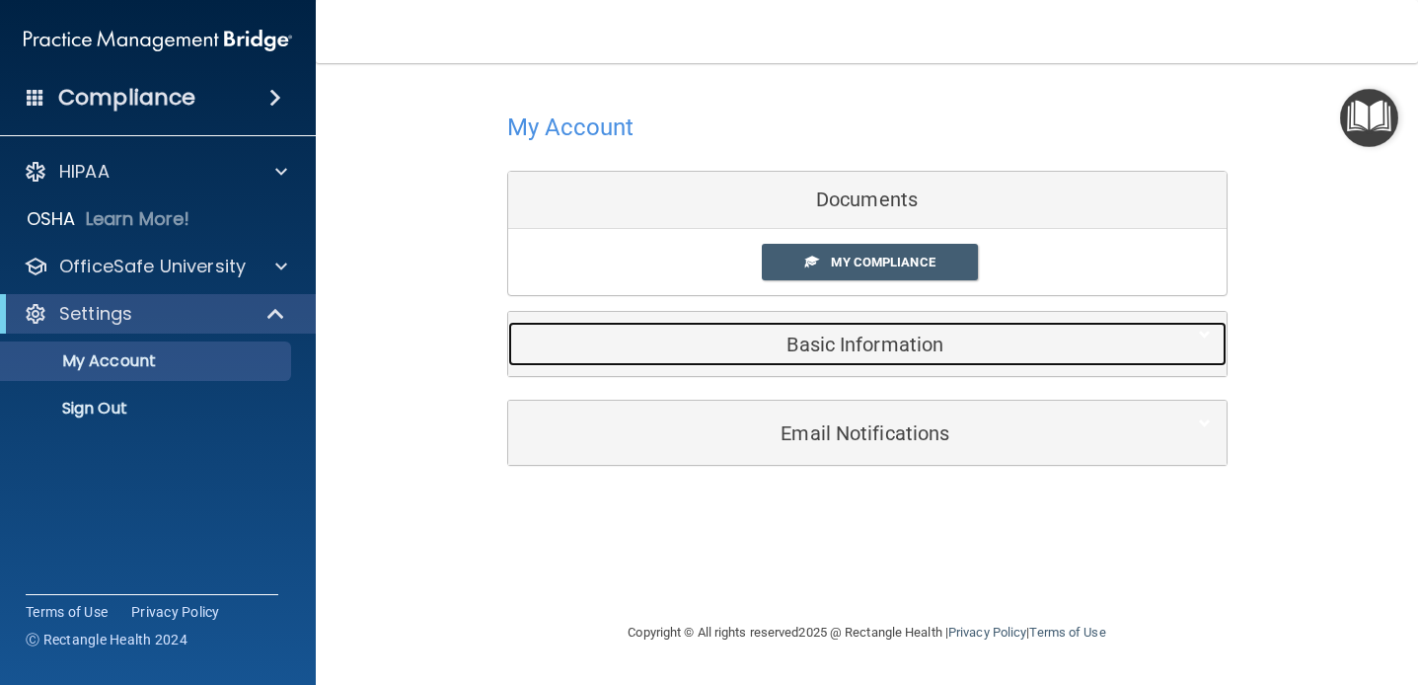
click at [830, 343] on h5 "Basic Information" at bounding box center [837, 345] width 629 height 22
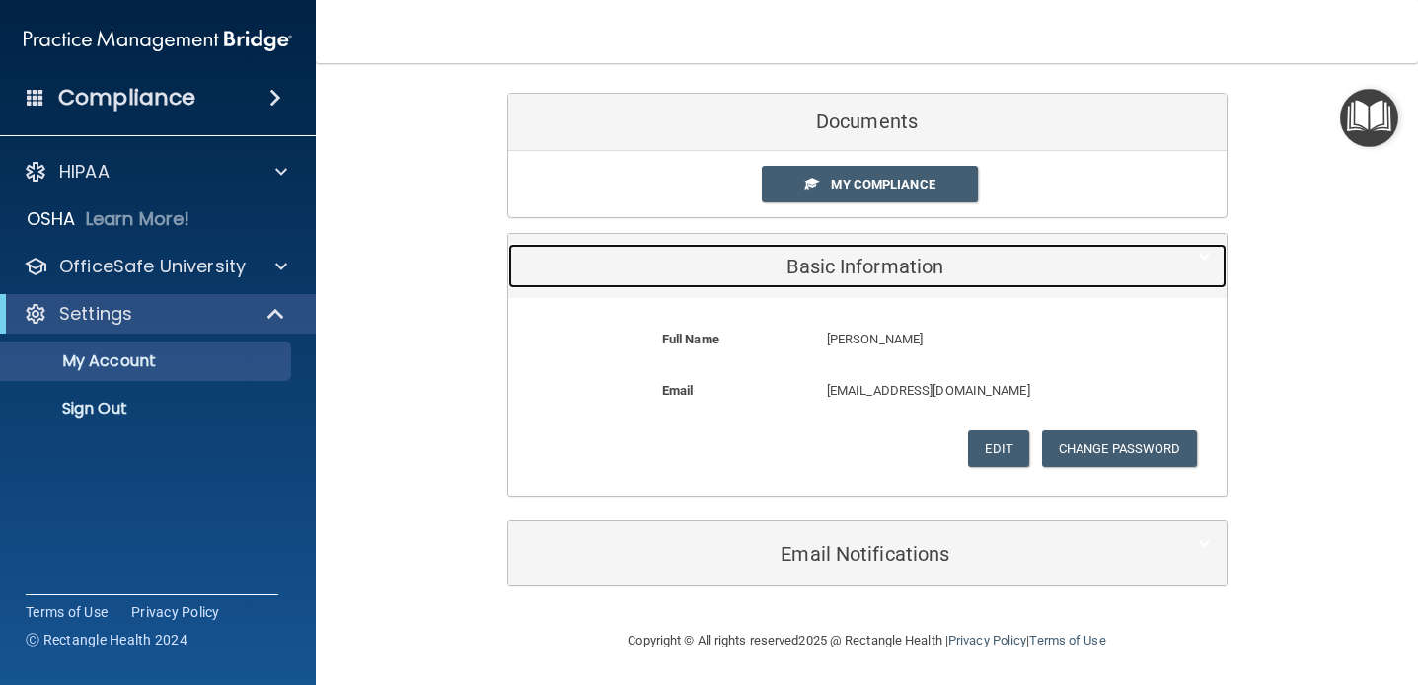
scroll to position [81, 0]
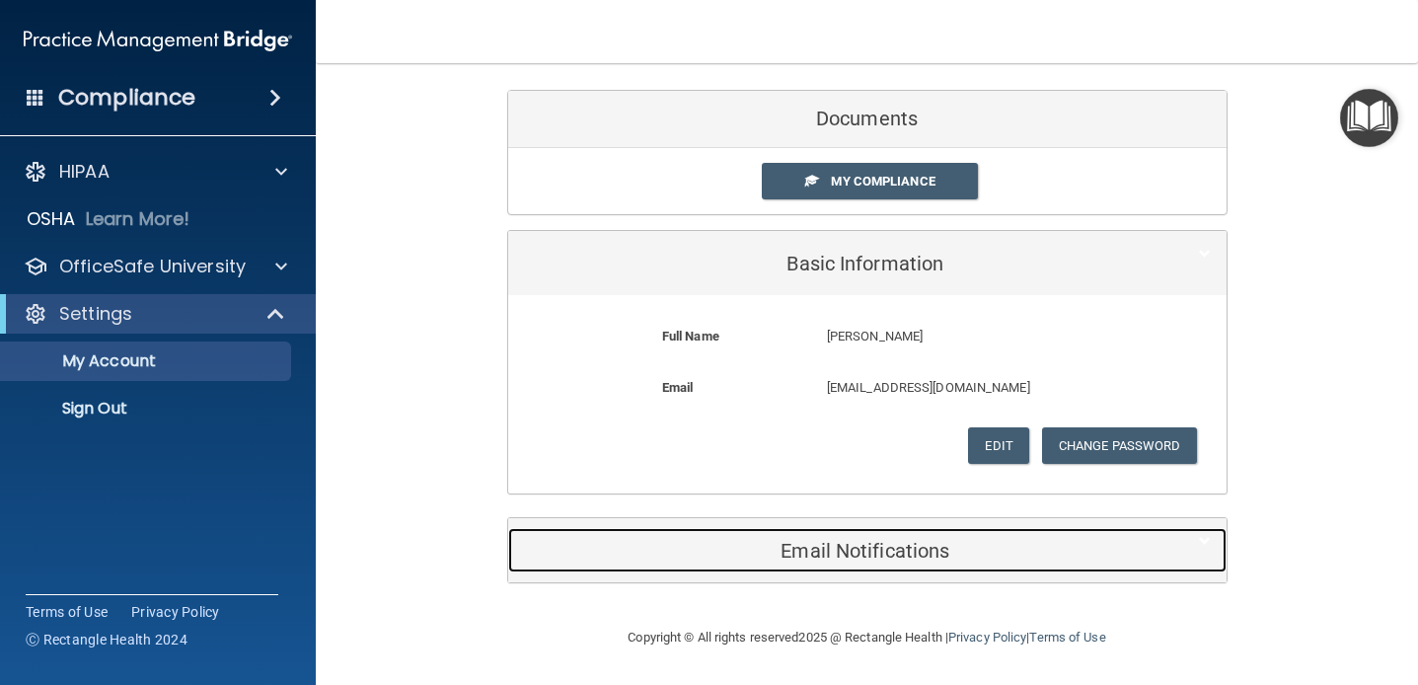
click at [734, 549] on h5 "Email Notifications" at bounding box center [837, 551] width 629 height 22
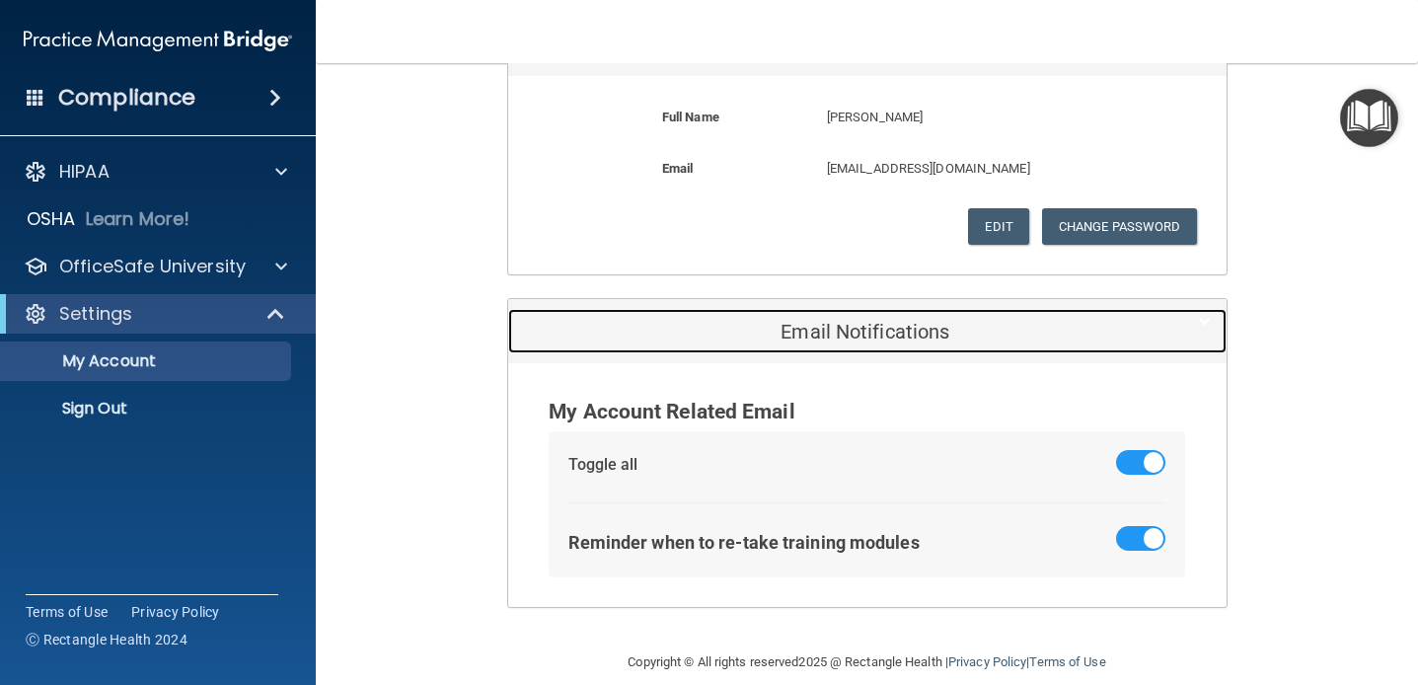
scroll to position [325, 0]
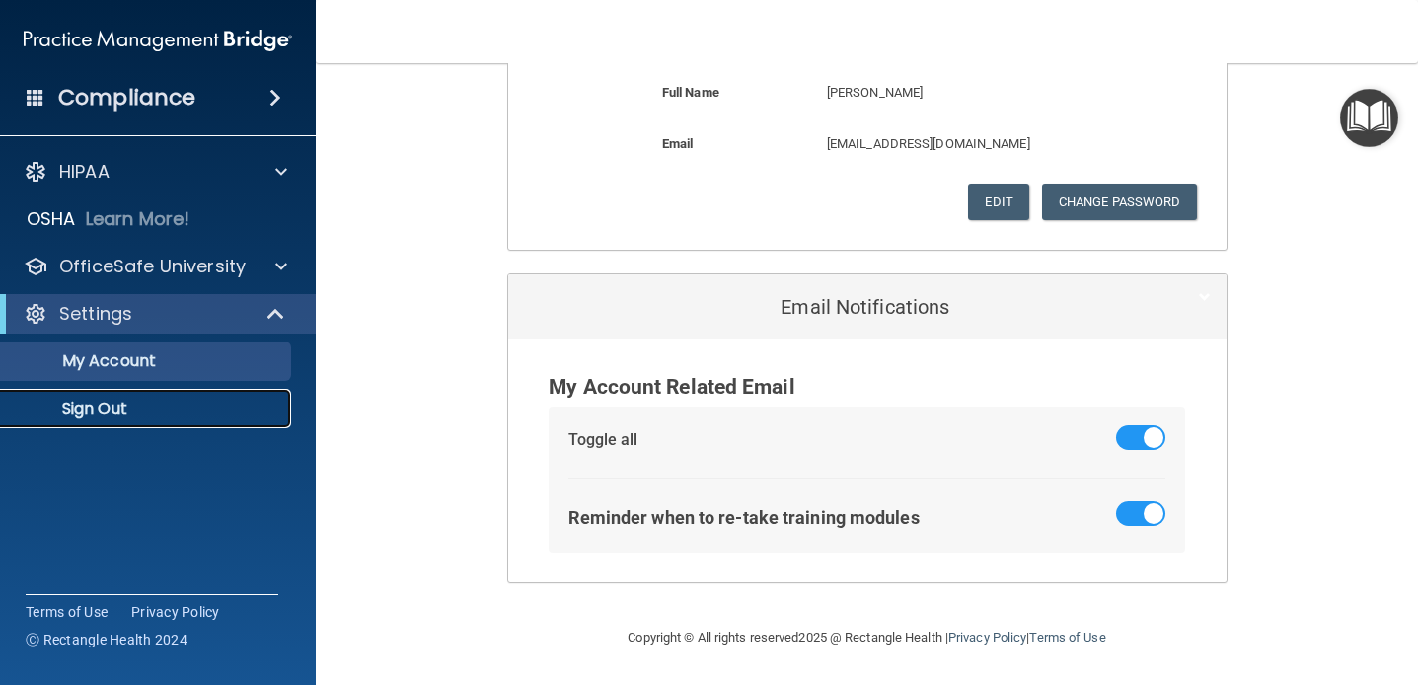
click at [150, 408] on p "Sign Out" at bounding box center [147, 409] width 269 height 20
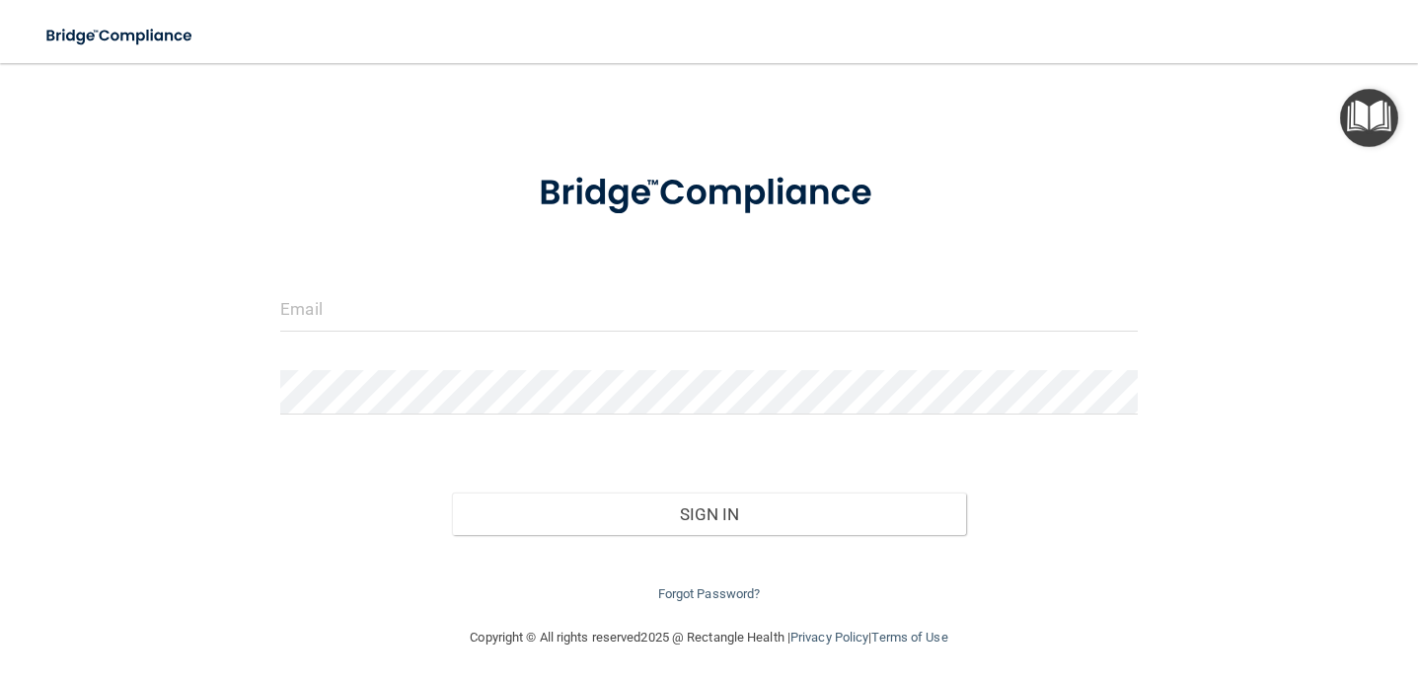
scroll to position [35, 0]
click at [614, 217] on img at bounding box center [709, 193] width 414 height 93
click at [629, 194] on img at bounding box center [709, 193] width 414 height 93
